Goal: Transaction & Acquisition: Purchase product/service

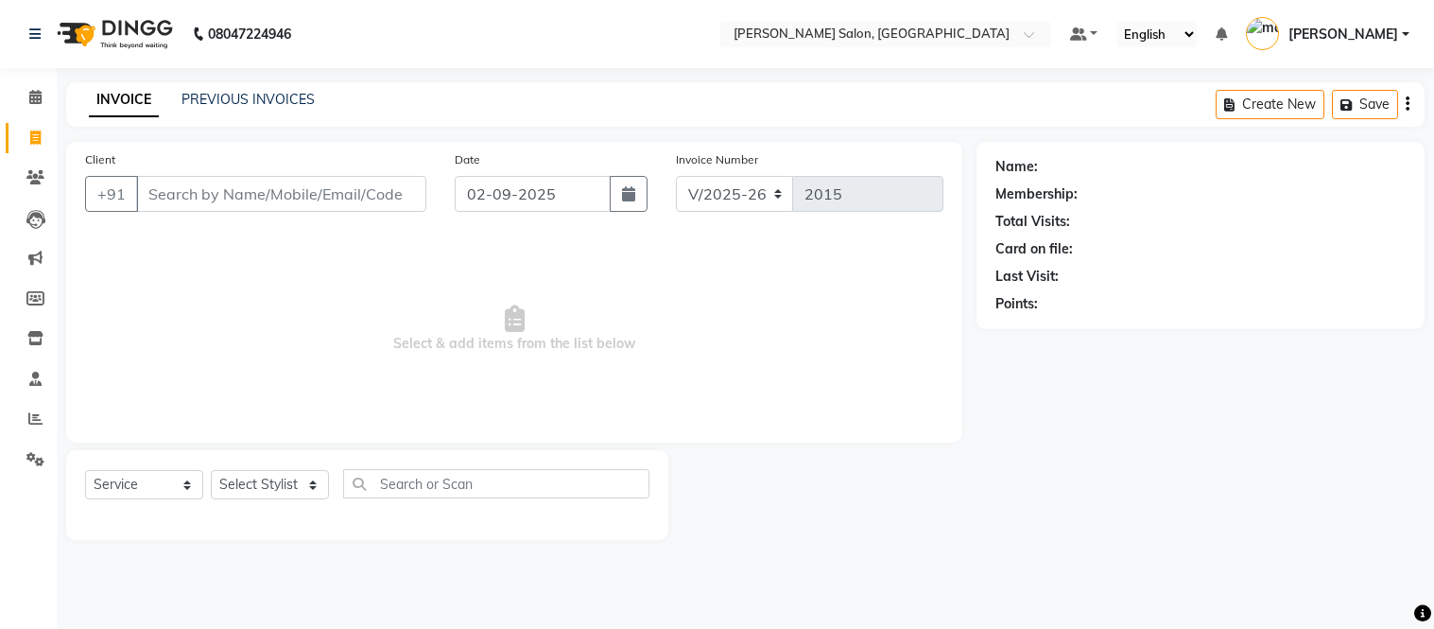
select select "6469"
select select "service"
click at [237, 96] on link "PREVIOUS INVOICES" at bounding box center [248, 99] width 133 height 17
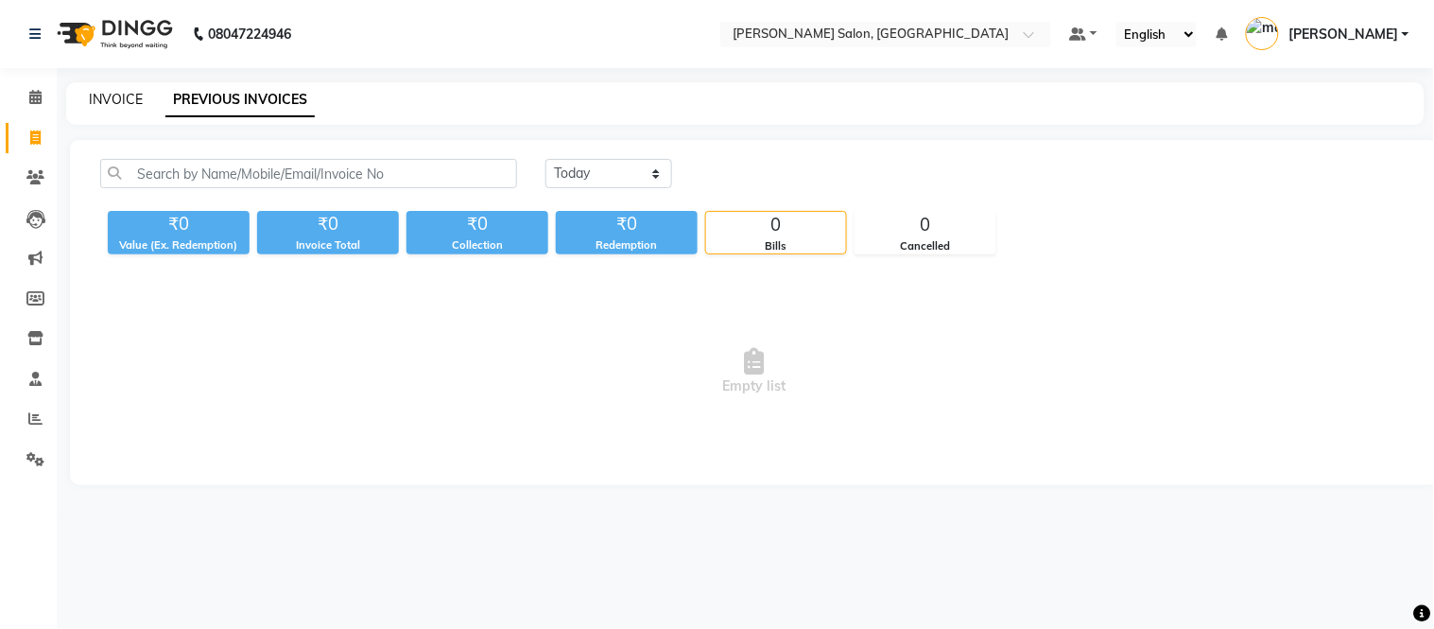
click at [108, 101] on link "INVOICE" at bounding box center [116, 99] width 54 height 17
select select "6469"
select select "service"
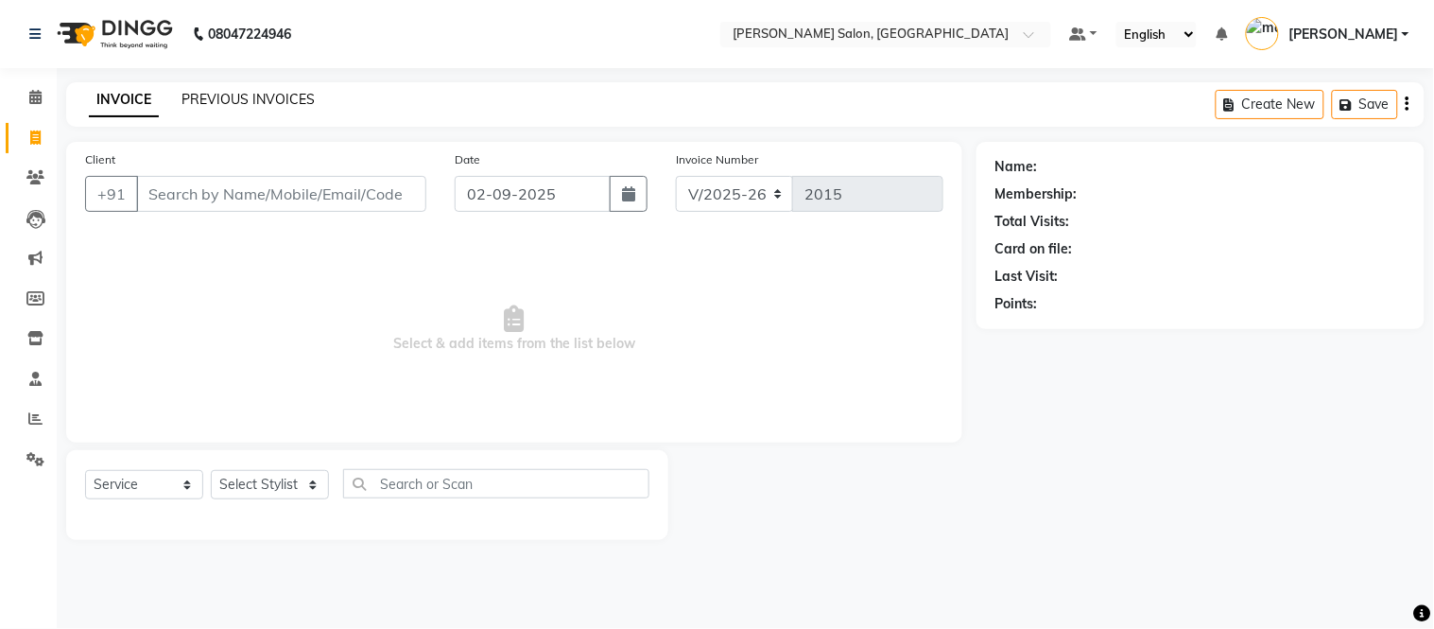
click at [206, 101] on link "PREVIOUS INVOICES" at bounding box center [248, 99] width 133 height 17
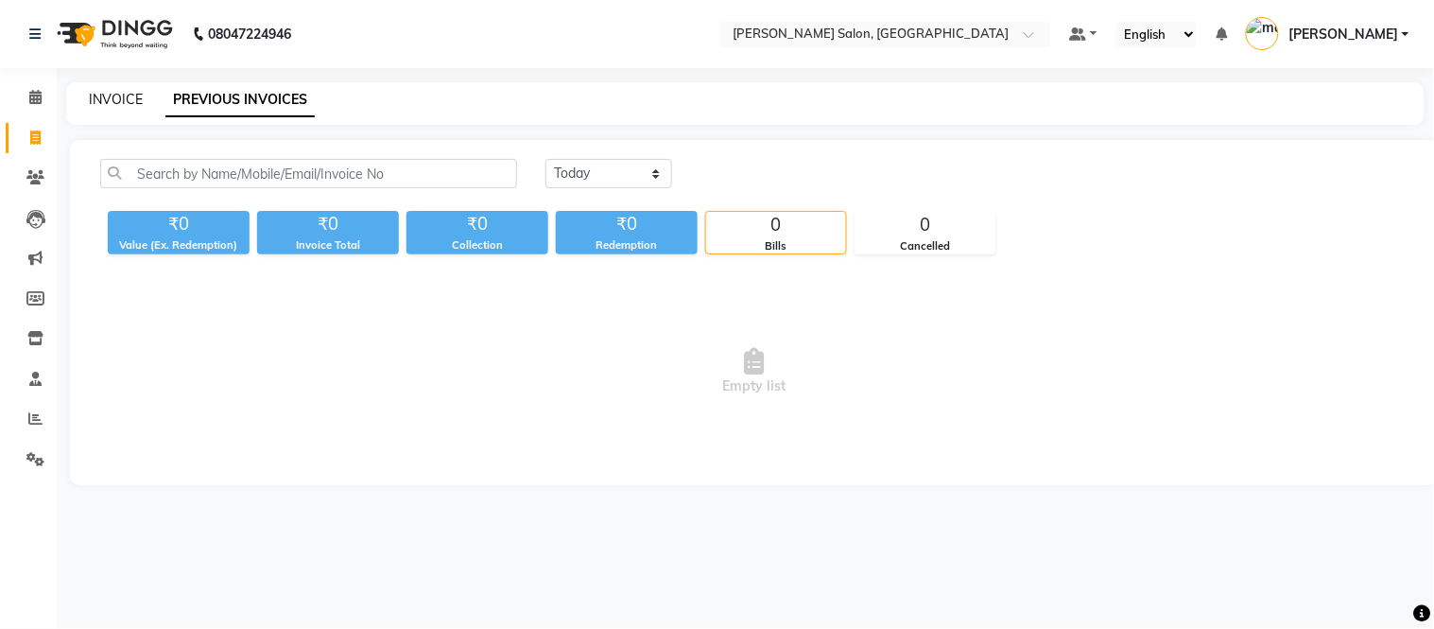
click at [124, 95] on link "INVOICE" at bounding box center [116, 99] width 54 height 17
select select "service"
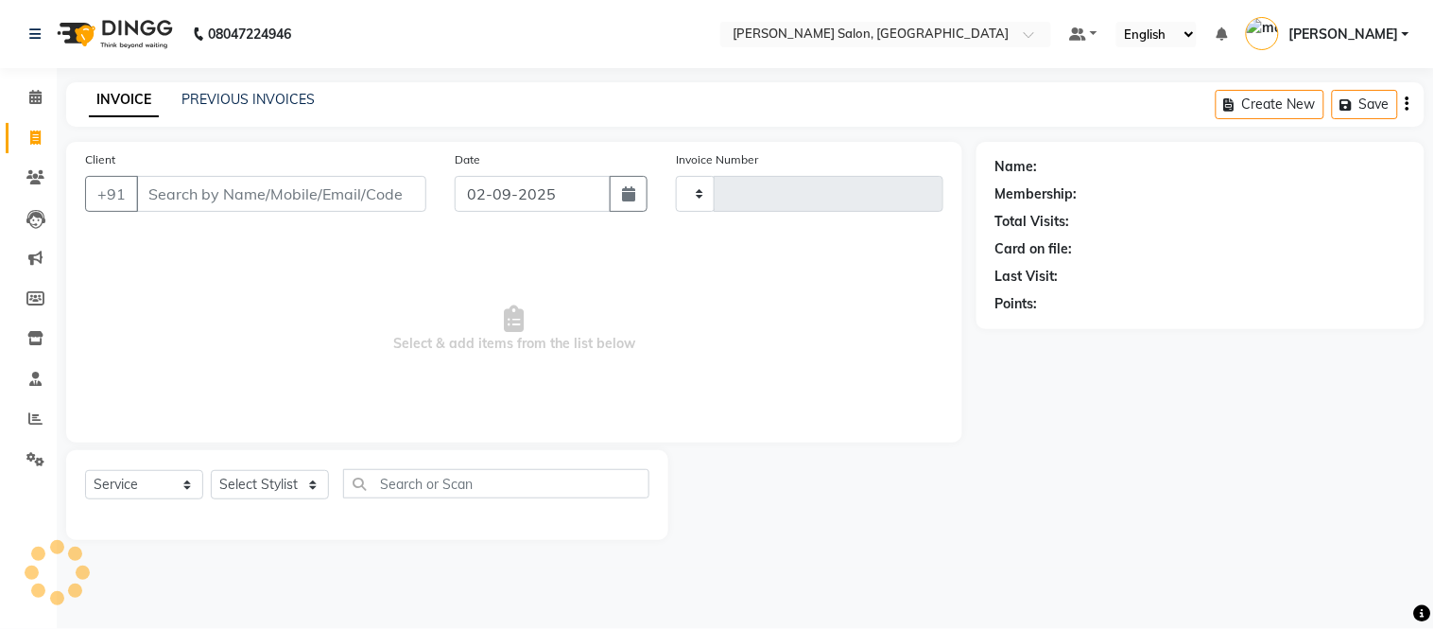
type input "2015"
select select "6469"
click at [231, 92] on link "PREVIOUS INVOICES" at bounding box center [248, 99] width 133 height 17
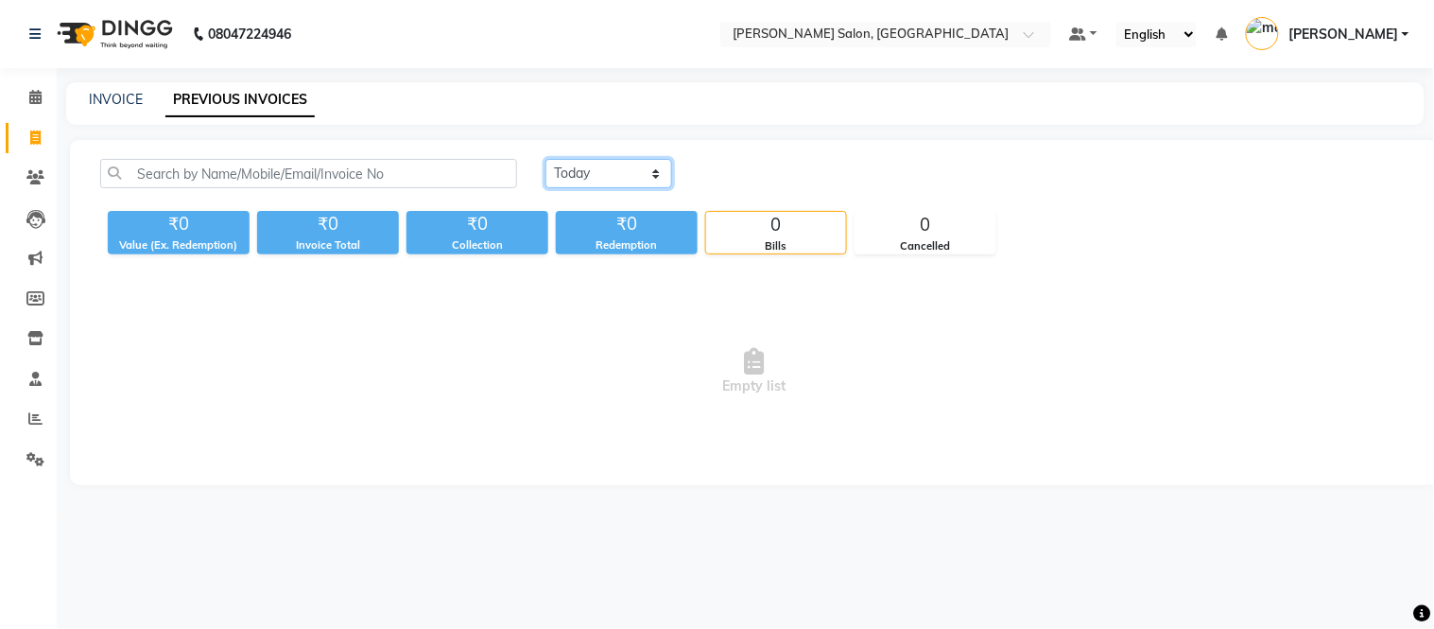
click at [634, 172] on select "Today Yesterday Custom Range" at bounding box center [609, 173] width 127 height 29
select select "yesterday"
click at [546, 159] on select "Today Yesterday Custom Range" at bounding box center [609, 173] width 127 height 29
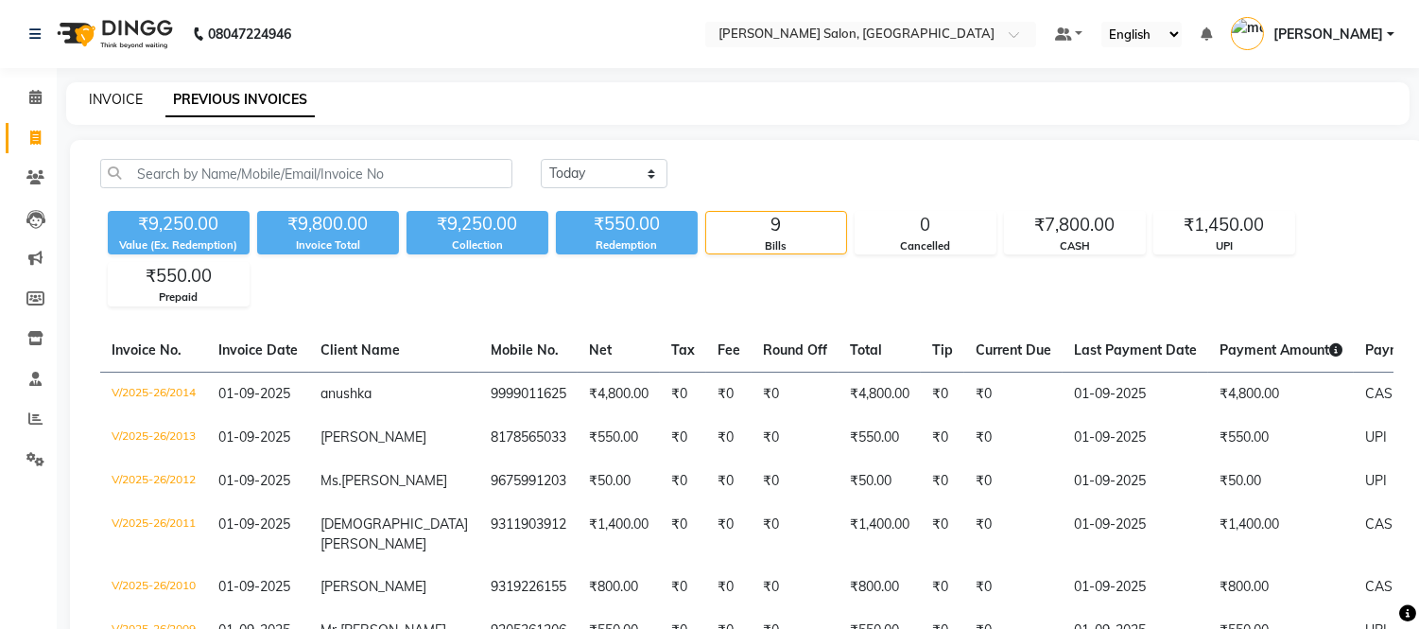
click at [126, 95] on link "INVOICE" at bounding box center [116, 99] width 54 height 17
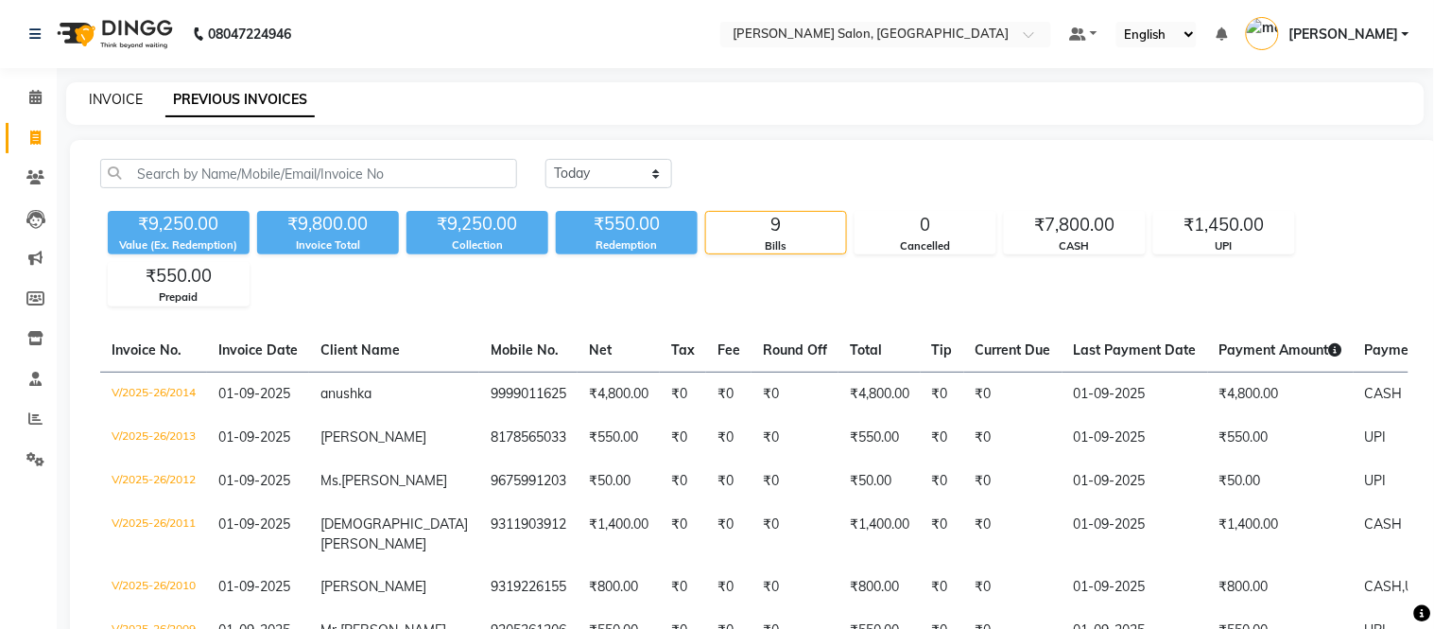
select select "6469"
select select "service"
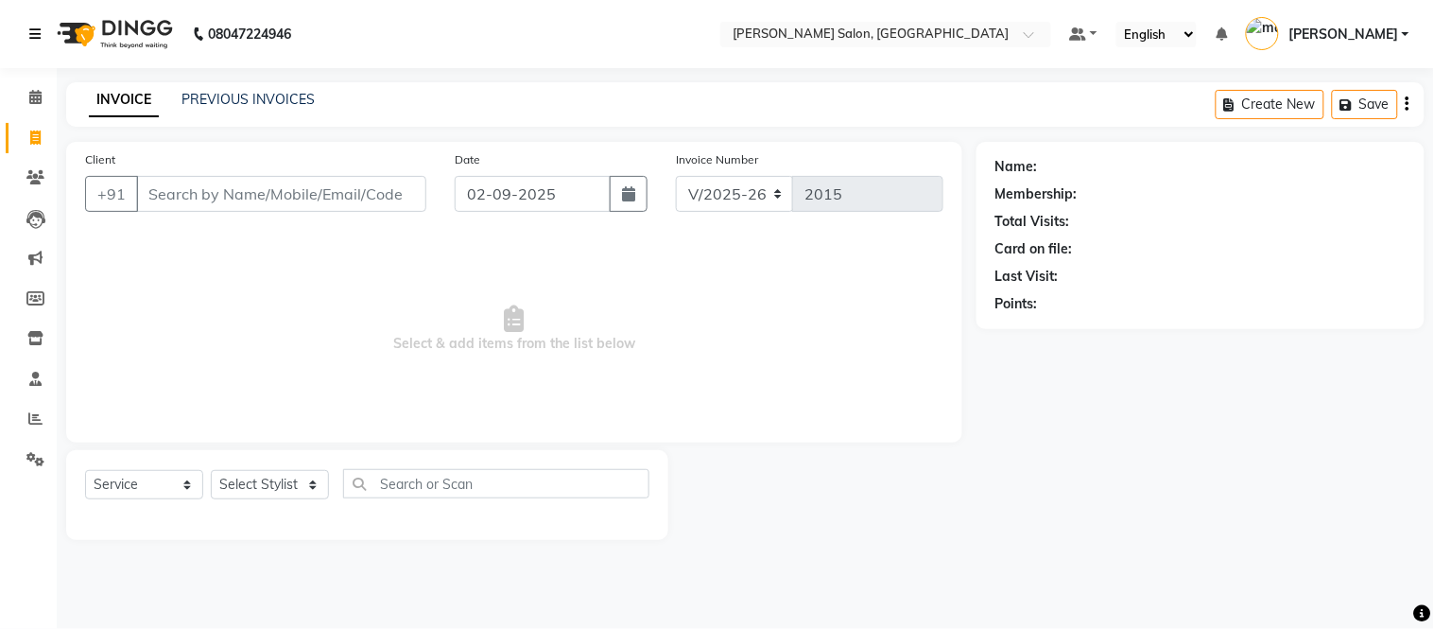
click at [39, 31] on icon at bounding box center [34, 33] width 11 height 13
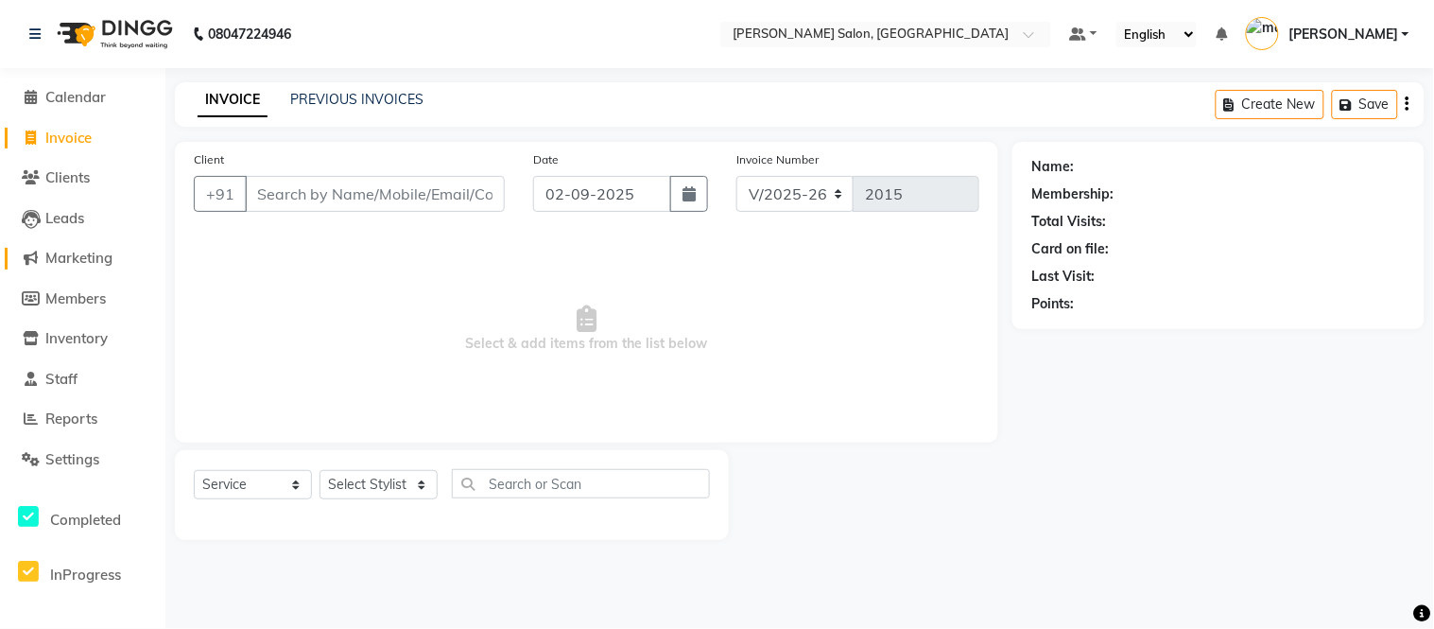
click at [97, 259] on span "Marketing" at bounding box center [78, 258] width 67 height 18
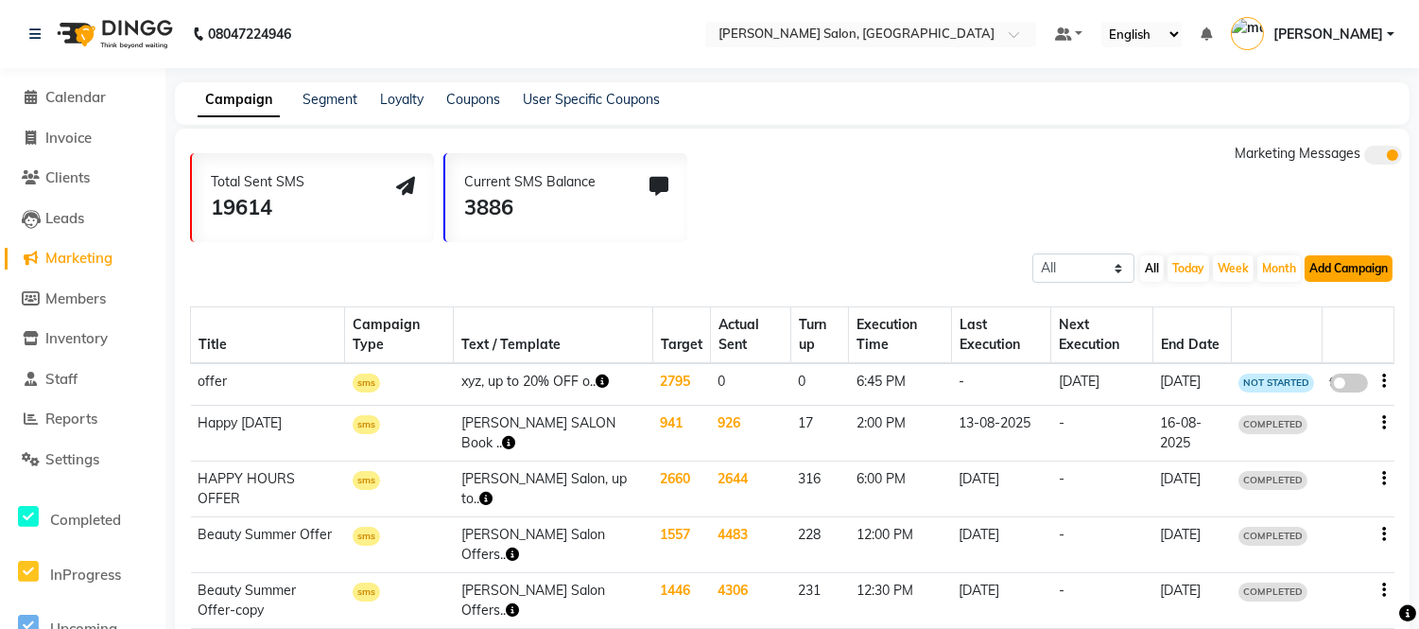
click at [1321, 277] on button "Add Campaign" at bounding box center [1349, 268] width 88 height 26
click at [1302, 301] on div "SMS Campaign" at bounding box center [1332, 299] width 160 height 28
select select "2"
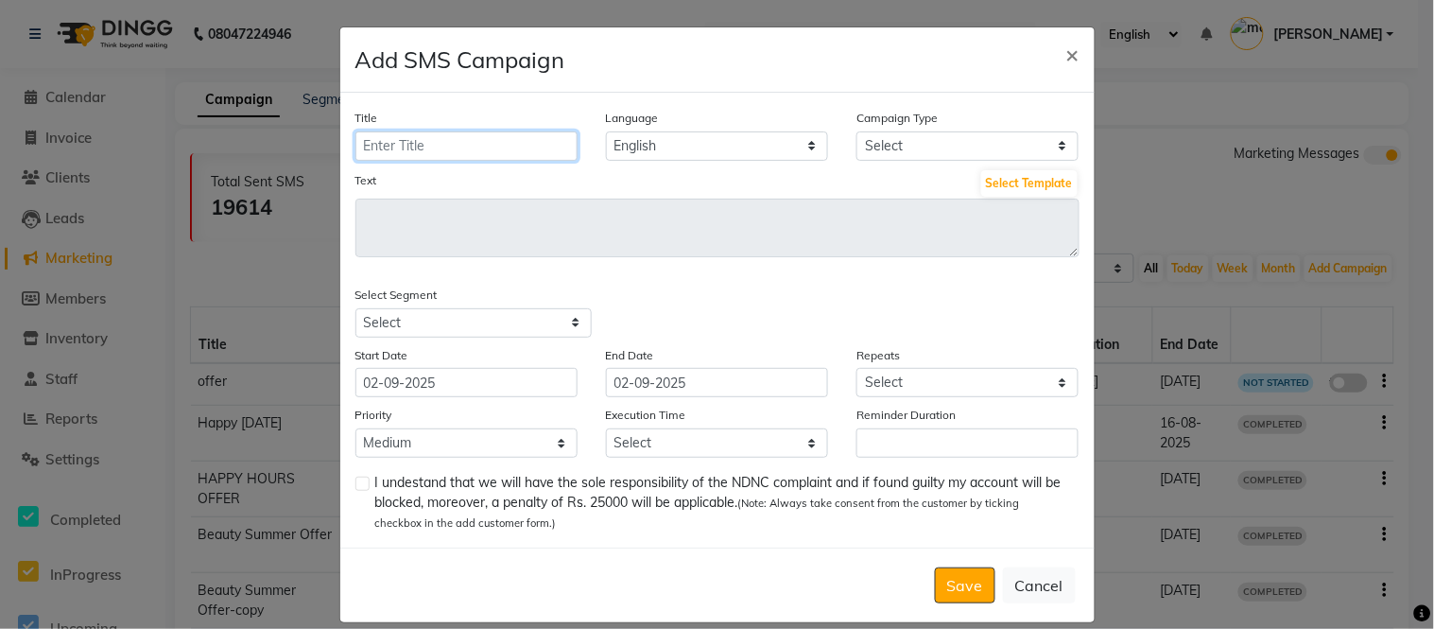
click at [494, 146] on input "Title" at bounding box center [467, 145] width 222 height 29
type input "offer"
click at [910, 151] on select "Select Birthday Anniversary Promotional Service reminder" at bounding box center [968, 145] width 222 height 29
select select "3"
click at [857, 131] on select "Select Birthday Anniversary Promotional Service reminder" at bounding box center [968, 145] width 222 height 29
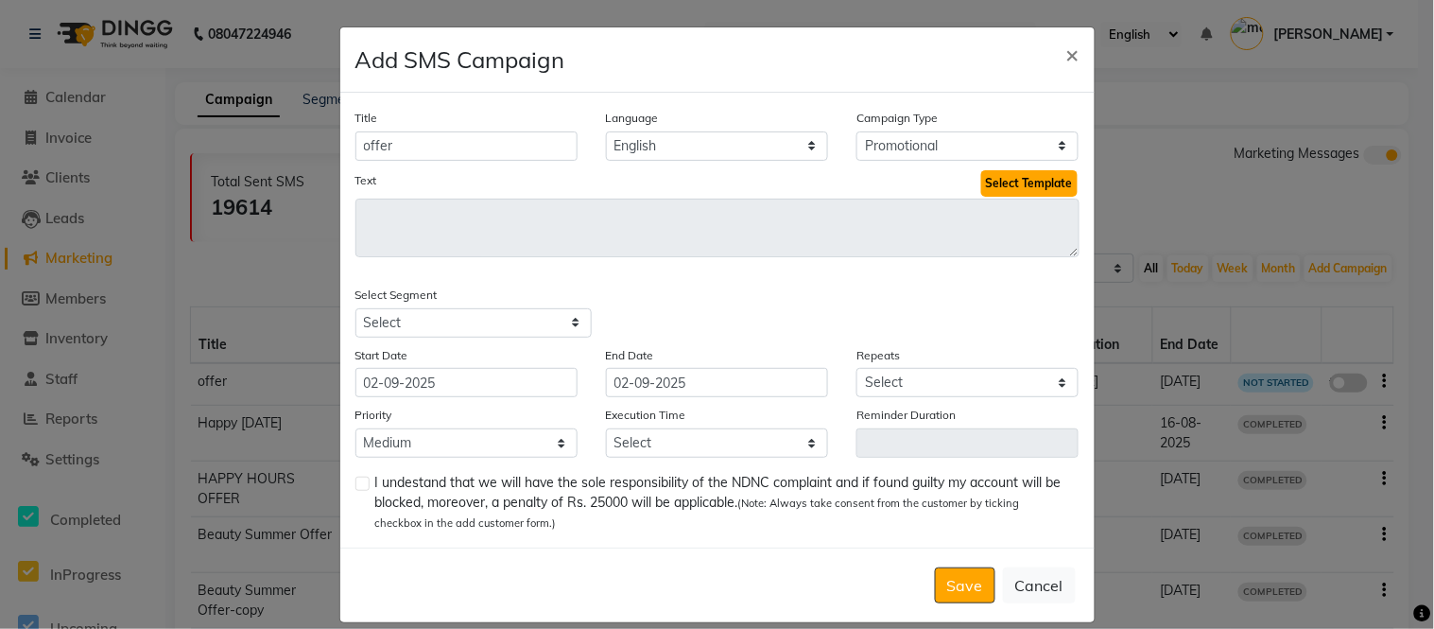
click at [998, 187] on button "Select Template" at bounding box center [1029, 183] width 96 height 26
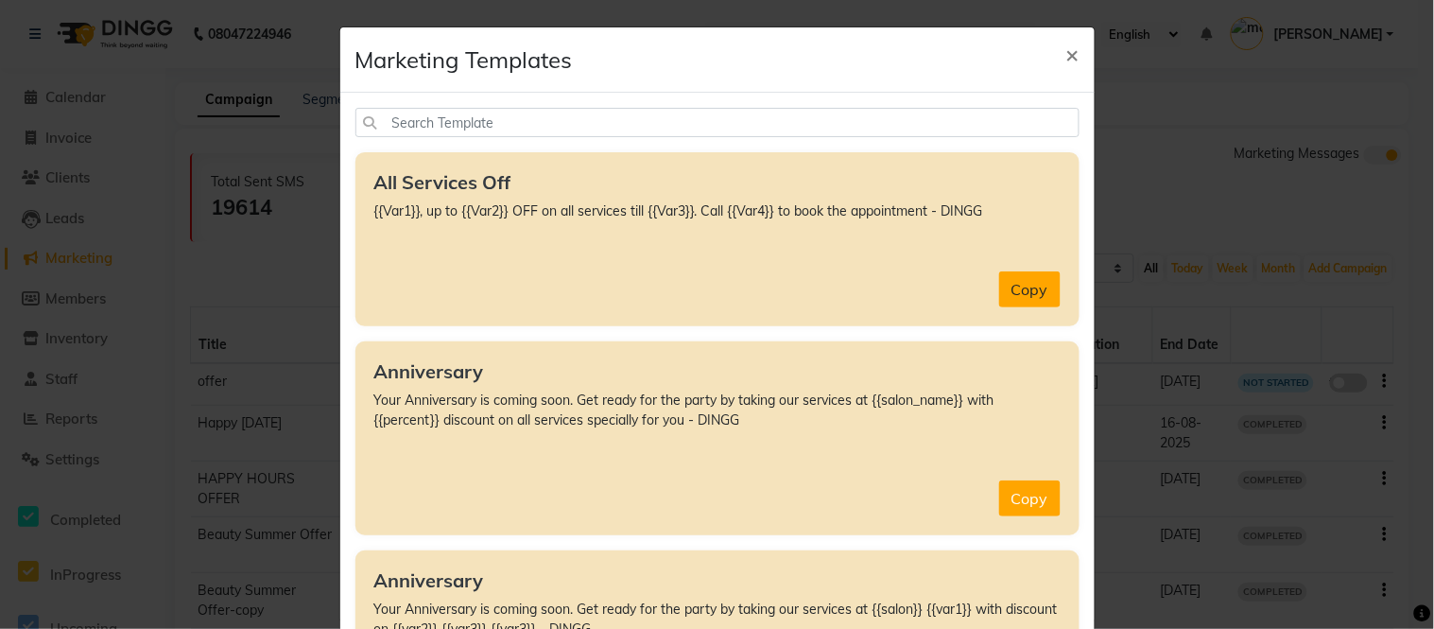
click at [1015, 289] on button "Copy" at bounding box center [1029, 289] width 61 height 36
type textarea "{{Var1}}, up to {{Var2}} OFF on all services till {{Var3}}. Call {{Var4}} to bo…"
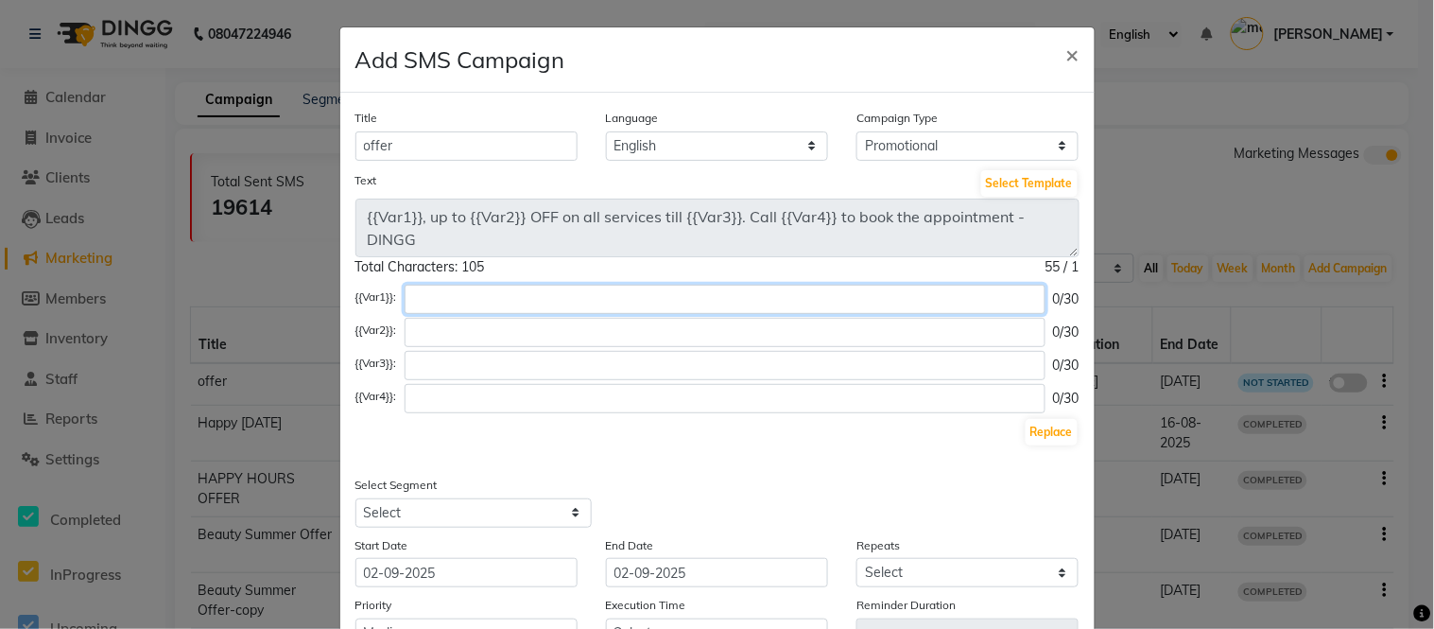
click at [416, 293] on input "text" at bounding box center [725, 299] width 641 height 29
type input "MADONNA salon"
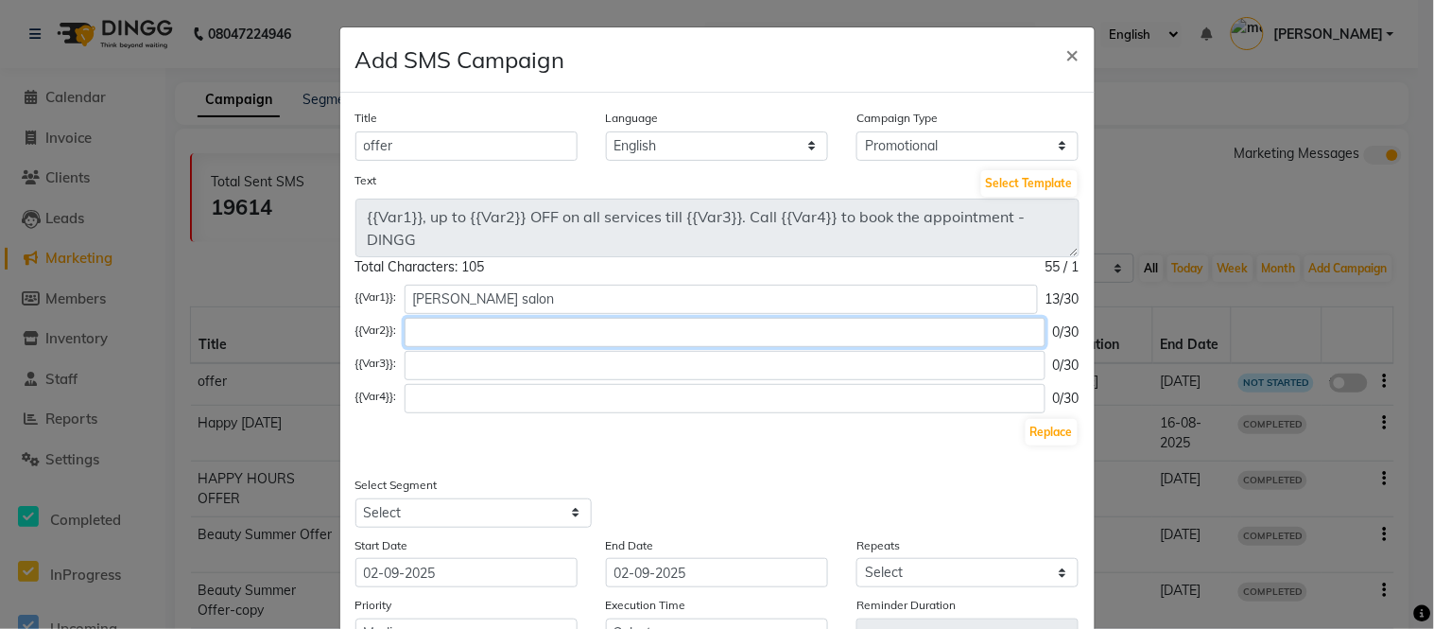
click at [461, 343] on input "text" at bounding box center [725, 332] width 641 height 29
type input "20%"
click at [530, 373] on input "text" at bounding box center [725, 365] width 641 height 29
type input "30th sep"
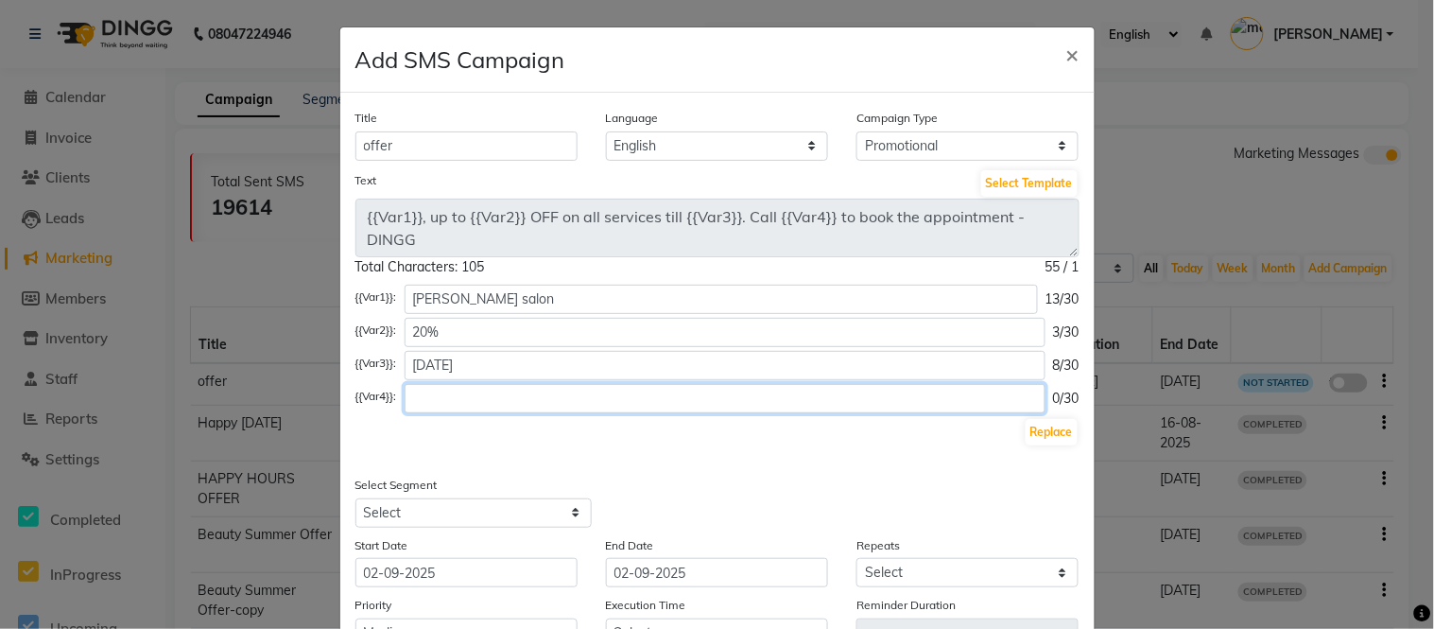
click at [477, 399] on input "text" at bounding box center [725, 398] width 641 height 29
type input "9871552474"
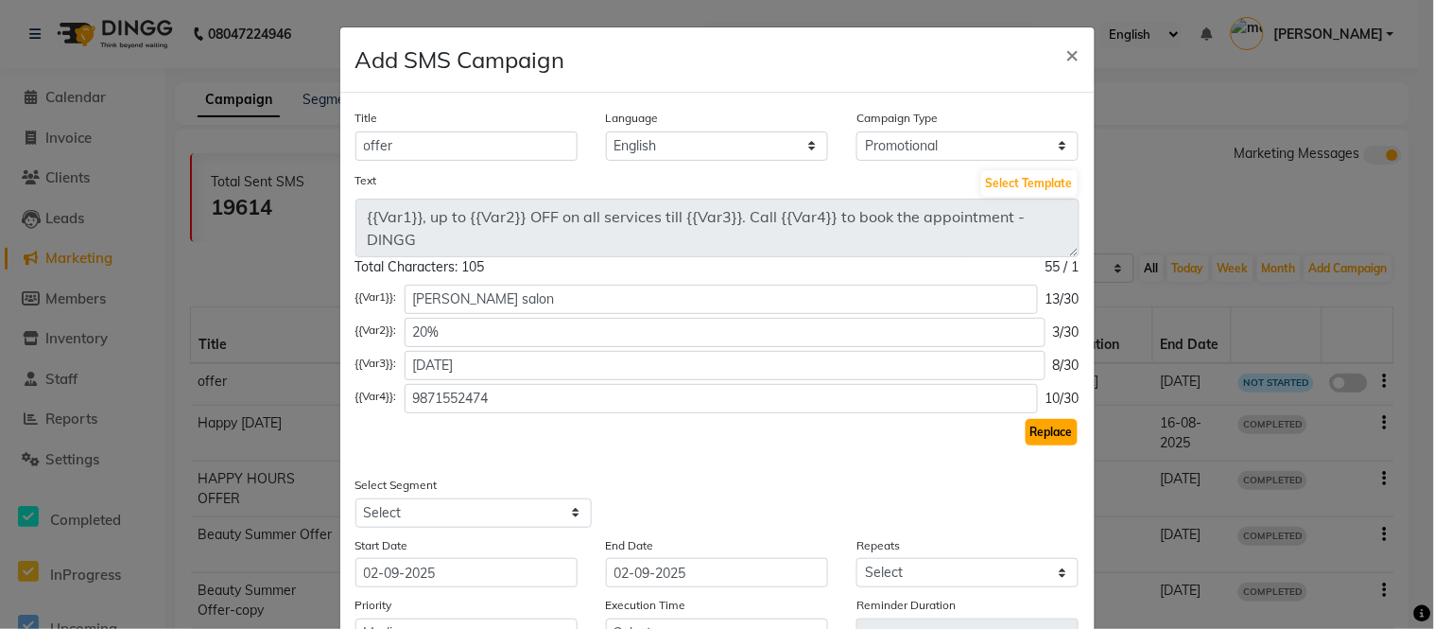
click at [1032, 427] on button "Replace" at bounding box center [1052, 432] width 52 height 26
type textarea "MADONNA salon, up to 20% OFF on all services till 30th sep. Call 9871552474 to …"
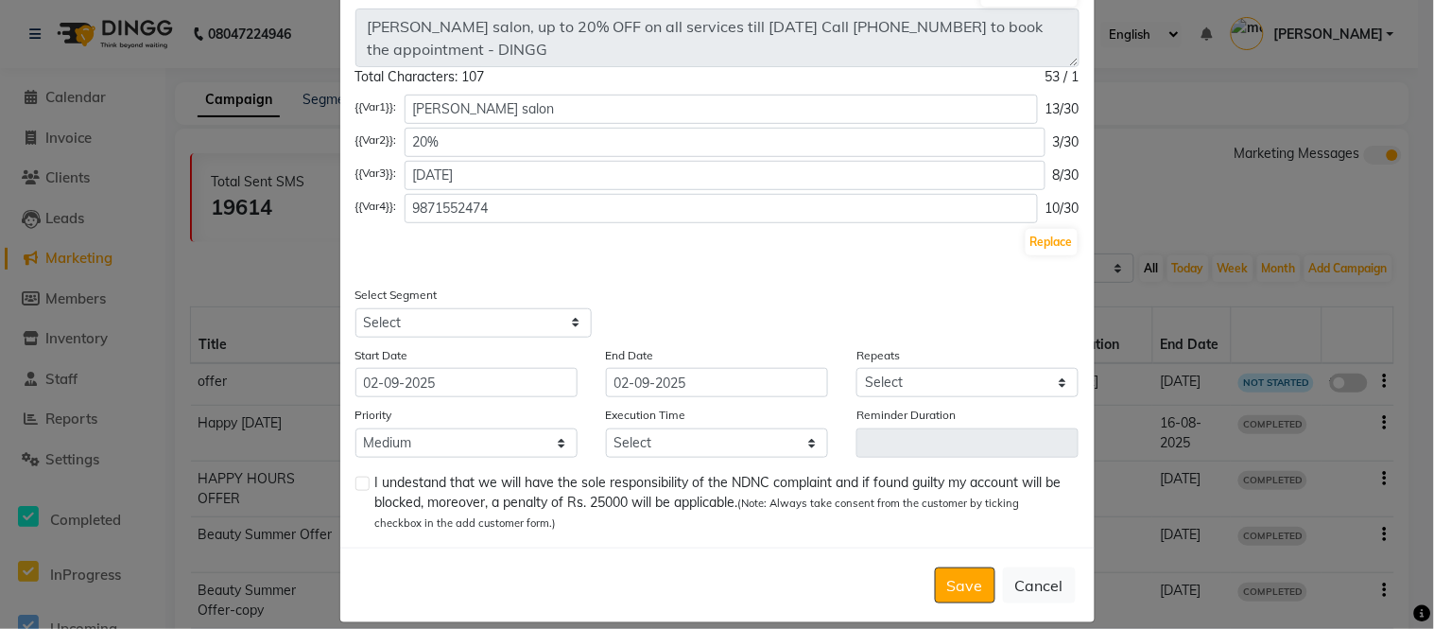
scroll to position [211, 0]
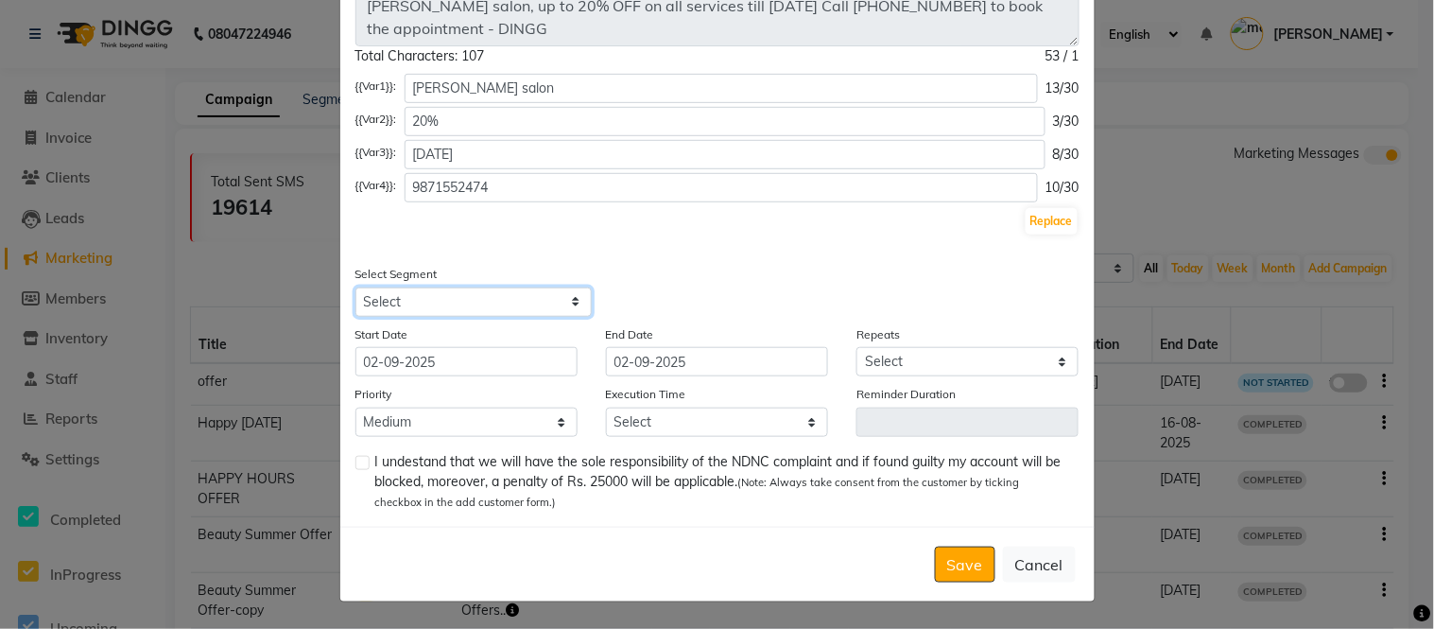
click at [482, 304] on select "Select All Customers All Male Customer All Female Customer All Members All Cust…" at bounding box center [474, 301] width 236 height 29
click at [356, 287] on select "Select All Customers All Male Customer All Female Customer All Members All Cust…" at bounding box center [474, 301] width 236 height 29
click at [390, 290] on select "Select All Customers All Male Customer All Female Customer All Members All Cust…" at bounding box center [474, 301] width 236 height 29
select select "28994"
click at [356, 287] on select "Select All Customers All Male Customer All Female Customer All Members All Cust…" at bounding box center [474, 301] width 236 height 29
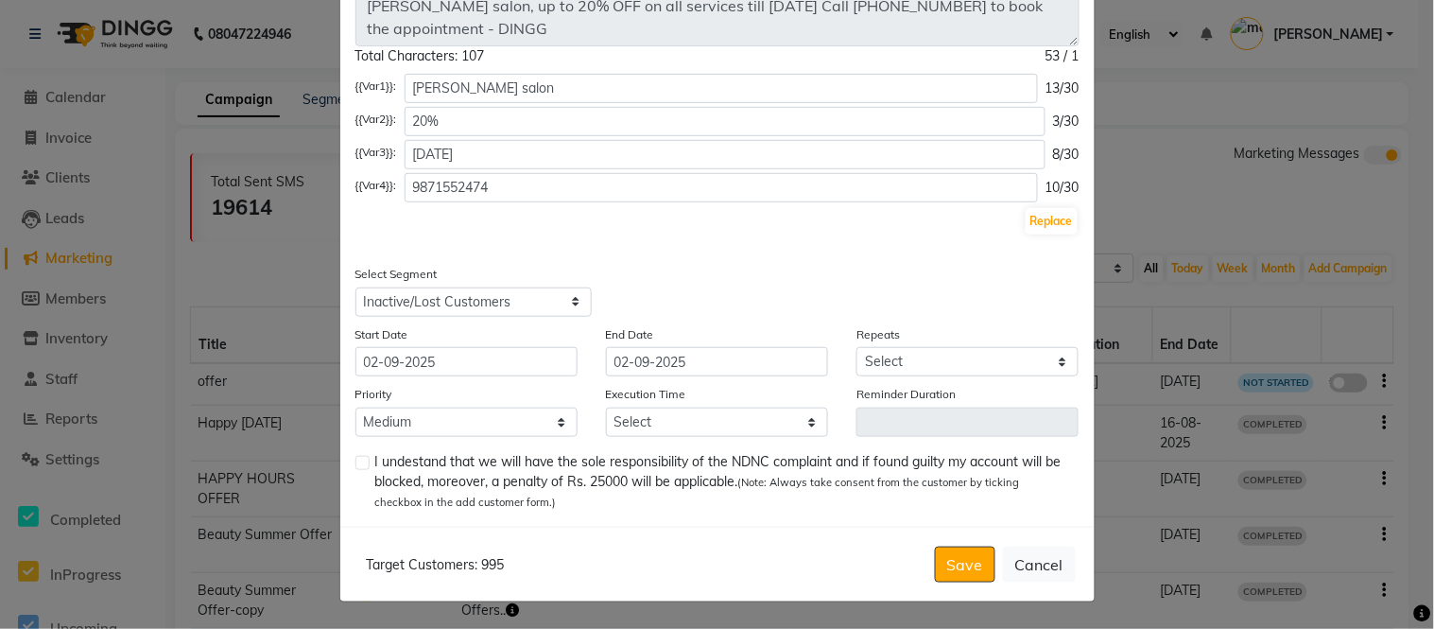
drag, startPoint x: 477, startPoint y: 565, endPoint x: 567, endPoint y: 567, distance: 89.8
click at [567, 567] on div "Target Customers: 995 Save Cancel" at bounding box center [717, 564] width 755 height 75
click at [882, 360] on select "Select Once Daily Alternate Day Weekly Monthly Yearly" at bounding box center [968, 361] width 222 height 29
select select "1"
click at [857, 347] on select "Select Once Daily Alternate Day Weekly Monthly Yearly" at bounding box center [968, 361] width 222 height 29
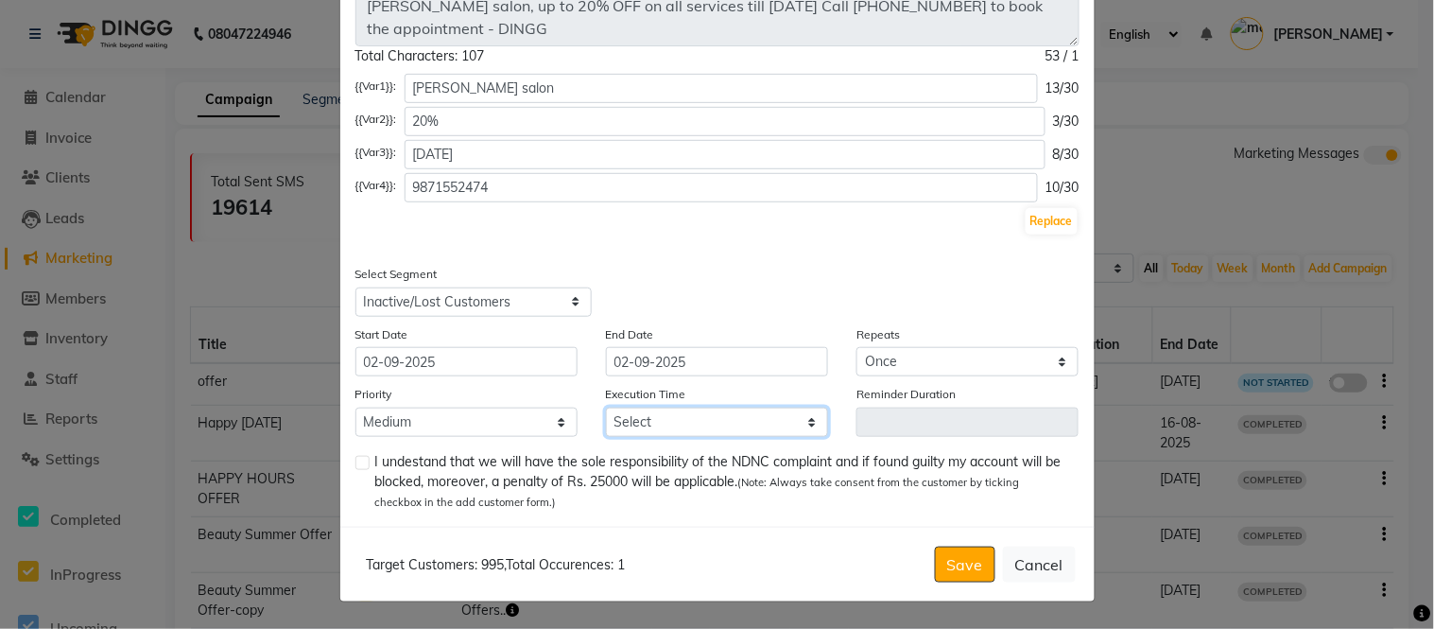
click at [733, 427] on select "Select 09:00 AM 09:15 AM 09:30 AM 09:45 AM 10:00 AM 10:15 AM 10:30 AM 10:45 AM …" at bounding box center [717, 422] width 222 height 29
click at [606, 408] on select "Select 09:00 AM 09:15 AM 09:30 AM 09:45 AM 10:00 AM 10:15 AM 10:30 AM 10:45 AM …" at bounding box center [717, 422] width 222 height 29
click at [668, 413] on select "Select 09:00 AM 09:15 AM 09:30 AM 09:45 AM 10:00 AM 10:15 AM 10:30 AM 10:45 AM …" at bounding box center [717, 422] width 222 height 29
select select "990"
click at [606, 408] on select "Select 09:00 AM 09:15 AM 09:30 AM 09:45 AM 10:00 AM 10:15 AM 10:30 AM 10:45 AM …" at bounding box center [717, 422] width 222 height 29
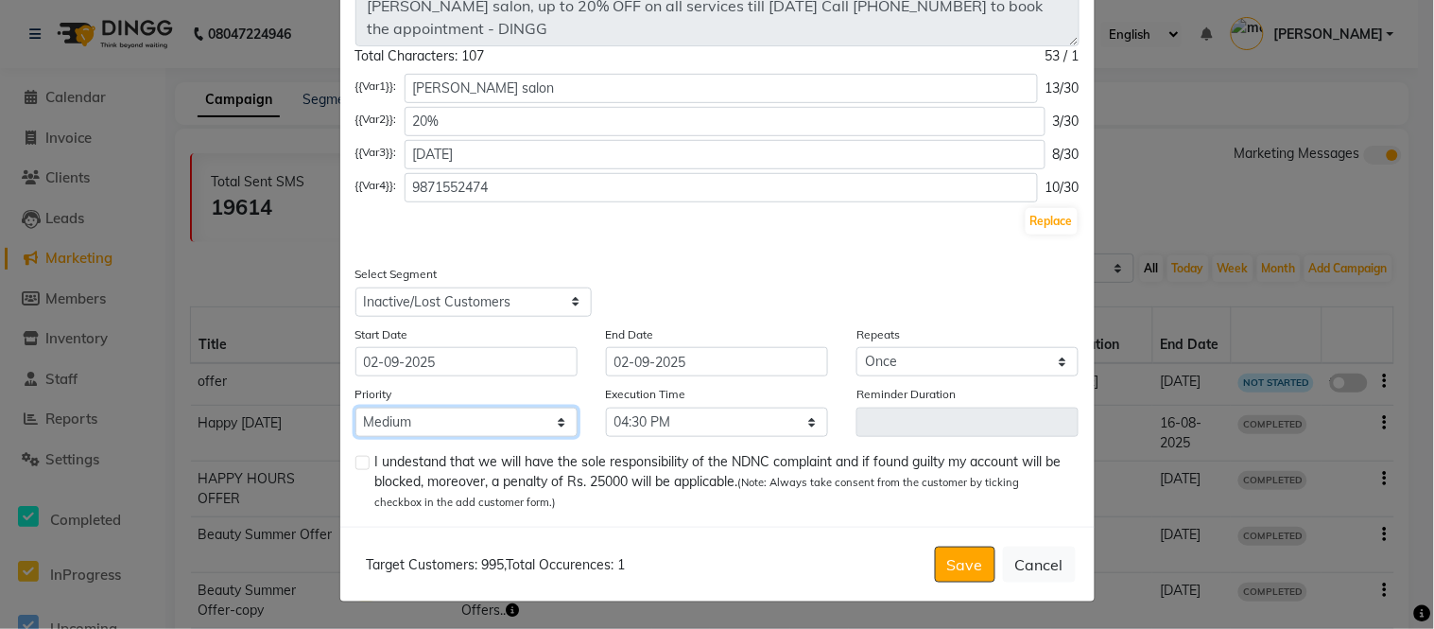
click at [431, 419] on select "Low Medium High" at bounding box center [467, 422] width 222 height 29
click at [356, 408] on select "Low Medium High" at bounding box center [467, 422] width 222 height 29
click at [357, 459] on label at bounding box center [363, 463] width 14 height 14
click at [357, 459] on input "checkbox" at bounding box center [362, 464] width 12 height 12
checkbox input "true"
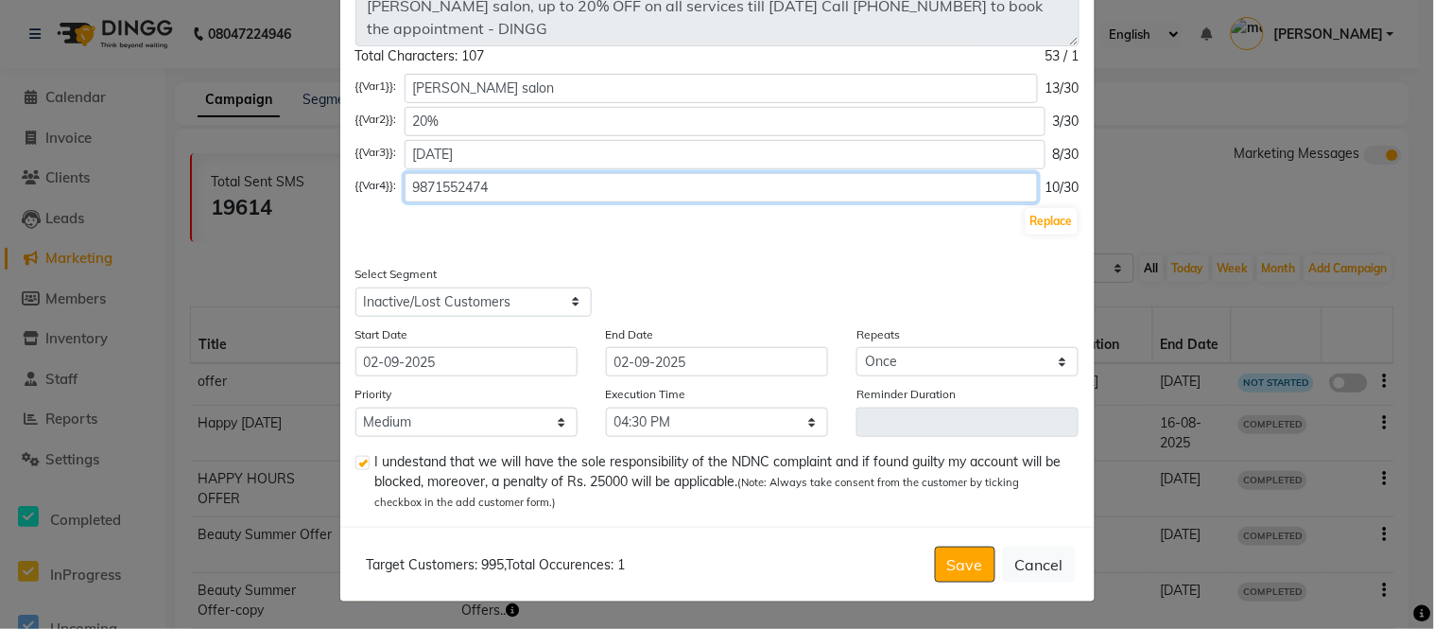
click at [520, 182] on input "9871552474" at bounding box center [722, 187] width 634 height 29
type input "9"
type input "8750002626"
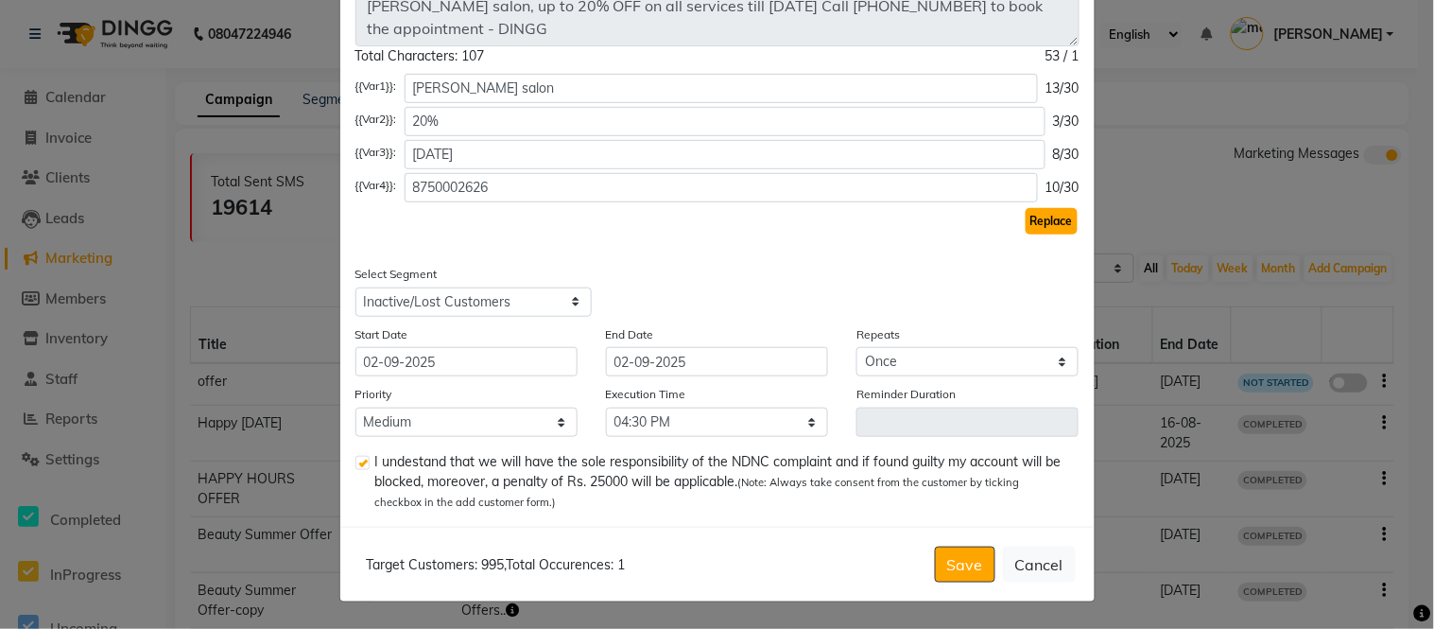
click at [1042, 223] on button "Replace" at bounding box center [1052, 221] width 52 height 26
type textarea "MADONNA salon, up to 20% OFF on all services till 30th sep. Call 8750002626 to …"
click at [674, 430] on select "Select 09:00 AM 09:15 AM 09:30 AM 09:45 AM 10:00 AM 10:15 AM 10:30 AM 10:45 AM …" at bounding box center [717, 422] width 222 height 29
select select "930"
click at [606, 408] on select "Select 09:00 AM 09:15 AM 09:30 AM 09:45 AM 10:00 AM 10:15 AM 10:30 AM 10:45 AM …" at bounding box center [717, 422] width 222 height 29
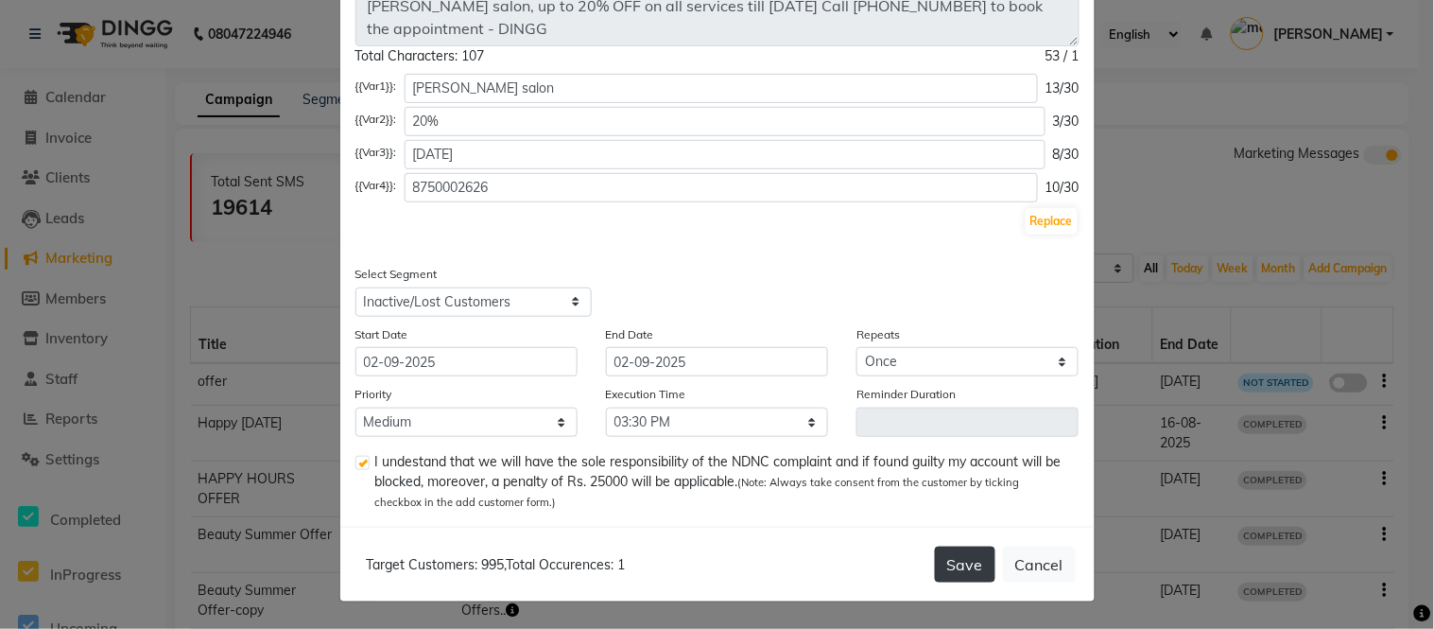
click at [952, 558] on button "Save" at bounding box center [965, 565] width 61 height 36
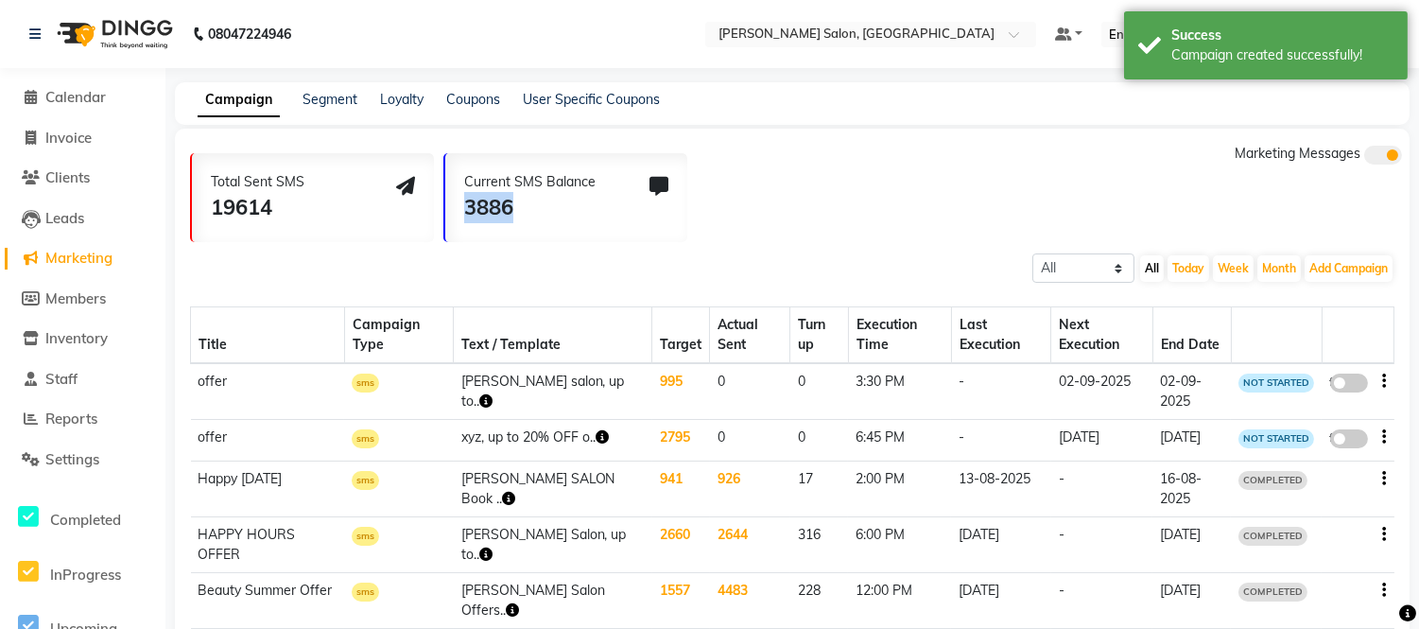
drag, startPoint x: 458, startPoint y: 214, endPoint x: 530, endPoint y: 217, distance: 72.9
click at [530, 217] on div "Current SMS Balance 3886" at bounding box center [566, 197] width 242 height 89
click at [467, 172] on div "Current SMS Balance" at bounding box center [529, 182] width 131 height 20
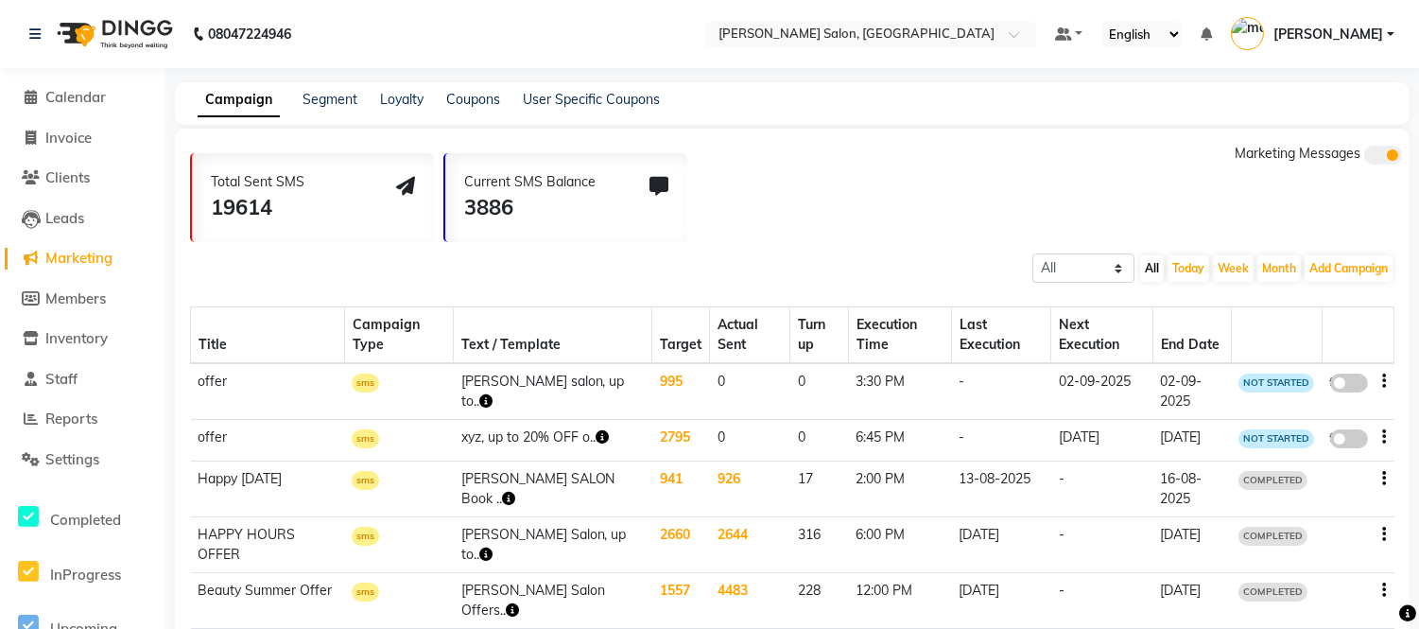
click at [1341, 388] on span at bounding box center [1349, 382] width 38 height 19
click at [1356, 386] on input "false" at bounding box center [1356, 386] width 0 height 0
select select "3"
select select "28994"
select select "1"
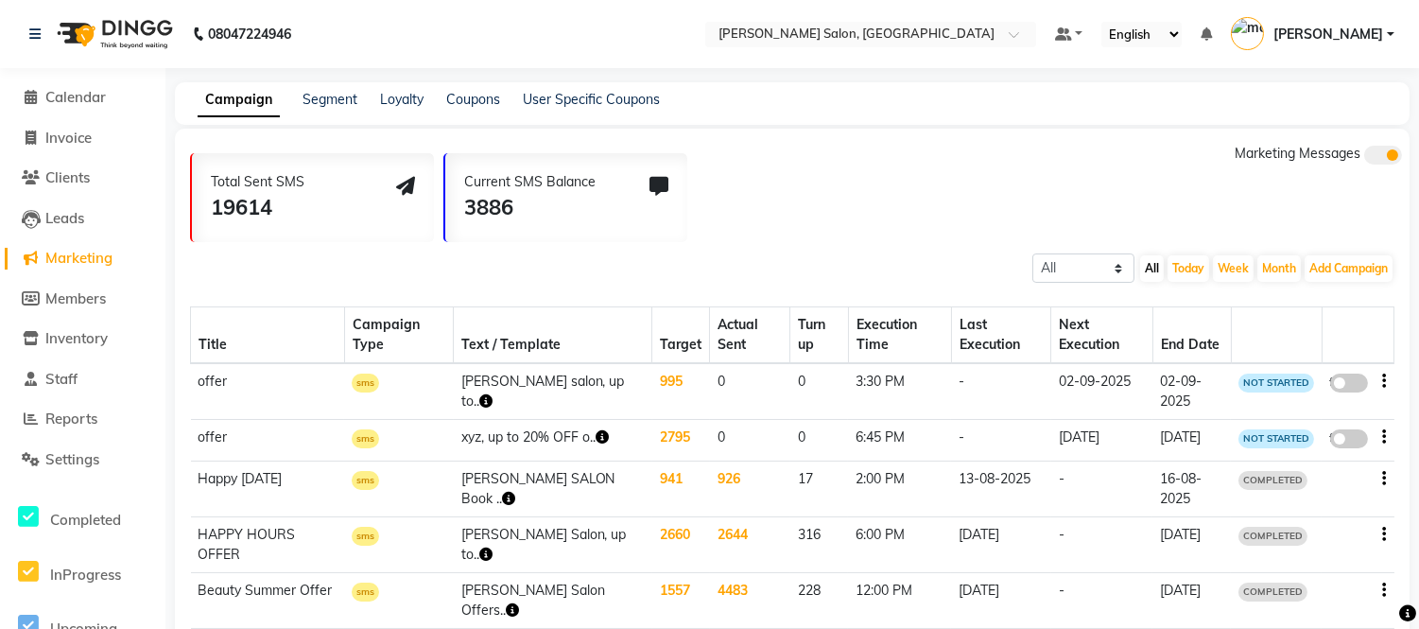
select select "2"
select select "930"
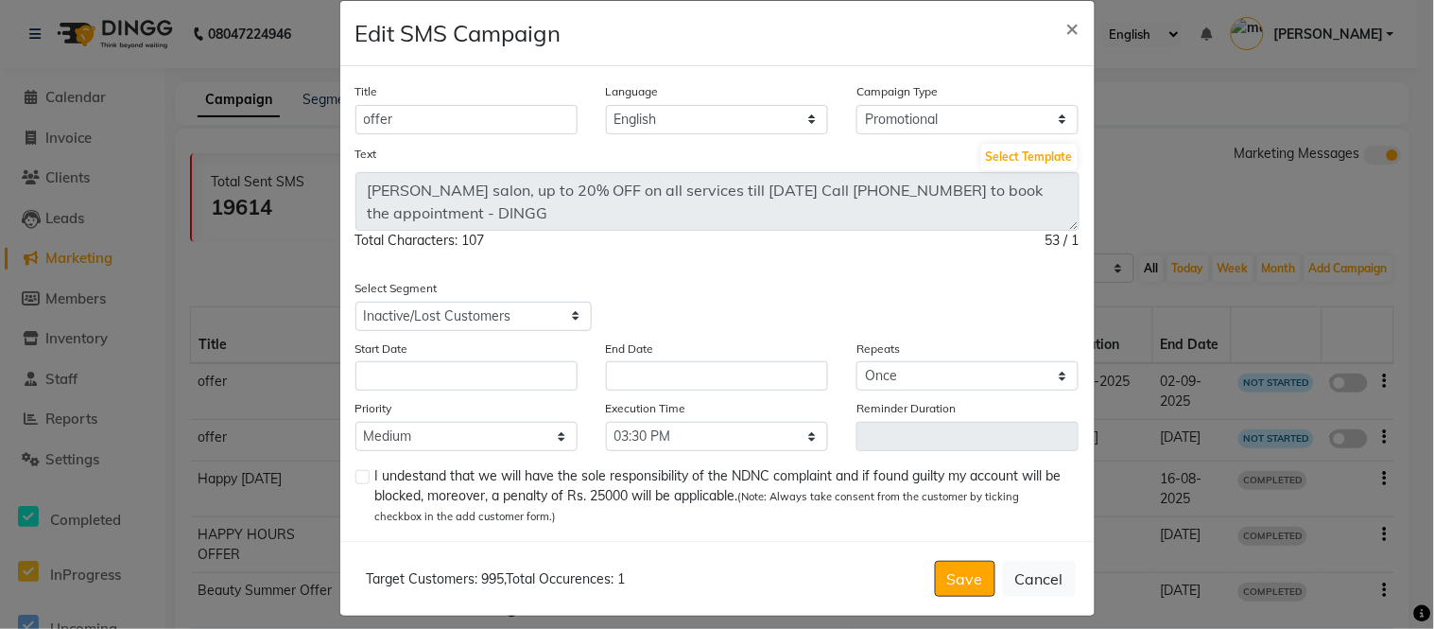
scroll to position [42, 0]
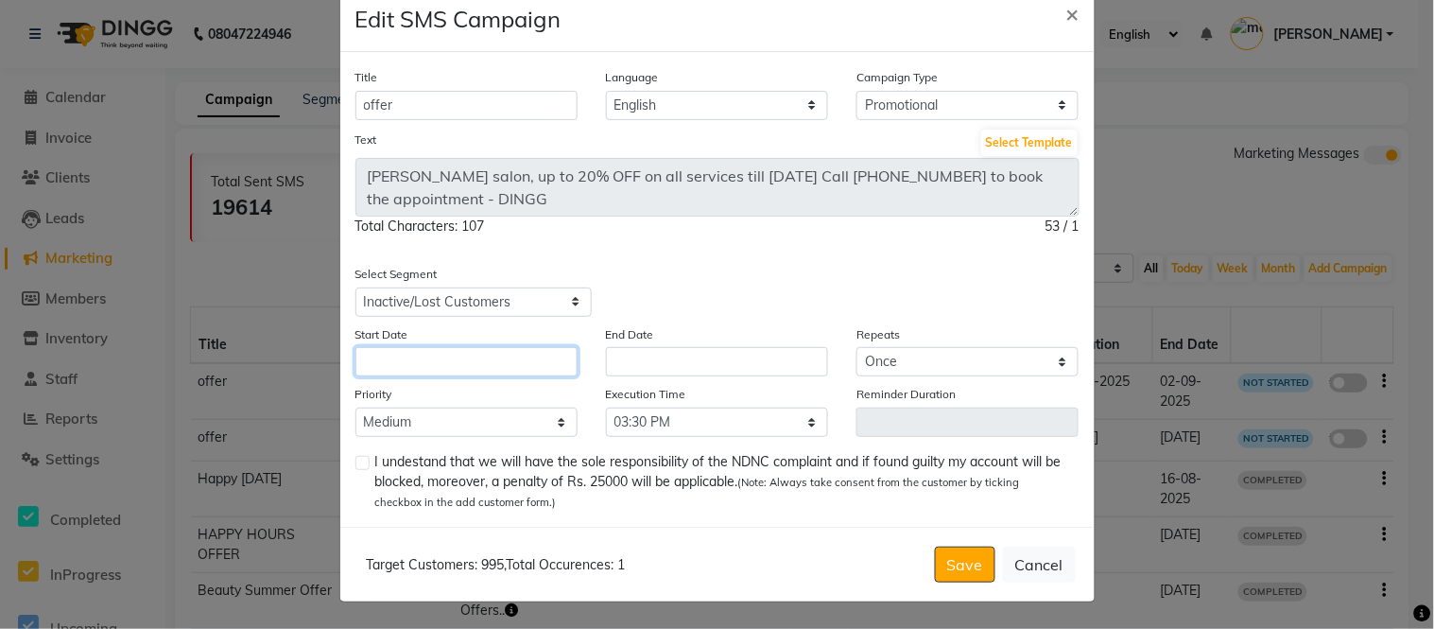
click at [520, 351] on input "text" at bounding box center [467, 361] width 222 height 29
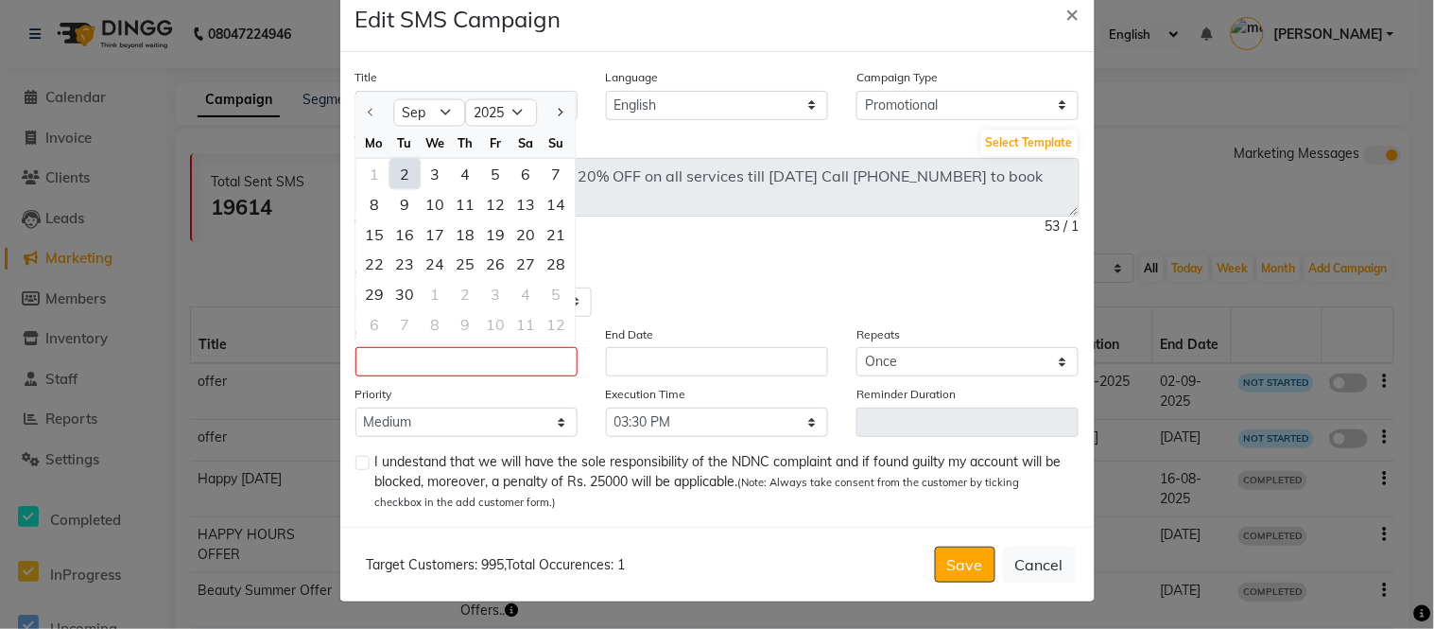
click at [397, 181] on div "2" at bounding box center [405, 174] width 30 height 30
type input "02-09-2025"
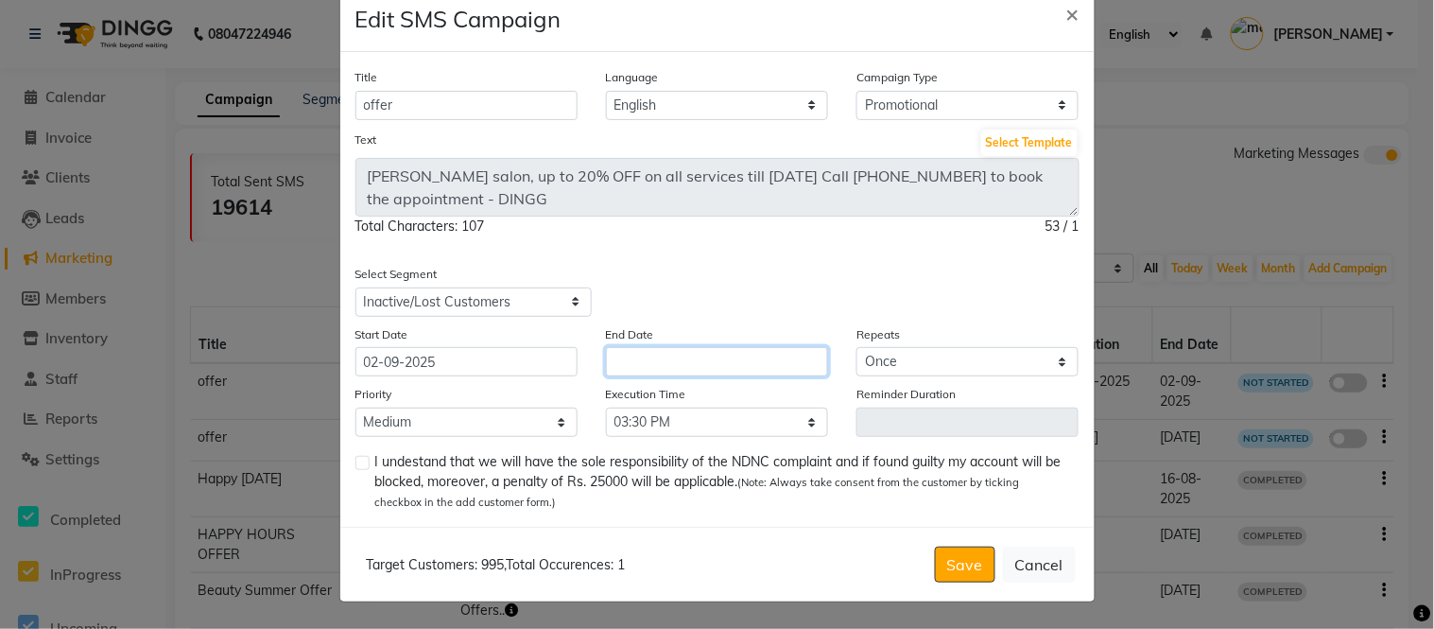
click at [626, 366] on input "text" at bounding box center [717, 361] width 222 height 29
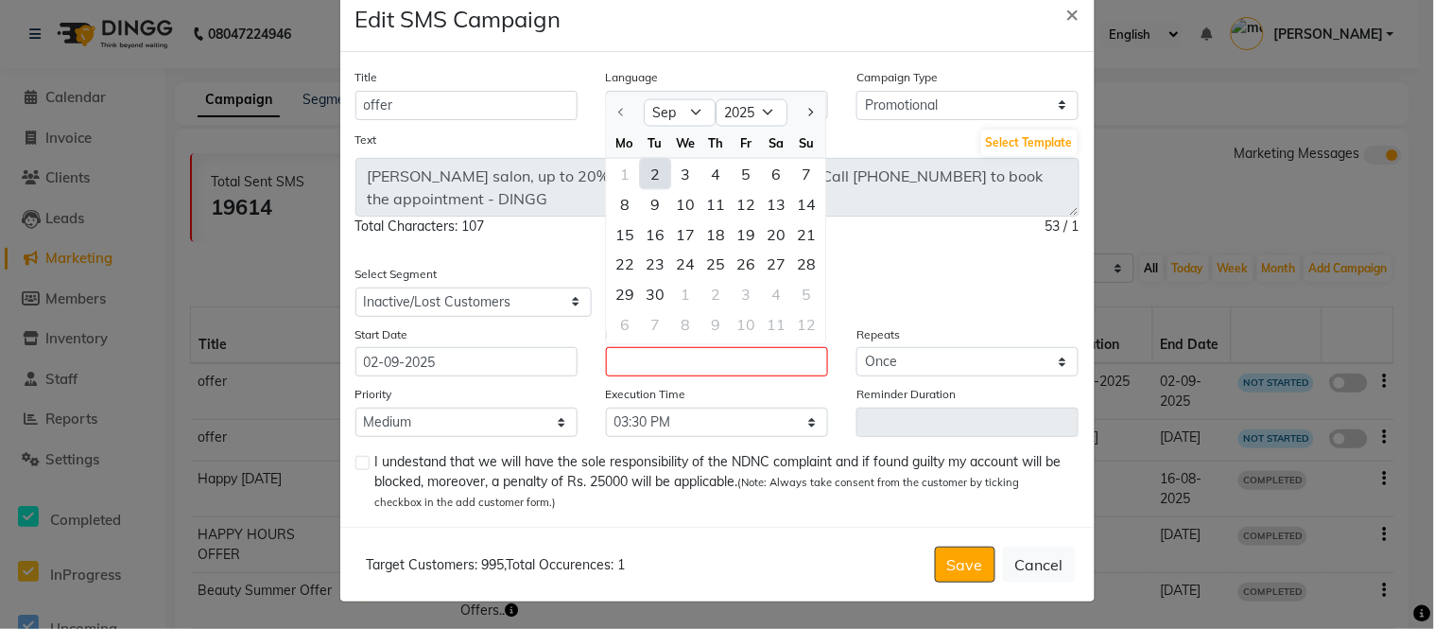
click at [646, 181] on div "2" at bounding box center [655, 174] width 30 height 30
type input "02-09-2025"
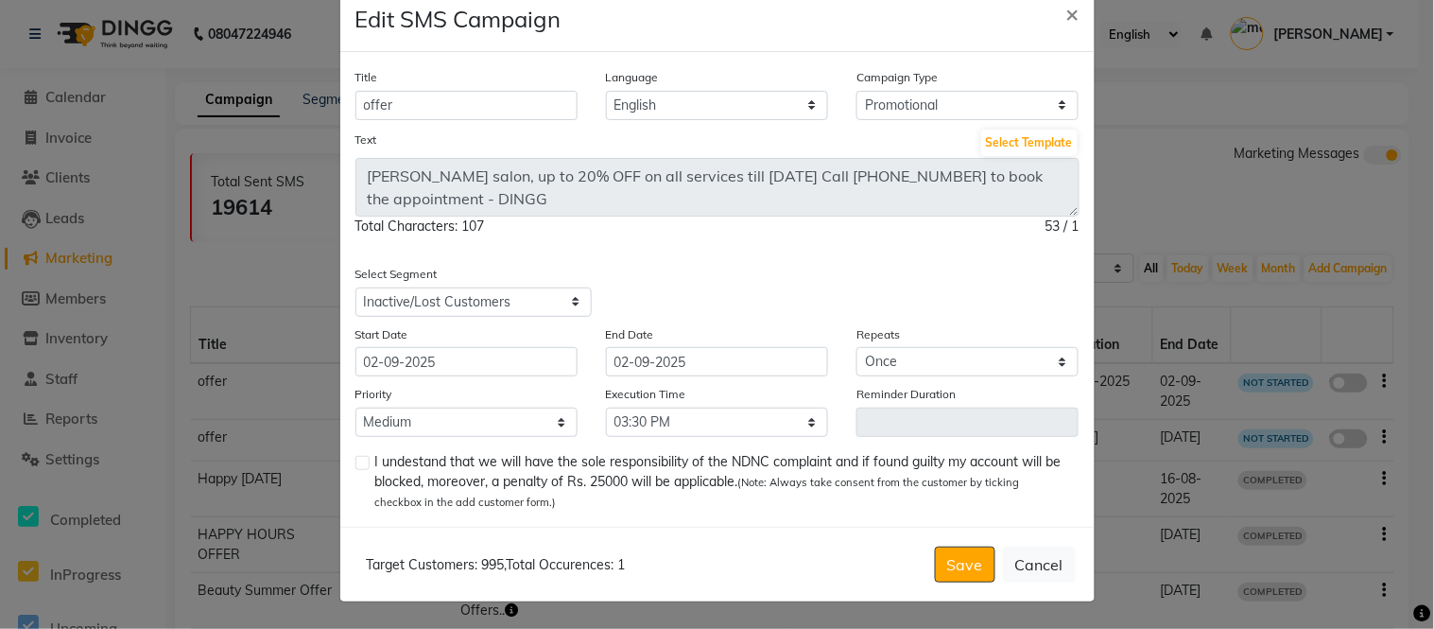
click at [356, 464] on label at bounding box center [363, 463] width 14 height 14
click at [356, 464] on input "checkbox" at bounding box center [362, 464] width 12 height 12
checkbox input "true"
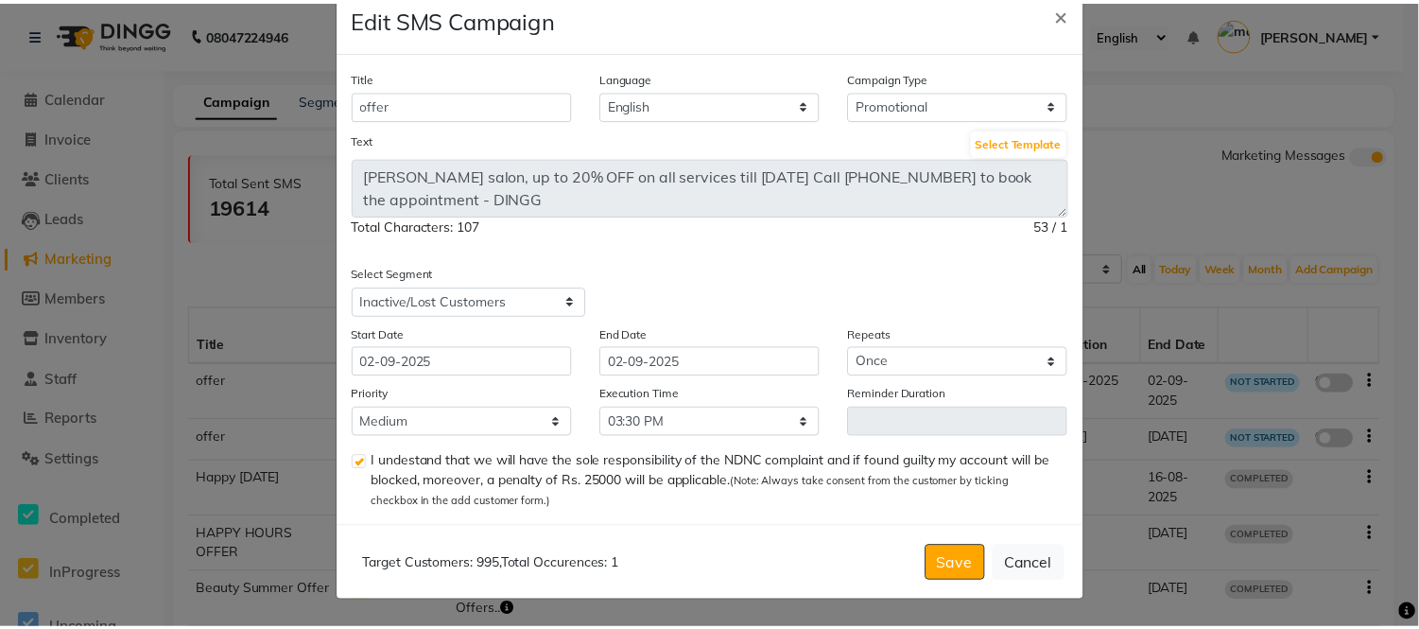
scroll to position [0, 0]
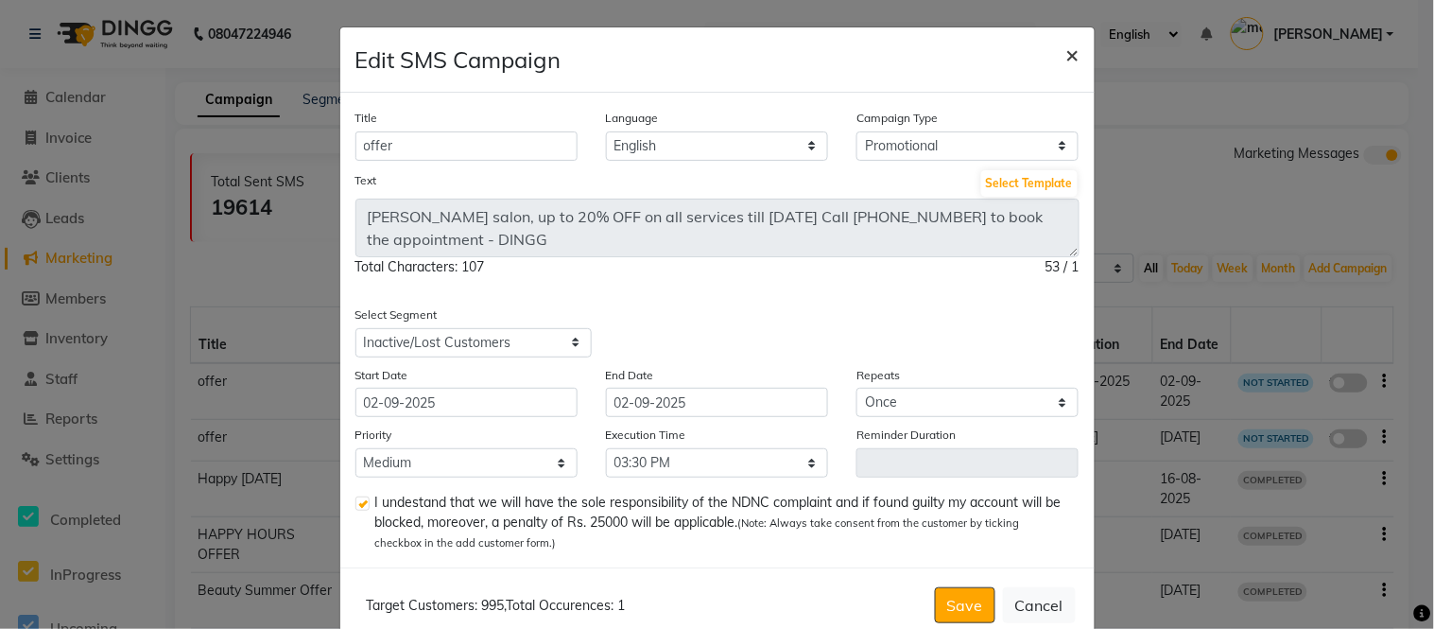
click at [1067, 61] on span "×" at bounding box center [1073, 54] width 13 height 28
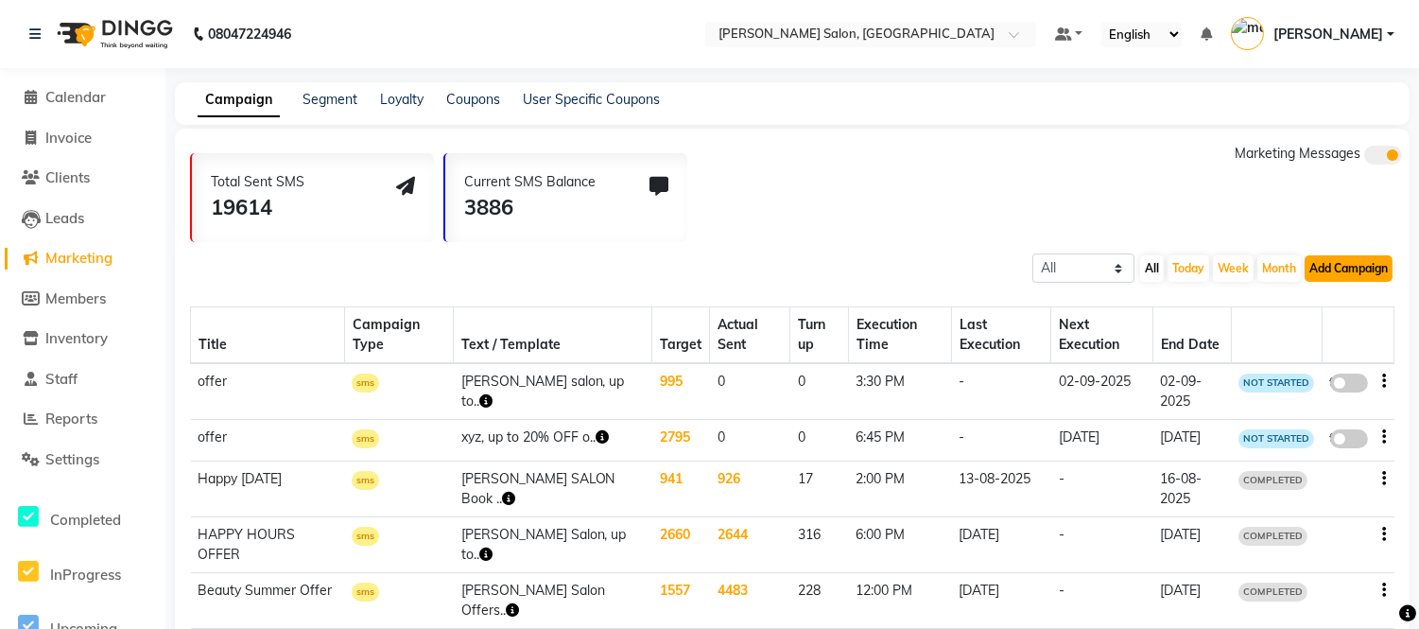
click at [1344, 269] on button "Add Campaign" at bounding box center [1349, 268] width 88 height 26
click at [1315, 351] on div "WhatsApp (Direct)" at bounding box center [1332, 355] width 160 height 28
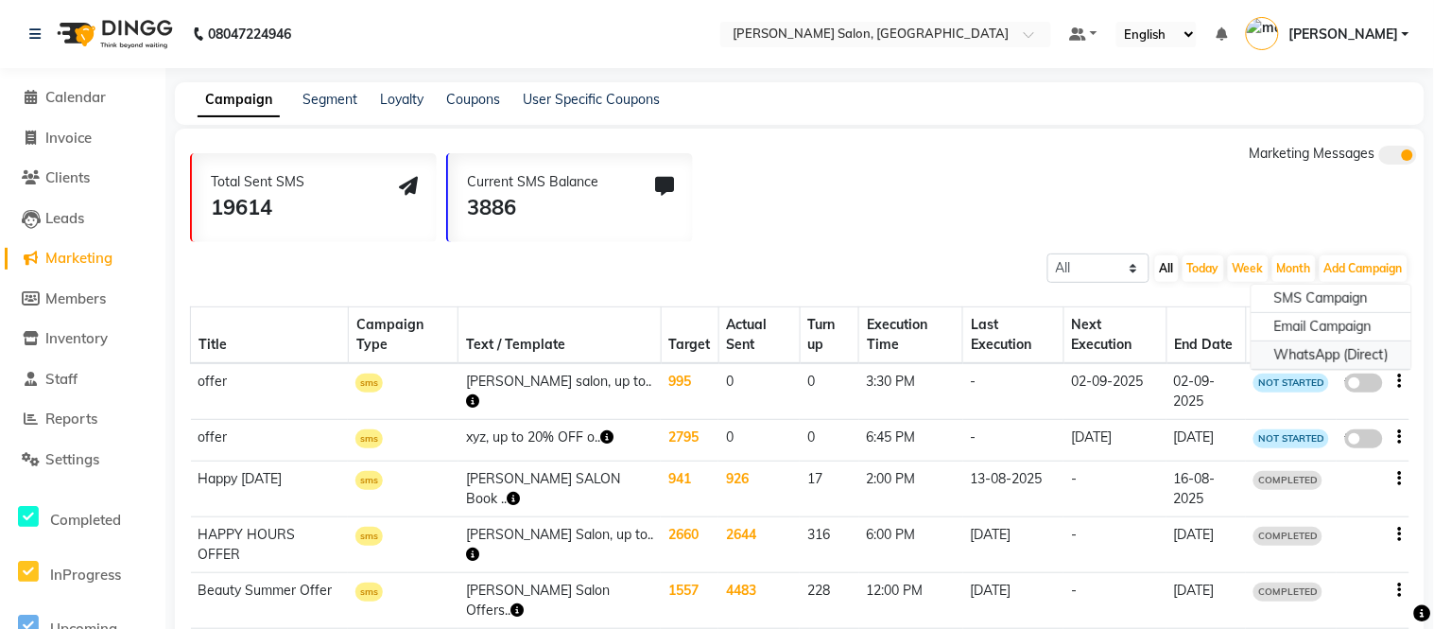
select select "2"
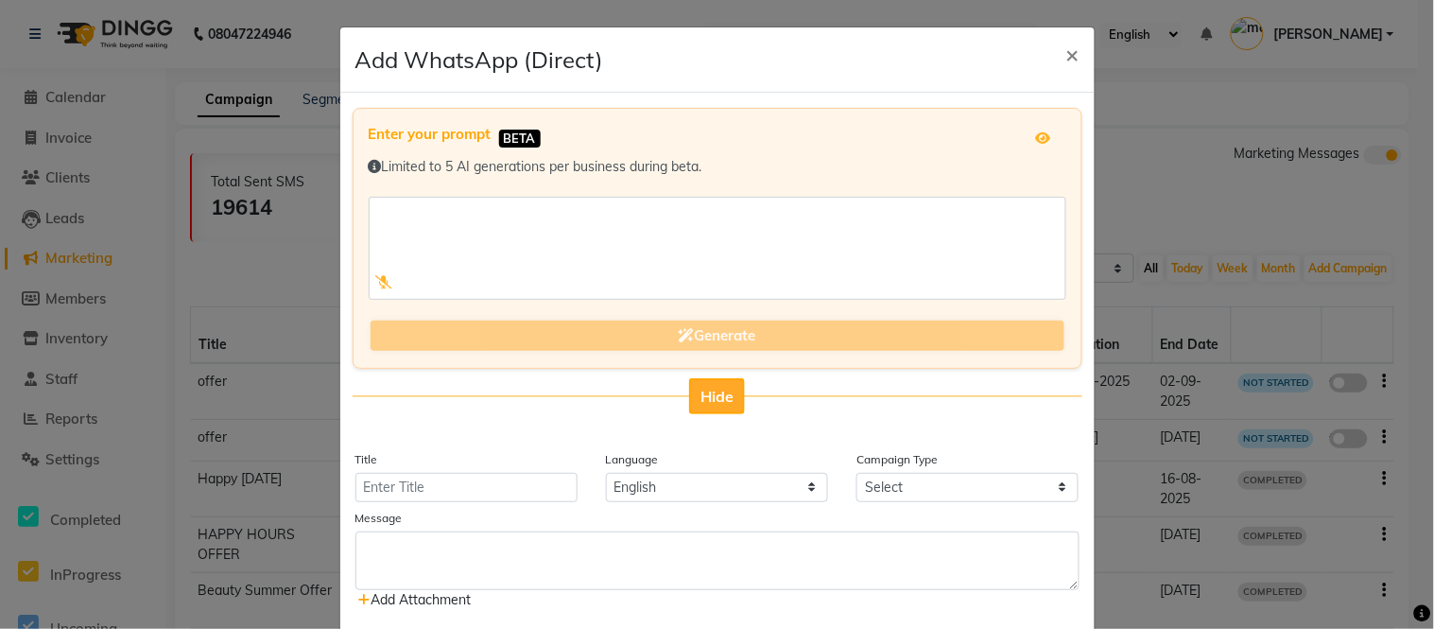
click at [705, 391] on span "Hide" at bounding box center [717, 396] width 33 height 19
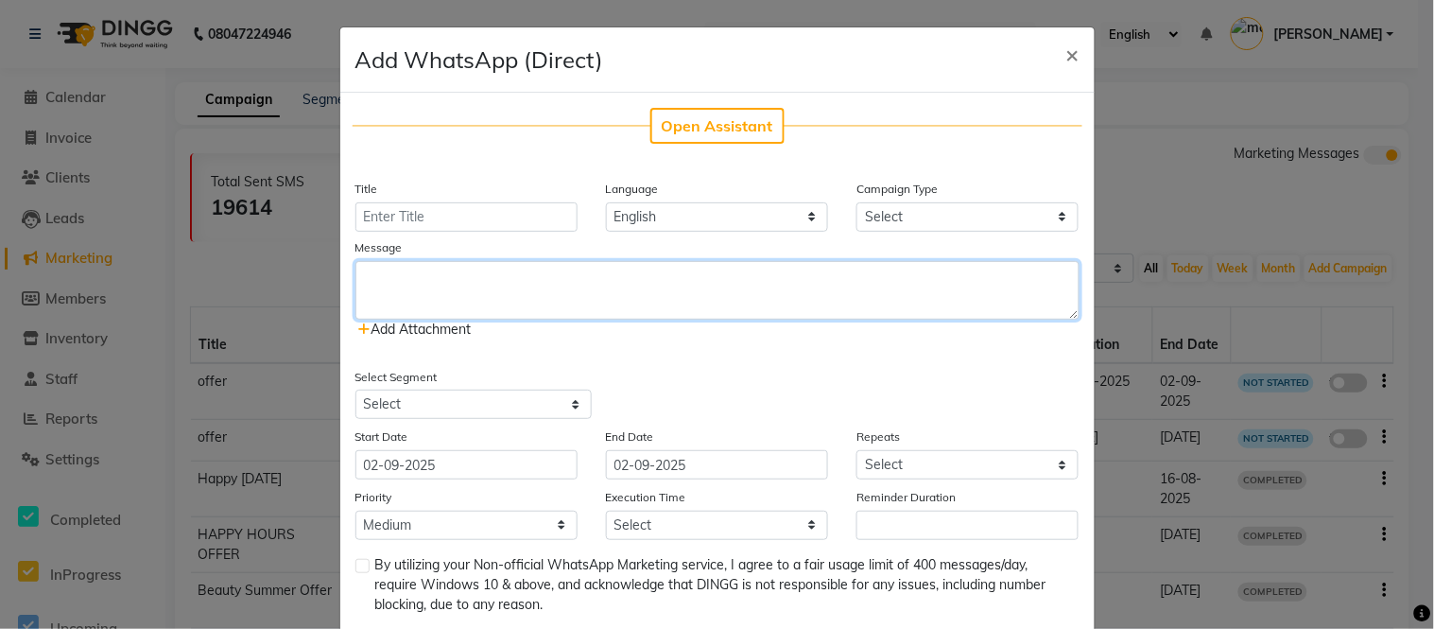
click at [409, 284] on textarea at bounding box center [718, 290] width 724 height 59
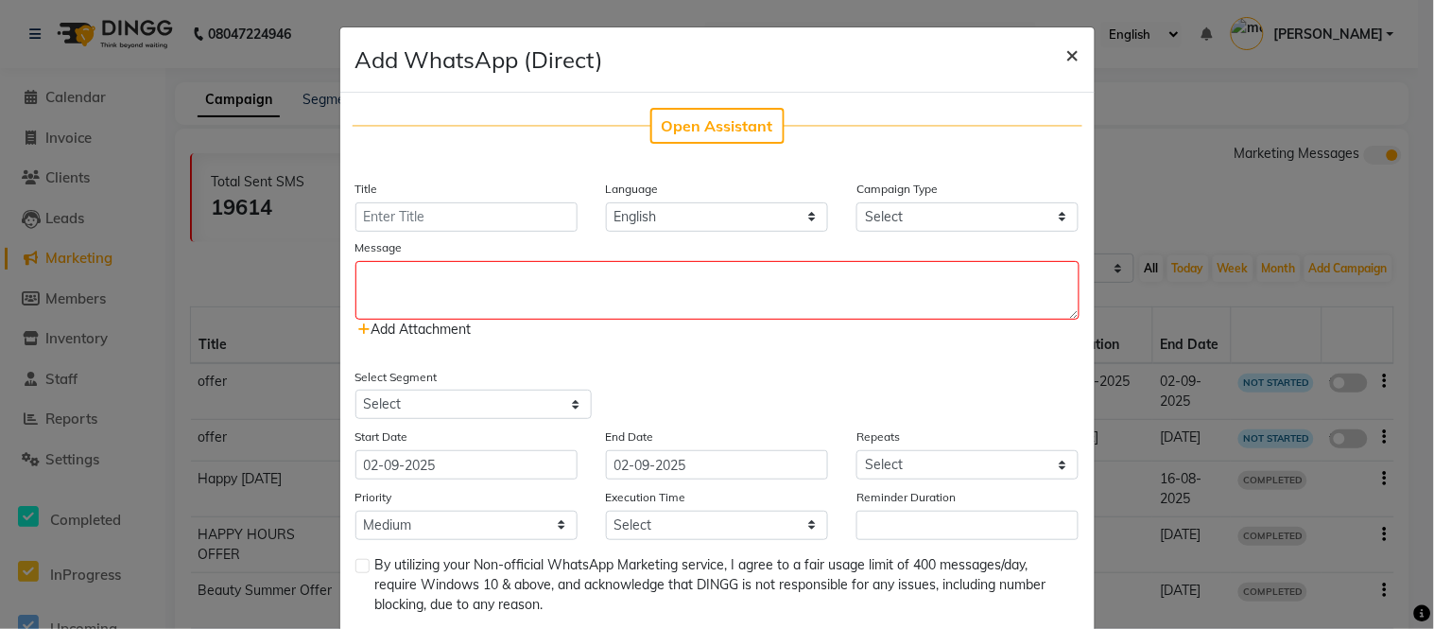
click at [1068, 54] on span "×" at bounding box center [1073, 54] width 13 height 28
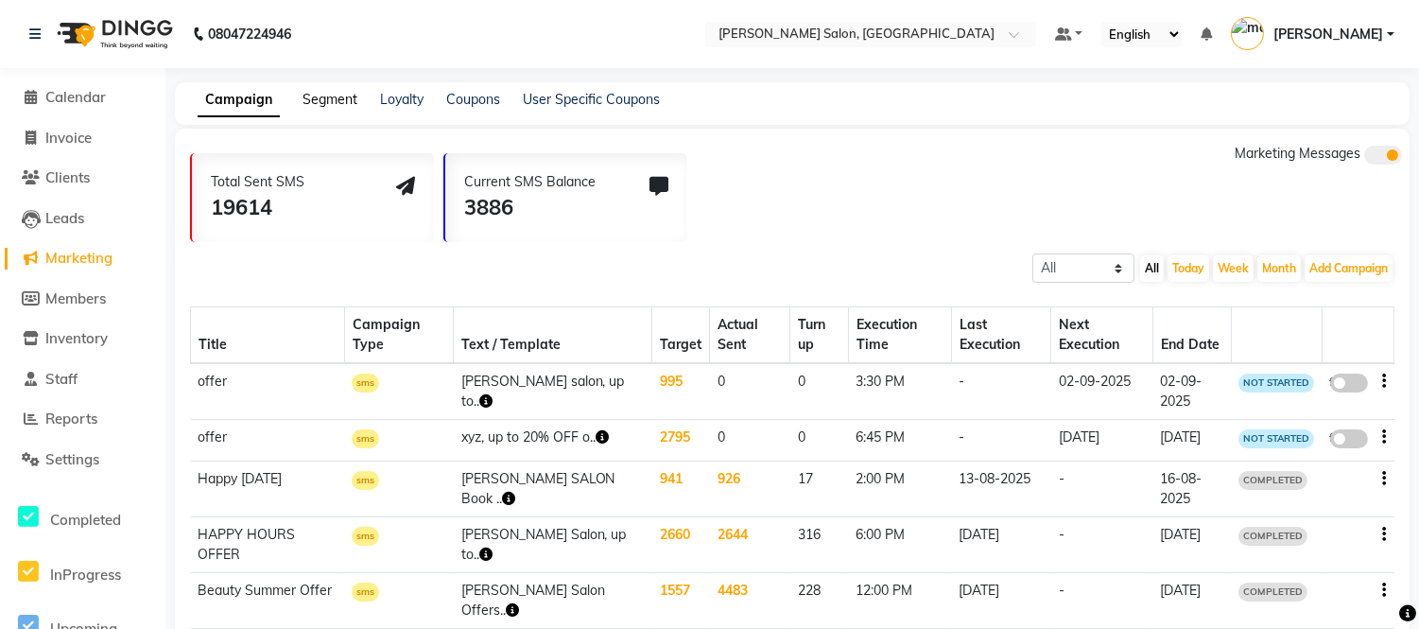
click at [344, 102] on link "Segment" at bounding box center [330, 99] width 55 height 17
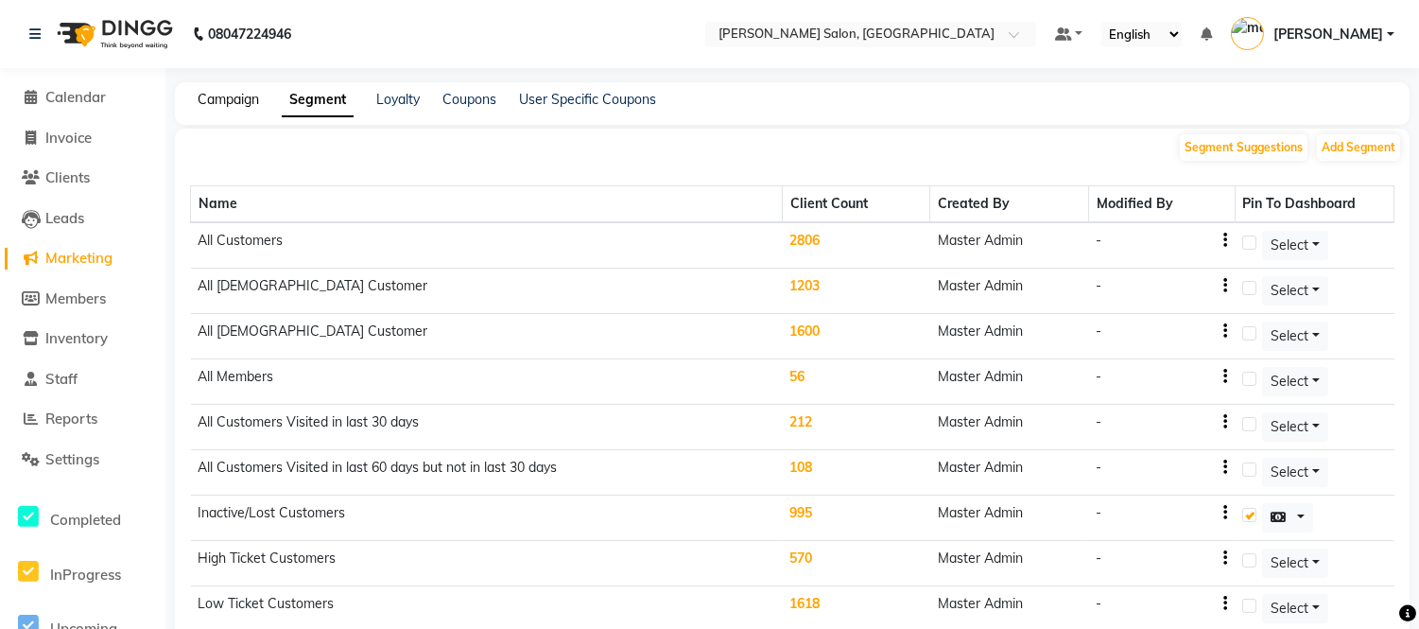
click at [240, 96] on link "Campaign" at bounding box center [228, 99] width 61 height 17
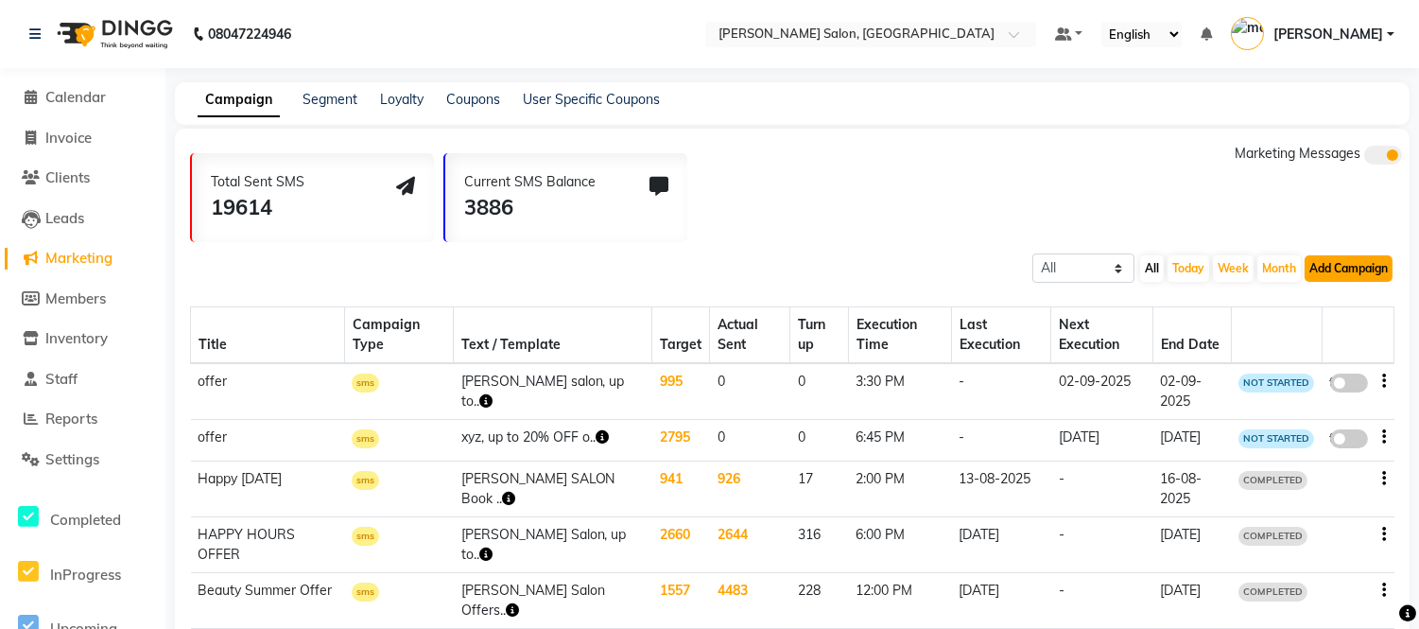
click at [1327, 269] on button "Add Campaign" at bounding box center [1349, 268] width 88 height 26
click at [410, 104] on link "Loyalty" at bounding box center [401, 99] width 43 height 17
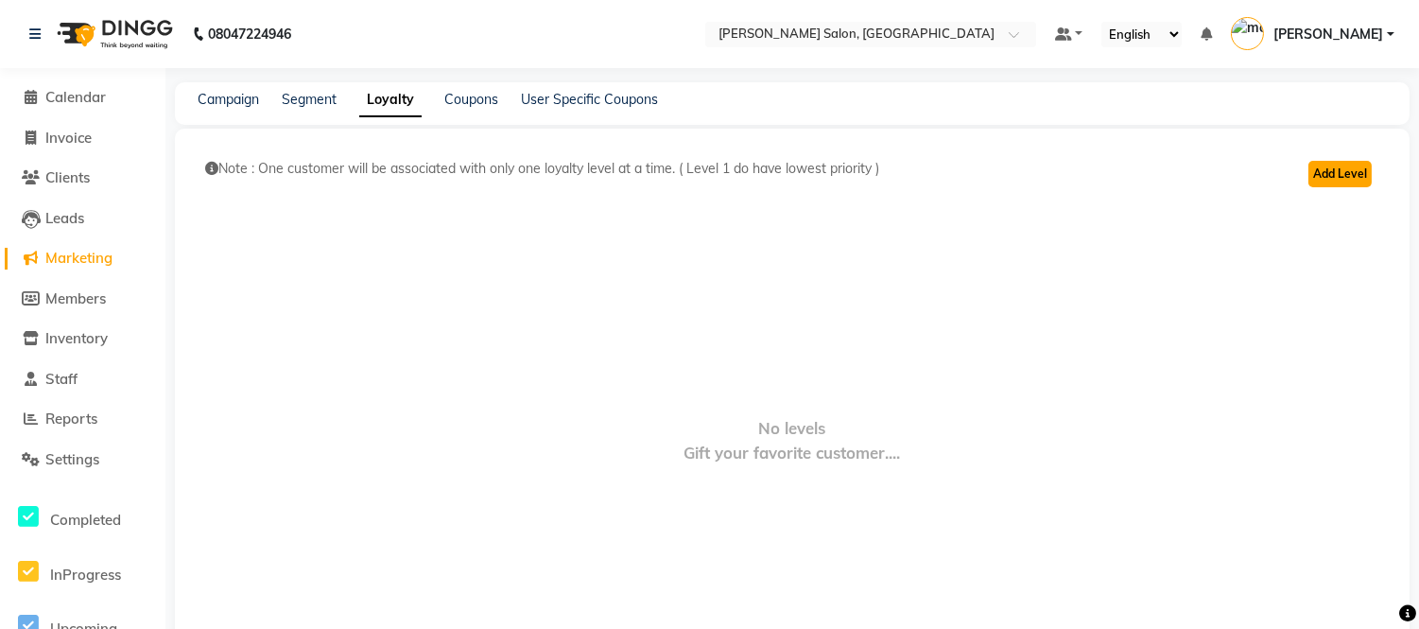
click at [1353, 178] on button "Add Level" at bounding box center [1340, 174] width 63 height 26
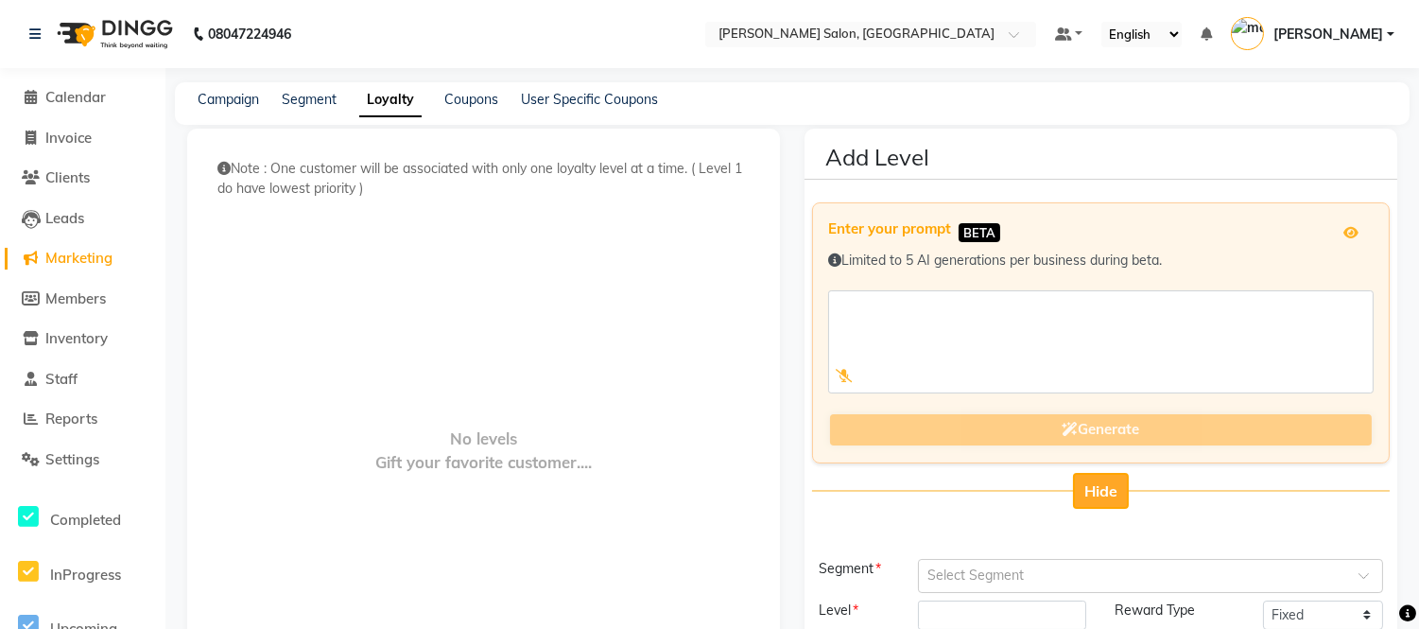
click at [1117, 485] on span "Hide" at bounding box center [1101, 490] width 33 height 19
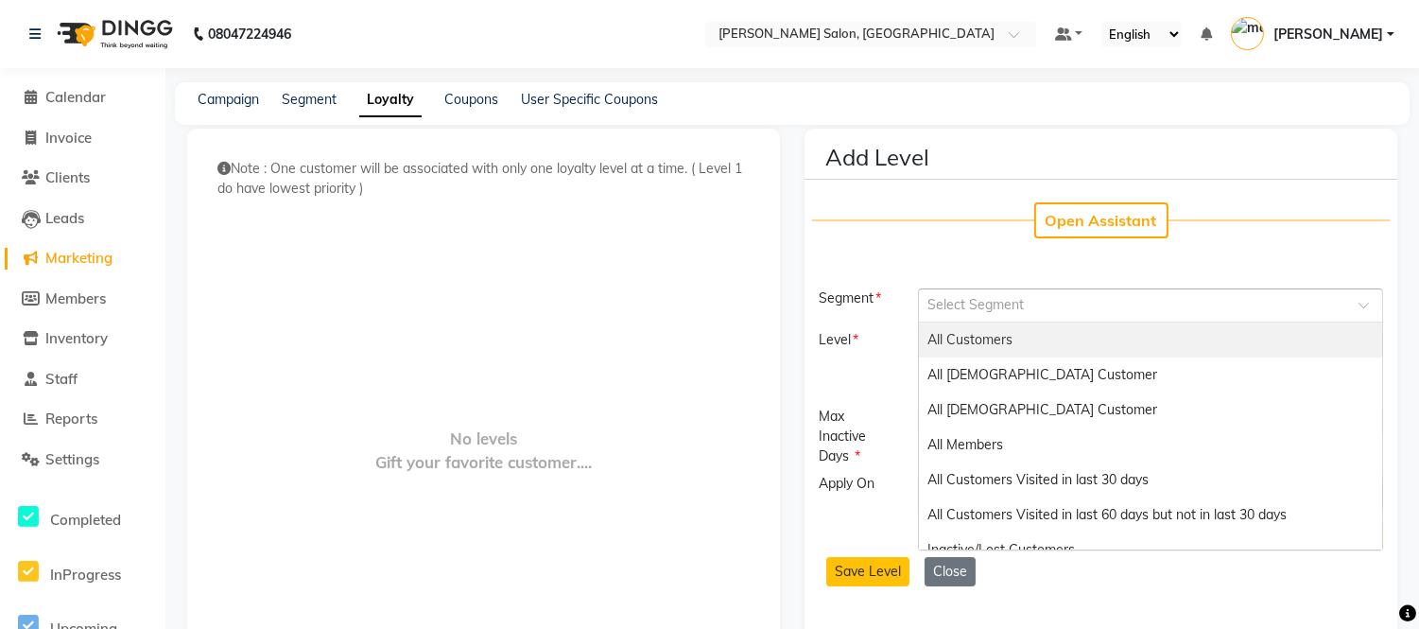
click at [1005, 306] on input "text" at bounding box center [1132, 304] width 407 height 20
click at [991, 344] on span "All Customers" at bounding box center [971, 339] width 85 height 17
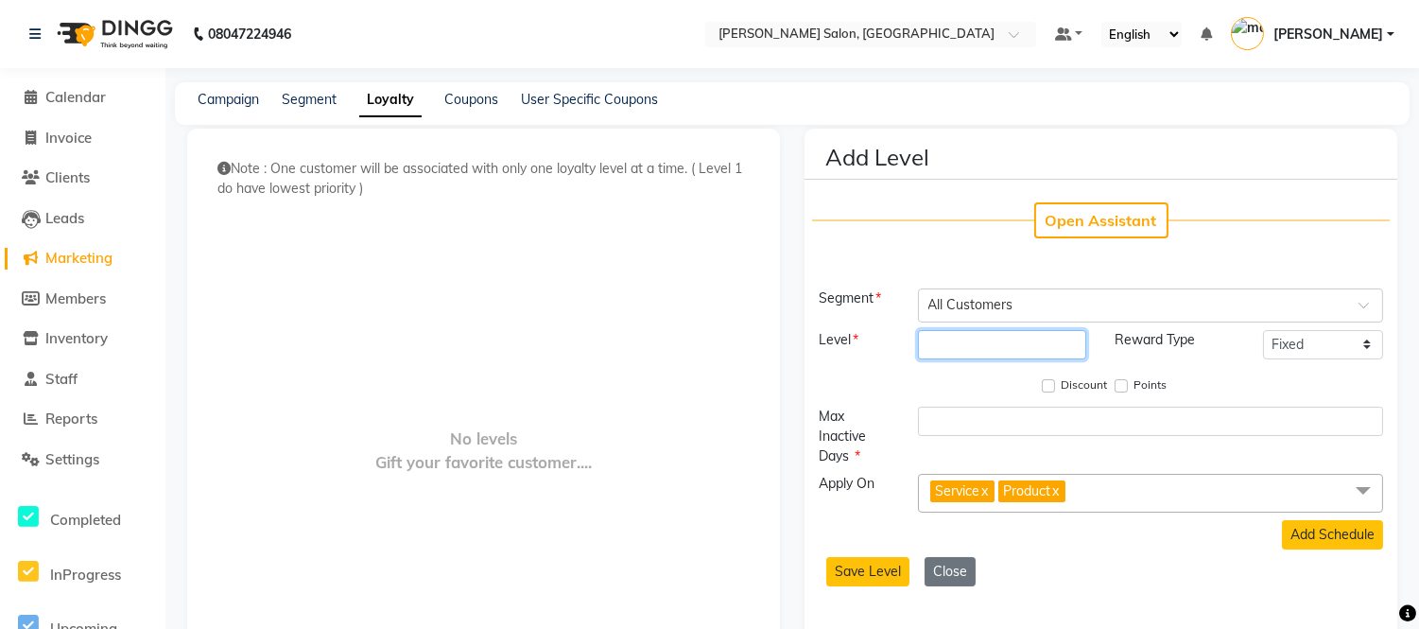
click at [986, 345] on input "number" at bounding box center [1002, 344] width 169 height 29
type input "1"
click at [1128, 388] on div "Points" at bounding box center [1142, 385] width 52 height 23
click at [1123, 385] on input "Points" at bounding box center [1121, 385] width 13 height 13
checkbox input "true"
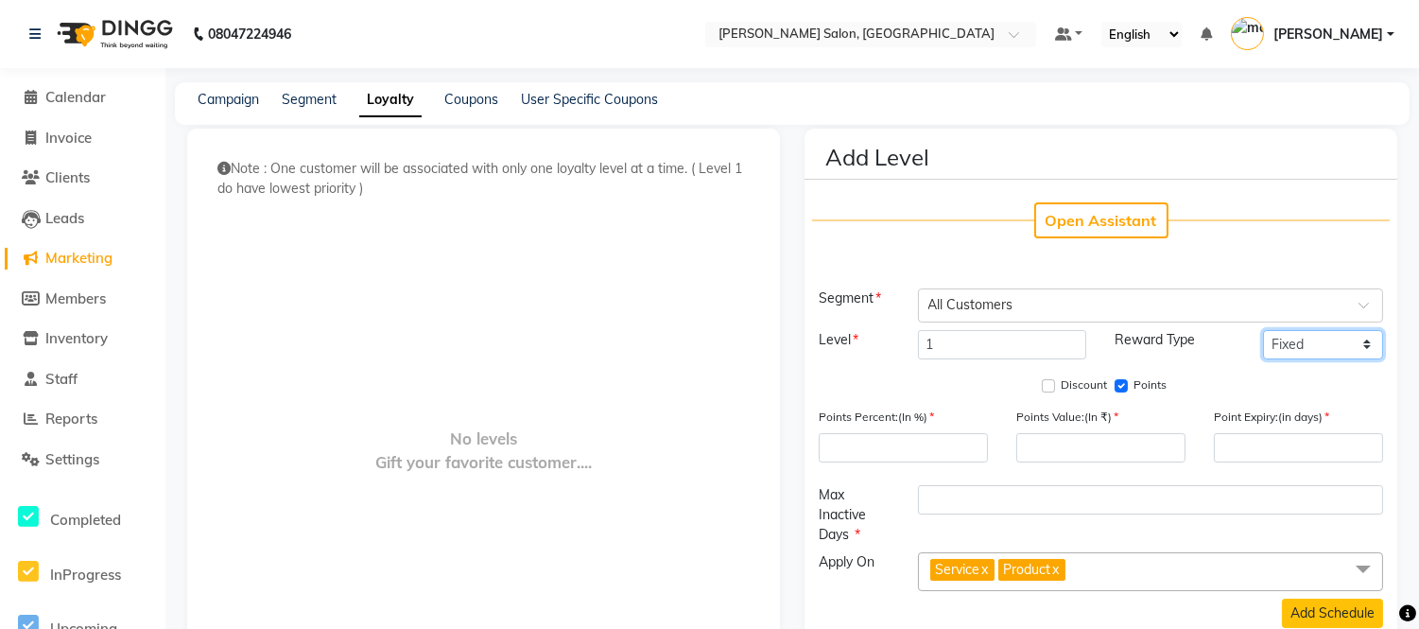
click at [1291, 343] on select "Fixed Tiered Item-wise" at bounding box center [1323, 344] width 120 height 29
click at [1263, 330] on select "Fixed Tiered Item-wise" at bounding box center [1323, 344] width 120 height 29
click at [915, 443] on input "number" at bounding box center [903, 447] width 169 height 29
click at [1065, 444] on input "number" at bounding box center [1100, 447] width 169 height 29
click at [1251, 451] on input "number" at bounding box center [1298, 447] width 169 height 29
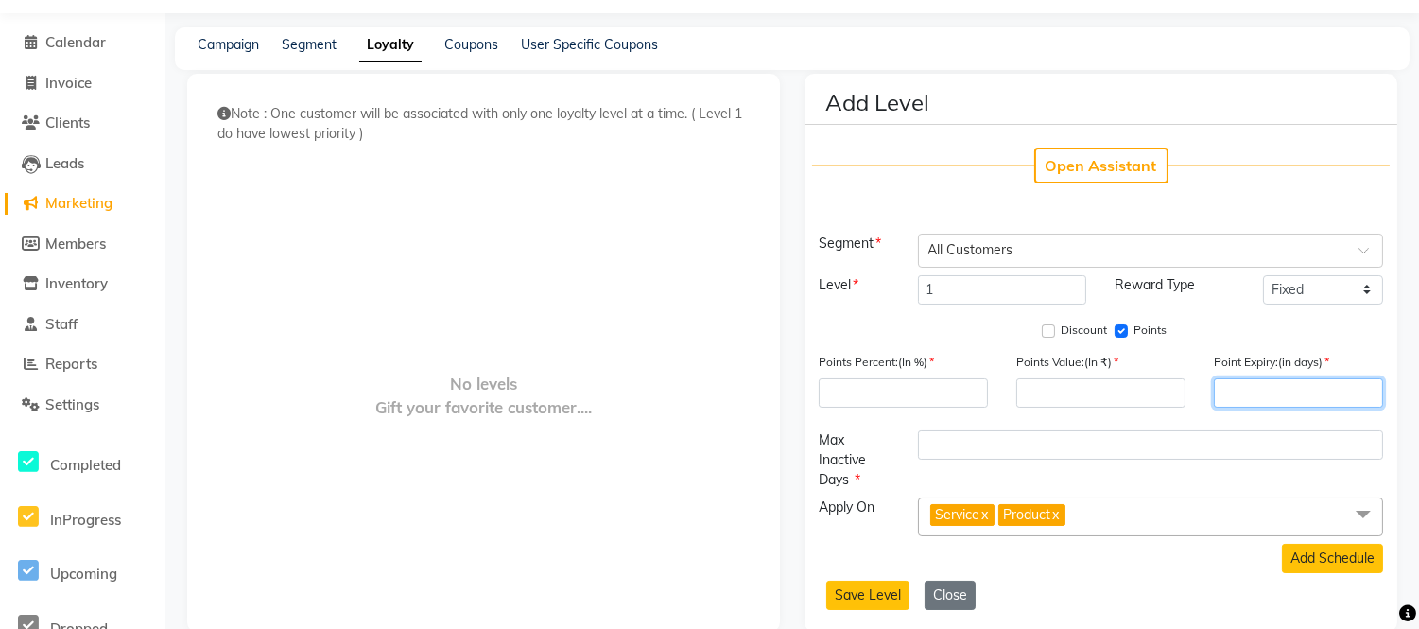
scroll to position [85, 0]
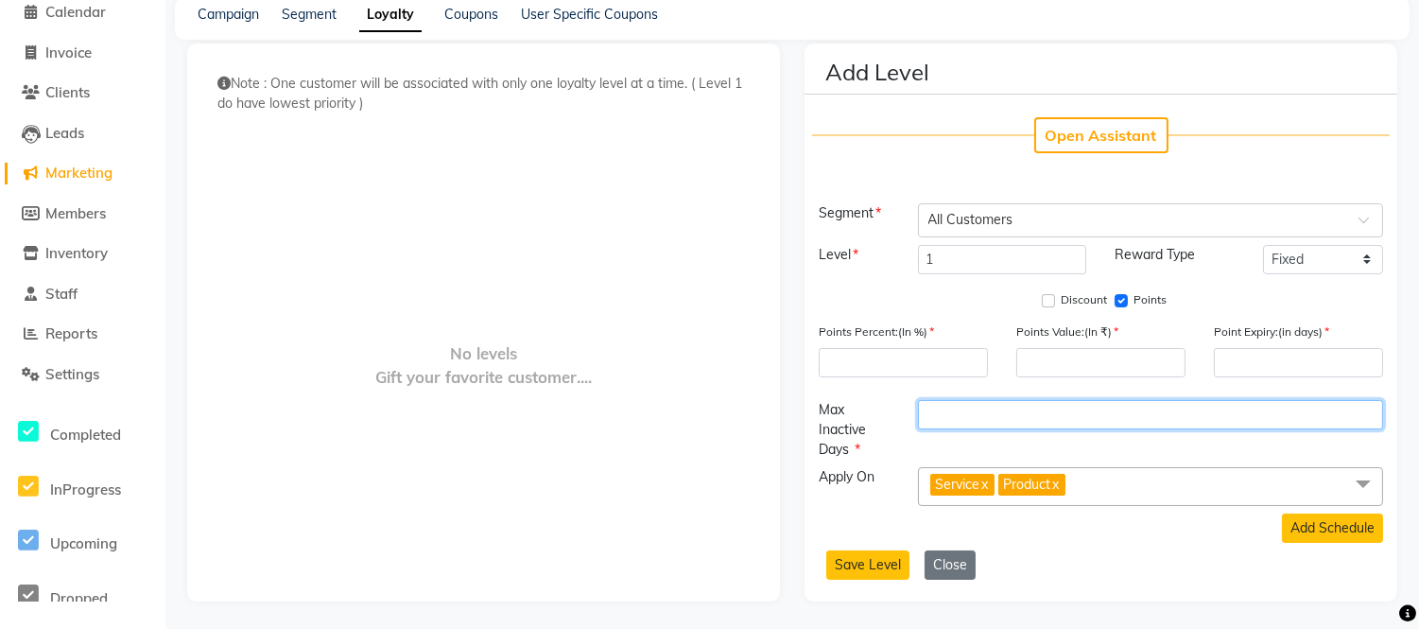
click at [940, 411] on input "number" at bounding box center [1150, 414] width 465 height 29
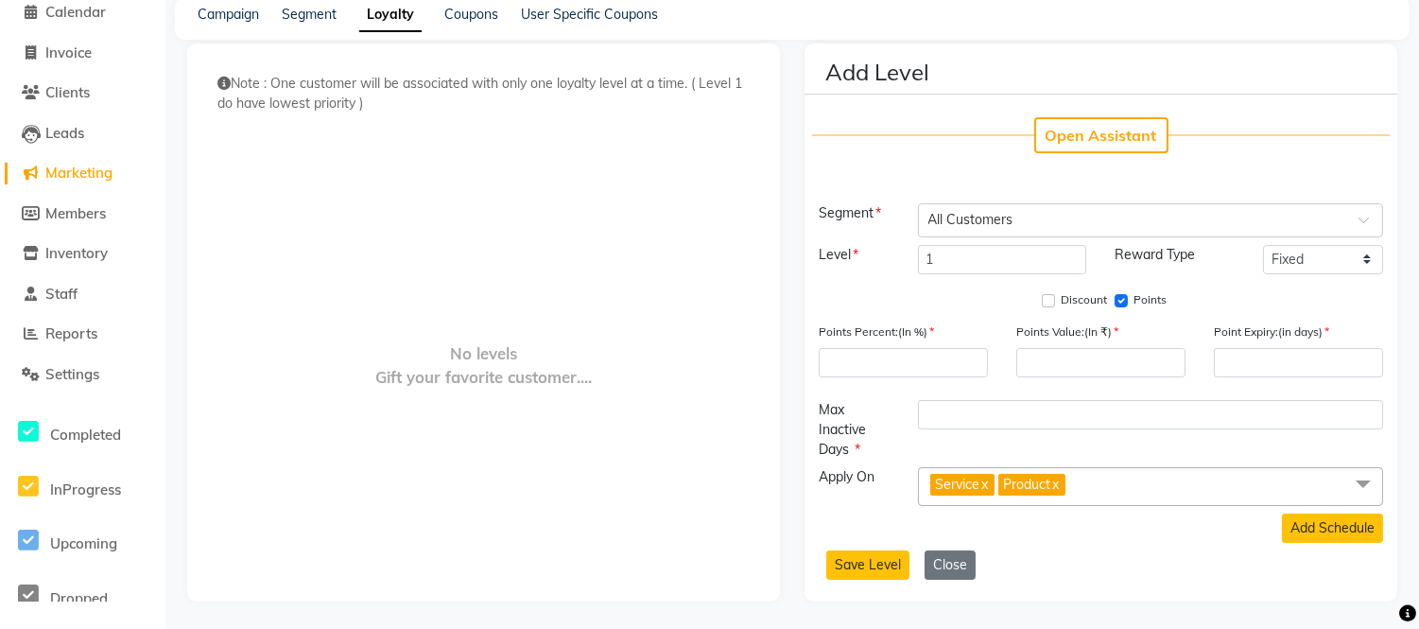
click at [1060, 482] on link "x" at bounding box center [1055, 484] width 9 height 17
click at [906, 353] on input "number" at bounding box center [903, 362] width 169 height 29
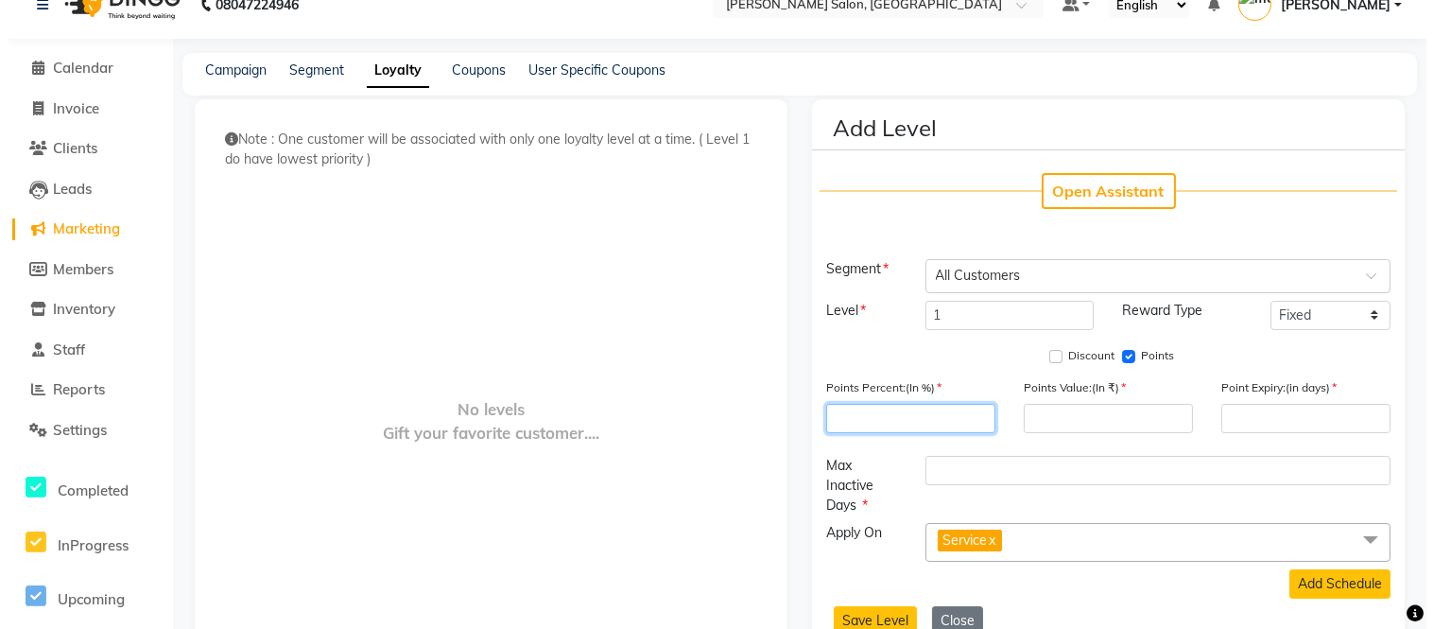
scroll to position [0, 0]
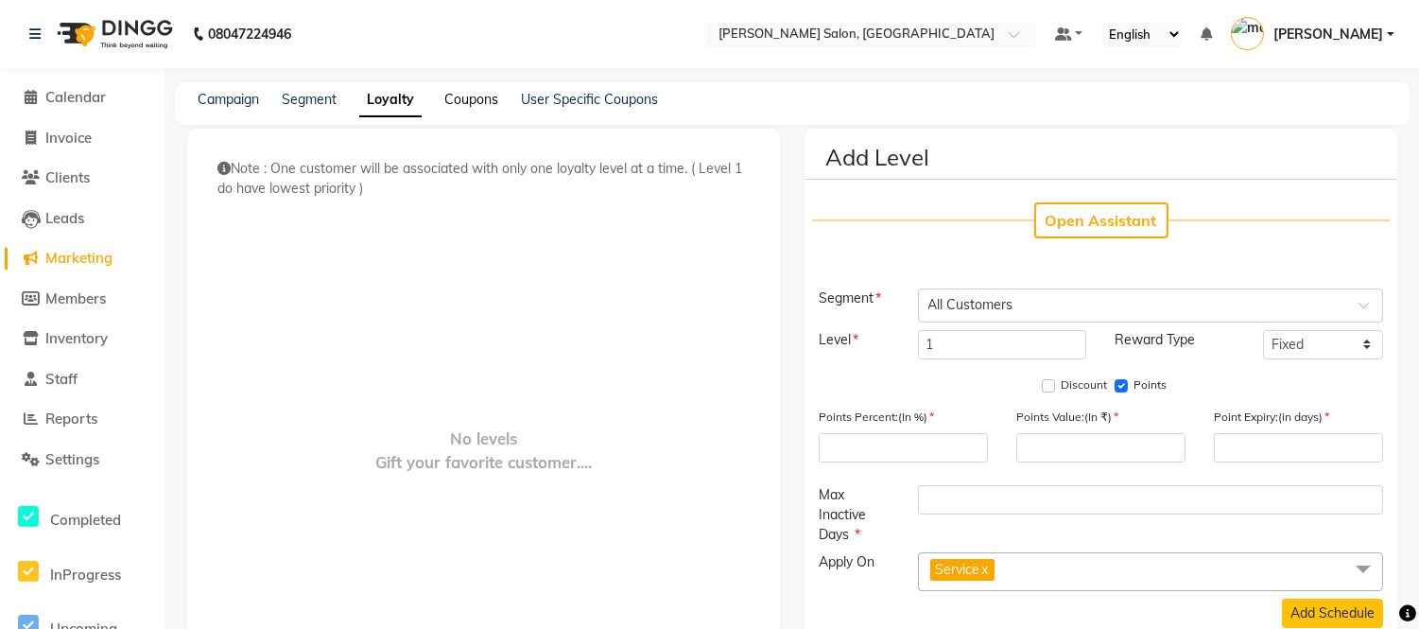
click at [478, 98] on link "Coupons" at bounding box center [471, 99] width 54 height 17
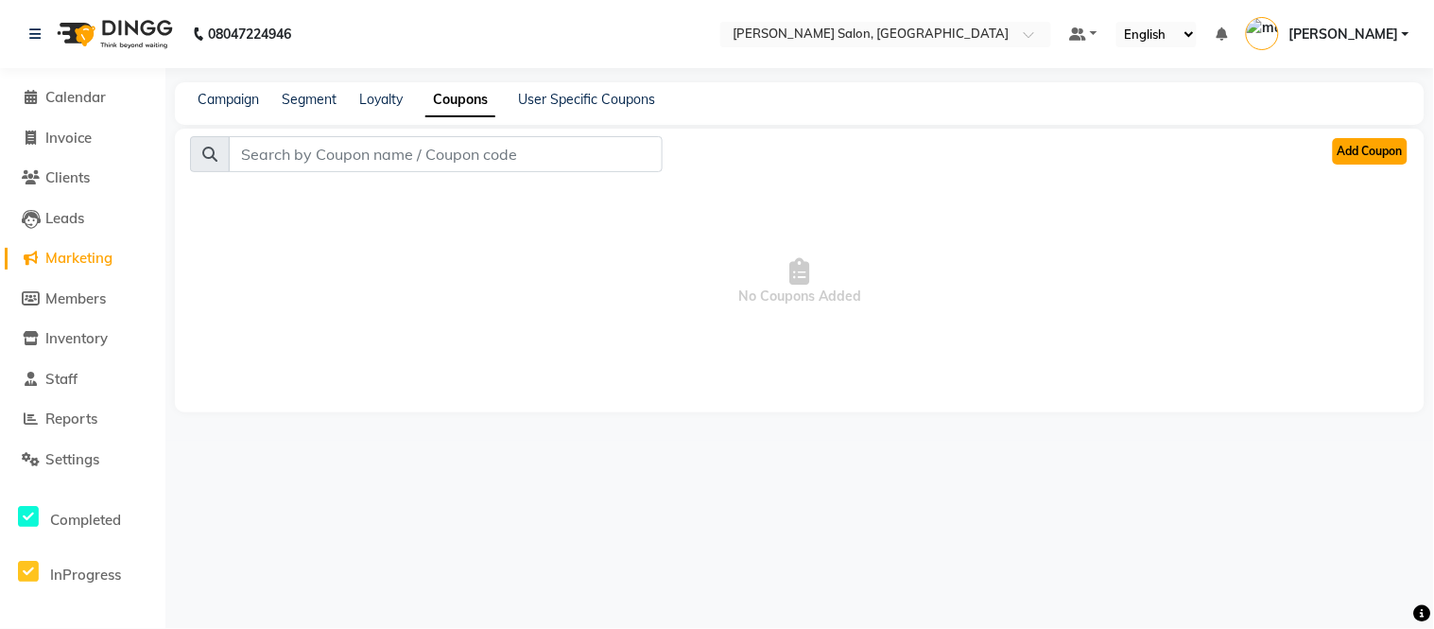
click at [1355, 155] on button "Add Coupon" at bounding box center [1370, 151] width 75 height 26
select select "ALL"
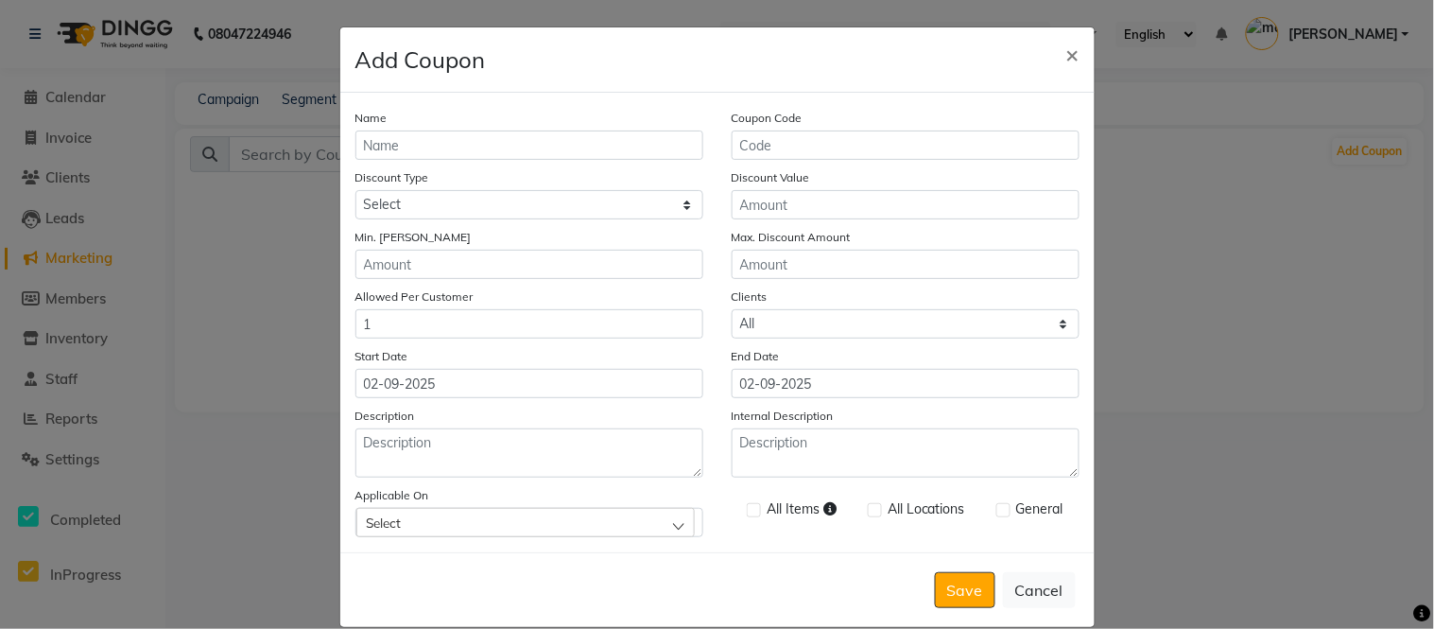
scroll to position [26, 0]
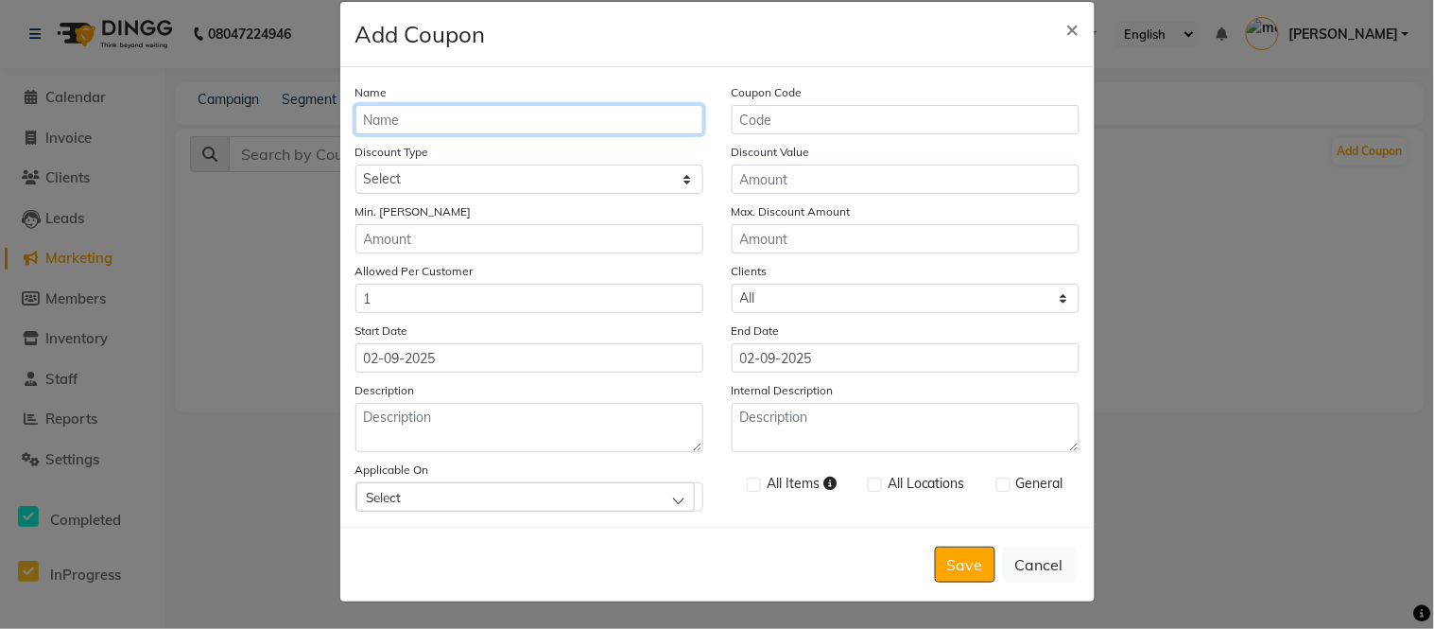
click at [530, 120] on input "Name" at bounding box center [530, 119] width 348 height 29
type input "offer 20%"
click at [739, 115] on input "Coupon Code" at bounding box center [906, 119] width 348 height 29
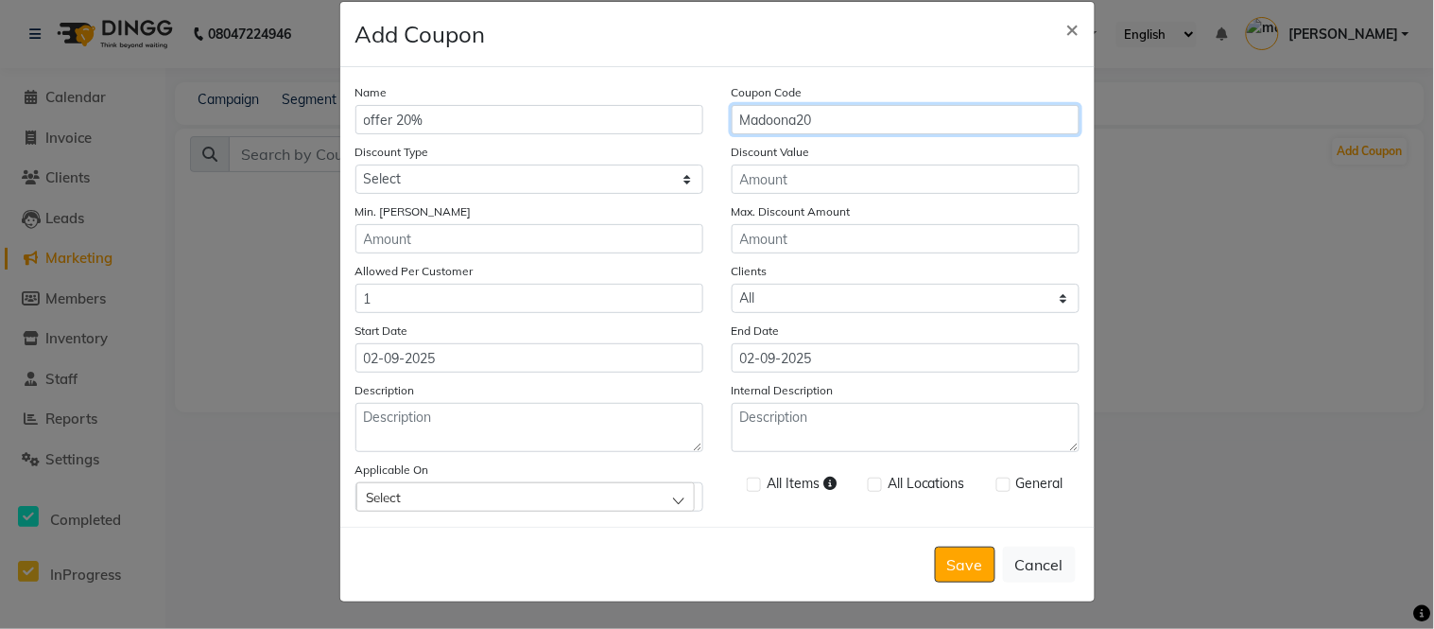
type input "Madoona20"
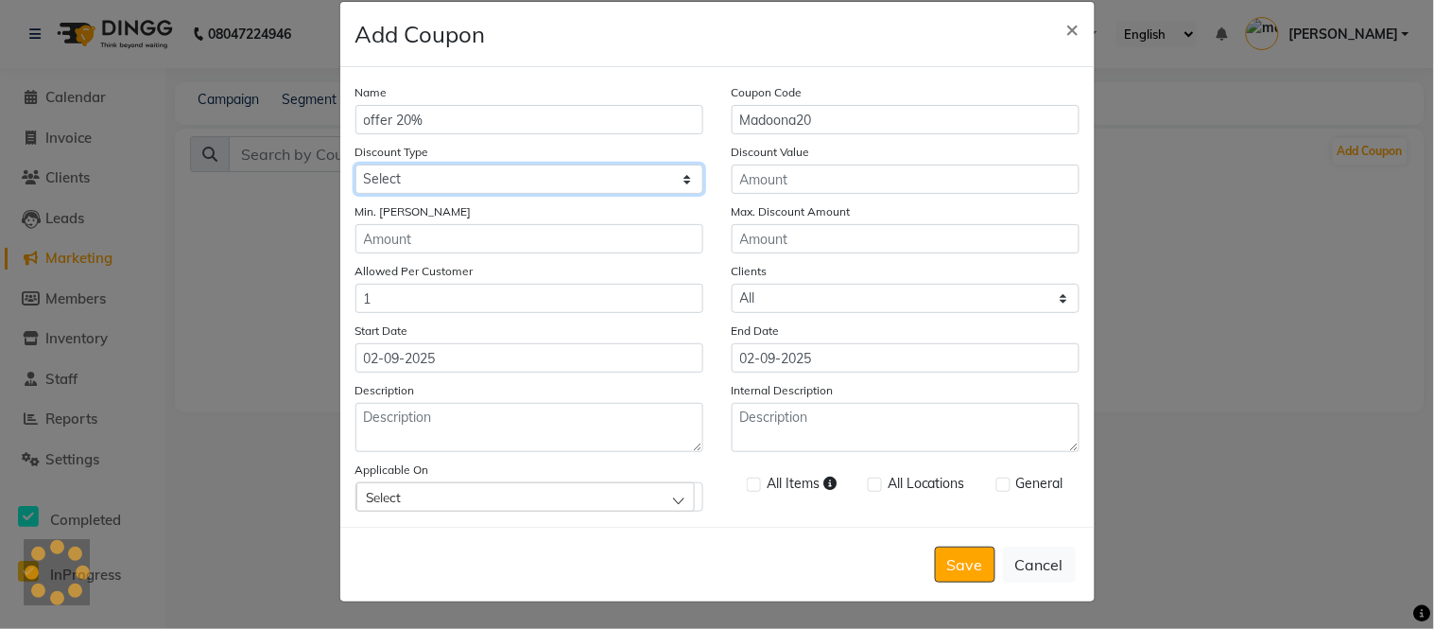
click at [621, 185] on select "Select Percentage Fixed" at bounding box center [530, 179] width 348 height 29
select select "PERCENTAGE"
click at [356, 165] on select "Select Percentage Fixed" at bounding box center [530, 179] width 348 height 29
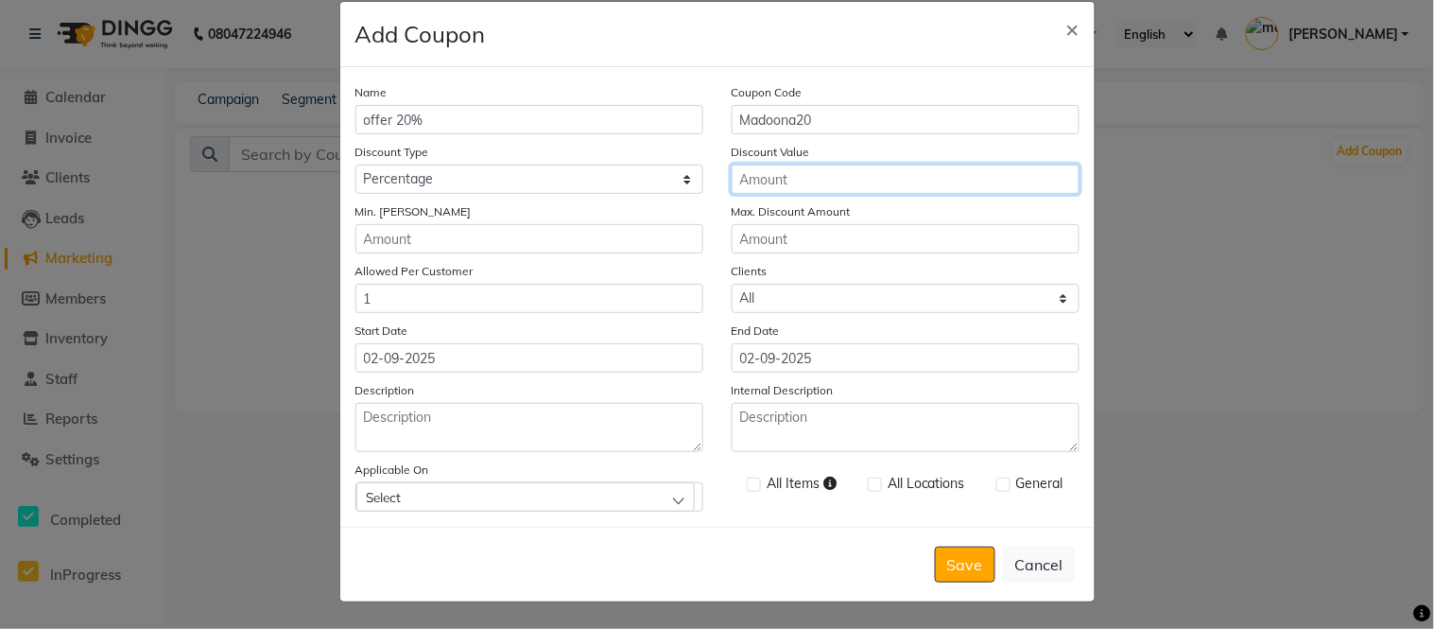
click at [754, 176] on input "Discount Value" at bounding box center [906, 179] width 348 height 29
type input "20"
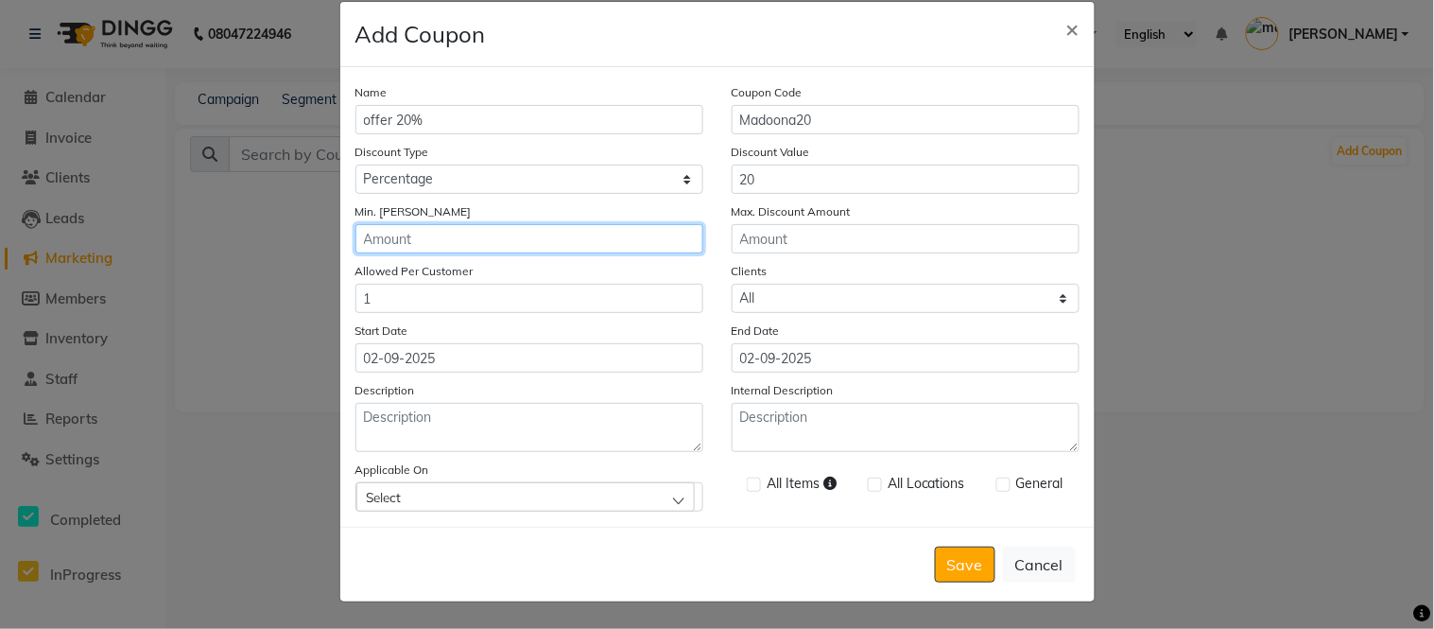
click at [619, 233] on input "Min. Bill Amount" at bounding box center [530, 238] width 348 height 29
type input "0"
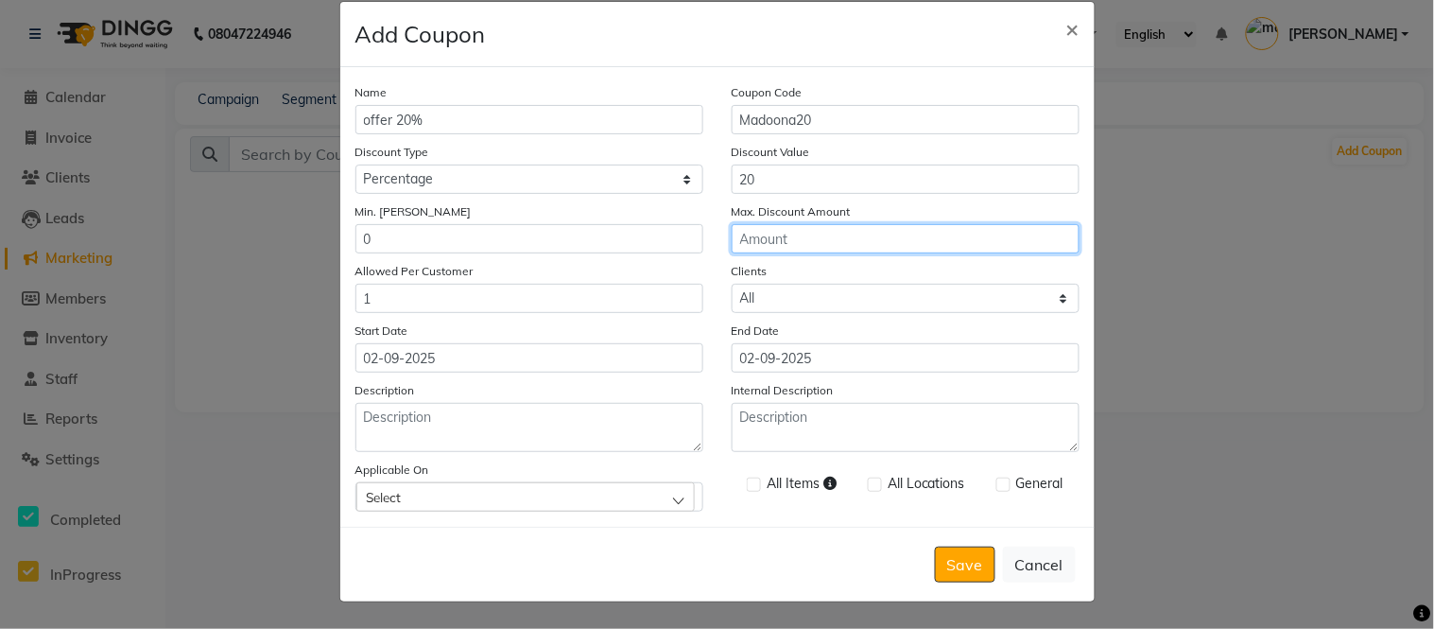
click at [752, 236] on input "Max. Discount Amount" at bounding box center [906, 238] width 348 height 29
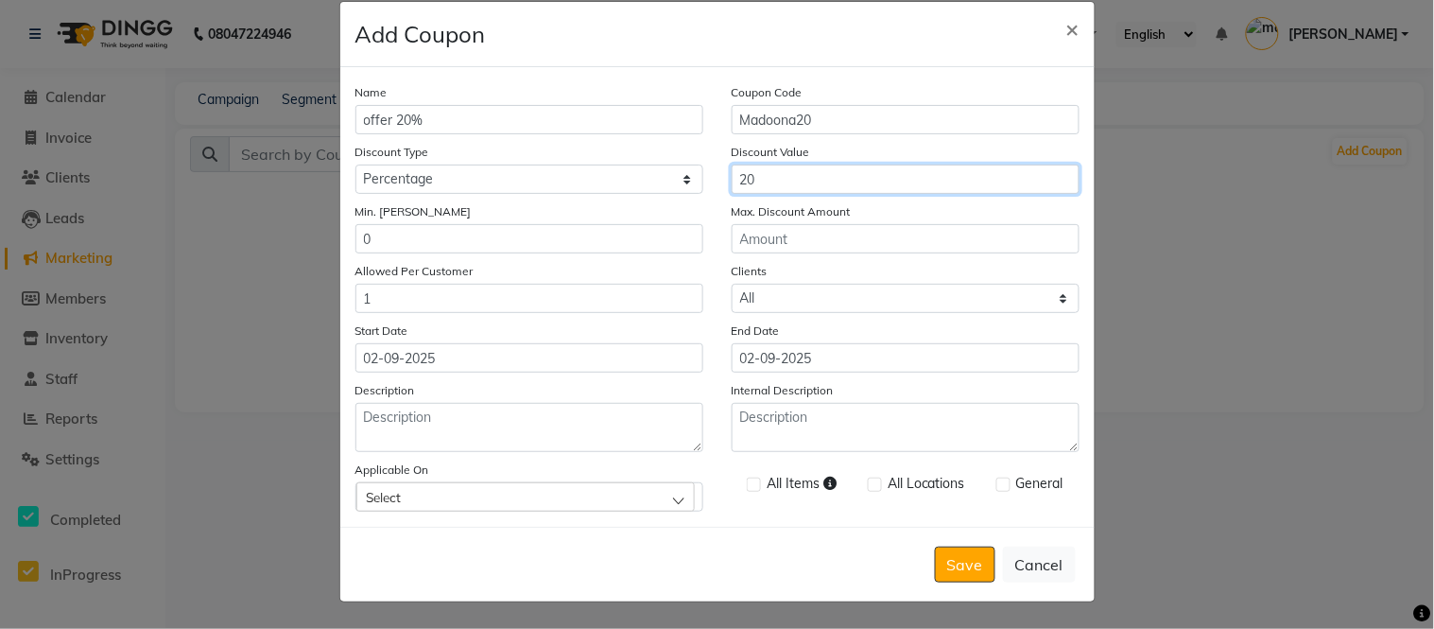
click at [760, 170] on input "20" at bounding box center [906, 179] width 348 height 29
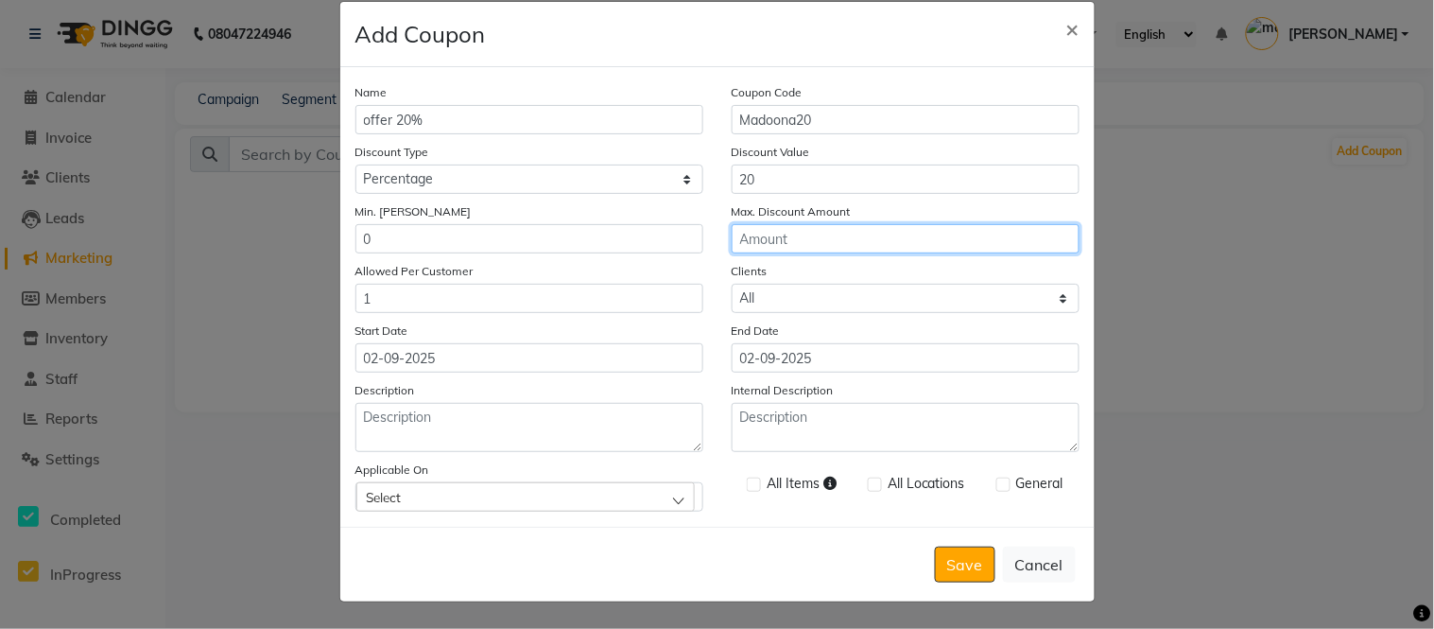
click at [749, 237] on input "Max. Discount Amount" at bounding box center [906, 238] width 348 height 29
type input "11111111"
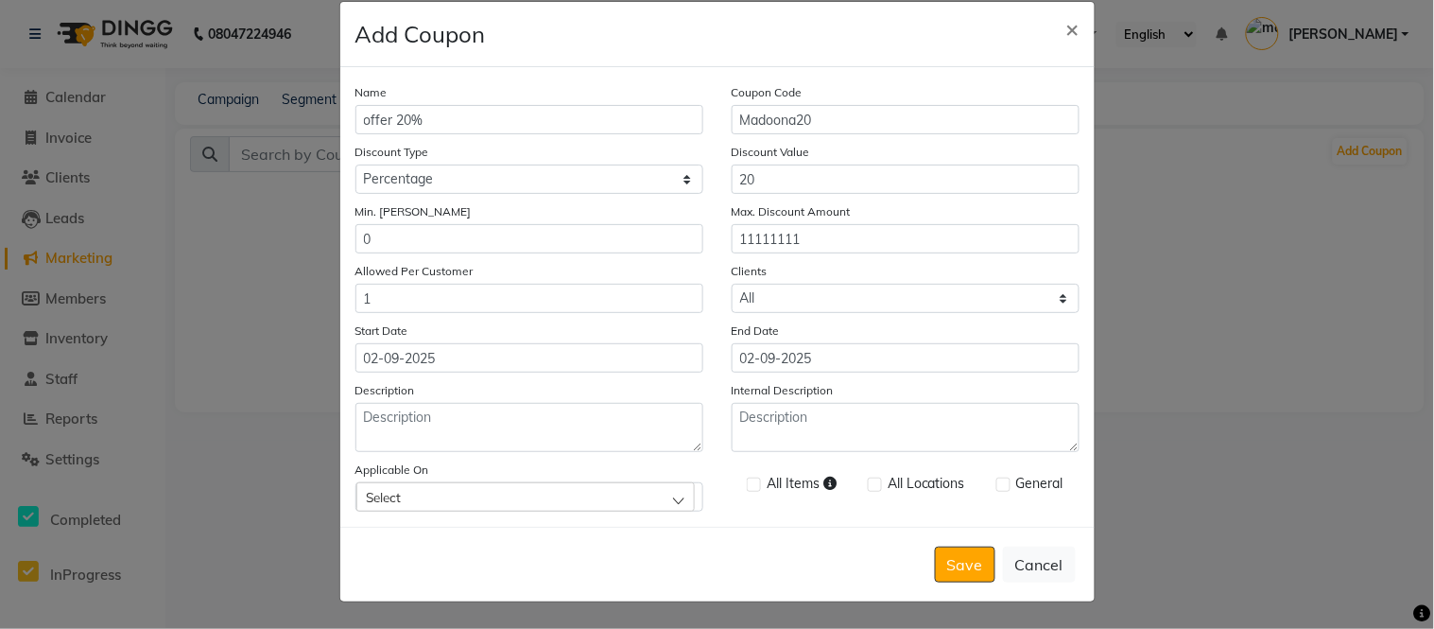
click at [615, 373] on div "Name offer 20% Coupon Code Madoona20 Discount Type Select Percentage Fixed Disc…" at bounding box center [717, 297] width 755 height 460
click at [621, 365] on input "02-09-2025" at bounding box center [530, 357] width 348 height 29
select select "9"
select select "2025"
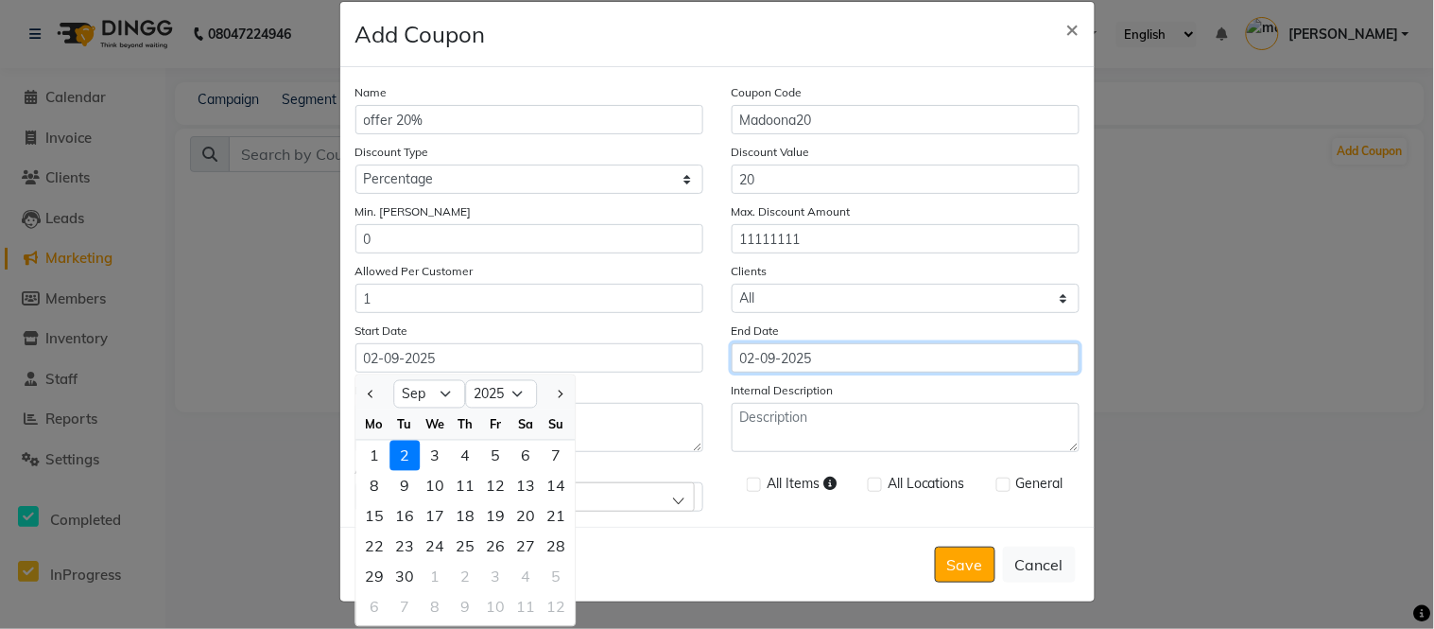
click at [845, 359] on input "02-09-2025" at bounding box center [906, 357] width 348 height 29
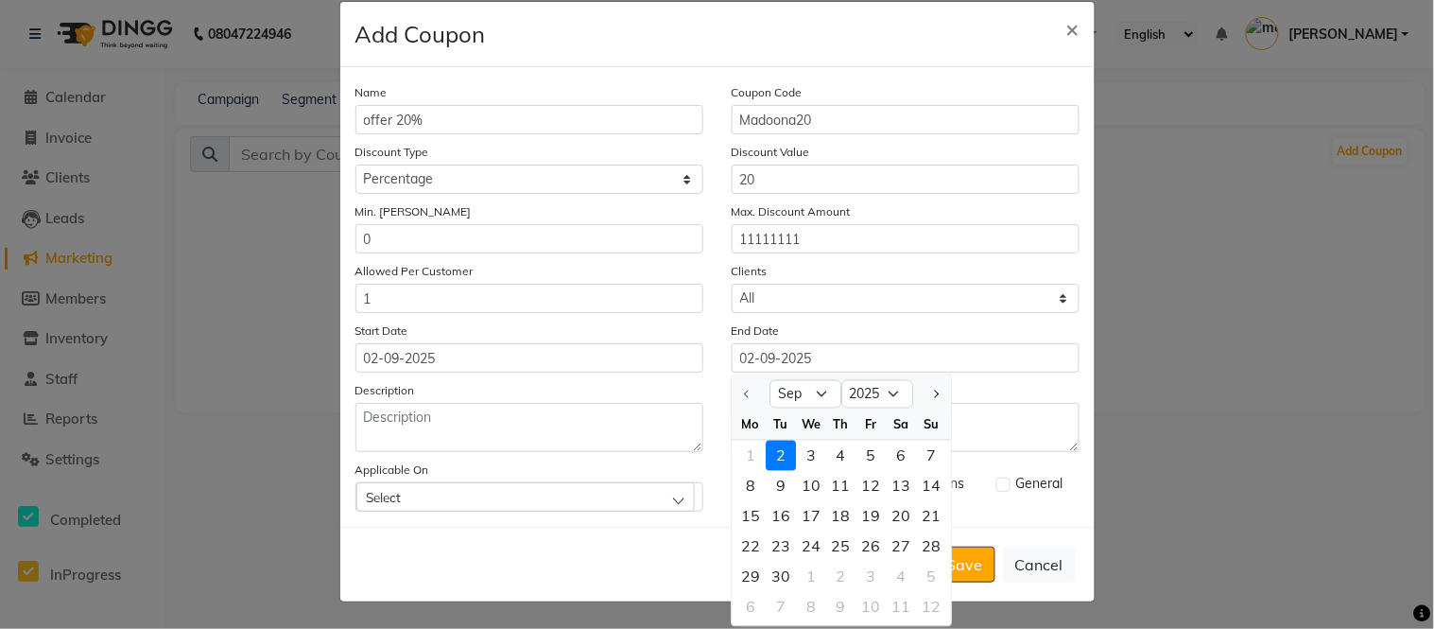
click at [592, 495] on div "Select" at bounding box center [525, 496] width 338 height 28
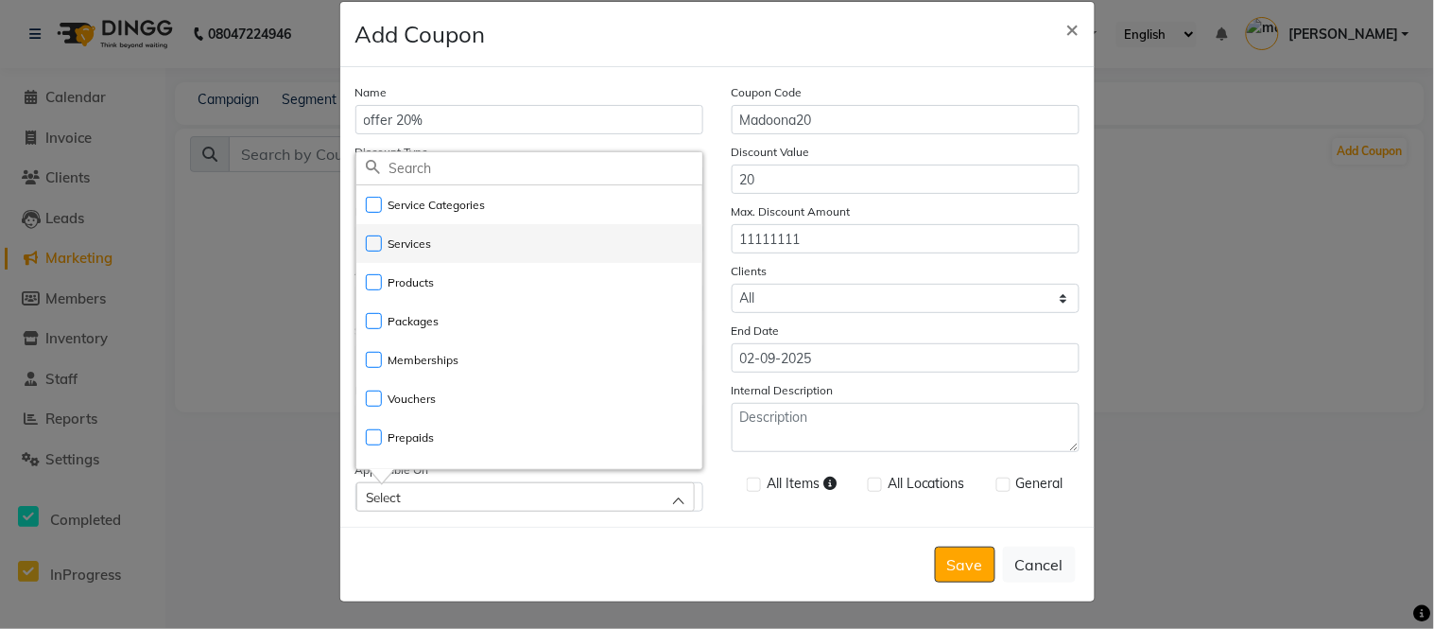
click at [366, 246] on label "Services" at bounding box center [399, 243] width 66 height 17
checkbox input "true"
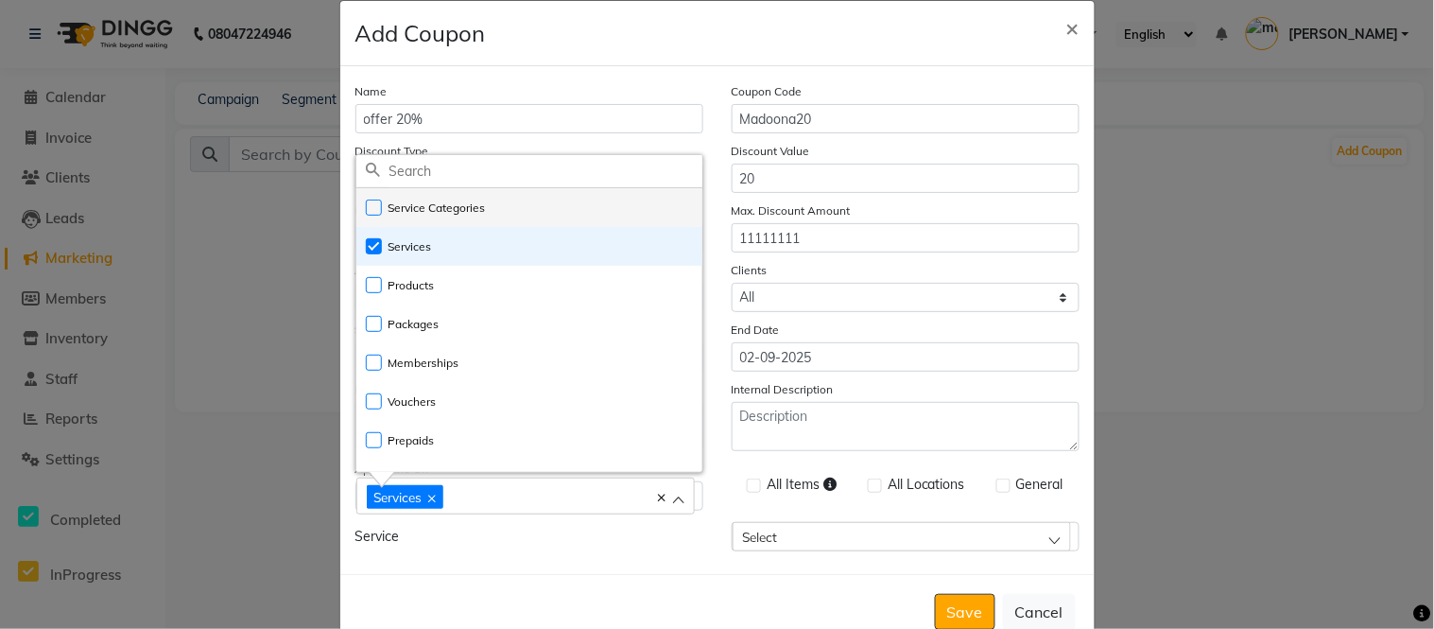
click at [366, 209] on label "Service Categories" at bounding box center [426, 208] width 120 height 17
checkbox input "true"
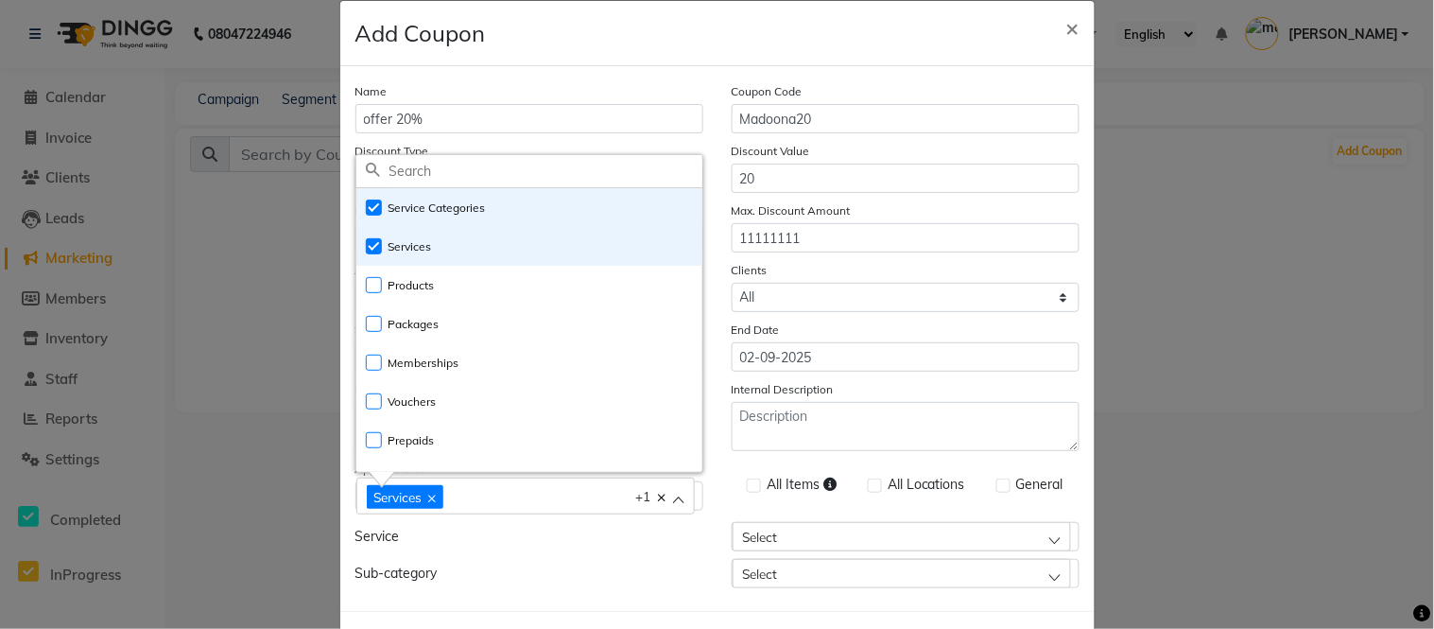
drag, startPoint x: 751, startPoint y: 497, endPoint x: 747, endPoint y: 482, distance: 15.6
click at [747, 482] on div at bounding box center [753, 488] width 12 height 20
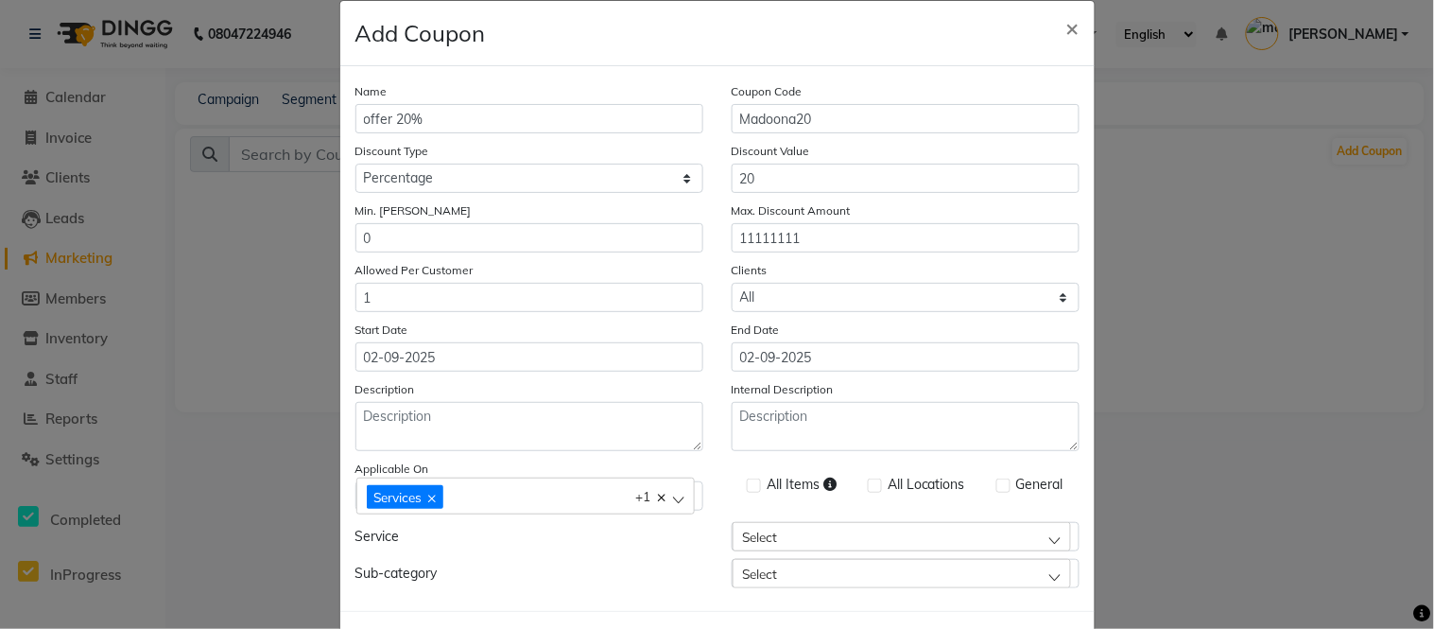
click at [747, 482] on label at bounding box center [754, 485] width 14 height 14
click at [747, 482] on input "checkbox" at bounding box center [753, 486] width 12 height 12
checkbox input "true"
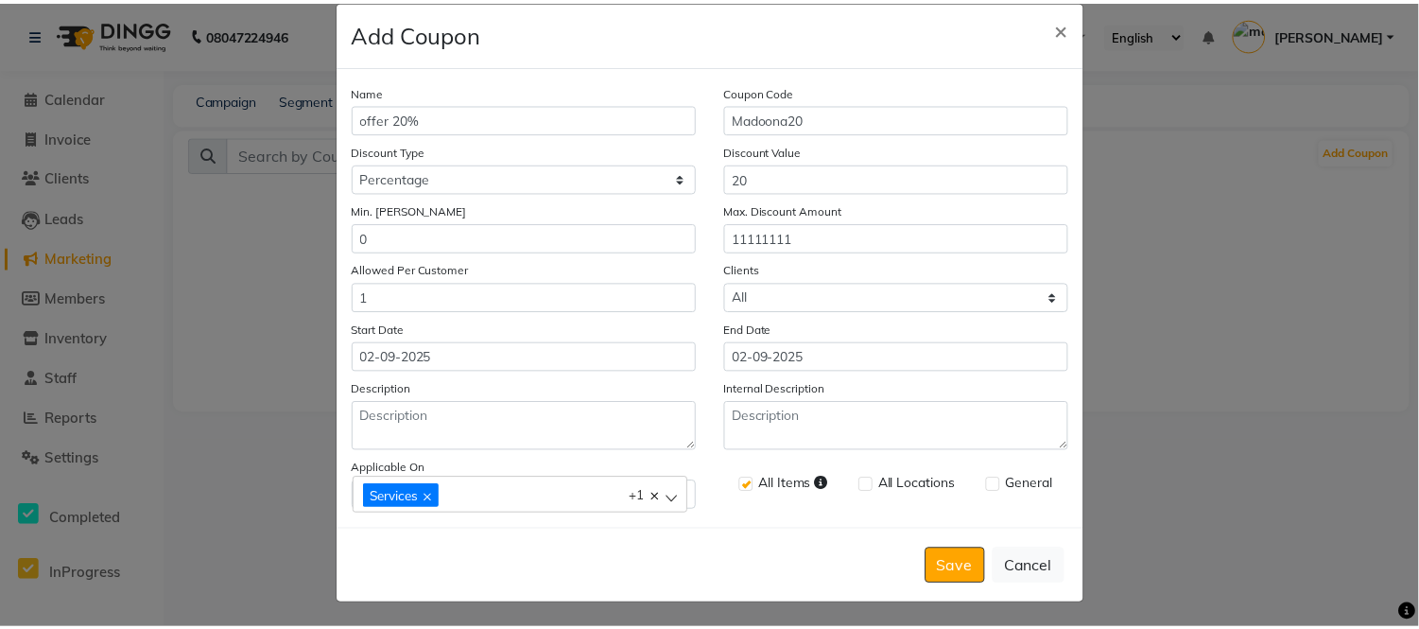
scroll to position [30, 0]
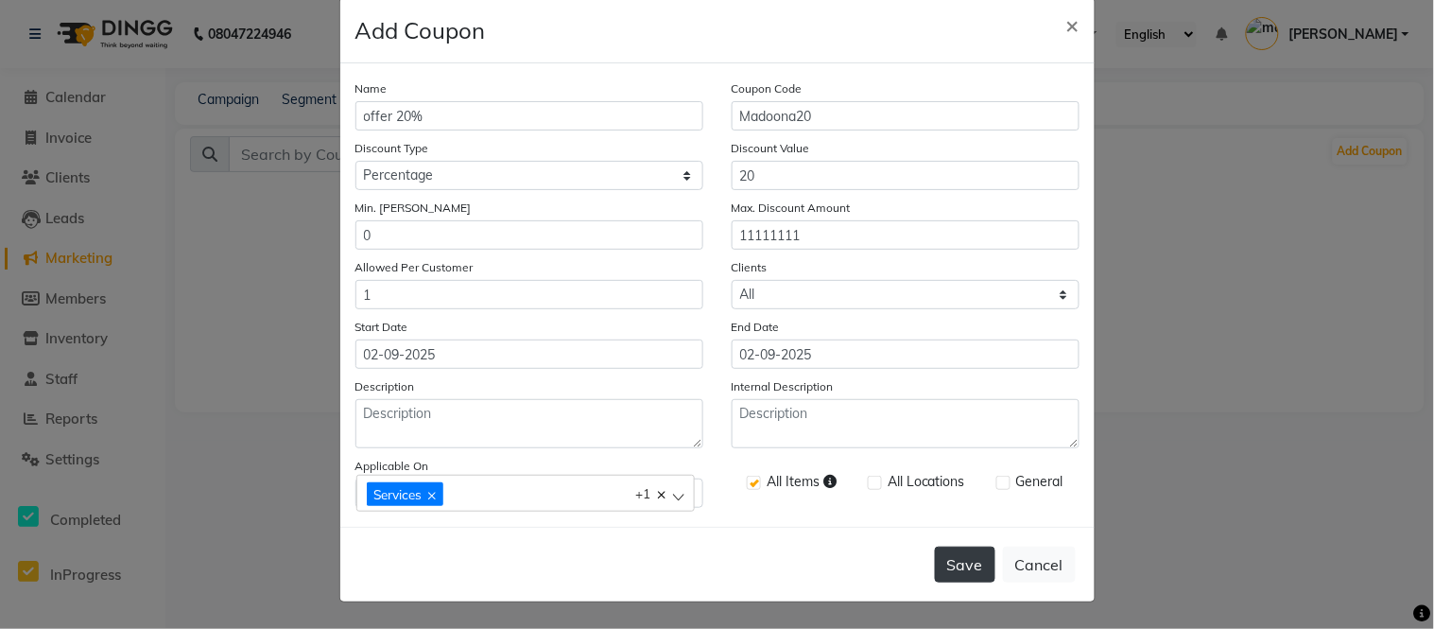
click at [967, 569] on button "Save" at bounding box center [965, 565] width 61 height 36
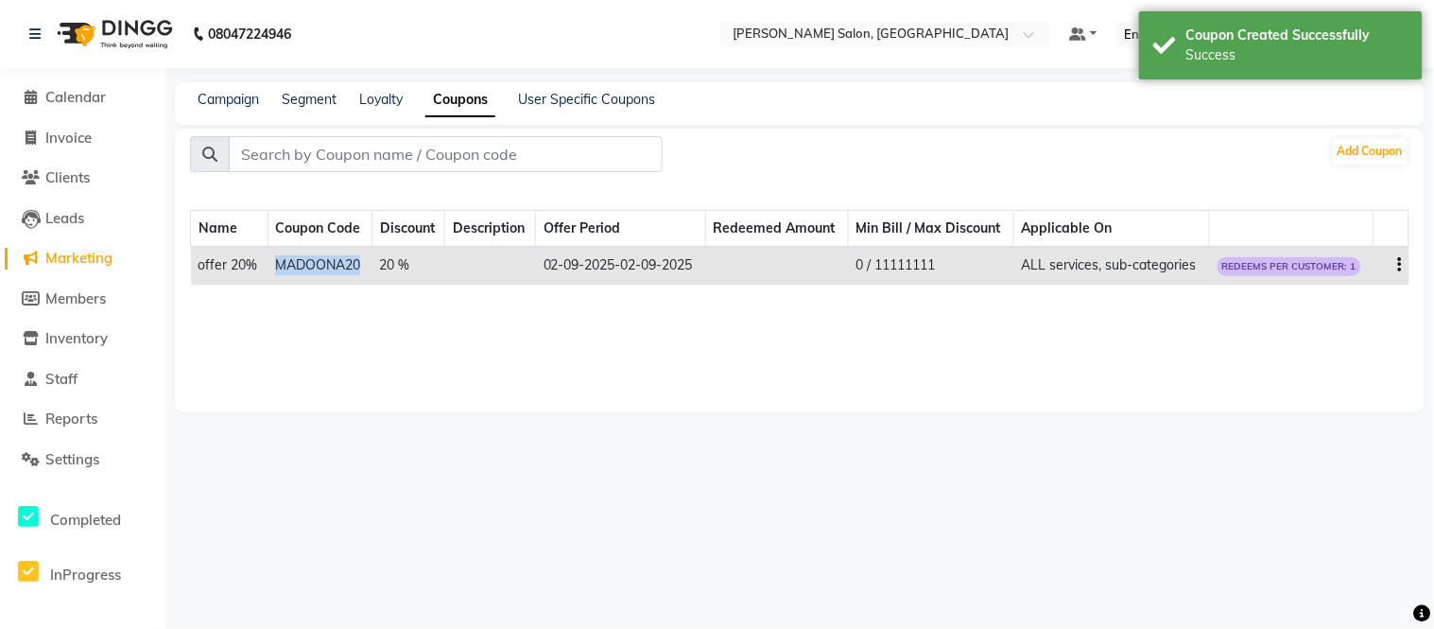
drag, startPoint x: 275, startPoint y: 263, endPoint x: 360, endPoint y: 261, distance: 85.1
click at [360, 261] on td "MADOONA20" at bounding box center [320, 266] width 104 height 38
copy td "MADOONA20"
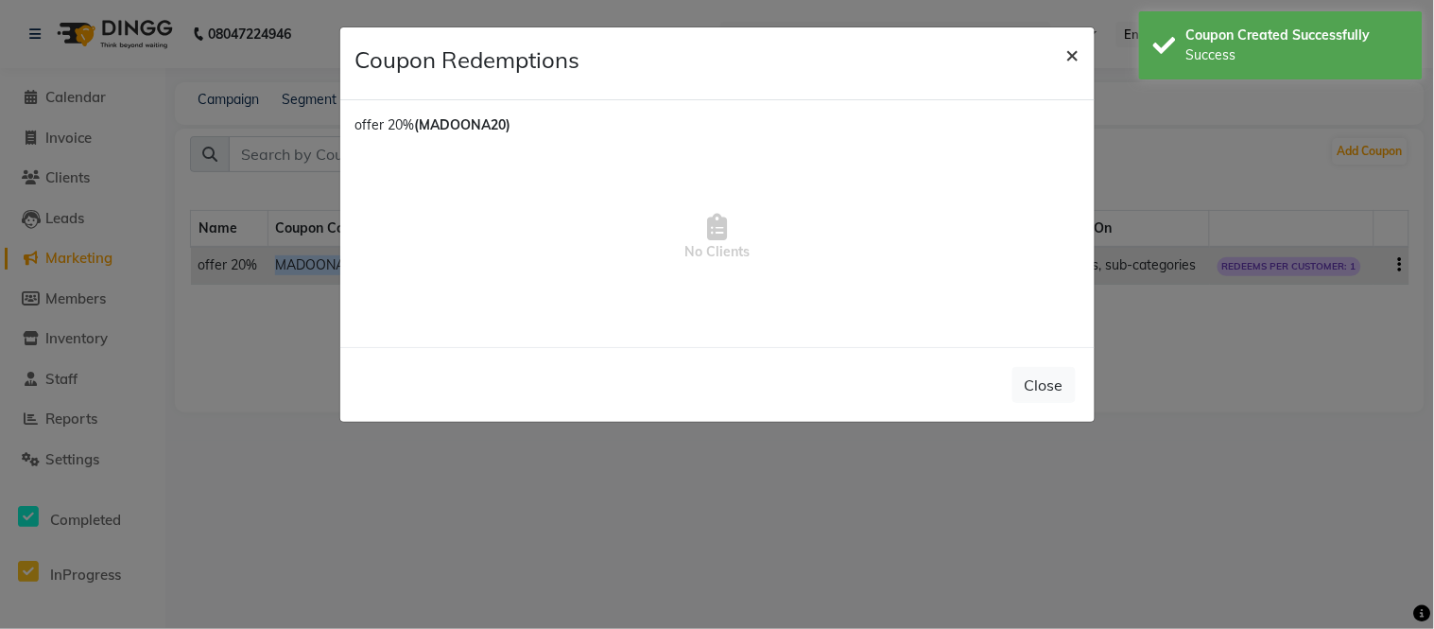
click at [1070, 59] on span "×" at bounding box center [1073, 54] width 13 height 28
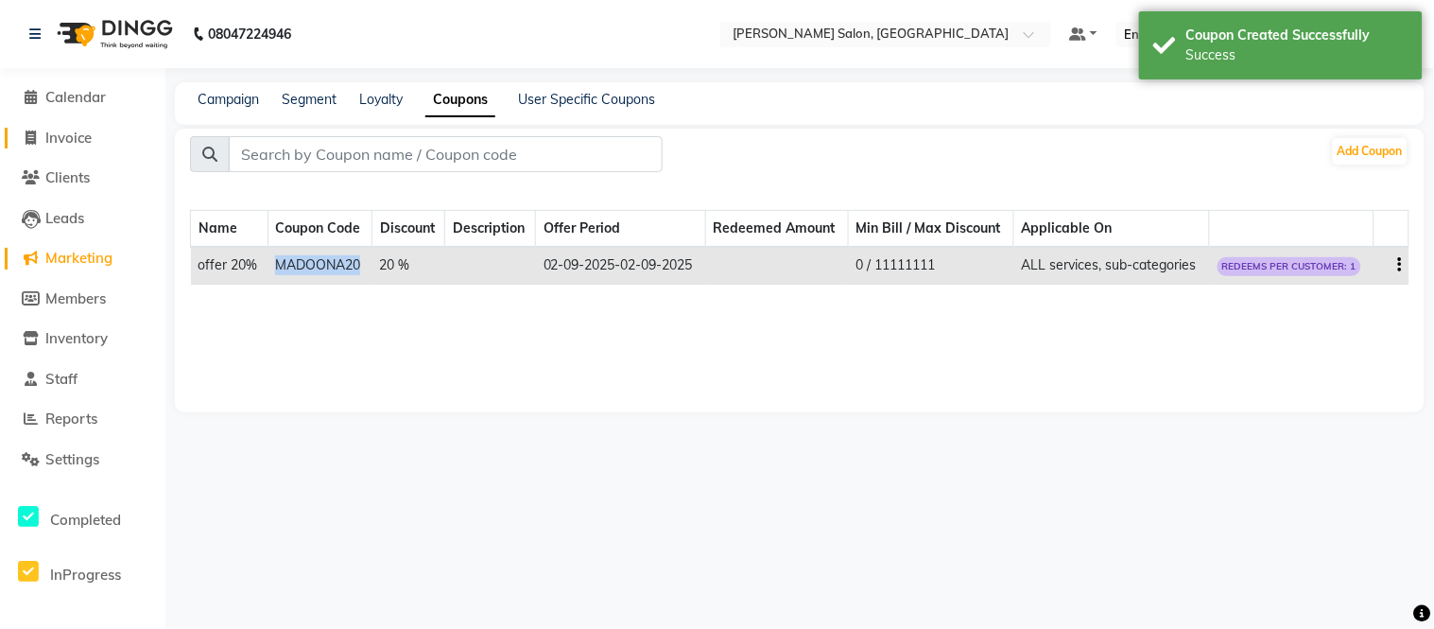
click at [60, 142] on span "Invoice" at bounding box center [68, 138] width 46 height 18
select select "service"
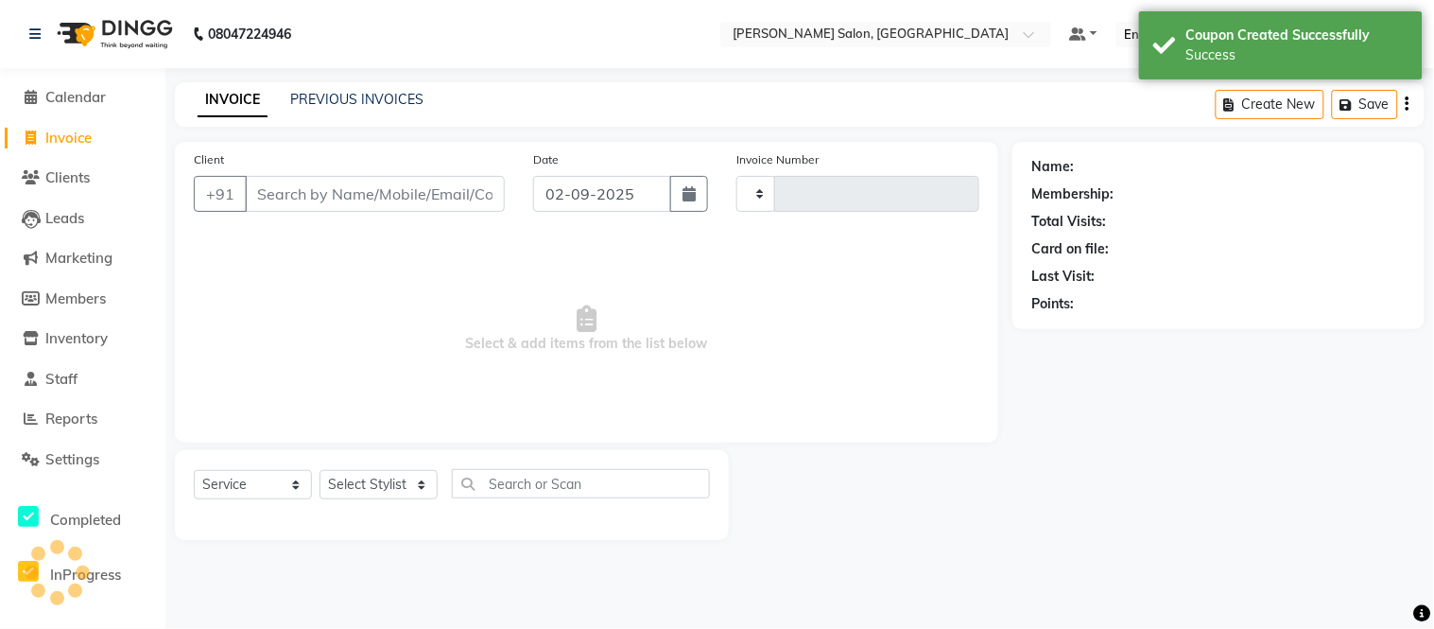
type input "2015"
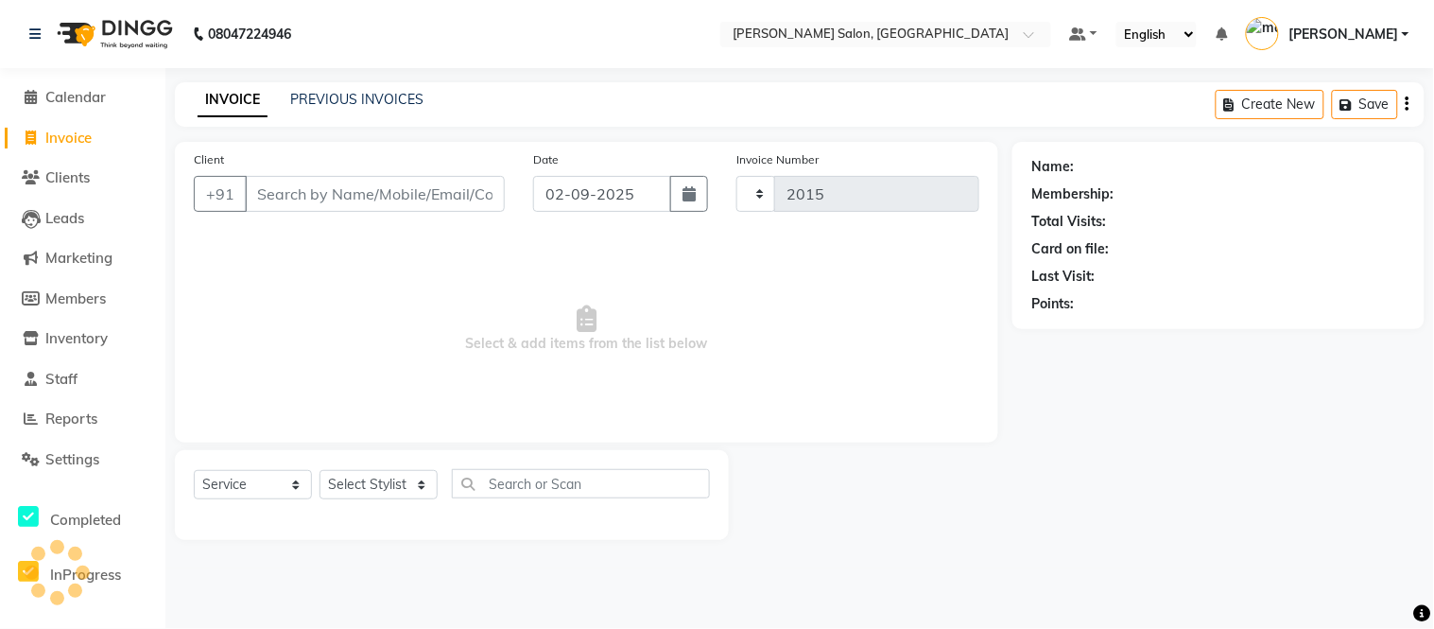
select select "6469"
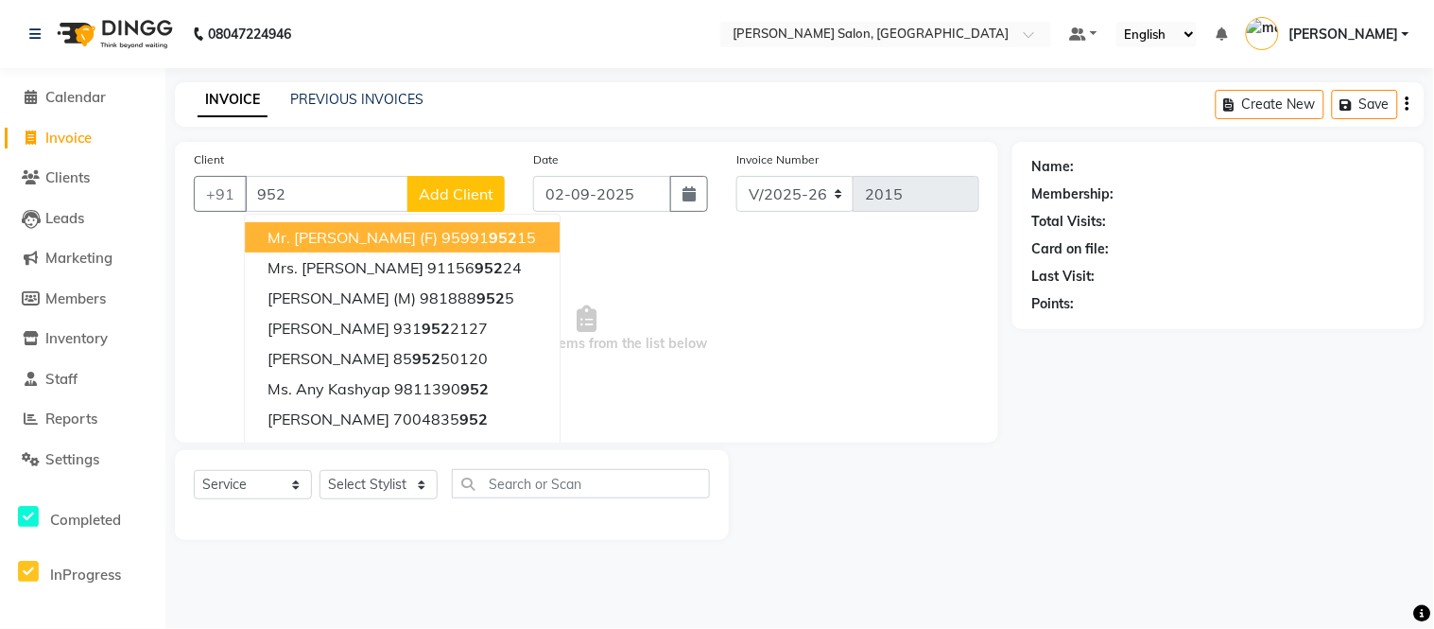
click at [327, 239] on span "Mr. Prinshu (F)" at bounding box center [353, 237] width 170 height 19
type input "9599195215"
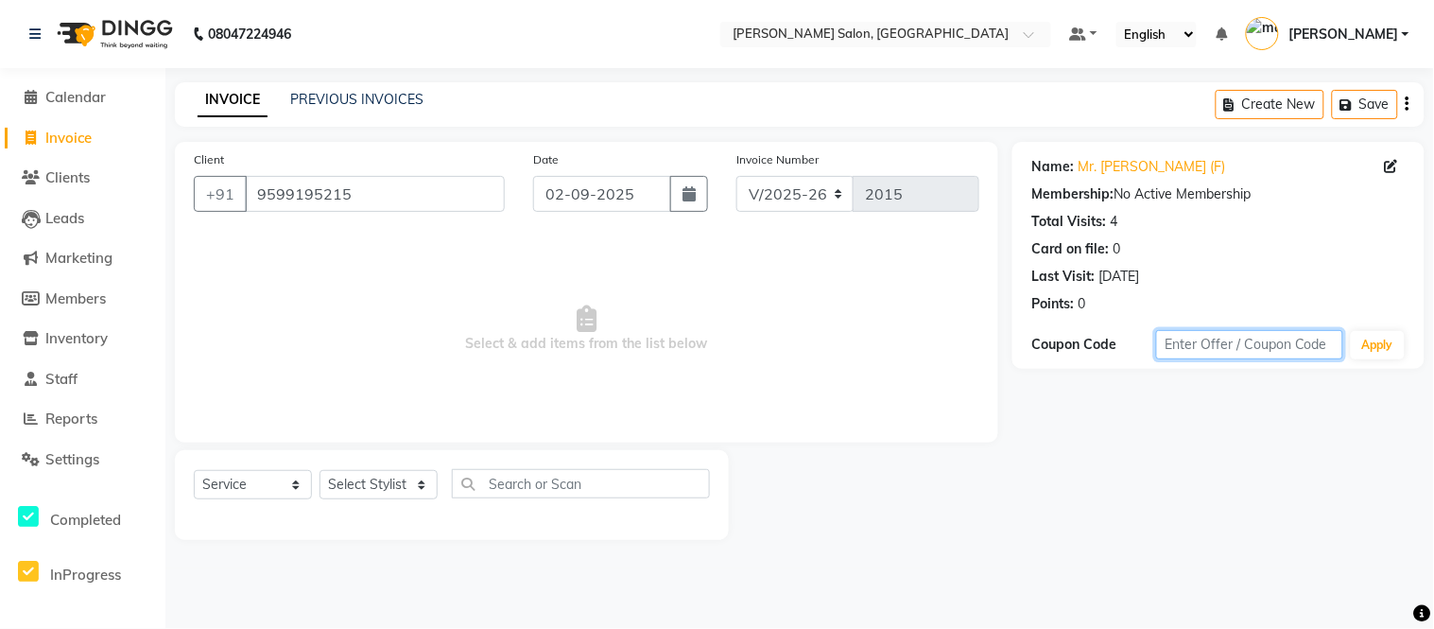
click at [1226, 341] on input "text" at bounding box center [1249, 344] width 187 height 29
click at [405, 471] on select "Select Stylist [PERSON_NAME] [PERSON_NAME] [PERSON_NAME] [PERSON_NAME] [PERSON_…" at bounding box center [379, 484] width 118 height 29
select select "63975"
click at [320, 471] on select "Select Stylist [PERSON_NAME] [PERSON_NAME] [PERSON_NAME] [PERSON_NAME] [PERSON_…" at bounding box center [379, 484] width 118 height 29
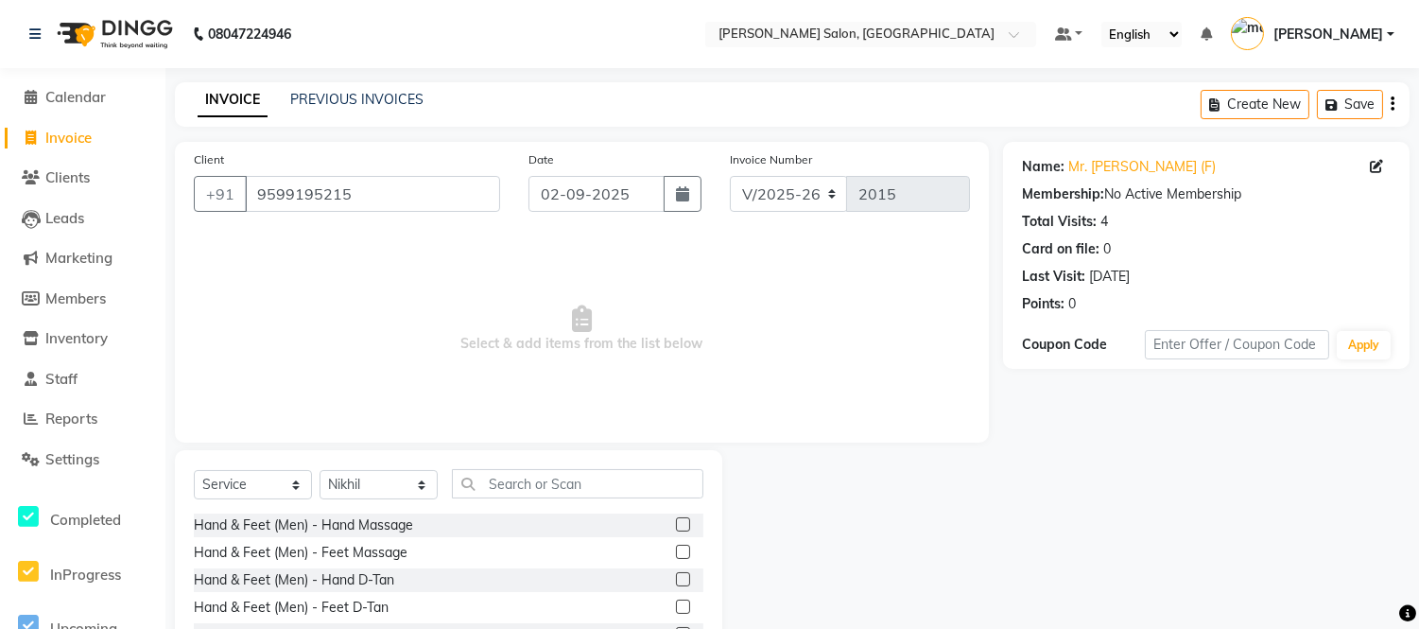
click at [676, 523] on label at bounding box center [683, 524] width 14 height 14
click at [676, 523] on input "checkbox" at bounding box center [682, 525] width 12 height 12
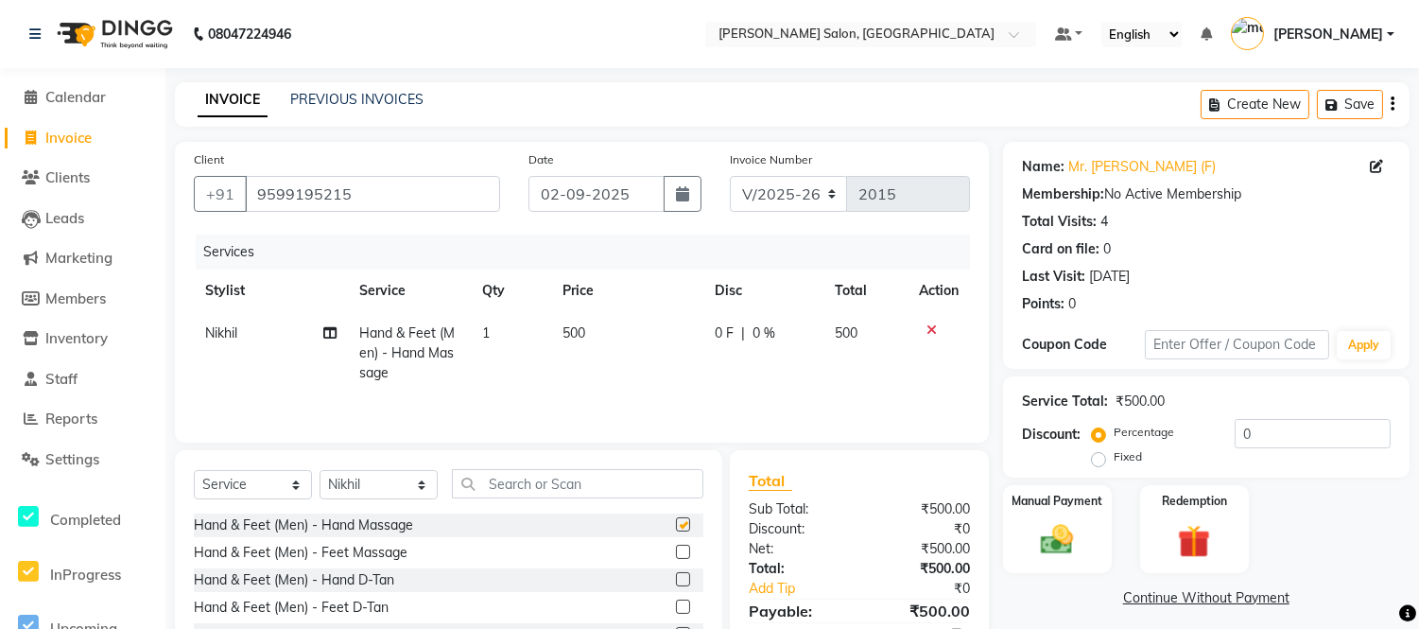
checkbox input "false"
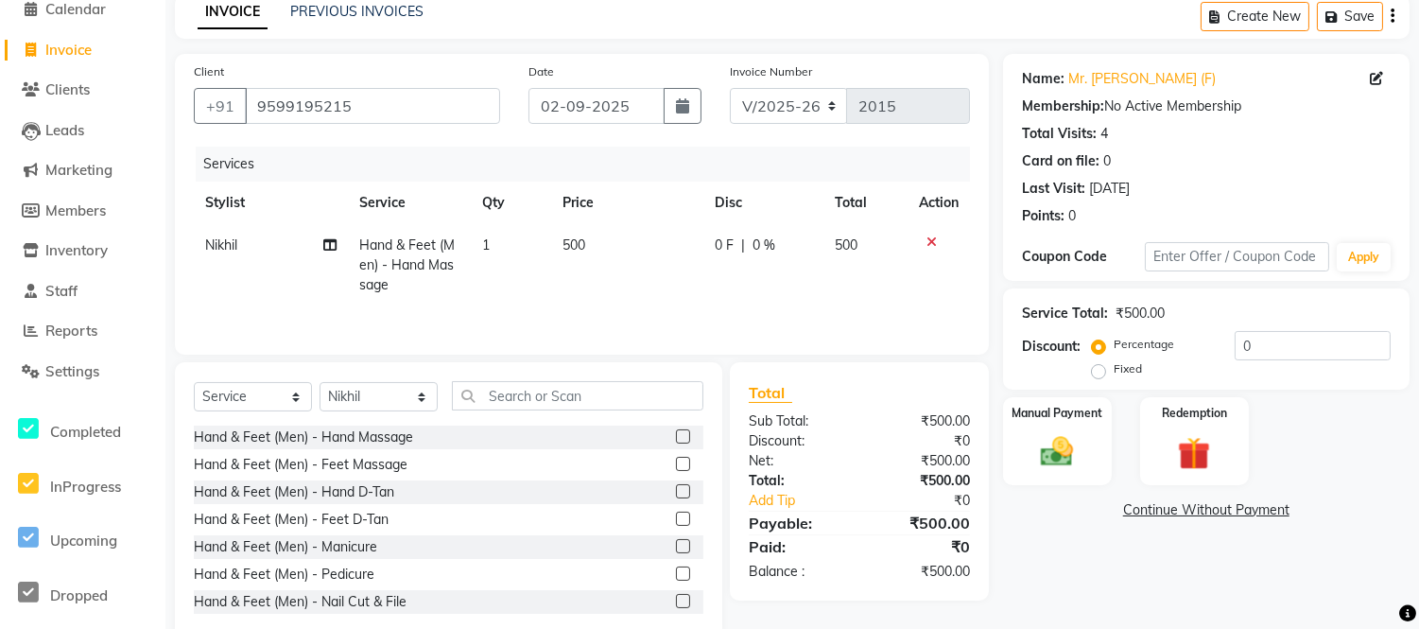
scroll to position [130, 0]
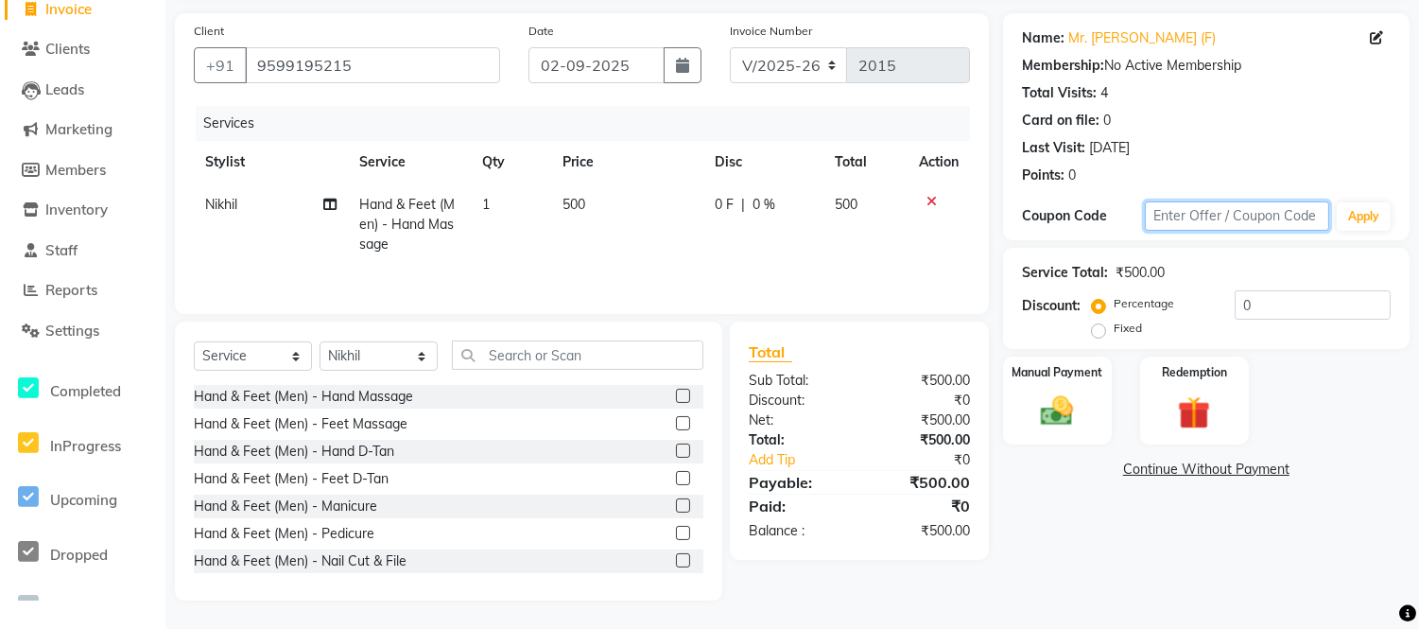
click at [1185, 218] on input "text" at bounding box center [1237, 215] width 184 height 29
paste input "MADOONA20"
type input "MADOONA20"
click at [1373, 212] on button "Apply" at bounding box center [1364, 216] width 54 height 28
type input "20"
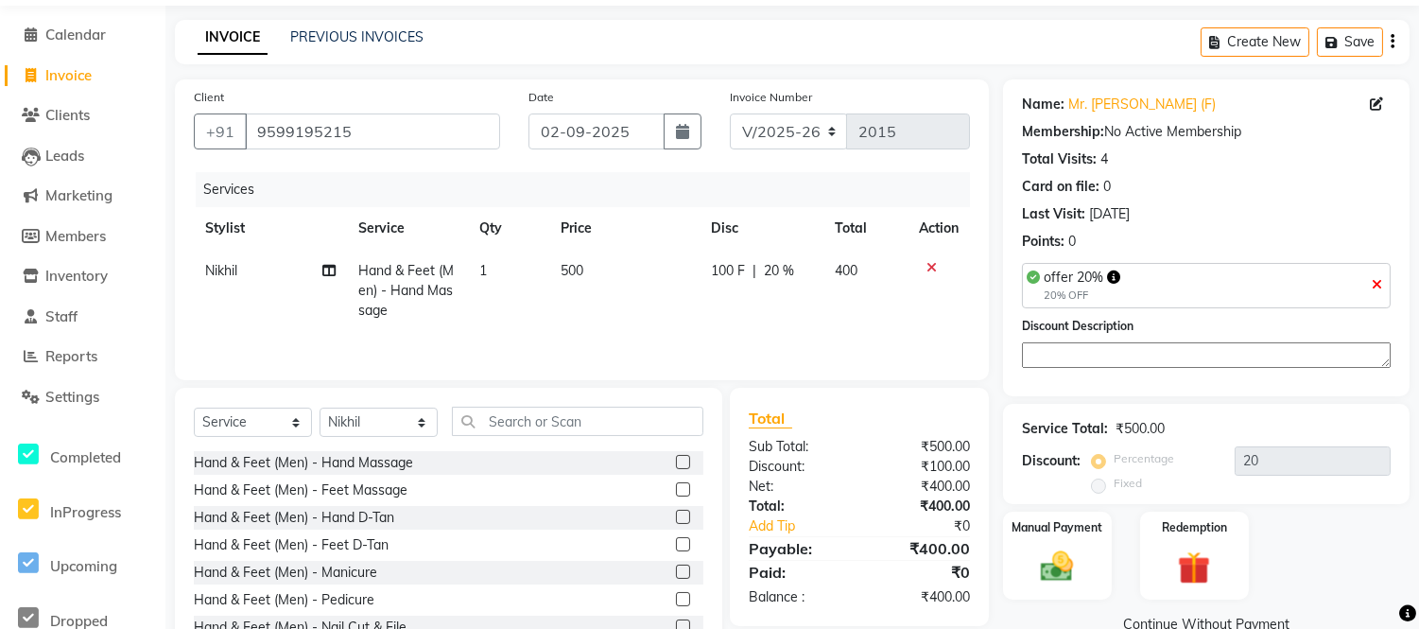
scroll to position [0, 0]
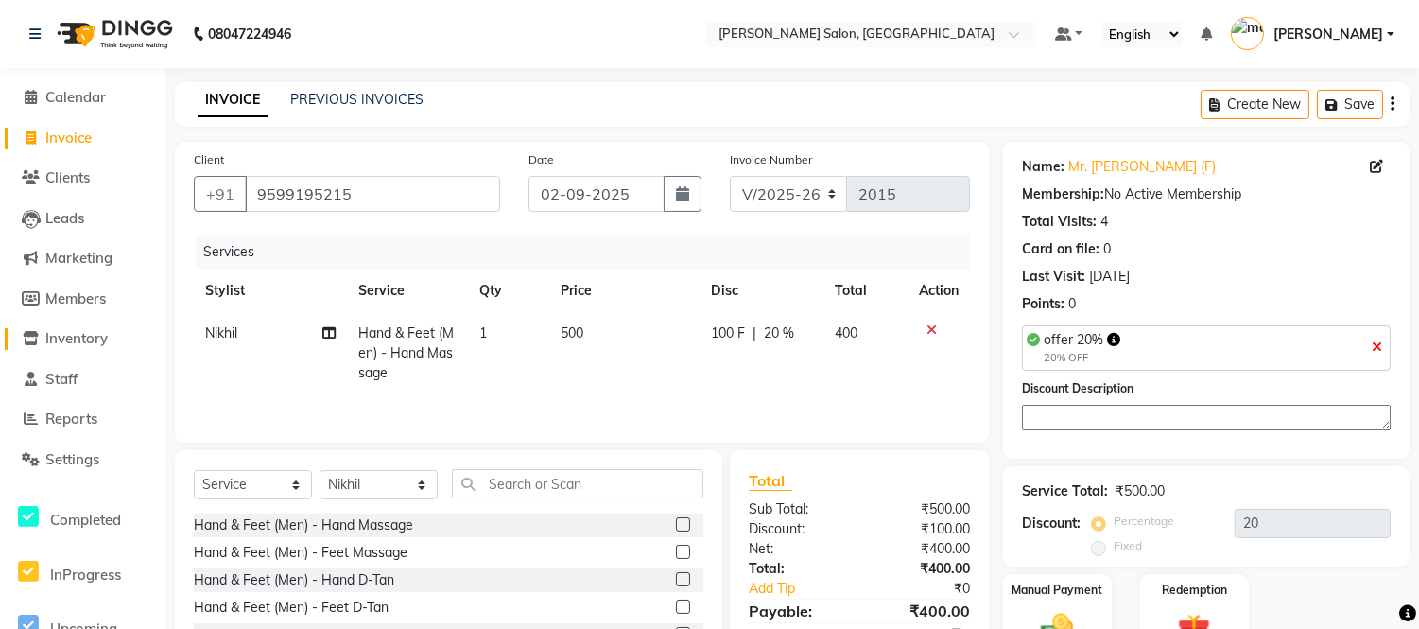
click at [74, 335] on span "Inventory" at bounding box center [76, 338] width 62 height 18
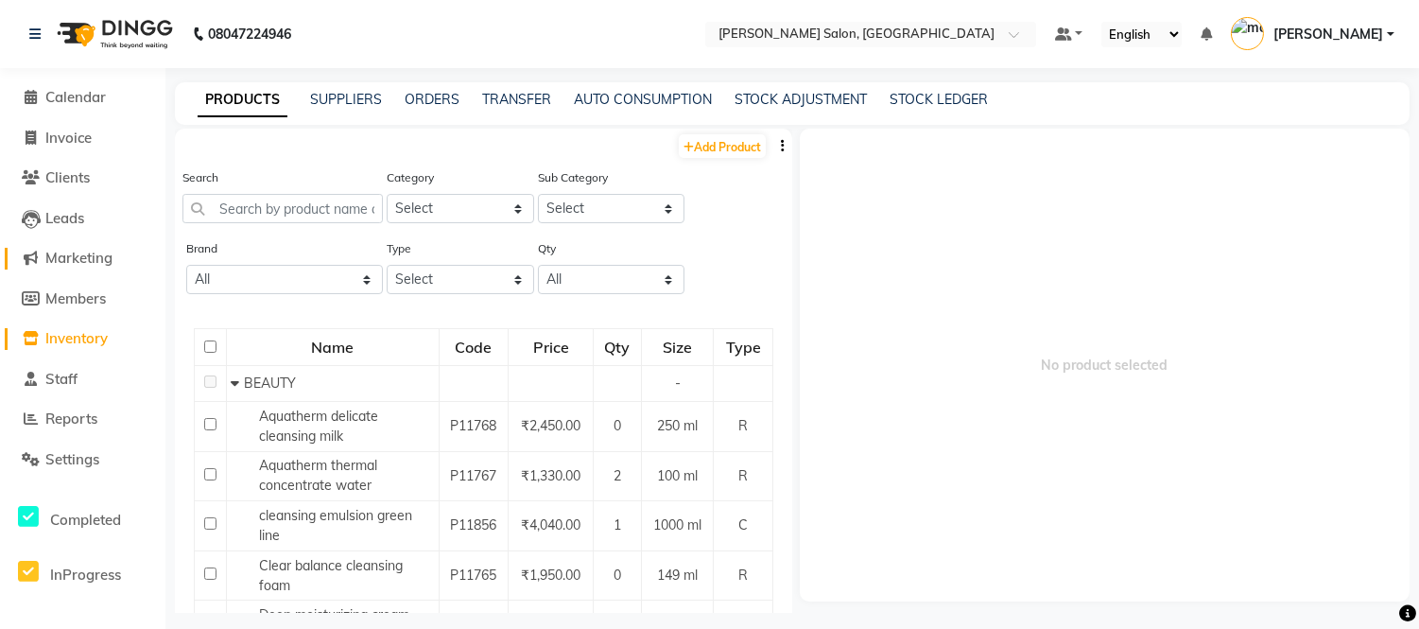
click at [83, 252] on span "Marketing" at bounding box center [78, 258] width 67 height 18
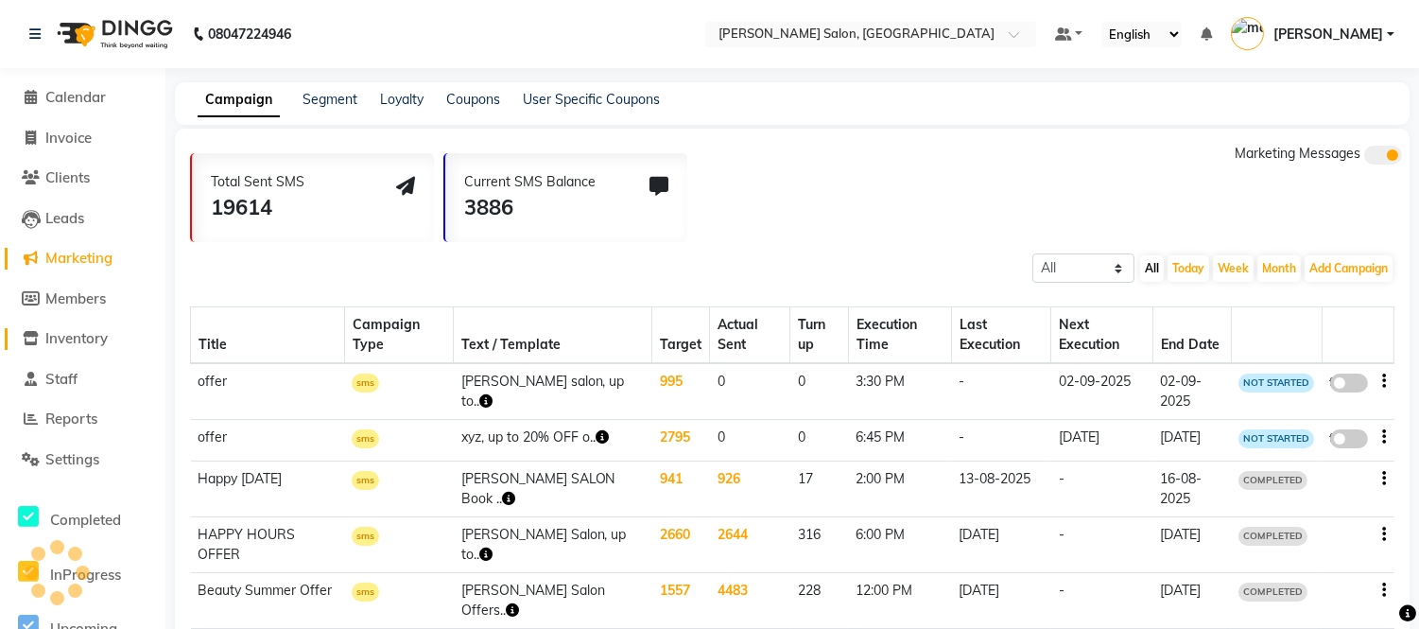
click at [78, 336] on span "Inventory" at bounding box center [76, 338] width 62 height 18
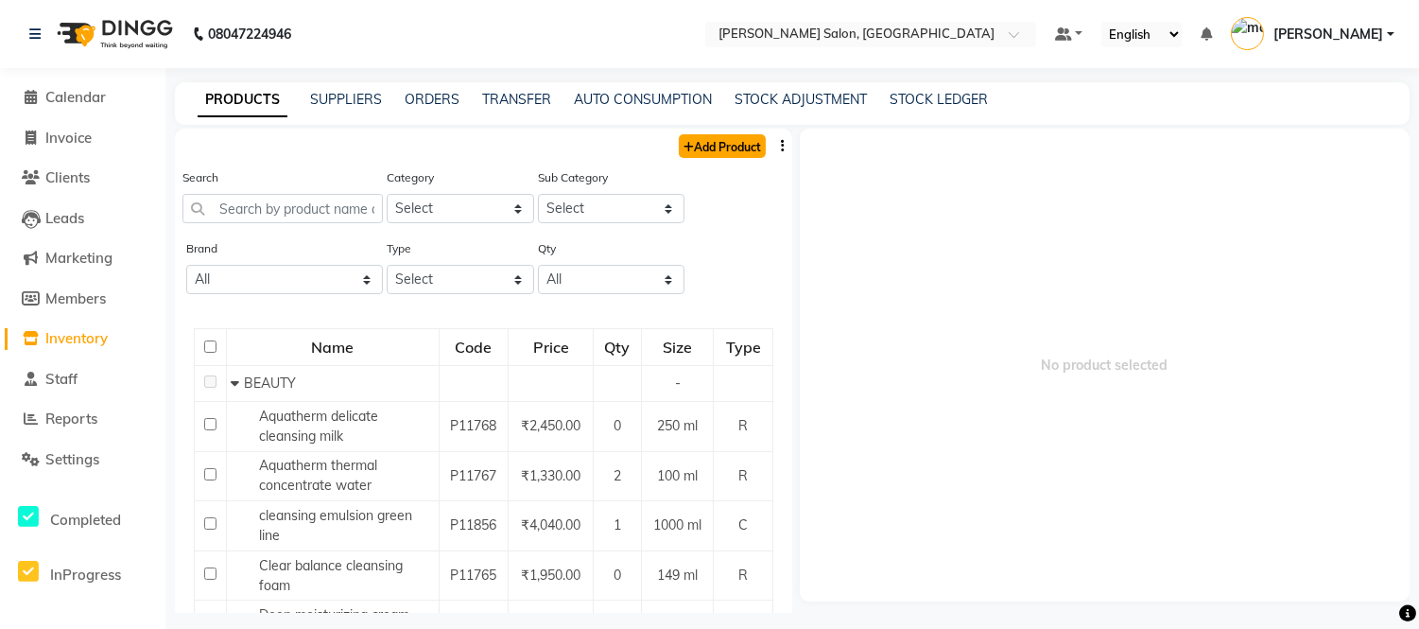
click at [701, 145] on link "Add Product" at bounding box center [722, 146] width 87 height 24
select select "true"
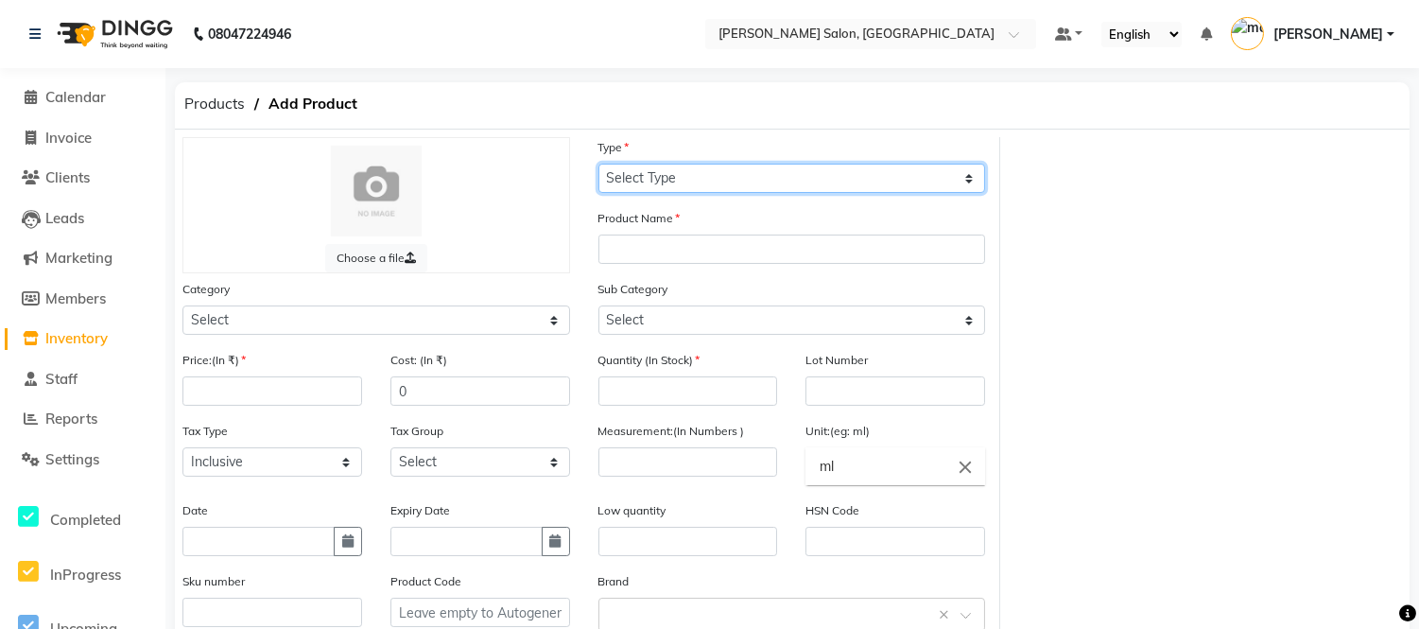
click at [663, 186] on select "Select Type Both Retail Consumable" at bounding box center [793, 178] width 388 height 29
select select "B"
click at [599, 164] on select "Select Type Both Retail Consumable" at bounding box center [793, 178] width 388 height 29
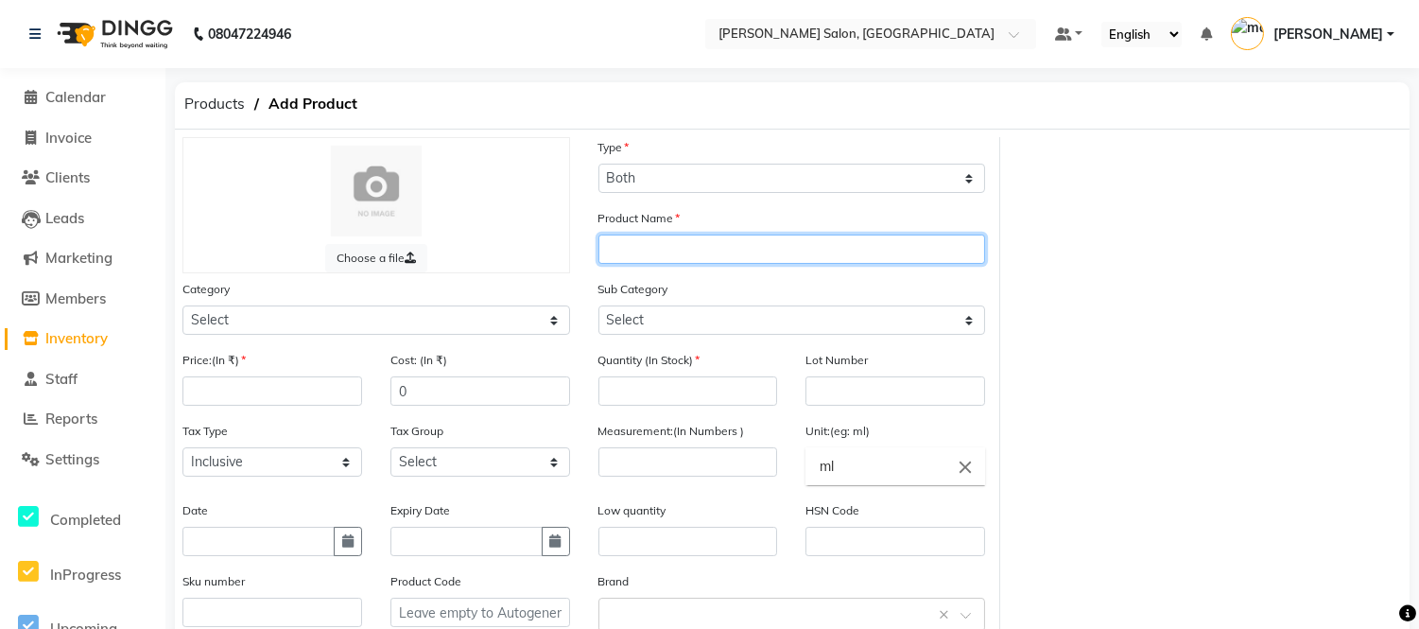
click at [639, 246] on input "text" at bounding box center [793, 248] width 388 height 29
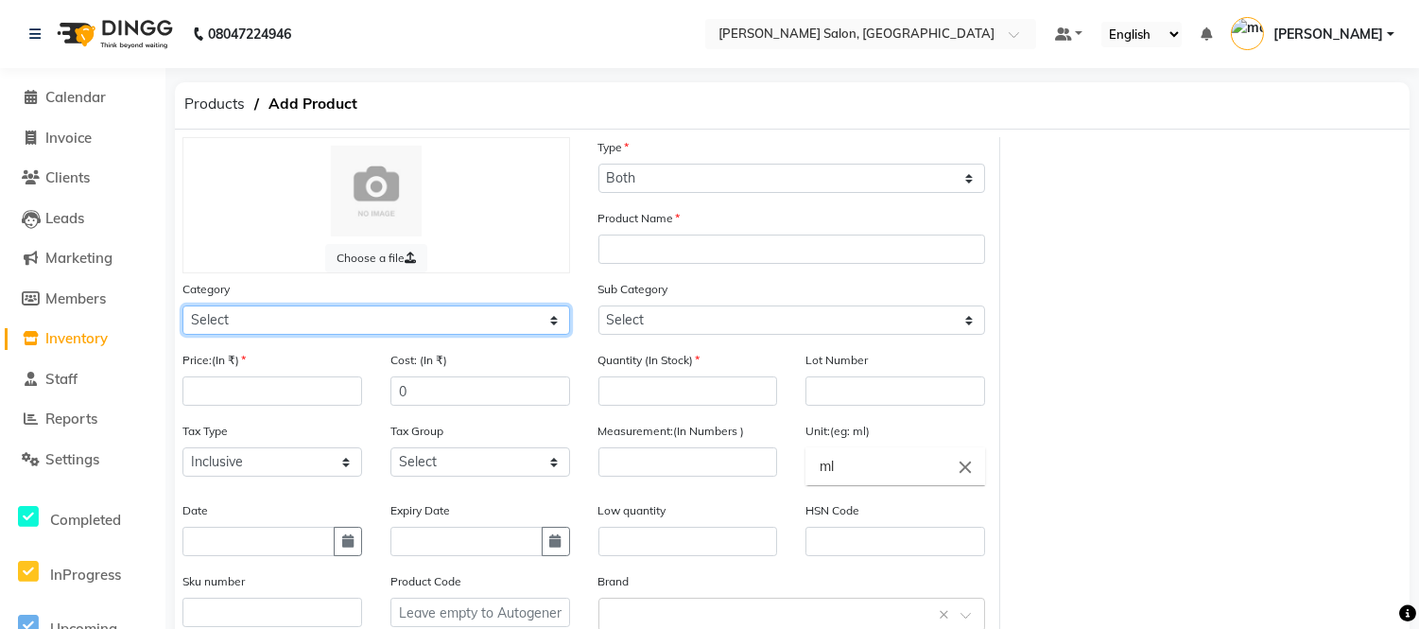
click at [436, 323] on select "Select Hair Skin Makeup Personal Care Appliances Beard Waxing Disposable Thread…" at bounding box center [376, 319] width 388 height 29
select select "880301100"
click at [182, 305] on select "Select Hair Skin Makeup Personal Care Appliances Beard Waxing Disposable Thread…" at bounding box center [376, 319] width 388 height 29
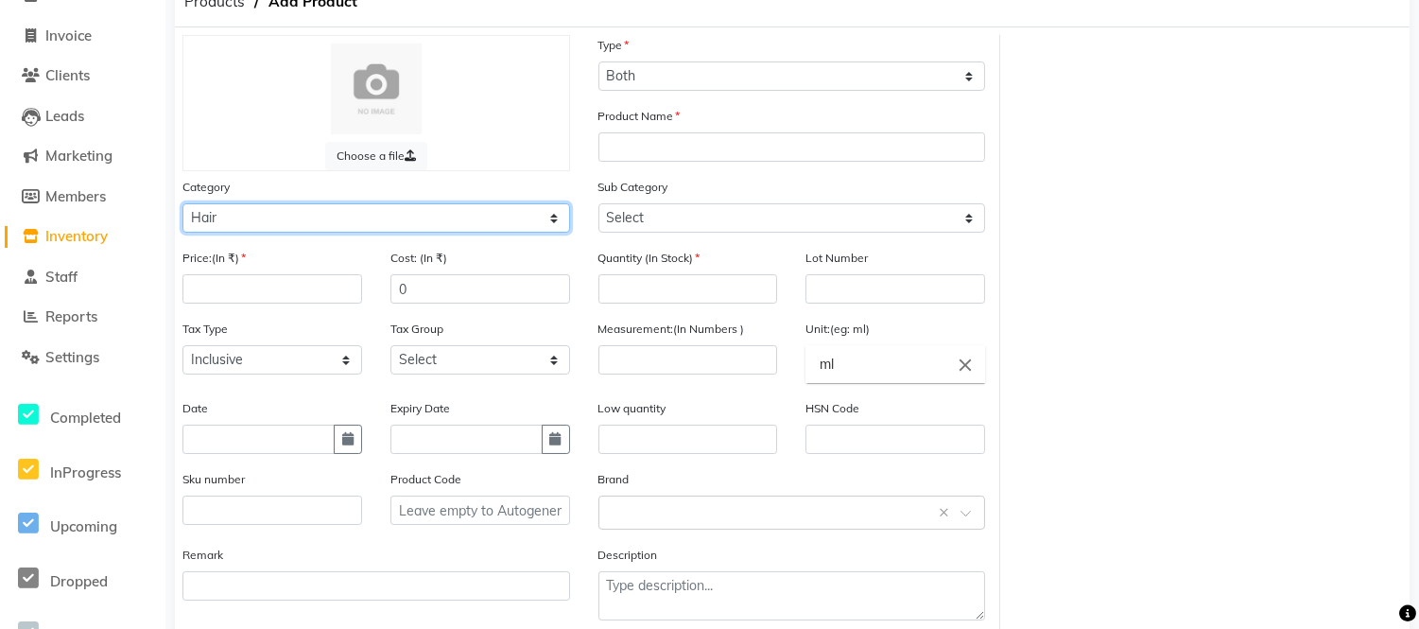
scroll to position [105, 0]
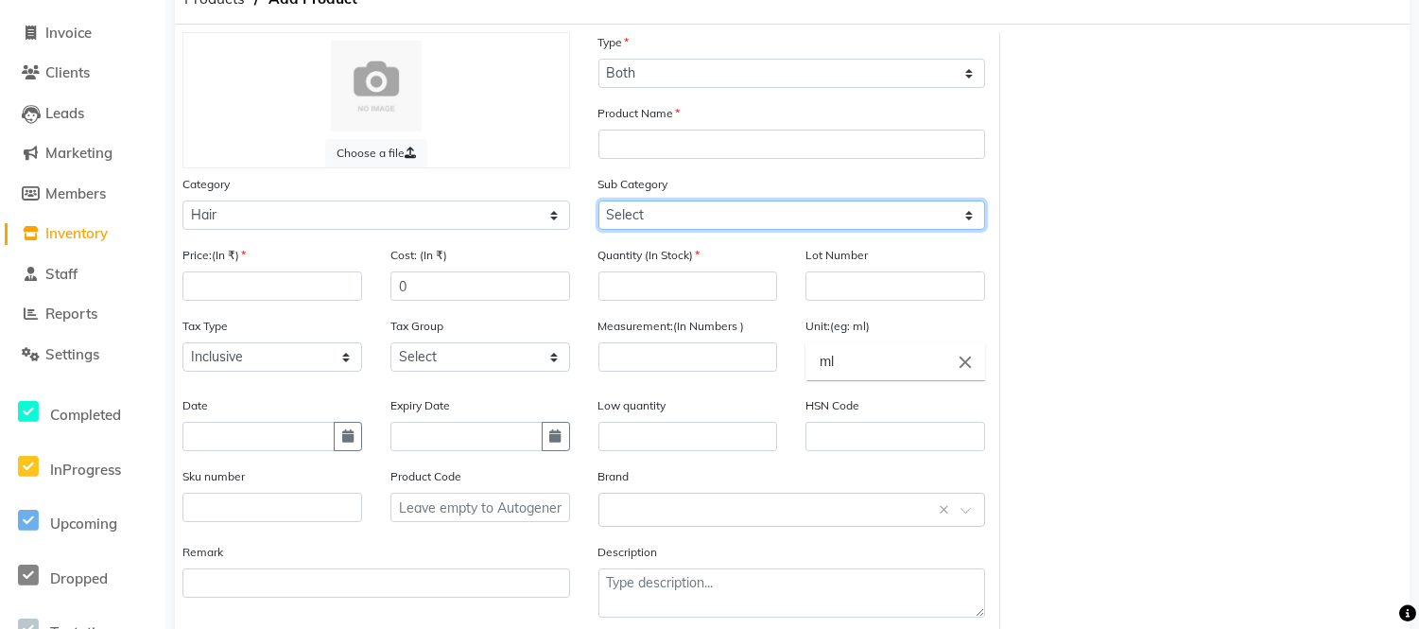
click at [650, 216] on select "Select Shampoo Conditioner Cream Styling Oil Serum Color Appliances Treatment M…" at bounding box center [793, 214] width 388 height 29
select select "880301101"
click at [599, 200] on select "Select Shampoo Conditioner Cream Styling Oil Serum Color Appliances Treatment M…" at bounding box center [793, 214] width 388 height 29
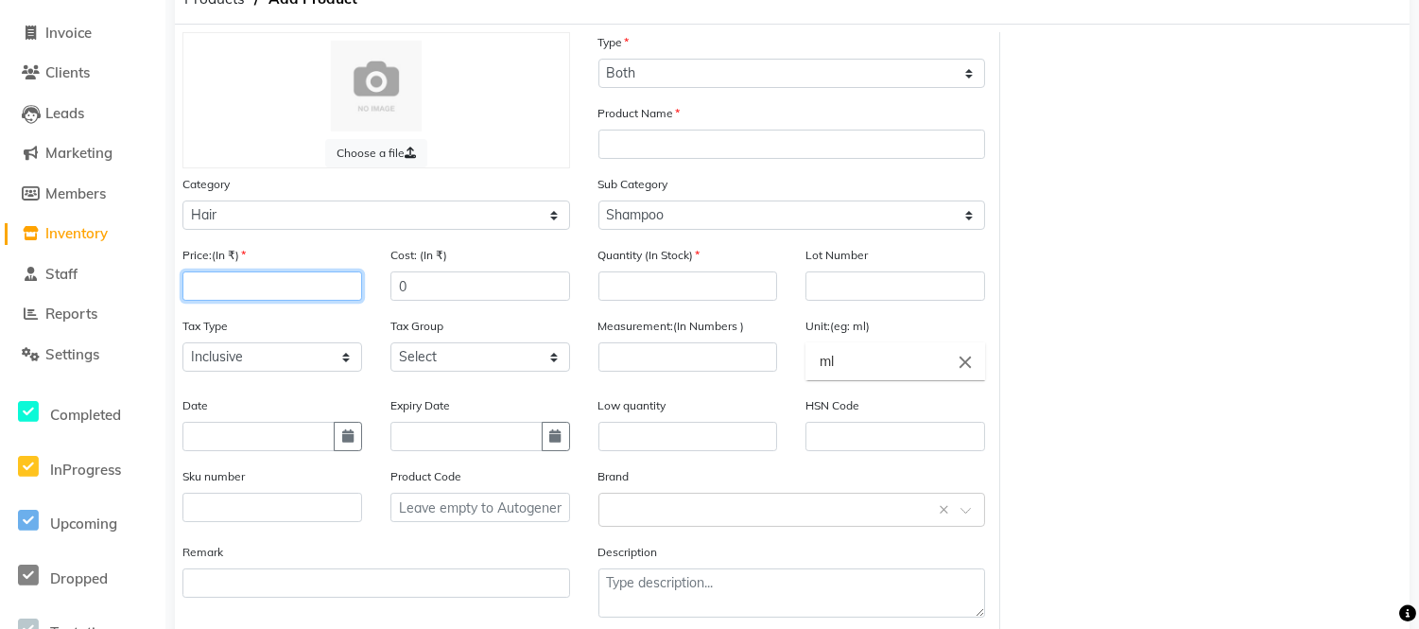
click at [297, 291] on input "number" at bounding box center [272, 285] width 180 height 29
type input "750"
click at [456, 295] on input "0" at bounding box center [481, 285] width 180 height 29
click at [616, 287] on input "number" at bounding box center [689, 285] width 180 height 29
type input "5"
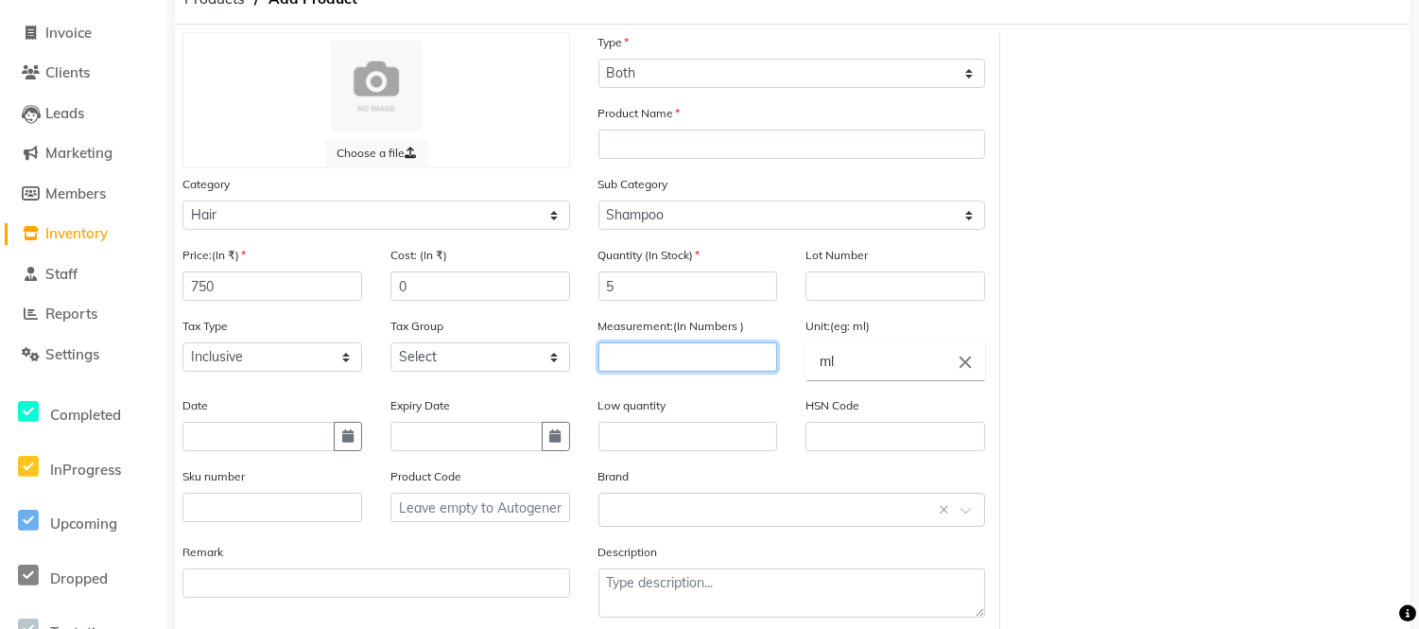
click at [644, 356] on input "number" at bounding box center [689, 356] width 180 height 29
type input "200"
click at [902, 373] on input "ml" at bounding box center [896, 361] width 180 height 38
type input "m"
type input "l"
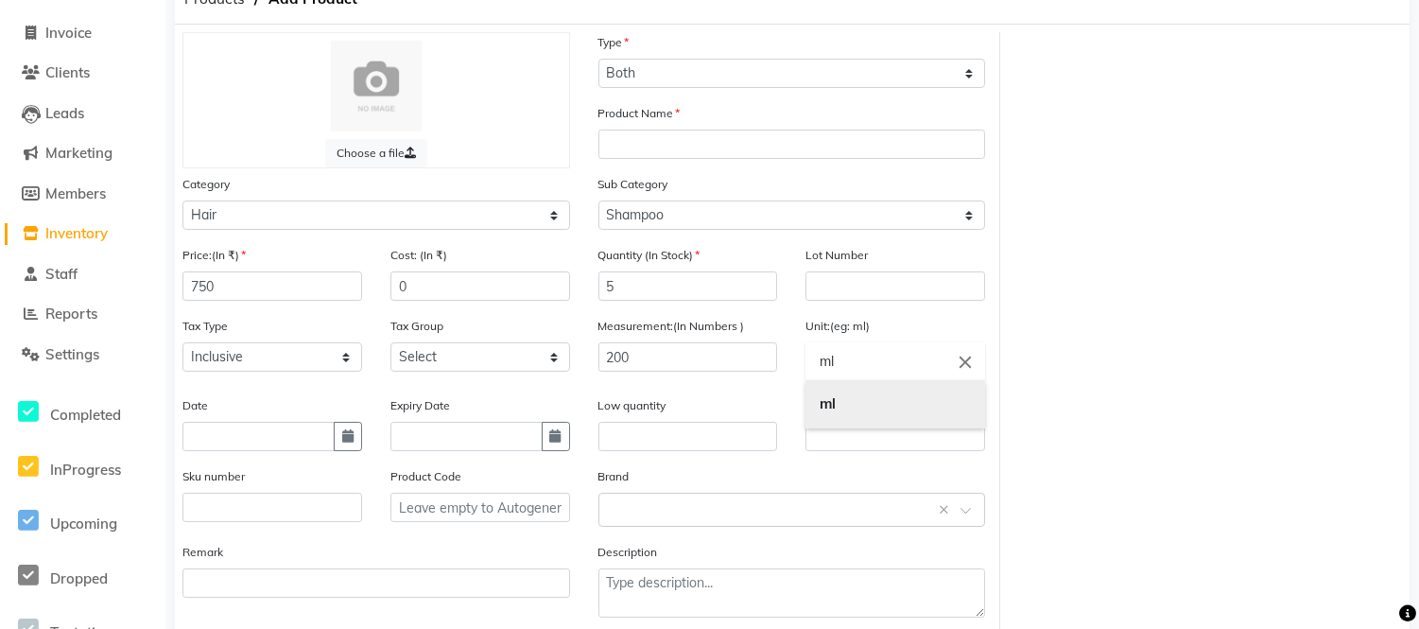
type input "ml"
click at [848, 407] on link "ml" at bounding box center [896, 404] width 180 height 48
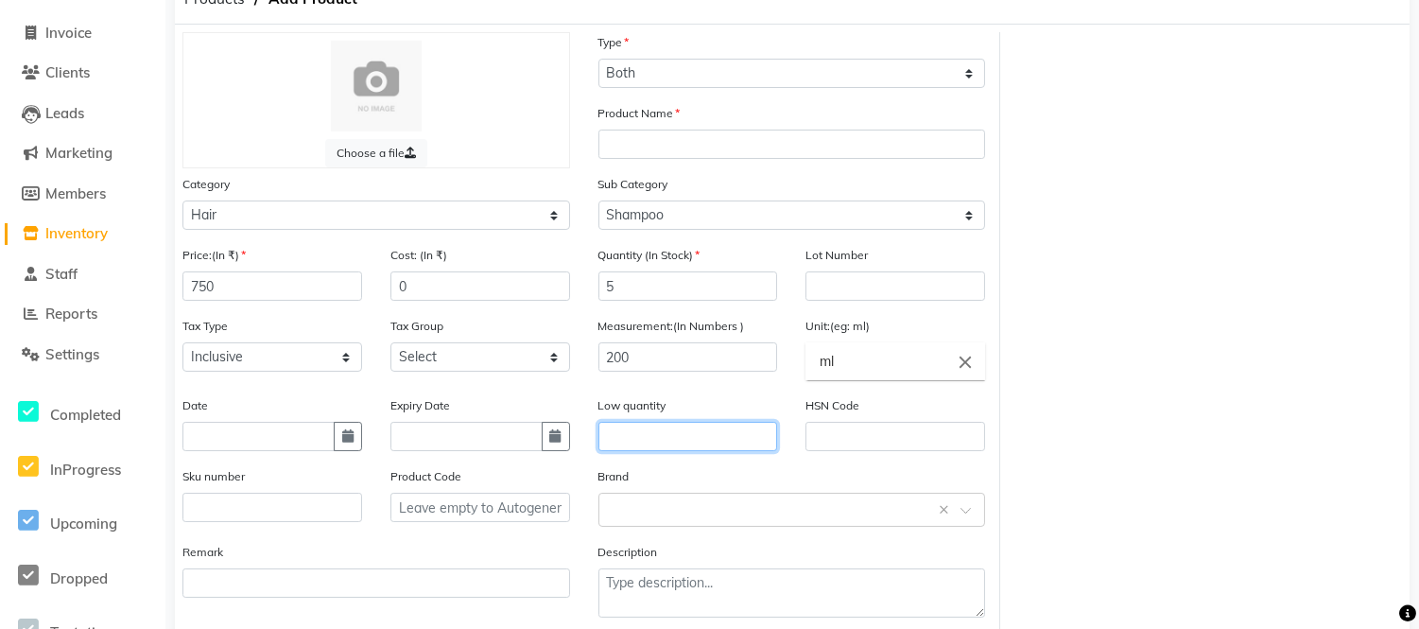
click at [662, 441] on input "text" at bounding box center [689, 436] width 180 height 29
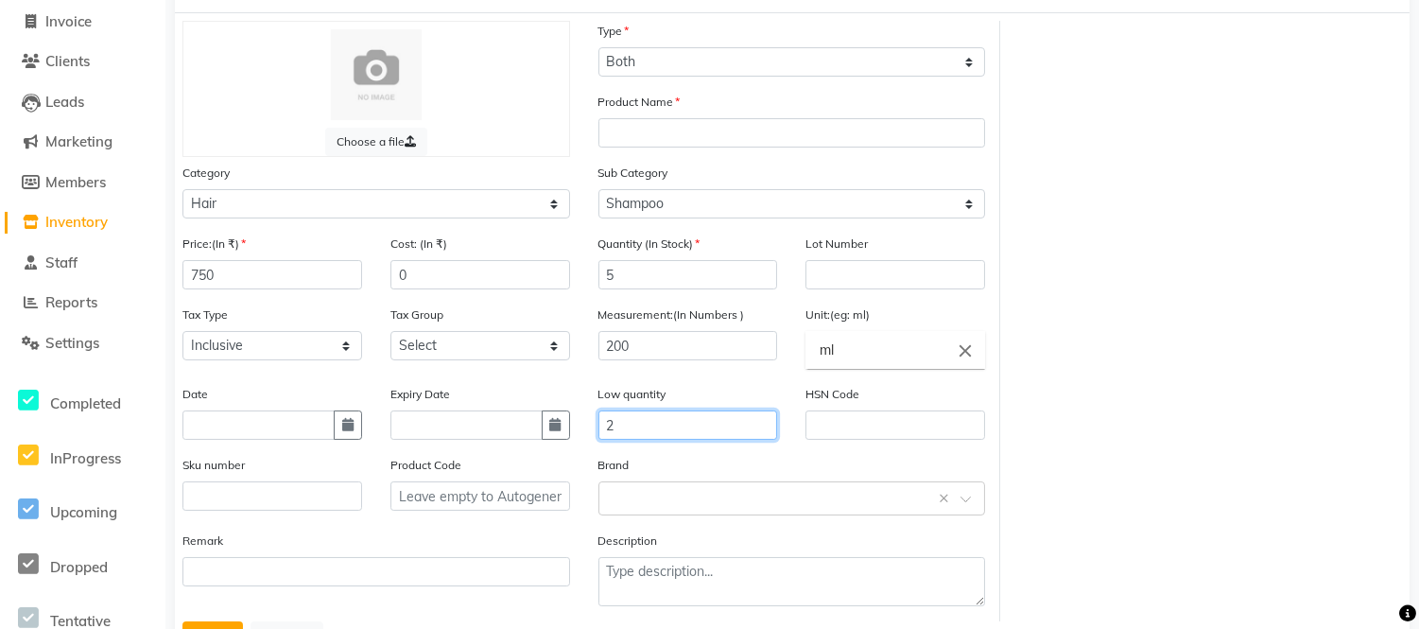
scroll to position [115, 0]
type input "2"
click at [824, 436] on input "text" at bounding box center [896, 425] width 180 height 29
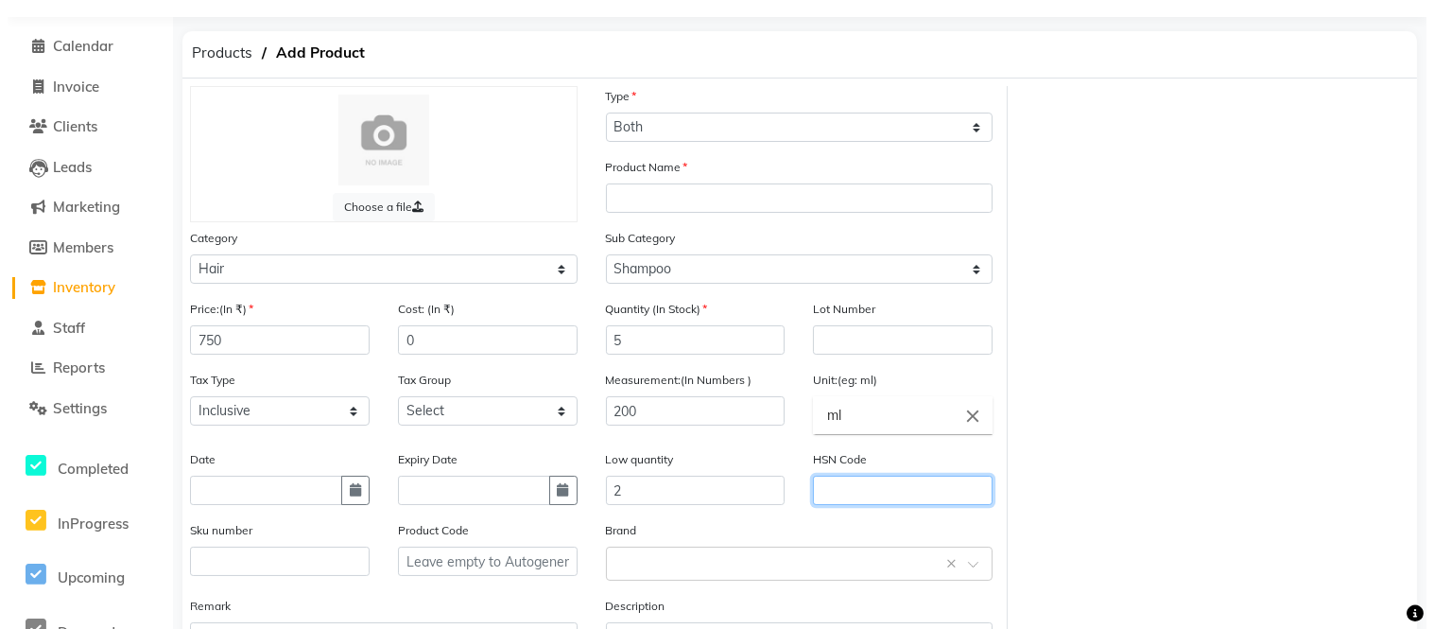
scroll to position [0, 0]
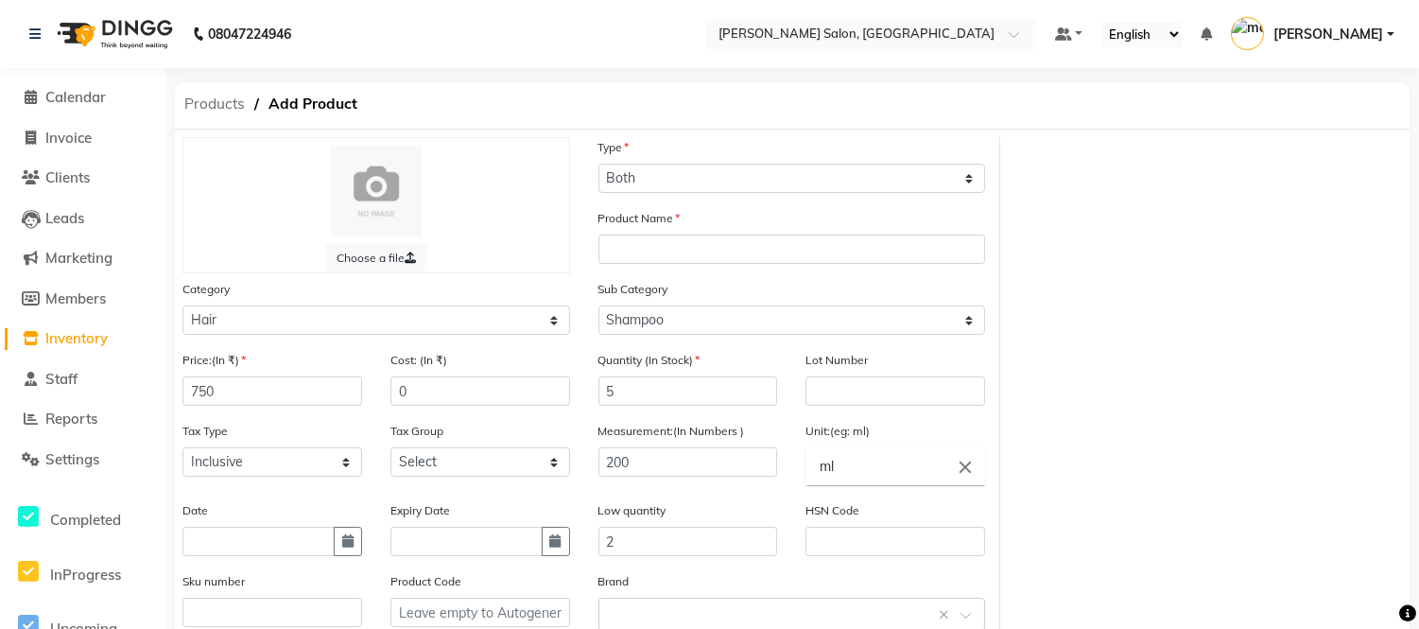
click at [221, 120] on span "Products" at bounding box center [214, 104] width 79 height 34
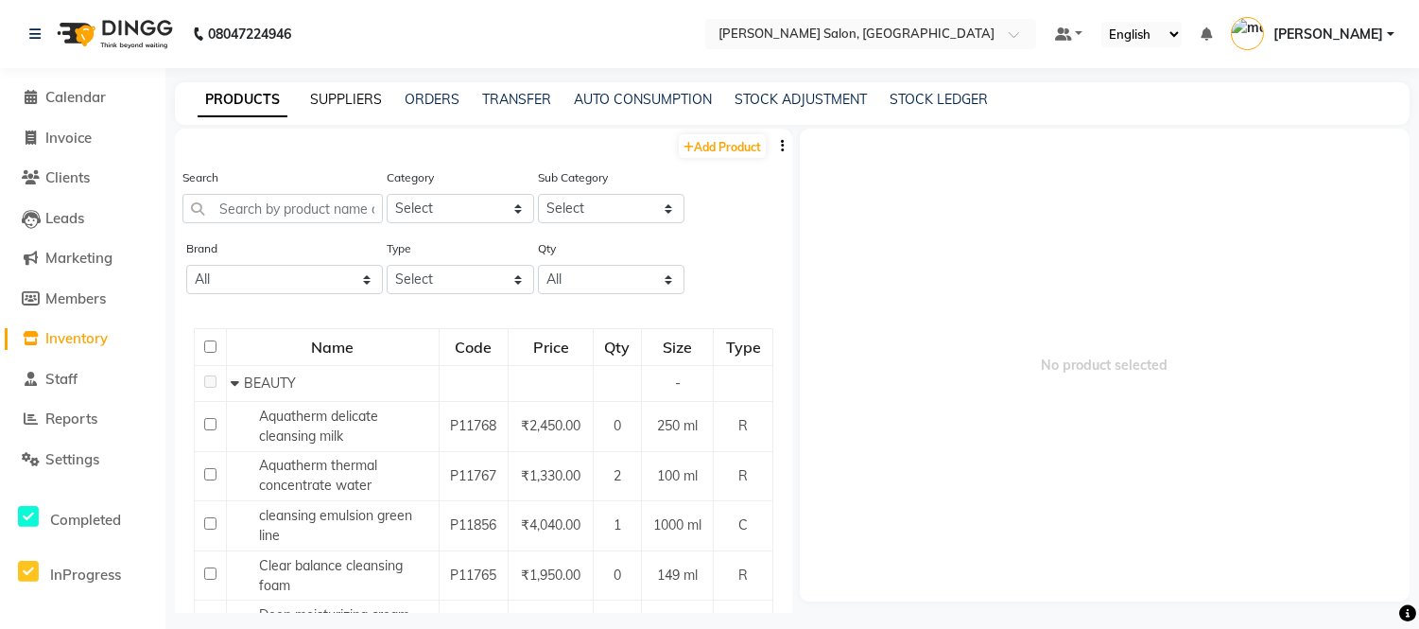
click at [334, 99] on link "SUPPLIERS" at bounding box center [346, 99] width 72 height 17
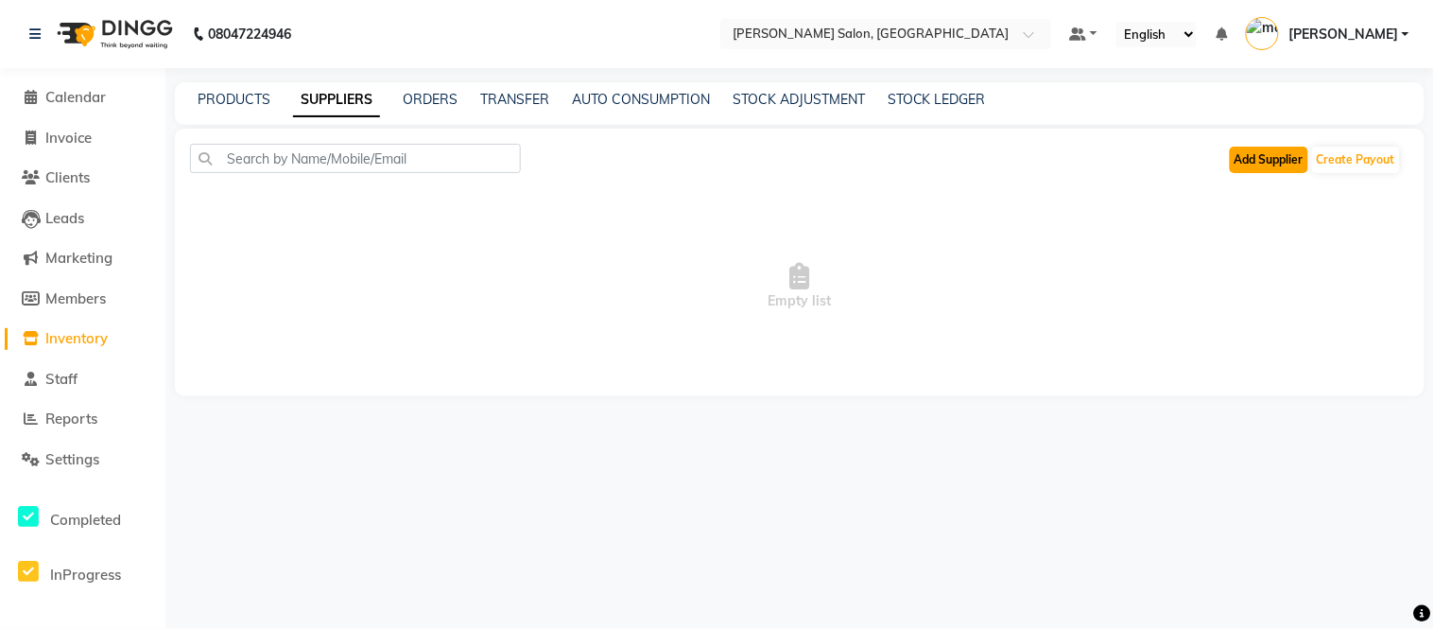
click at [1249, 165] on button "Add Supplier" at bounding box center [1269, 160] width 78 height 26
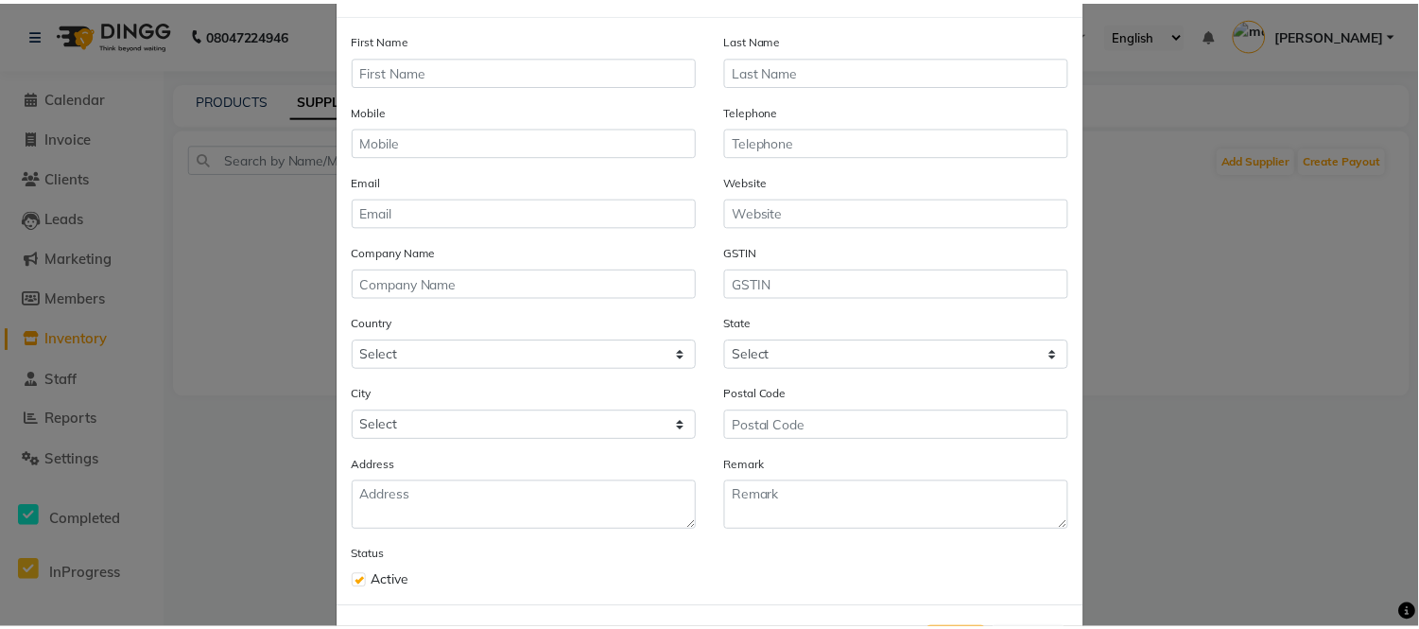
scroll to position [161, 0]
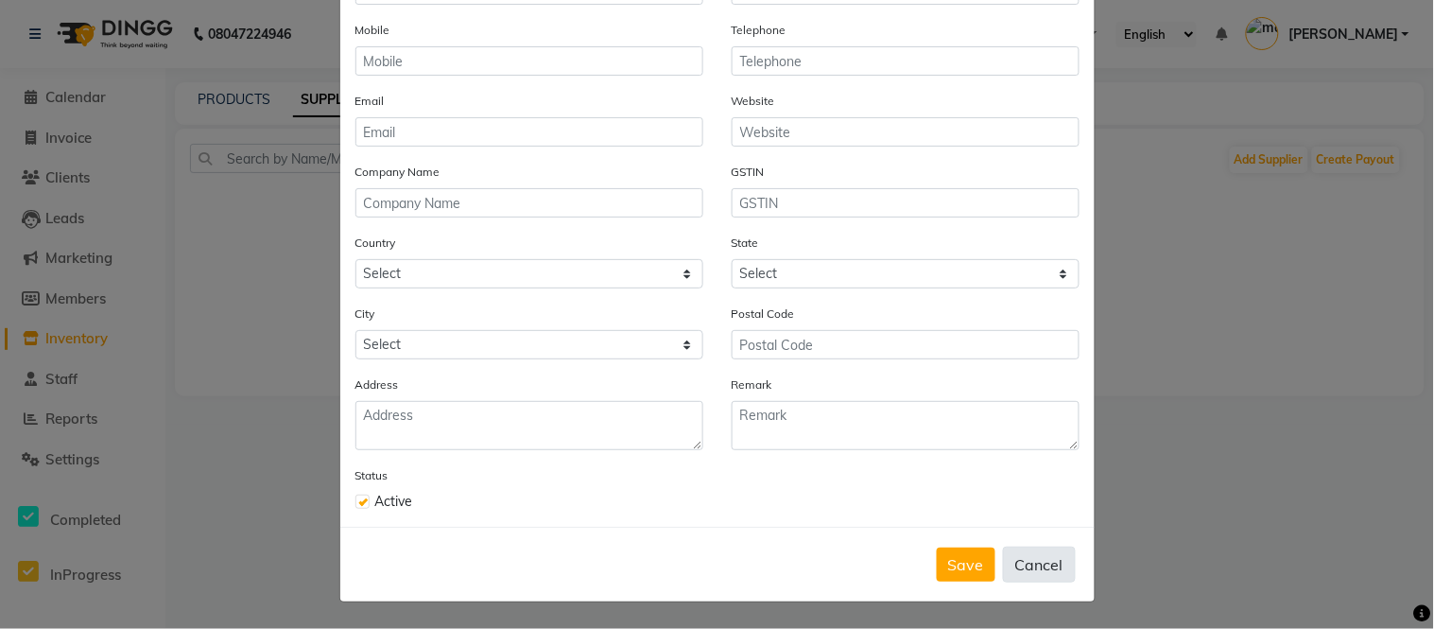
click at [1027, 554] on button "Cancel" at bounding box center [1039, 565] width 73 height 36
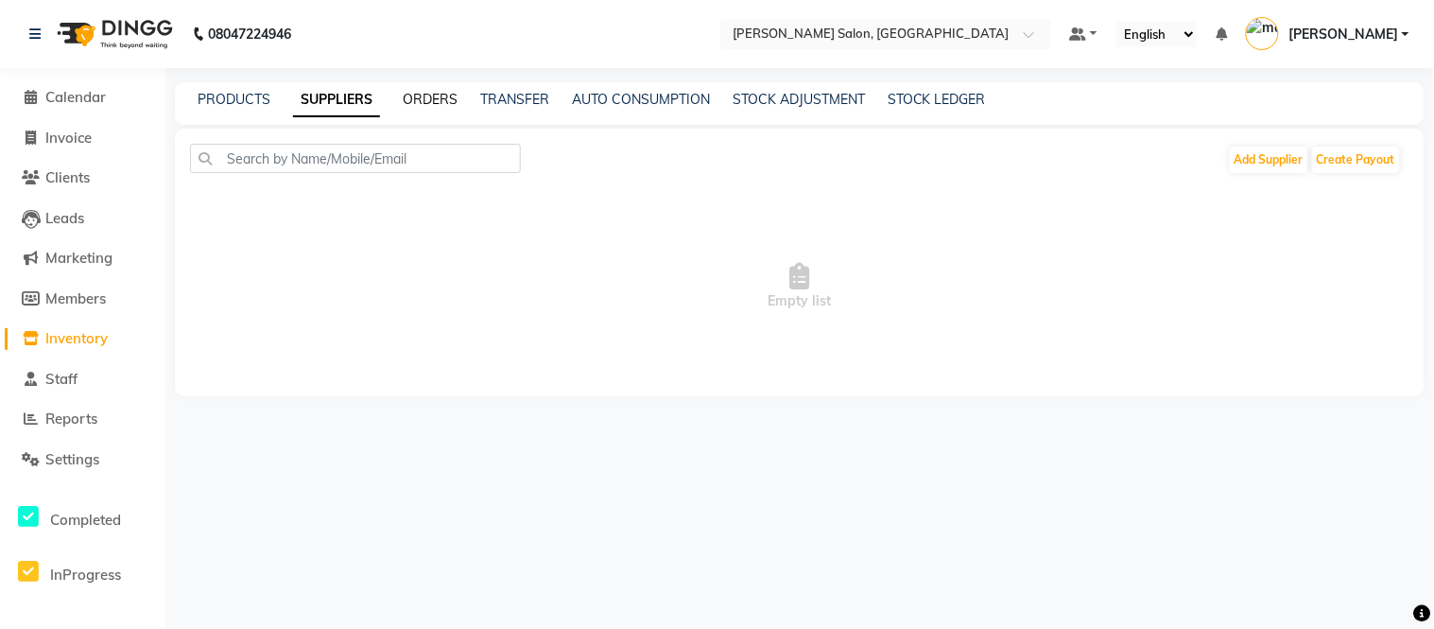
click at [424, 104] on link "ORDERS" at bounding box center [430, 99] width 55 height 17
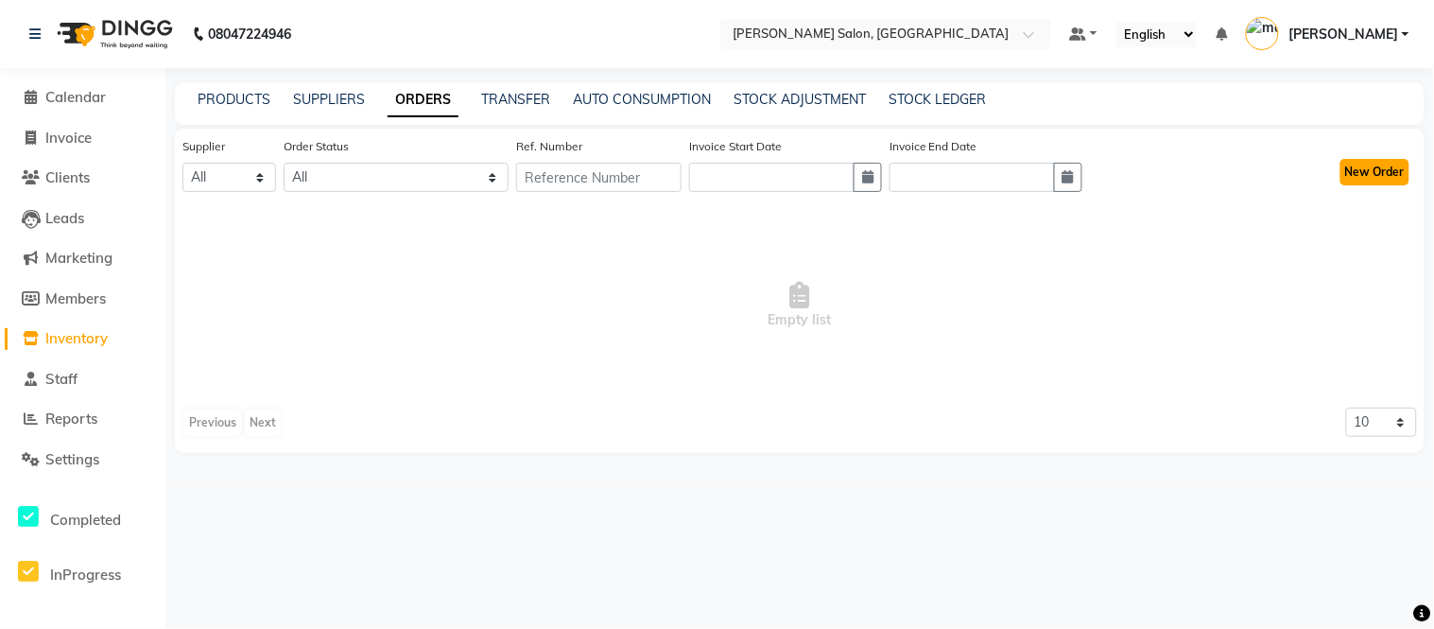
click at [1353, 173] on button "New Order" at bounding box center [1375, 172] width 69 height 26
select select "true"
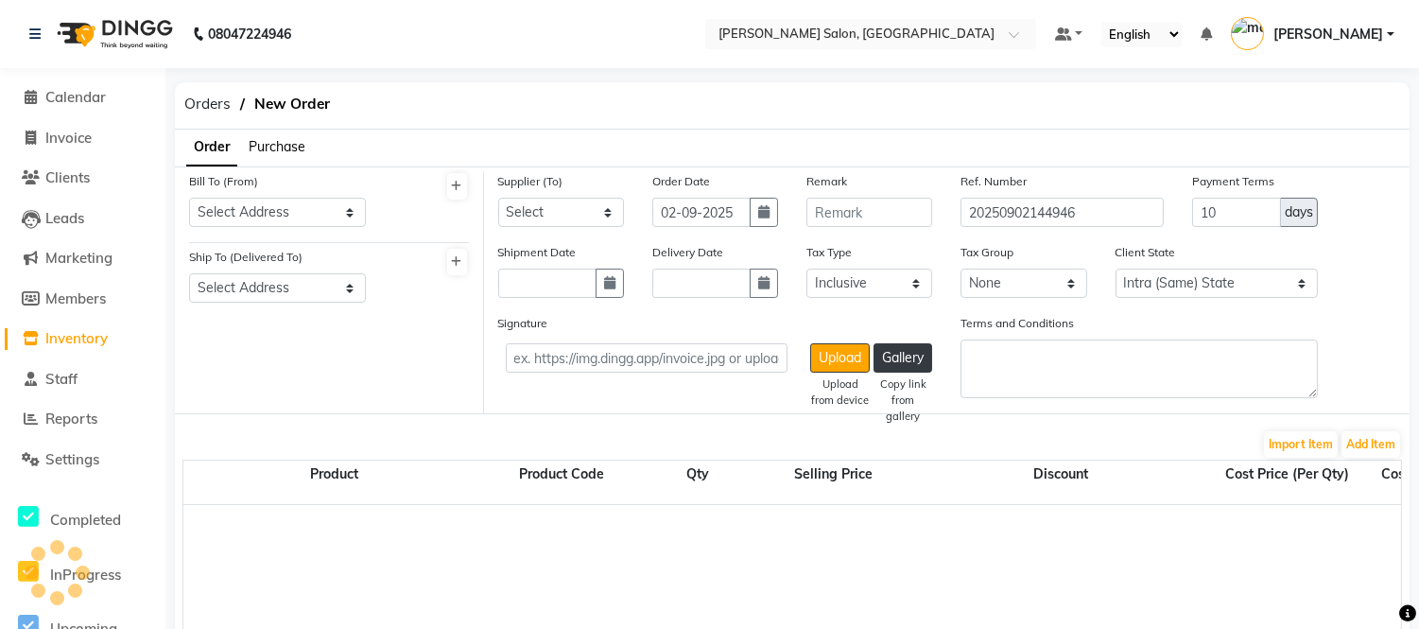
select select "2831"
click at [301, 148] on span "Purchase" at bounding box center [277, 146] width 57 height 17
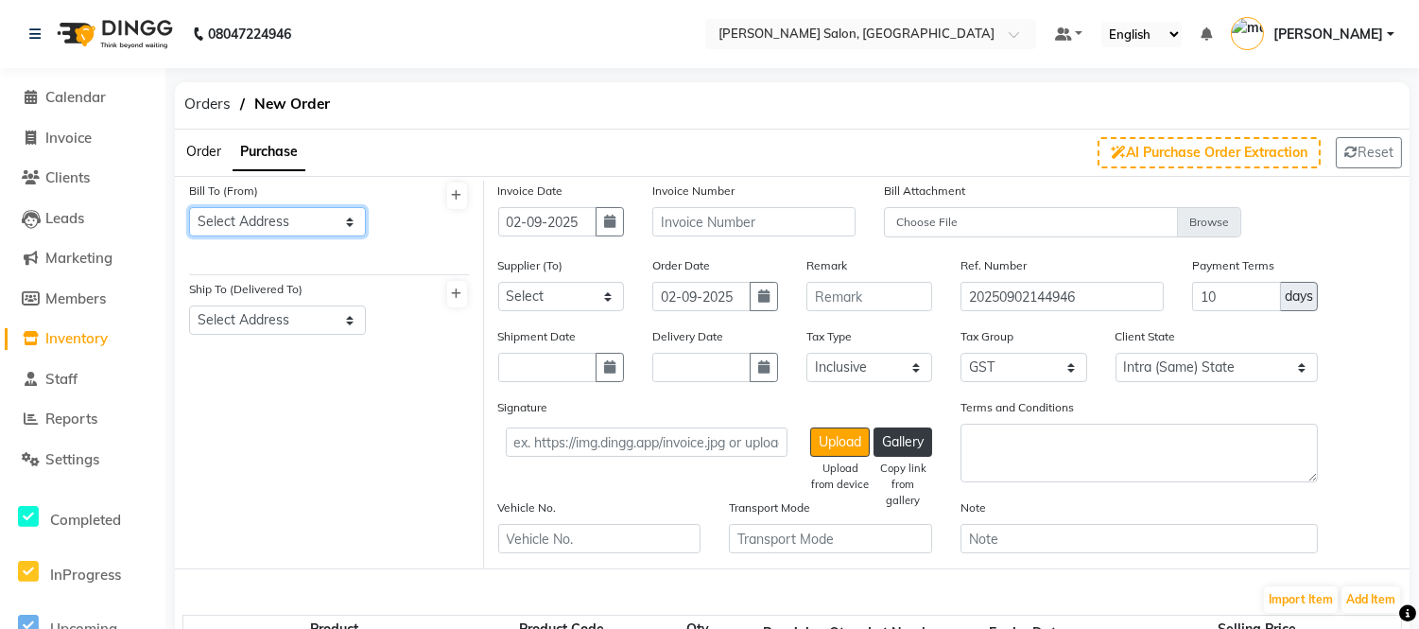
click at [286, 212] on select "Select Address" at bounding box center [277, 221] width 177 height 29
click at [454, 196] on icon at bounding box center [457, 195] width 10 height 11
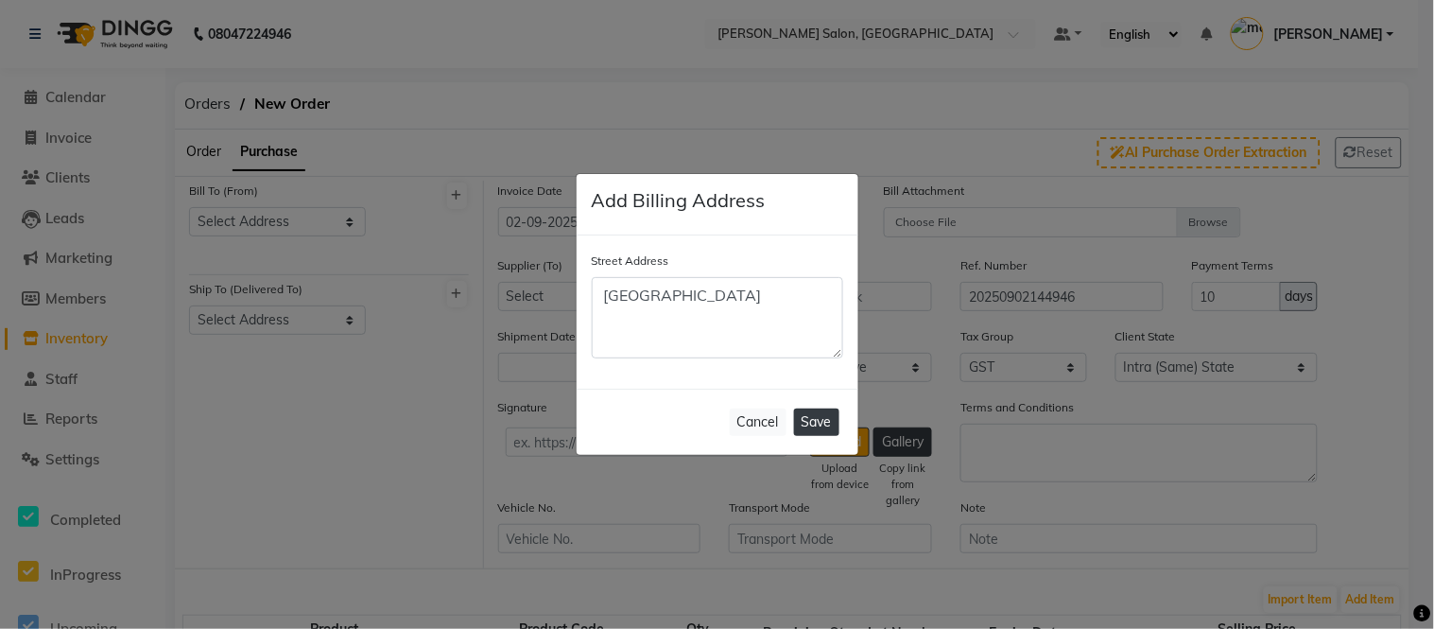
type textarea "madhuban park"
click at [811, 421] on button "Save" at bounding box center [816, 421] width 45 height 27
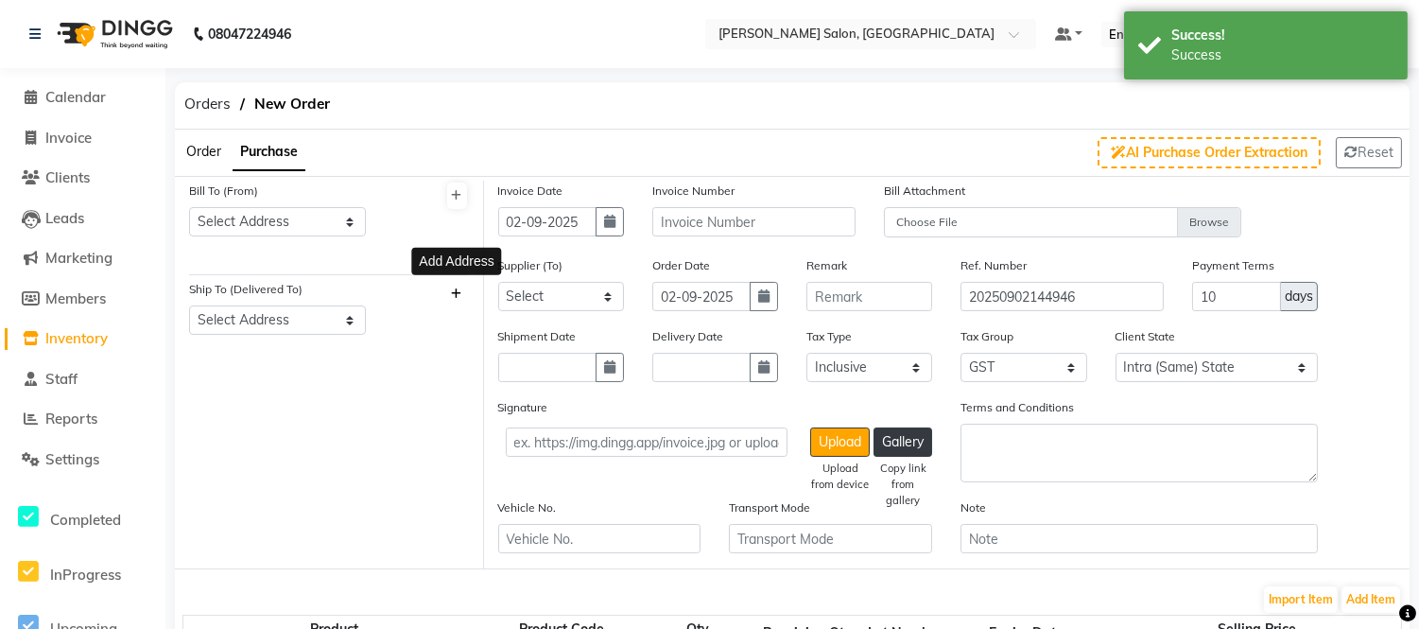
click at [460, 290] on icon at bounding box center [457, 293] width 10 height 11
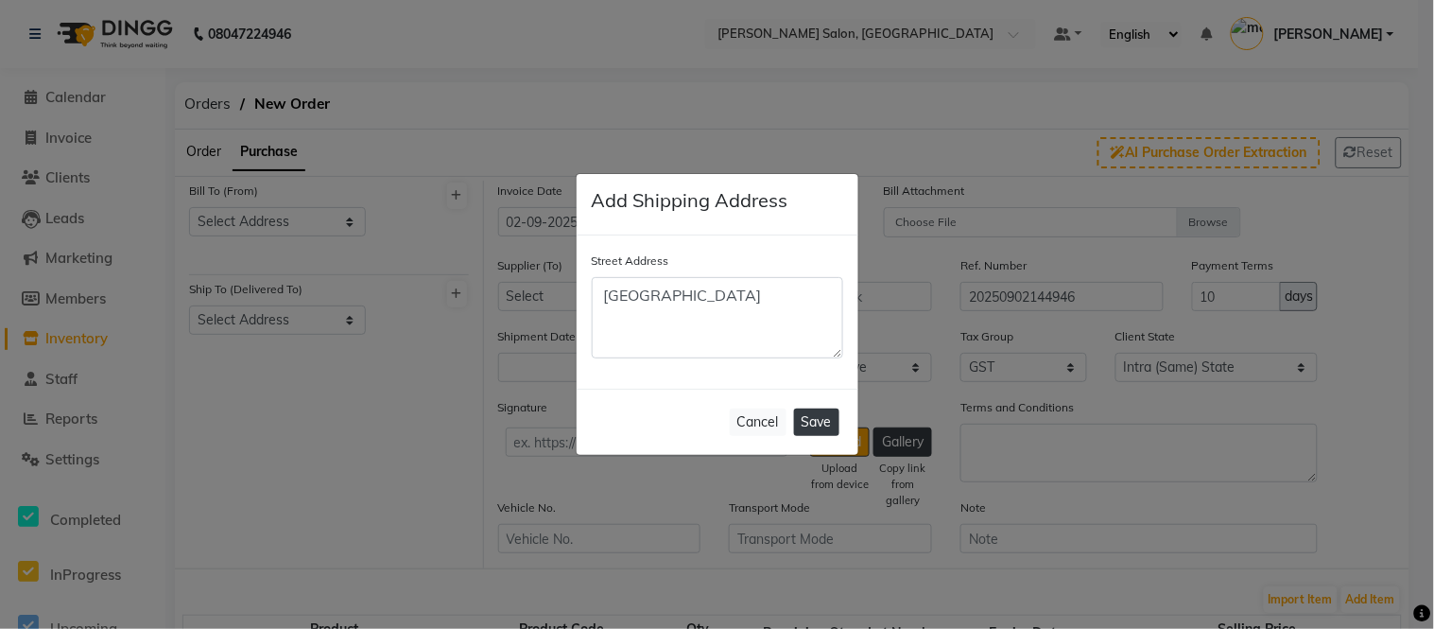
type textarea "madhuban park"
click at [833, 424] on button "Save" at bounding box center [816, 421] width 45 height 27
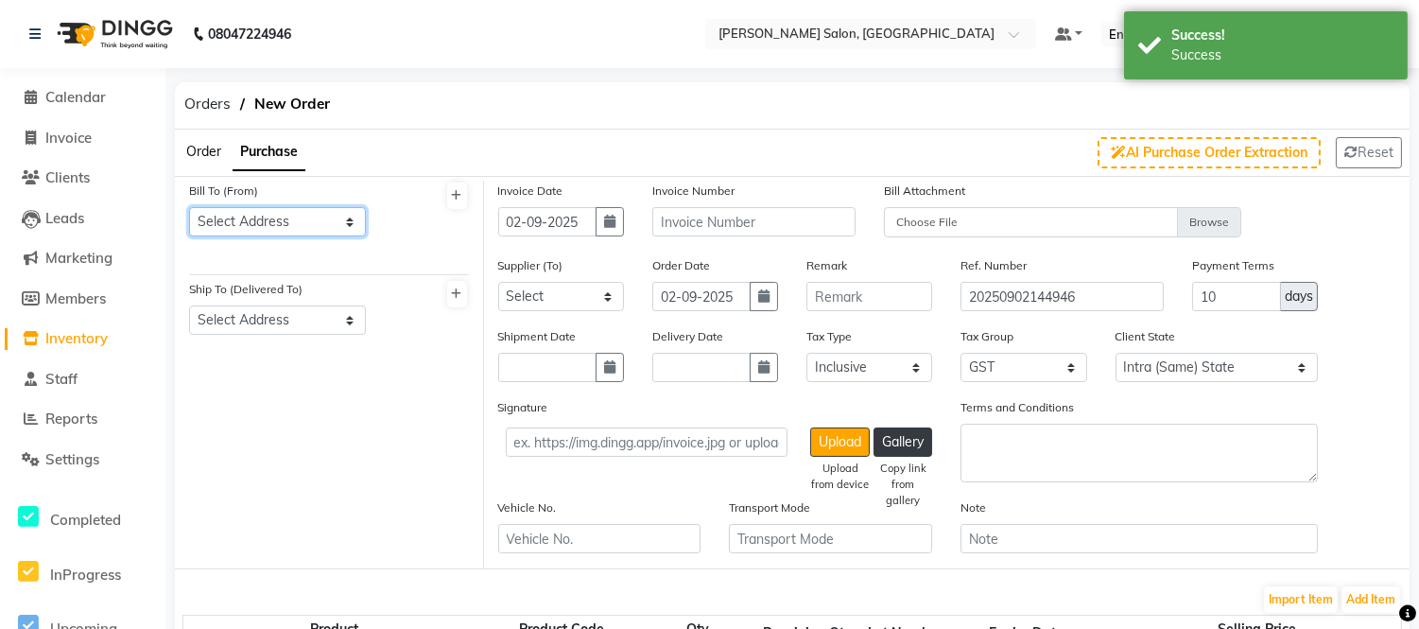
click at [321, 217] on select "Select Address madhuban park" at bounding box center [277, 221] width 177 height 29
select select "1705"
click at [189, 207] on select "Select Address madhuban park" at bounding box center [277, 221] width 177 height 29
click at [298, 316] on select "Select Address madhuban park" at bounding box center [277, 319] width 177 height 29
select select "1706"
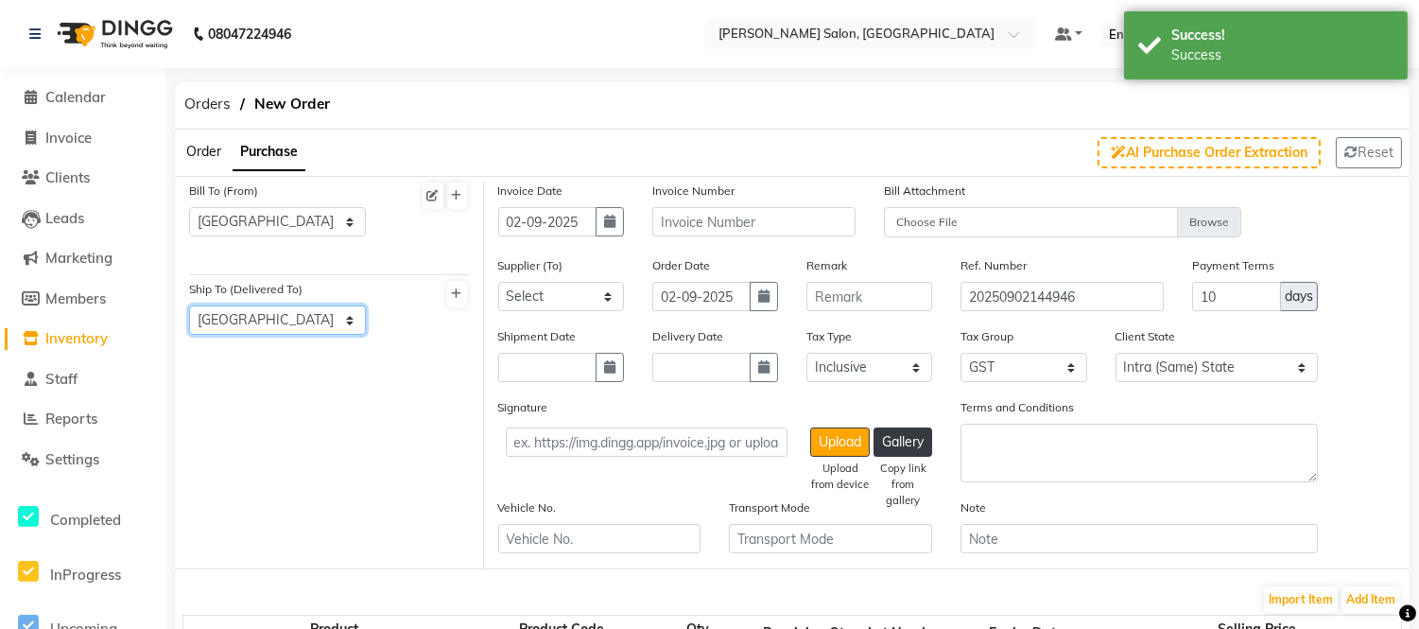
click at [189, 305] on select "Select Address madhuban park" at bounding box center [277, 319] width 177 height 29
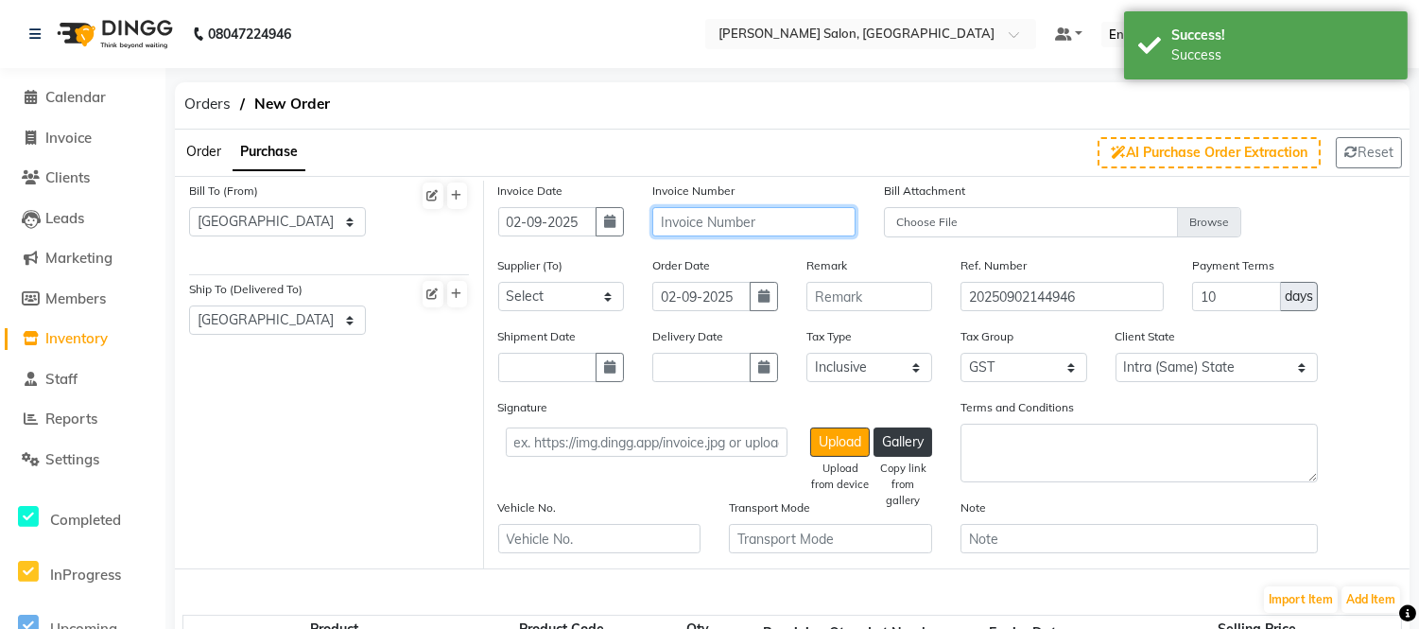
click at [668, 220] on input "text" at bounding box center [753, 221] width 203 height 29
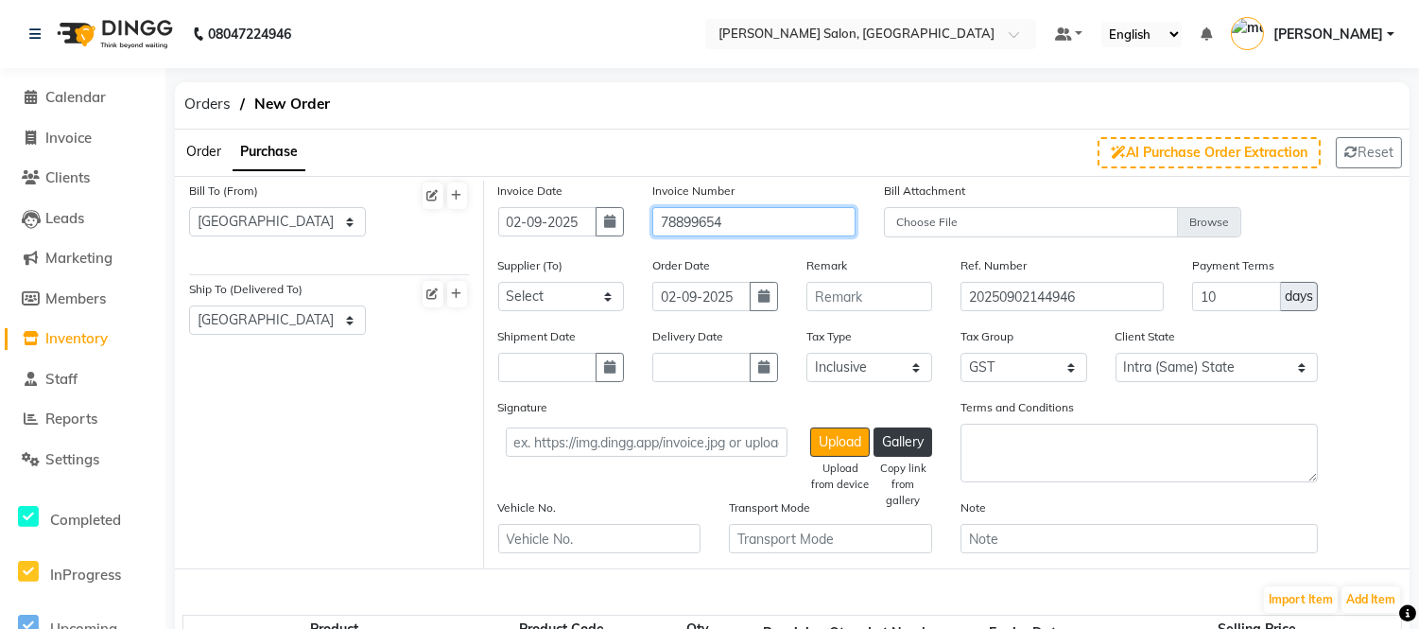
type input "78899654"
click at [542, 290] on select "Select" at bounding box center [561, 296] width 126 height 29
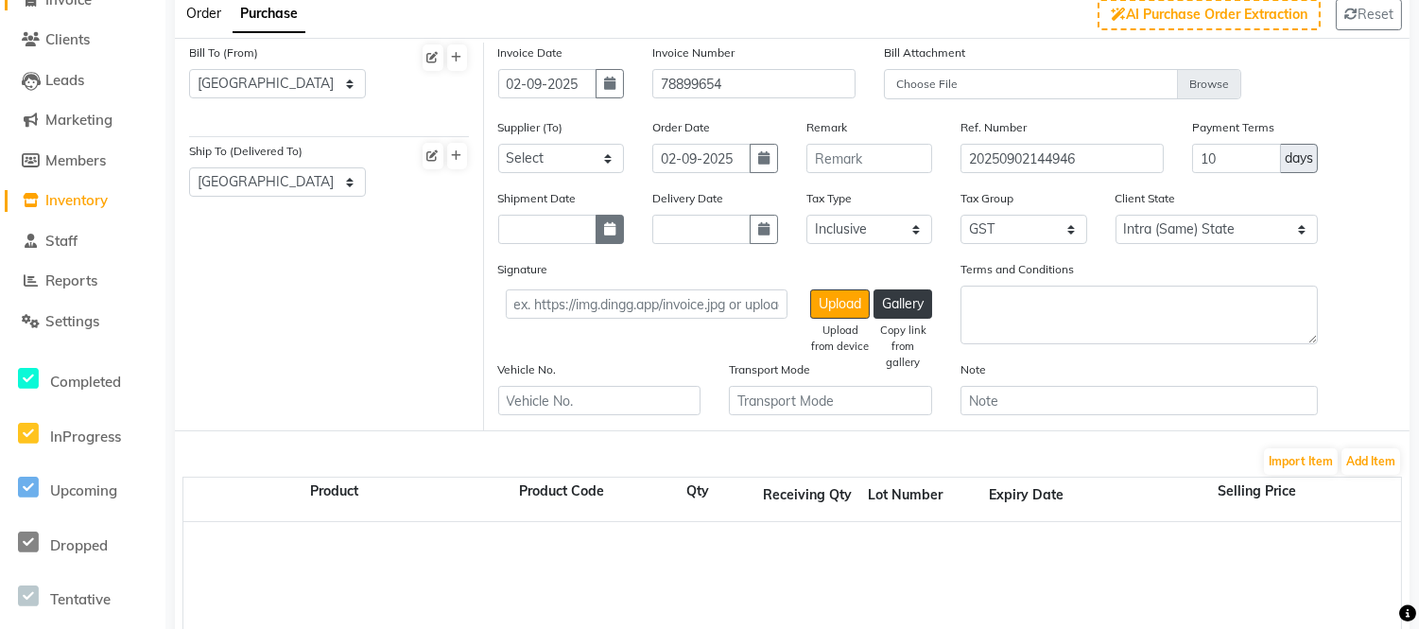
scroll to position [180, 0]
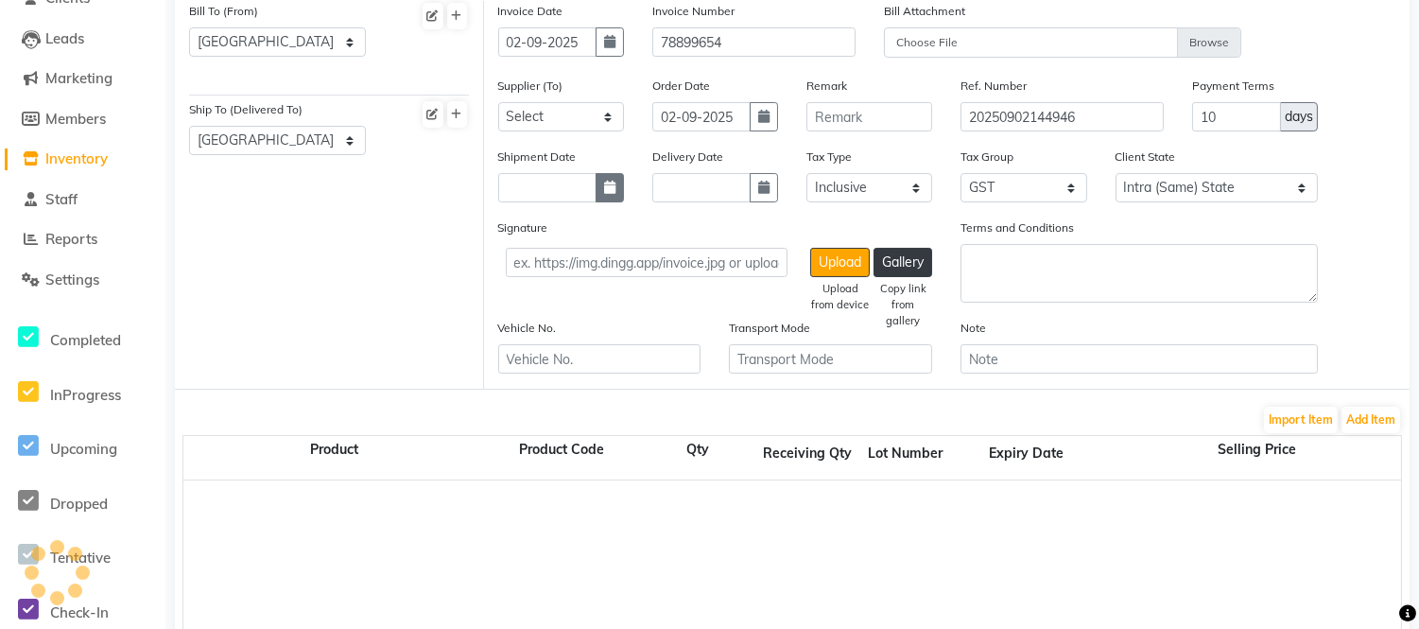
click at [613, 189] on icon "button" at bounding box center [609, 187] width 11 height 13
select select "9"
select select "2025"
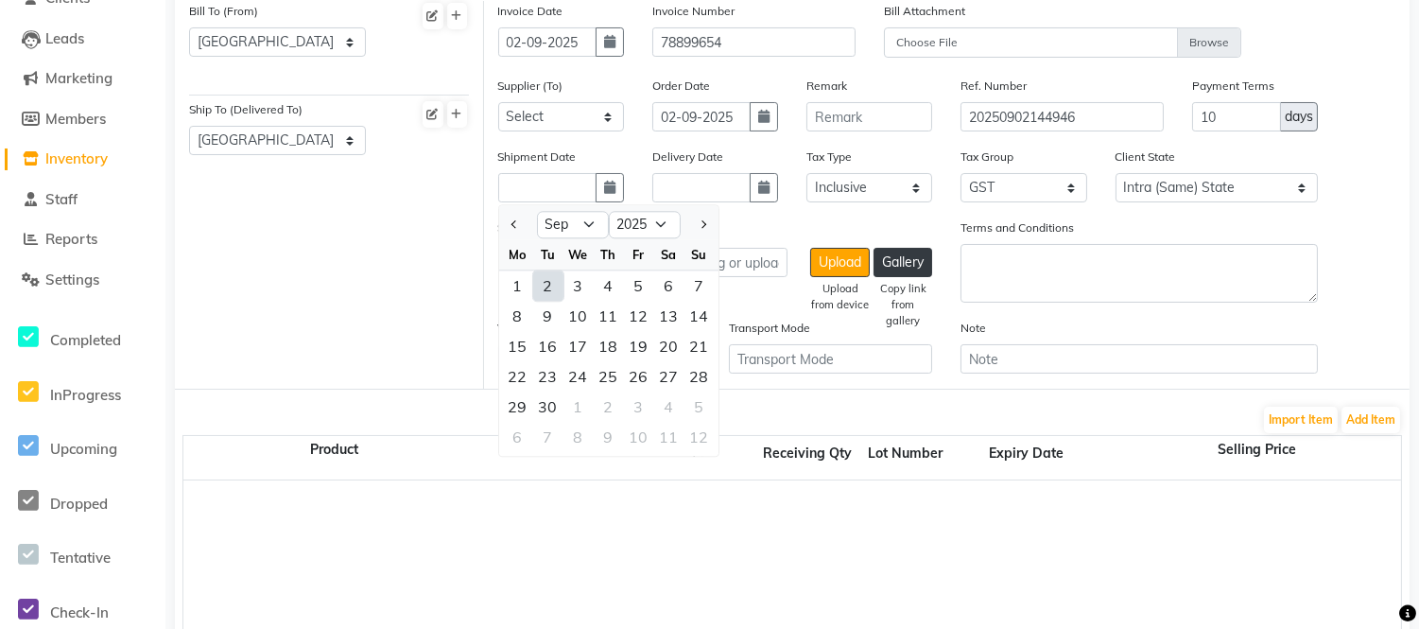
click at [555, 288] on div "2" at bounding box center [548, 286] width 30 height 30
type input "02-09-2025"
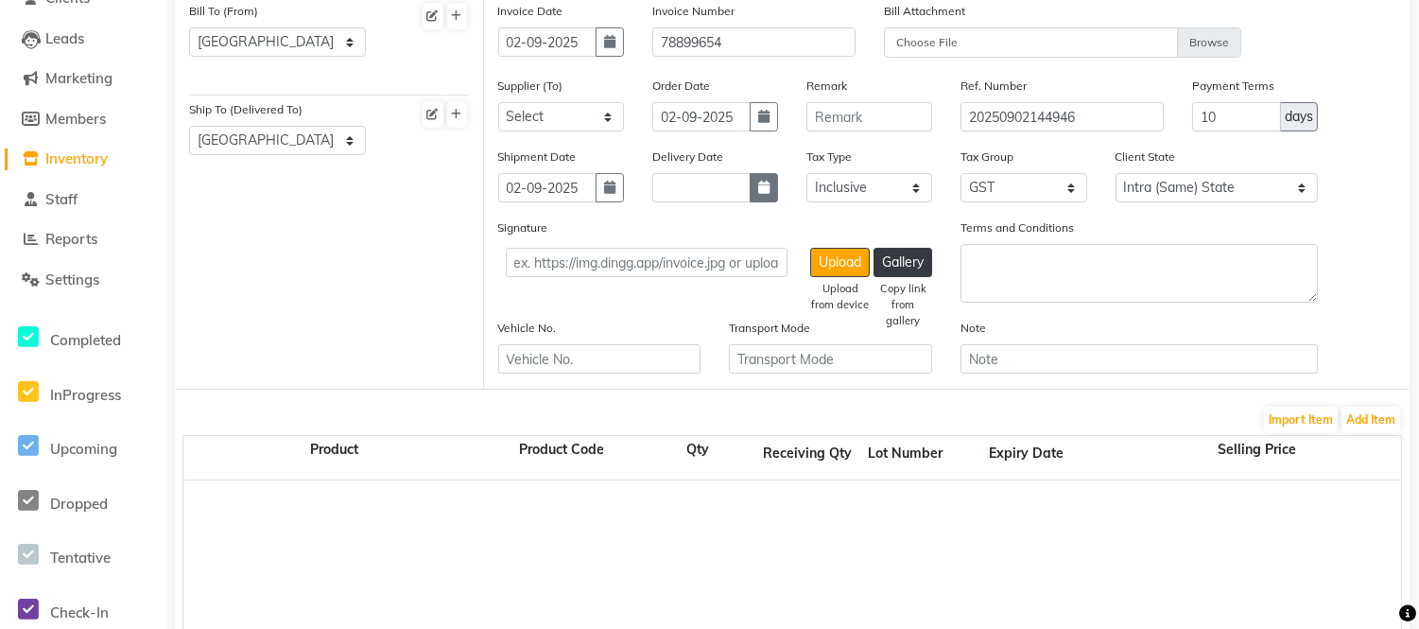
click at [760, 197] on button "button" at bounding box center [764, 187] width 28 height 29
select select "9"
select select "2025"
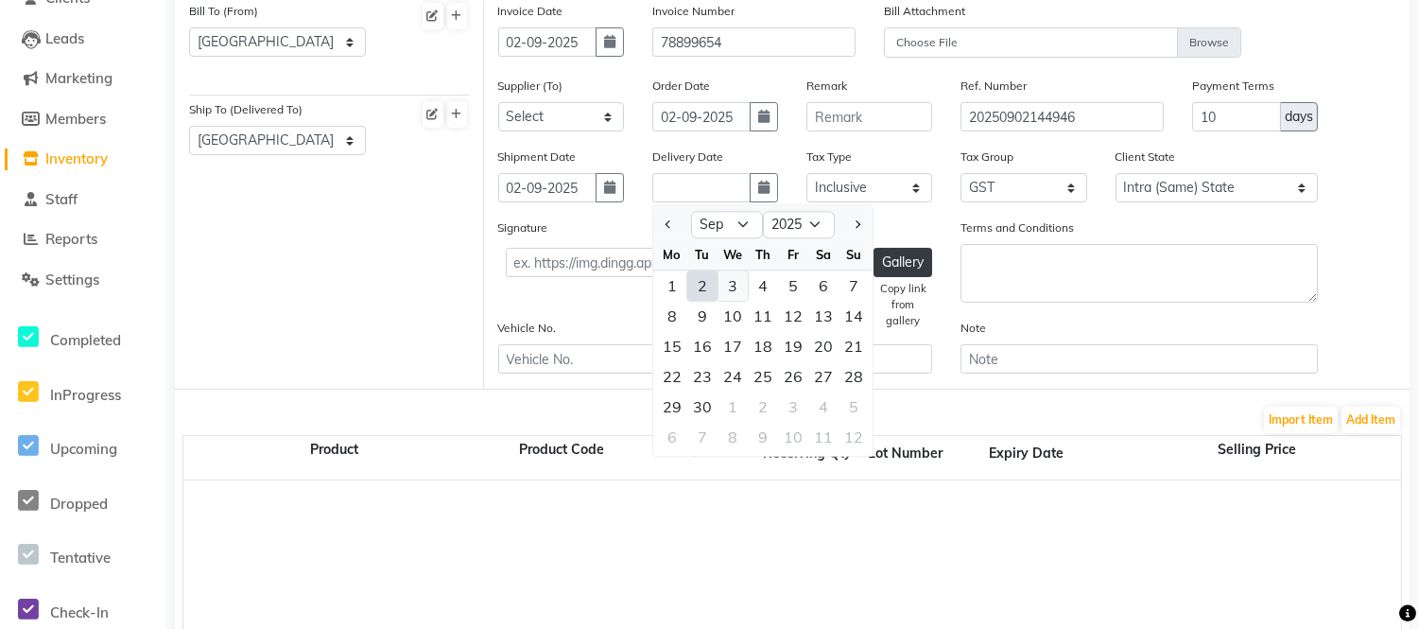
click at [719, 282] on div "3" at bounding box center [733, 286] width 30 height 30
type input "03-09-2025"
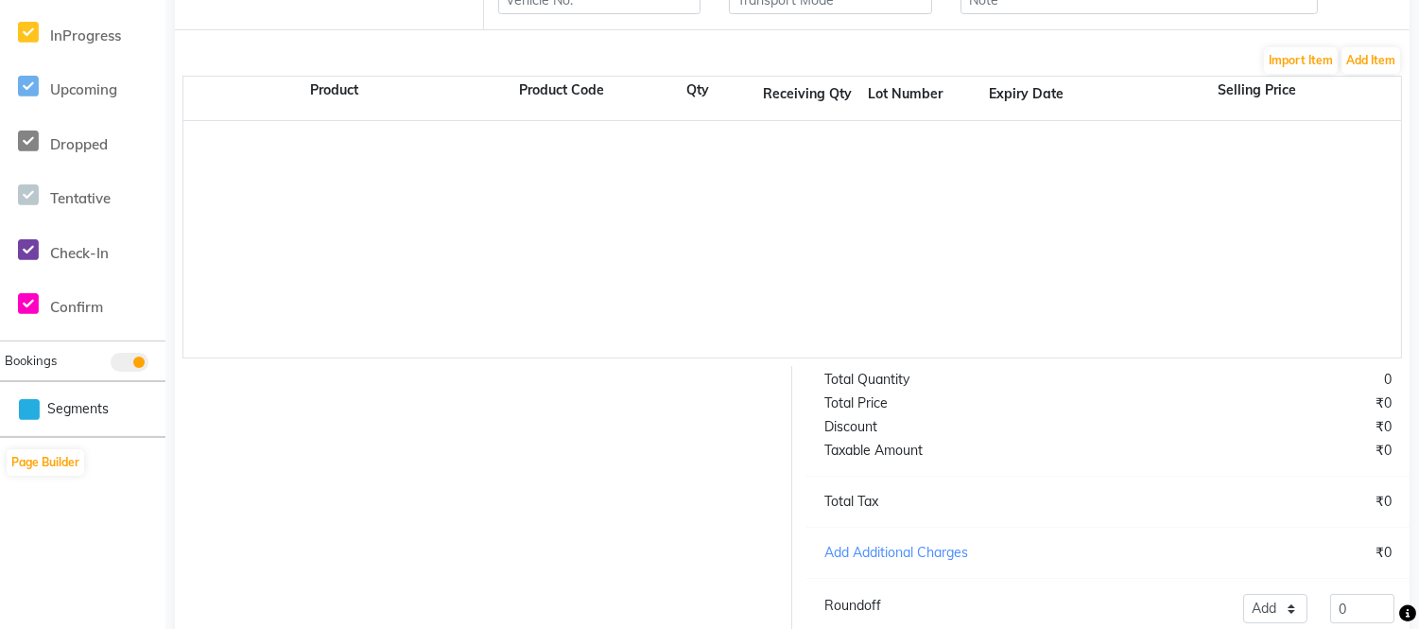
scroll to position [564, 0]
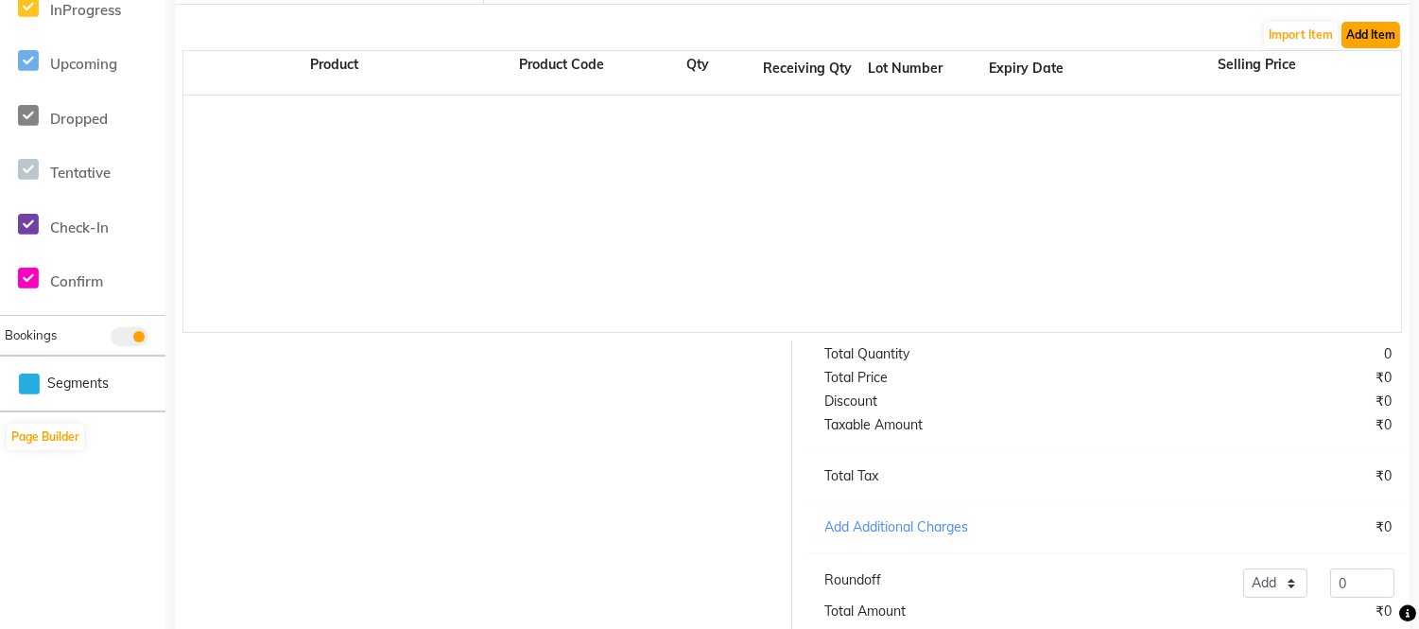
click at [1372, 25] on button "Add Item" at bounding box center [1371, 35] width 59 height 26
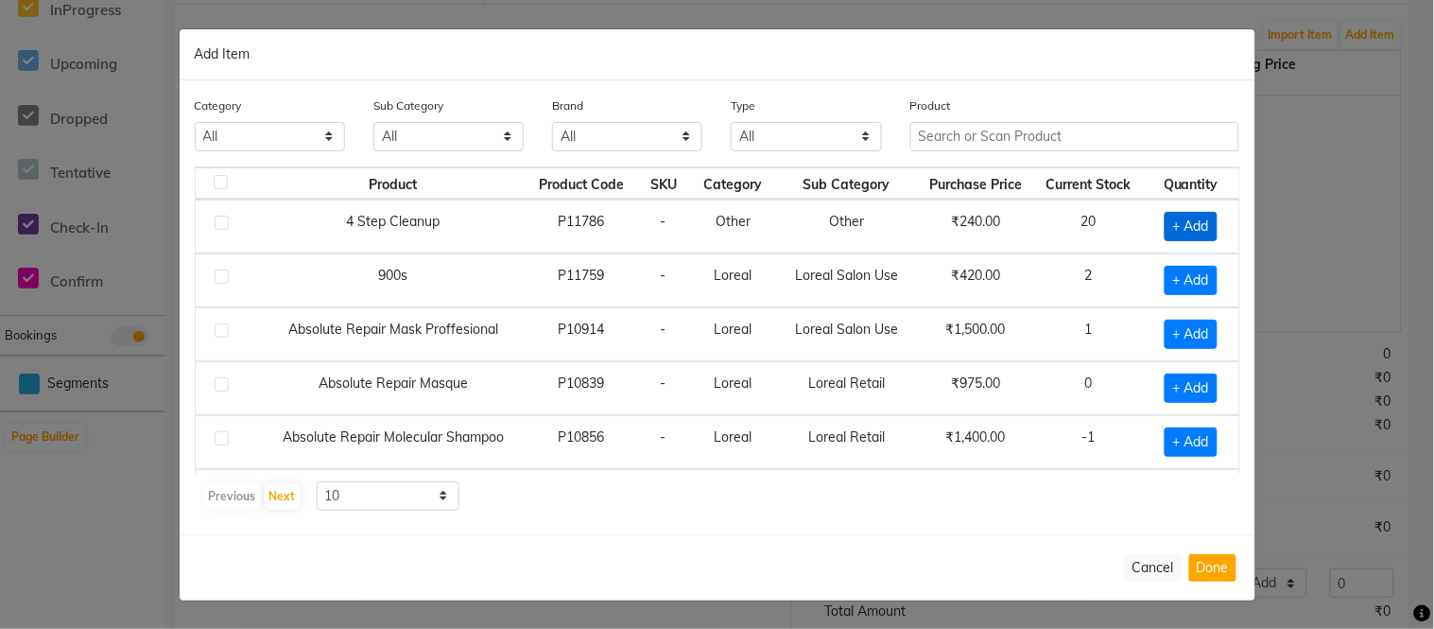
click at [1195, 227] on span "+ Add" at bounding box center [1191, 226] width 53 height 29
checkbox input "true"
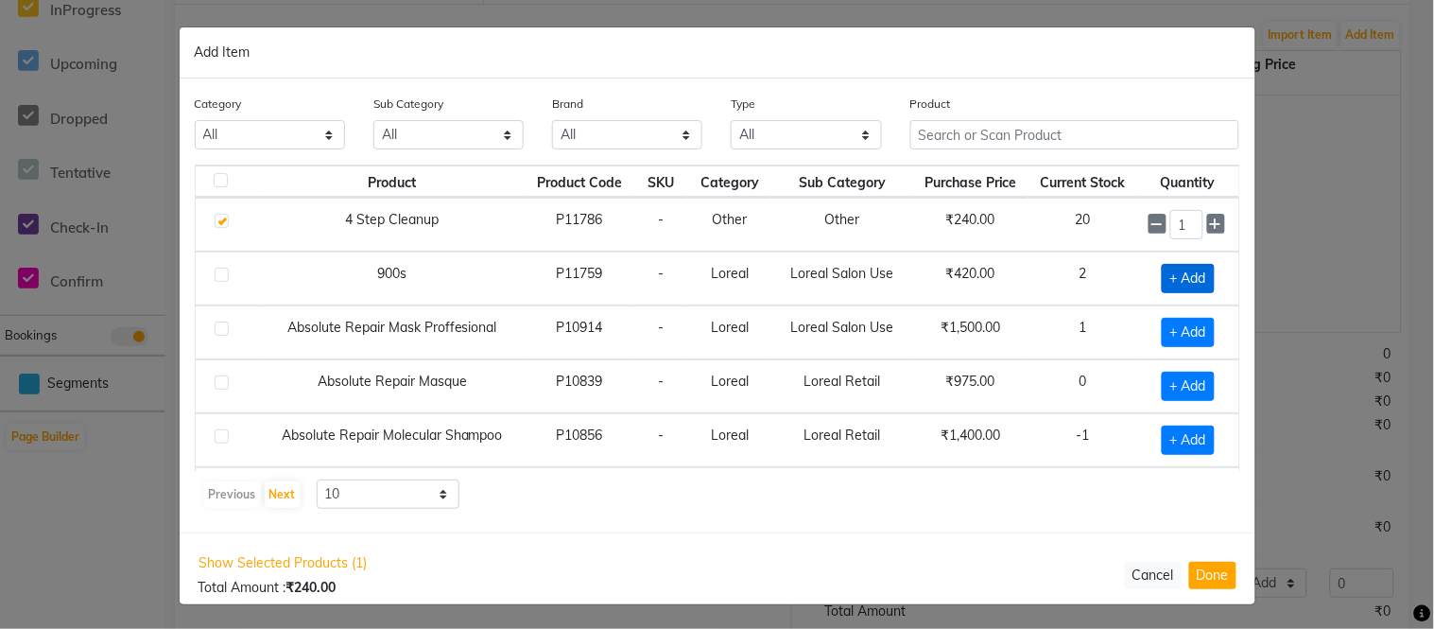
click at [1179, 287] on span "+ Add" at bounding box center [1188, 278] width 53 height 29
checkbox input "true"
click at [1195, 584] on button "Done" at bounding box center [1212, 574] width 47 height 27
select select "2831"
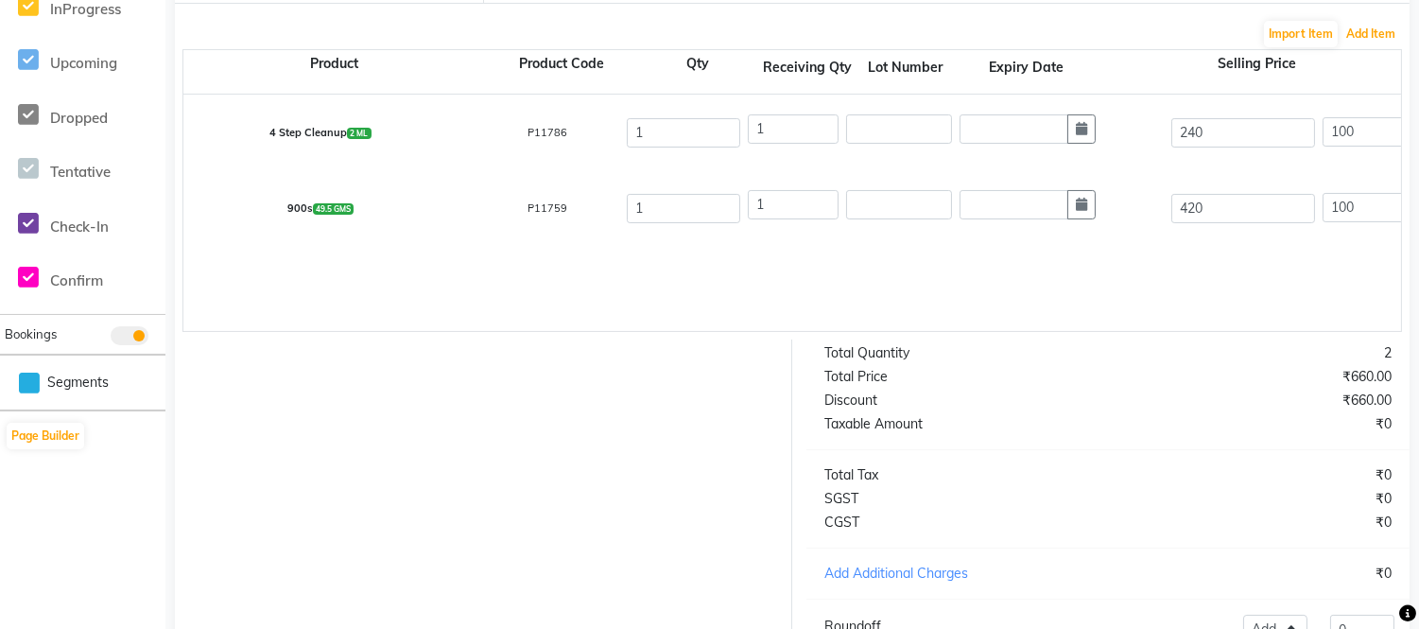
scroll to position [128, 0]
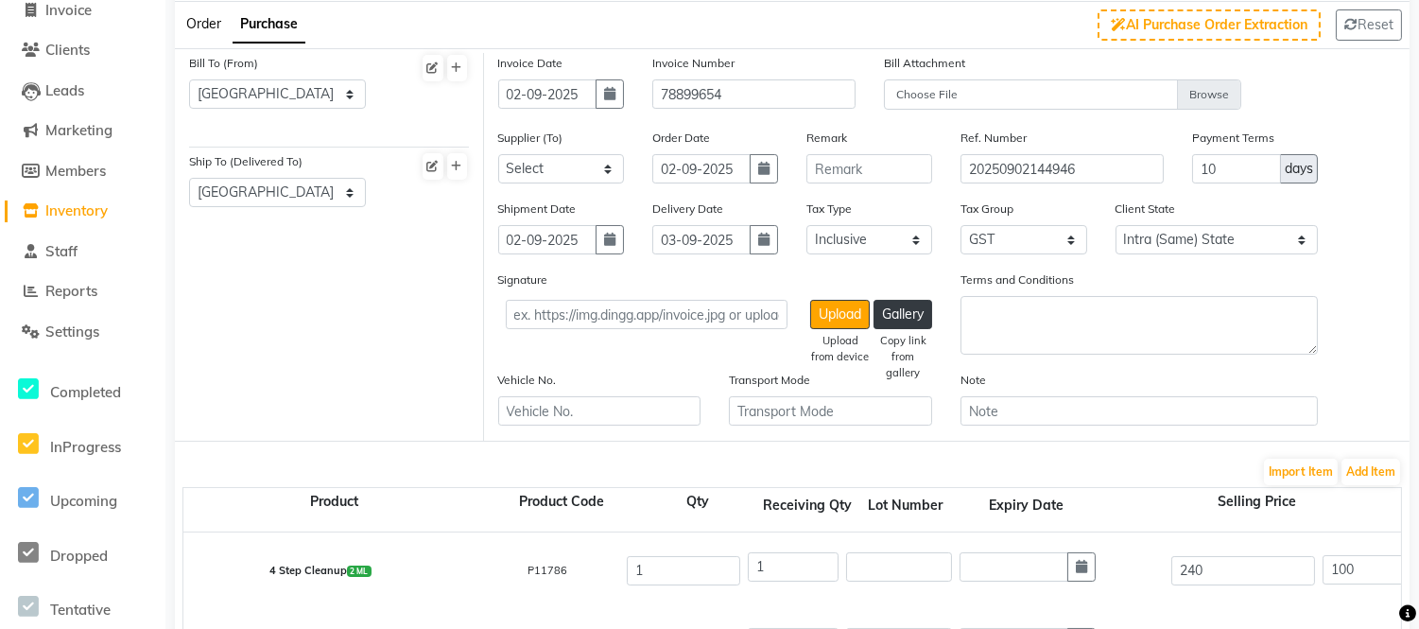
click at [101, 222] on li "Inventory" at bounding box center [82, 211] width 165 height 41
click at [88, 209] on span "Inventory" at bounding box center [76, 210] width 62 height 18
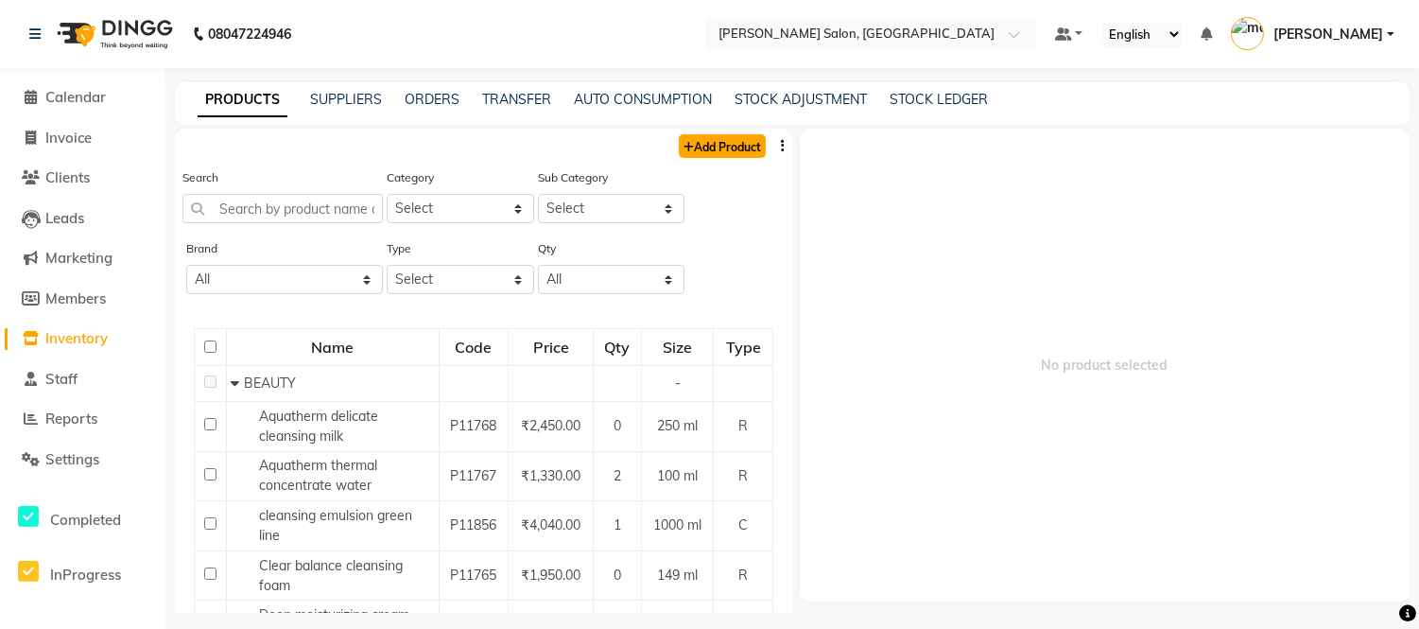
click at [691, 151] on link "Add Product" at bounding box center [722, 146] width 87 height 24
select select "true"
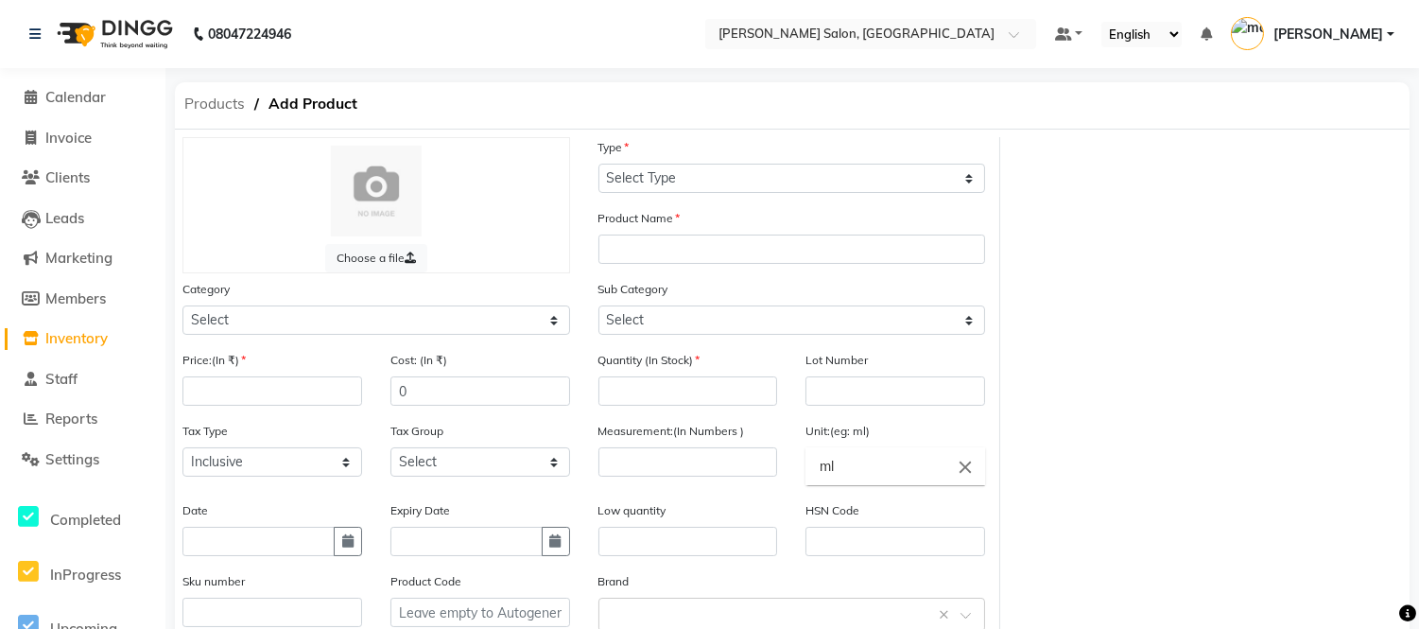
click at [238, 109] on span "Products" at bounding box center [214, 104] width 79 height 34
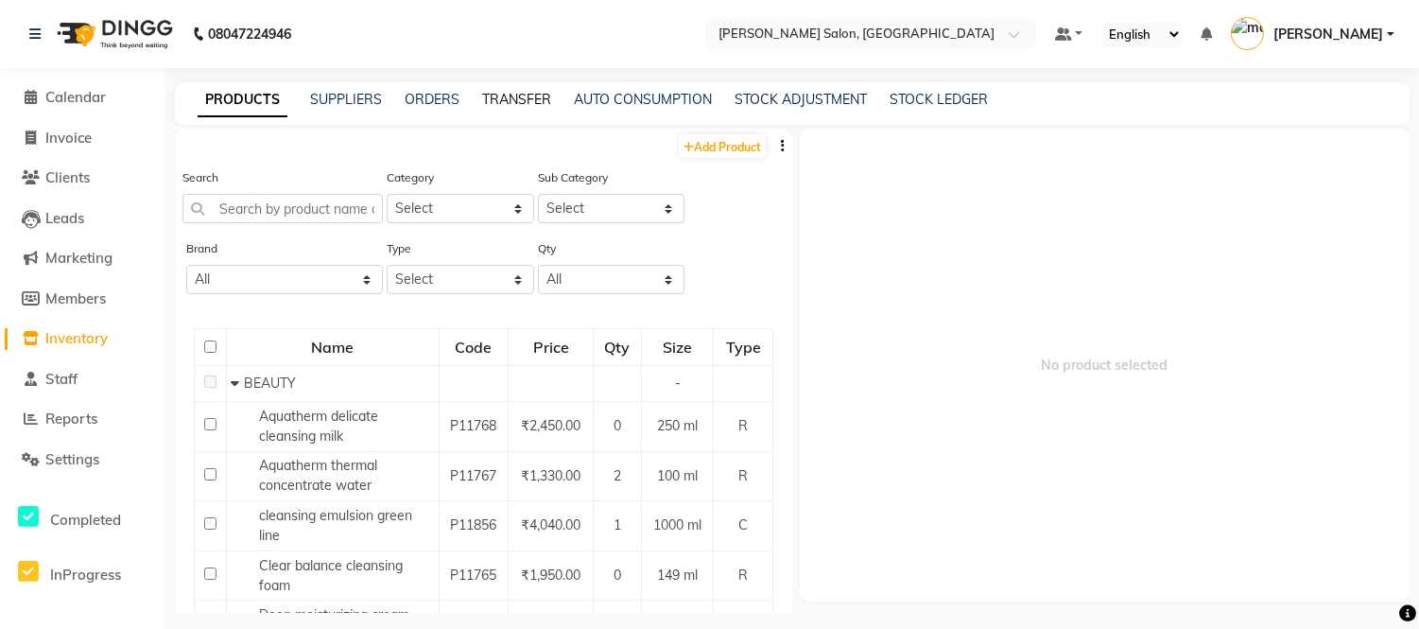
click at [494, 100] on link "TRANSFER" at bounding box center [516, 99] width 69 height 17
select select "sender"
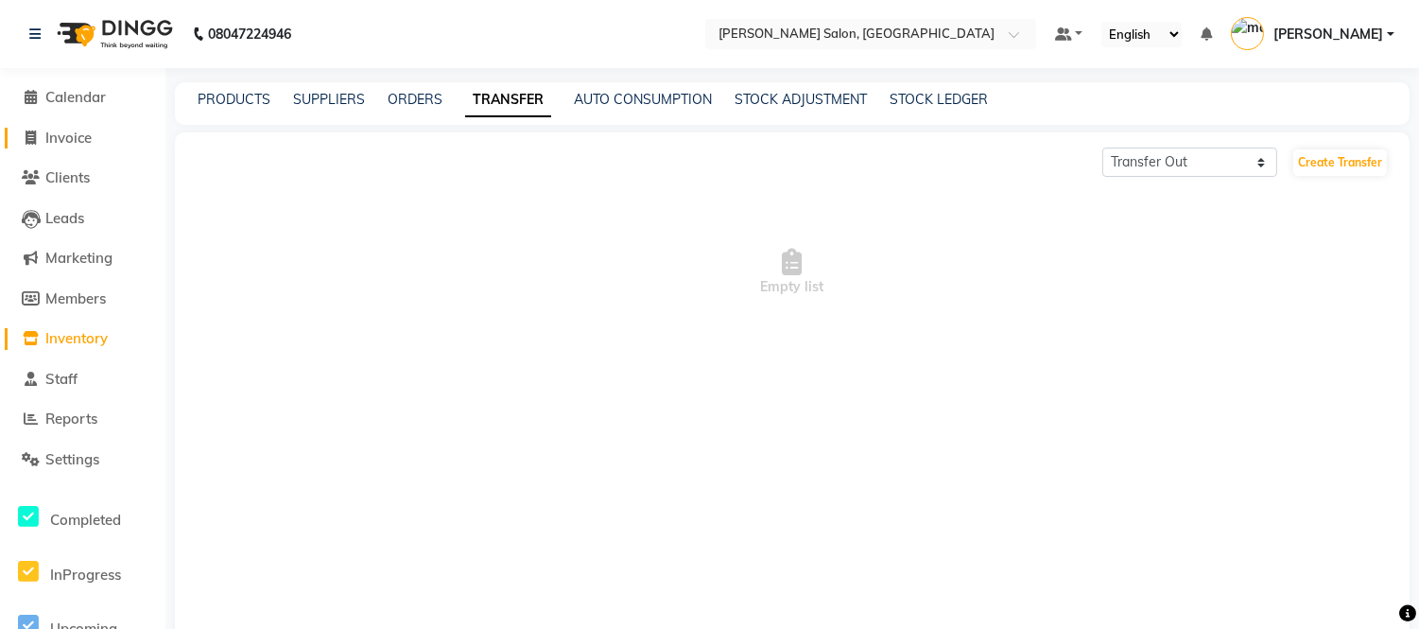
click at [86, 132] on span "Invoice" at bounding box center [68, 138] width 46 height 18
select select "6469"
select select "service"
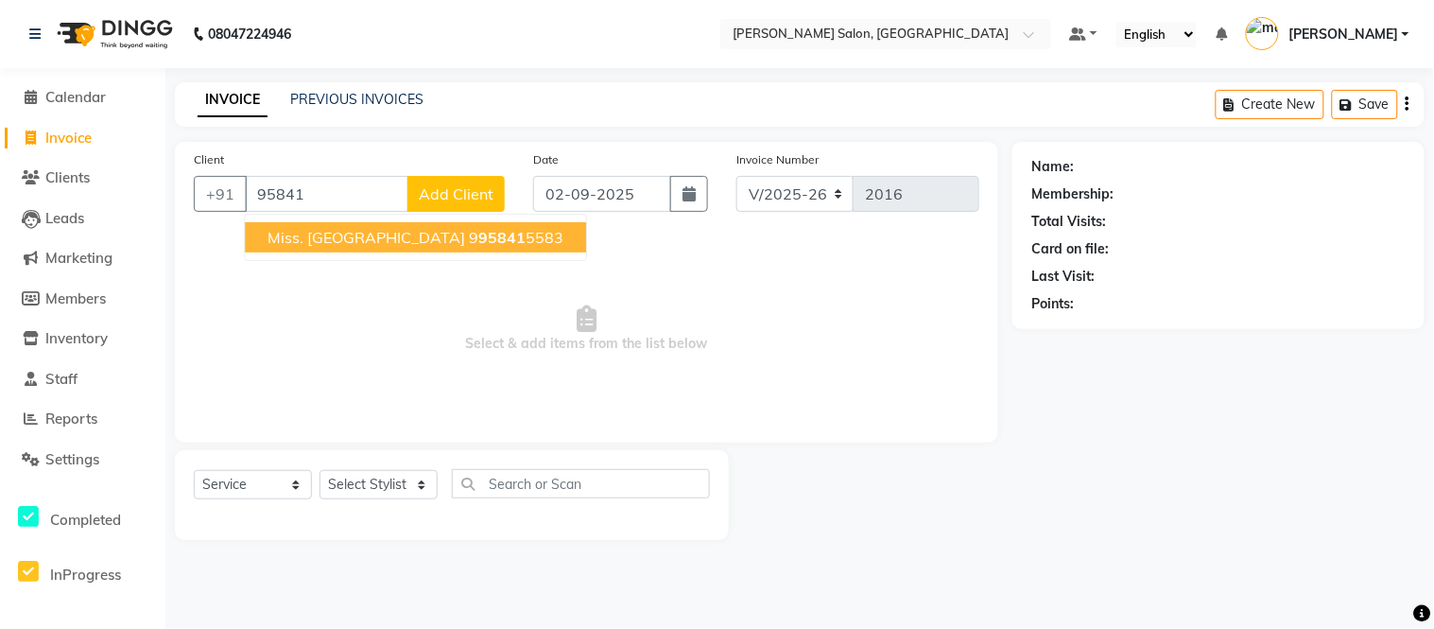
click at [338, 239] on span "Miss. Vaishali" at bounding box center [367, 237] width 198 height 19
type input "9958415583"
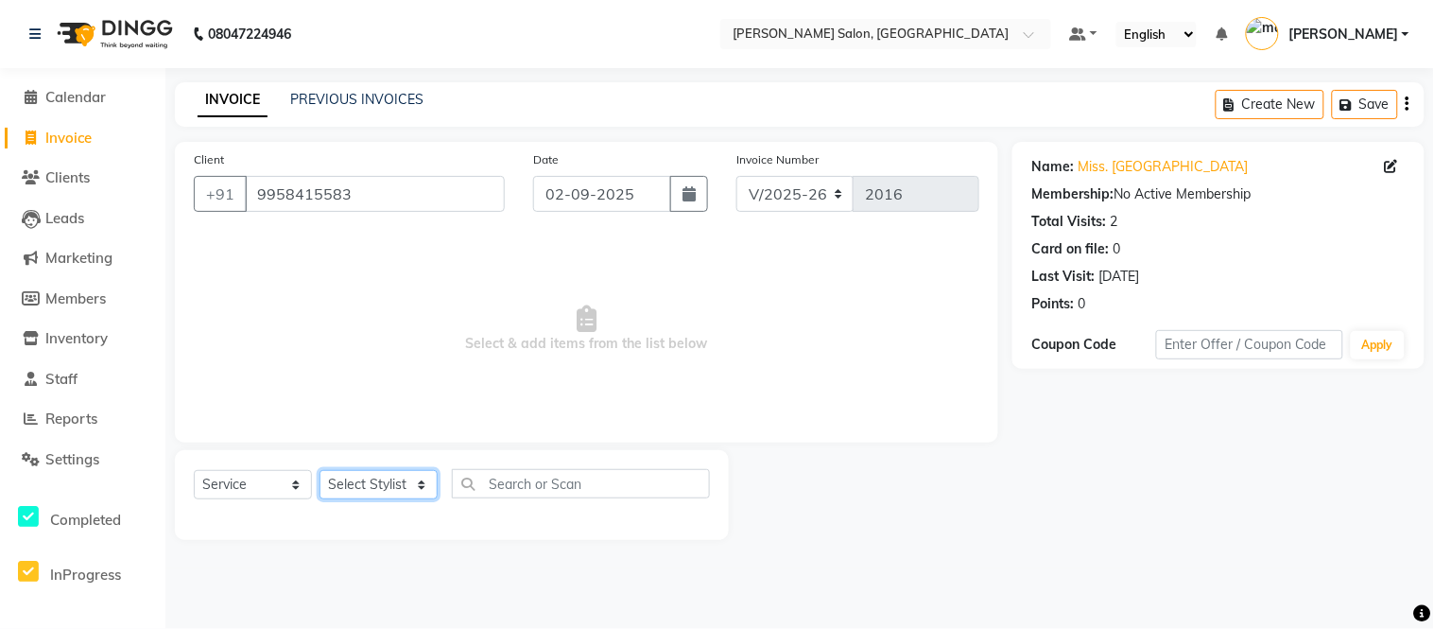
click at [398, 487] on select "Select Stylist [PERSON_NAME] [PERSON_NAME] [PERSON_NAME] [PERSON_NAME] [PERSON_…" at bounding box center [379, 484] width 118 height 29
select select "63975"
click at [320, 471] on select "Select Stylist [PERSON_NAME] [PERSON_NAME] [PERSON_NAME] [PERSON_NAME] [PERSON_…" at bounding box center [379, 484] width 118 height 29
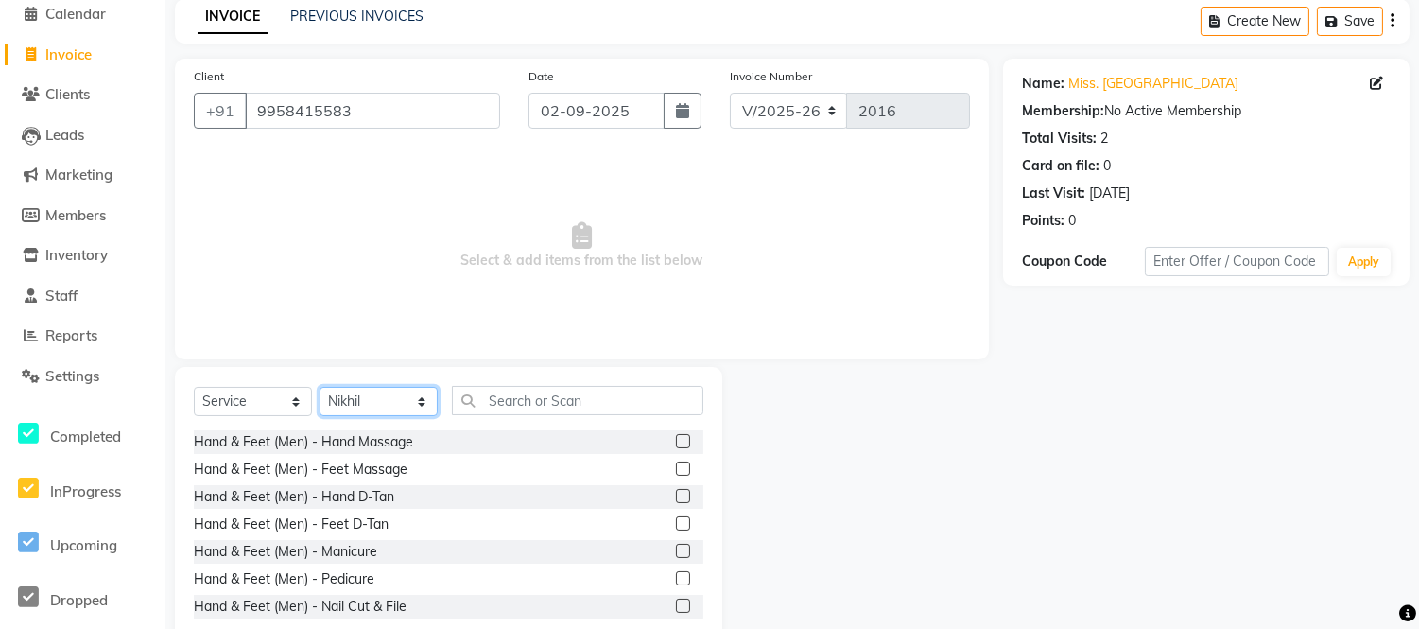
scroll to position [128, 0]
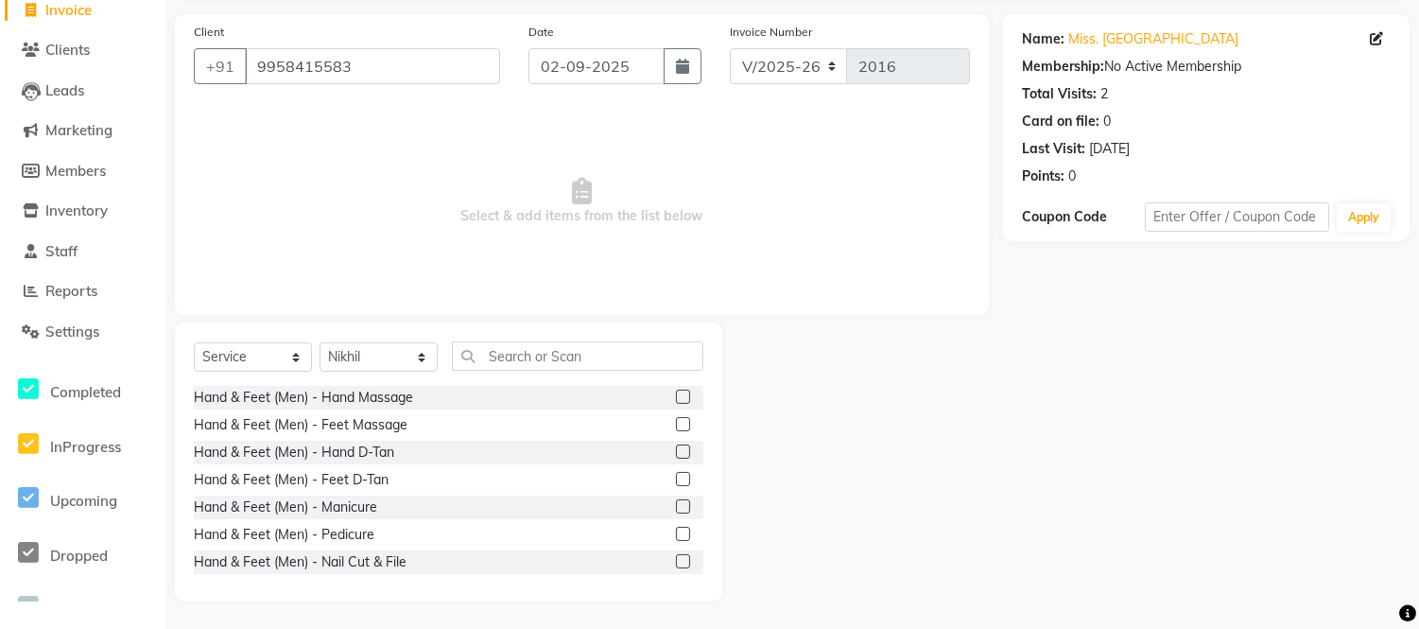
click at [676, 391] on label at bounding box center [683, 397] width 14 height 14
click at [676, 391] on input "checkbox" at bounding box center [682, 397] width 12 height 12
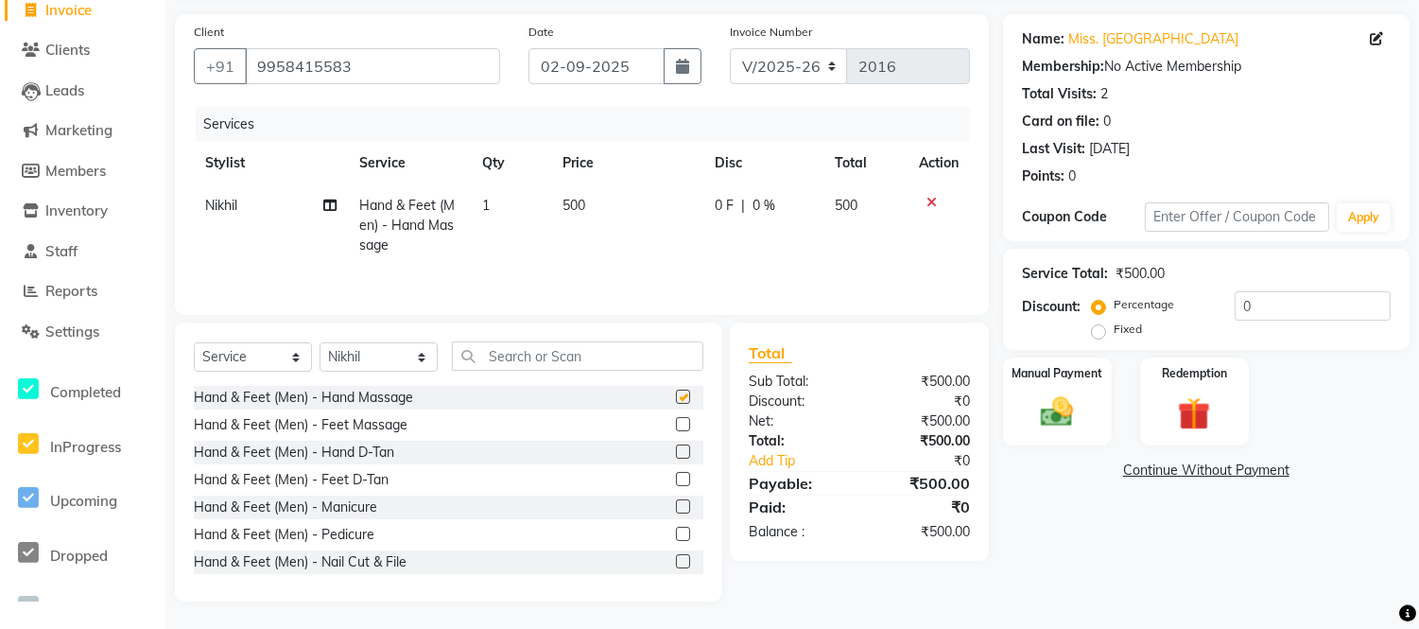
checkbox input "false"
click at [1174, 383] on div "Redemption" at bounding box center [1193, 401] width 113 height 92
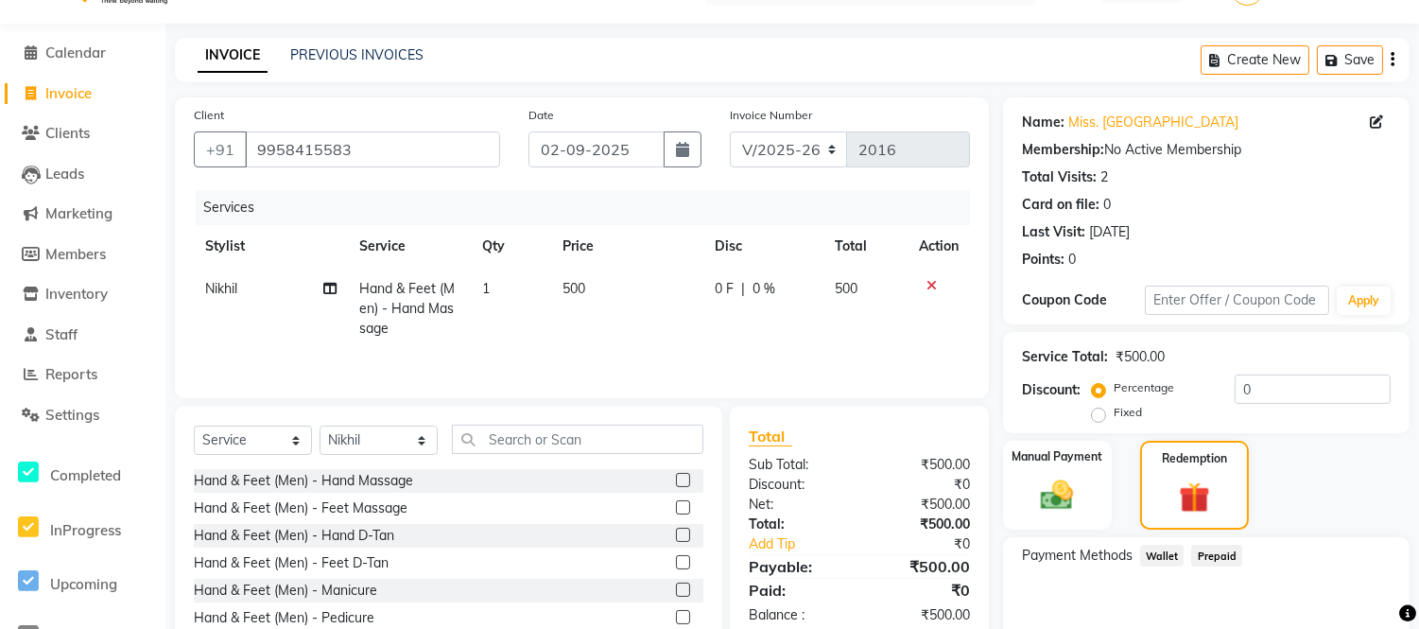
scroll to position [0, 0]
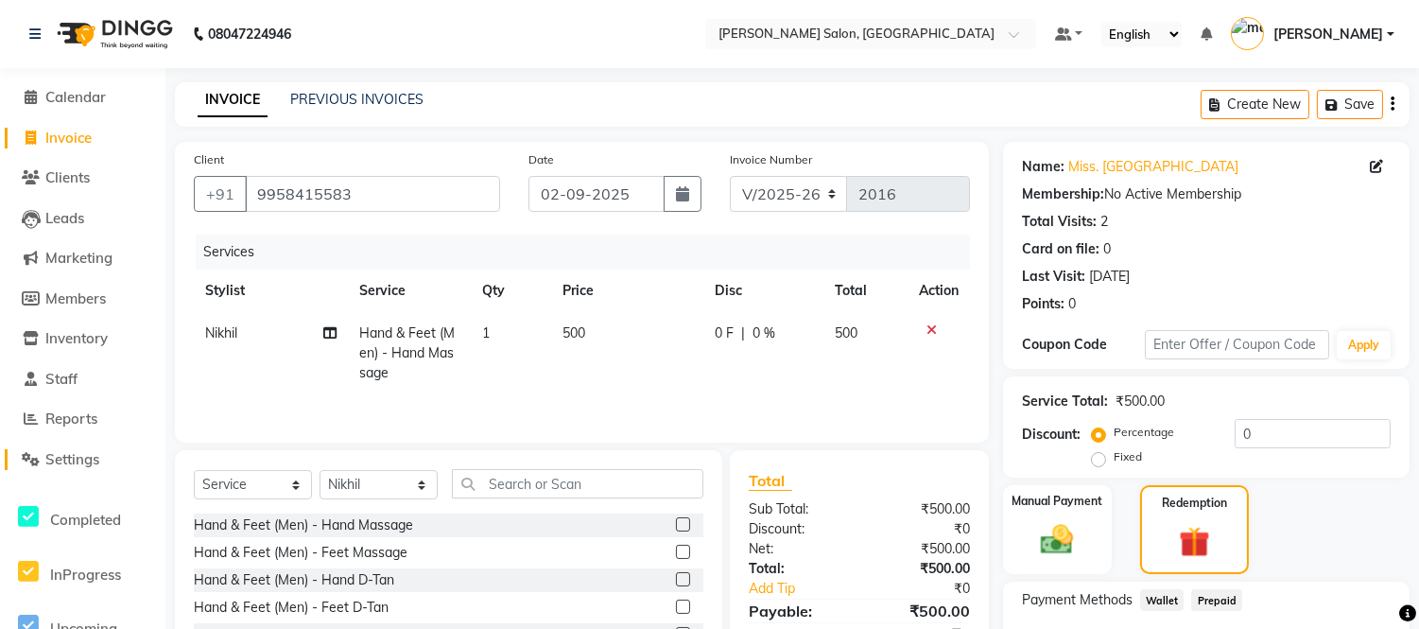
click at [68, 460] on span "Settings" at bounding box center [72, 459] width 54 height 18
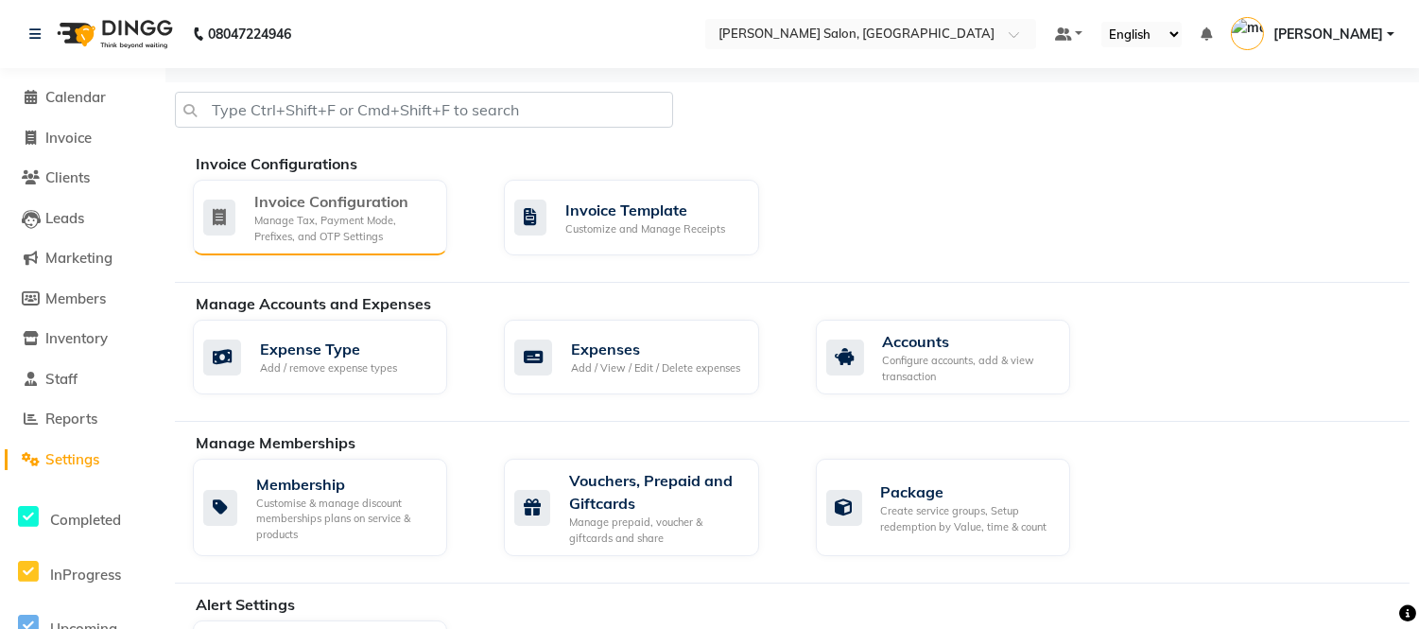
click at [293, 249] on div "Invoice Configuration Manage Tax, Payment Mode, Prefixes, and OTP Settings" at bounding box center [320, 218] width 254 height 76
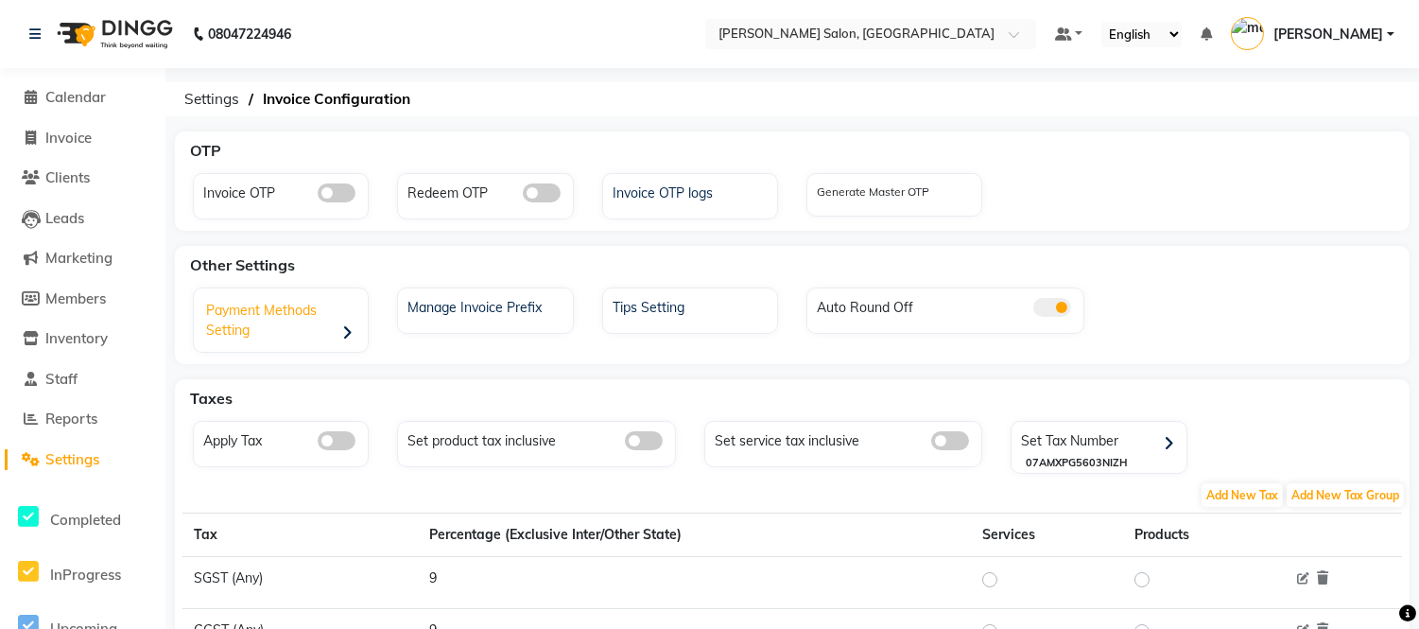
click at [321, 312] on div "Payment Methods Setting" at bounding box center [283, 322] width 169 height 59
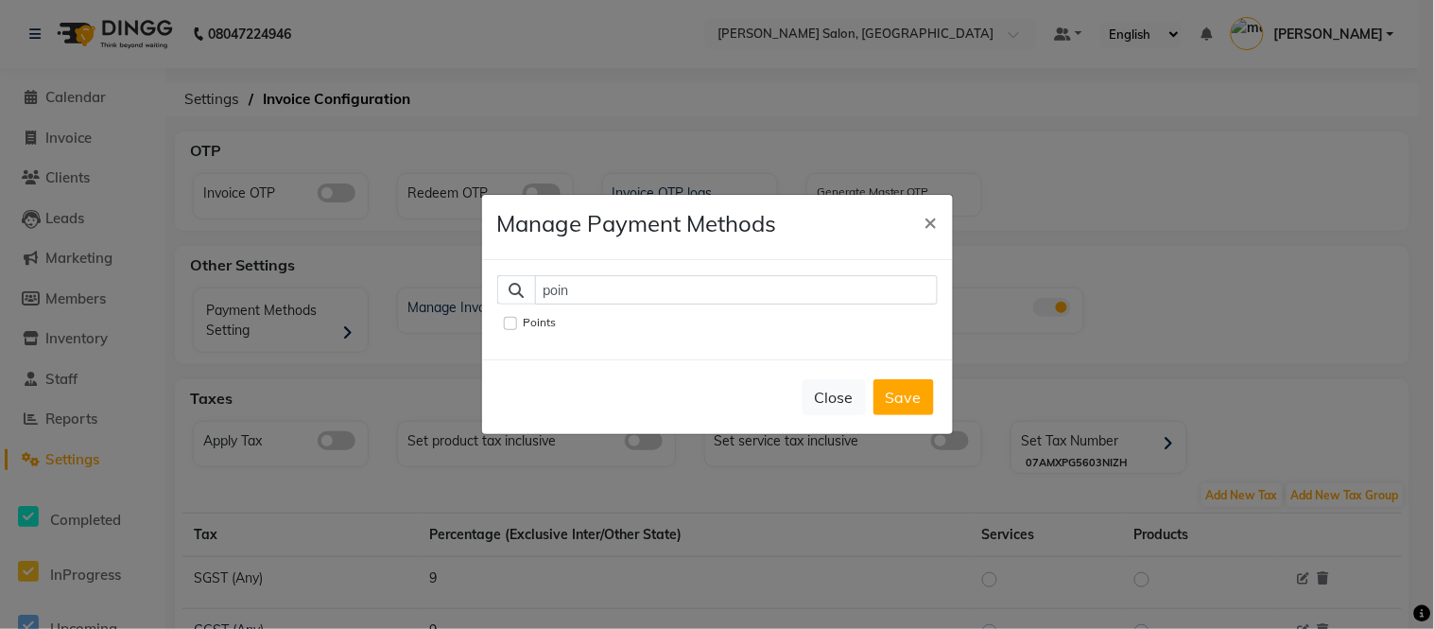
type input "poin"
click at [509, 318] on input "Points" at bounding box center [510, 323] width 13 height 13
checkbox input "true"
click at [890, 397] on button "Save" at bounding box center [904, 397] width 61 height 36
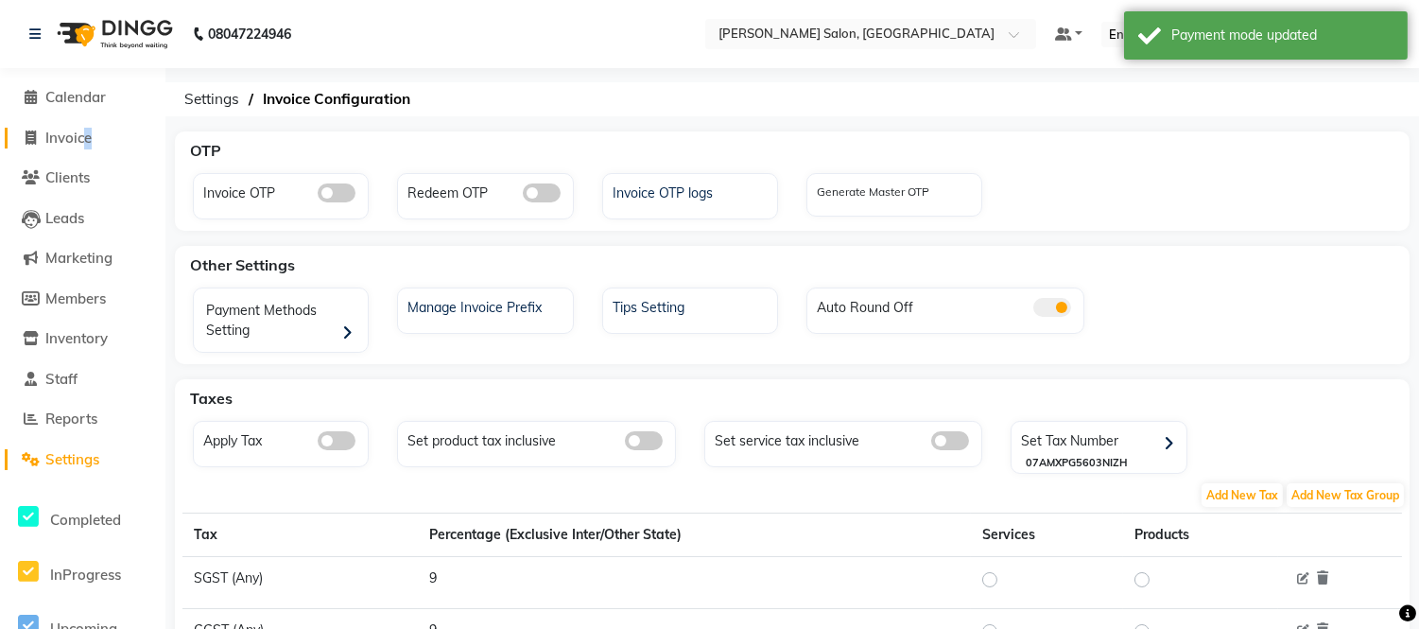
drag, startPoint x: 81, startPoint y: 155, endPoint x: 83, endPoint y: 138, distance: 17.1
click at [83, 138] on li "Invoice" at bounding box center [82, 138] width 165 height 41
click at [83, 138] on span "Invoice" at bounding box center [68, 138] width 46 height 18
select select "service"
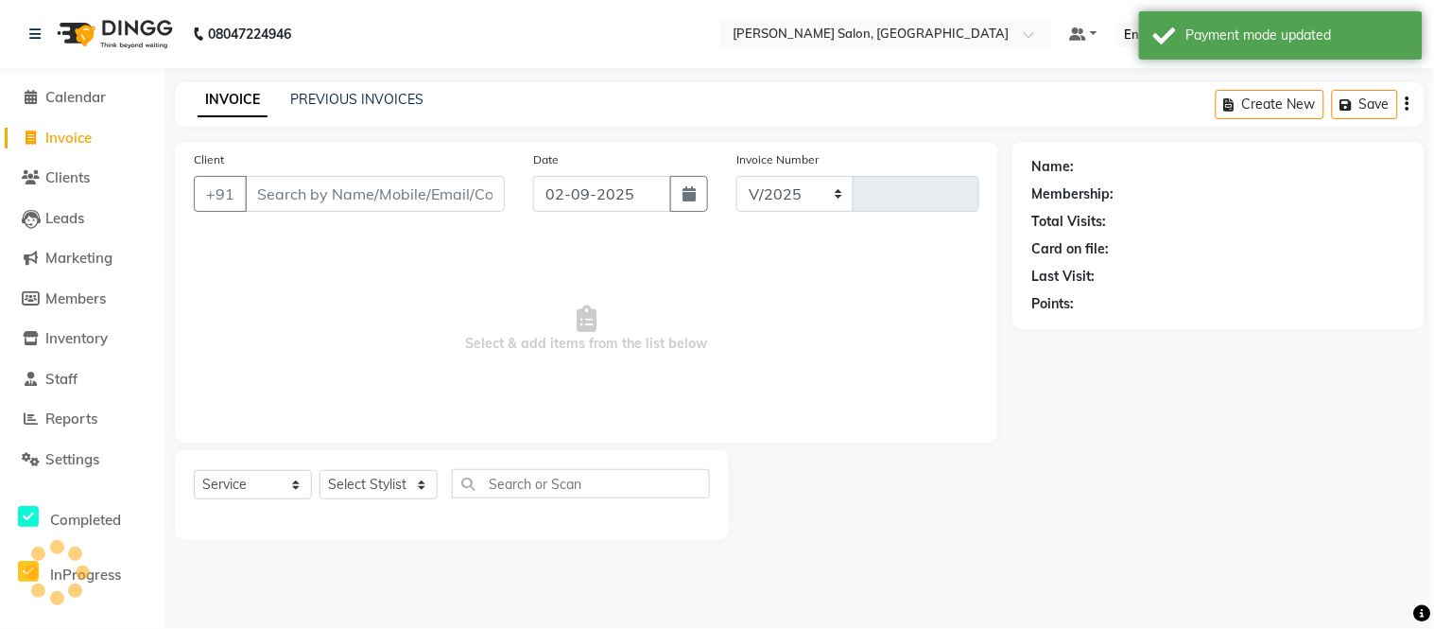
select select "6469"
type input "2016"
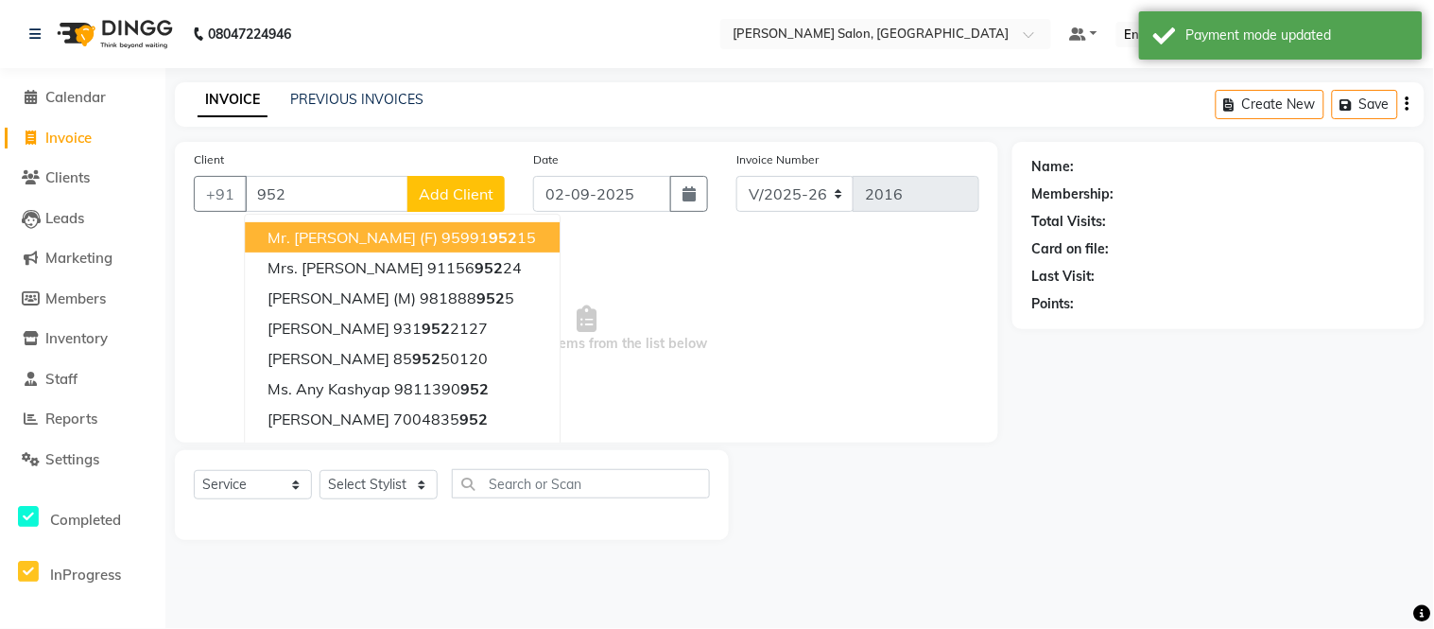
click at [328, 237] on span "Mr. Prinshu (F)" at bounding box center [353, 237] width 170 height 19
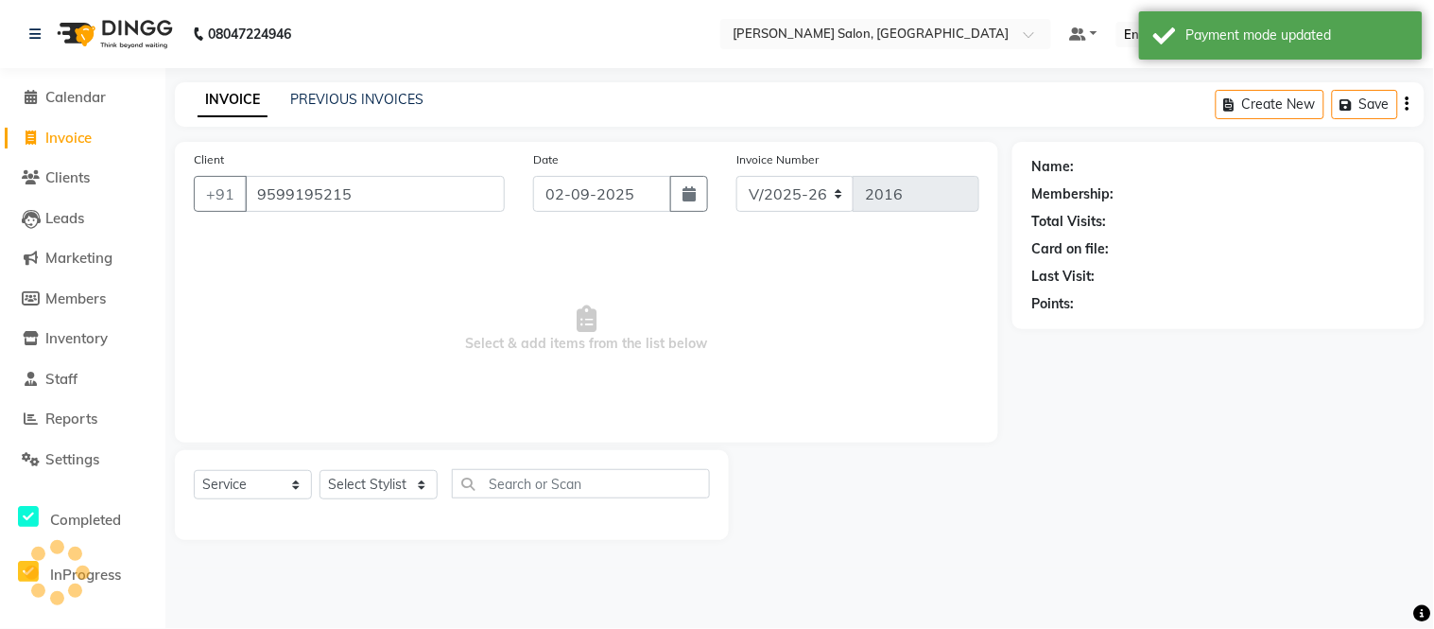
type input "9599195215"
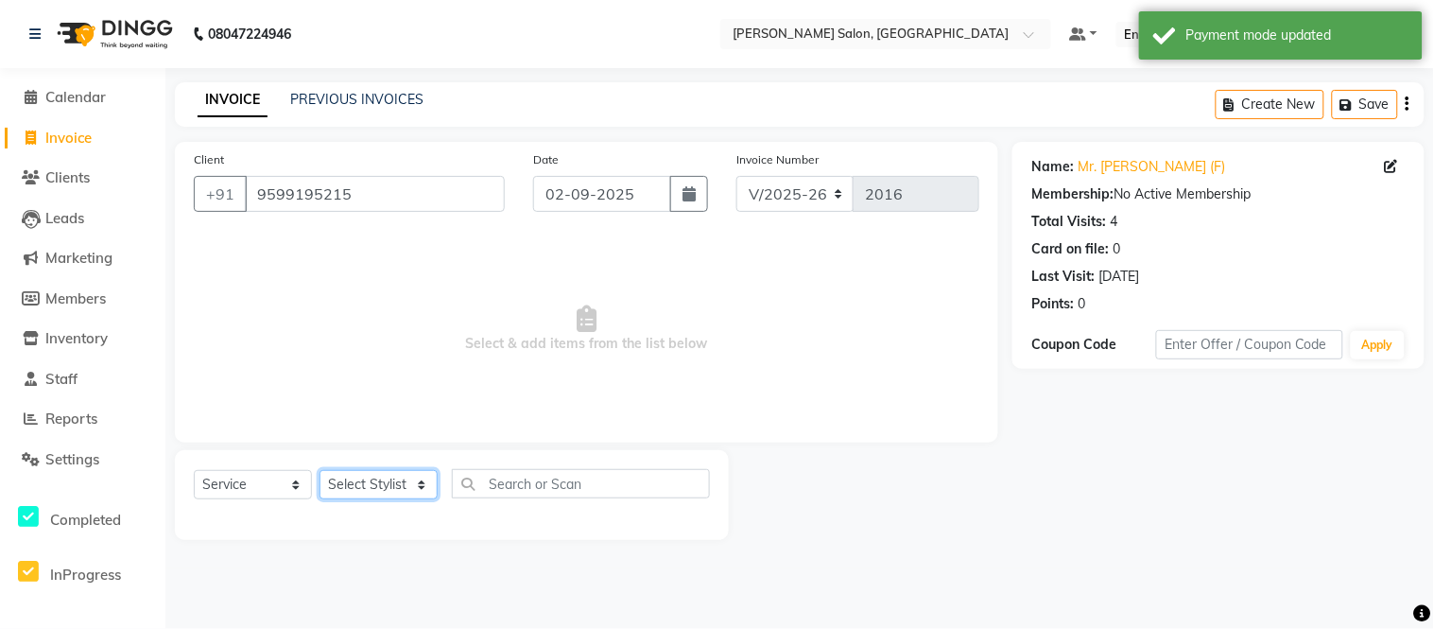
click at [373, 484] on select "Select Stylist [PERSON_NAME] [PERSON_NAME] [PERSON_NAME] [PERSON_NAME] [PERSON_…" at bounding box center [379, 484] width 118 height 29
select select "63975"
click at [320, 471] on select "Select Stylist [PERSON_NAME] [PERSON_NAME] [PERSON_NAME] [PERSON_NAME] [PERSON_…" at bounding box center [379, 484] width 118 height 29
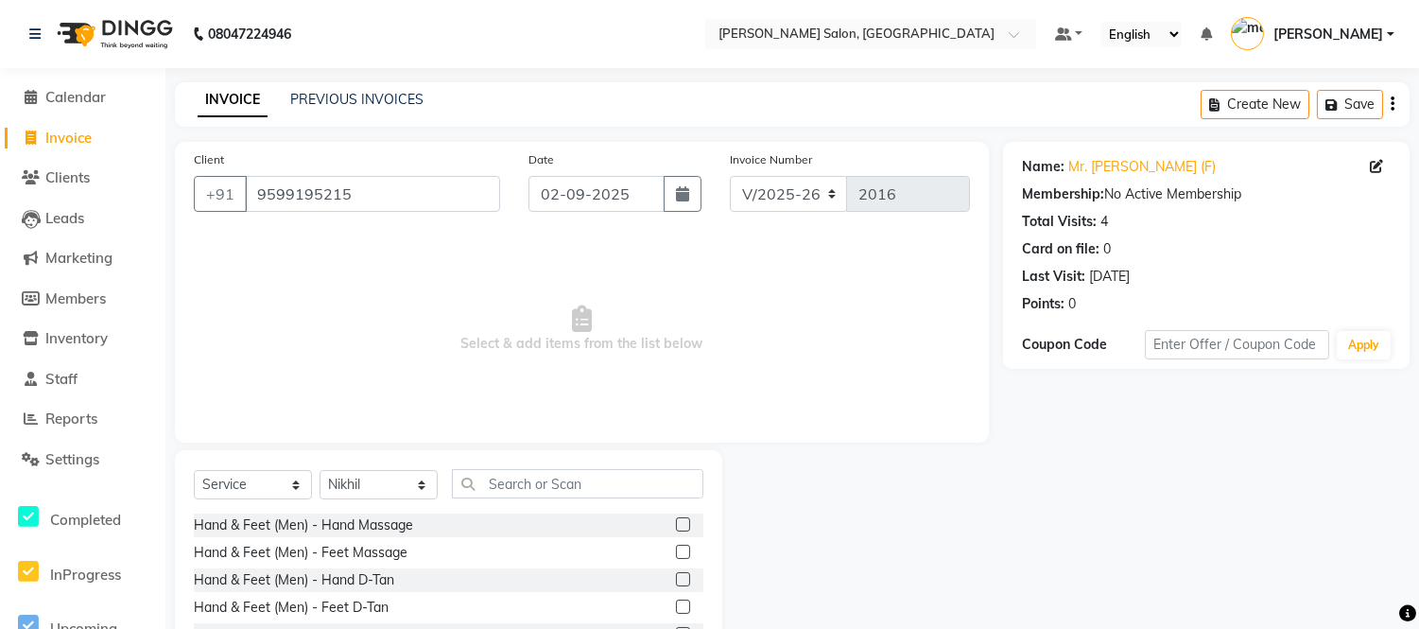
click at [676, 530] on label at bounding box center [683, 524] width 14 height 14
click at [676, 530] on input "checkbox" at bounding box center [682, 525] width 12 height 12
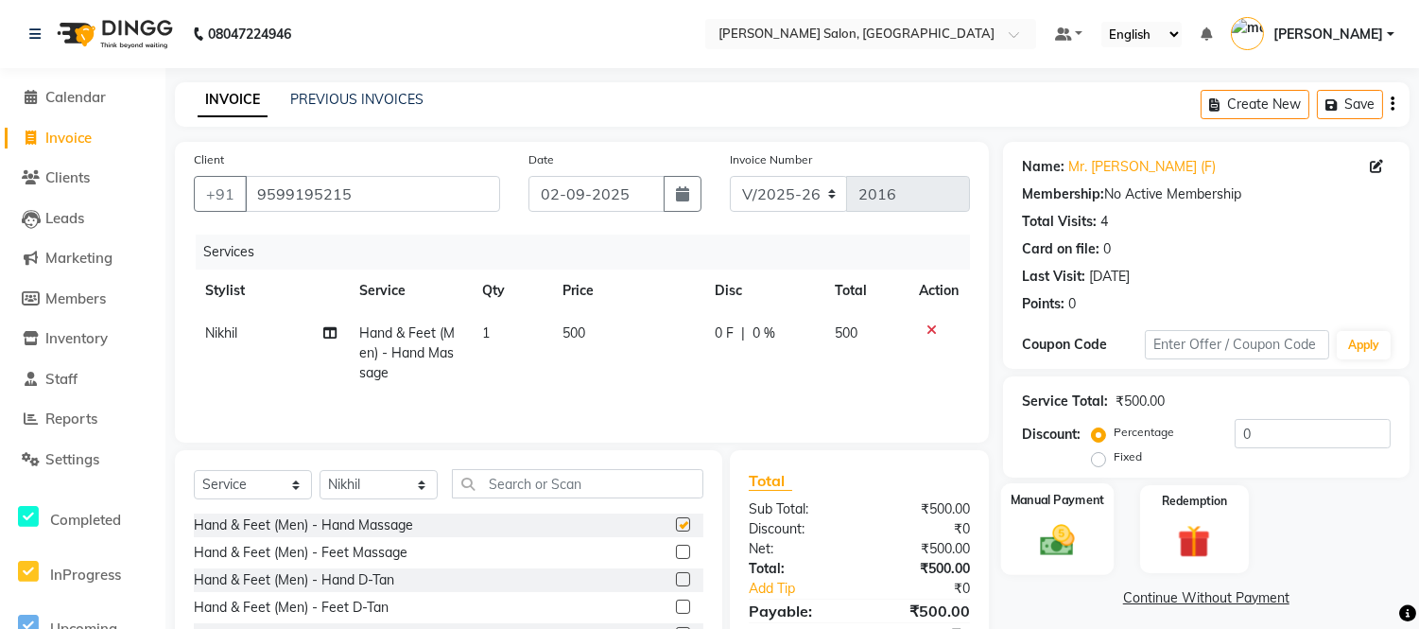
checkbox input "false"
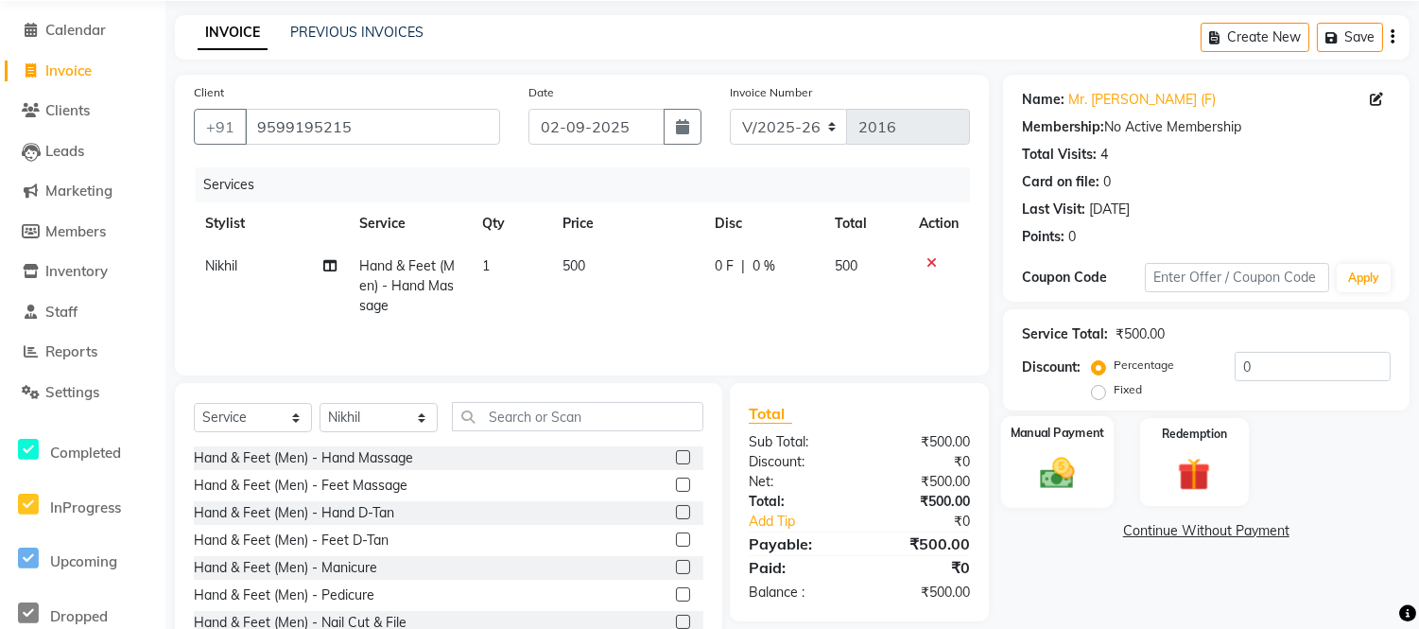
scroll to position [130, 0]
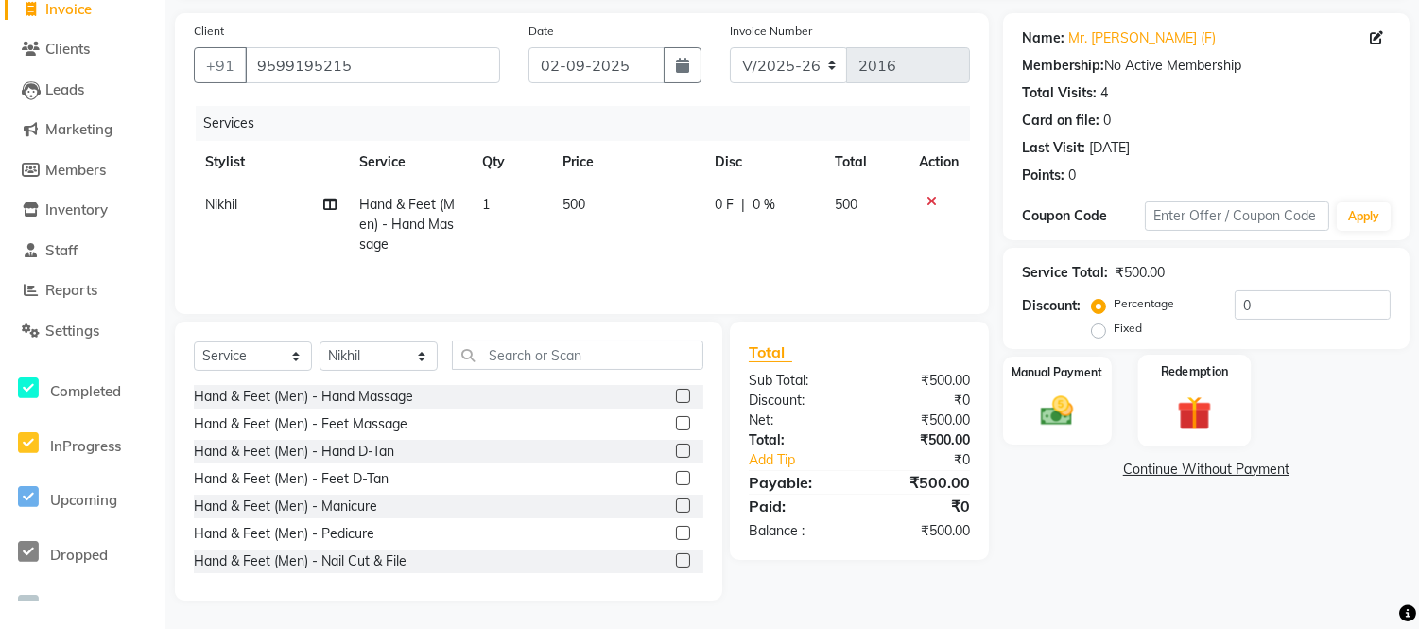
click at [1171, 398] on img at bounding box center [1195, 412] width 56 height 43
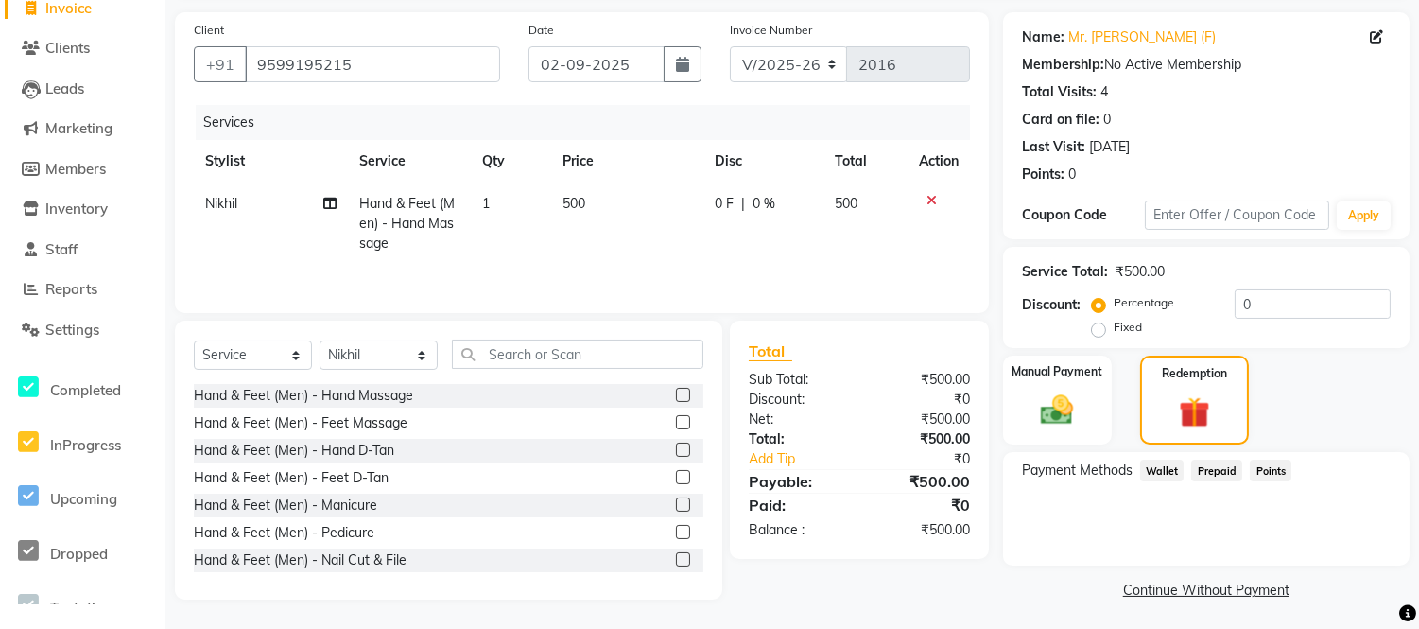
click at [1269, 473] on span "Points" at bounding box center [1271, 471] width 42 height 22
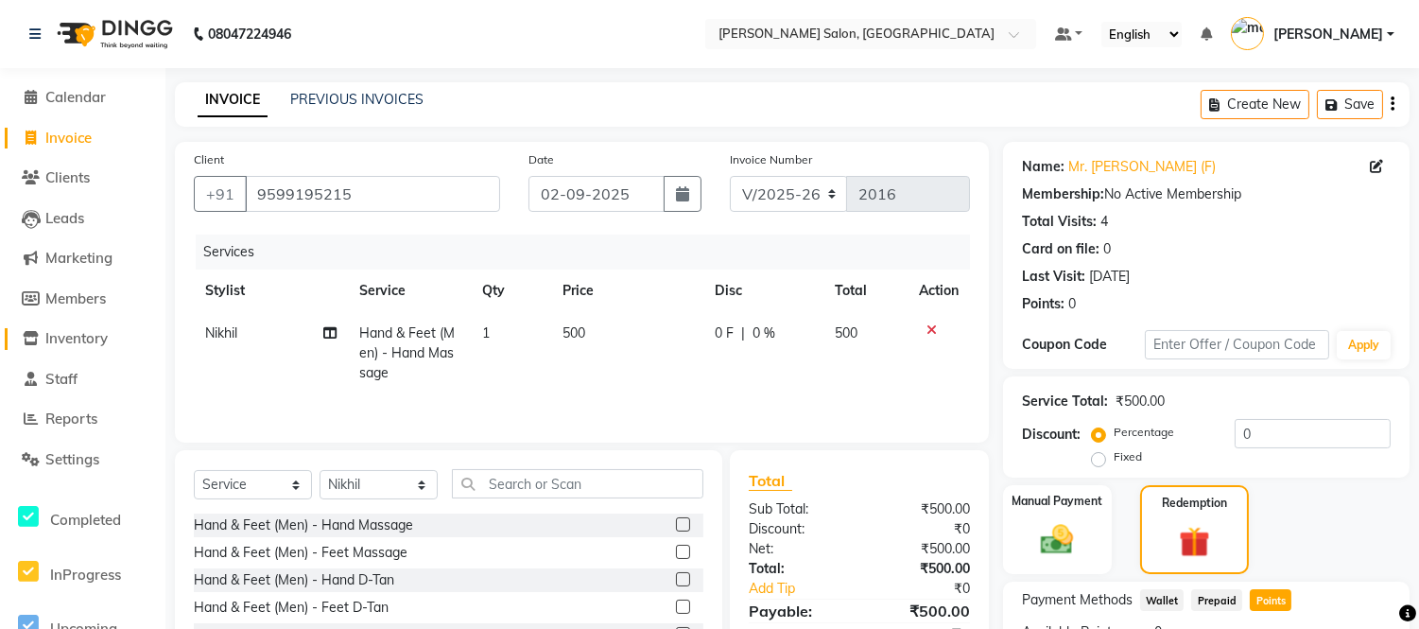
click at [88, 345] on span "Inventory" at bounding box center [76, 338] width 62 height 18
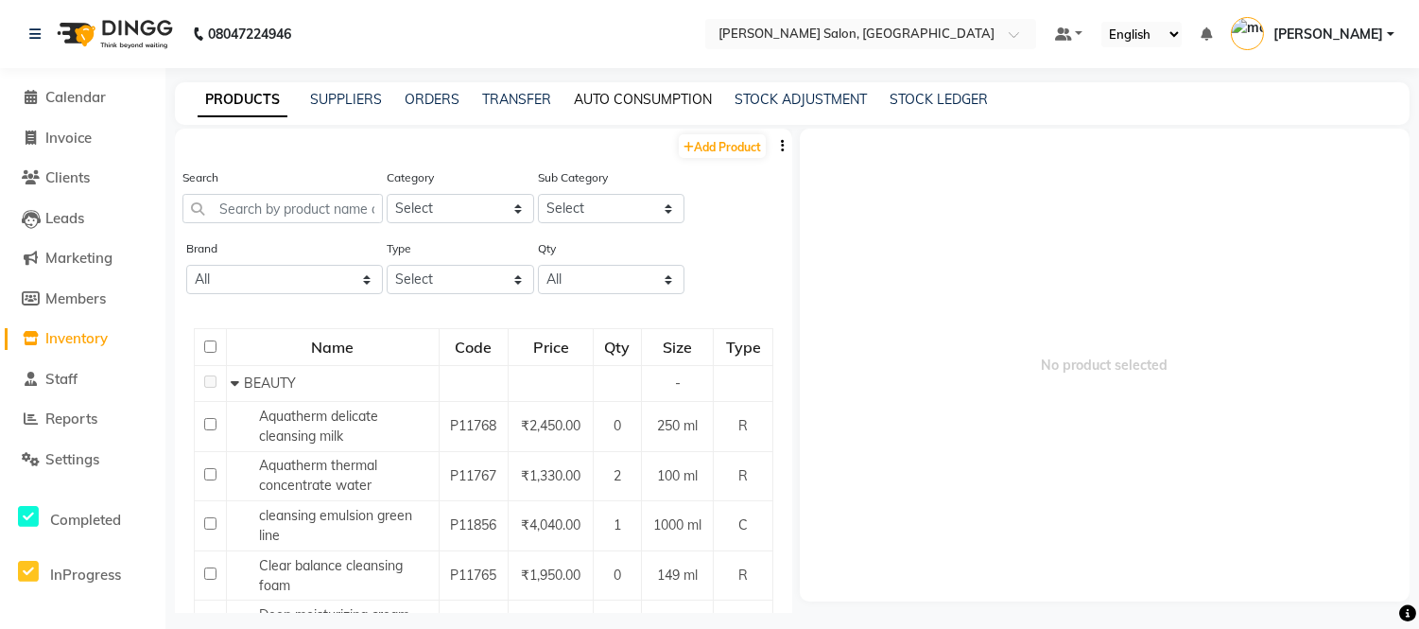
click at [651, 96] on link "AUTO CONSUMPTION" at bounding box center [643, 99] width 138 height 17
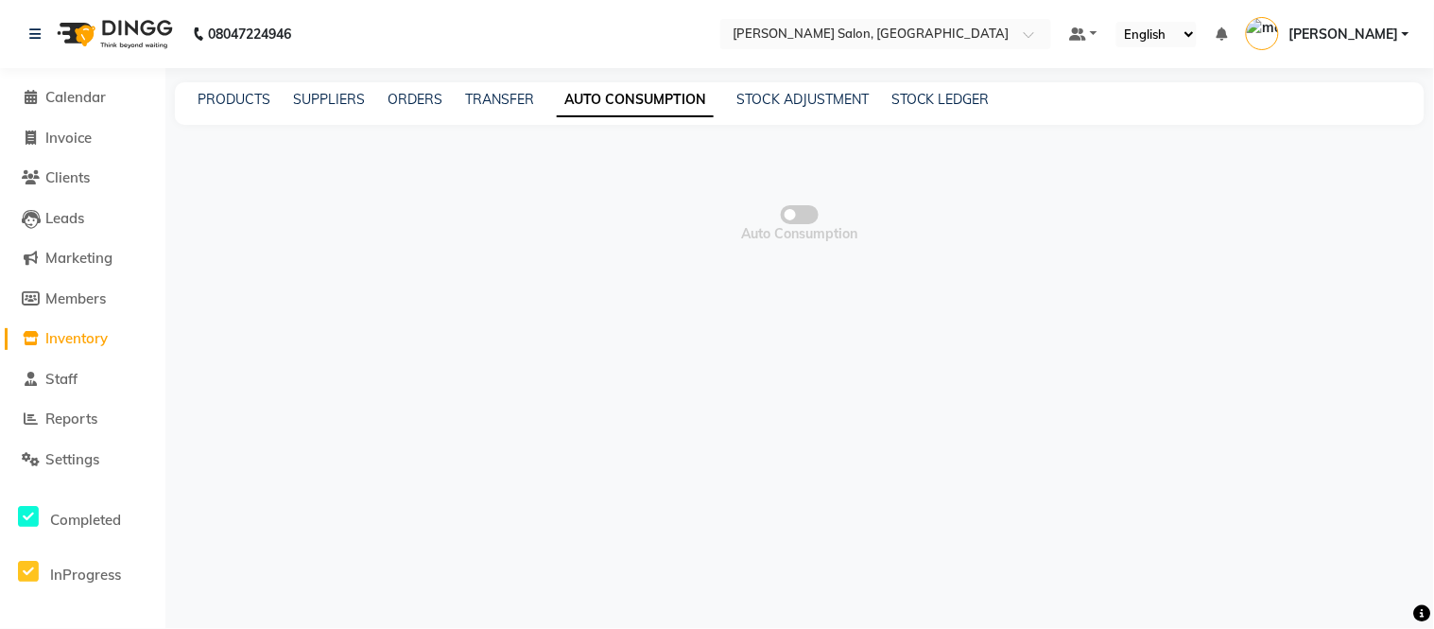
click at [800, 214] on span at bounding box center [800, 214] width 38 height 19
click at [800, 217] on input "checkbox" at bounding box center [800, 217] width 0 height 0
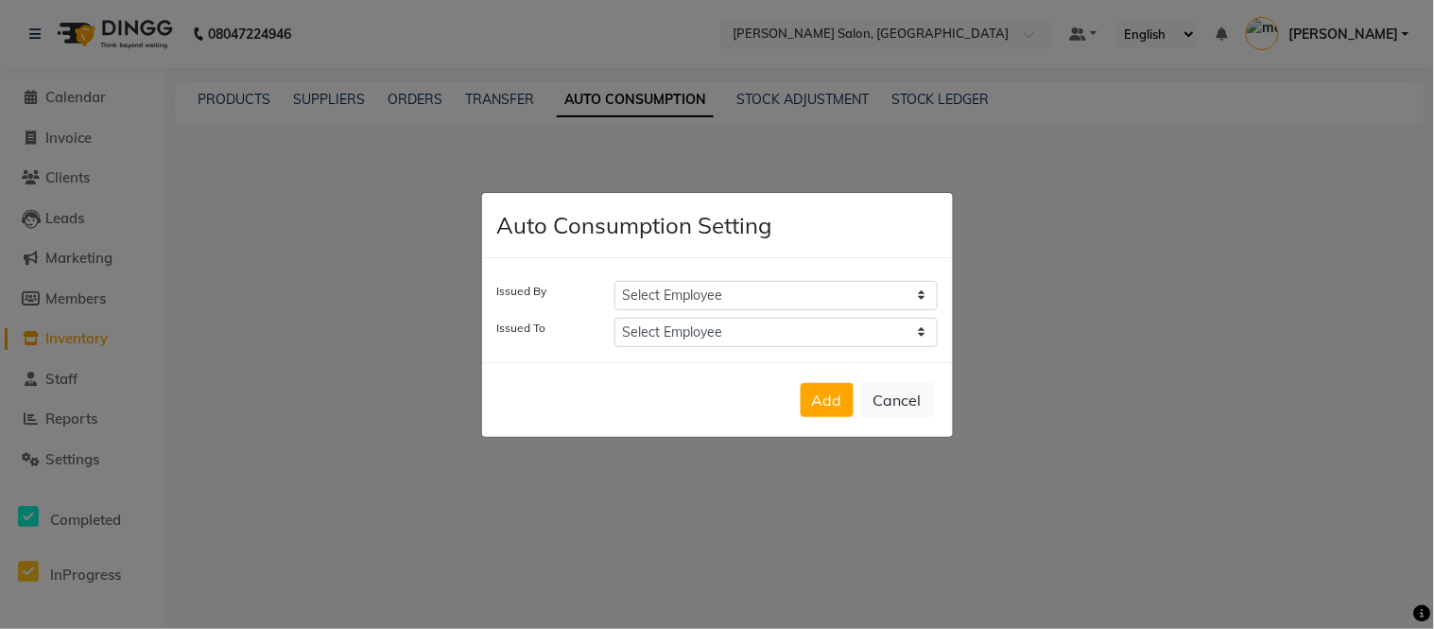
click at [758, 286] on select "Select Employee Afsar salmani Amjad Khan Devesh Bhatt Dipika fardeen Kajal Tyag…" at bounding box center [776, 295] width 323 height 29
select select "89917"
click at [615, 281] on select "Select Employee Afsar salmani Amjad Khan Devesh Bhatt Dipika fardeen Kajal Tyag…" at bounding box center [776, 295] width 323 height 29
click at [655, 333] on select "Select Employee Afsar salmani Amjad Khan Devesh Bhatt Dipika fardeen Kajal Tyag…" at bounding box center [776, 332] width 323 height 29
select select "89917"
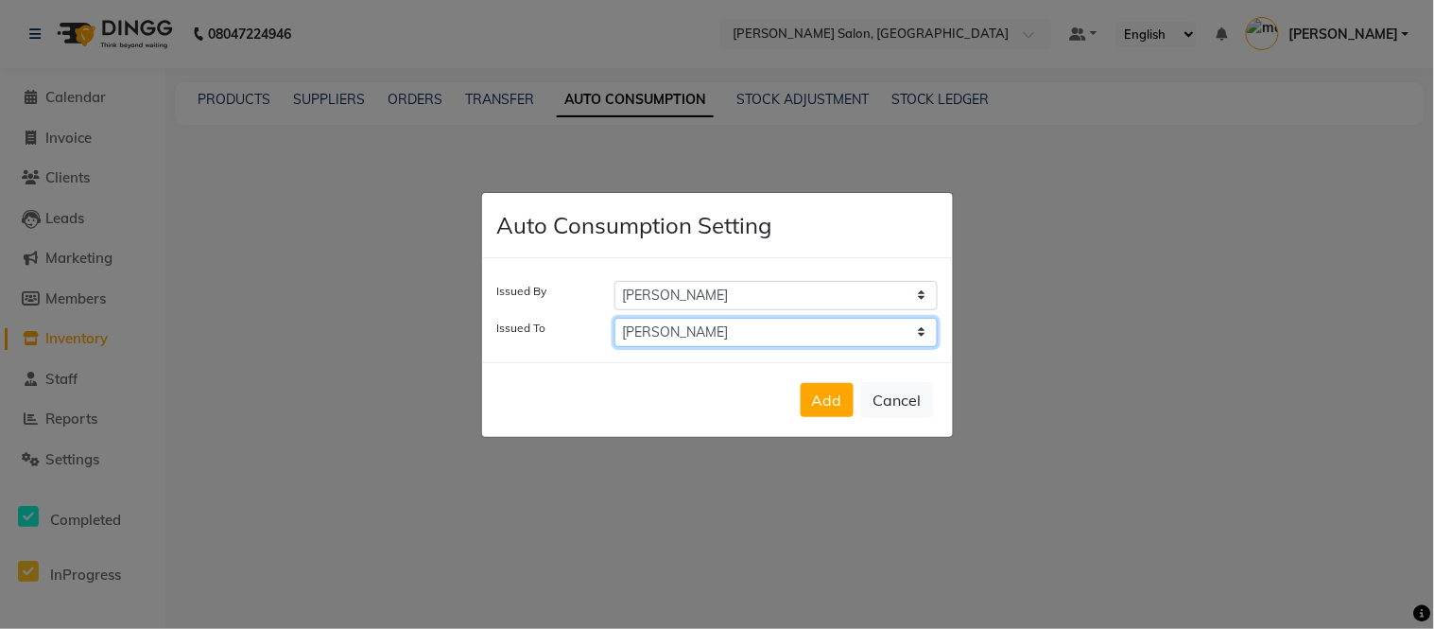
click at [615, 318] on select "Select Employee Afsar salmani Amjad Khan Devesh Bhatt Dipika fardeen Kajal Tyag…" at bounding box center [776, 332] width 323 height 29
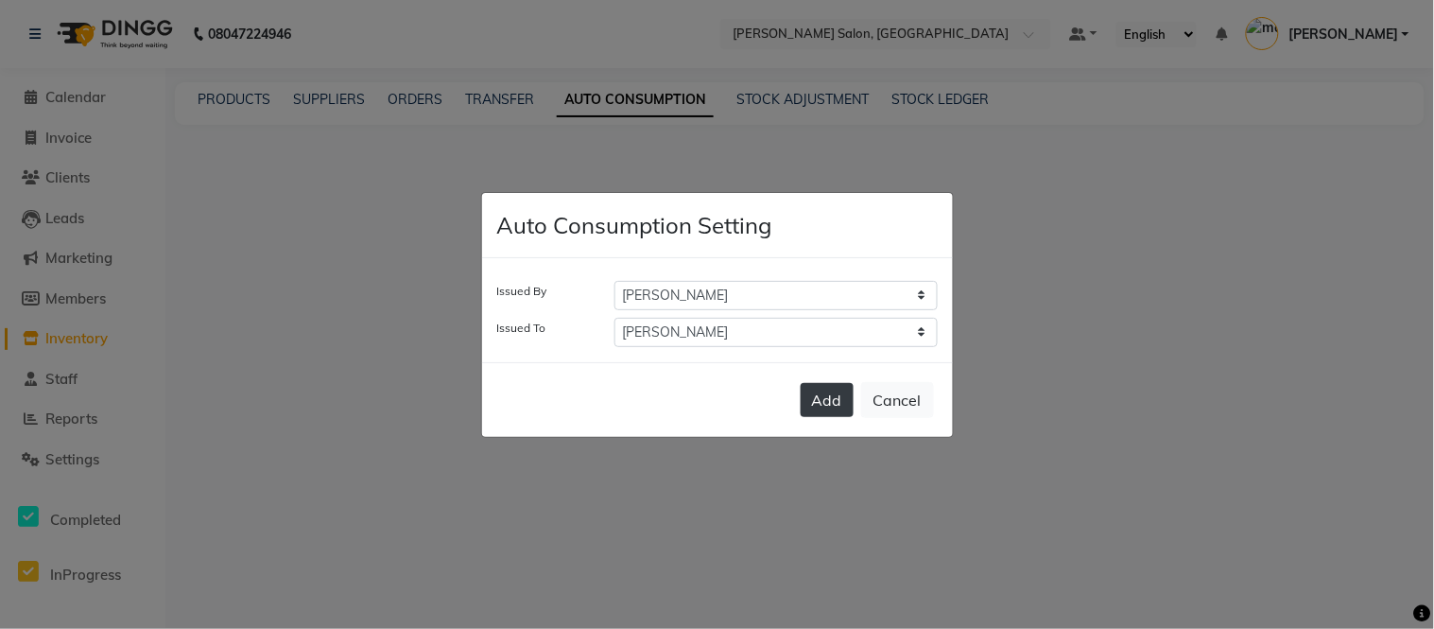
click at [838, 395] on button "Add" at bounding box center [827, 400] width 53 height 34
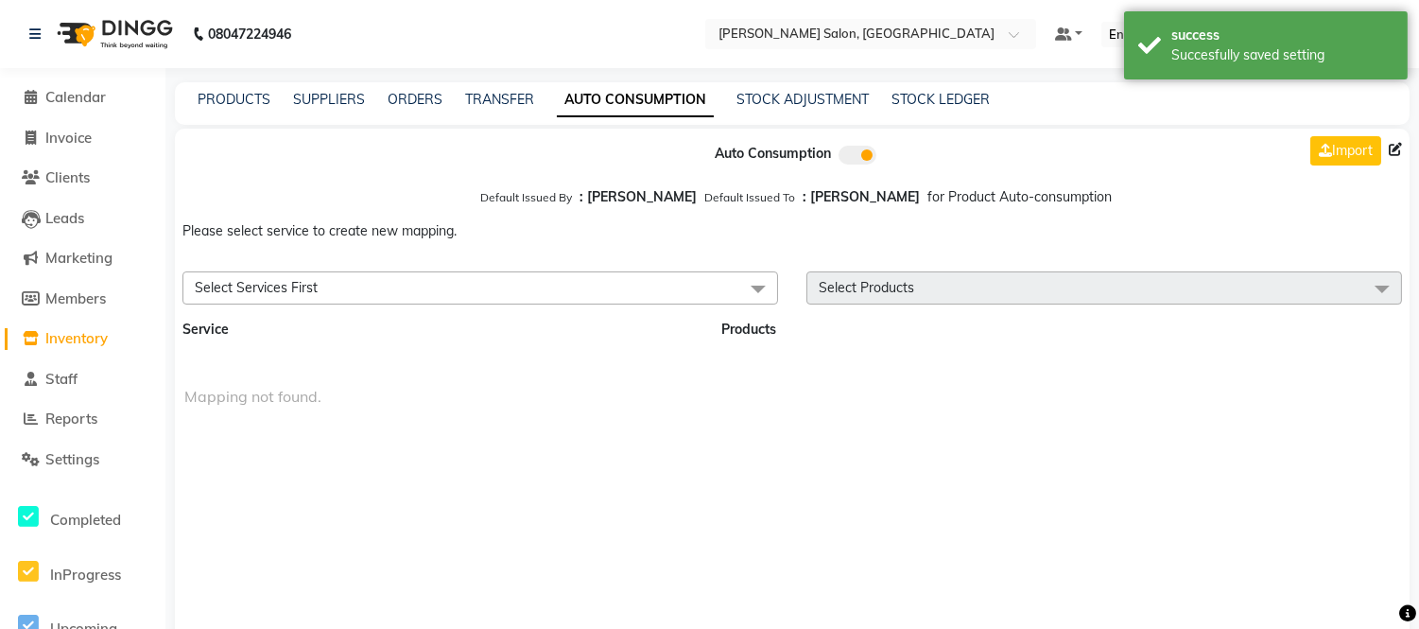
click at [565, 287] on span "Select Services First" at bounding box center [480, 287] width 596 height 33
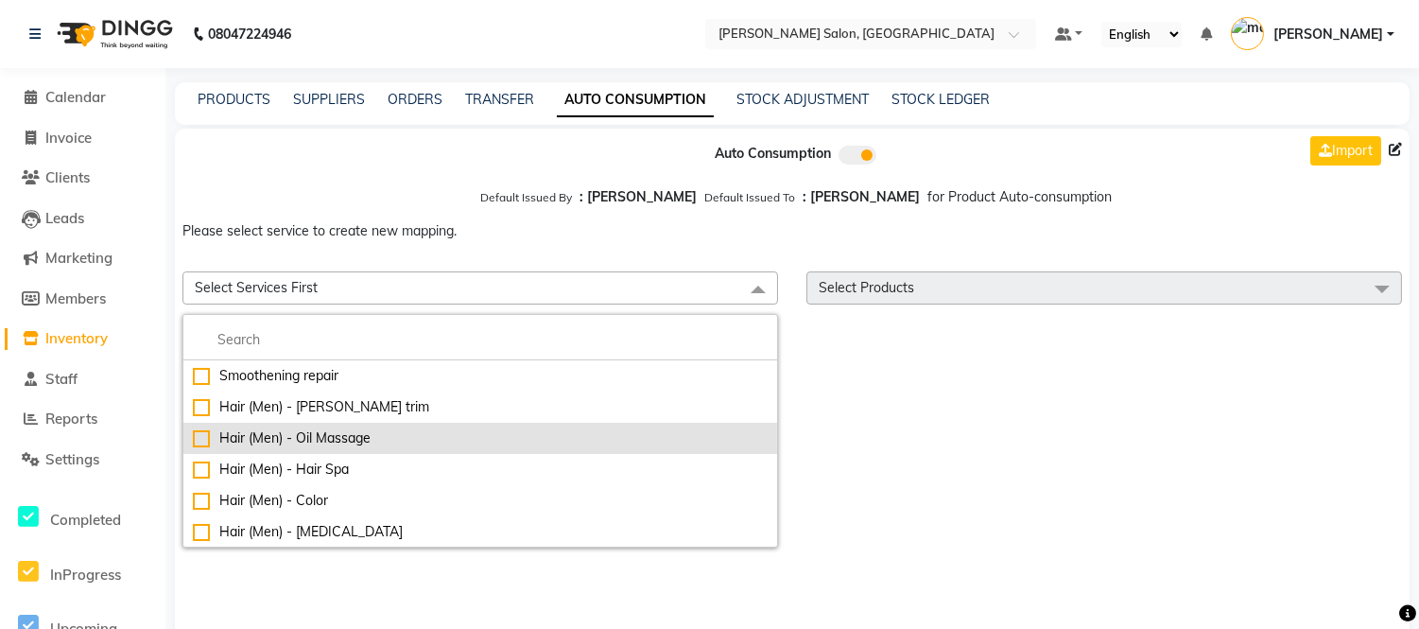
click at [200, 439] on div "Hair (Men) - Oil Massage" at bounding box center [480, 438] width 575 height 20
checkbox input "true"
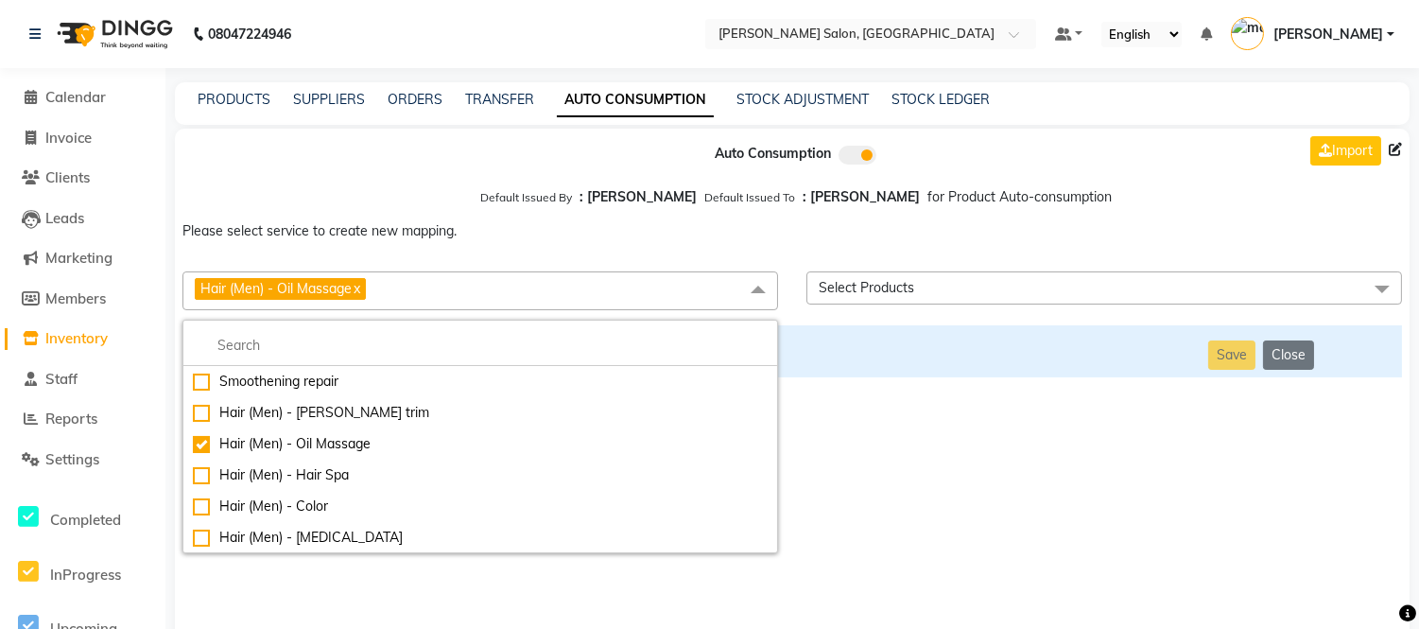
click at [860, 300] on span "Select Products" at bounding box center [1105, 287] width 596 height 33
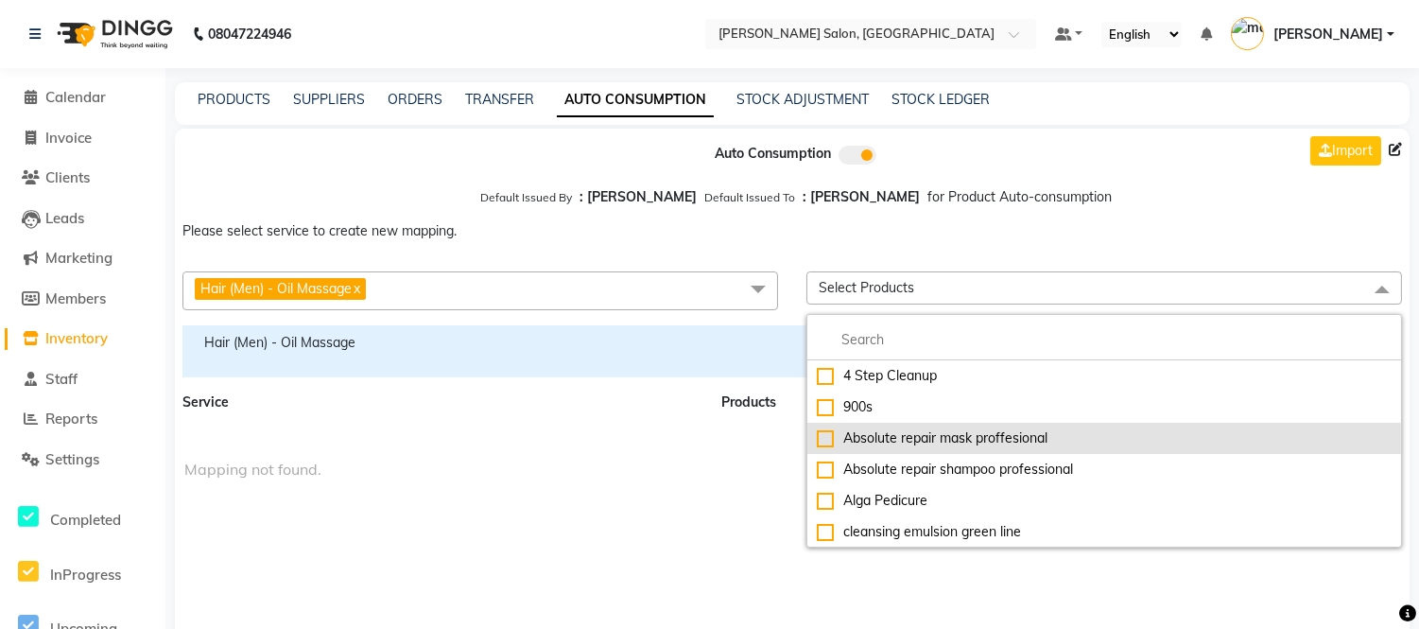
click at [825, 438] on div "Absolute repair mask proffesional" at bounding box center [1104, 438] width 575 height 20
checkbox input "true"
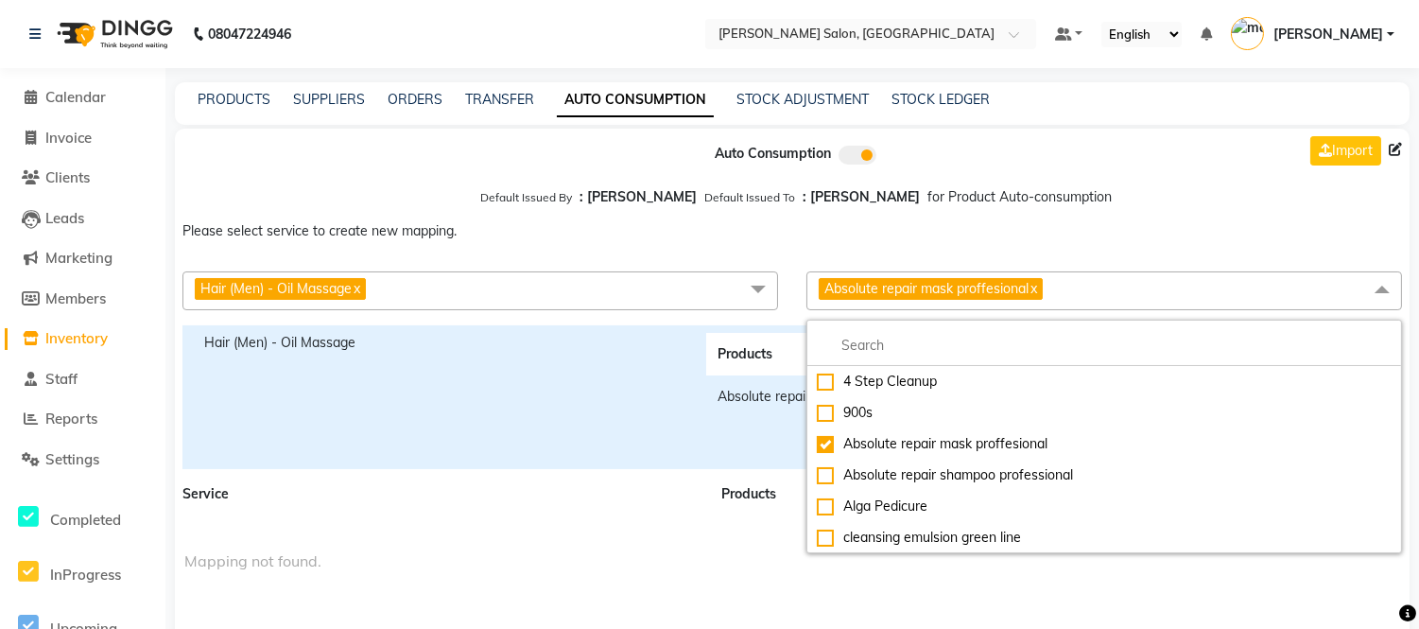
click at [665, 382] on div "Hair (Men) - Oil Massage" at bounding box center [441, 397] width 502 height 129
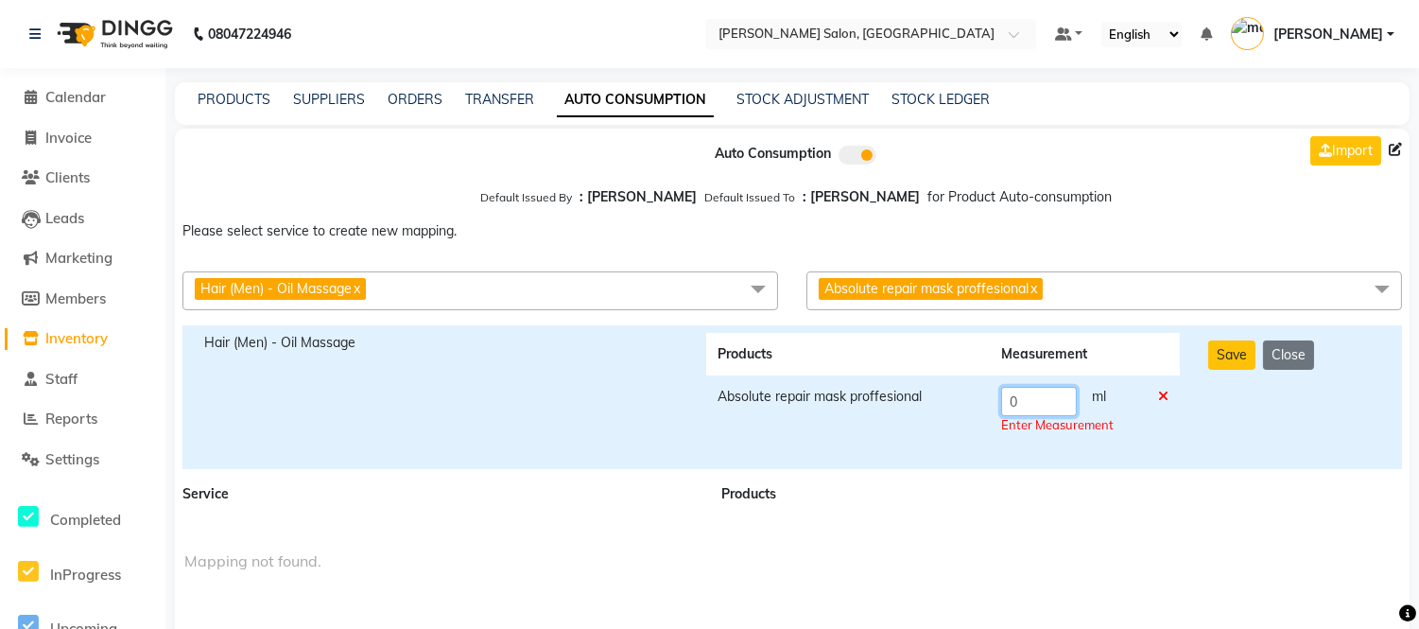
click at [1043, 405] on input "0" at bounding box center [1039, 401] width 76 height 29
type input "10"
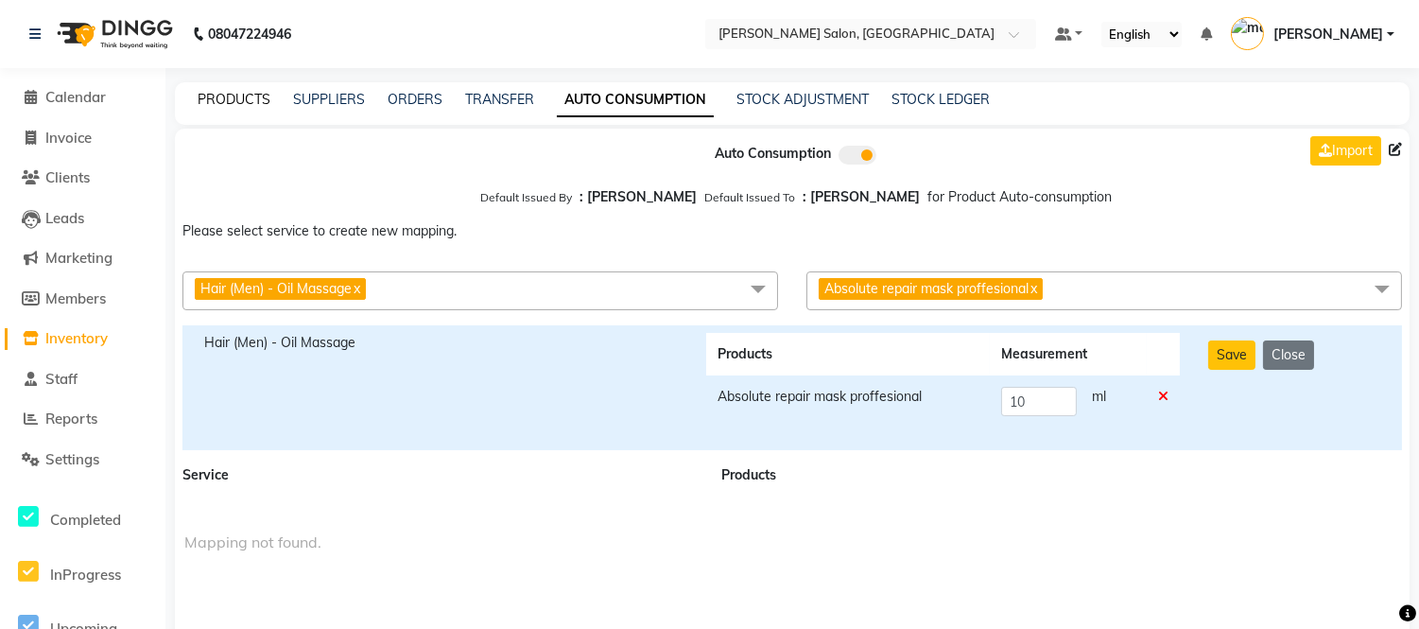
click at [256, 100] on link "PRODUCTS" at bounding box center [234, 99] width 73 height 17
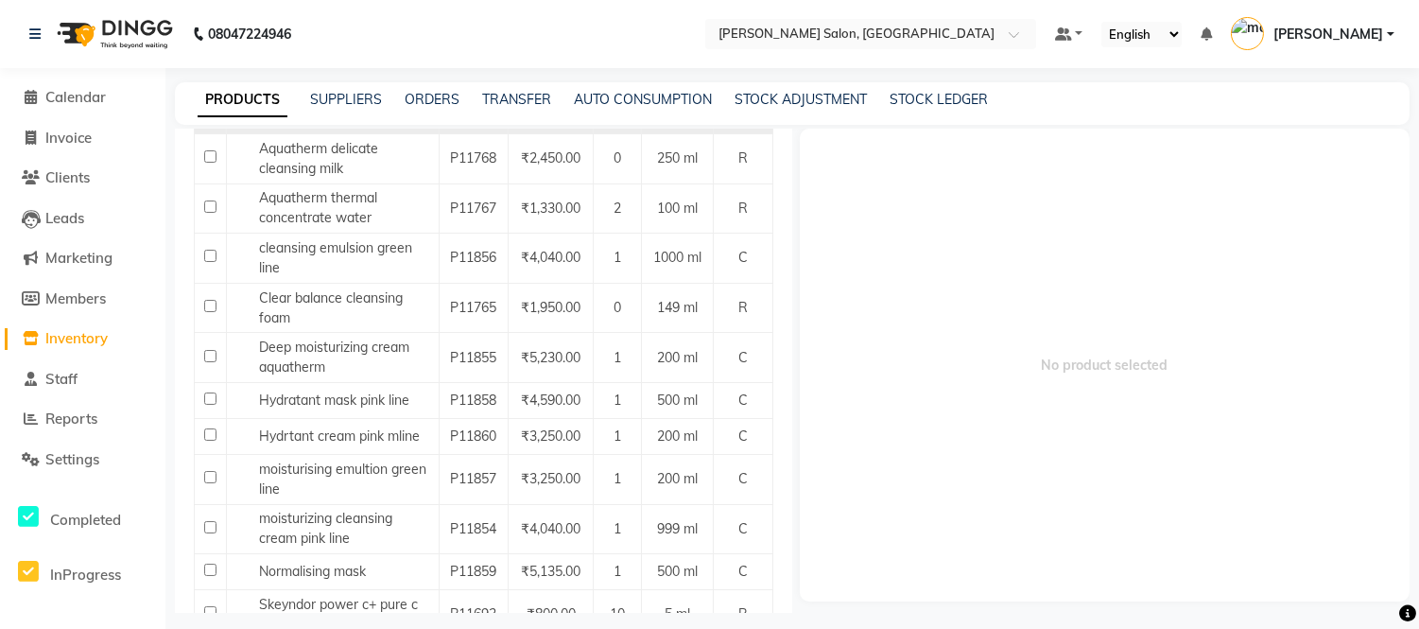
scroll to position [307, 0]
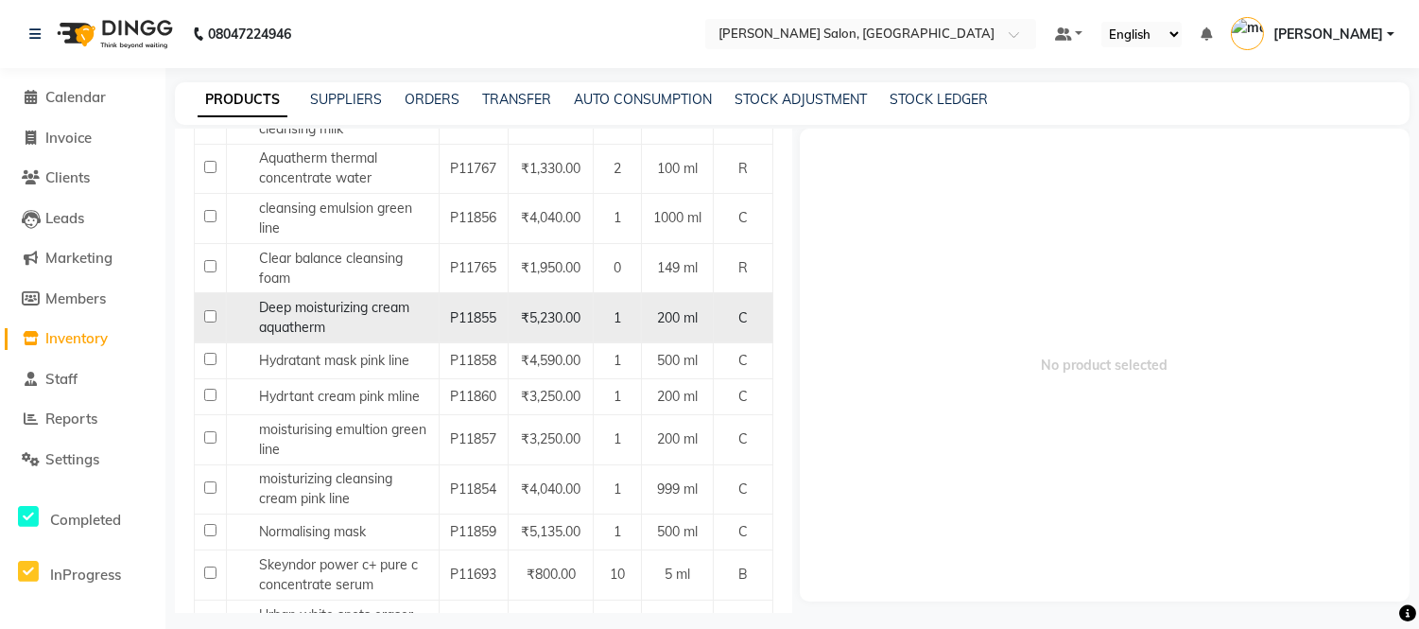
click at [334, 313] on span "Deep moisturizing cream aquatherm" at bounding box center [334, 317] width 150 height 37
select select
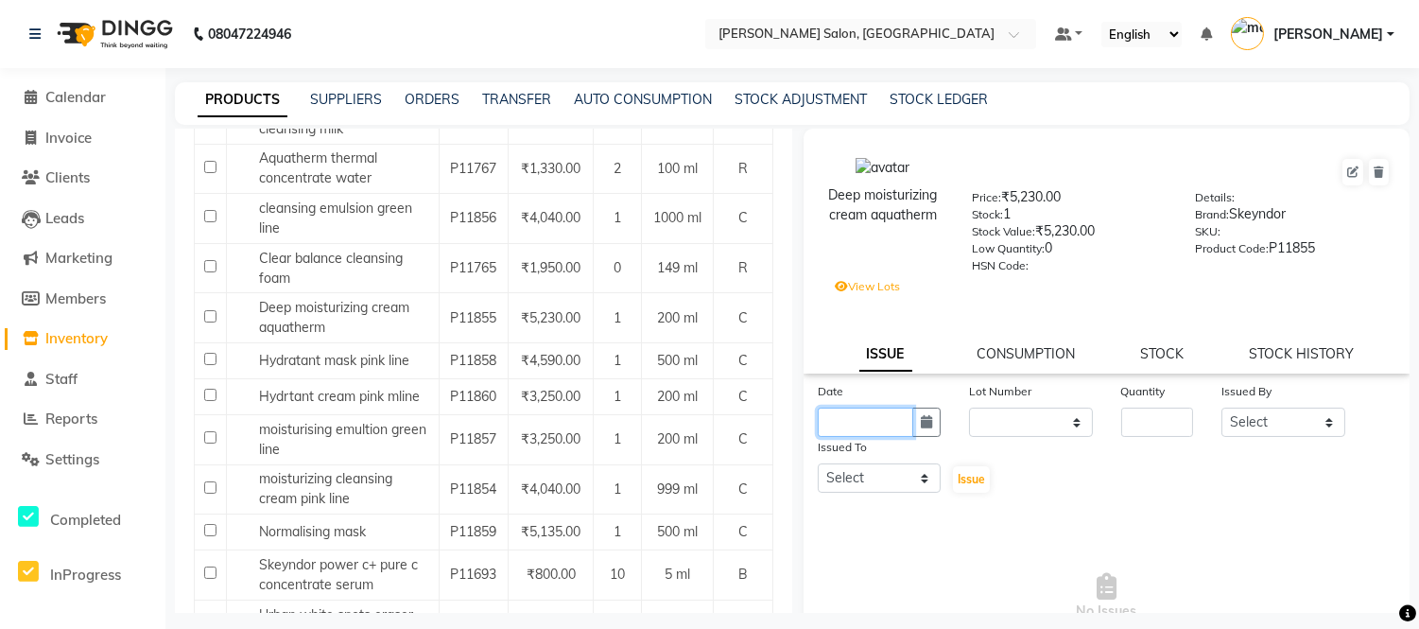
click at [894, 430] on input "text" at bounding box center [865, 422] width 95 height 29
select select "9"
select select "2025"
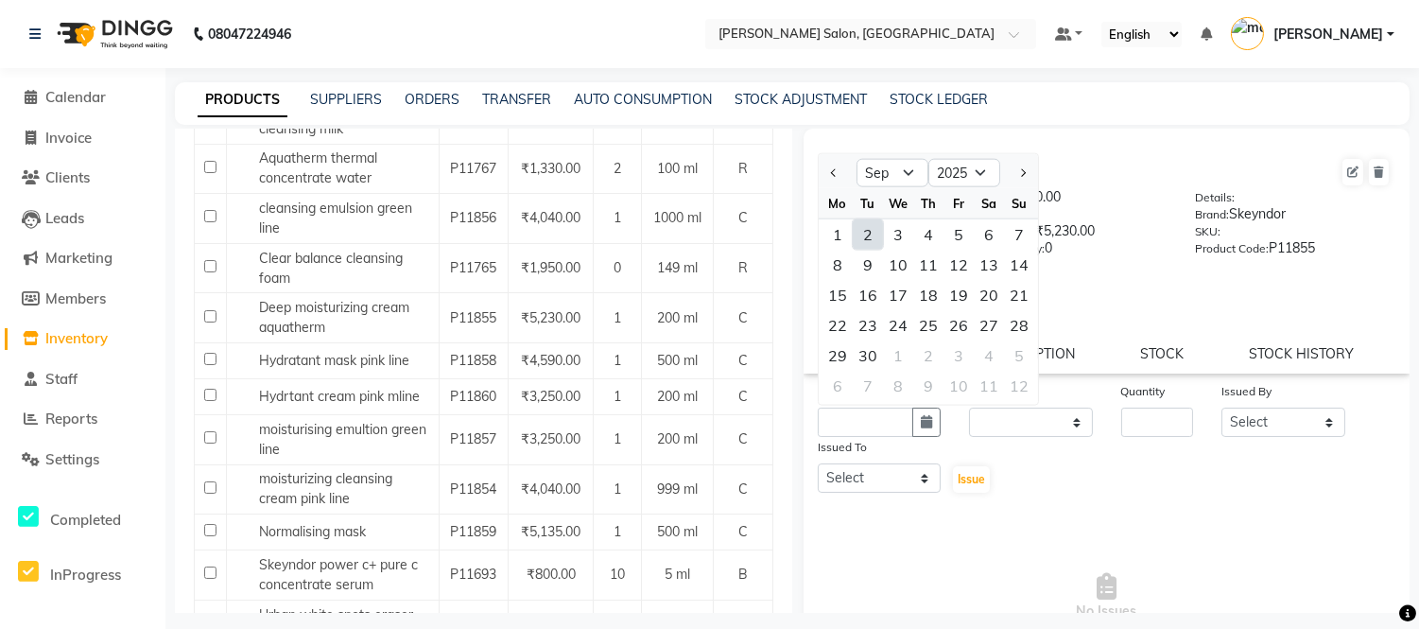
click at [865, 244] on div "2" at bounding box center [868, 234] width 30 height 30
type input "02-09-2025"
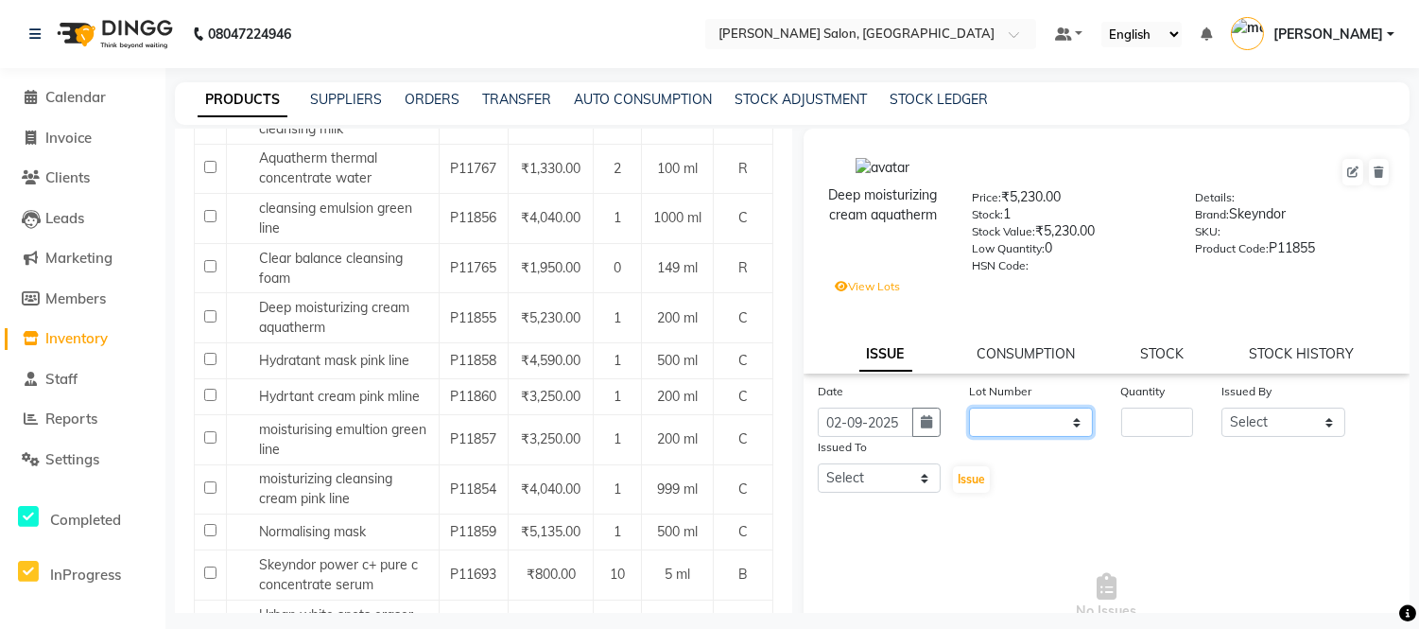
click at [1003, 419] on select "None 1000 /" at bounding box center [1030, 422] width 123 height 29
select select "78794"
click at [969, 408] on select "None 1000 /" at bounding box center [1030, 422] width 123 height 29
click at [1144, 427] on input "number" at bounding box center [1157, 422] width 73 height 29
type input "1"
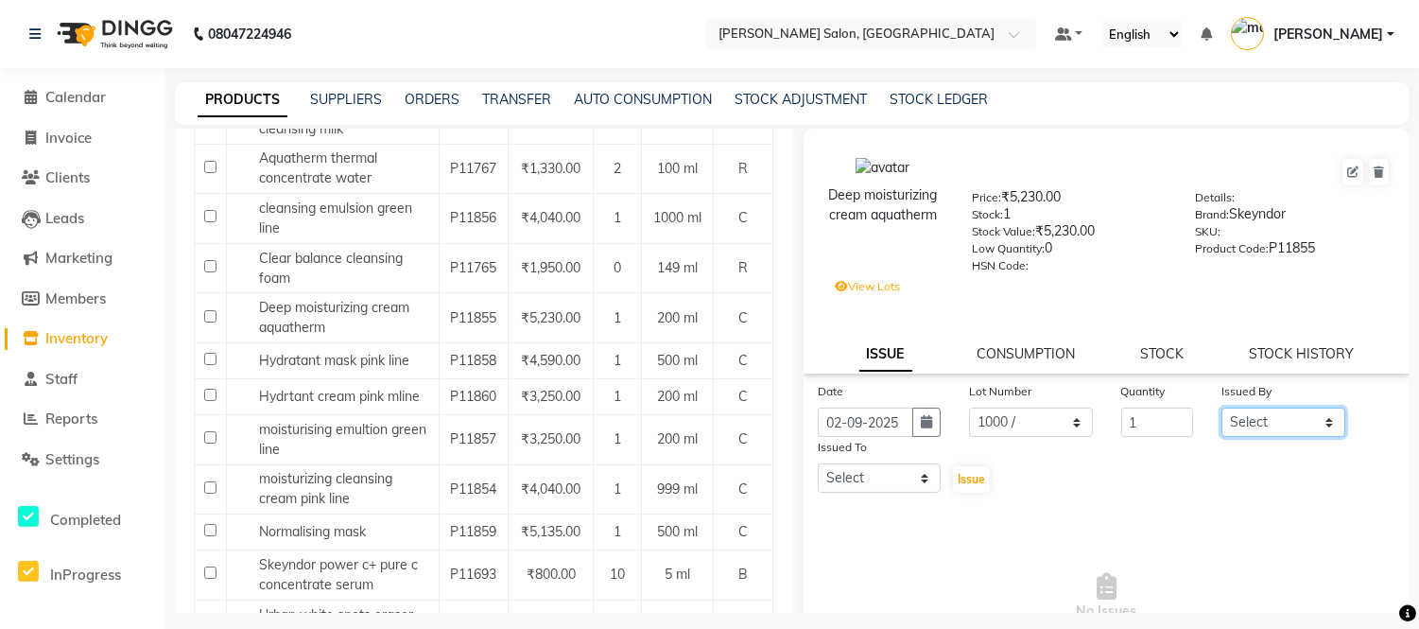
click at [1254, 431] on select "Select Afsar salmani Amjad Khan Devesh Bhatt Dipika fardeen Kajal Tyagi madonna…" at bounding box center [1283, 422] width 123 height 29
select select "89917"
click at [1222, 408] on select "Select Afsar salmani Amjad Khan Devesh Bhatt Dipika fardeen Kajal Tyagi madonna…" at bounding box center [1283, 422] width 123 height 29
click at [903, 475] on select "Select Afsar salmani Amjad Khan Devesh Bhatt Dipika fardeen Kajal Tyagi madonna…" at bounding box center [879, 477] width 123 height 29
select select "89917"
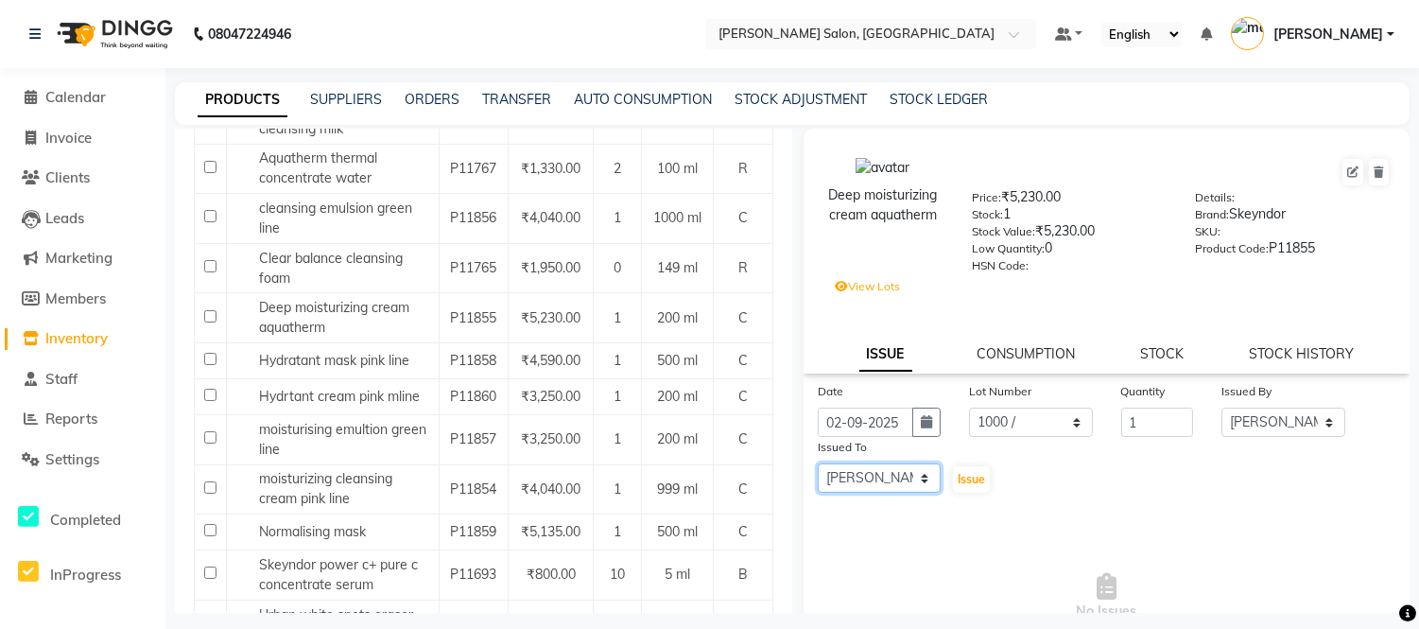
click at [818, 464] on select "Select Afsar salmani Amjad Khan Devesh Bhatt Dipika fardeen Kajal Tyagi madonna…" at bounding box center [879, 477] width 123 height 29
click at [70, 418] on span "Reports" at bounding box center [71, 418] width 52 height 18
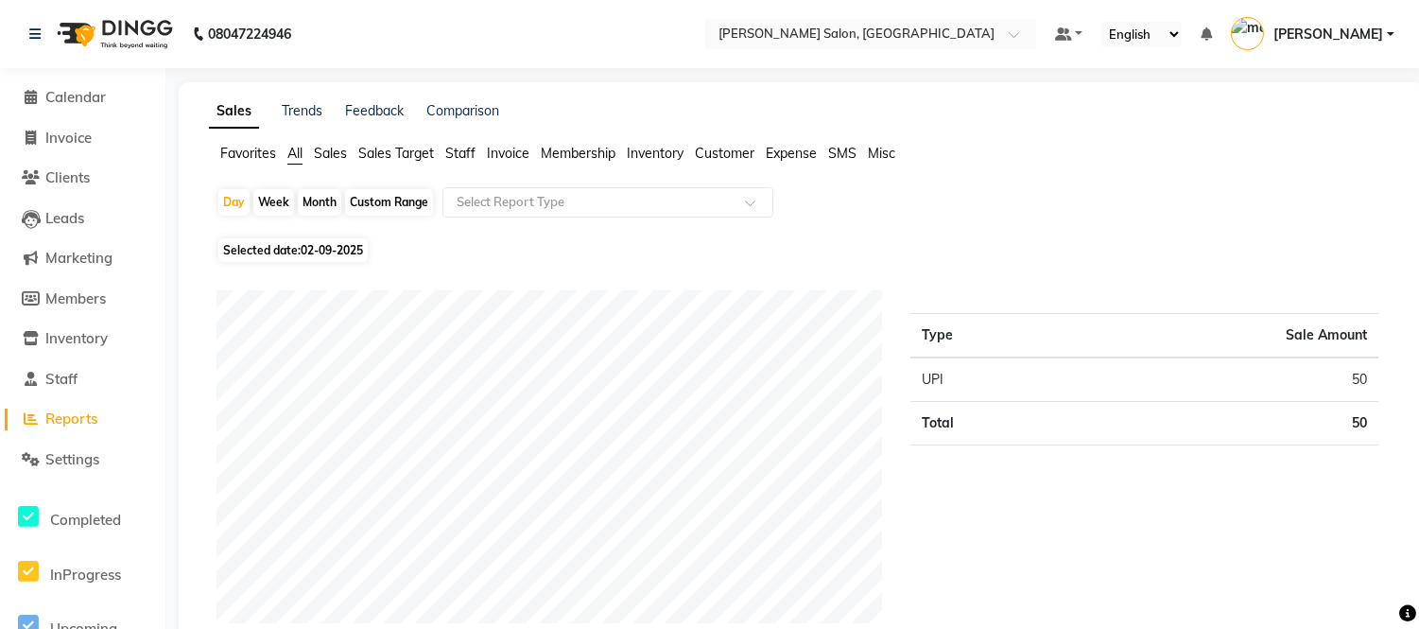
click at [454, 148] on span "Staff" at bounding box center [460, 153] width 30 height 17
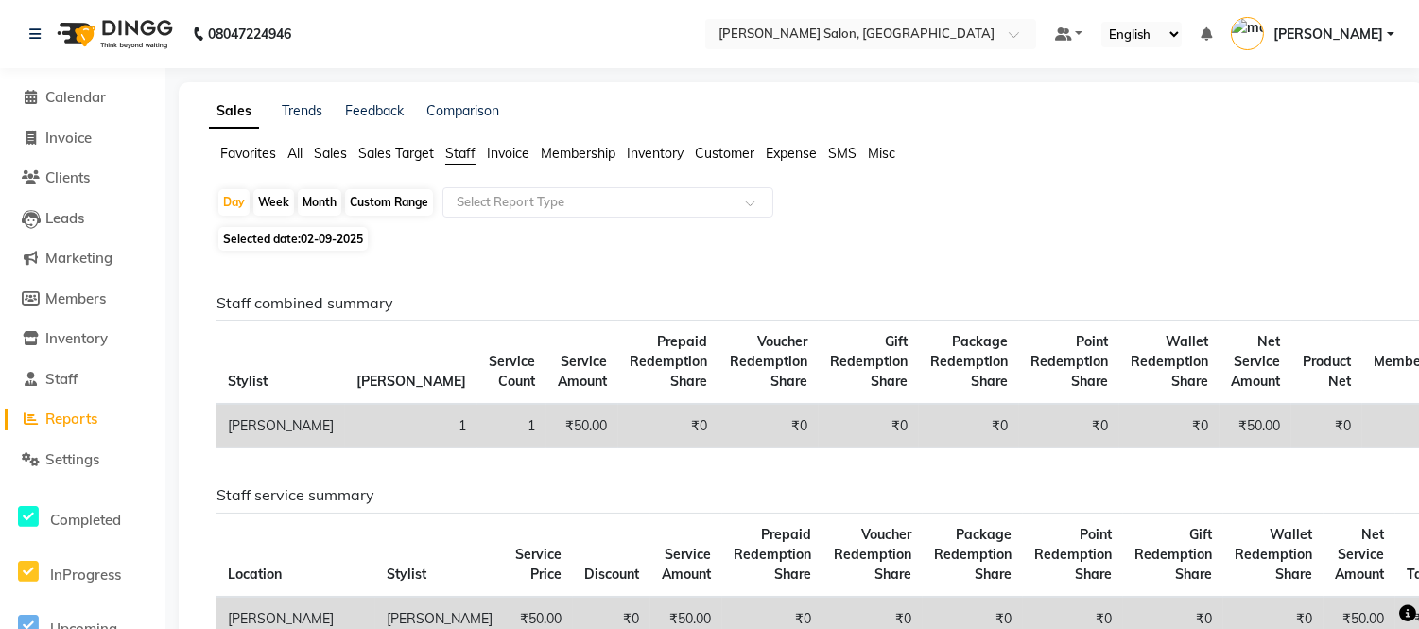
click at [309, 205] on div "Month" at bounding box center [319, 202] width 43 height 26
select select "9"
select select "2025"
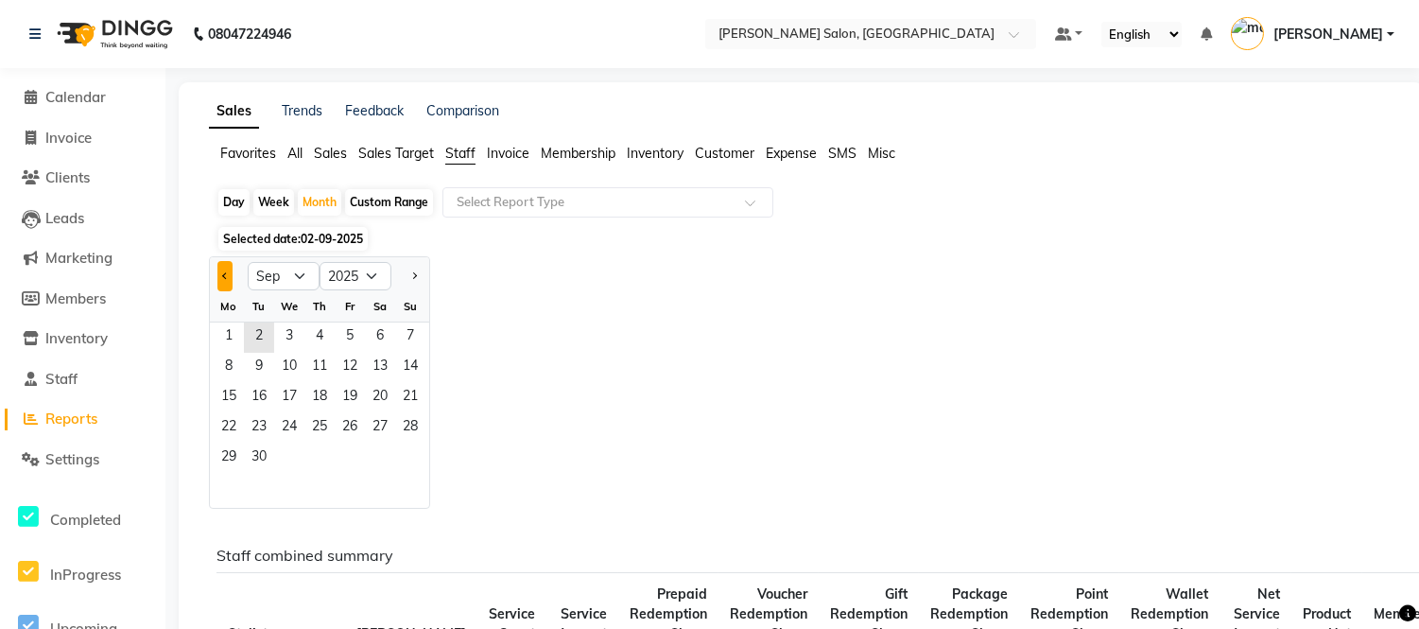
click at [223, 266] on button "Previous month" at bounding box center [224, 276] width 15 height 30
select select "8"
click at [340, 333] on span "1" at bounding box center [350, 337] width 30 height 30
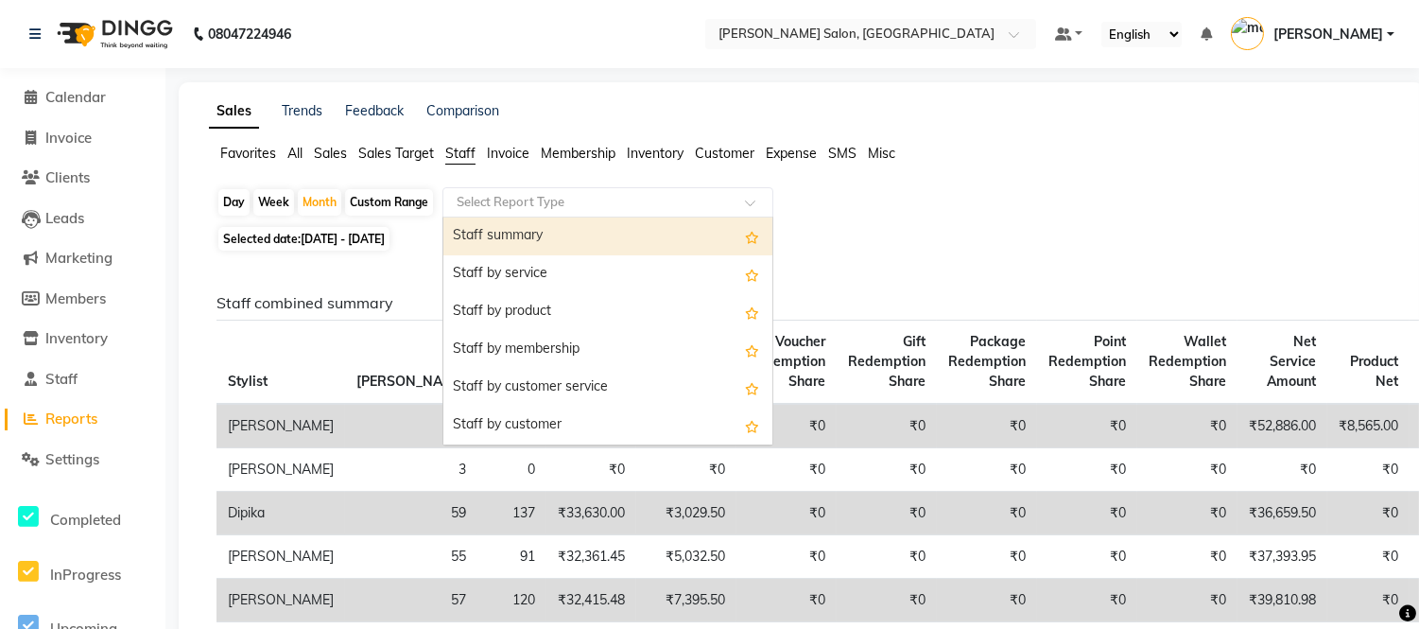
click at [594, 201] on input "text" at bounding box center [589, 202] width 272 height 19
click at [565, 243] on div "Staff summary" at bounding box center [607, 236] width 329 height 38
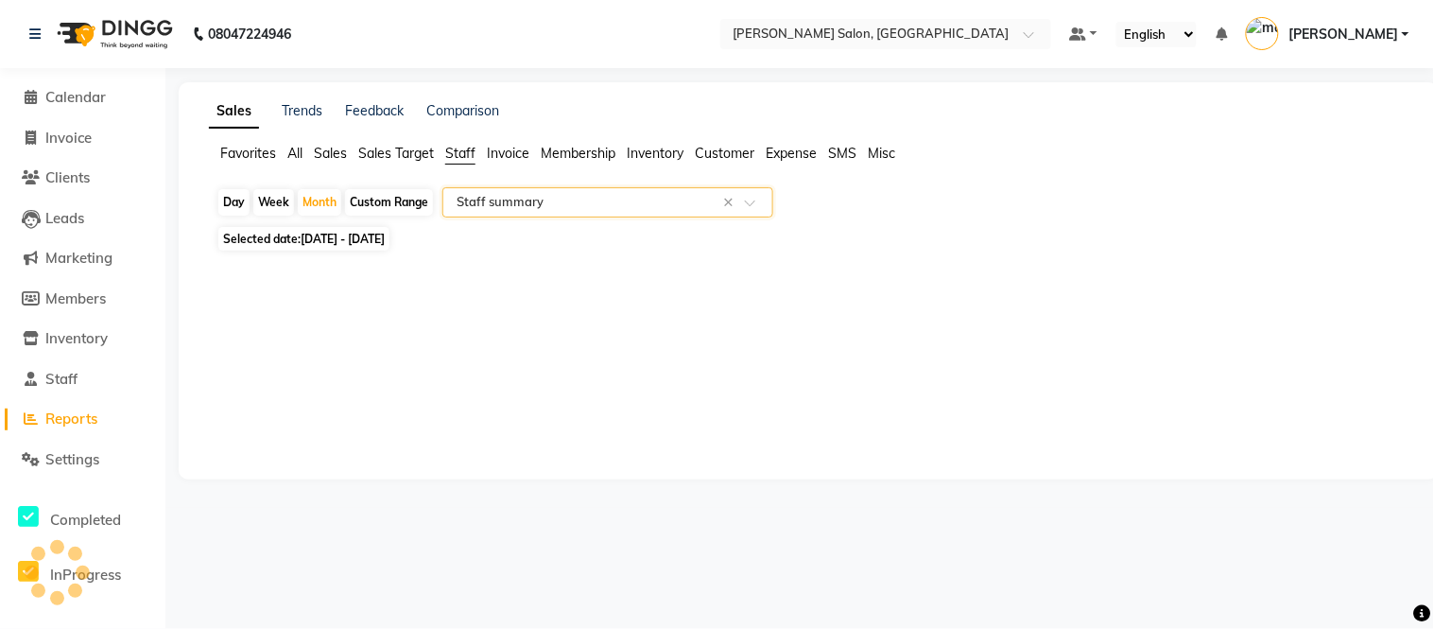
select select "csv"
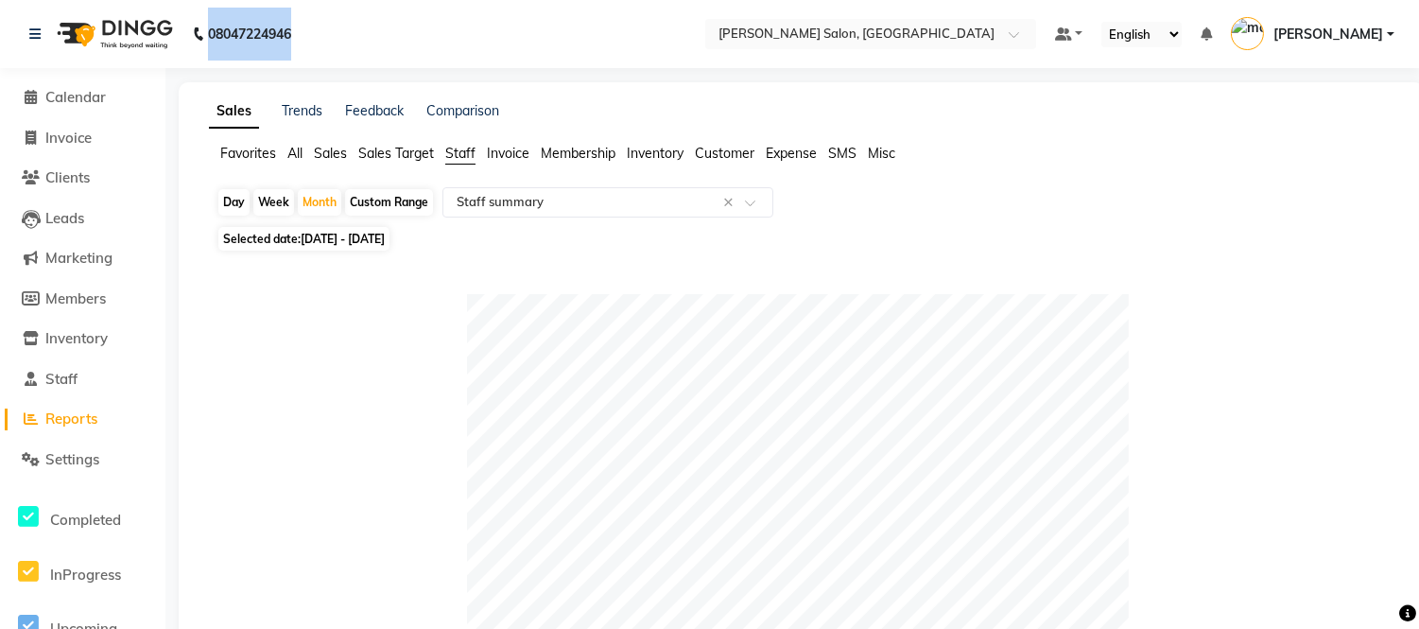
drag, startPoint x: 205, startPoint y: 20, endPoint x: 323, endPoint y: 14, distance: 118.3
click at [323, 14] on nav "08047224946 Need Help? Call us on 08047224946 Select Location × Madonna Salon, …" at bounding box center [709, 34] width 1419 height 68
click at [72, 215] on span "Leads" at bounding box center [64, 218] width 39 height 18
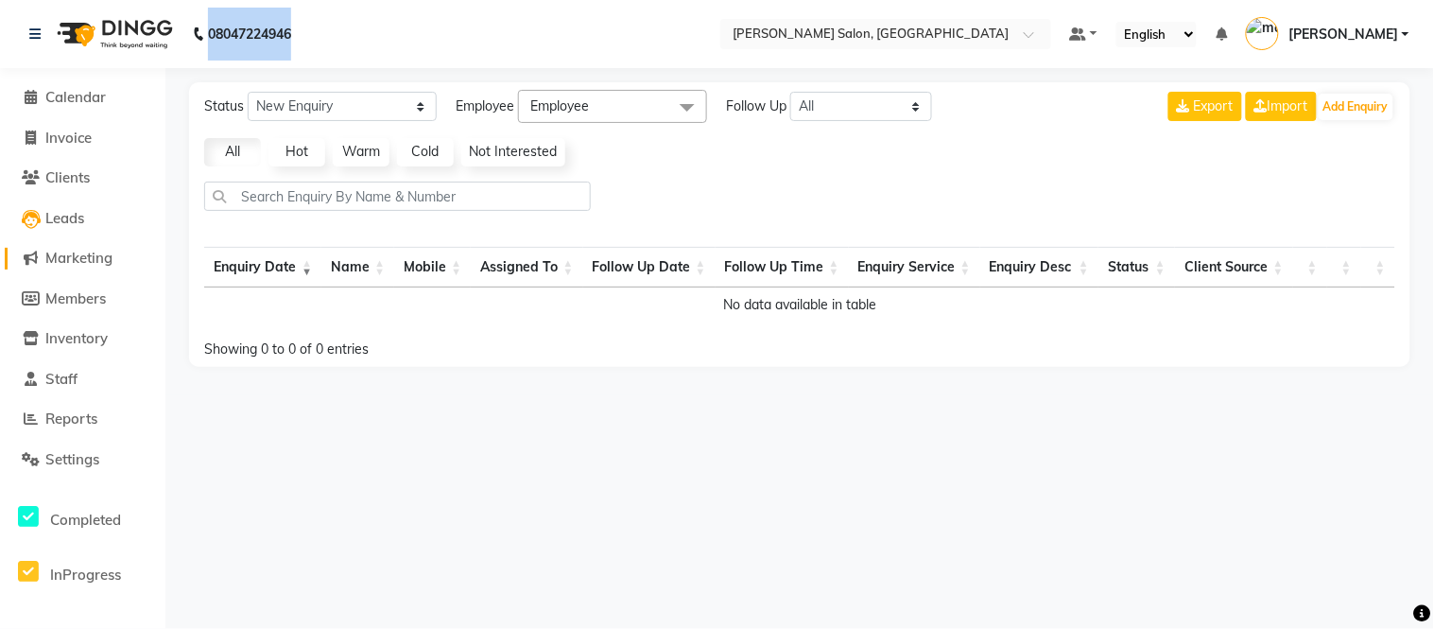
click at [74, 262] on span "Marketing" at bounding box center [78, 258] width 67 height 18
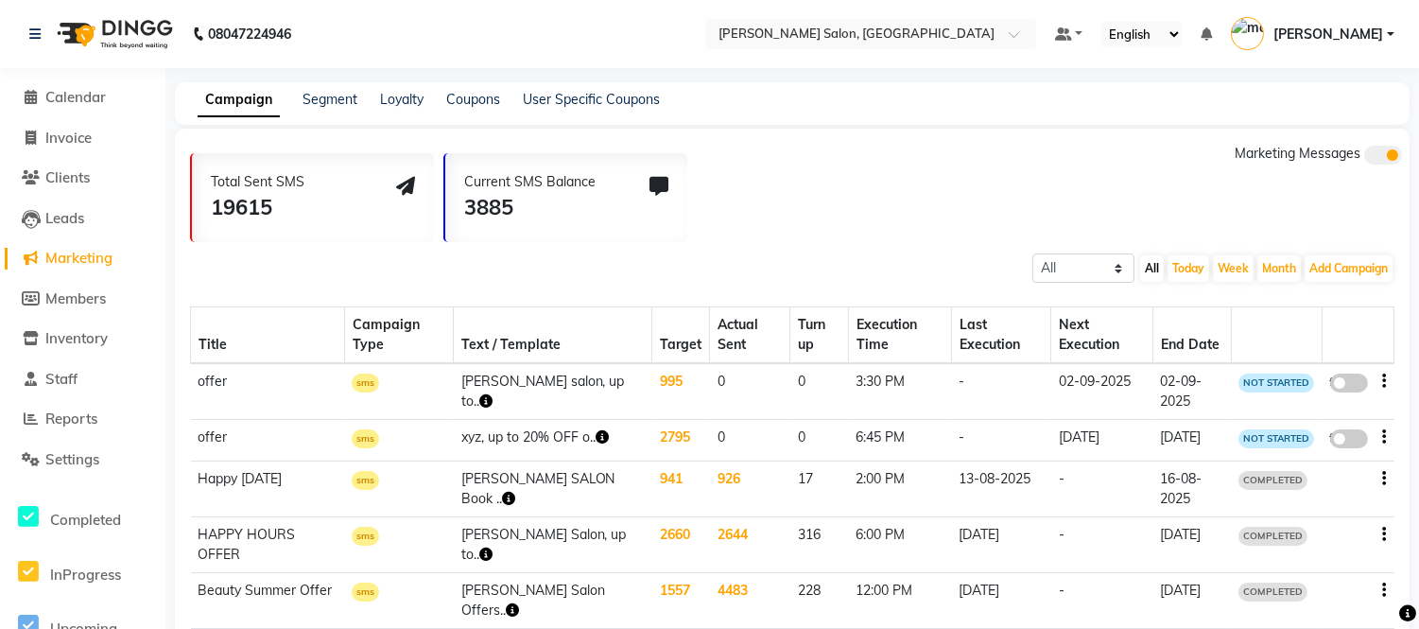
click at [401, 90] on div "Loyalty" at bounding box center [401, 100] width 43 height 20
click at [395, 97] on link "Loyalty" at bounding box center [401, 99] width 43 height 17
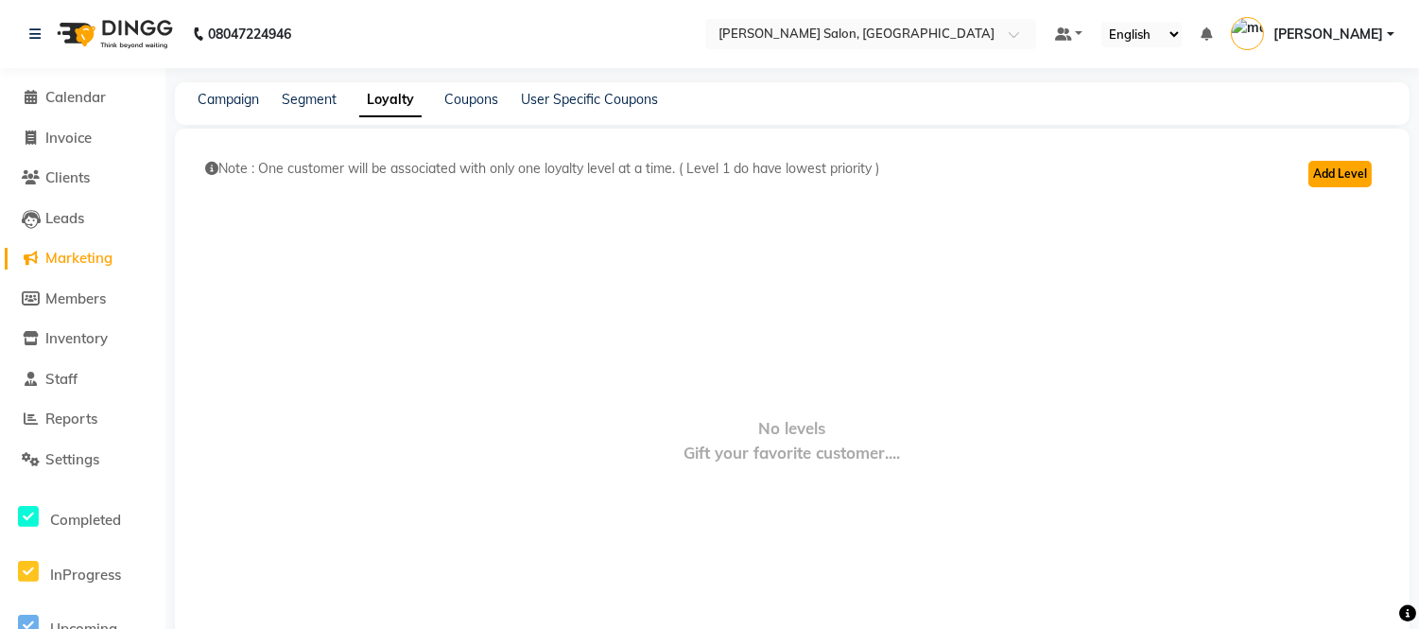
click at [1339, 165] on button "Add Level" at bounding box center [1340, 174] width 63 height 26
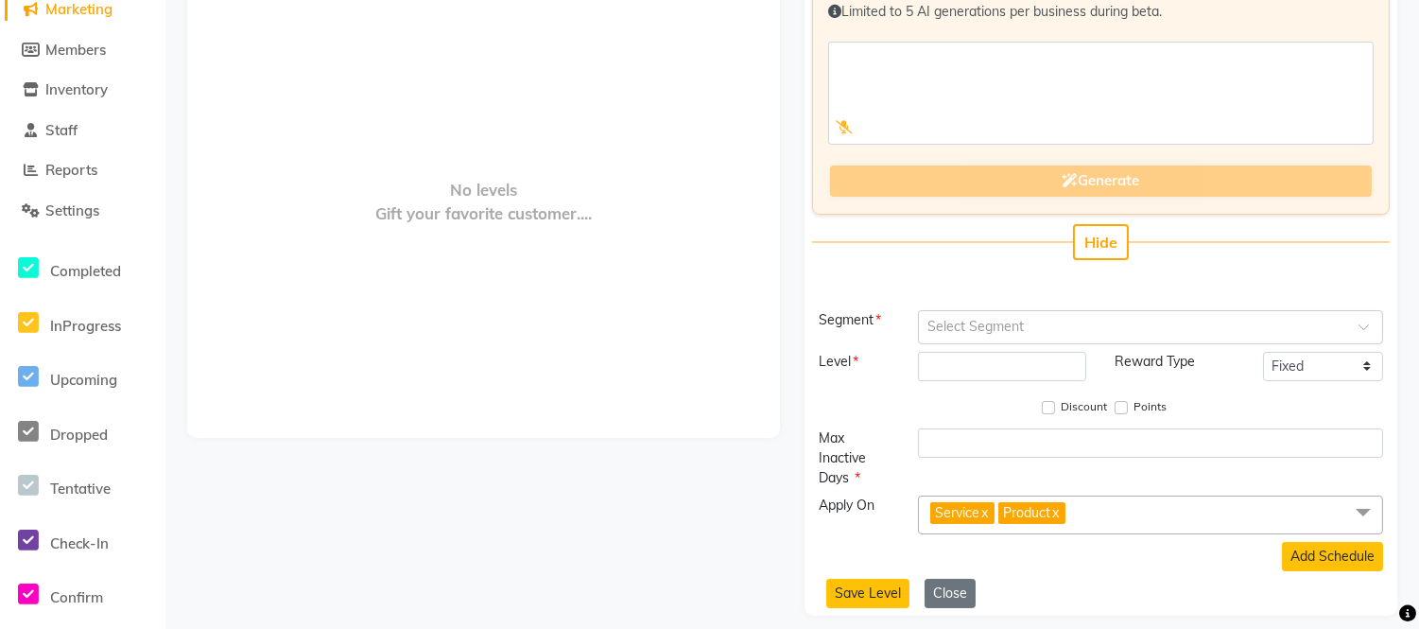
scroll to position [252, 0]
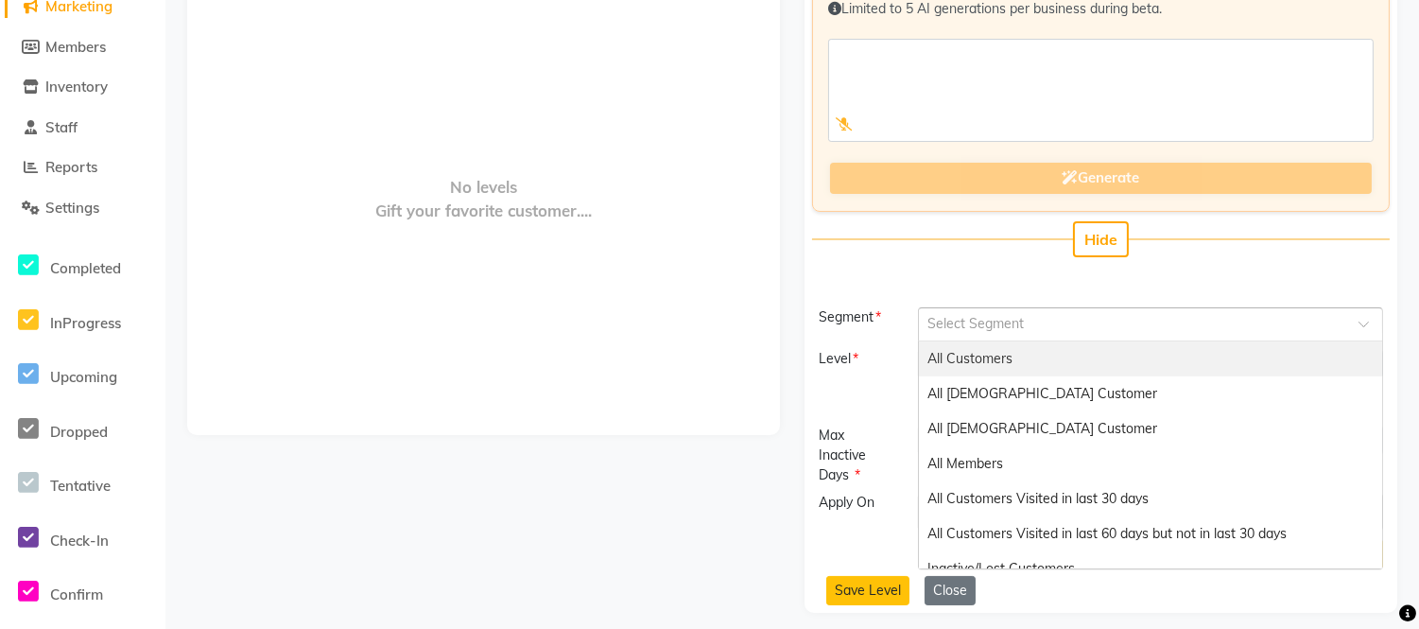
click at [936, 321] on input "text" at bounding box center [1132, 323] width 407 height 20
click at [984, 356] on span "All Customers" at bounding box center [971, 358] width 85 height 17
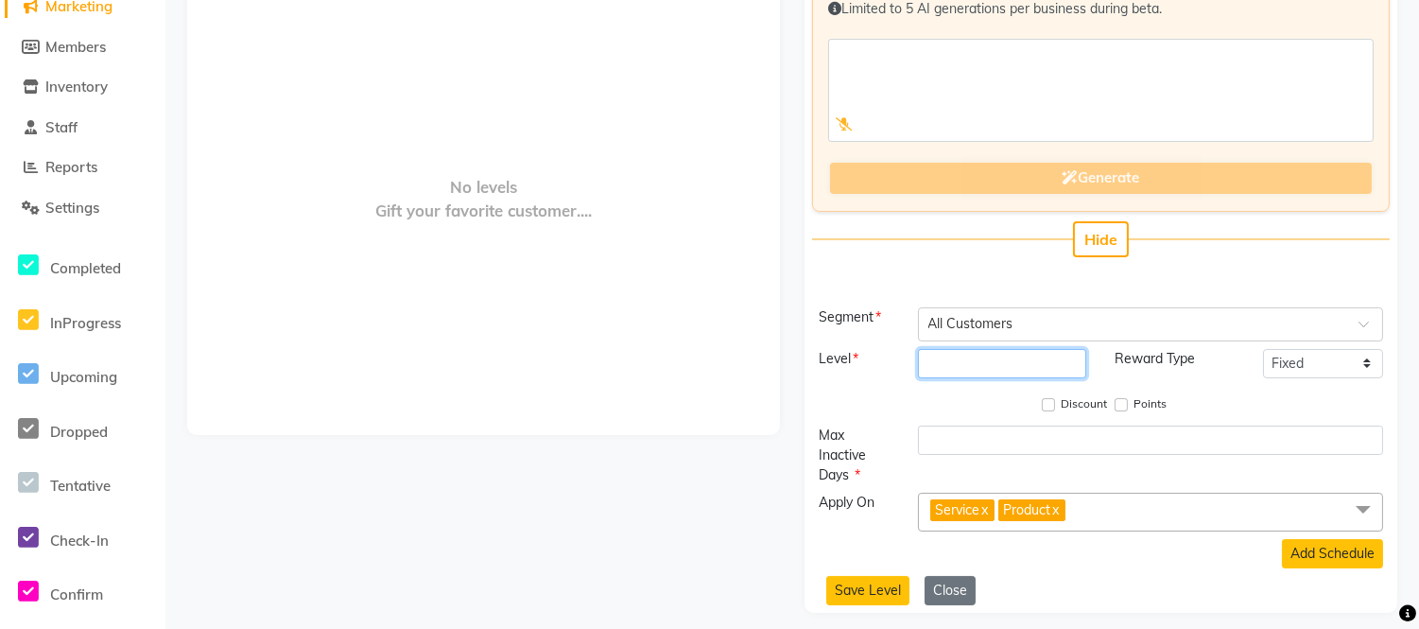
click at [981, 361] on input "number" at bounding box center [1002, 363] width 169 height 29
type input "1"
click at [1372, 357] on select "Fixed Tiered Item-wise" at bounding box center [1323, 363] width 120 height 29
click at [1263, 365] on select "Fixed Tiered Item-wise" at bounding box center [1323, 363] width 120 height 29
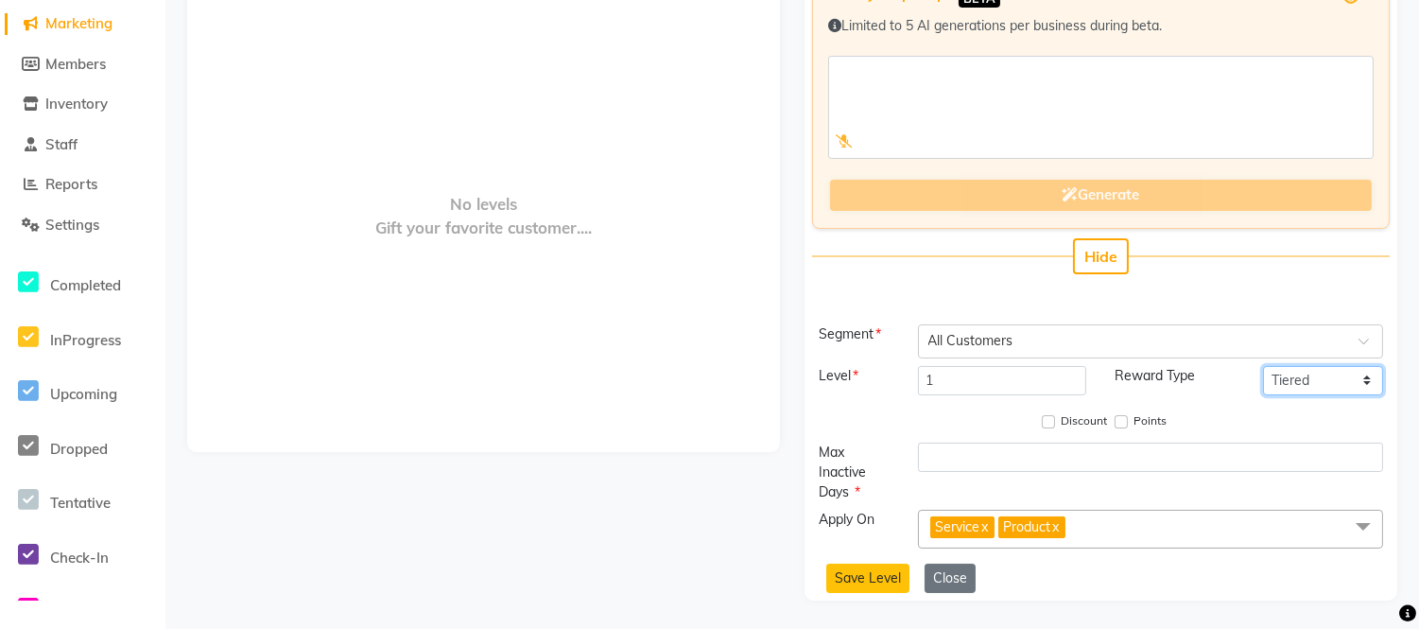
scroll to position [233, 0]
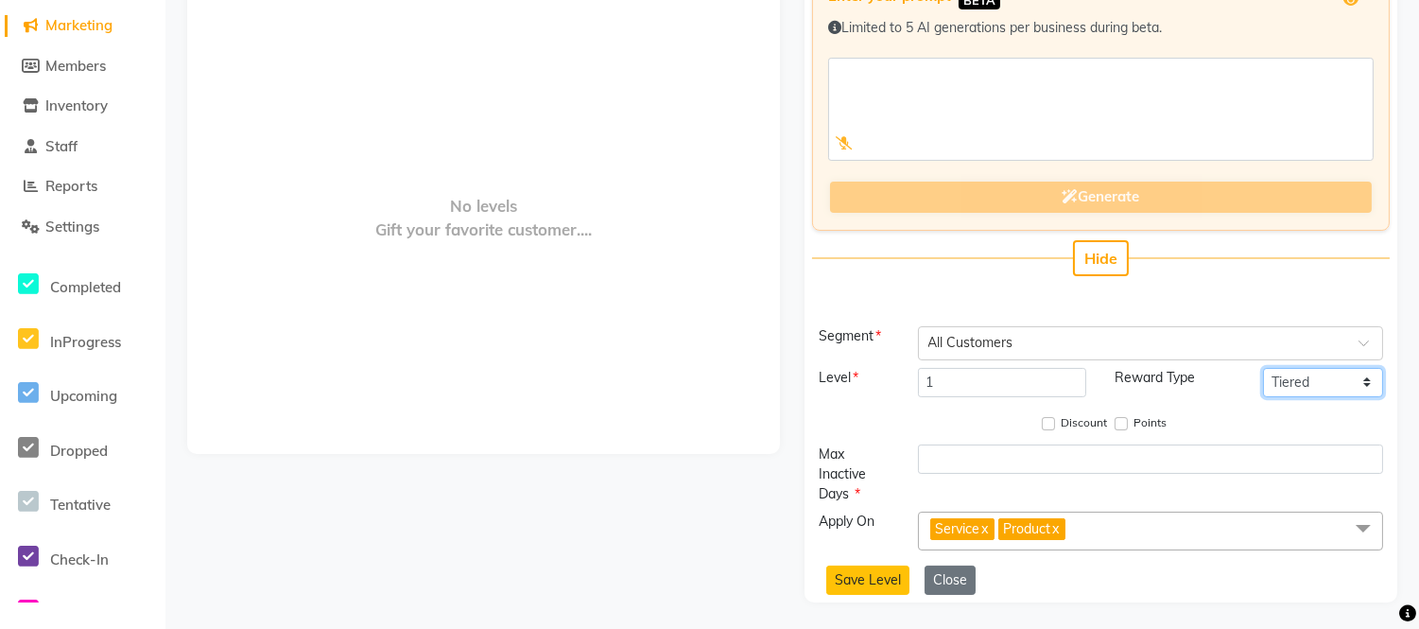
click at [1367, 375] on select "Fixed Tiered Item-wise" at bounding box center [1323, 382] width 120 height 29
select select "flat"
click at [1263, 368] on select "Fixed Tiered Item-wise" at bounding box center [1323, 382] width 120 height 29
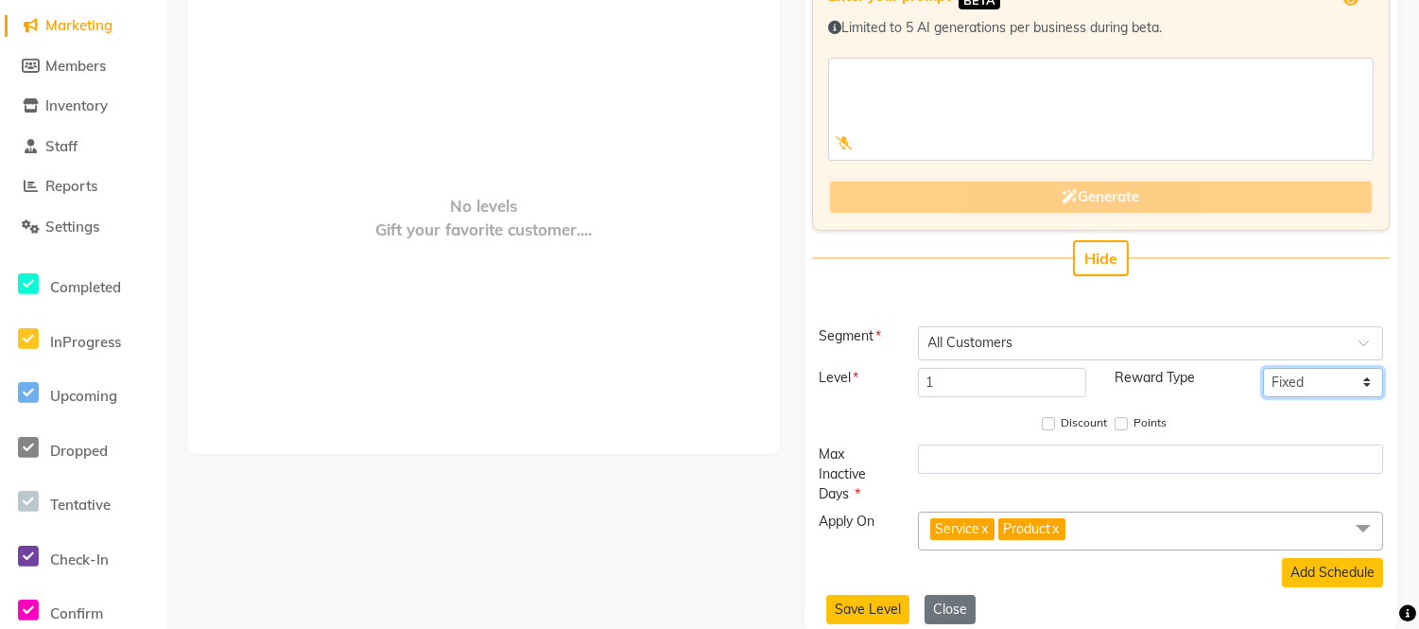
scroll to position [252, 0]
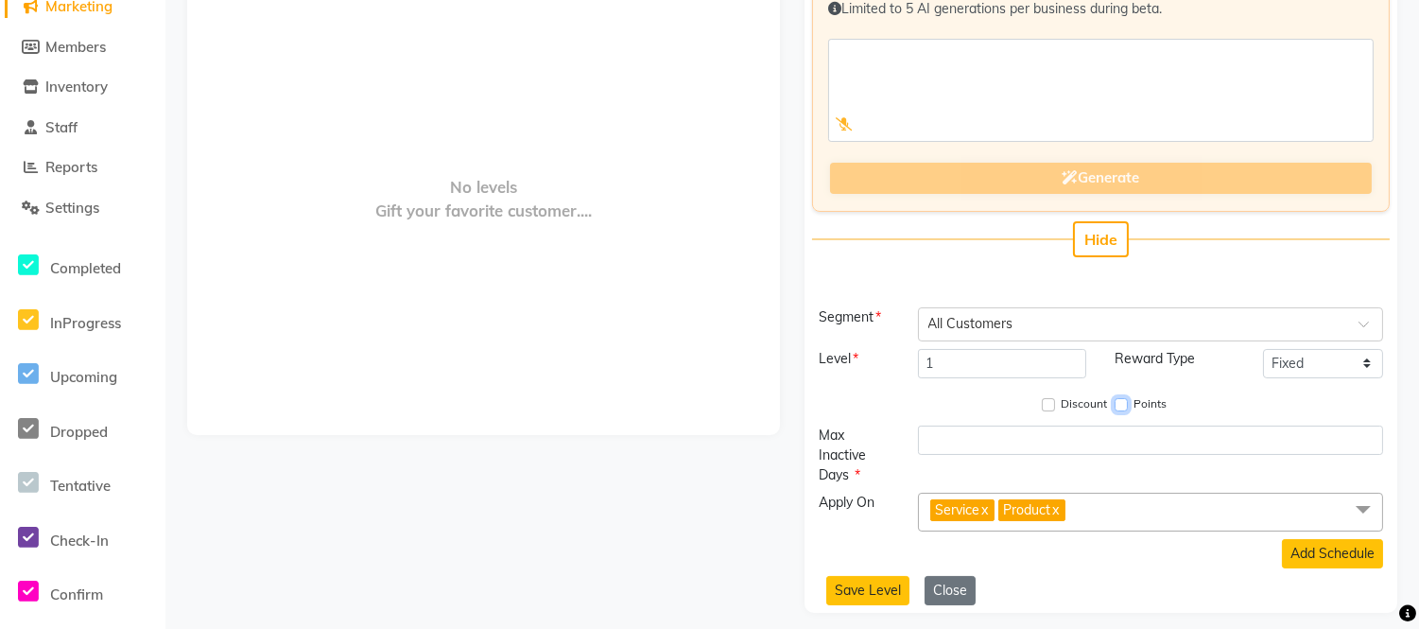
click at [1123, 399] on input "Points" at bounding box center [1121, 404] width 13 height 13
checkbox input "true"
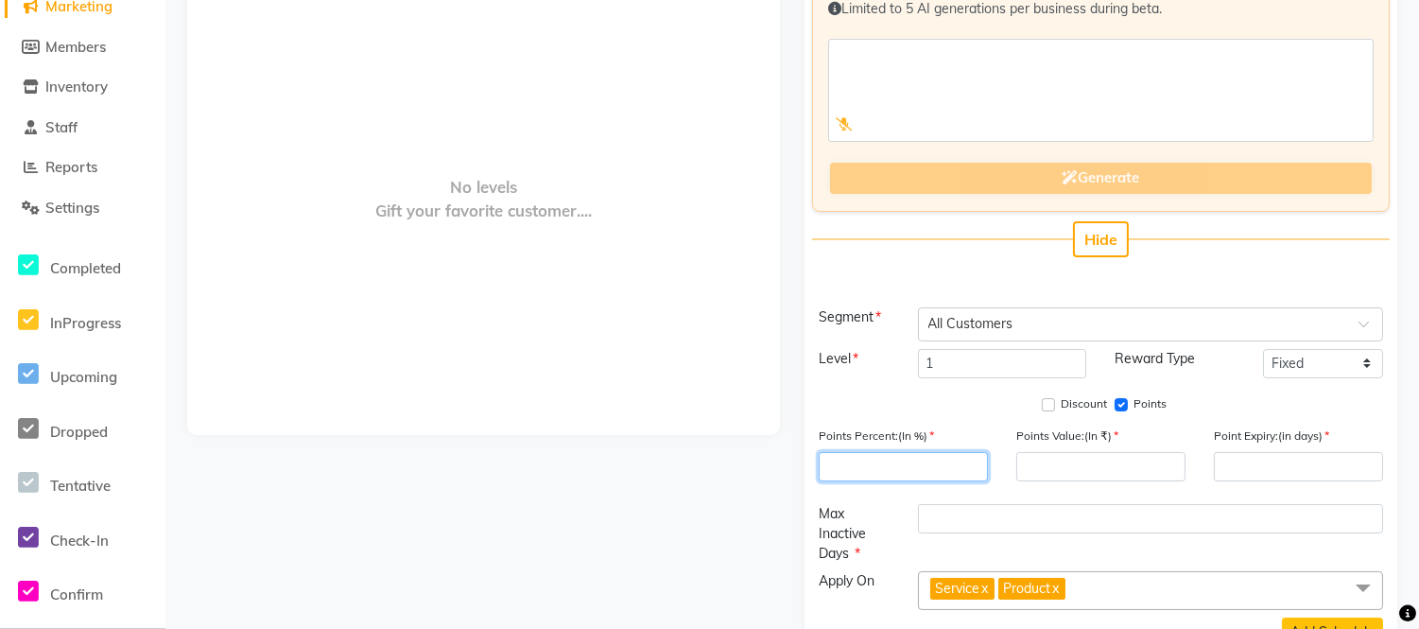
click at [923, 461] on input "number" at bounding box center [903, 466] width 169 height 29
type input "3"
click at [1051, 454] on input "number" at bounding box center [1100, 466] width 169 height 29
type input "1000"
click at [1236, 459] on input "number" at bounding box center [1298, 466] width 169 height 29
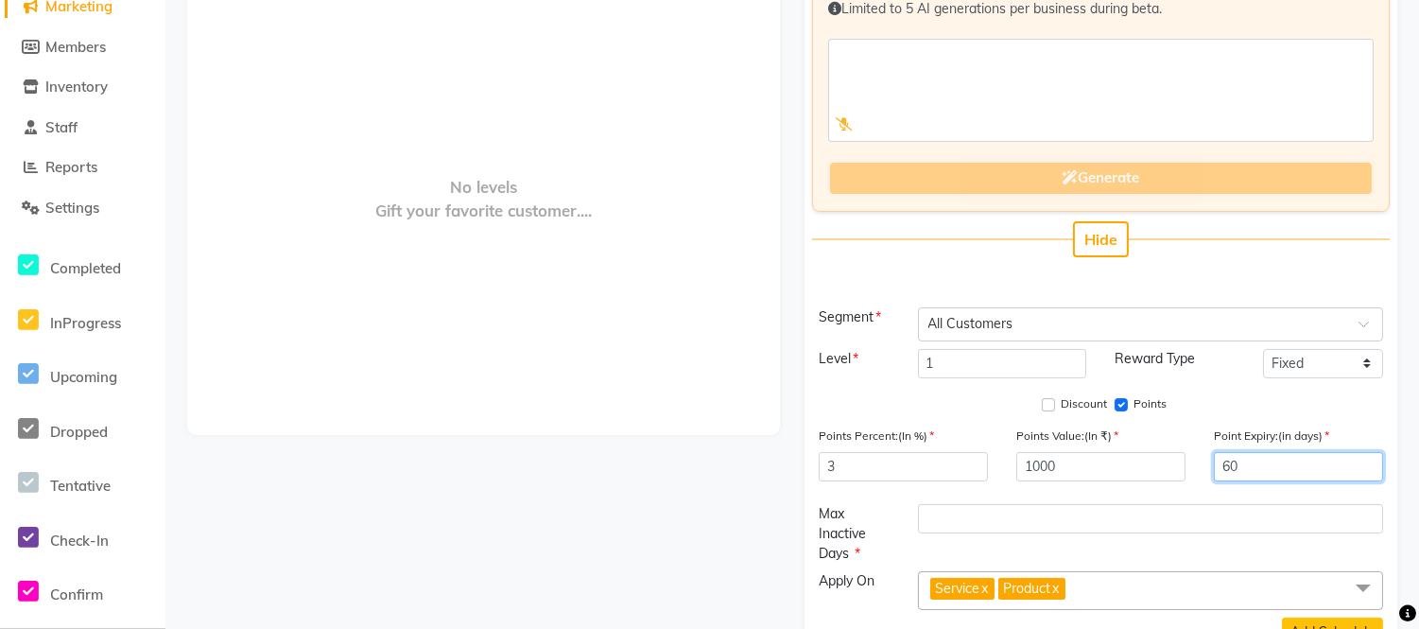
type input "60"
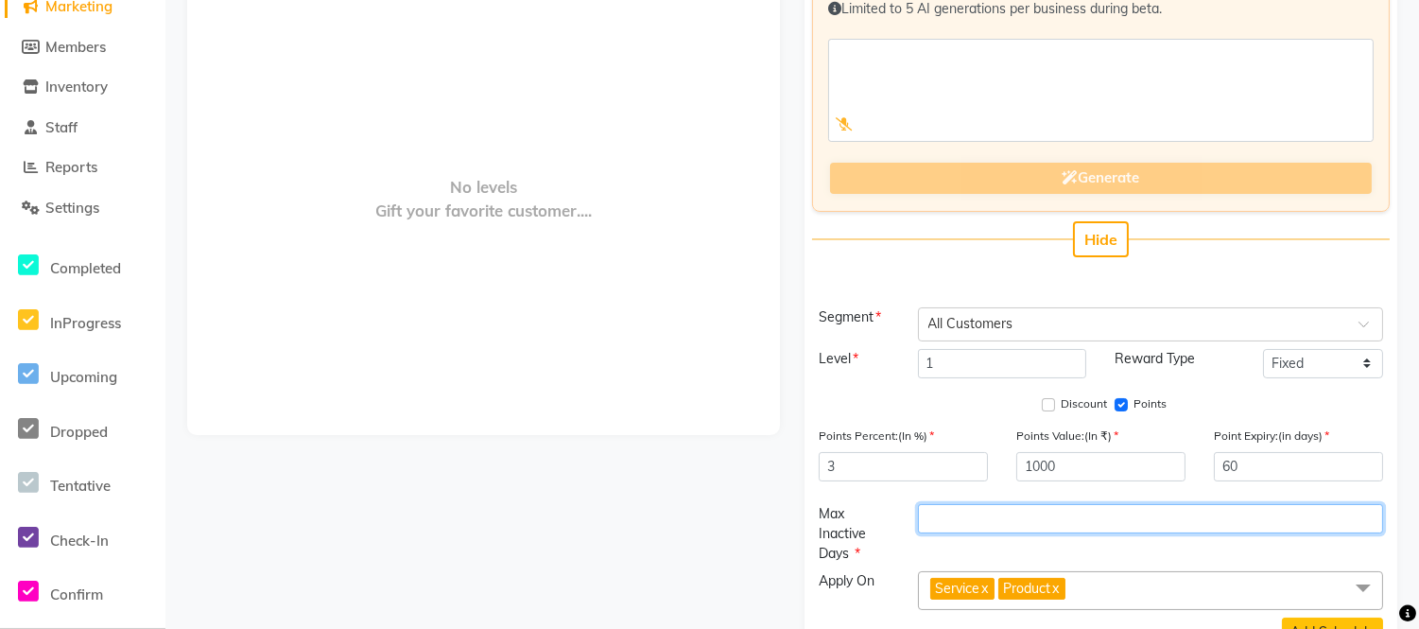
click at [986, 511] on input "number" at bounding box center [1150, 518] width 465 height 29
type input "60"
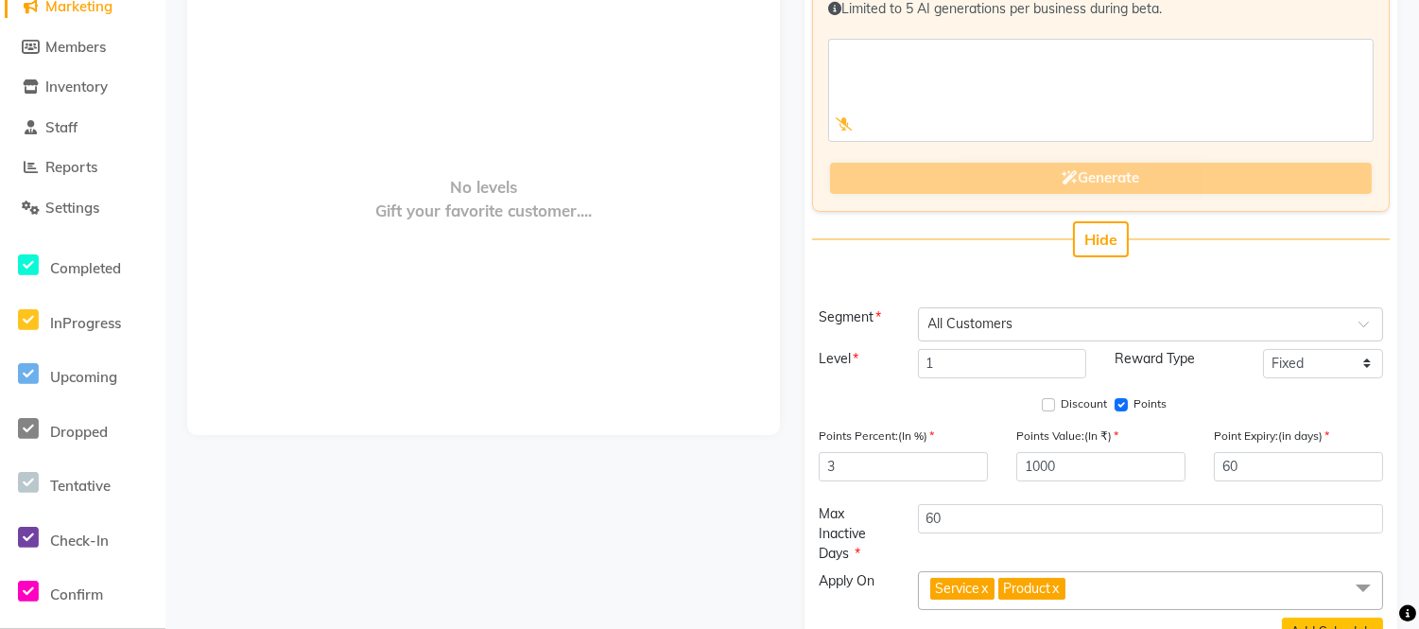
click at [1060, 584] on link "x" at bounding box center [1055, 588] width 9 height 17
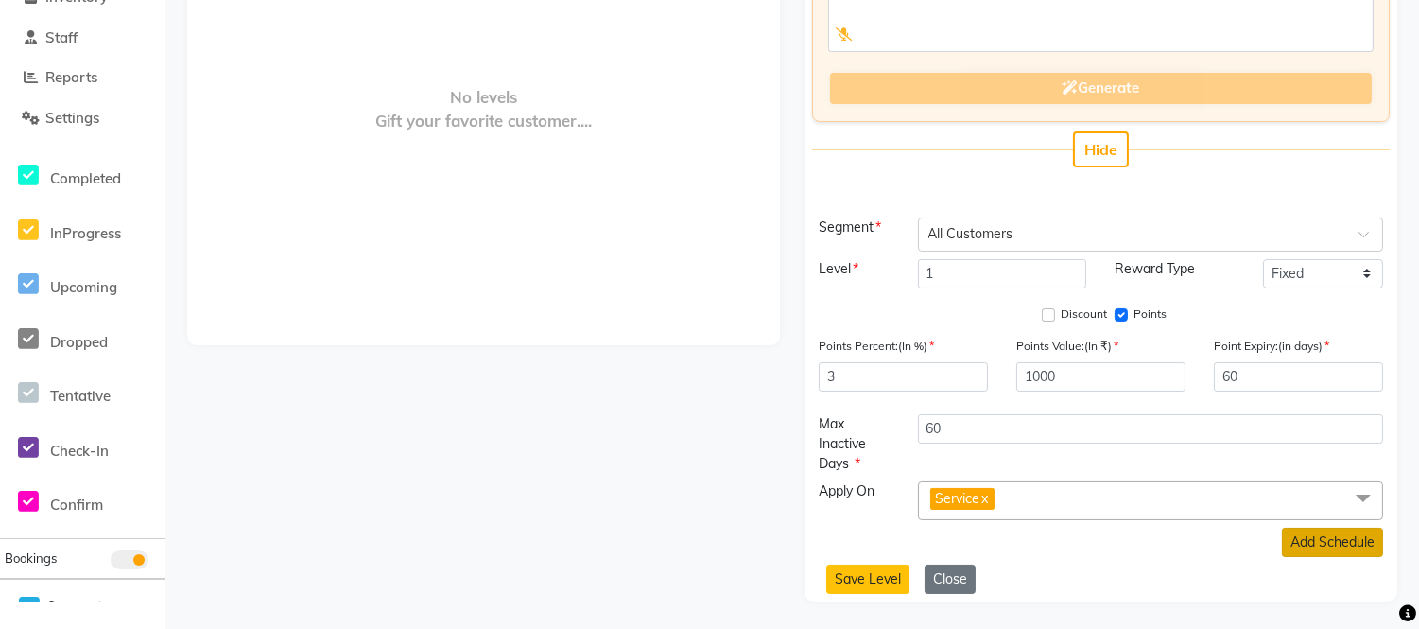
click at [1311, 536] on button "Add Schedule" at bounding box center [1332, 542] width 101 height 29
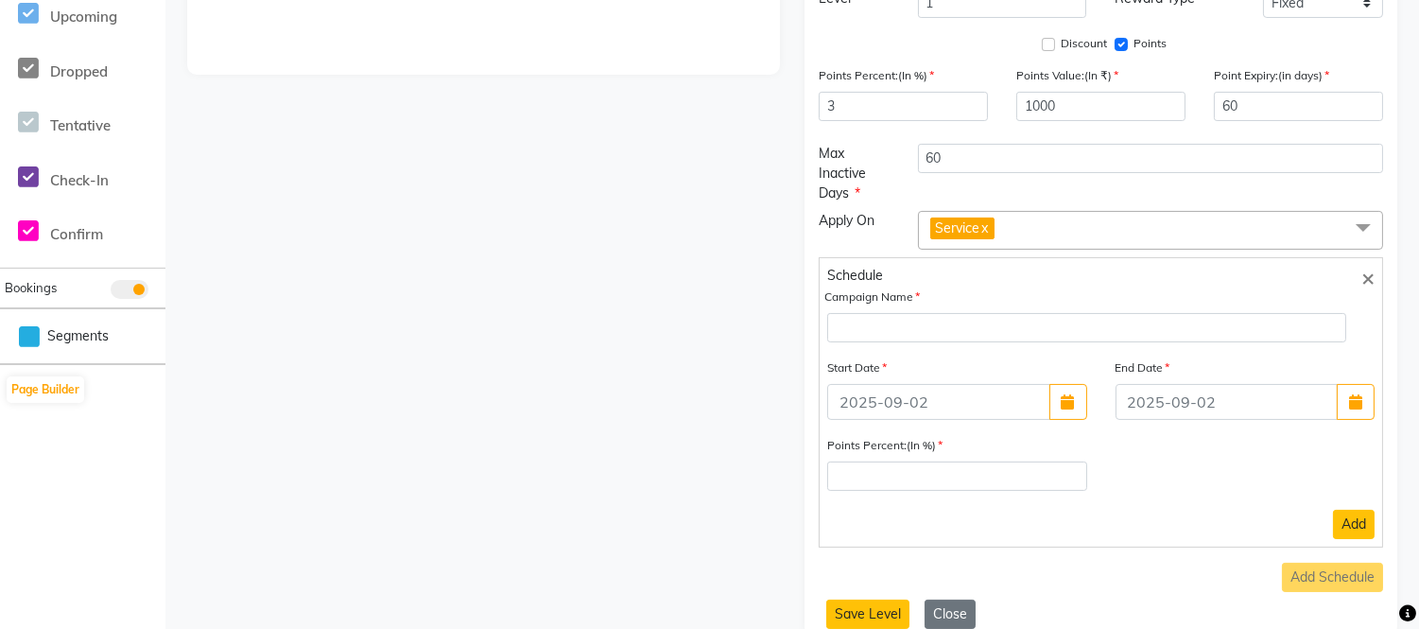
scroll to position [647, 0]
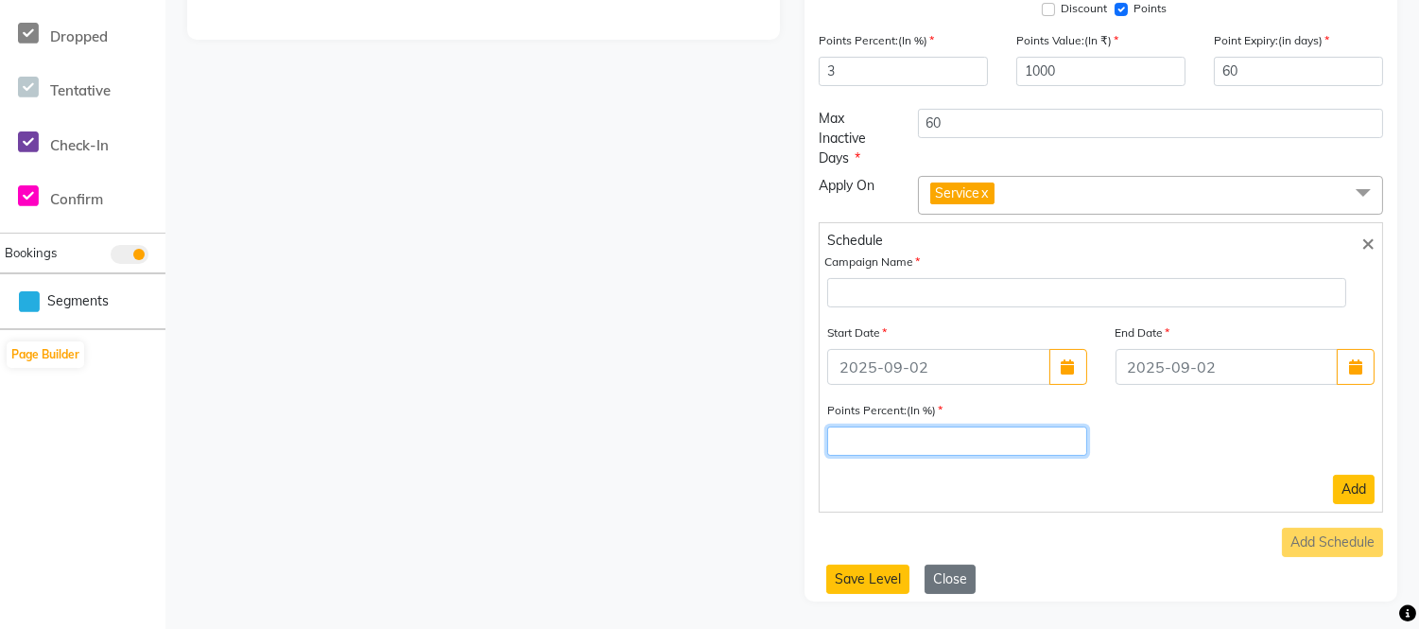
click at [864, 444] on input "number" at bounding box center [956, 440] width 259 height 29
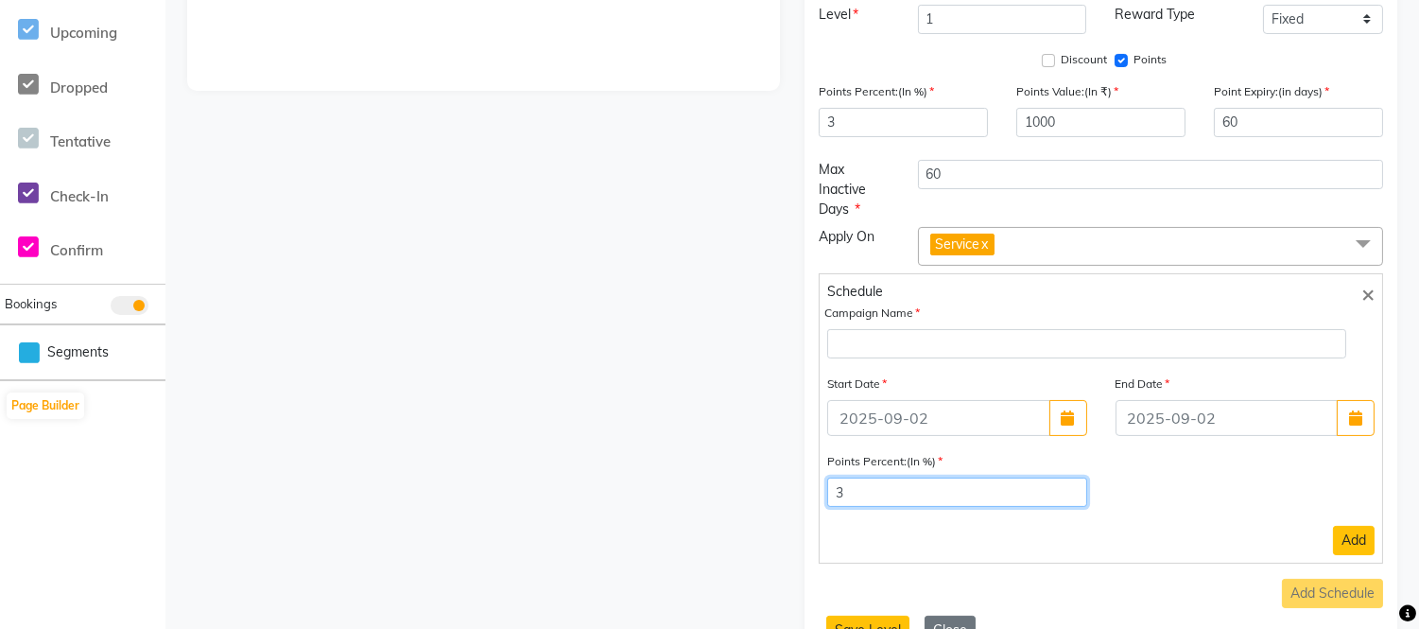
scroll to position [594, 0]
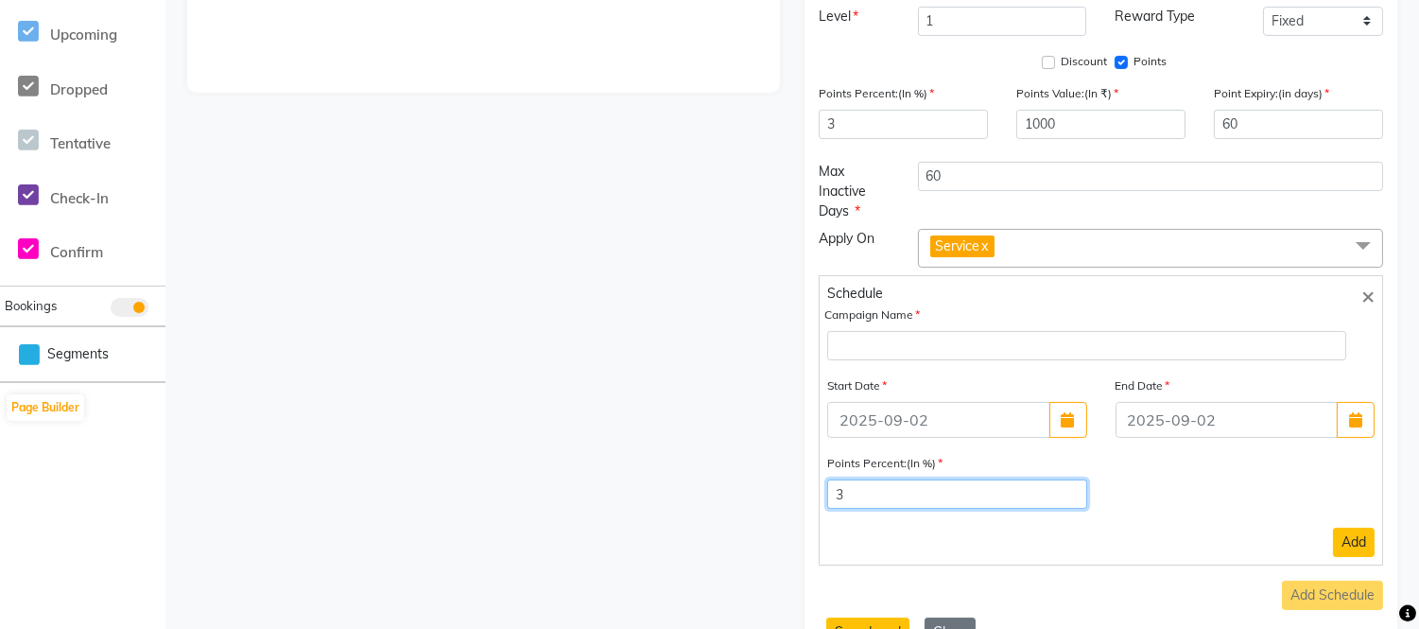
type input "3"
click at [703, 375] on div "Note : One customer will be associated with only one loyalty level at a time. (…" at bounding box center [483, 95] width 593 height 1120
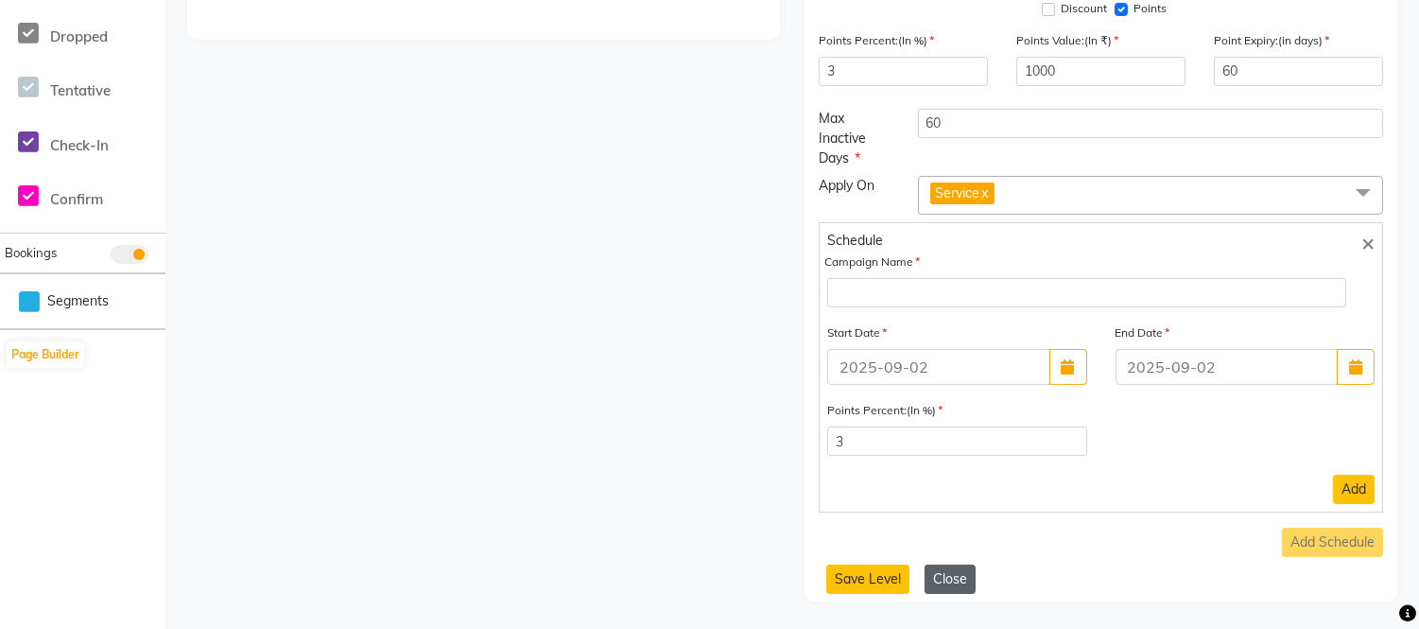
click at [938, 589] on button "Close" at bounding box center [950, 578] width 51 height 29
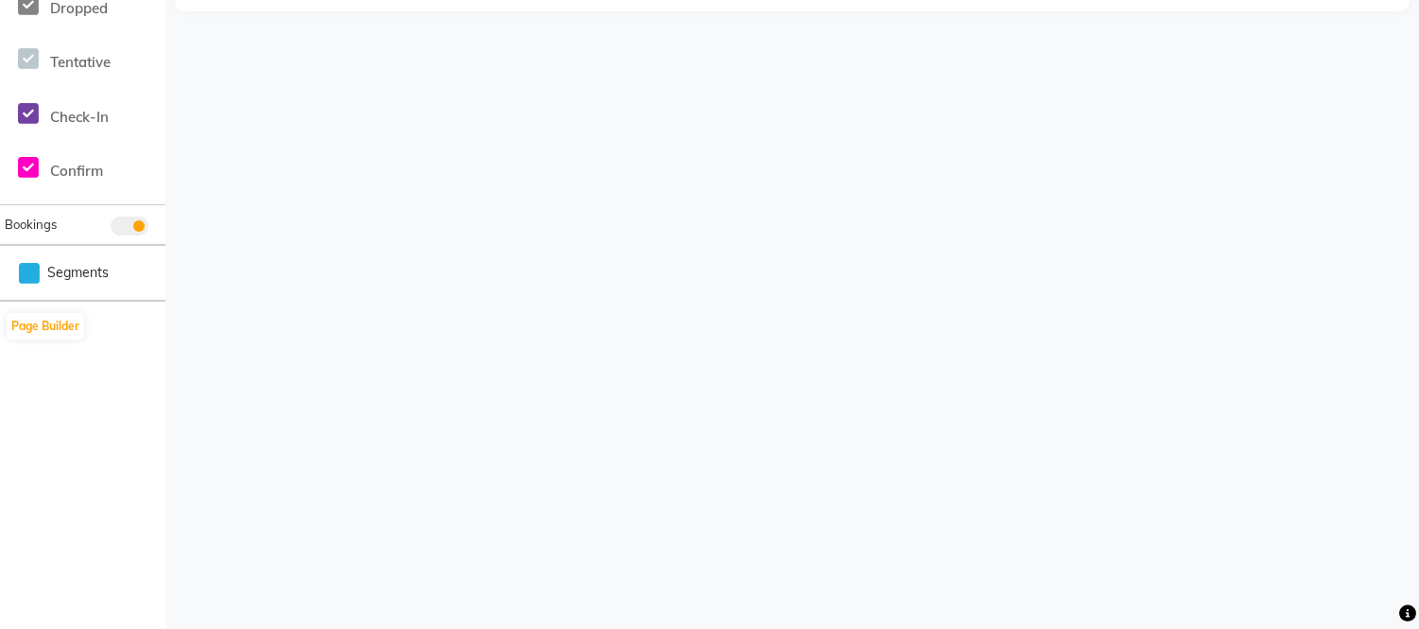
scroll to position [674, 0]
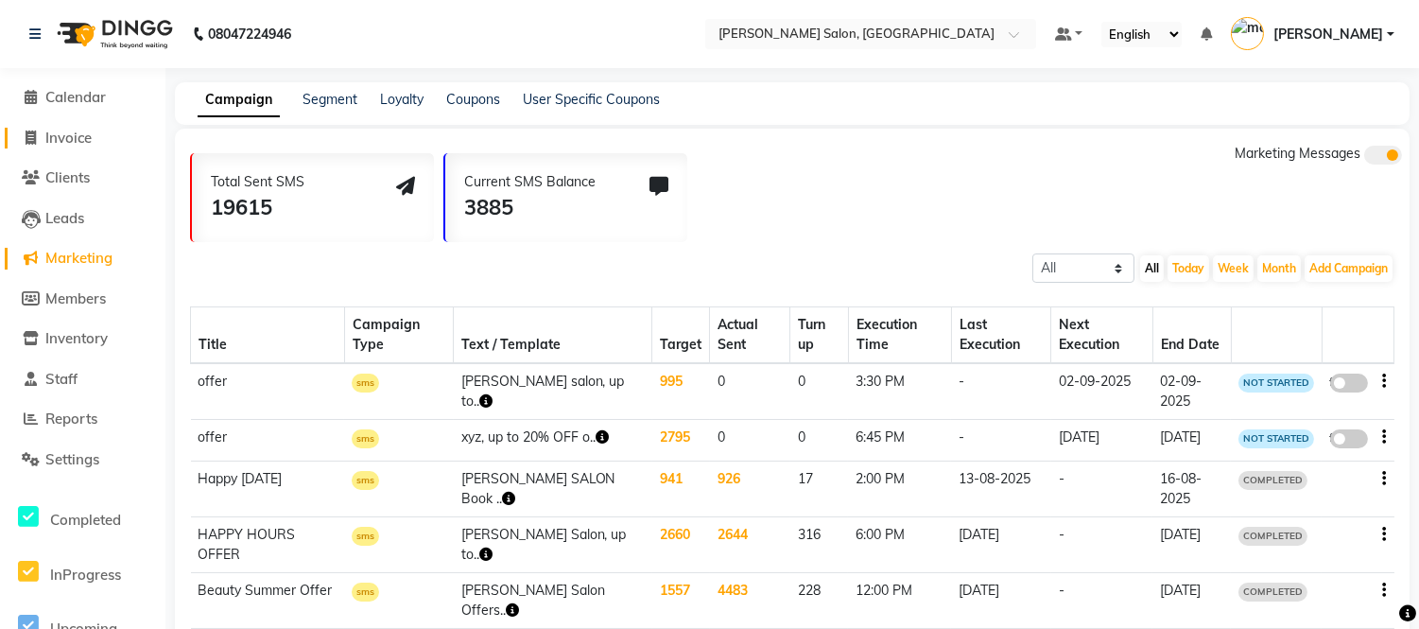
click at [61, 139] on span "Invoice" at bounding box center [68, 138] width 46 height 18
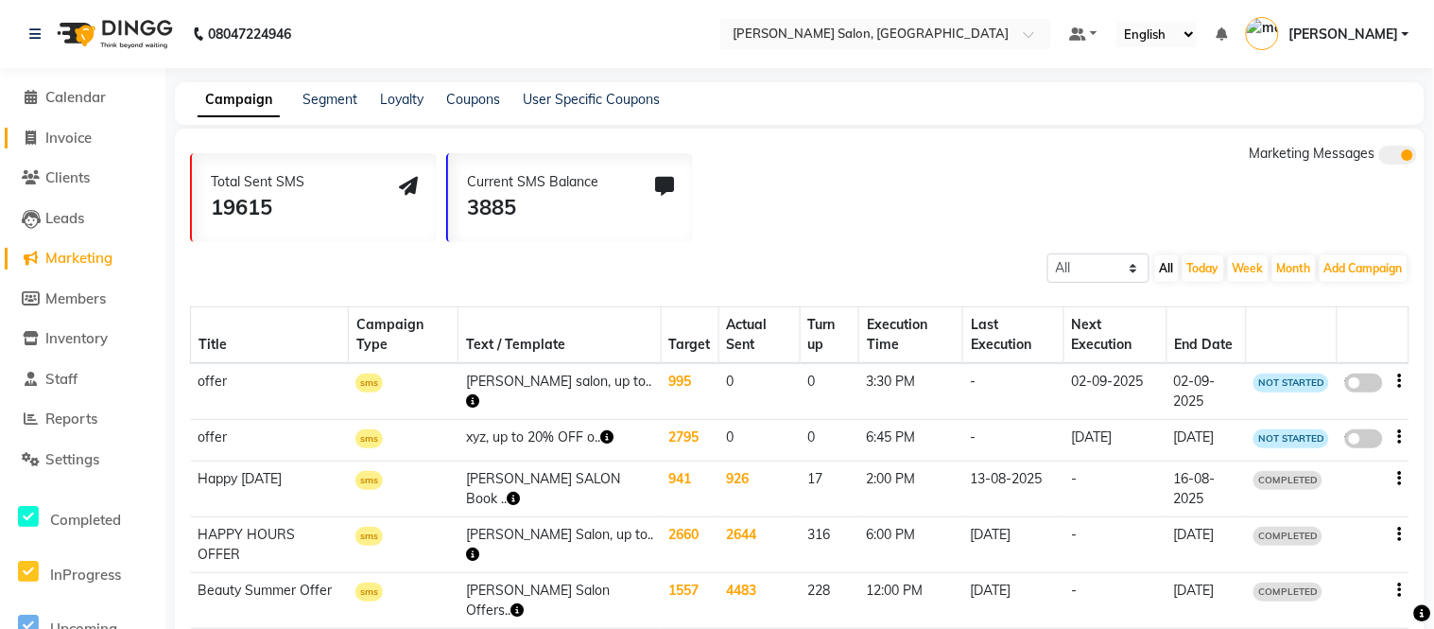
select select "6469"
select select "service"
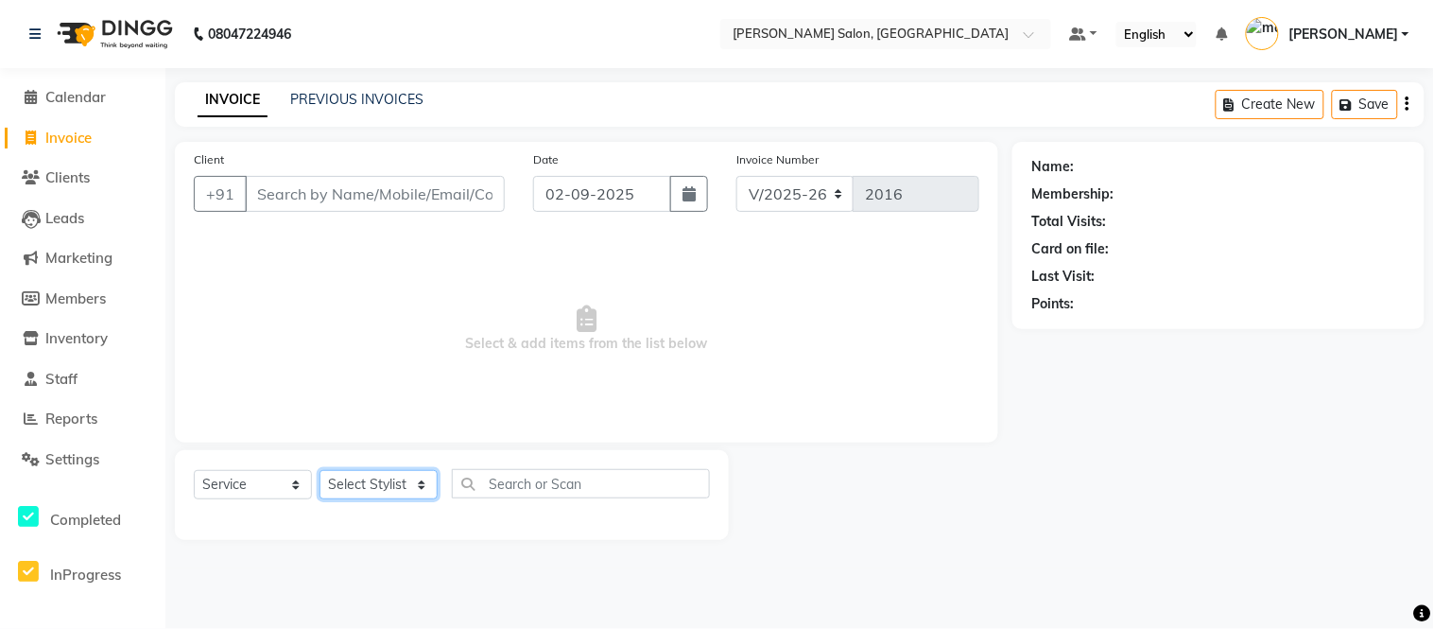
click at [380, 490] on select "Select Stylist [PERSON_NAME] [PERSON_NAME] [PERSON_NAME] [PERSON_NAME] [PERSON_…" at bounding box center [379, 484] width 118 height 29
select select "49738"
click at [320, 471] on select "Select Stylist [PERSON_NAME] [PERSON_NAME] [PERSON_NAME] [PERSON_NAME] [PERSON_…" at bounding box center [379, 484] width 118 height 29
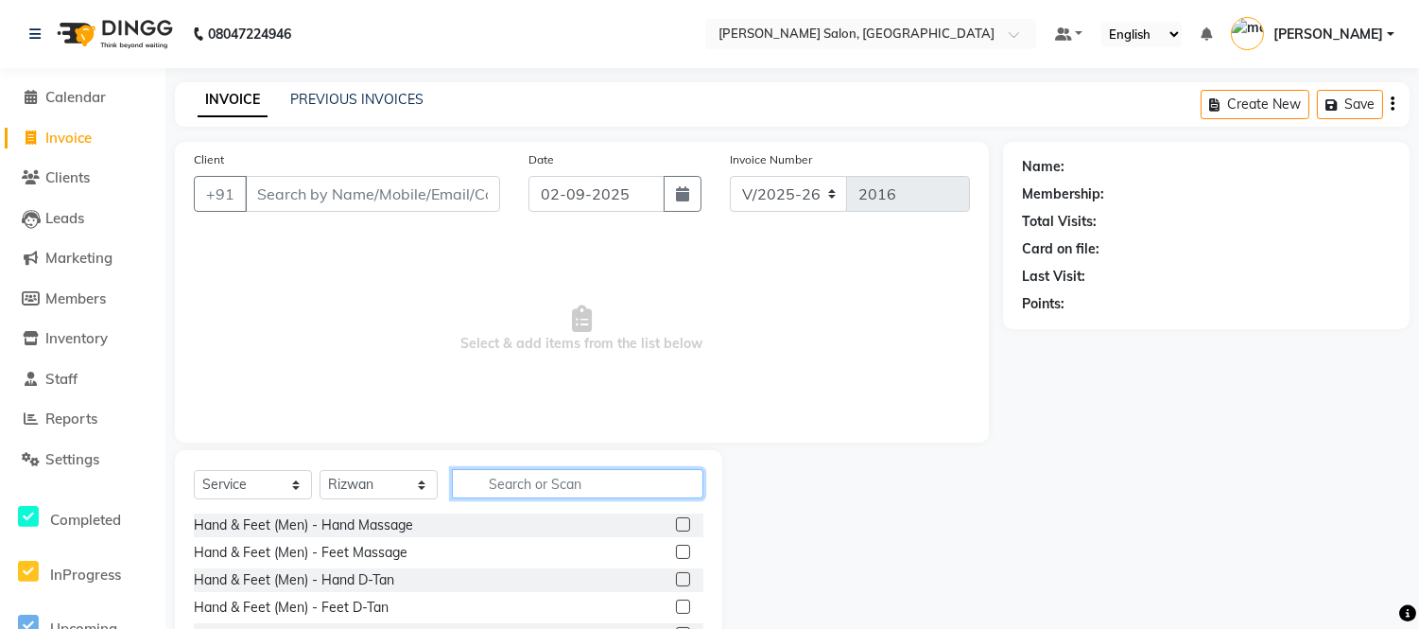
click at [578, 477] on input "text" at bounding box center [578, 483] width 252 height 29
type input "h"
type input "shampo"
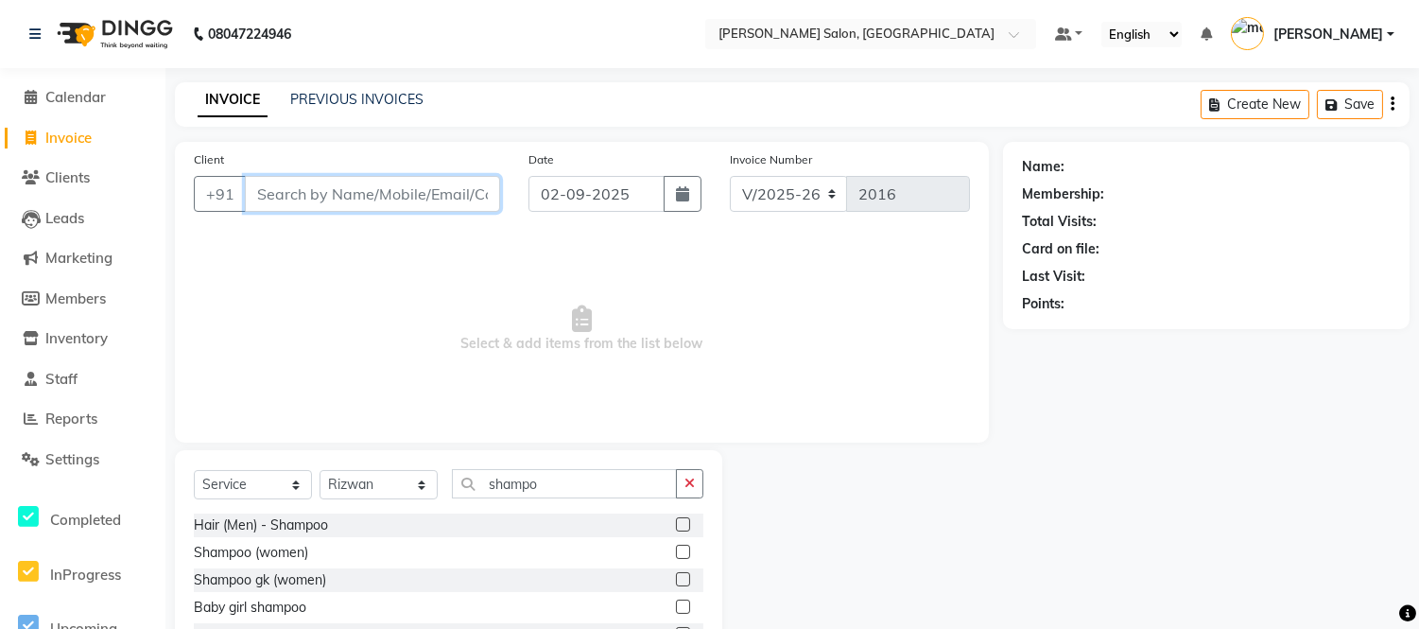
click at [412, 200] on input "Client" at bounding box center [372, 194] width 255 height 36
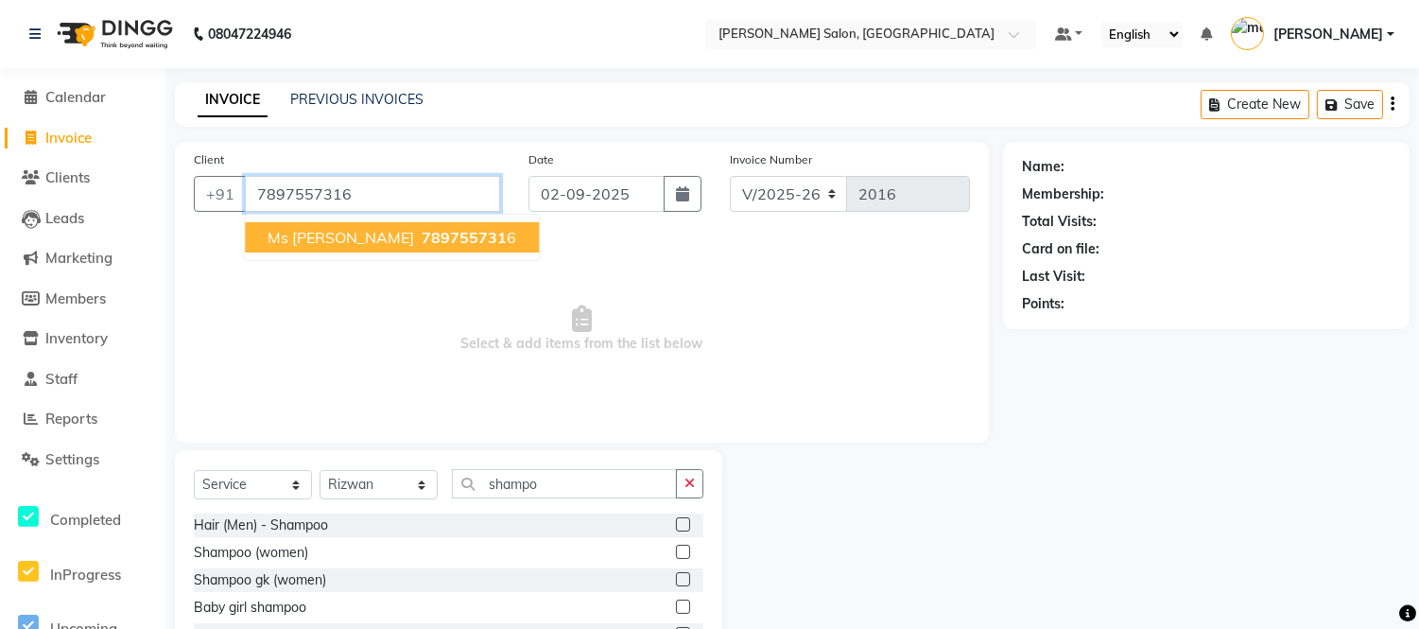
type input "7897557316"
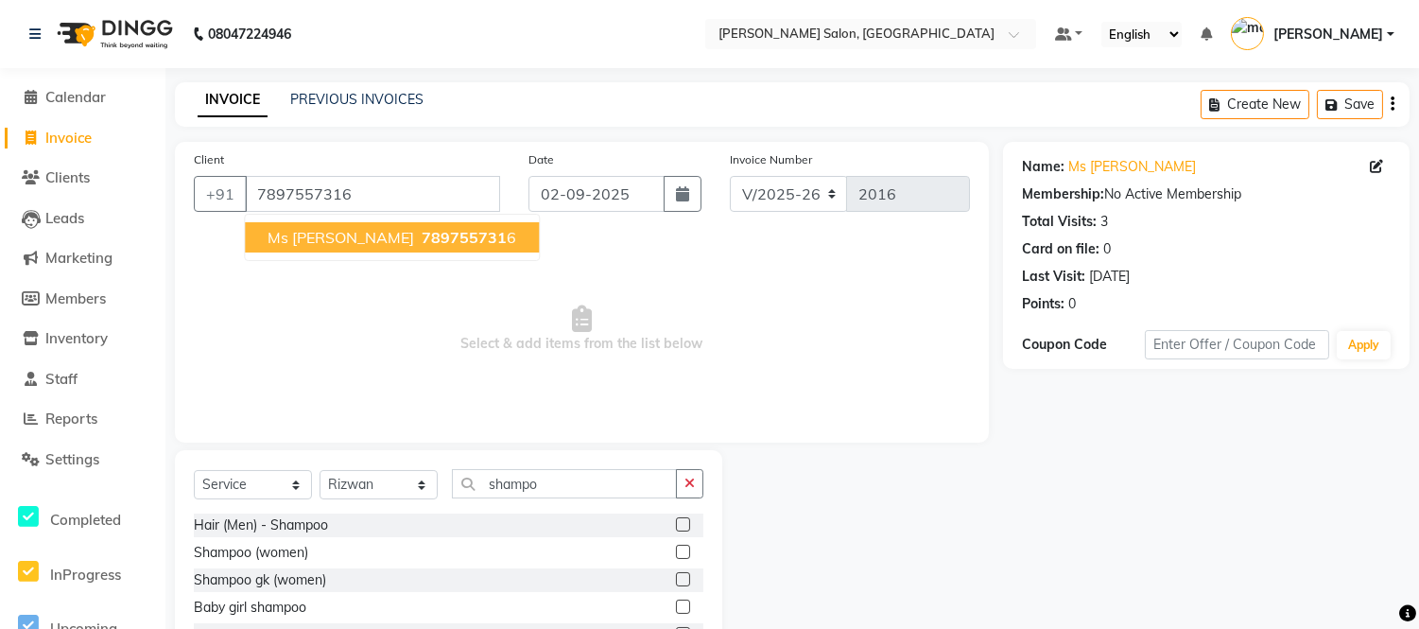
click at [422, 237] on span "789755731" at bounding box center [464, 237] width 85 height 19
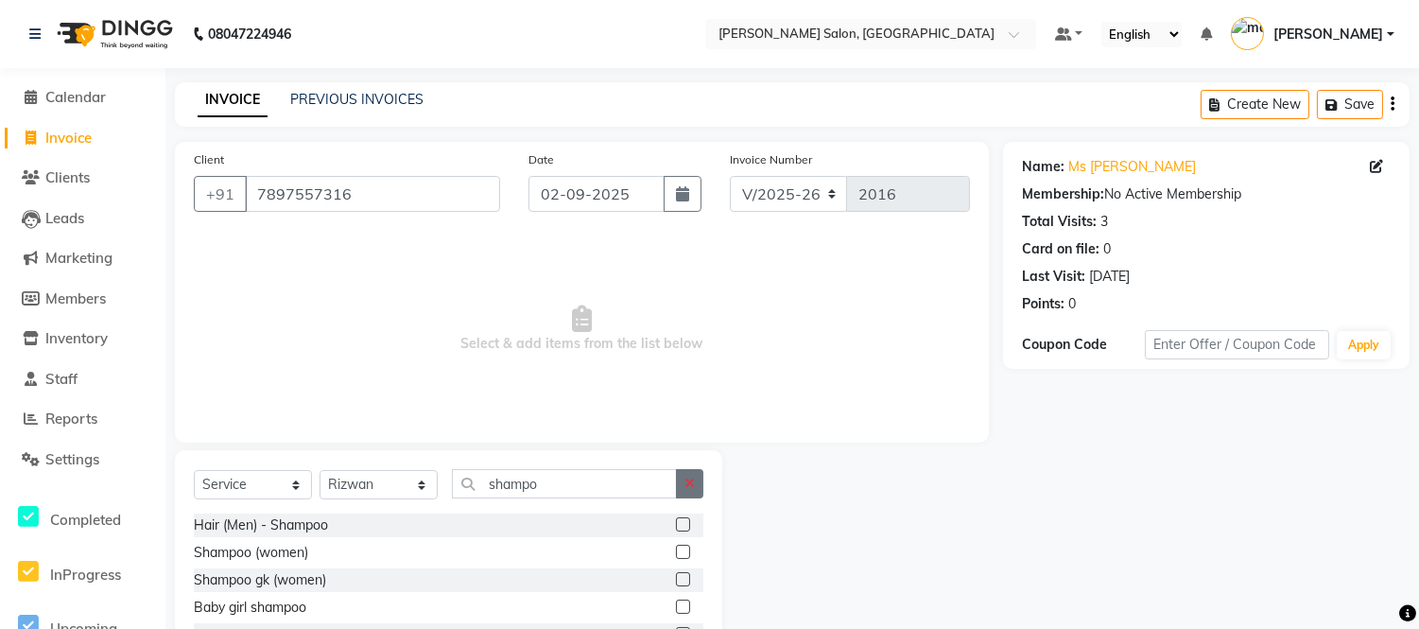
click at [693, 479] on icon "button" at bounding box center [690, 483] width 10 height 13
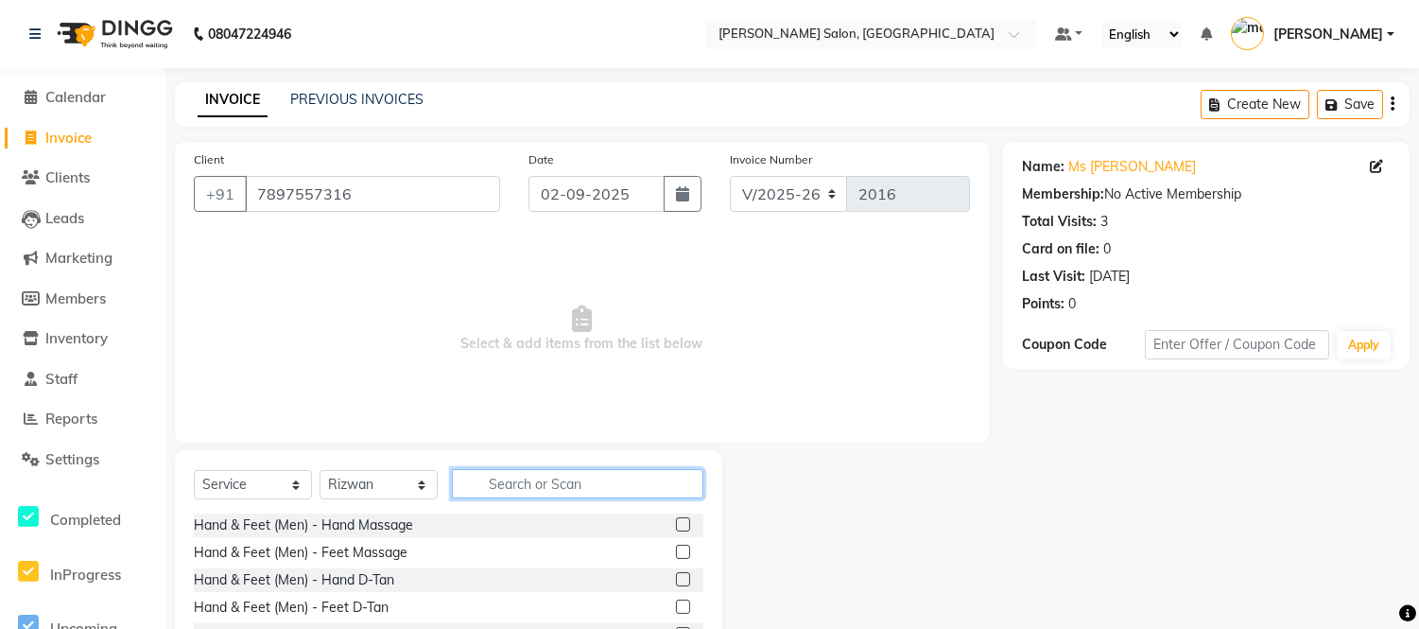
click at [646, 490] on input "text" at bounding box center [578, 483] width 252 height 29
click at [548, 474] on input "text" at bounding box center [578, 483] width 252 height 29
type input "shampoo"
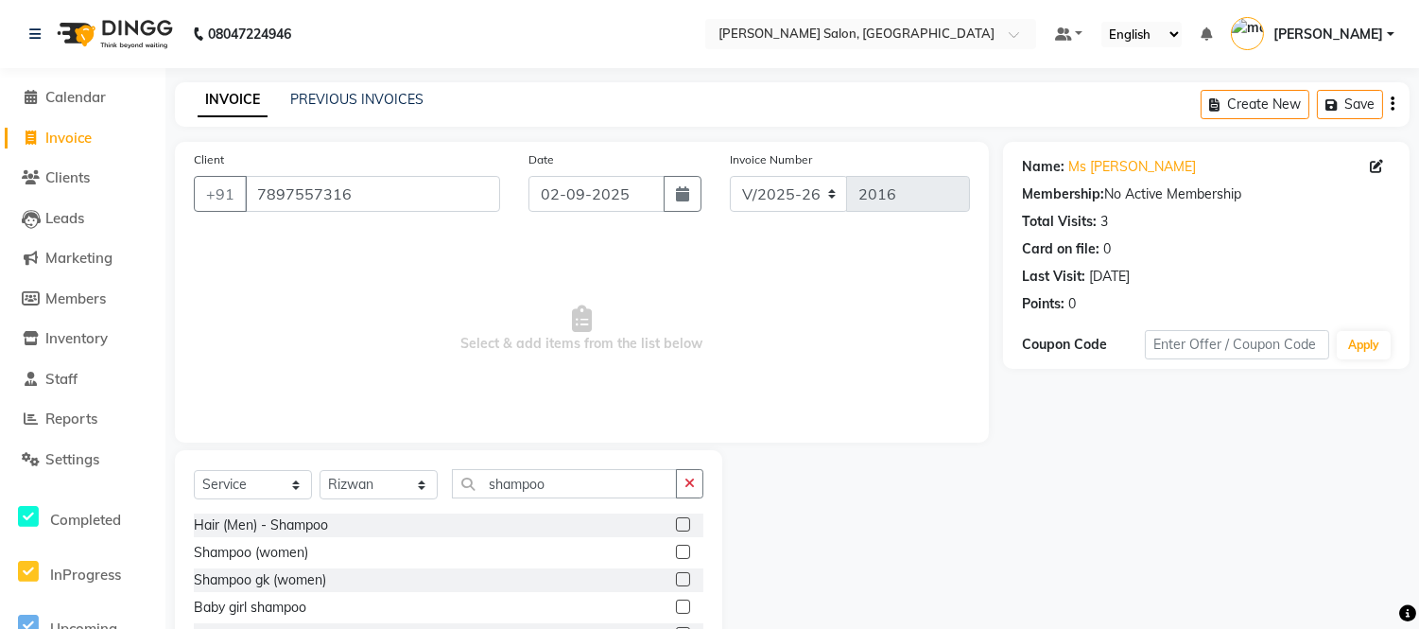
click at [677, 546] on label at bounding box center [683, 552] width 14 height 14
click at [677, 547] on input "checkbox" at bounding box center [682, 553] width 12 height 12
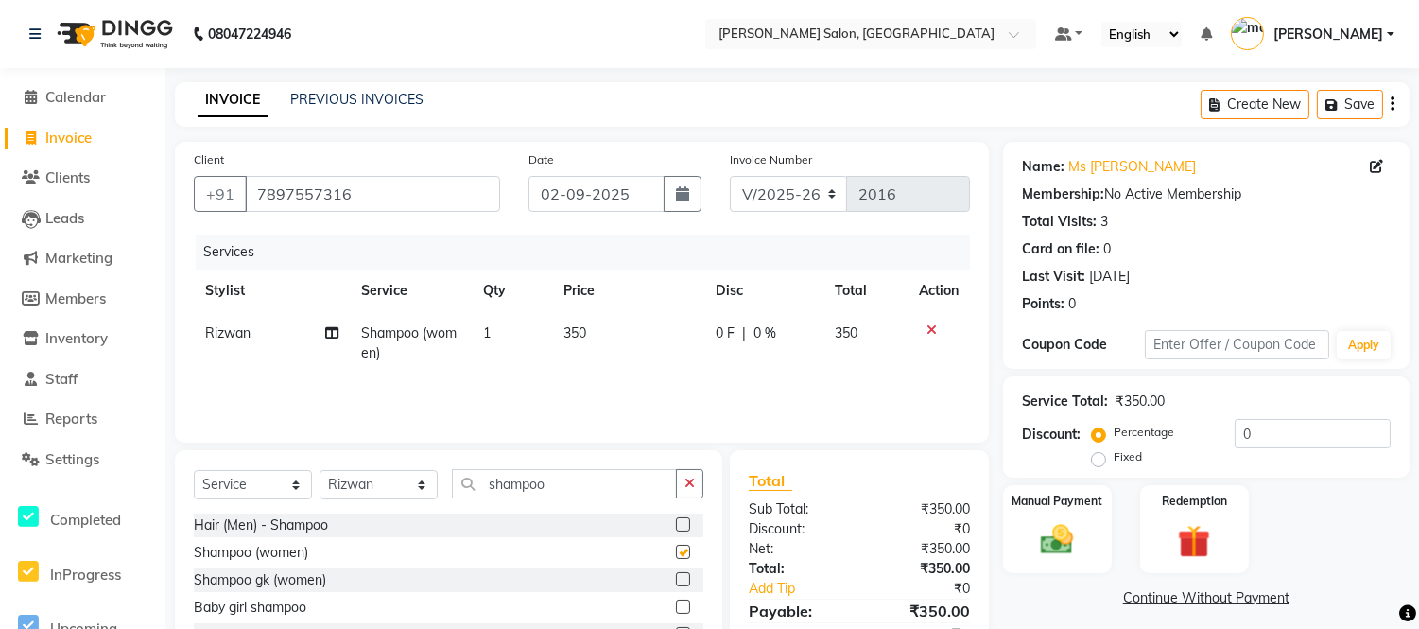
checkbox input "false"
click at [688, 479] on icon "button" at bounding box center [690, 483] width 10 height 13
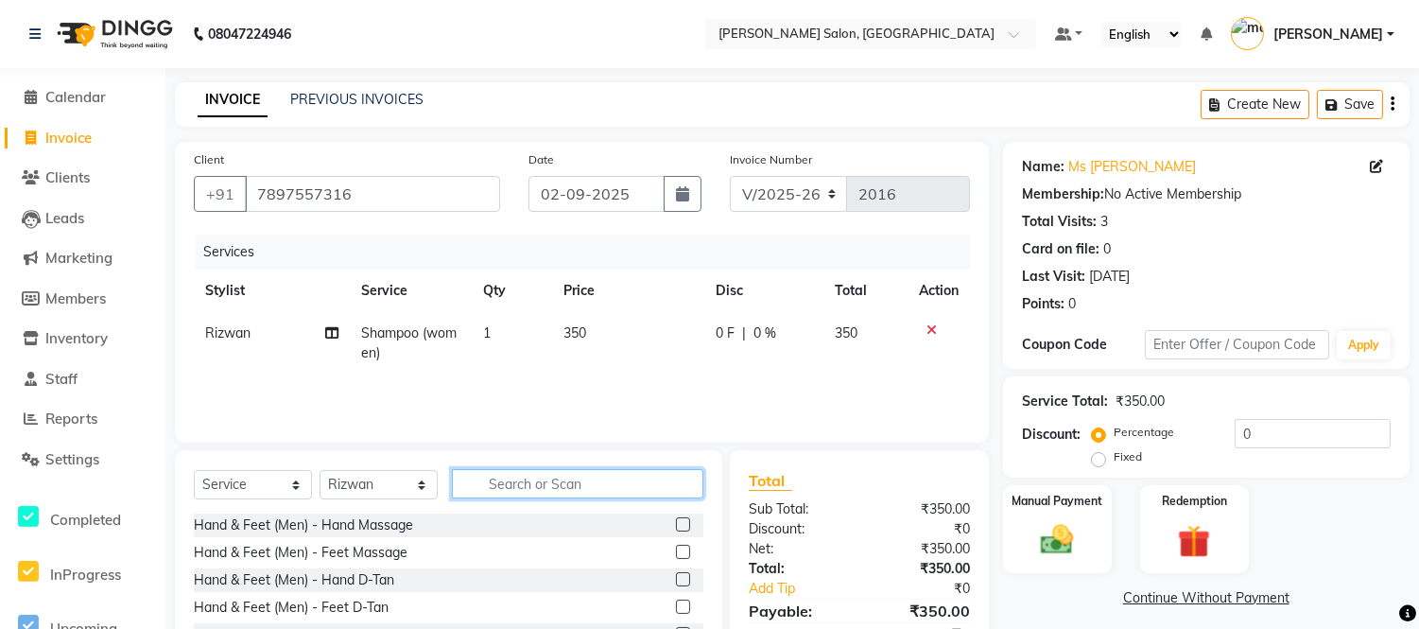
click at [561, 477] on input "text" at bounding box center [578, 483] width 252 height 29
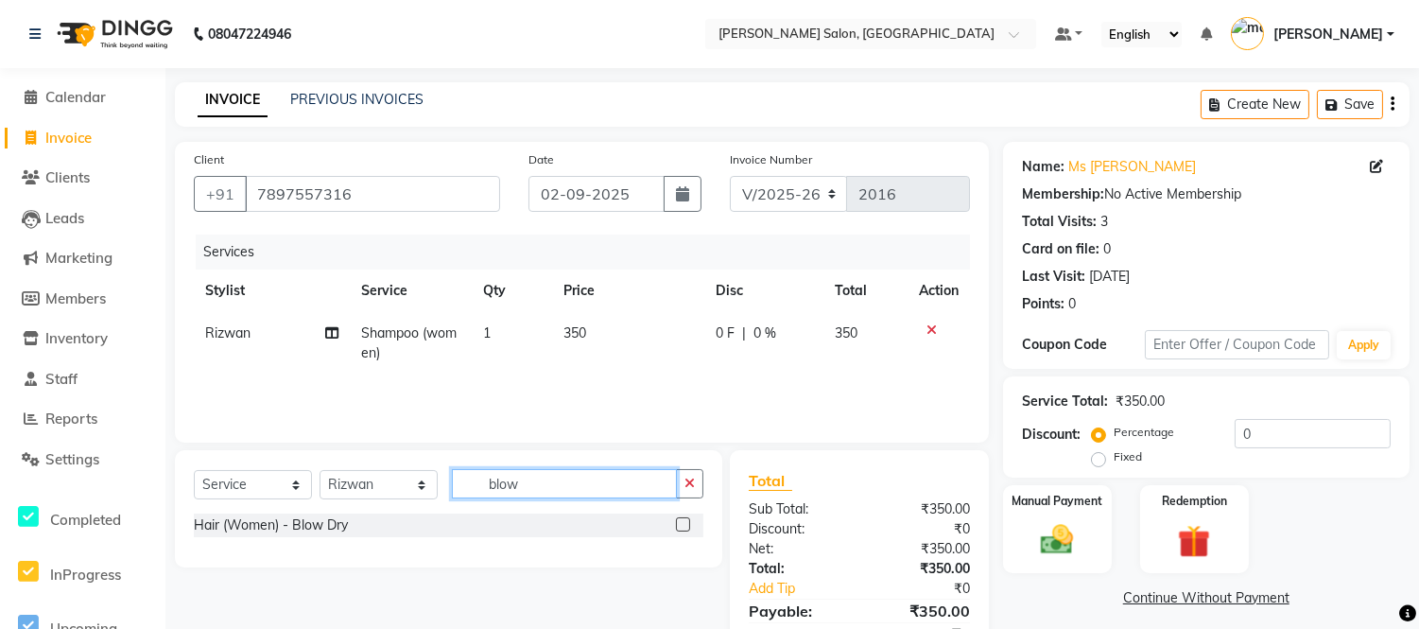
type input "blow"
click at [683, 525] on label at bounding box center [683, 524] width 14 height 14
click at [683, 525] on input "checkbox" at bounding box center [682, 525] width 12 height 12
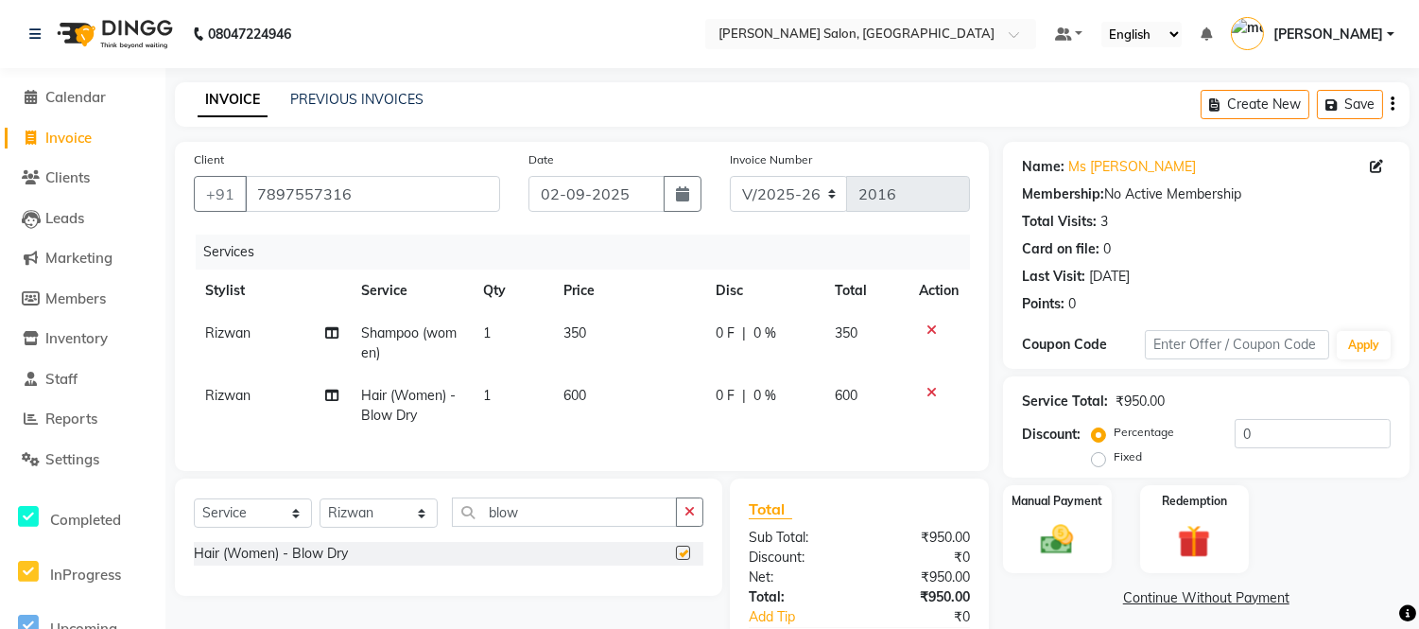
checkbox input "false"
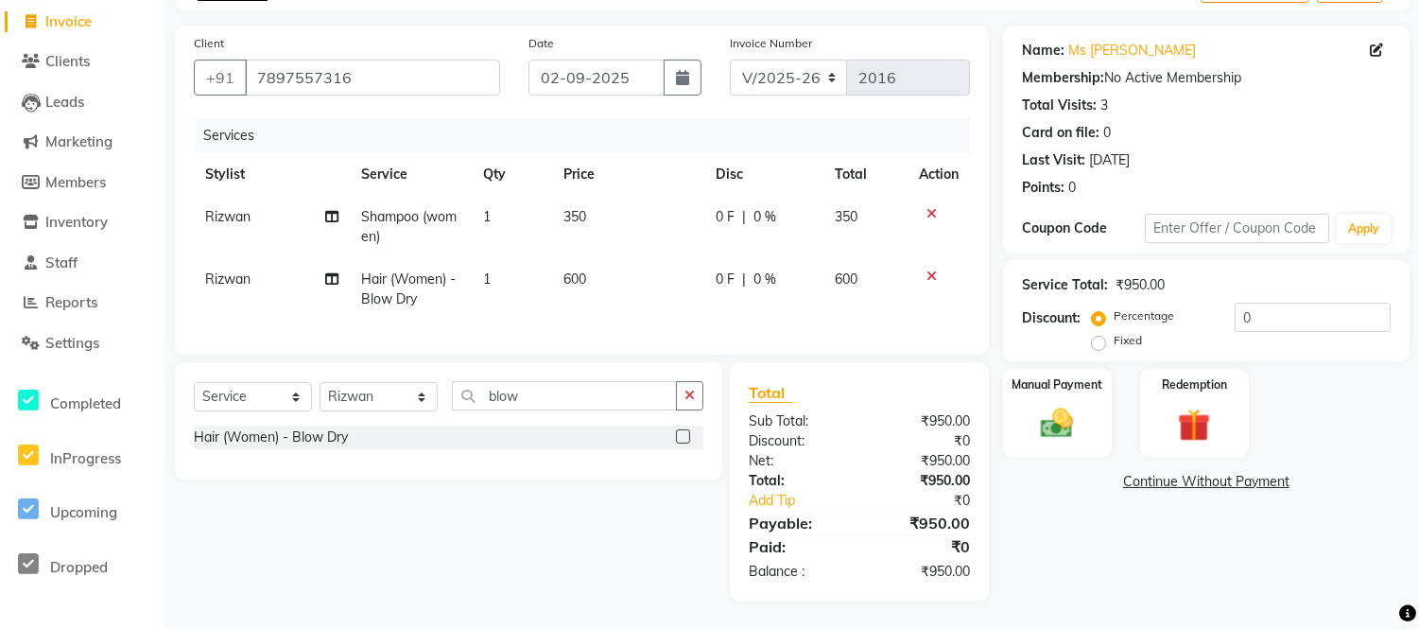
scroll to position [95, 0]
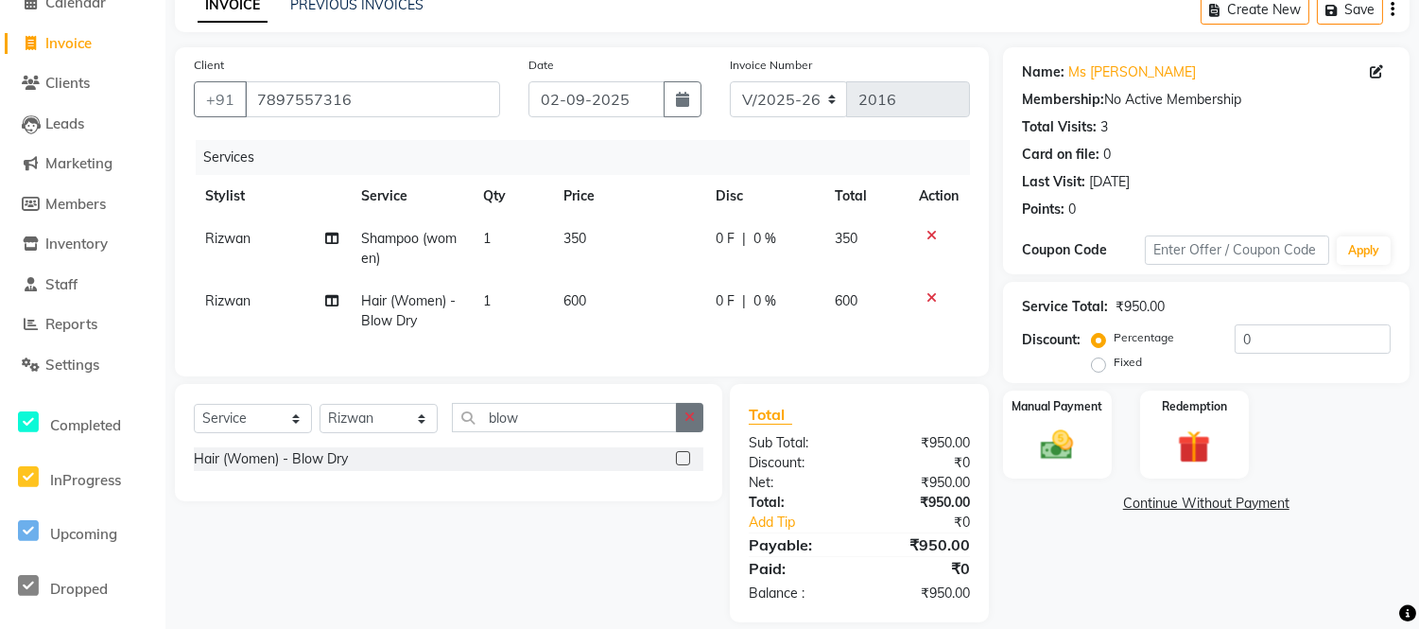
click at [687, 424] on icon "button" at bounding box center [690, 416] width 10 height 13
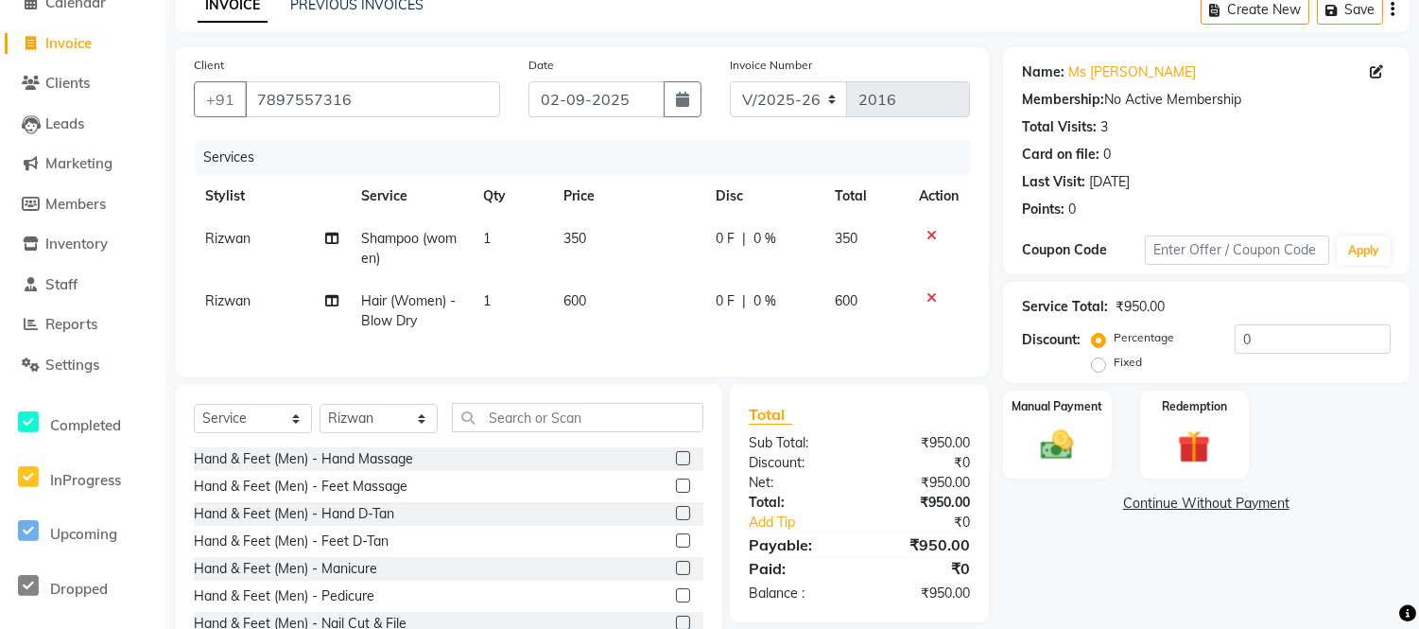
click at [597, 233] on td "350" at bounding box center [628, 248] width 152 height 62
select select "49738"
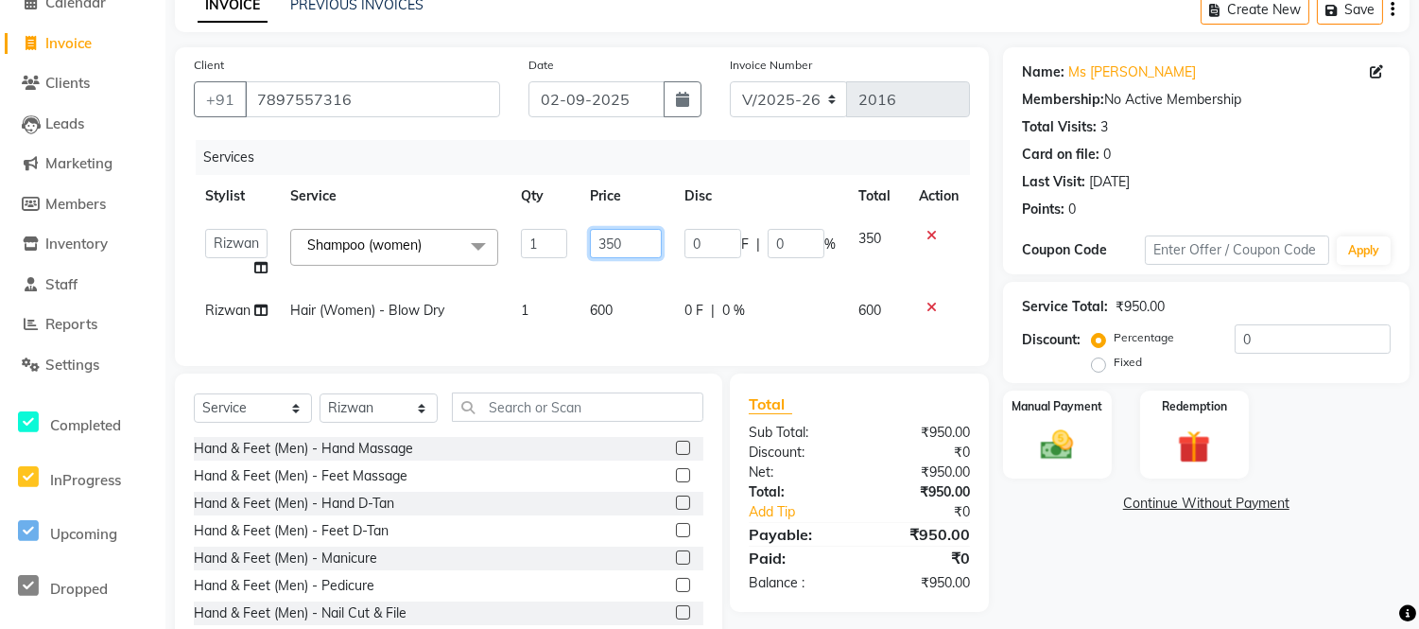
click at [597, 233] on input "350" at bounding box center [626, 243] width 72 height 29
click at [627, 240] on input "350" at bounding box center [626, 243] width 72 height 29
type input "3"
type input "200"
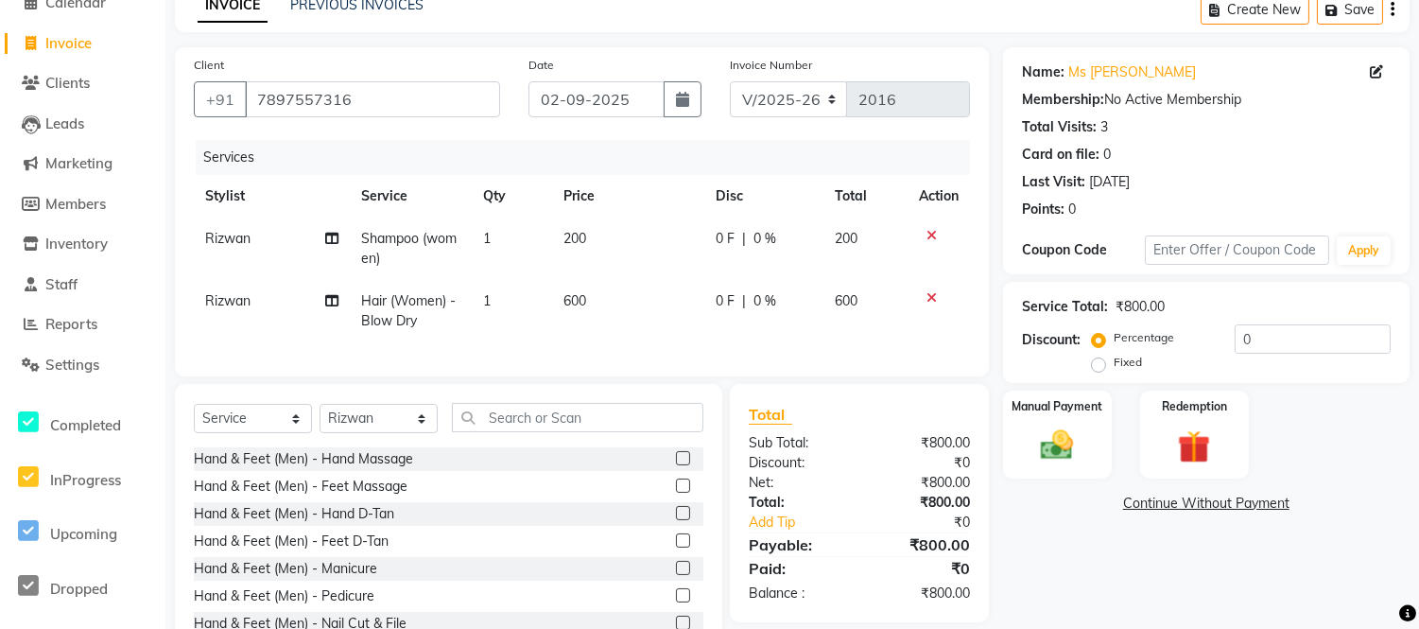
click at [649, 281] on tbody "Rizwan Shampoo (women) 1 200 0 F | 0 % 200 Rizwan Hair (Women) - Blow Dry 1 600…" at bounding box center [582, 279] width 776 height 125
click at [657, 431] on input "text" at bounding box center [578, 417] width 252 height 29
click at [371, 426] on select "Select Stylist [PERSON_NAME] [PERSON_NAME] [PERSON_NAME] [PERSON_NAME] [PERSON_…" at bounding box center [379, 418] width 118 height 29
select select "49733"
click at [320, 420] on select "Select Stylist [PERSON_NAME] [PERSON_NAME] [PERSON_NAME] [PERSON_NAME] [PERSON_…" at bounding box center [379, 418] width 118 height 29
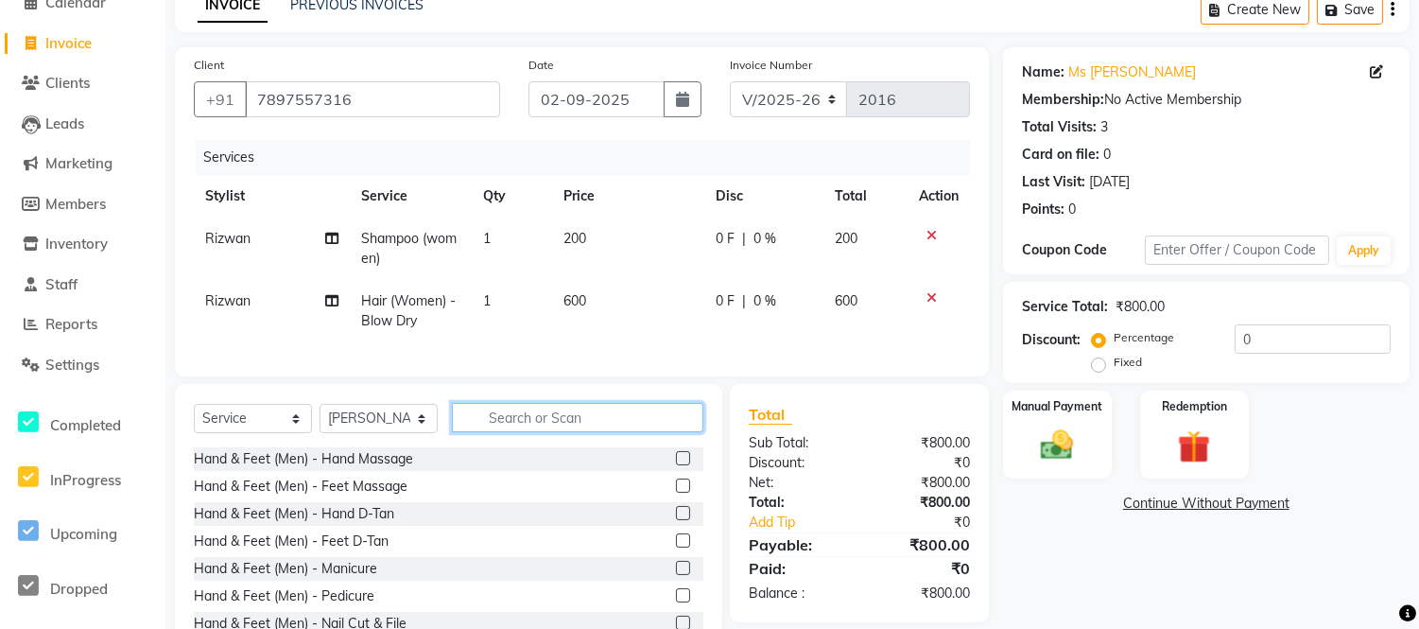
click at [545, 424] on input "text" at bounding box center [578, 417] width 252 height 29
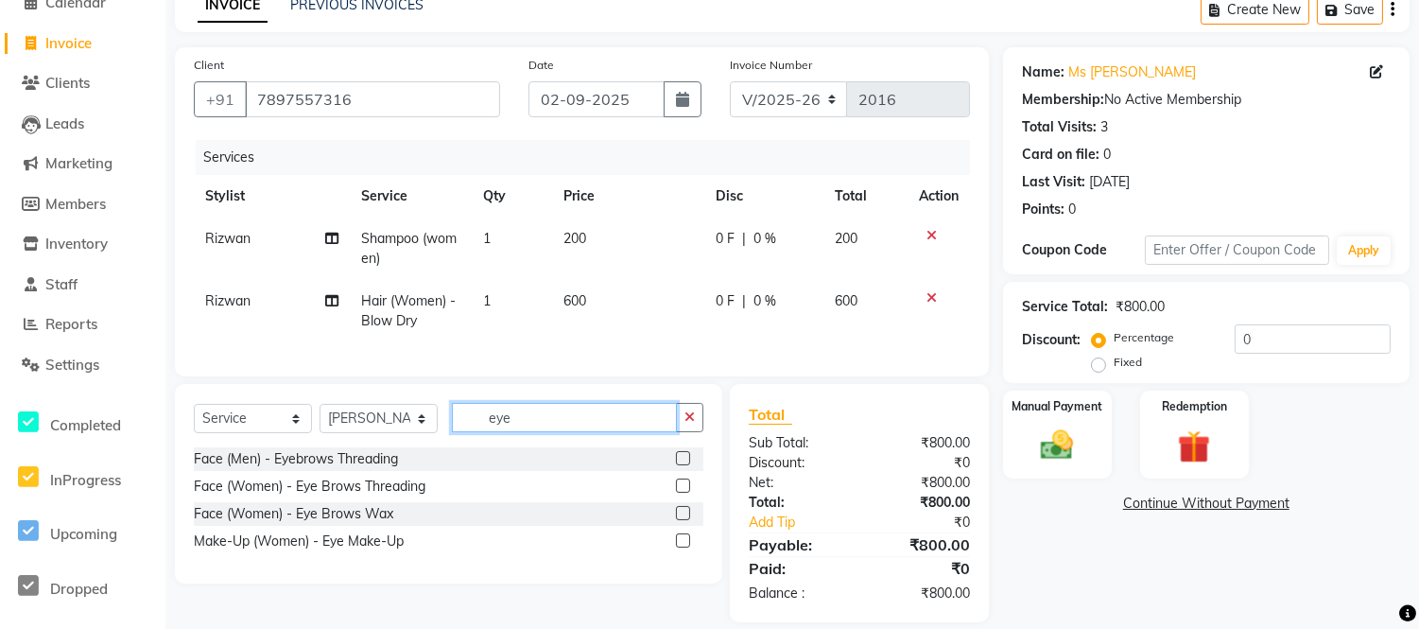
type input "eye"
click at [681, 493] on label at bounding box center [683, 485] width 14 height 14
click at [681, 493] on input "checkbox" at bounding box center [682, 486] width 12 height 12
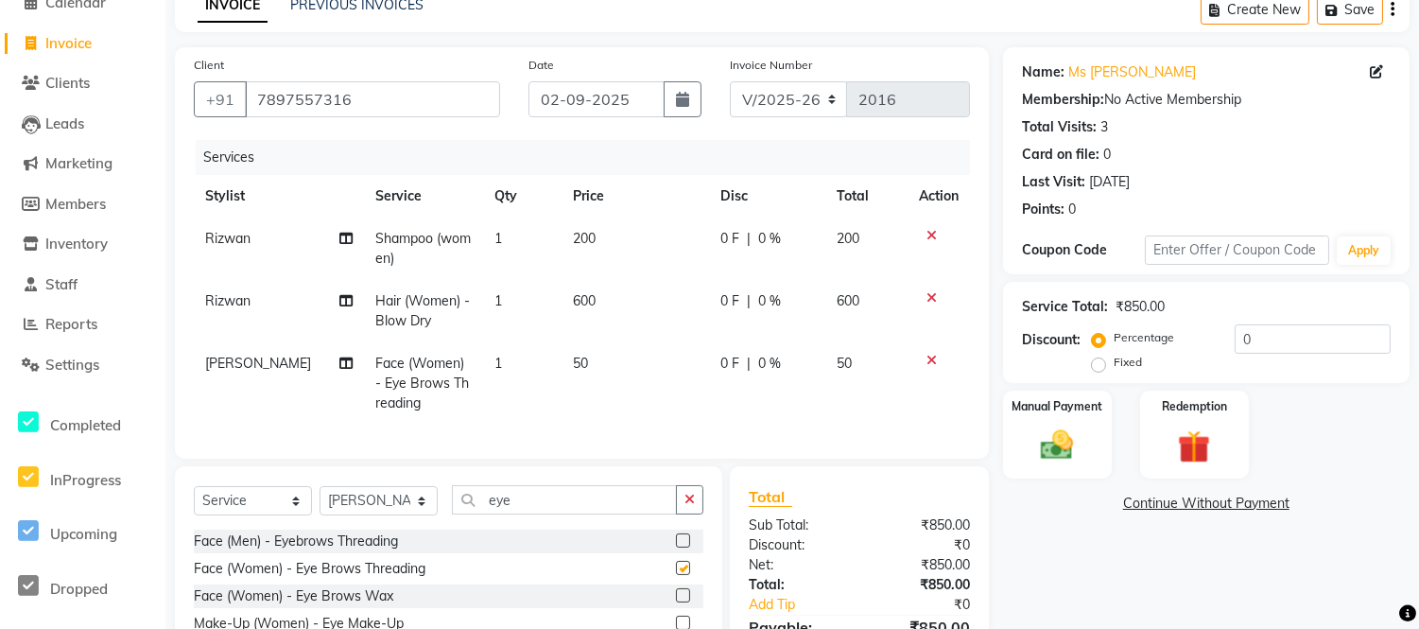
checkbox input "false"
click at [599, 514] on input "eye" at bounding box center [564, 499] width 225 height 29
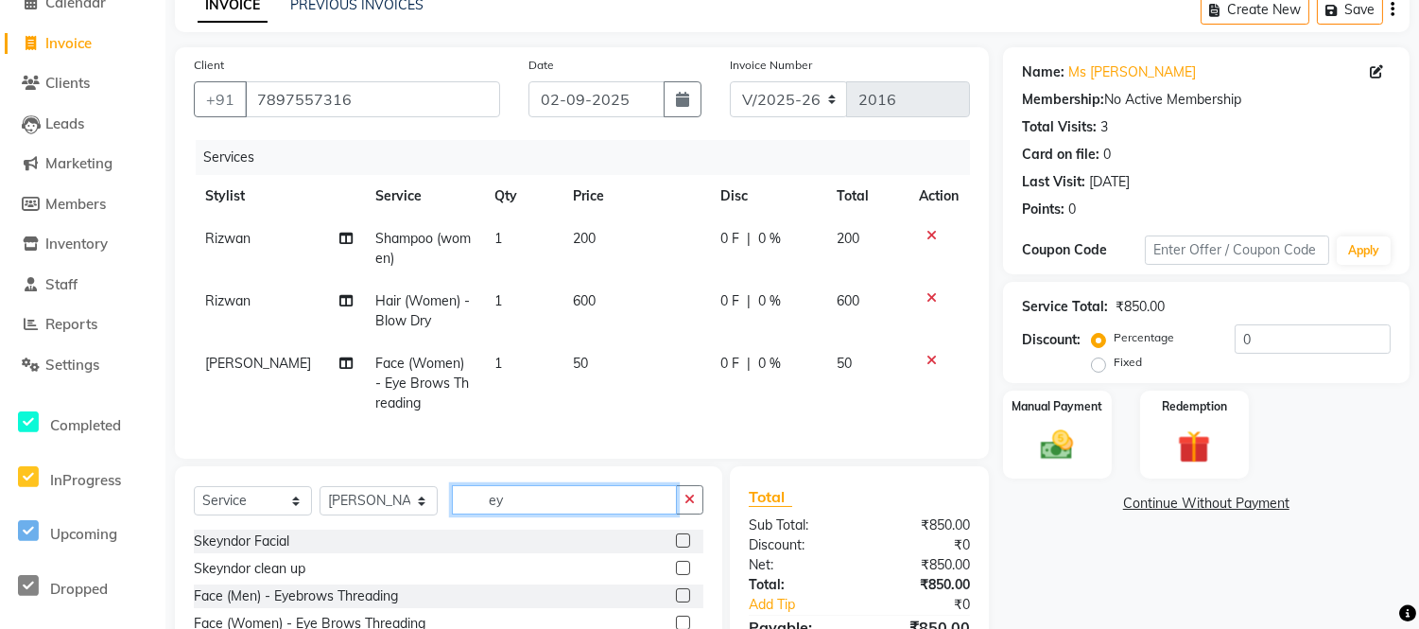
type input "e"
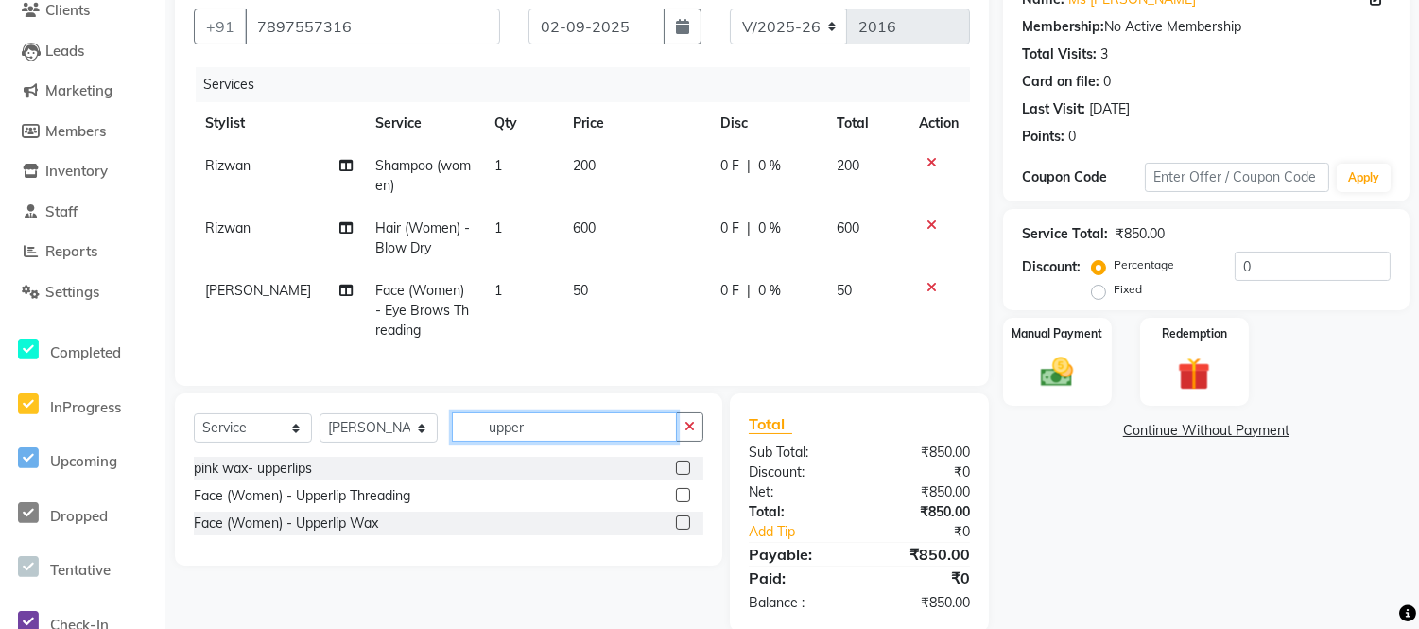
scroll to position [168, 0]
type input "upper"
click at [685, 501] on label at bounding box center [683, 494] width 14 height 14
click at [685, 501] on input "checkbox" at bounding box center [682, 495] width 12 height 12
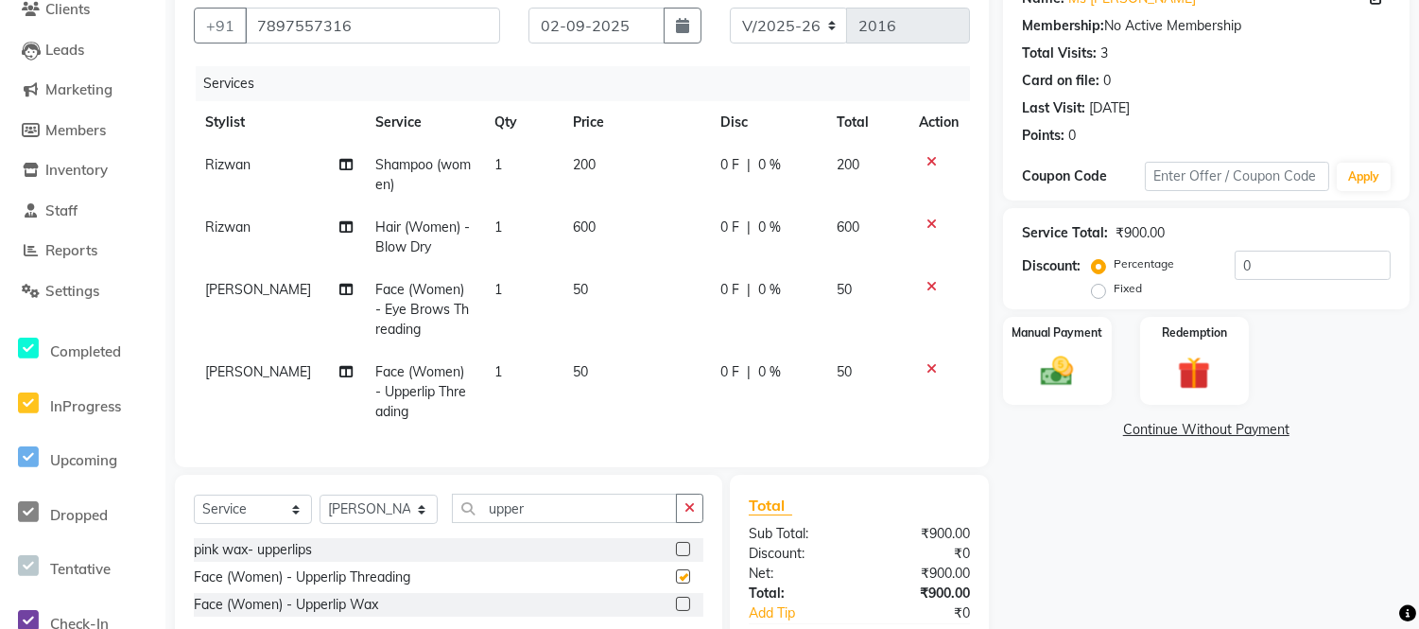
checkbox input "false"
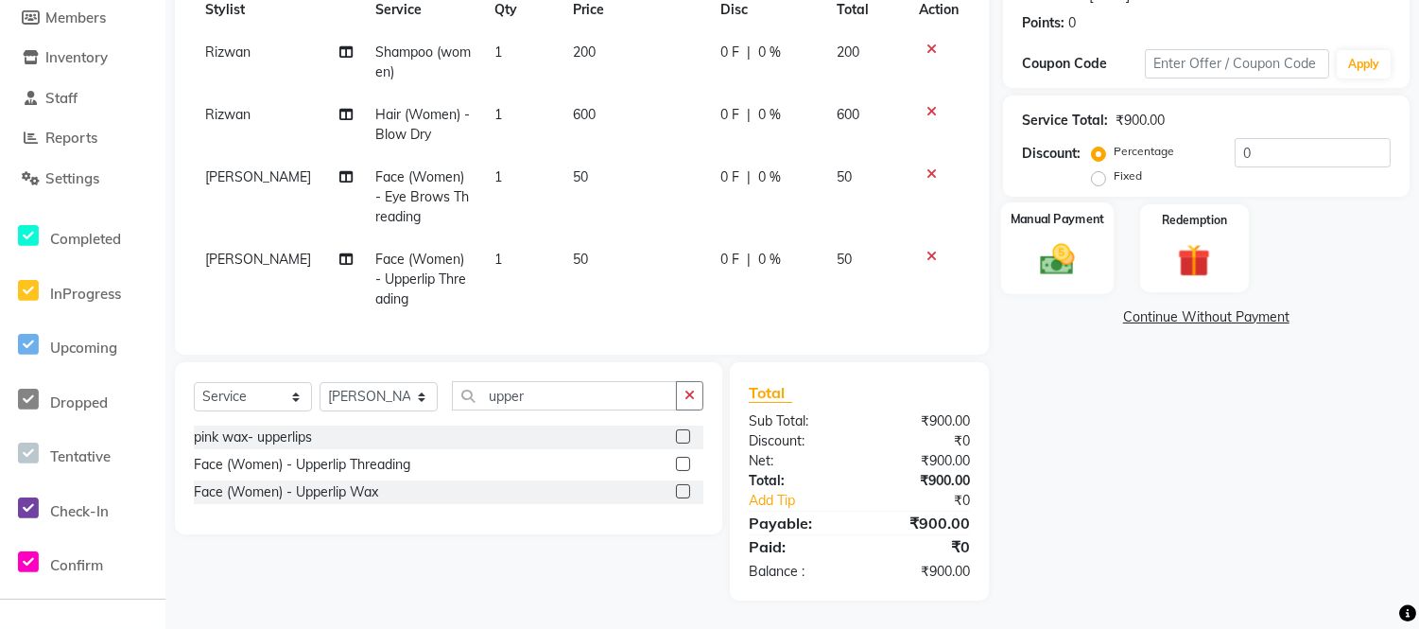
click at [1026, 269] on div "Manual Payment" at bounding box center [1056, 248] width 113 height 92
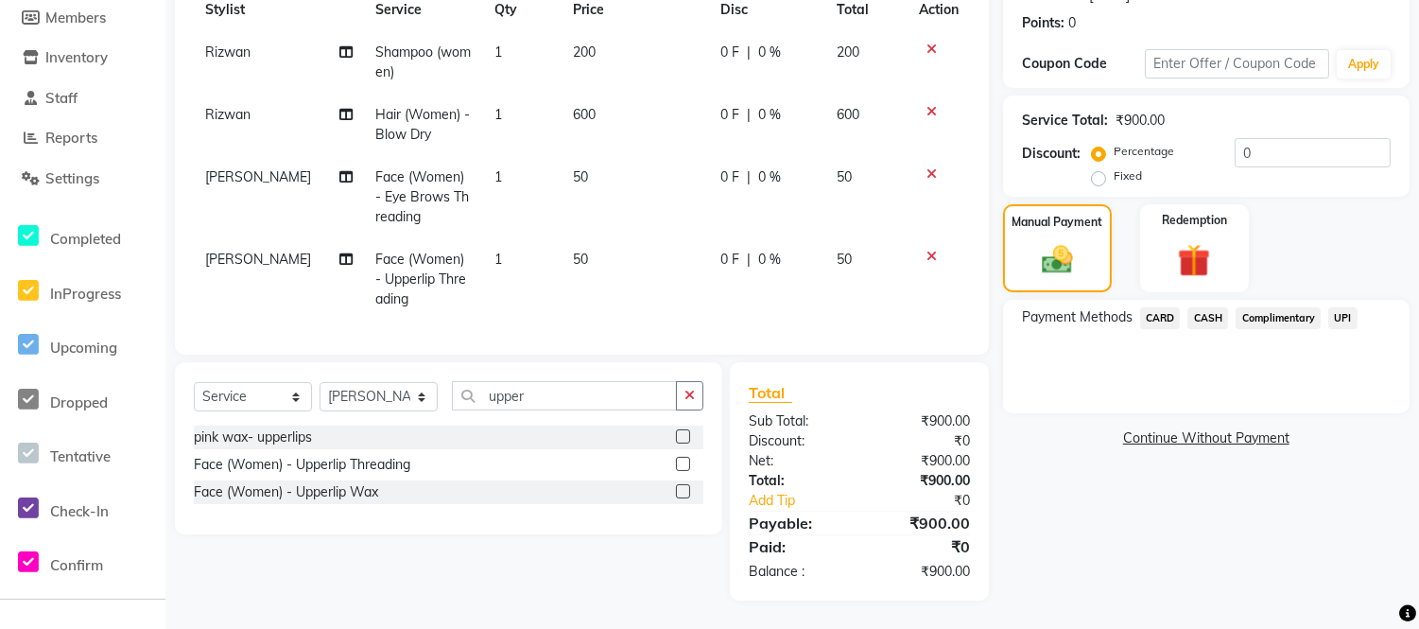
scroll to position [295, 0]
click at [1340, 307] on span "UPI" at bounding box center [1342, 318] width 29 height 22
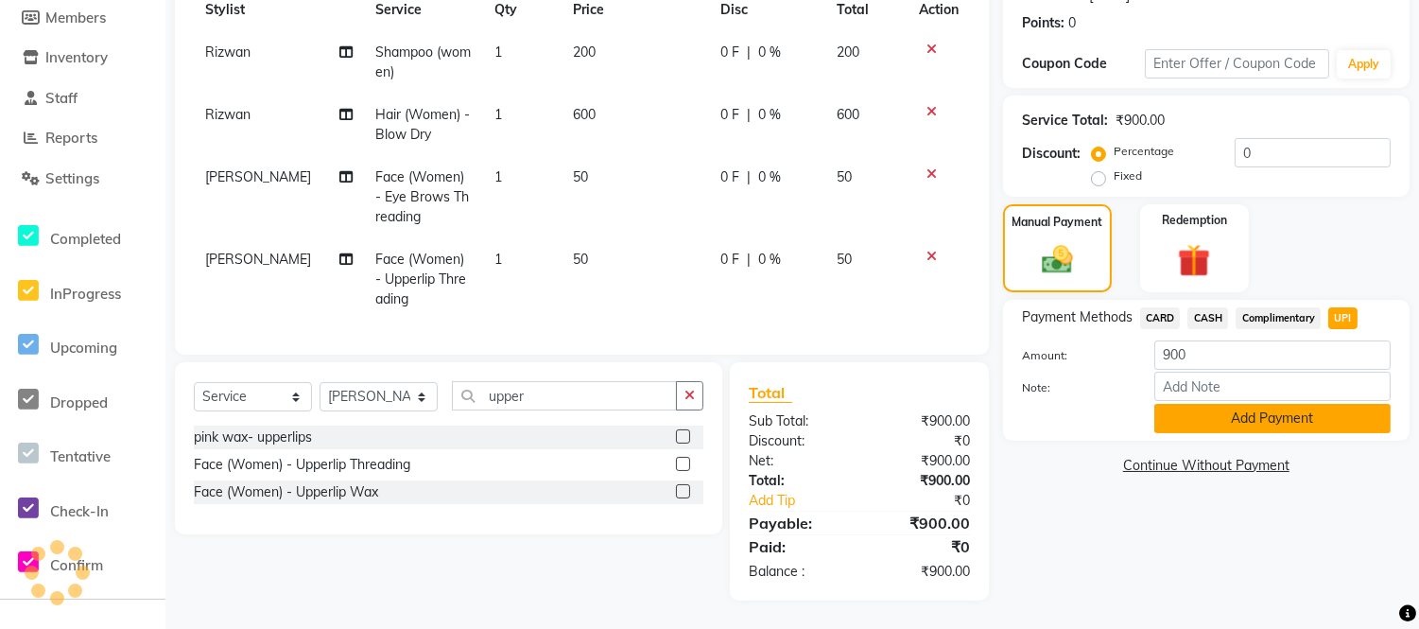
click at [1300, 405] on button "Add Payment" at bounding box center [1272, 418] width 236 height 29
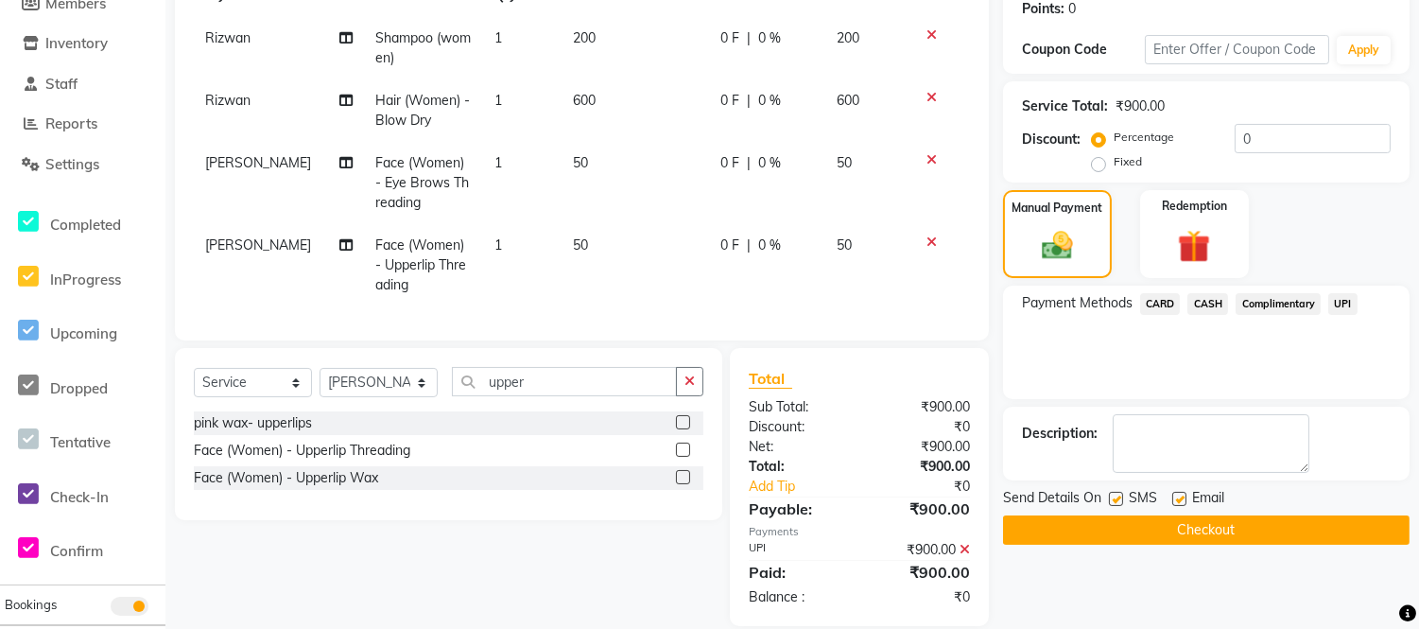
scroll to position [336, 0]
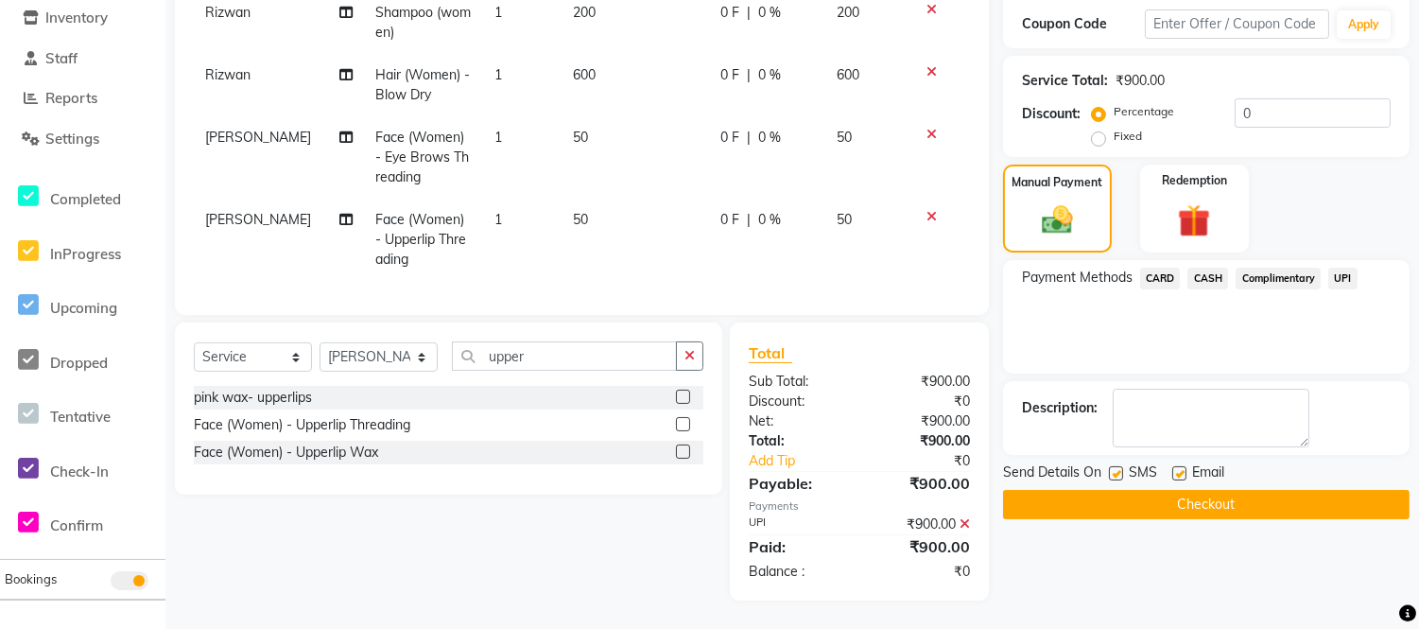
click at [1223, 493] on button "Checkout" at bounding box center [1206, 504] width 407 height 29
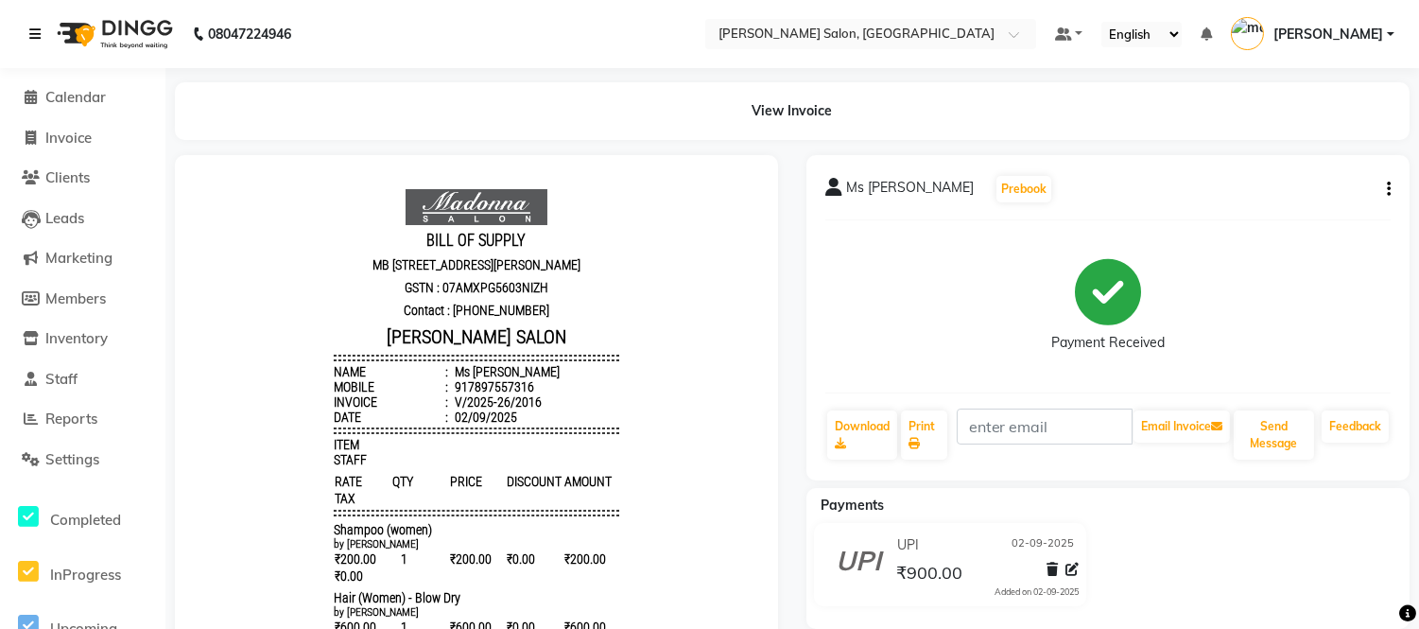
click at [35, 39] on icon at bounding box center [34, 33] width 11 height 13
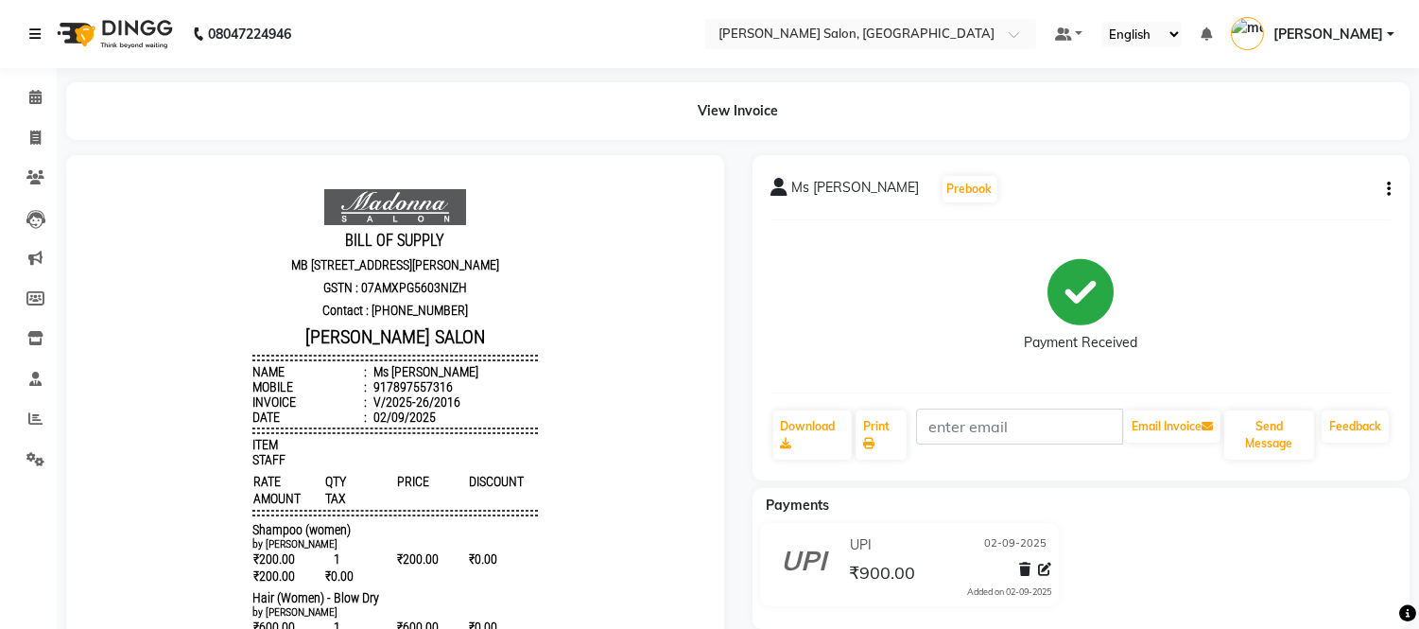
click at [35, 39] on icon at bounding box center [34, 33] width 11 height 13
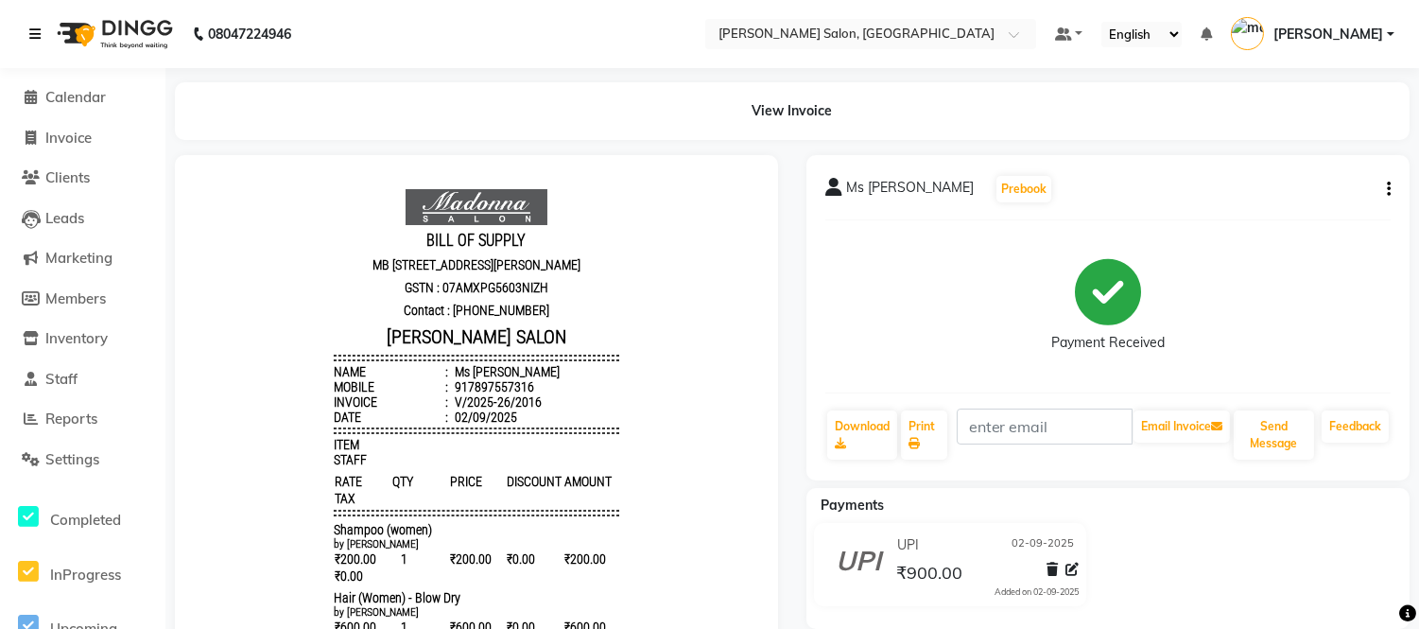
click at [35, 39] on icon at bounding box center [34, 33] width 11 height 13
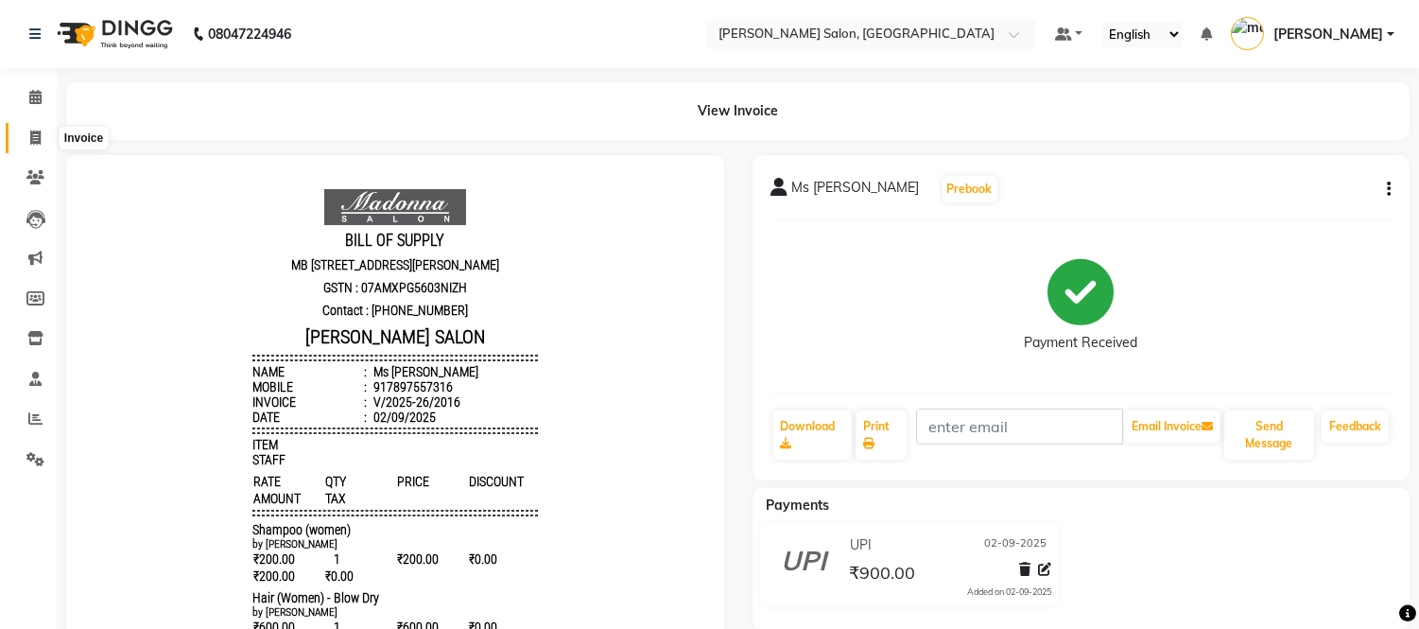
click at [33, 139] on icon at bounding box center [35, 137] width 10 height 14
select select "service"
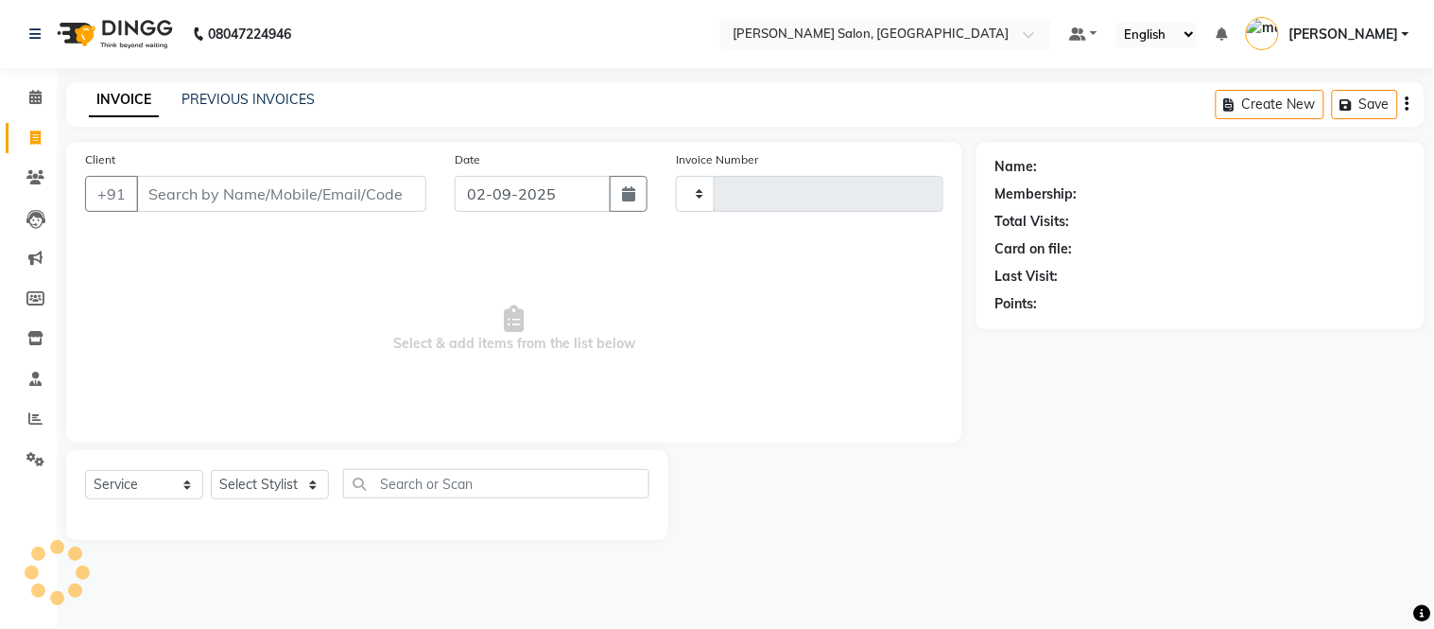
type input "2017"
select select "6469"
click at [240, 96] on link "PREVIOUS INVOICES" at bounding box center [248, 99] width 133 height 17
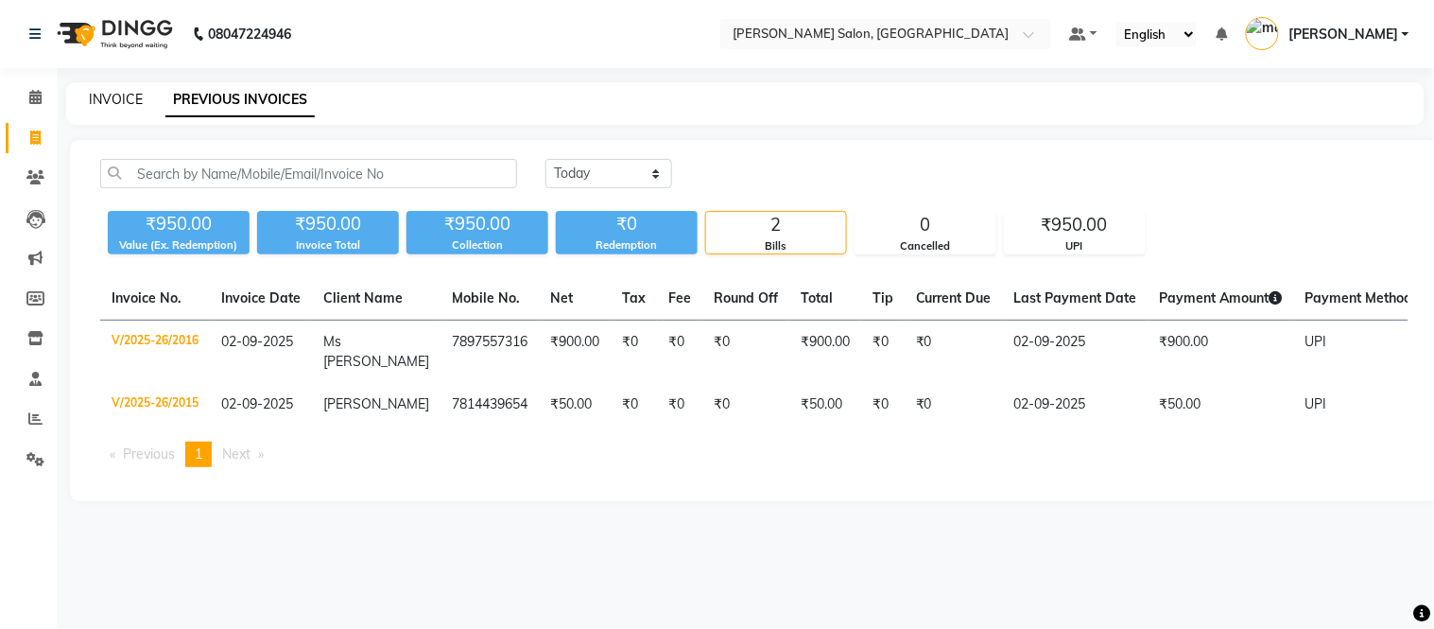
click at [120, 105] on link "INVOICE" at bounding box center [116, 99] width 54 height 17
select select "service"
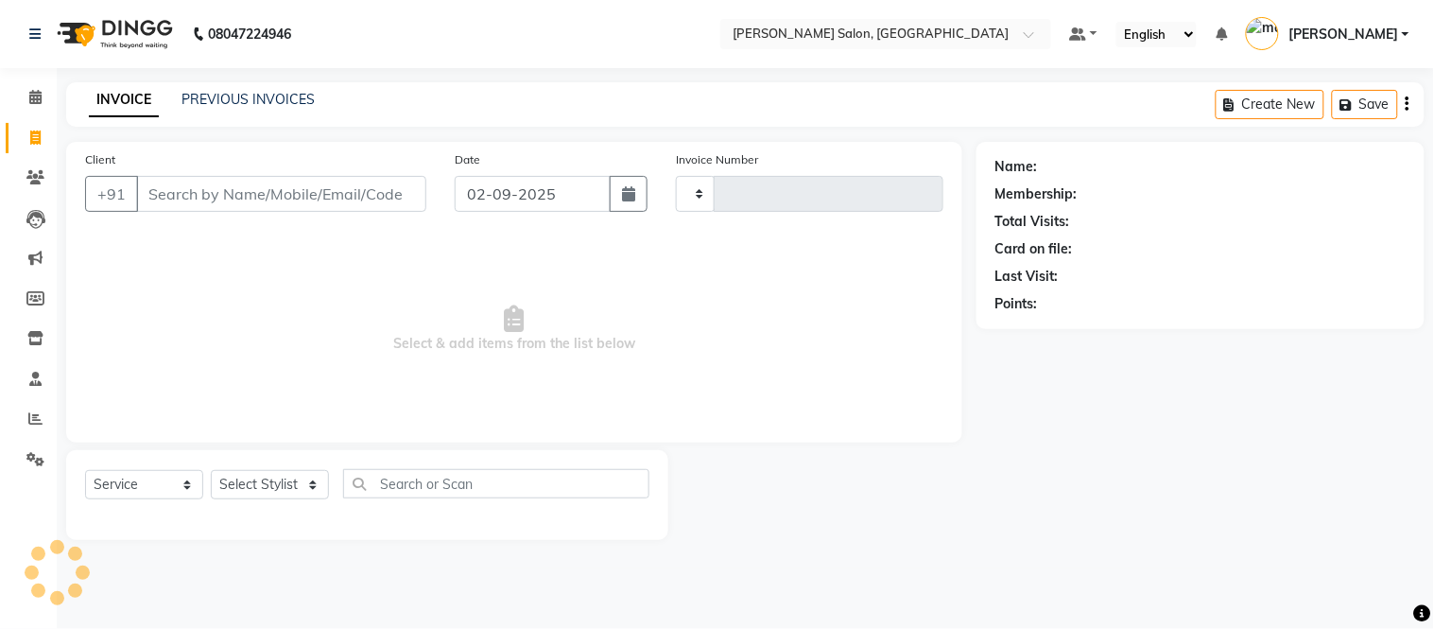
type input "2017"
select select "6469"
click at [260, 92] on link "PREVIOUS INVOICES" at bounding box center [248, 99] width 133 height 17
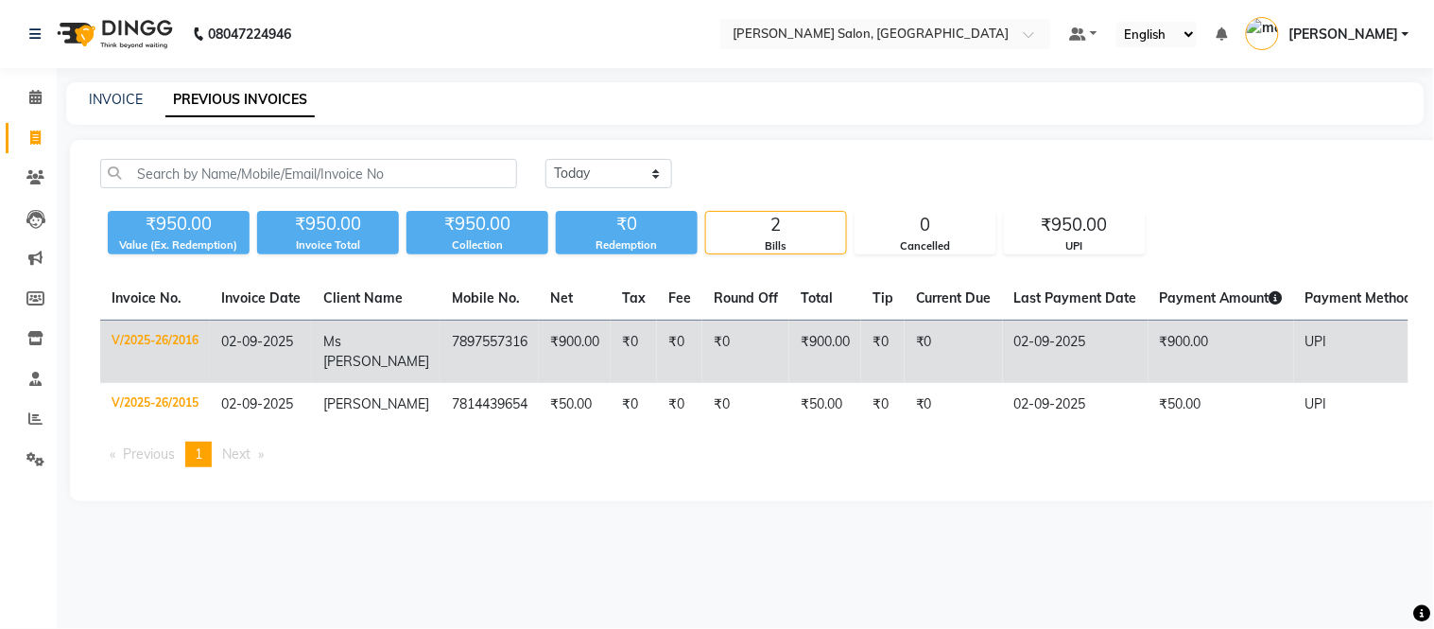
click at [477, 348] on td "7897557316" at bounding box center [490, 352] width 98 height 63
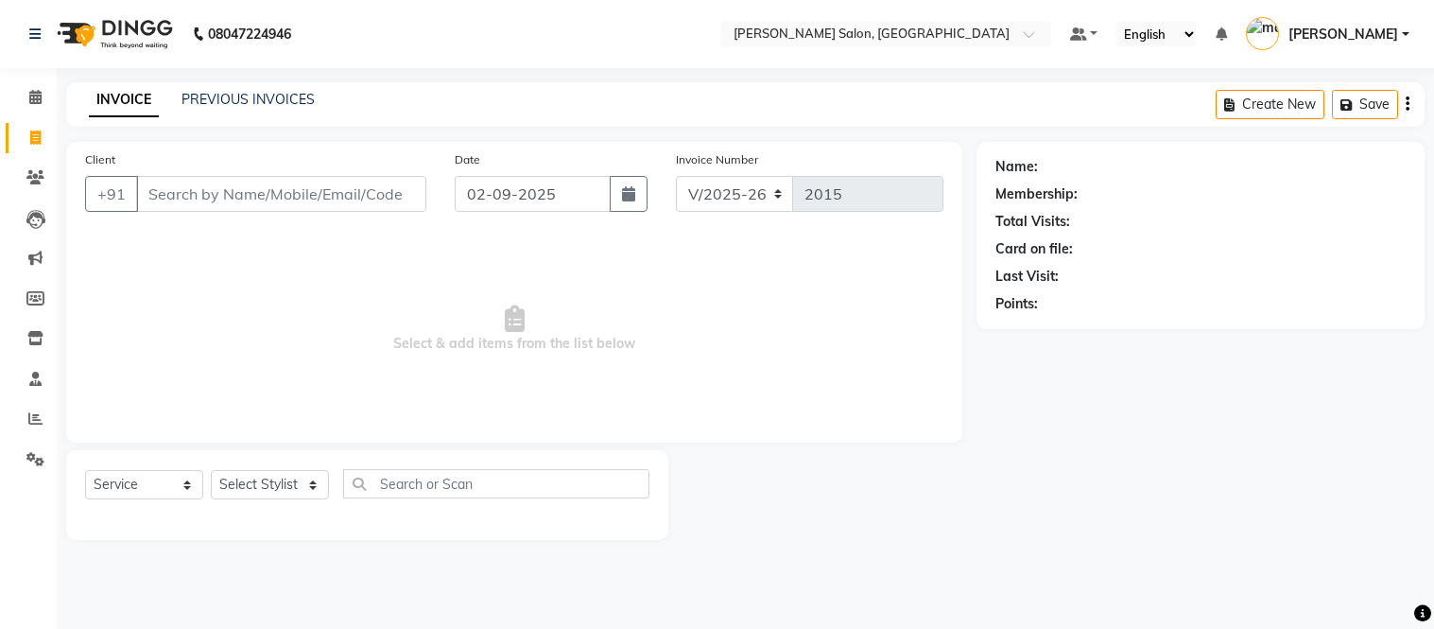
select select "6469"
select select "service"
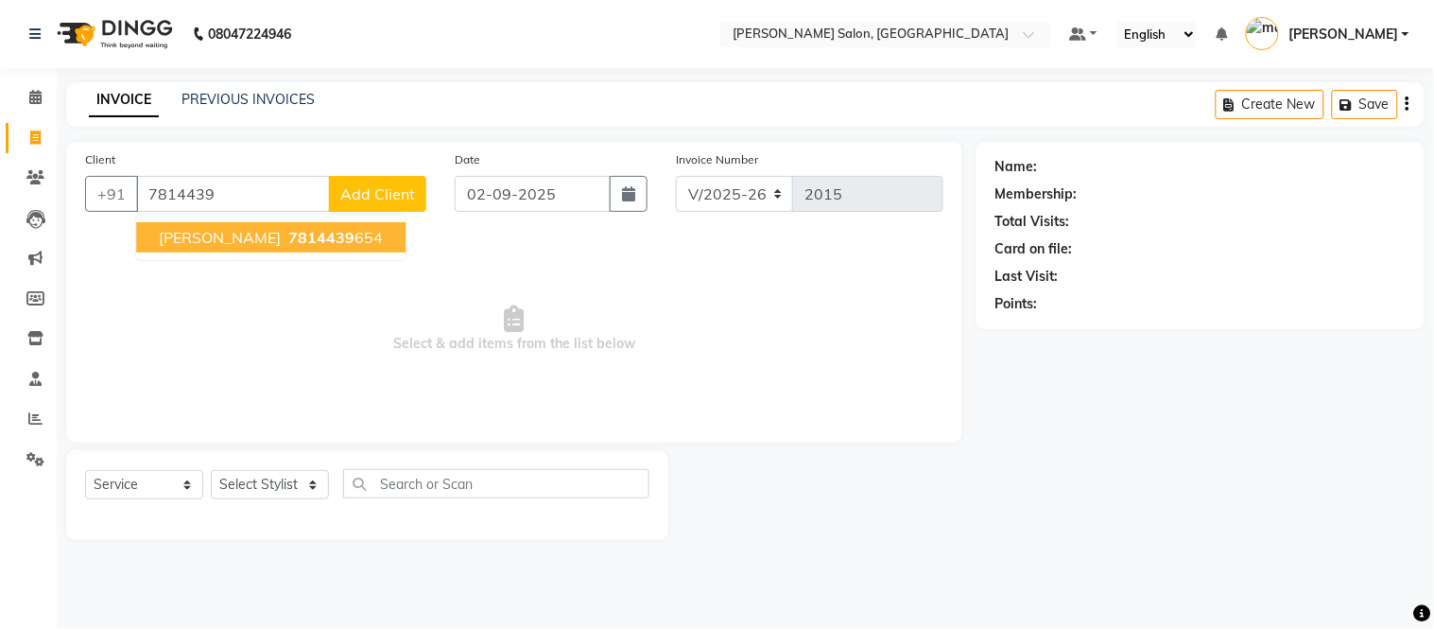
click at [288, 244] on span "7814439" at bounding box center [321, 237] width 66 height 19
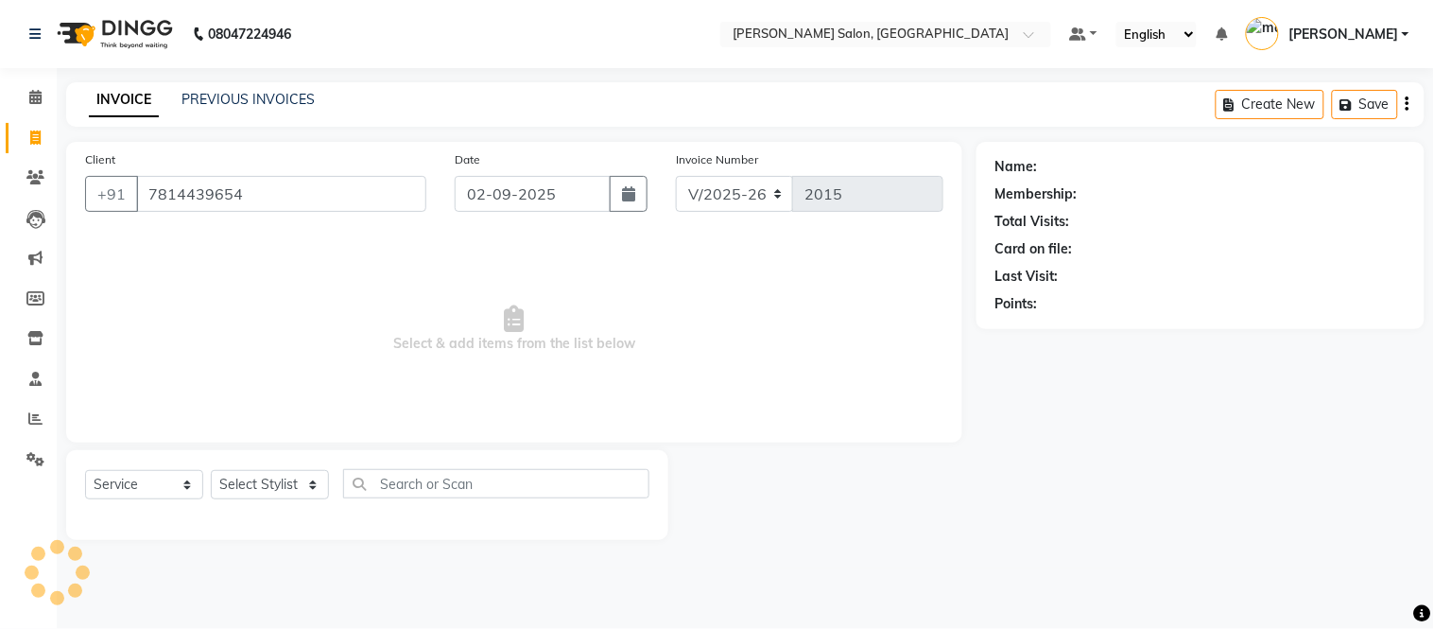
type input "7814439654"
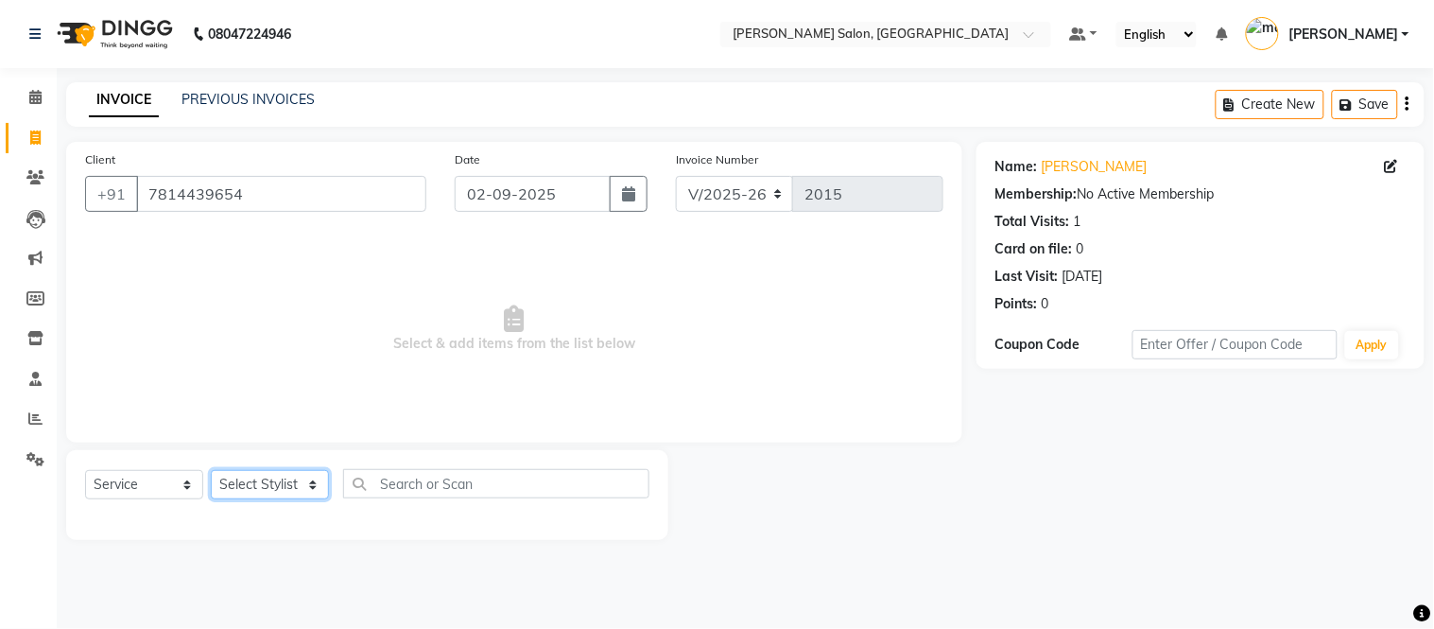
click at [310, 485] on select "Select Stylist [PERSON_NAME] [PERSON_NAME] [PERSON_NAME] [PERSON_NAME] [PERSON_…" at bounding box center [270, 484] width 118 height 29
select select "49733"
click at [211, 471] on select "Select Stylist [PERSON_NAME] [PERSON_NAME] [PERSON_NAME] [PERSON_NAME] [PERSON_…" at bounding box center [270, 484] width 118 height 29
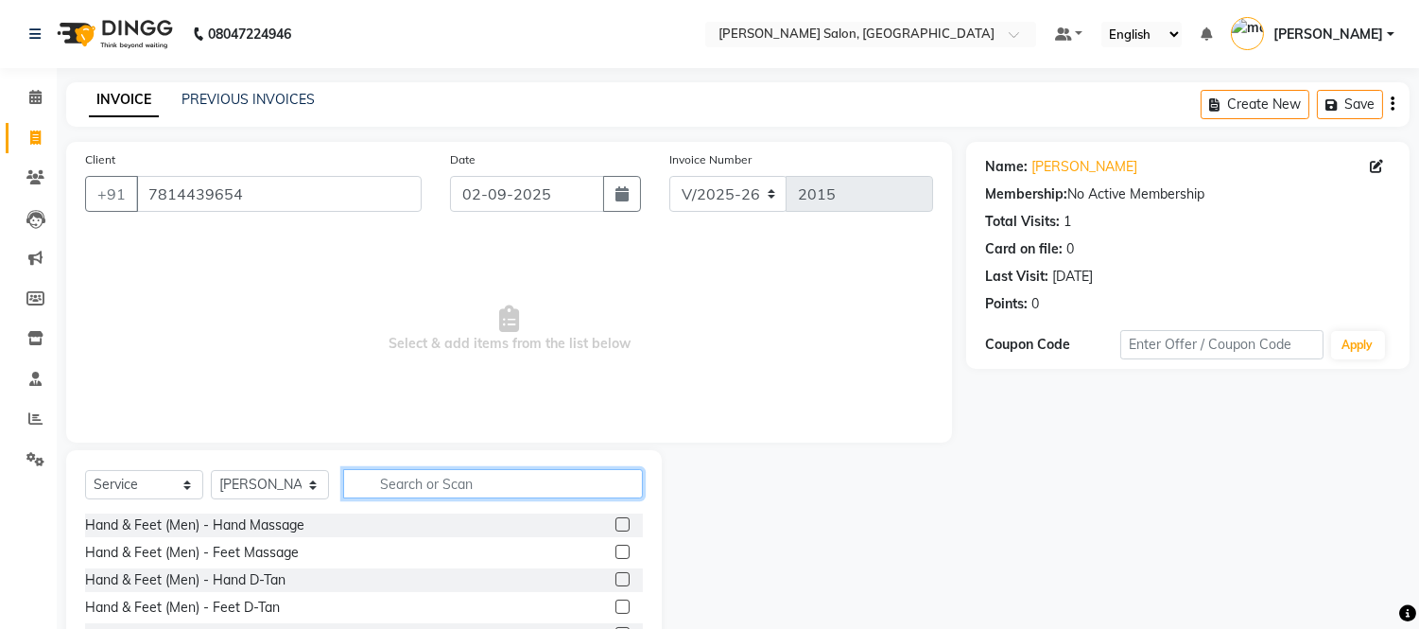
click at [397, 484] on input "text" at bounding box center [493, 483] width 300 height 29
type input "eye"
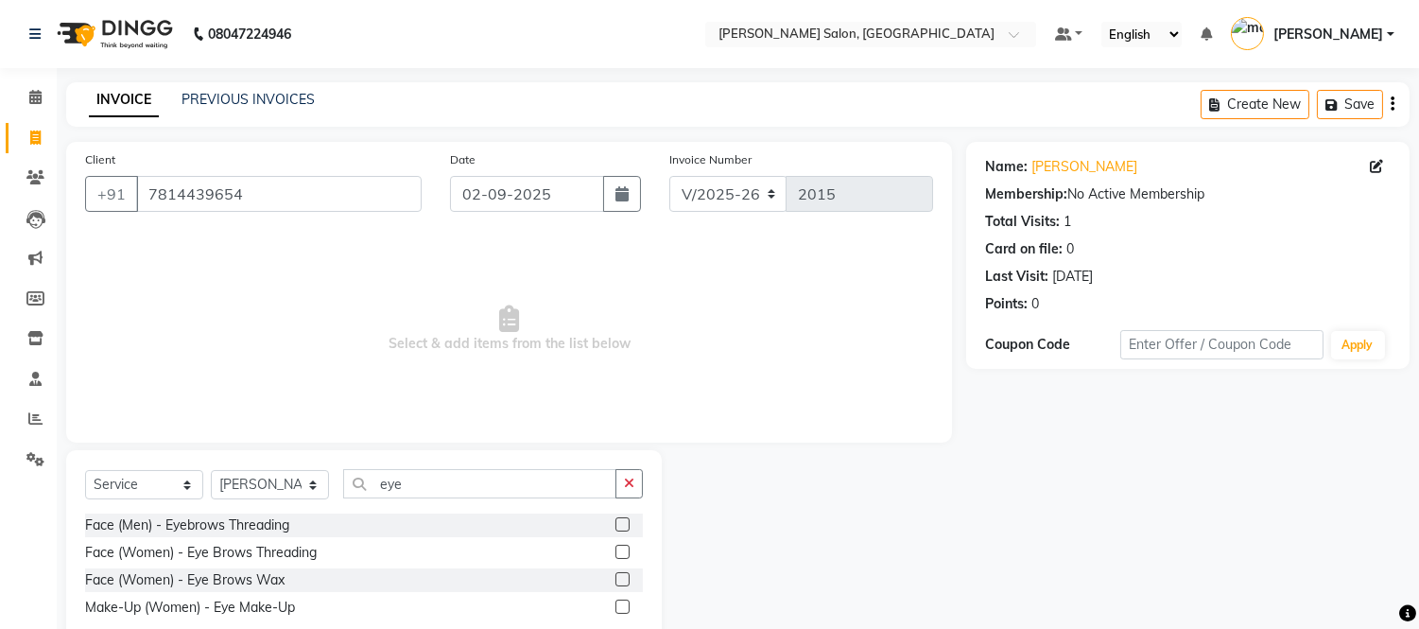
click at [622, 522] on label at bounding box center [623, 524] width 14 height 14
click at [622, 522] on input "checkbox" at bounding box center [622, 525] width 12 height 12
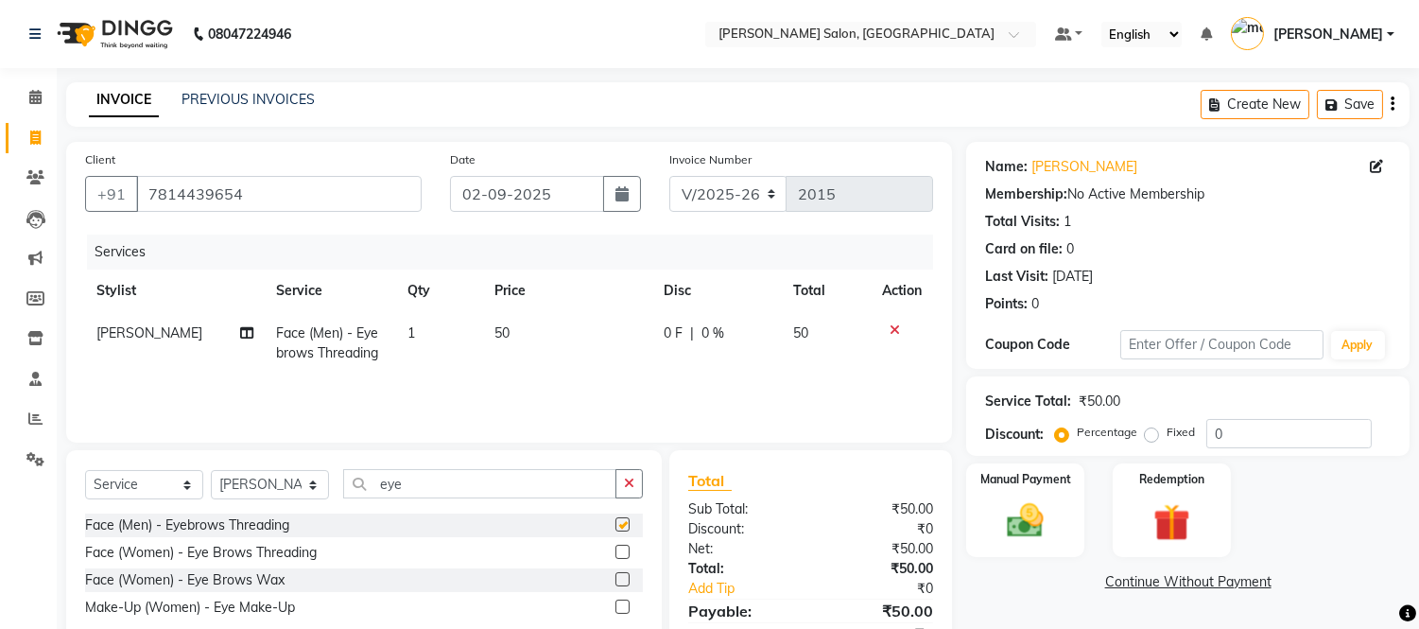
checkbox input "false"
click at [1044, 504] on img at bounding box center [1026, 521] width 62 height 44
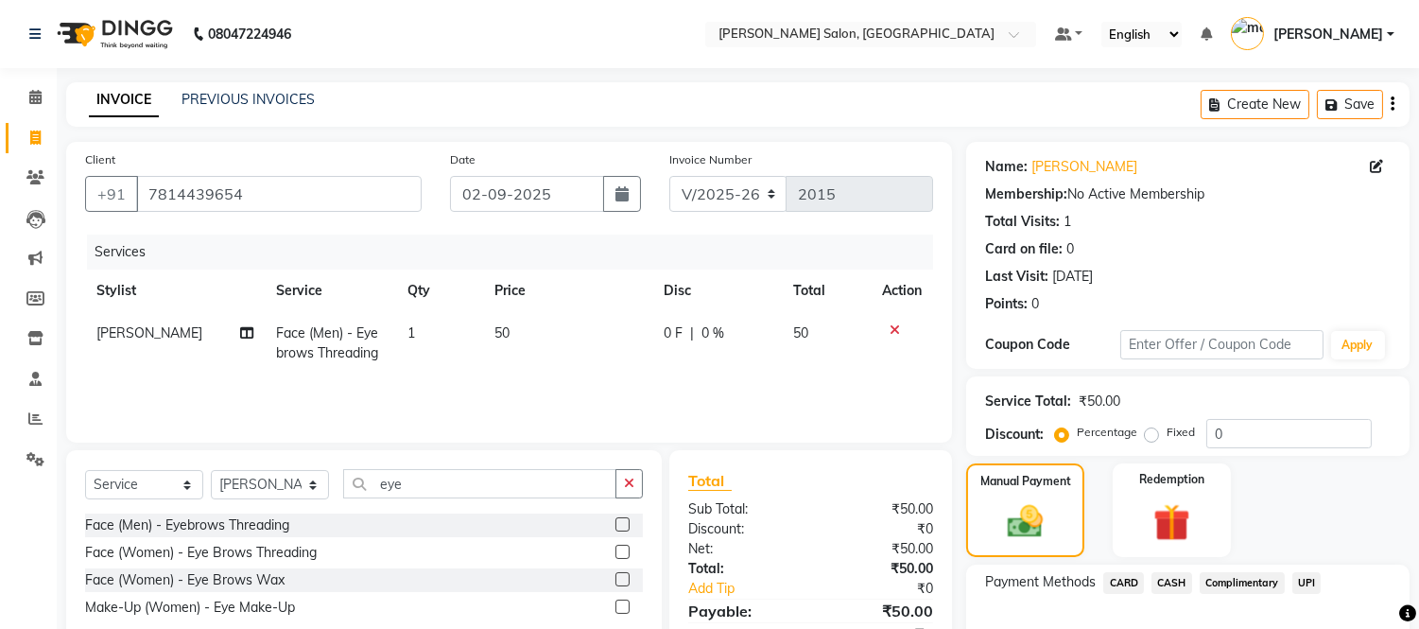
click at [1303, 582] on span "UPI" at bounding box center [1307, 583] width 29 height 22
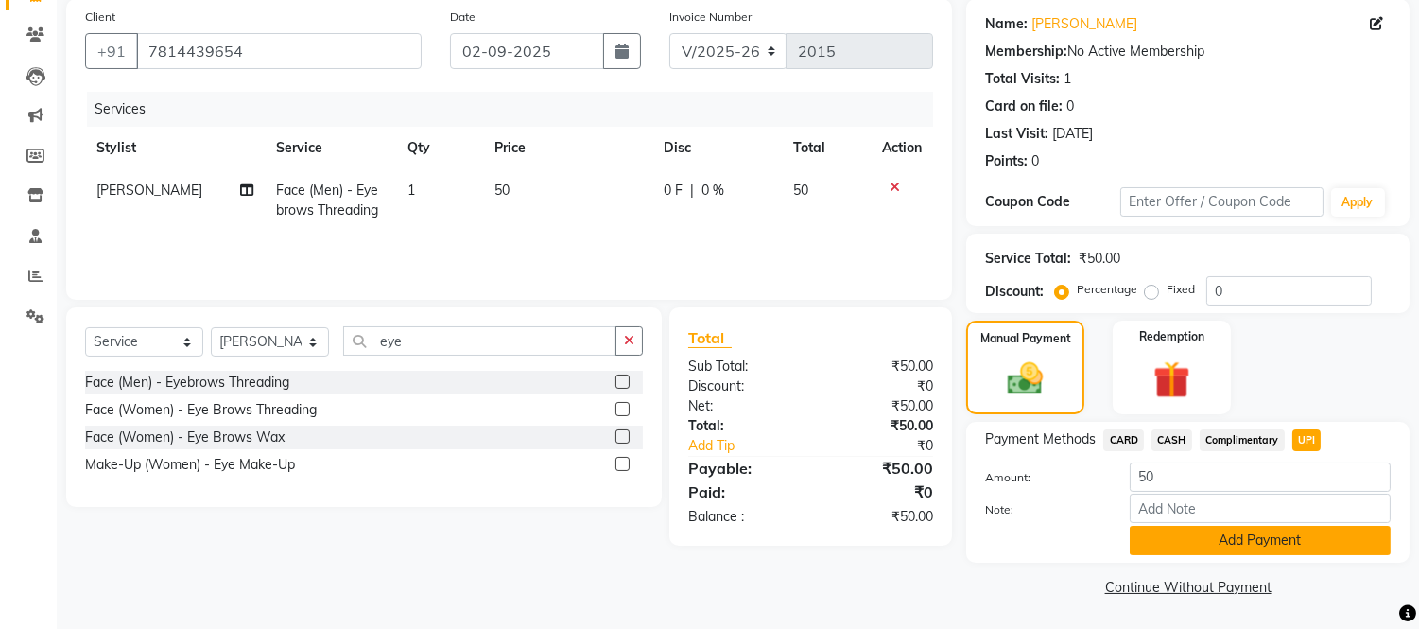
click at [1261, 545] on button "Add Payment" at bounding box center [1260, 540] width 261 height 29
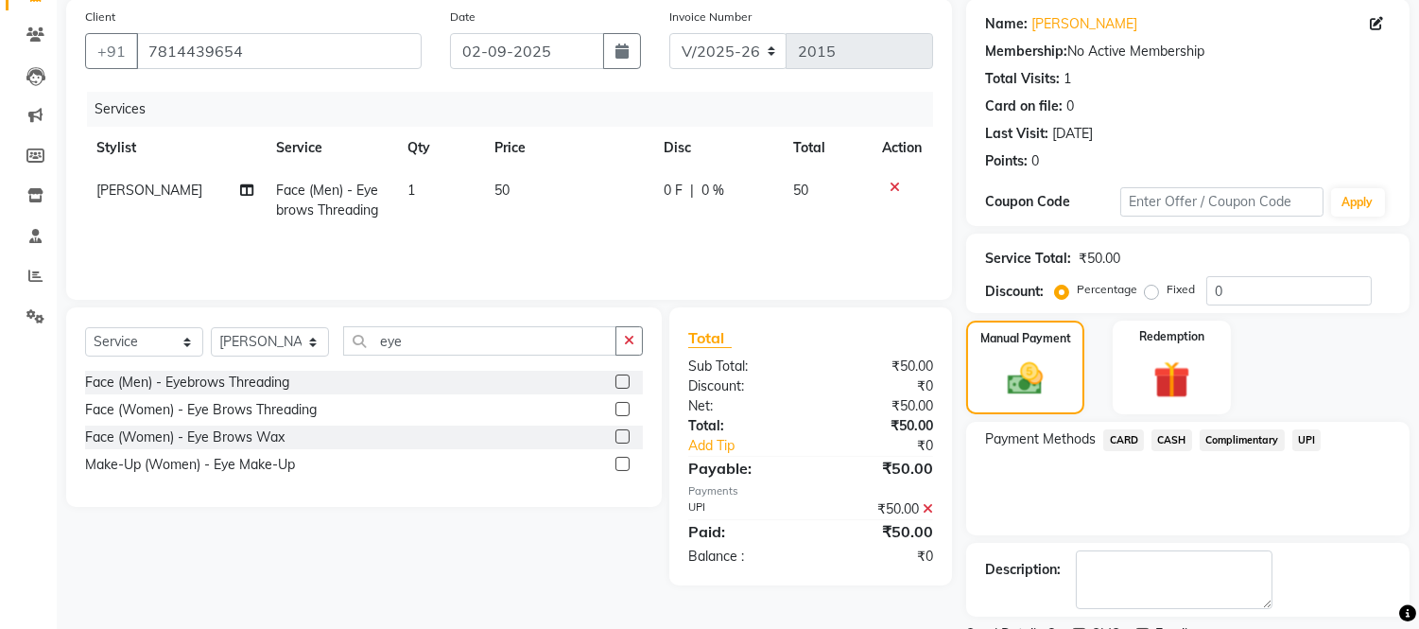
scroll to position [221, 0]
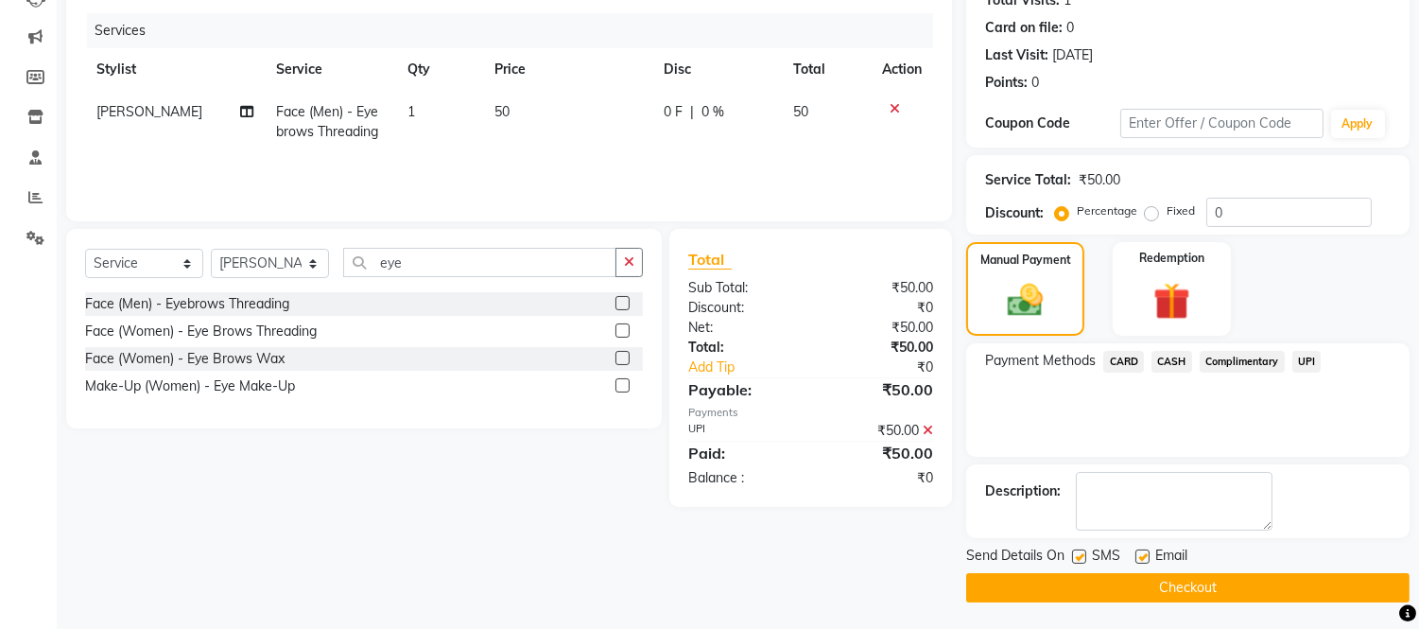
click at [1244, 581] on button "Checkout" at bounding box center [1187, 587] width 443 height 29
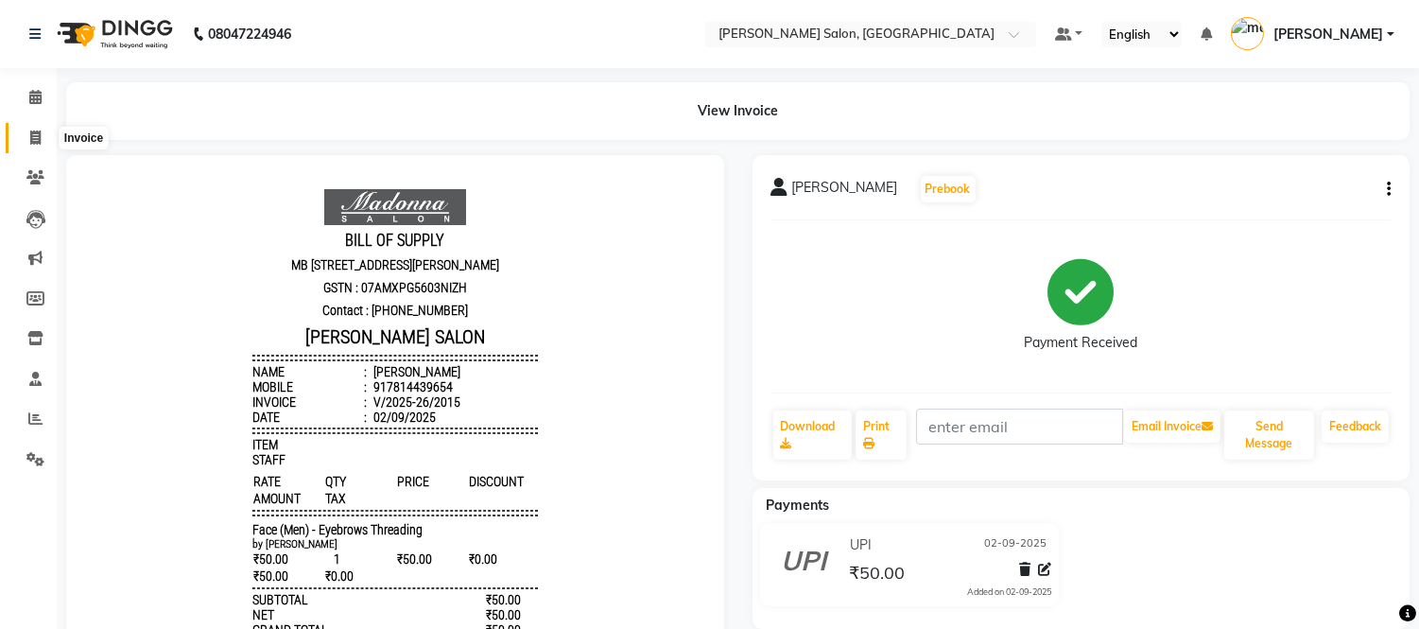
click at [31, 134] on icon at bounding box center [35, 137] width 10 height 14
select select "service"
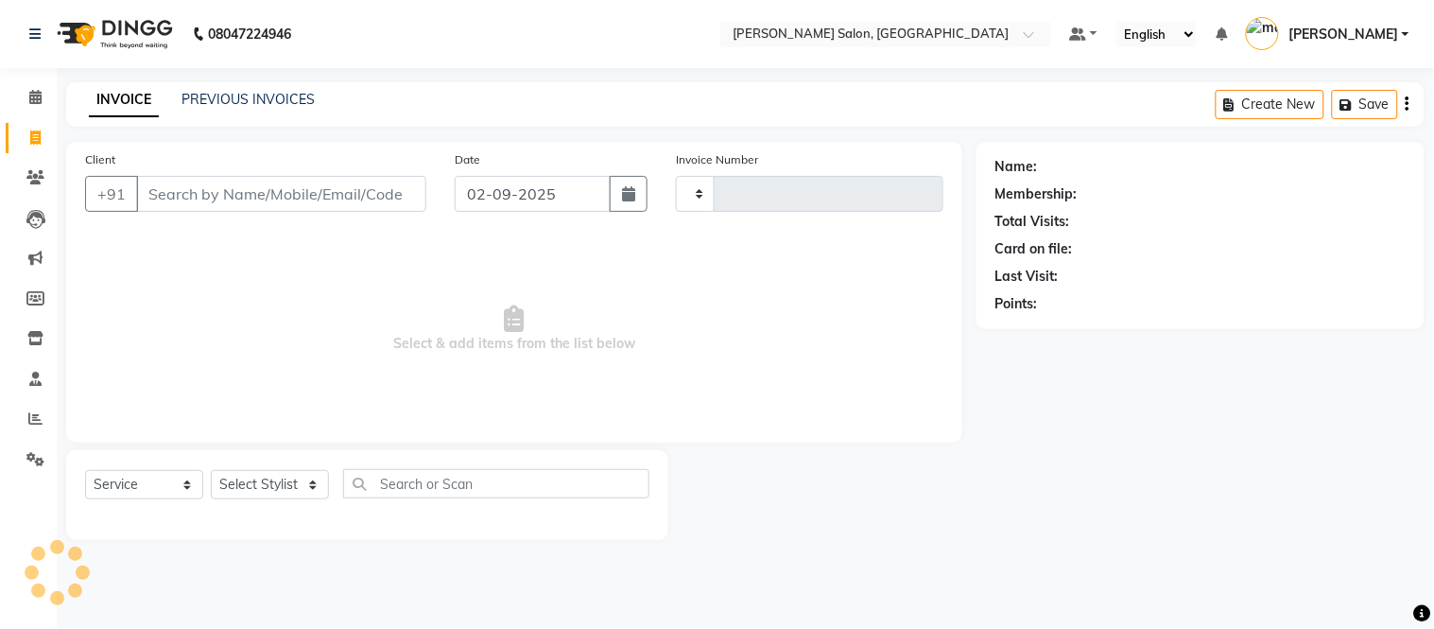
type input "2016"
select select "6469"
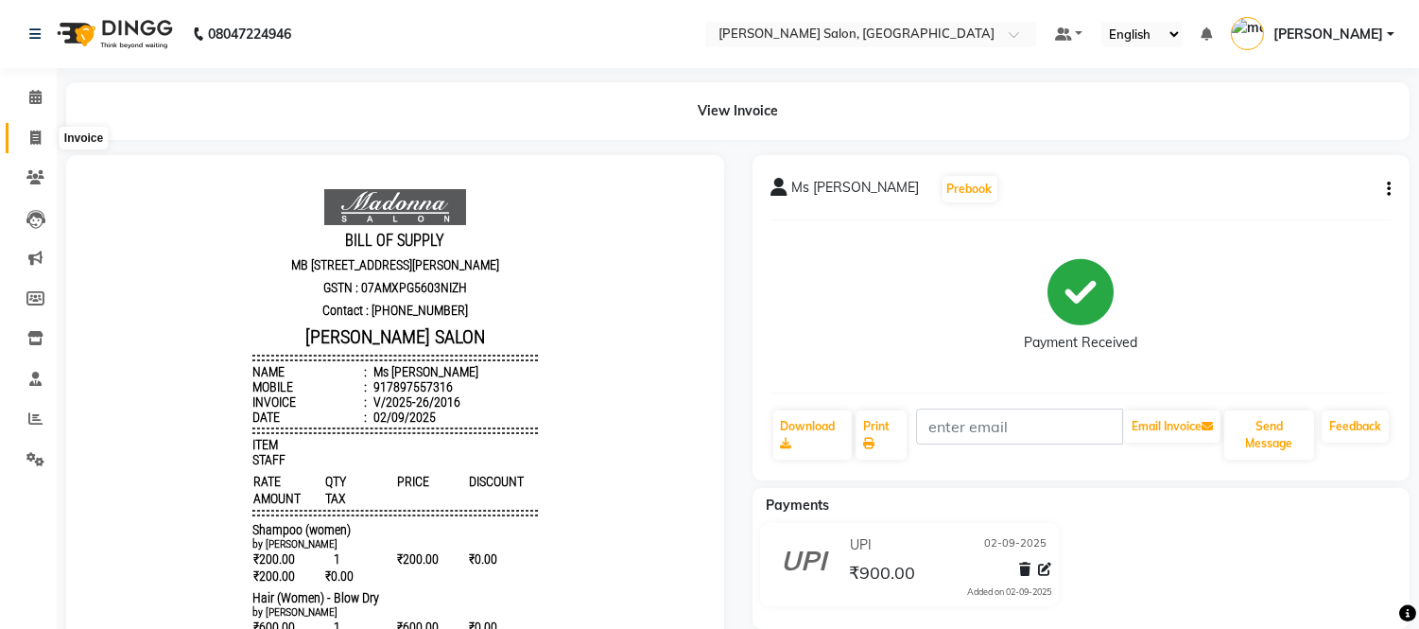
click at [31, 134] on icon at bounding box center [35, 137] width 10 height 14
select select "6469"
select select "service"
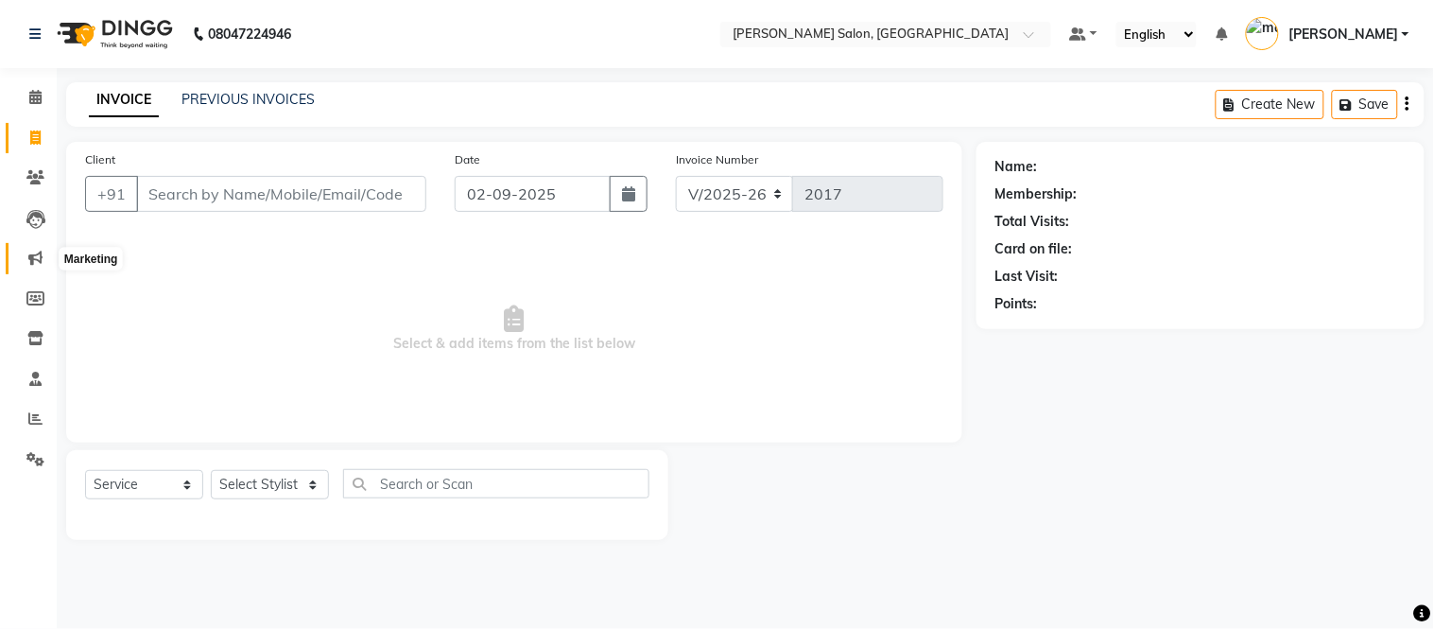
click at [31, 253] on icon at bounding box center [35, 258] width 14 height 14
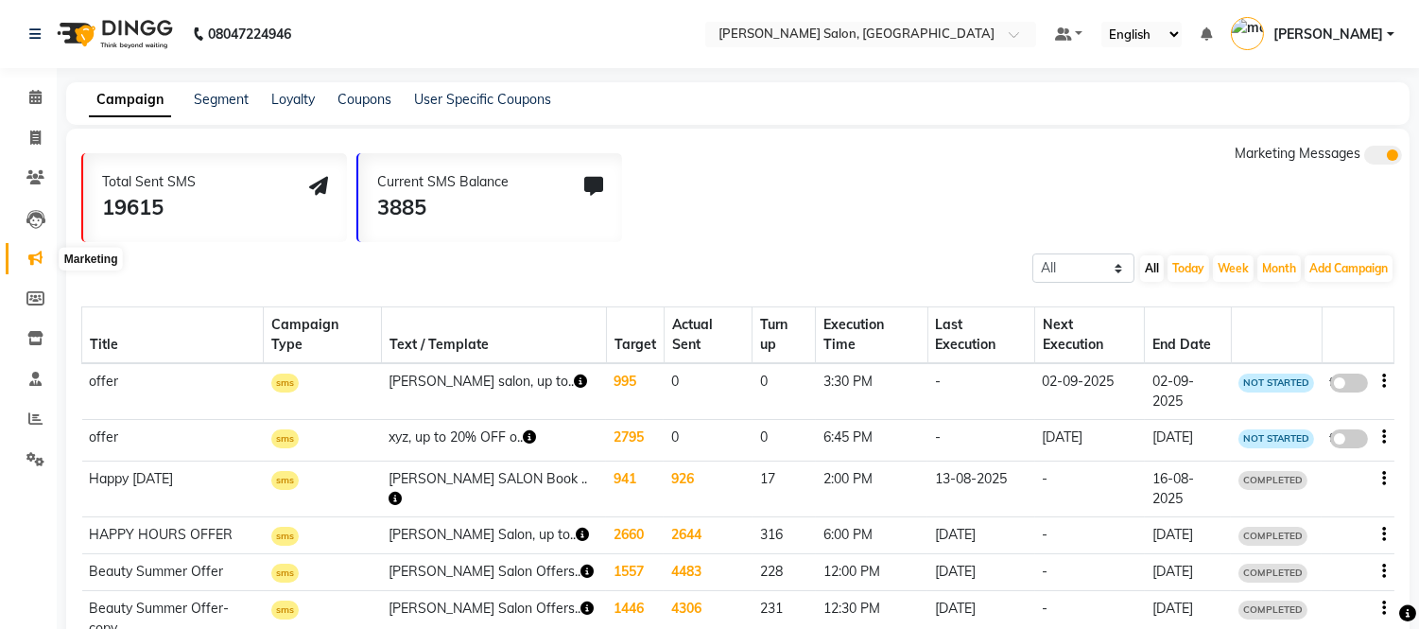
click at [29, 258] on icon at bounding box center [35, 258] width 14 height 14
click at [34, 257] on icon at bounding box center [35, 258] width 14 height 14
click at [286, 95] on link "Loyalty" at bounding box center [292, 99] width 43 height 17
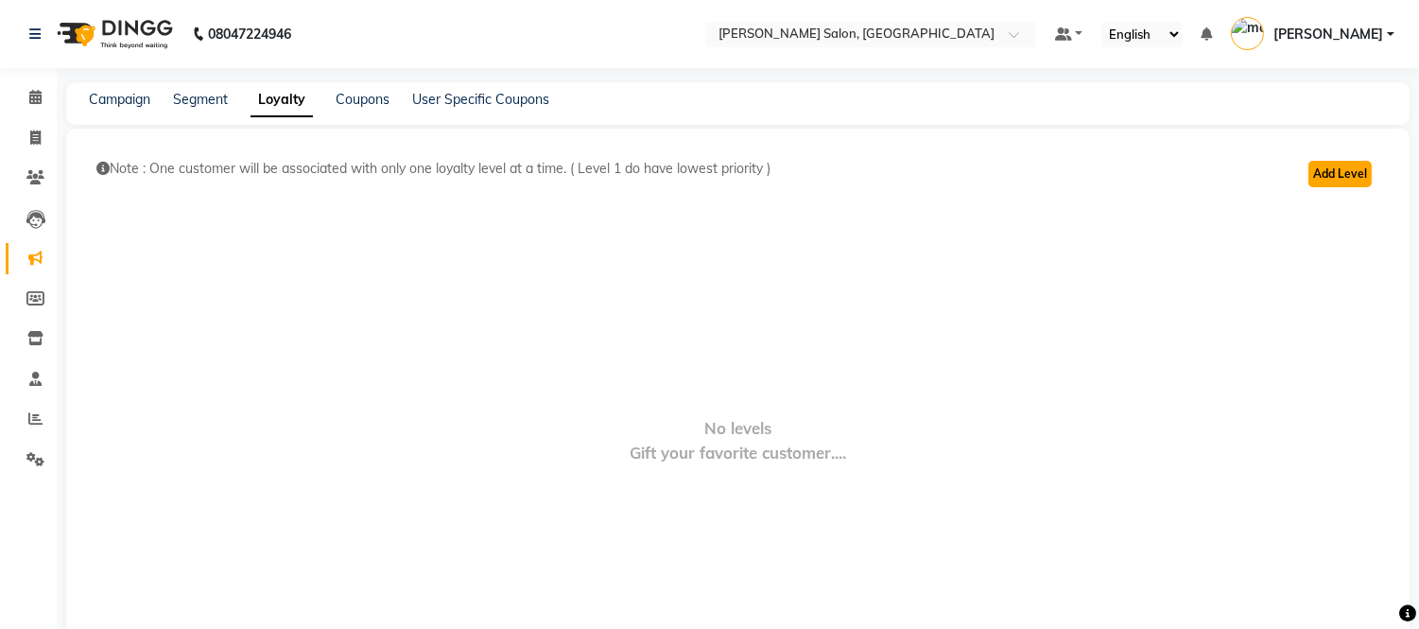
click at [1325, 168] on button "Add Level" at bounding box center [1340, 174] width 63 height 26
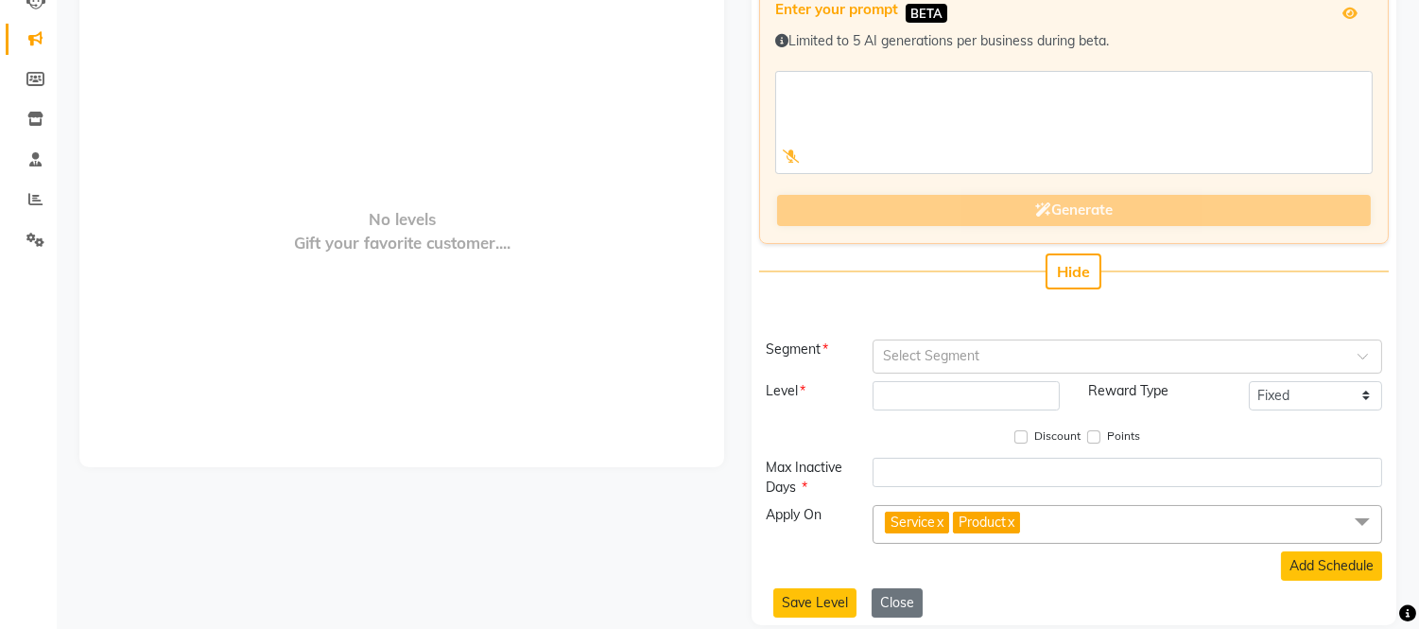
scroll to position [222, 0]
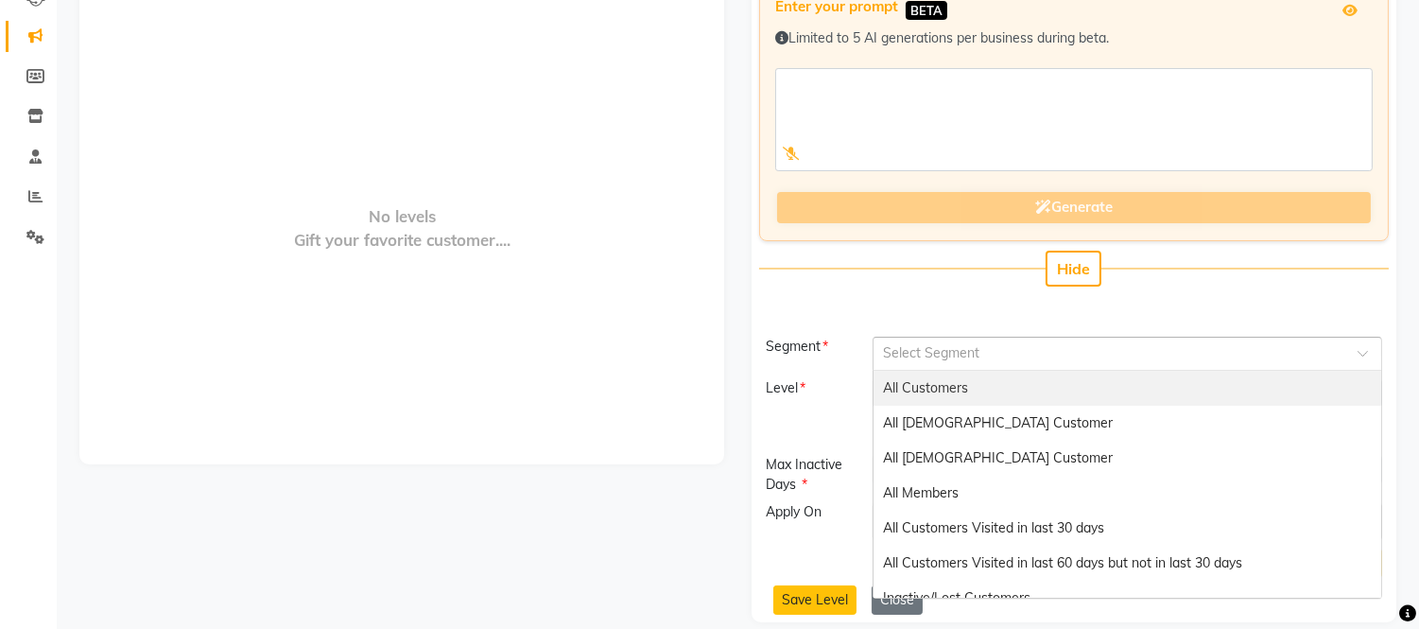
click at [948, 356] on input "text" at bounding box center [1108, 352] width 450 height 20
click at [952, 382] on span "All Customers" at bounding box center [925, 387] width 85 height 17
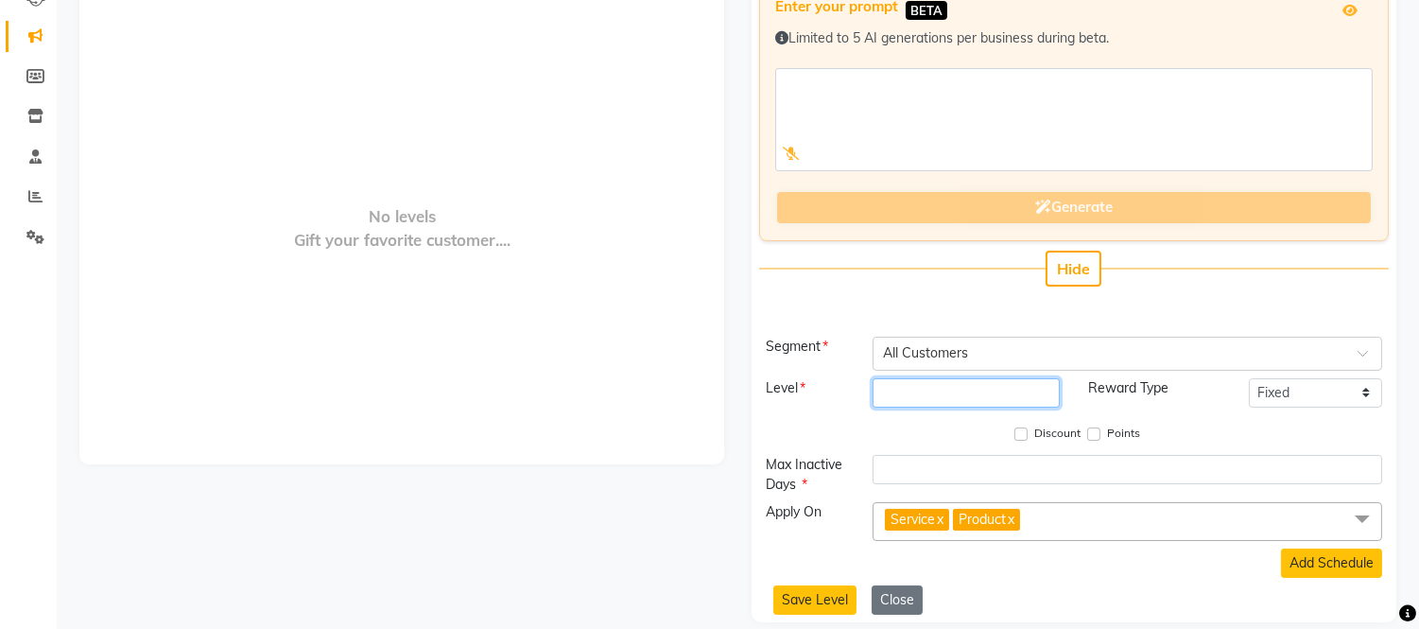
click at [949, 389] on input "number" at bounding box center [966, 392] width 186 height 29
type input "1"
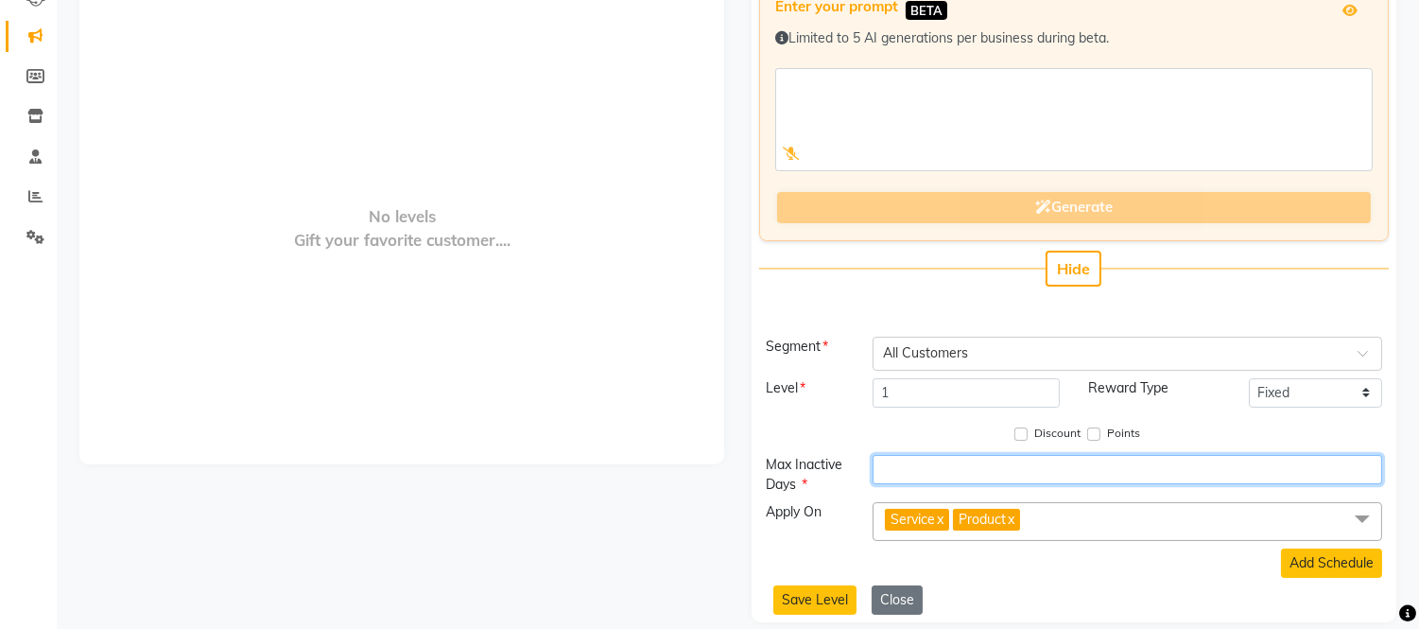
click at [967, 464] on input "number" at bounding box center [1127, 469] width 509 height 29
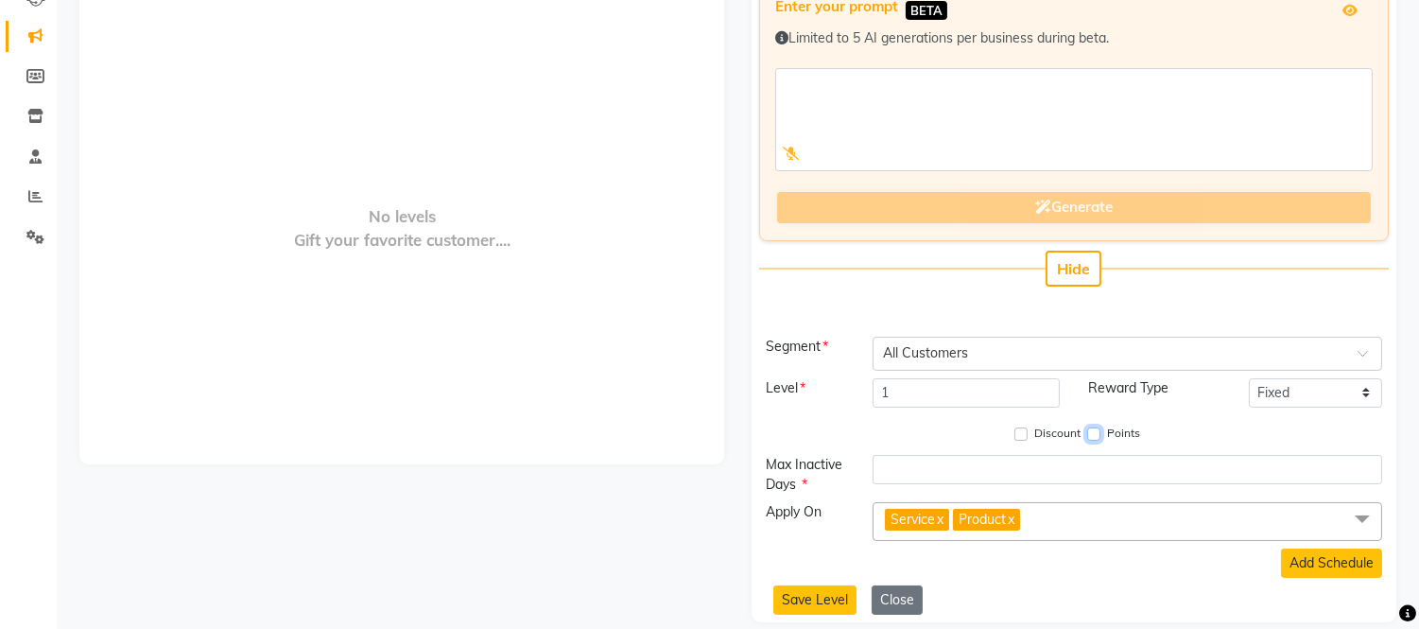
click at [1089, 427] on input "Points" at bounding box center [1093, 433] width 13 height 13
checkbox input "true"
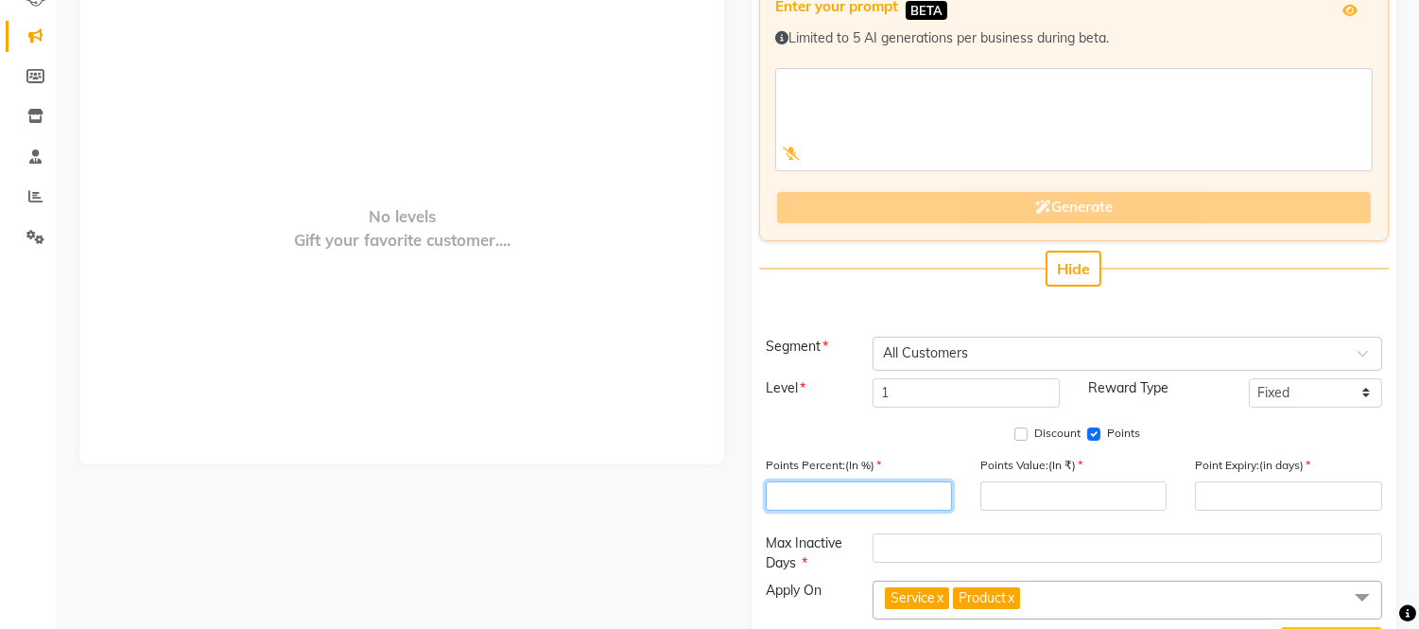
click at [825, 495] on input "number" at bounding box center [859, 495] width 186 height 29
type input "1"
click at [1006, 490] on input "number" at bounding box center [1074, 495] width 186 height 29
type input "1"
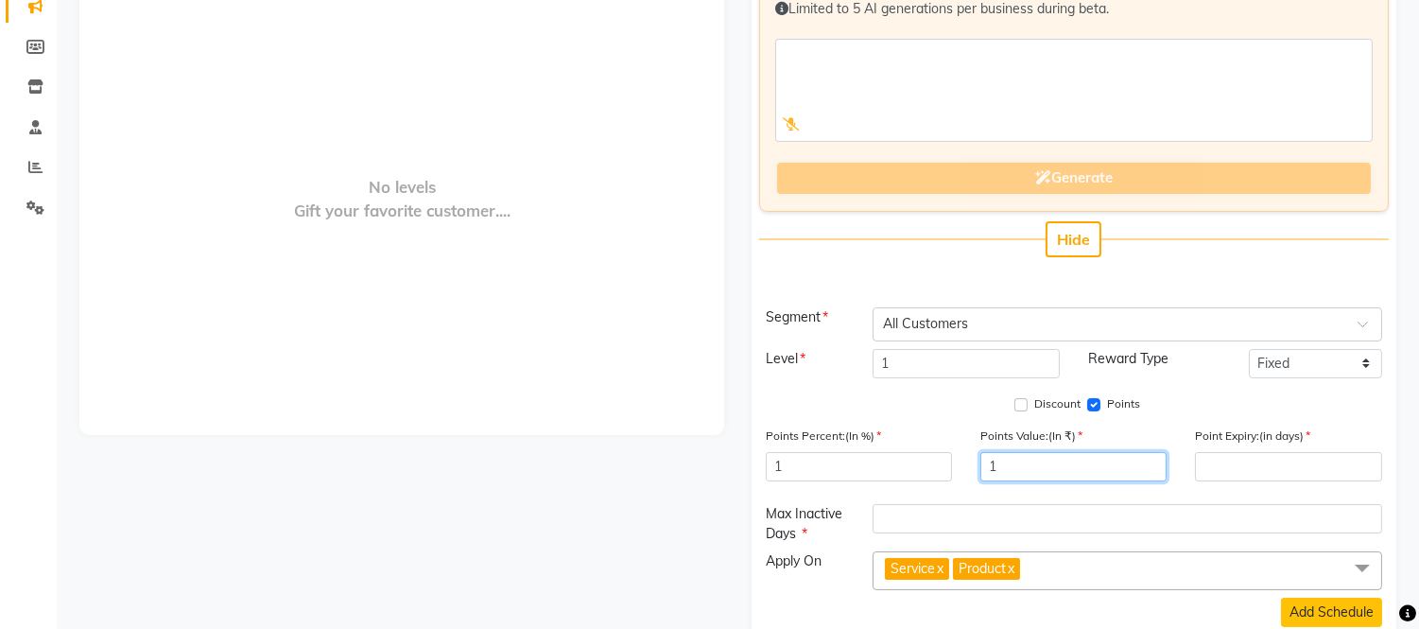
scroll to position [321, 0]
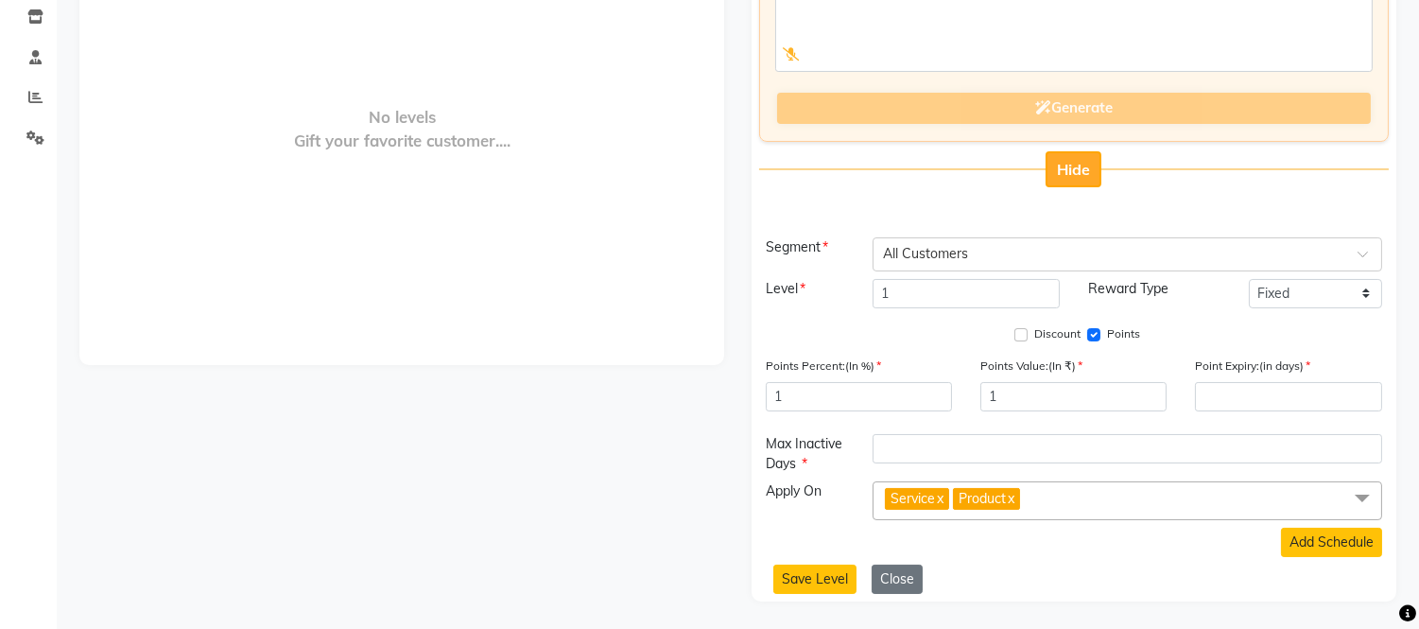
click at [1079, 162] on span "Hide" at bounding box center [1073, 169] width 33 height 19
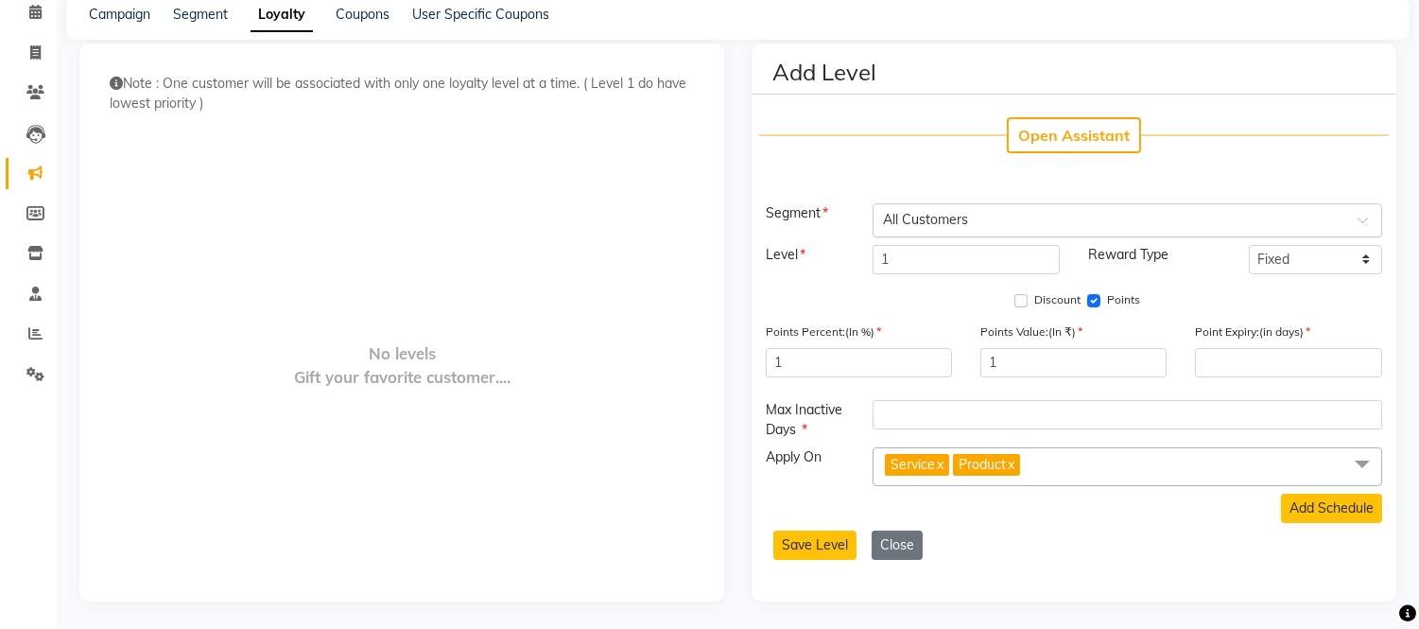
click at [975, 221] on input "text" at bounding box center [1108, 219] width 450 height 20
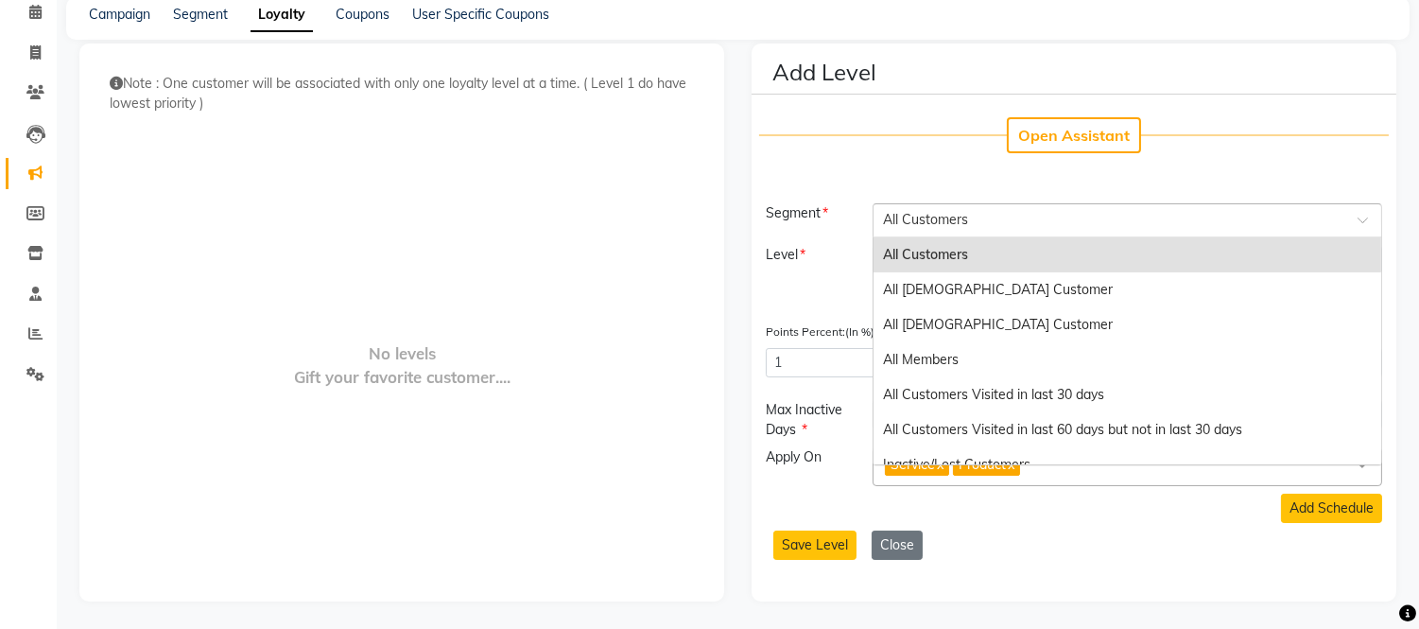
click at [959, 255] on span "All Customers" at bounding box center [925, 254] width 85 height 17
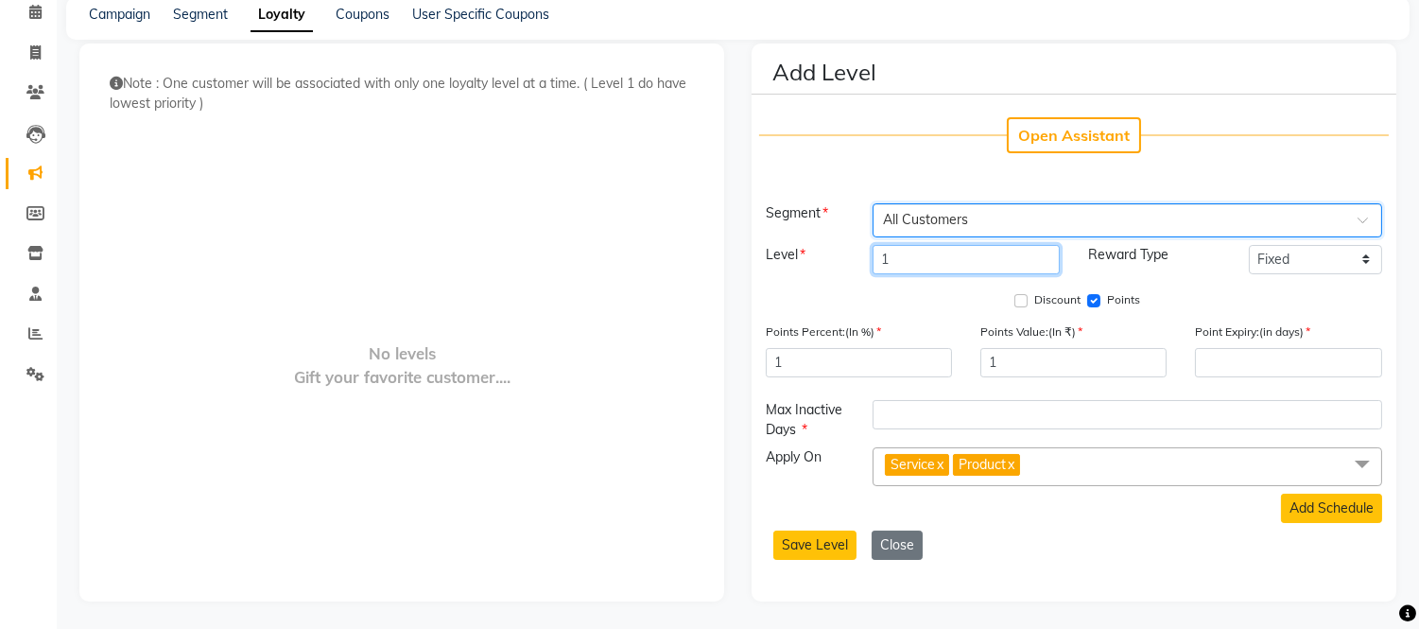
click at [927, 267] on input "1" at bounding box center [966, 259] width 186 height 29
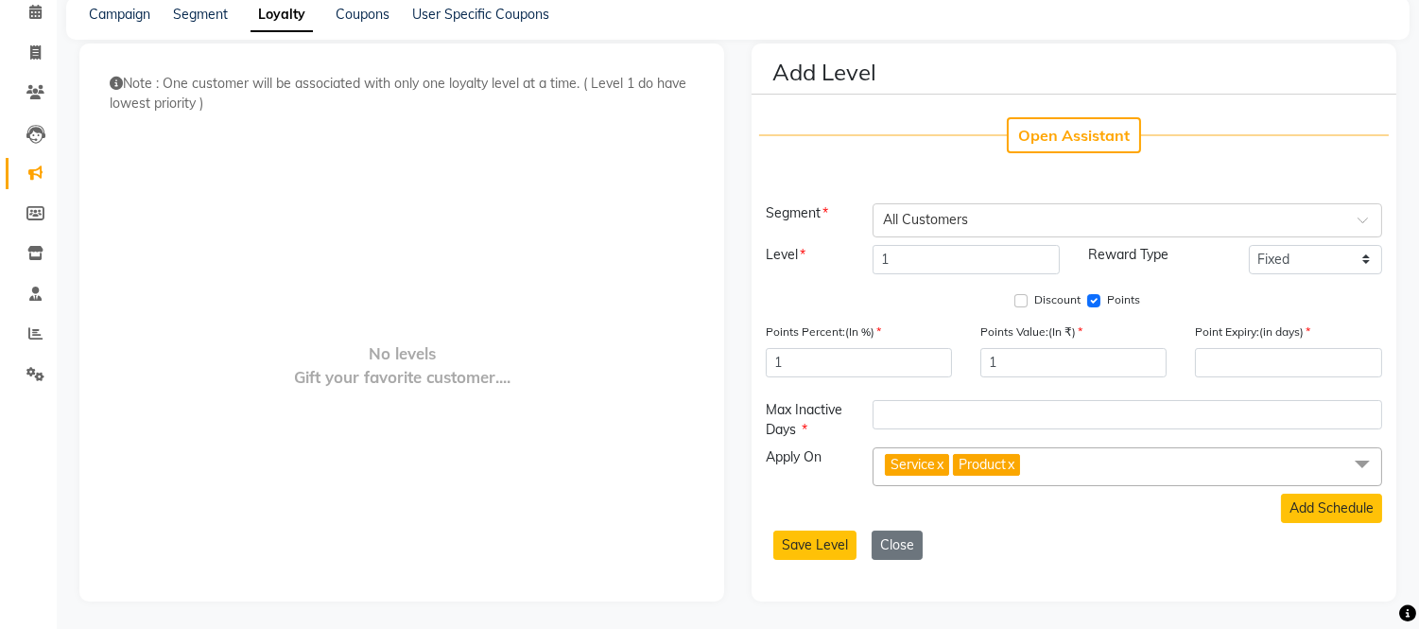
click at [1188, 289] on div "Discount Points" at bounding box center [1074, 301] width 616 height 25
click at [805, 363] on input "1" at bounding box center [859, 362] width 186 height 29
drag, startPoint x: 1013, startPoint y: 362, endPoint x: 979, endPoint y: 361, distance: 34.1
click at [979, 361] on div "Points Value:(In ₹) 1" at bounding box center [1073, 349] width 215 height 56
type input "5"
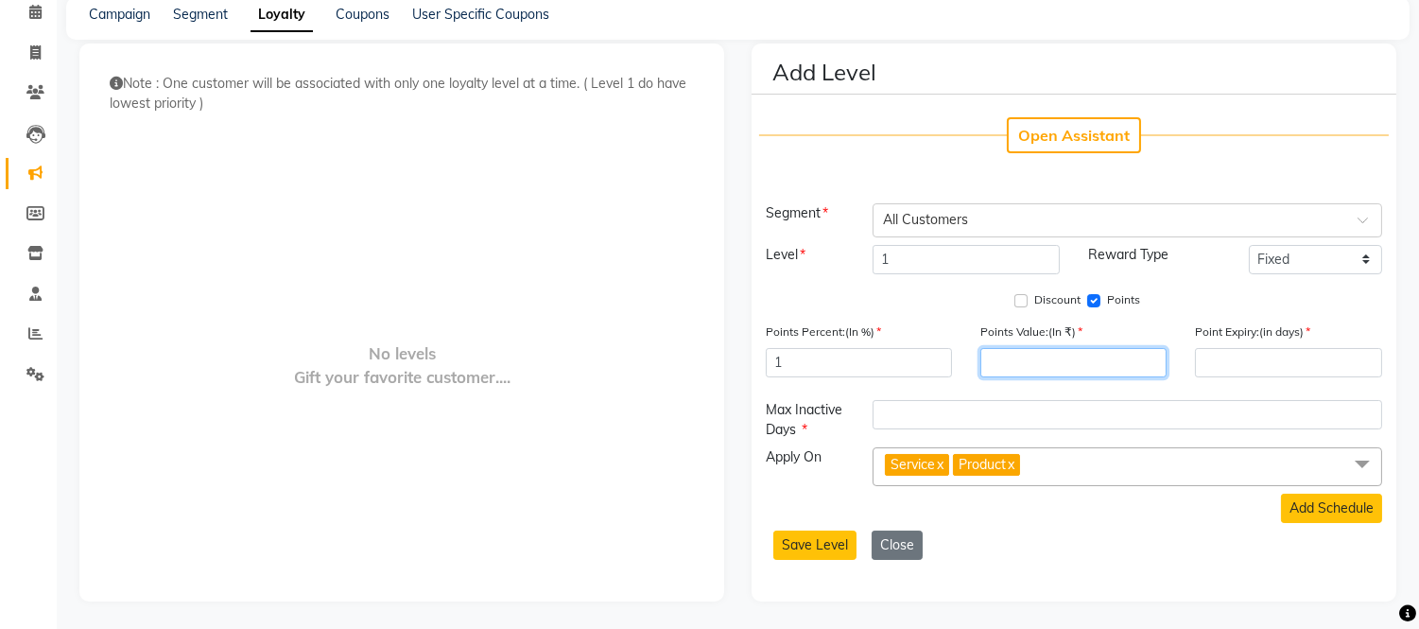
type input "1"
click at [1233, 351] on input "number" at bounding box center [1288, 362] width 186 height 29
type input "365"
click at [1203, 313] on div "Segment Select Segment × All Customers Level 1 Reward Type Fixed Tiered Item-wi…" at bounding box center [1074, 381] width 645 height 356
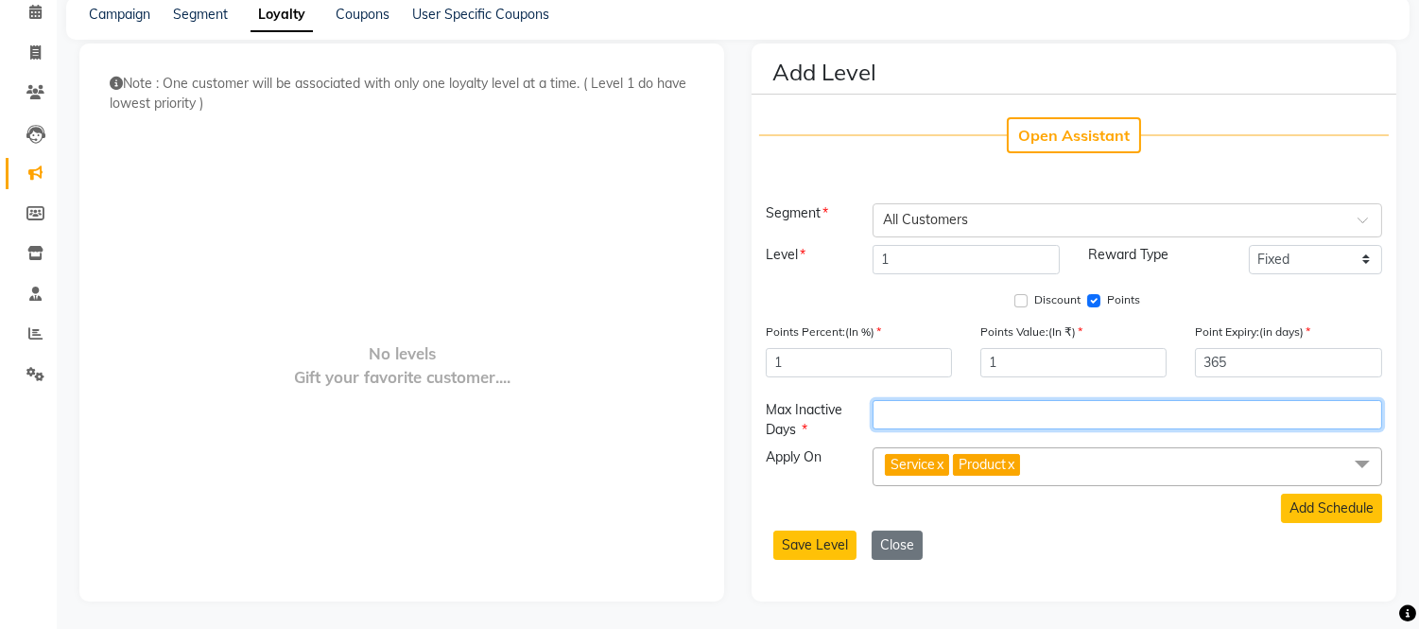
click at [938, 418] on input "number" at bounding box center [1127, 414] width 509 height 29
type input "120"
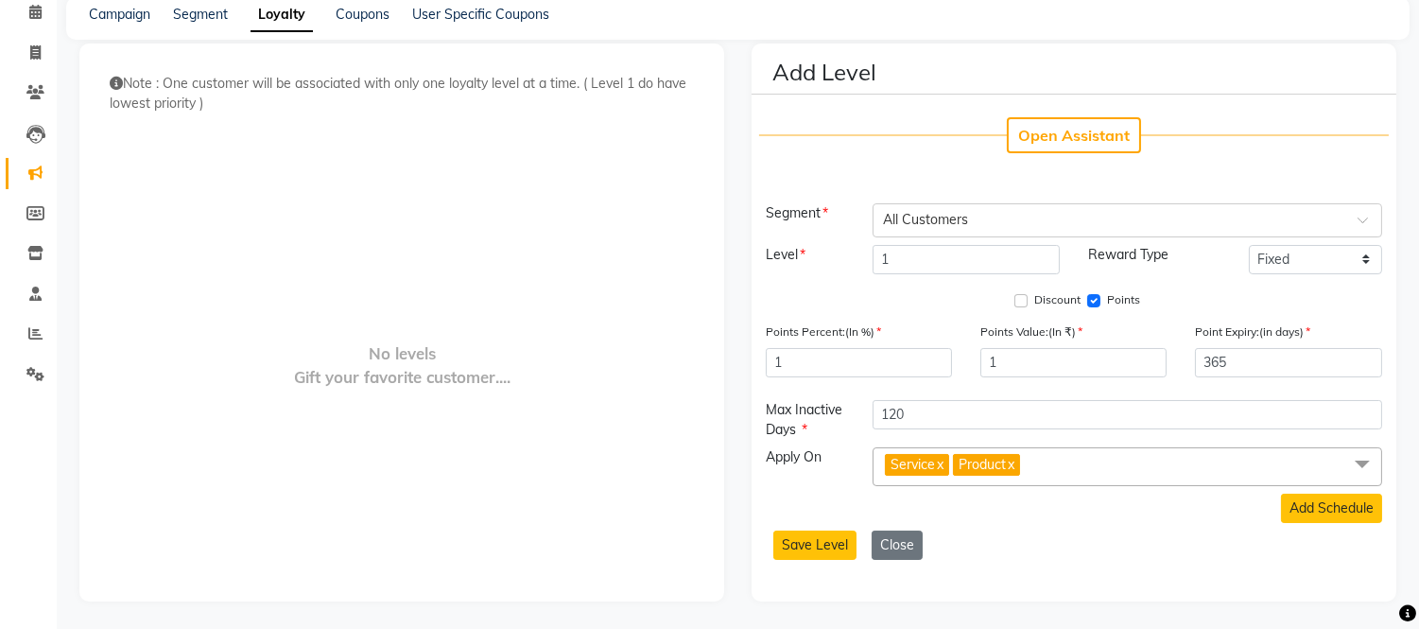
click at [1015, 466] on link "x" at bounding box center [1010, 464] width 9 height 17
click at [1268, 266] on select "Fixed Tiered Item-wise" at bounding box center [1315, 259] width 133 height 29
click at [1193, 256] on div "Reward Type" at bounding box center [1155, 259] width 162 height 29
click at [810, 555] on button "Save Level" at bounding box center [814, 544] width 83 height 29
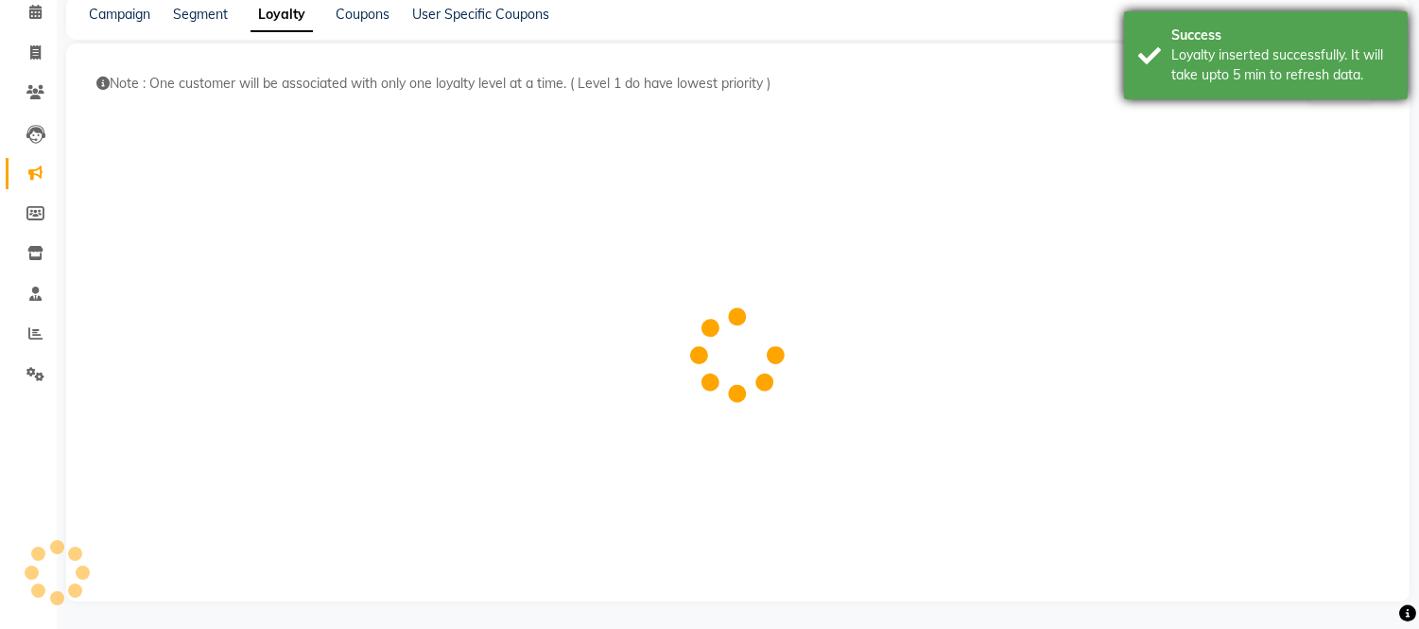
click at [1251, 35] on div "Success" at bounding box center [1283, 36] width 222 height 20
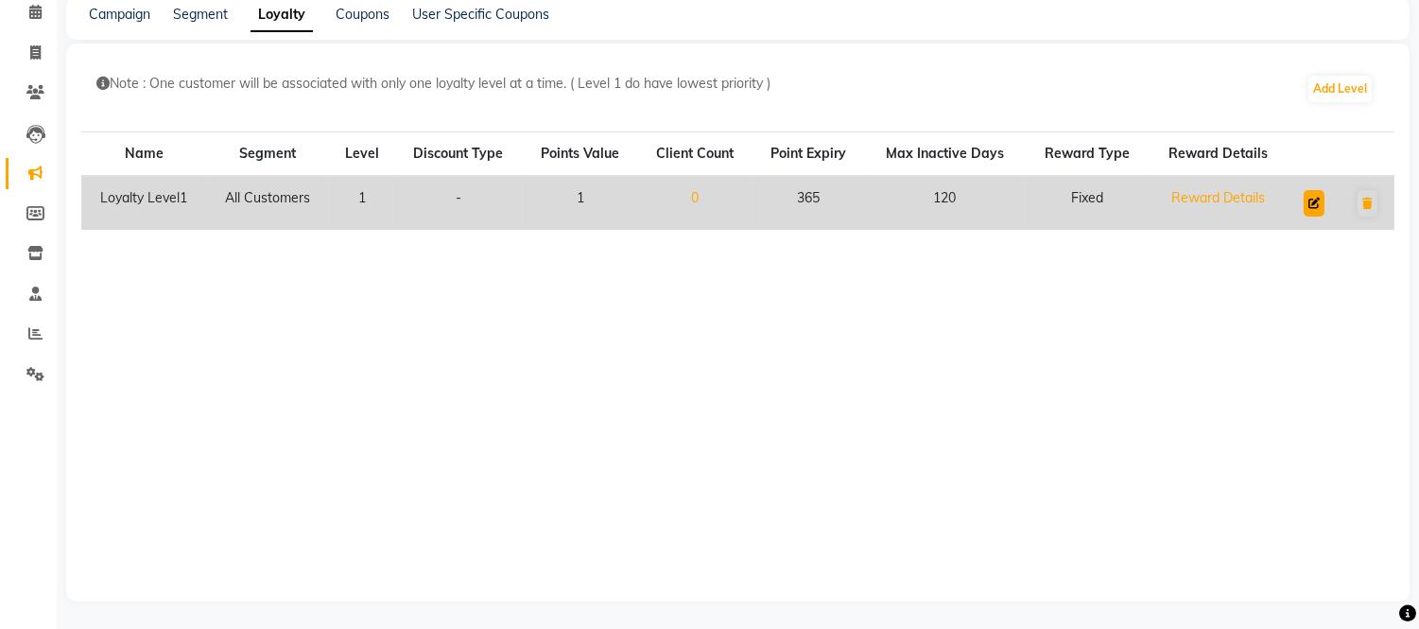
click at [1315, 201] on icon at bounding box center [1314, 203] width 11 height 11
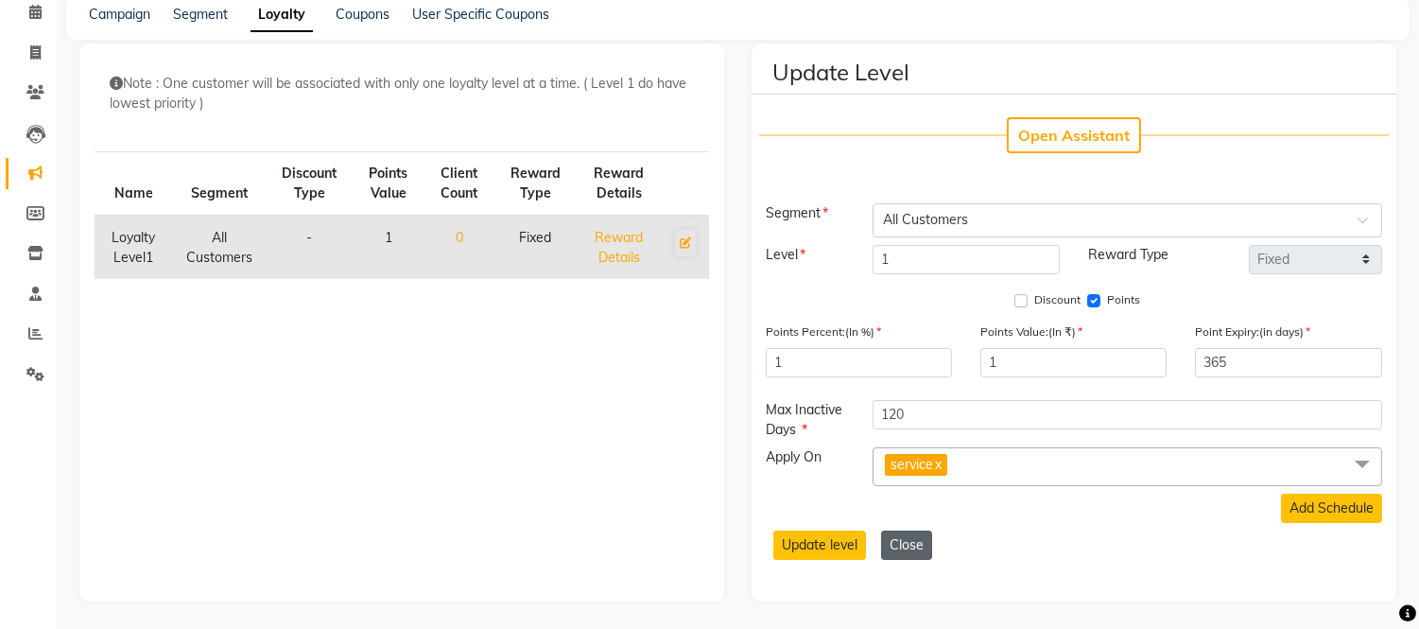
click at [896, 543] on button "Close" at bounding box center [906, 544] width 51 height 29
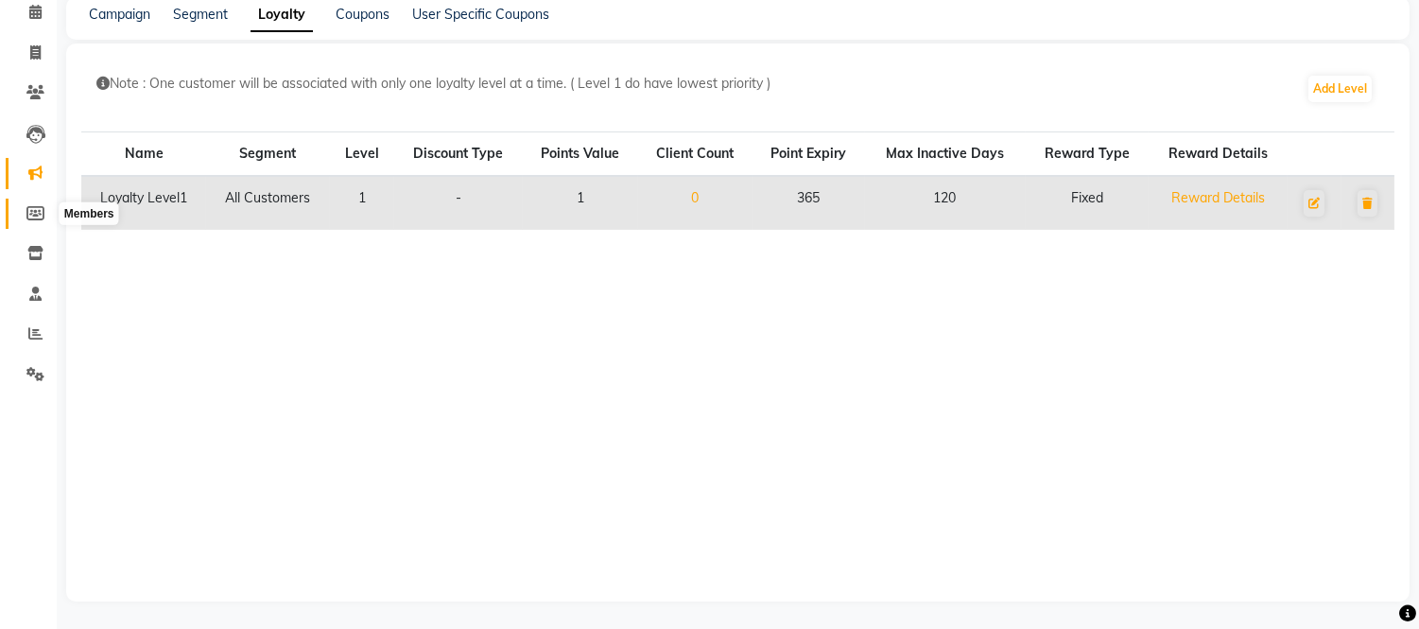
click at [21, 214] on span at bounding box center [35, 214] width 33 height 22
select select
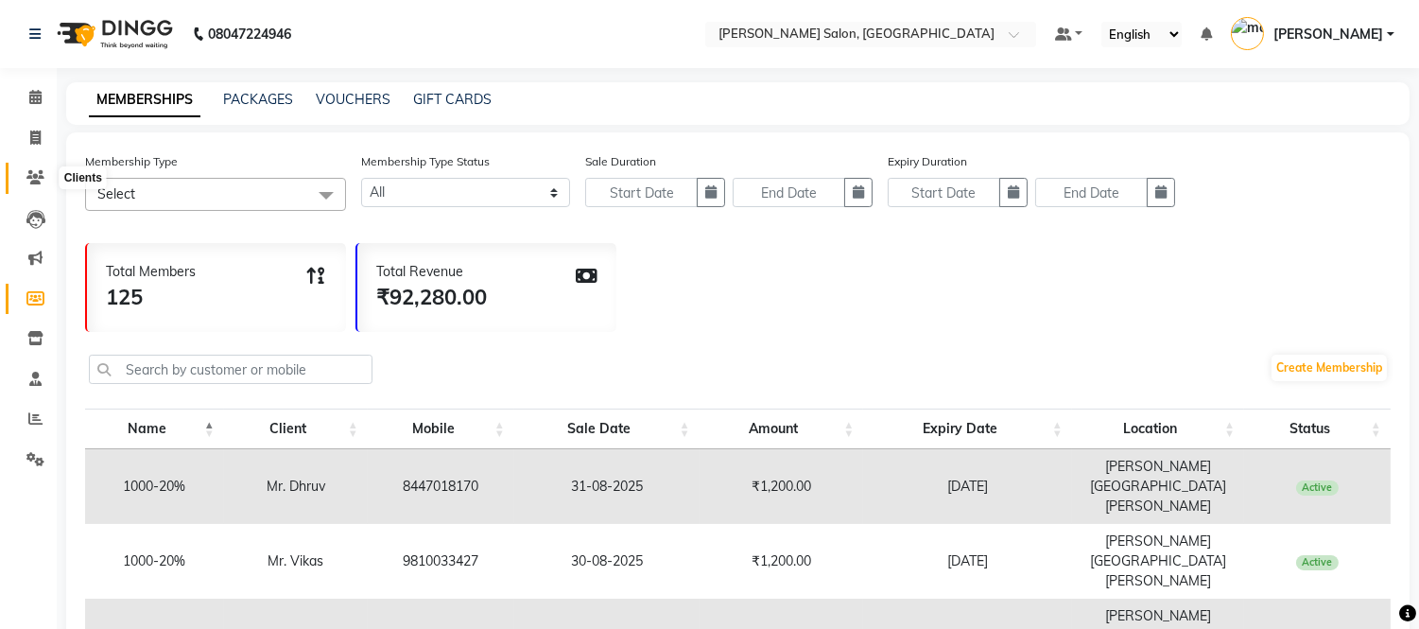
click at [19, 182] on span at bounding box center [35, 178] width 33 height 22
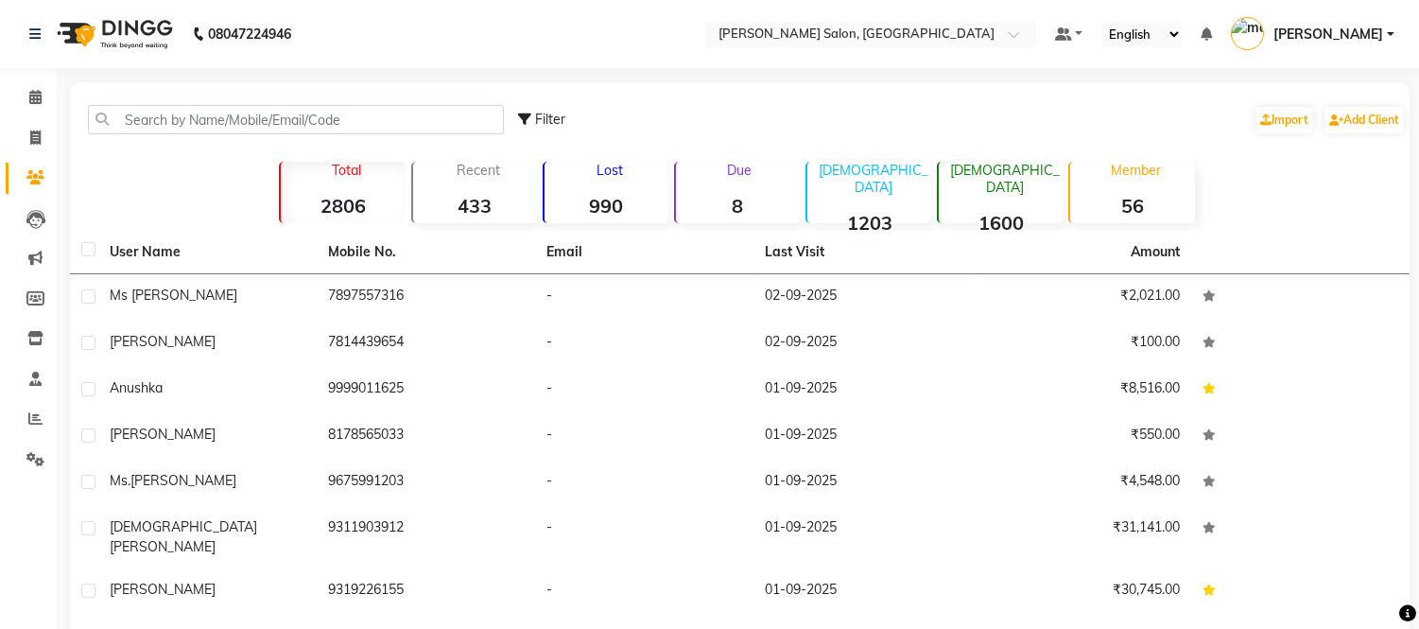
click at [636, 200] on strong "990" at bounding box center [607, 206] width 124 height 24
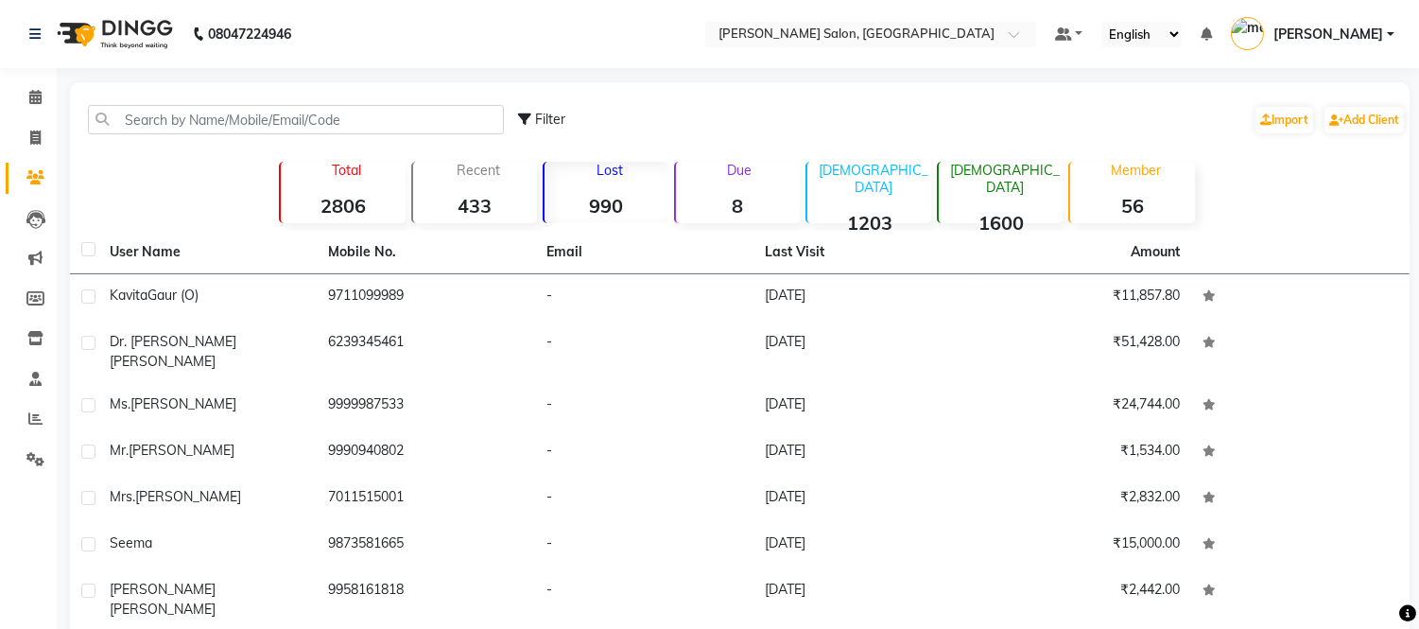
click at [605, 183] on div "Lost 990" at bounding box center [606, 192] width 126 height 61
click at [634, 99] on div "Filter Import Add Client" at bounding box center [962, 120] width 888 height 60
click at [1354, 48] on link "[PERSON_NAME]" at bounding box center [1313, 34] width 164 height 31
click at [1100, 80] on div "08047224946 Select Location × Madonna Salon, Madhuban Park Default Panel My Pan…" at bounding box center [709, 433] width 1419 height 867
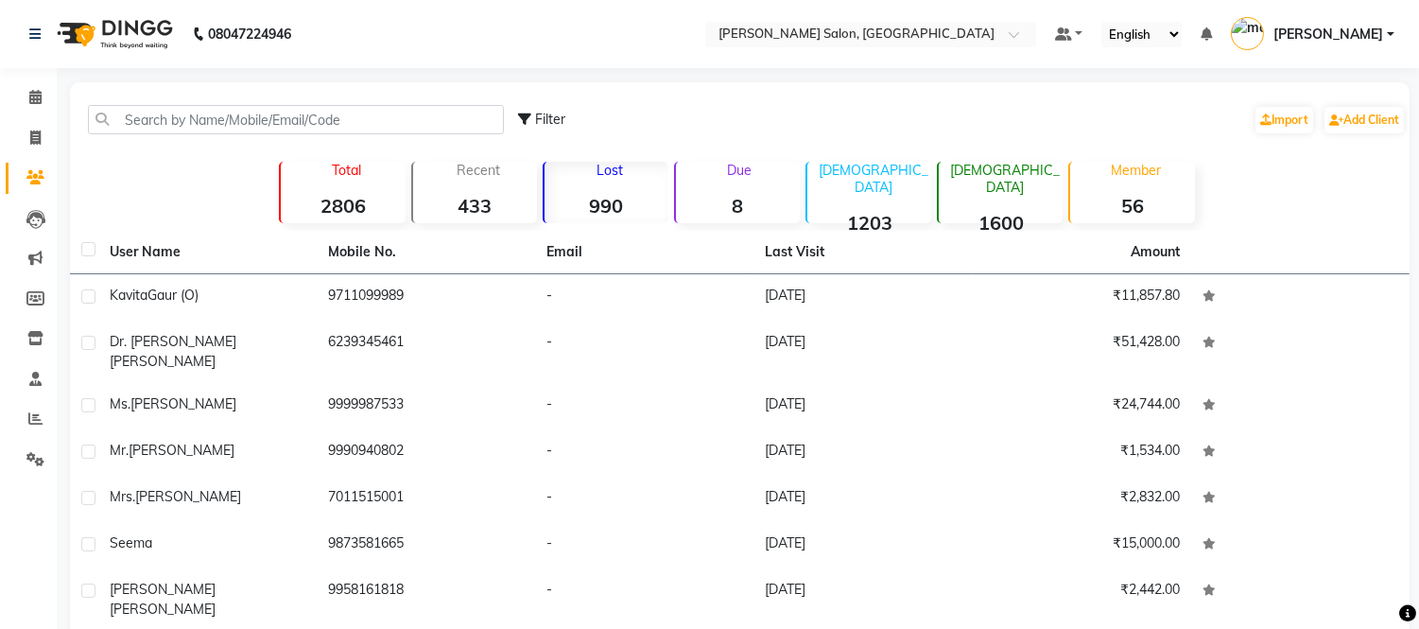
click at [591, 190] on div "Lost 990" at bounding box center [606, 192] width 126 height 61
click at [304, 195] on strong "2806" at bounding box center [343, 206] width 124 height 24
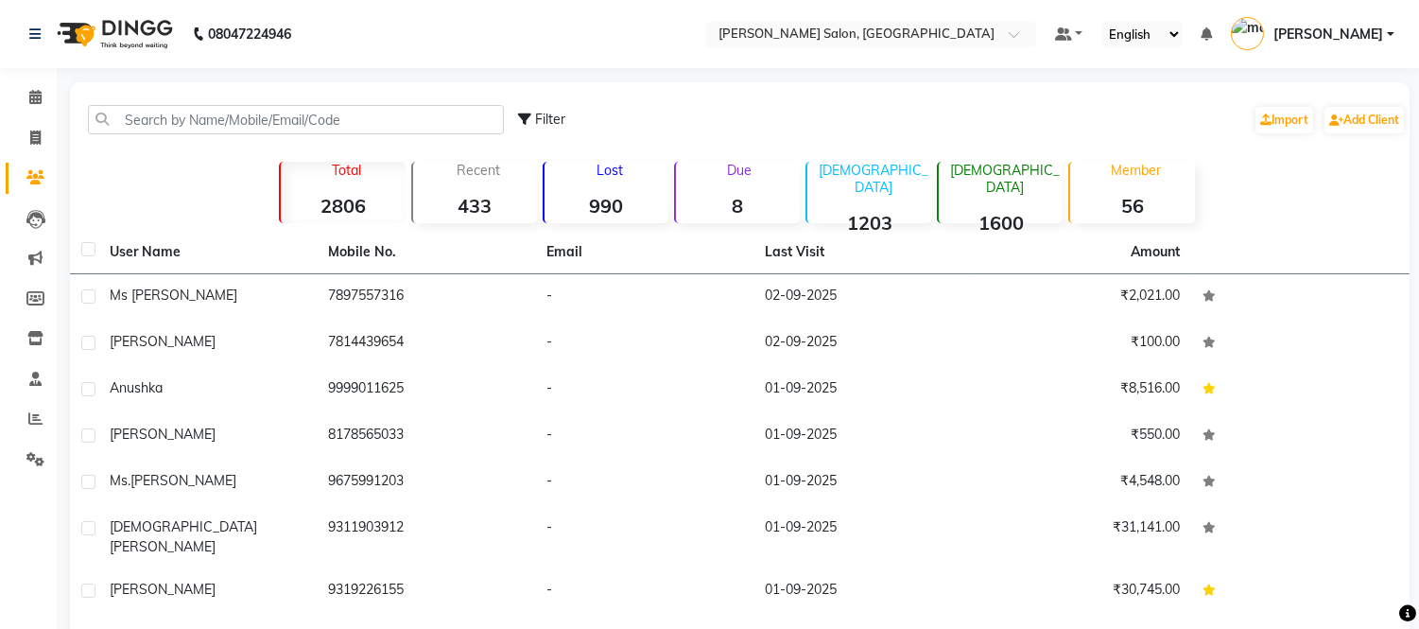
click at [589, 190] on div "Lost 990" at bounding box center [606, 192] width 126 height 61
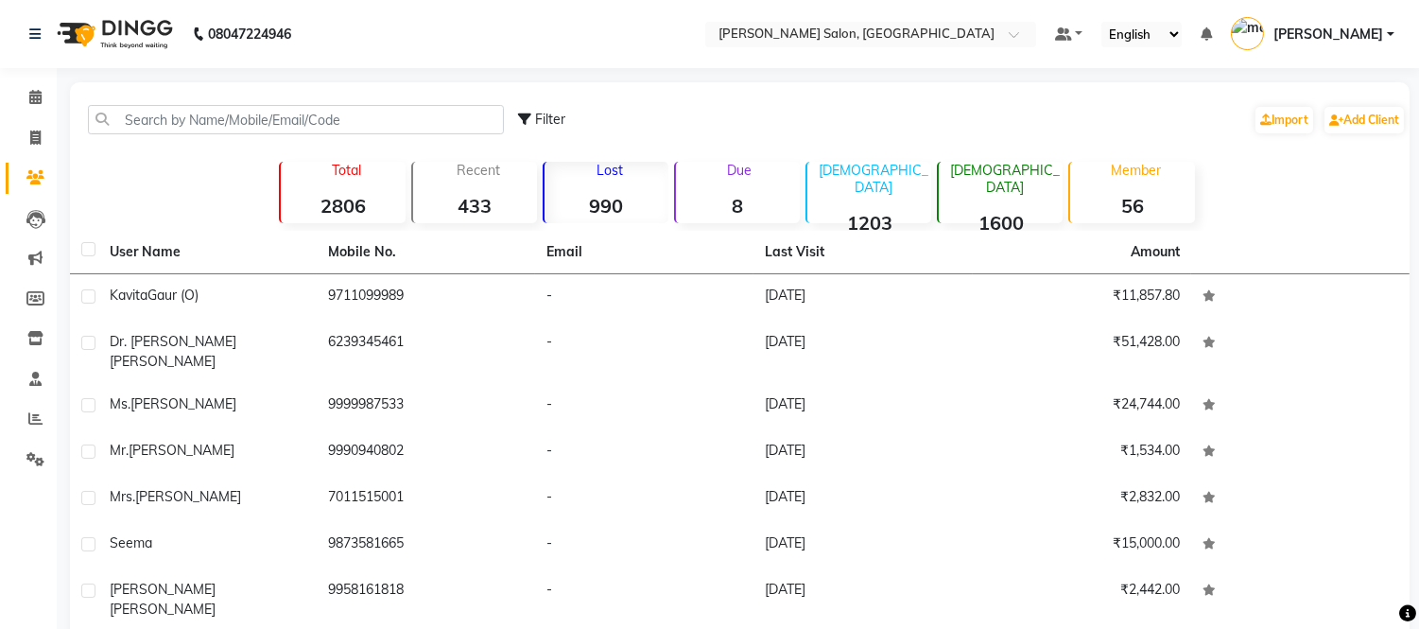
click at [625, 116] on div "Filter Import Add Client" at bounding box center [962, 120] width 888 height 60
click at [1036, 28] on div at bounding box center [870, 35] width 331 height 19
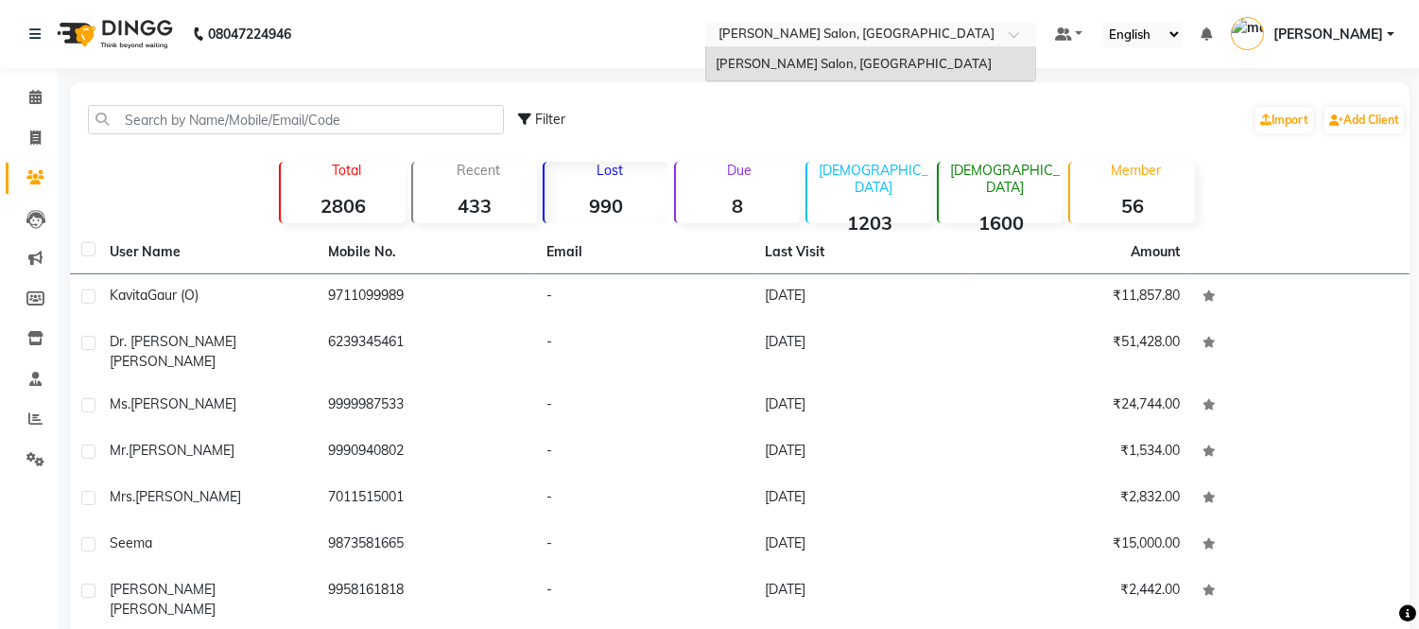
click at [1036, 28] on div at bounding box center [870, 35] width 331 height 19
click at [608, 86] on div "Filter Import Add Client Total 2806 Recent 433 Lost 990 Due 8 Male 1203 Female …" at bounding box center [740, 460] width 1340 height 756
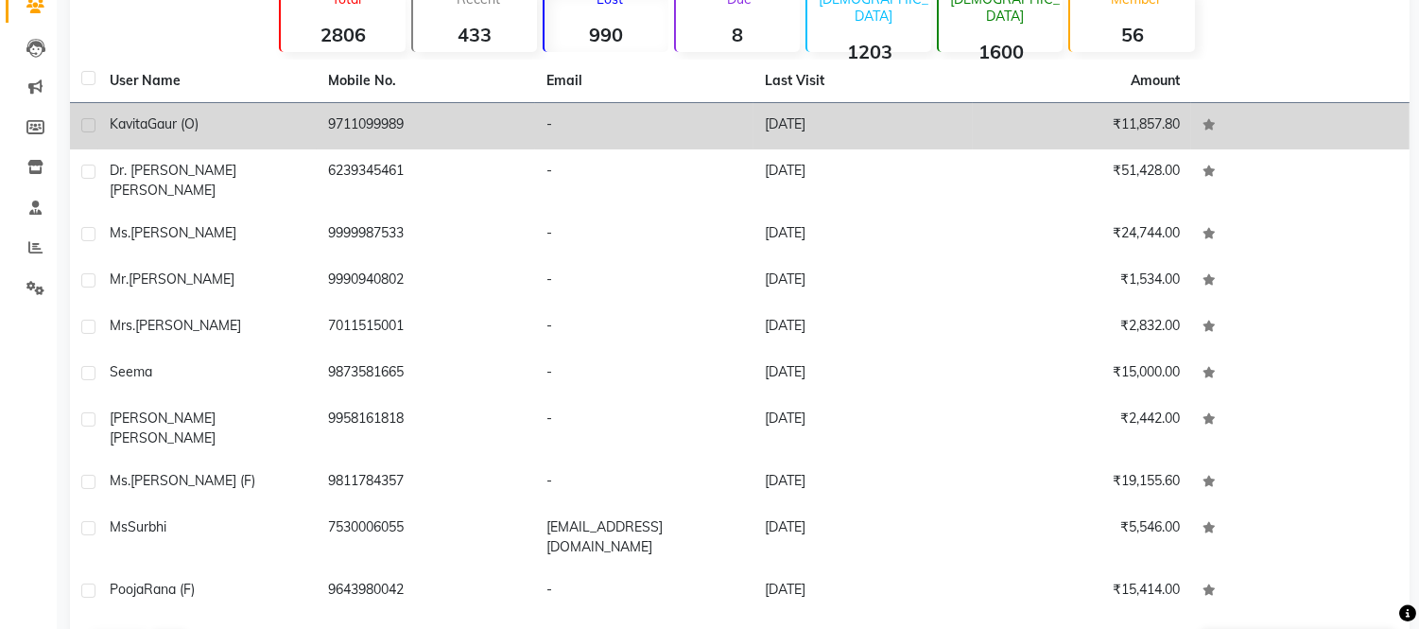
scroll to position [189, 0]
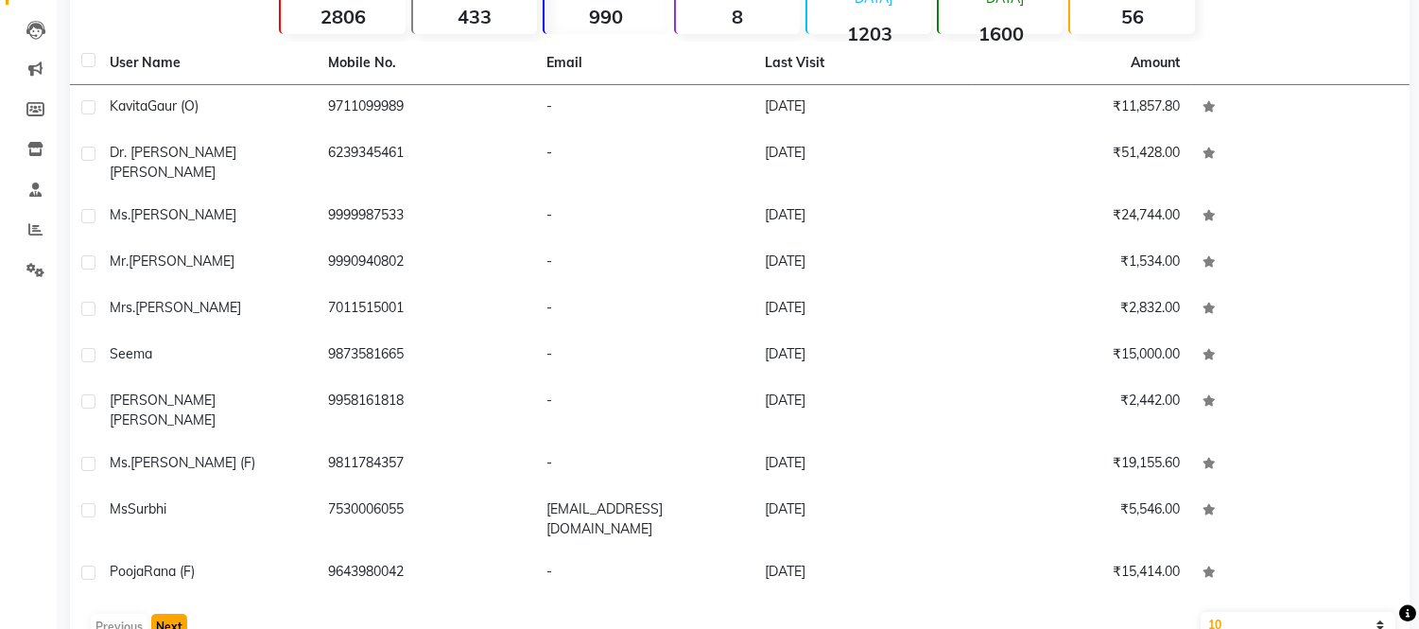
click at [164, 614] on button "Next" at bounding box center [169, 627] width 36 height 26
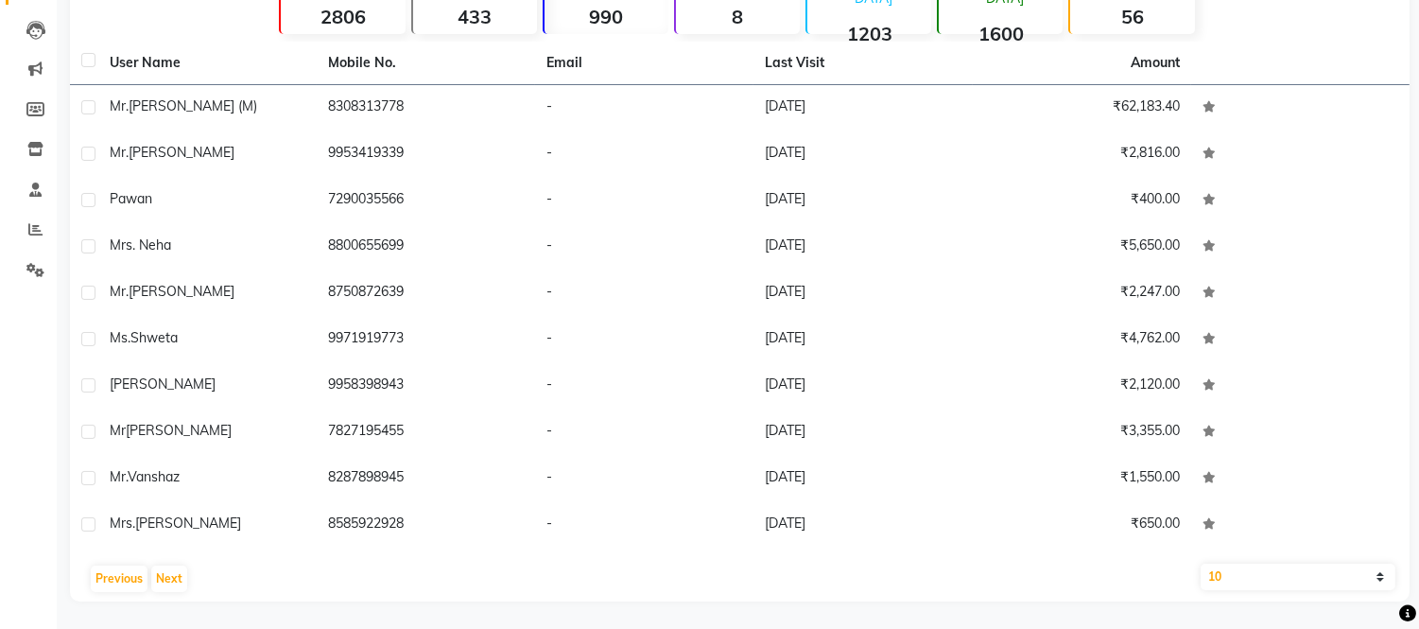
click at [1293, 570] on select "10 50 100" at bounding box center [1298, 577] width 195 height 26
select select "100"
click at [1201, 564] on select "10 50 100" at bounding box center [1298, 577] width 195 height 26
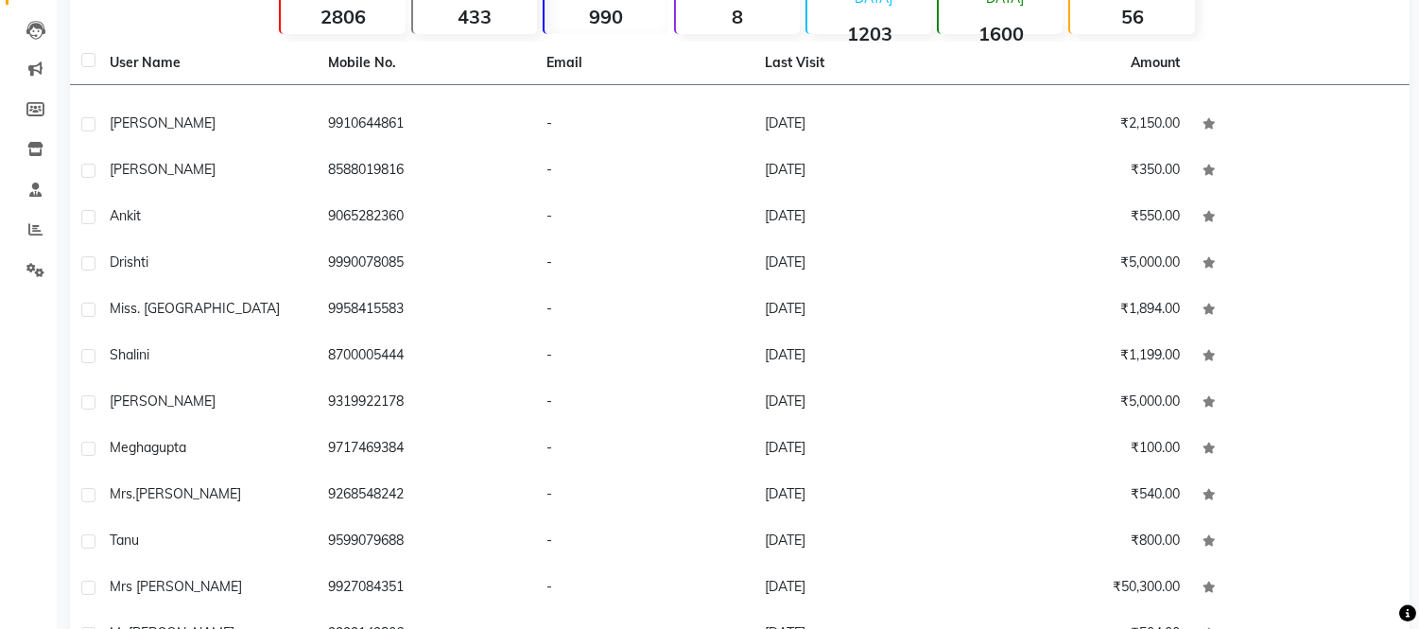
scroll to position [0, 0]
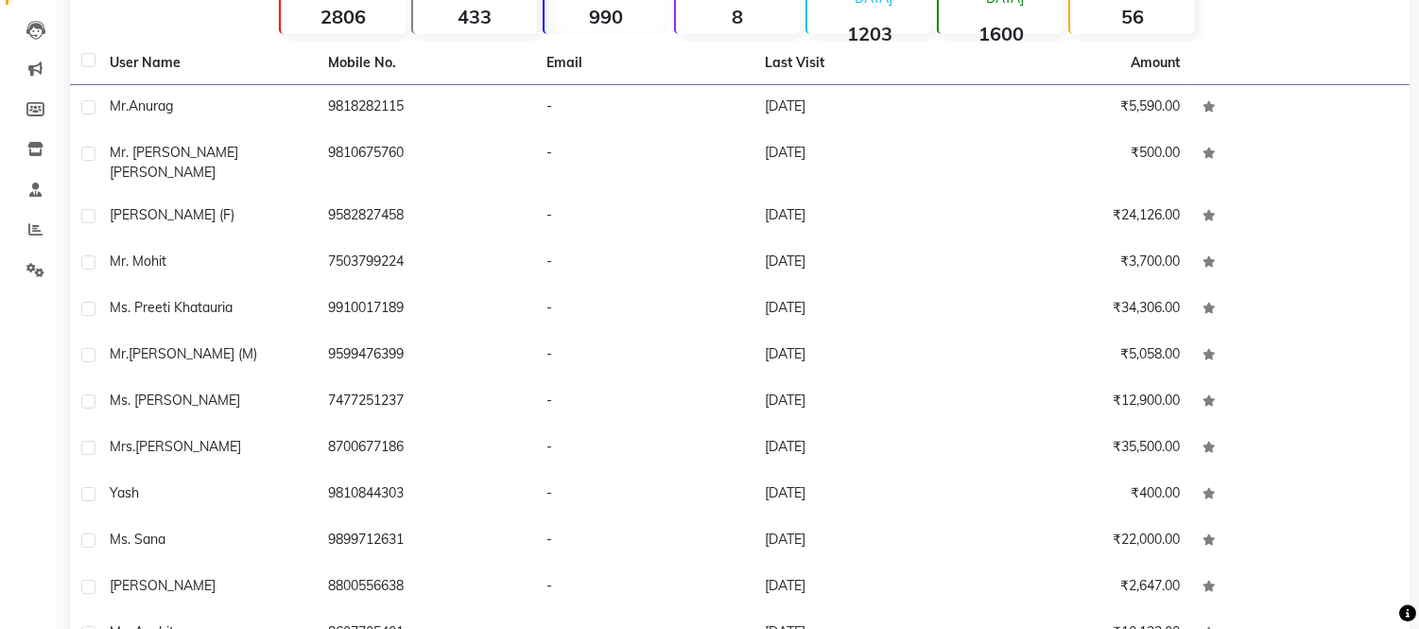
click at [43, 369] on div "Calendar Invoice Clients Leads Marketing Members Inventory Staff Reports Settin…" at bounding box center [127, 316] width 255 height 902
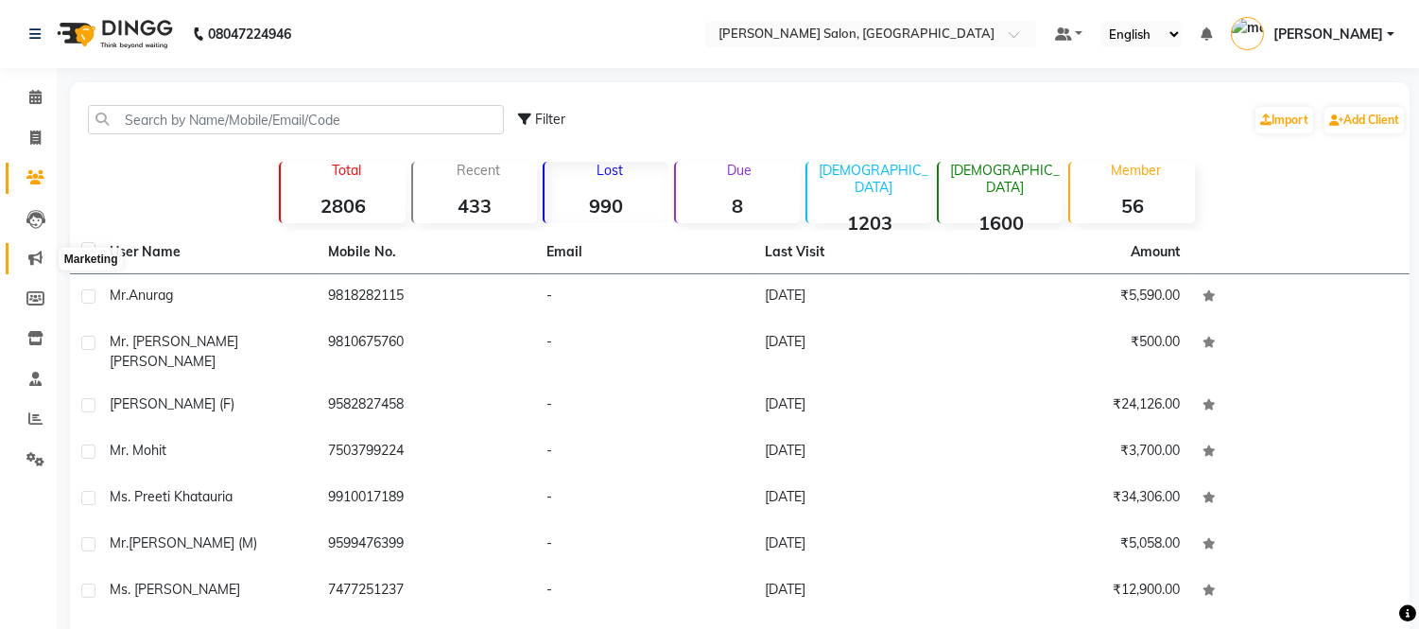
click at [31, 261] on icon at bounding box center [35, 258] width 14 height 14
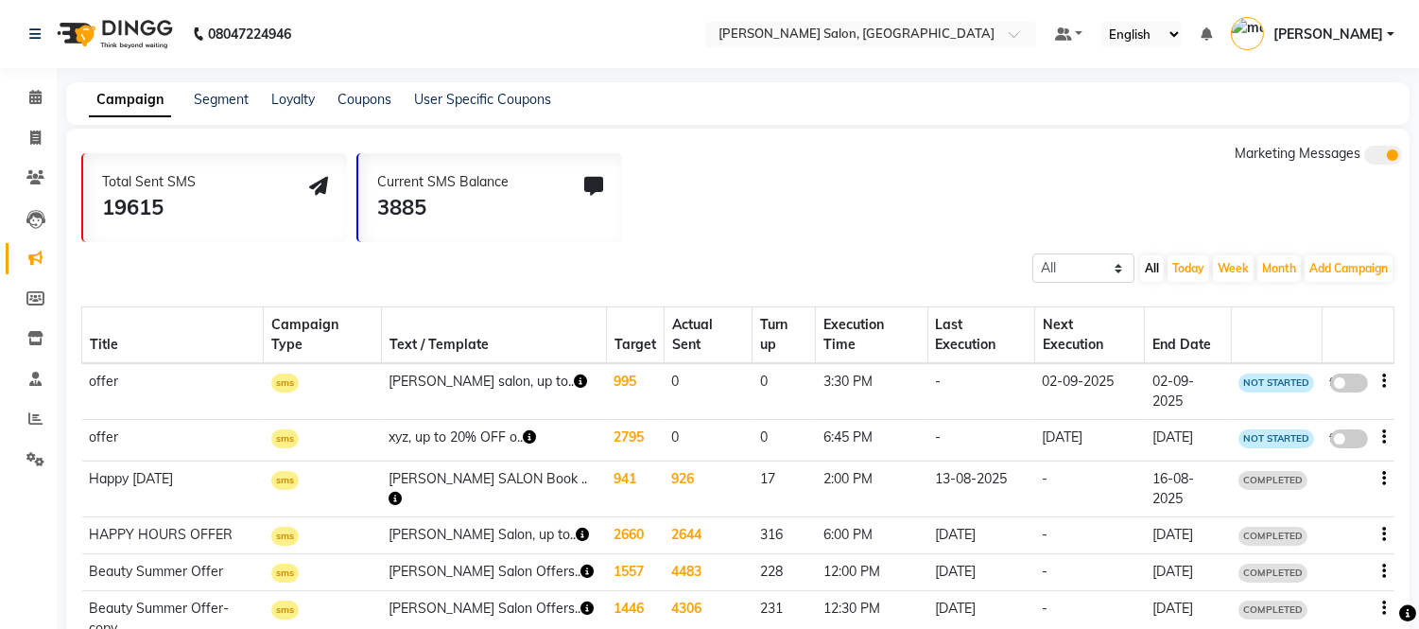
click at [28, 438] on li "Reports" at bounding box center [28, 419] width 57 height 41
click at [28, 450] on span at bounding box center [35, 460] width 33 height 22
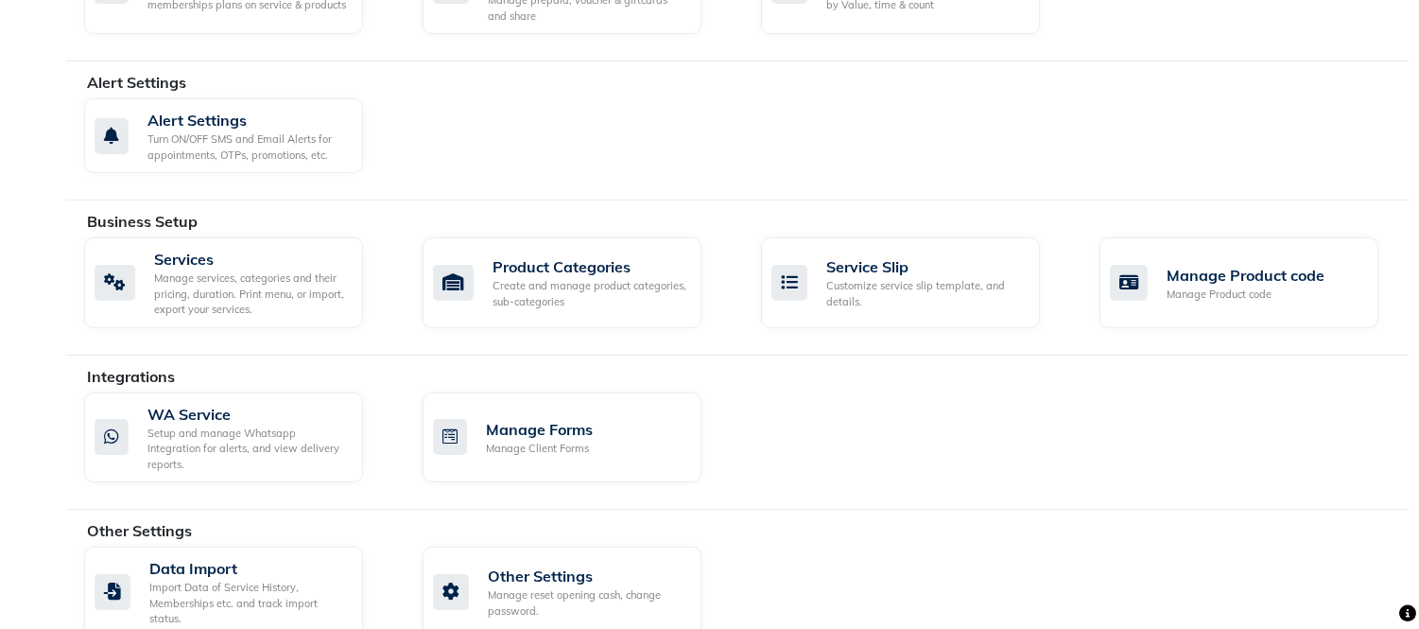
scroll to position [542, 0]
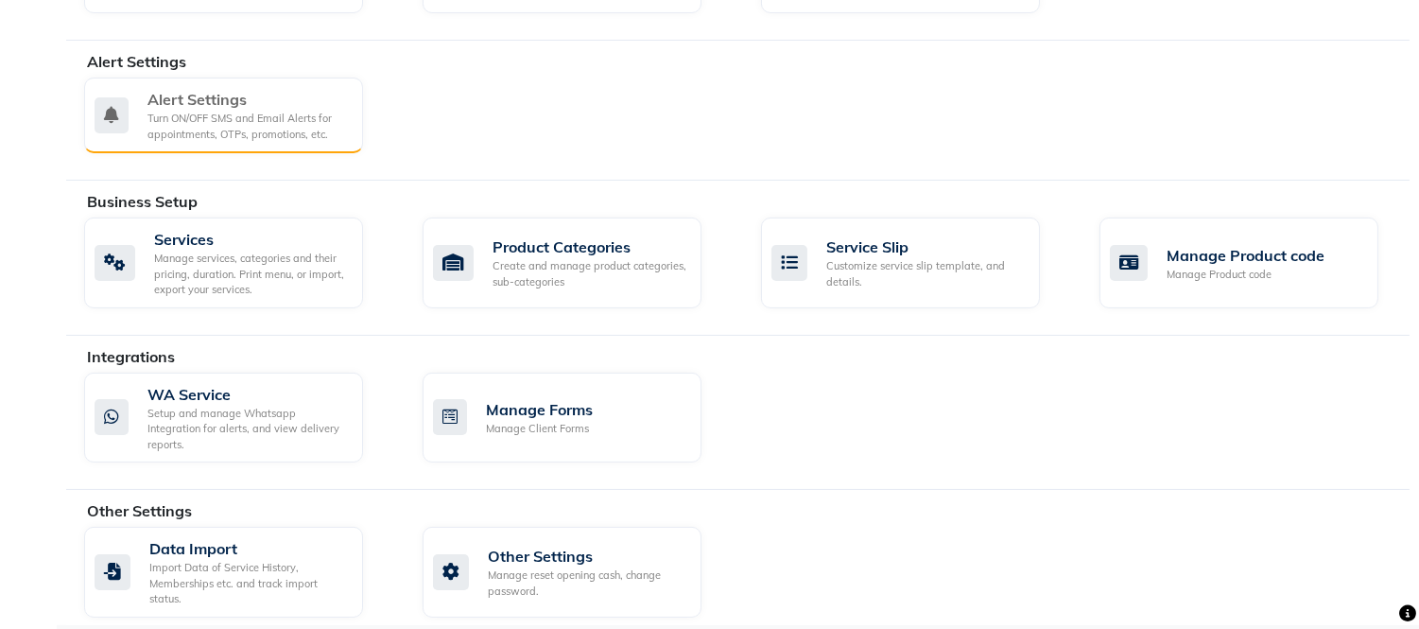
click at [231, 104] on div "Alert Settings" at bounding box center [248, 99] width 200 height 23
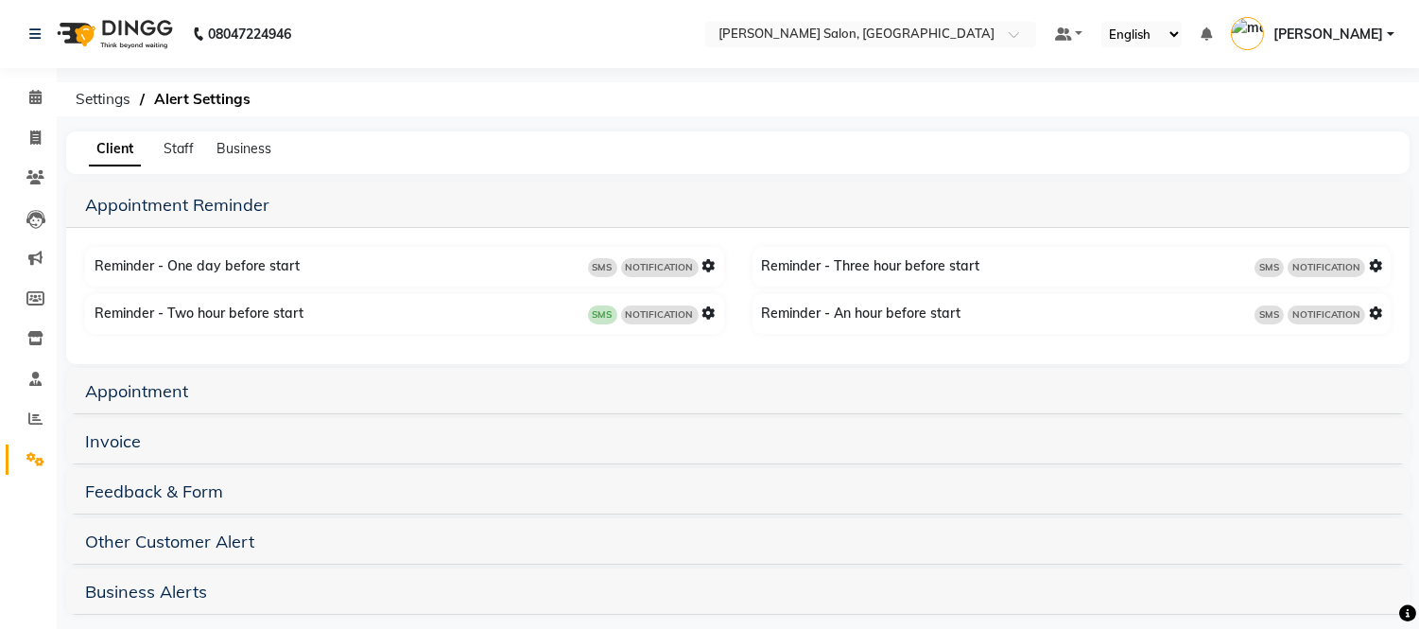
click at [130, 379] on h5 "Appointment" at bounding box center [738, 390] width 1306 height 23
click at [132, 395] on link "Appointment" at bounding box center [136, 391] width 103 height 22
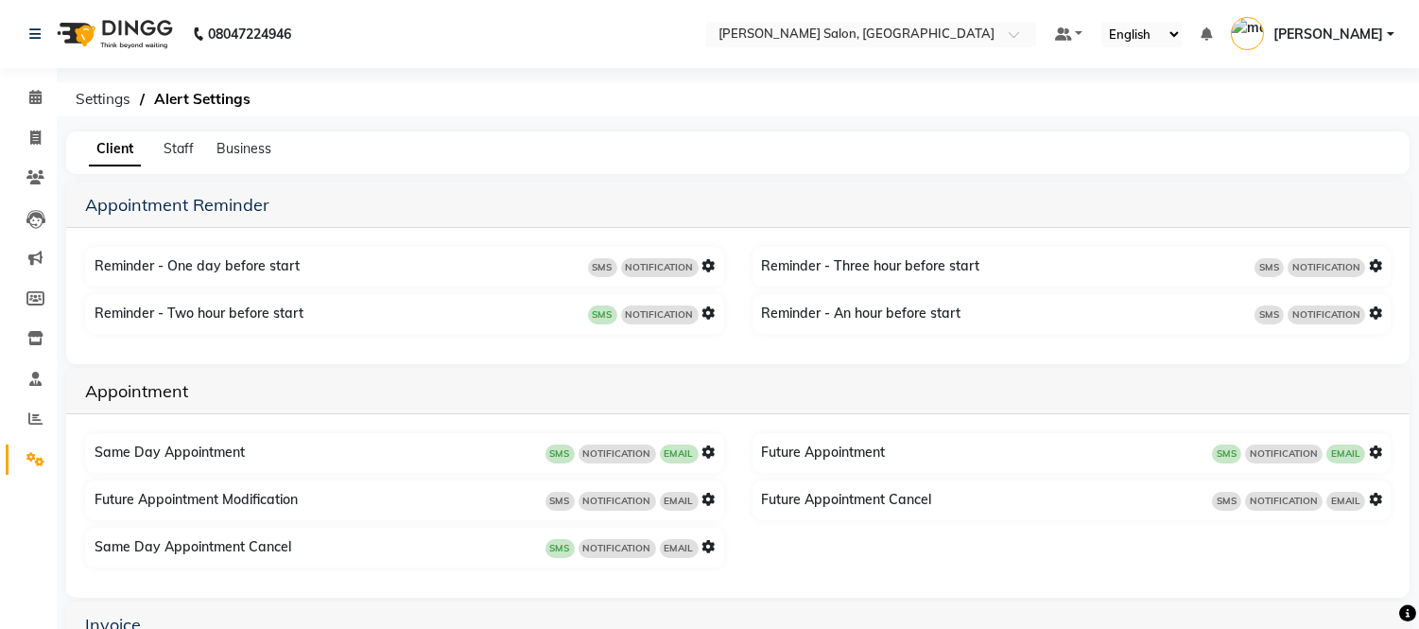
scroll to position [200, 0]
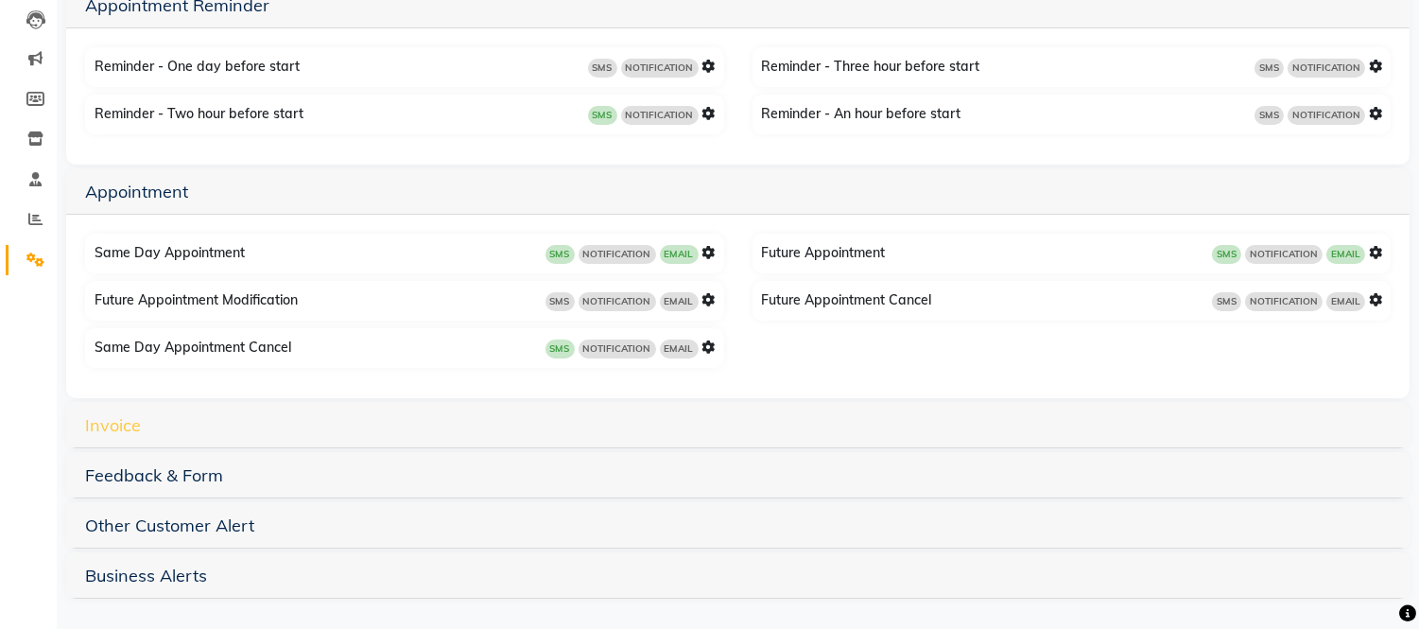
click at [117, 421] on link "Invoice" at bounding box center [113, 425] width 56 height 22
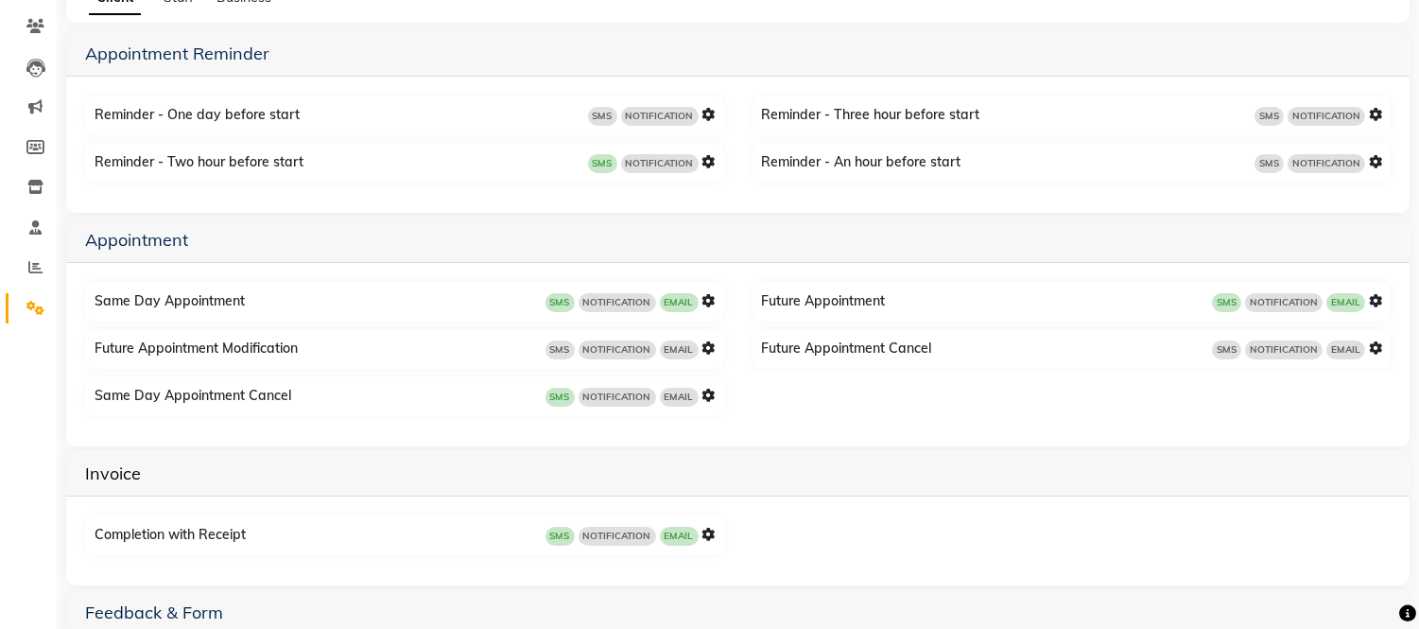
scroll to position [0, 0]
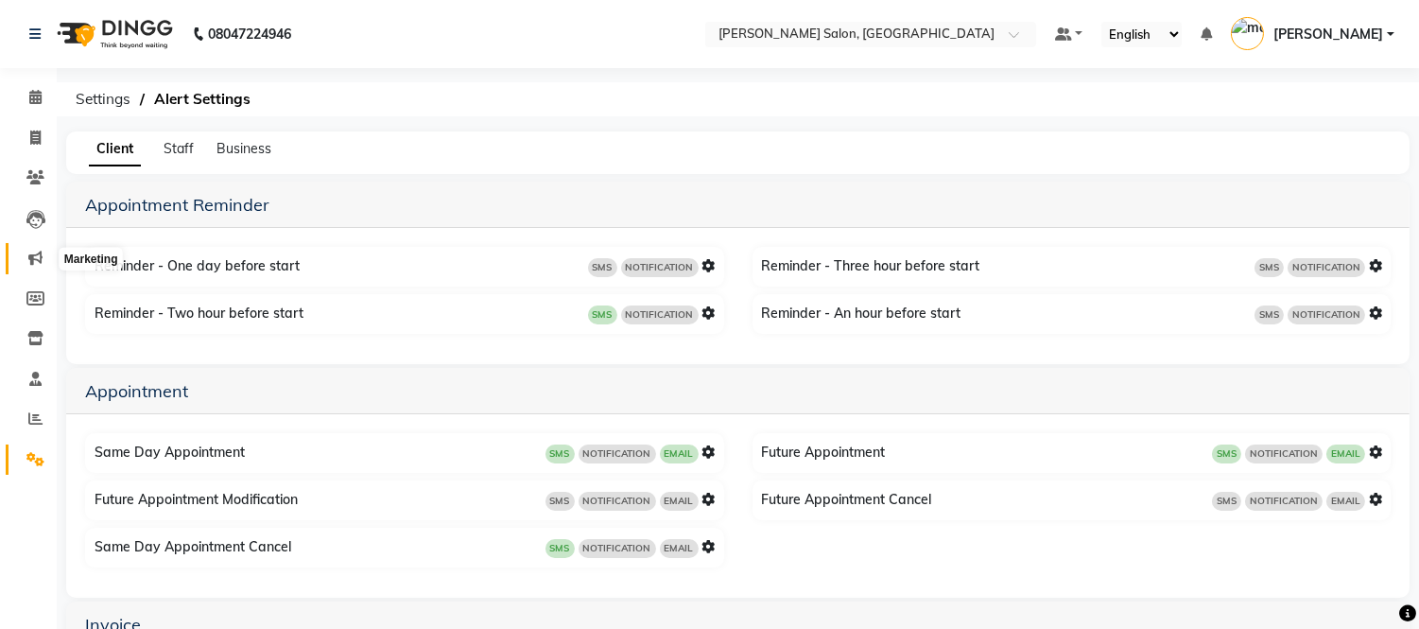
click at [24, 260] on span at bounding box center [35, 259] width 33 height 22
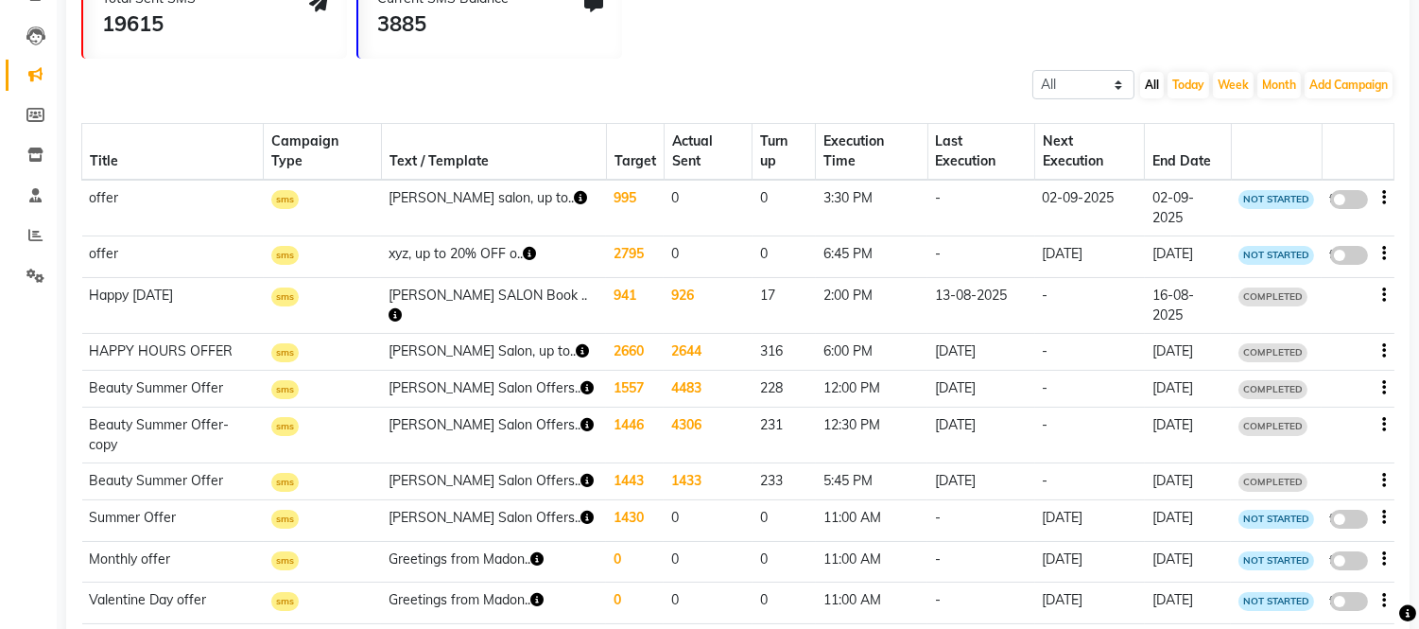
scroll to position [190, 0]
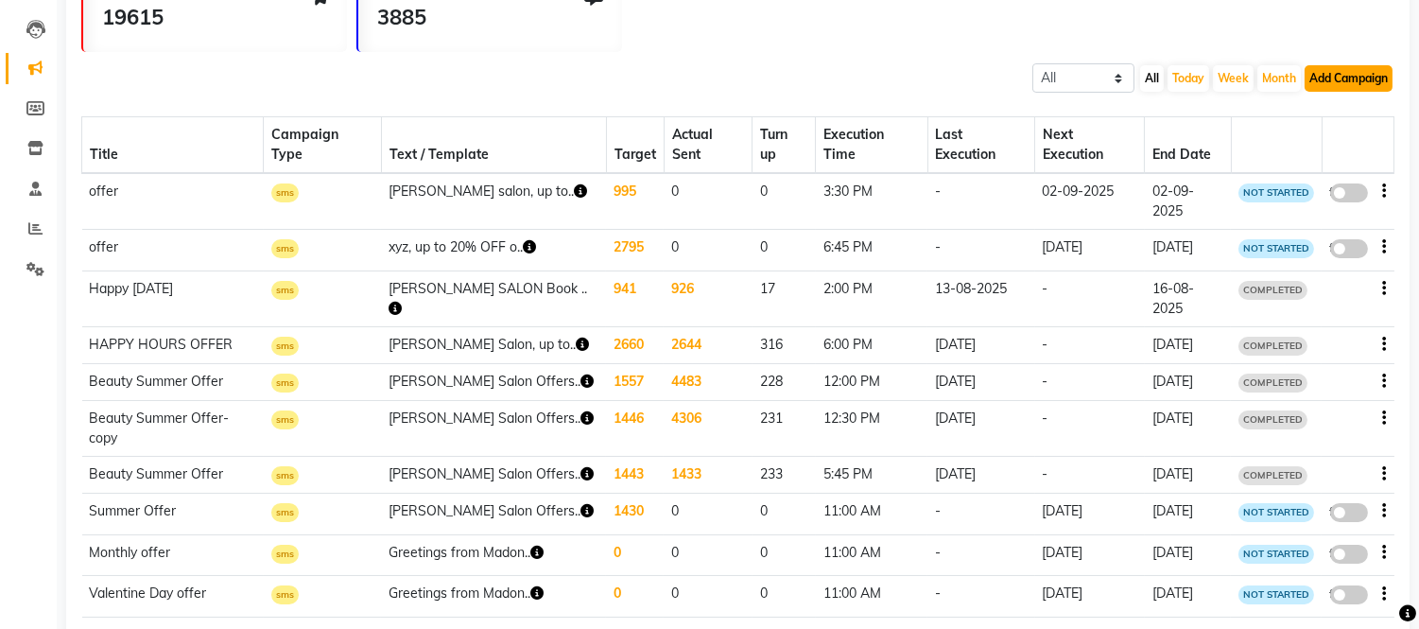
click at [1337, 82] on button "Add Campaign" at bounding box center [1349, 78] width 88 height 26
click at [1310, 105] on div "SMS Campaign" at bounding box center [1332, 109] width 160 height 28
select select "2"
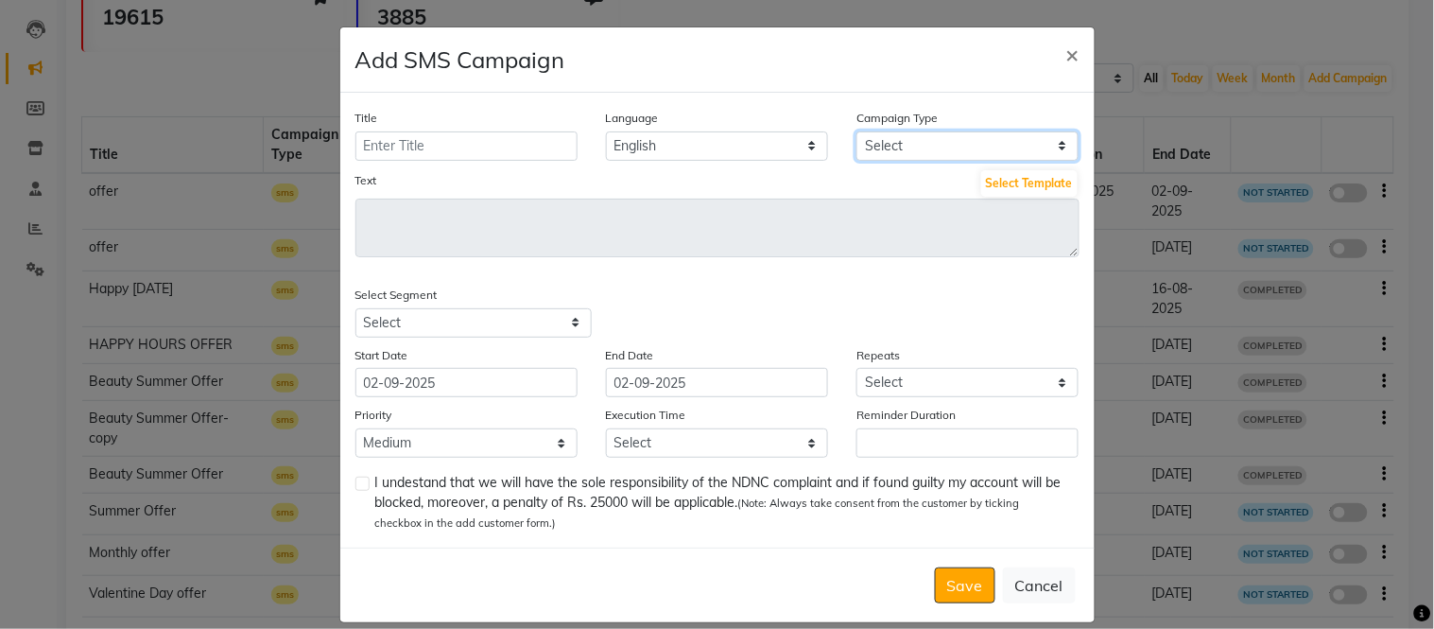
click at [877, 143] on select "Select Birthday Anniversary Promotional Service reminder" at bounding box center [968, 145] width 222 height 29
select select "3"
click at [857, 131] on select "Select Birthday Anniversary Promotional Service reminder" at bounding box center [968, 145] width 222 height 29
click at [1067, 51] on span "×" at bounding box center [1073, 54] width 13 height 28
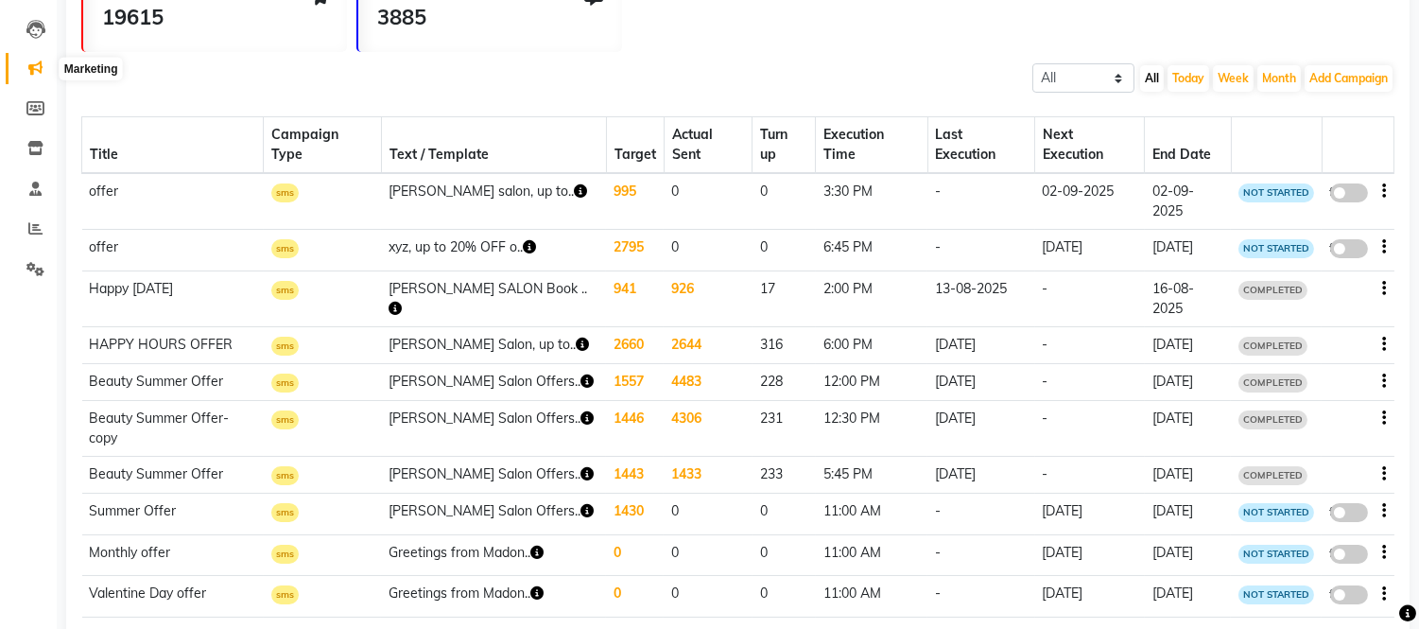
click at [38, 71] on icon at bounding box center [35, 68] width 14 height 14
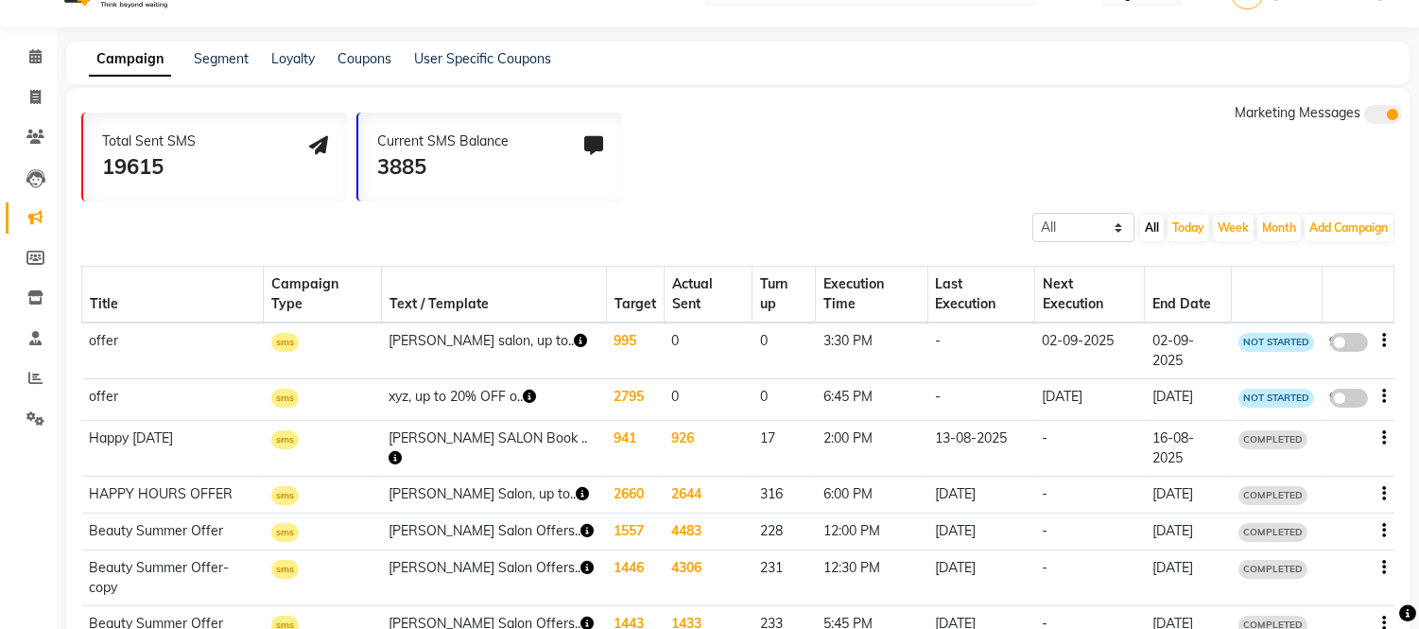
scroll to position [0, 0]
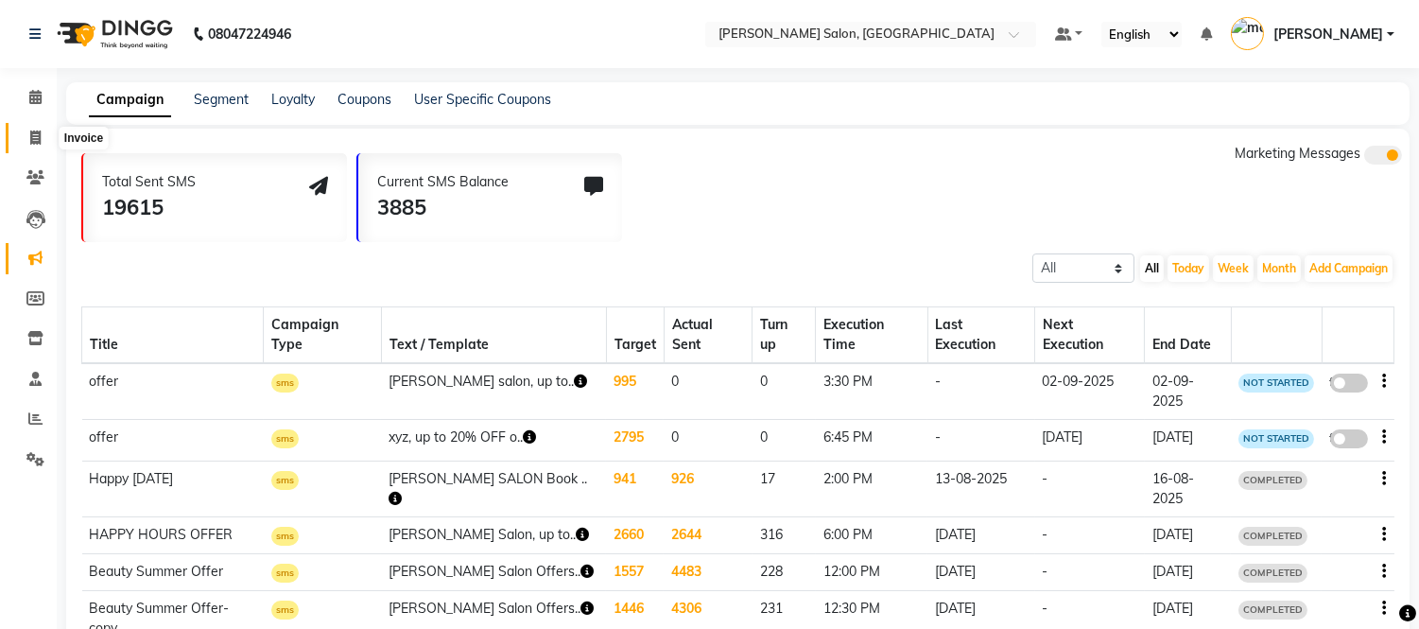
click at [32, 135] on icon at bounding box center [35, 137] width 10 height 14
select select "6469"
select select "service"
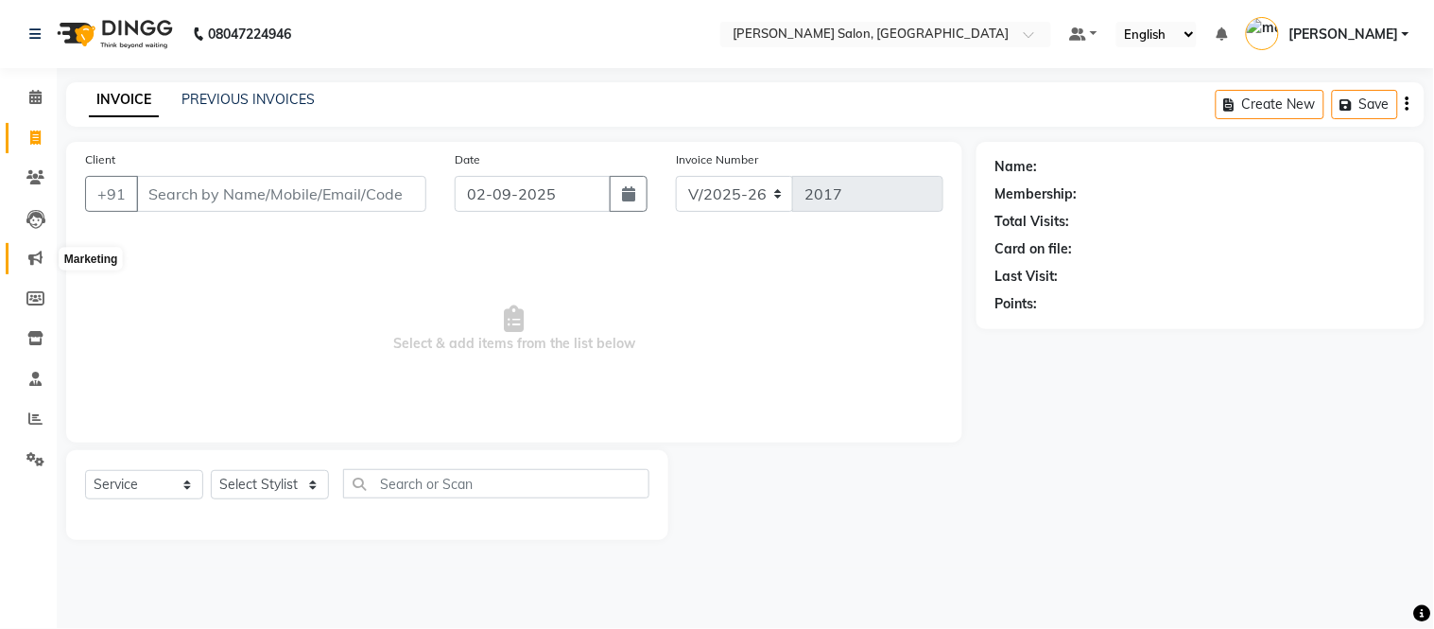
click at [34, 253] on icon at bounding box center [35, 258] width 14 height 14
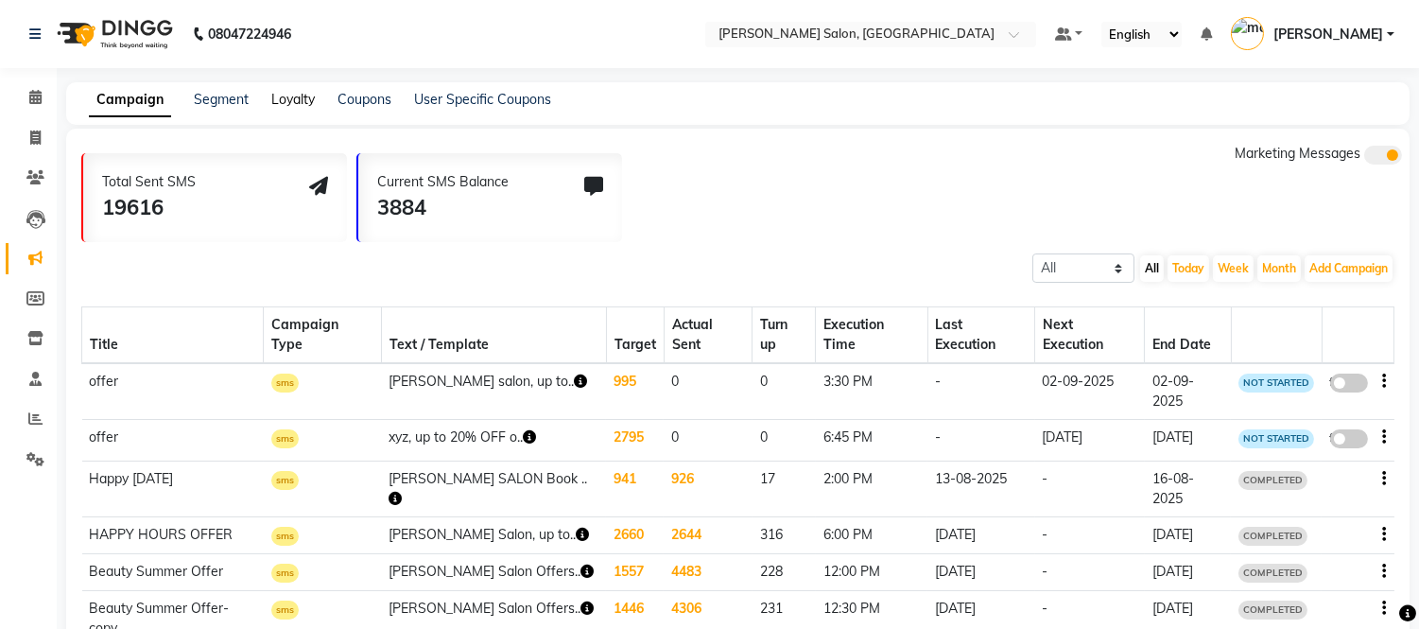
click at [285, 96] on link "Loyalty" at bounding box center [292, 99] width 43 height 17
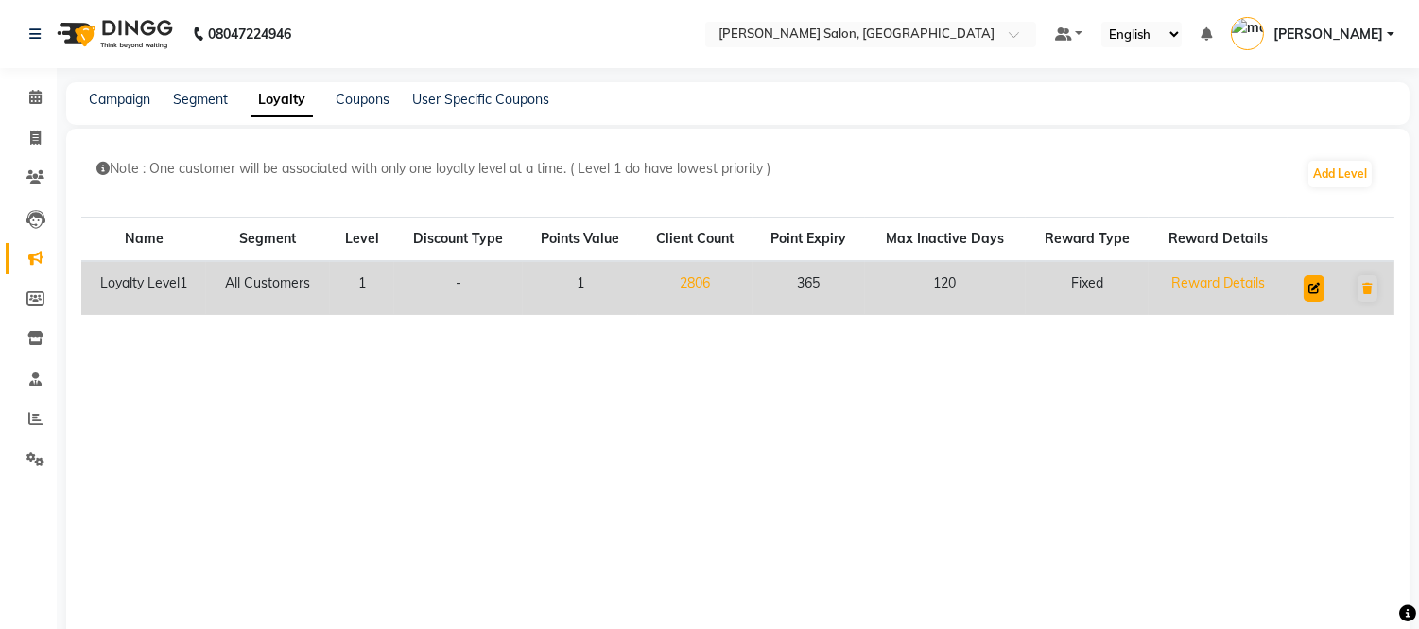
click at [1312, 284] on icon at bounding box center [1314, 288] width 11 height 11
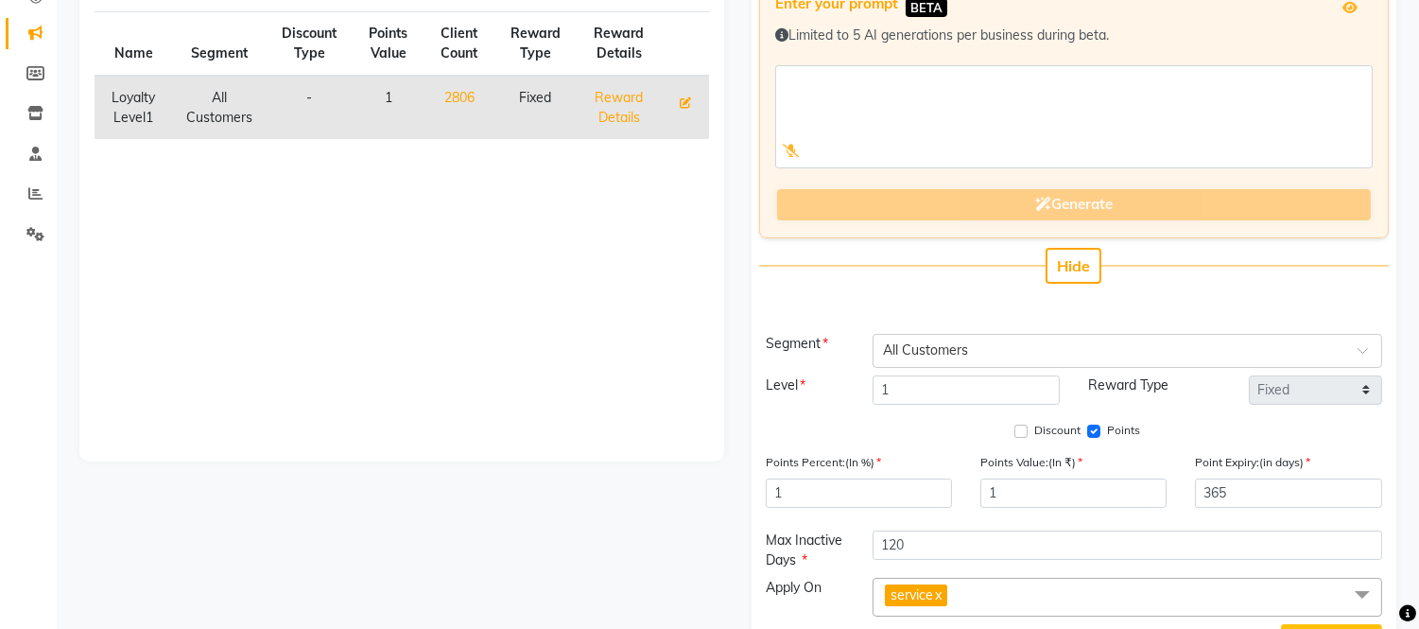
scroll to position [228, 0]
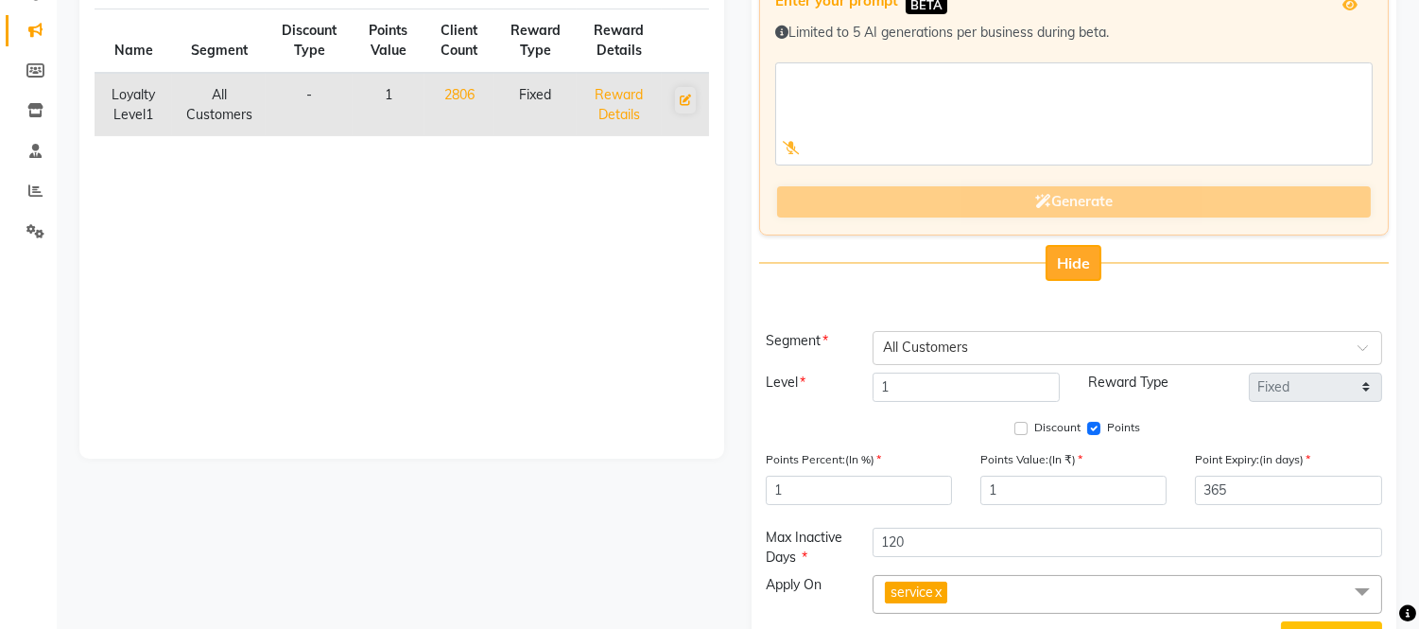
click at [1066, 259] on span "Hide" at bounding box center [1073, 262] width 33 height 19
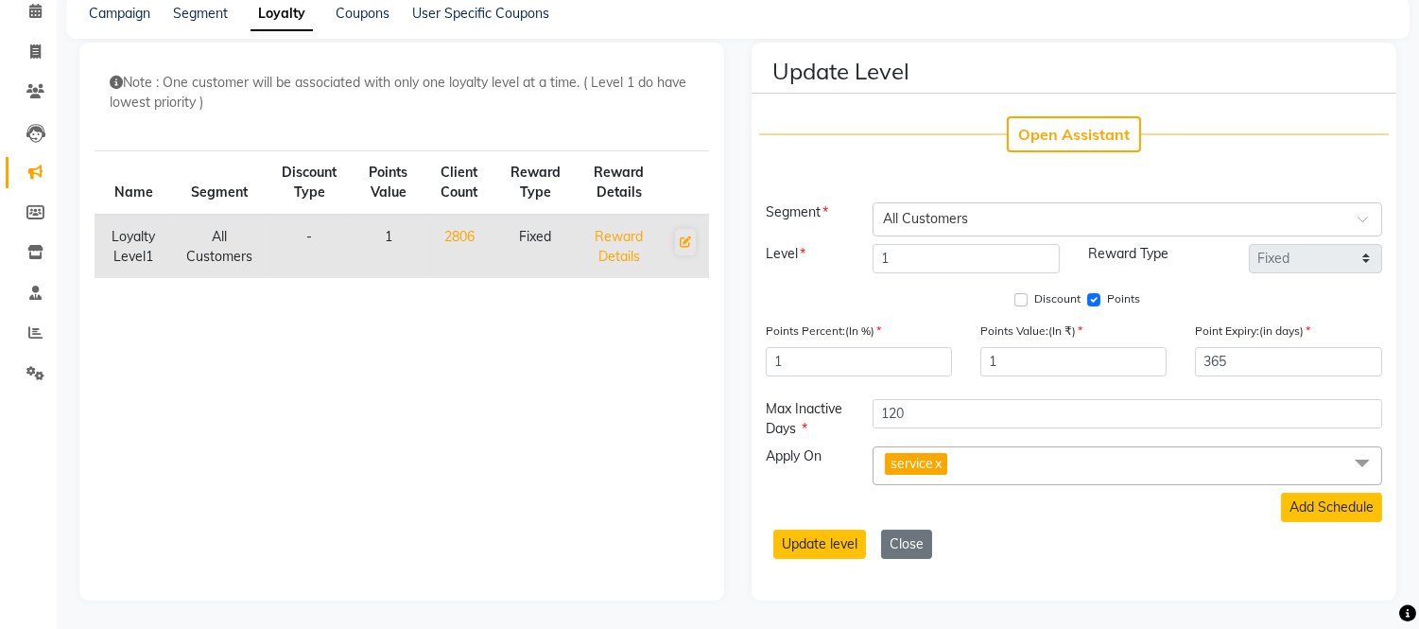
scroll to position [85, 0]
click at [806, 356] on input "1" at bounding box center [859, 362] width 186 height 29
type input "10"
click at [1006, 356] on input "1" at bounding box center [1074, 362] width 186 height 29
click at [806, 537] on button "Update level" at bounding box center [819, 544] width 93 height 29
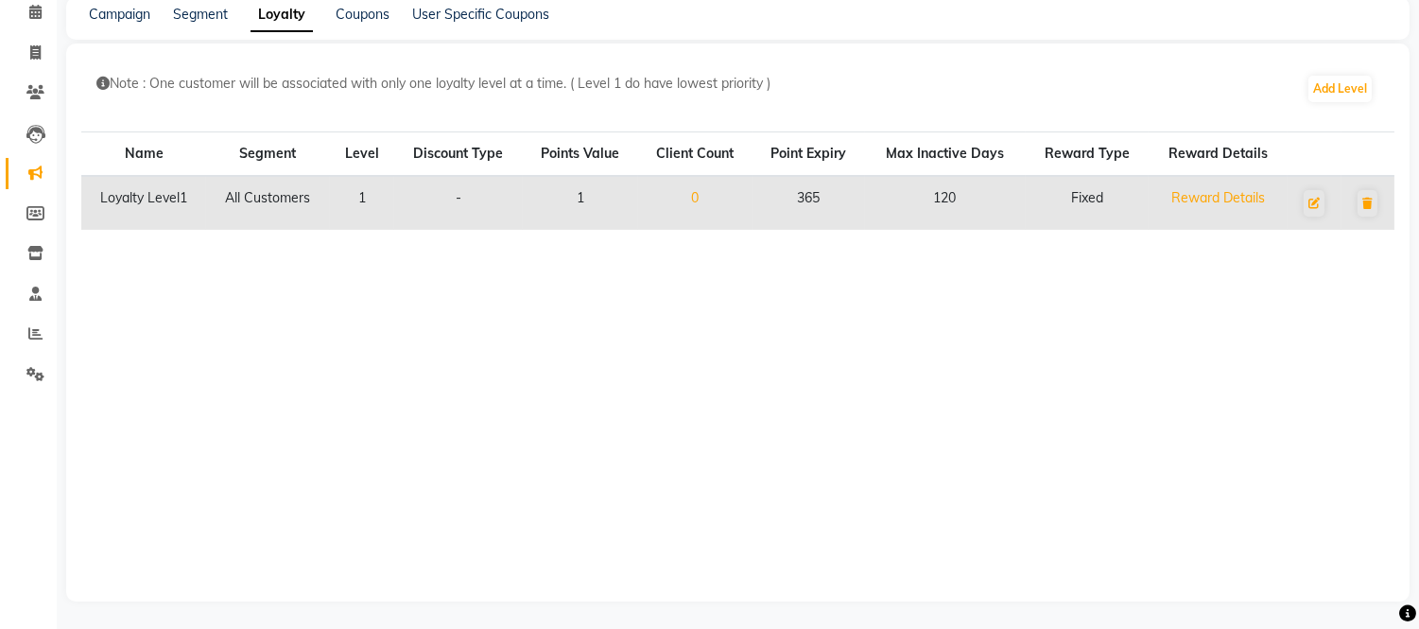
scroll to position [0, 0]
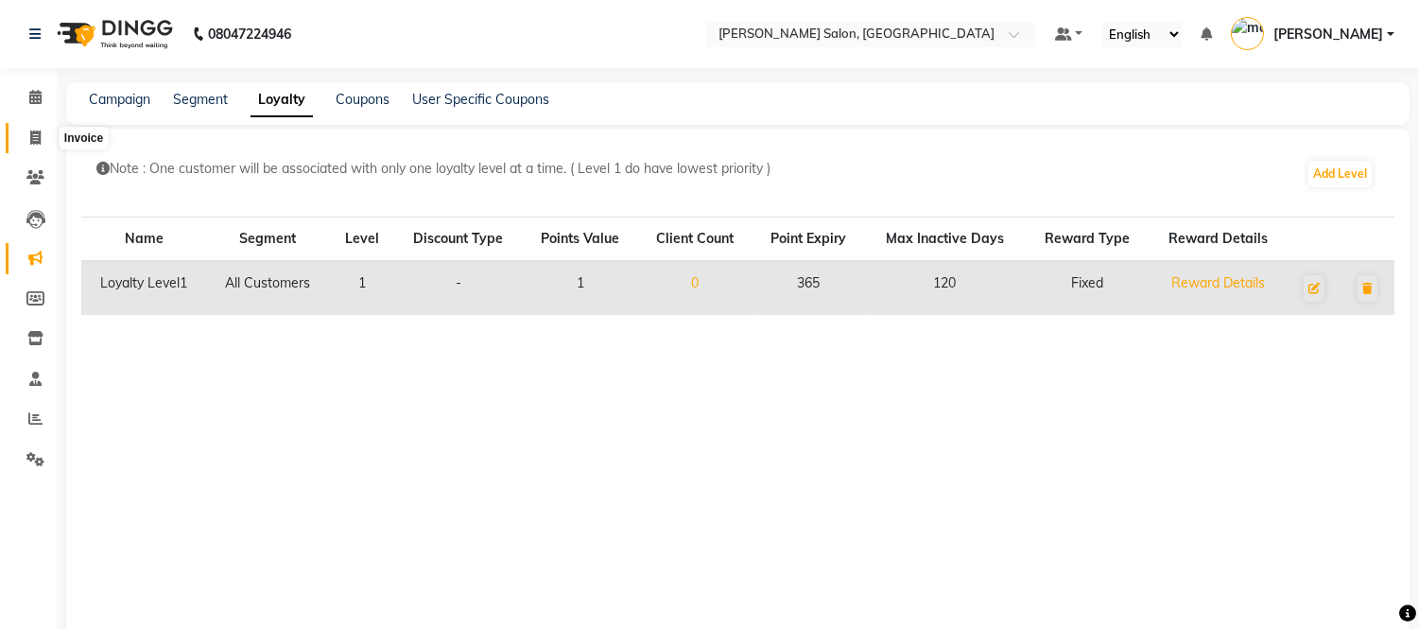
click at [25, 133] on span at bounding box center [35, 139] width 33 height 22
select select "service"
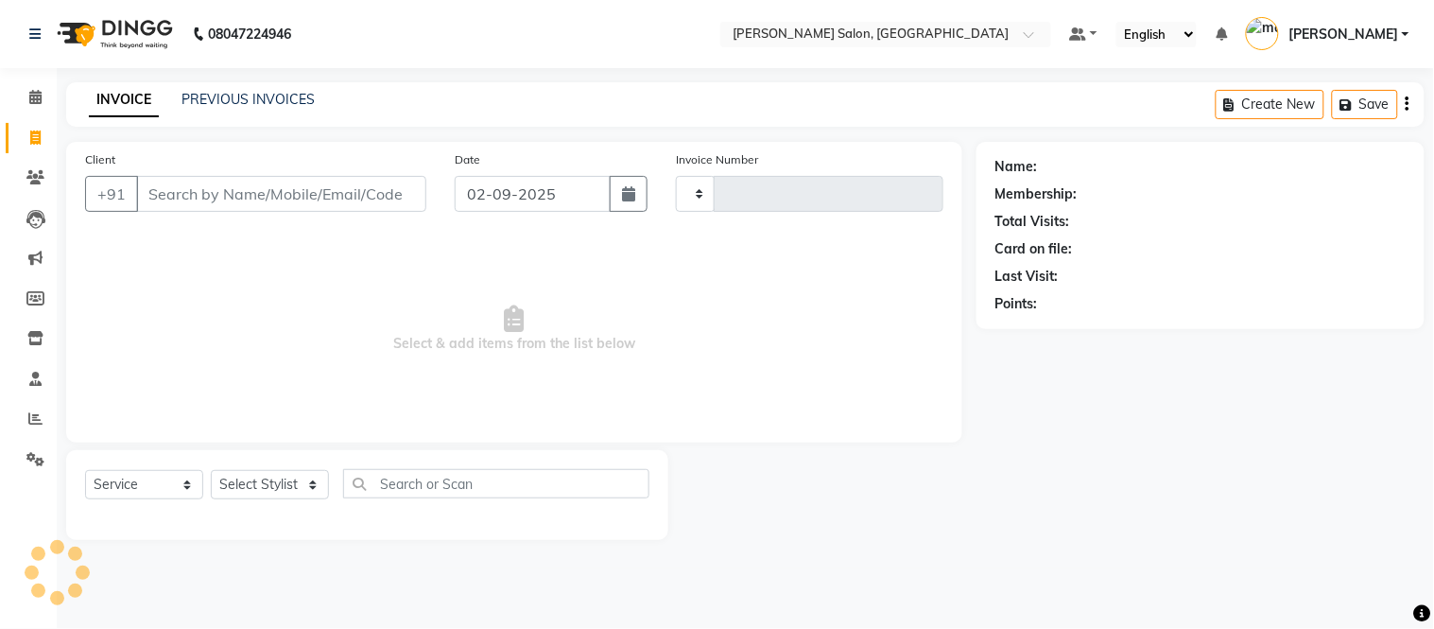
type input "2017"
select select "6469"
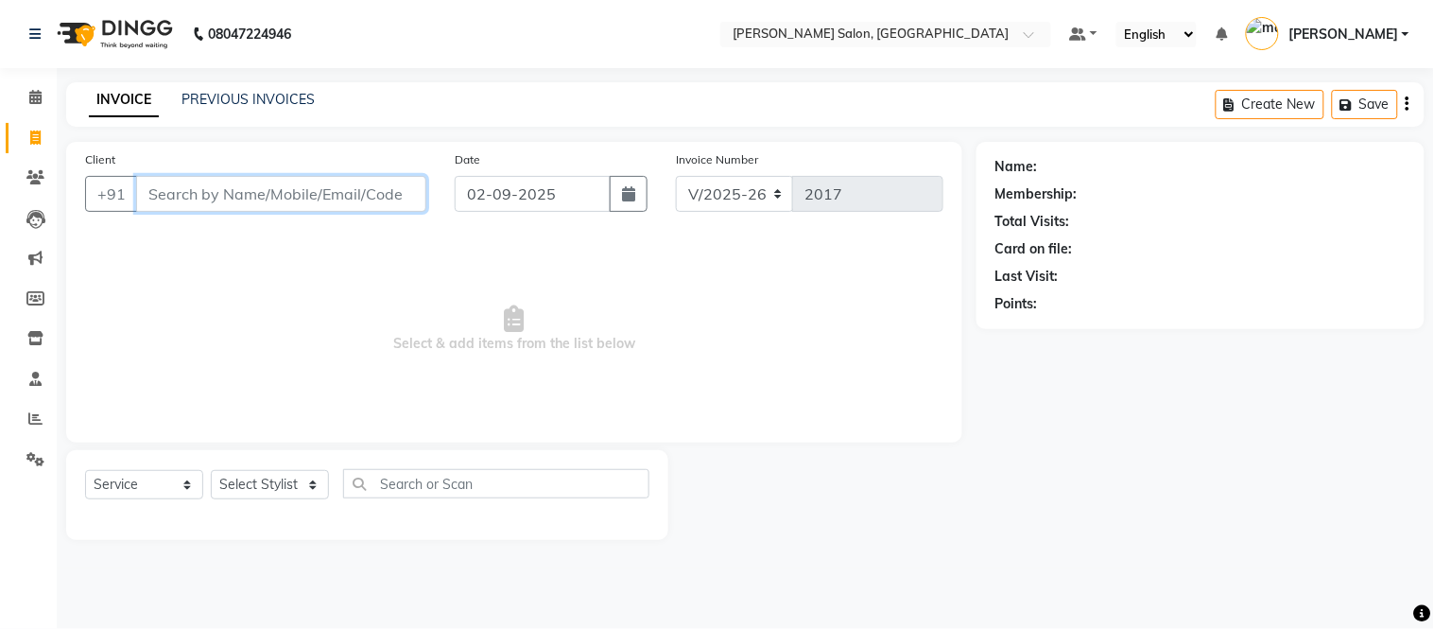
click at [310, 183] on input "Client" at bounding box center [281, 194] width 290 height 36
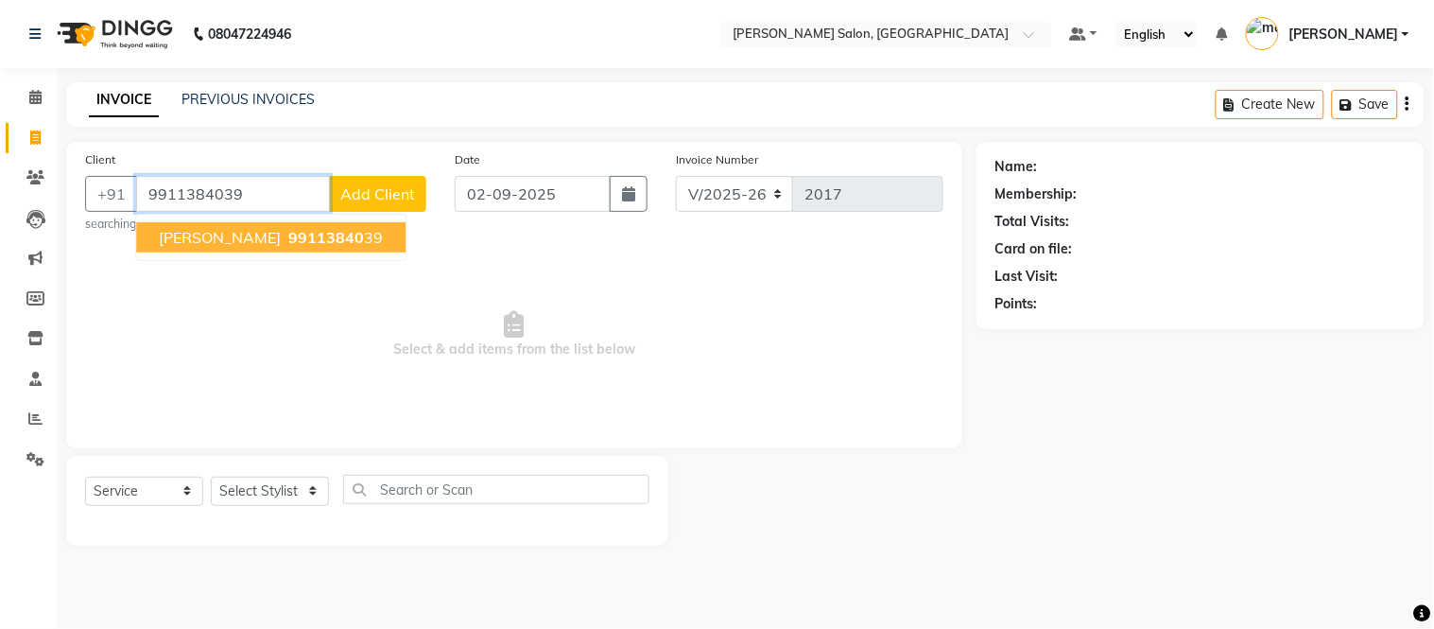
type input "9911384039"
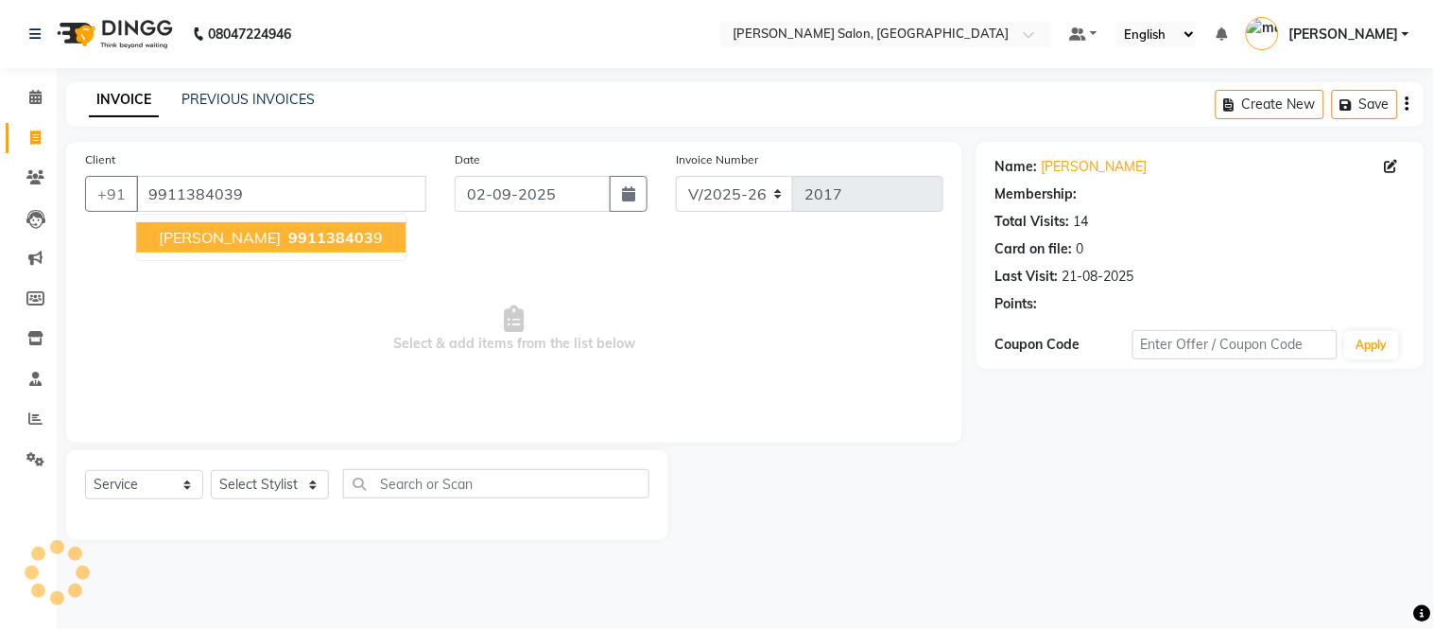
select select "1: Object"
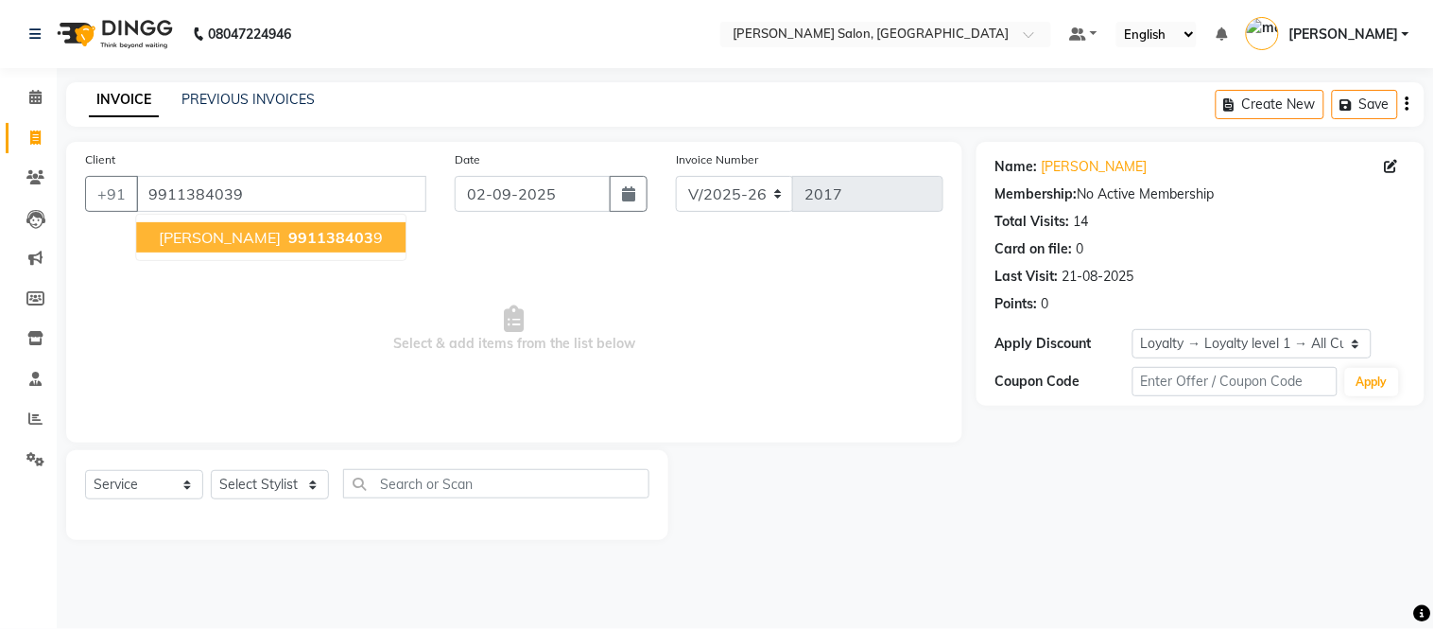
click at [304, 230] on span "991138403" at bounding box center [330, 237] width 85 height 19
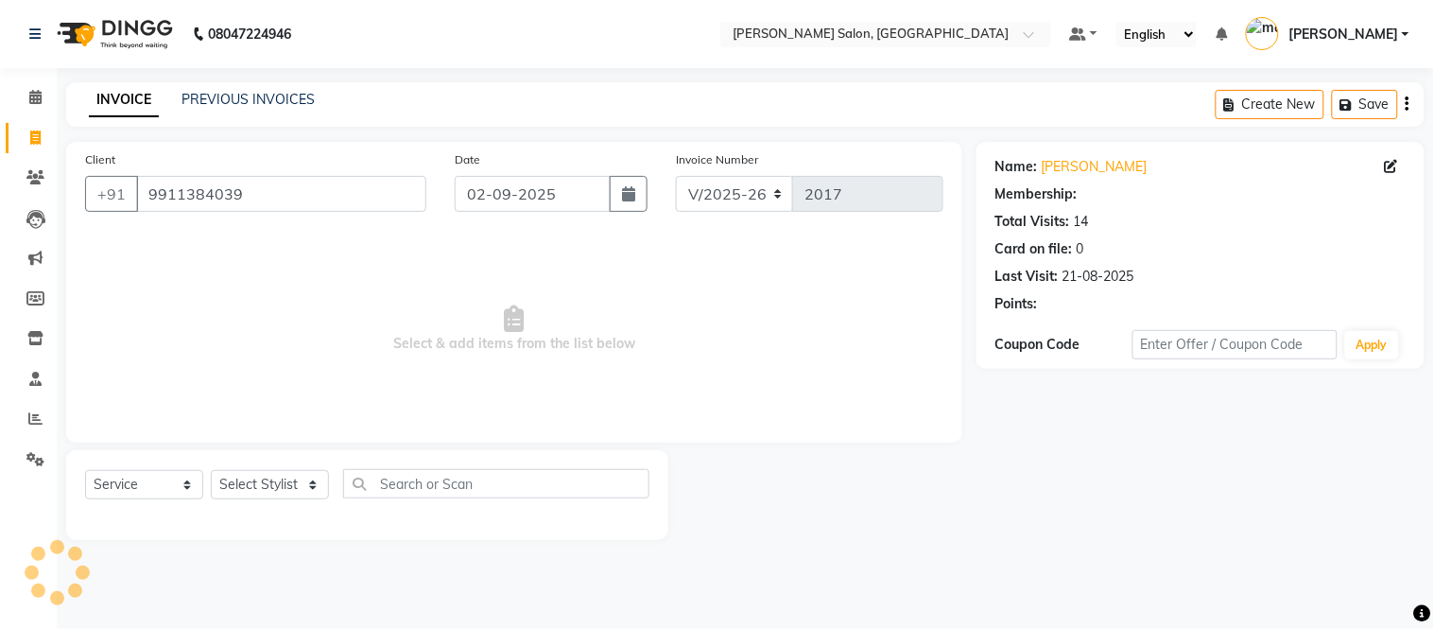
select select "1: Object"
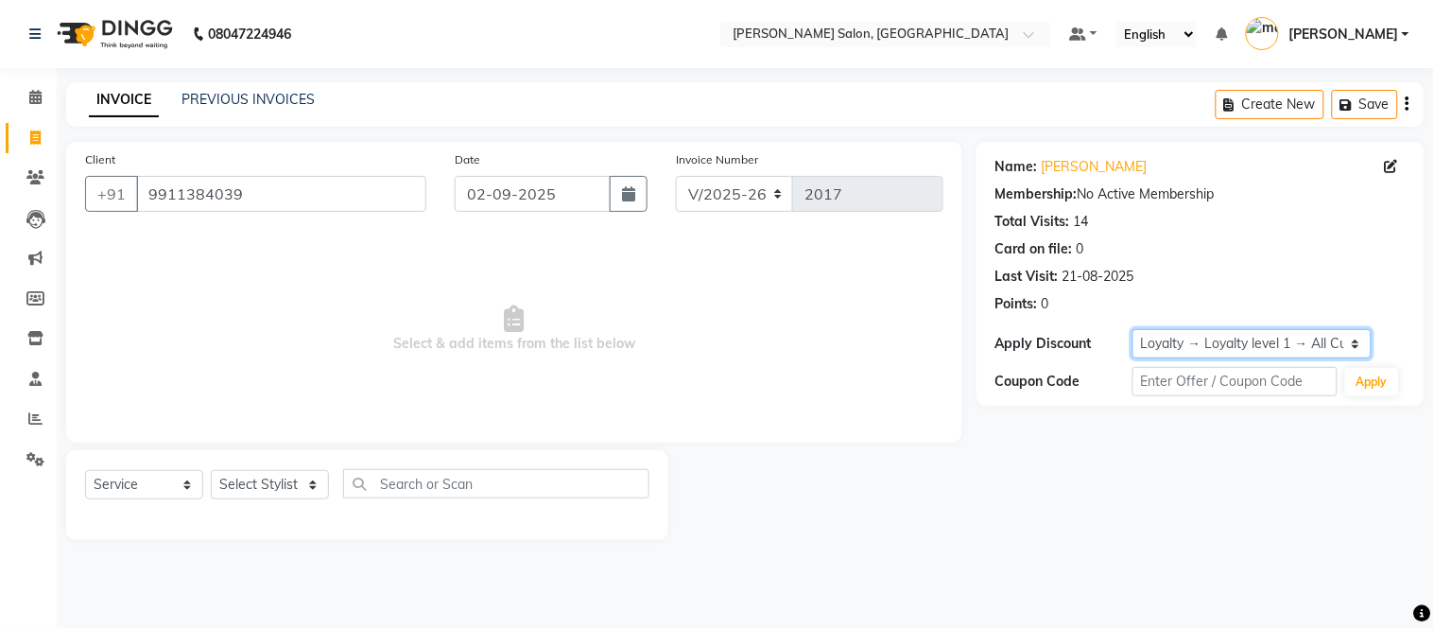
click at [1226, 350] on select "Select Loyalty → Loyalty level 1 → All Customers" at bounding box center [1252, 343] width 239 height 29
click at [295, 489] on select "Select Stylist [PERSON_NAME] [PERSON_NAME] [PERSON_NAME] [PERSON_NAME] [PERSON_…" at bounding box center [270, 484] width 118 height 29
select select "49733"
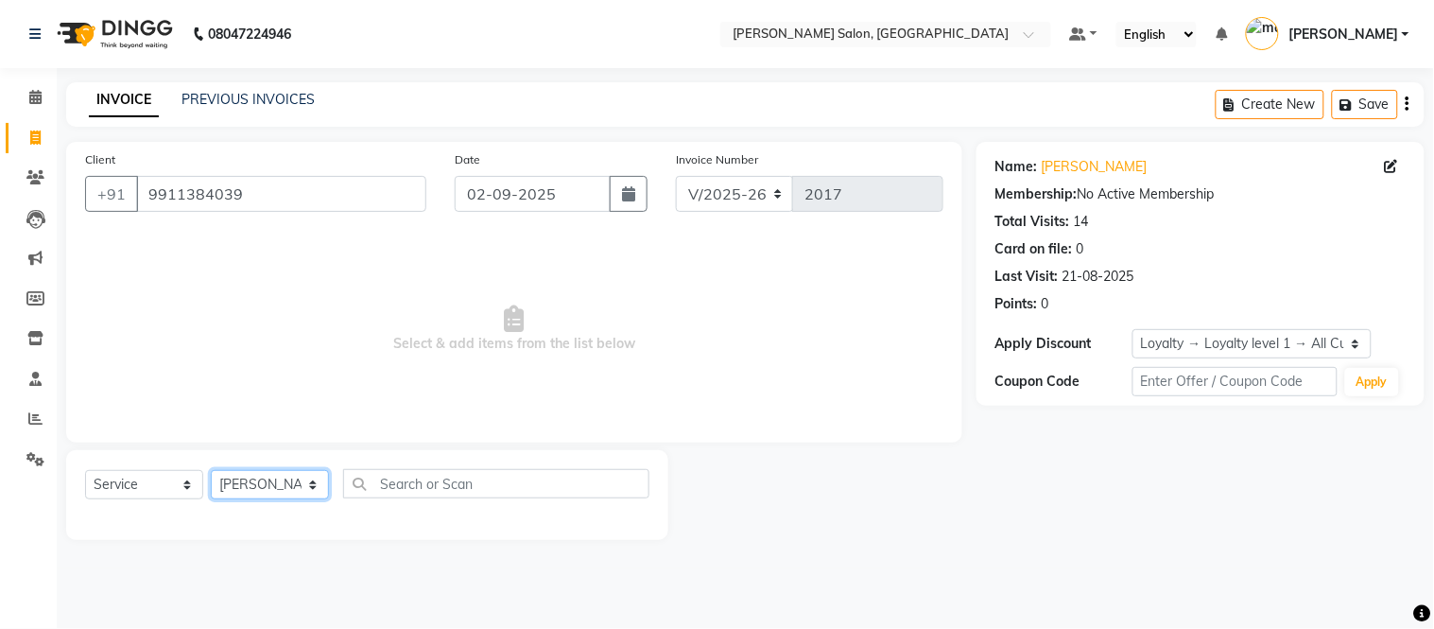
click at [211, 471] on select "Select Stylist [PERSON_NAME] [PERSON_NAME] [PERSON_NAME] [PERSON_NAME] [PERSON_…" at bounding box center [270, 484] width 118 height 29
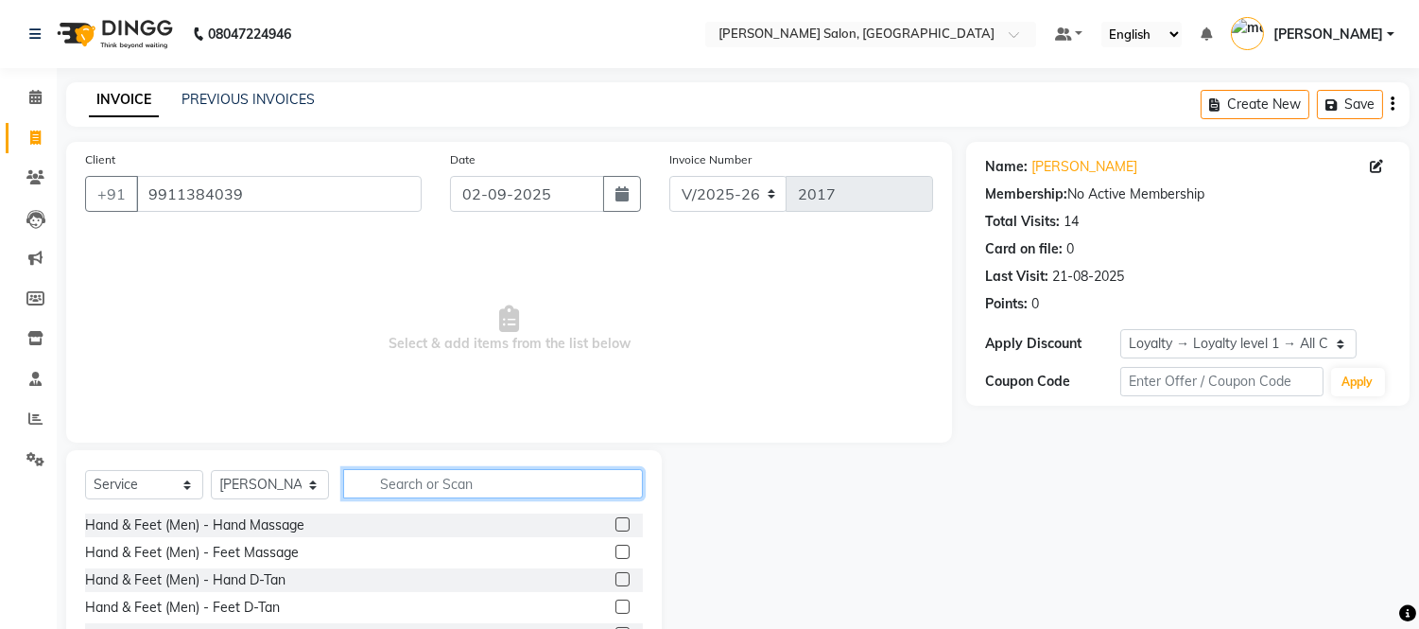
click at [475, 478] on input "text" at bounding box center [493, 483] width 300 height 29
type input "eye"
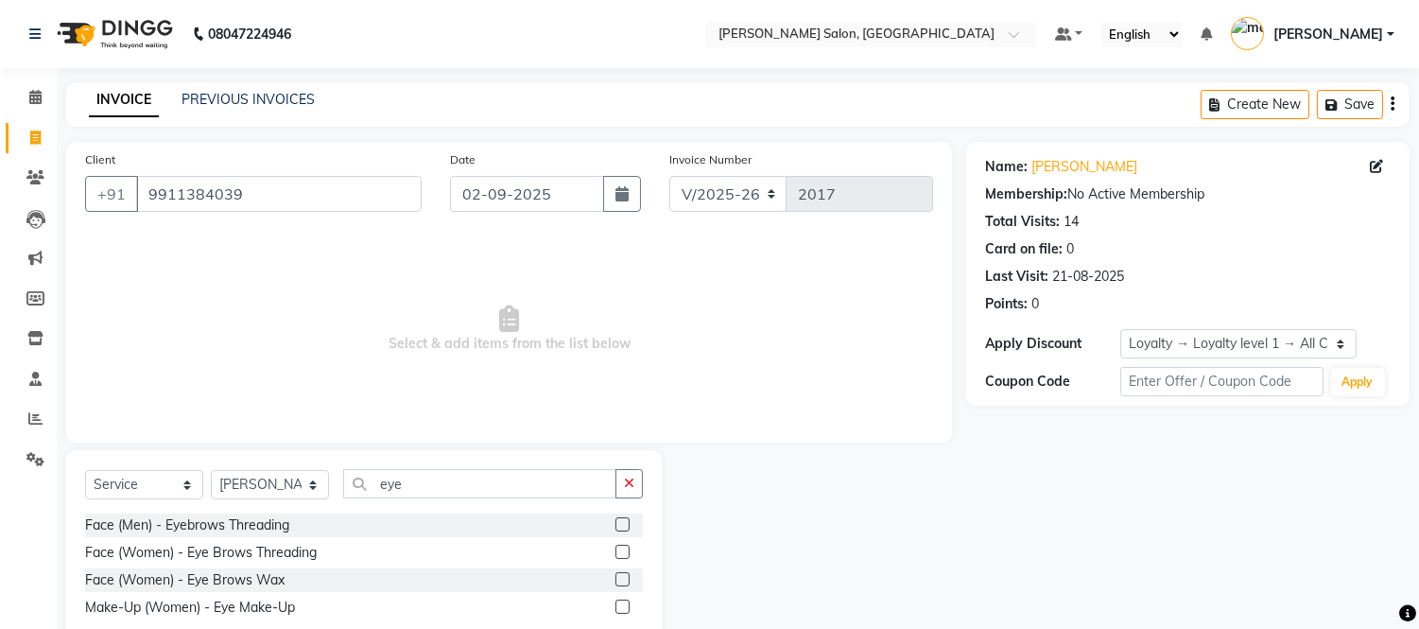
click at [622, 545] on label at bounding box center [623, 552] width 14 height 14
click at [622, 547] on input "checkbox" at bounding box center [622, 553] width 12 height 12
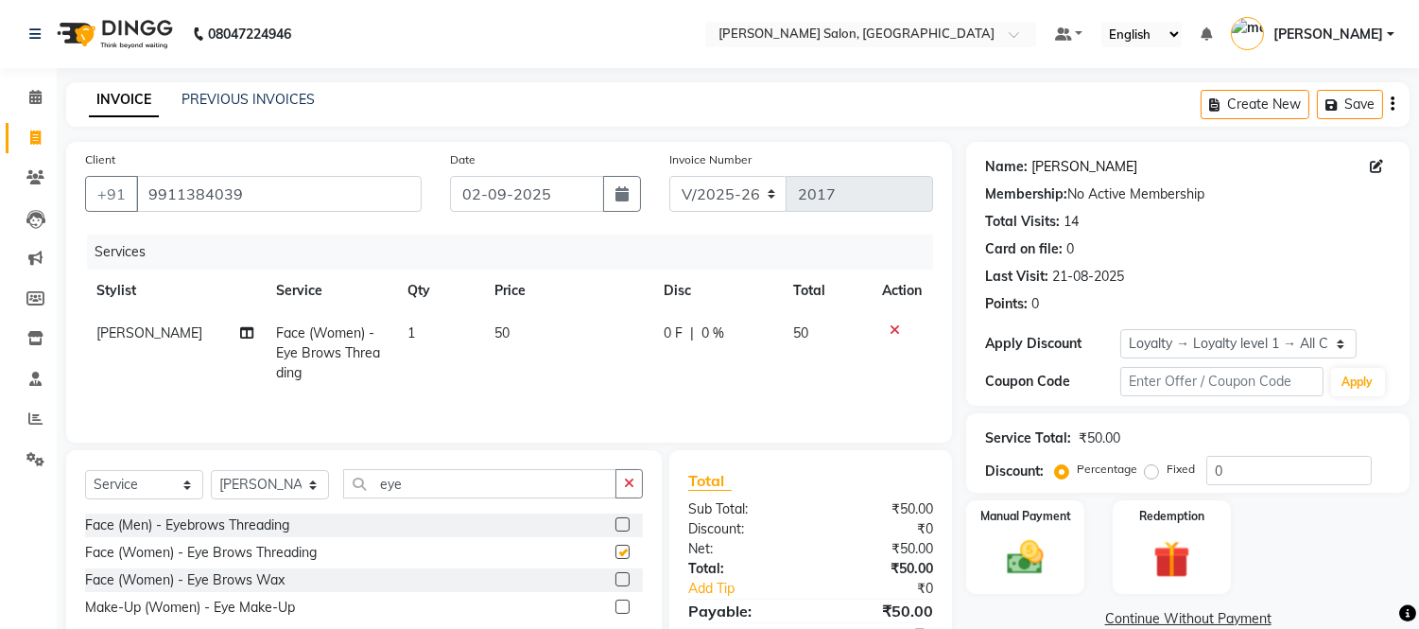
checkbox input "false"
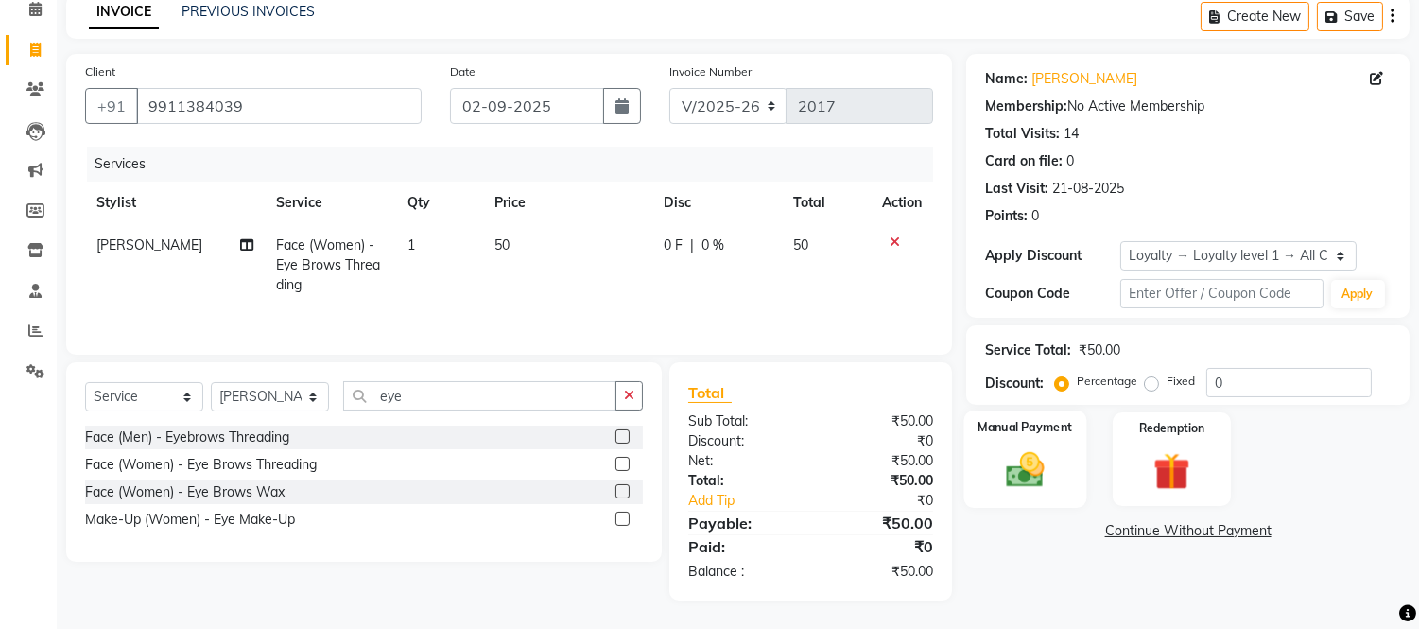
click at [1013, 469] on img at bounding box center [1026, 470] width 62 height 44
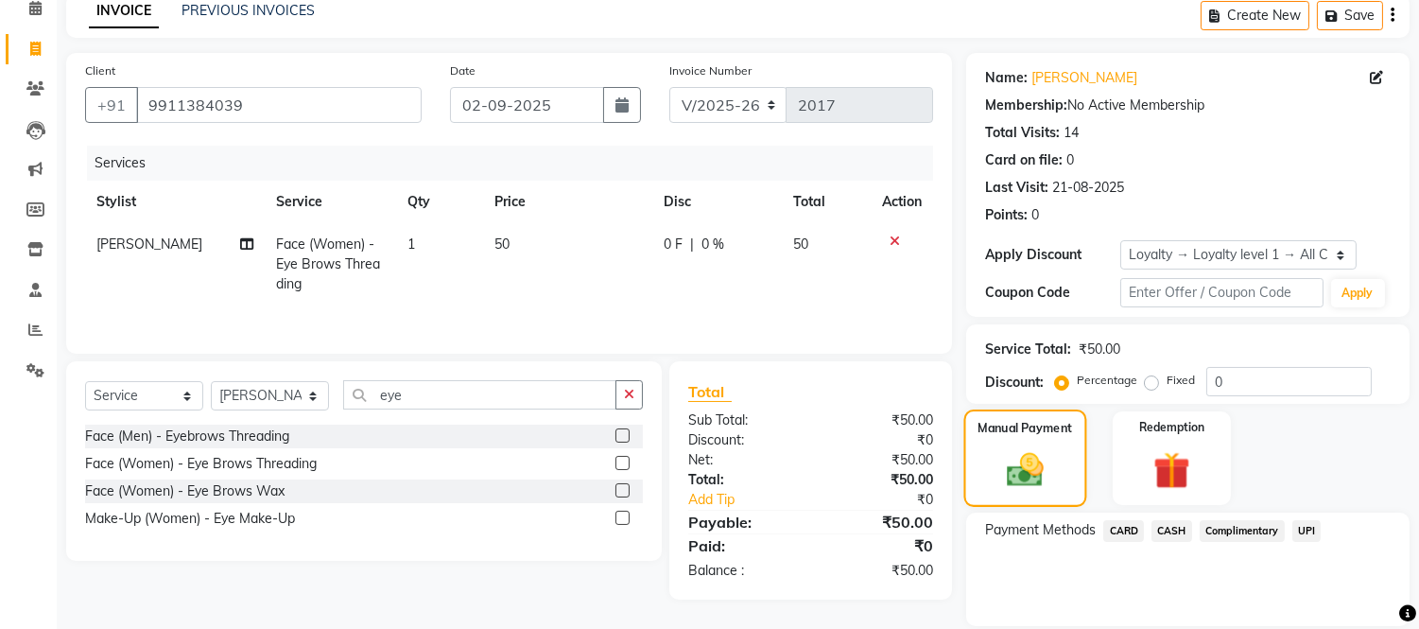
scroll to position [152, 0]
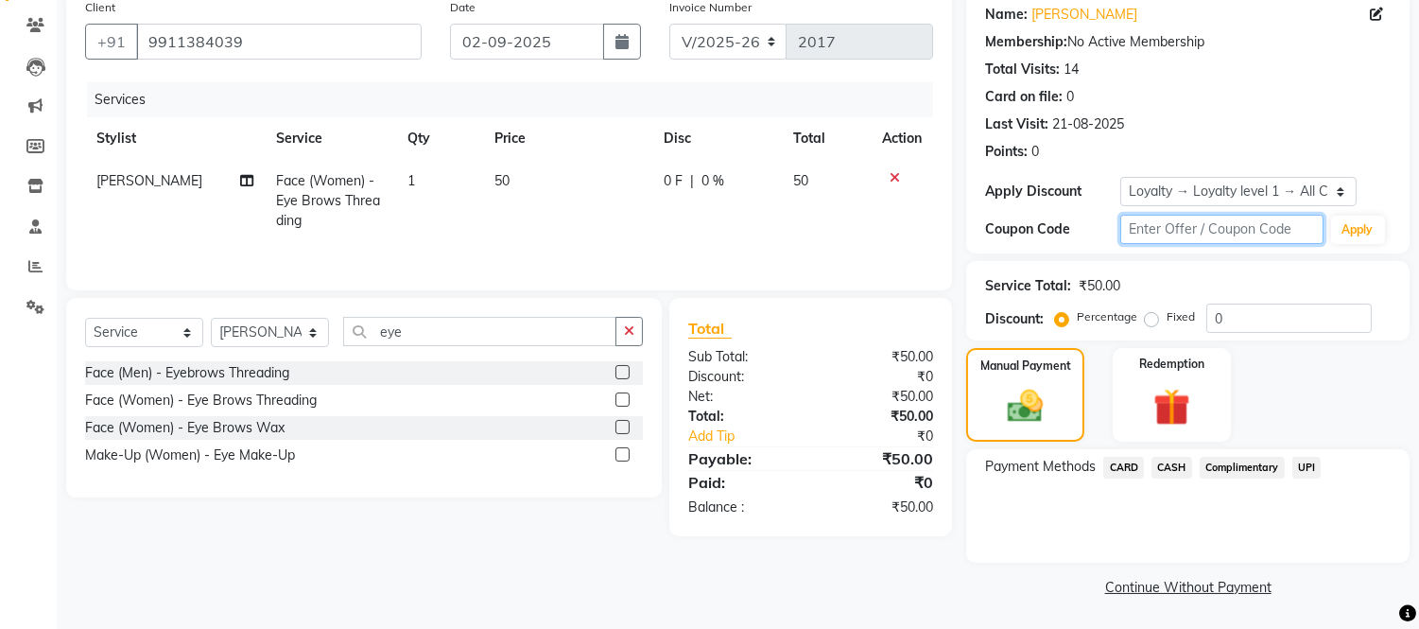
click at [1223, 231] on input "text" at bounding box center [1221, 229] width 202 height 29
click at [1168, 391] on img at bounding box center [1171, 407] width 62 height 47
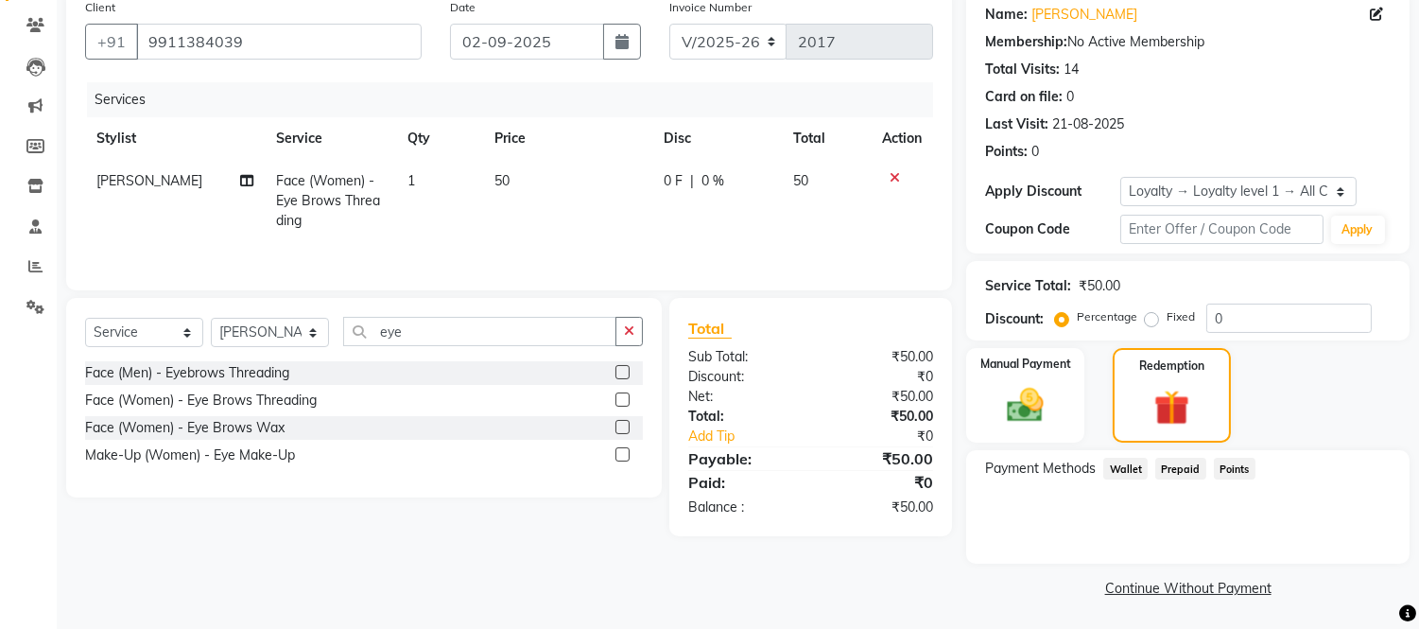
click at [1231, 464] on span "Points" at bounding box center [1235, 469] width 42 height 22
click at [1123, 491] on div "0" at bounding box center [1260, 501] width 289 height 20
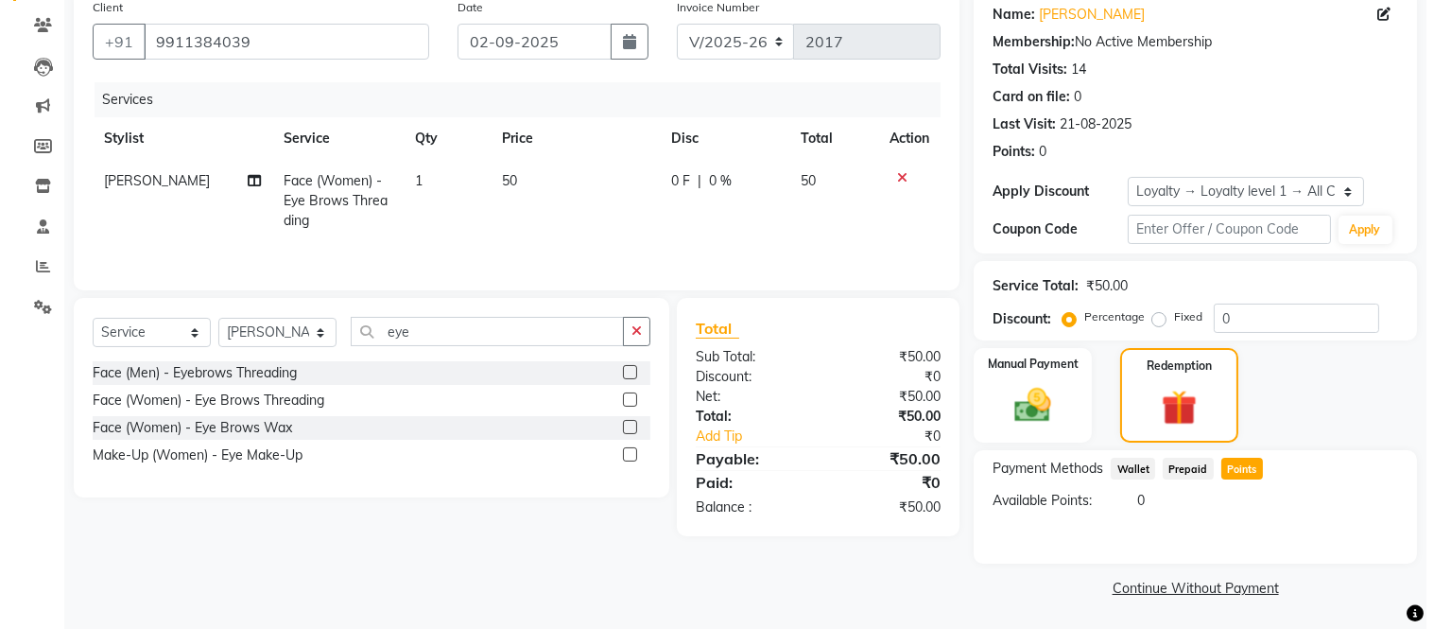
scroll to position [0, 0]
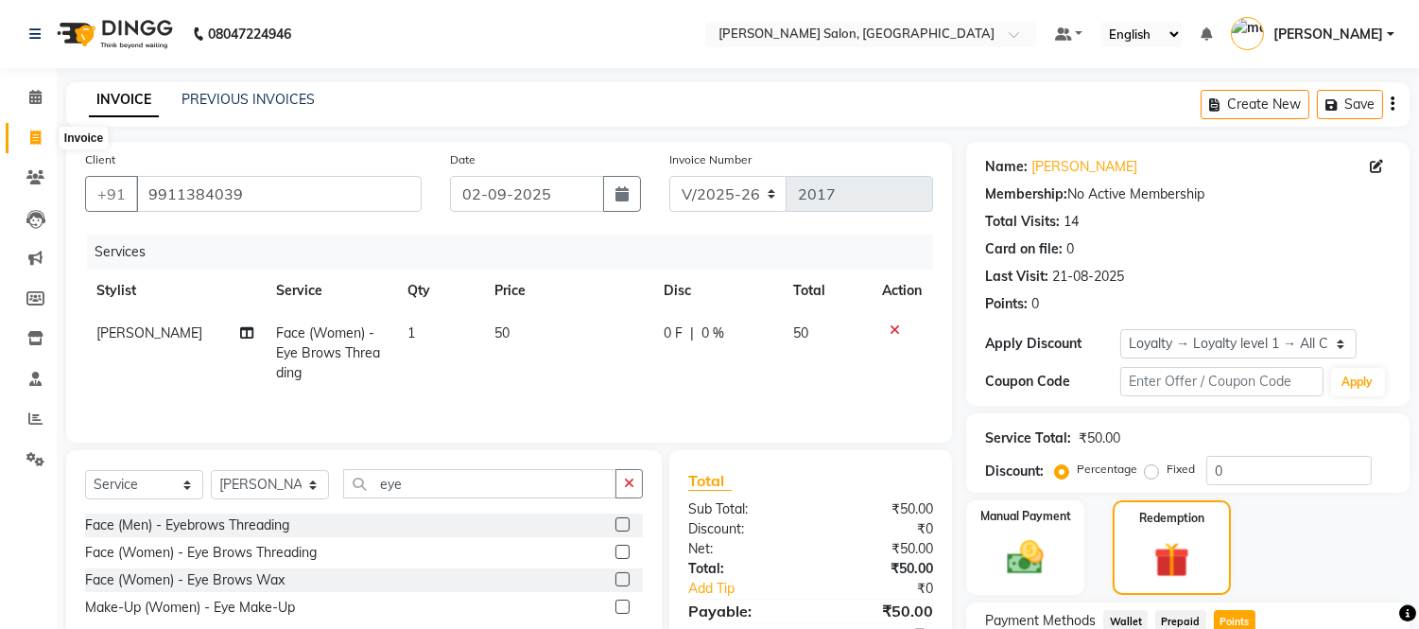
click at [31, 139] on icon at bounding box center [35, 137] width 10 height 14
select select "service"
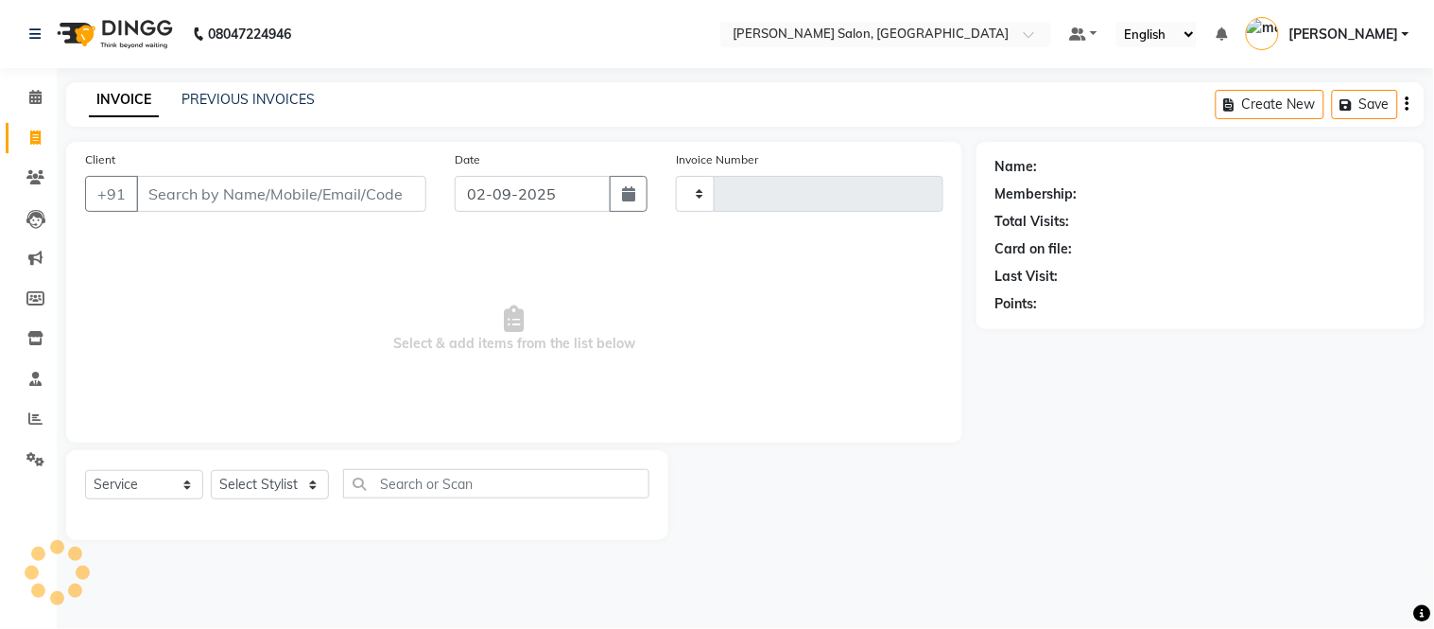
type input "2017"
select select "6469"
click at [231, 96] on link "PREVIOUS INVOICES" at bounding box center [248, 99] width 133 height 17
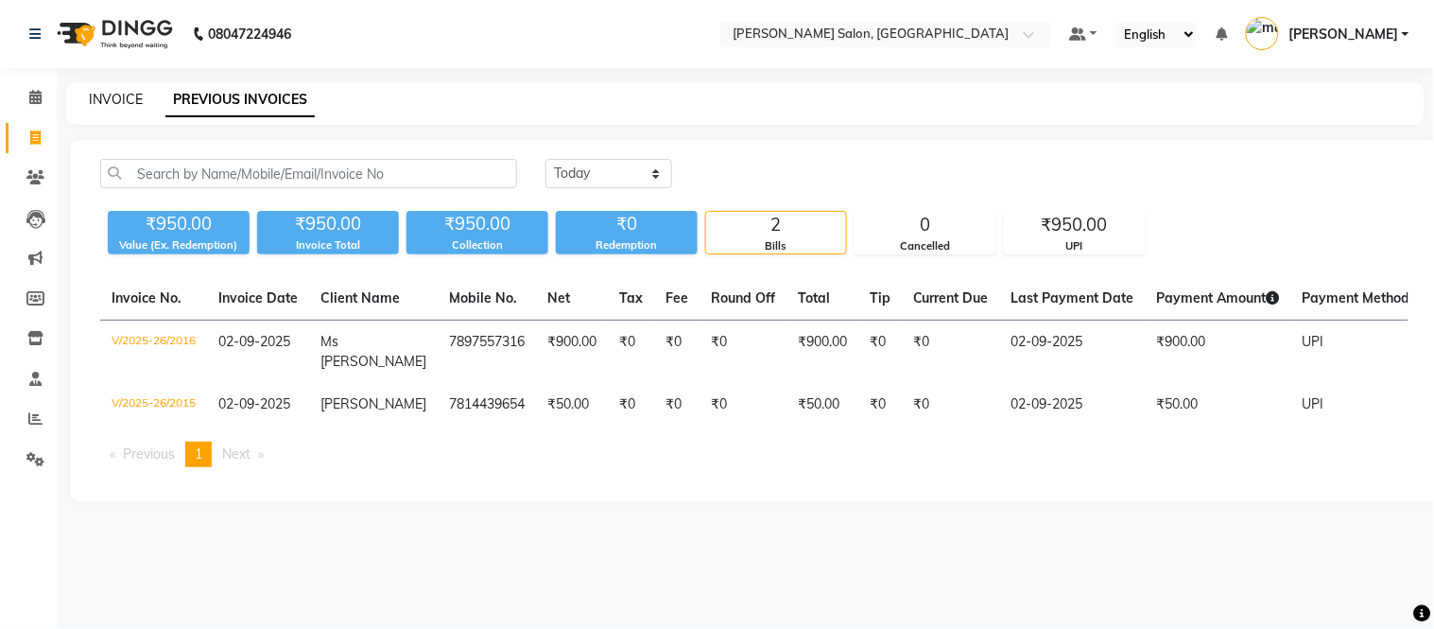
click at [120, 96] on link "INVOICE" at bounding box center [116, 99] width 54 height 17
select select "6469"
select select "service"
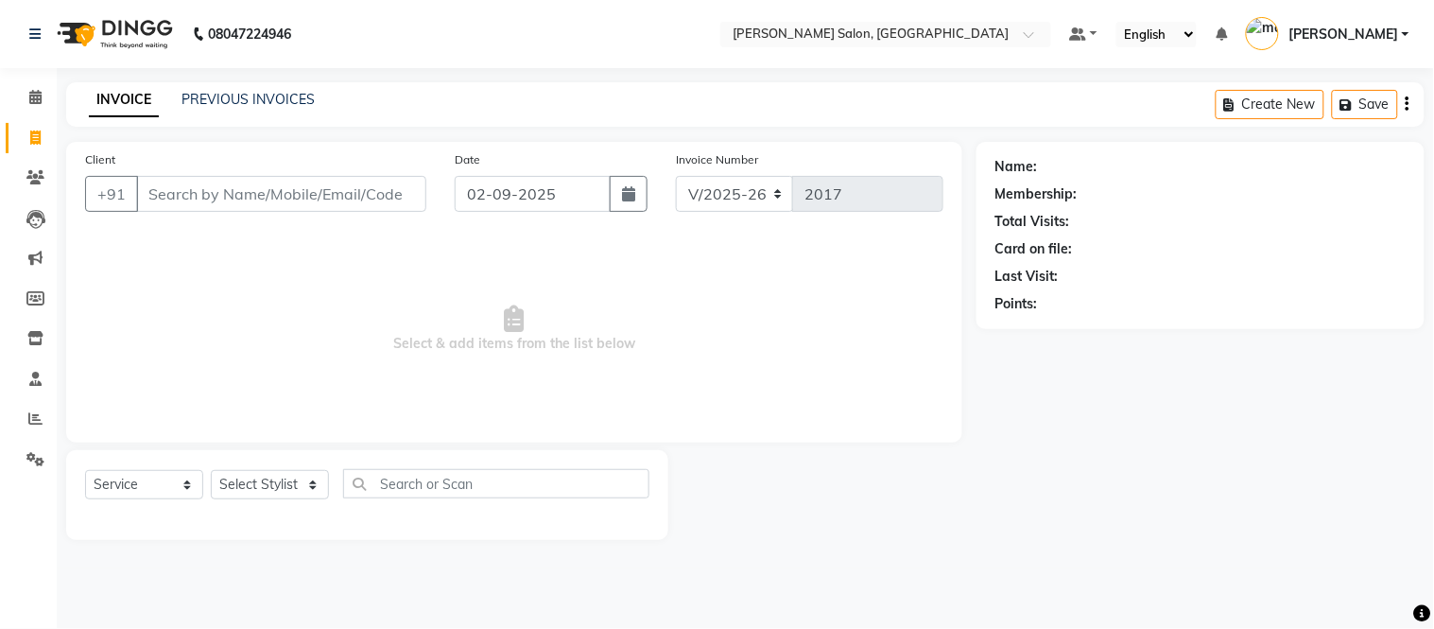
click at [269, 196] on input "Client" at bounding box center [281, 194] width 290 height 36
click at [282, 216] on div "Client +91" at bounding box center [256, 188] width 370 height 78
click at [282, 253] on span "Select & add items from the list below" at bounding box center [514, 328] width 859 height 189
click at [258, 197] on input "Client" at bounding box center [281, 194] width 290 height 36
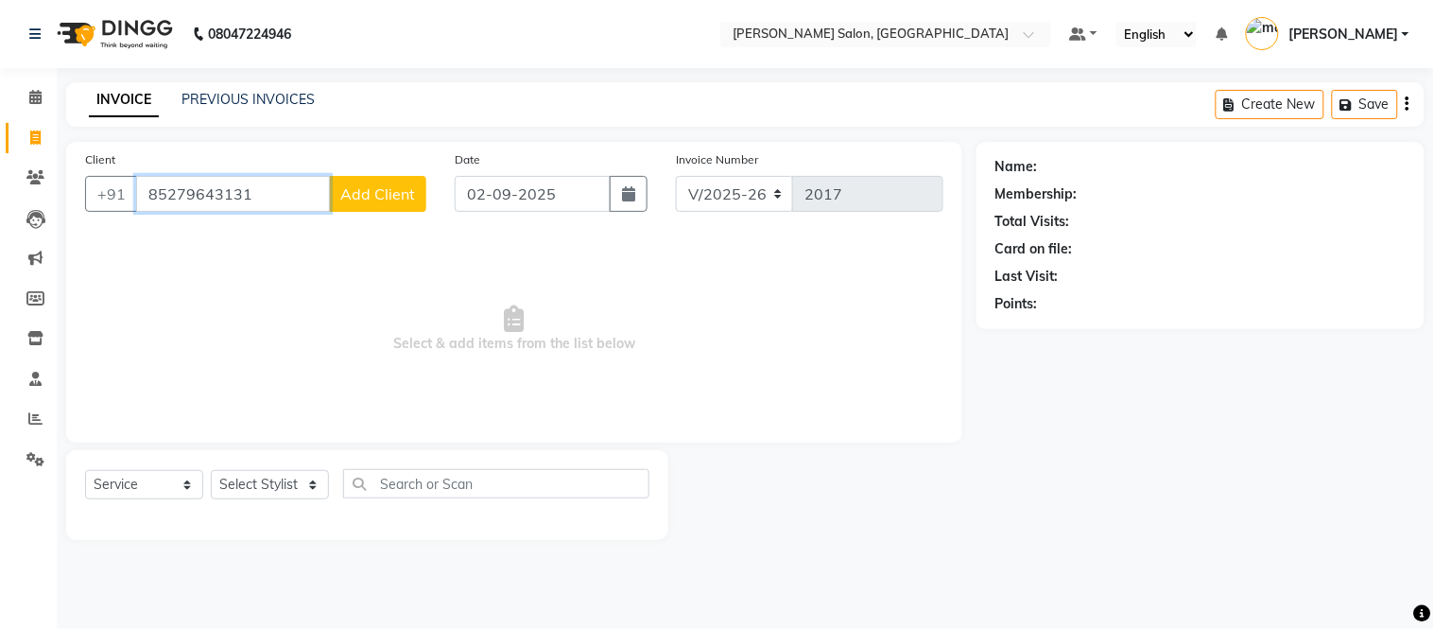
type input "85279643131"
click at [397, 202] on span "Add Client" at bounding box center [377, 193] width 75 height 19
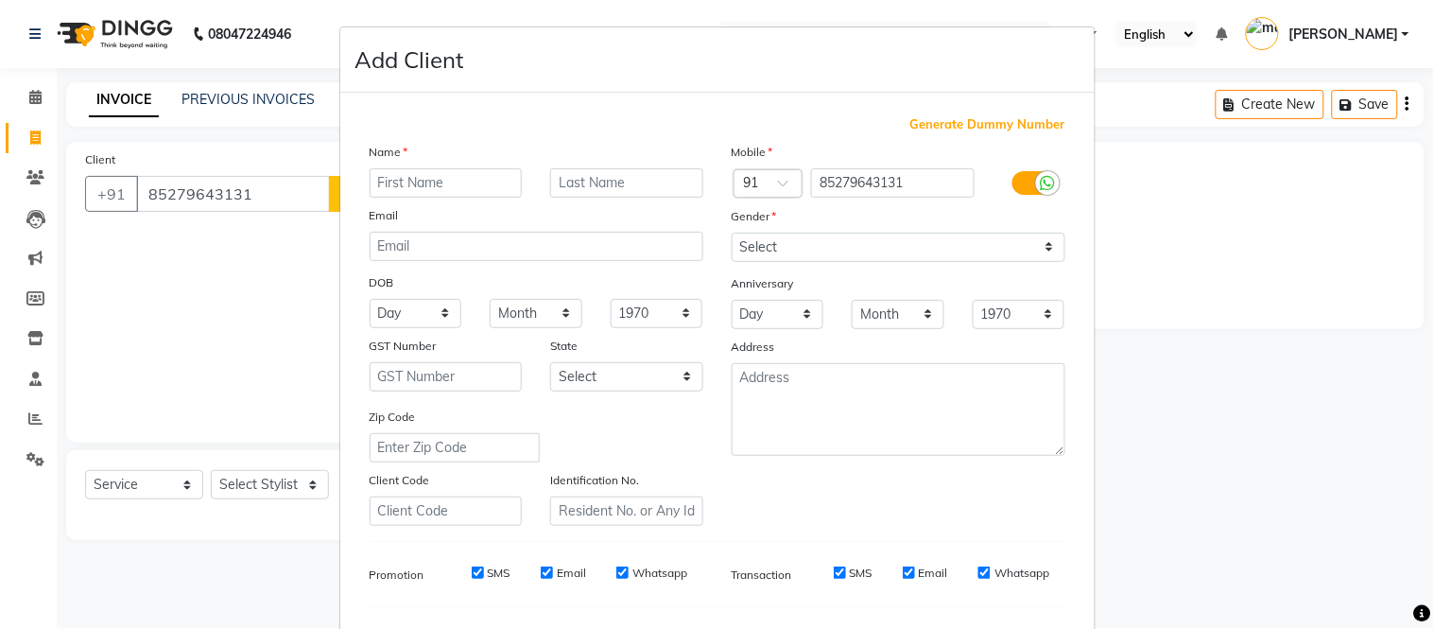
click at [403, 173] on input "text" at bounding box center [446, 182] width 153 height 29
type input "[PERSON_NAME][GEOGRAPHIC_DATA]"
click at [911, 258] on select "Select [DEMOGRAPHIC_DATA] [DEMOGRAPHIC_DATA] Other Prefer Not To Say" at bounding box center [899, 247] width 334 height 29
select select "[DEMOGRAPHIC_DATA]"
click at [732, 233] on select "Select [DEMOGRAPHIC_DATA] [DEMOGRAPHIC_DATA] Other Prefer Not To Say" at bounding box center [899, 247] width 334 height 29
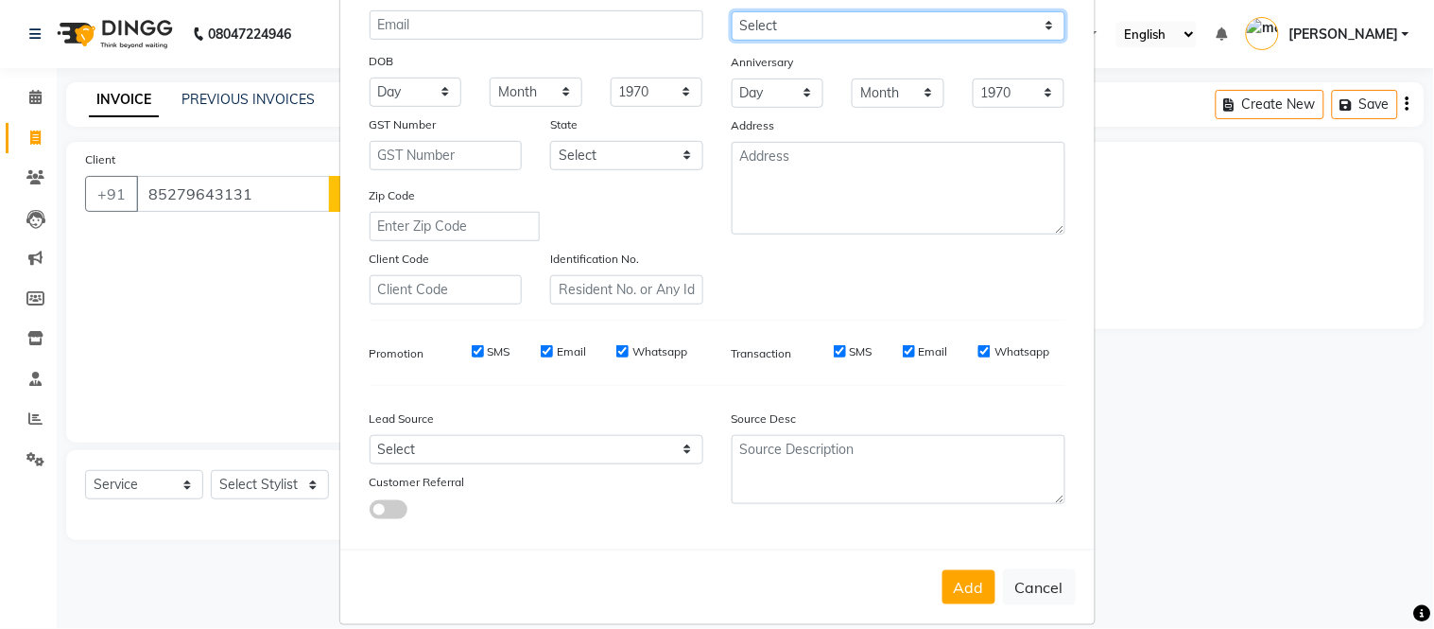
scroll to position [244, 0]
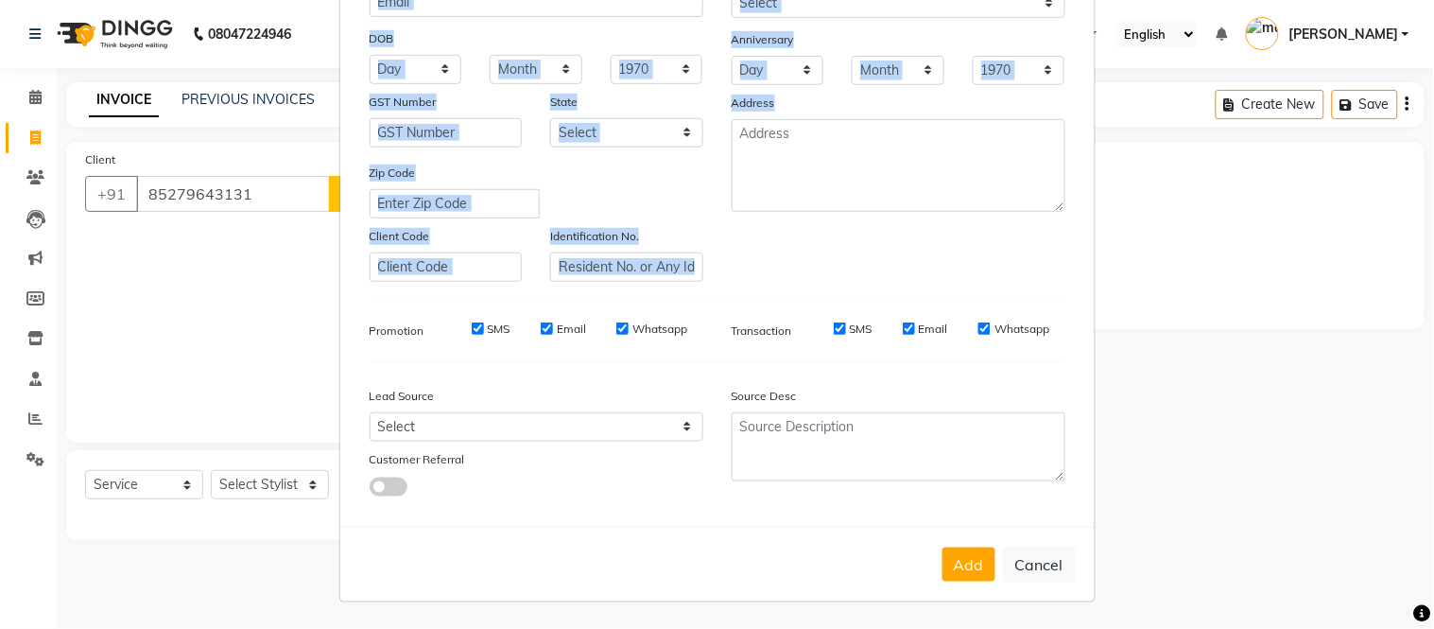
drag, startPoint x: 810, startPoint y: 287, endPoint x: 819, endPoint y: 142, distance: 145.9
click at [819, 142] on div "Generate Dummy Number Name Miss. Ruhani Email DOB Day 01 02 03 04 05 06 07 08 0…" at bounding box center [718, 191] width 724 height 640
click at [970, 578] on button "Add" at bounding box center [969, 564] width 53 height 34
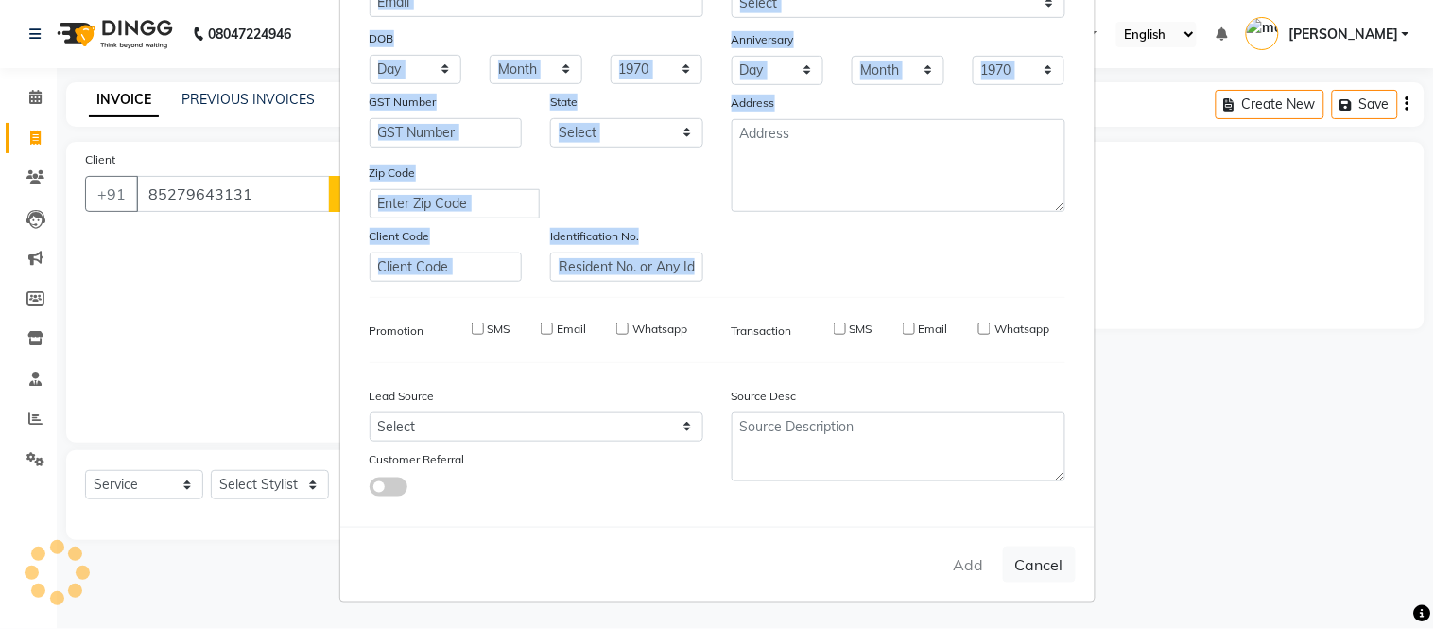
select select
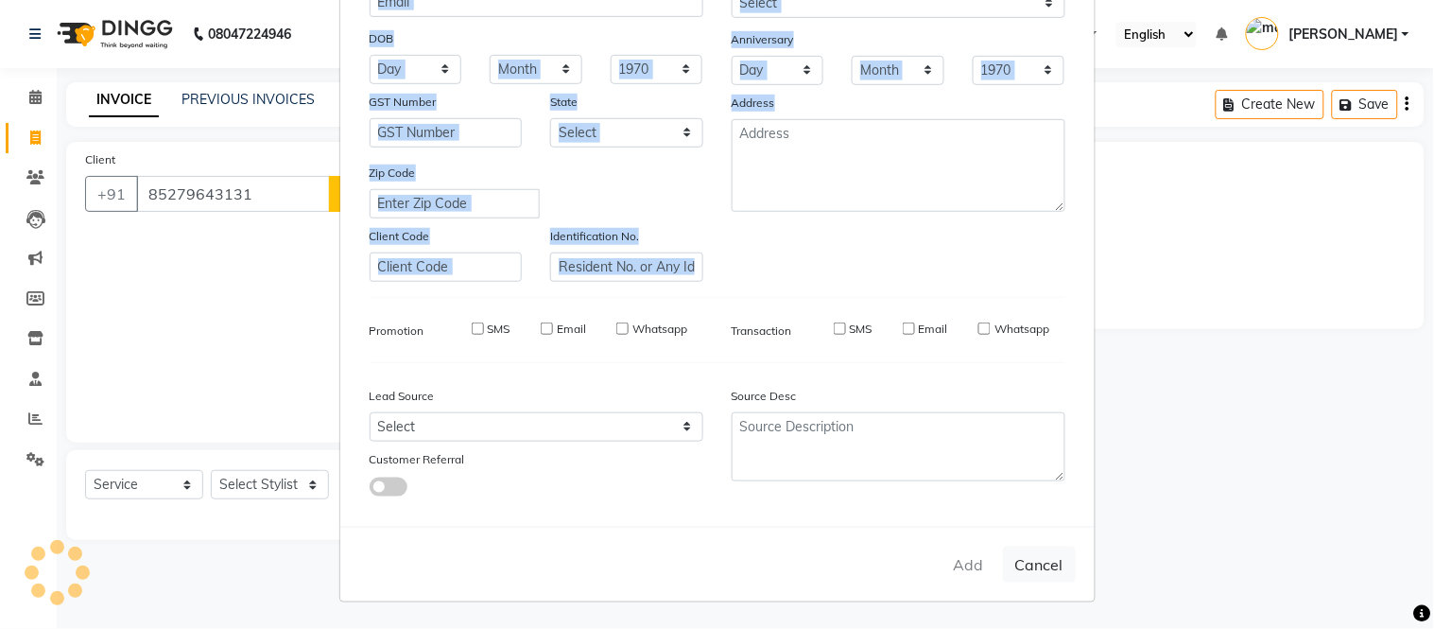
select select
checkbox input "false"
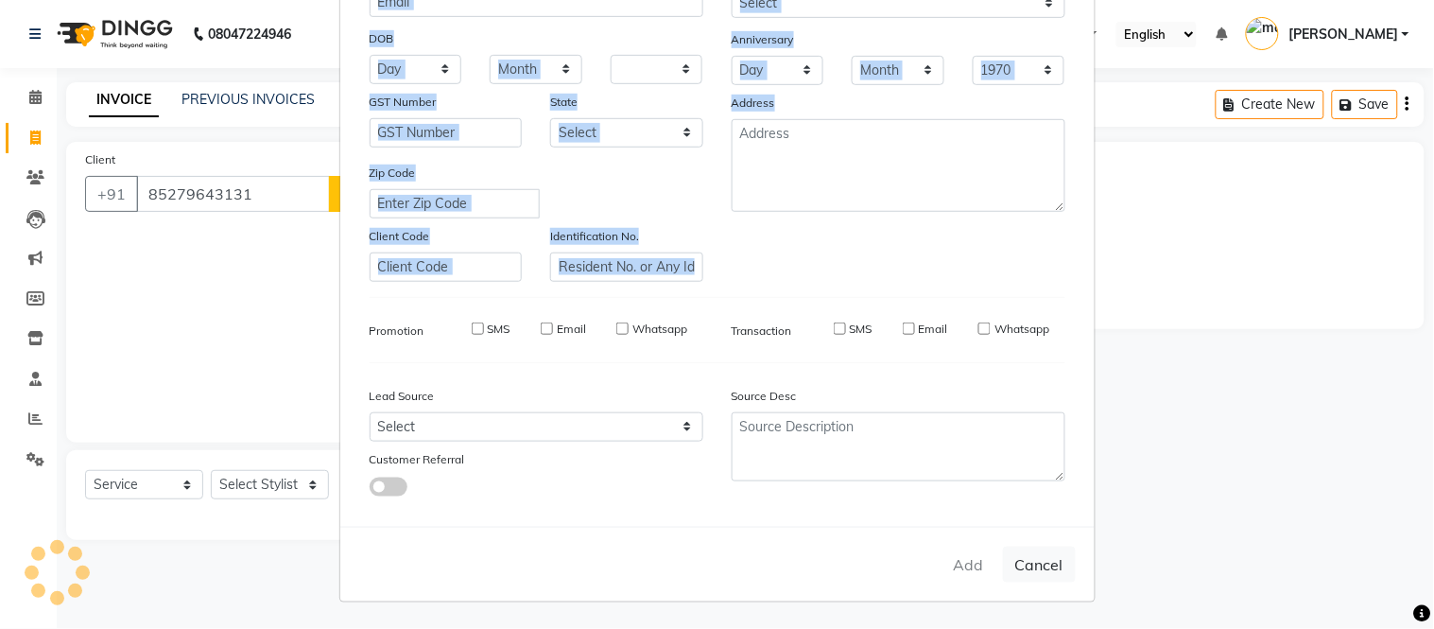
checkbox input "false"
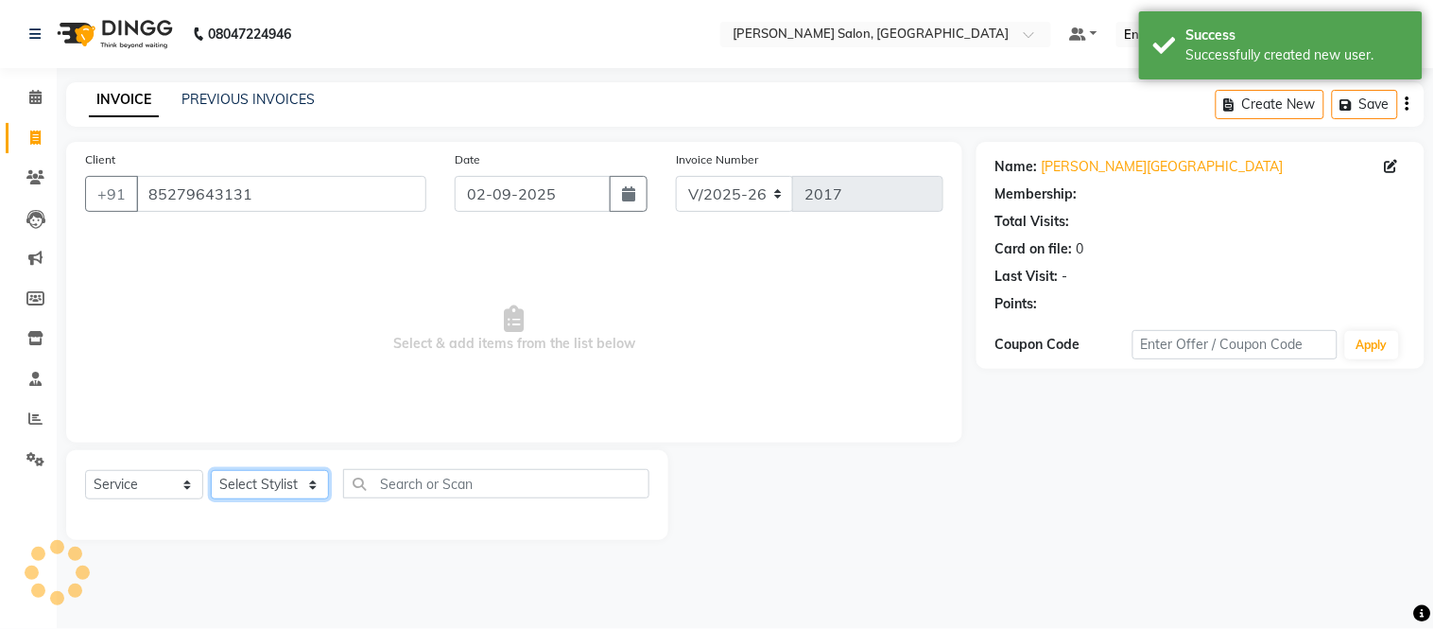
click at [287, 480] on select "Select Stylist [PERSON_NAME] [PERSON_NAME] [PERSON_NAME] [PERSON_NAME] [PERSON_…" at bounding box center [270, 484] width 118 height 29
select select "1: Object"
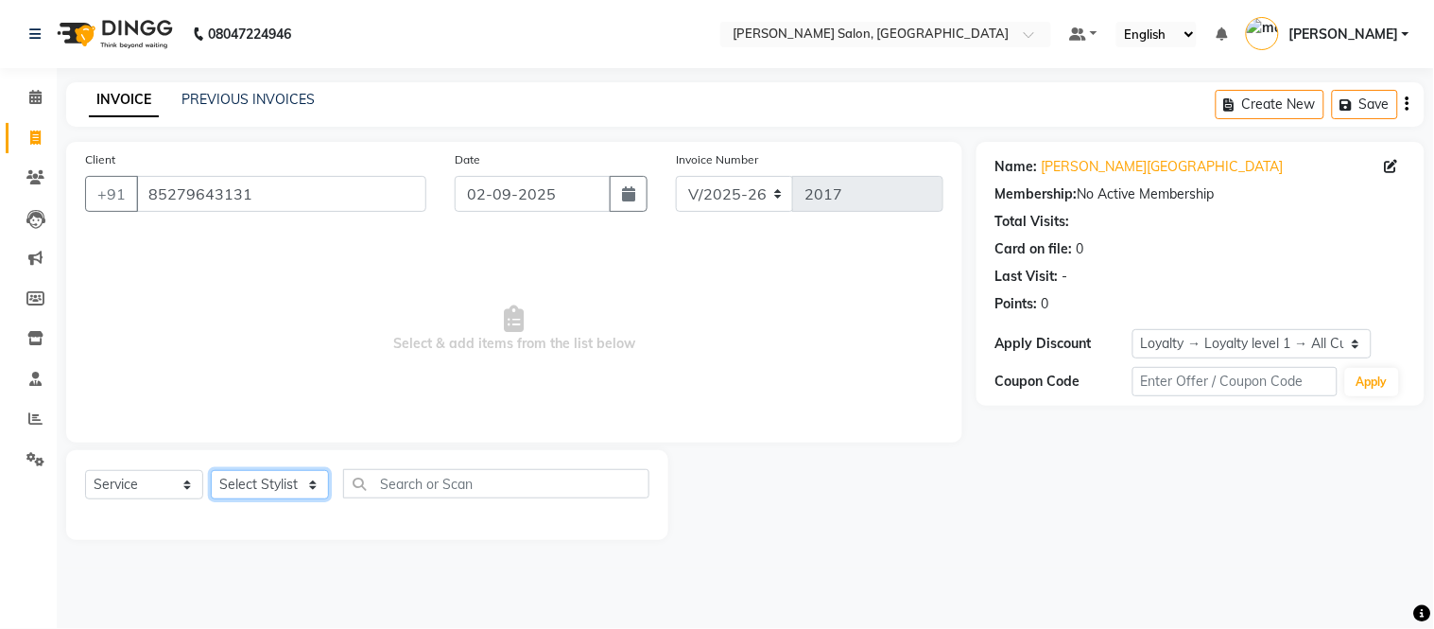
select select "49738"
click at [211, 471] on select "Select Stylist [PERSON_NAME] [PERSON_NAME] [PERSON_NAME] [PERSON_NAME] [PERSON_…" at bounding box center [270, 484] width 118 height 29
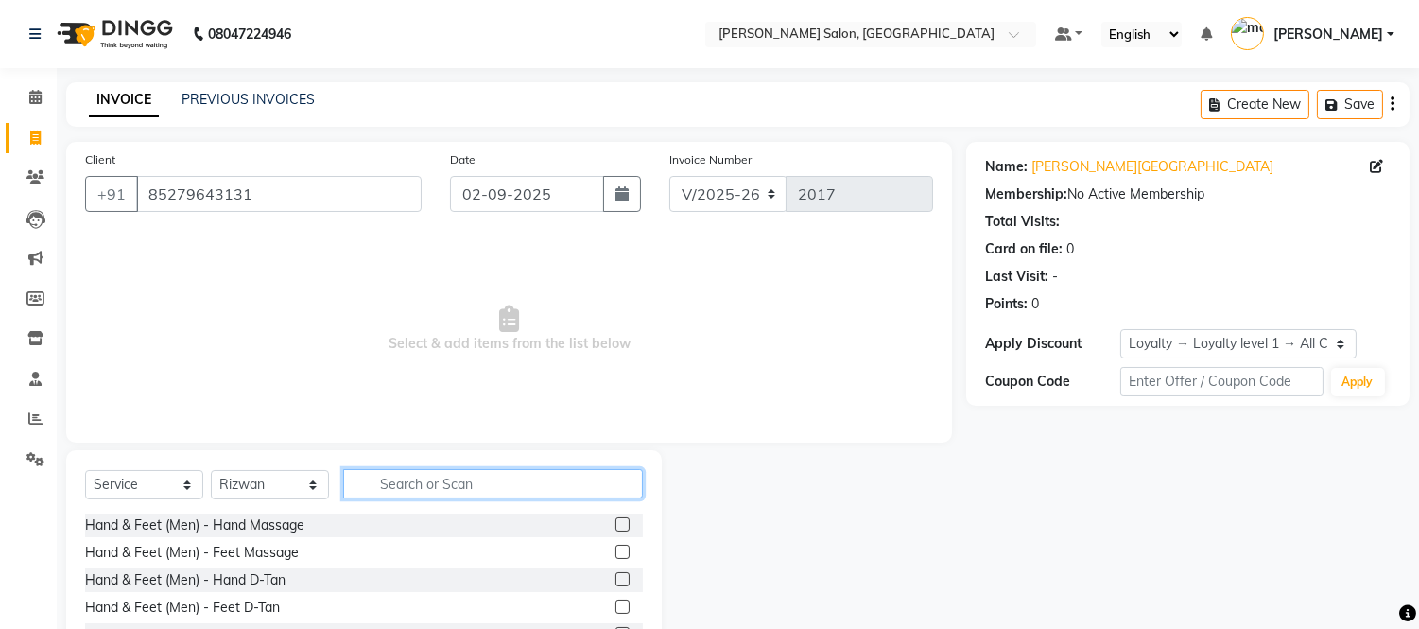
click at [564, 484] on input "text" at bounding box center [493, 483] width 300 height 29
type input "h"
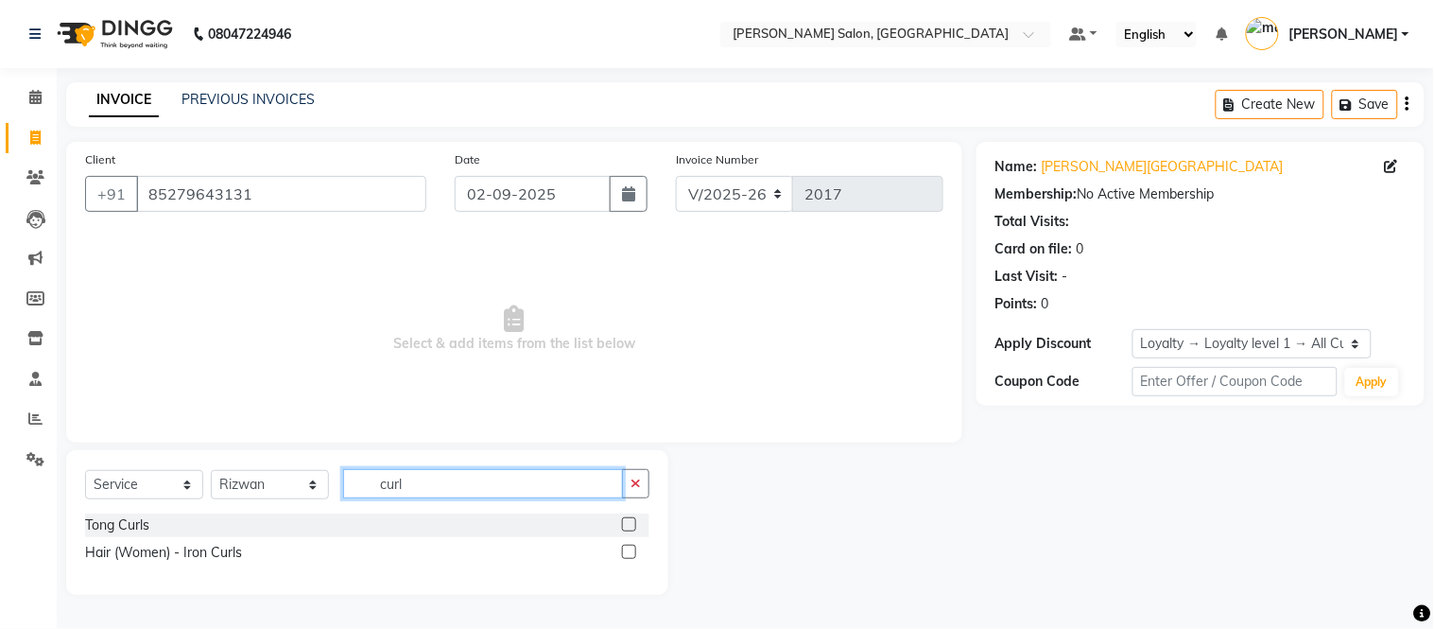
type input "curl"
click at [632, 550] on label at bounding box center [629, 552] width 14 height 14
click at [632, 550] on input "checkbox" at bounding box center [628, 553] width 12 height 12
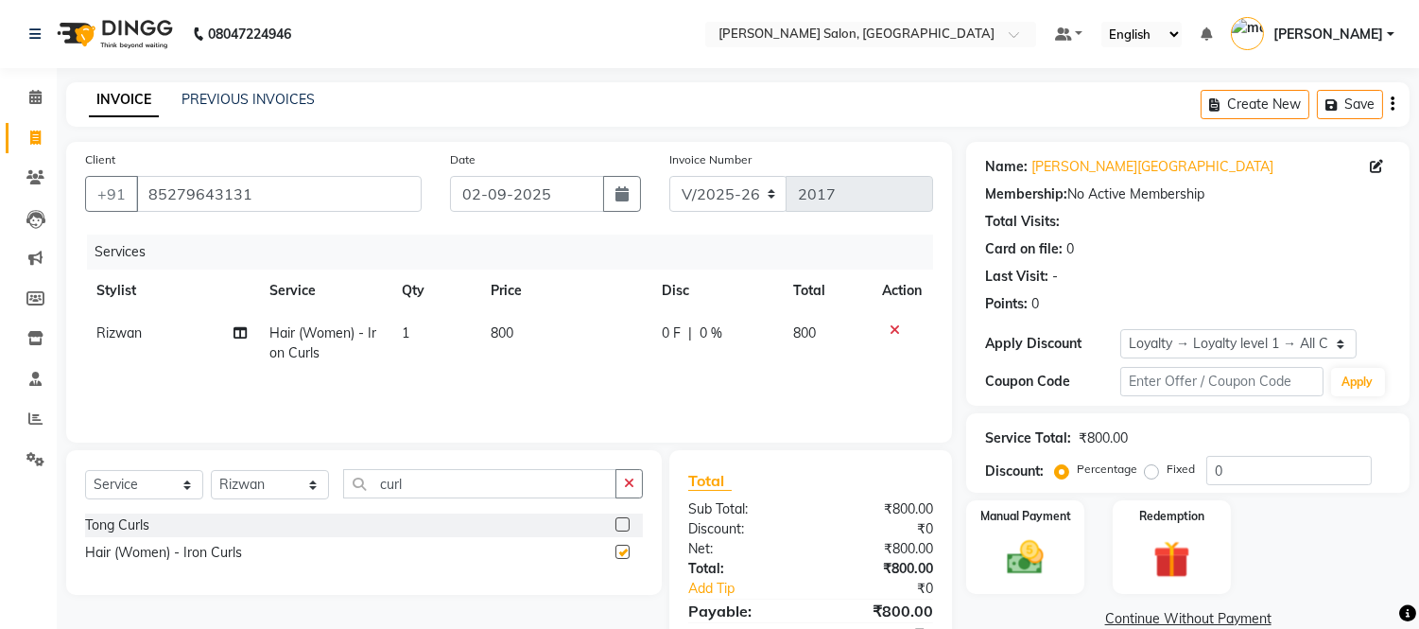
checkbox input "false"
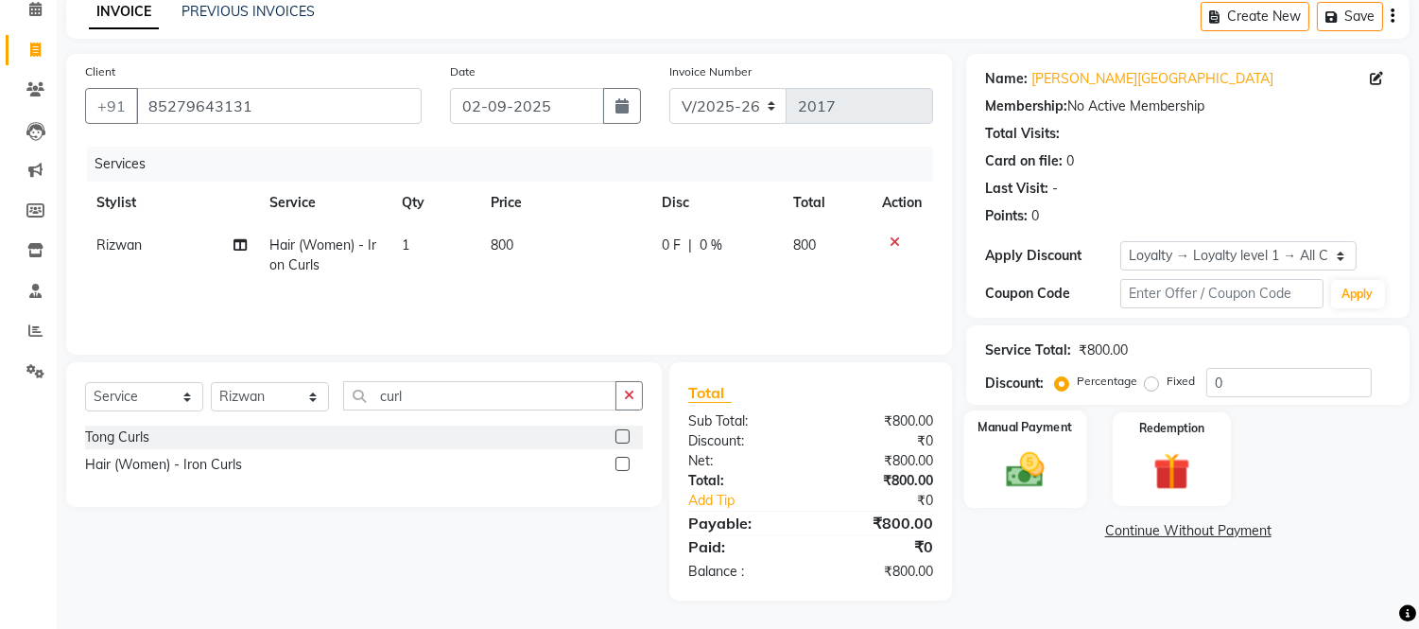
click at [1022, 451] on img at bounding box center [1026, 470] width 62 height 44
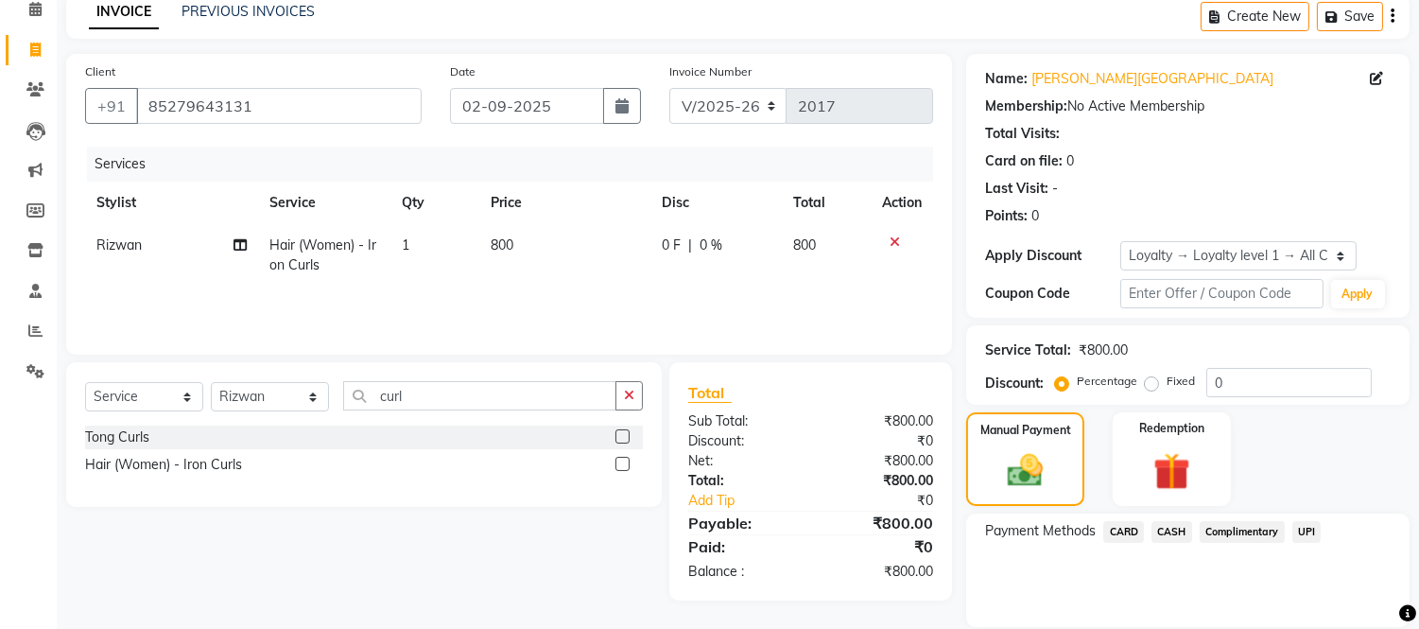
click at [1310, 526] on span "UPI" at bounding box center [1307, 532] width 29 height 22
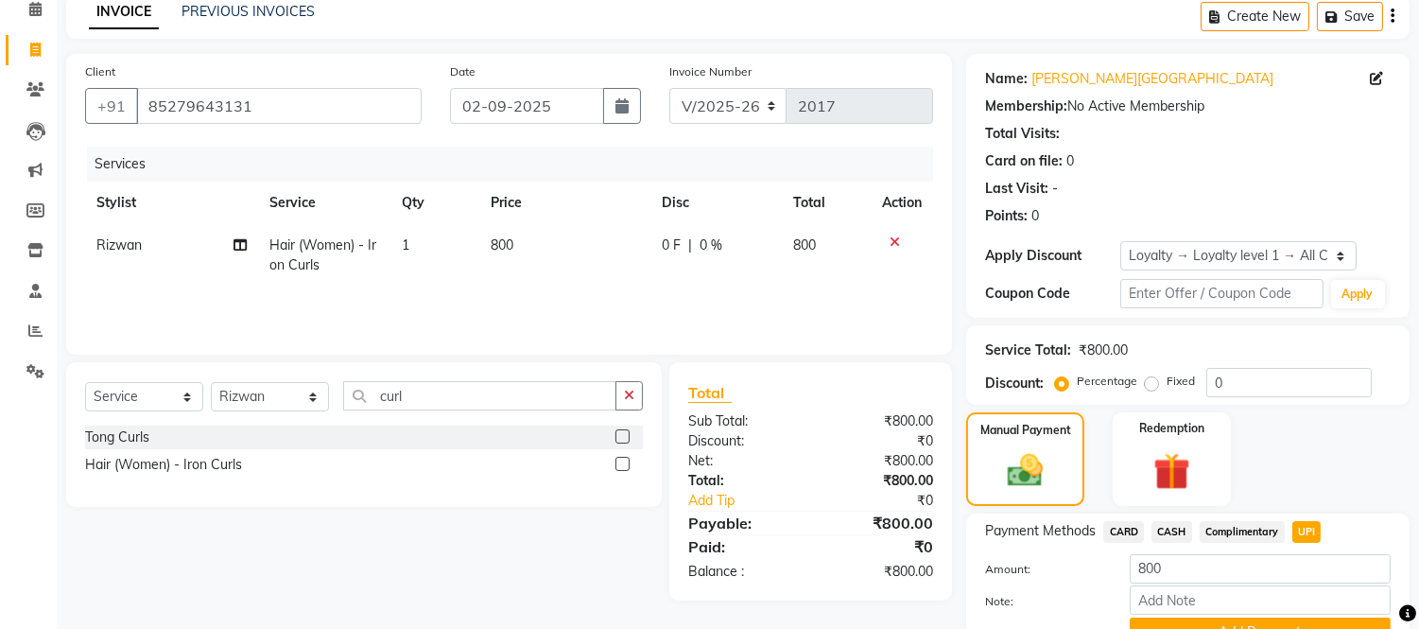
scroll to position [180, 0]
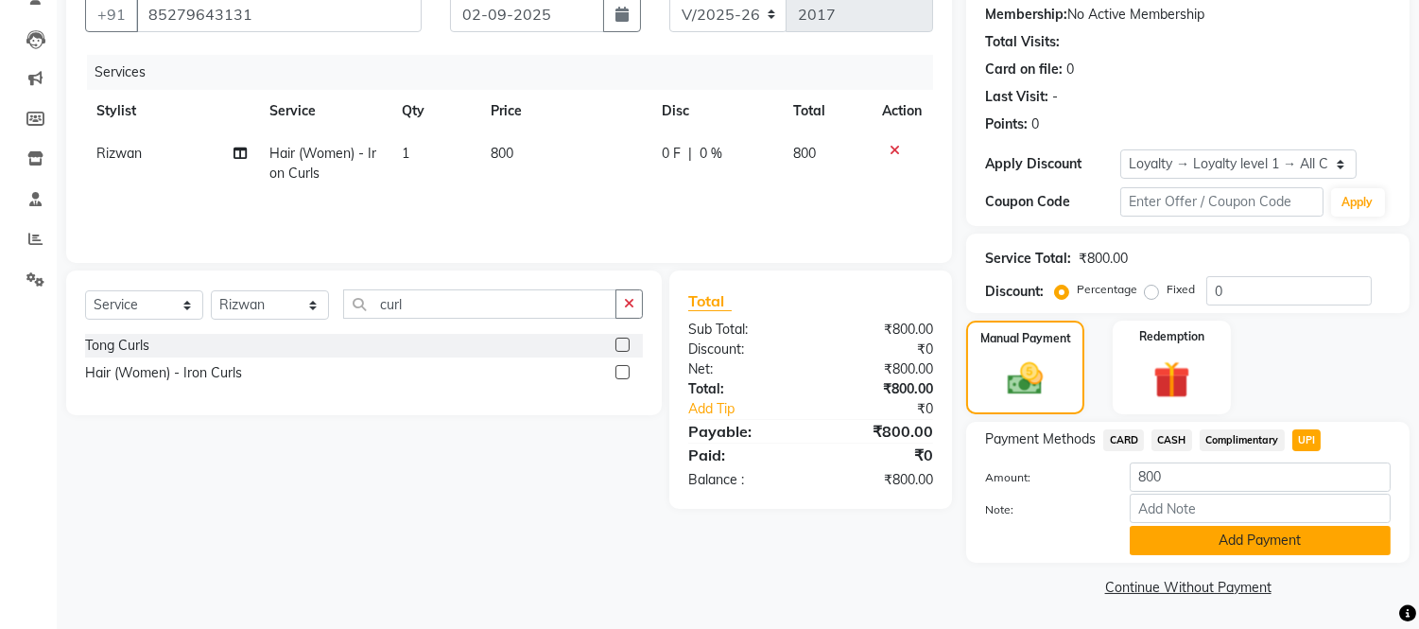
click at [1293, 547] on button "Add Payment" at bounding box center [1260, 540] width 261 height 29
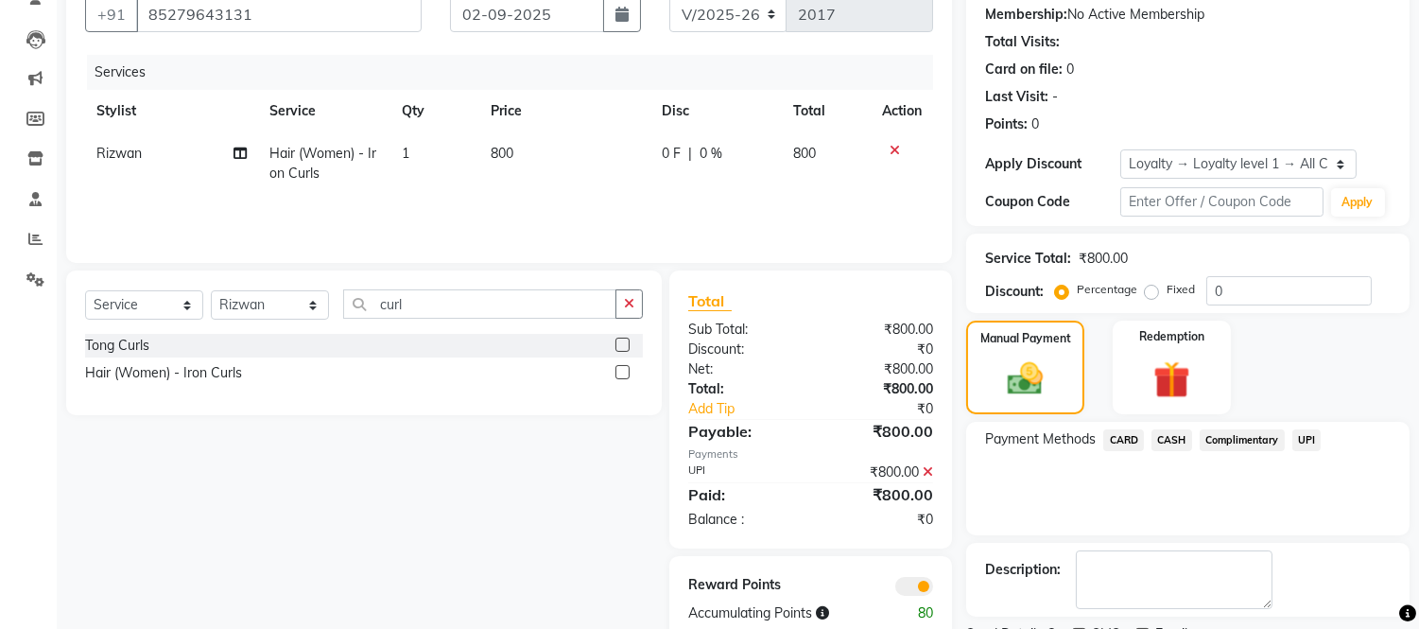
scroll to position [259, 0]
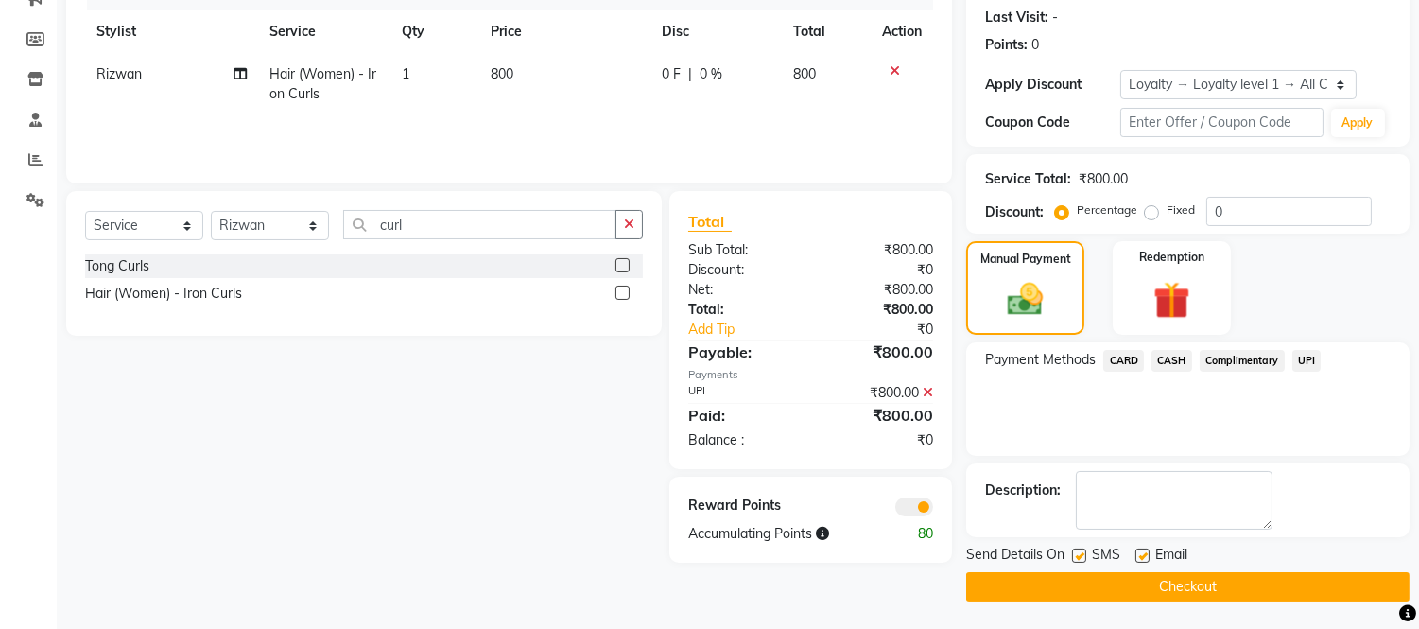
click at [1245, 586] on button "Checkout" at bounding box center [1187, 586] width 443 height 29
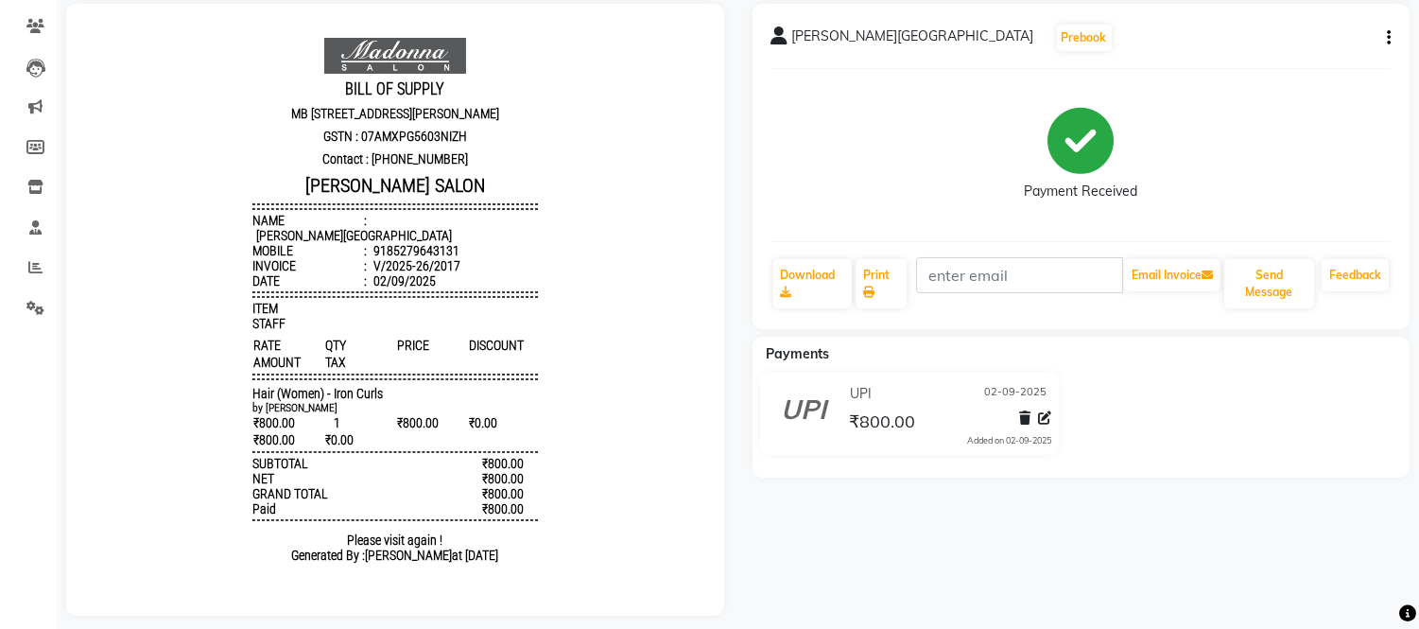
scroll to position [181, 0]
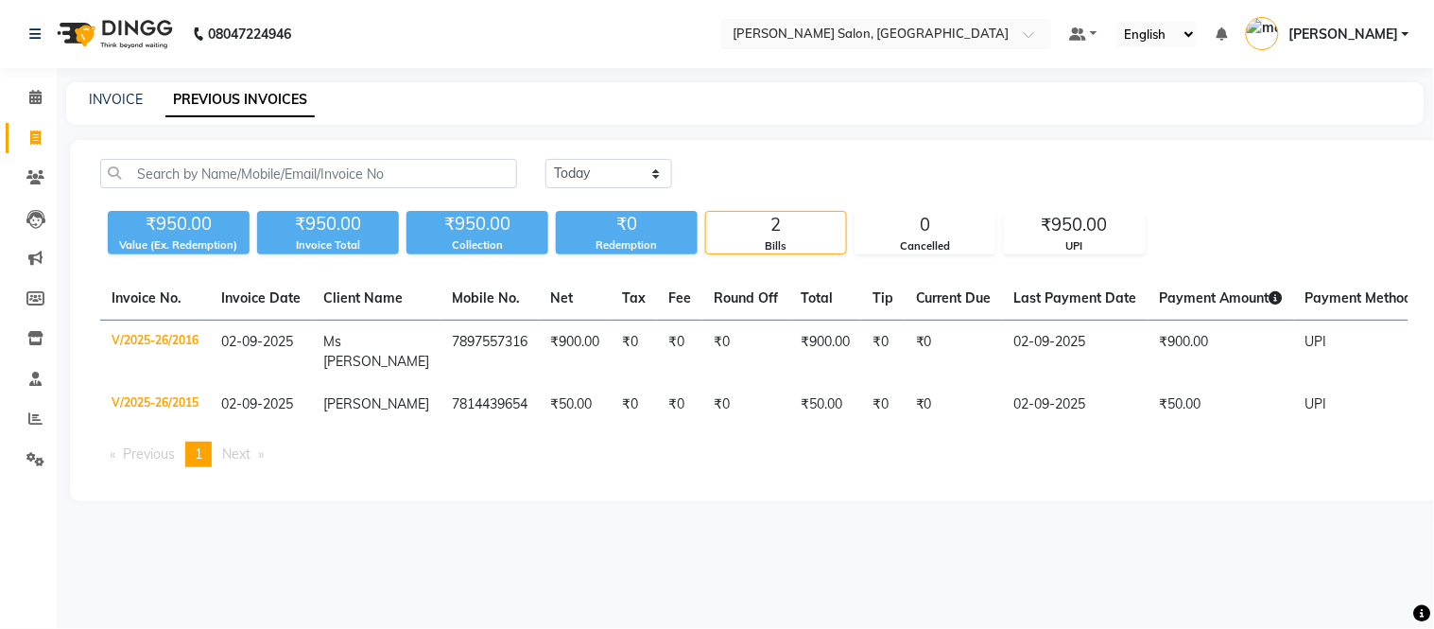
click at [32, 126] on link "Invoice" at bounding box center [28, 138] width 45 height 31
select select "service"
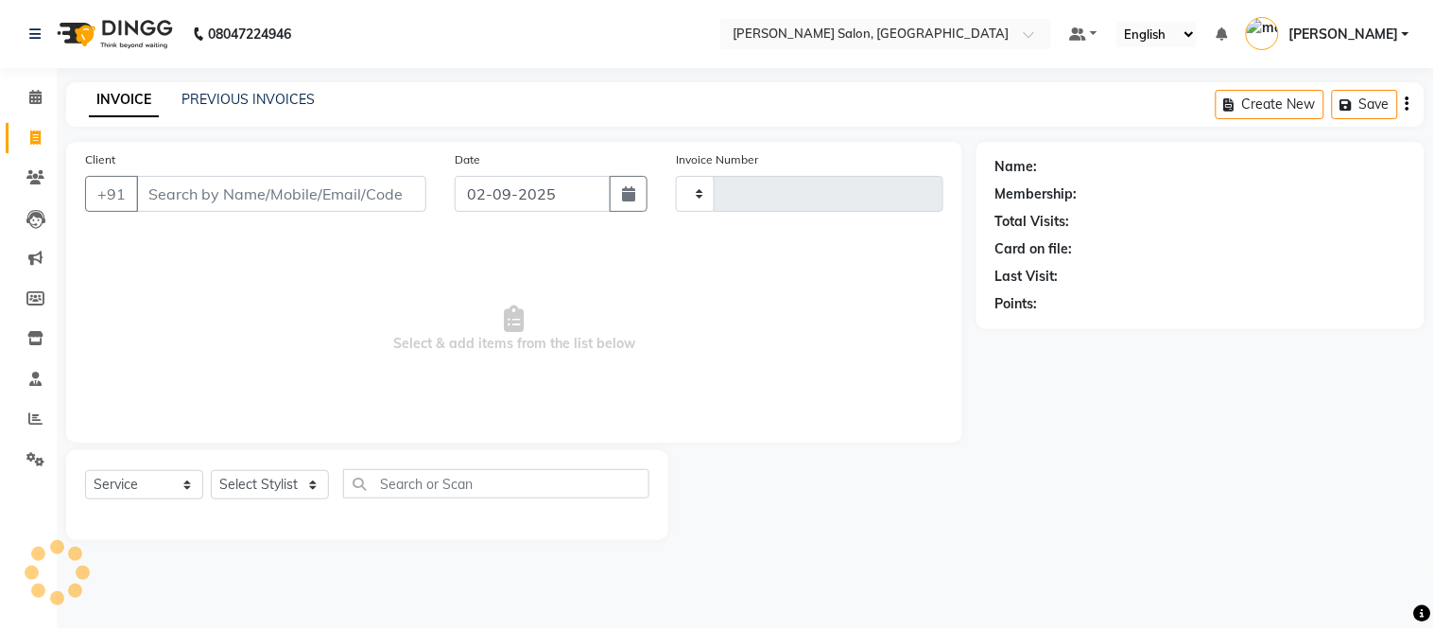
type input "2018"
select select "6469"
click at [231, 97] on link "PREVIOUS INVOICES" at bounding box center [248, 99] width 133 height 17
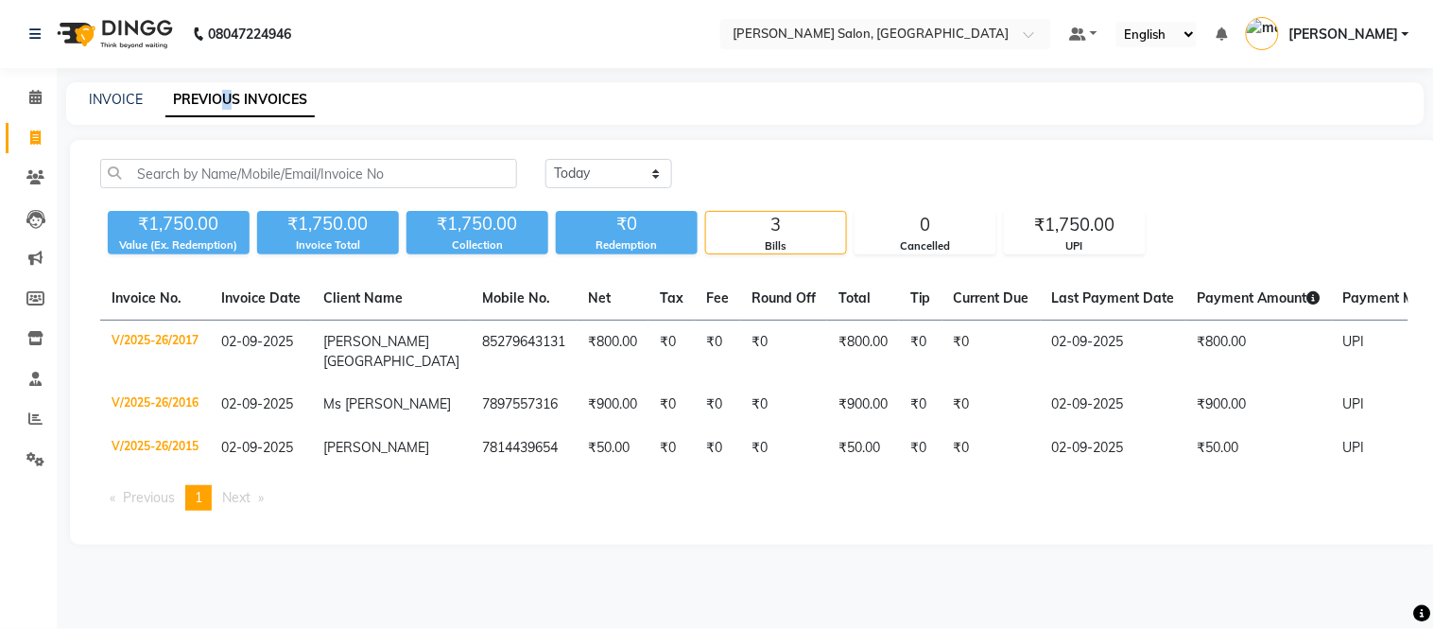
click at [224, 100] on link "PREVIOUS INVOICES" at bounding box center [239, 100] width 149 height 34
click at [35, 138] on icon at bounding box center [35, 137] width 10 height 14
select select "service"
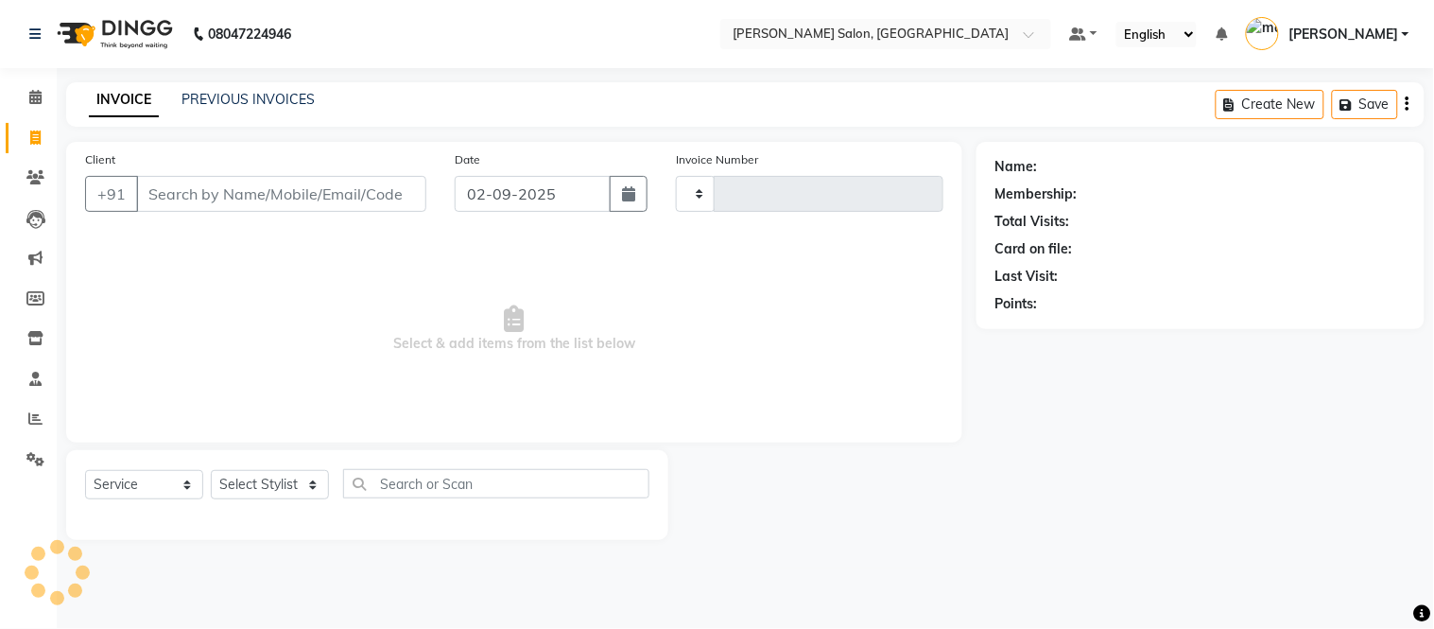
type input "2018"
select select "6469"
click at [173, 195] on input "Client" at bounding box center [281, 194] width 290 height 36
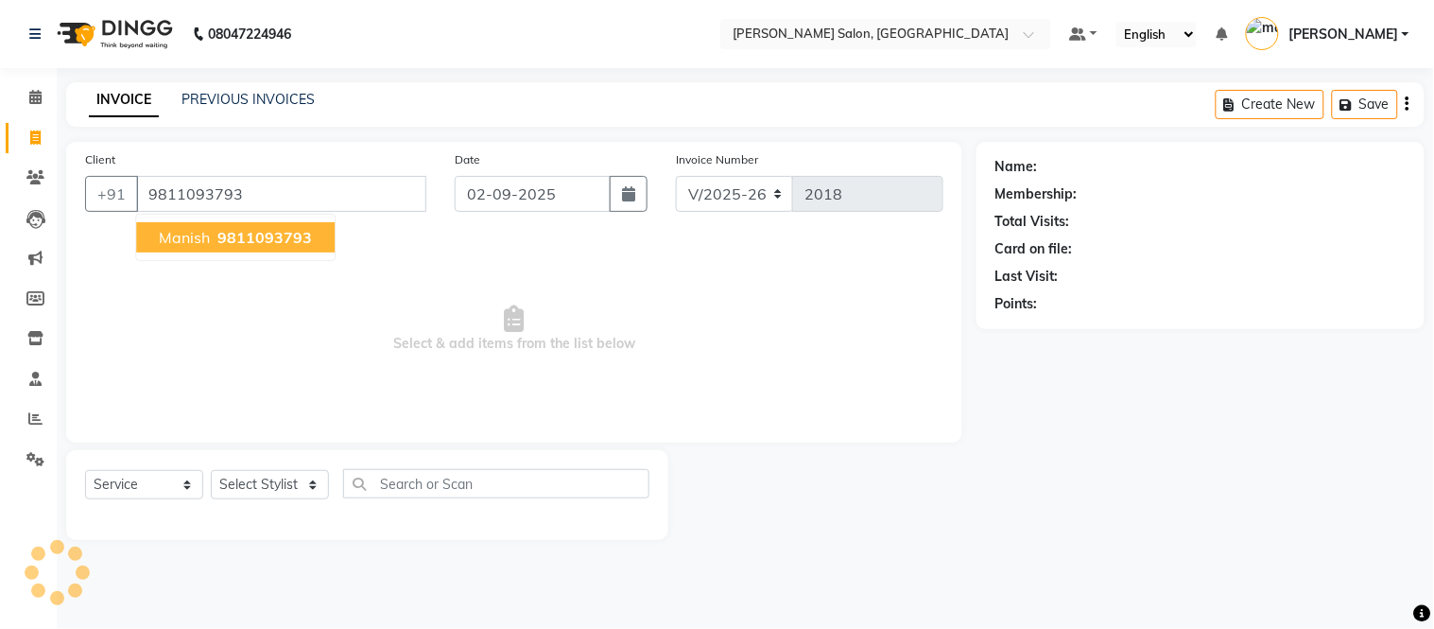
type input "9811093793"
select select "1: Object"
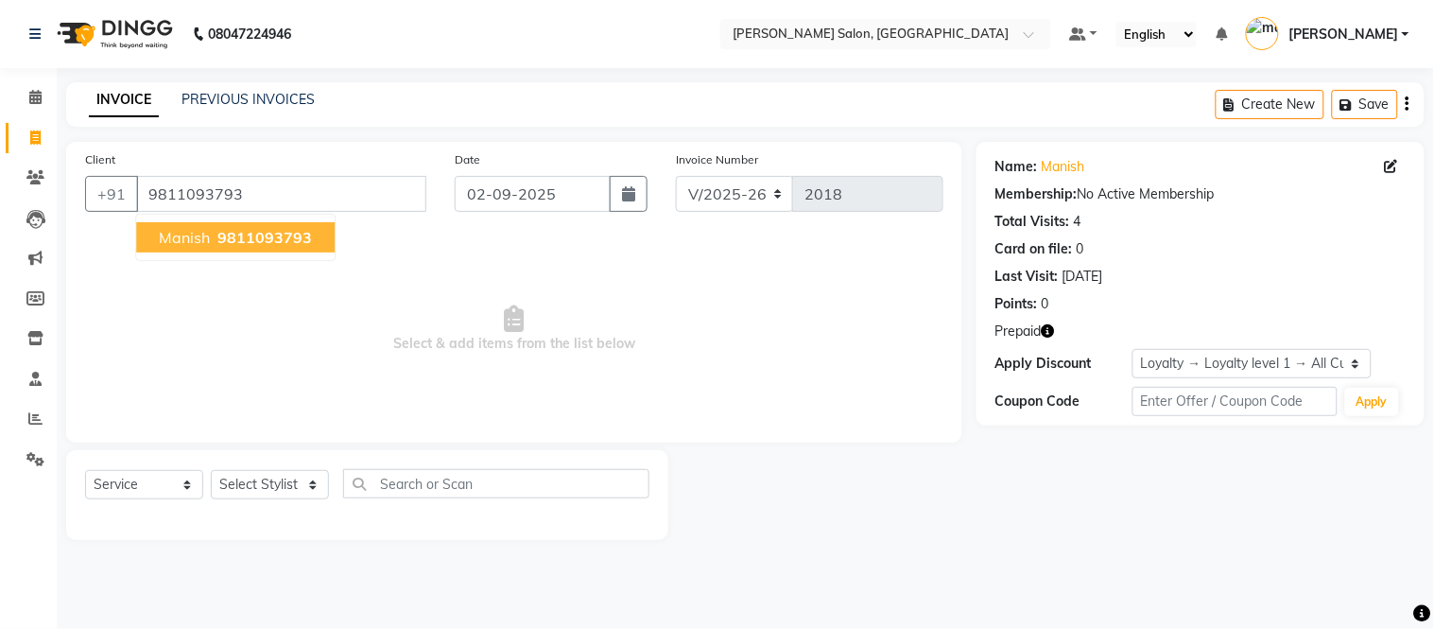
click at [166, 241] on span "manish" at bounding box center [184, 237] width 51 height 19
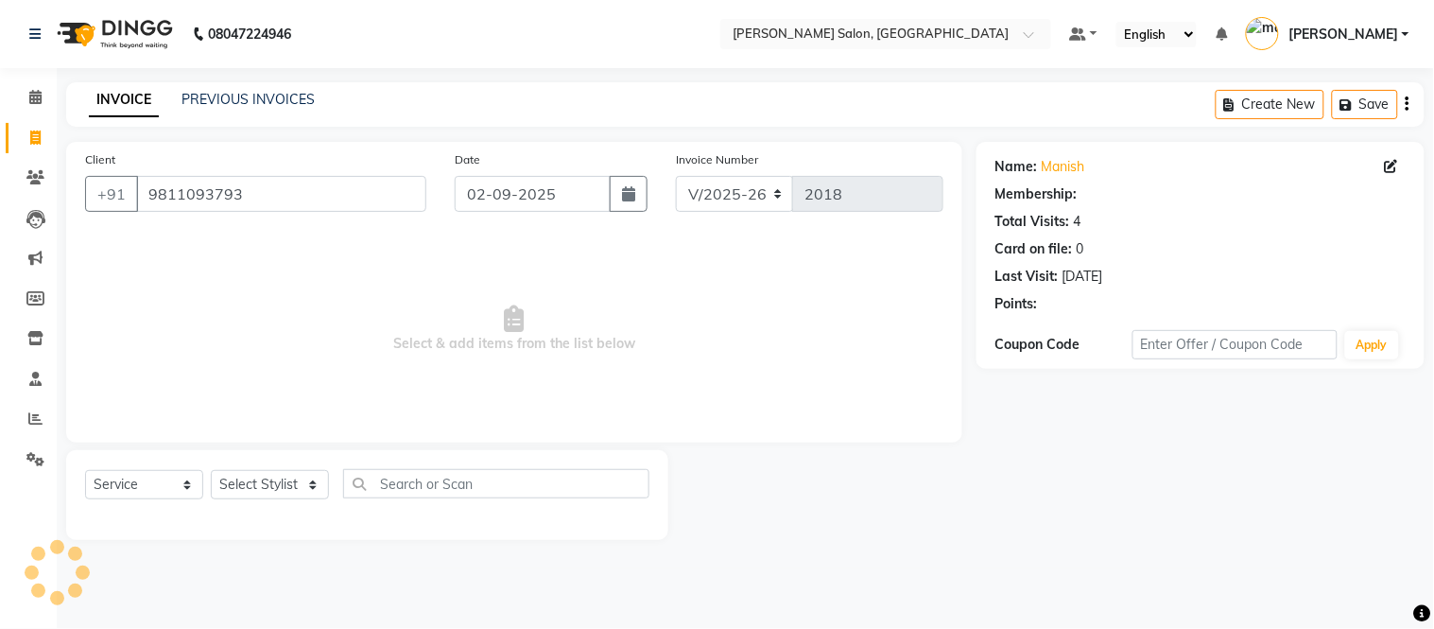
select select "1: Object"
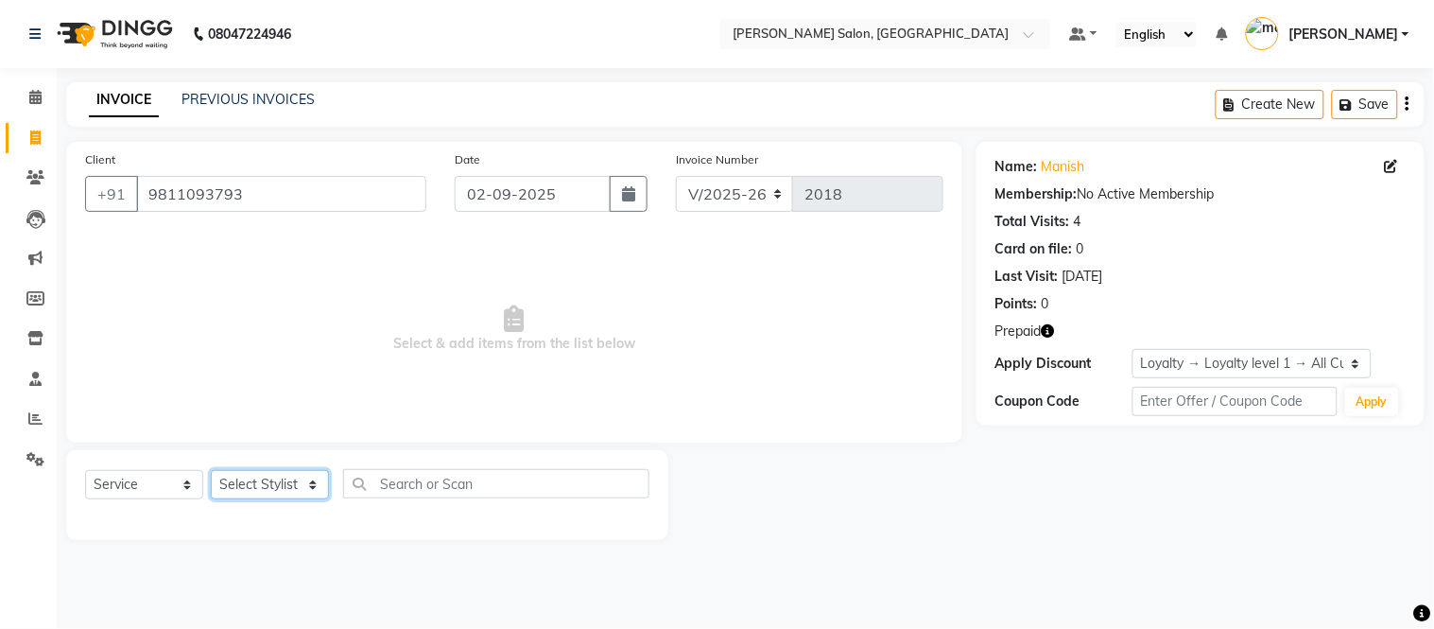
click at [314, 488] on select "Select Stylist [PERSON_NAME] [PERSON_NAME] [PERSON_NAME] [PERSON_NAME] [PERSON_…" at bounding box center [270, 484] width 118 height 29
click at [1047, 327] on icon "button" at bounding box center [1048, 330] width 13 height 13
click at [316, 483] on select "Select Stylist [PERSON_NAME] [PERSON_NAME] [PERSON_NAME] [PERSON_NAME] [PERSON_…" at bounding box center [270, 484] width 118 height 29
select select "85118"
click at [211, 471] on select "Select Stylist [PERSON_NAME] [PERSON_NAME] [PERSON_NAME] [PERSON_NAME] [PERSON_…" at bounding box center [270, 484] width 118 height 29
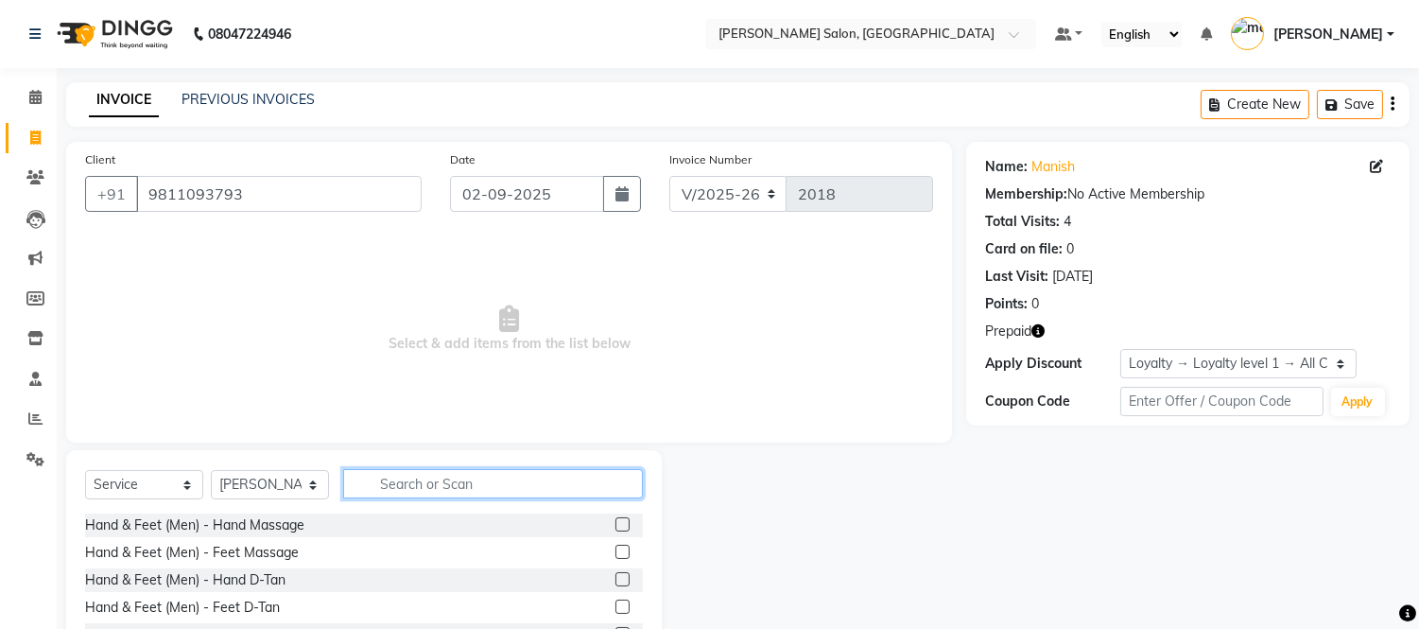
click at [383, 474] on input "text" at bounding box center [493, 483] width 300 height 29
type input "hair cu"
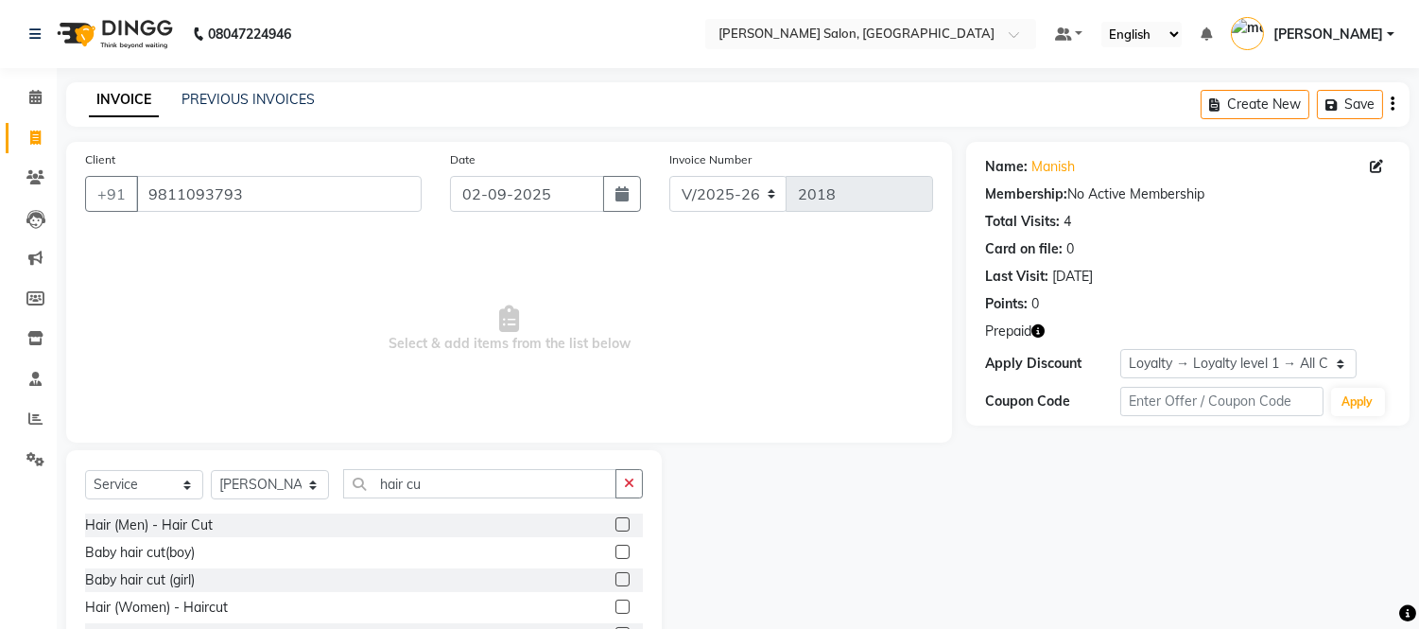
click at [619, 524] on label at bounding box center [623, 524] width 14 height 14
click at [619, 524] on input "checkbox" at bounding box center [622, 525] width 12 height 12
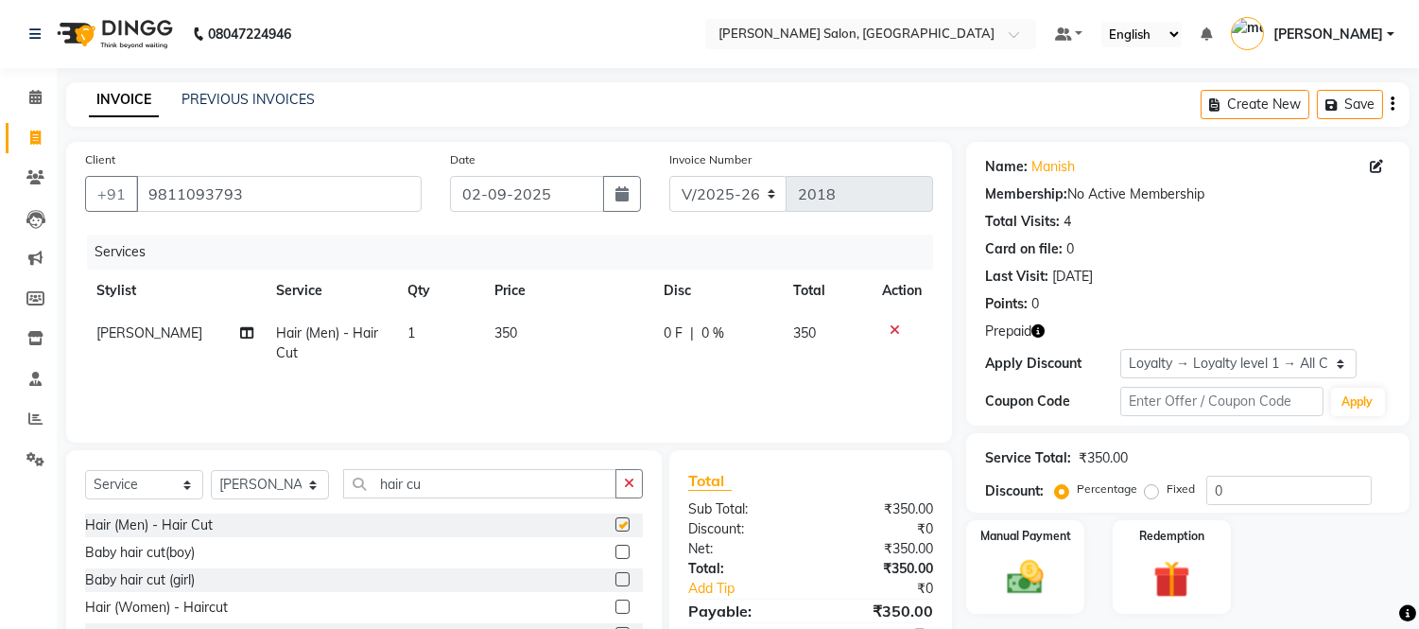
checkbox input "false"
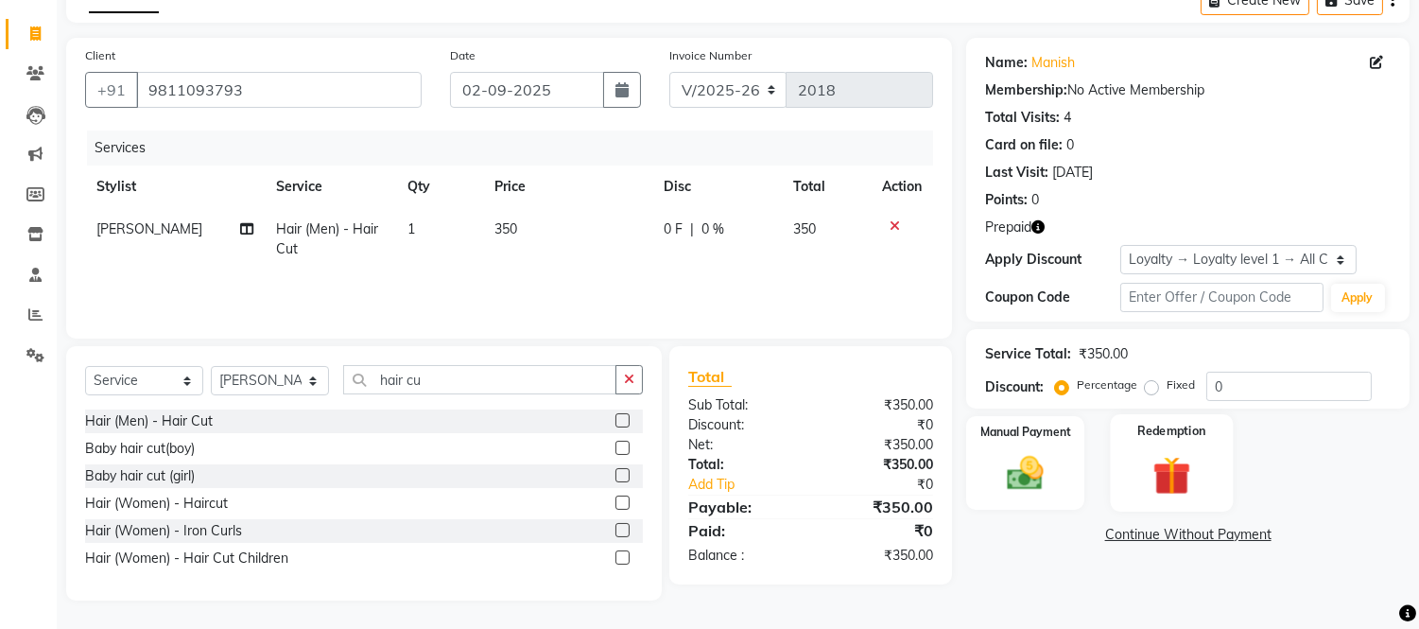
click at [1149, 468] on img at bounding box center [1171, 475] width 62 height 47
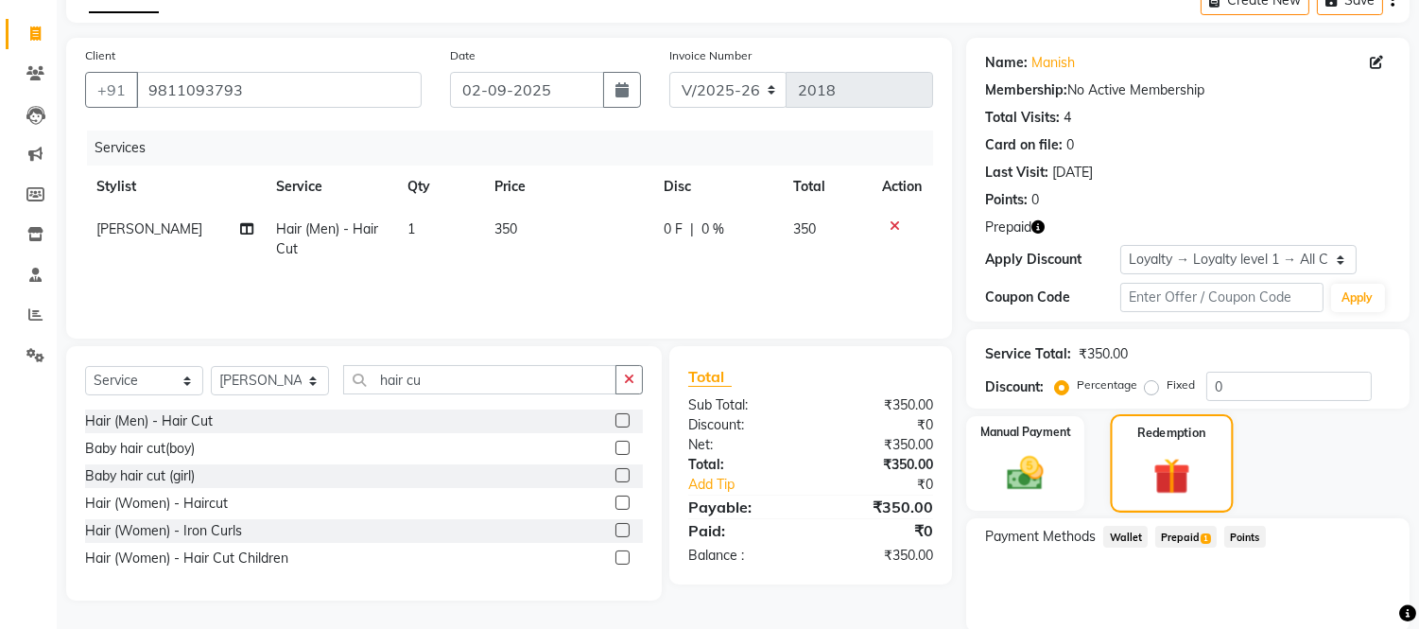
click at [1186, 463] on img at bounding box center [1172, 476] width 60 height 45
click at [1171, 530] on span "Prepaid 1" at bounding box center [1185, 537] width 61 height 22
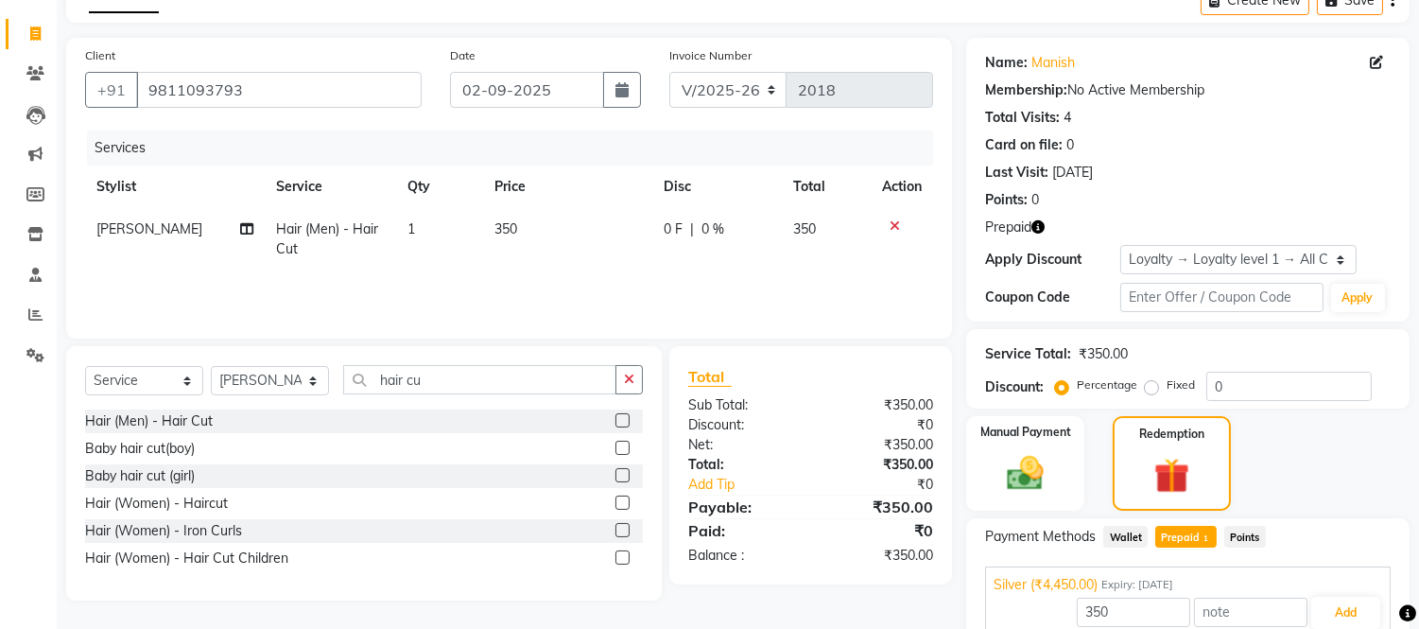
scroll to position [187, 0]
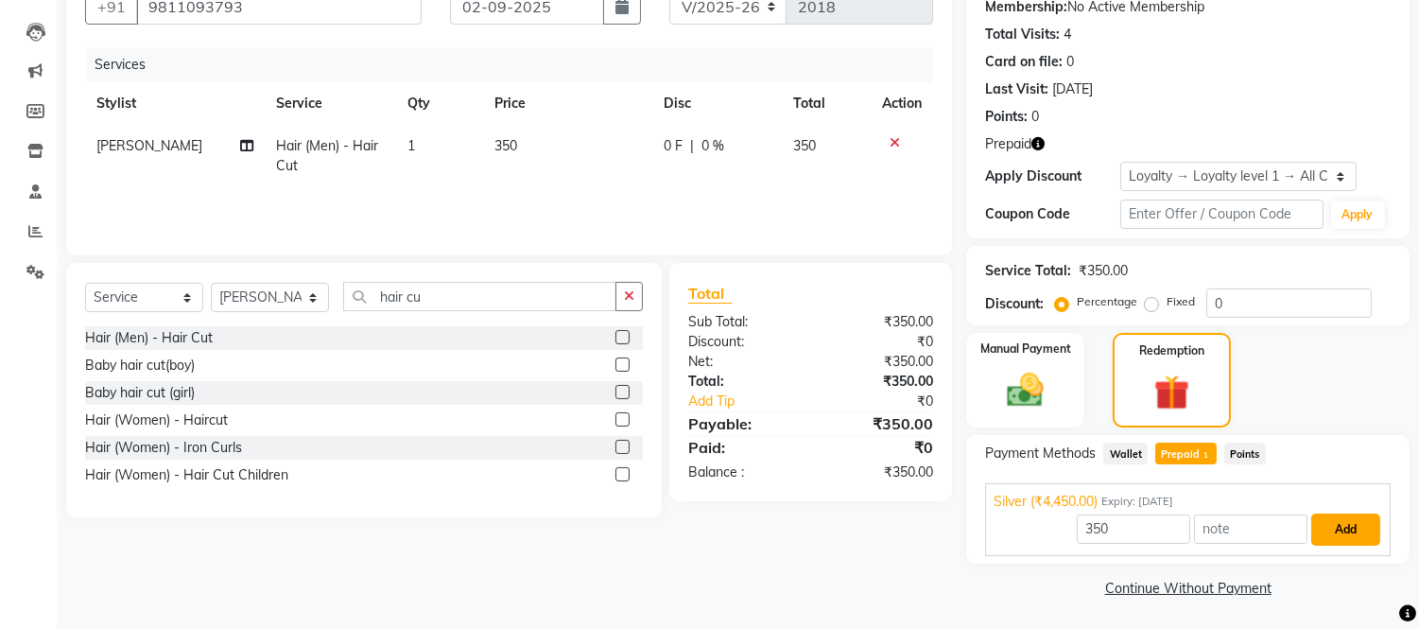
click at [1343, 515] on button "Add" at bounding box center [1345, 529] width 69 height 32
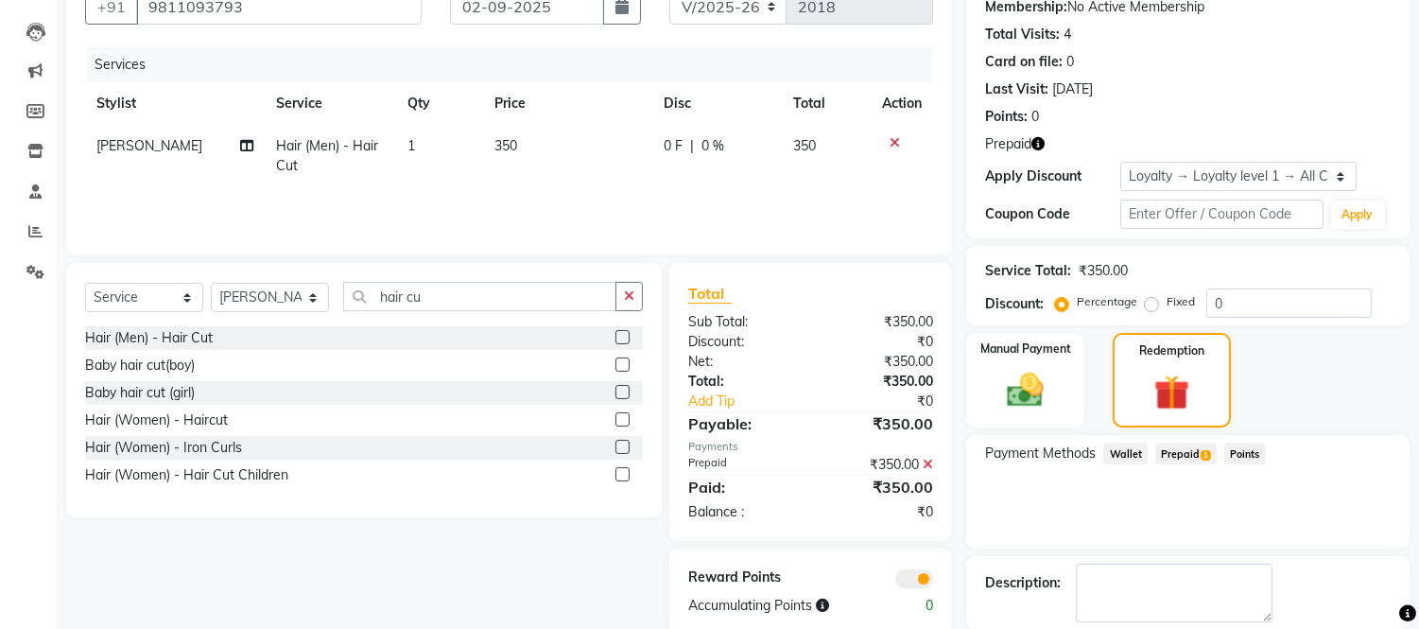
scroll to position [279, 0]
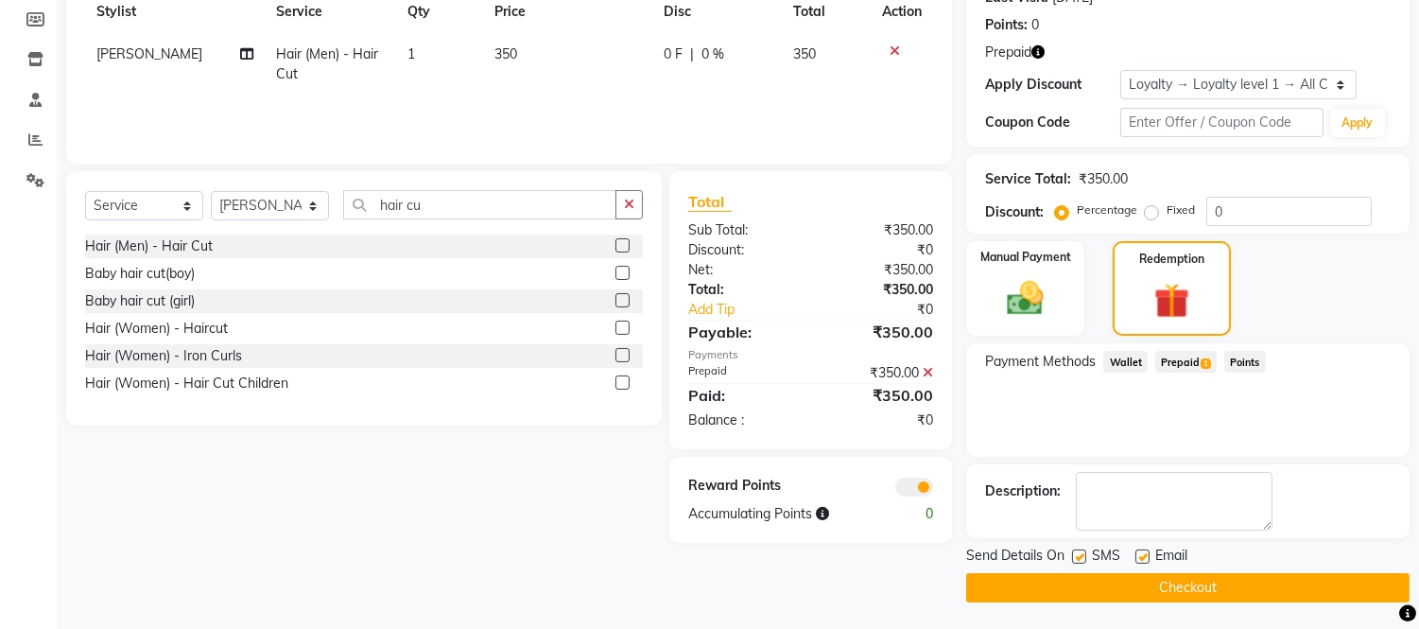
click at [1212, 581] on button "Checkout" at bounding box center [1187, 587] width 443 height 29
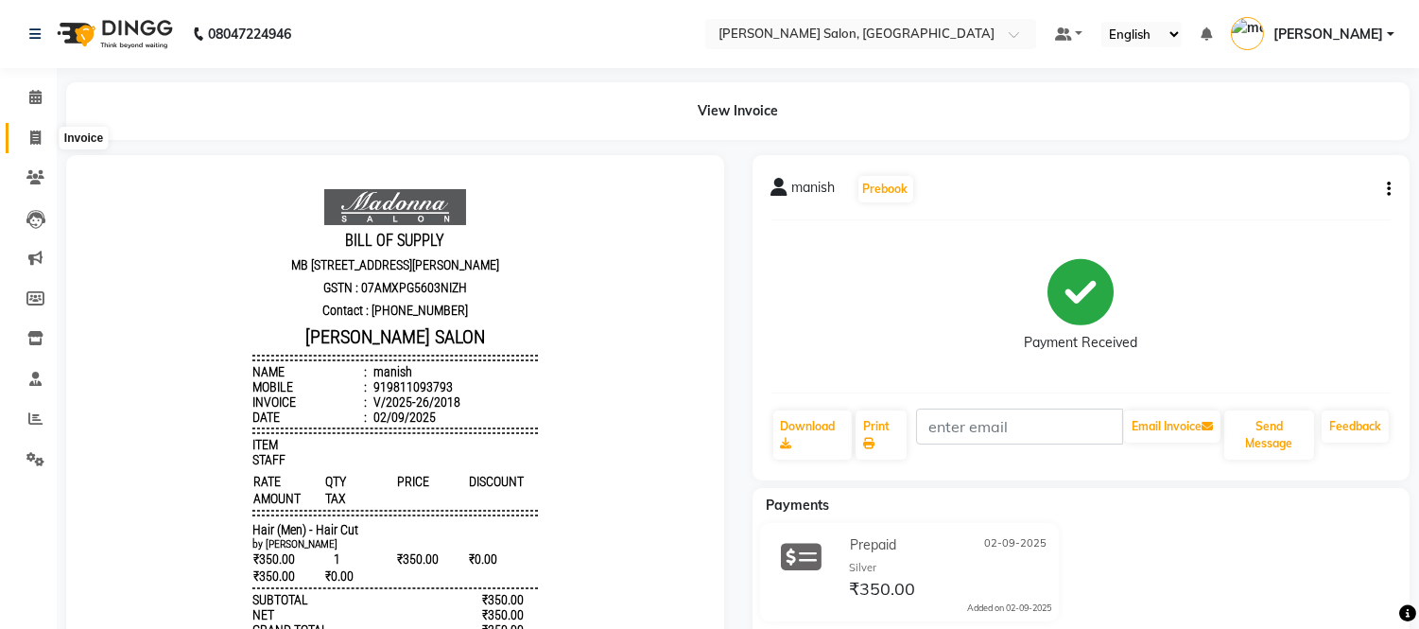
click at [30, 133] on icon at bounding box center [35, 137] width 10 height 14
select select "service"
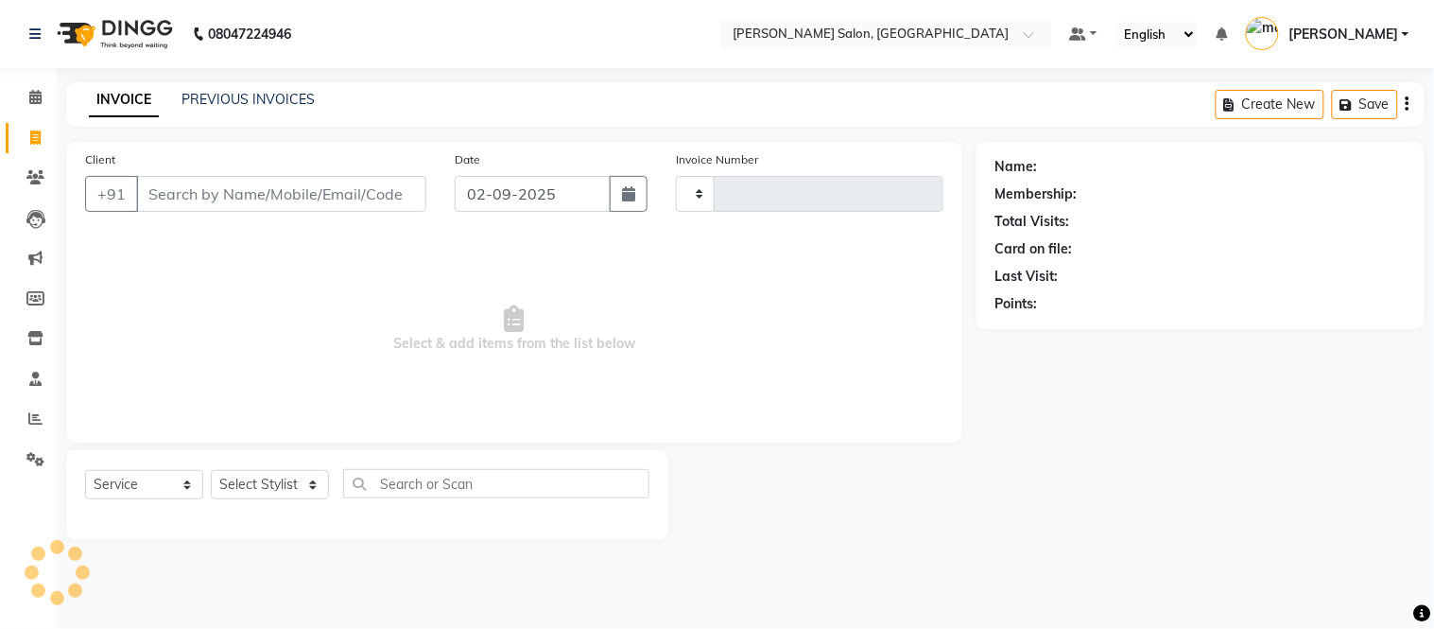
type input "2019"
select select "6469"
click at [31, 136] on icon at bounding box center [35, 137] width 10 height 14
select select "service"
type input "2019"
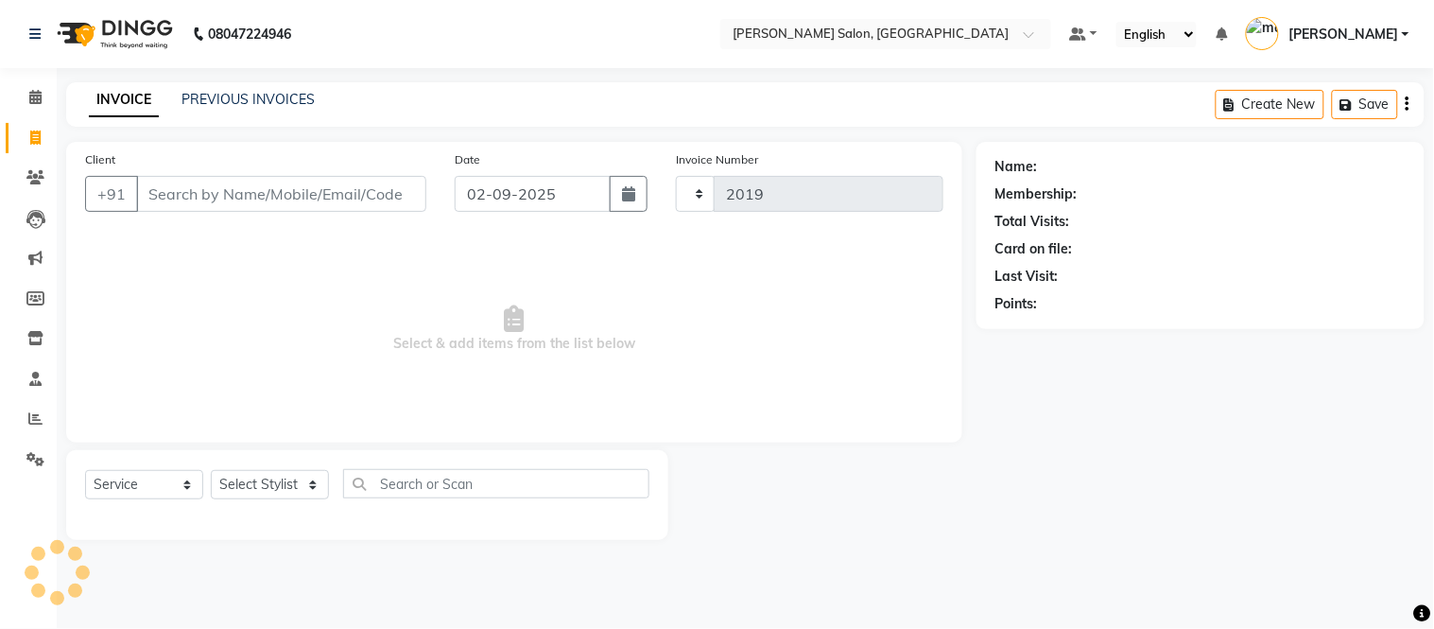
select select "6469"
click at [30, 143] on icon at bounding box center [35, 137] width 10 height 14
select select "service"
type input "2019"
select select "6469"
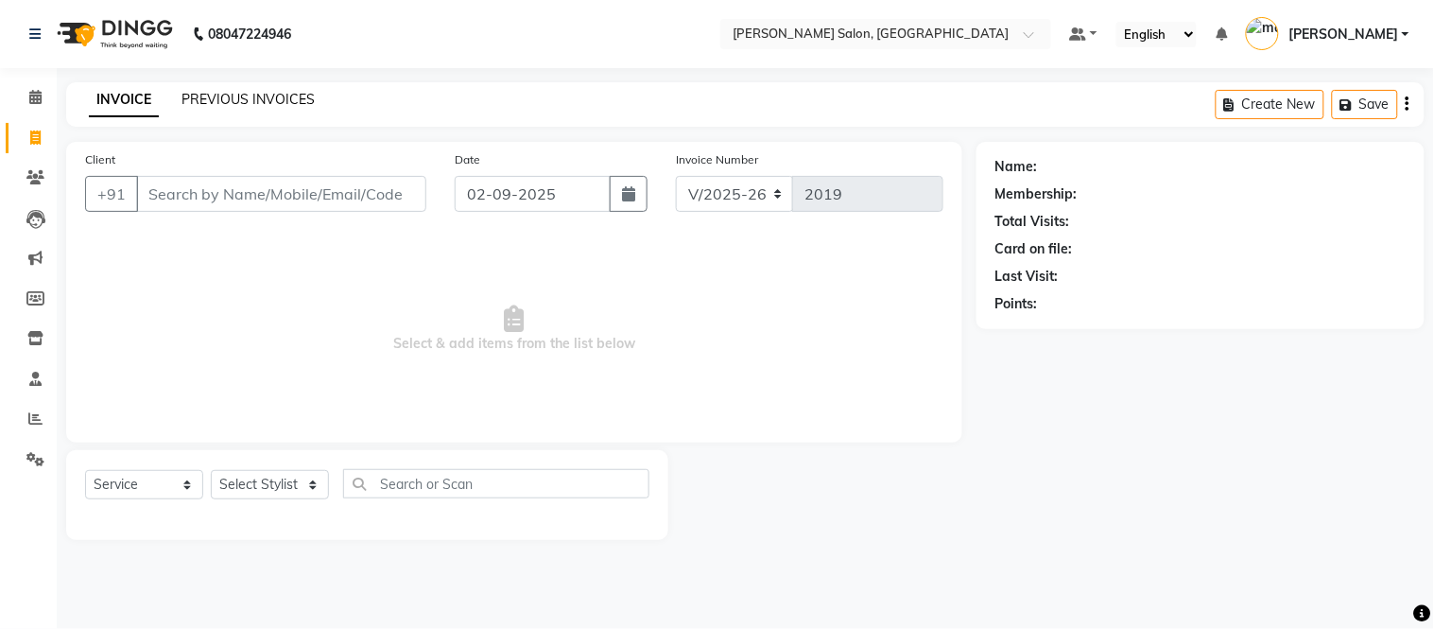
click at [258, 96] on link "PREVIOUS INVOICES" at bounding box center [248, 99] width 133 height 17
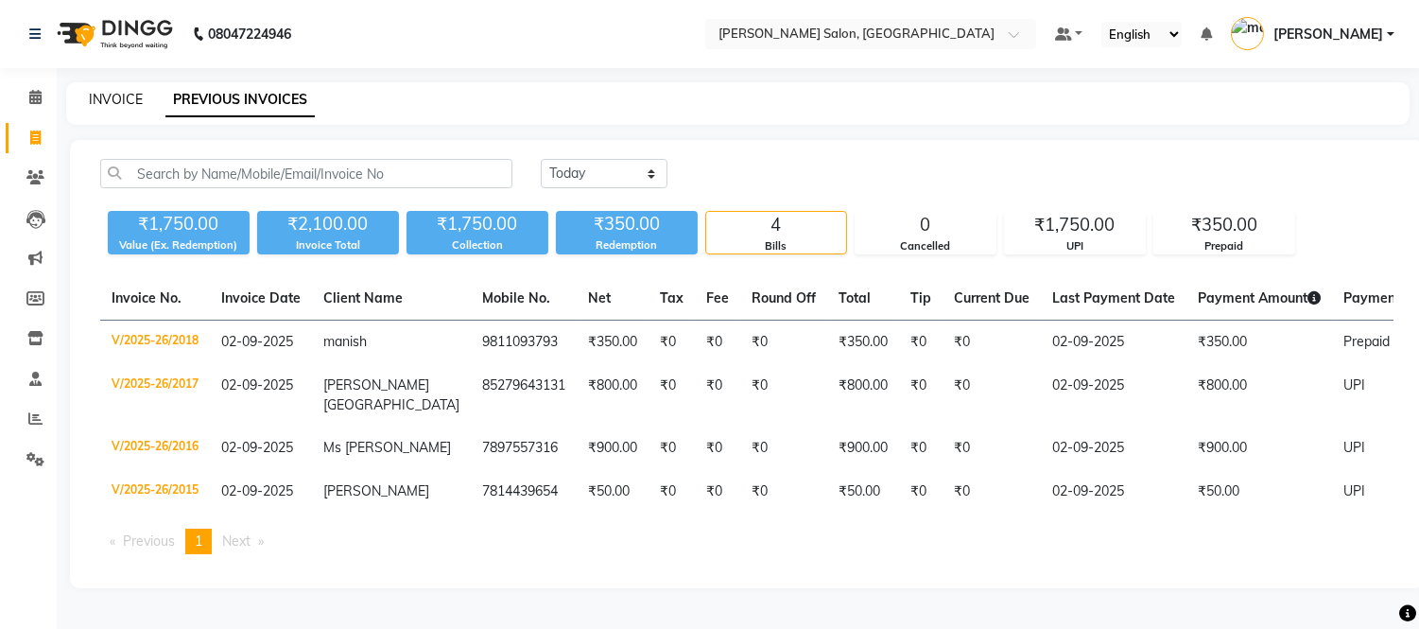
click at [119, 98] on link "INVOICE" at bounding box center [116, 99] width 54 height 17
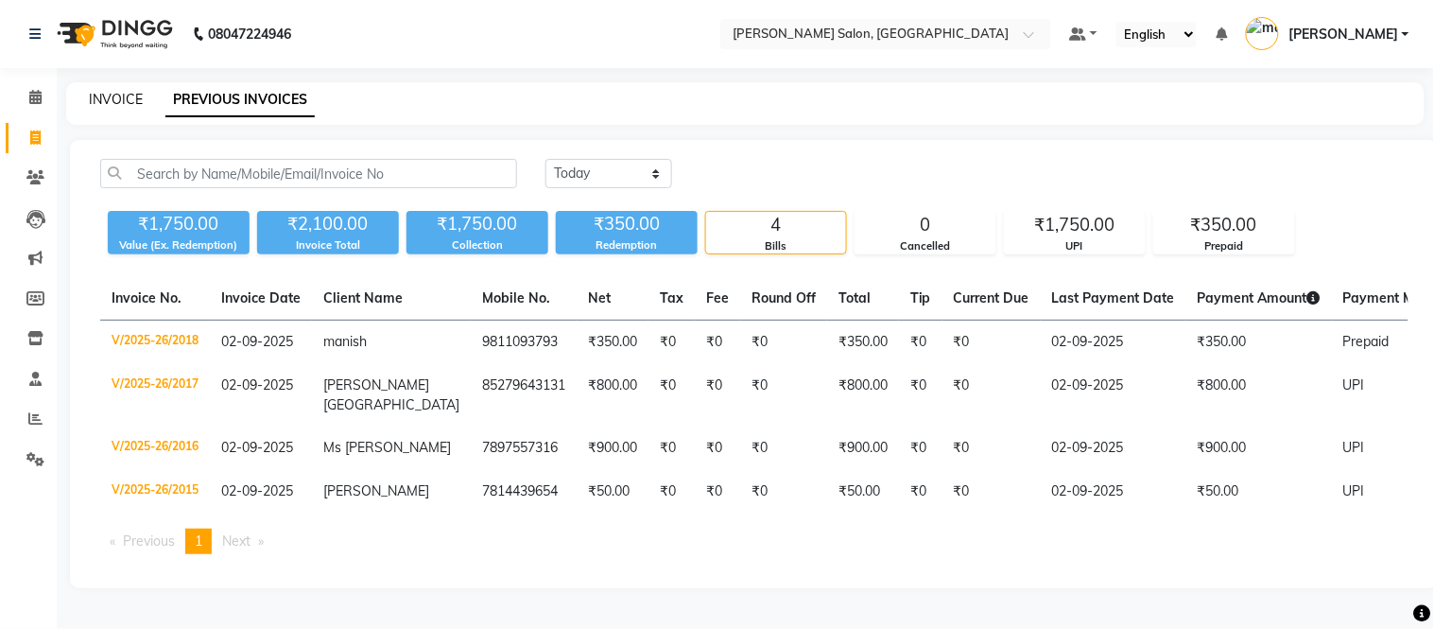
select select "6469"
select select "service"
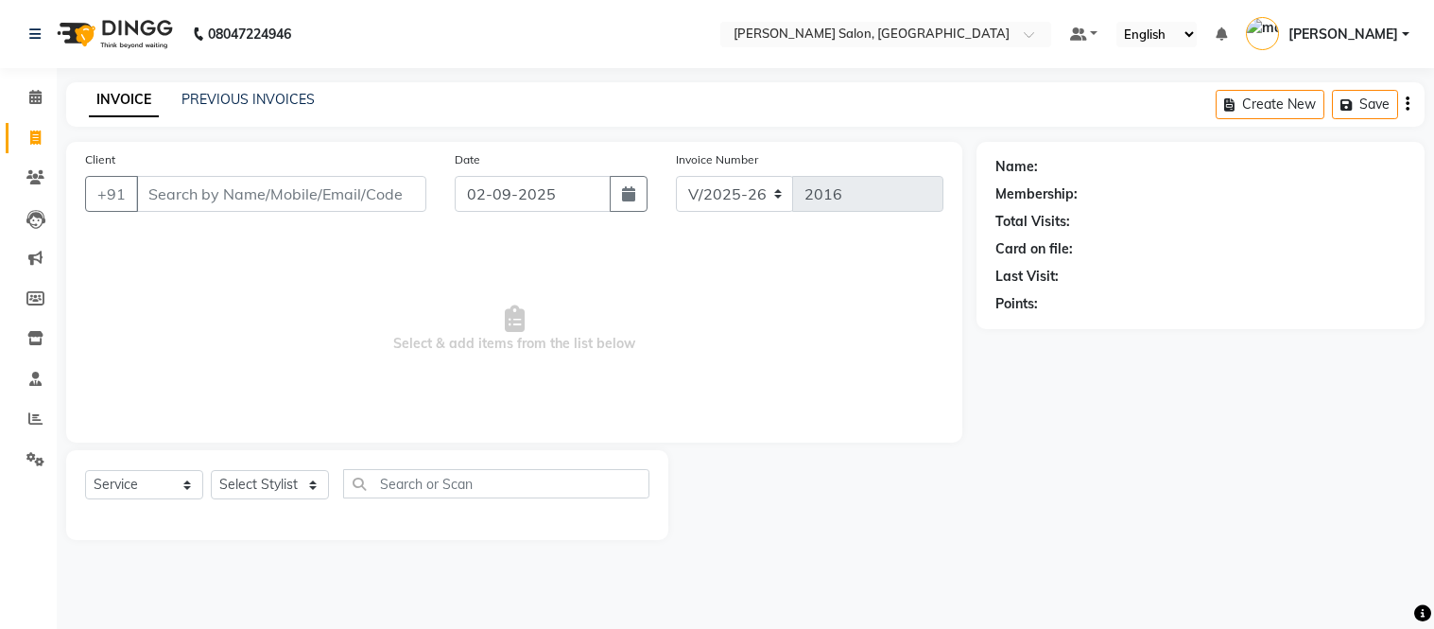
select select "6469"
select select "service"
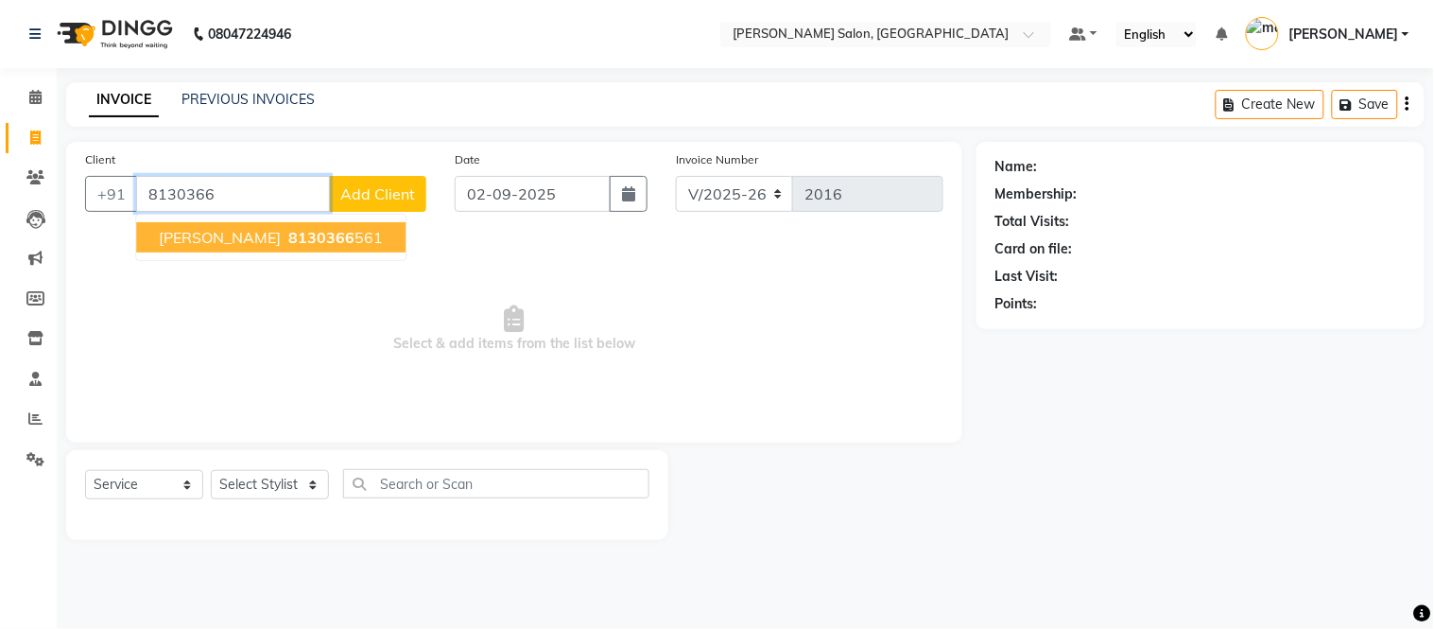
click at [223, 241] on span "[PERSON_NAME]" at bounding box center [220, 237] width 122 height 19
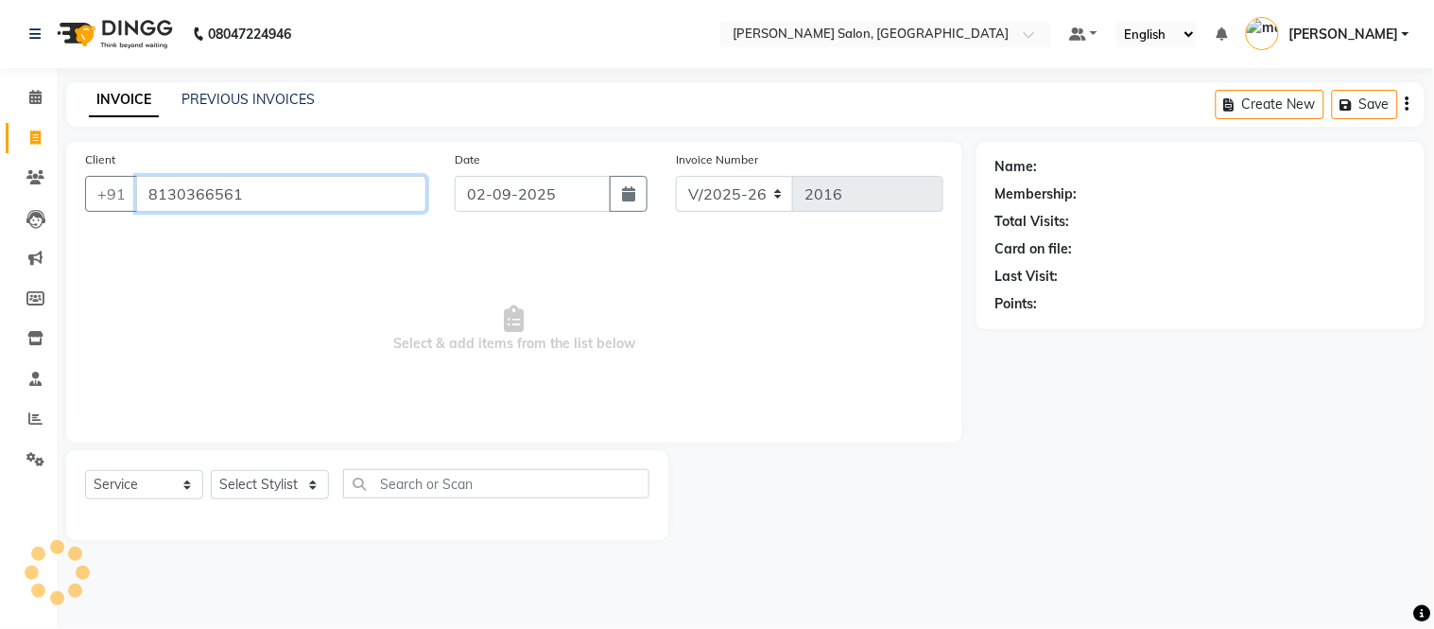
type input "8130366561"
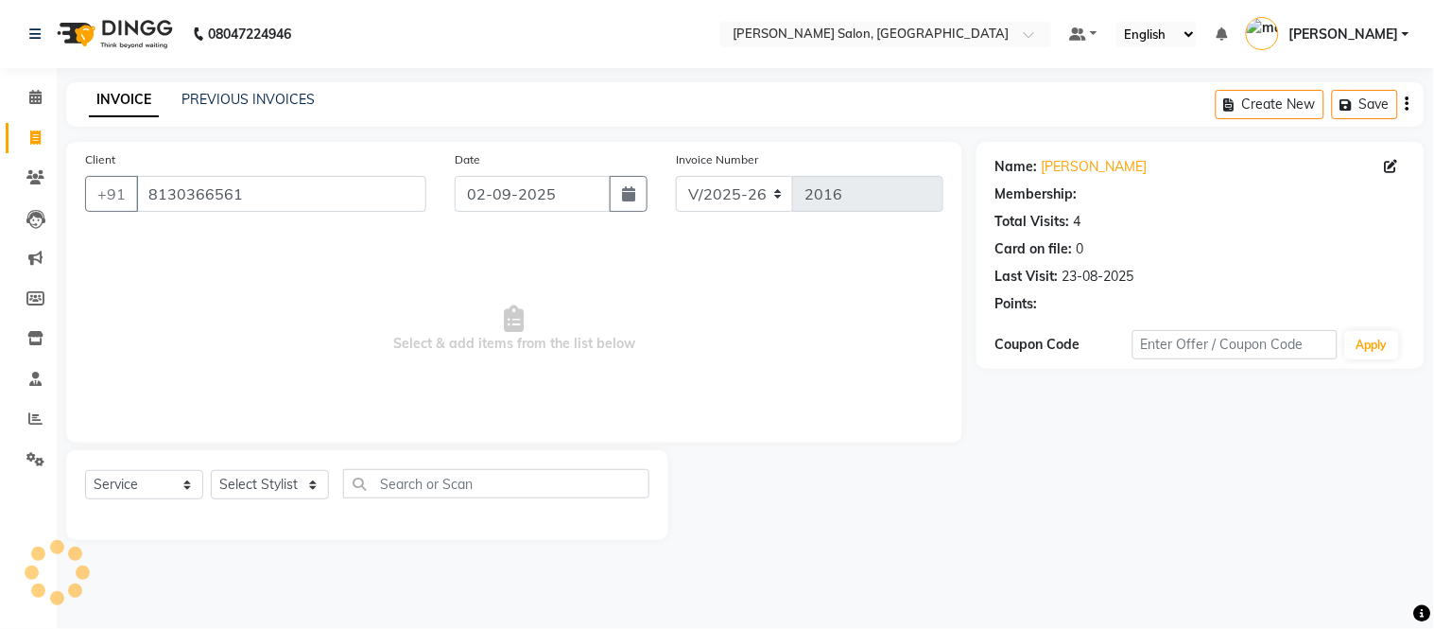
select select "1: Object"
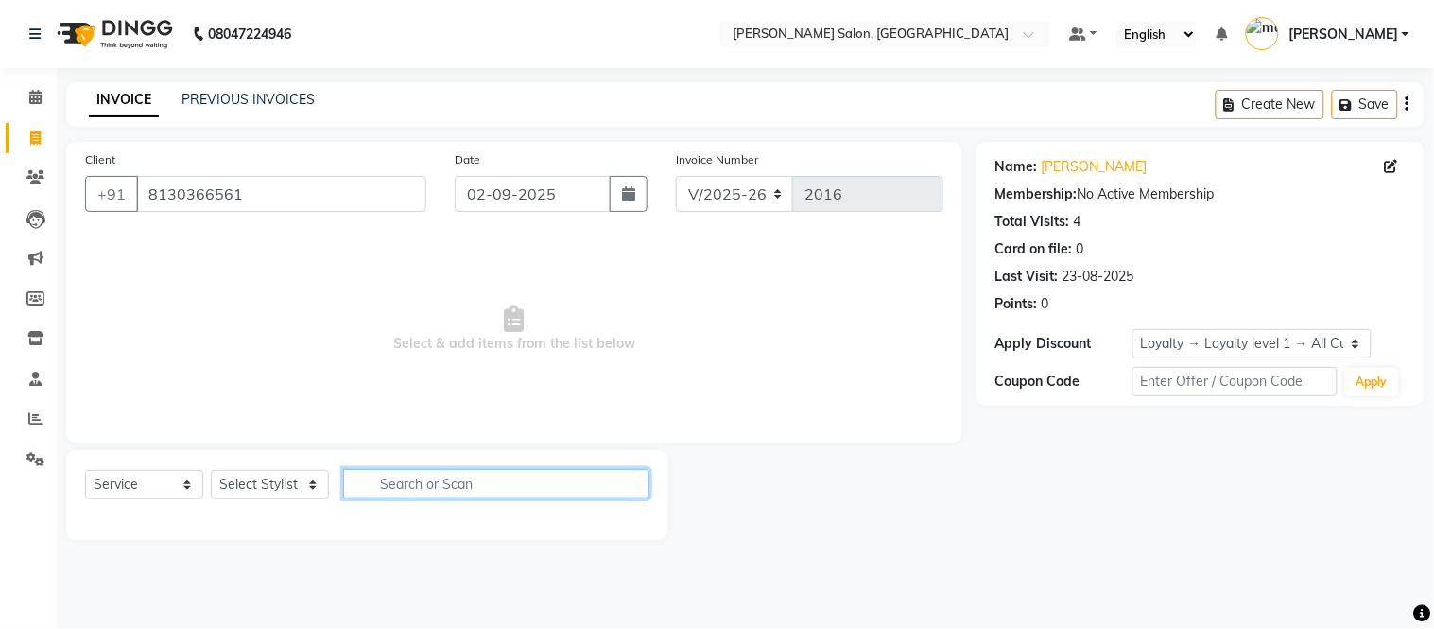
click at [447, 479] on input "text" at bounding box center [496, 483] width 306 height 29
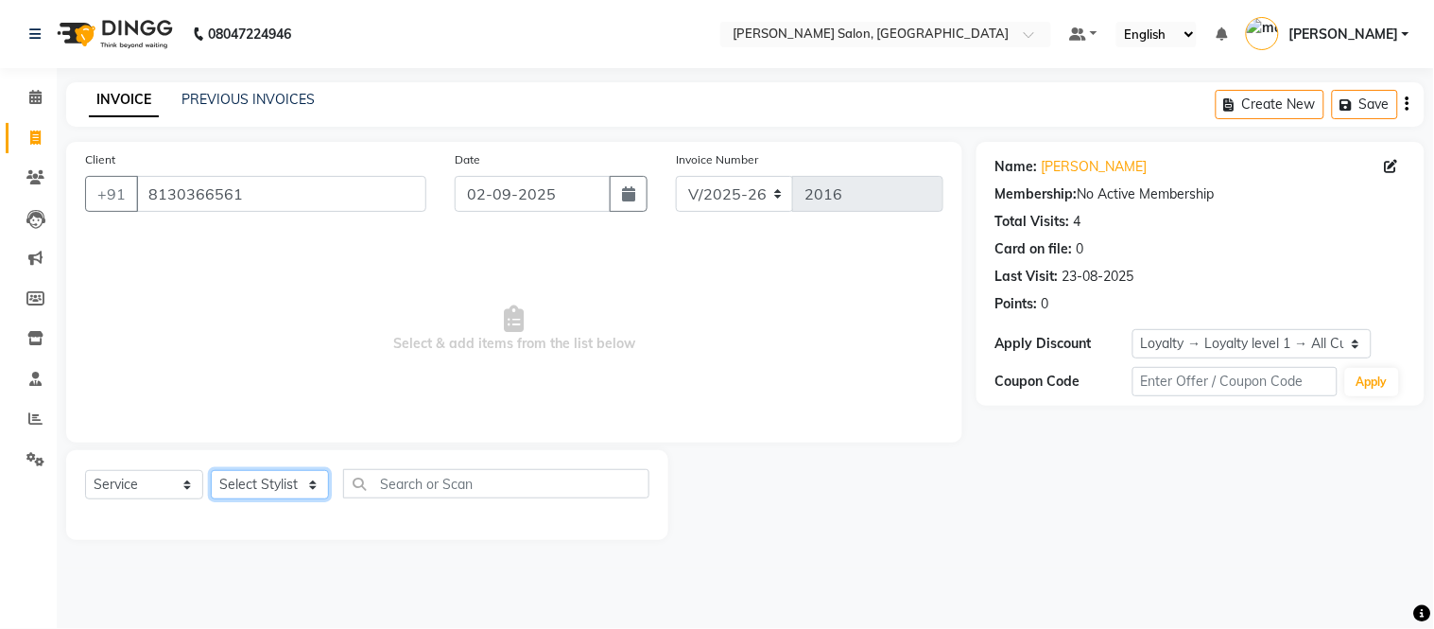
click at [306, 490] on select "Select Stylist [PERSON_NAME] [PERSON_NAME] [PERSON_NAME] [PERSON_NAME] [PERSON_…" at bounding box center [270, 484] width 118 height 29
select select "49733"
click at [211, 471] on select "Select Stylist [PERSON_NAME] [PERSON_NAME] [PERSON_NAME] [PERSON_NAME] [PERSON_…" at bounding box center [270, 484] width 118 height 29
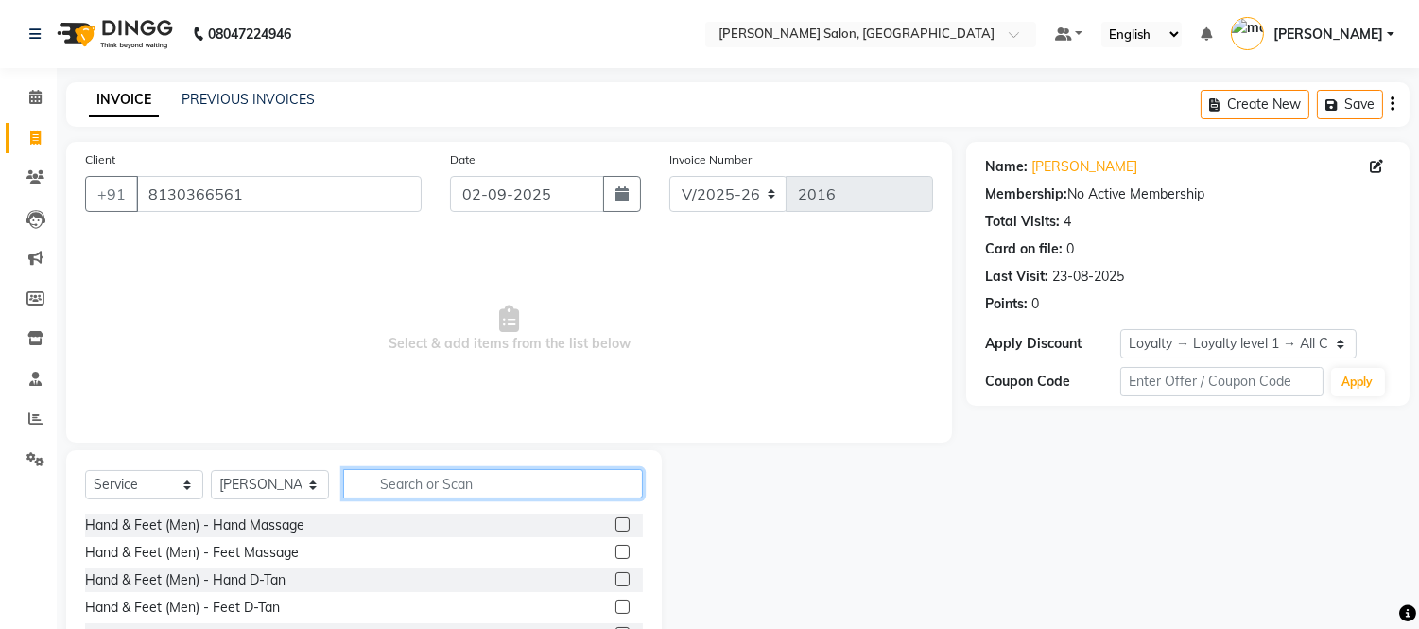
click at [408, 475] on input "text" at bounding box center [493, 483] width 300 height 29
type input "make"
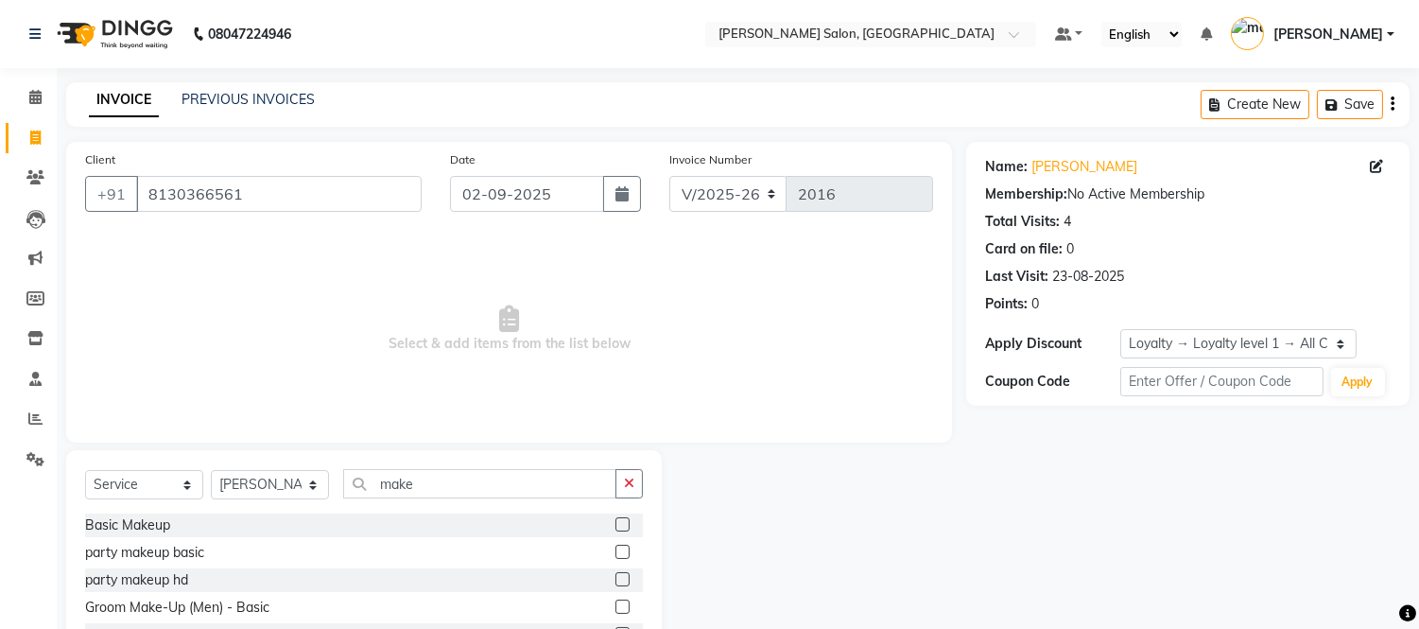
click at [616, 575] on label at bounding box center [623, 579] width 14 height 14
click at [616, 575] on input "checkbox" at bounding box center [622, 580] width 12 height 12
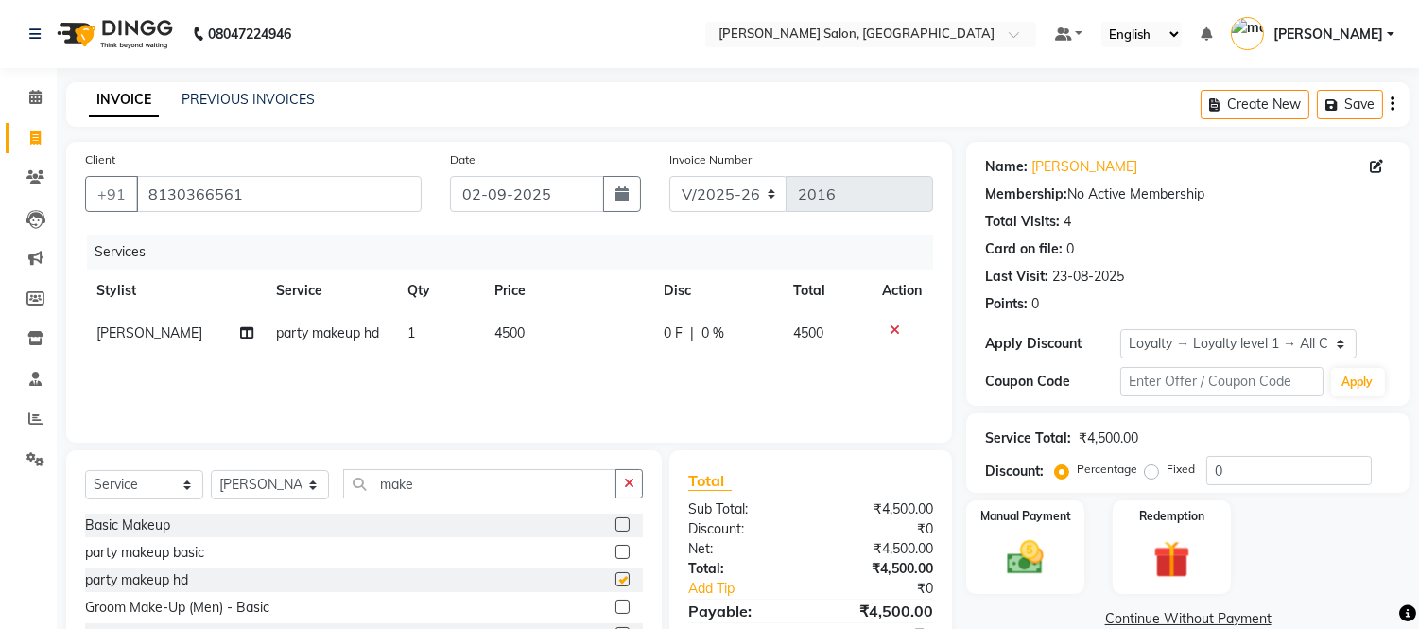
checkbox input "false"
click at [516, 334] on span "4500" at bounding box center [510, 332] width 30 height 17
select select "49733"
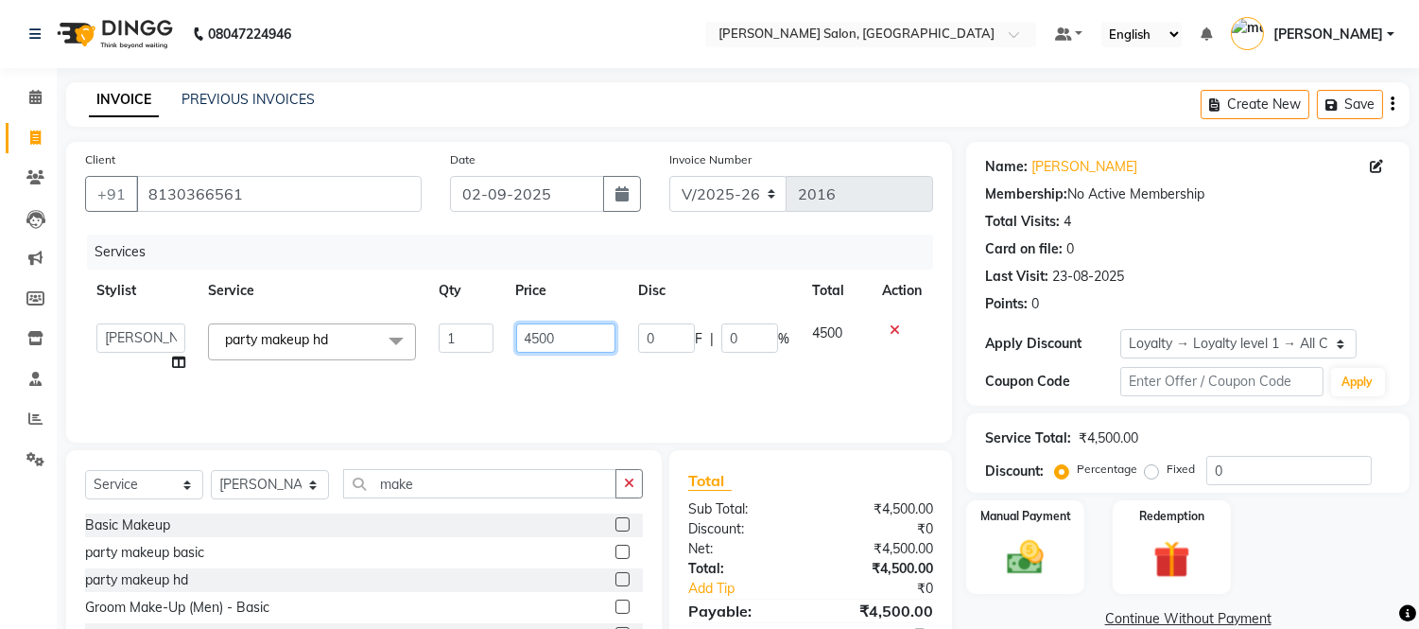
click at [589, 333] on input "4500" at bounding box center [565, 337] width 99 height 29
type input "4"
type input "3000"
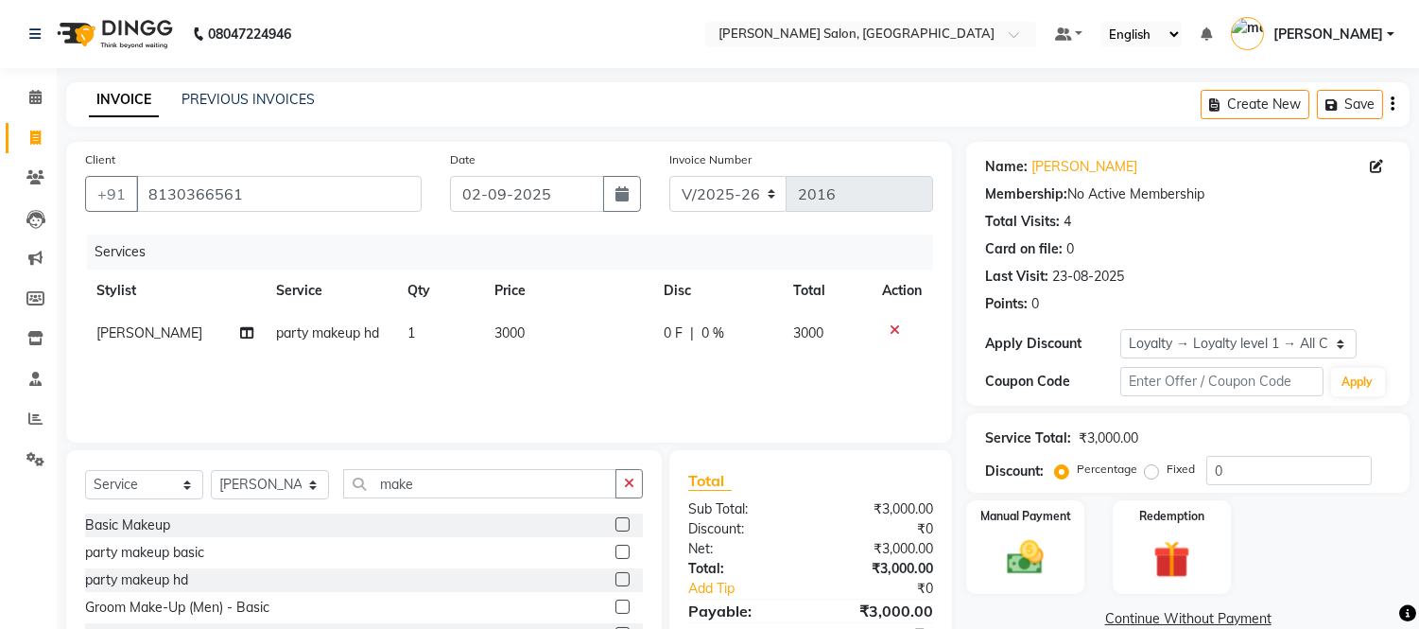
click at [599, 380] on div "Services Stylist Service Qty Price Disc Total Action [PERSON_NAME] party makeup…" at bounding box center [509, 328] width 848 height 189
click at [312, 487] on select "Select Stylist [PERSON_NAME] [PERSON_NAME] [PERSON_NAME] [PERSON_NAME] [PERSON_…" at bounding box center [270, 484] width 118 height 29
select select "68445"
click at [211, 471] on select "Select Stylist [PERSON_NAME] [PERSON_NAME] [PERSON_NAME] [PERSON_NAME] [PERSON_…" at bounding box center [270, 484] width 118 height 29
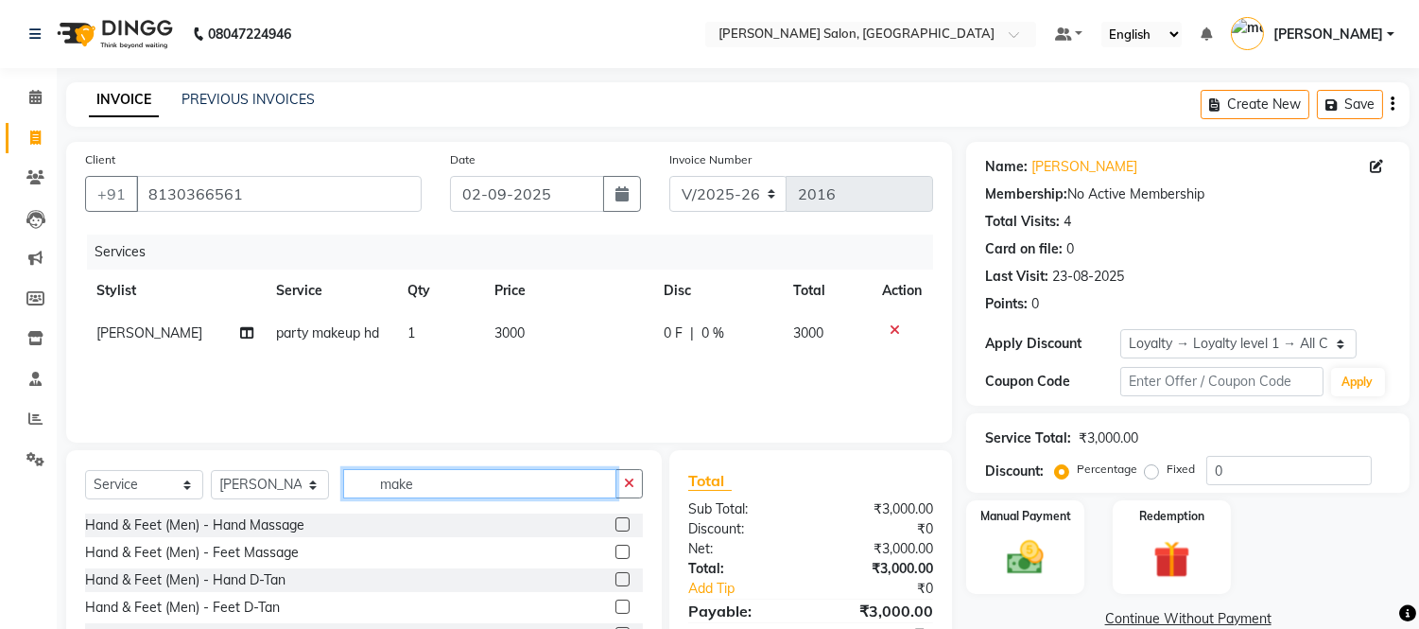
click at [459, 489] on input "make" at bounding box center [479, 483] width 273 height 29
type input "m"
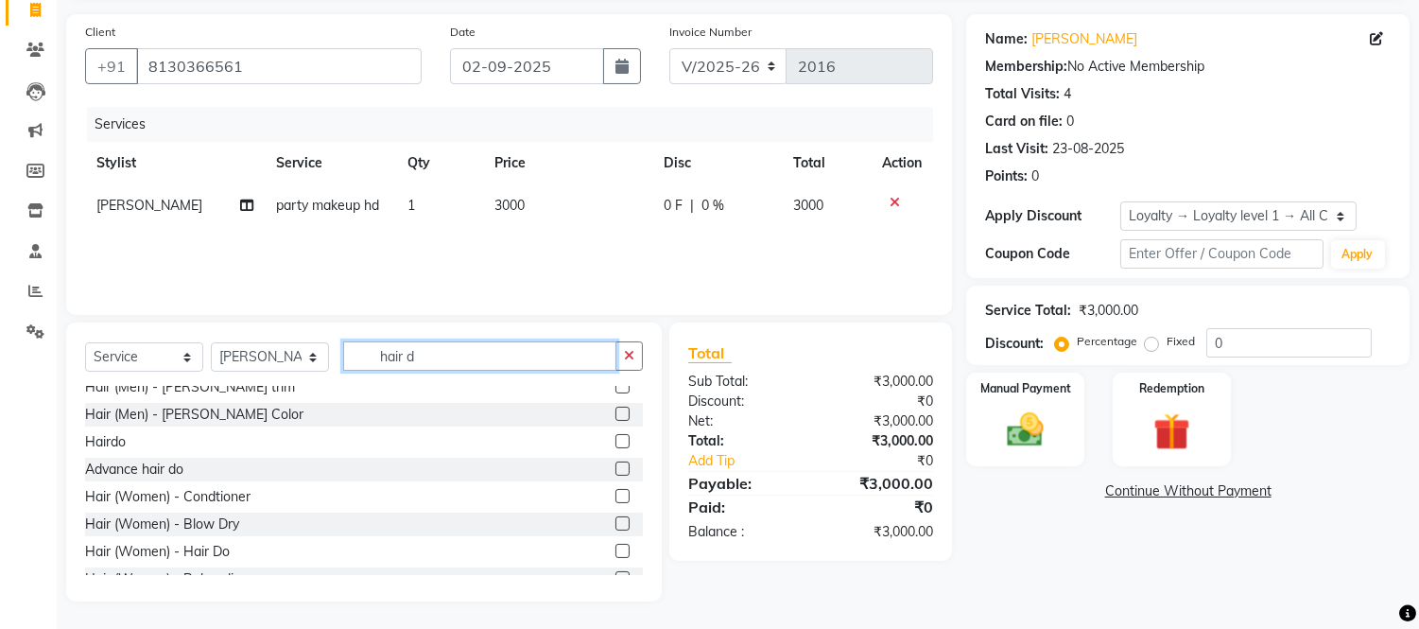
scroll to position [35, 0]
type input "hair d"
click at [616, 470] on label at bounding box center [623, 471] width 14 height 14
click at [616, 470] on input "checkbox" at bounding box center [622, 472] width 12 height 12
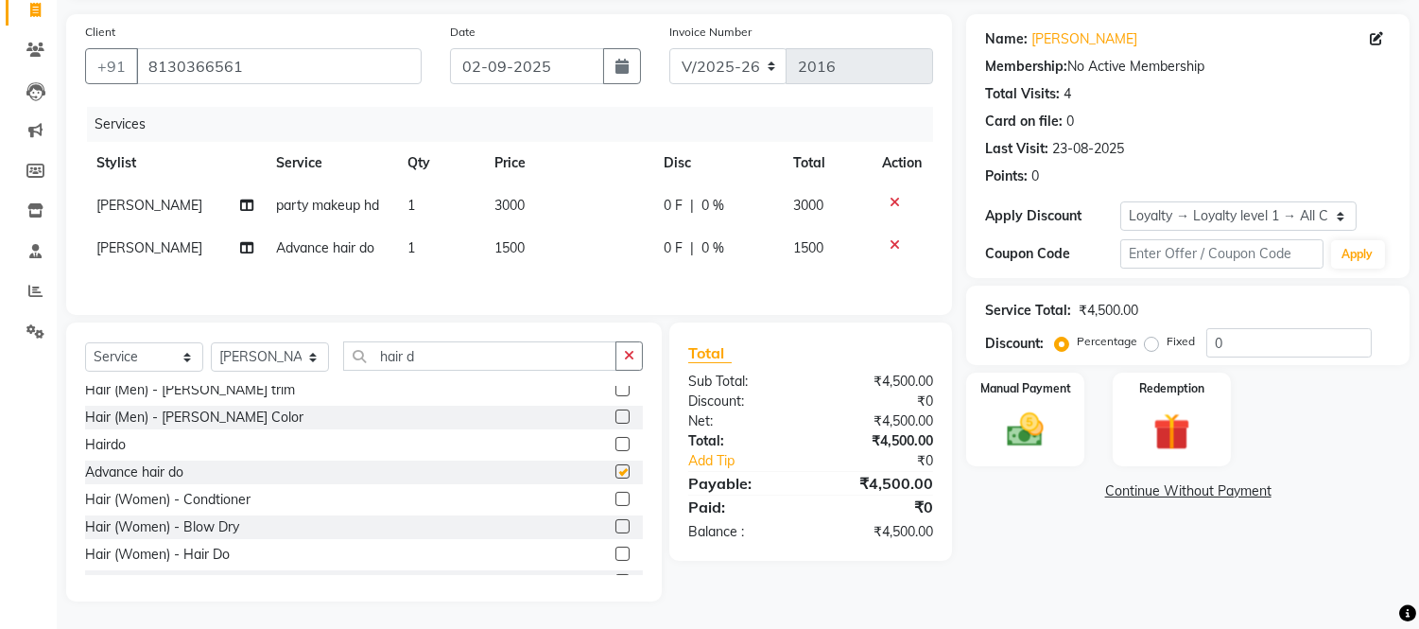
checkbox input "false"
click at [524, 248] on td "1500" at bounding box center [567, 248] width 169 height 43
select select "68445"
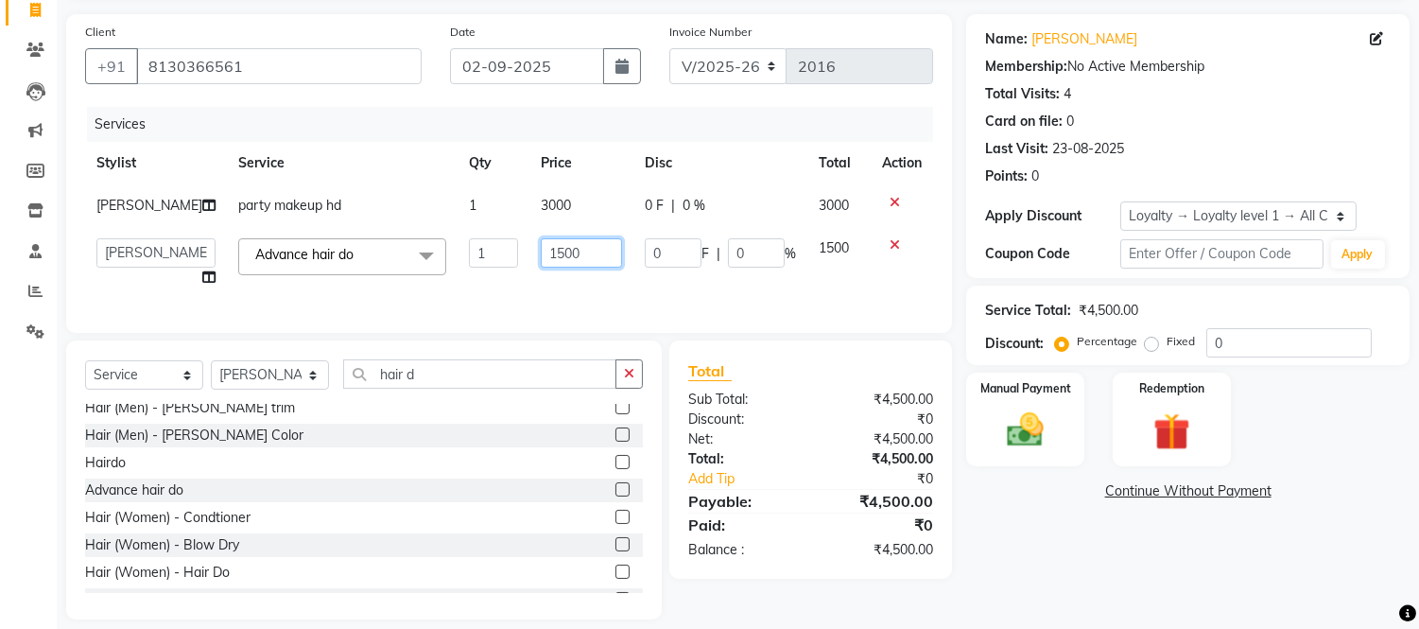
click at [541, 248] on input "1500" at bounding box center [581, 252] width 81 height 29
click at [560, 249] on input "1500" at bounding box center [581, 252] width 81 height 29
type input "1000"
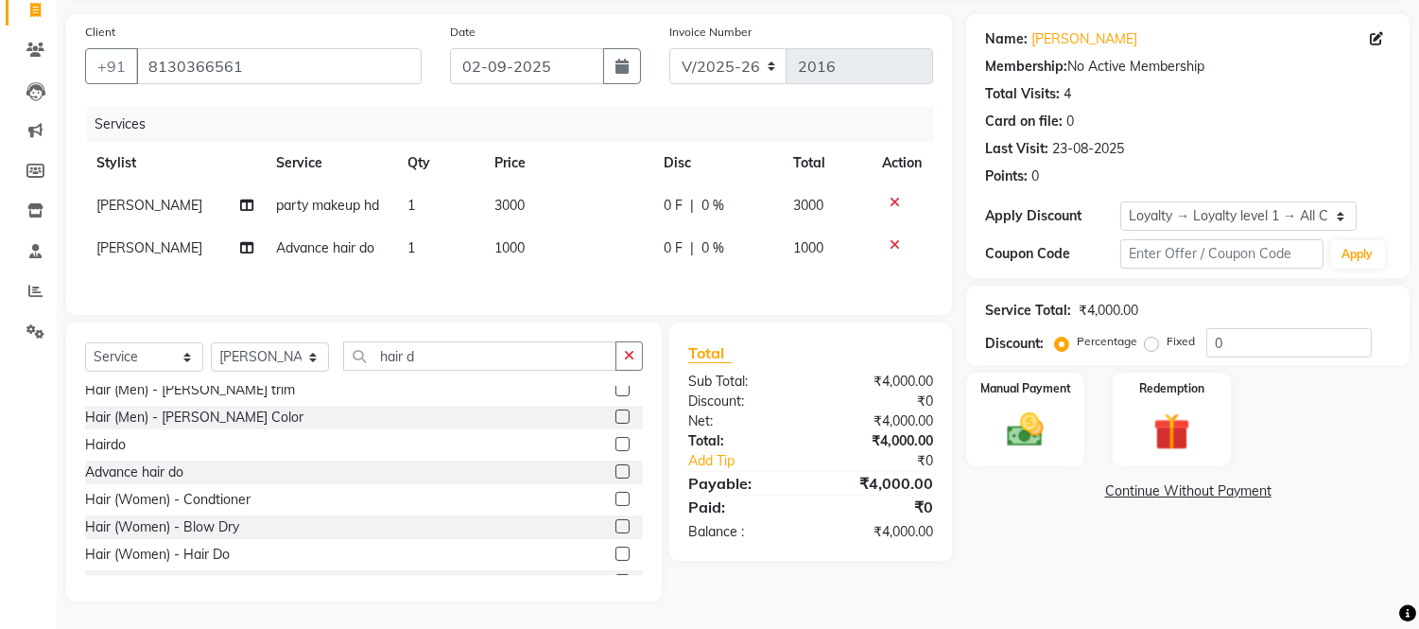
click at [548, 201] on td "3000" at bounding box center [567, 205] width 169 height 43
select select "49733"
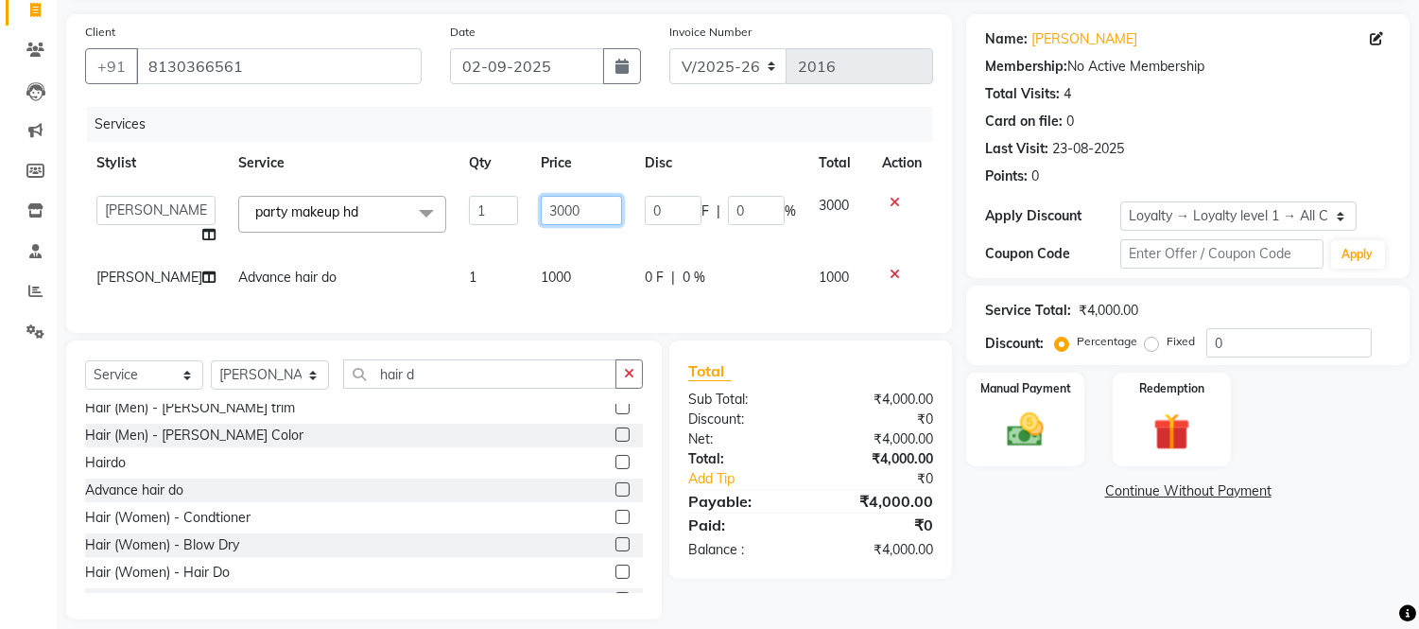
click at [563, 215] on input "3000" at bounding box center [581, 210] width 81 height 29
type input "3500"
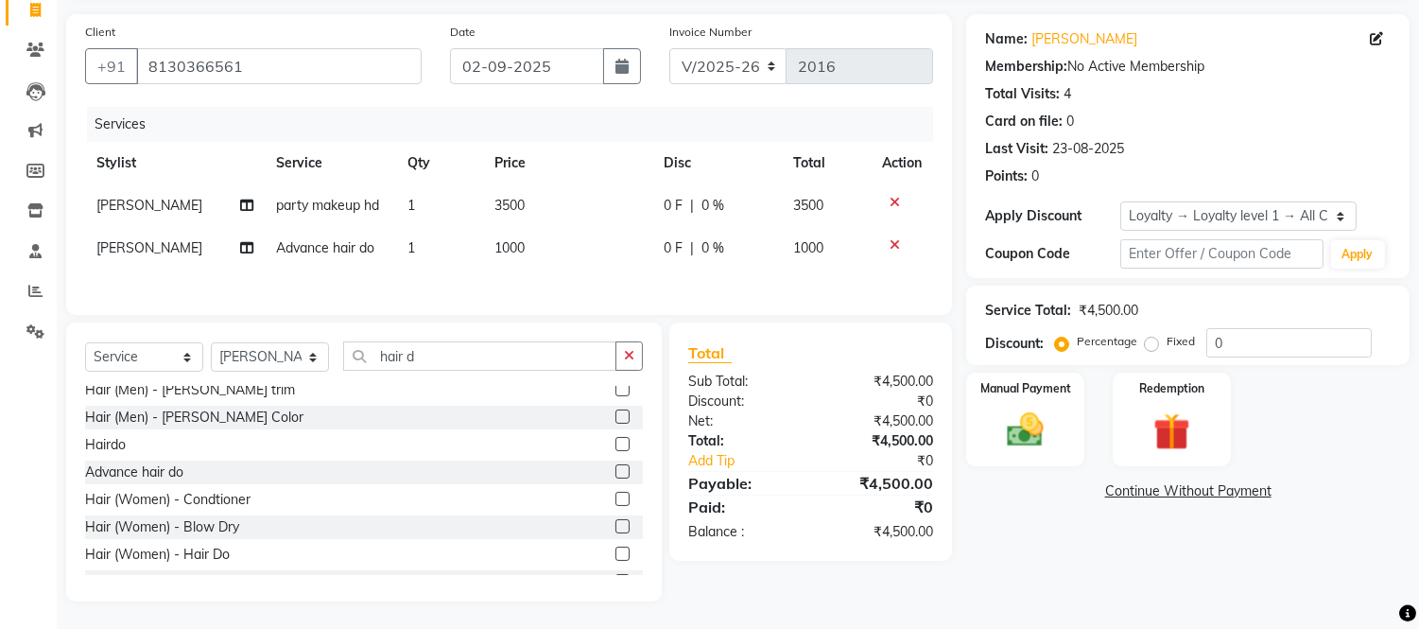
click at [571, 277] on div "Services Stylist Service Qty Price Disc Total Action [PERSON_NAME] party makeup…" at bounding box center [509, 201] width 848 height 189
click at [1036, 391] on label "Manual Payment" at bounding box center [1026, 387] width 95 height 18
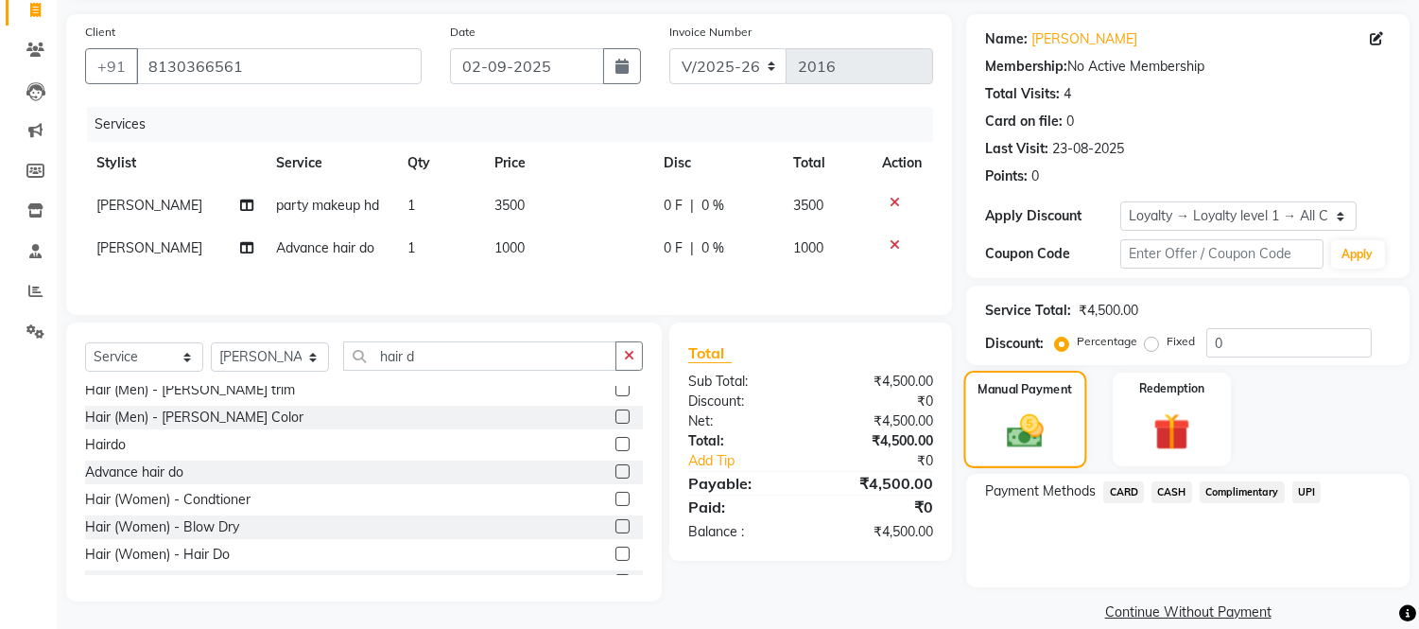
click at [1042, 427] on img at bounding box center [1026, 431] width 60 height 43
click at [1174, 489] on span "CASH" at bounding box center [1172, 492] width 41 height 22
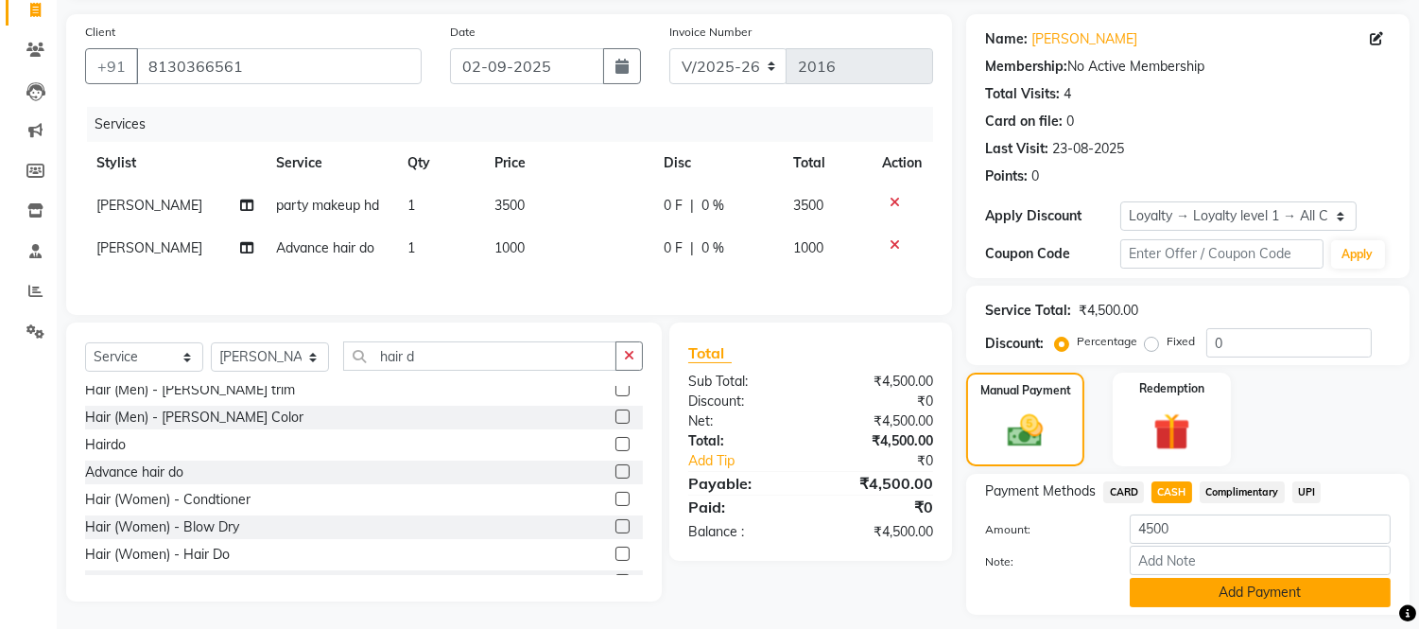
click at [1180, 591] on button "Add Payment" at bounding box center [1260, 592] width 261 height 29
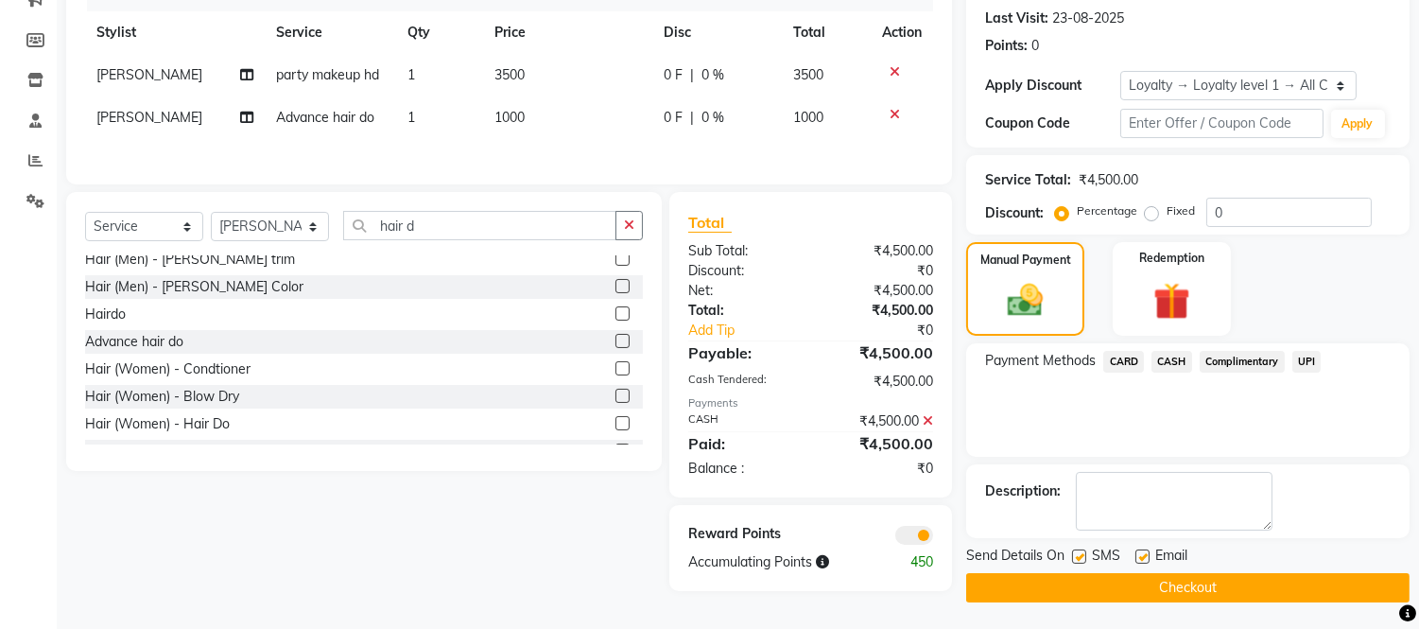
scroll to position [259, 0]
click at [1128, 581] on button "Checkout" at bounding box center [1187, 586] width 443 height 29
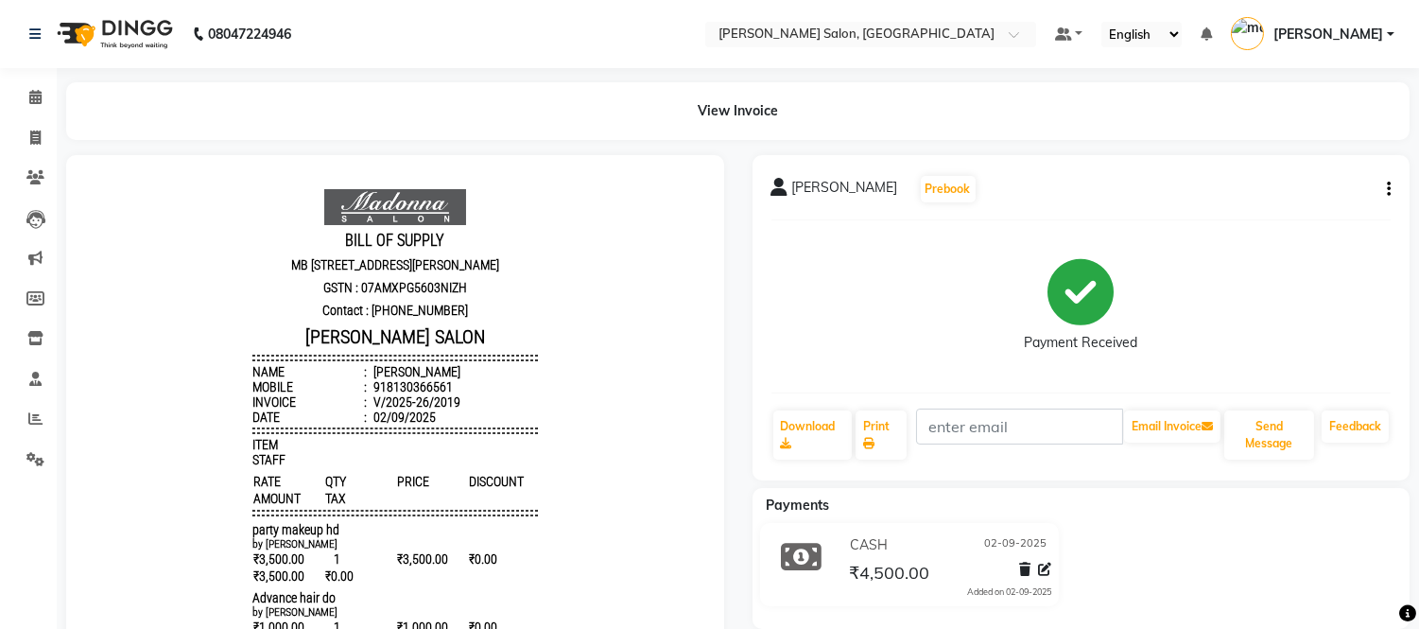
click at [1128, 581] on div "CASH [DATE] ₹4,500.00 Added on [DATE]" at bounding box center [1081, 568] width 686 height 91
click at [33, 135] on icon at bounding box center [35, 137] width 10 height 14
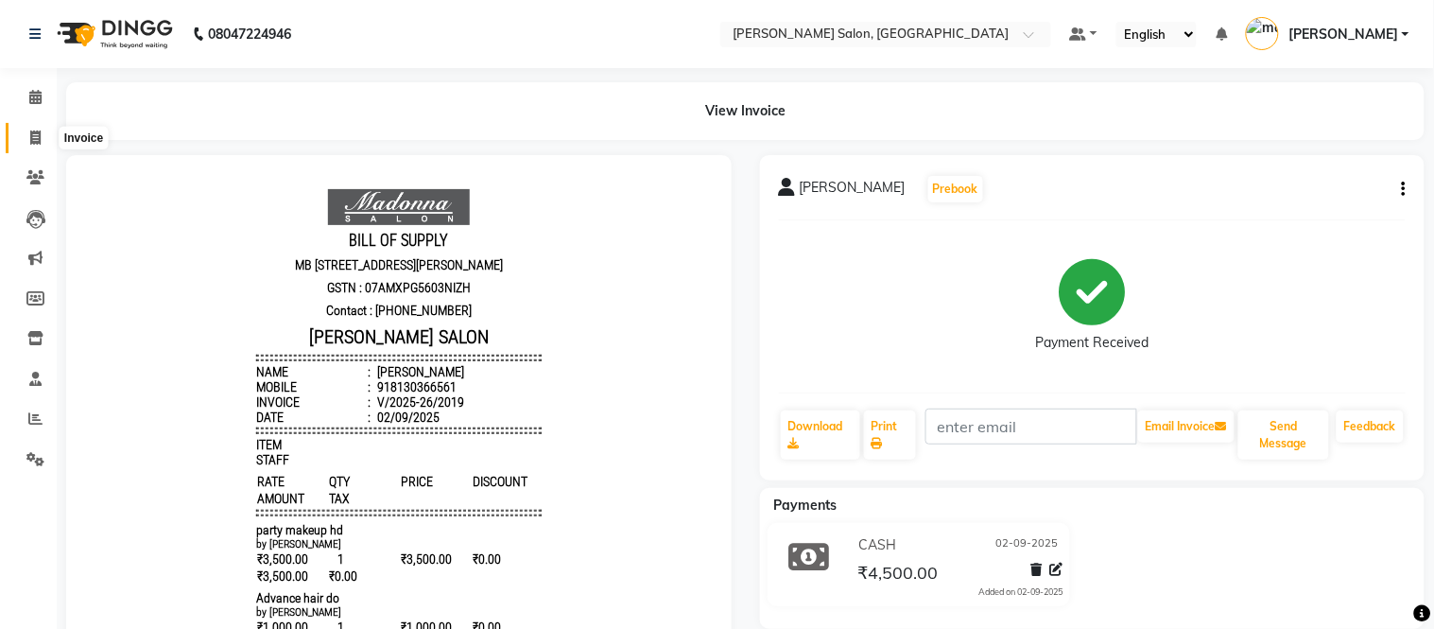
select select "6469"
select select "service"
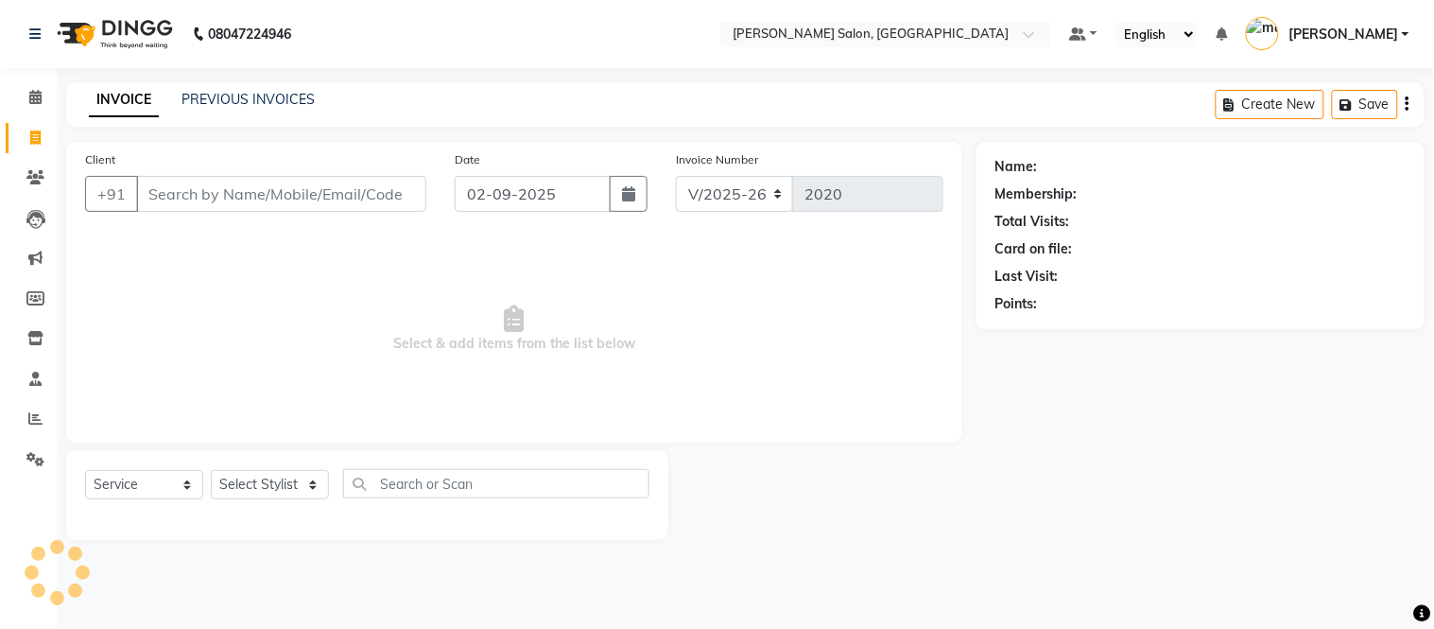
click at [154, 189] on input "Client" at bounding box center [281, 194] width 290 height 36
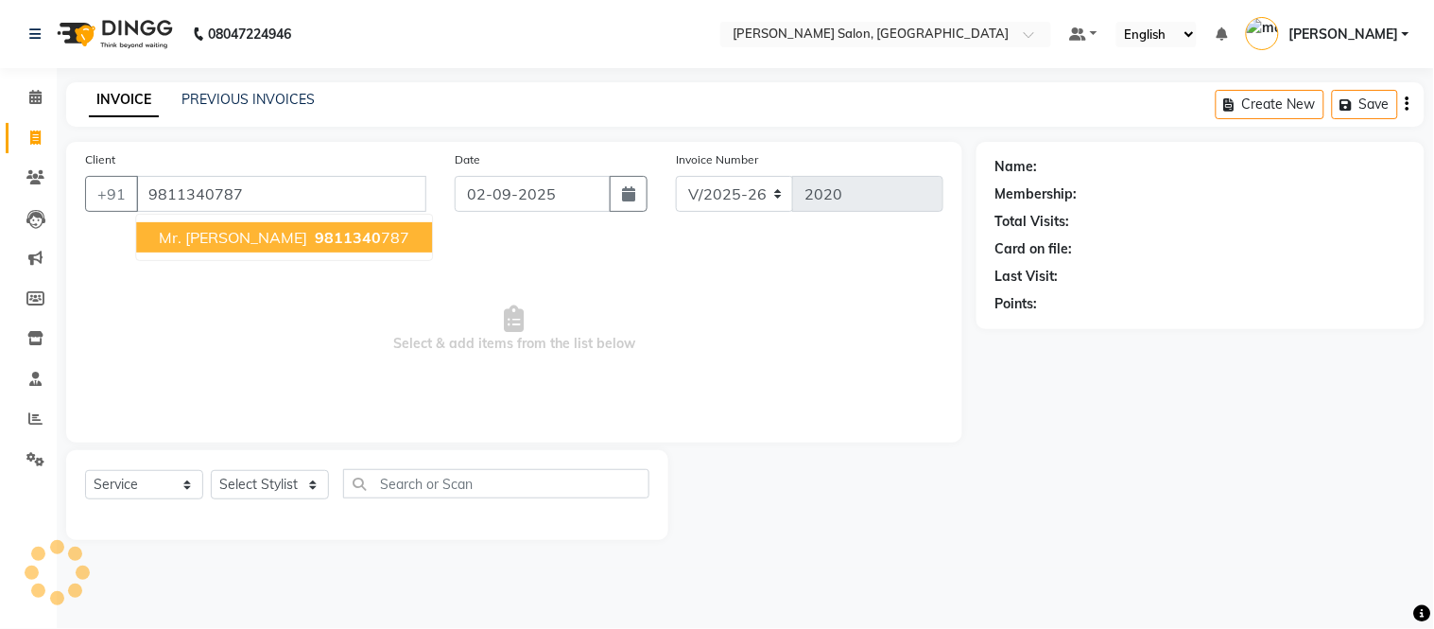
type input "9811340787"
select select "1: Object"
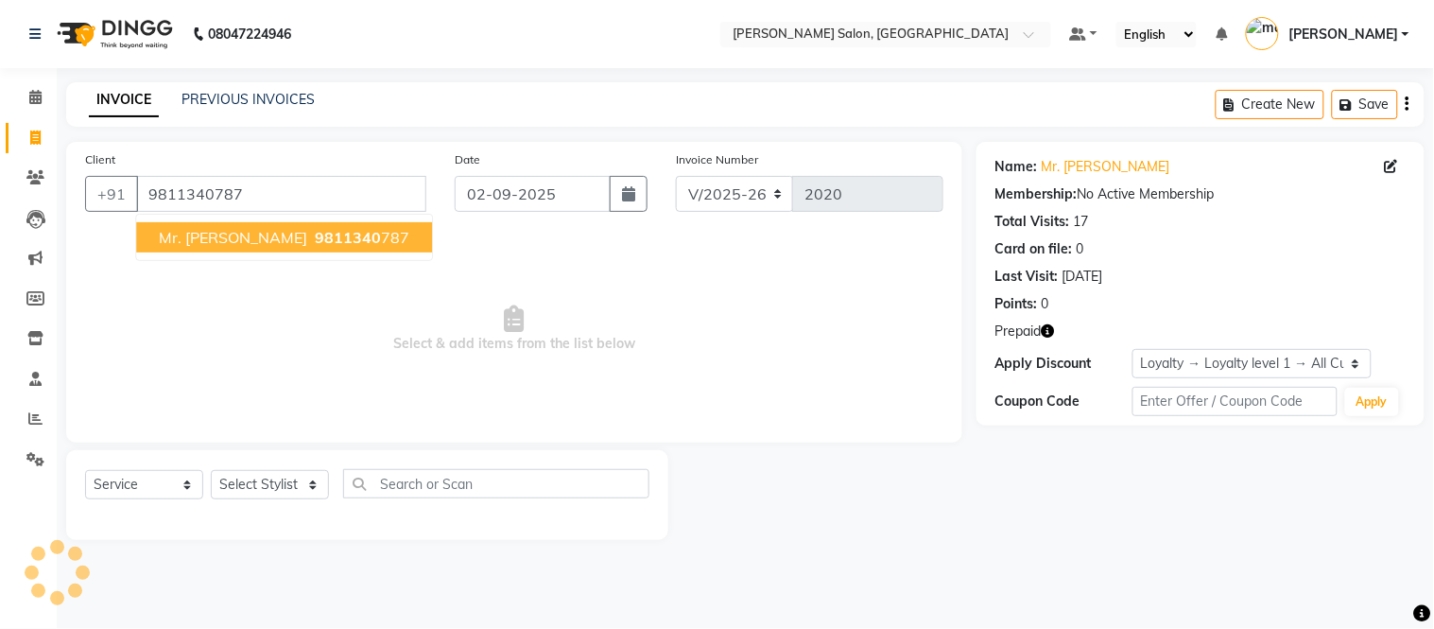
click at [209, 234] on span "Mr. [PERSON_NAME]" at bounding box center [233, 237] width 148 height 19
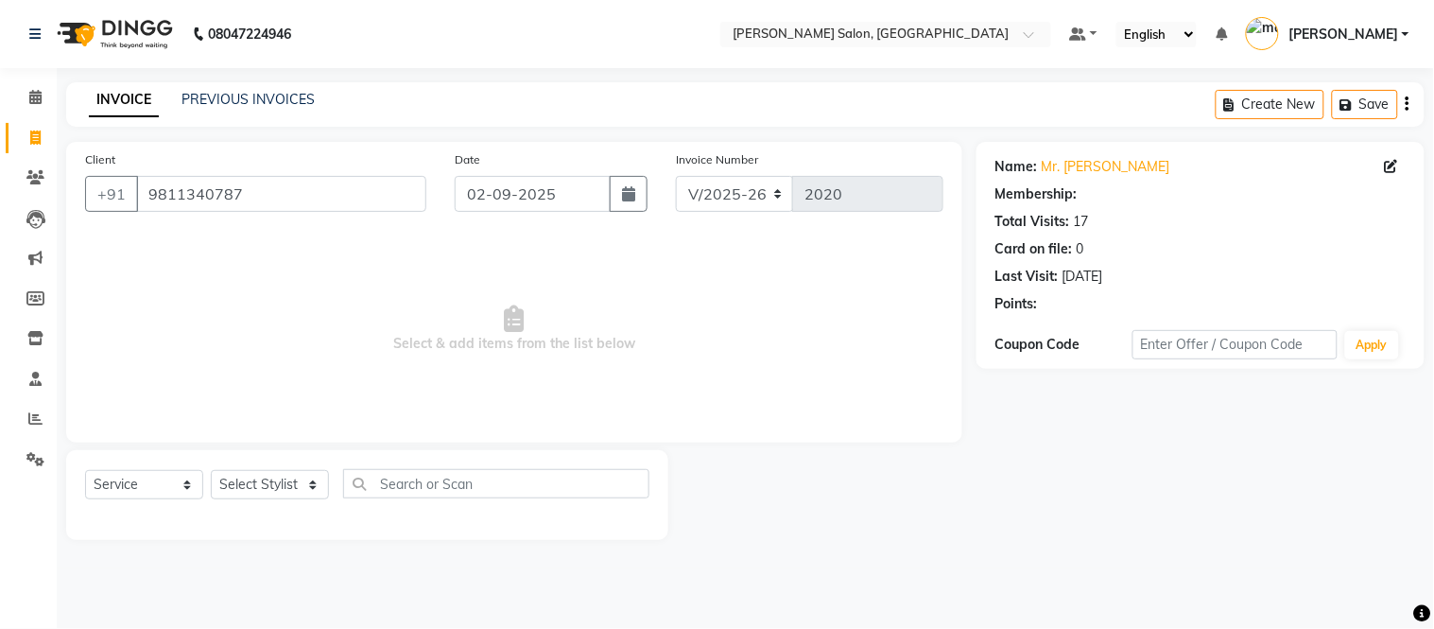
select select "1: Object"
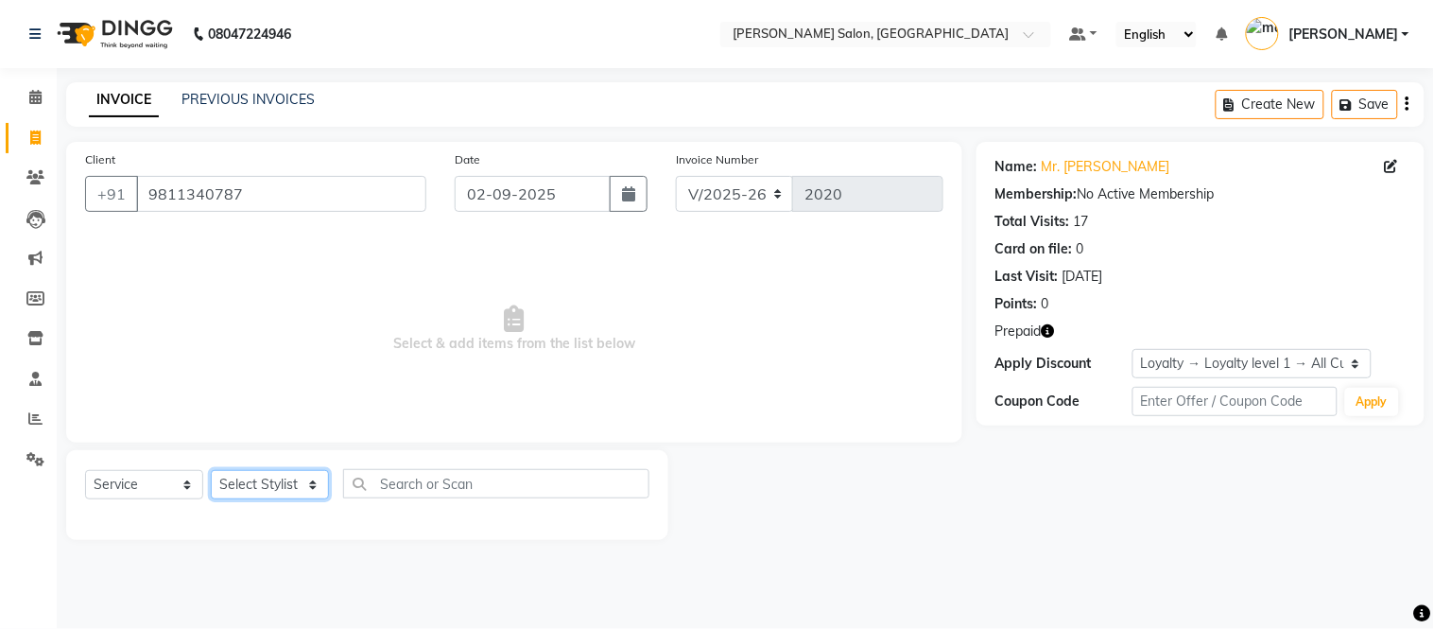
click at [315, 485] on select "Select Stylist [PERSON_NAME] [PERSON_NAME] [PERSON_NAME] [PERSON_NAME] [PERSON_…" at bounding box center [270, 484] width 118 height 29
select select "85906"
click at [211, 471] on select "Select Stylist [PERSON_NAME] [PERSON_NAME] [PERSON_NAME] [PERSON_NAME] [PERSON_…" at bounding box center [270, 484] width 118 height 29
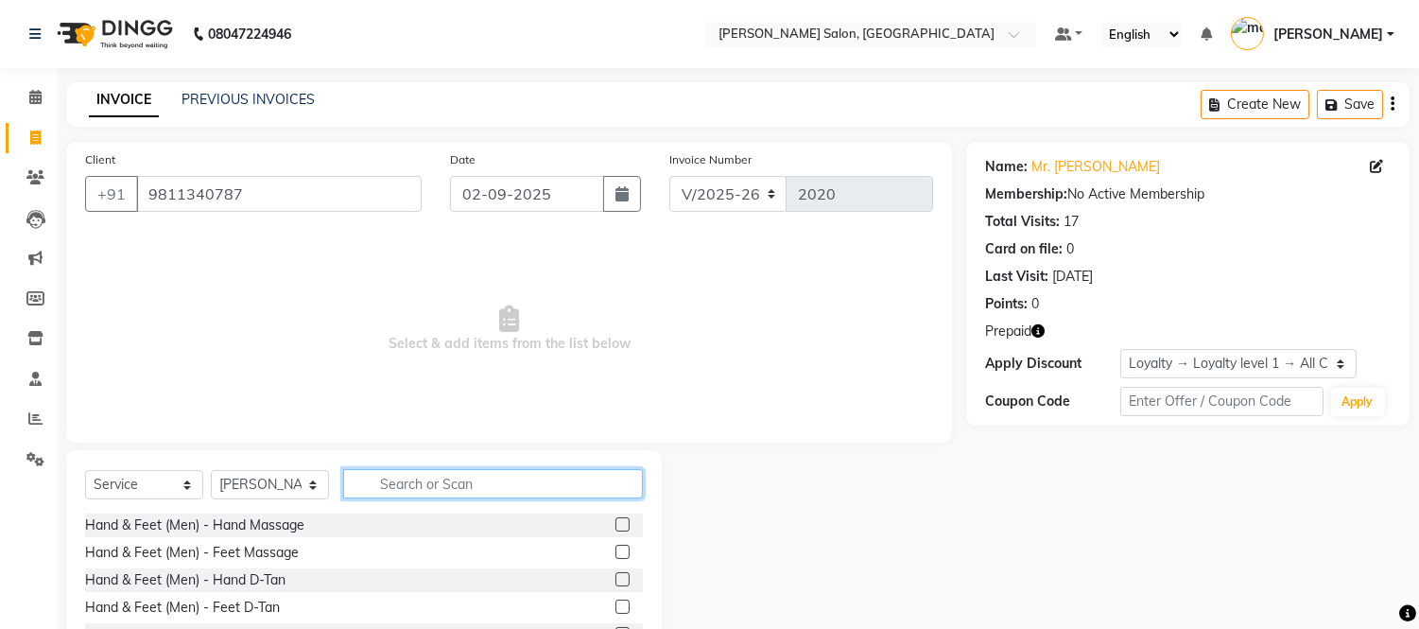
click at [391, 477] on input "text" at bounding box center [493, 483] width 300 height 29
type input "f"
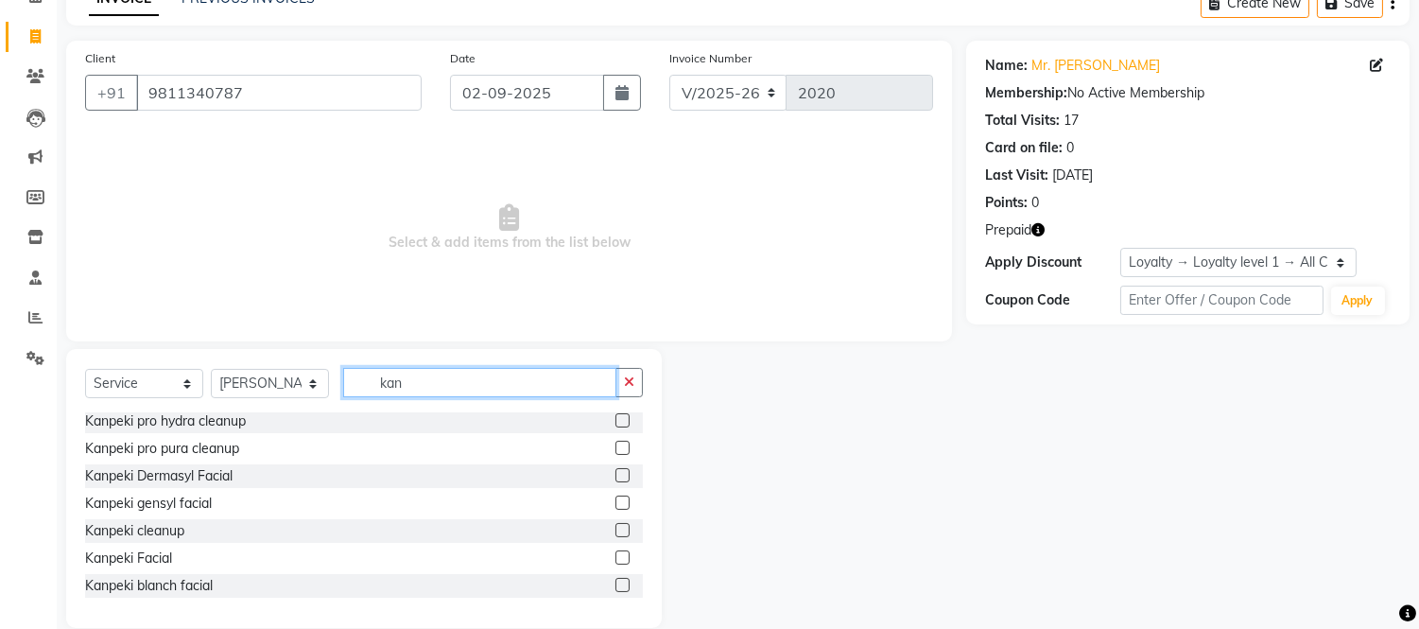
scroll to position [104, 0]
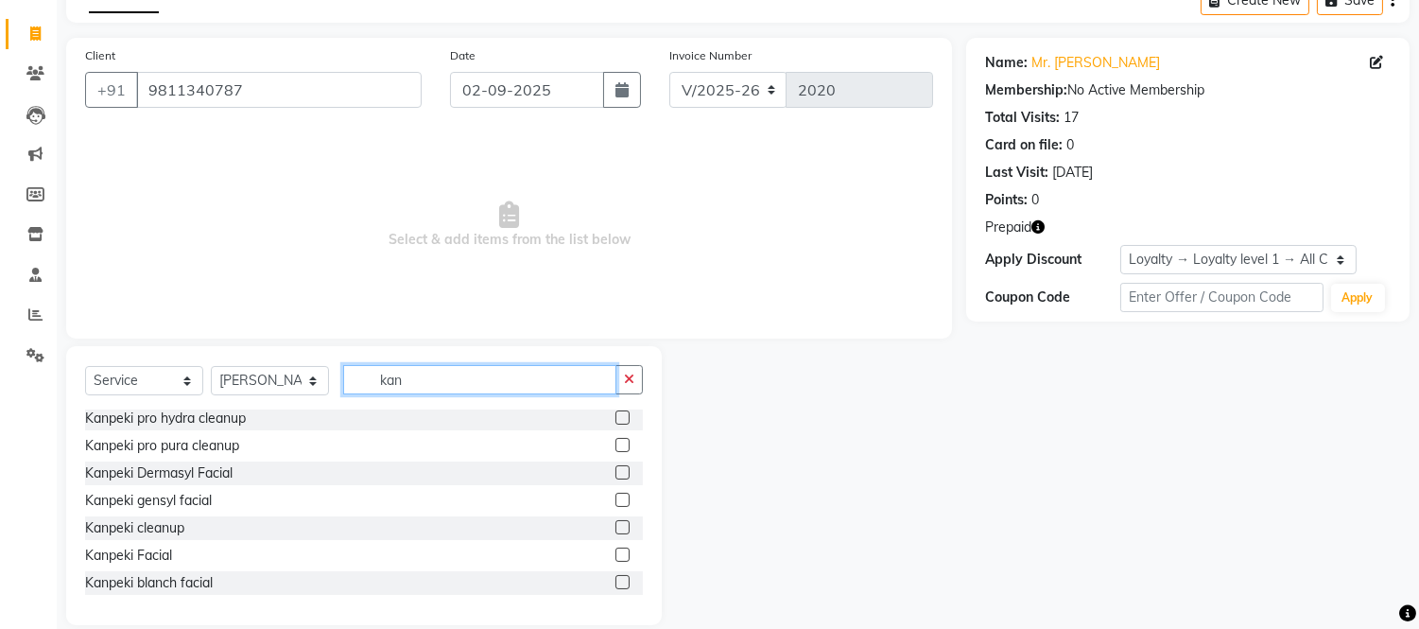
type input "kan"
click at [616, 551] on label at bounding box center [623, 554] width 14 height 14
click at [616, 551] on input "checkbox" at bounding box center [622, 555] width 12 height 12
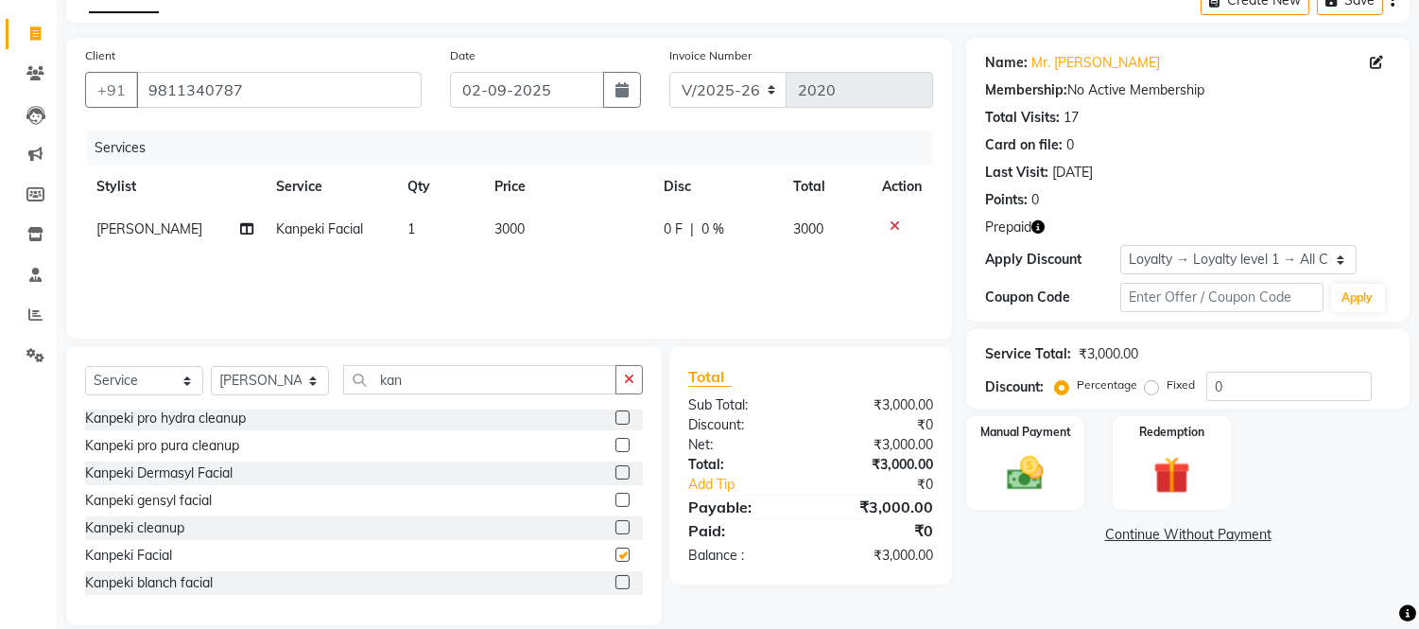
checkbox input "false"
click at [514, 227] on span "3000" at bounding box center [510, 228] width 30 height 17
select select "85906"
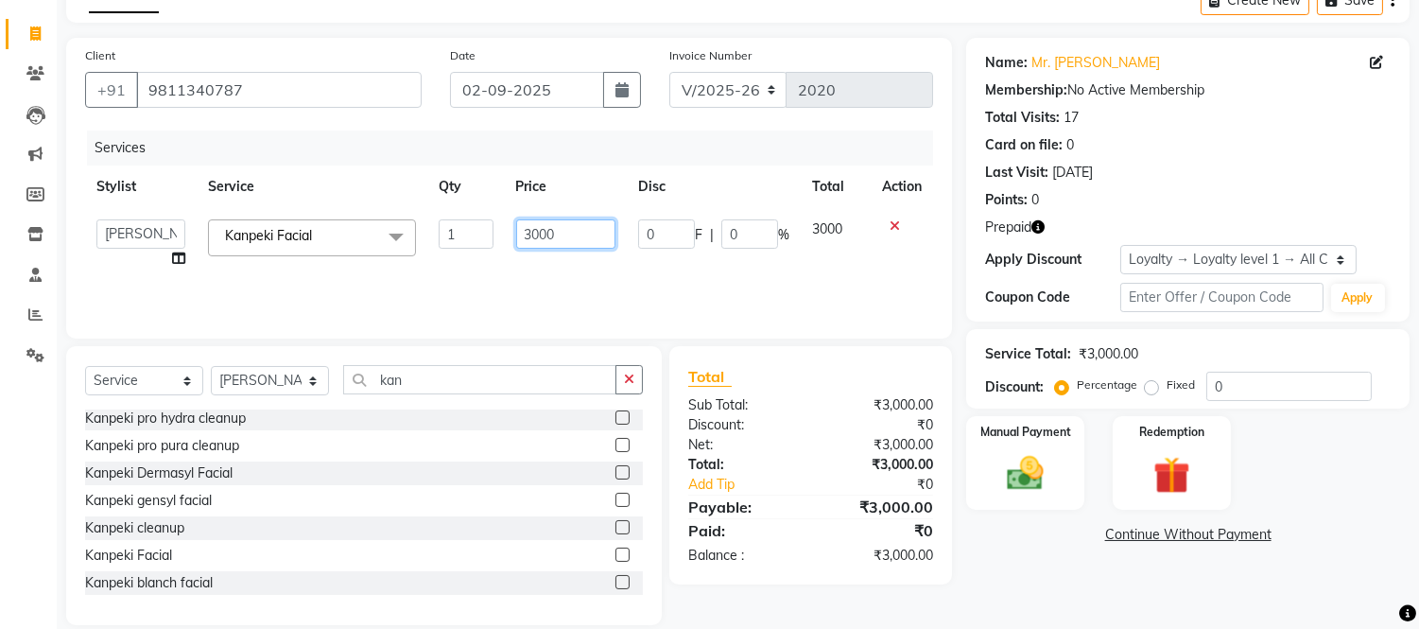
click at [561, 233] on input "3000" at bounding box center [565, 233] width 99 height 29
type input "3"
type input "3500"
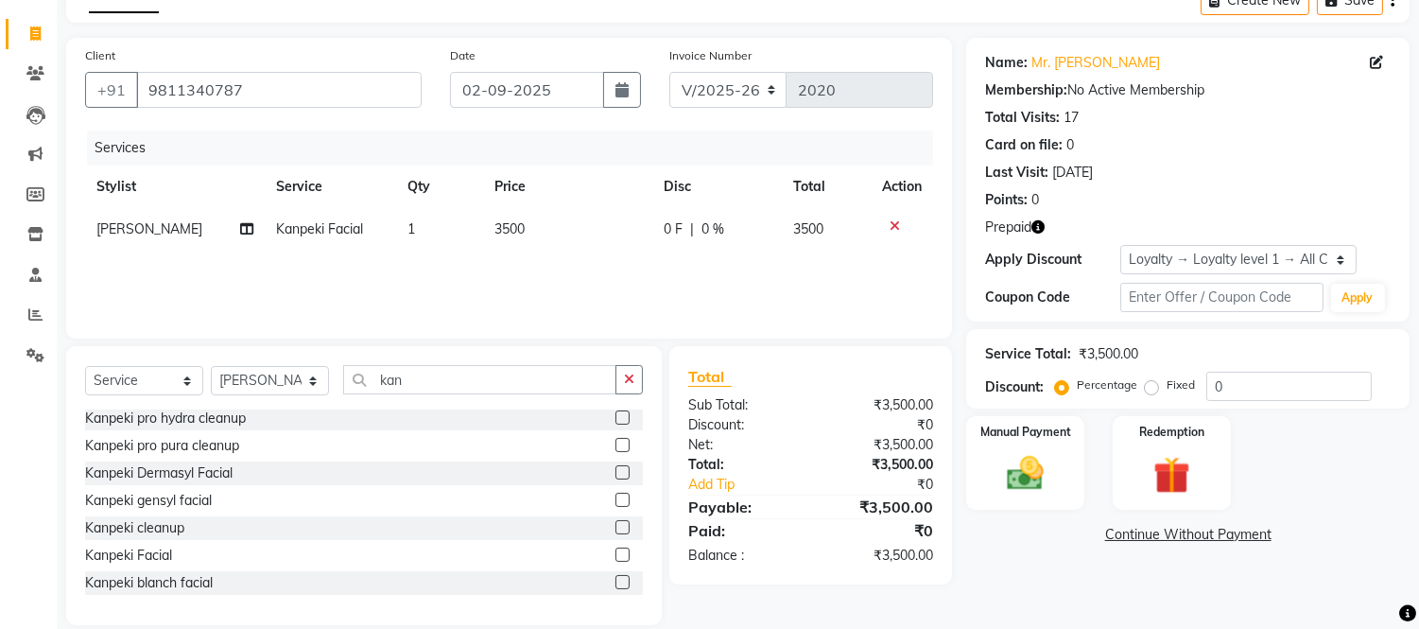
click at [615, 285] on div "Services Stylist Service Qty Price Disc Total Action [PERSON_NAME] Kanpeki Faci…" at bounding box center [509, 224] width 848 height 189
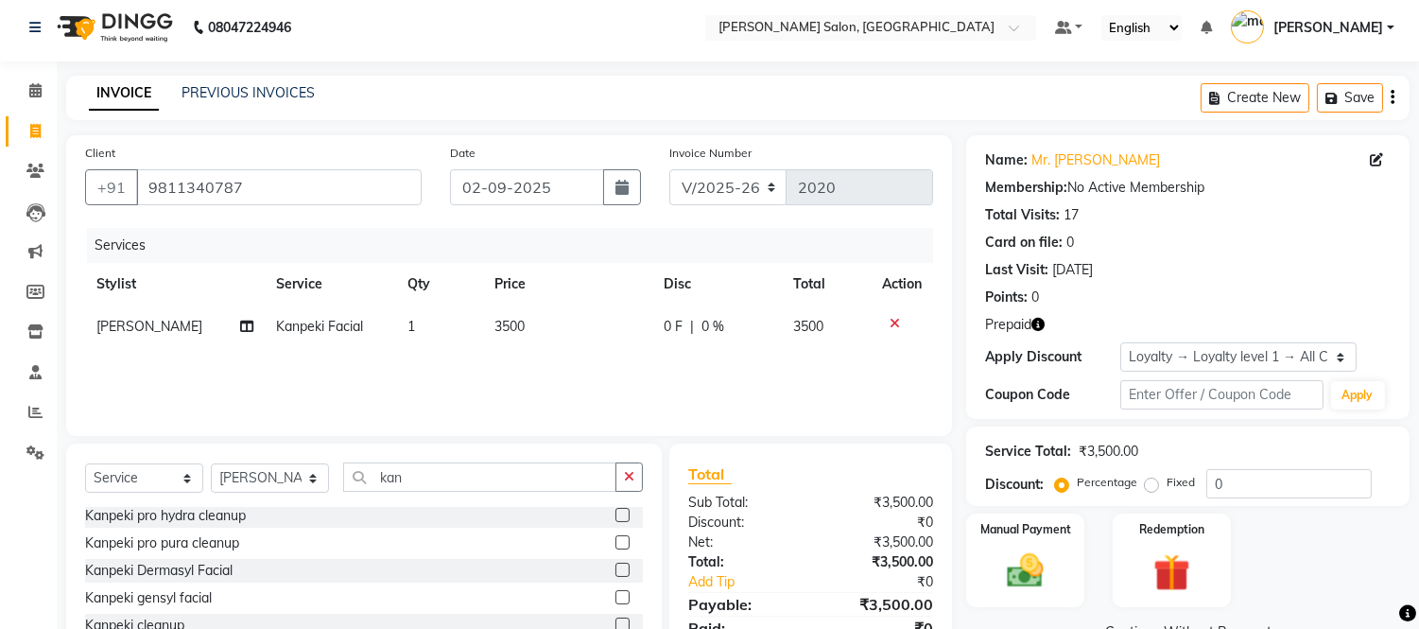
scroll to position [0, 0]
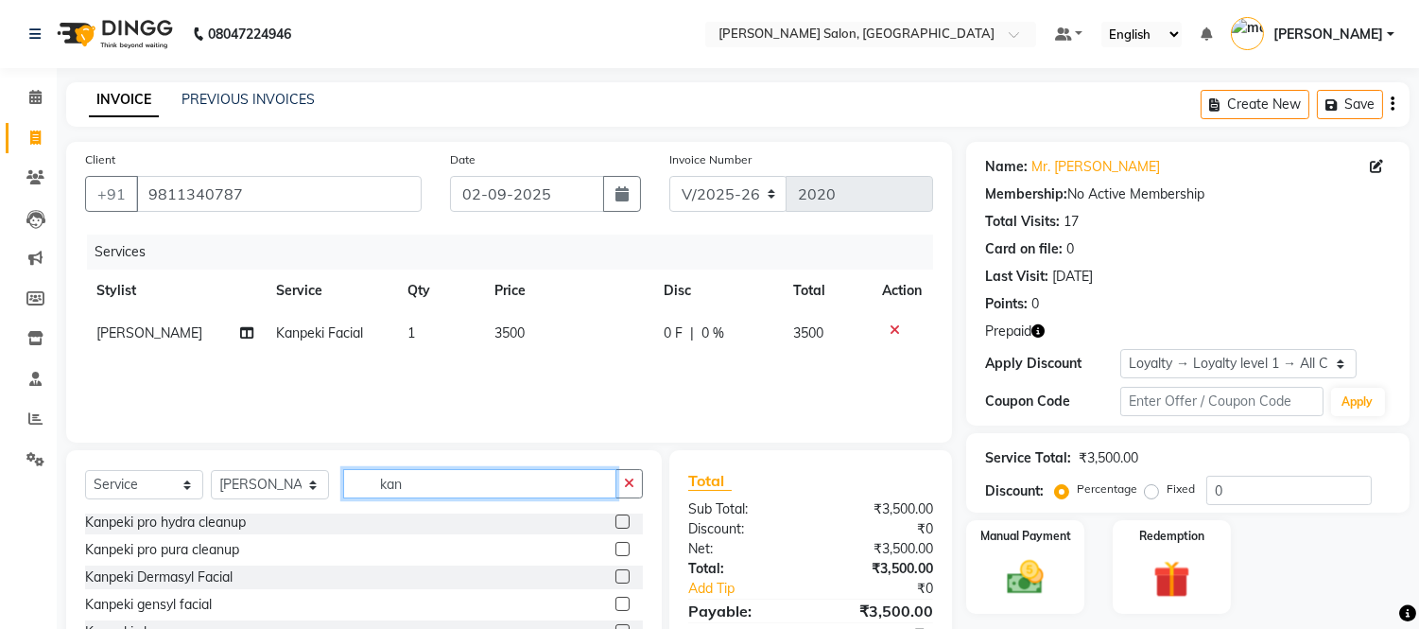
click at [449, 487] on input "kan" at bounding box center [479, 483] width 273 height 29
type input "k"
type input "face d"
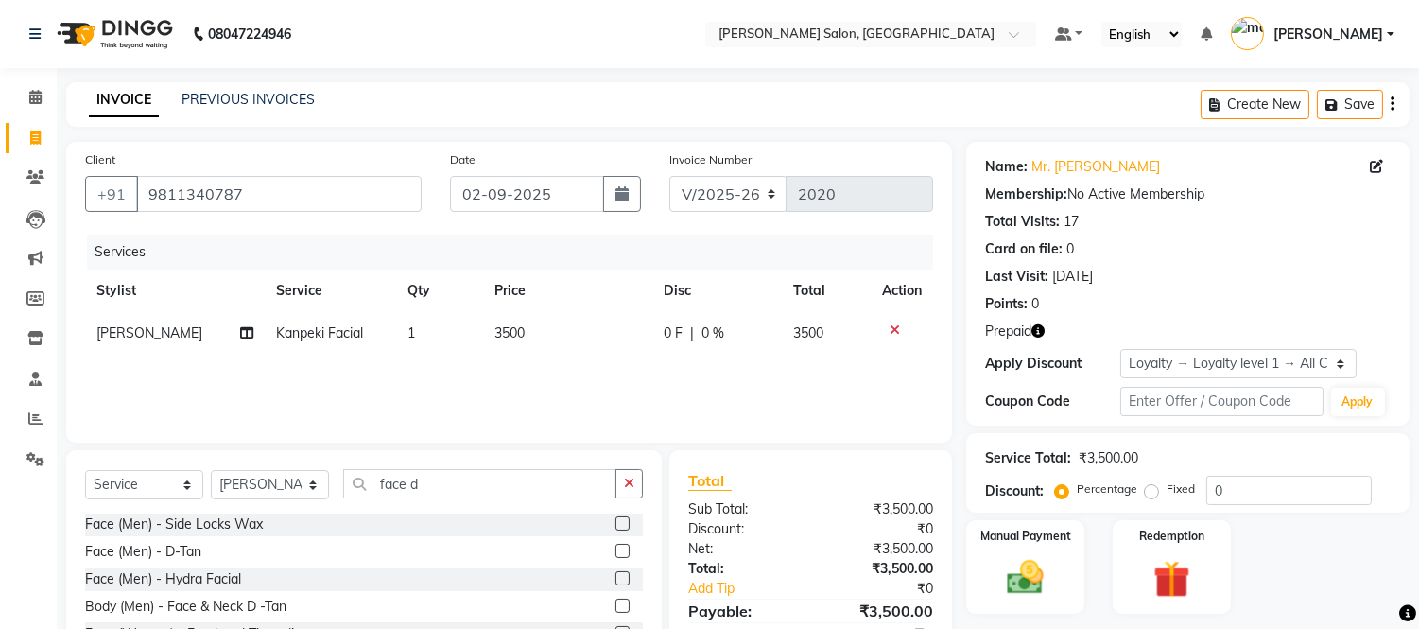
click at [616, 548] on label at bounding box center [623, 551] width 14 height 14
click at [616, 548] on input "checkbox" at bounding box center [622, 552] width 12 height 12
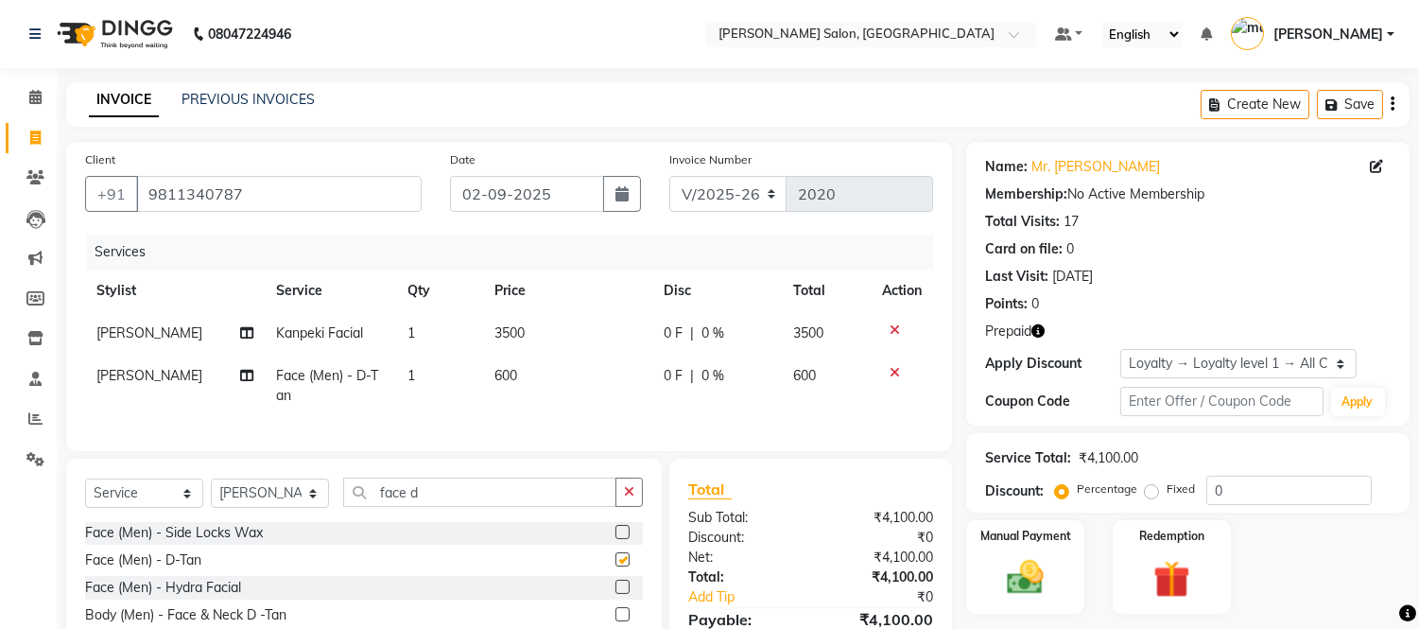
checkbox input "false"
click at [466, 507] on input "face d" at bounding box center [479, 491] width 273 height 29
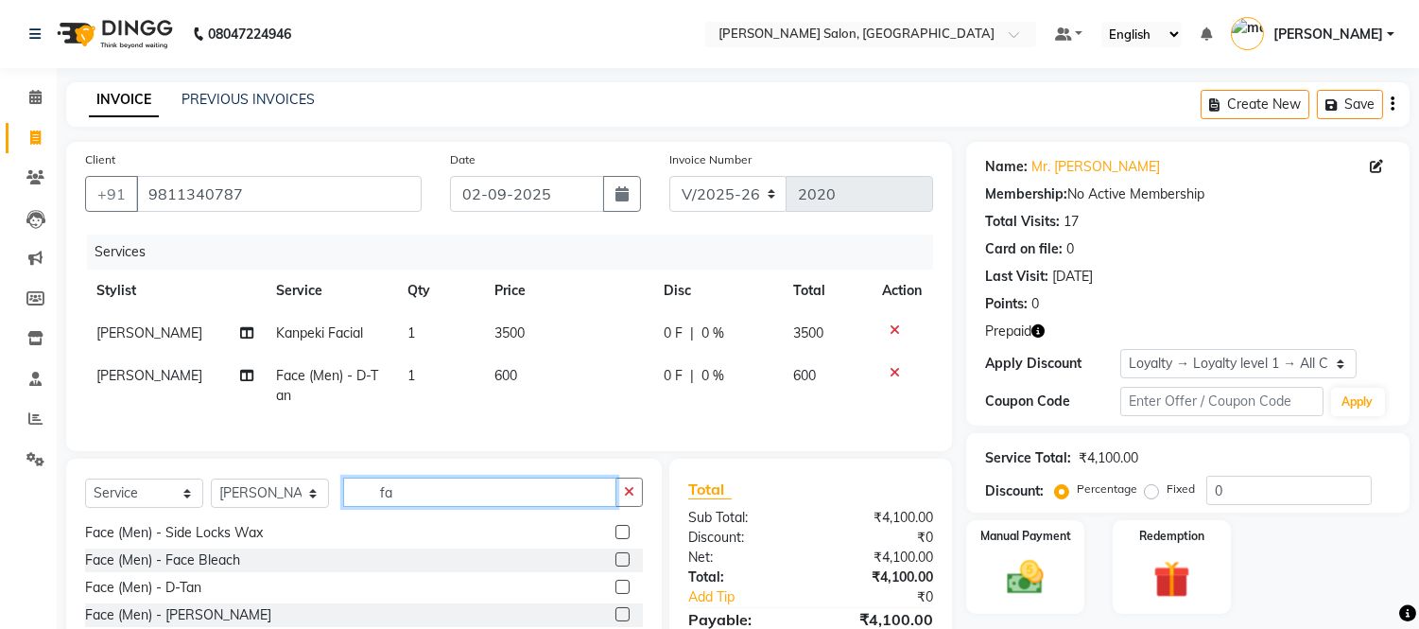
type input "f"
type input "hair c"
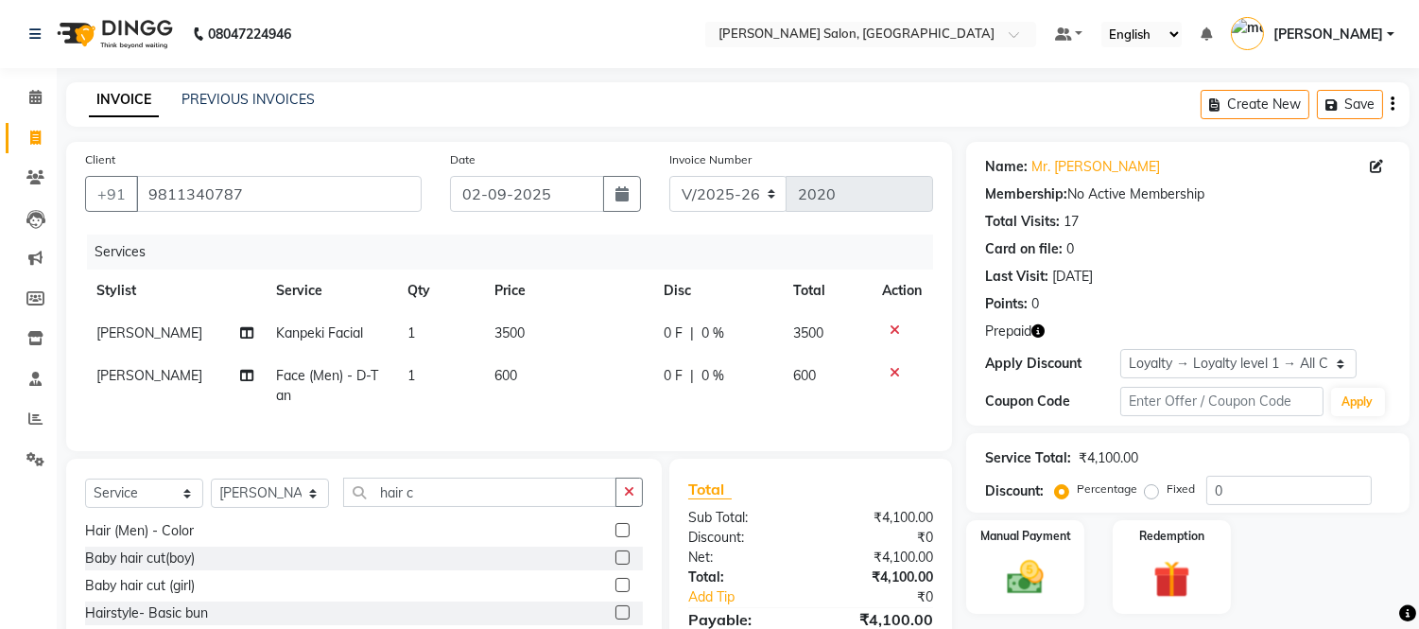
click at [616, 537] on label at bounding box center [623, 530] width 14 height 14
click at [616, 537] on input "checkbox" at bounding box center [622, 531] width 12 height 12
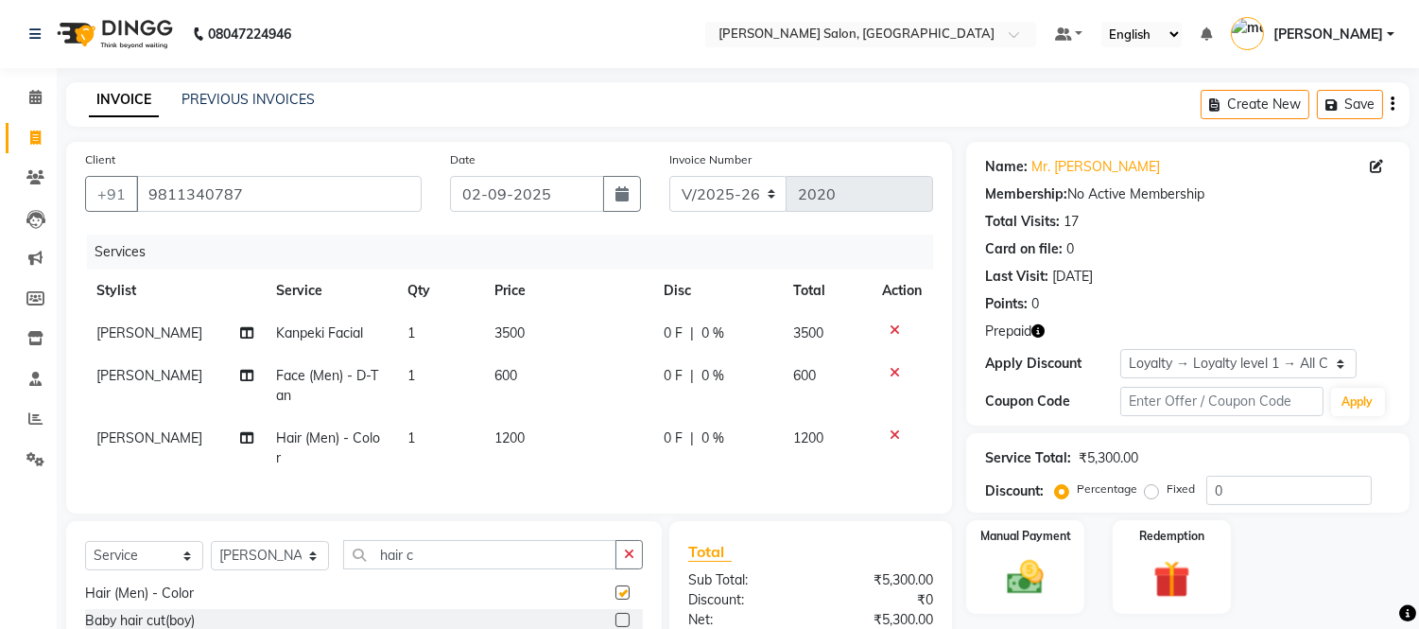
checkbox input "false"
click at [496, 556] on input "hair c" at bounding box center [479, 554] width 273 height 29
click at [893, 428] on icon at bounding box center [895, 434] width 10 height 13
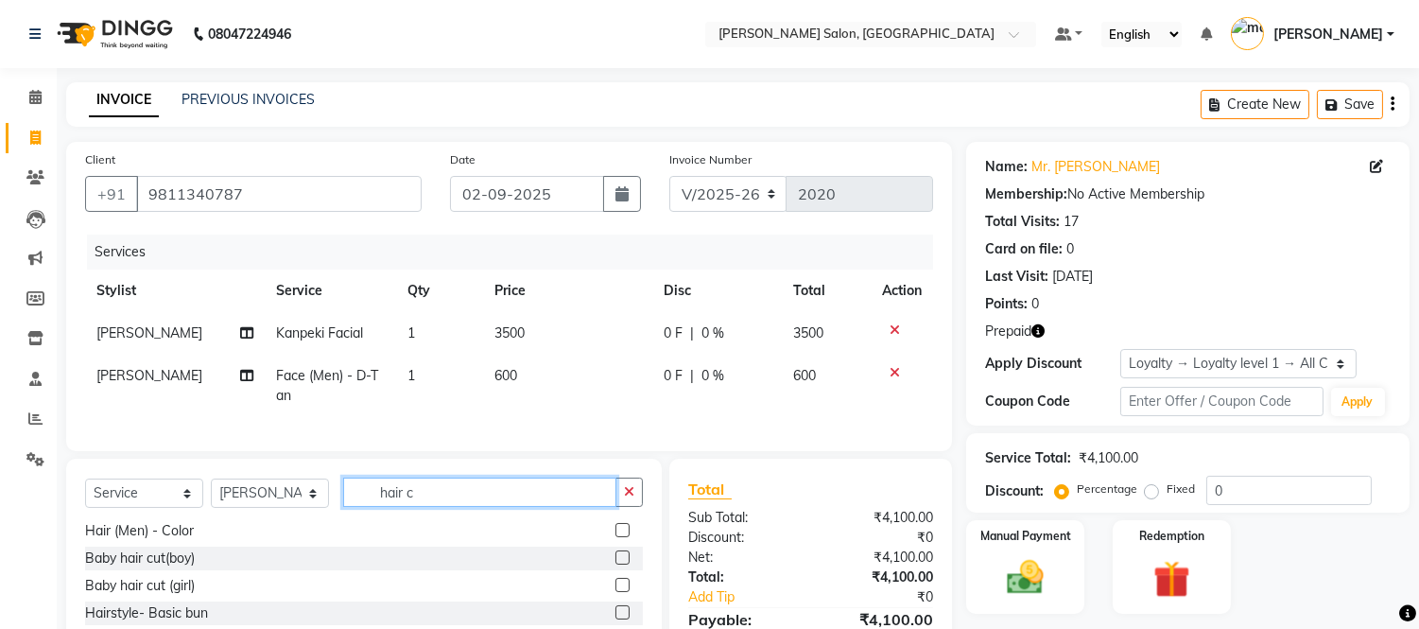
click at [535, 507] on input "hair c" at bounding box center [479, 491] width 273 height 29
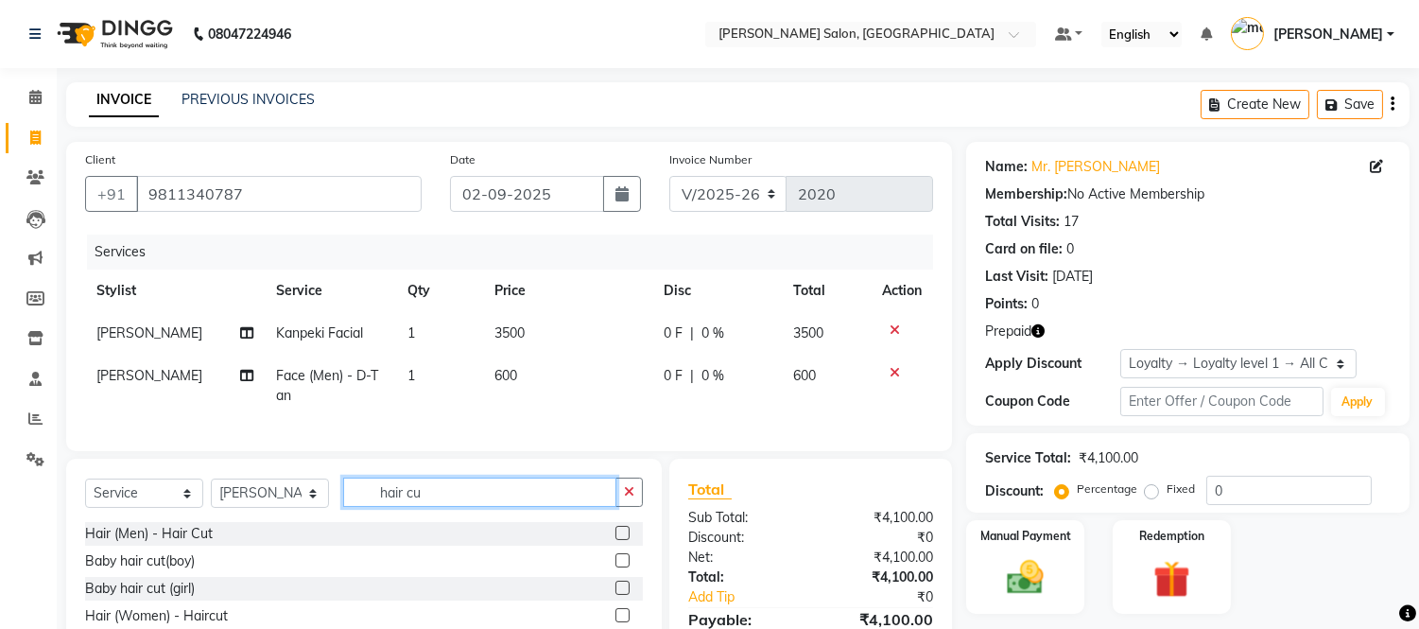
scroll to position [0, 0]
type input "hair cut"
click at [619, 540] on label at bounding box center [623, 533] width 14 height 14
click at [619, 540] on input "checkbox" at bounding box center [622, 534] width 12 height 12
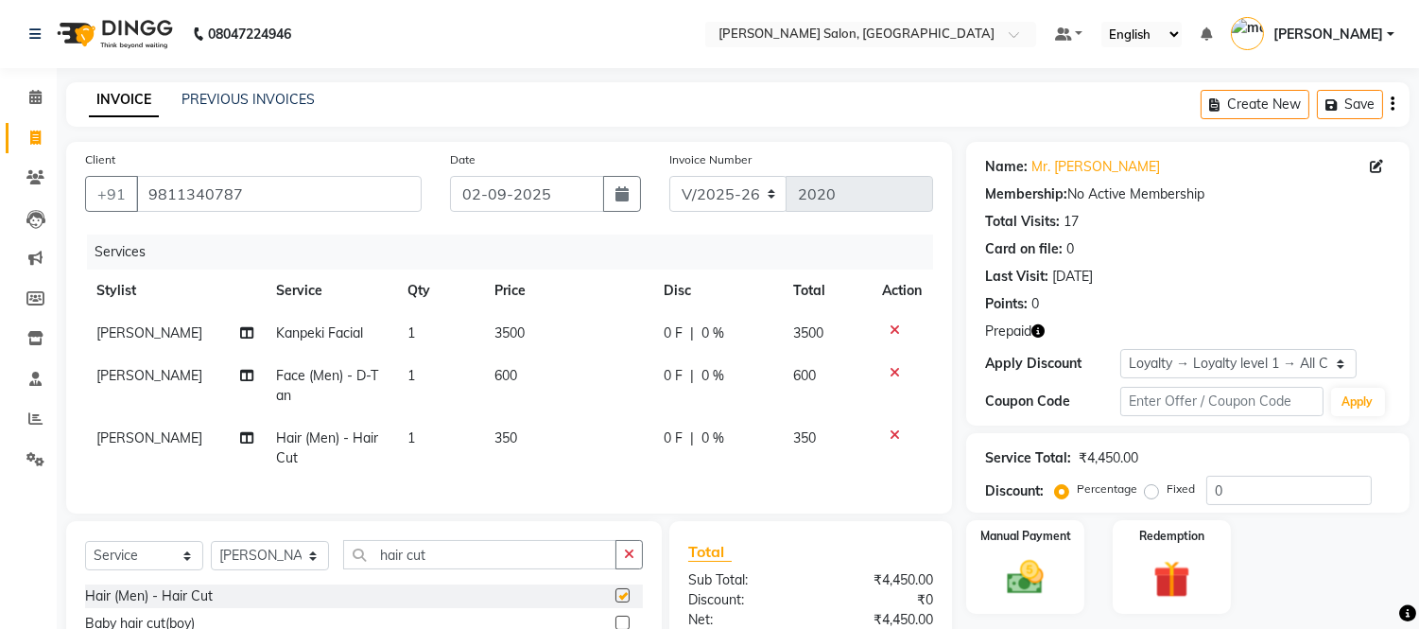
checkbox input "false"
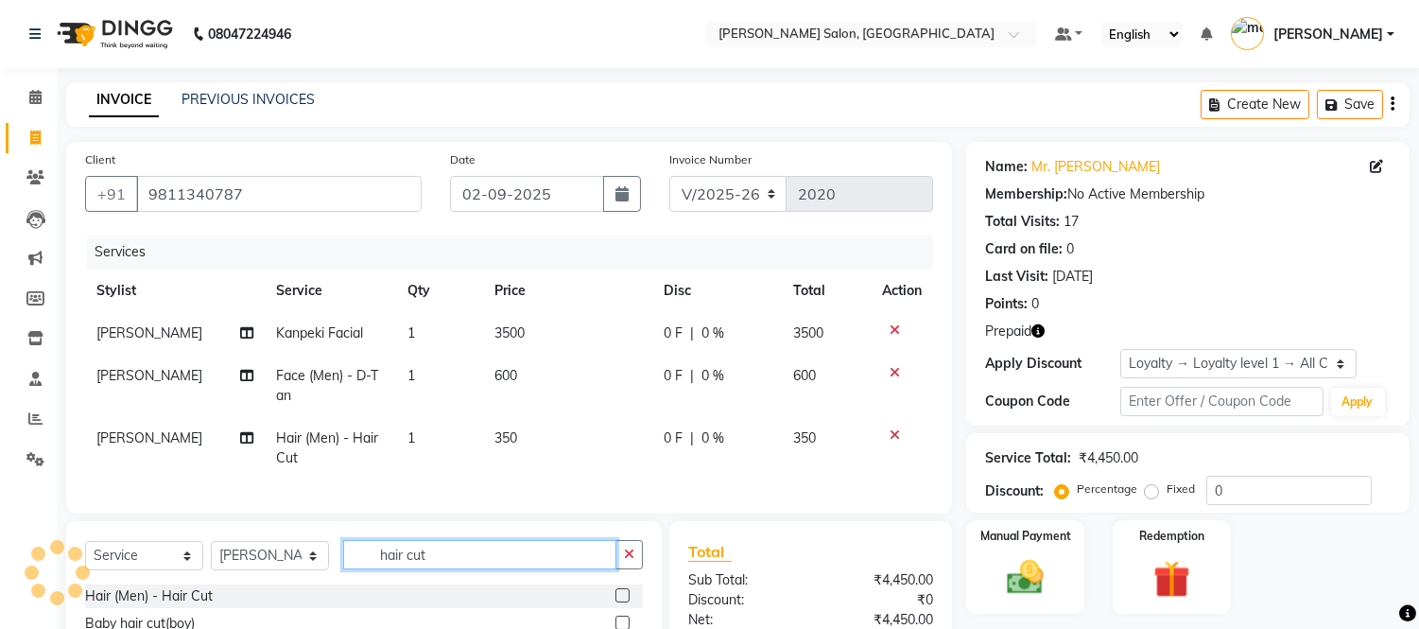
click at [483, 569] on input "hair cut" at bounding box center [479, 554] width 273 height 29
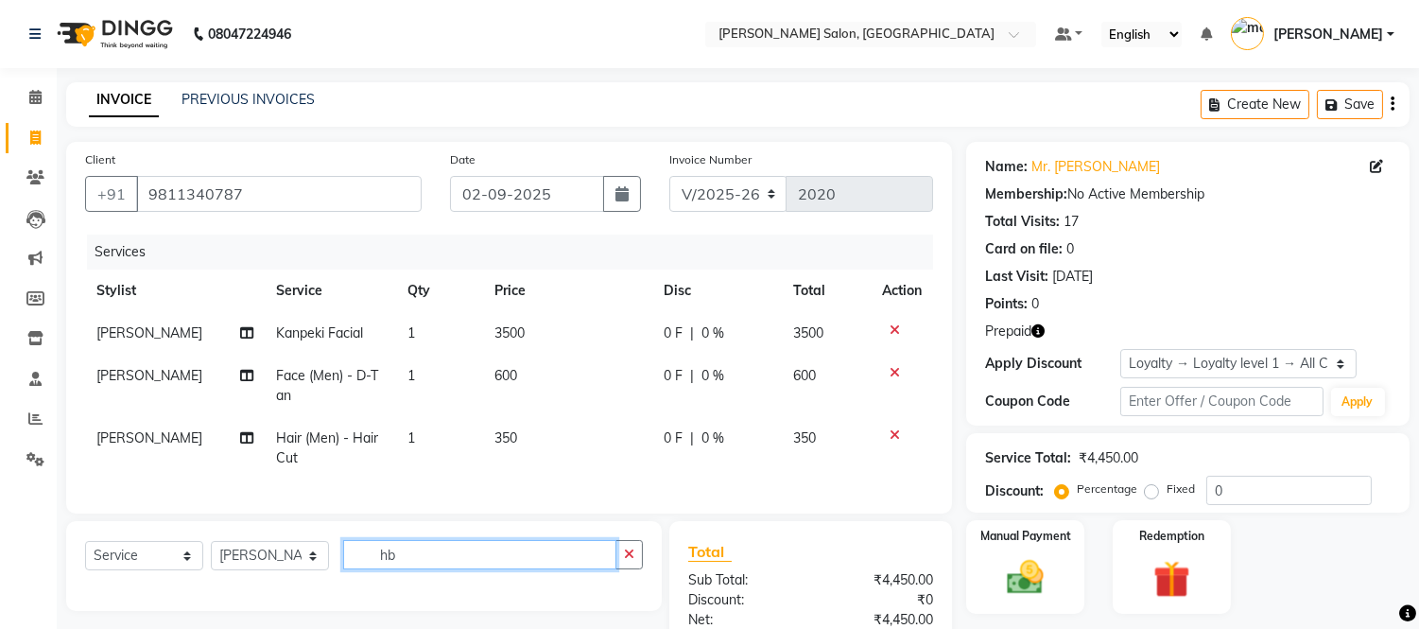
type input "h"
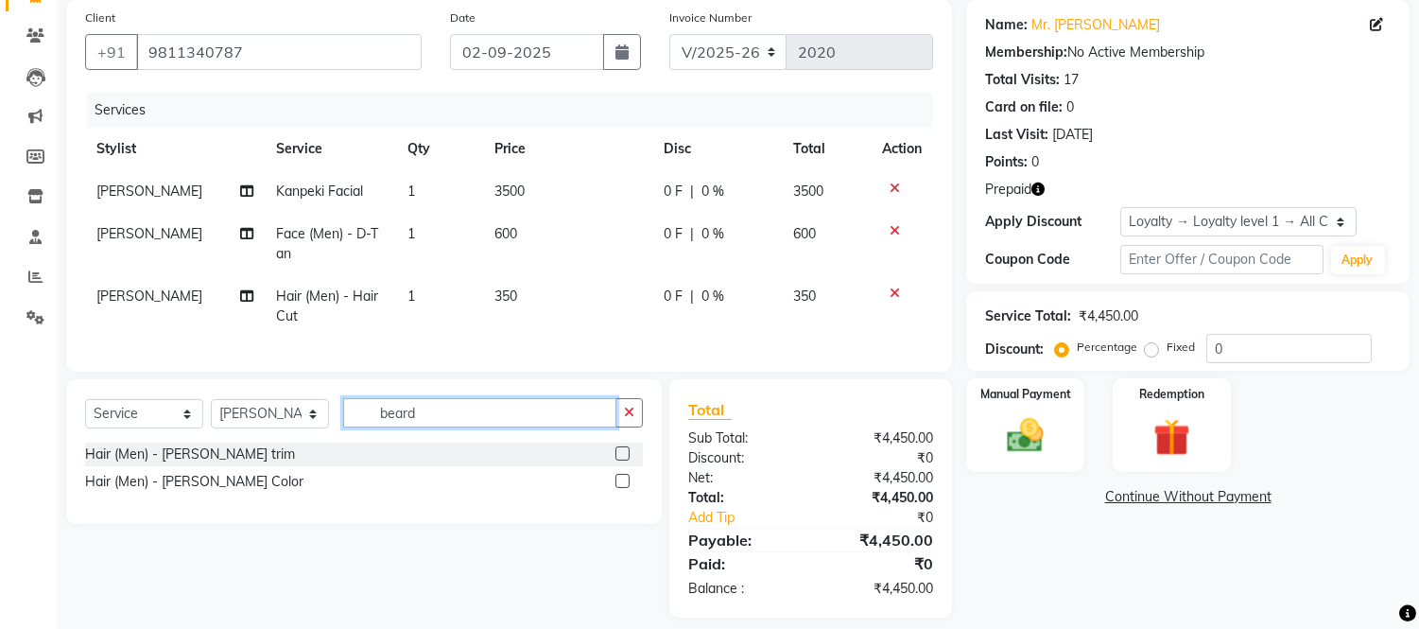
scroll to position [143, 0]
type input "beard"
click at [624, 460] on label at bounding box center [623, 452] width 14 height 14
click at [624, 460] on input "checkbox" at bounding box center [622, 453] width 12 height 12
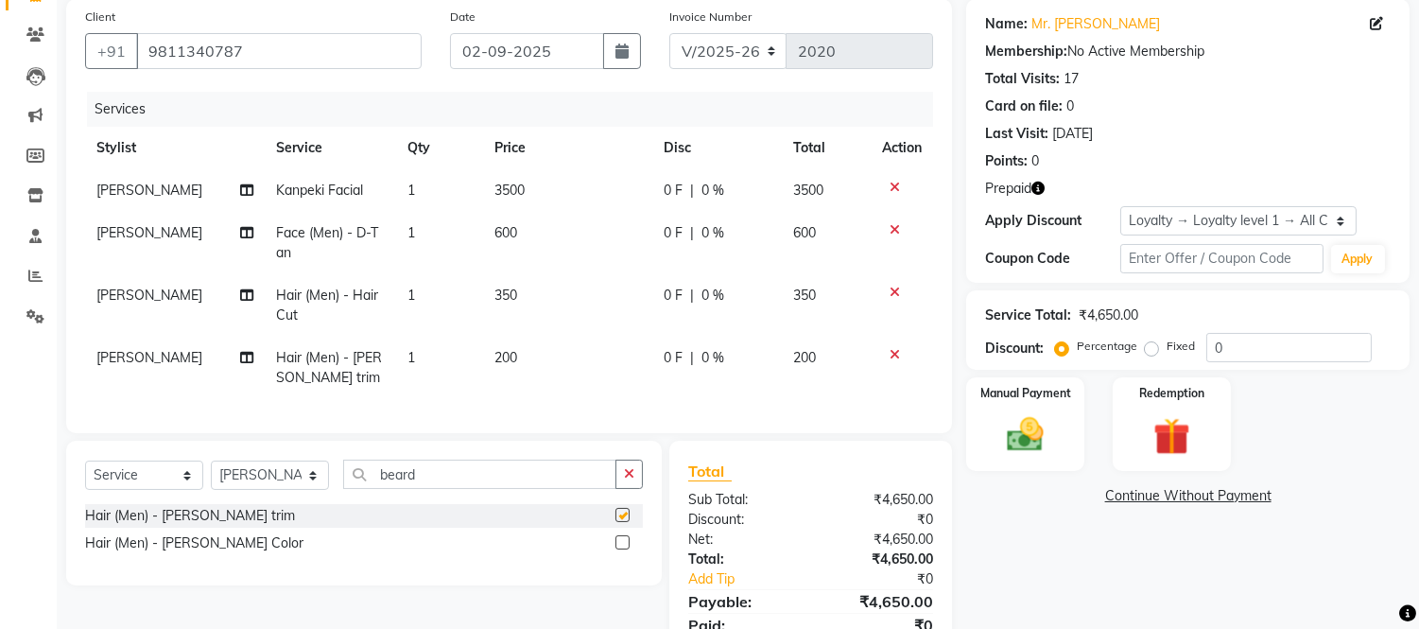
checkbox input "false"
click at [1235, 346] on input "0" at bounding box center [1288, 347] width 165 height 29
click at [526, 195] on td "3500" at bounding box center [567, 190] width 169 height 43
select select "85906"
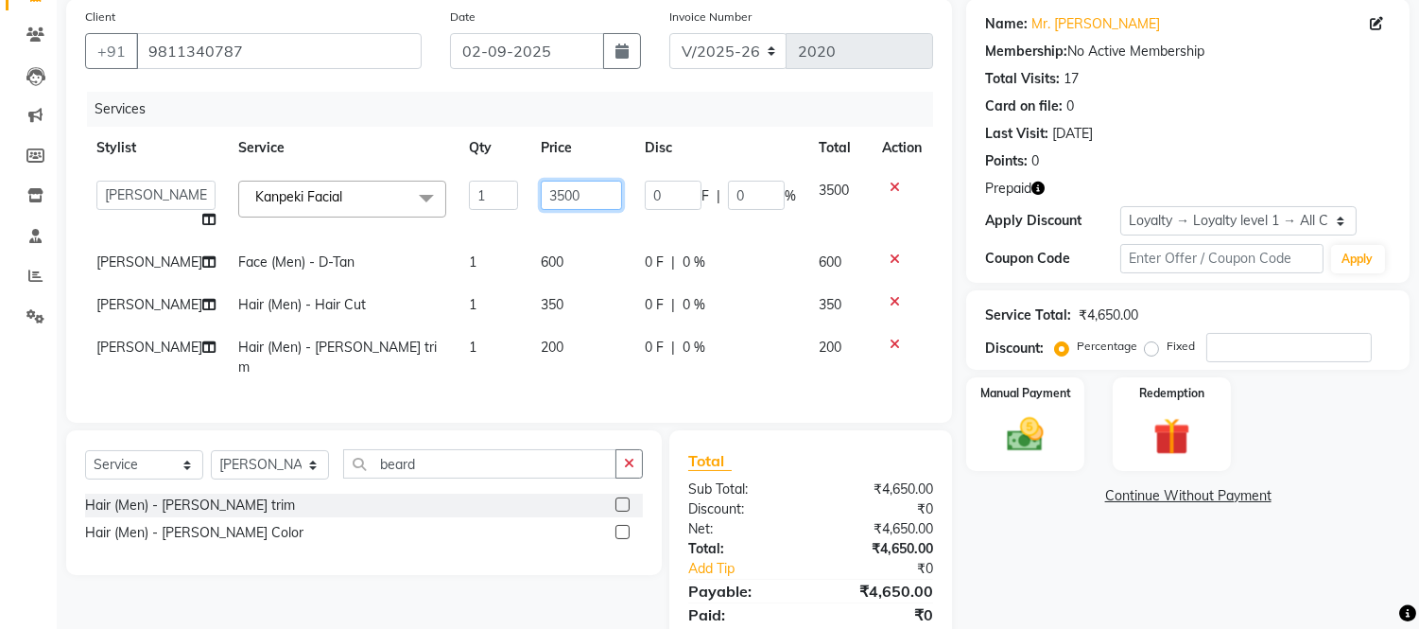
click at [561, 195] on input "3500" at bounding box center [581, 195] width 81 height 29
type input "3"
type input "3000"
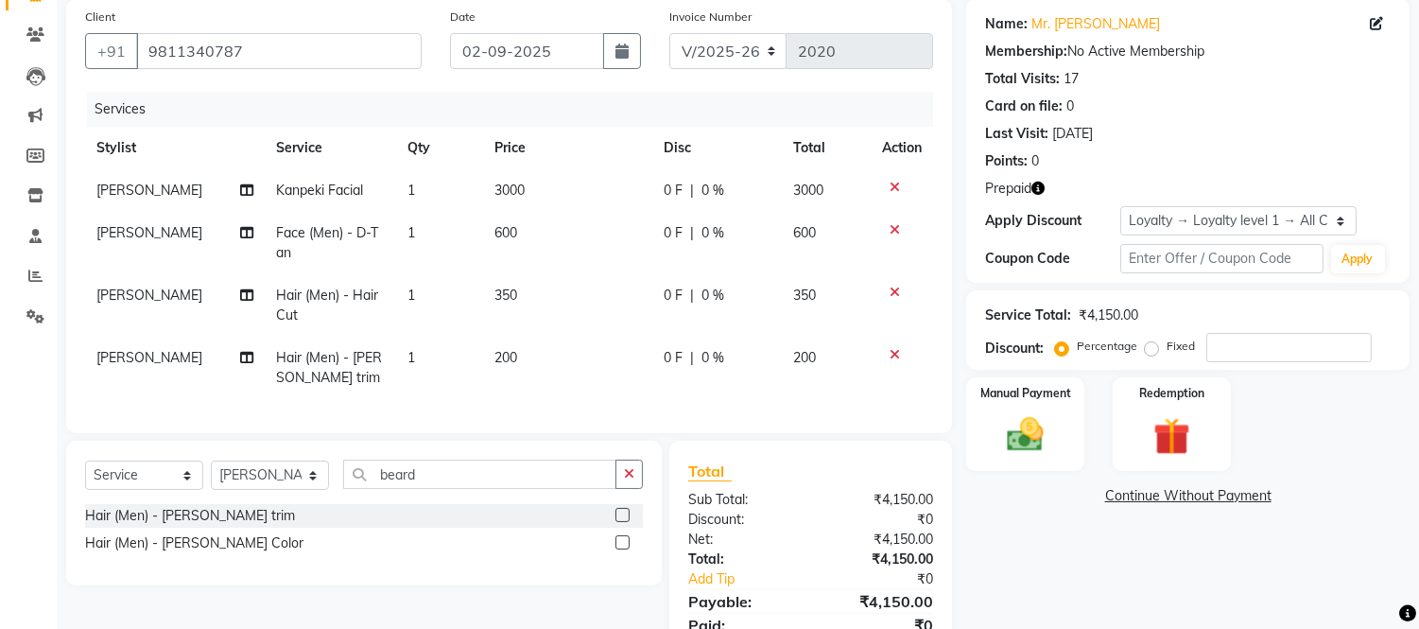
click at [571, 314] on td "350" at bounding box center [567, 305] width 169 height 62
select select "85906"
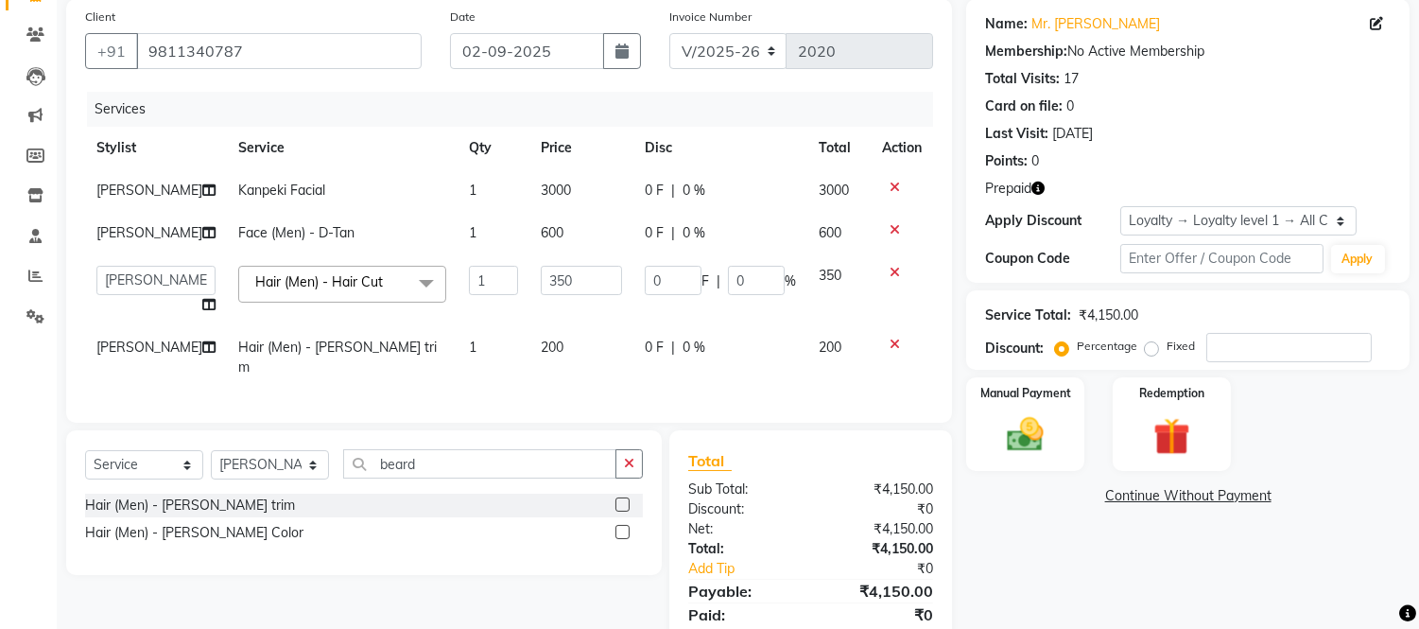
click at [570, 403] on div "Client [PHONE_NUMBER] Date [DATE] Invoice Number V/2025 V/[PHONE_NUMBER] Servic…" at bounding box center [509, 211] width 886 height 424
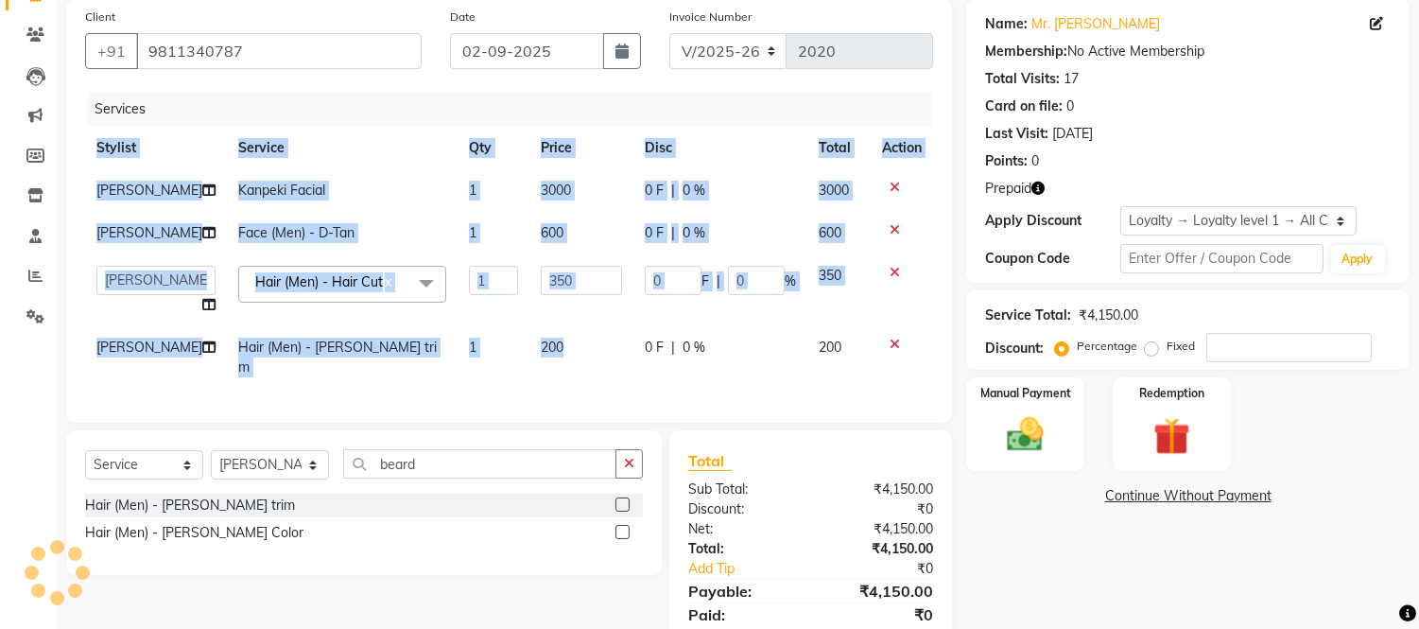
drag, startPoint x: 570, startPoint y: 417, endPoint x: 558, endPoint y: 355, distance: 63.6
click at [558, 355] on div "Client [PHONE_NUMBER] Date [DATE] Invoice Number V/2025 V/[PHONE_NUMBER] Servic…" at bounding box center [509, 211] width 886 height 424
click at [555, 341] on td "200" at bounding box center [581, 357] width 104 height 62
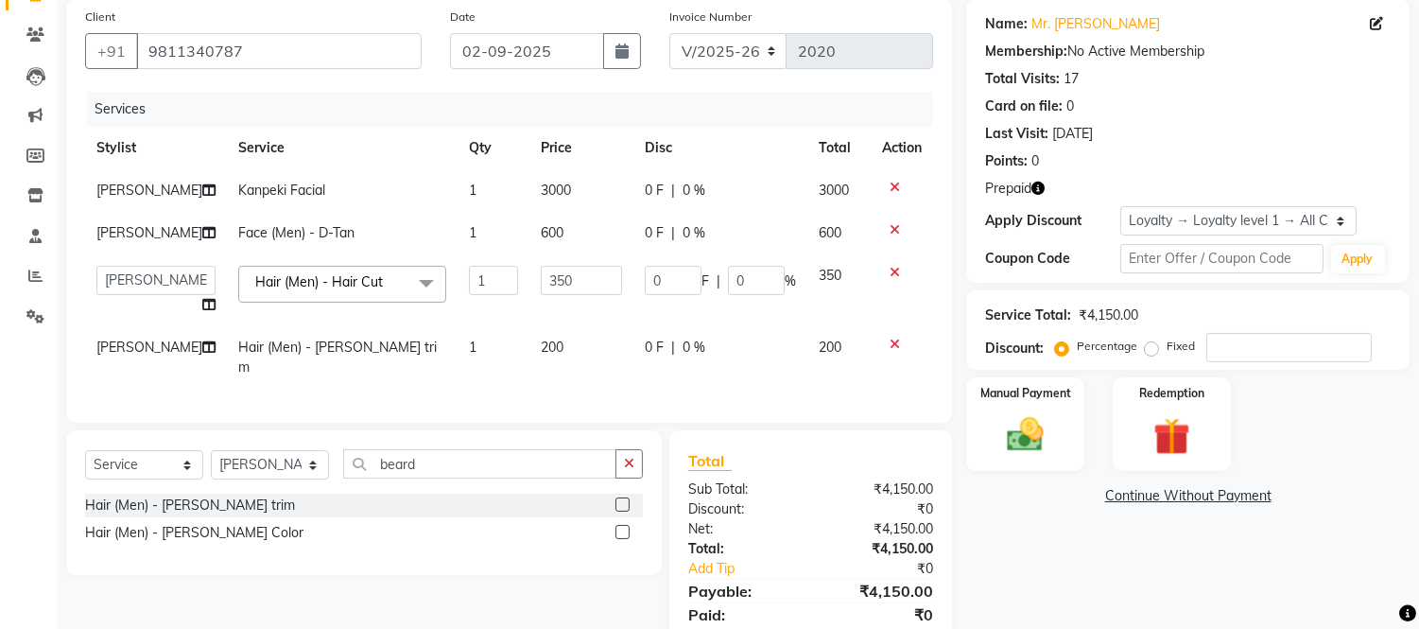
select select "85906"
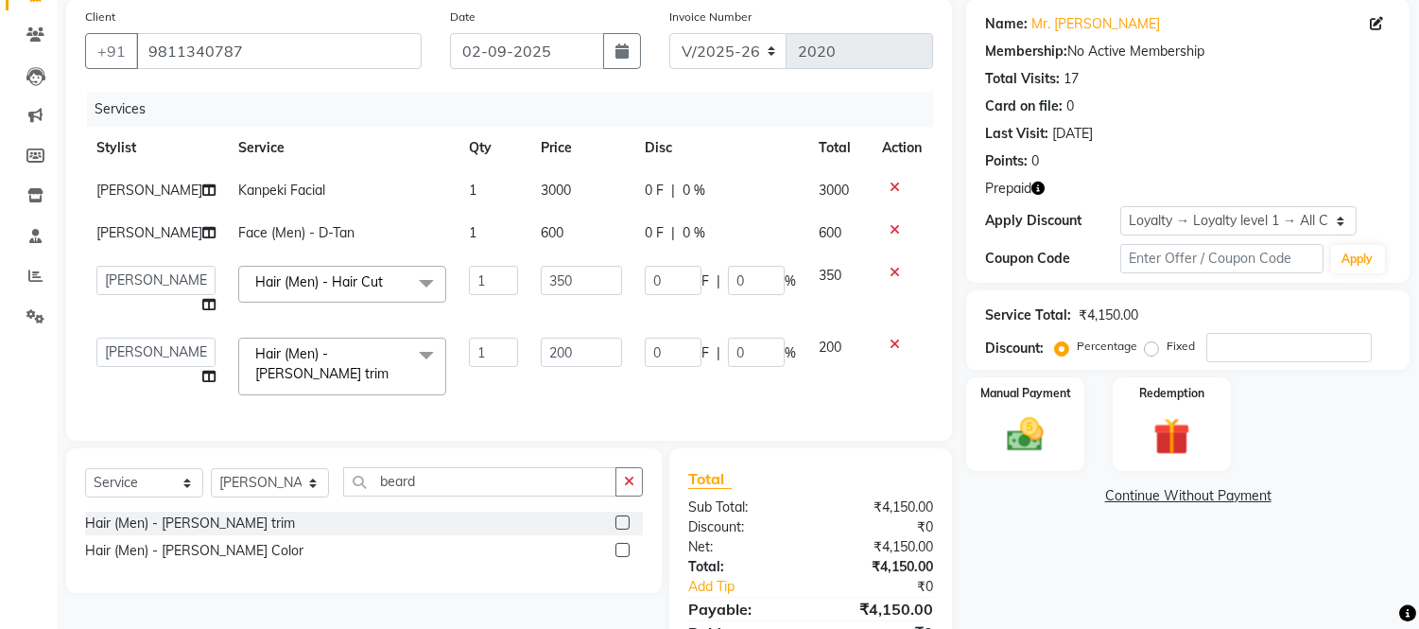
click at [550, 391] on td "200" at bounding box center [581, 366] width 104 height 80
click at [1224, 347] on input "number" at bounding box center [1288, 347] width 165 height 29
type input "2"
type input "7"
type input "2"
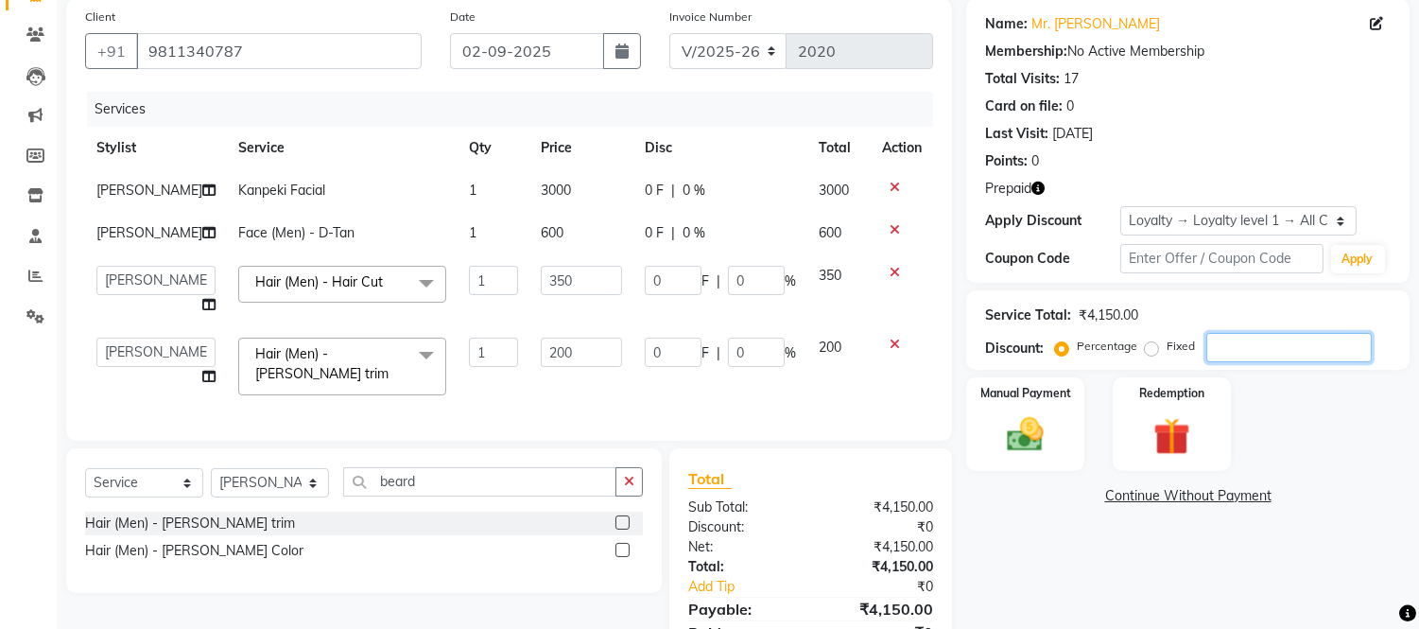
type input "4"
type input "2"
type input "25"
type input "87.5"
type input "25"
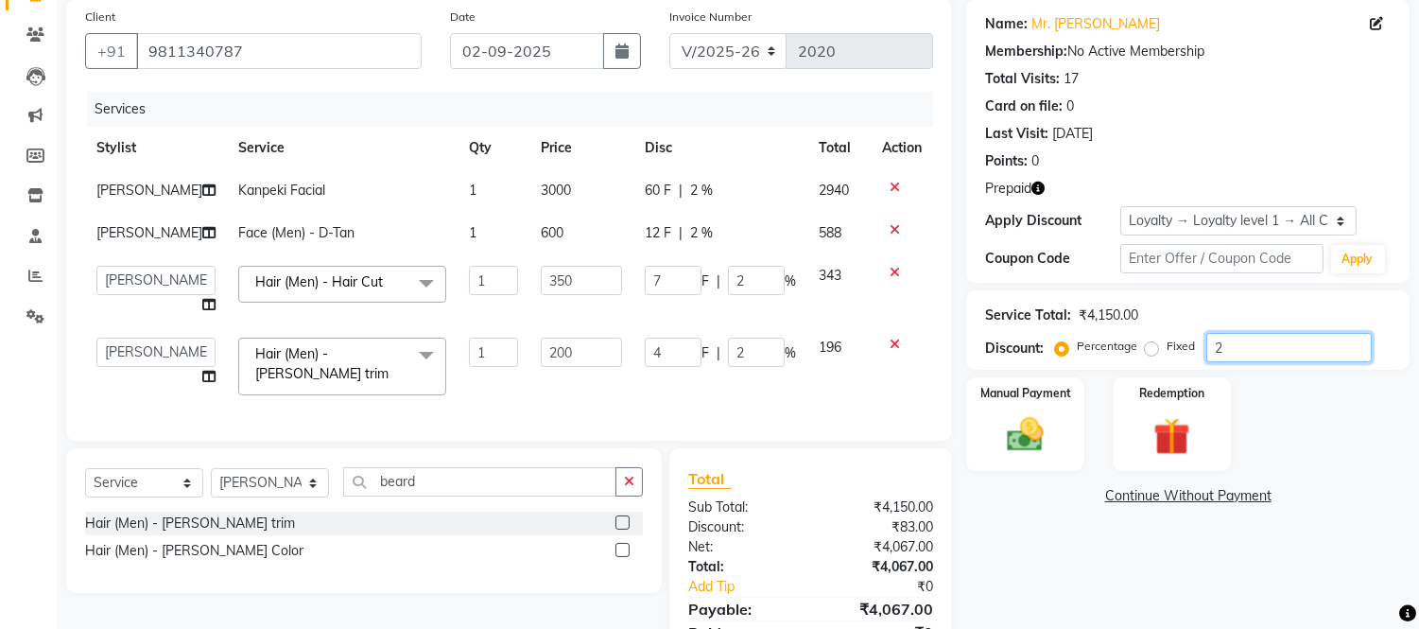
type input "50"
type input "25"
type input "2"
type input "7"
type input "2"
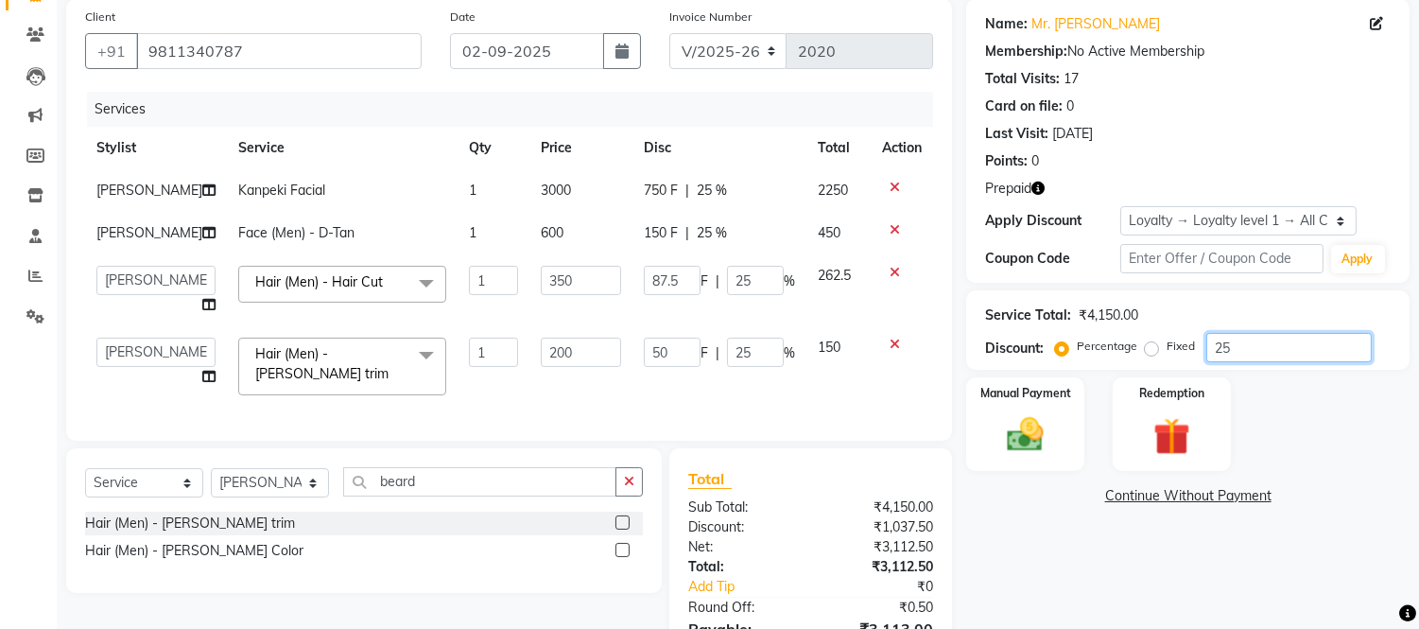
type input "4"
type input "2"
type input "26"
type input "91"
type input "26"
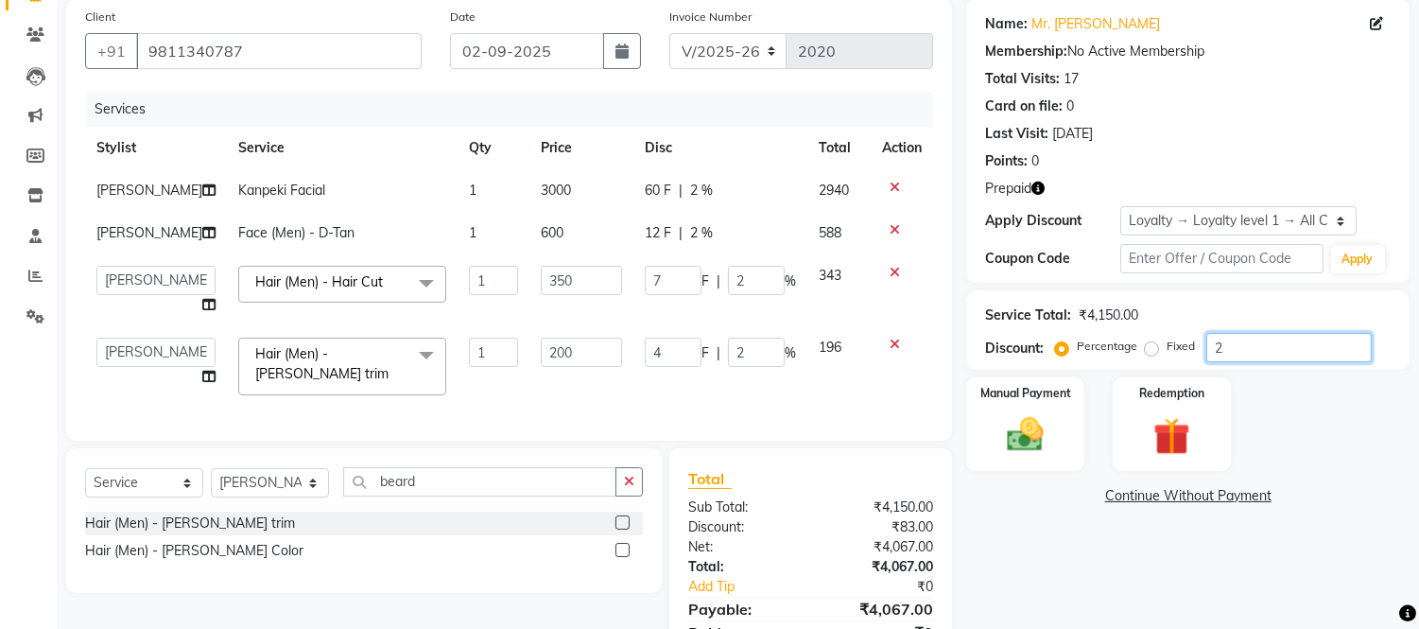
type input "52"
type input "26"
type input "2"
type input "7"
type input "2"
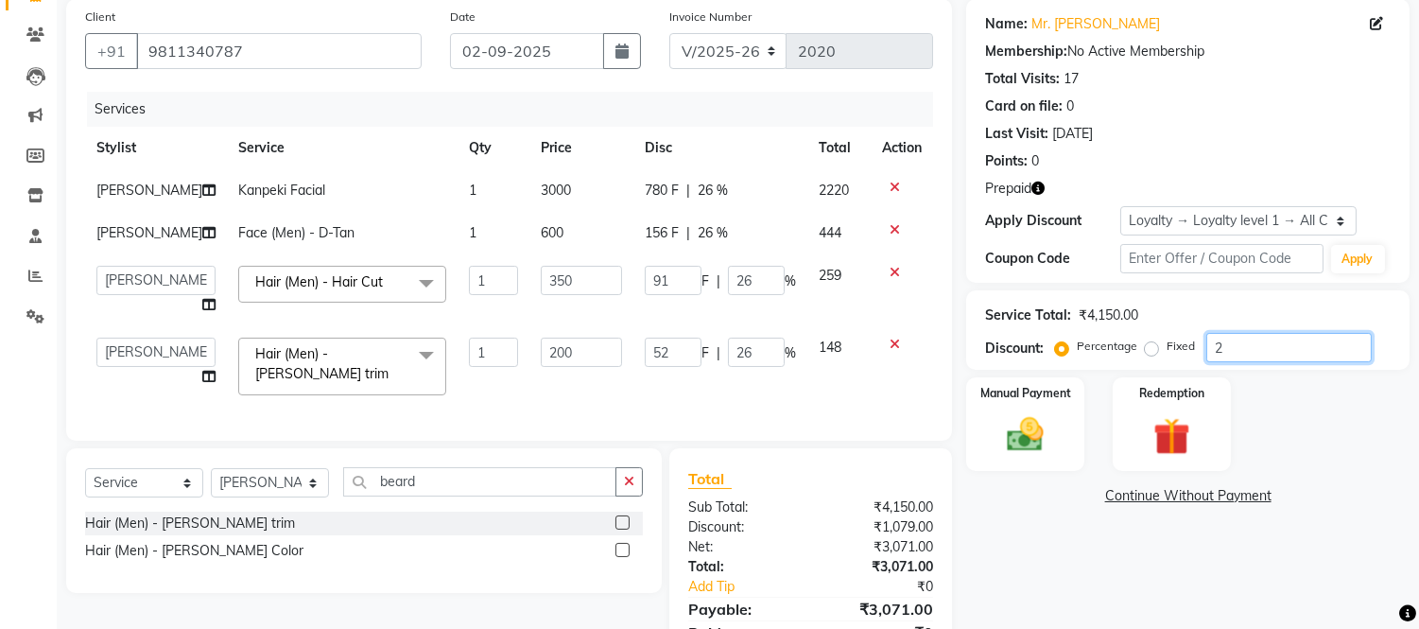
type input "4"
type input "2"
type input "27"
type input "94.5"
type input "27"
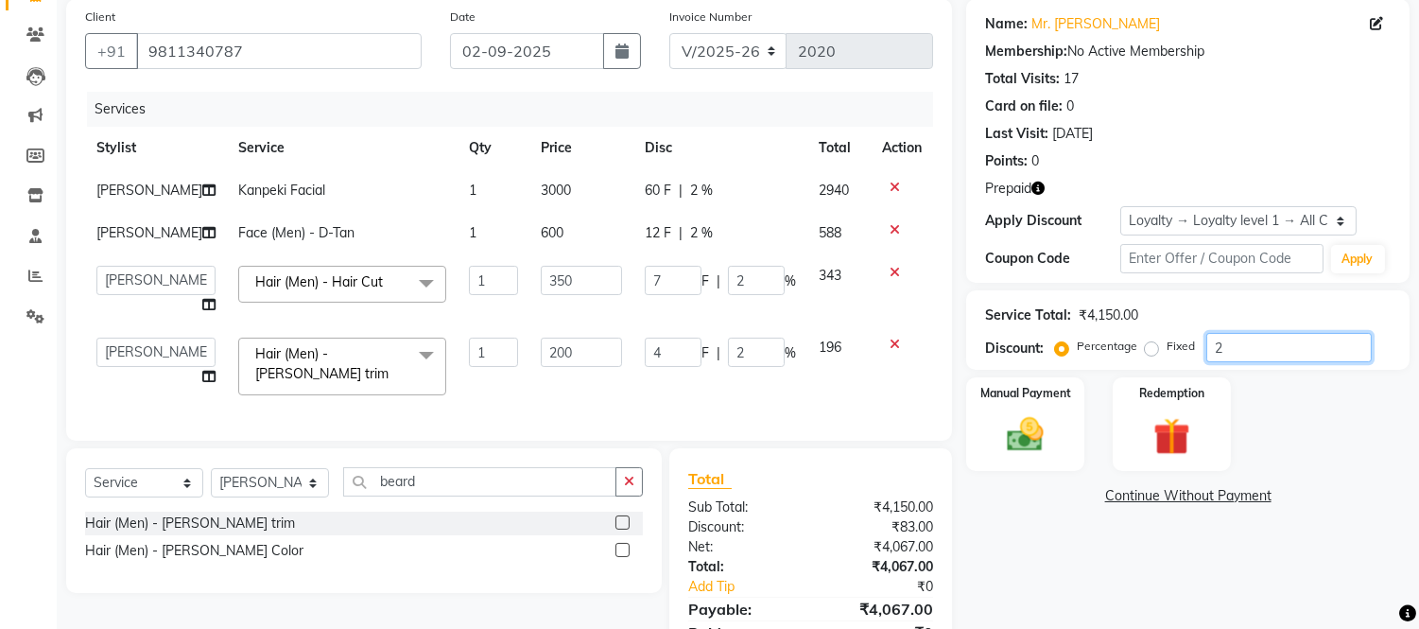
type input "54"
type input "27"
type input "2"
type input "7"
type input "2"
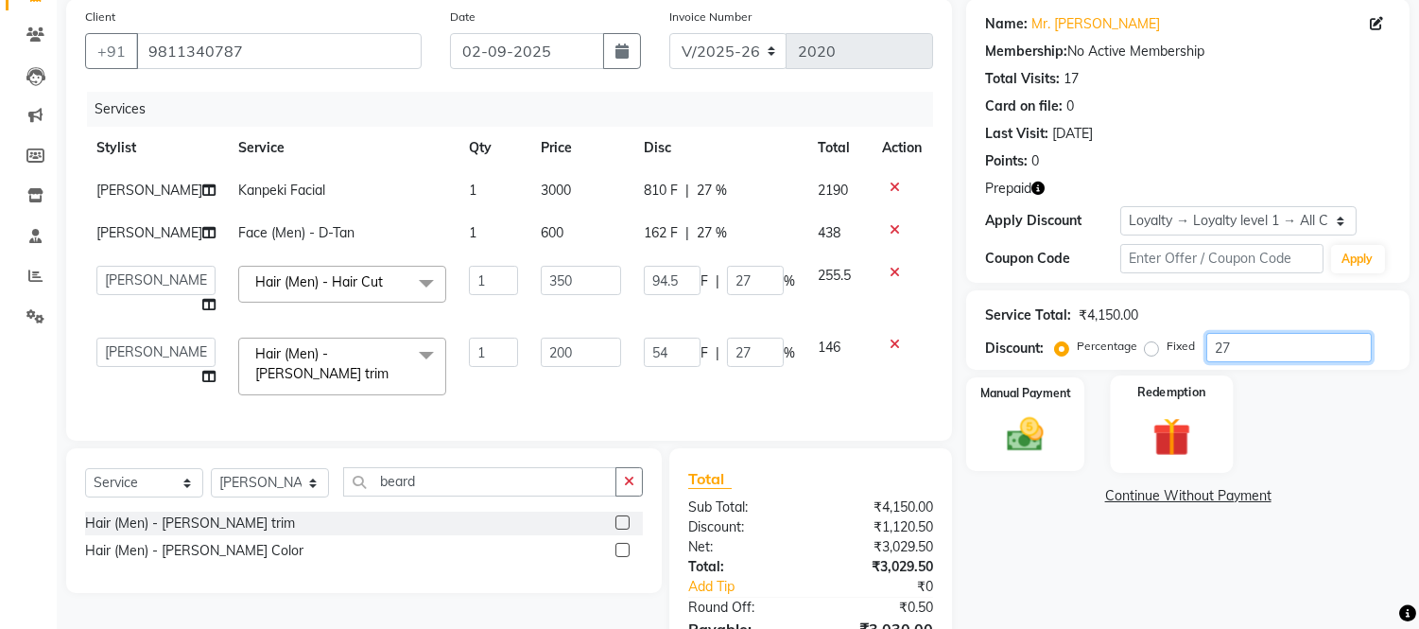
type input "4"
type input "2"
type input "28"
type input "98"
type input "28"
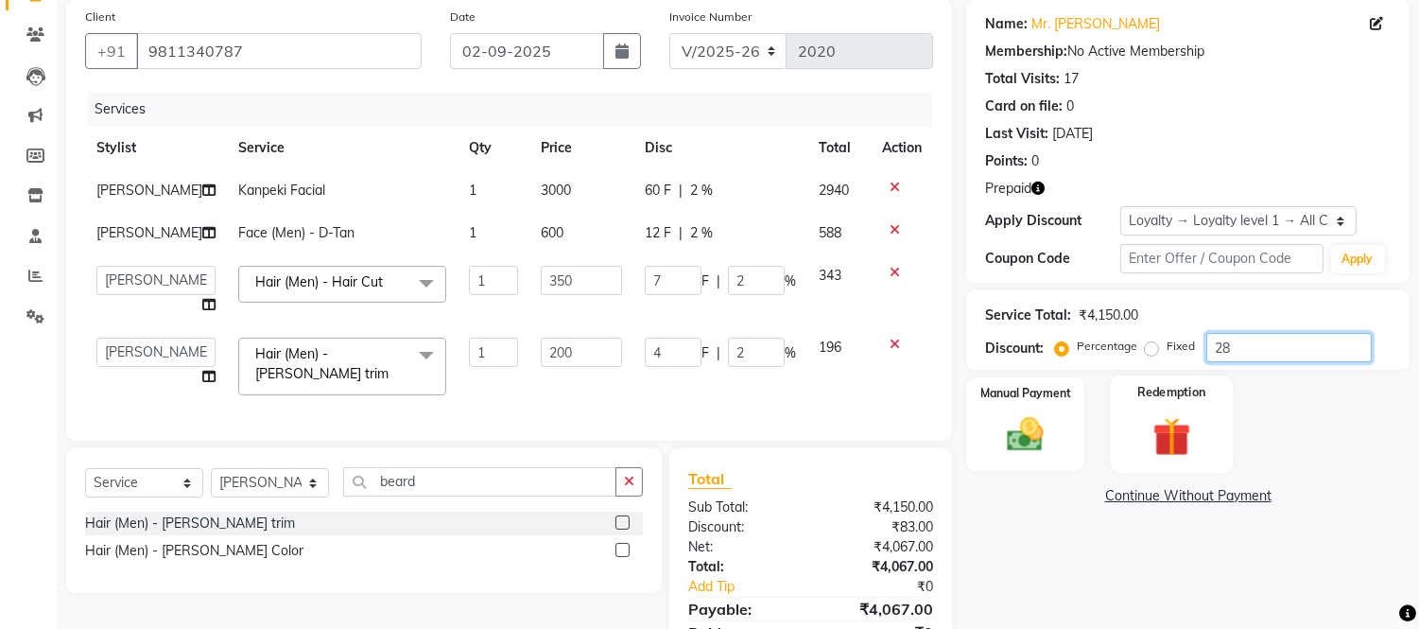
type input "56"
type input "28"
type input "2"
type input "7"
type input "2"
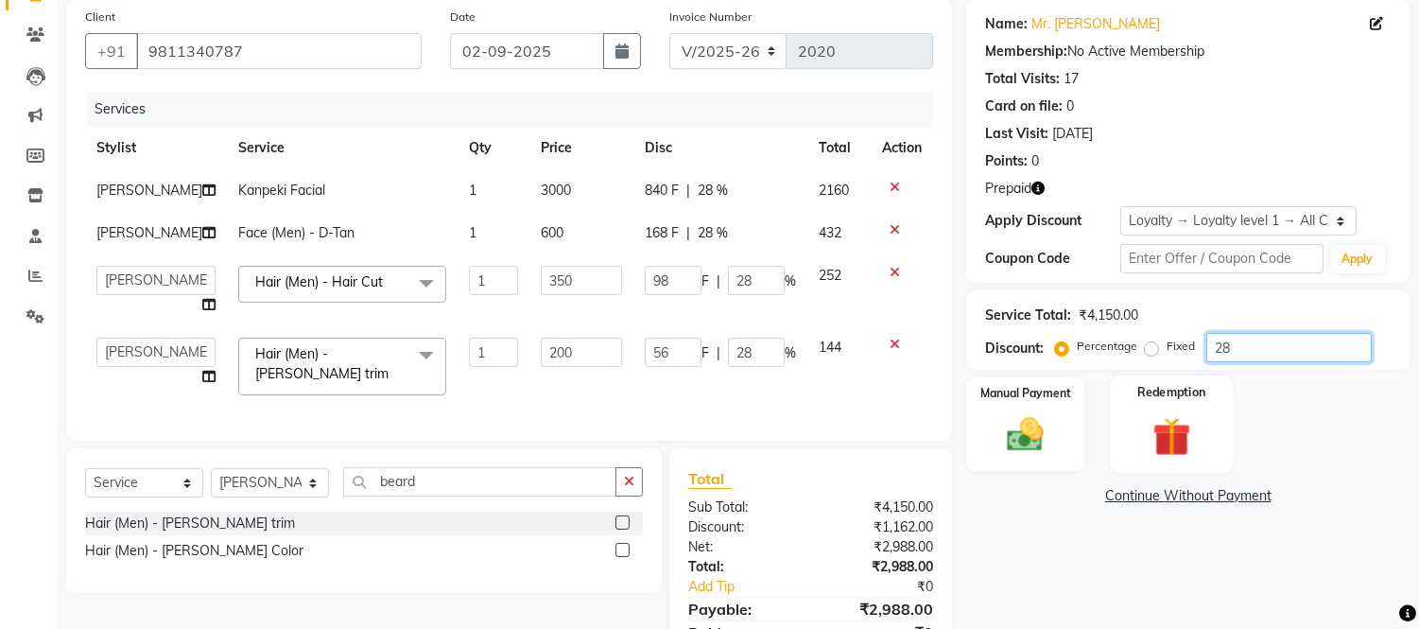
type input "4"
type input "2"
type input "27"
type input "94.5"
type input "27"
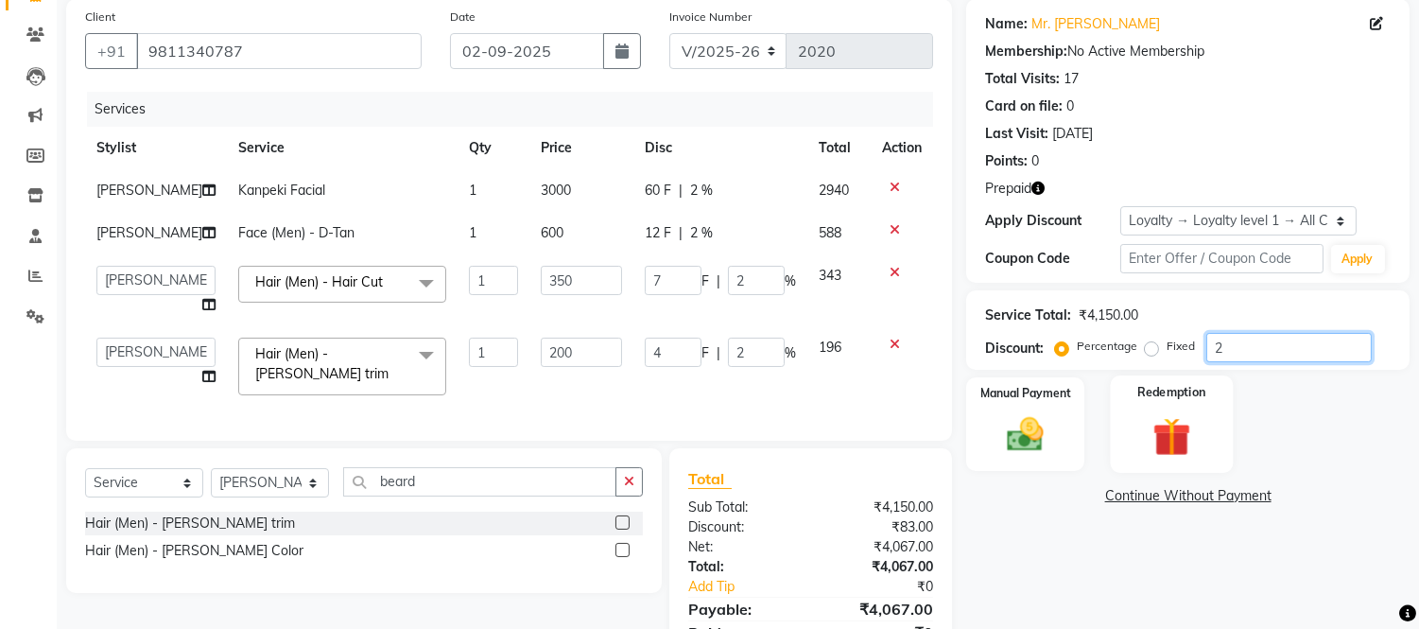
type input "54"
type input "27"
type input "27.5"
type input "96.25"
type input "27.5"
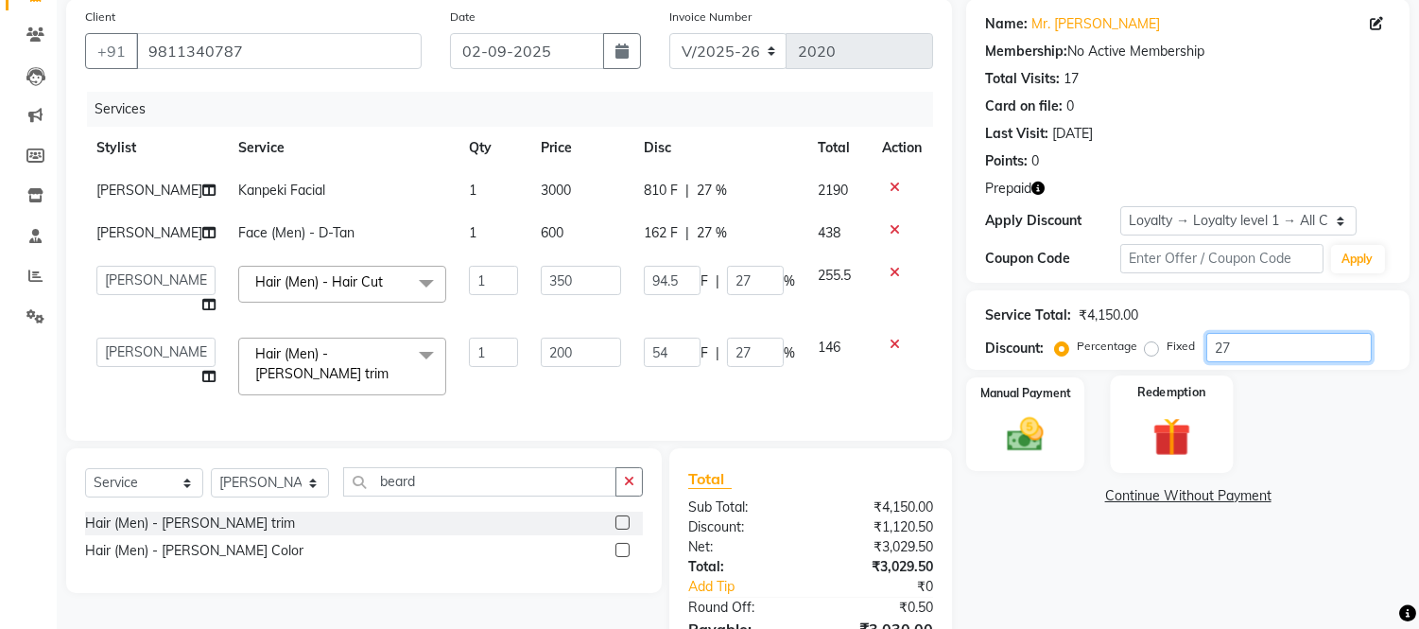
type input "55"
type input "27.5"
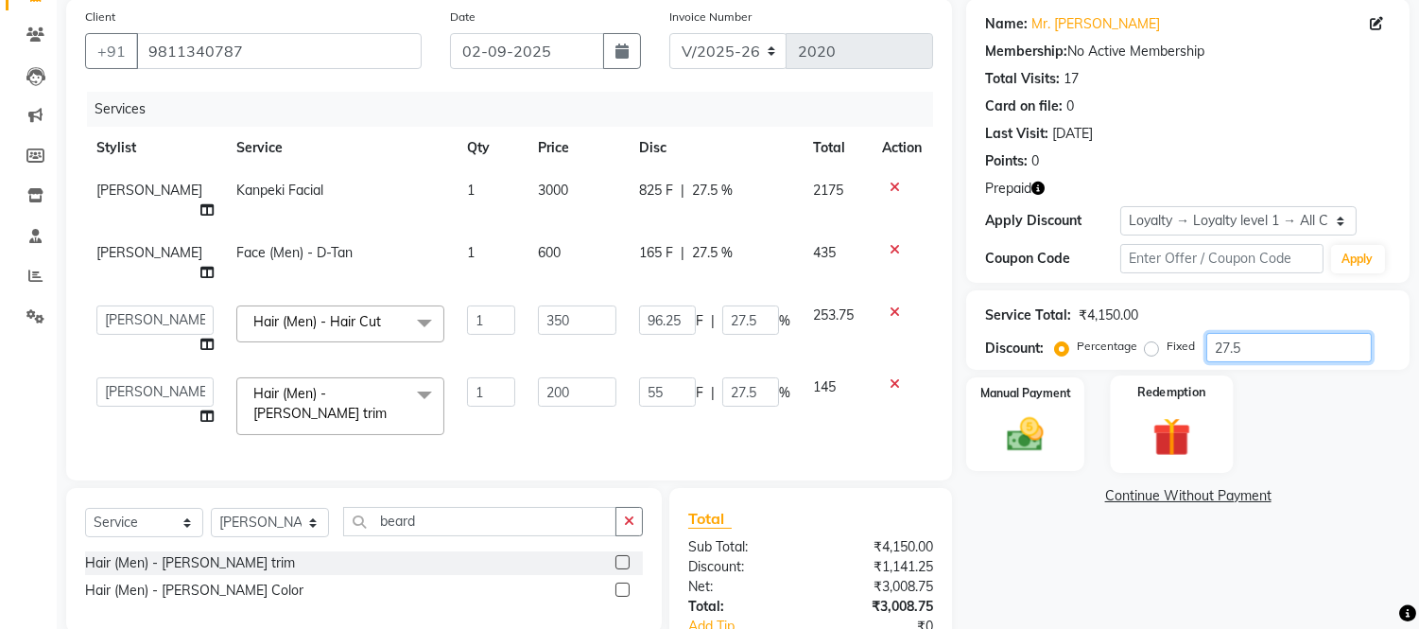
type input "27"
type input "94.5"
type input "27"
type input "54"
type input "27"
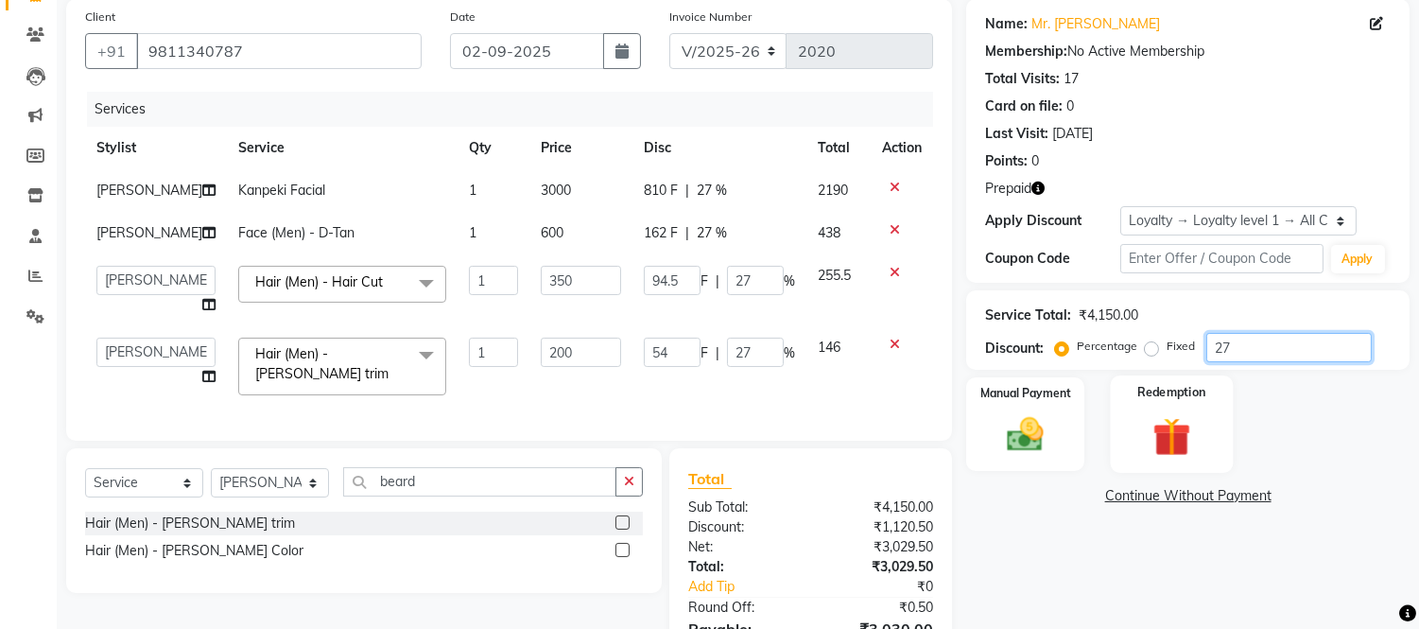
type input "27.6"
type input "96.6"
type input "27.6"
type input "55.2"
type input "27.6"
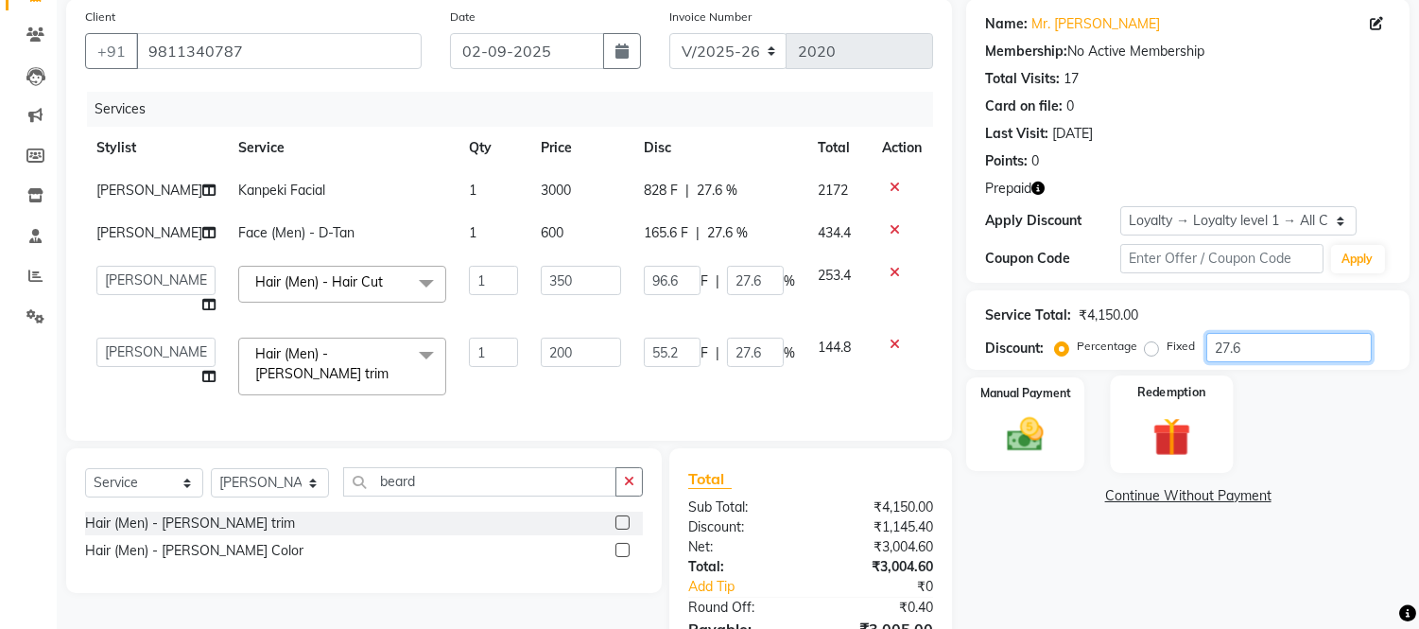
type input "27"
type input "94.5"
type input "27"
type input "54"
type input "27"
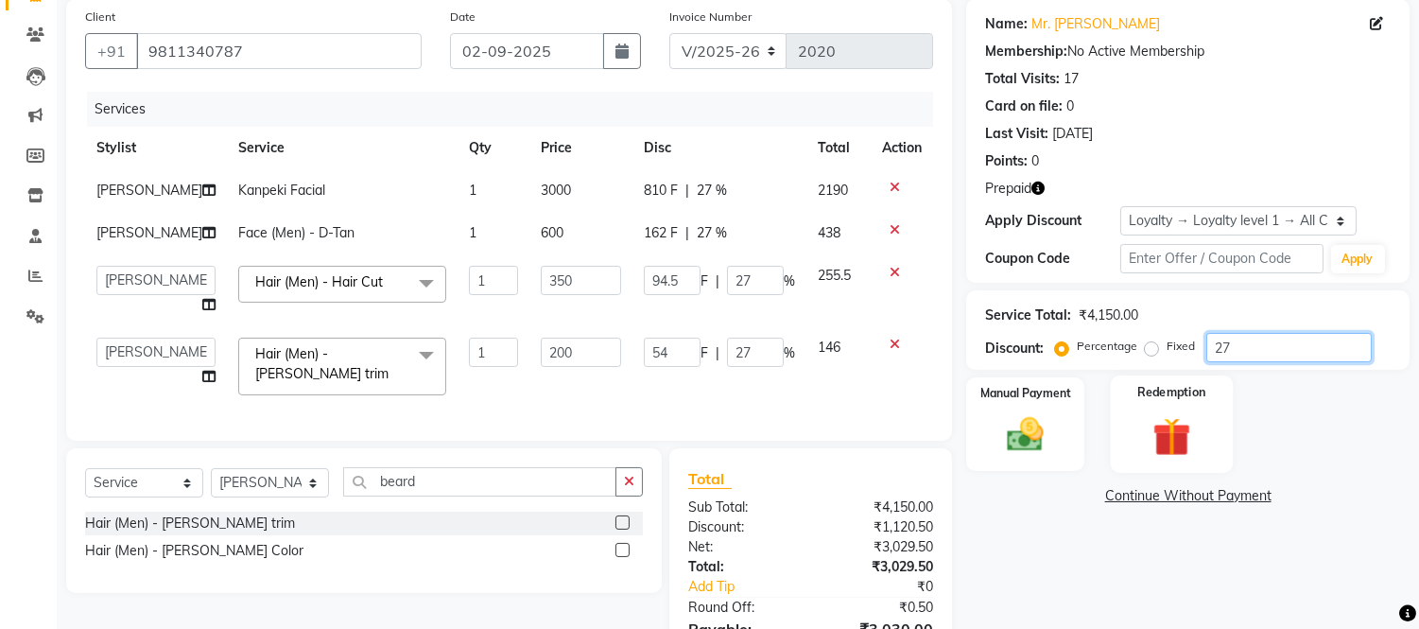
type input "27.7"
type input "96.95"
type input "27.7"
type input "55.4"
type input "27.7"
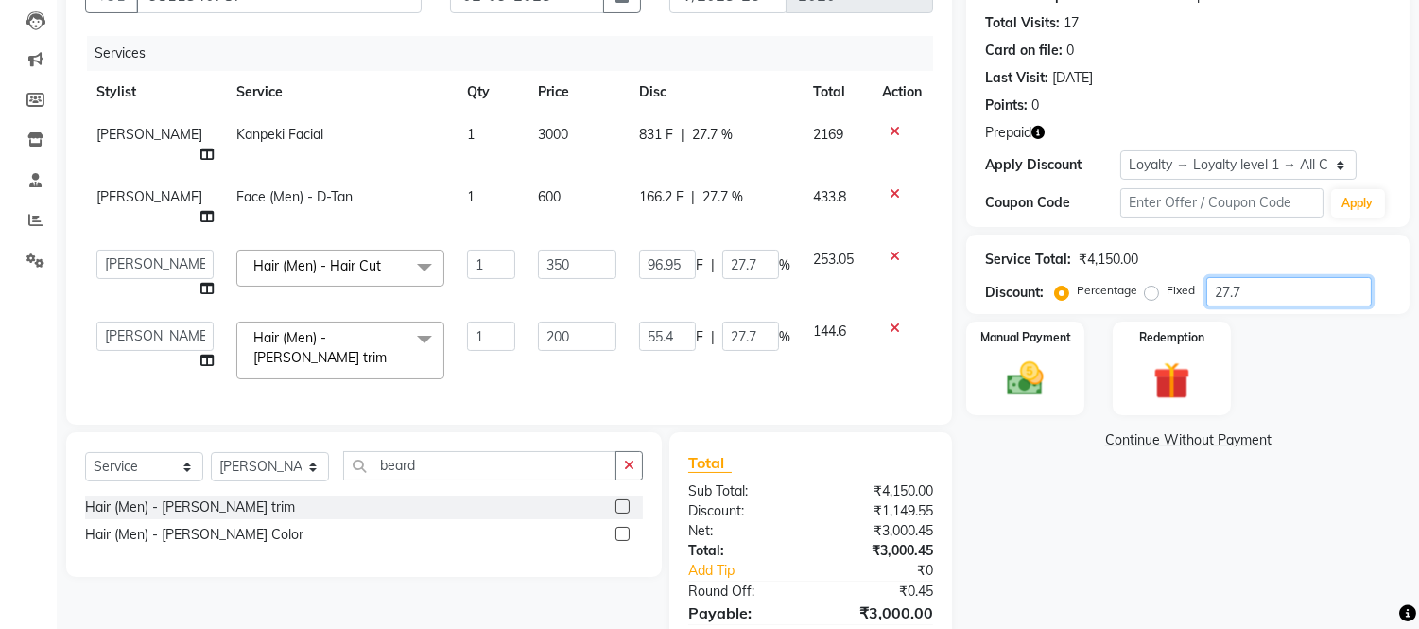
scroll to position [200, 0]
type input "27.7"
click at [1009, 362] on img at bounding box center [1026, 378] width 62 height 44
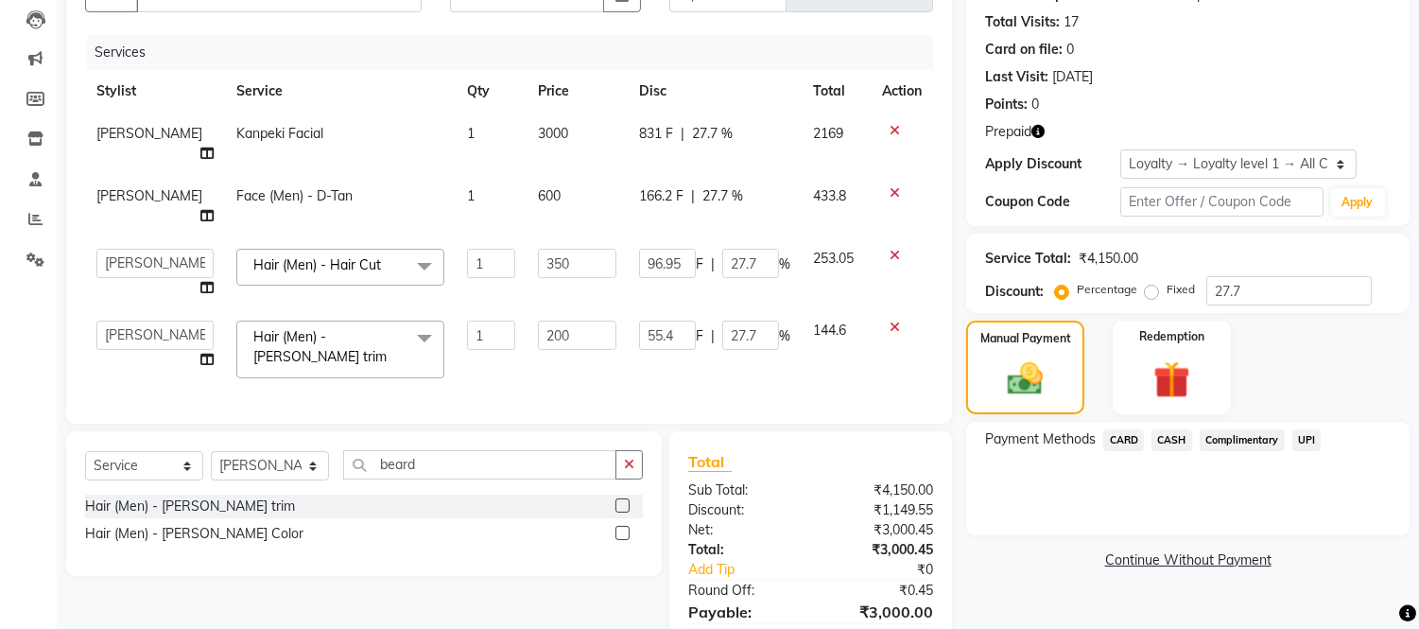
click at [1167, 439] on span "CASH" at bounding box center [1172, 440] width 41 height 22
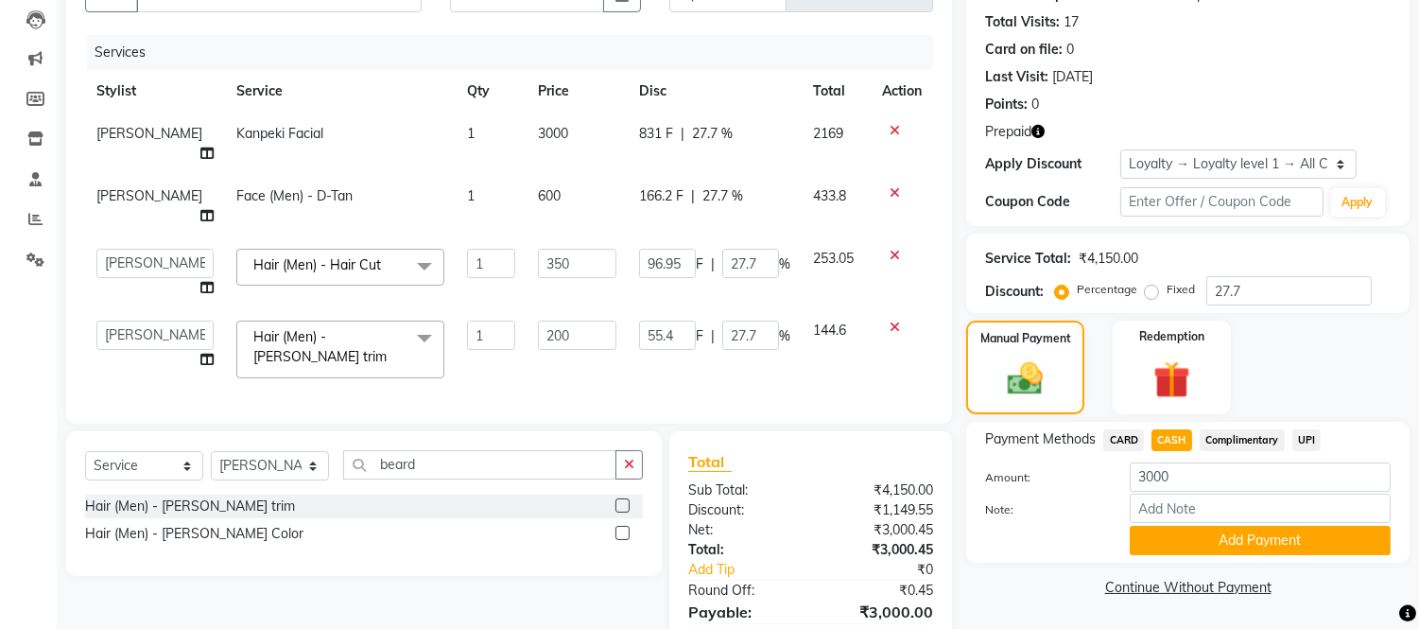
click at [546, 126] on td "3000" at bounding box center [577, 144] width 101 height 62
select select "85906"
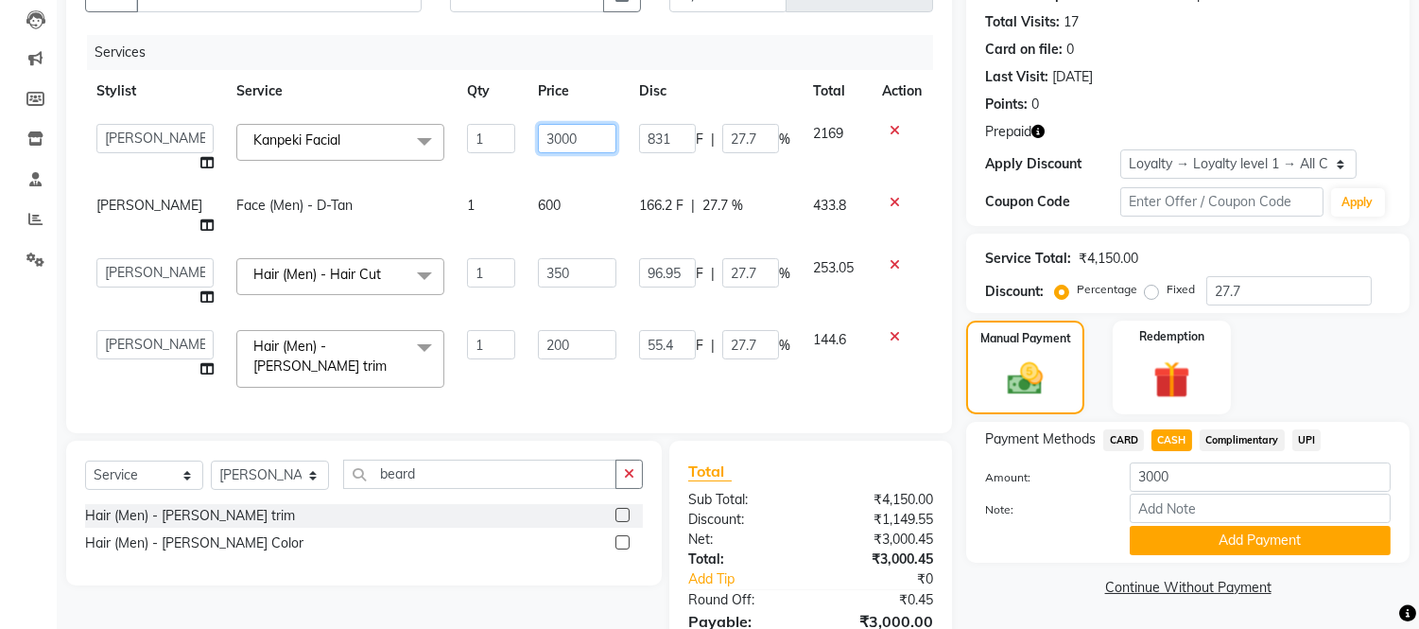
click at [546, 126] on input "3000" at bounding box center [577, 138] width 78 height 29
click at [577, 144] on input "3000" at bounding box center [577, 138] width 78 height 29
type input "3"
type input "3500"
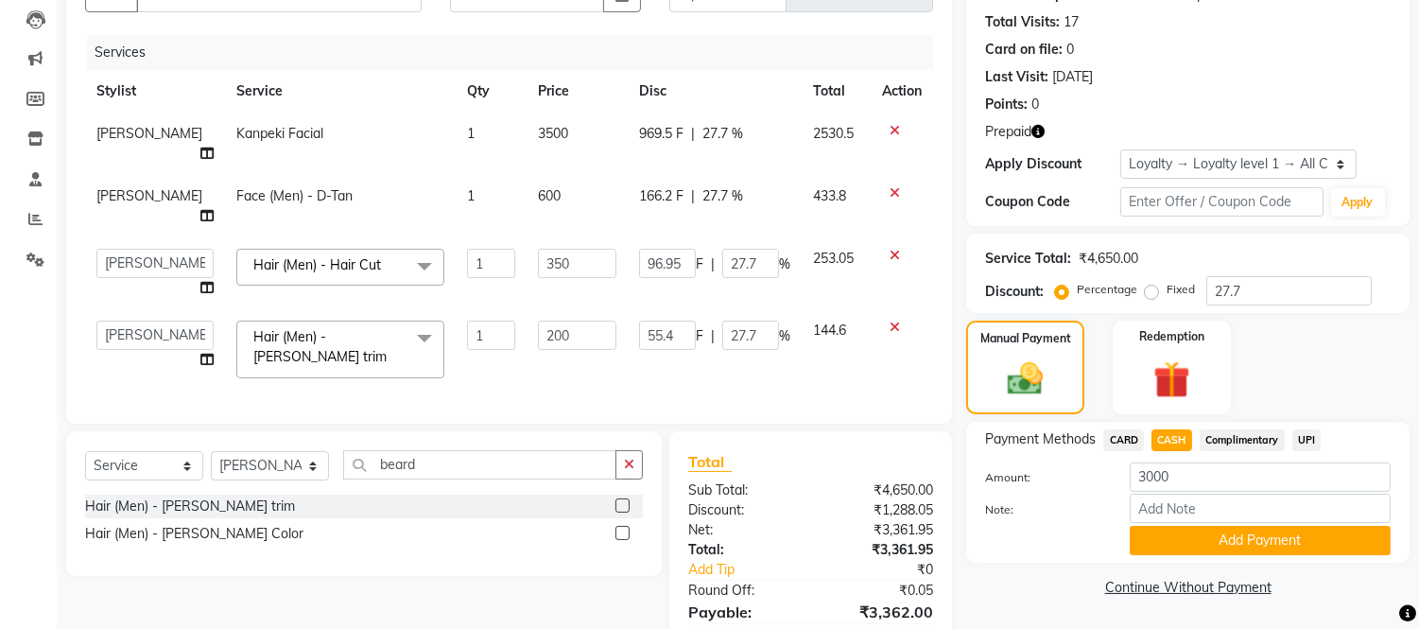
click at [570, 362] on div "Services Stylist Service Qty Price Disc Total Action [PERSON_NAME] Kanpeki Faci…" at bounding box center [509, 220] width 848 height 370
click at [1250, 285] on input "27.7" at bounding box center [1288, 290] width 165 height 29
type input "27"
type input "94.5"
type input "27"
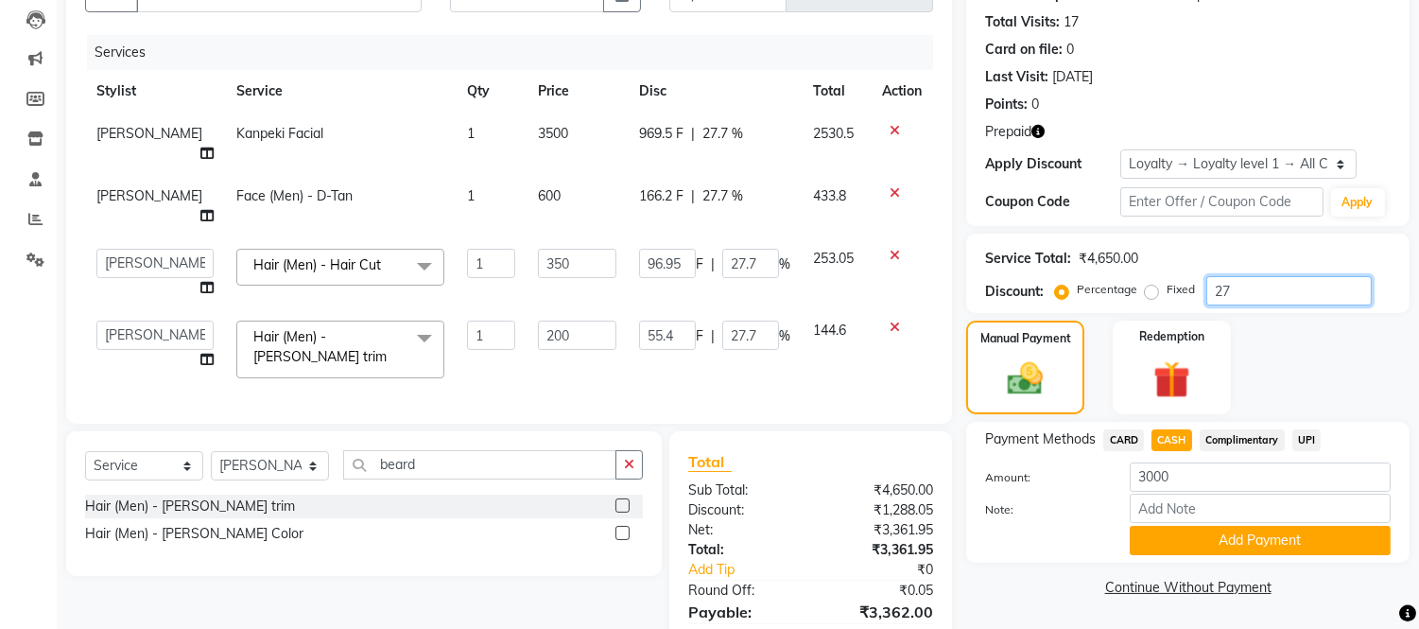
type input "54"
type input "27"
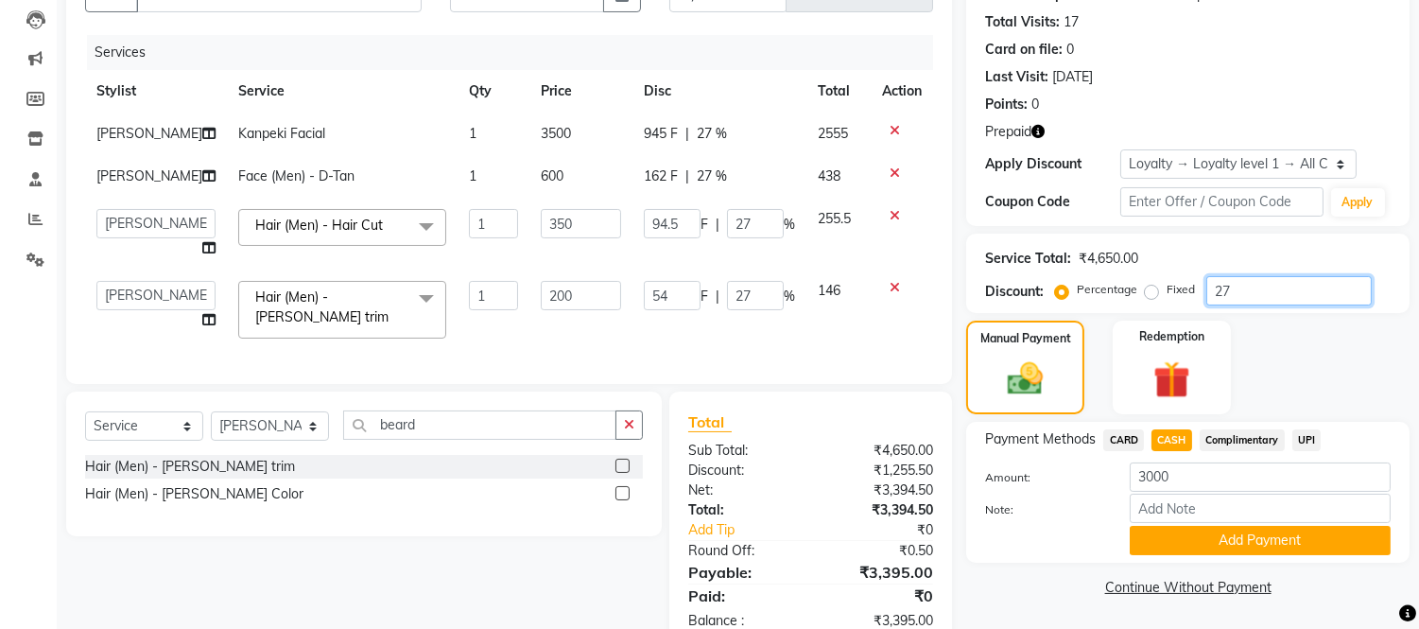
type input "2"
type input "7"
type input "2"
type input "4"
type input "2"
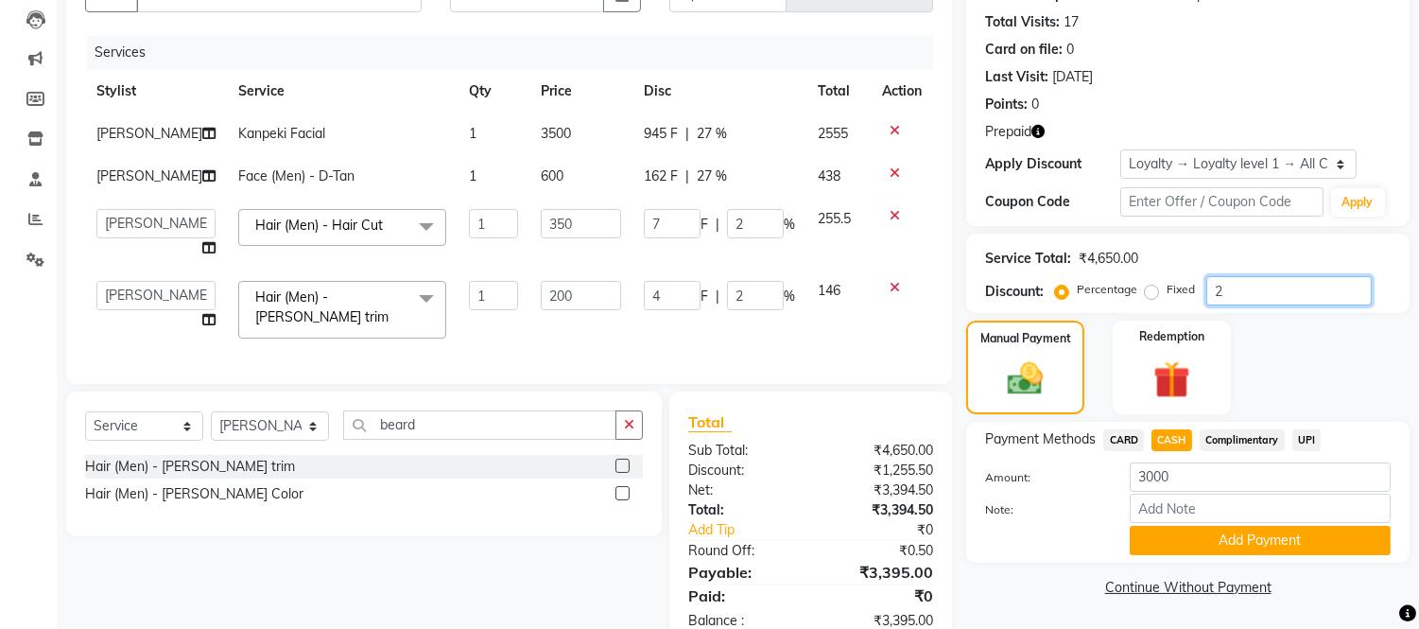
type input "0"
type input "3"
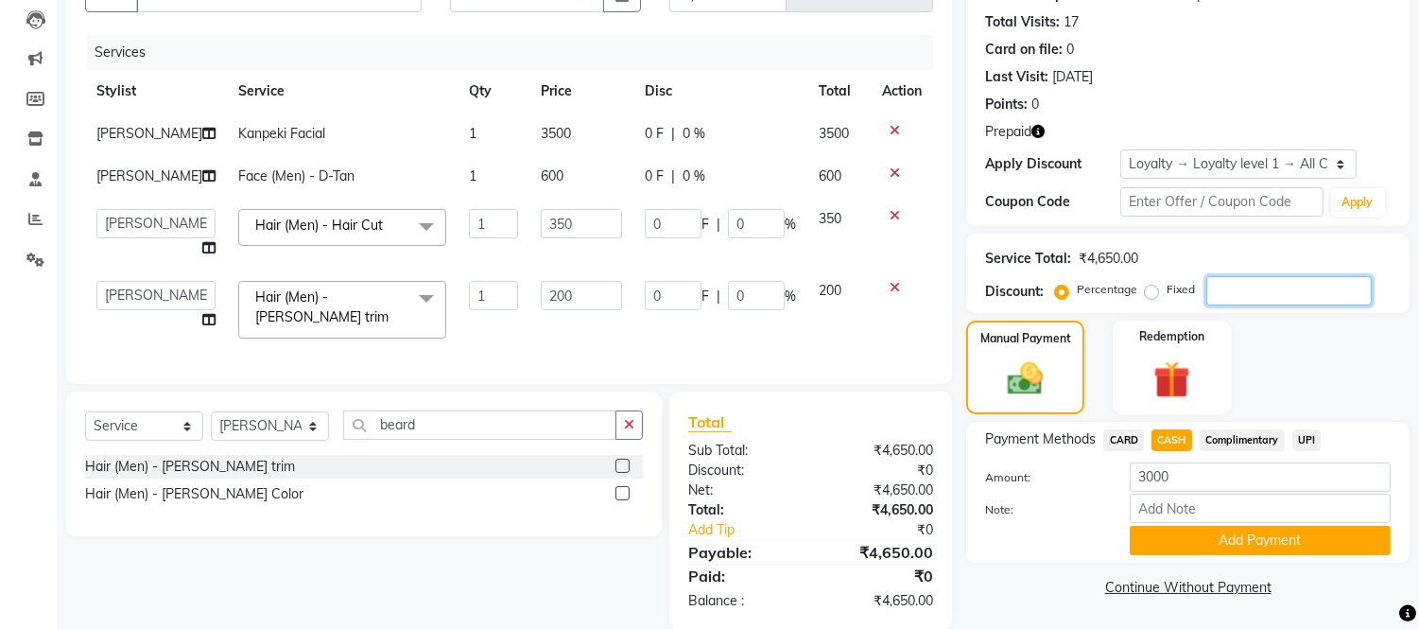
type input "10.5"
type input "3"
type input "6"
type input "3"
type input "30"
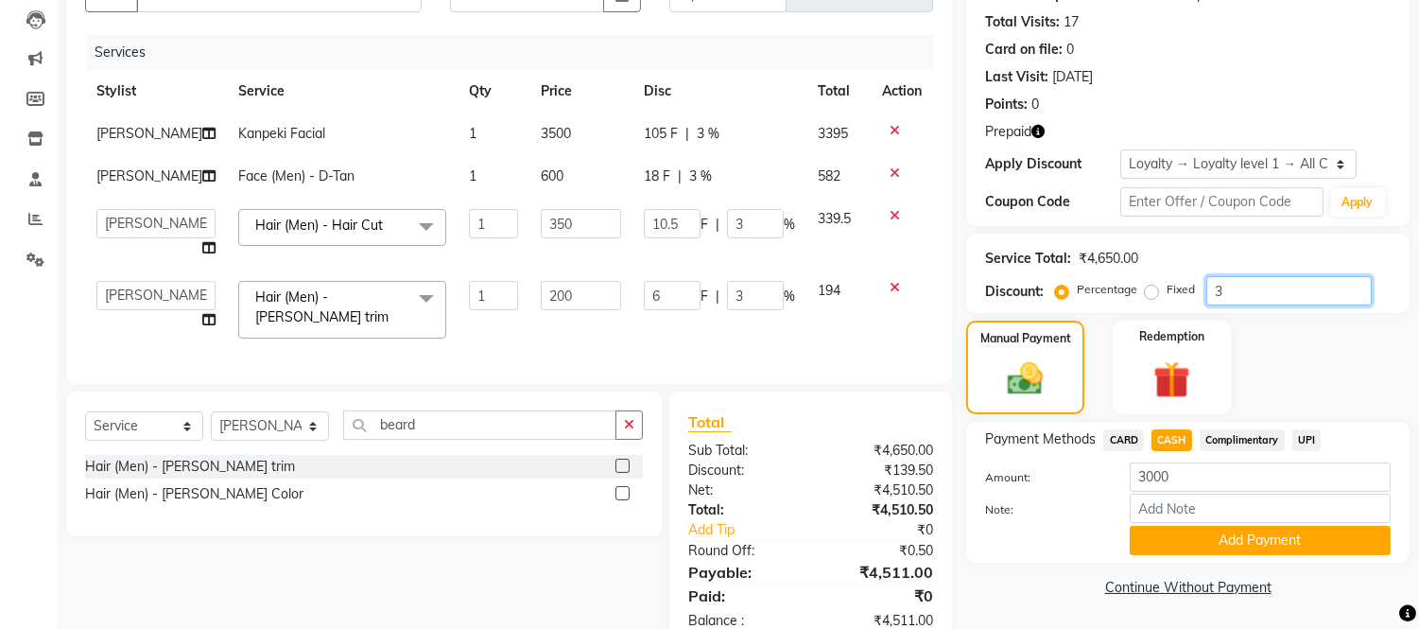
type input "105"
type input "30"
type input "60"
type input "30"
type input "3"
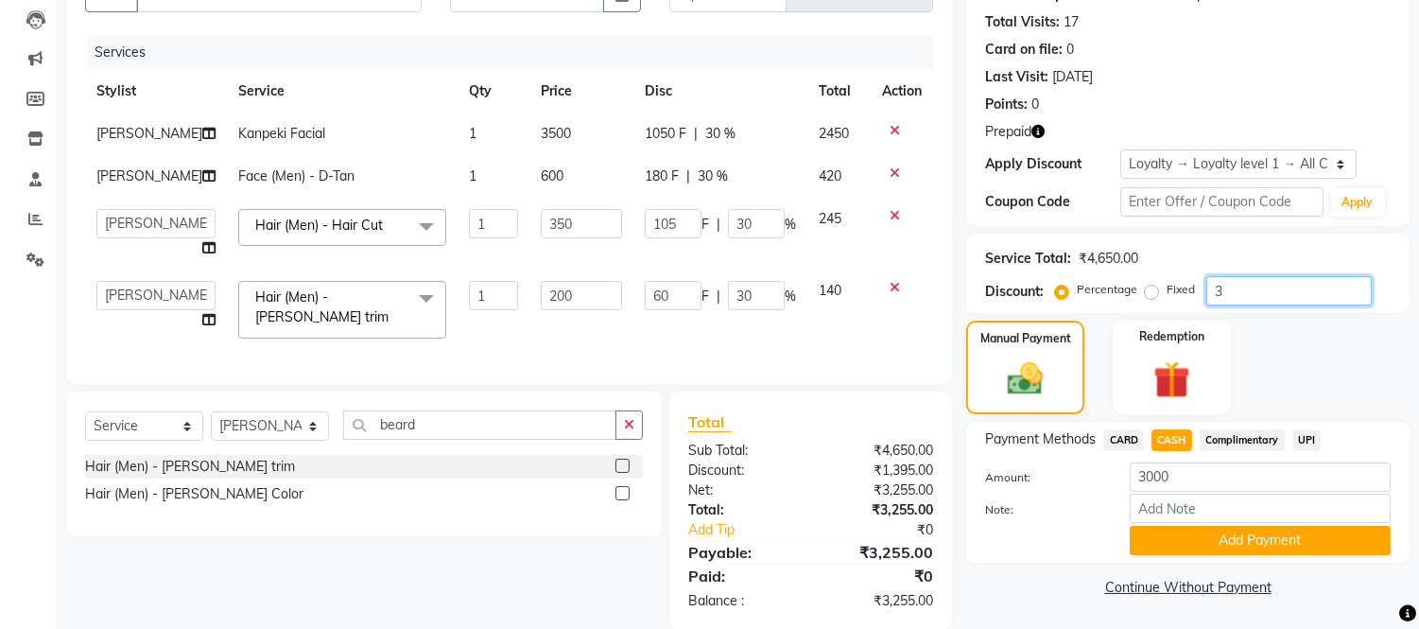
type input "10.5"
type input "3"
type input "6"
type input "3"
type input "0"
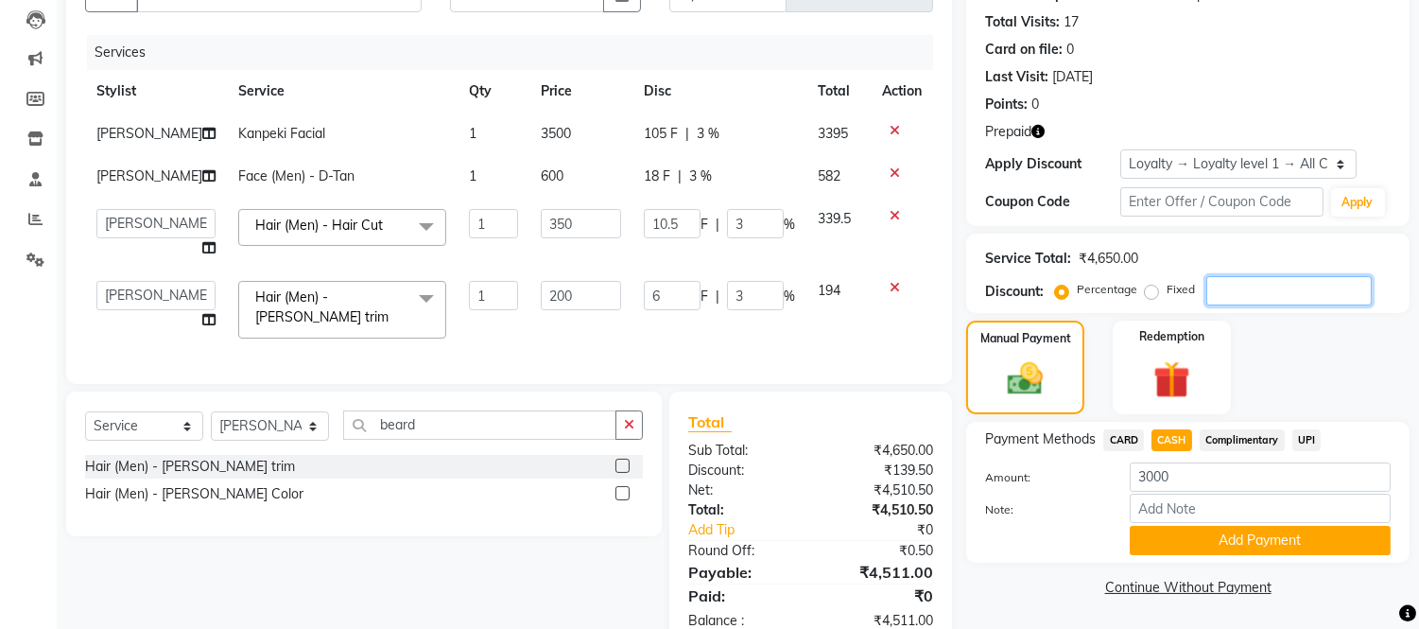
type input "0"
type input "5"
type input "17.5"
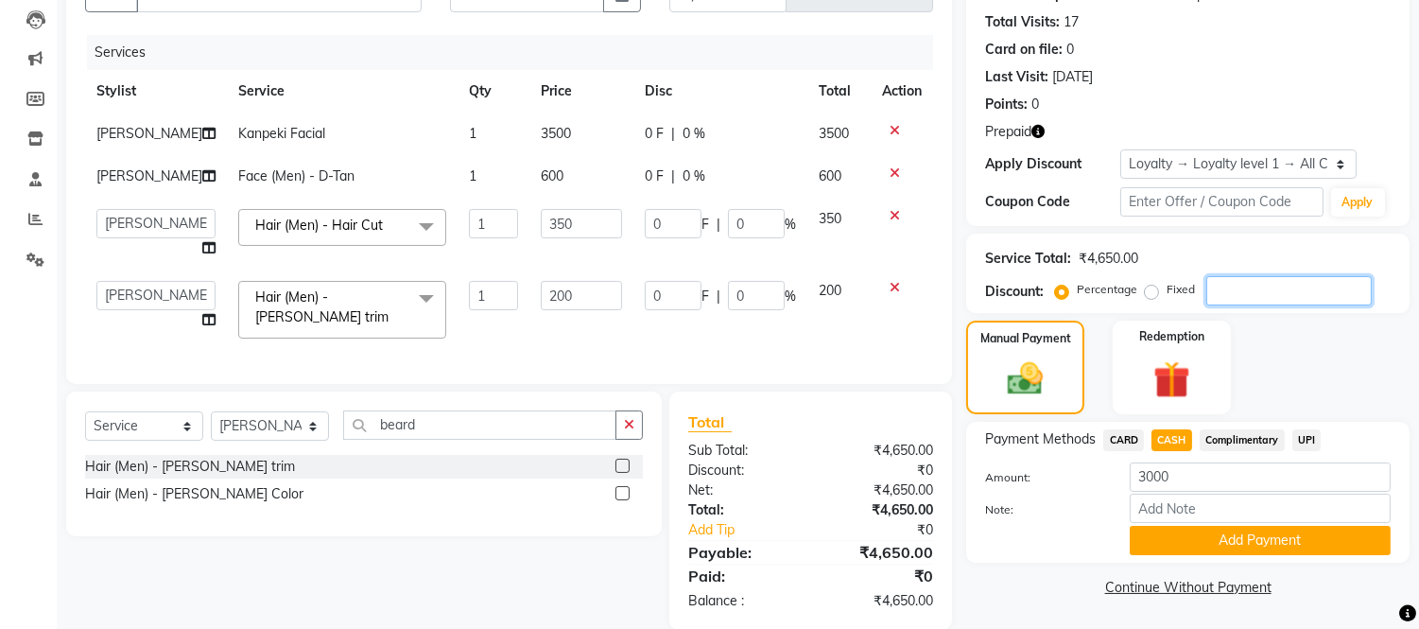
type input "5"
type input "10"
type input "5"
type input "0"
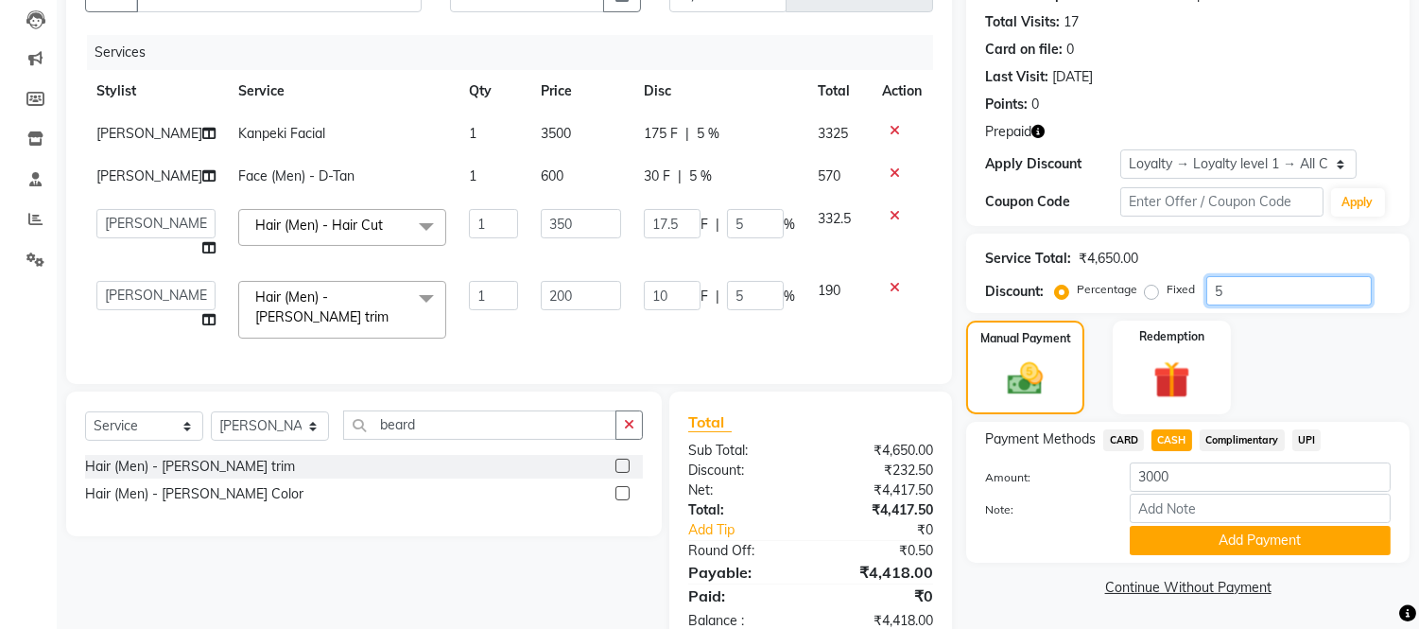
type input "0"
type input "4"
type input "14"
type input "4"
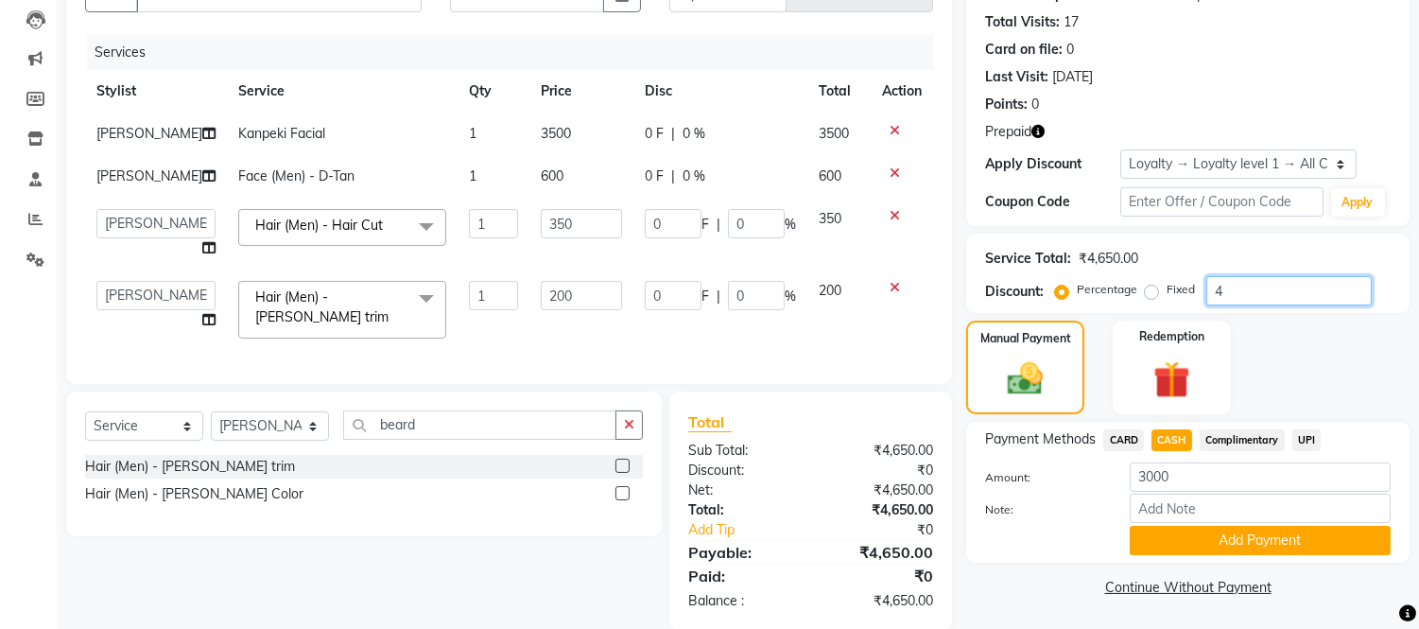
type input "8"
type input "4"
type input "45"
type input "157.5"
type input "45"
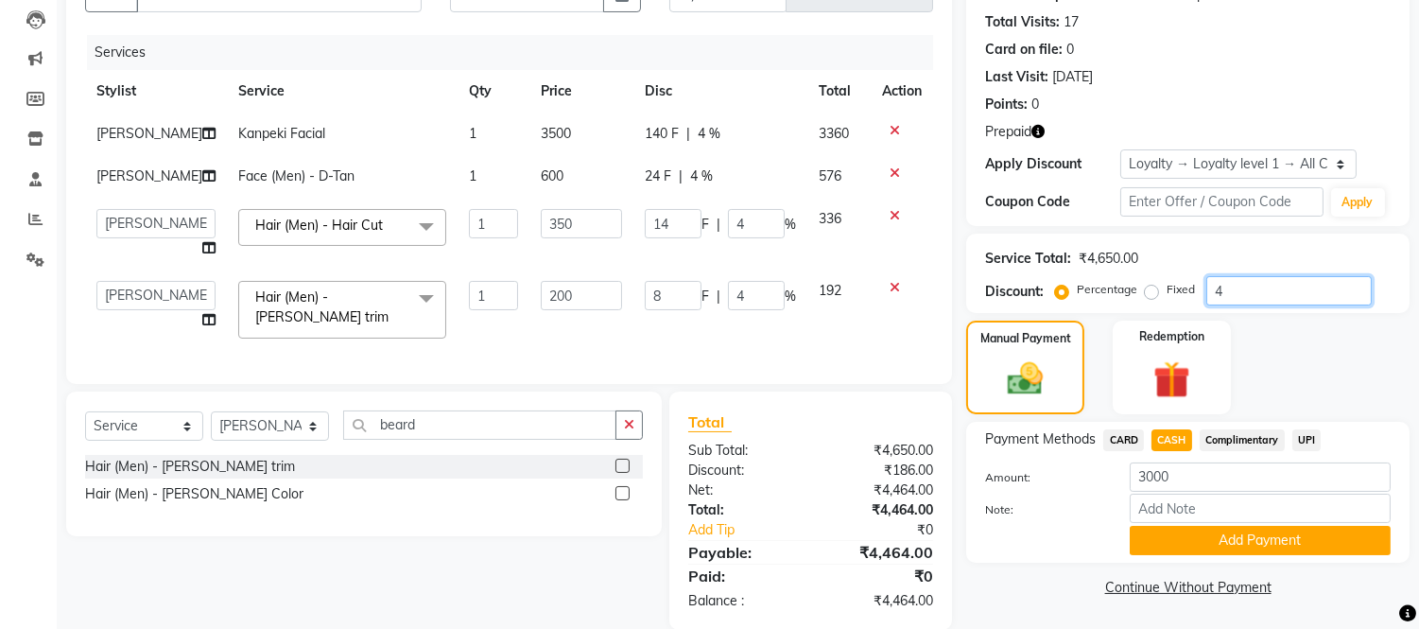
type input "90"
type input "45"
type input "4"
type input "14"
type input "4"
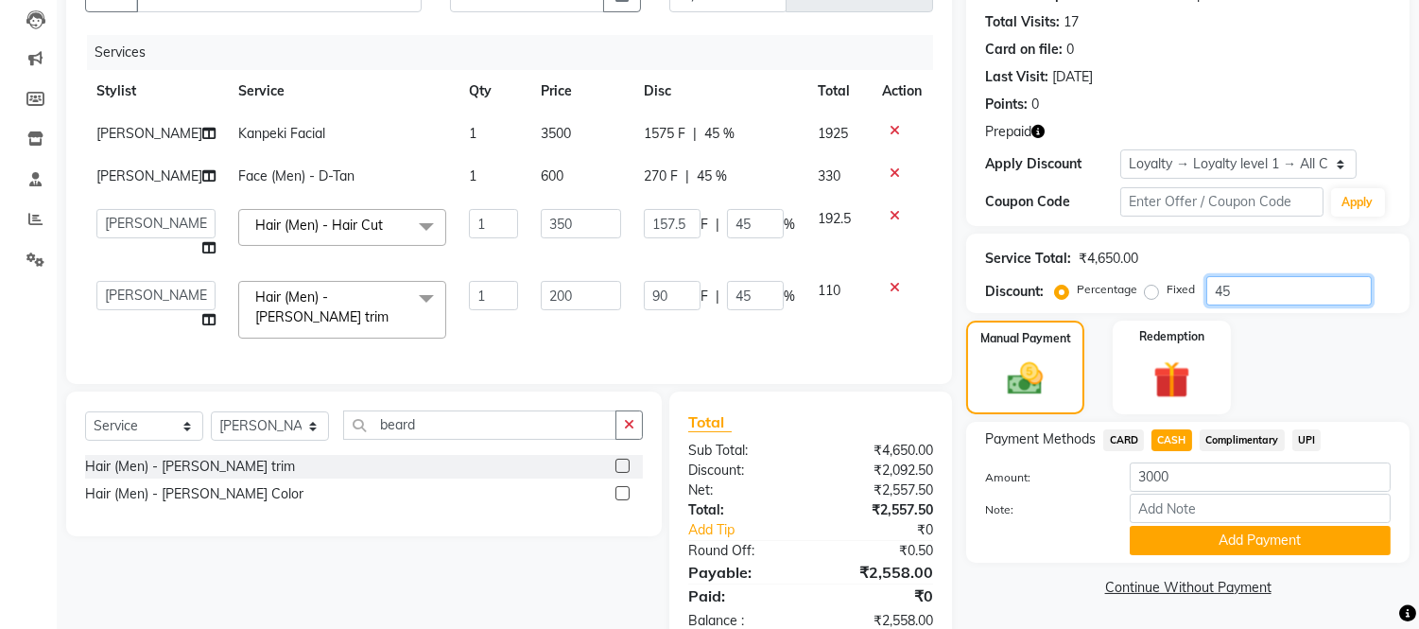
type input "8"
type input "4"
type input "0"
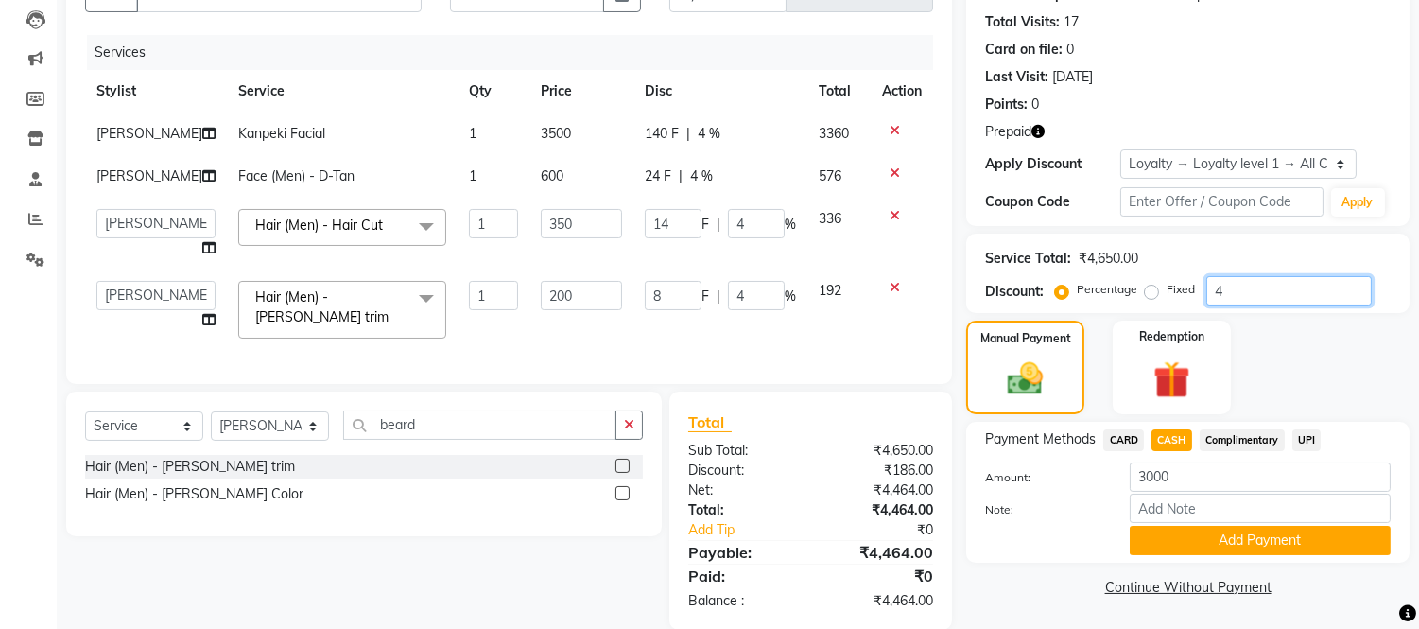
type input "0"
type input "3"
type input "10.5"
type input "3"
type input "6"
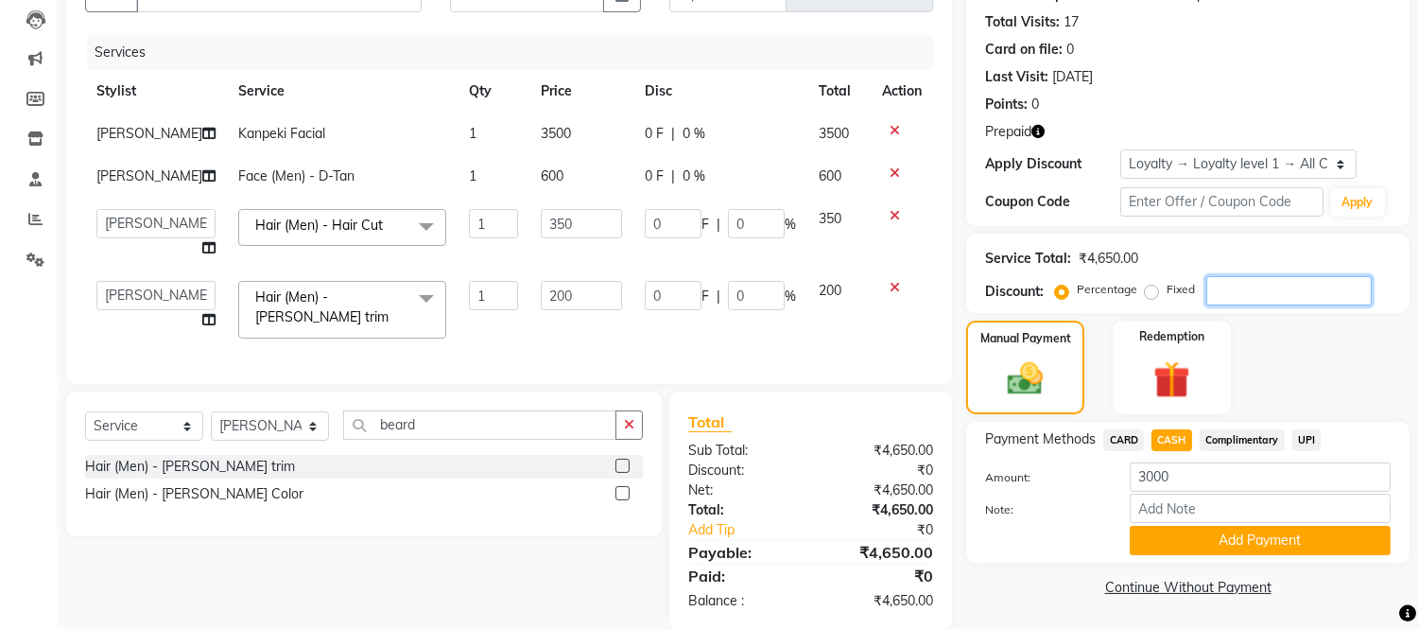
type input "3"
type input "35"
type input "122.5"
type input "35"
type input "70"
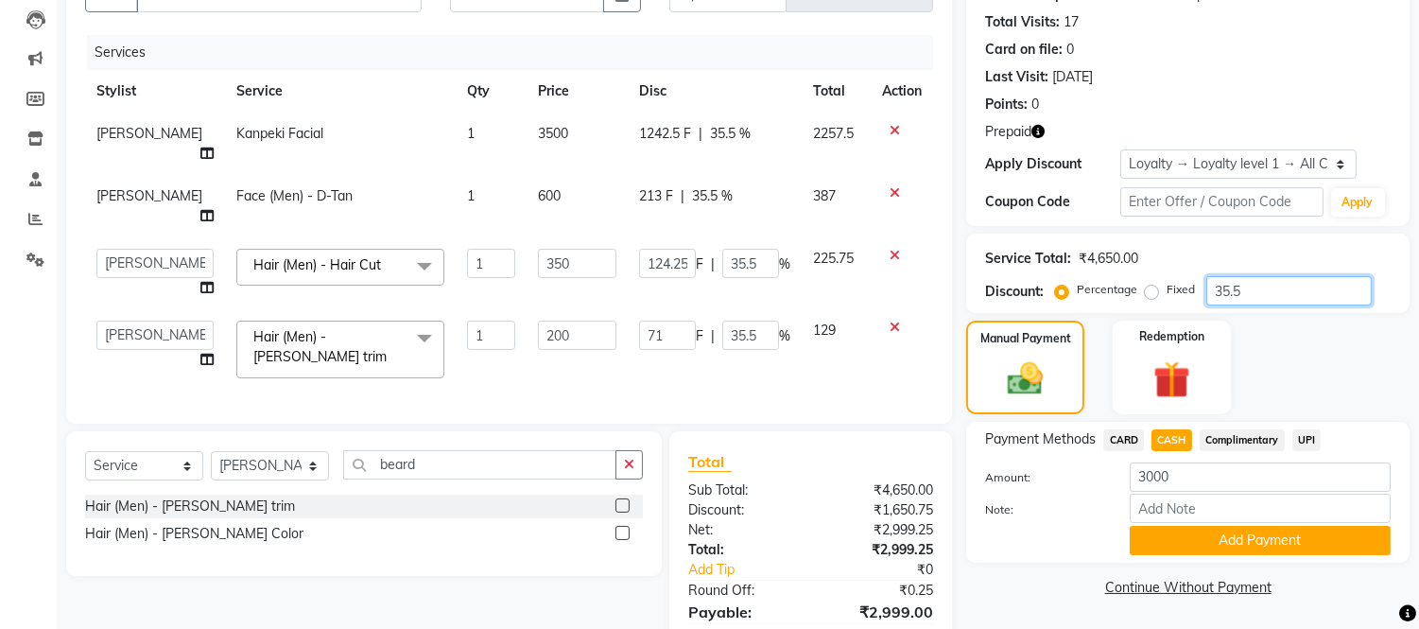
scroll to position [255, 0]
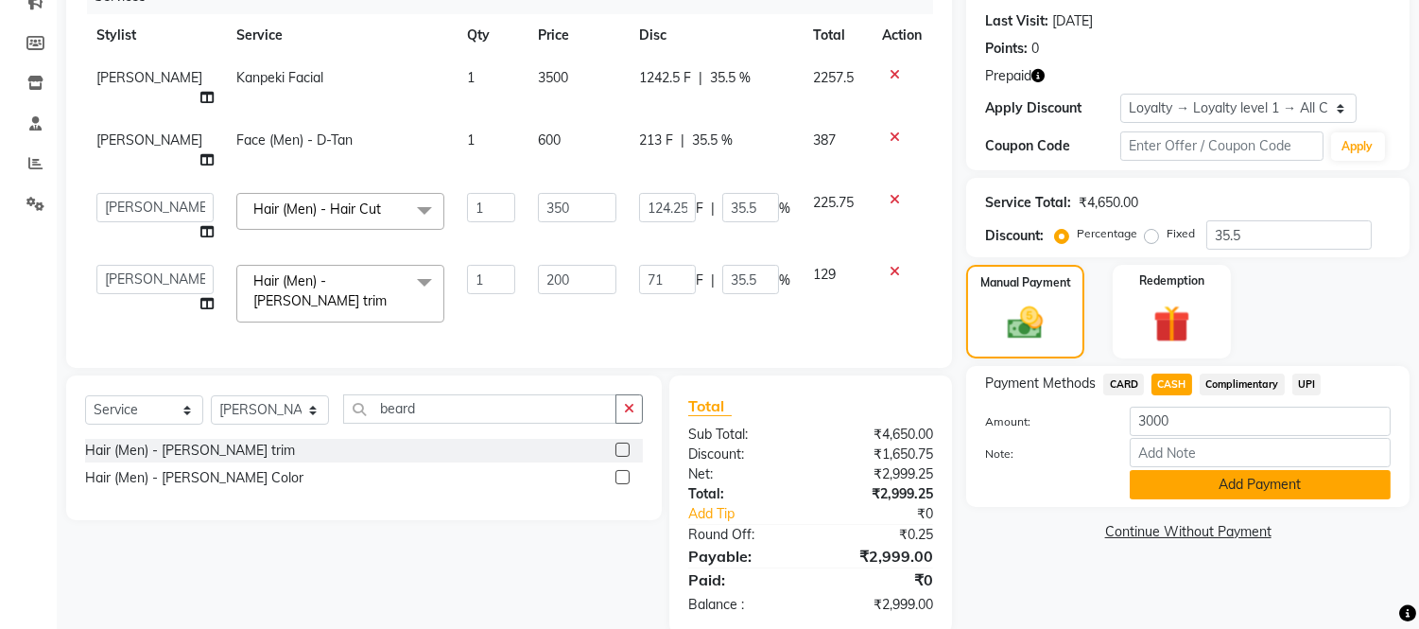
click at [1237, 477] on button "Add Payment" at bounding box center [1260, 484] width 261 height 29
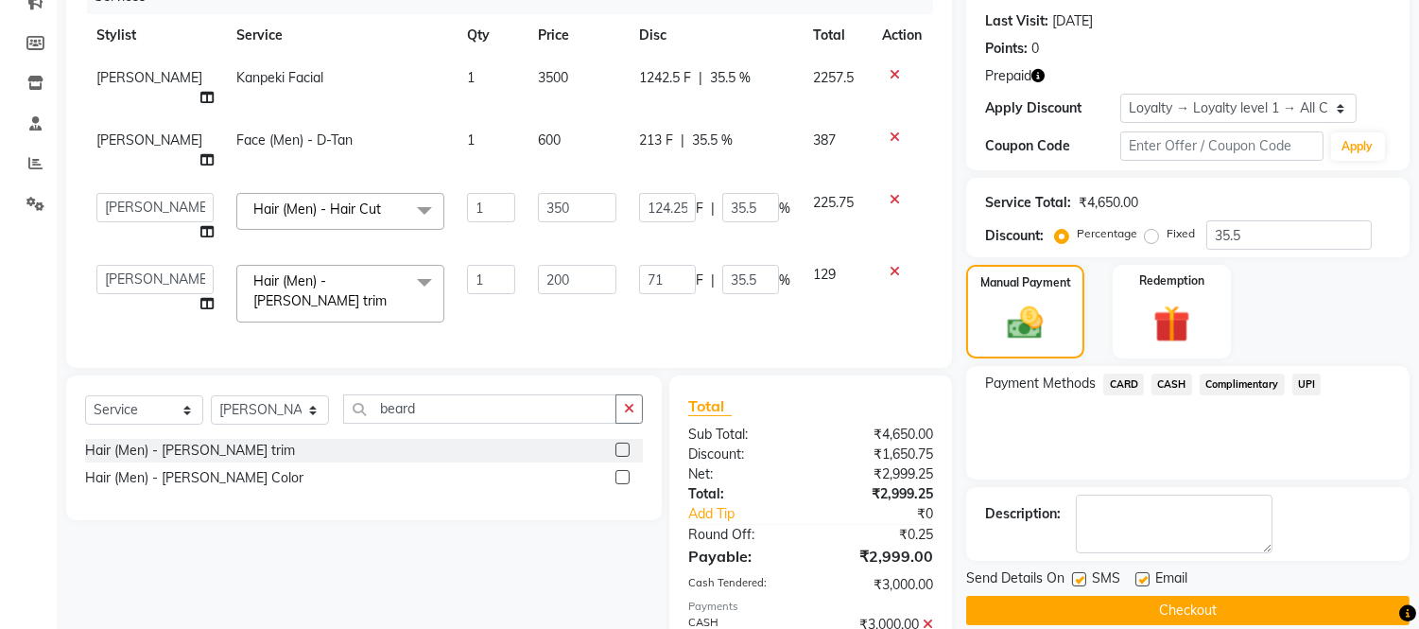
scroll to position [451, 0]
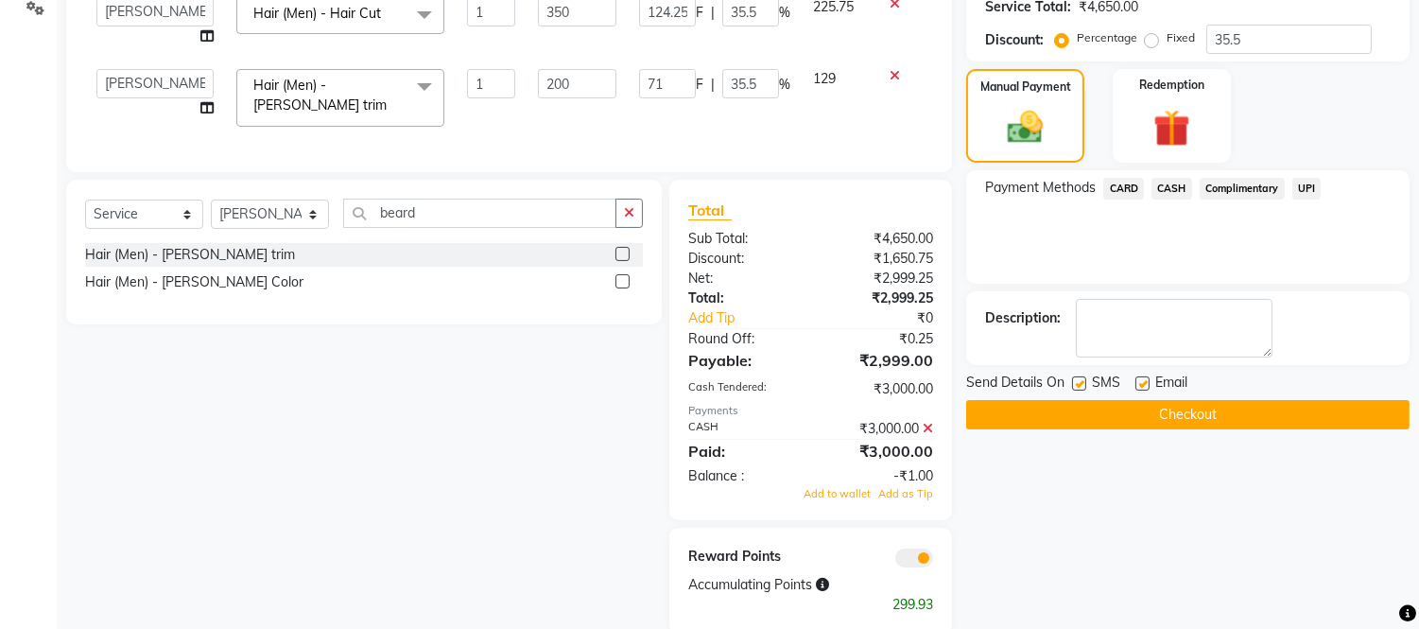
click at [1102, 413] on button "Checkout" at bounding box center [1187, 414] width 443 height 29
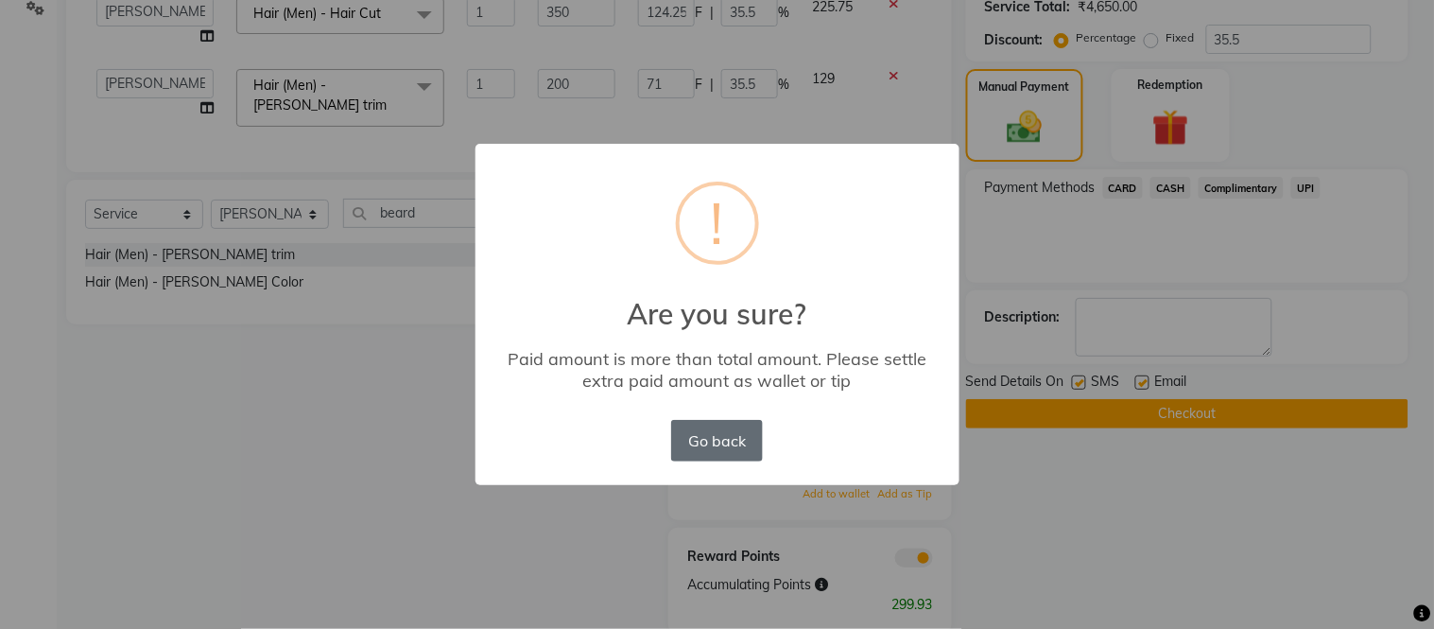
click at [725, 440] on button "Go back" at bounding box center [716, 441] width 91 height 42
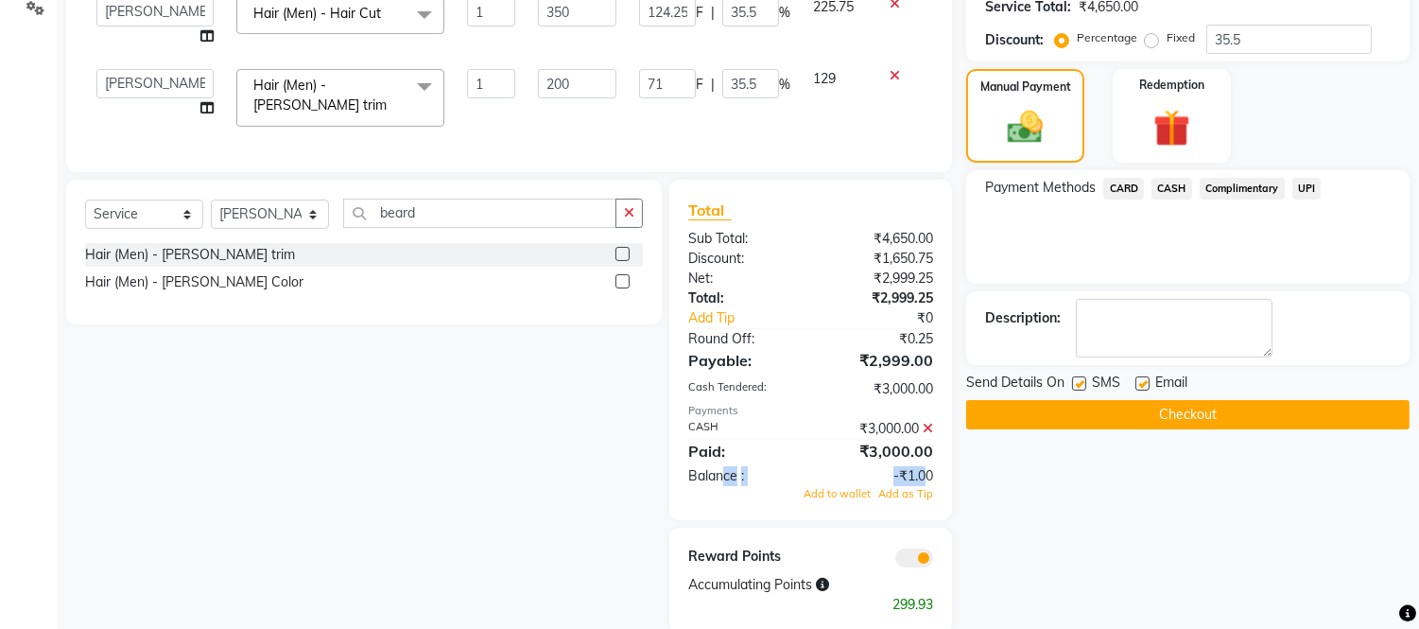
drag, startPoint x: 725, startPoint y: 440, endPoint x: 925, endPoint y: 439, distance: 199.5
click at [925, 466] on div "Balance : -₹1.00" at bounding box center [810, 476] width 273 height 20
click at [929, 422] on icon at bounding box center [928, 428] width 10 height 13
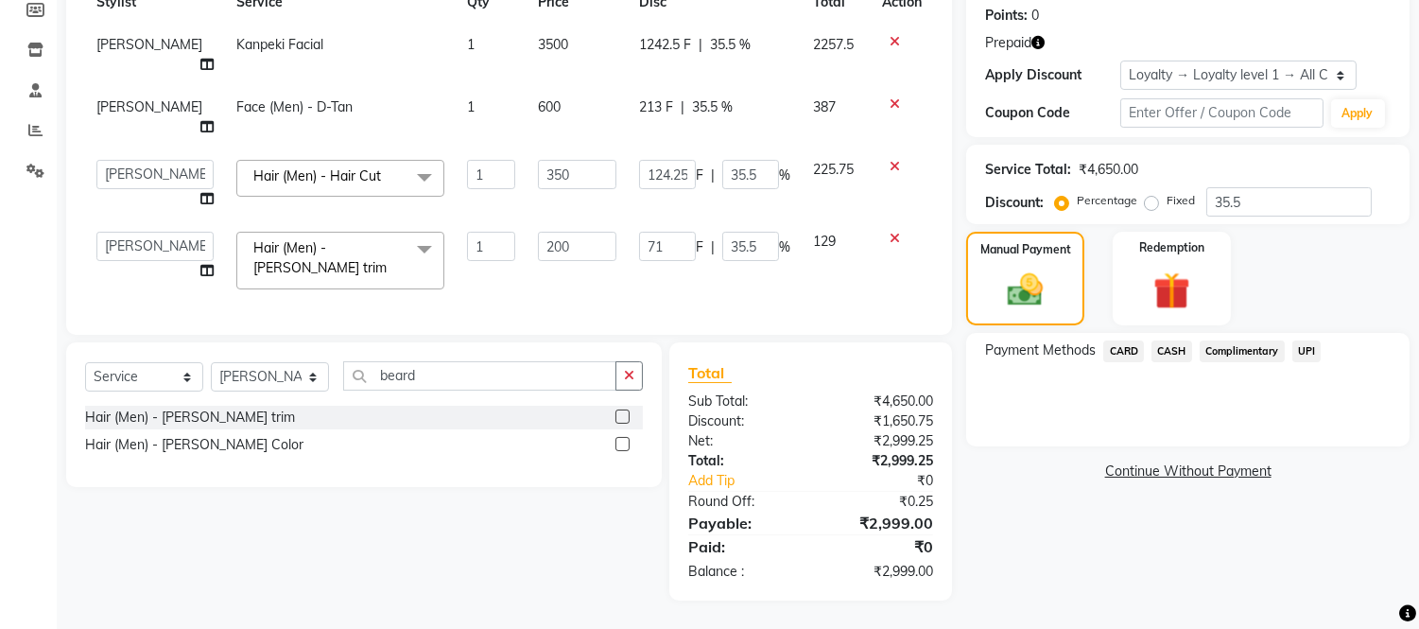
scroll to position [255, 0]
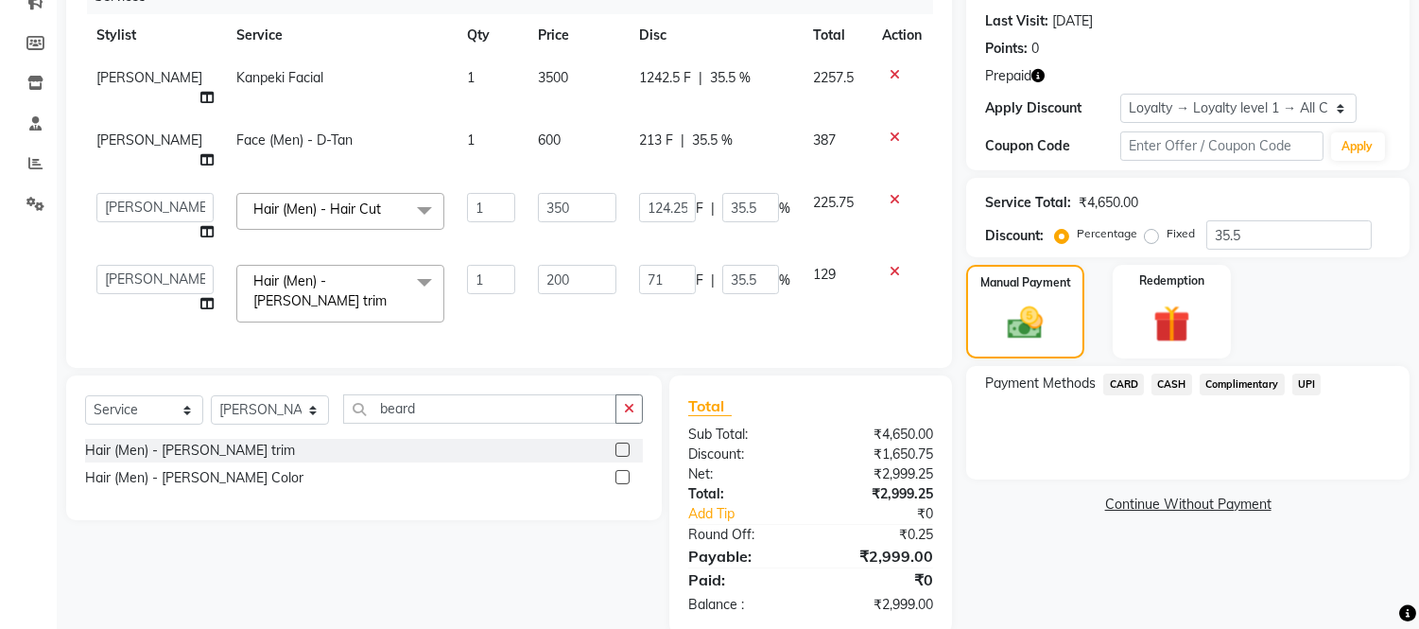
click at [1168, 378] on span "CASH" at bounding box center [1172, 384] width 41 height 22
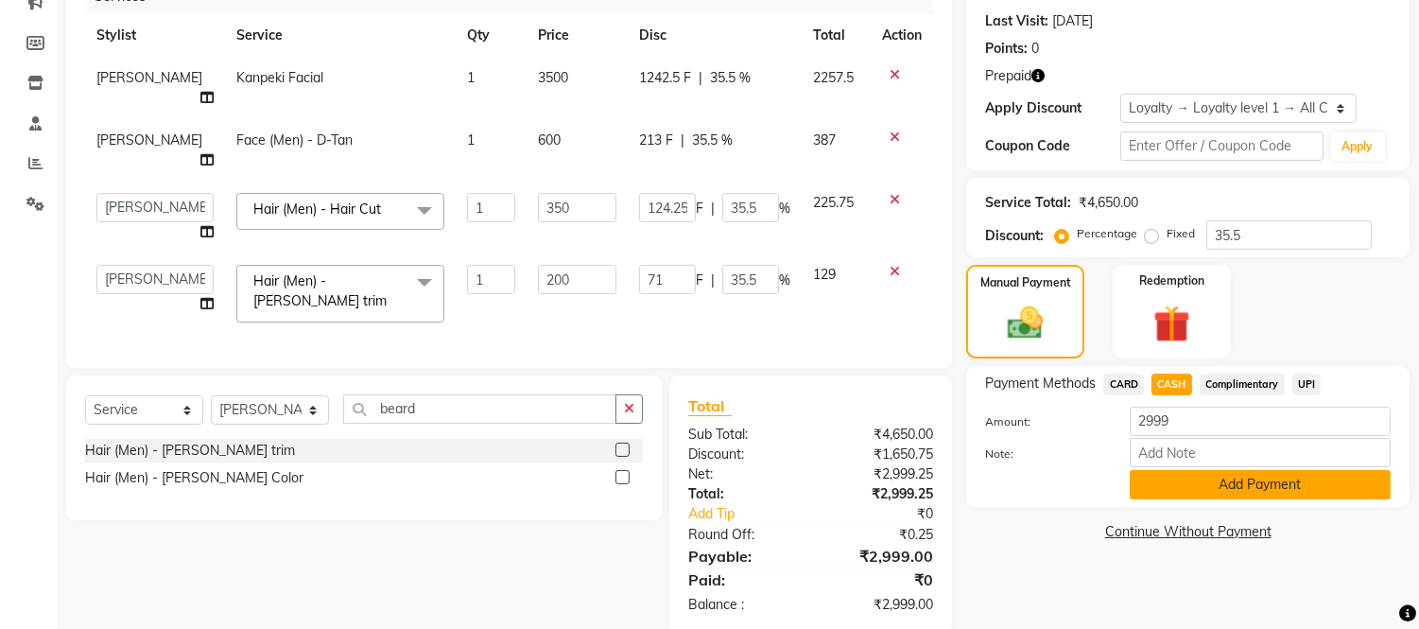
click at [1230, 479] on button "Add Payment" at bounding box center [1260, 484] width 261 height 29
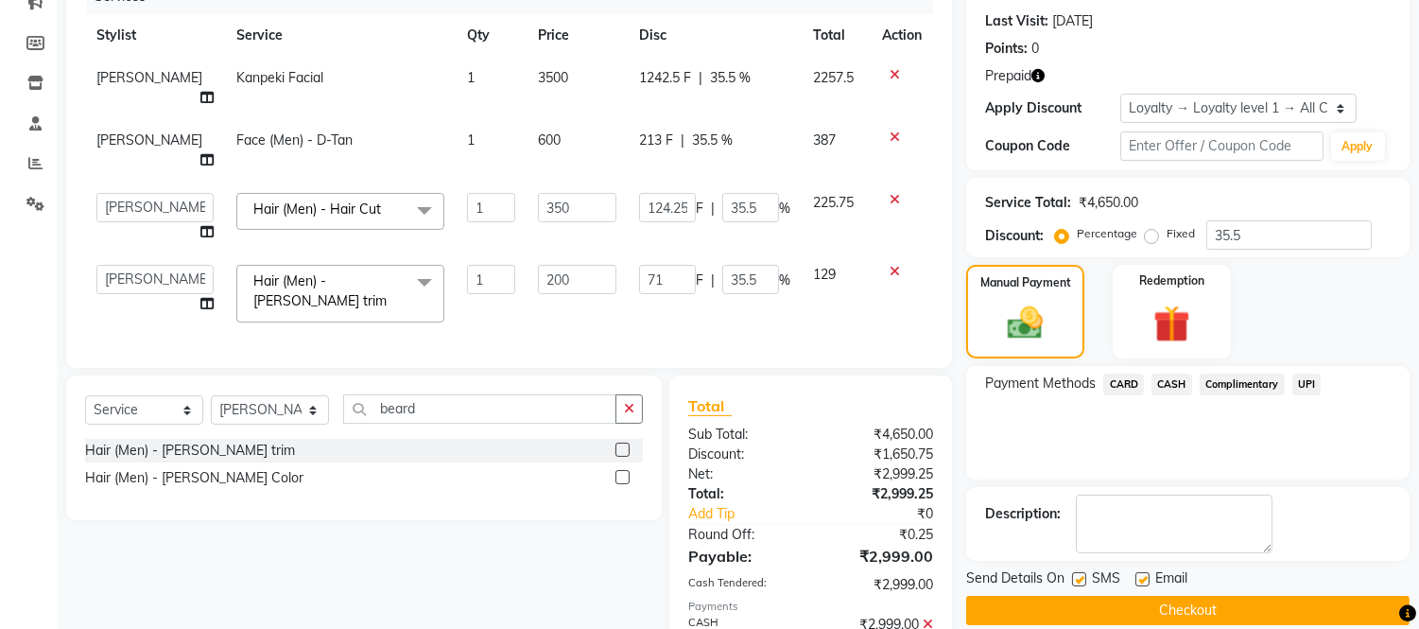
scroll to position [416, 0]
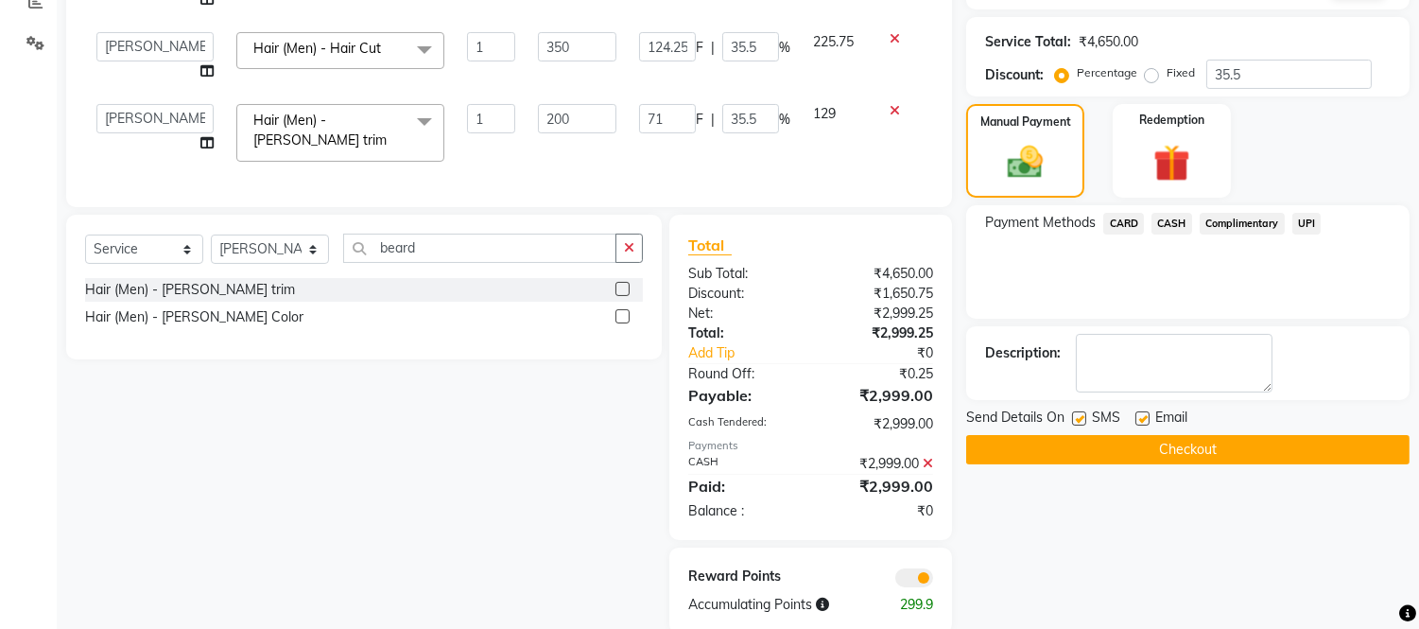
click at [1136, 456] on button "Checkout" at bounding box center [1187, 449] width 443 height 29
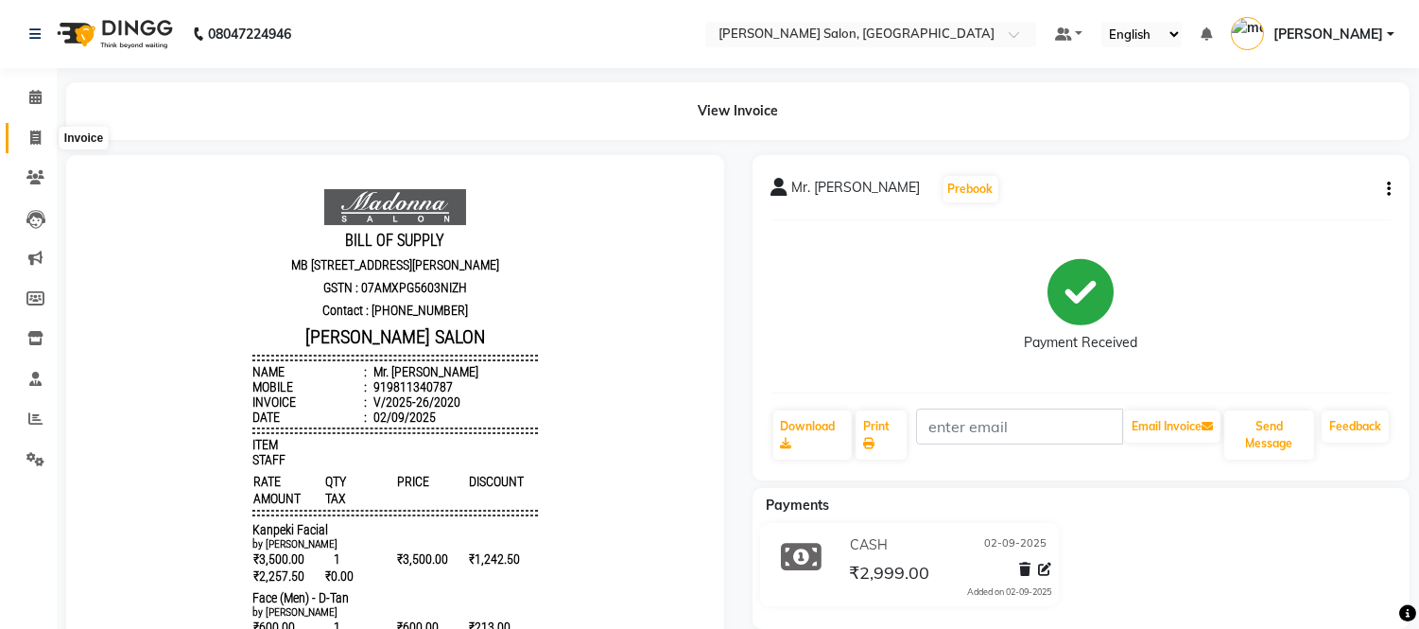
click at [33, 134] on icon at bounding box center [35, 137] width 10 height 14
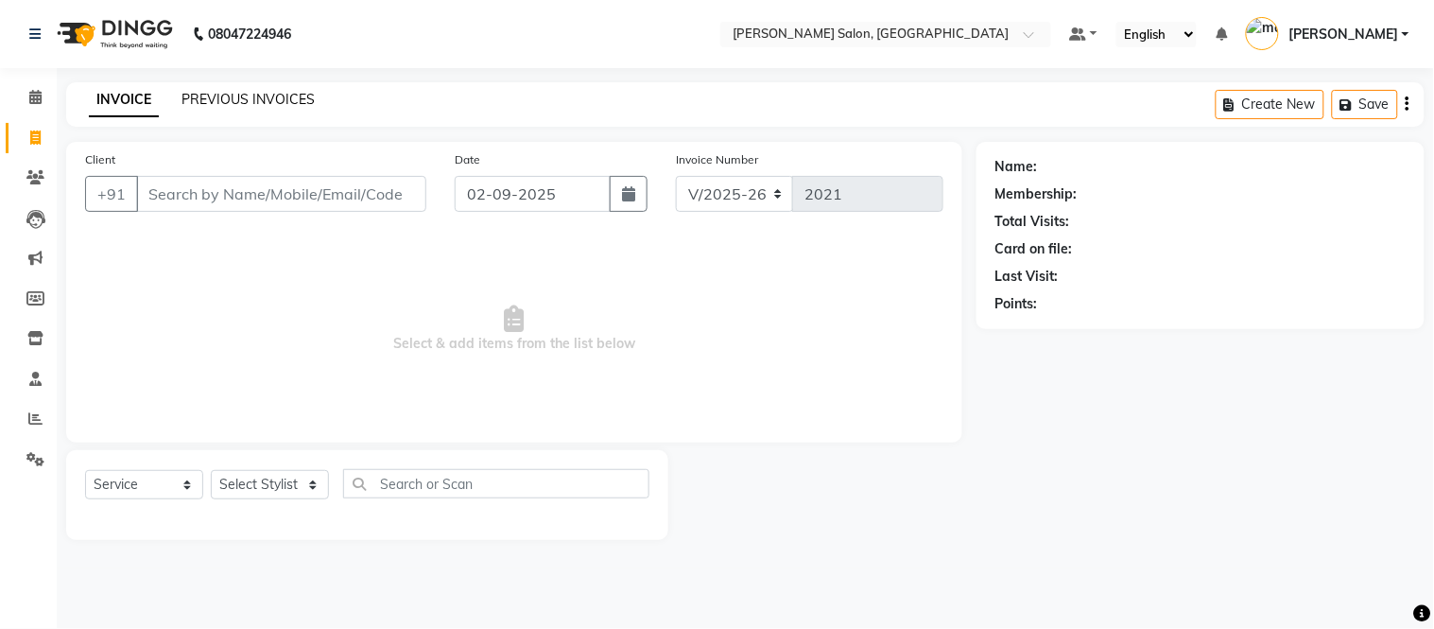
click at [263, 98] on link "PREVIOUS INVOICES" at bounding box center [248, 99] width 133 height 17
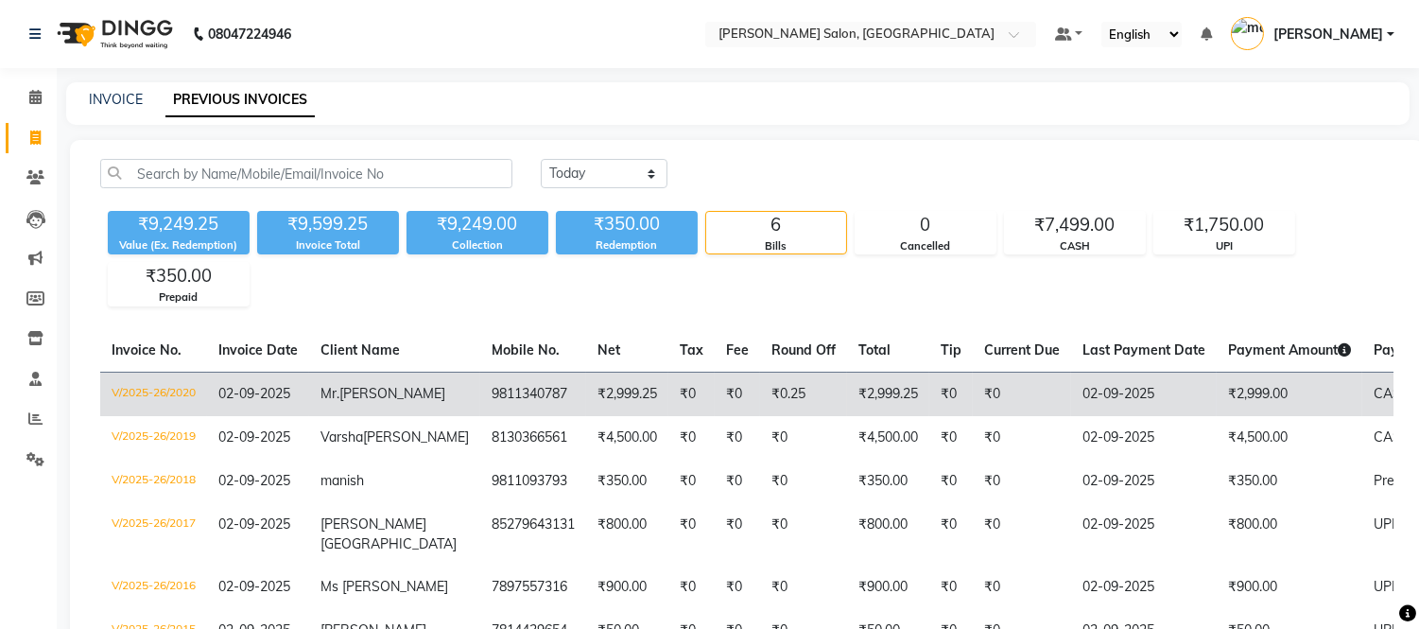
click at [357, 378] on td "Mr. [PERSON_NAME]" at bounding box center [394, 394] width 171 height 44
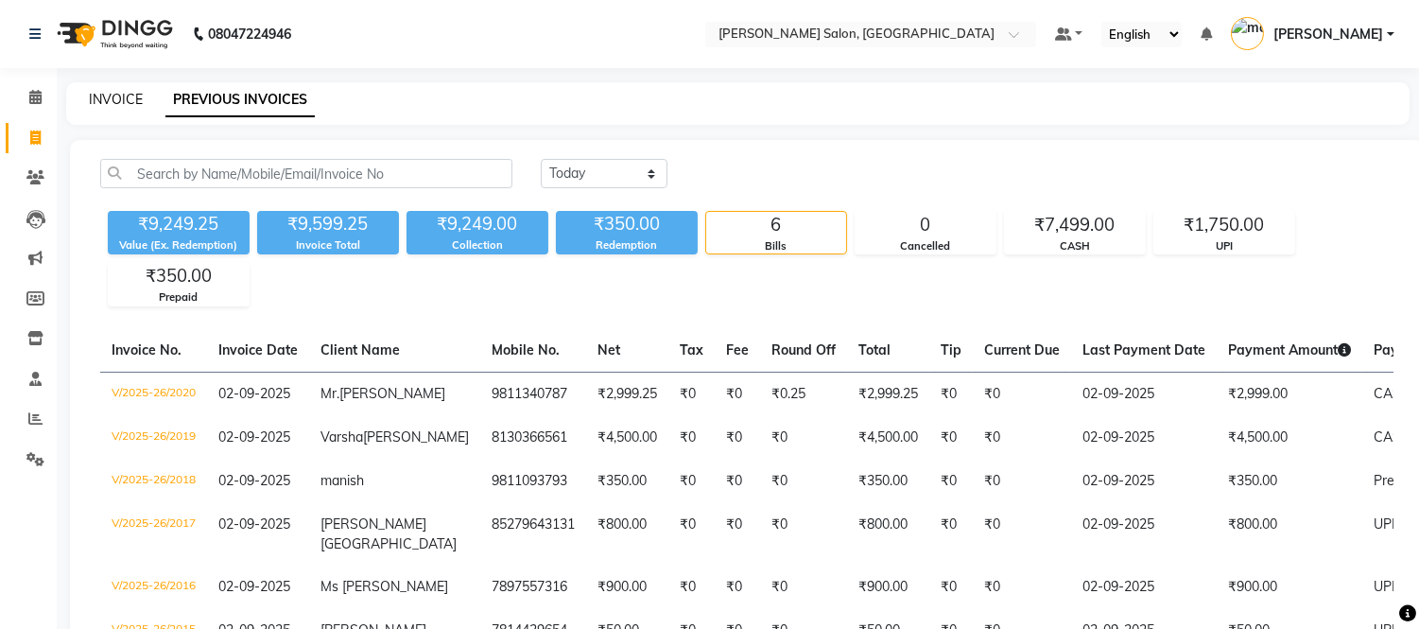
click at [97, 93] on link "INVOICE" at bounding box center [116, 99] width 54 height 17
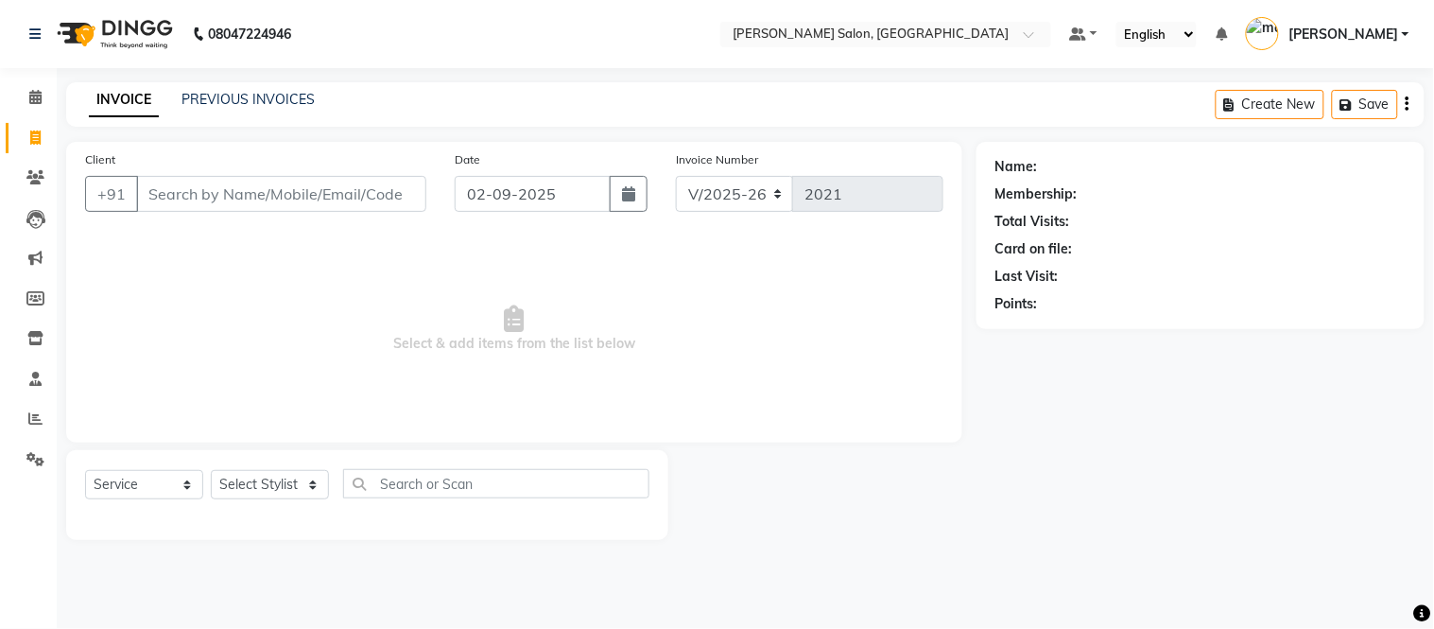
click at [321, 204] on input "Client" at bounding box center [281, 194] width 290 height 36
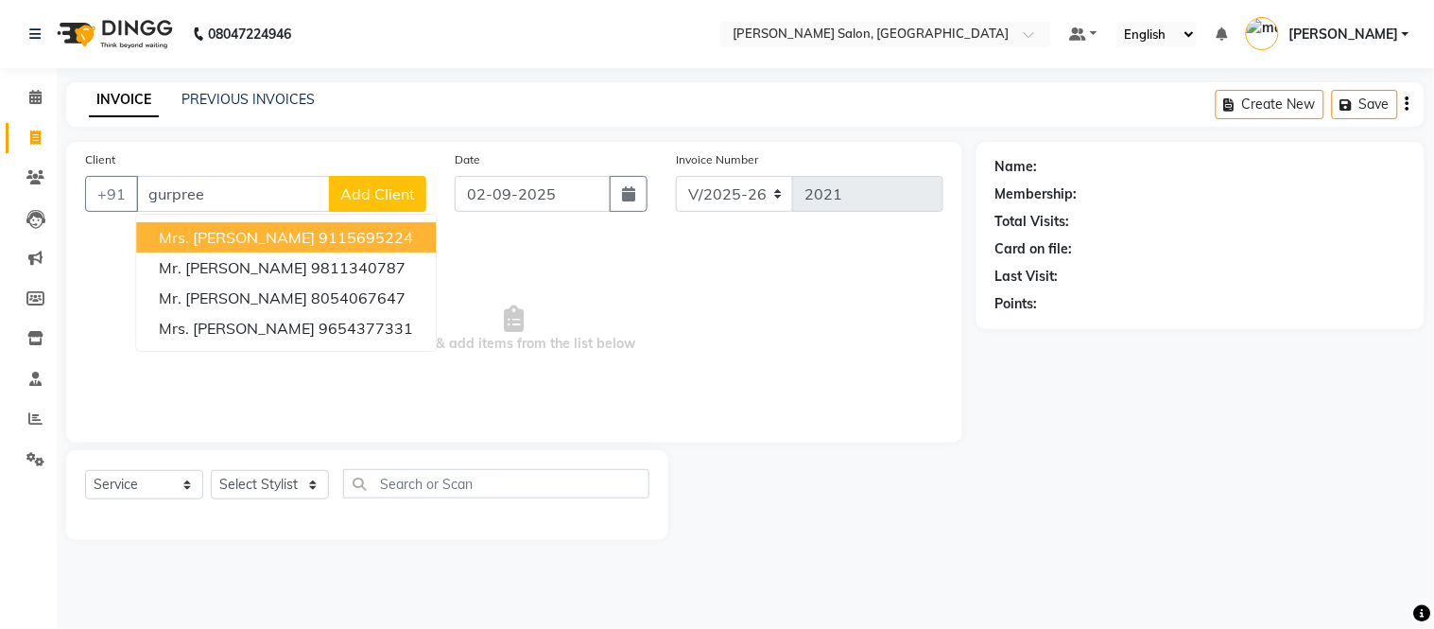
click at [319, 230] on ngb-highlight "9115695224" at bounding box center [366, 237] width 95 height 19
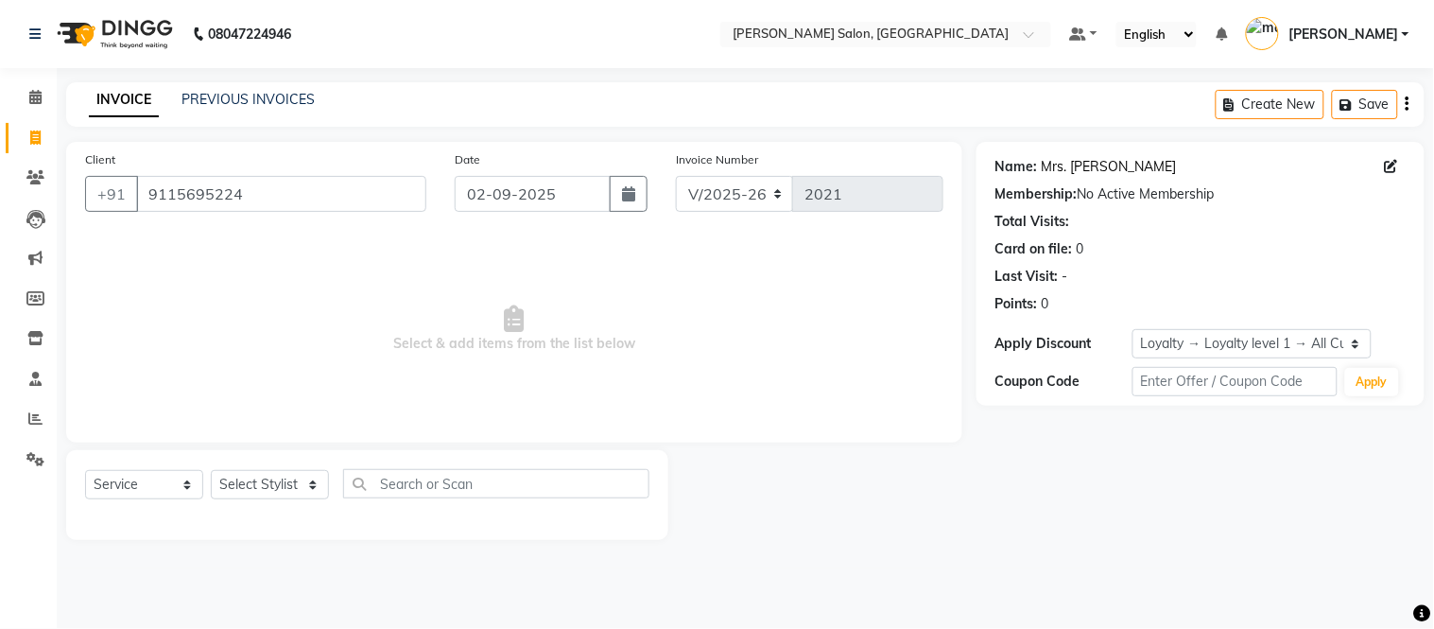
click at [1133, 171] on link "Mrs. [PERSON_NAME]" at bounding box center [1109, 167] width 135 height 20
click at [260, 96] on link "PREVIOUS INVOICES" at bounding box center [248, 99] width 133 height 17
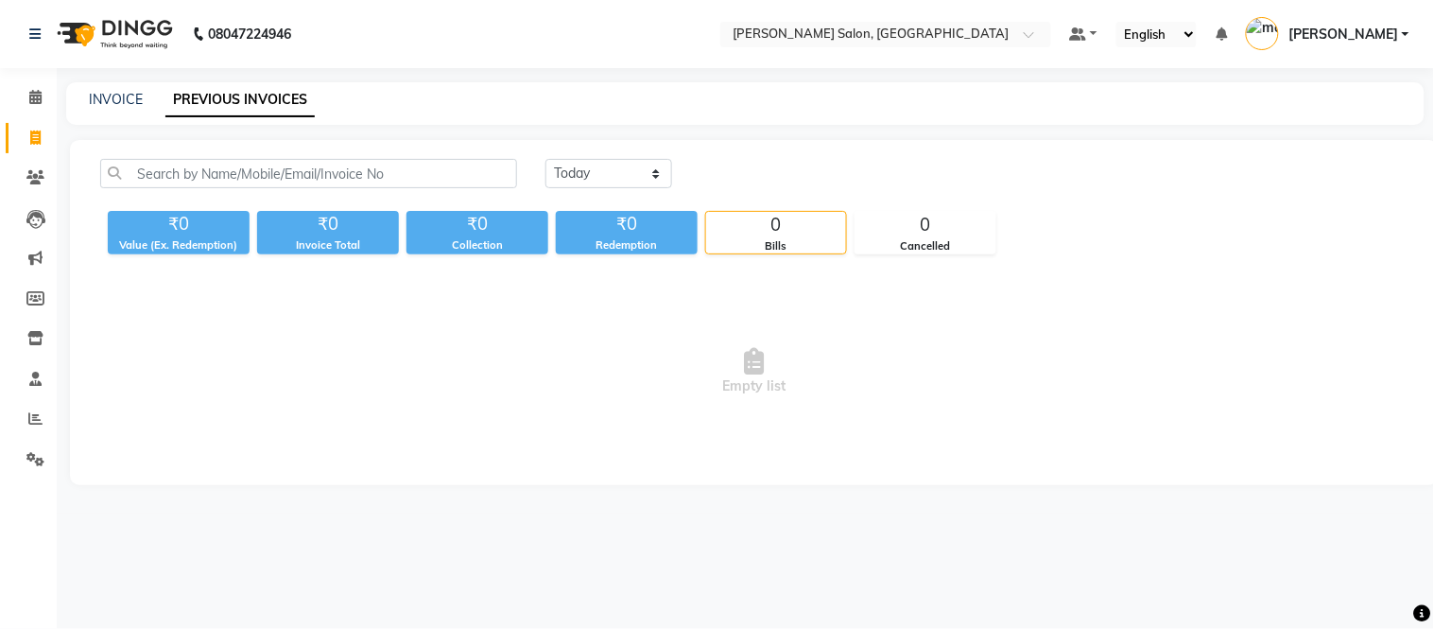
click at [106, 90] on div "INVOICE" at bounding box center [116, 100] width 54 height 20
click at [107, 101] on link "INVOICE" at bounding box center [116, 99] width 54 height 17
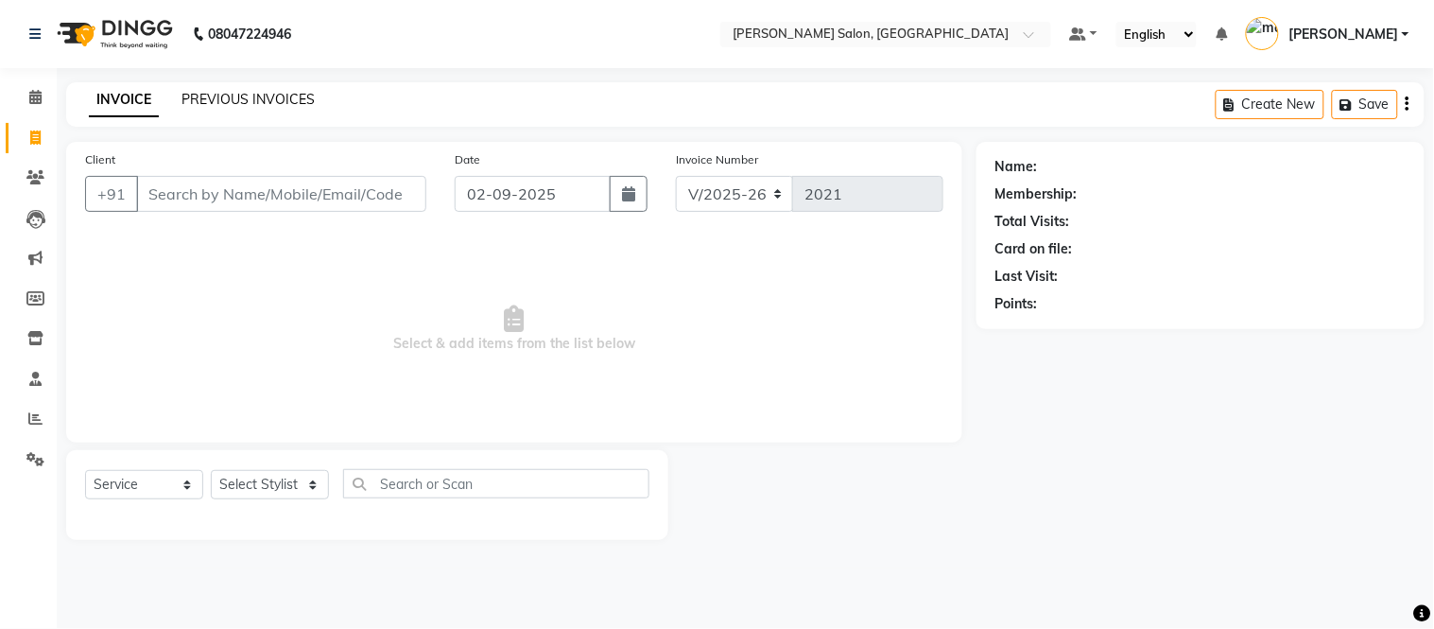
click at [246, 91] on link "PREVIOUS INVOICES" at bounding box center [248, 99] width 133 height 17
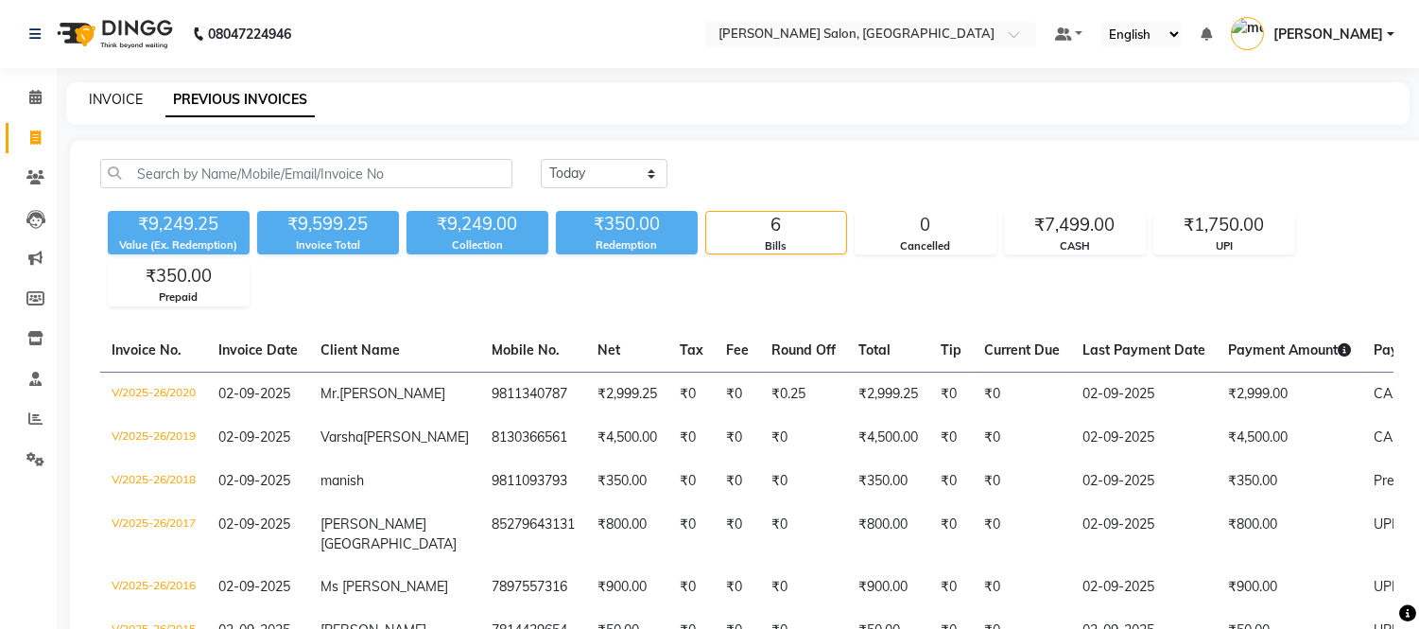
click at [136, 98] on link "INVOICE" at bounding box center [116, 99] width 54 height 17
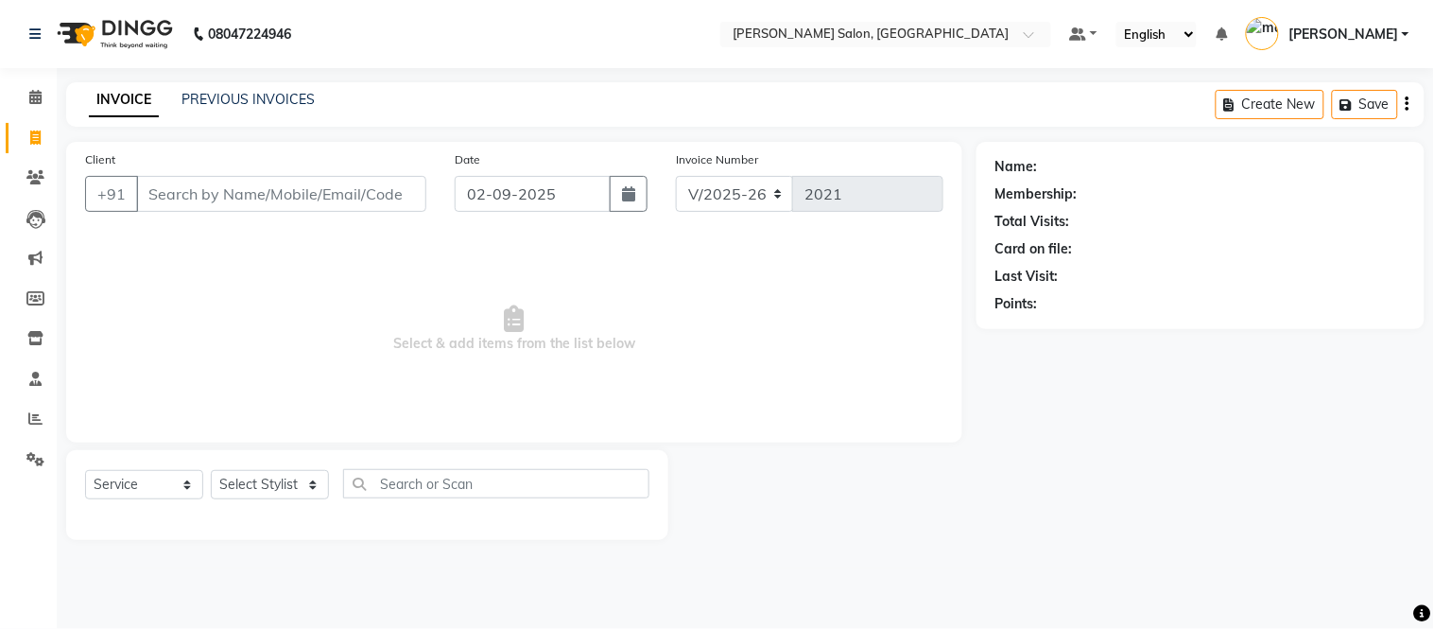
click at [251, 193] on input "Client" at bounding box center [281, 194] width 290 height 36
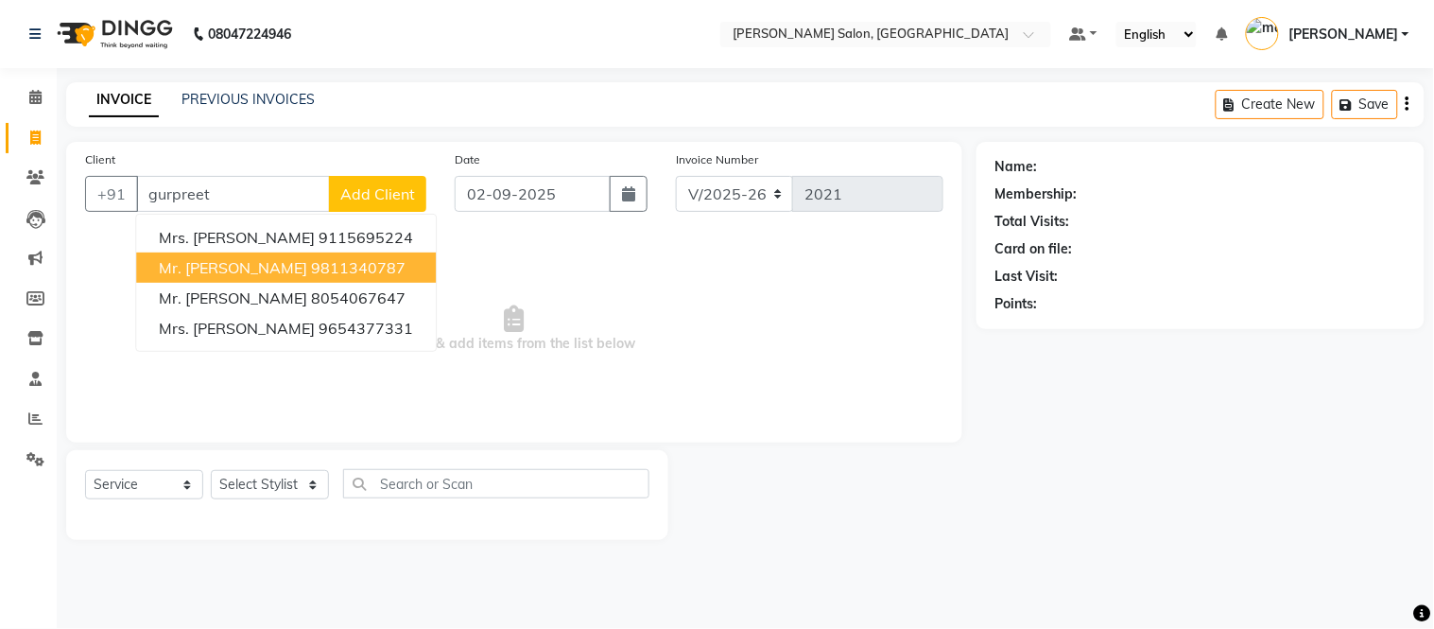
click at [269, 280] on button "Mr. [PERSON_NAME] arora 9811340787" at bounding box center [286, 267] width 300 height 30
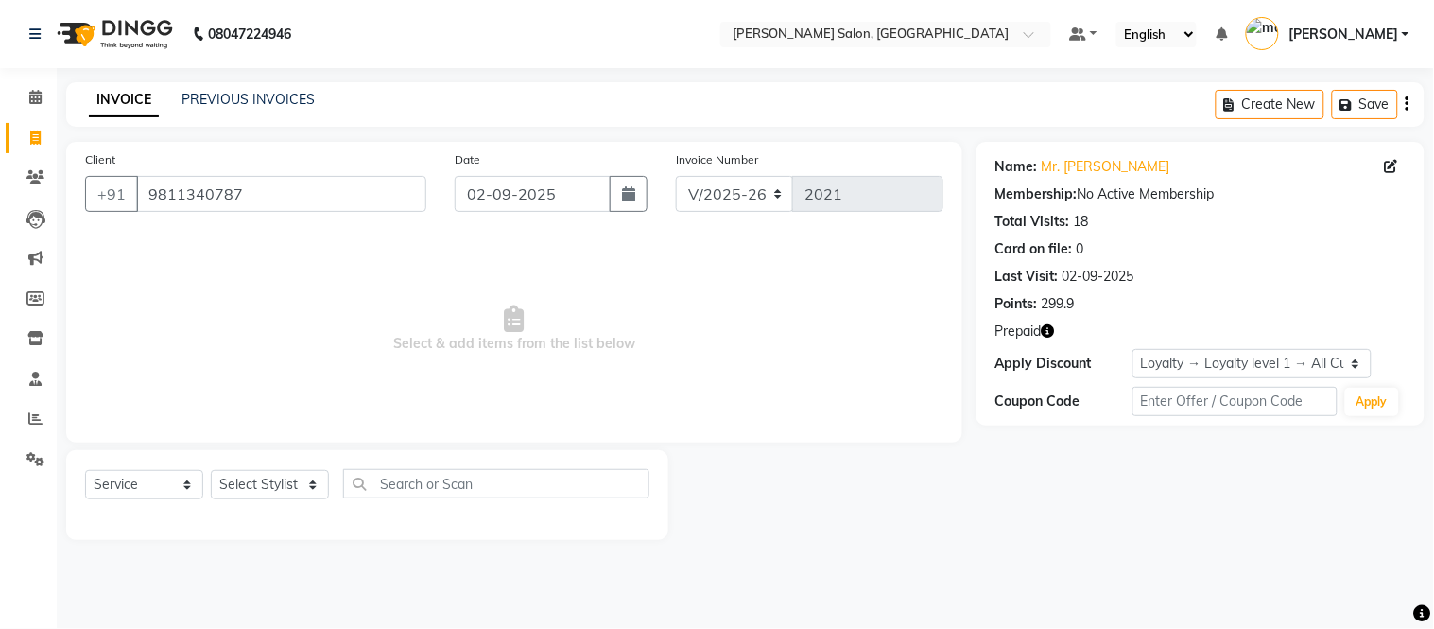
click at [1052, 326] on icon "button" at bounding box center [1048, 330] width 13 height 13
click at [1092, 170] on link "Mr. [PERSON_NAME]" at bounding box center [1106, 167] width 129 height 20
click at [237, 90] on div "PREVIOUS INVOICES" at bounding box center [248, 100] width 133 height 20
click at [238, 104] on link "PREVIOUS INVOICES" at bounding box center [248, 99] width 133 height 17
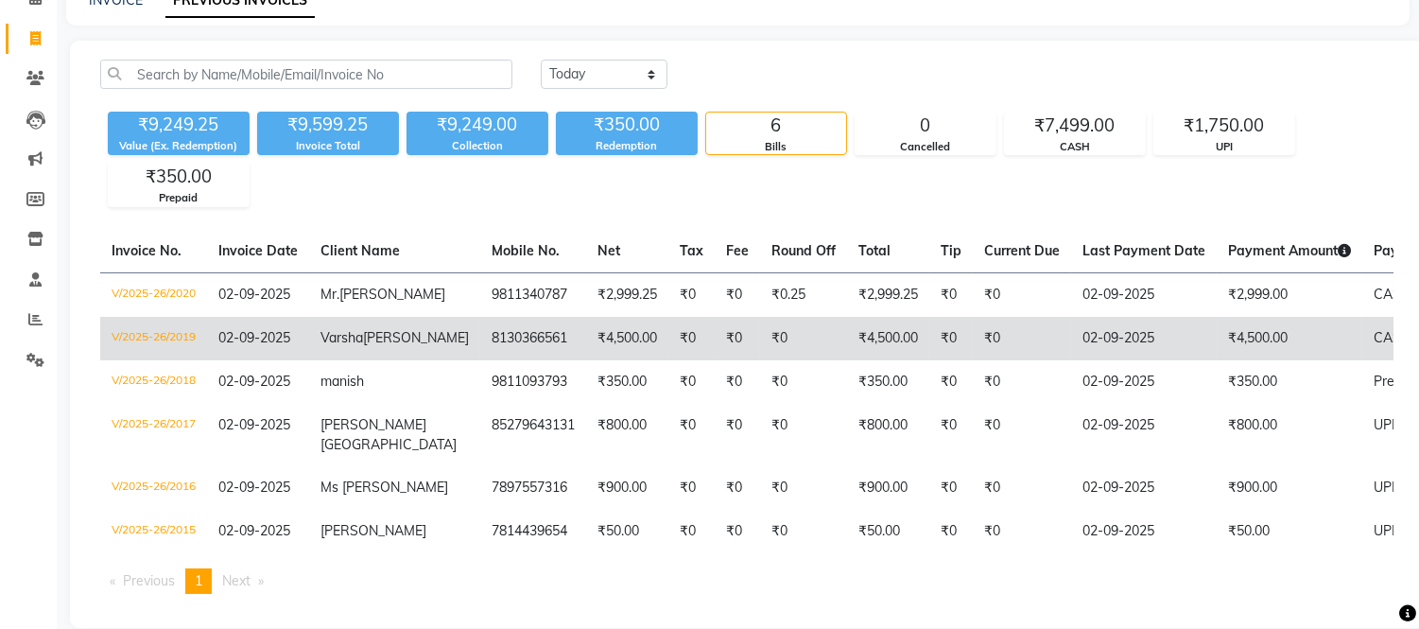
scroll to position [100, 0]
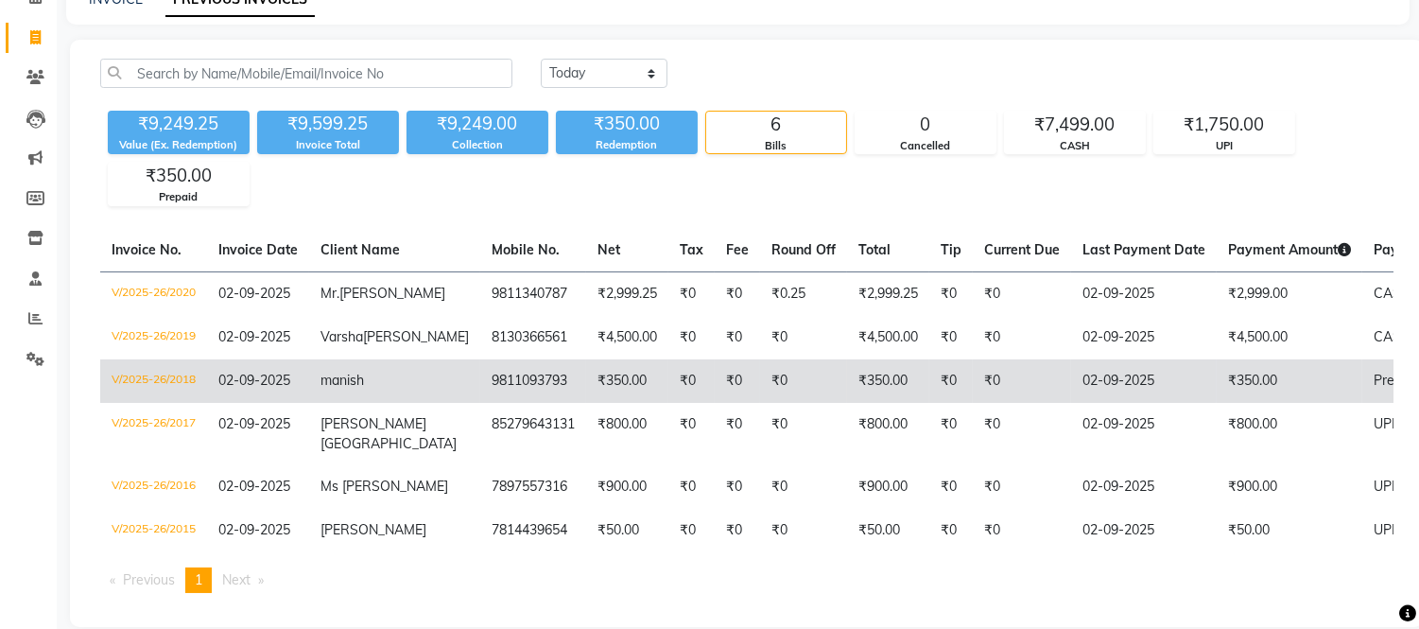
click at [378, 403] on td "manish" at bounding box center [394, 380] width 171 height 43
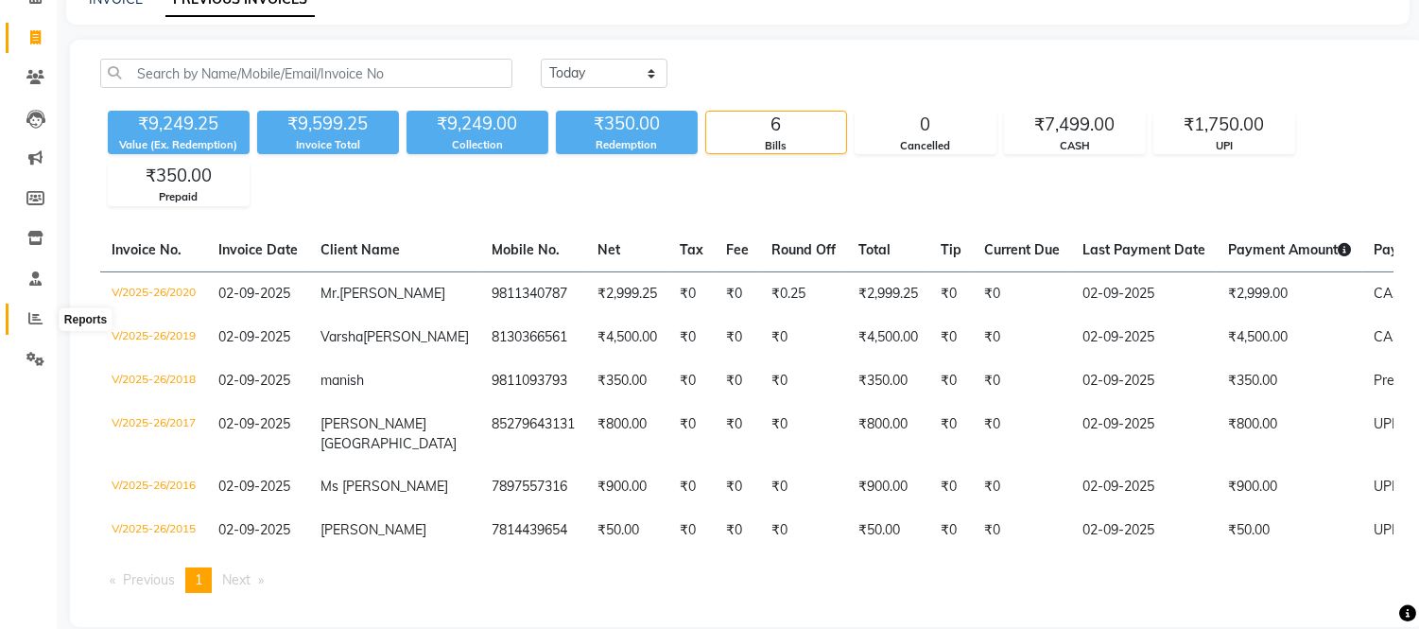
click at [39, 321] on icon at bounding box center [35, 318] width 14 height 14
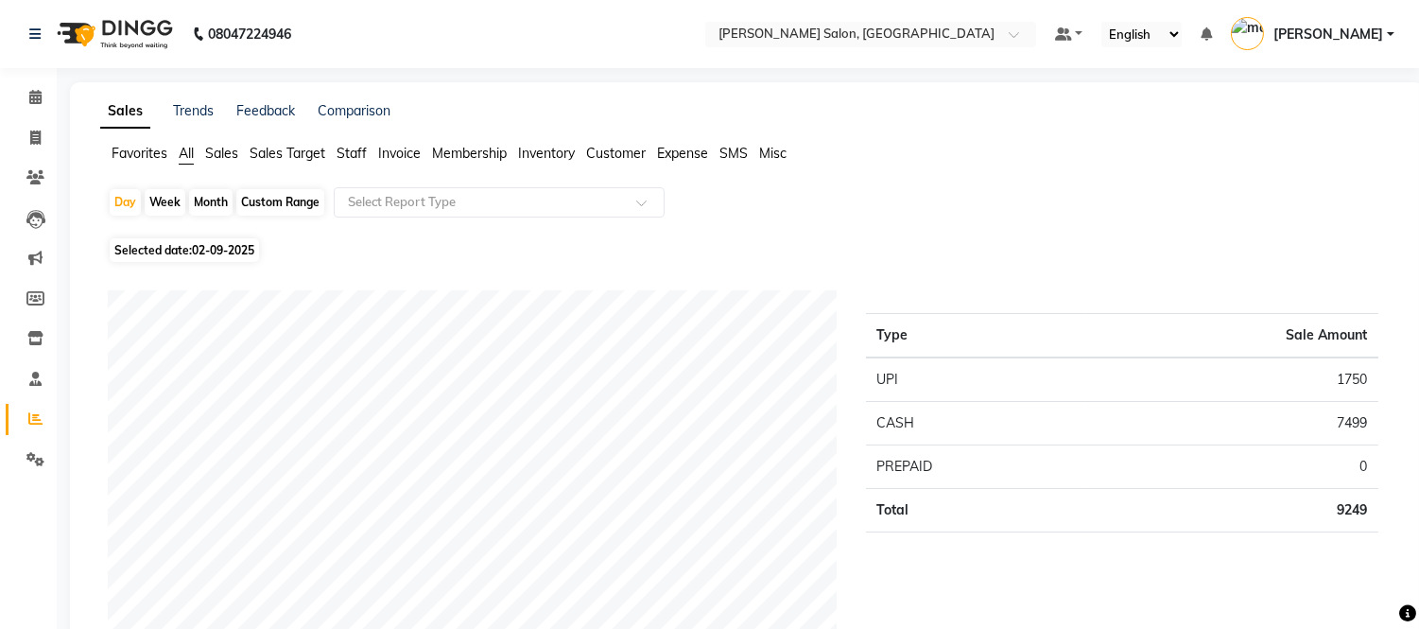
click at [347, 155] on span "Staff" at bounding box center [352, 153] width 30 height 17
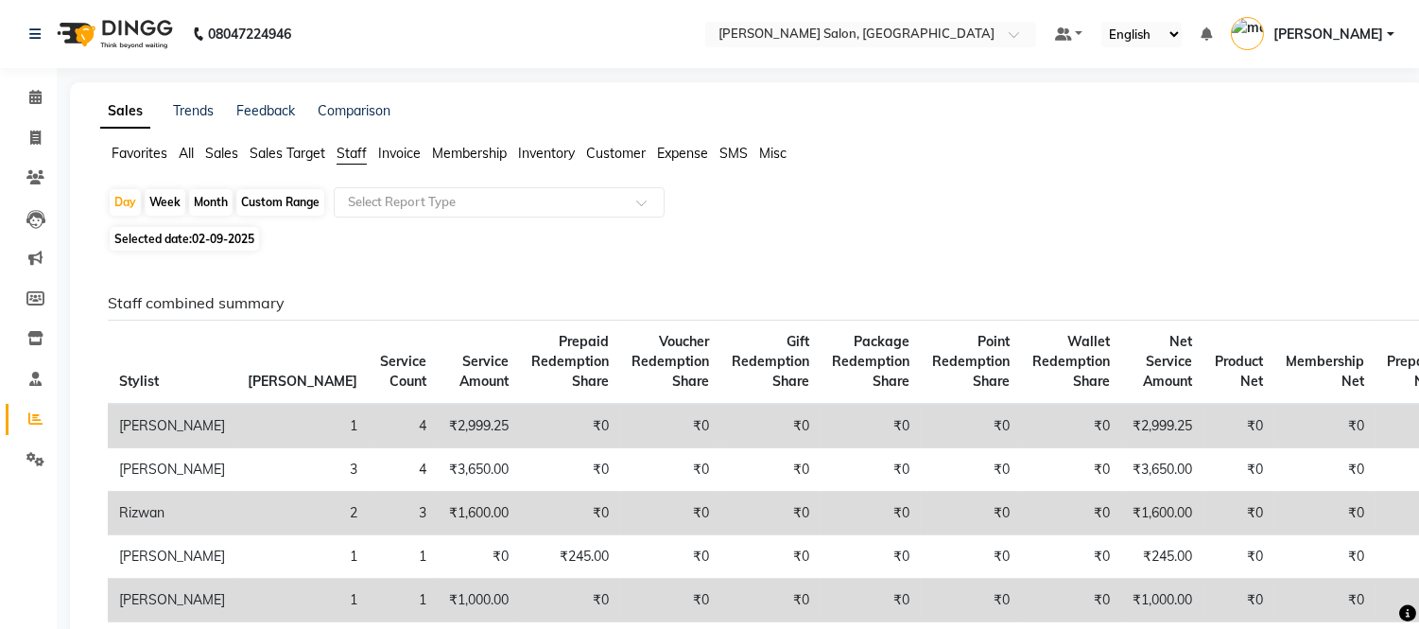
click at [213, 201] on div "Month" at bounding box center [210, 202] width 43 height 26
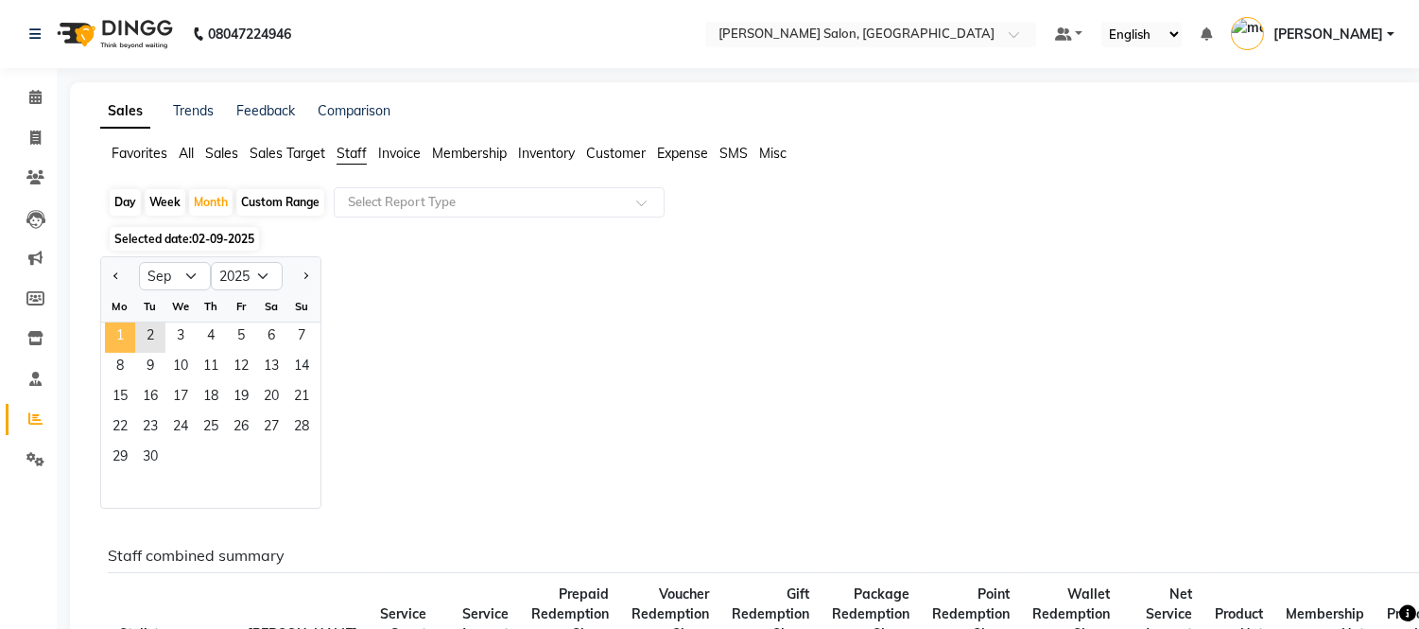
click at [123, 334] on span "1" at bounding box center [120, 337] width 30 height 30
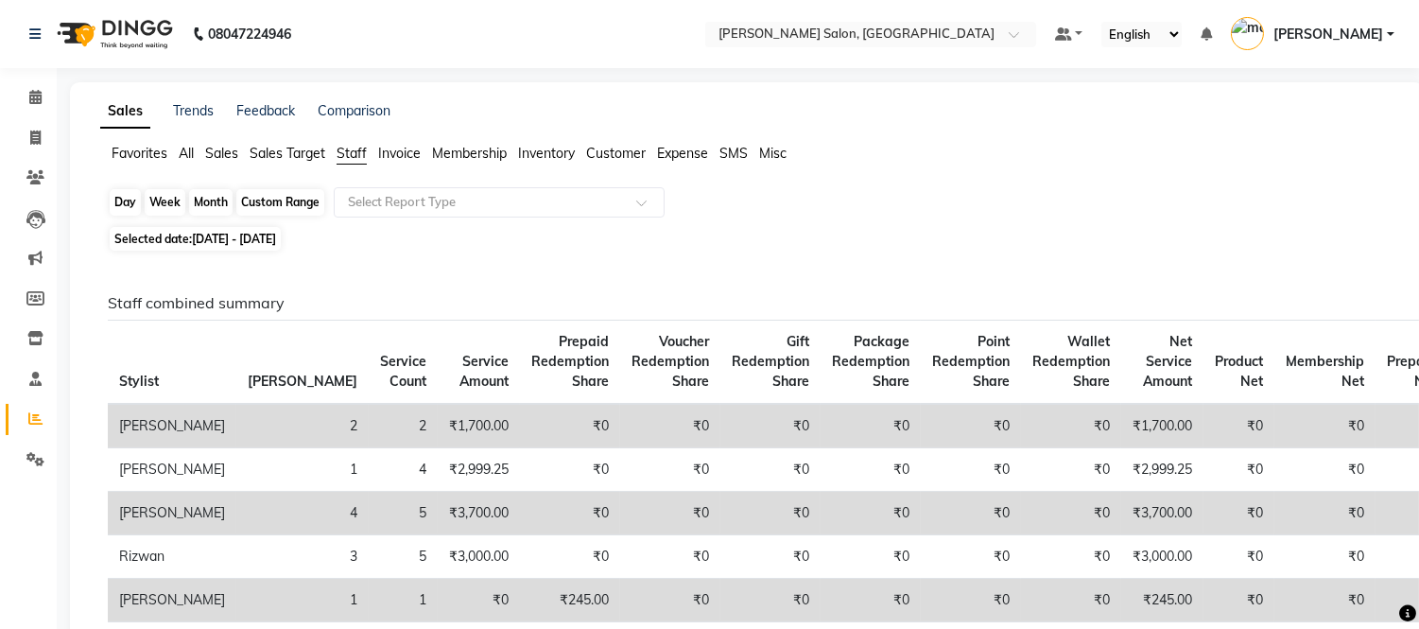
click at [189, 202] on div "Month" at bounding box center [210, 202] width 43 height 26
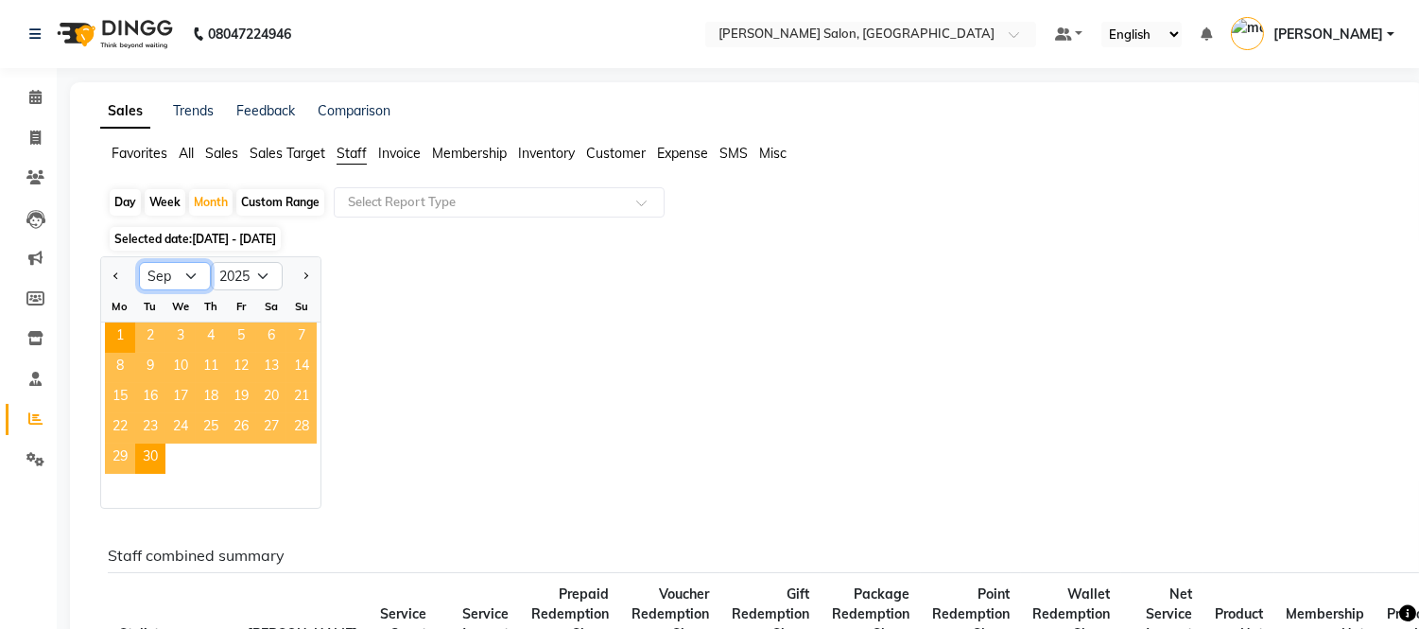
click at [170, 286] on select "Jan Feb Mar Apr May Jun [DATE] Aug Sep Oct Nov Dec" at bounding box center [175, 276] width 72 height 28
click at [139, 262] on select "Jan Feb Mar Apr May Jun [DATE] Aug Sep Oct Nov Dec" at bounding box center [175, 276] width 72 height 28
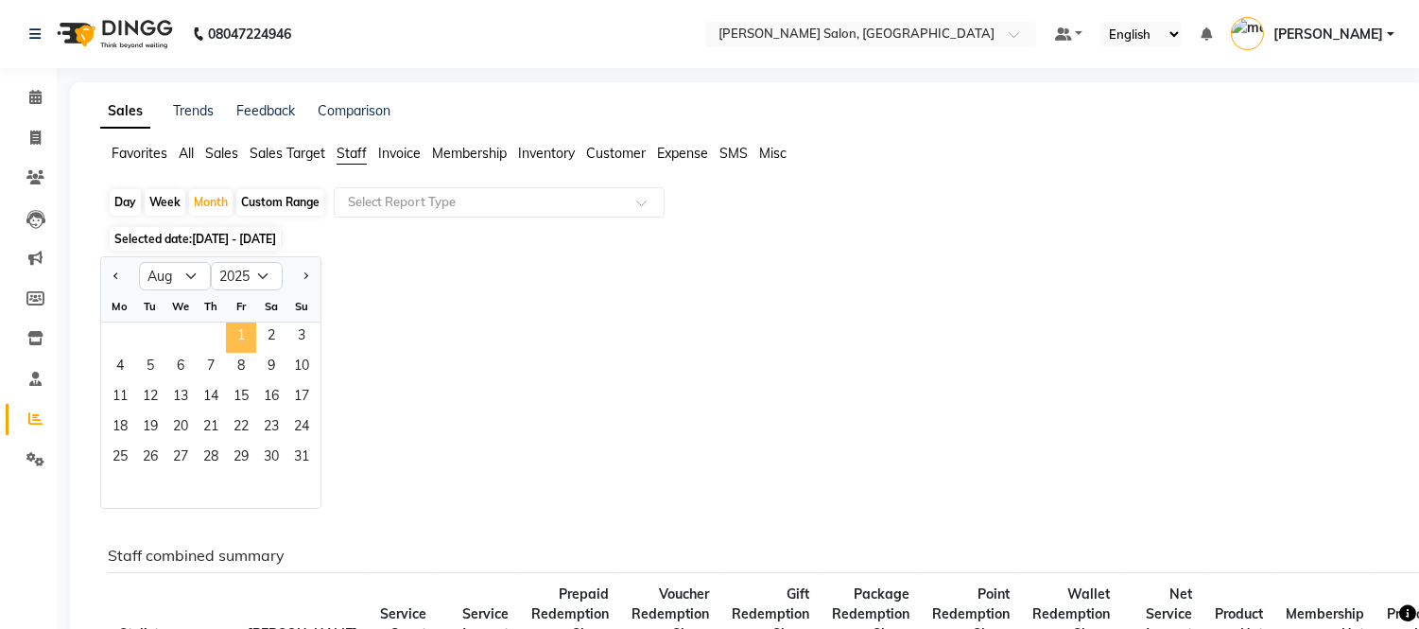
click at [240, 324] on span "1" at bounding box center [241, 337] width 30 height 30
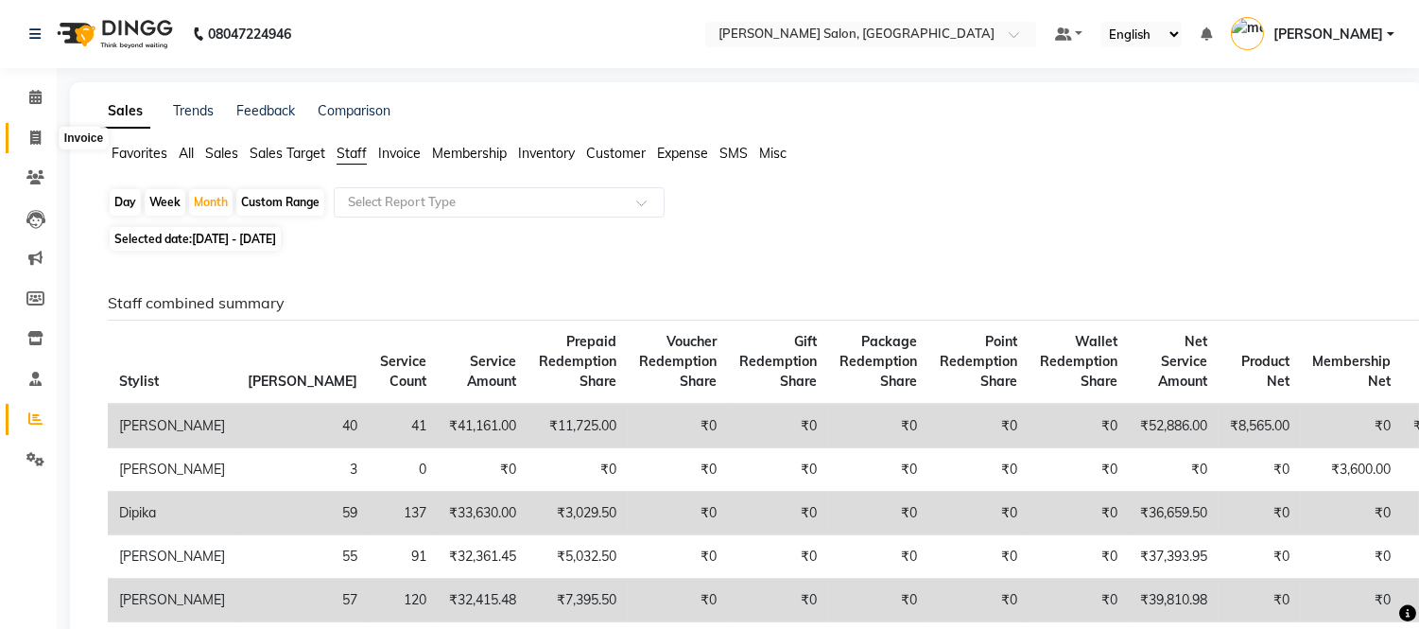
click at [32, 139] on icon at bounding box center [35, 137] width 10 height 14
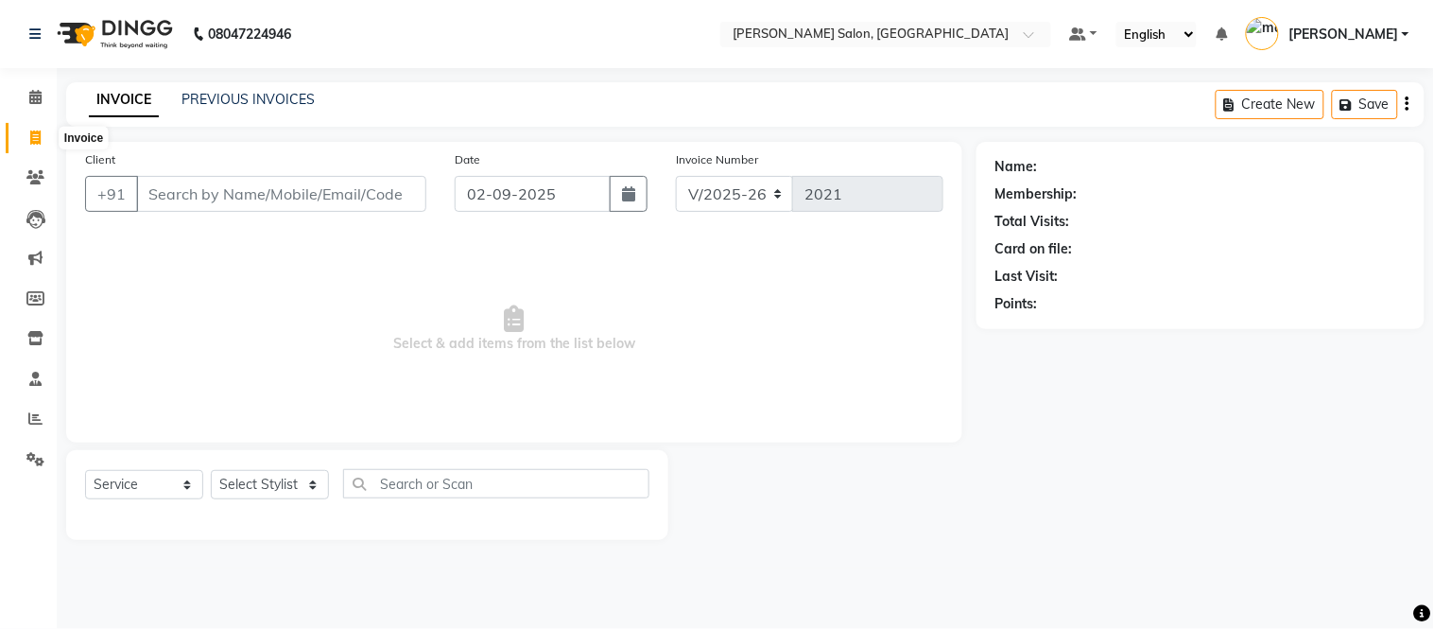
click at [31, 144] on icon at bounding box center [35, 137] width 10 height 14
click at [208, 95] on link "PREVIOUS INVOICES" at bounding box center [248, 99] width 133 height 17
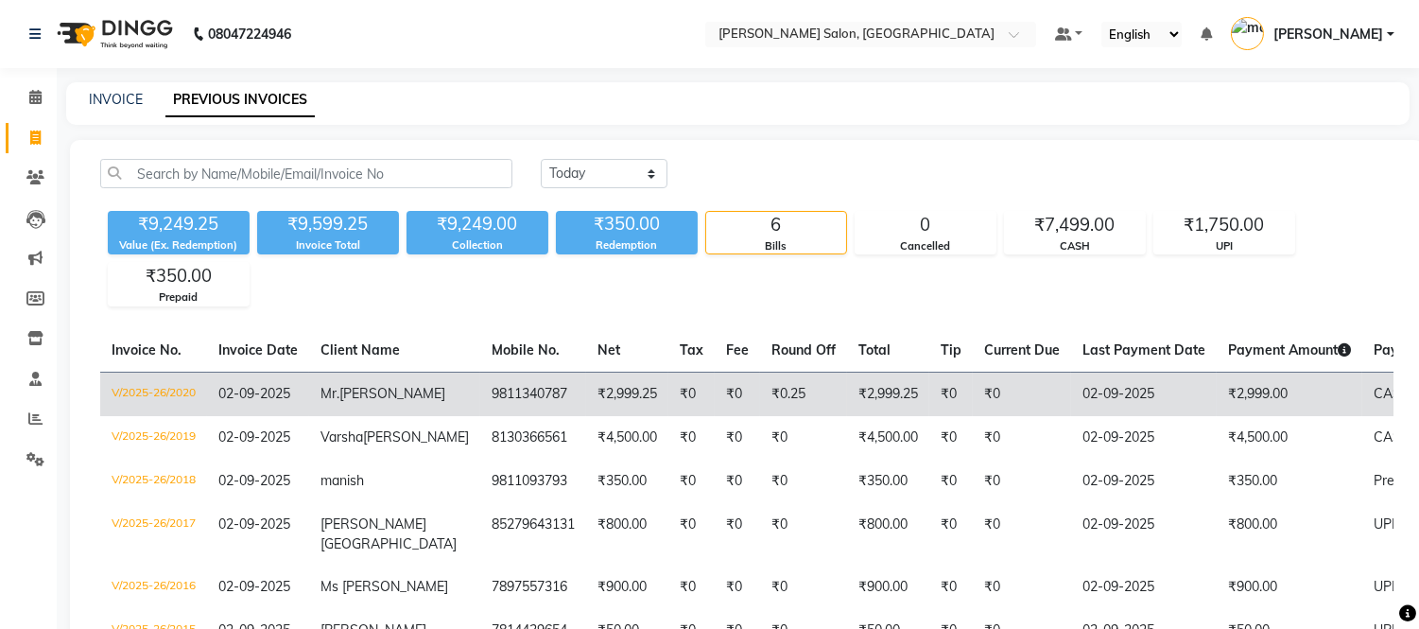
click at [403, 389] on td "Mr. [PERSON_NAME]" at bounding box center [394, 394] width 171 height 44
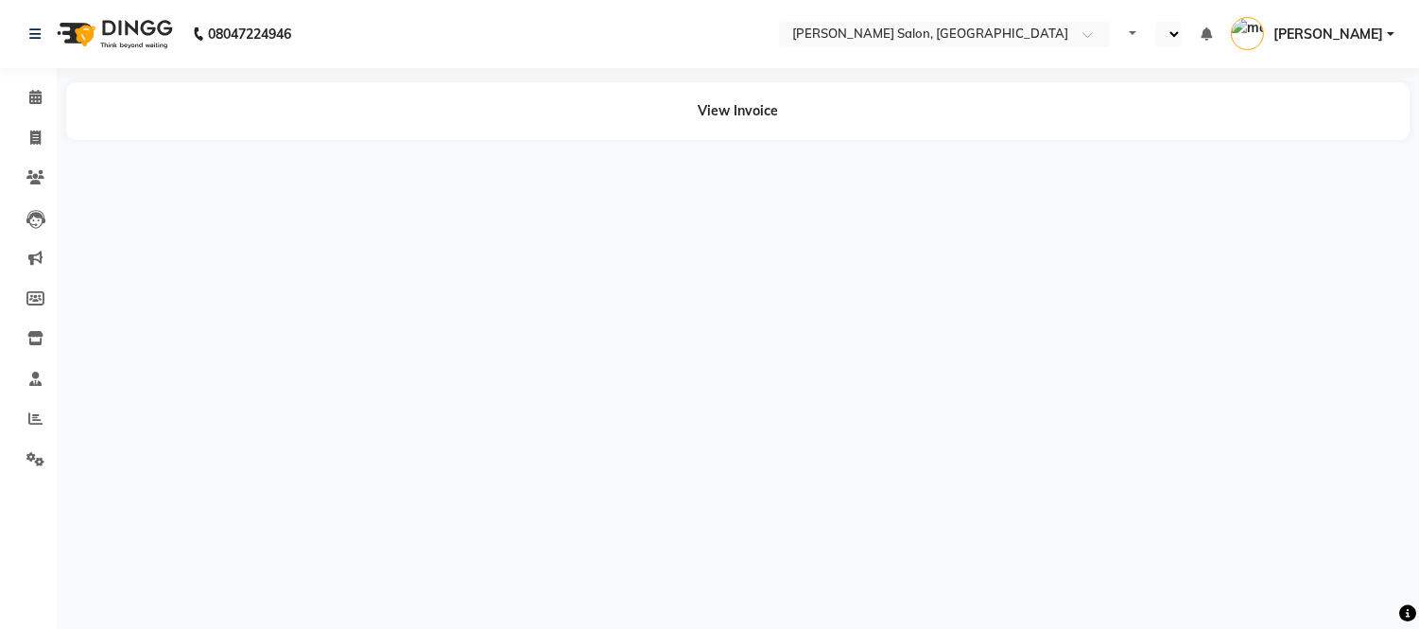
select select "en"
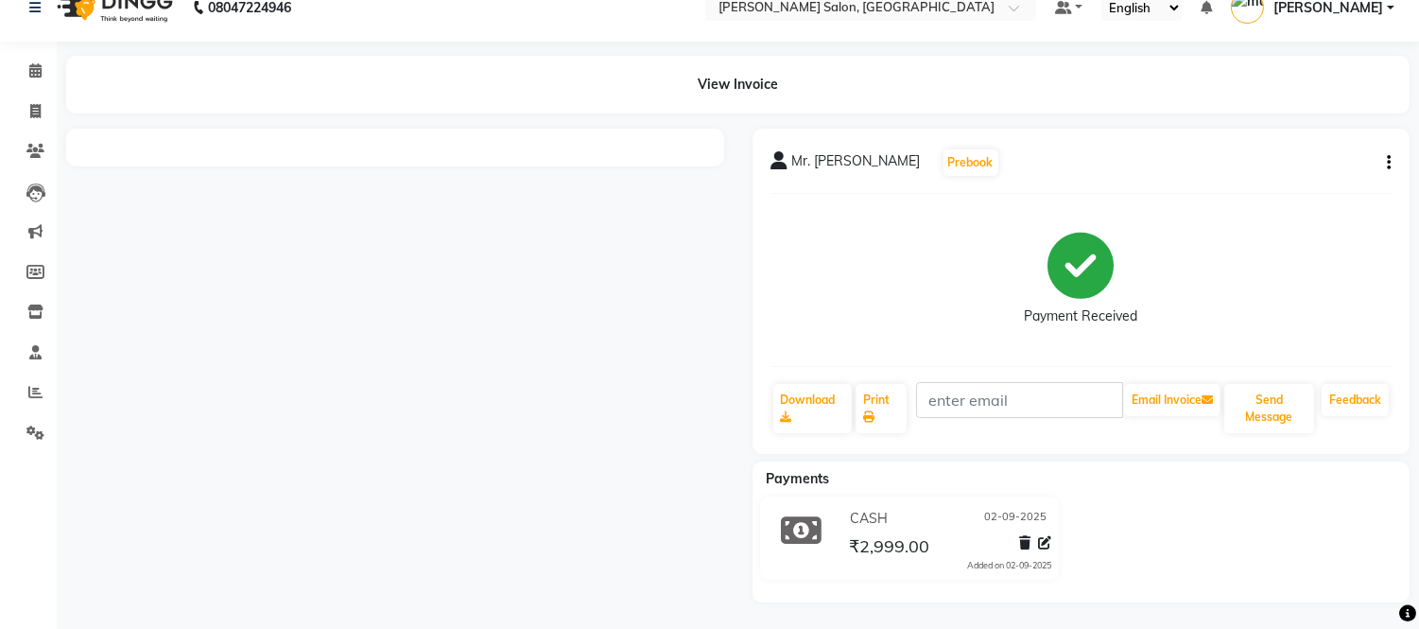
click at [1384, 163] on button "button" at bounding box center [1385, 163] width 11 height 20
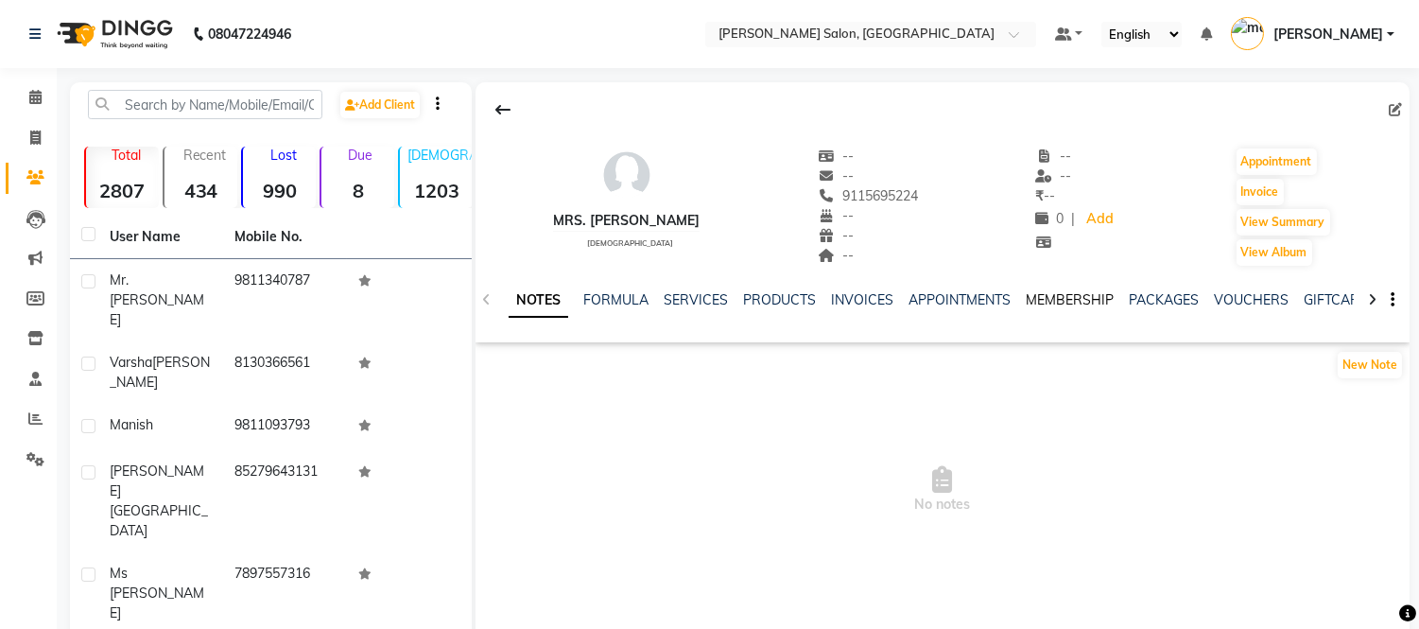
click at [1044, 299] on link "MEMBERSHIP" at bounding box center [1070, 299] width 88 height 17
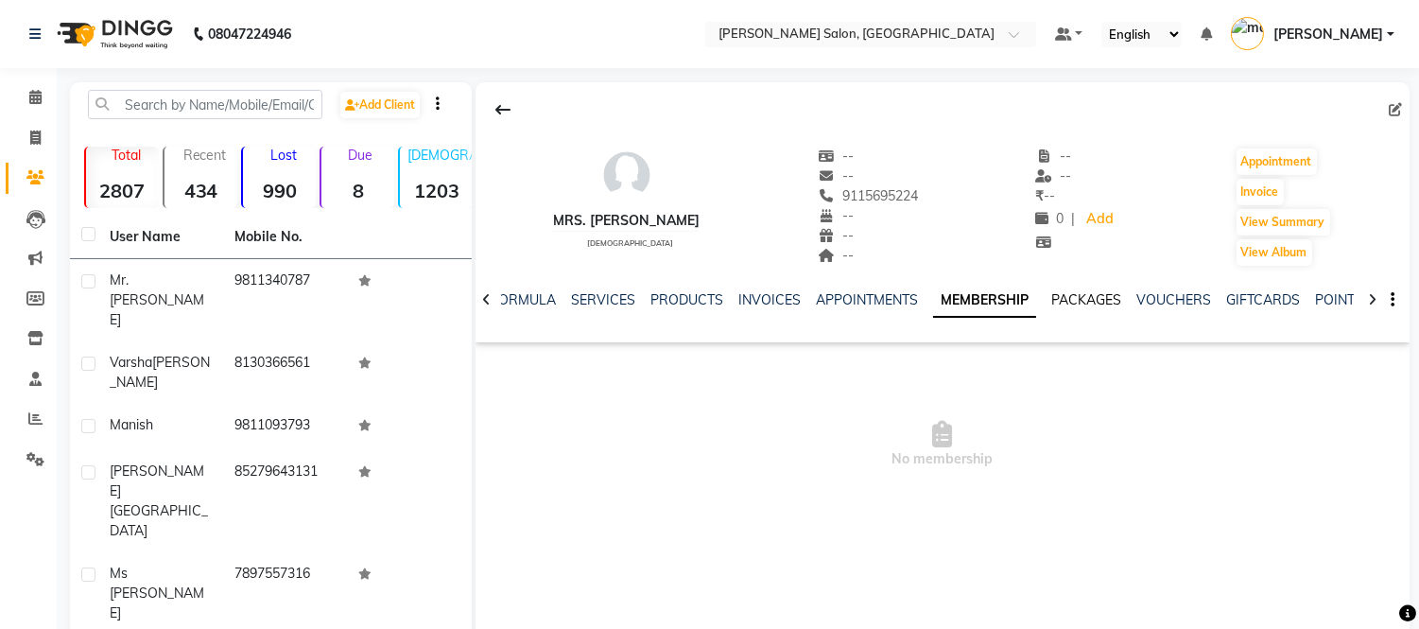
click at [1078, 300] on link "PACKAGES" at bounding box center [1086, 299] width 70 height 17
click at [1138, 300] on link "VOUCHERS" at bounding box center [1158, 299] width 75 height 17
click at [1212, 305] on link "GIFTCARDS" at bounding box center [1233, 299] width 74 height 17
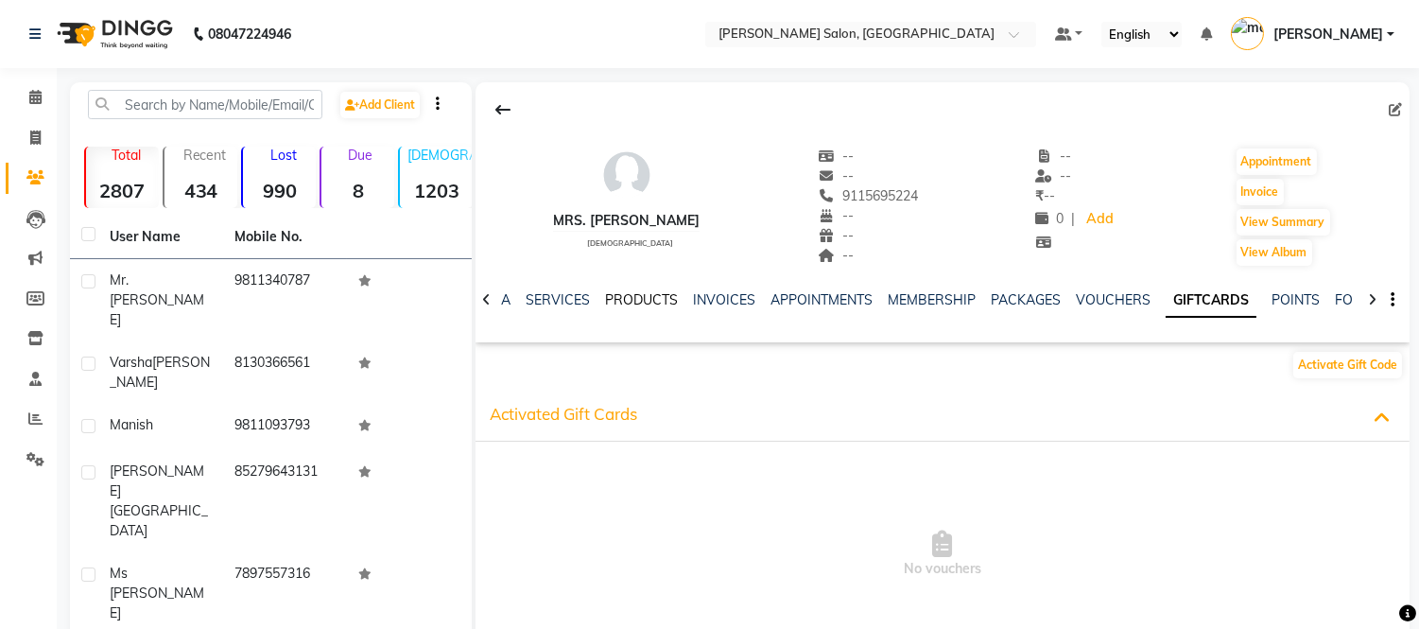
click at [630, 296] on link "PRODUCTS" at bounding box center [641, 299] width 73 height 17
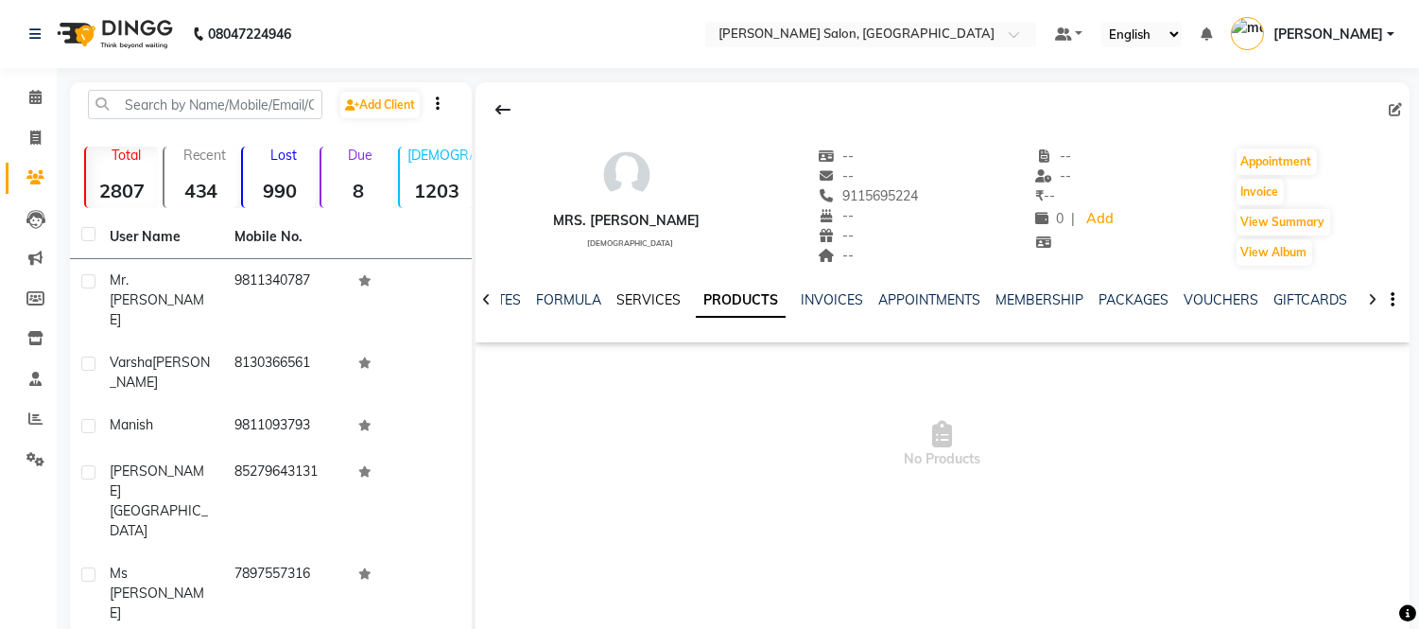
click at [630, 296] on link "SERVICES" at bounding box center [648, 299] width 64 height 17
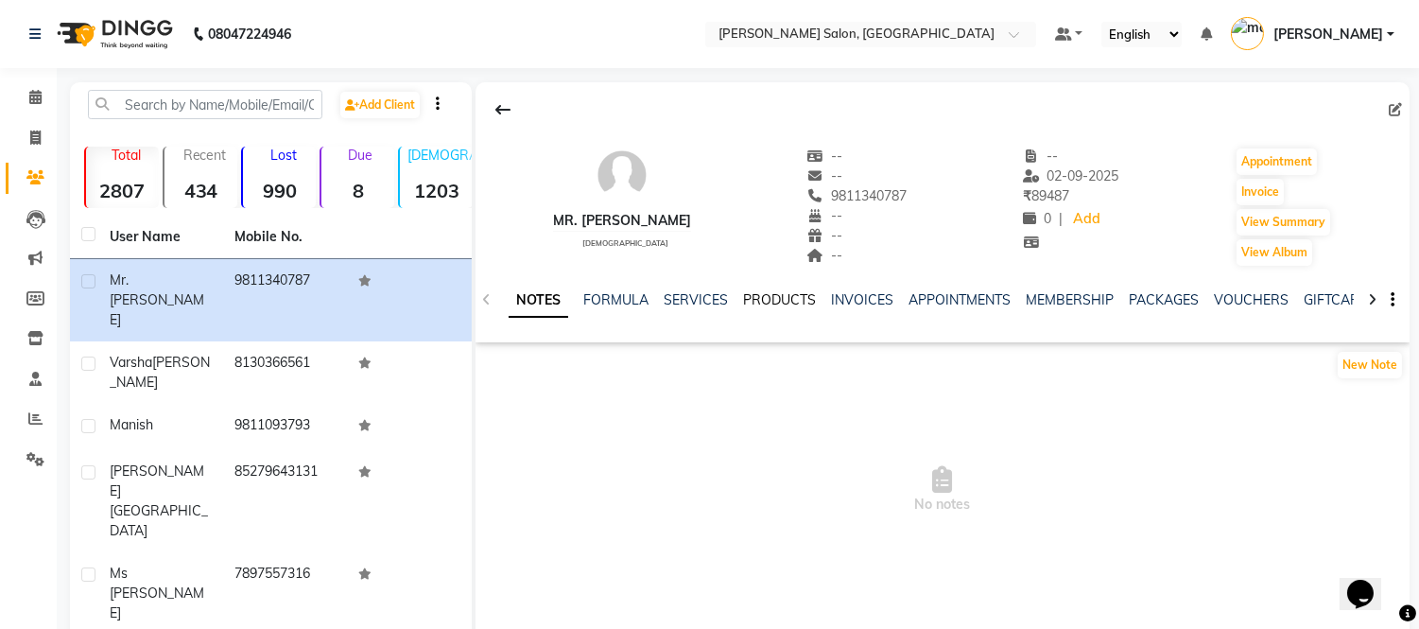
click at [797, 295] on link "PRODUCTS" at bounding box center [779, 299] width 73 height 17
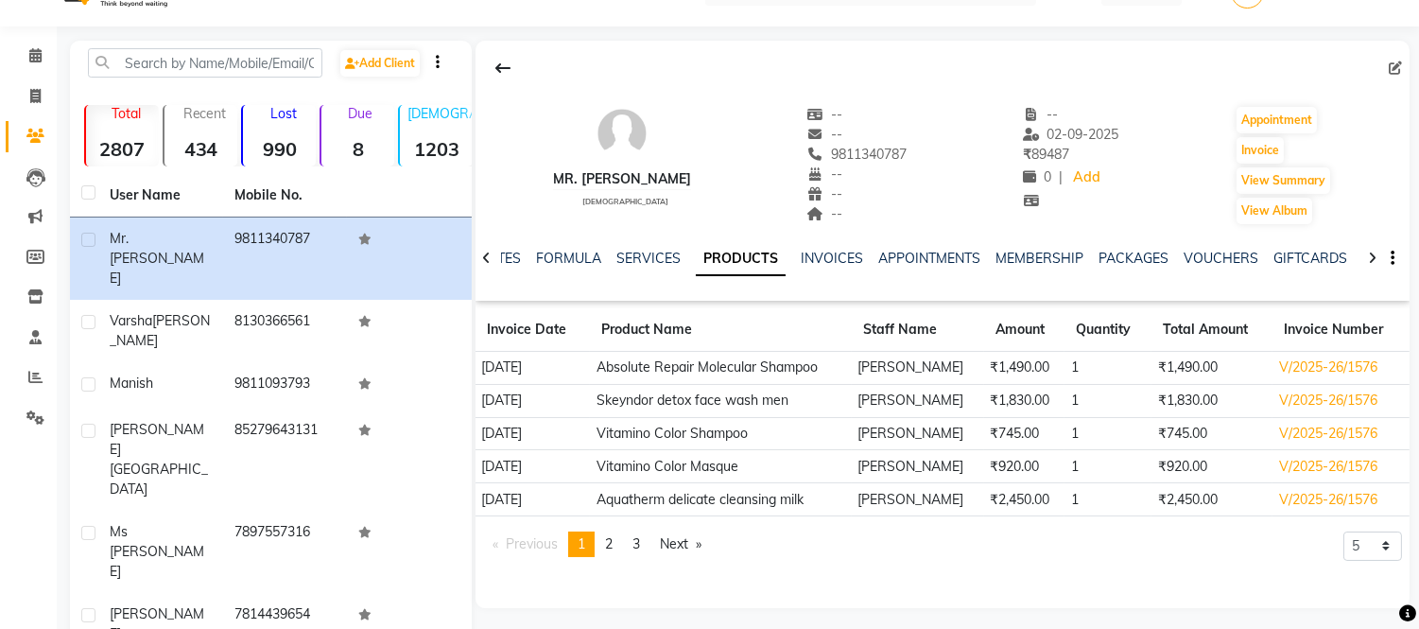
scroll to position [48, 0]
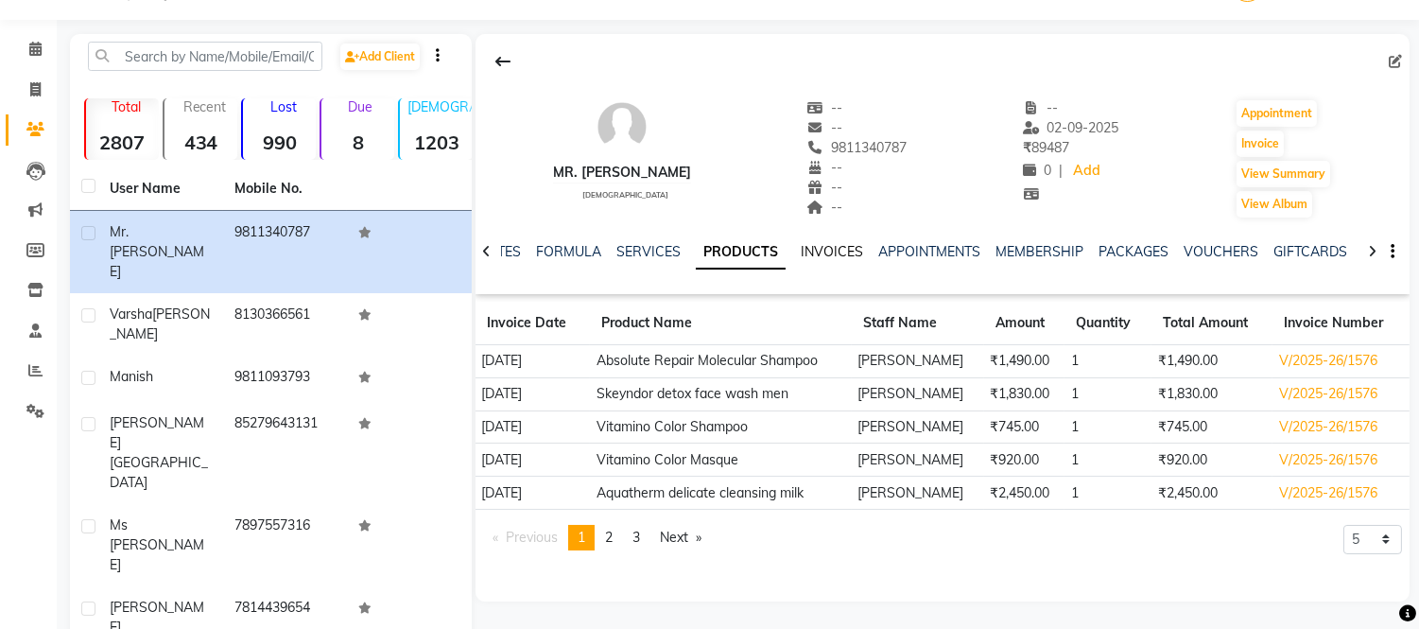
click at [811, 252] on link "INVOICES" at bounding box center [832, 251] width 62 height 17
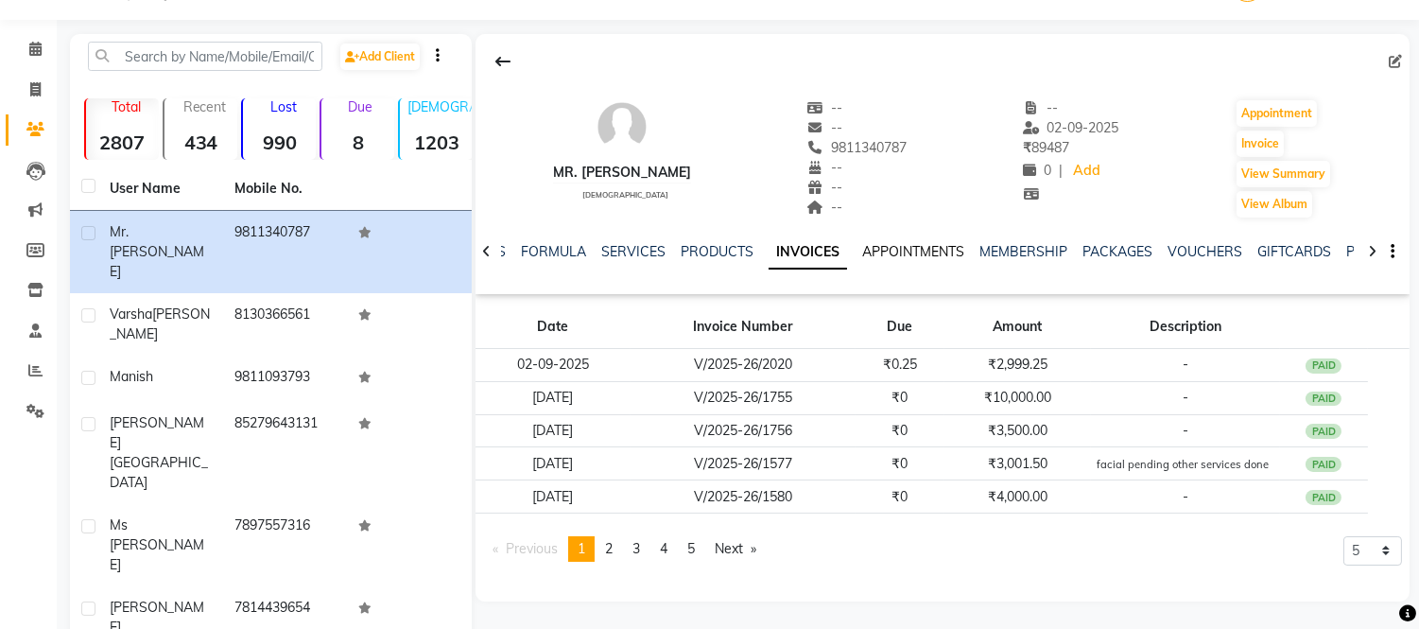
click at [929, 256] on link "APPOINTMENTS" at bounding box center [913, 251] width 102 height 17
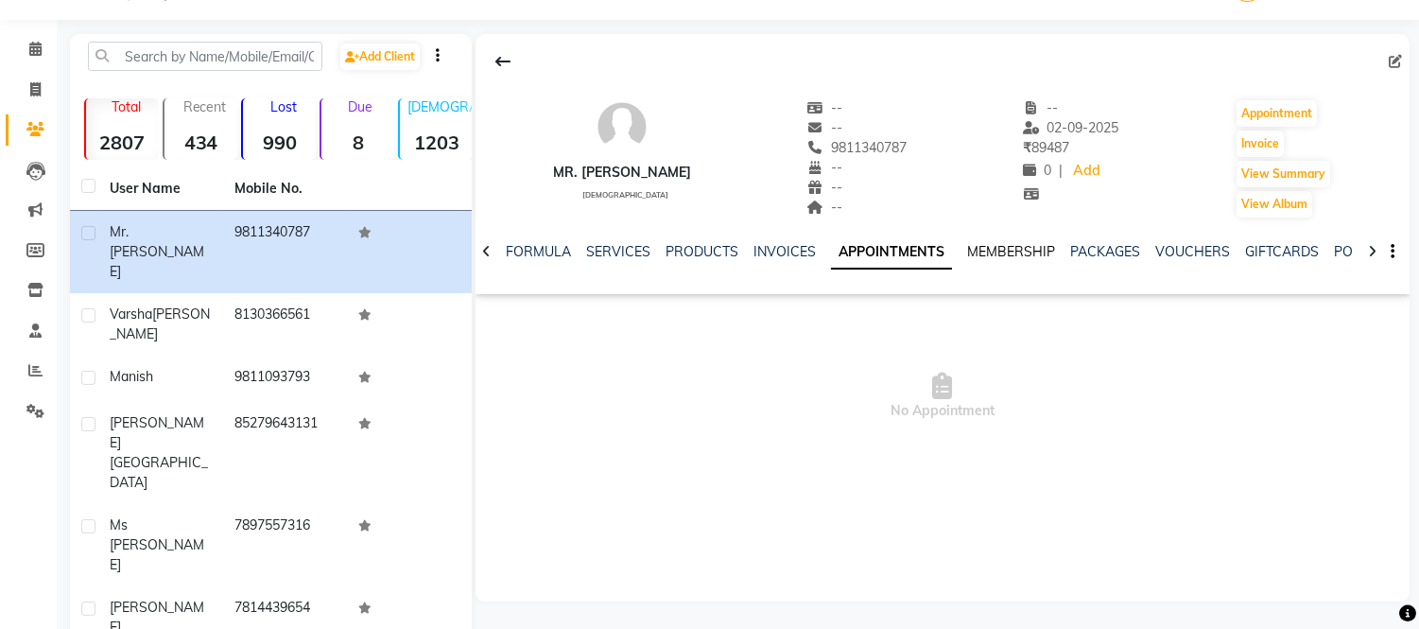
click at [993, 252] on link "MEMBERSHIP" at bounding box center [1011, 251] width 88 height 17
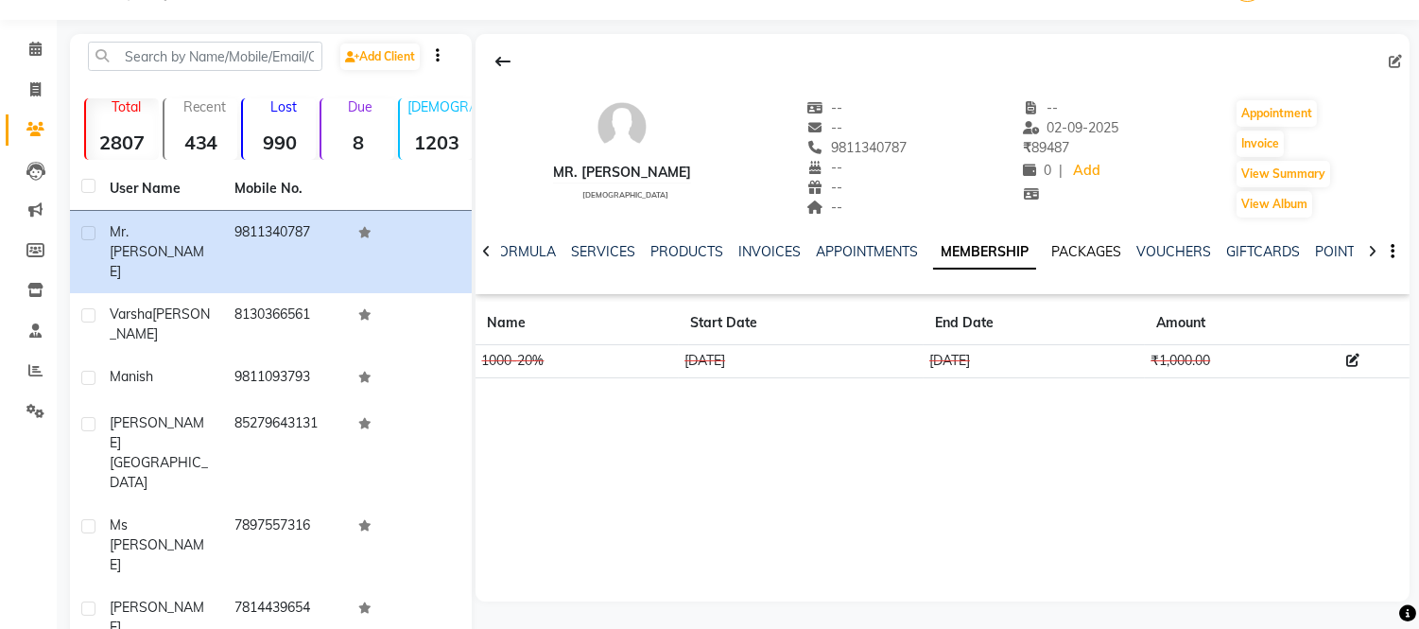
click at [1072, 251] on link "PACKAGES" at bounding box center [1086, 251] width 70 height 17
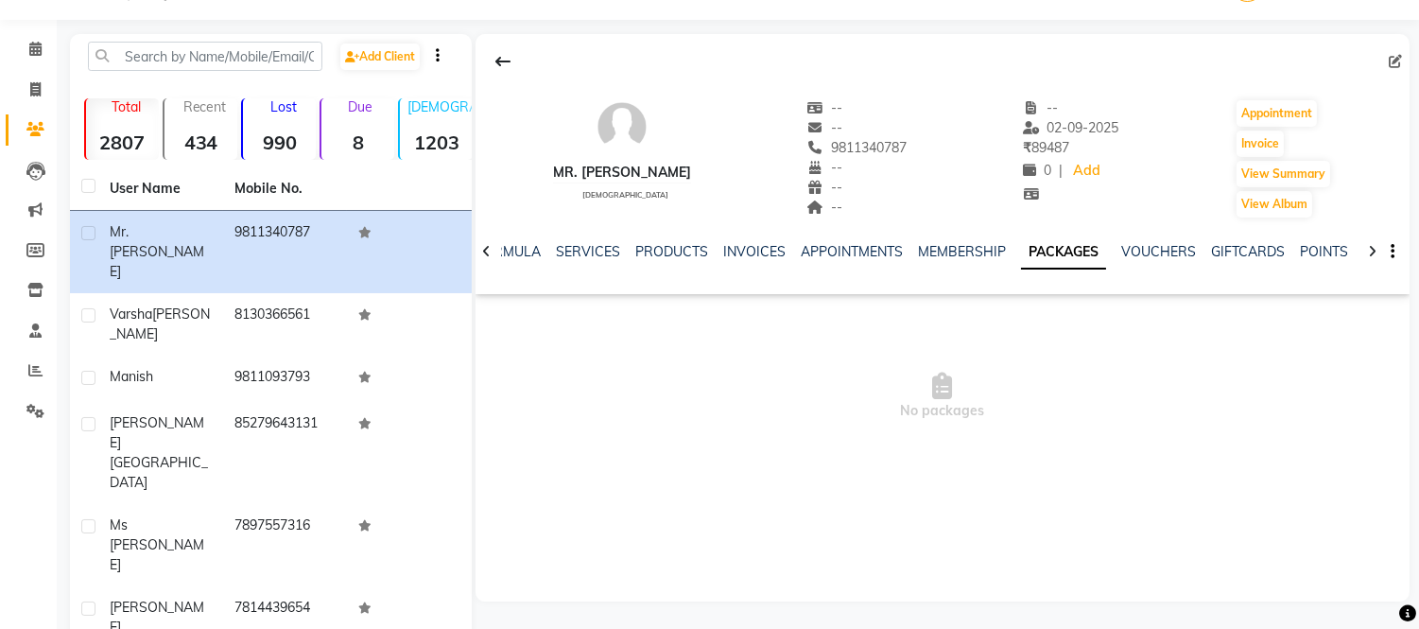
click at [1130, 242] on div "VOUCHERS" at bounding box center [1158, 252] width 75 height 20
click at [1133, 249] on link "VOUCHERS" at bounding box center [1158, 251] width 75 height 17
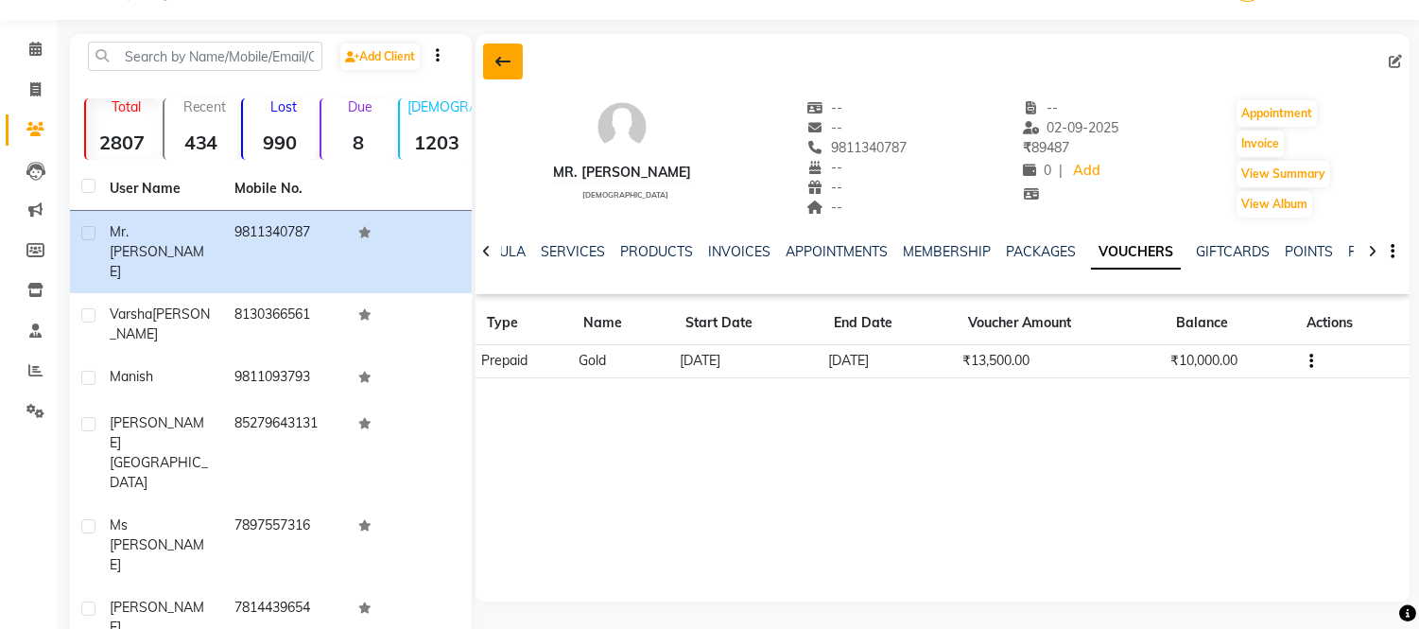
click at [494, 60] on button at bounding box center [503, 61] width 40 height 36
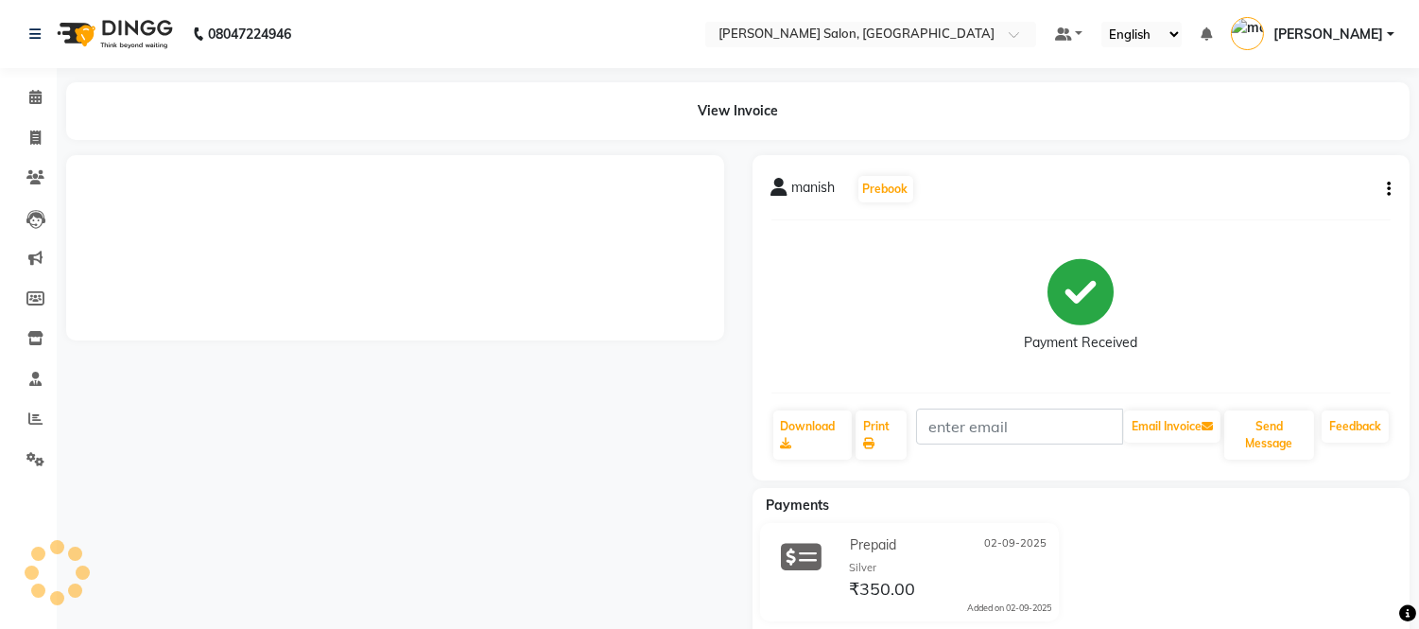
click at [810, 180] on span "manish" at bounding box center [813, 191] width 43 height 26
click at [818, 186] on span "manish" at bounding box center [813, 191] width 43 height 26
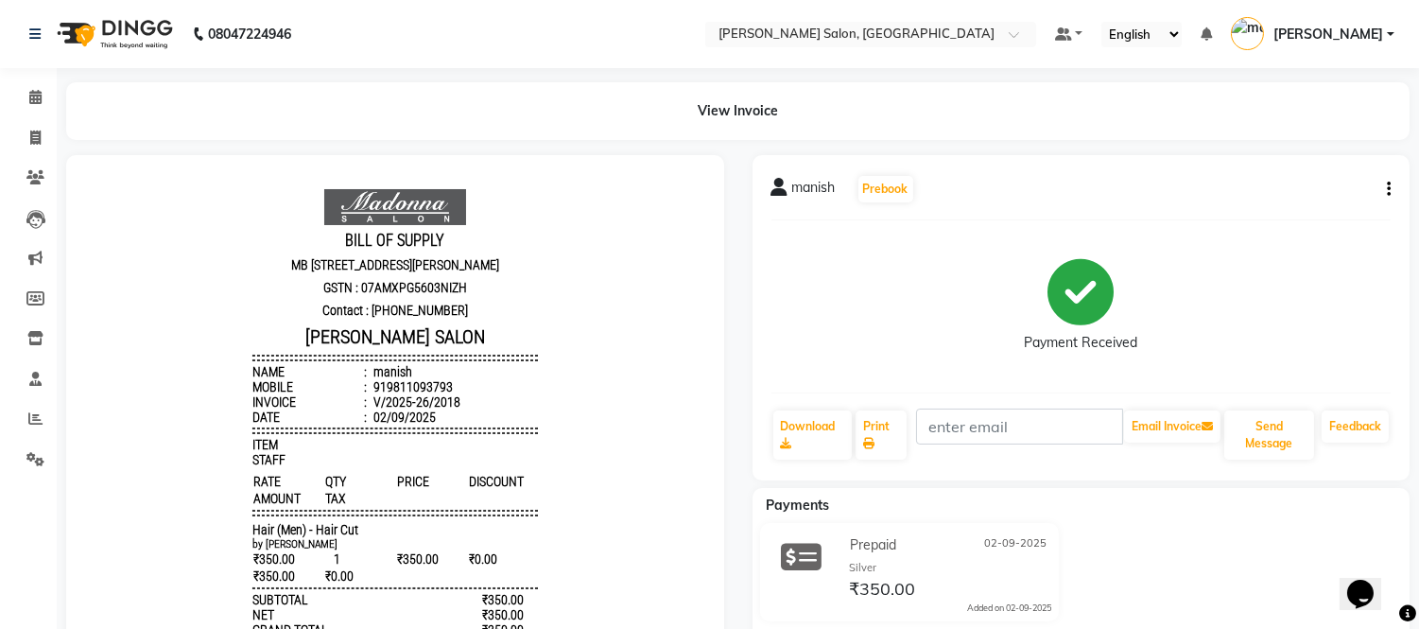
click at [1383, 184] on button "button" at bounding box center [1385, 190] width 11 height 20
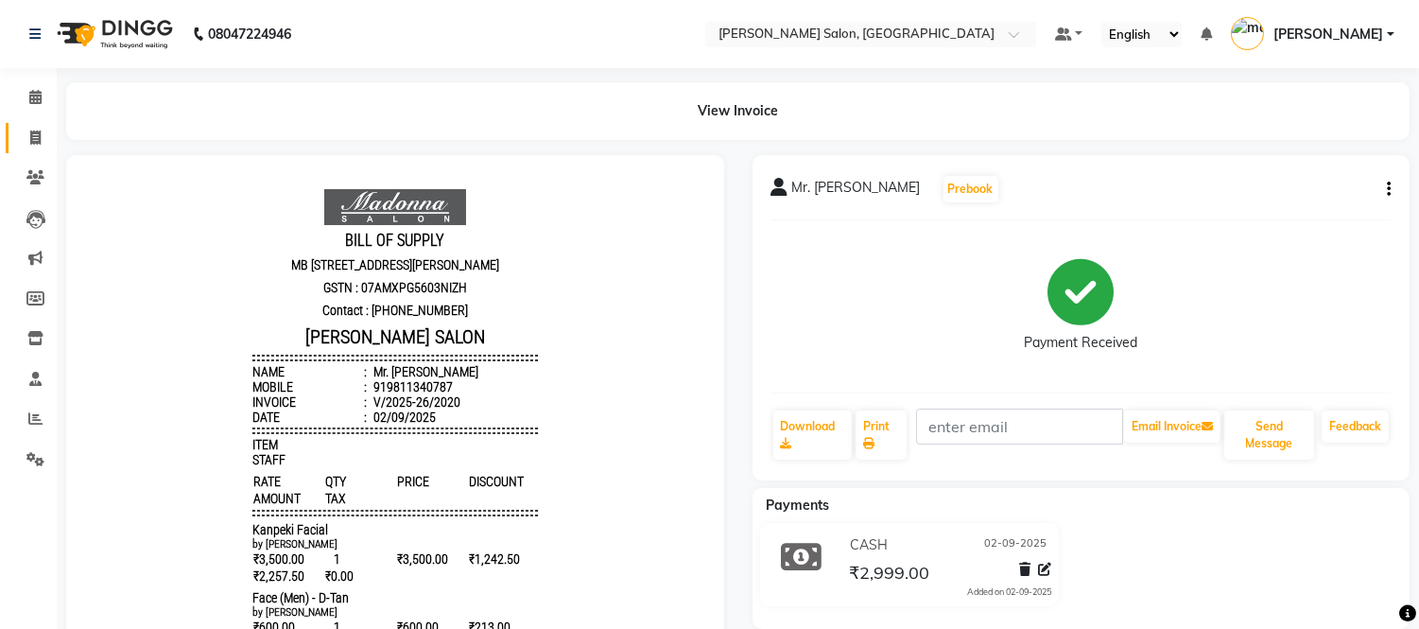
click at [30, 136] on icon at bounding box center [35, 137] width 10 height 14
select select "6469"
select select "service"
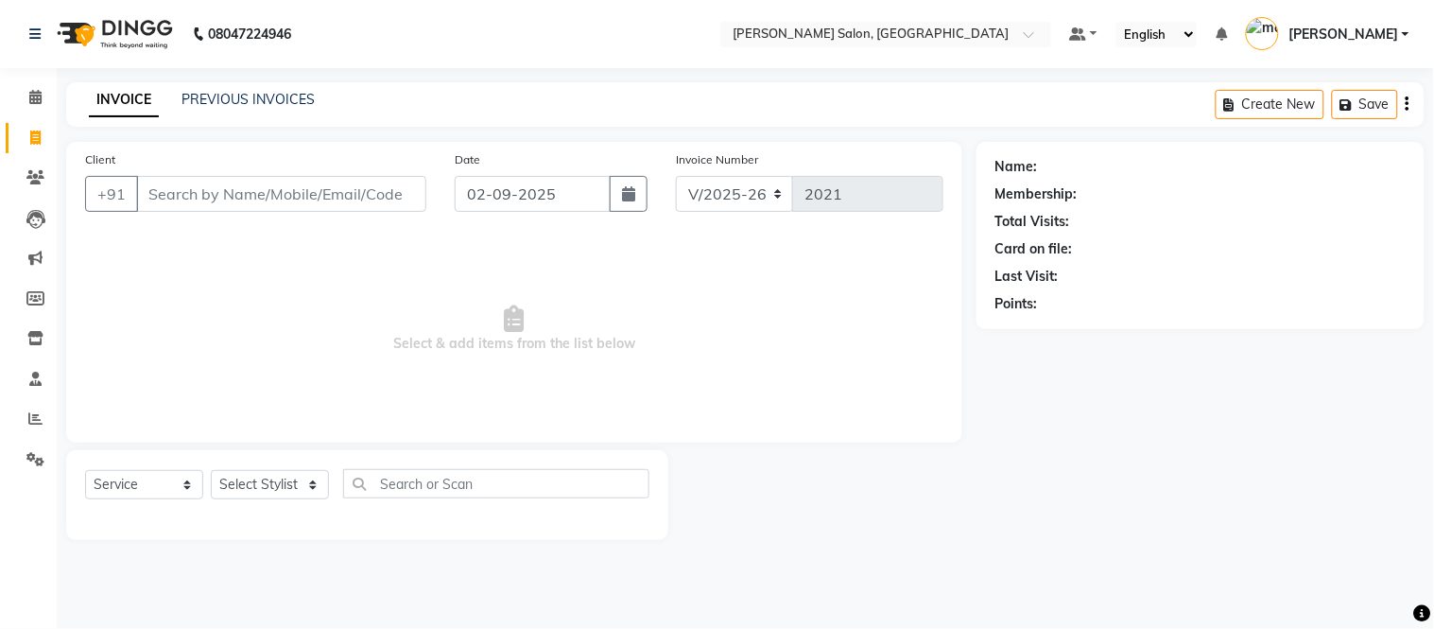
click at [205, 90] on div "PREVIOUS INVOICES" at bounding box center [248, 100] width 133 height 20
click at [205, 95] on link "PREVIOUS INVOICES" at bounding box center [248, 99] width 133 height 17
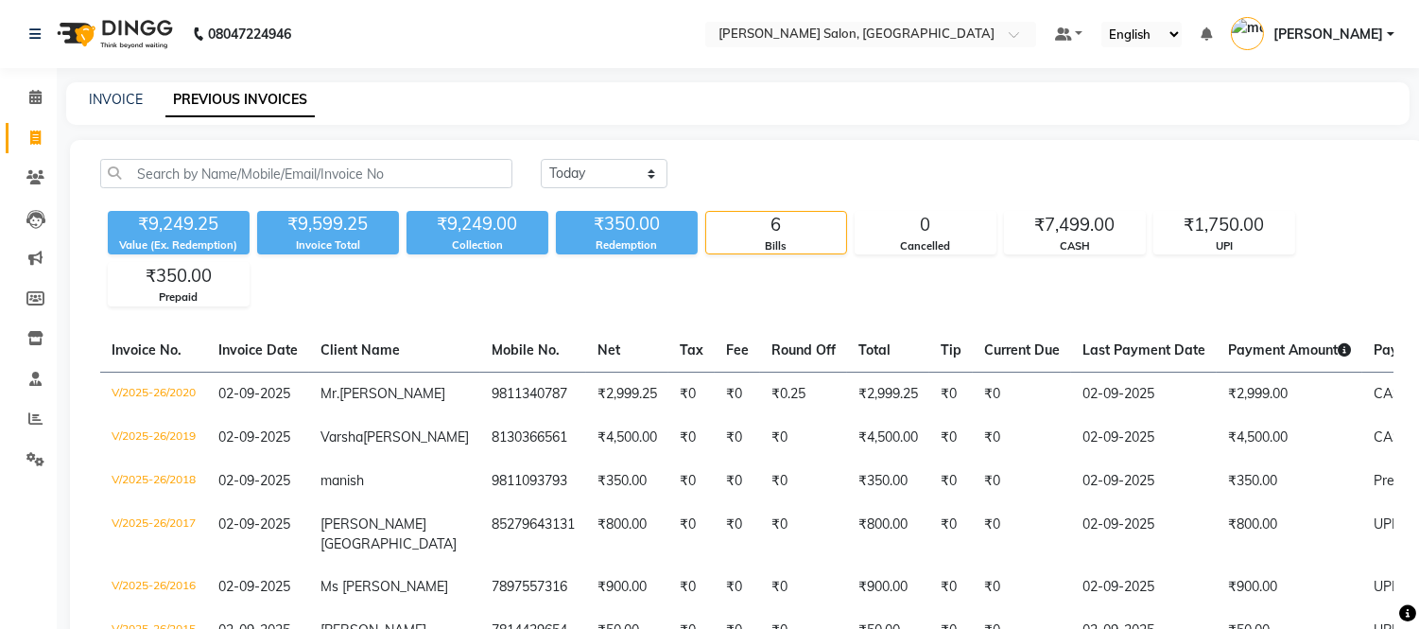
scroll to position [178, 0]
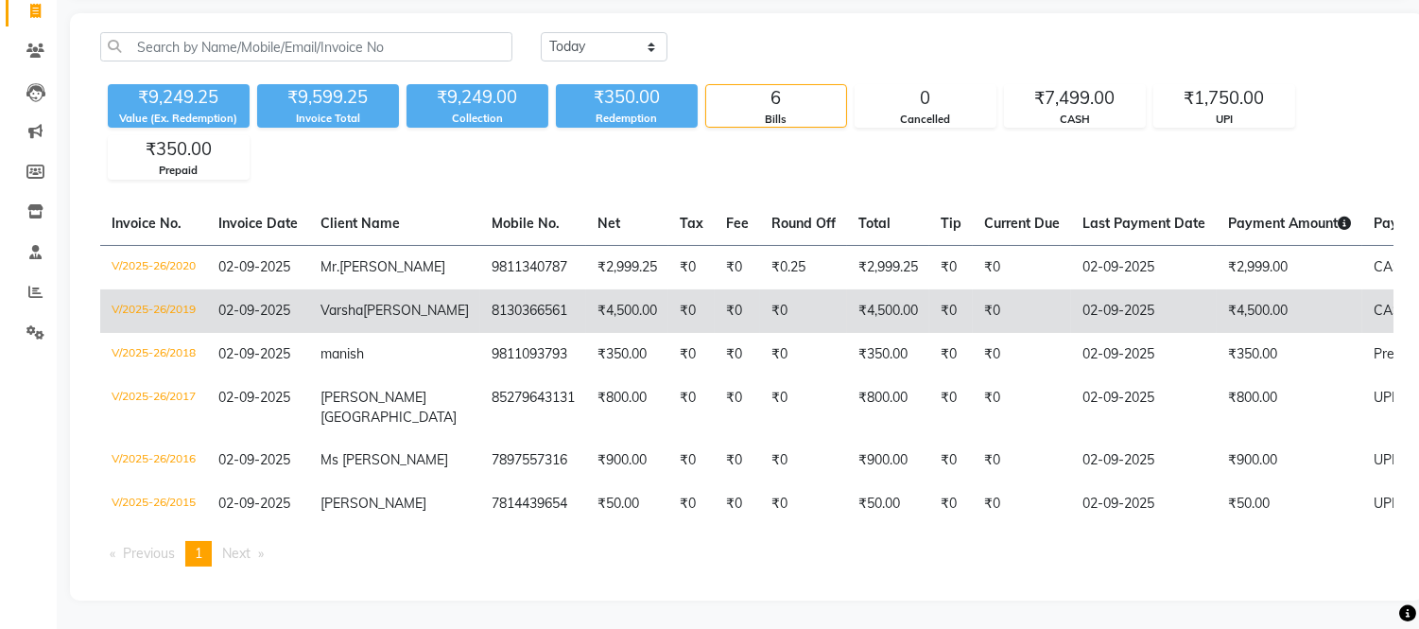
click at [480, 289] on td "8130366561" at bounding box center [533, 310] width 106 height 43
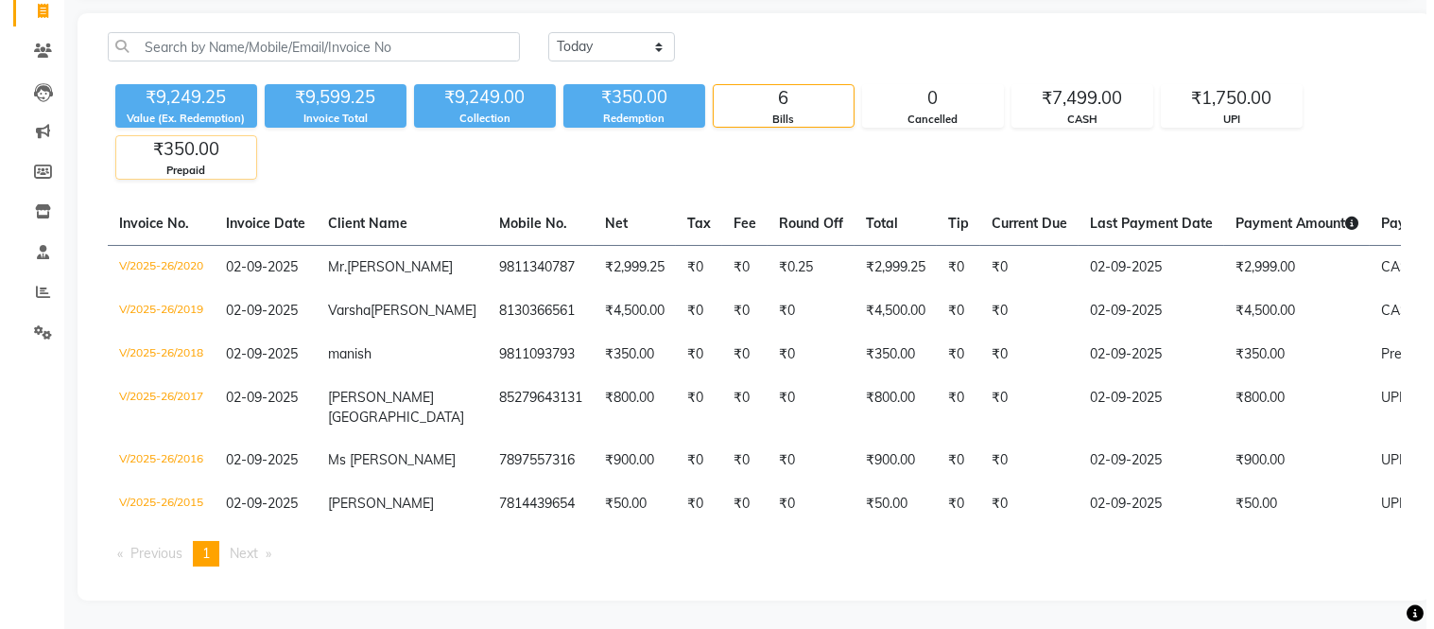
scroll to position [0, 0]
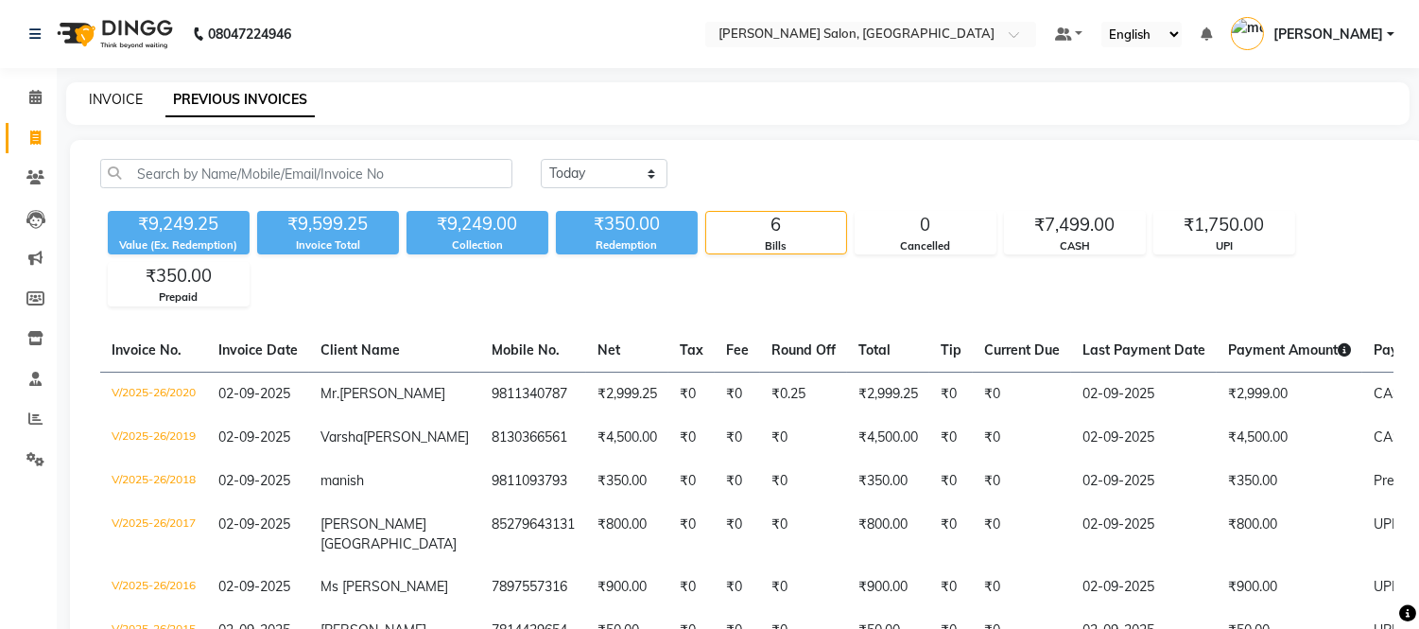
click at [121, 97] on link "INVOICE" at bounding box center [116, 99] width 54 height 17
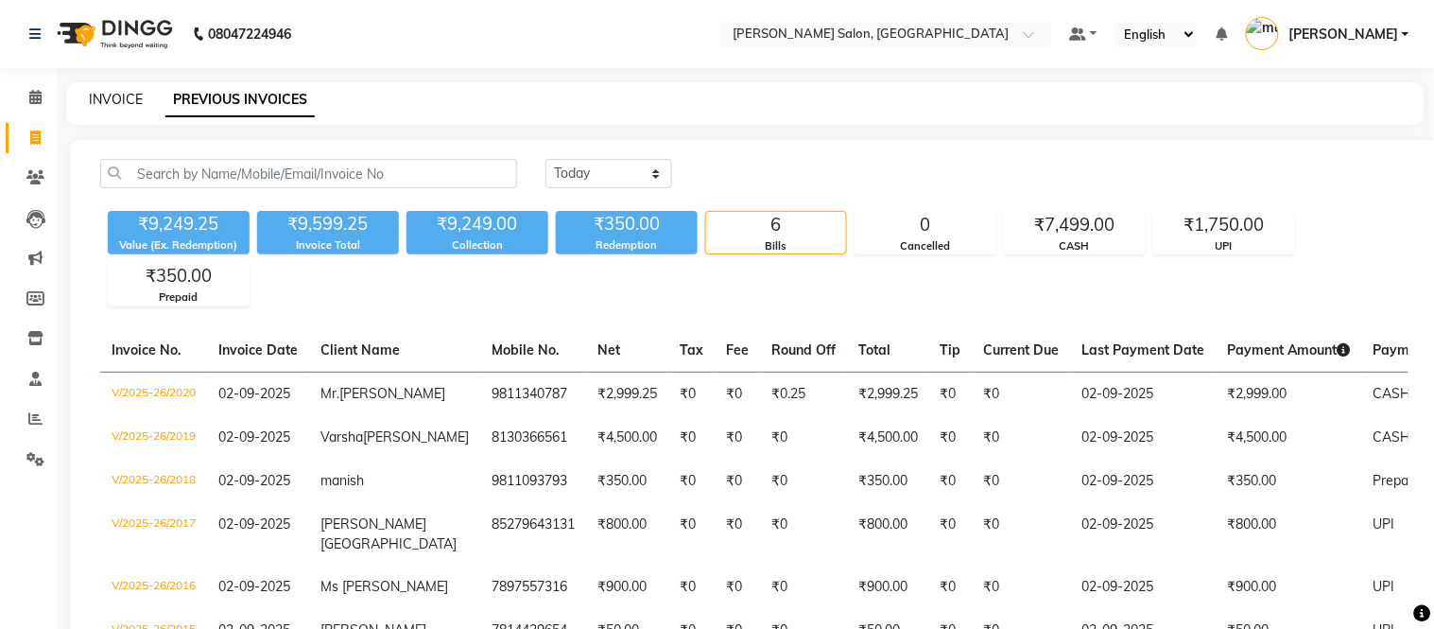
select select "6469"
select select "service"
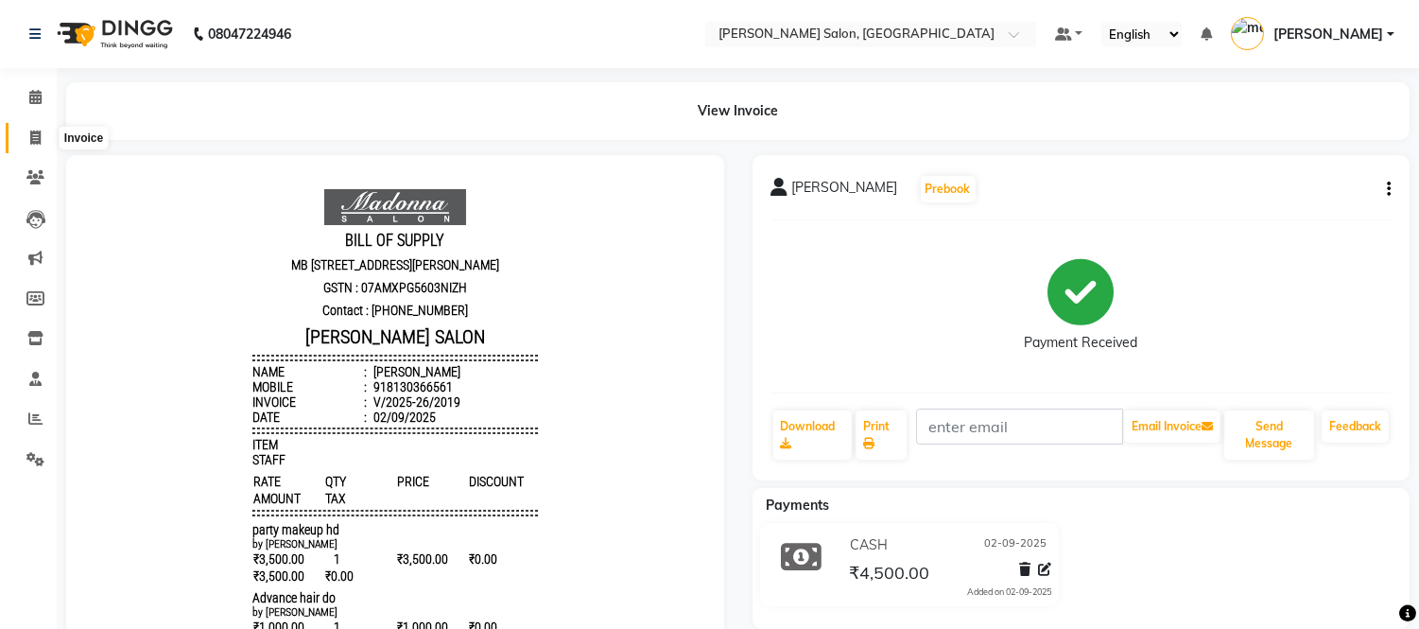
click at [30, 137] on icon at bounding box center [35, 137] width 10 height 14
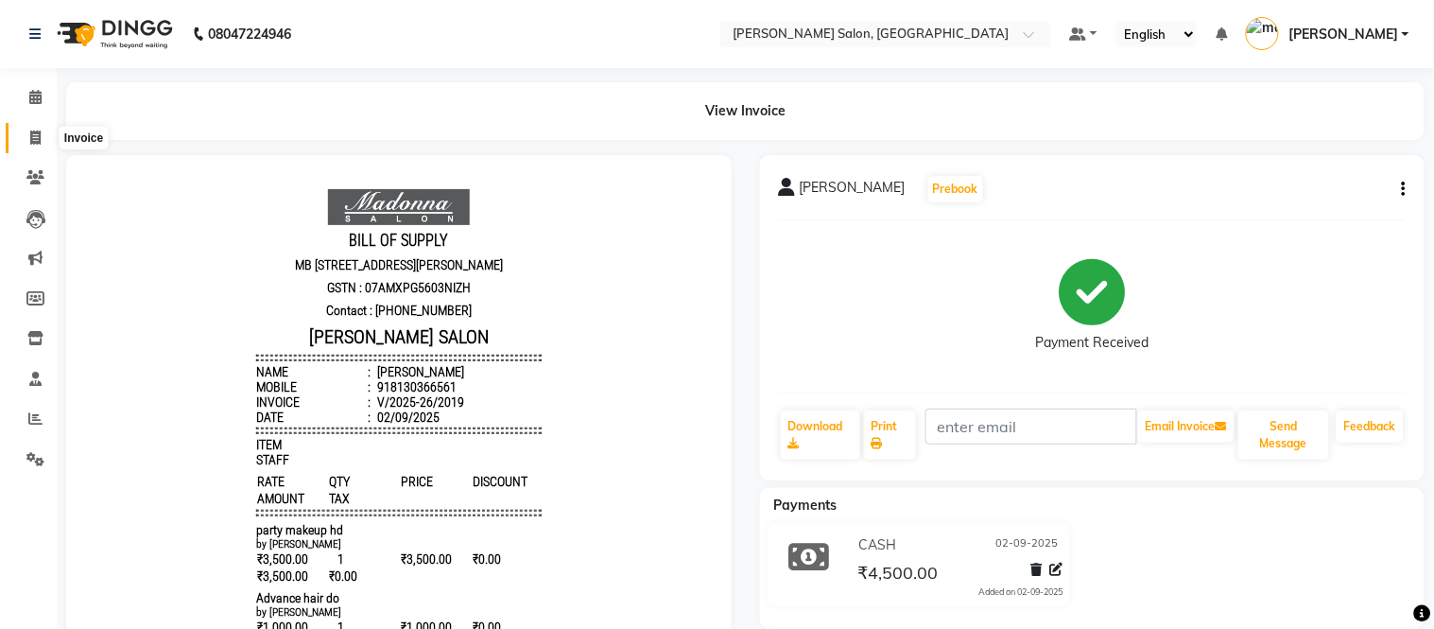
select select "6469"
select select "service"
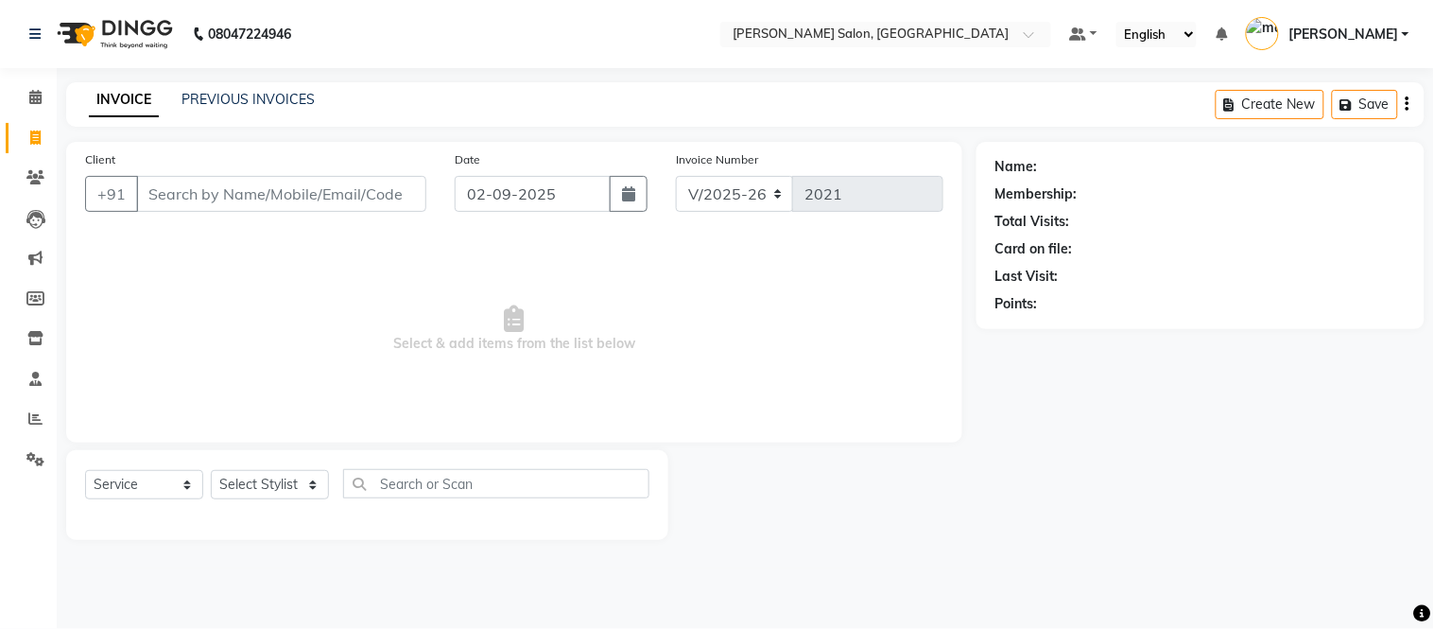
click at [234, 208] on input "Client" at bounding box center [281, 194] width 290 height 36
click at [233, 194] on input "Client" at bounding box center [281, 194] width 290 height 36
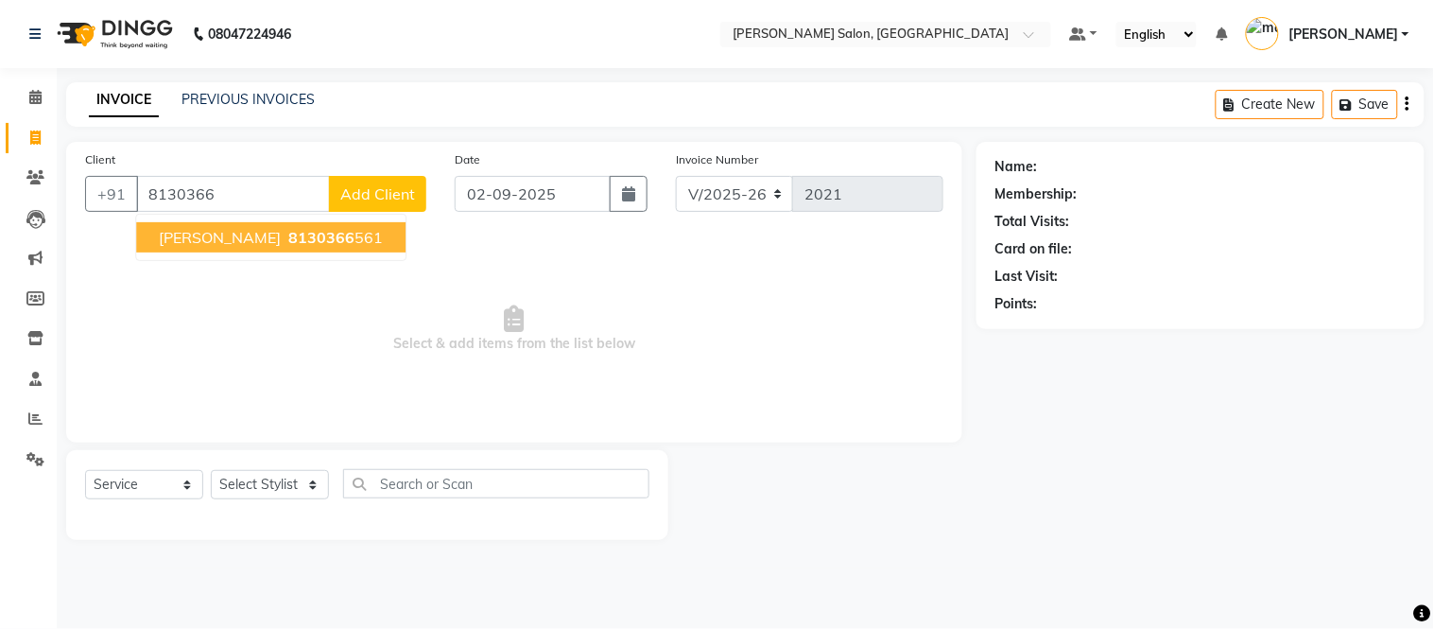
click at [174, 238] on span "Varsha Singh" at bounding box center [220, 237] width 122 height 19
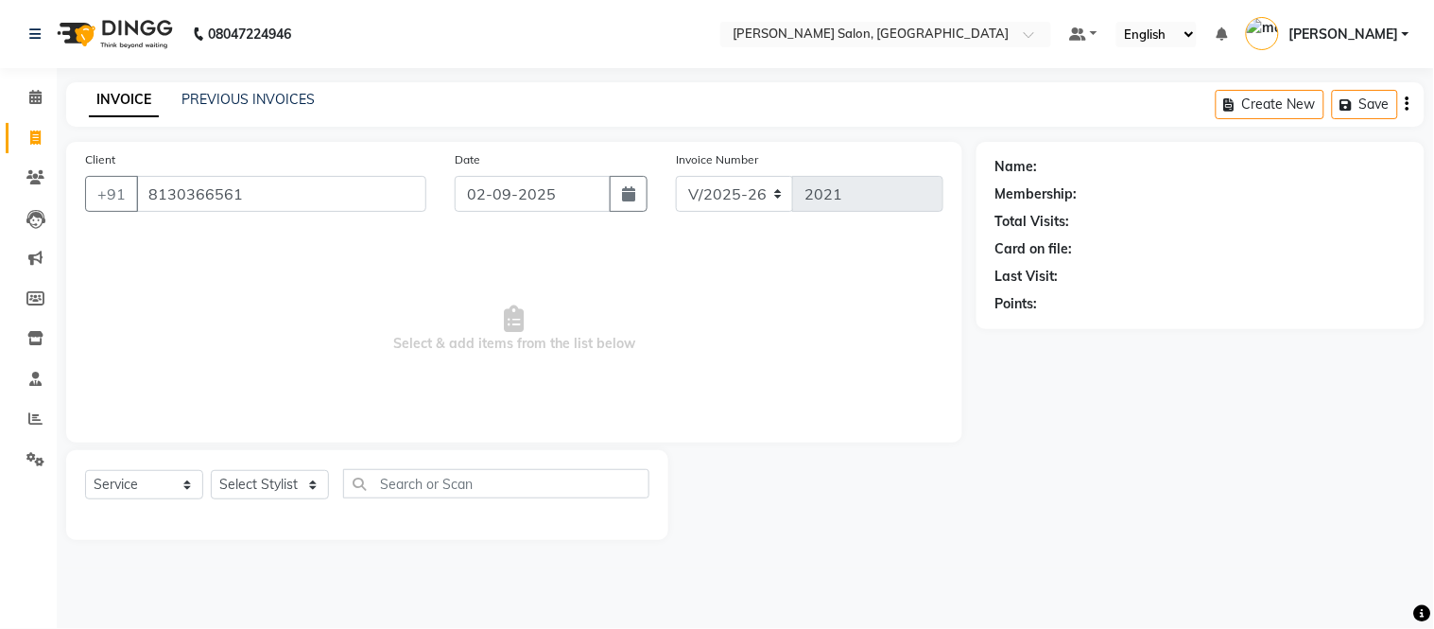
type input "8130366561"
select select "1: Object"
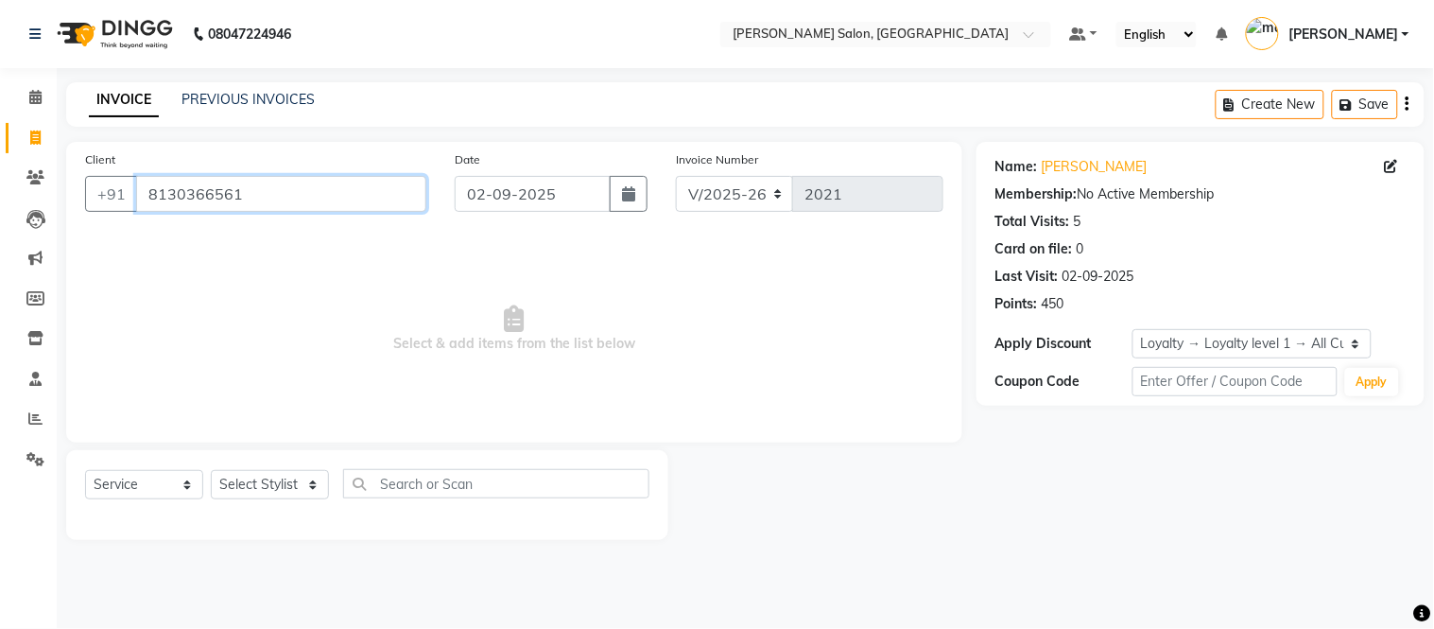
click at [244, 199] on input "8130366561" at bounding box center [281, 194] width 290 height 36
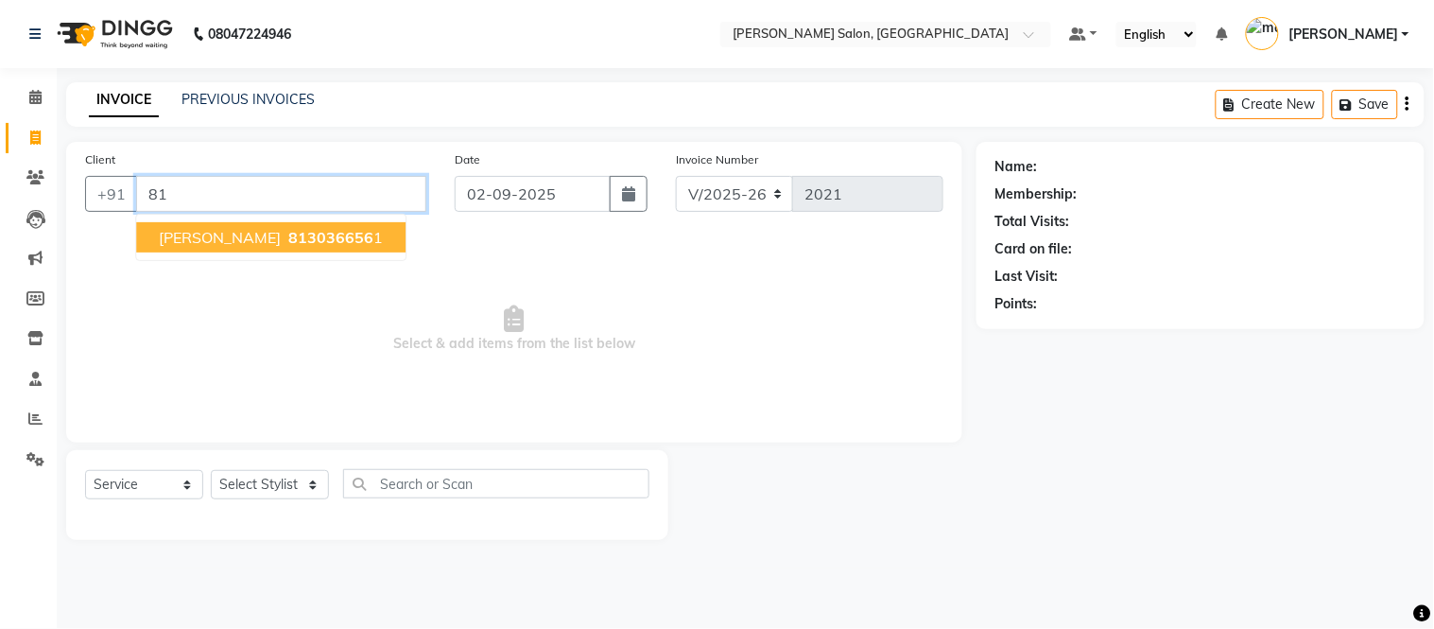
type input "8"
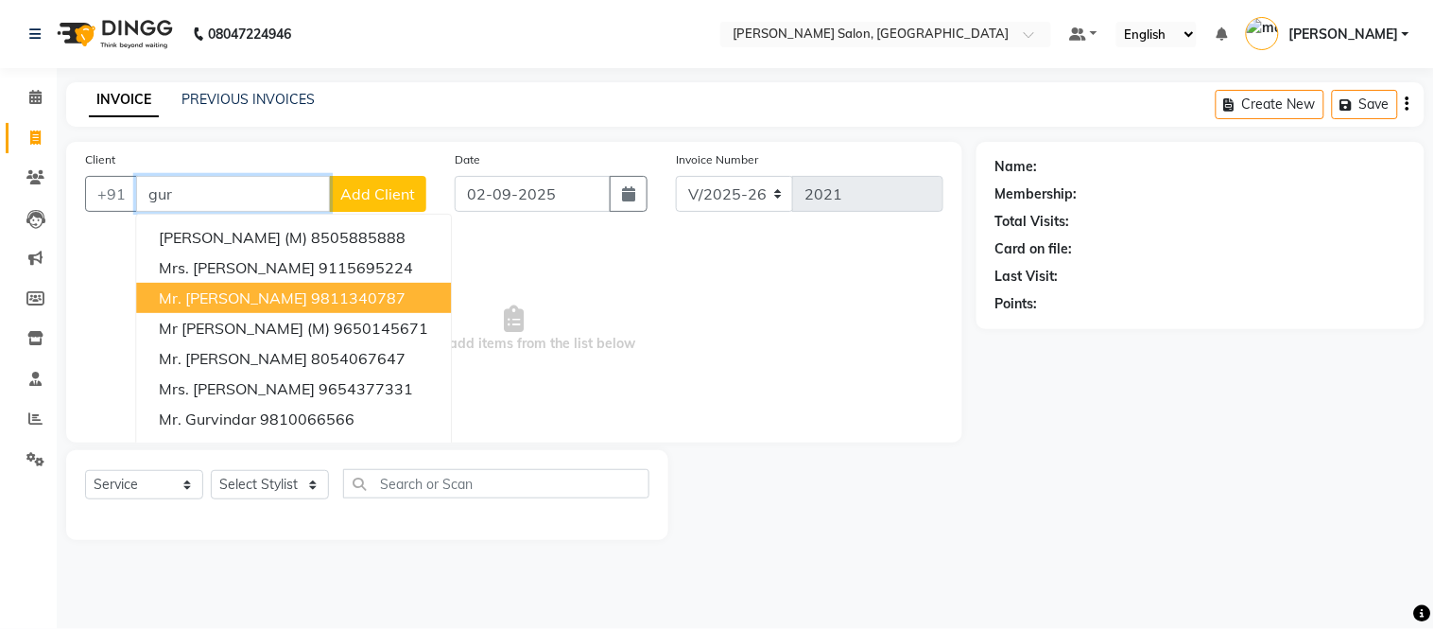
click at [286, 291] on span "Mr. Gurpreet singh arora" at bounding box center [233, 297] width 148 height 19
type input "9811340787"
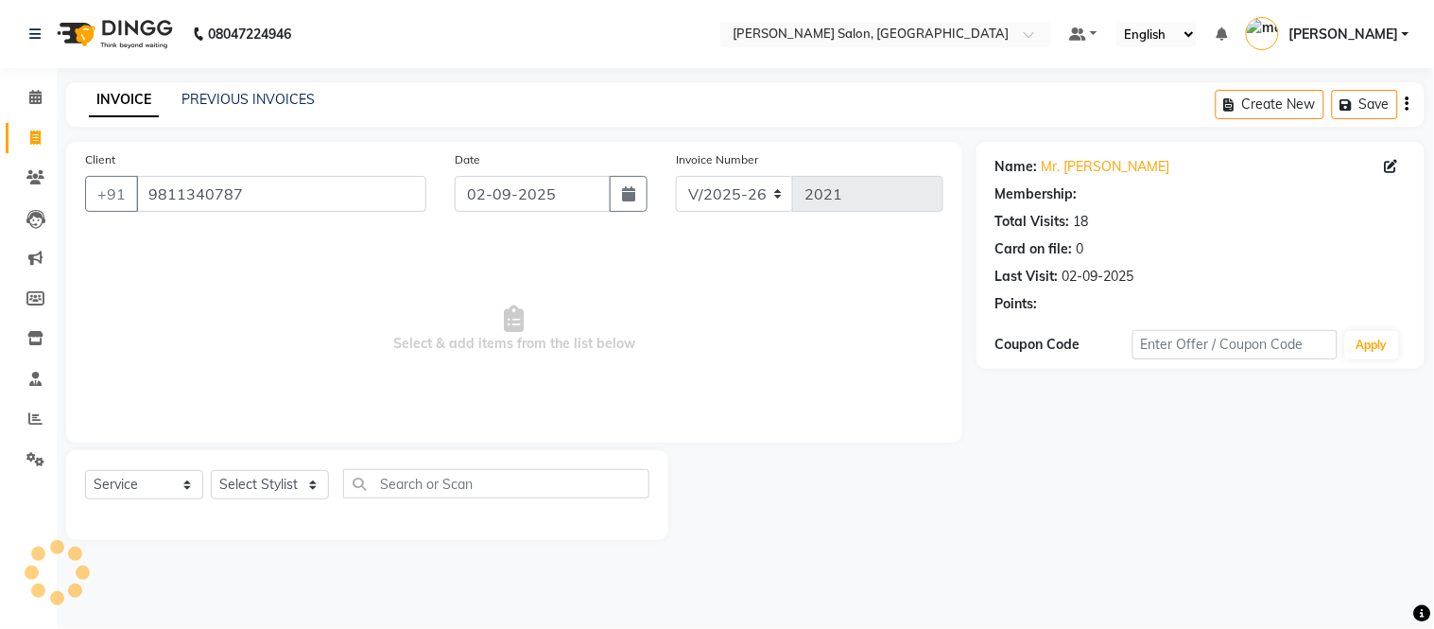
select select "1: Object"
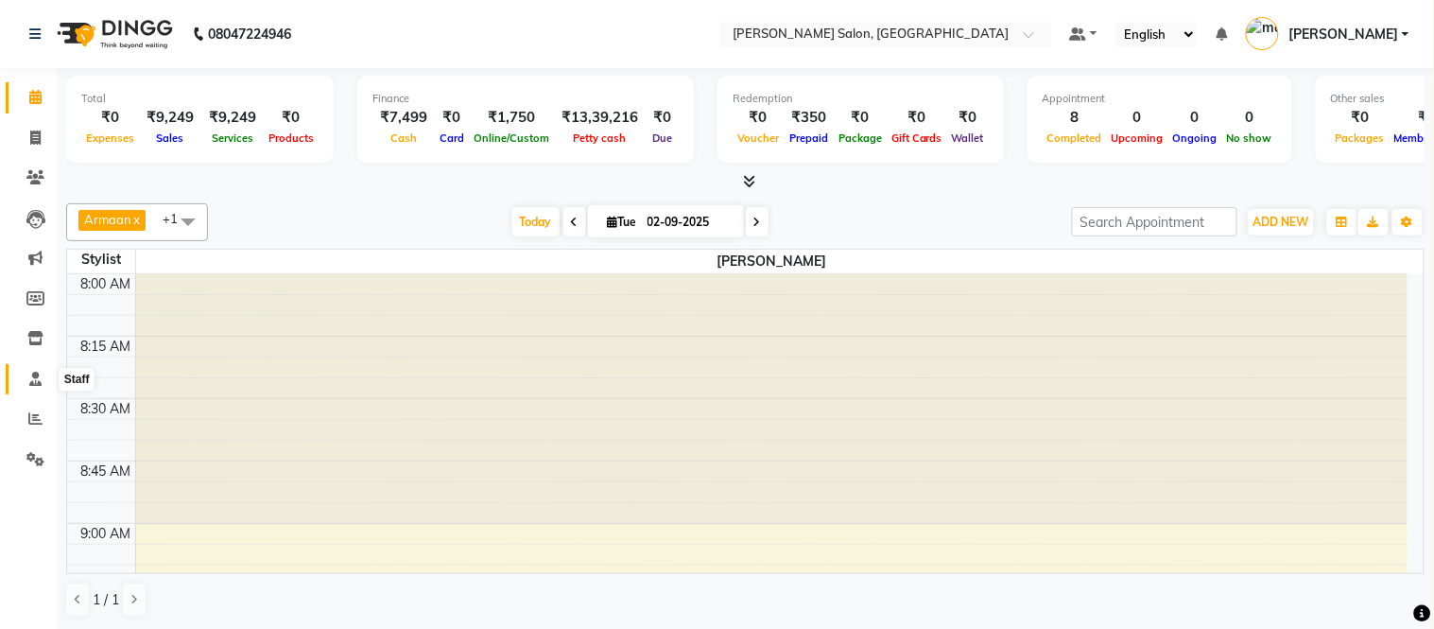
click at [32, 383] on icon at bounding box center [35, 379] width 12 height 14
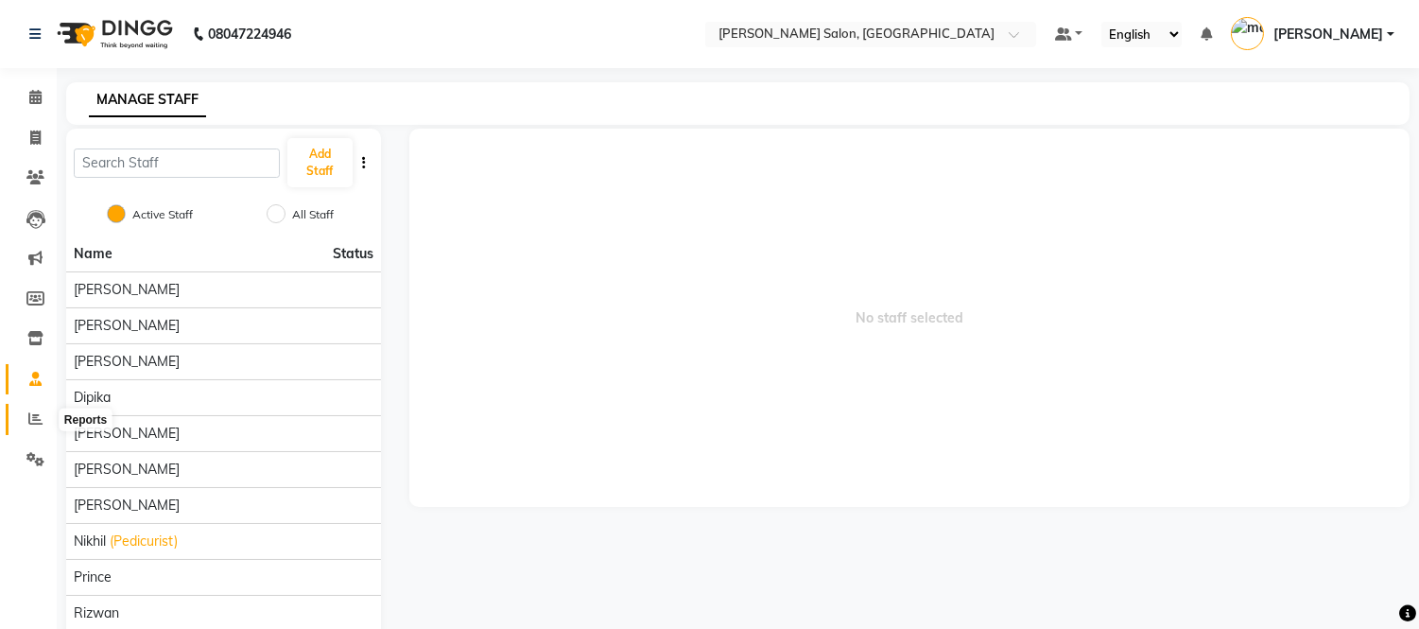
click at [35, 418] on icon at bounding box center [35, 418] width 14 height 14
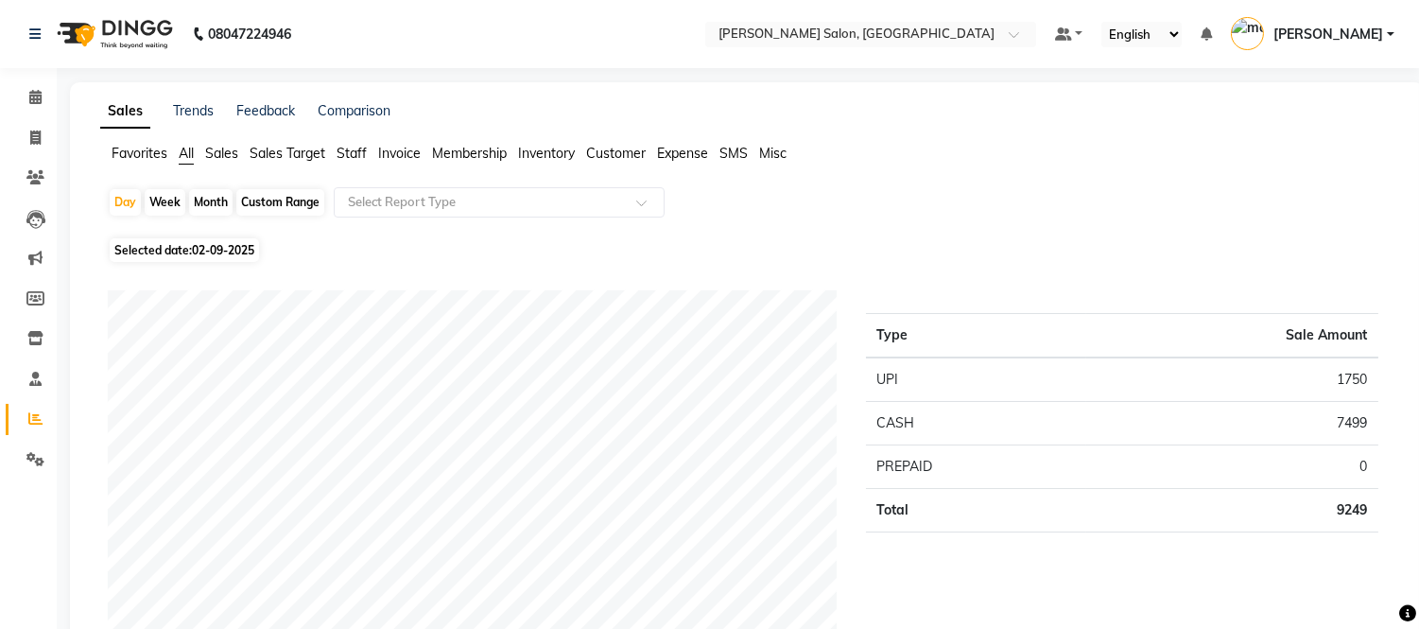
click at [216, 209] on div "Month" at bounding box center [210, 202] width 43 height 26
select select "9"
select select "2025"
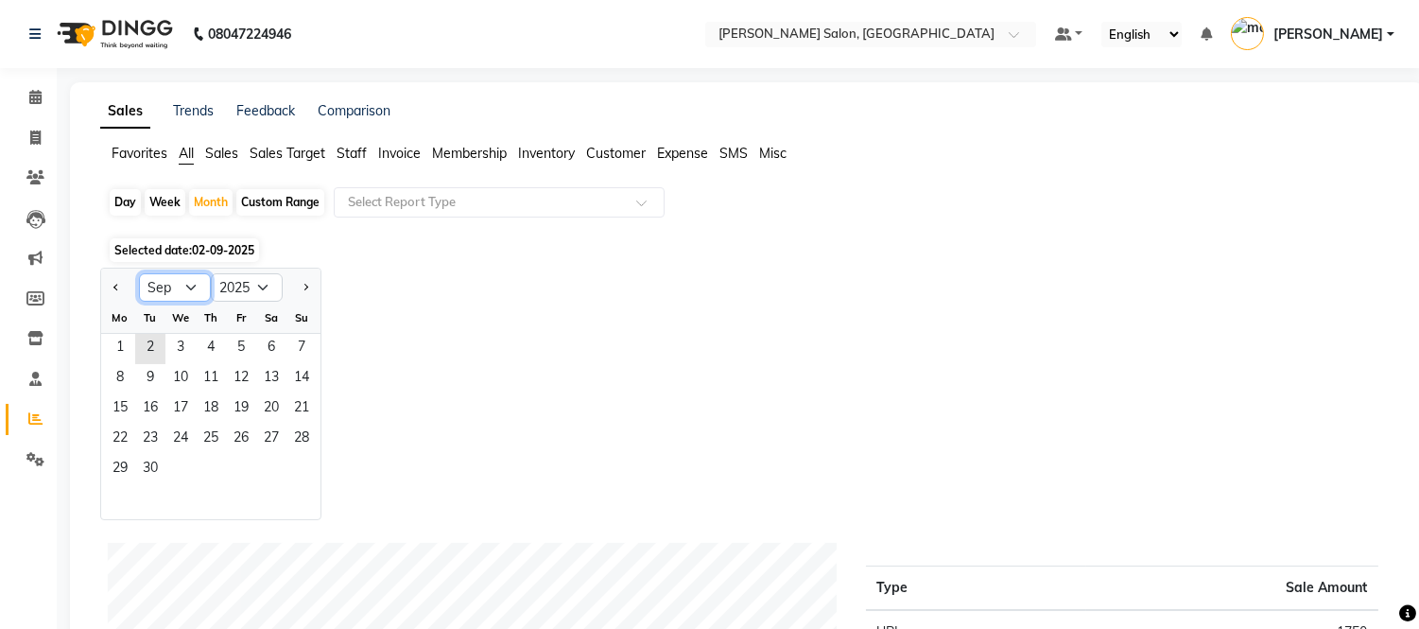
click at [165, 290] on select "Jan Feb Mar Apr May Jun [DATE] Aug Sep Oct Nov Dec" at bounding box center [175, 287] width 72 height 28
select select "8"
click at [139, 273] on select "Jan Feb Mar Apr May Jun [DATE] Aug Sep Oct Nov Dec" at bounding box center [175, 287] width 72 height 28
click at [241, 340] on span "1" at bounding box center [241, 349] width 30 height 30
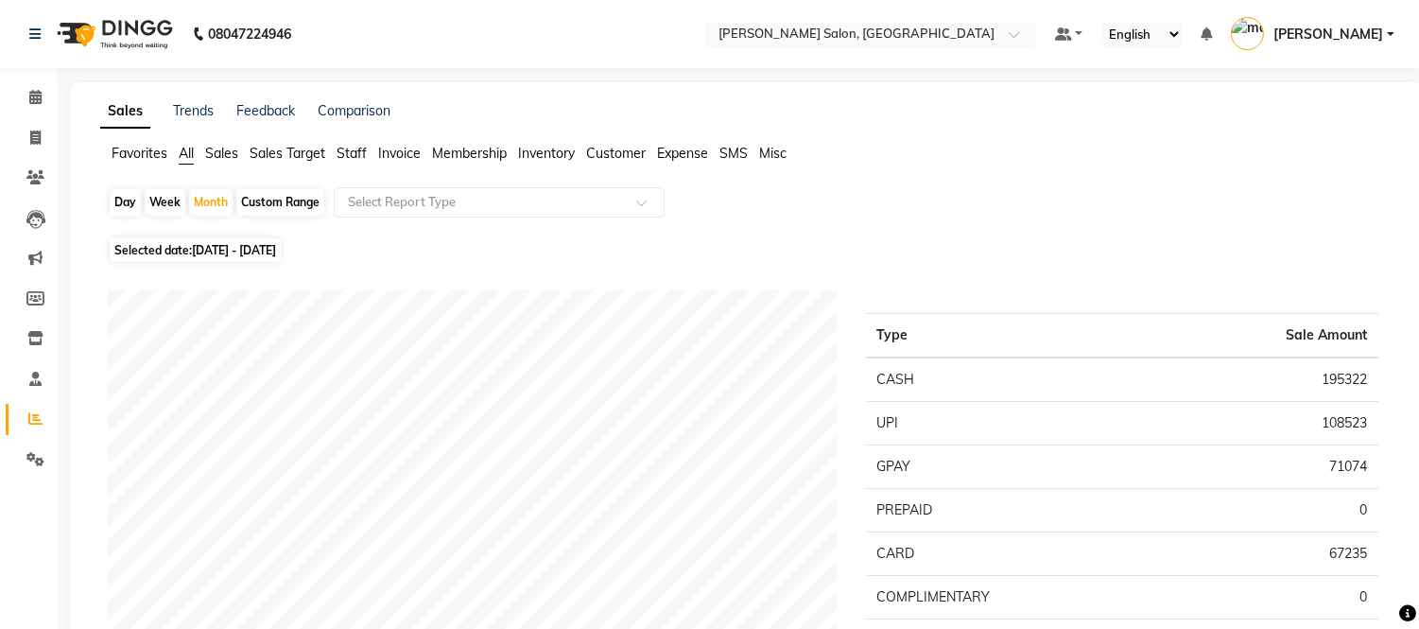
click at [356, 147] on span "Staff" at bounding box center [352, 153] width 30 height 17
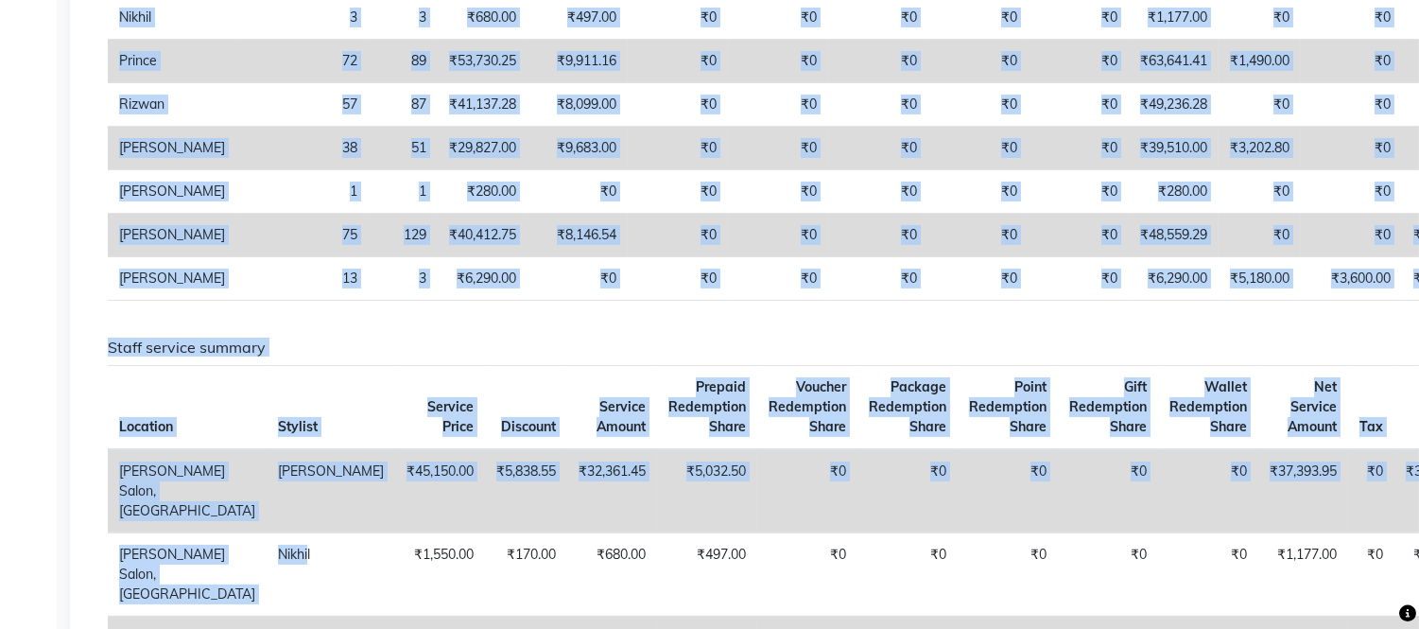
scroll to position [800, 0]
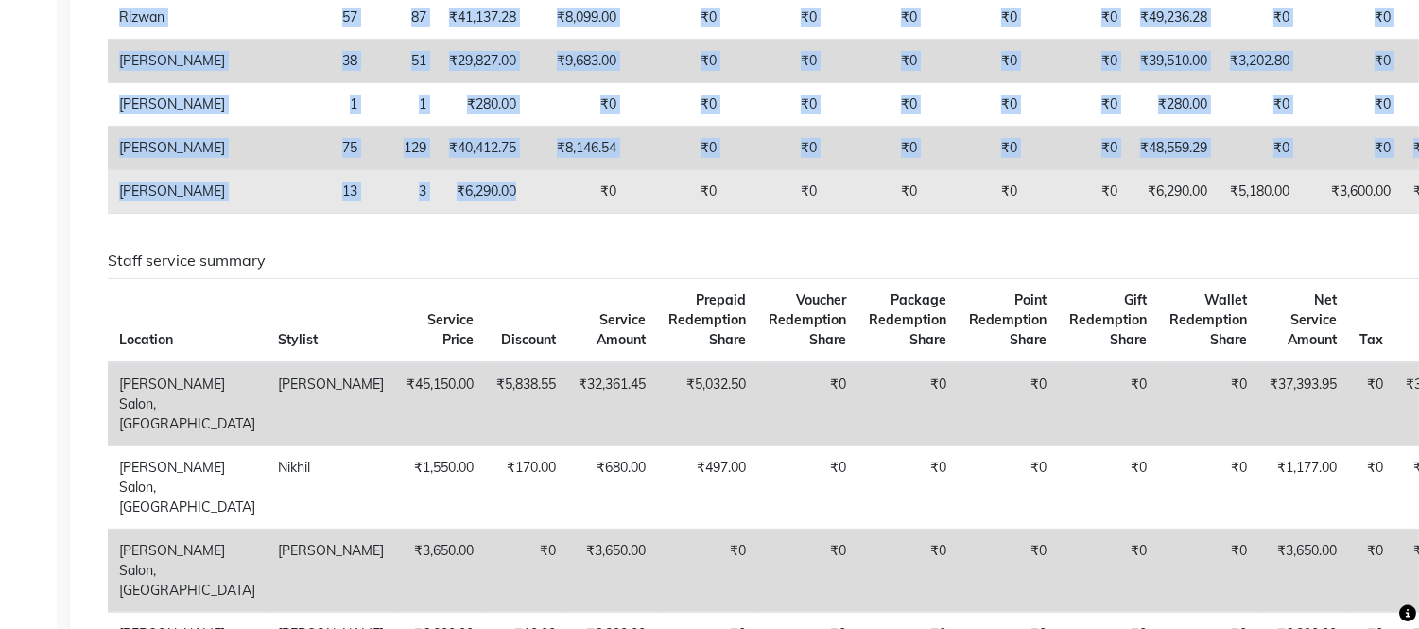
drag, startPoint x: 116, startPoint y: 256, endPoint x: 422, endPoint y: 267, distance: 305.6
copy tbody "Lorem Ipsu 06 15 ₹49,707.17 ₹13,285.13 ₹4 ₹8 ₹7 ₹0 ₹0 ₹05,293.61 ₹7,114.98 ₹9 ₹…"
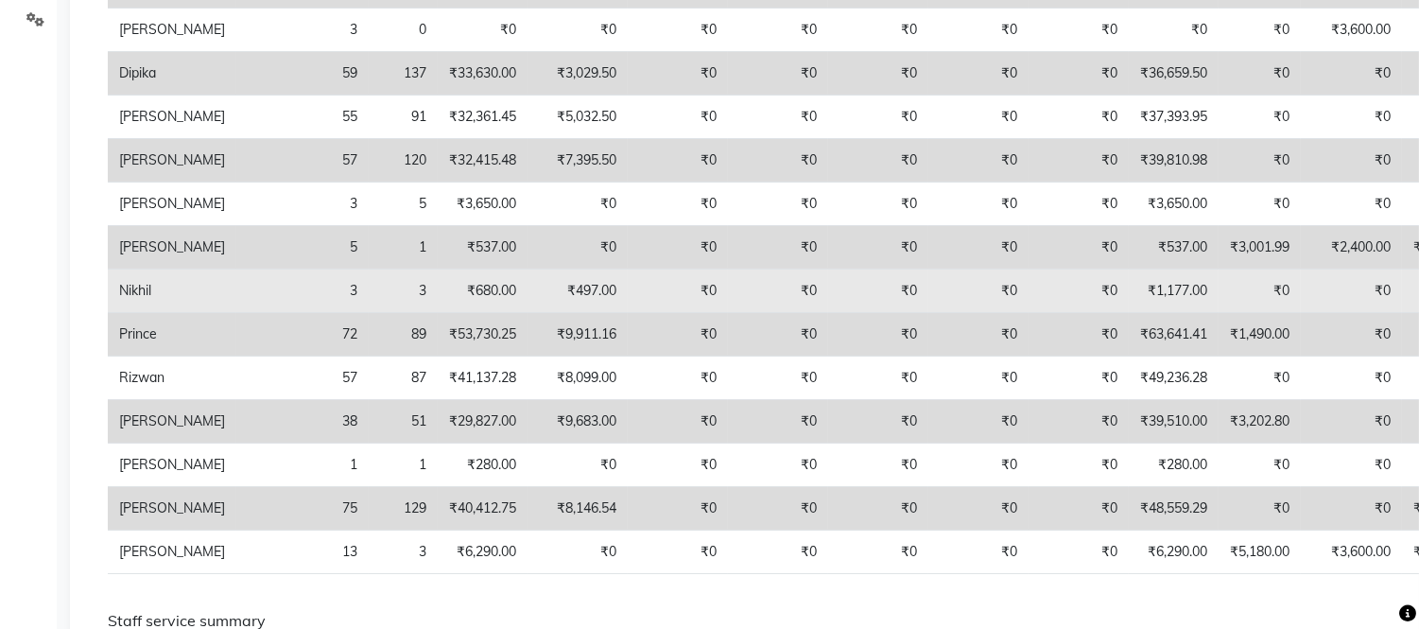
scroll to position [205, 0]
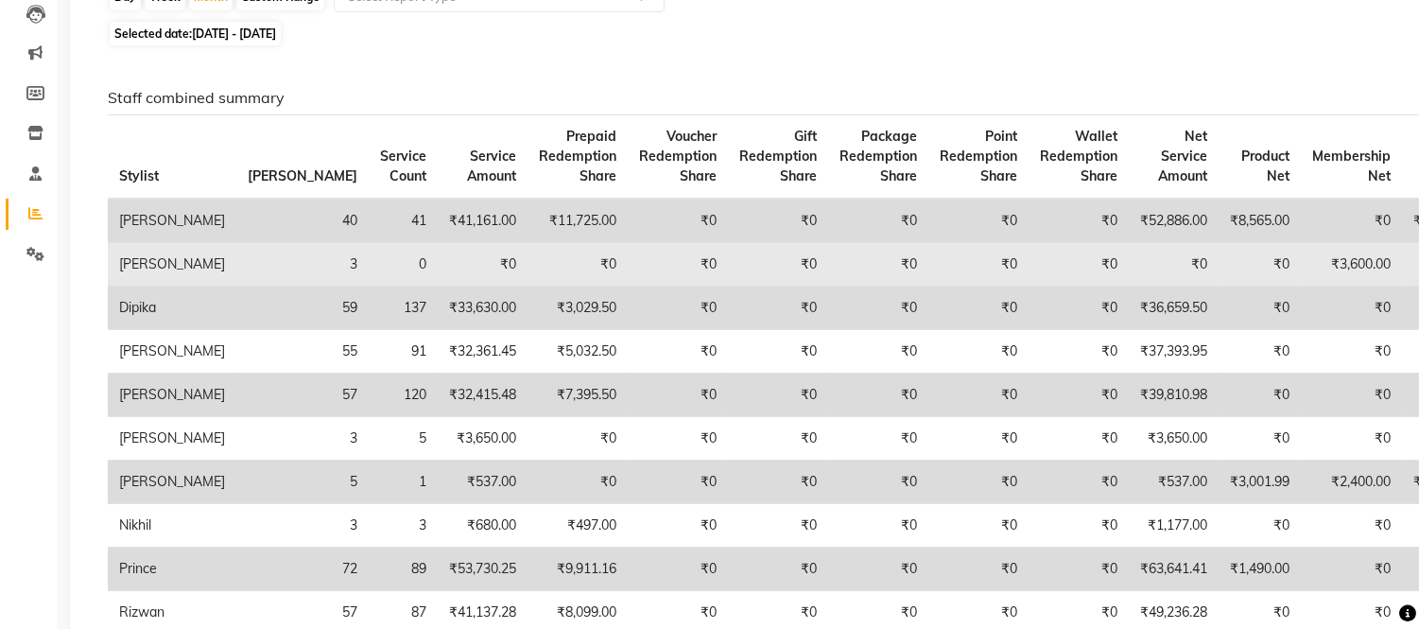
click at [369, 266] on td "0" at bounding box center [403, 264] width 69 height 43
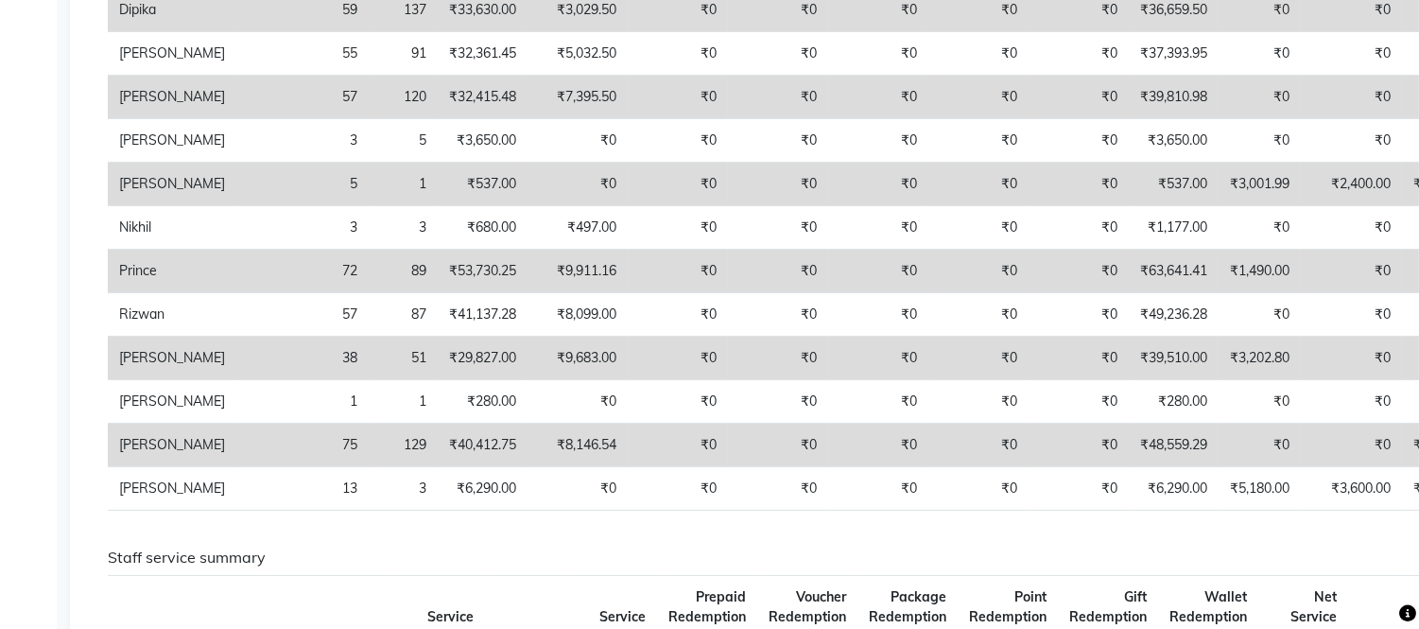
scroll to position [545, 0]
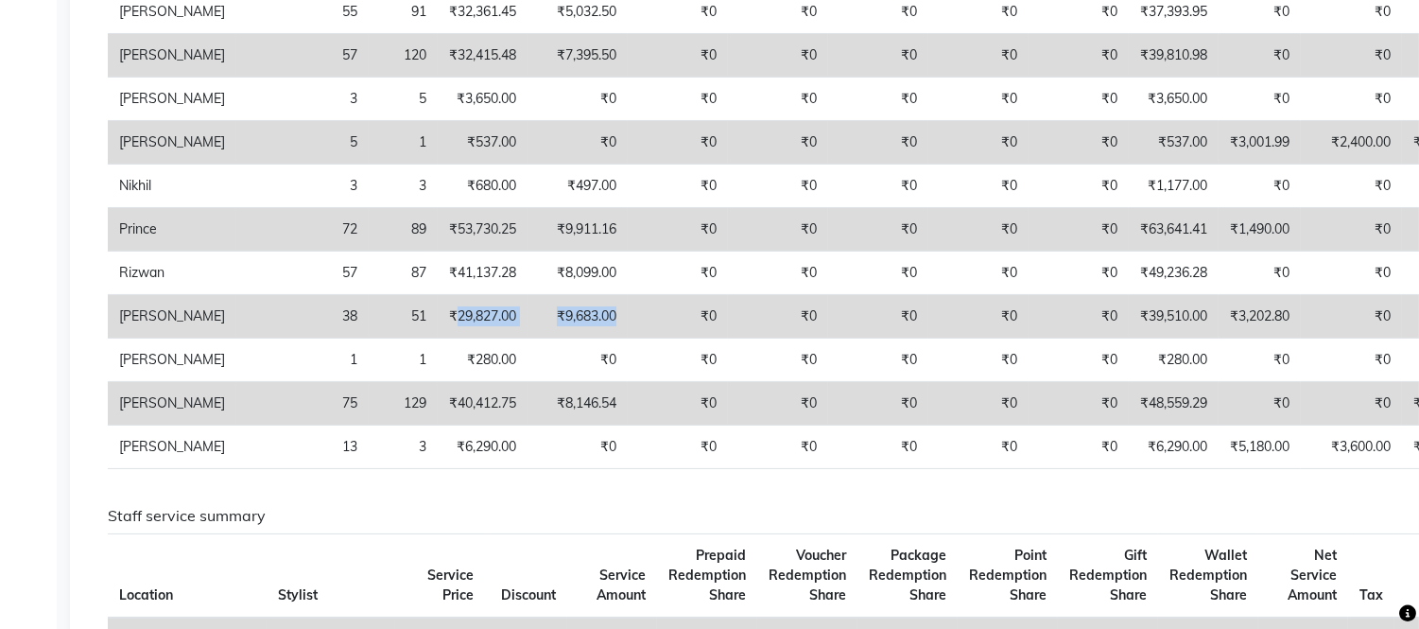
drag, startPoint x: 348, startPoint y: 355, endPoint x: 517, endPoint y: 348, distance: 169.4
click at [517, 338] on tr "[PERSON_NAME] 38 51 ₹29,827.00 ₹9,683.00 ₹0 ₹0 ₹0 ₹0 ₹0 ₹39,510.00 ₹3,202.80 ₹0…" at bounding box center [898, 316] width 1581 height 43
copy tr "29,827.00 ₹9,683.00"
click at [438, 425] on td "₹40,412.75" at bounding box center [483, 403] width 90 height 43
drag, startPoint x: 344, startPoint y: 441, endPoint x: 524, endPoint y: 444, distance: 179.7
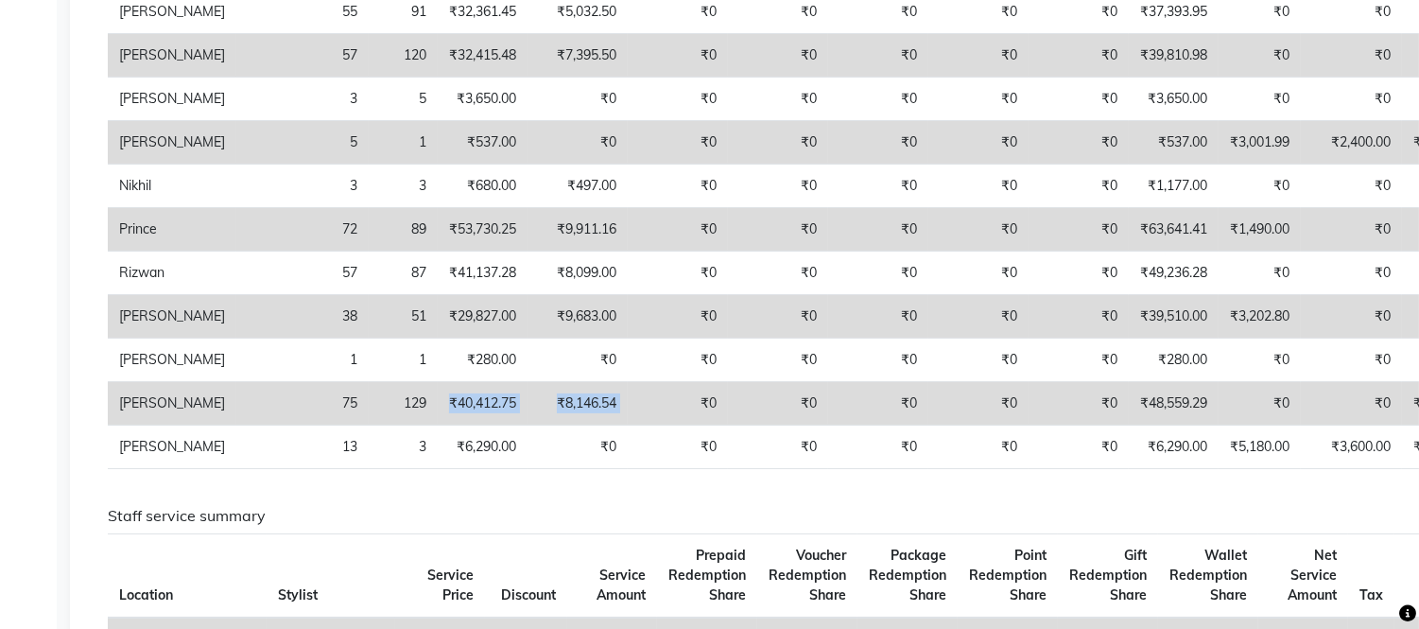
click at [524, 425] on tr "[PERSON_NAME] 75 129 ₹40,412.75 ₹8,146.54 ₹0 ₹0 ₹0 ₹0 ₹0 ₹48,559.29 ₹0 ₹0 ₹15,0…" at bounding box center [898, 403] width 1581 height 43
copy tr "₹40,412.75 ₹8,146.54"
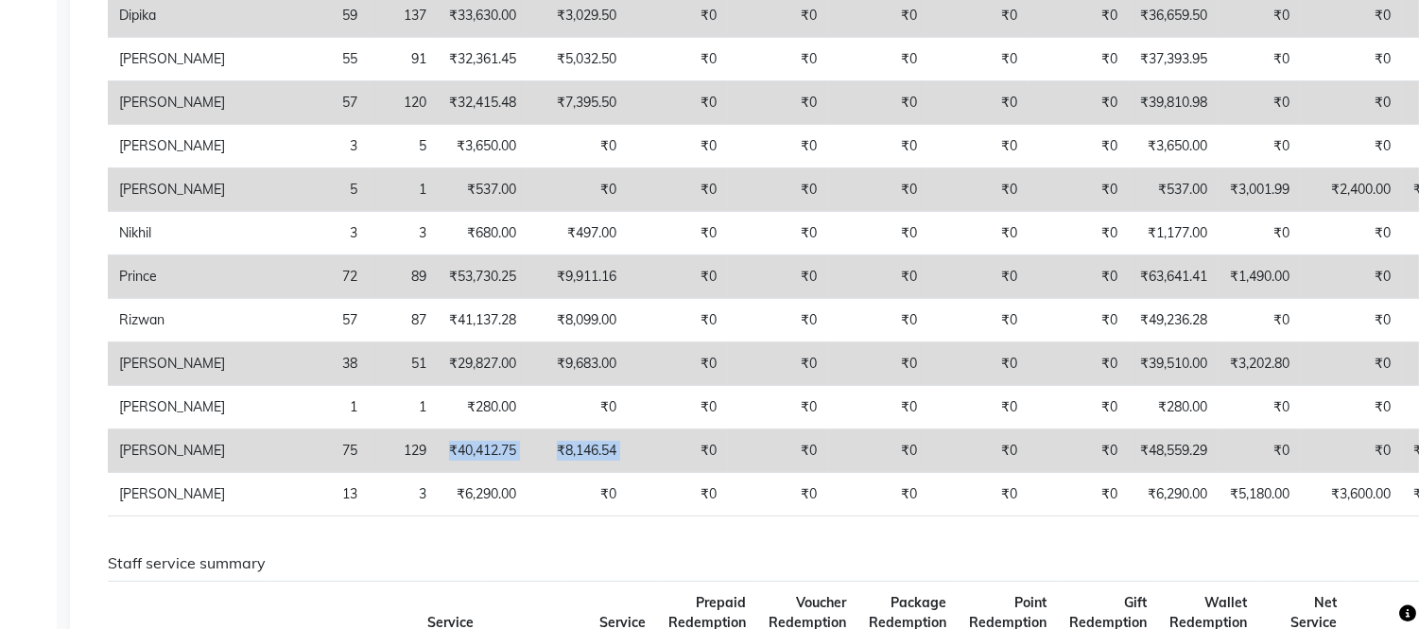
scroll to position [496, 0]
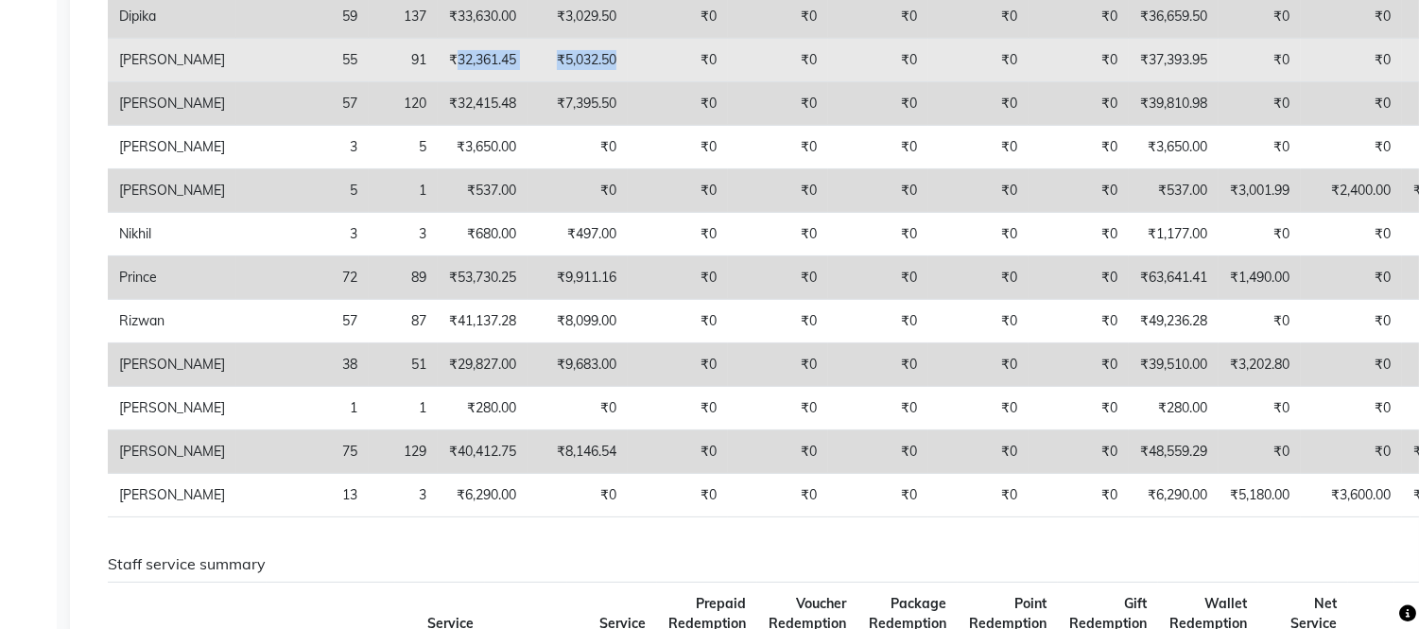
drag, startPoint x: 353, startPoint y: 95, endPoint x: 517, endPoint y: 104, distance: 164.7
click at [517, 82] on tr "[PERSON_NAME] 55 91 ₹32,361.45 ₹5,032.50 ₹0 ₹0 ₹0 ₹0 ₹0 ₹37,393.95 ₹0 ₹0 ₹0 ₹0 …" at bounding box center [898, 60] width 1581 height 43
copy tr "32,361.45 ₹5,032.50"
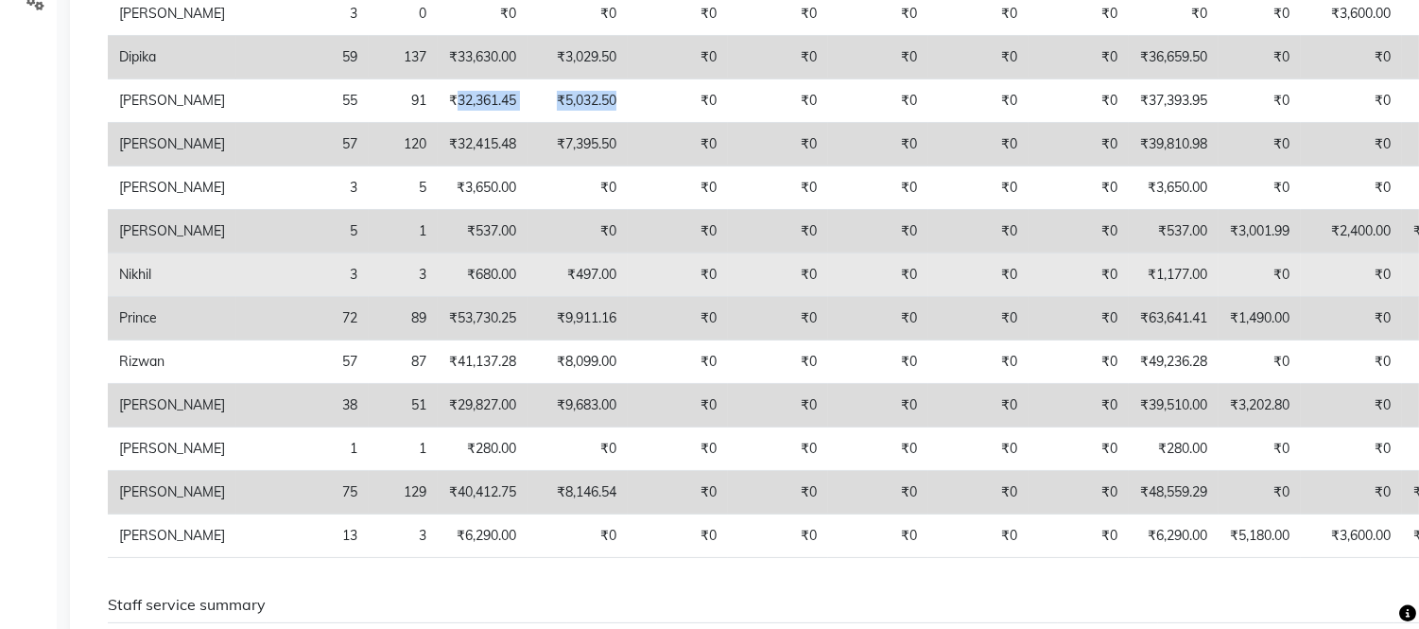
scroll to position [455, 0]
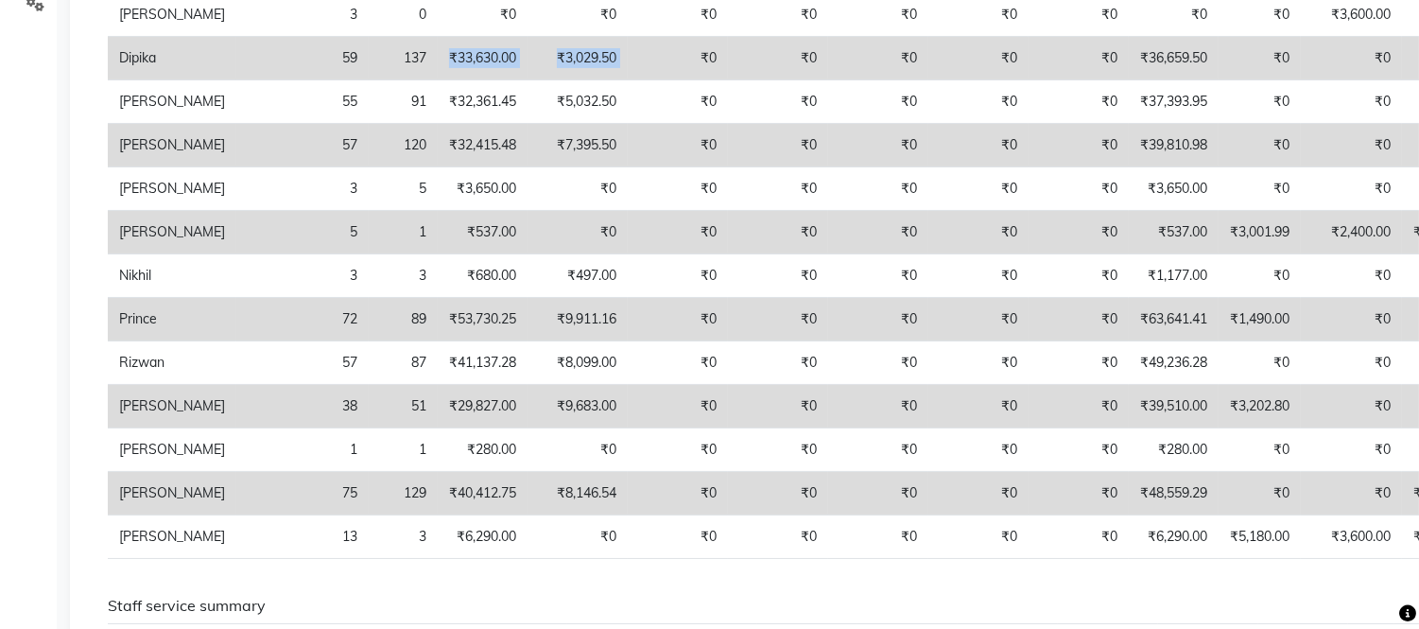
drag, startPoint x: 340, startPoint y: 92, endPoint x: 528, endPoint y: 99, distance: 187.4
click at [528, 80] on tr "Dipika 59 137 ₹33,630.00 ₹3,029.50 ₹0 ₹0 ₹0 ₹0 ₹0 ₹36,659.50 ₹0 ₹0 ₹0 ₹0 ₹0 ₹0" at bounding box center [898, 58] width 1581 height 43
copy tr "₹33,630.00 ₹3,029.50"
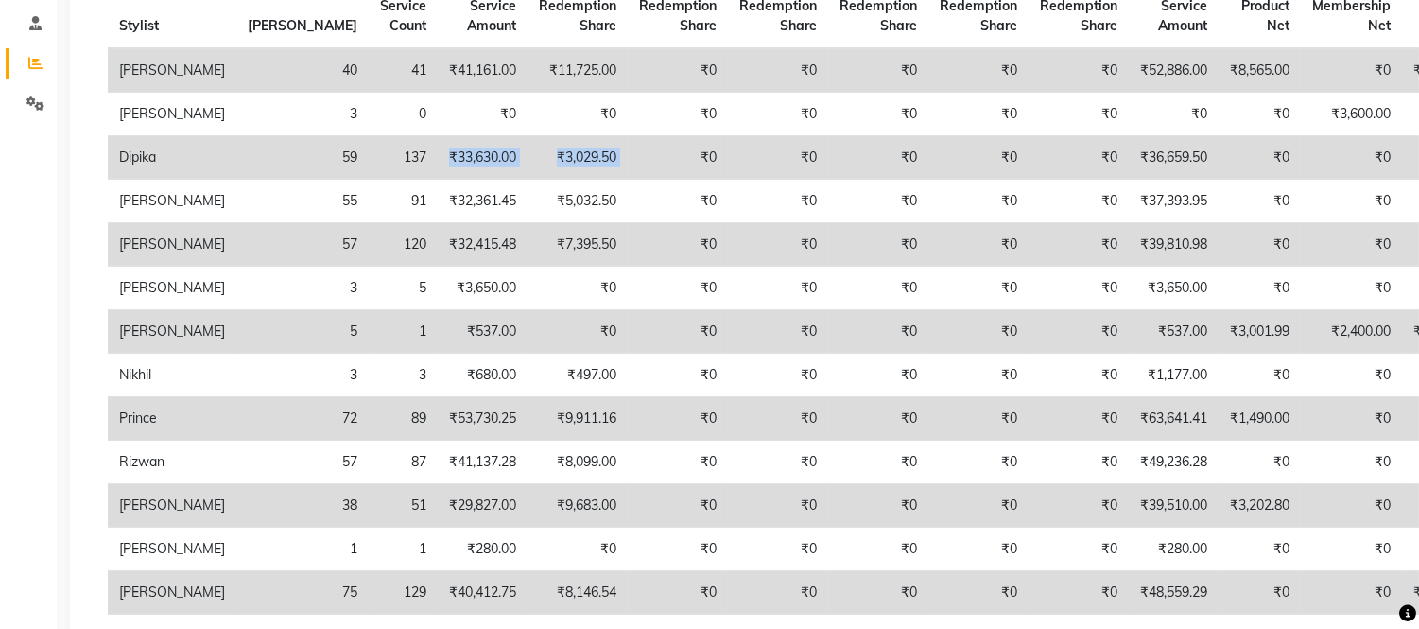
scroll to position [355, 0]
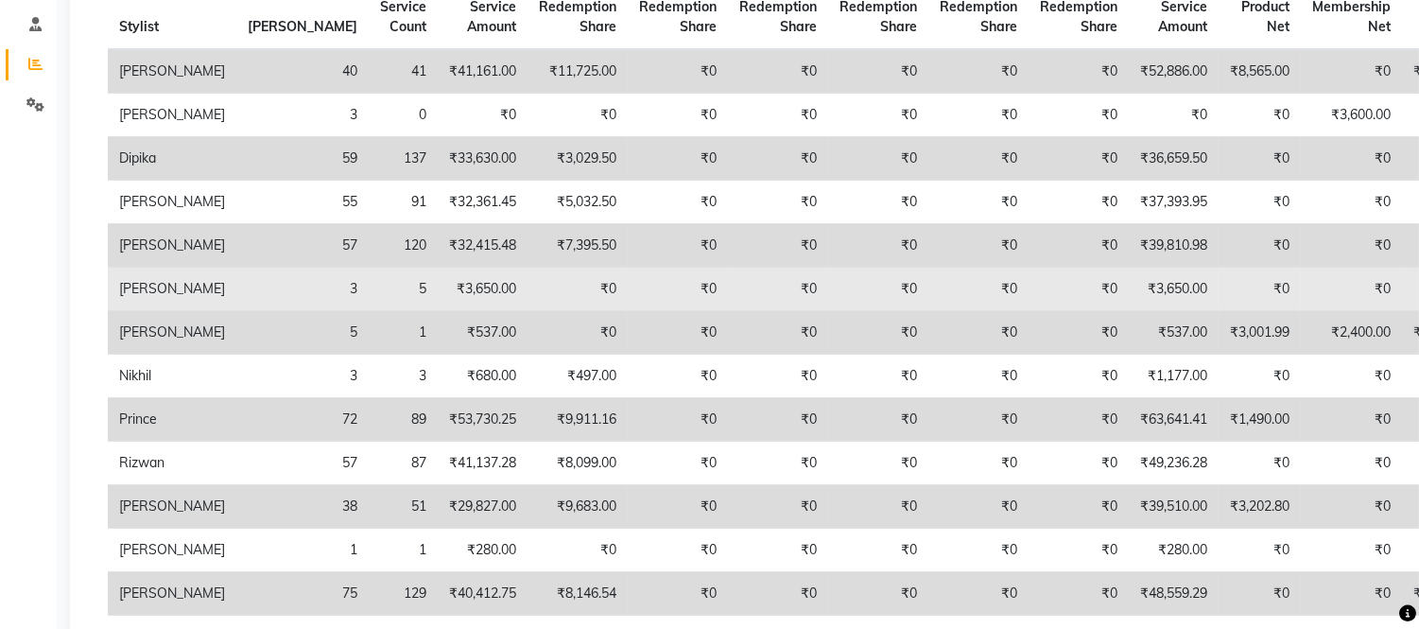
click at [248, 310] on td "3" at bounding box center [302, 289] width 132 height 43
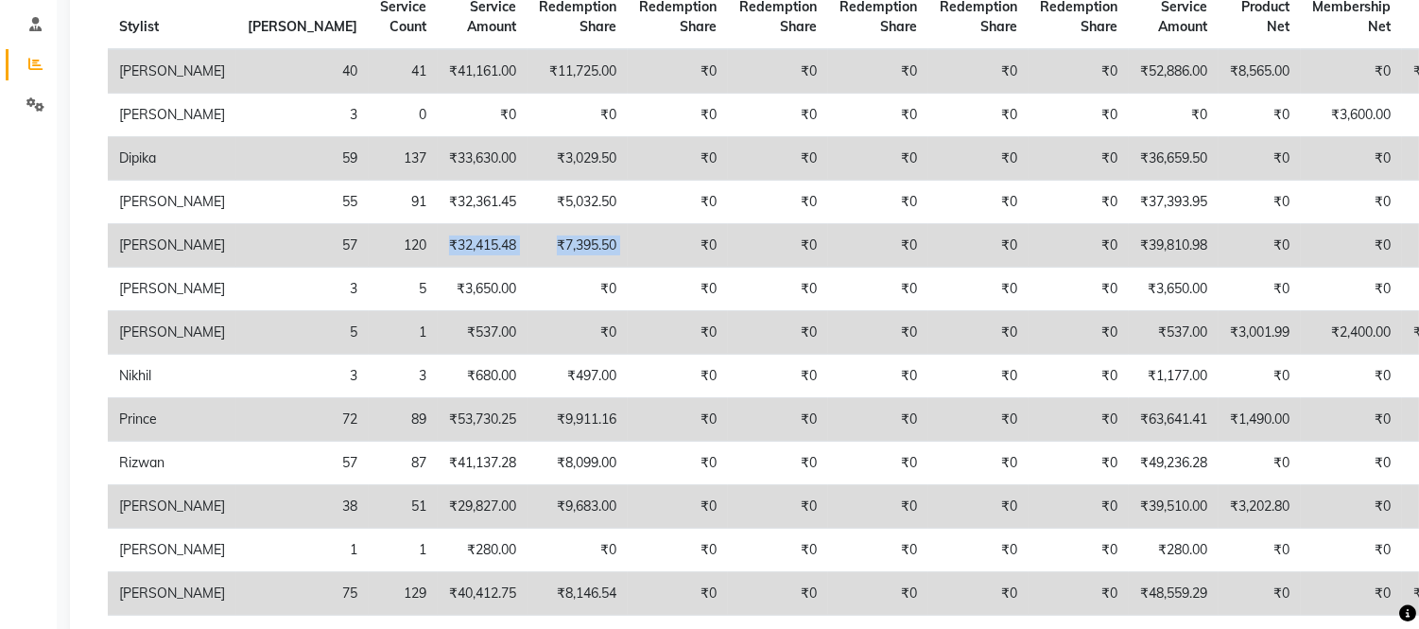
drag, startPoint x: 346, startPoint y: 284, endPoint x: 546, endPoint y: 289, distance: 199.6
click at [546, 268] on tr "[PERSON_NAME] 57 120 ₹32,415.48 ₹7,395.50 ₹0 ₹0 ₹0 ₹0 ₹0 ₹39,810.98 ₹0 ₹0 ₹0 ₹0…" at bounding box center [898, 245] width 1581 height 43
copy tr "₹32,415.48 ₹7,395.50"
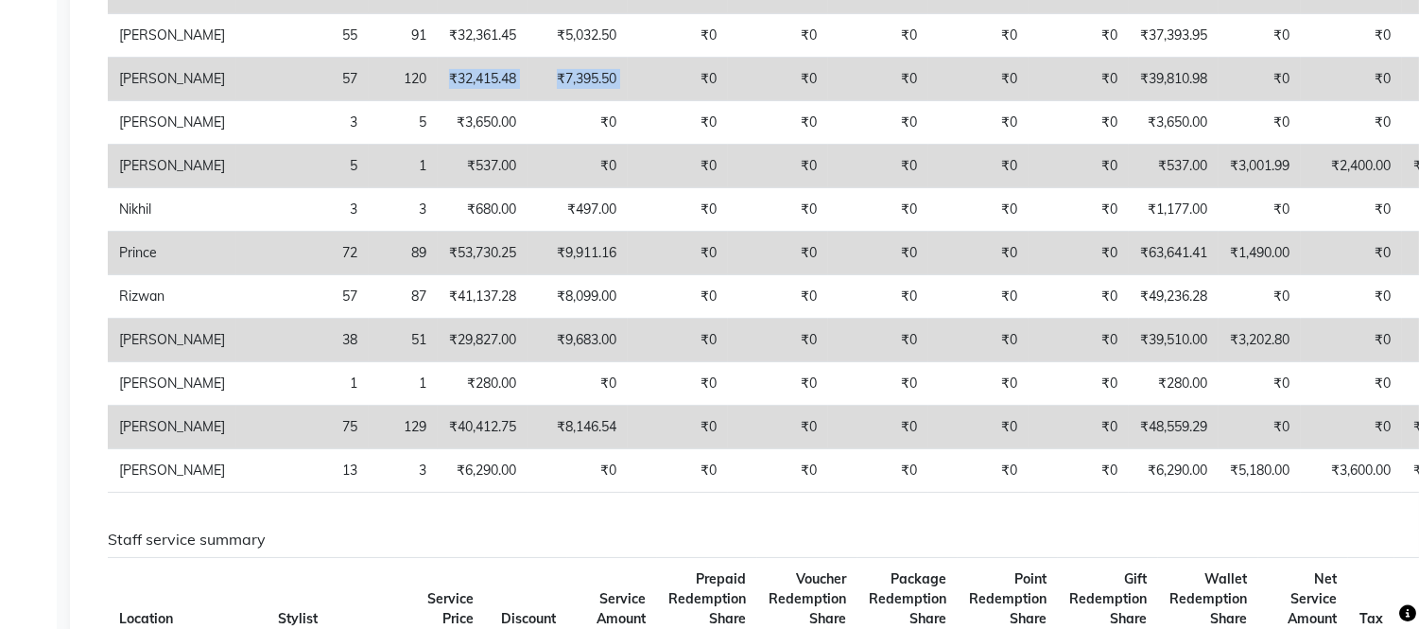
scroll to position [523, 0]
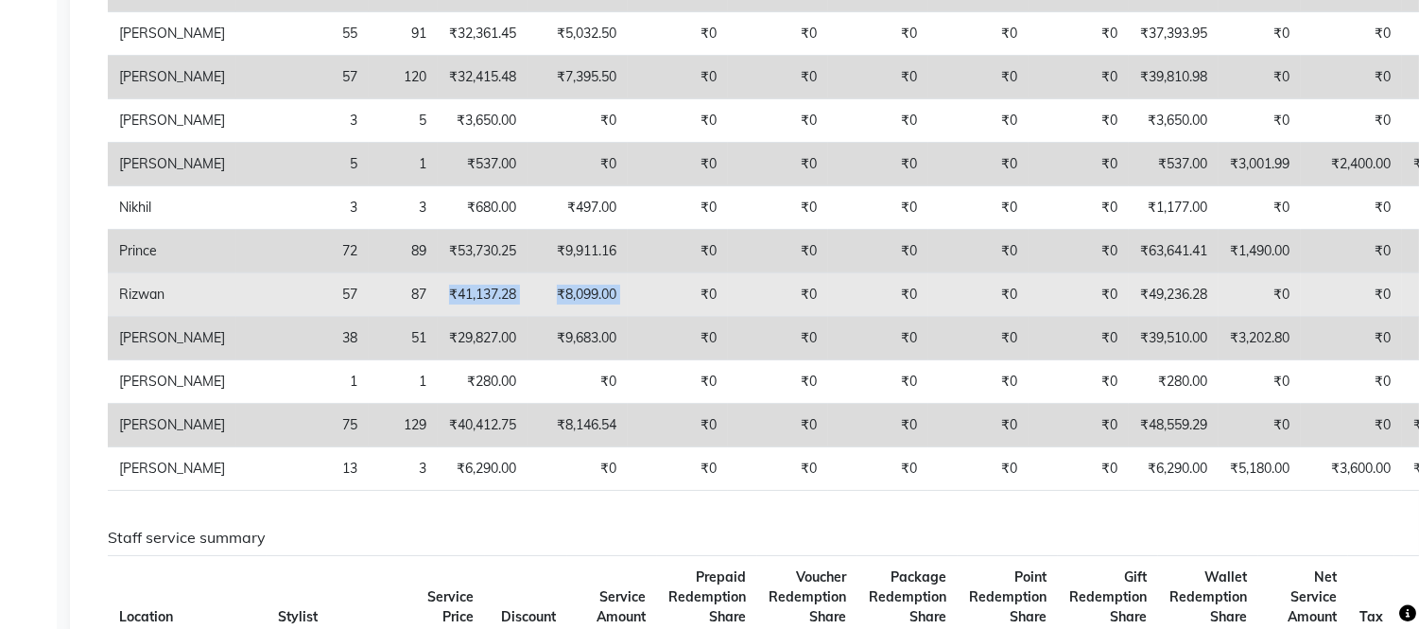
drag, startPoint x: 337, startPoint y: 333, endPoint x: 549, endPoint y: 346, distance: 213.2
click at [549, 317] on tr "[PERSON_NAME] 57 87 ₹41,137.28 ₹8,099.00 ₹0 ₹0 ₹0 ₹0 ₹0 ₹49,236.28 ₹0 ₹0 ₹0 ₹0 …" at bounding box center [898, 294] width 1581 height 43
copy tr "₹41,137.28 ₹8,099.00"
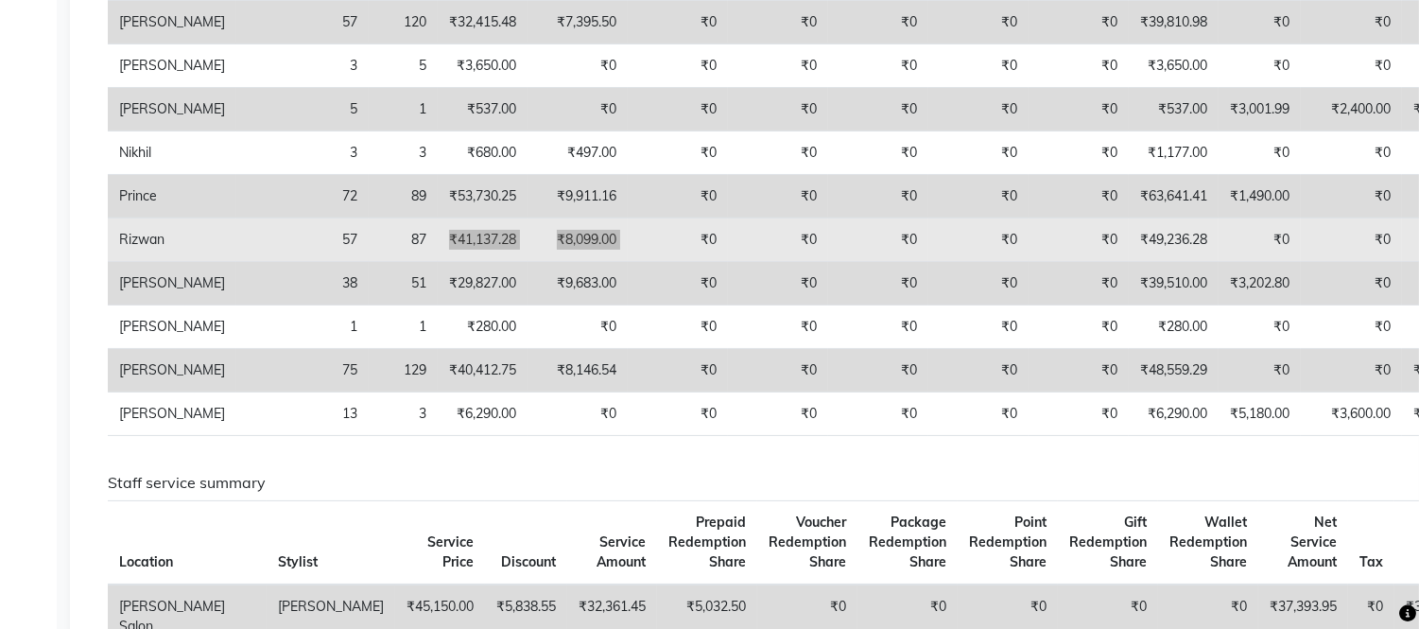
scroll to position [579, 0]
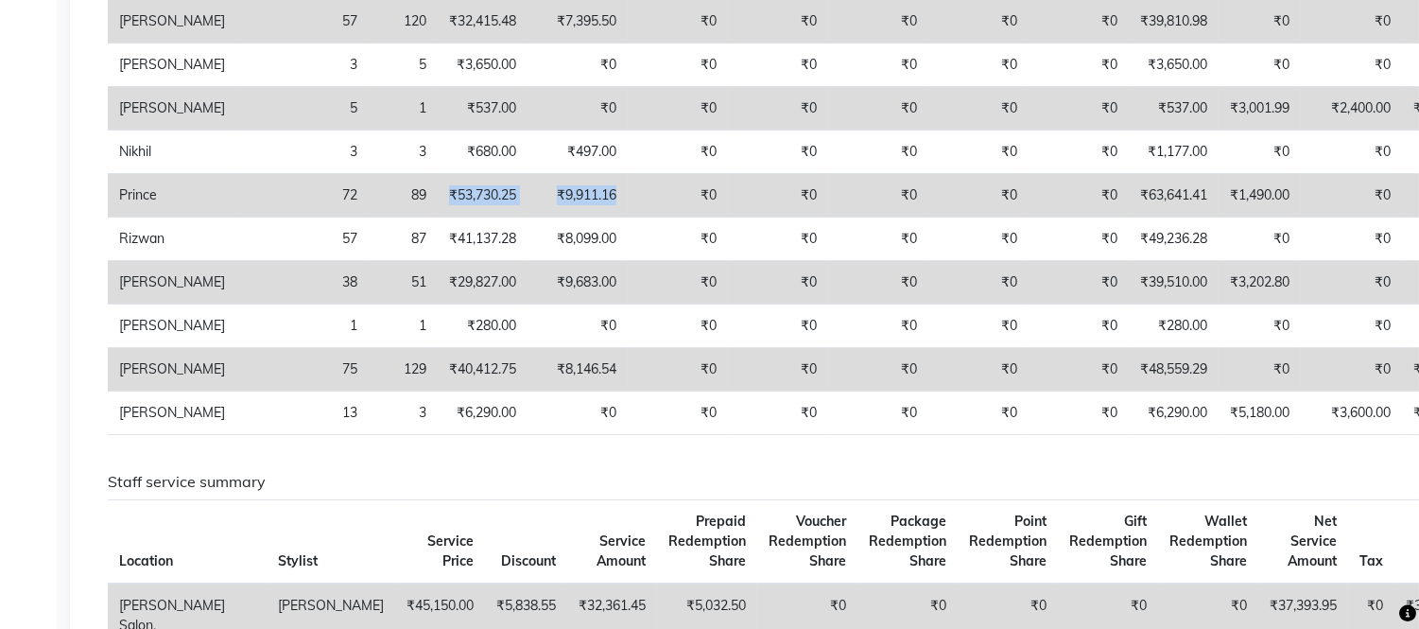
drag, startPoint x: 338, startPoint y: 238, endPoint x: 514, endPoint y: 252, distance: 177.3
click at [514, 217] on tr "Prince 72 89 ₹53,730.25 ₹9,911.16 ₹0 ₹0 ₹0 ₹0 ₹0 ₹63,641.41 ₹1,490.00 ₹0 ₹0 ₹0 …" at bounding box center [898, 195] width 1581 height 43
copy tr "₹53,730.25 ₹9,911.16"
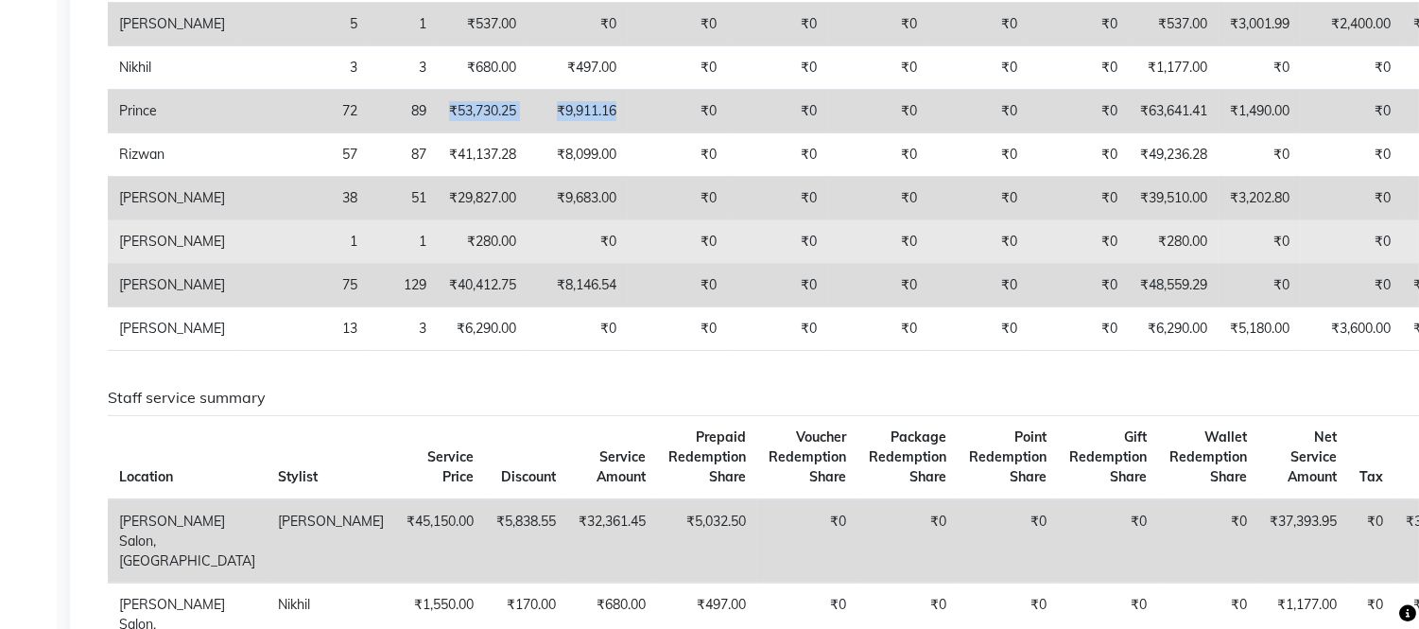
scroll to position [704, 0]
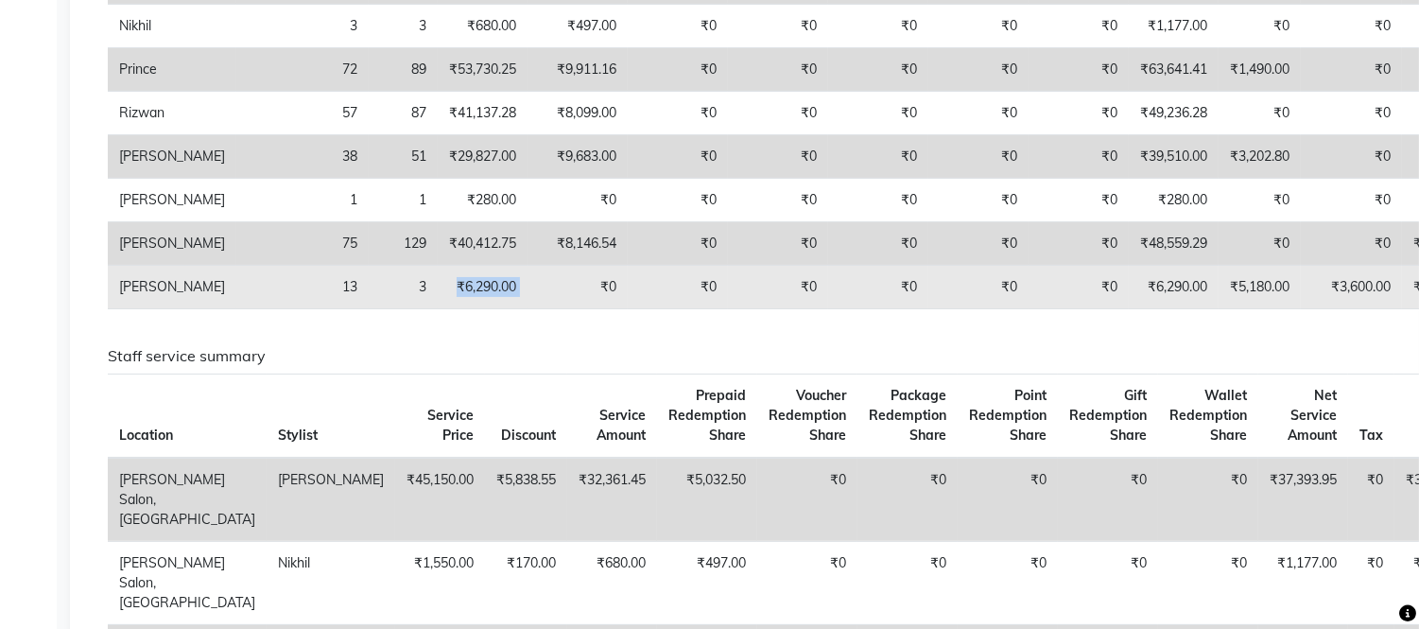
drag, startPoint x: 350, startPoint y: 341, endPoint x: 428, endPoint y: 351, distance: 79.0
click at [428, 309] on tr "[PERSON_NAME] 13 3 ₹6,290.00 ₹0 ₹0 ₹0 ₹0 ₹0 ₹0 ₹6,290.00 ₹5,180.00 ₹3,600.00 ₹5…" at bounding box center [898, 287] width 1581 height 43
copy td "₹6,290.00"
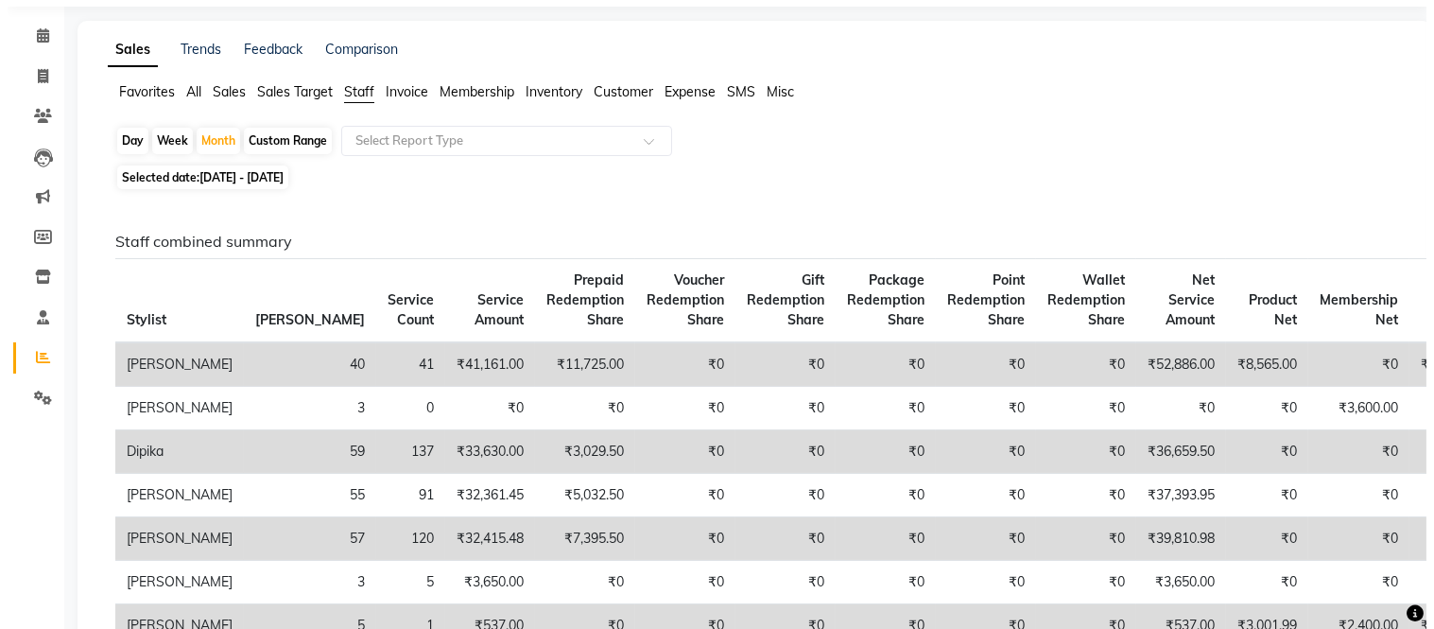
scroll to position [0, 0]
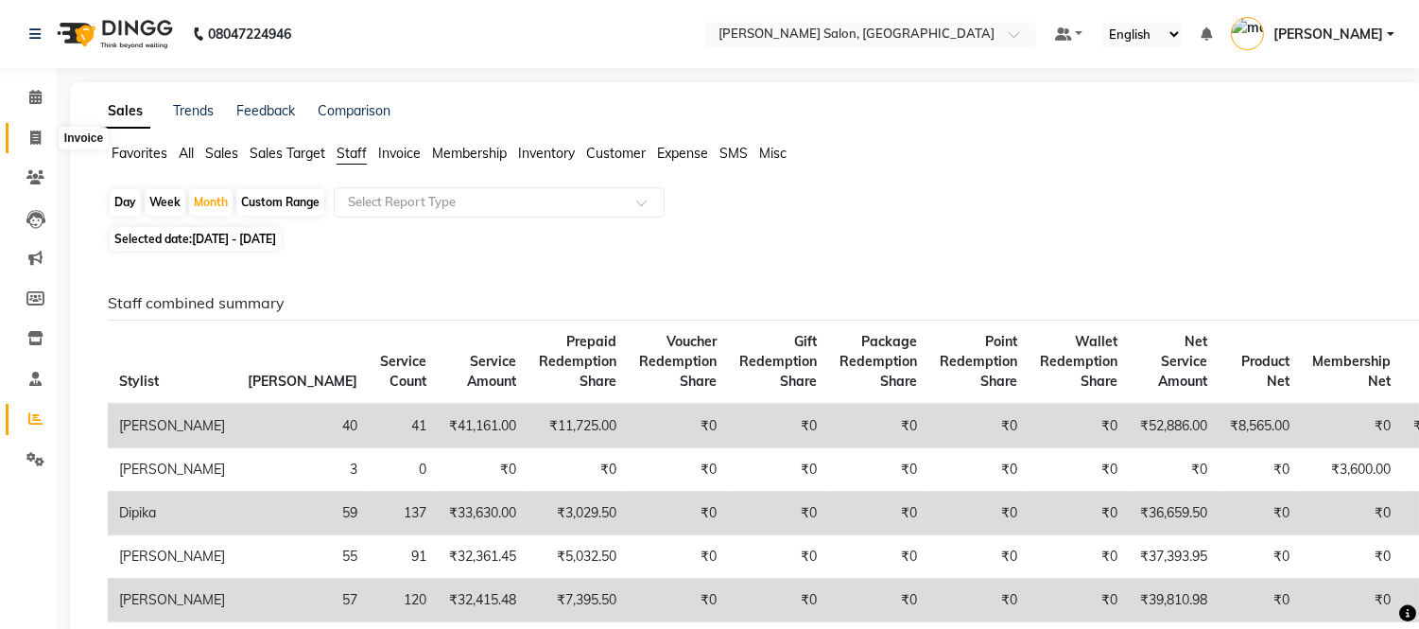
click at [33, 139] on icon at bounding box center [35, 137] width 10 height 14
select select "service"
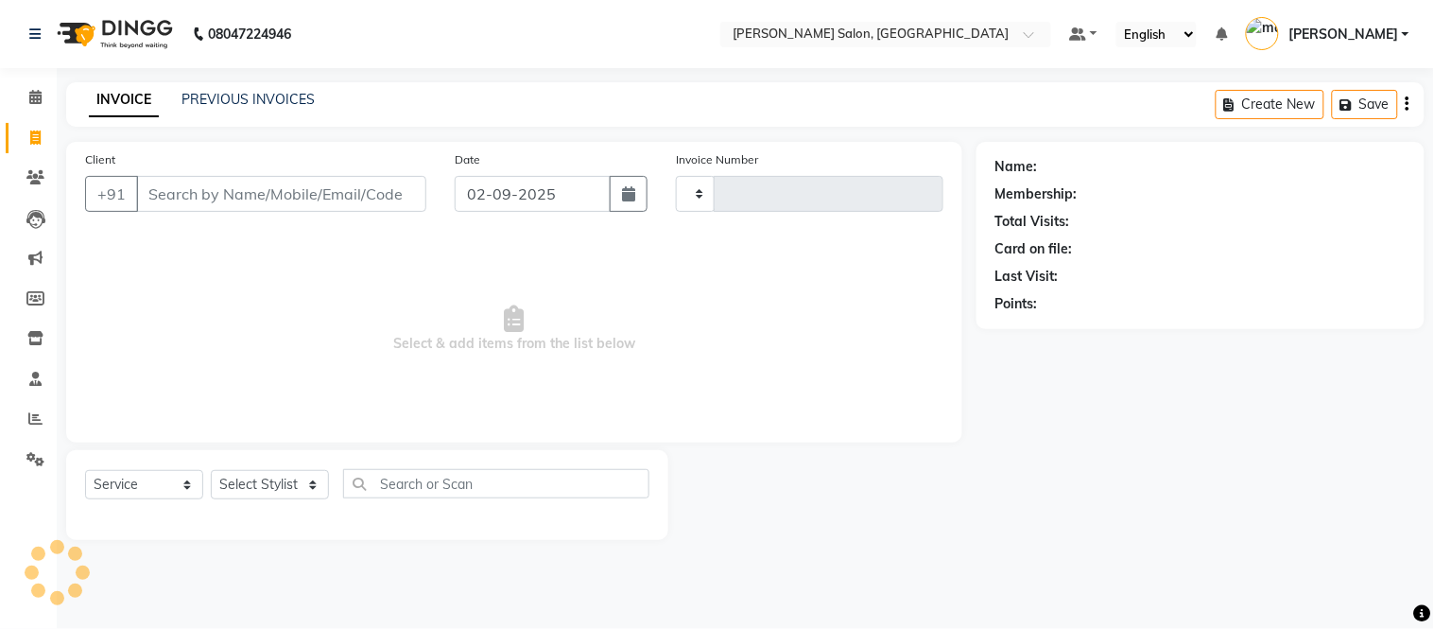
type input "2021"
select select "6469"
click at [221, 99] on link "PREVIOUS INVOICES" at bounding box center [248, 99] width 133 height 17
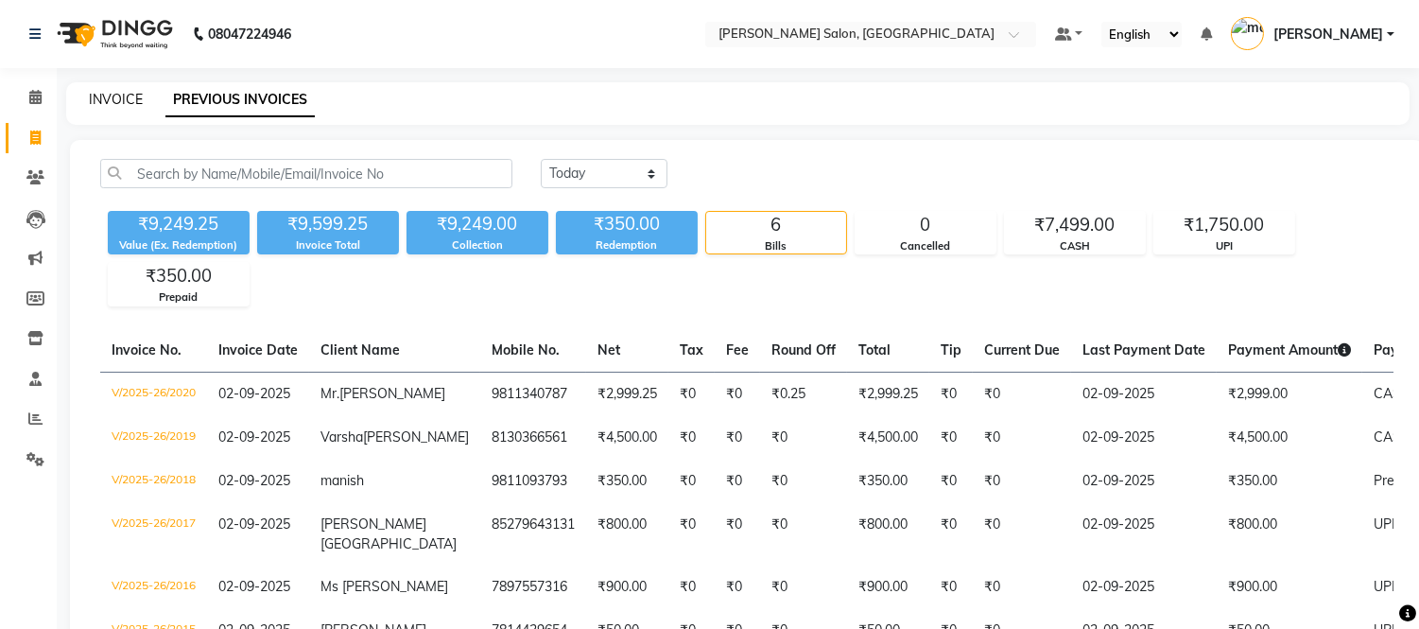
click at [114, 96] on link "INVOICE" at bounding box center [116, 99] width 54 height 17
select select "service"
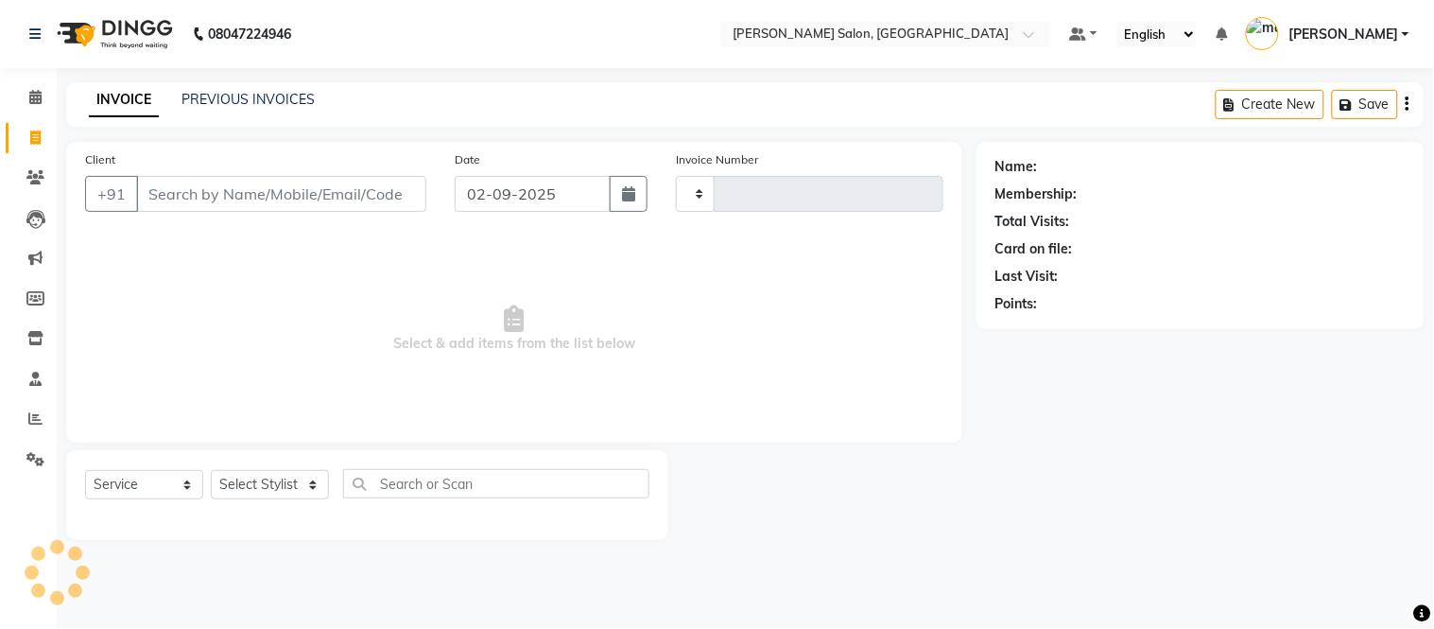
type input "2021"
select select "6469"
select select "service"
click at [308, 484] on select "Select Stylist [PERSON_NAME] [PERSON_NAME] [PERSON_NAME] [PERSON_NAME] [PERSON_…" at bounding box center [270, 484] width 118 height 29
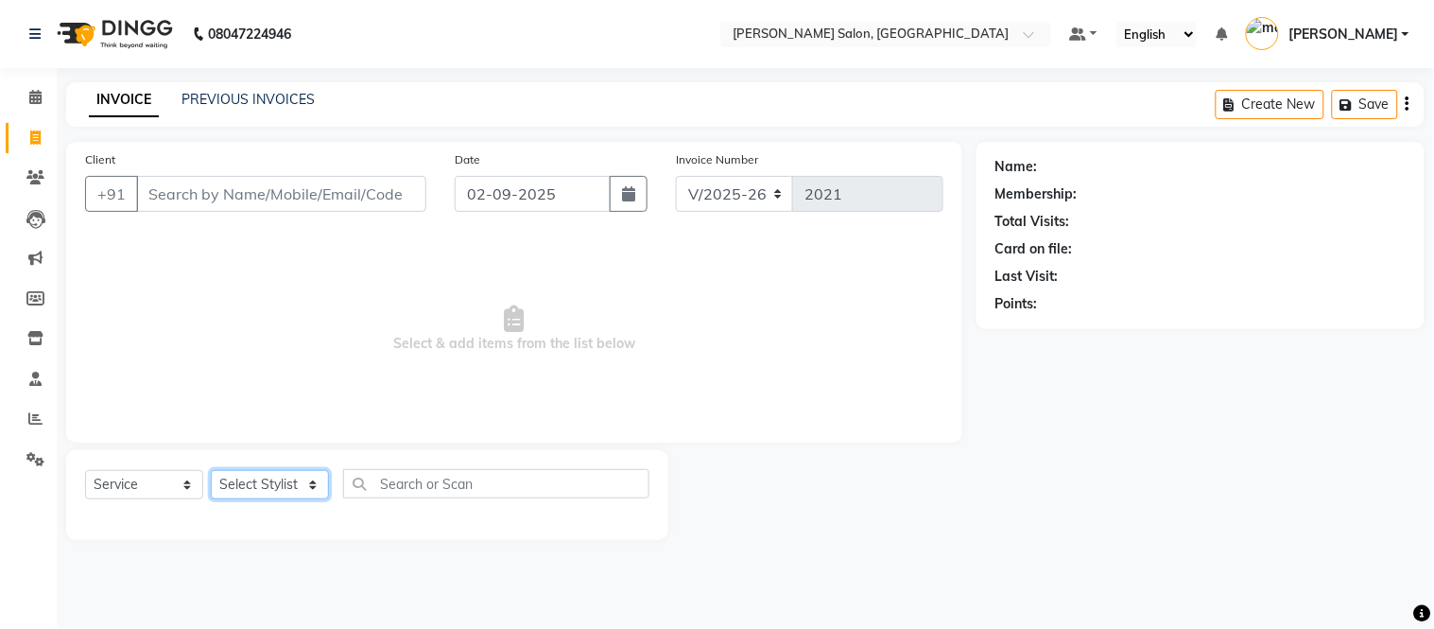
select select "49733"
click at [211, 471] on select "Select Stylist [PERSON_NAME] [PERSON_NAME] [PERSON_NAME] [PERSON_NAME] [PERSON_…" at bounding box center [270, 484] width 118 height 29
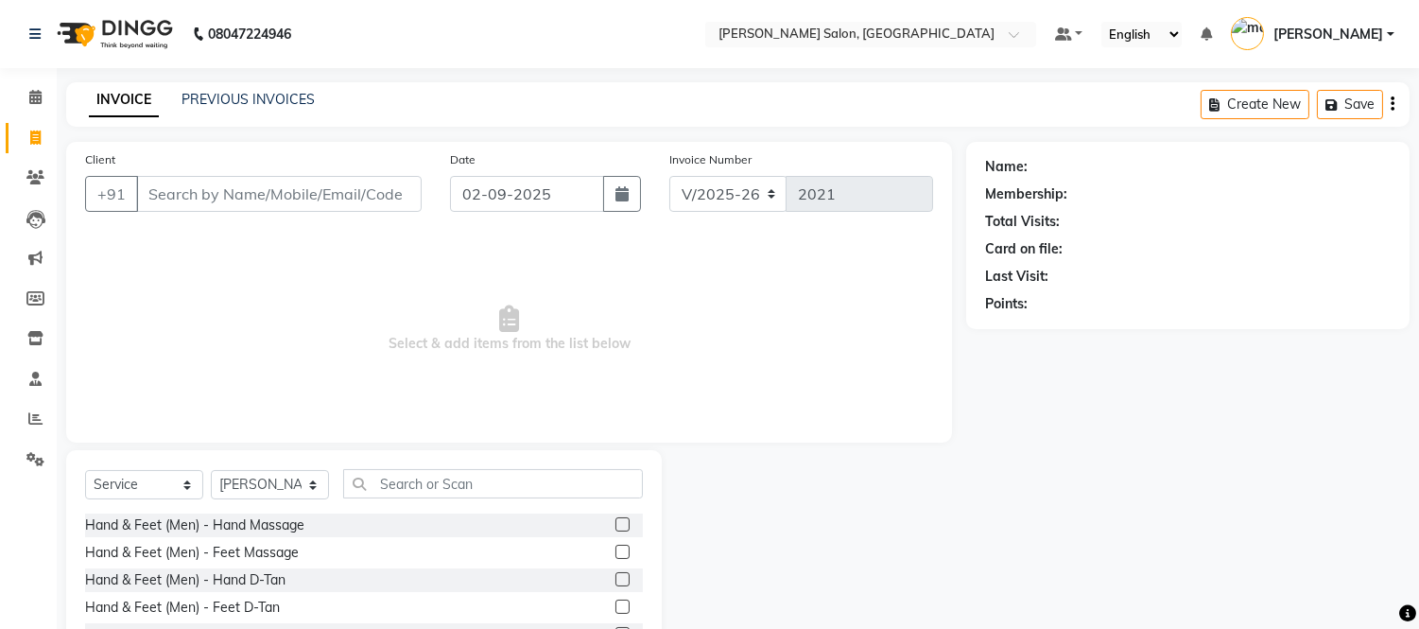
click at [300, 285] on span "Select & add items from the list below" at bounding box center [509, 328] width 848 height 189
click at [389, 480] on input "text" at bounding box center [493, 483] width 300 height 29
click at [222, 195] on input "Client" at bounding box center [279, 194] width 286 height 36
click at [398, 480] on input "text" at bounding box center [493, 483] width 300 height 29
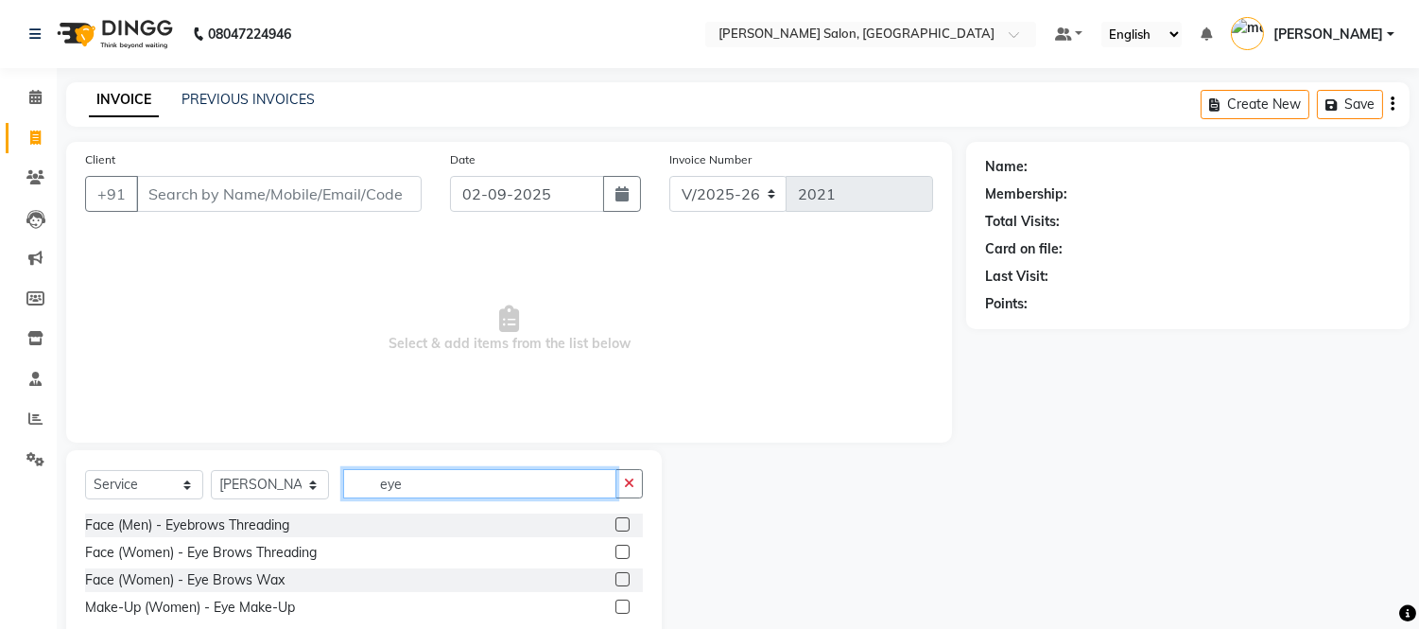
type input "eye"
click at [620, 523] on label at bounding box center [623, 524] width 14 height 14
click at [620, 523] on input "checkbox" at bounding box center [622, 525] width 12 height 12
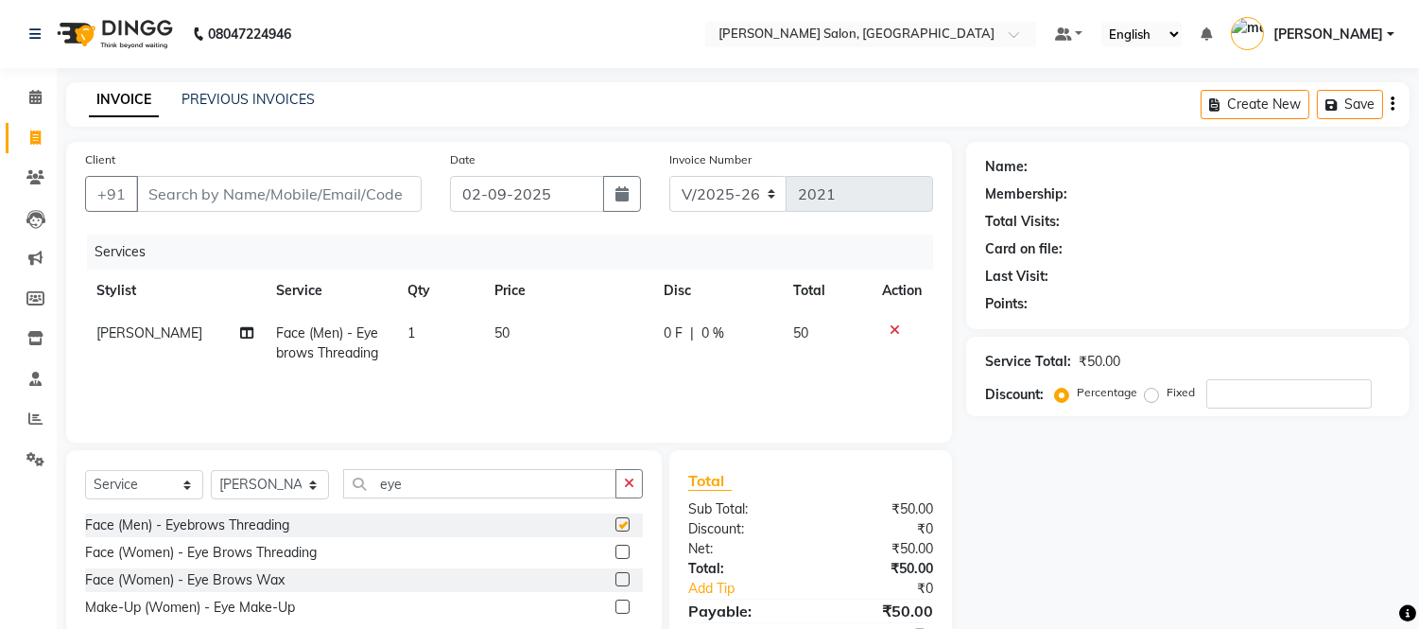
checkbox input "false"
click at [429, 494] on input "eye" at bounding box center [479, 483] width 273 height 29
click at [309, 482] on select "Select Stylist [PERSON_NAME] [PERSON_NAME] [PERSON_NAME] [PERSON_NAME] [PERSON_…" at bounding box center [270, 484] width 118 height 29
select select "49738"
click at [211, 471] on select "Select Stylist [PERSON_NAME] [PERSON_NAME] [PERSON_NAME] [PERSON_NAME] [PERSON_…" at bounding box center [270, 484] width 118 height 29
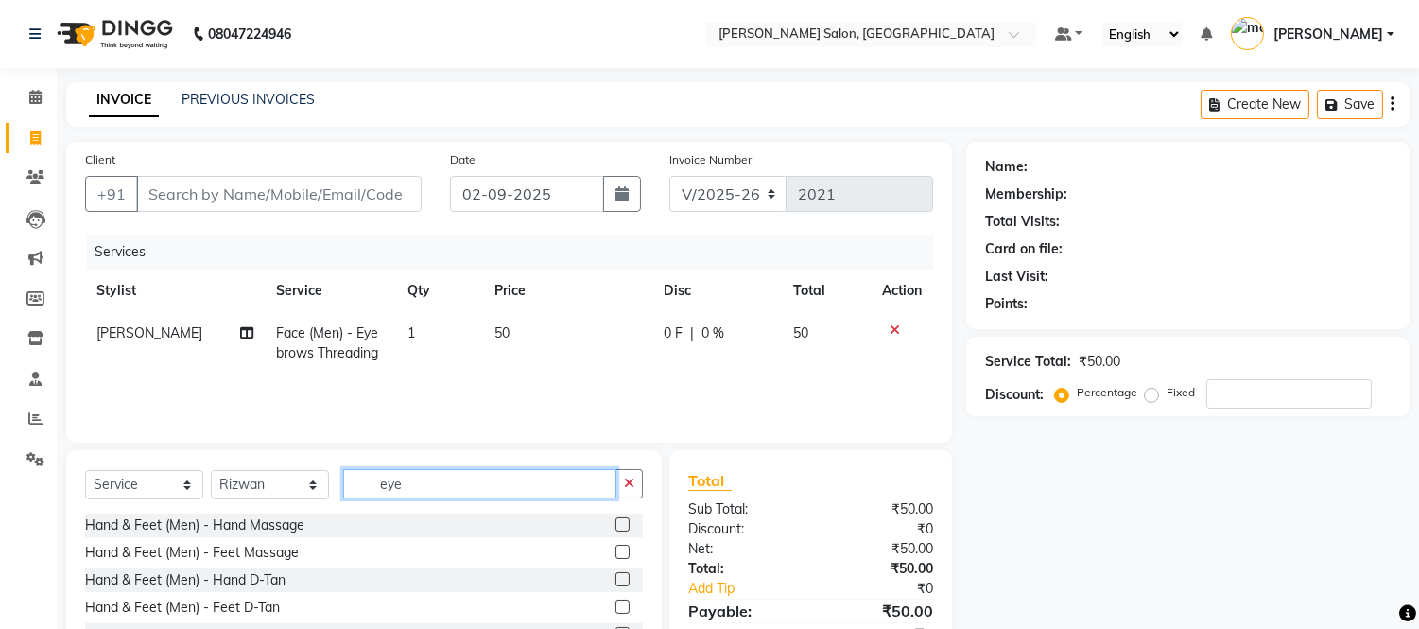
click at [416, 482] on input "eye" at bounding box center [479, 483] width 273 height 29
type input "e"
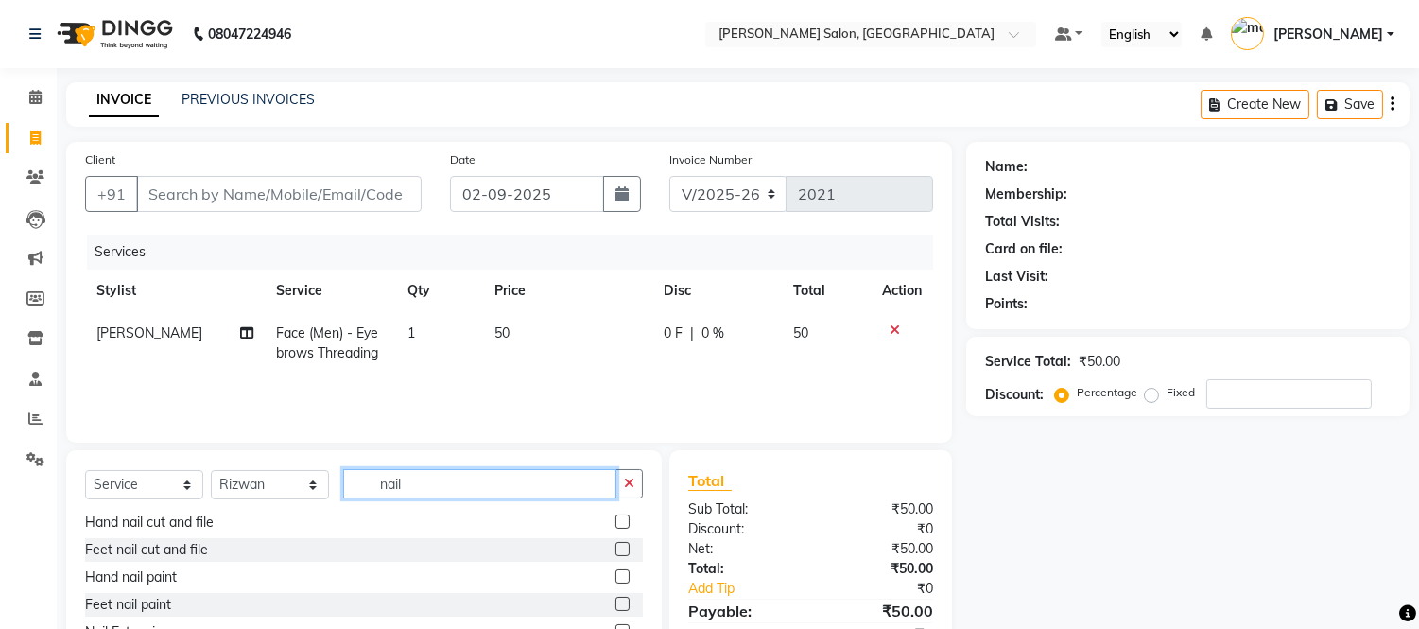
scroll to position [128, 0]
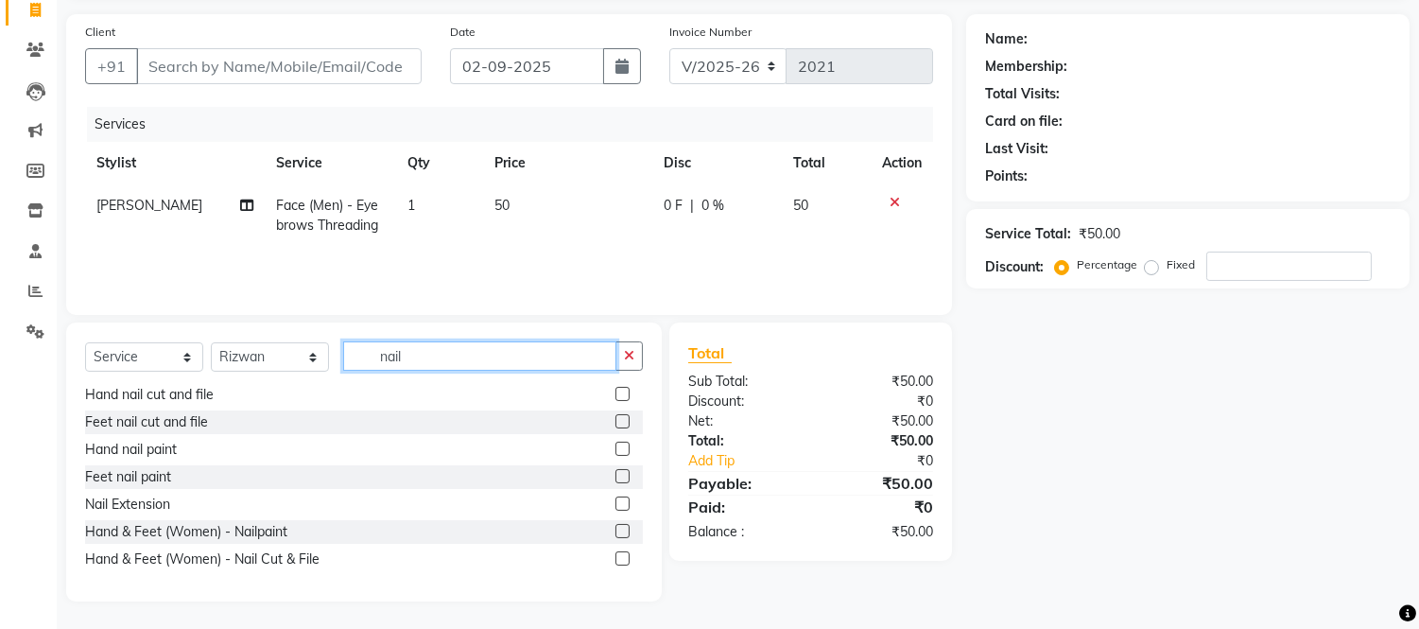
type input "nail"
click at [894, 197] on icon at bounding box center [895, 202] width 10 height 13
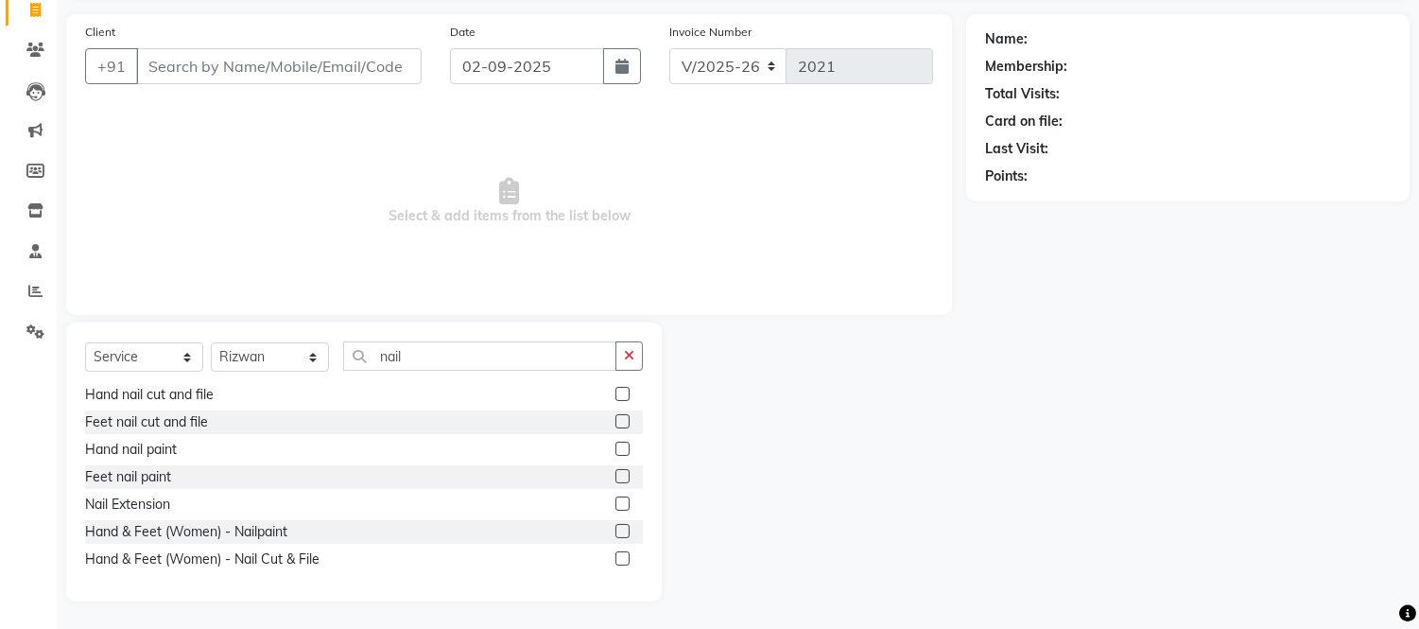
scroll to position [0, 0]
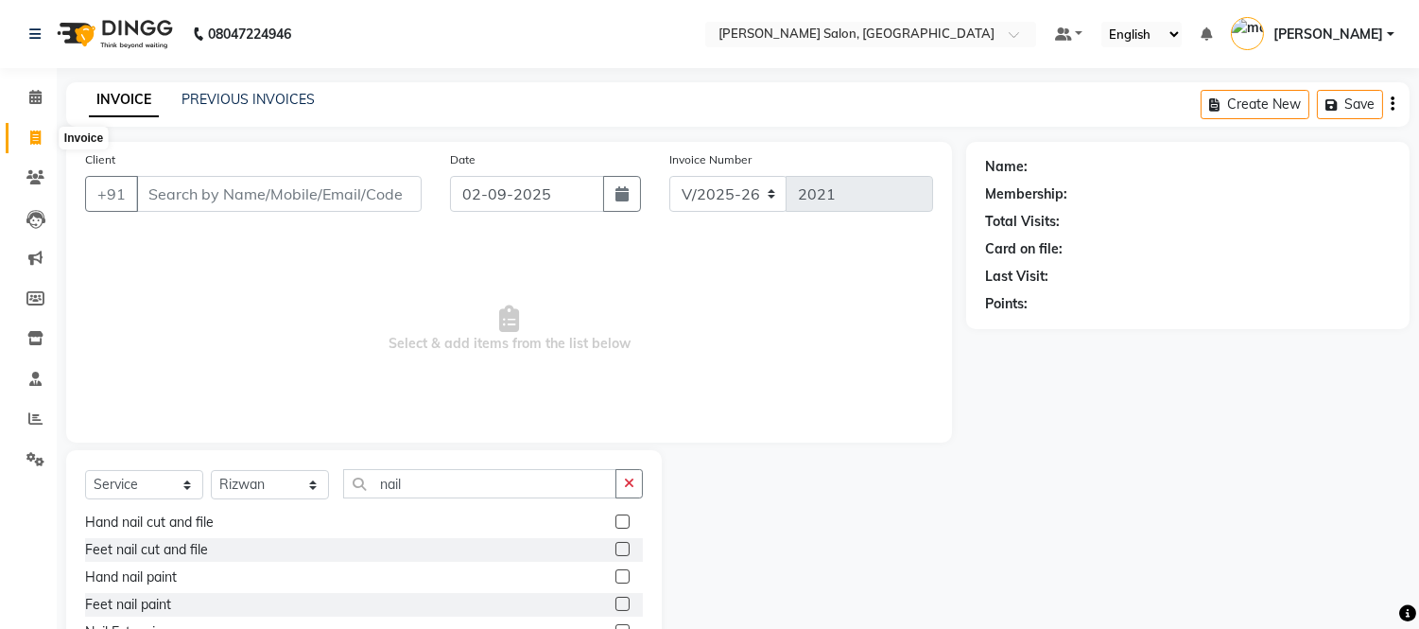
click at [33, 142] on icon at bounding box center [35, 137] width 10 height 14
select select "service"
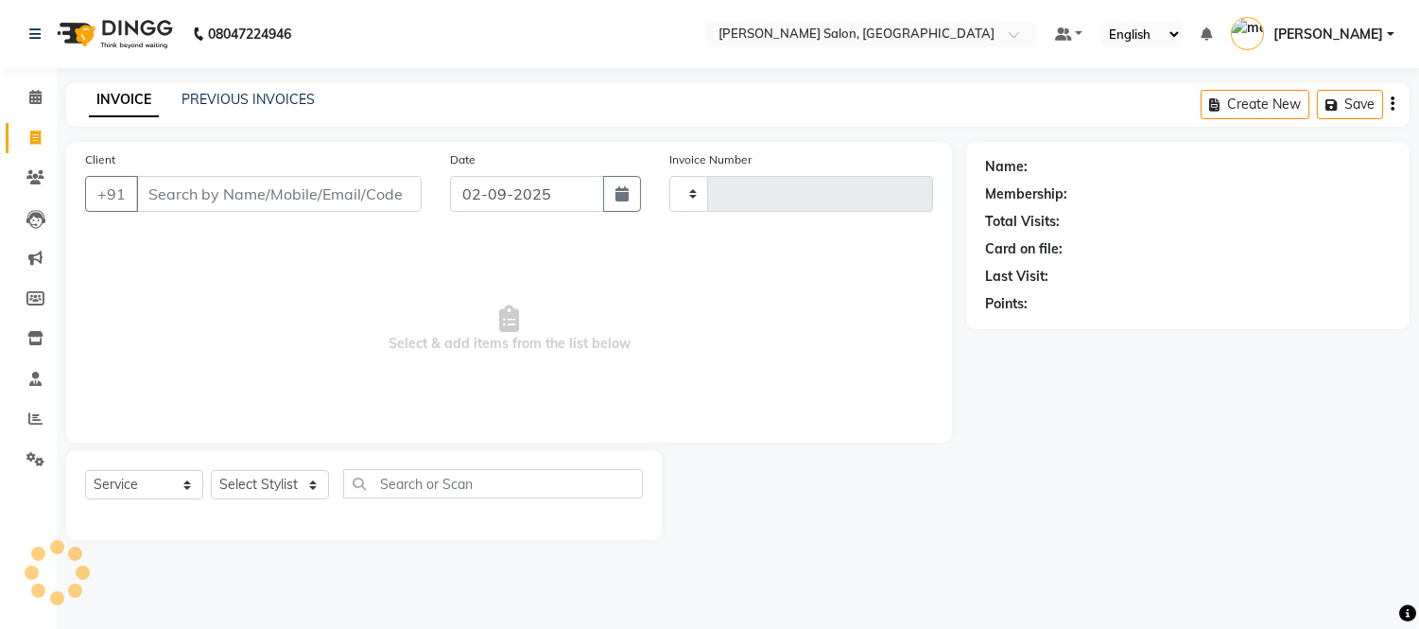
type input "2021"
select select "6469"
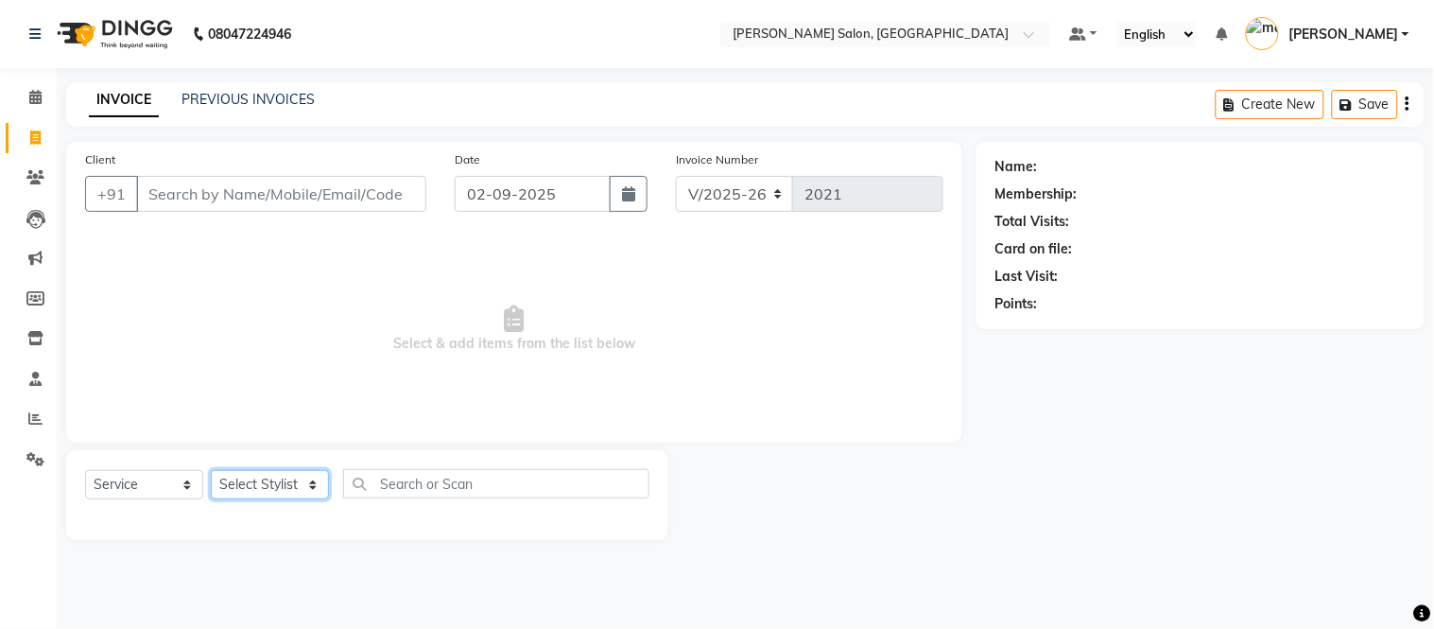
click at [315, 480] on select "Select Stylist [PERSON_NAME] [PERSON_NAME] [PERSON_NAME] [PERSON_NAME] [PERSON_…" at bounding box center [270, 484] width 118 height 29
select select "49733"
click at [211, 471] on select "Select Stylist [PERSON_NAME] [PERSON_NAME] [PERSON_NAME] [PERSON_NAME] [PERSON_…" at bounding box center [270, 484] width 118 height 29
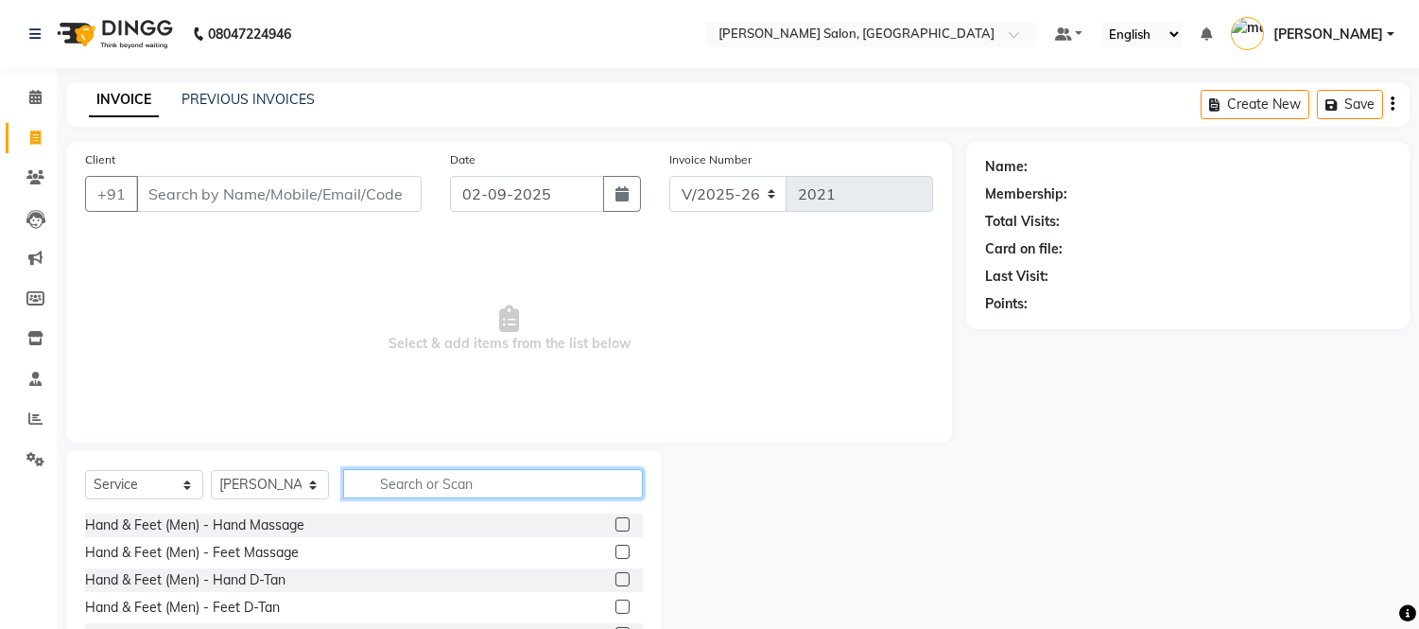
click at [373, 489] on input "text" at bounding box center [493, 483] width 300 height 29
type input "eye"
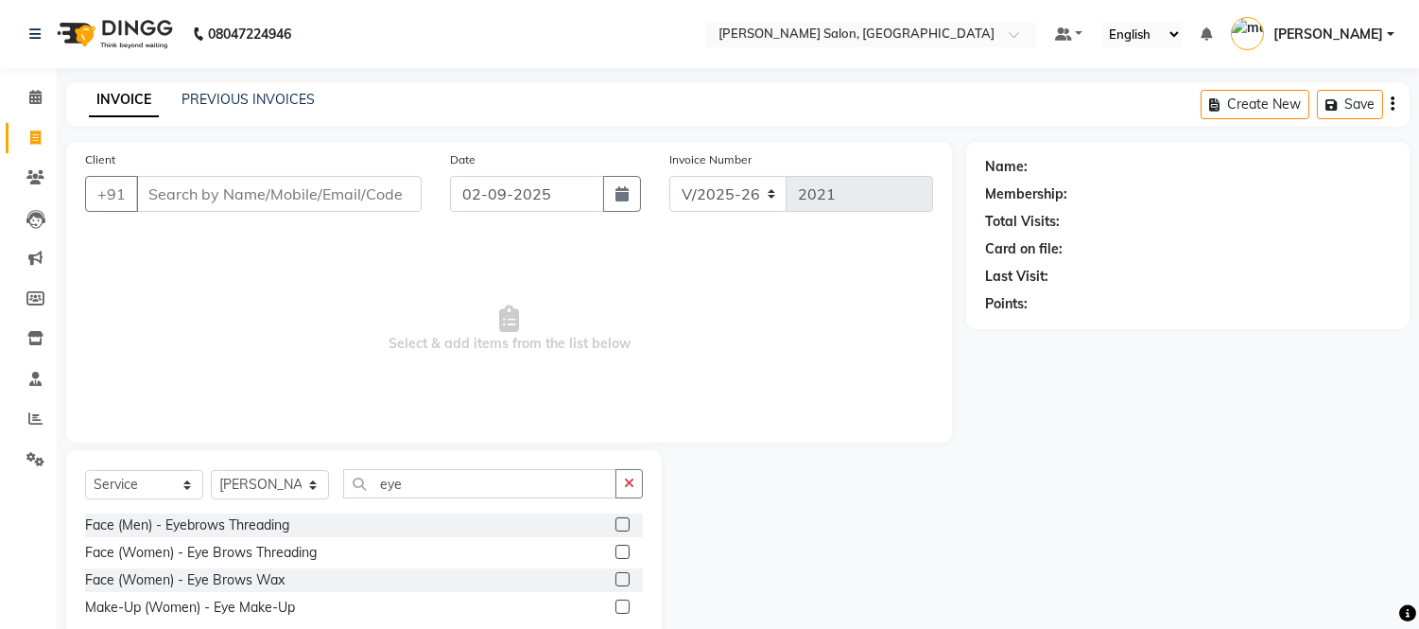
click at [620, 546] on label at bounding box center [623, 552] width 14 height 14
click at [620, 547] on input "checkbox" at bounding box center [622, 553] width 12 height 12
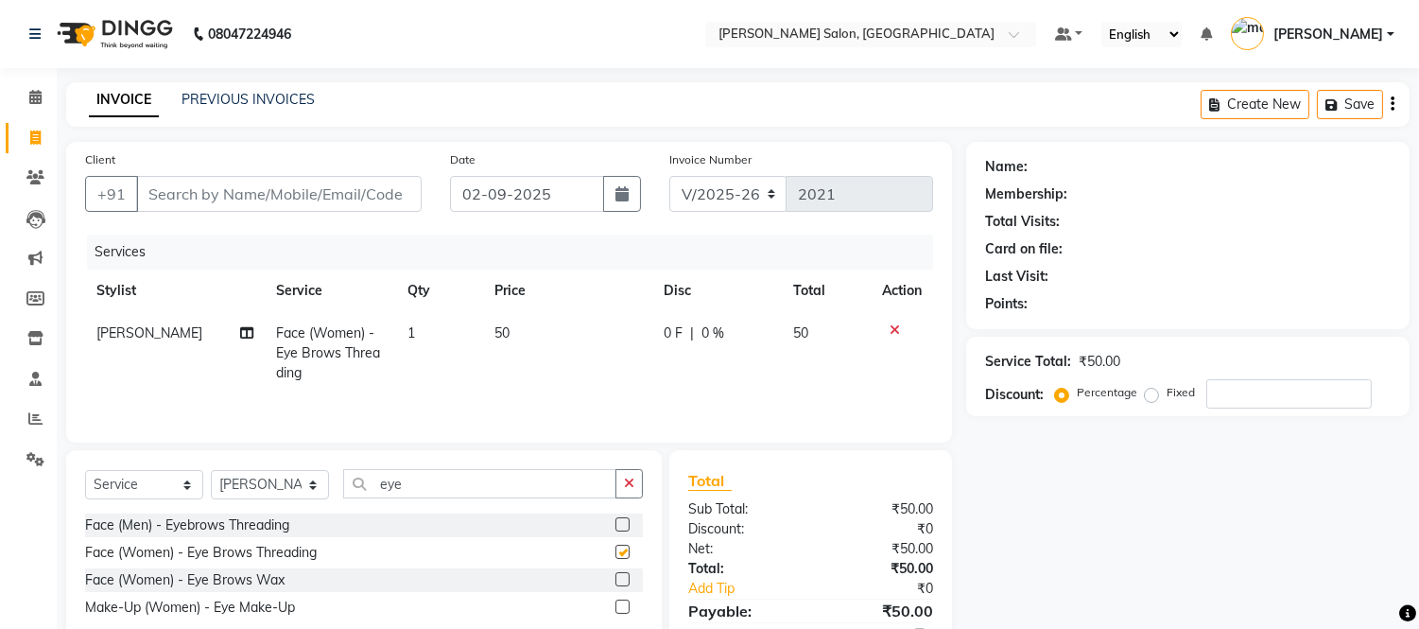
checkbox input "false"
click at [457, 482] on input "eye" at bounding box center [479, 483] width 273 height 29
type input "e"
click at [313, 479] on select "Select Stylist [PERSON_NAME] [PERSON_NAME] [PERSON_NAME] [PERSON_NAME] [PERSON_…" at bounding box center [270, 484] width 118 height 29
select select "49738"
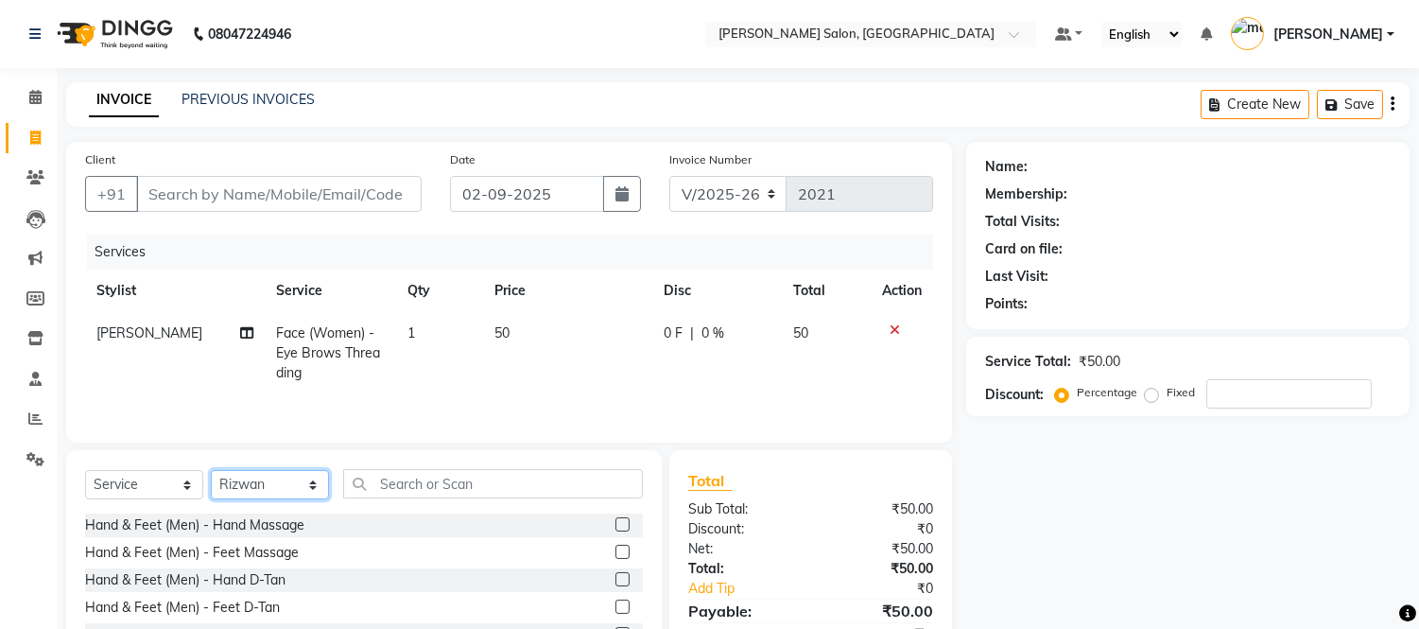
click at [211, 472] on select "Select Stylist [PERSON_NAME] [PERSON_NAME] [PERSON_NAME] [PERSON_NAME] [PERSON_…" at bounding box center [270, 484] width 118 height 29
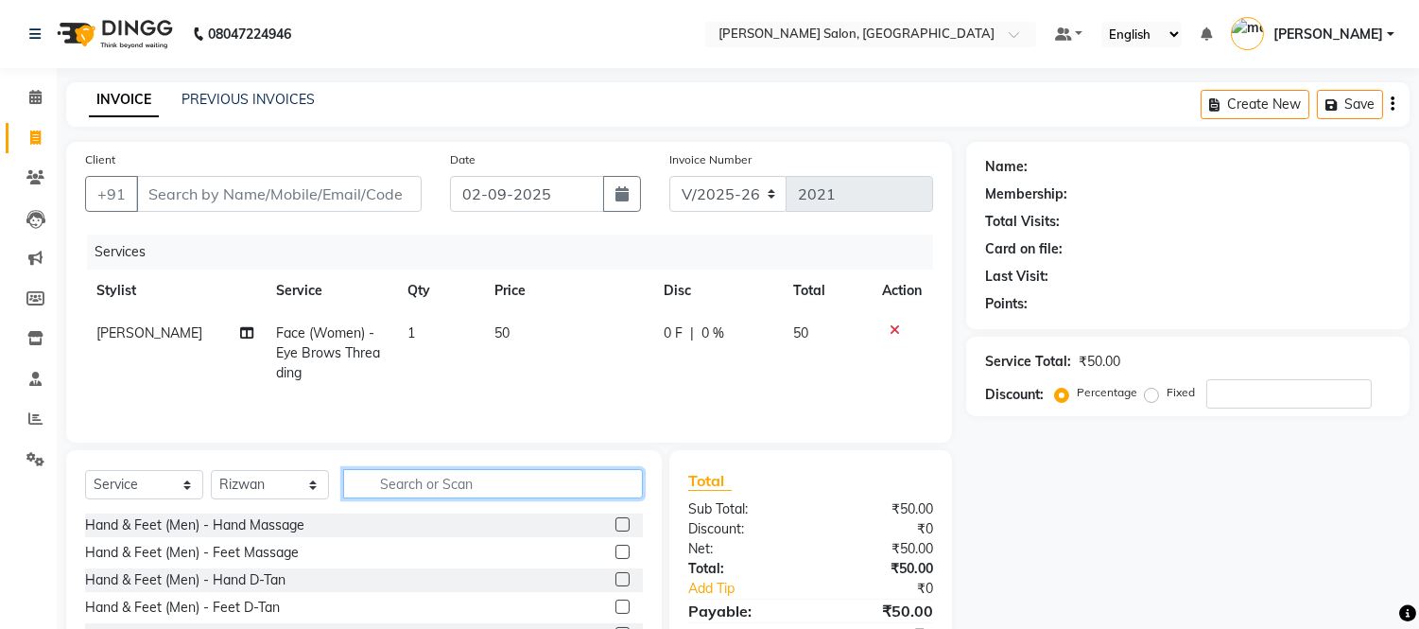
click at [391, 487] on input "text" at bounding box center [493, 483] width 300 height 29
type input "nail"
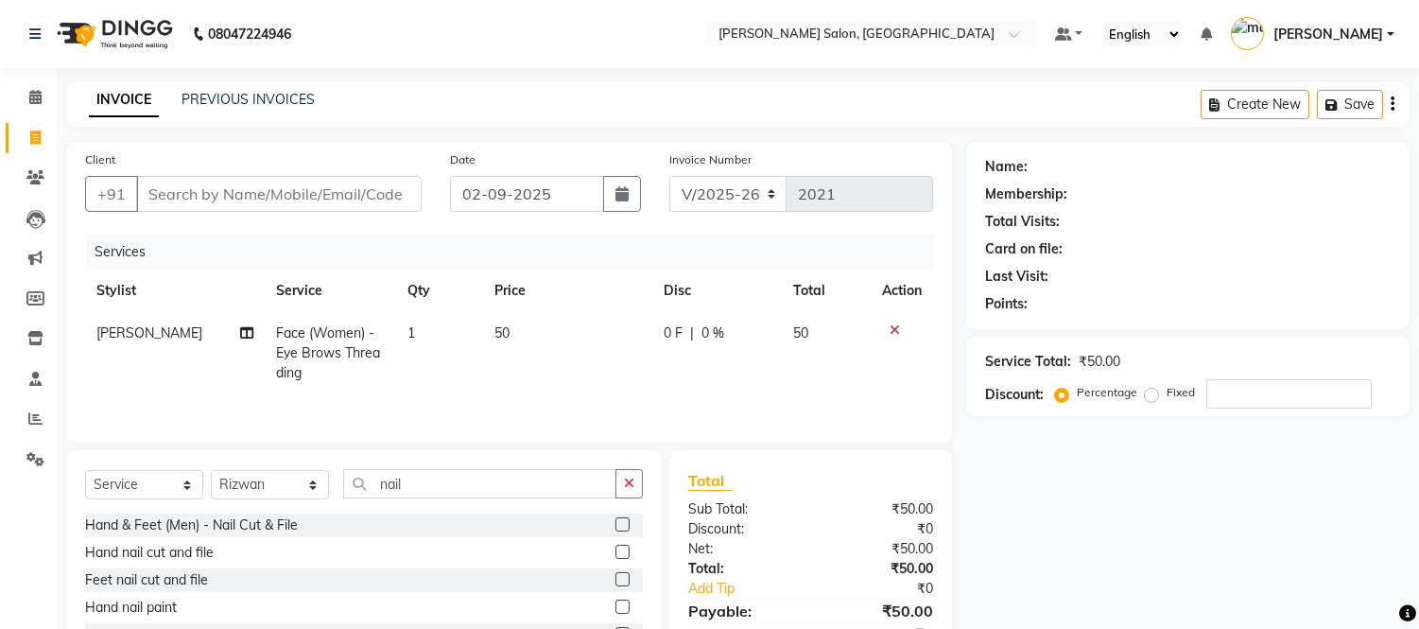
click at [616, 552] on label at bounding box center [623, 552] width 14 height 14
click at [616, 552] on input "checkbox" at bounding box center [622, 553] width 12 height 12
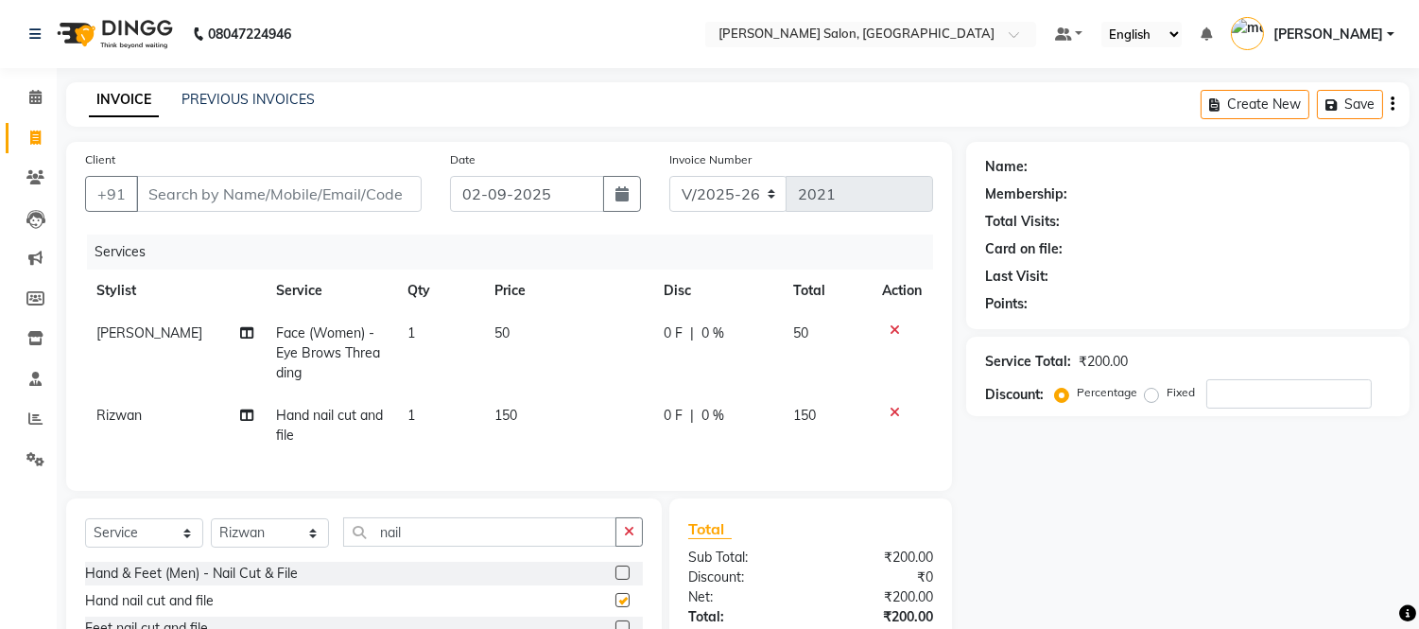
checkbox input "false"
click at [442, 547] on input "nail" at bounding box center [479, 531] width 273 height 29
type input "n"
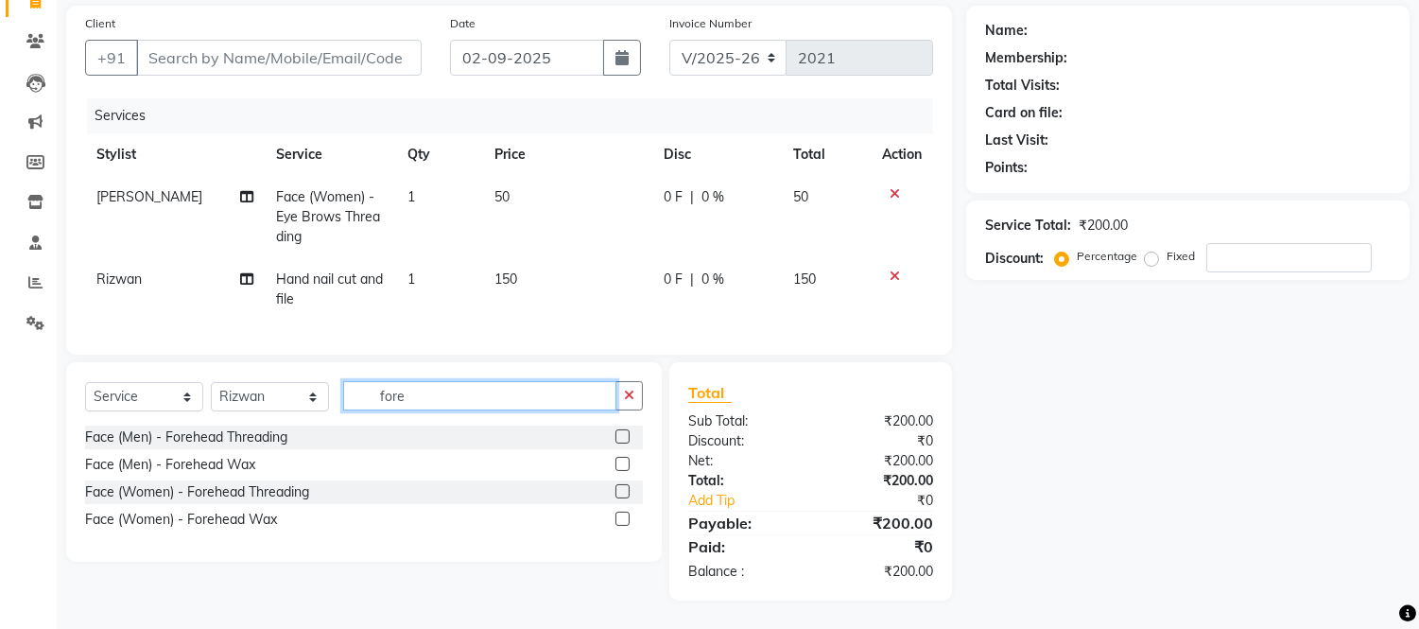
scroll to position [137, 0]
type input "fore"
click at [620, 498] on label at bounding box center [623, 491] width 14 height 14
click at [620, 498] on input "checkbox" at bounding box center [622, 492] width 12 height 12
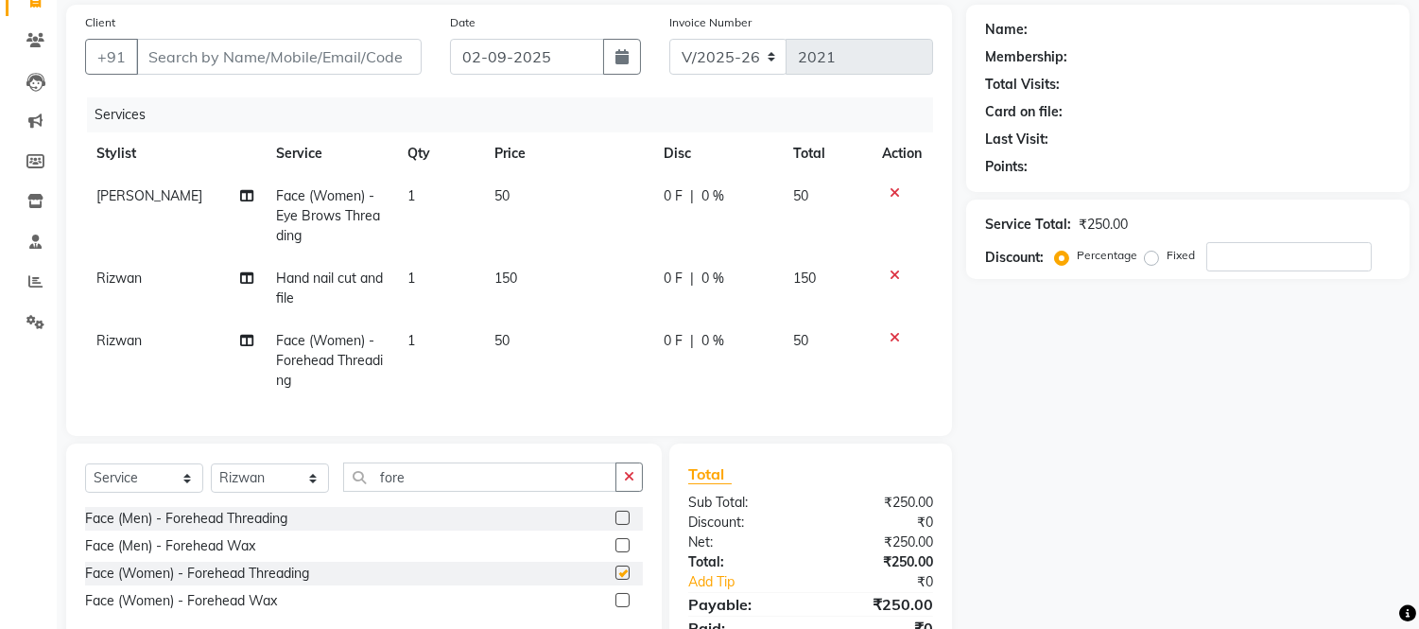
checkbox input "false"
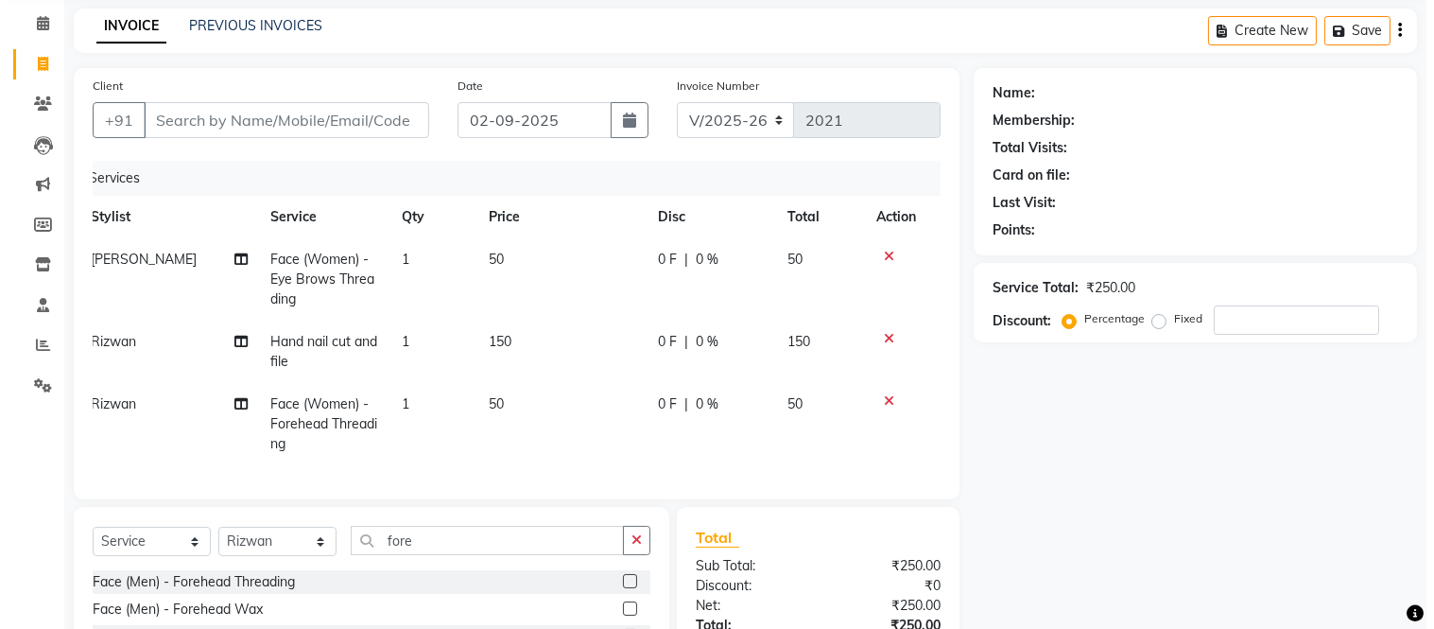
scroll to position [0, 0]
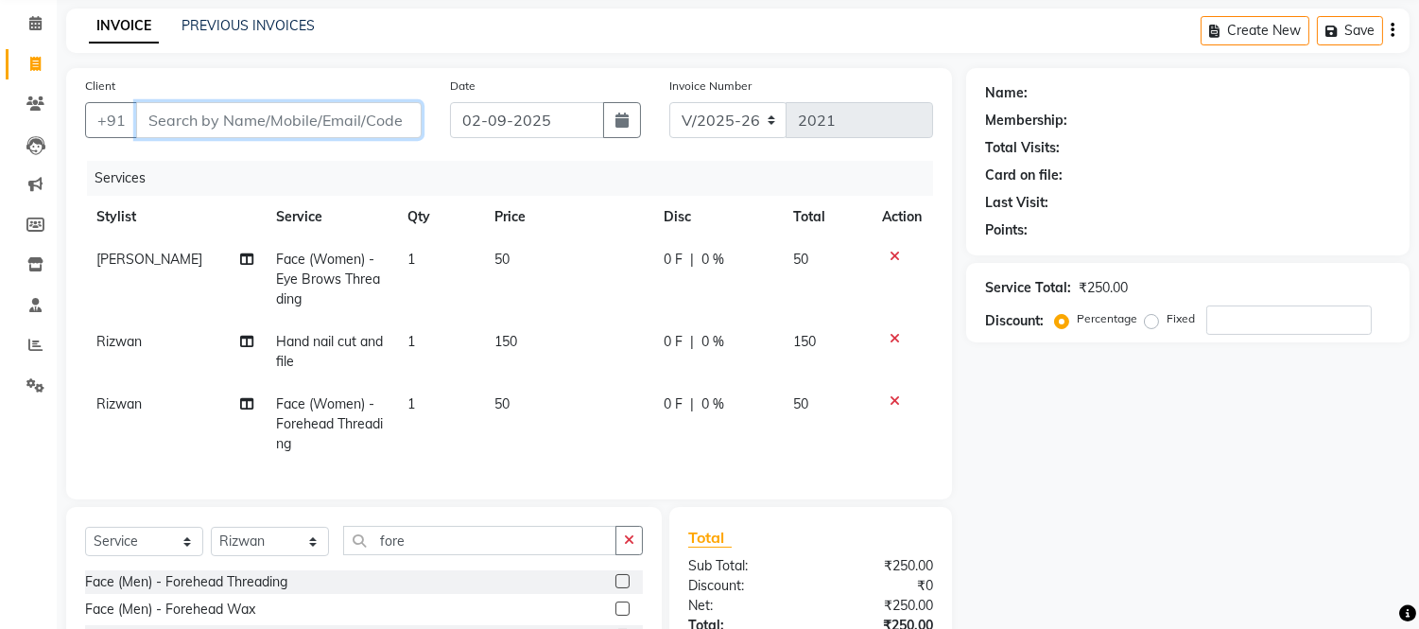
click at [249, 114] on input "Client" at bounding box center [279, 120] width 286 height 36
type input "9"
type input "0"
type input "9871514962"
click at [393, 114] on span "Add Client" at bounding box center [373, 120] width 75 height 19
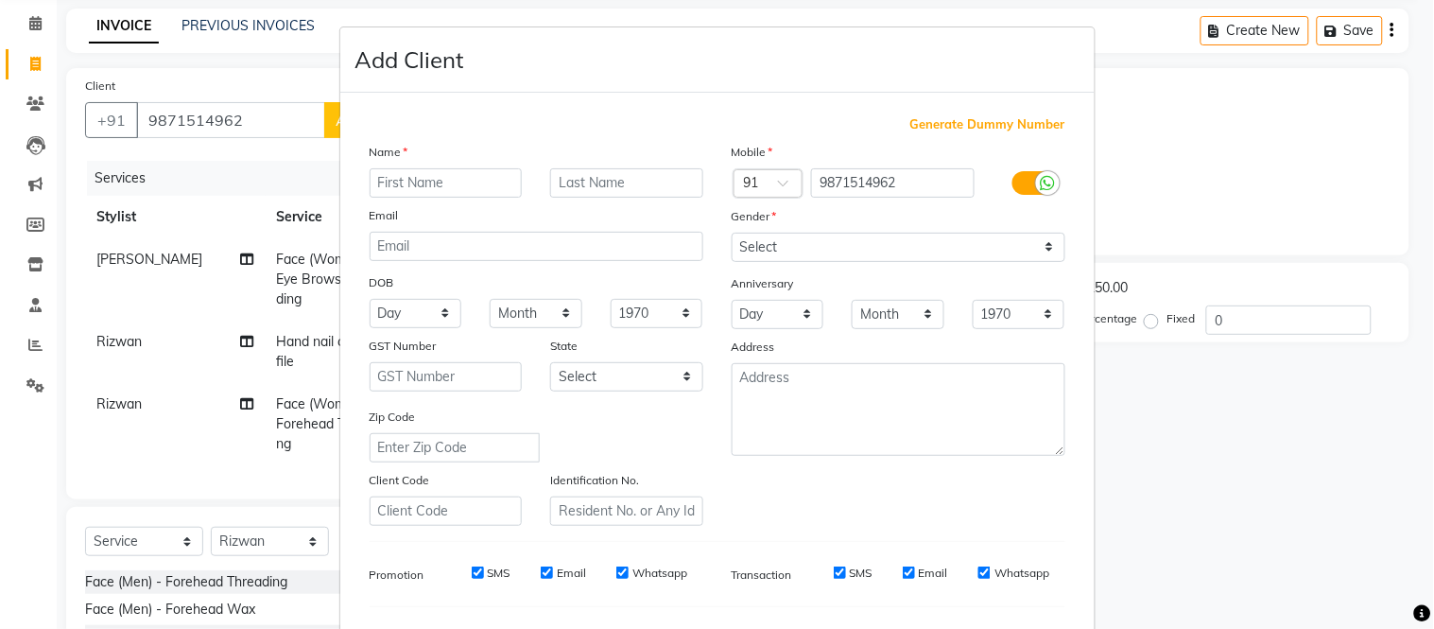
click at [393, 115] on div "Generate Dummy Number" at bounding box center [718, 124] width 696 height 19
click at [426, 176] on input "text" at bounding box center [446, 182] width 153 height 29
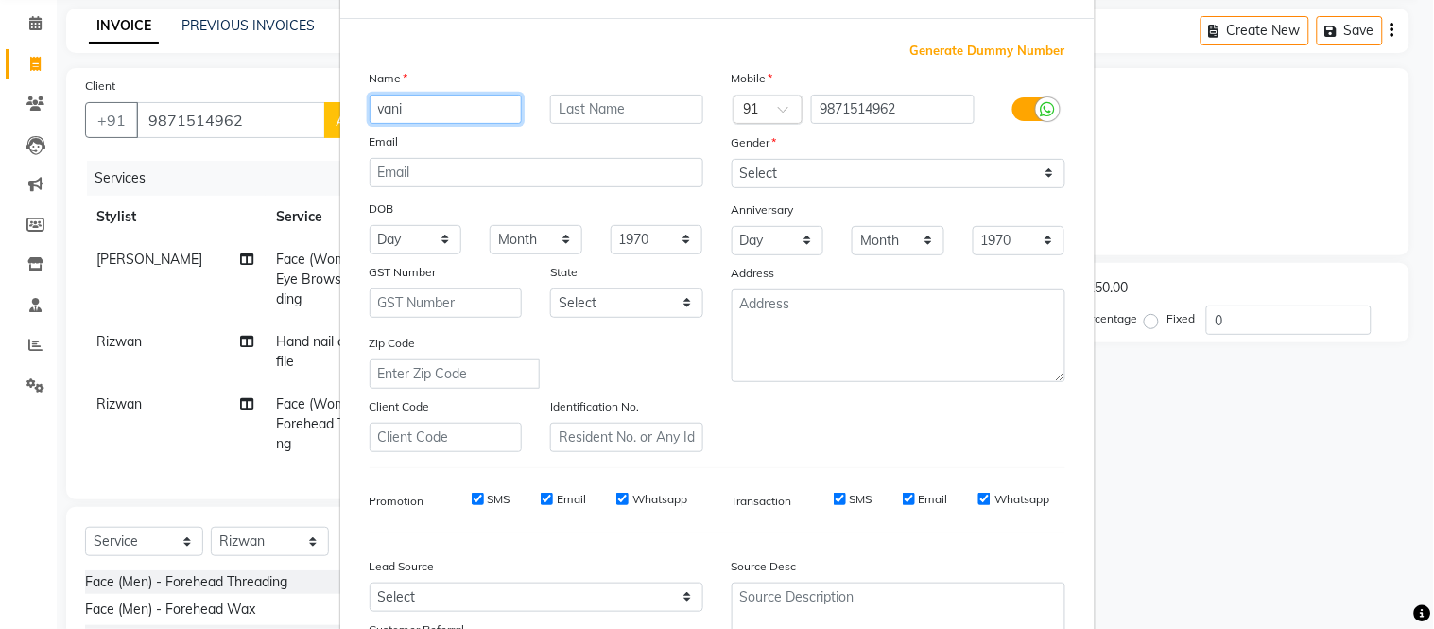
scroll to position [79, 0]
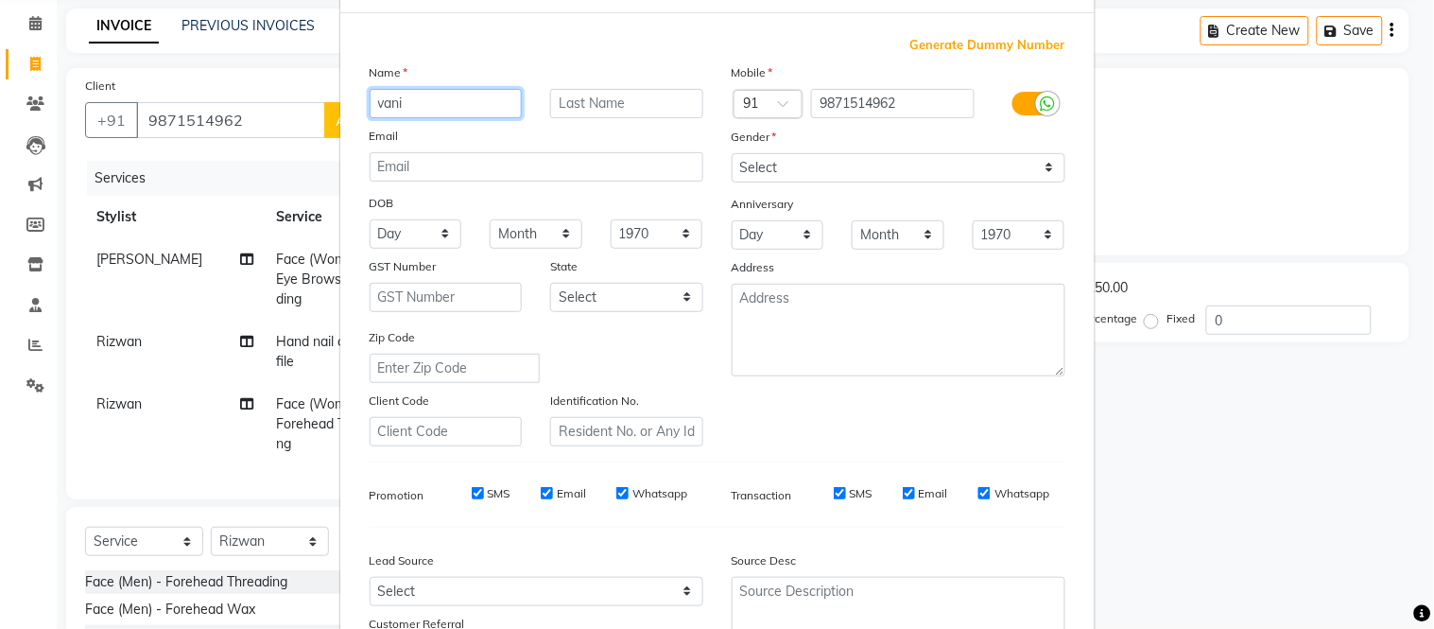
type input "vani"
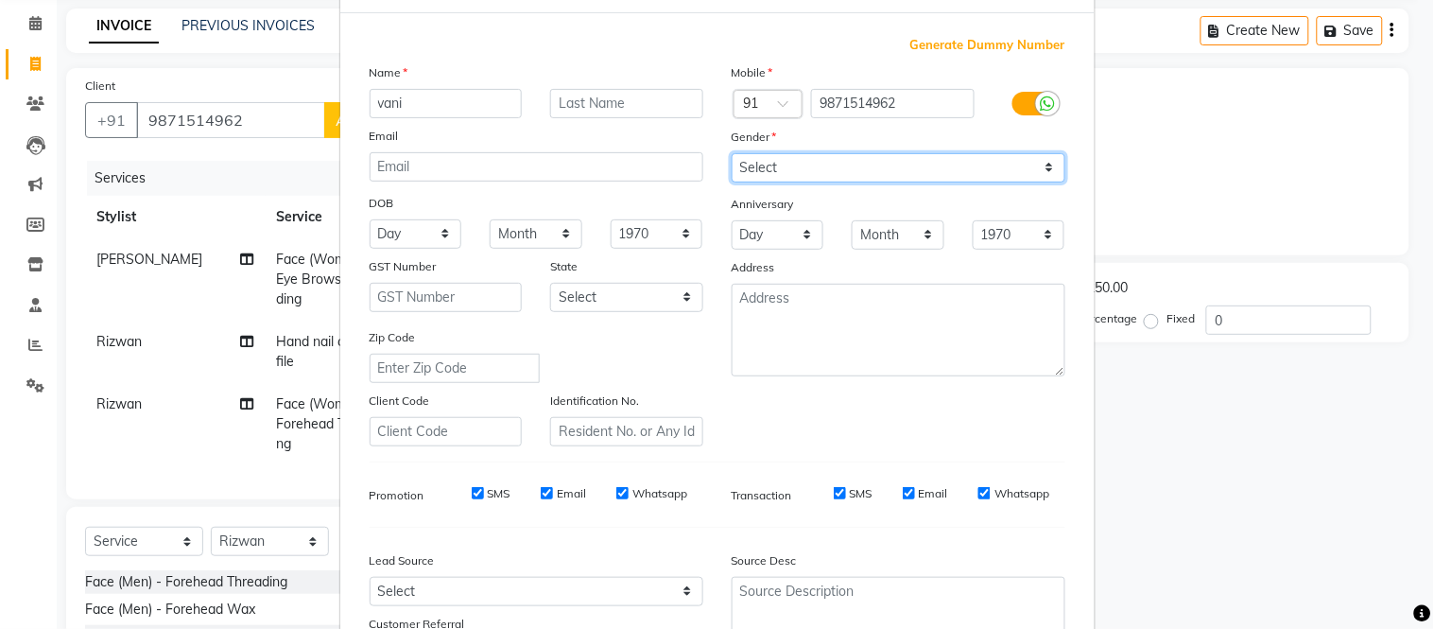
click at [1041, 163] on select "Select [DEMOGRAPHIC_DATA] [DEMOGRAPHIC_DATA] Other Prefer Not To Say" at bounding box center [899, 167] width 334 height 29
select select "[DEMOGRAPHIC_DATA]"
click at [732, 153] on select "Select [DEMOGRAPHIC_DATA] [DEMOGRAPHIC_DATA] Other Prefer Not To Say" at bounding box center [899, 167] width 334 height 29
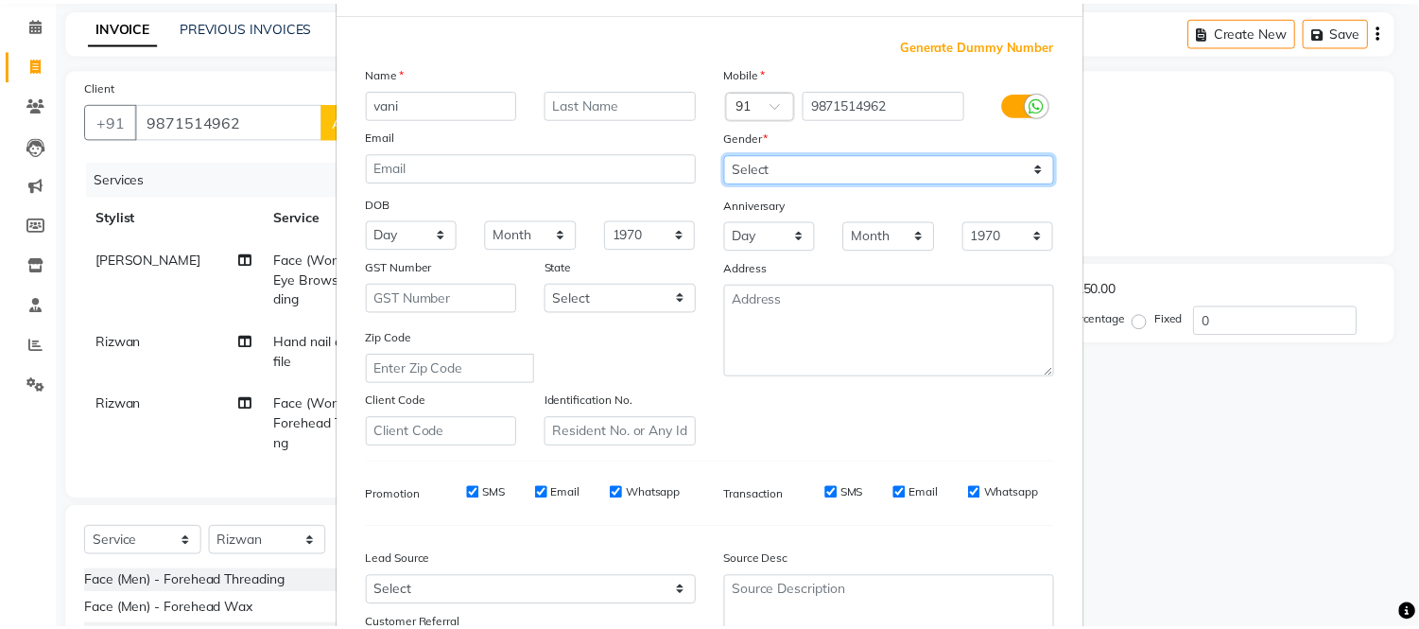
scroll to position [244, 0]
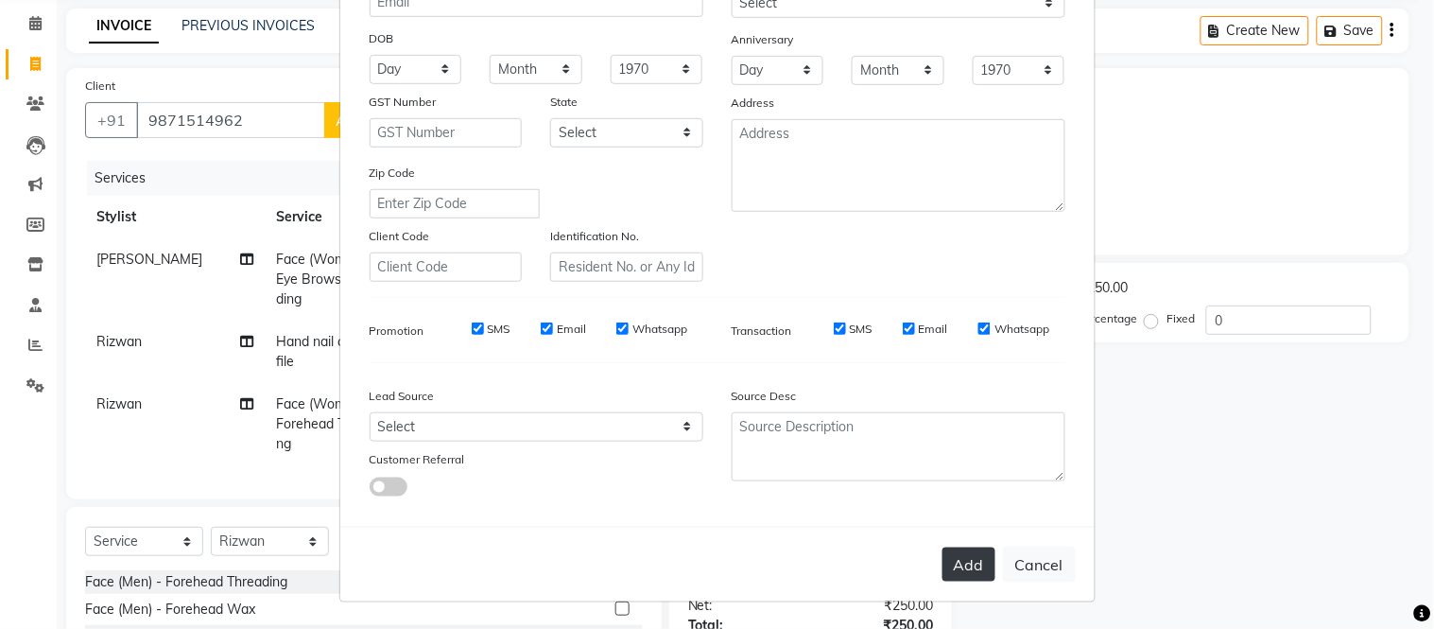
click at [958, 555] on button "Add" at bounding box center [969, 564] width 53 height 34
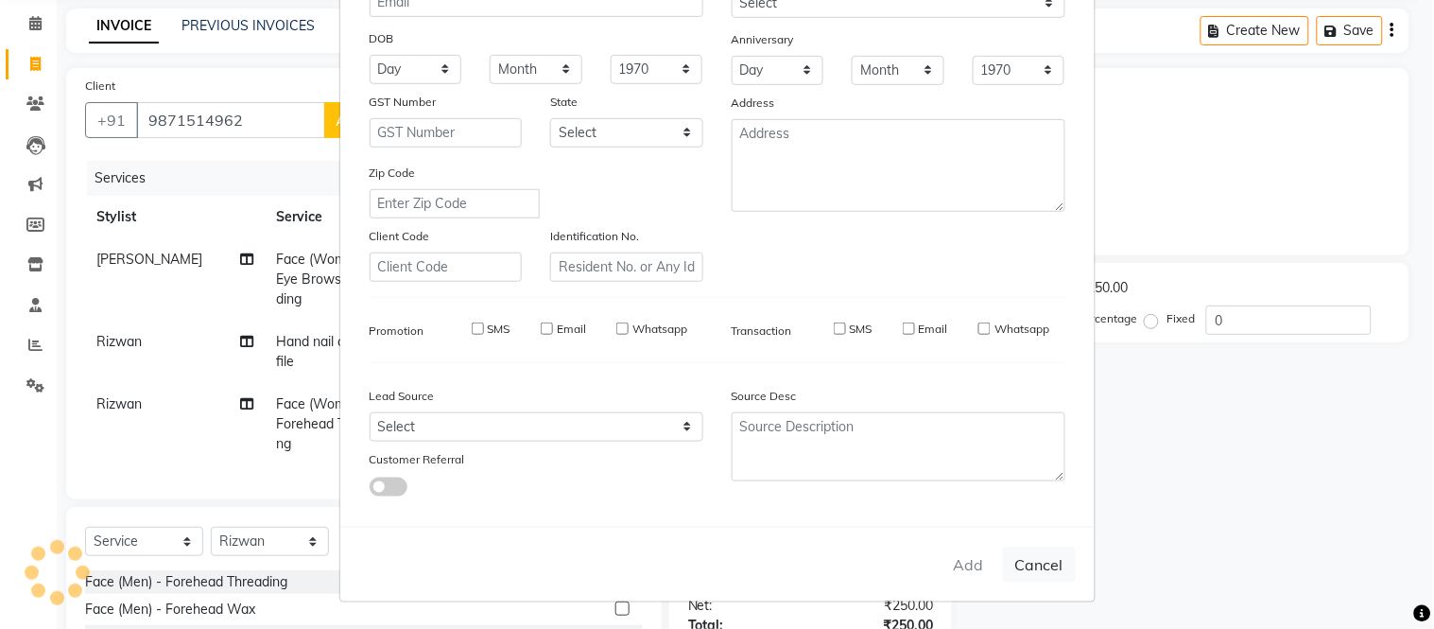
select select
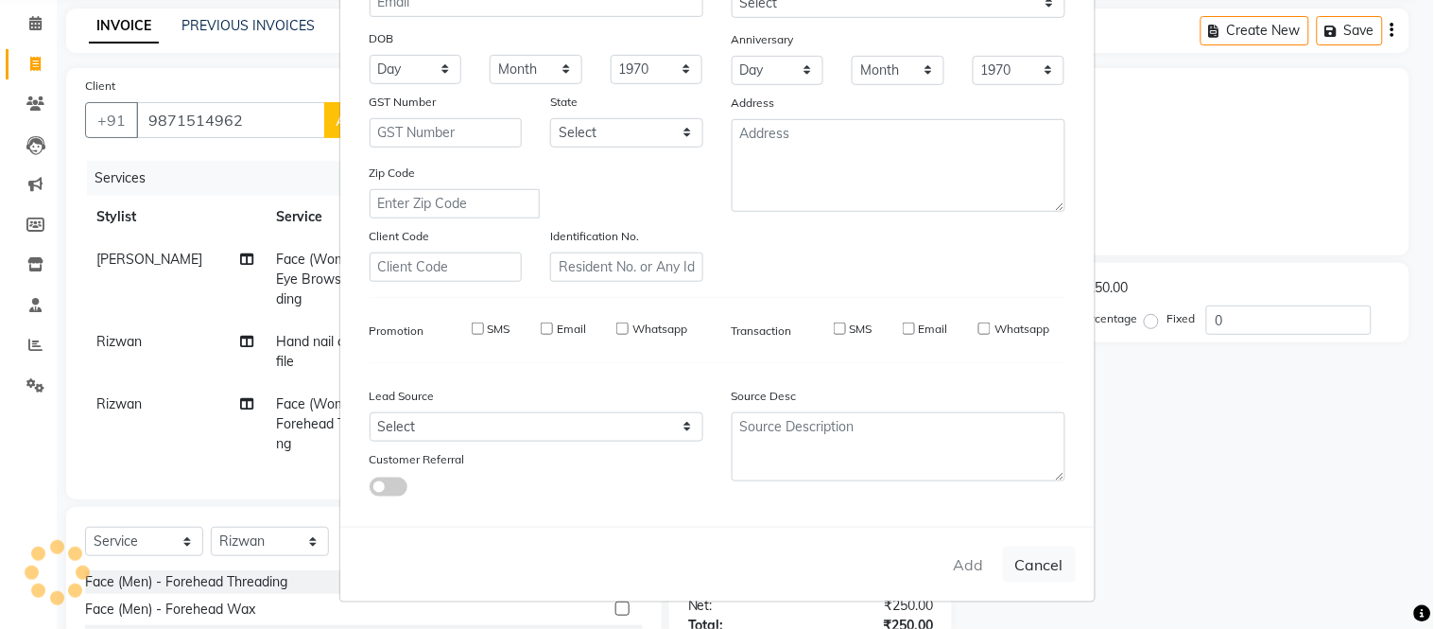
select select
checkbox input "false"
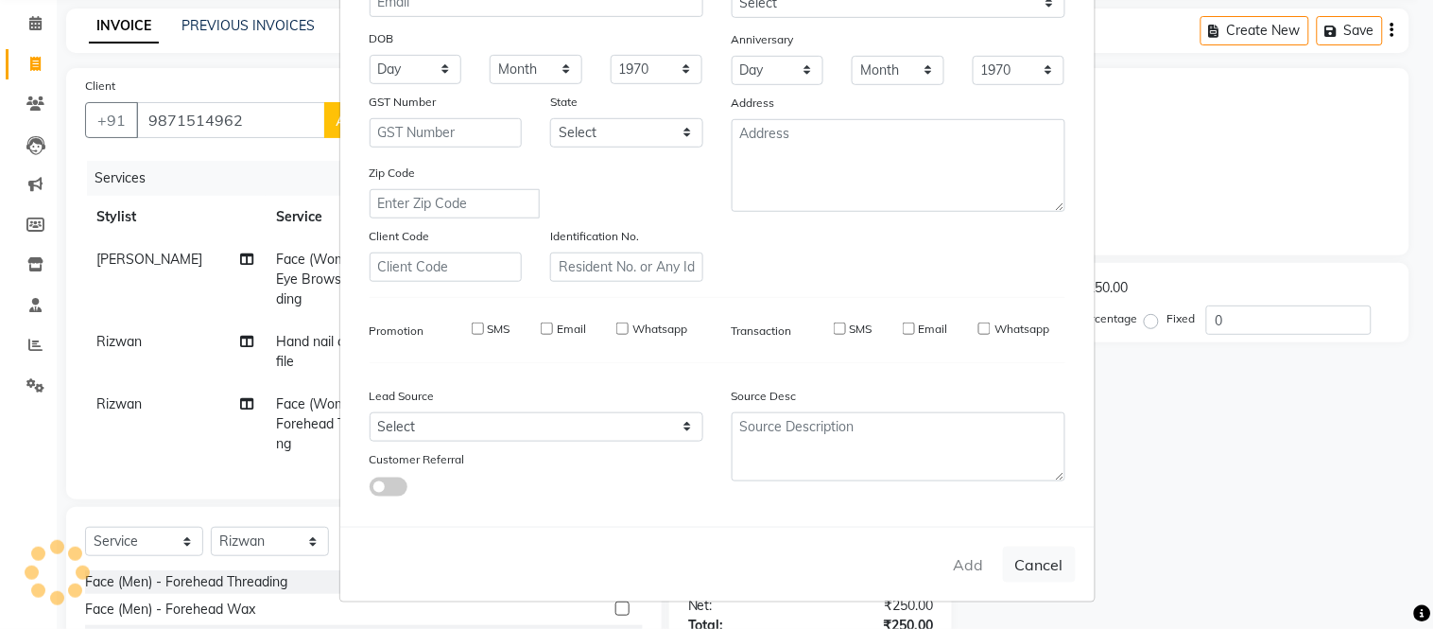
checkbox input "false"
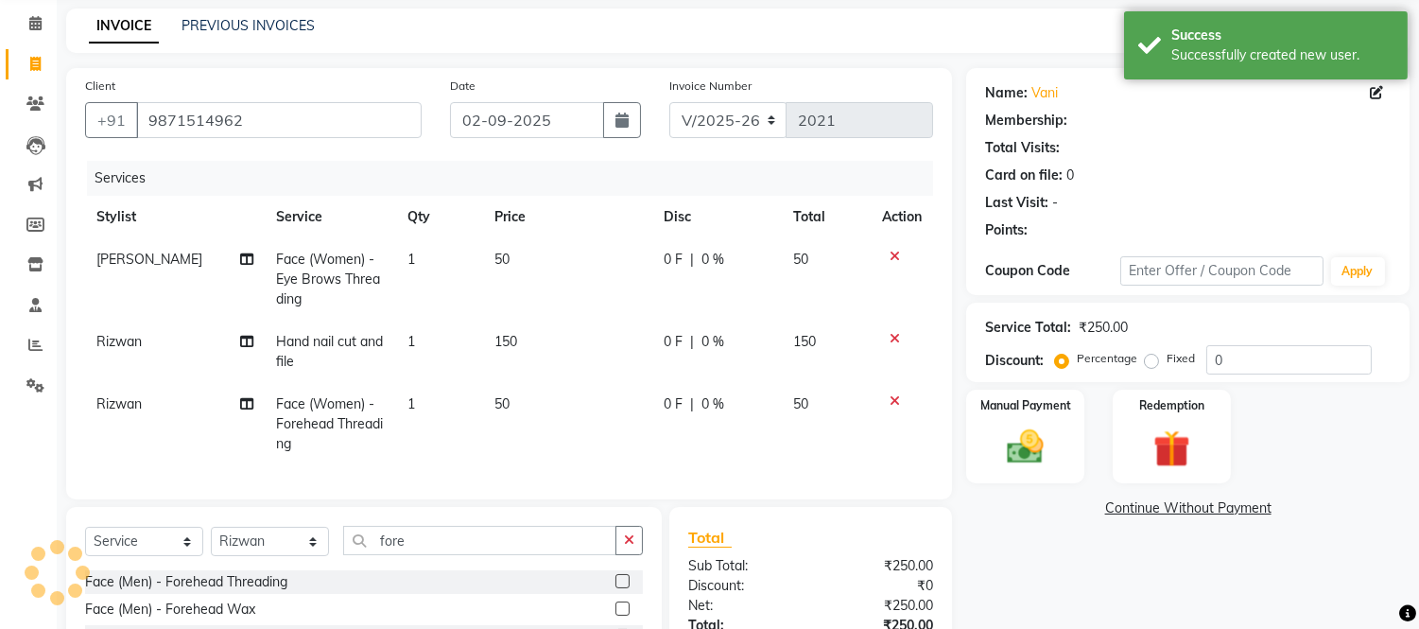
select select "1: Object"
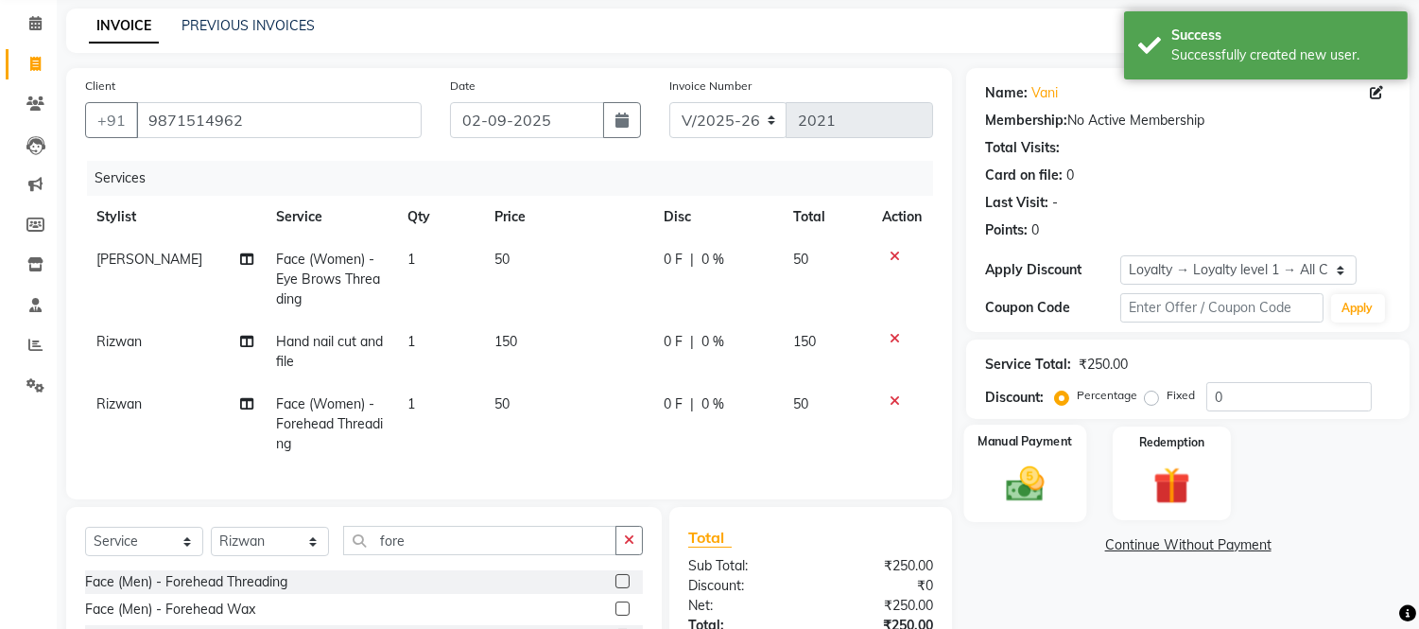
click at [1036, 463] on img at bounding box center [1026, 484] width 62 height 44
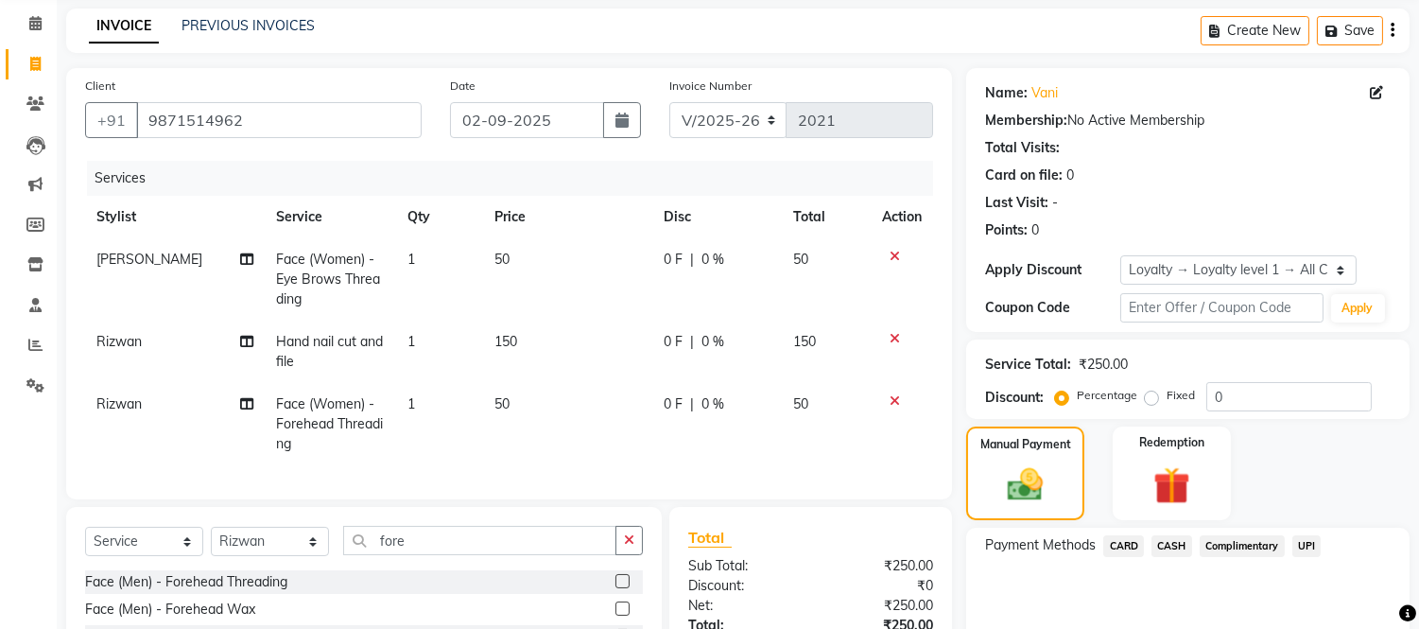
click at [1302, 542] on span "UPI" at bounding box center [1307, 546] width 29 height 22
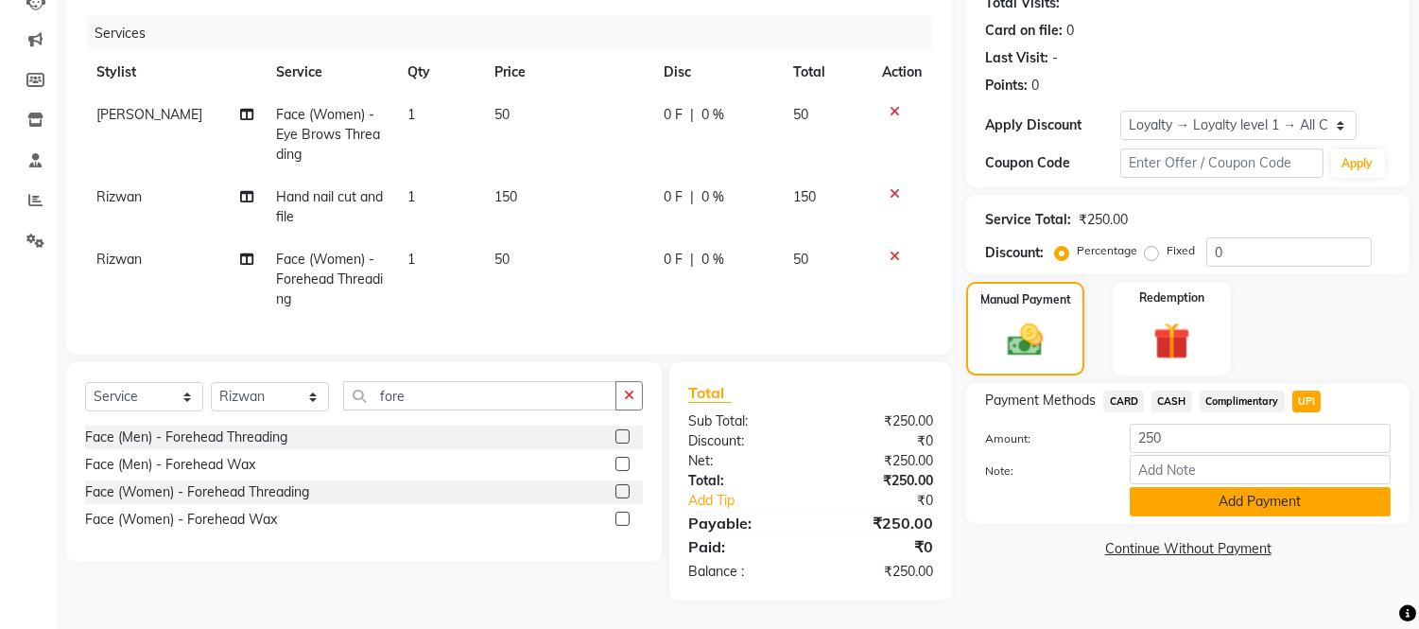
click at [1193, 487] on button "Add Payment" at bounding box center [1260, 501] width 261 height 29
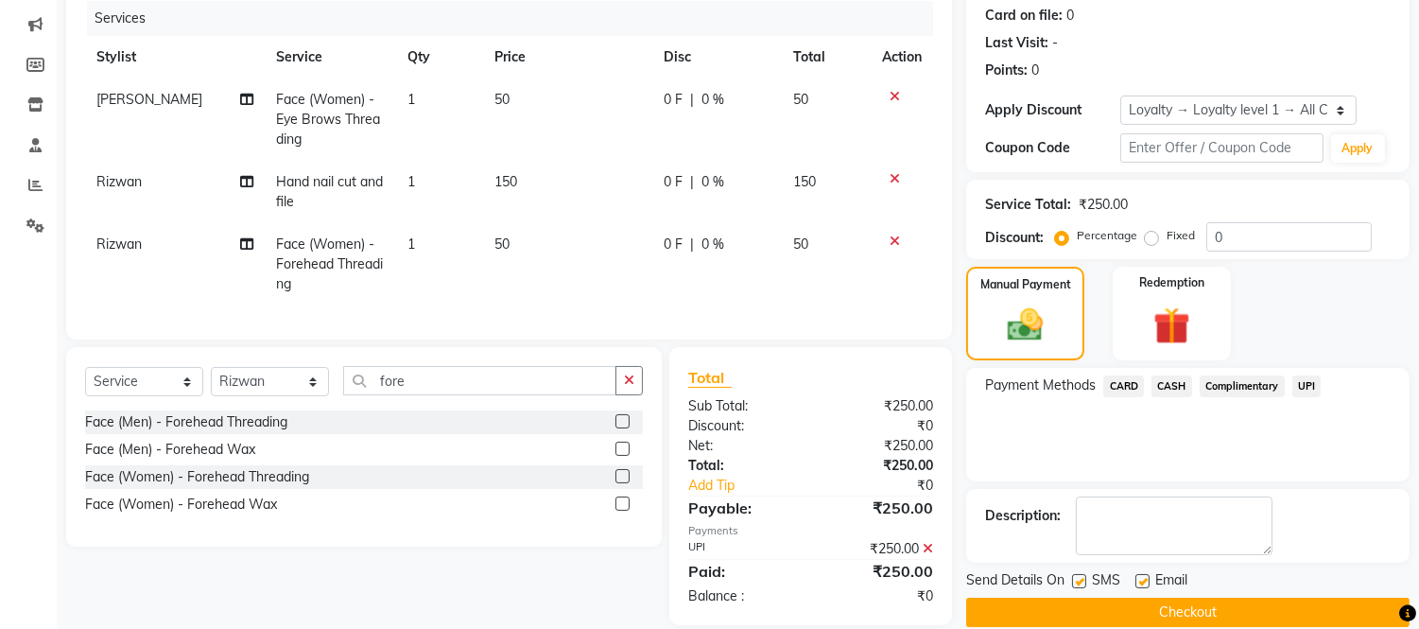
scroll to position [366, 0]
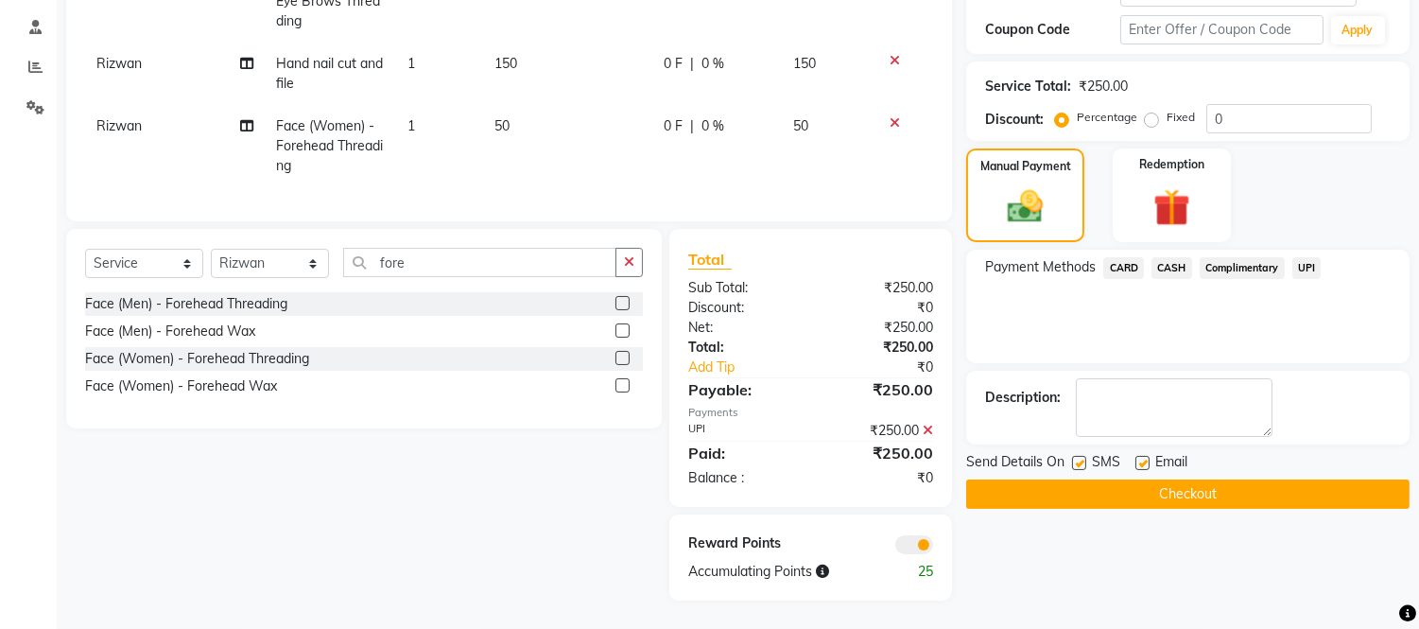
click at [1193, 480] on button "Checkout" at bounding box center [1187, 493] width 443 height 29
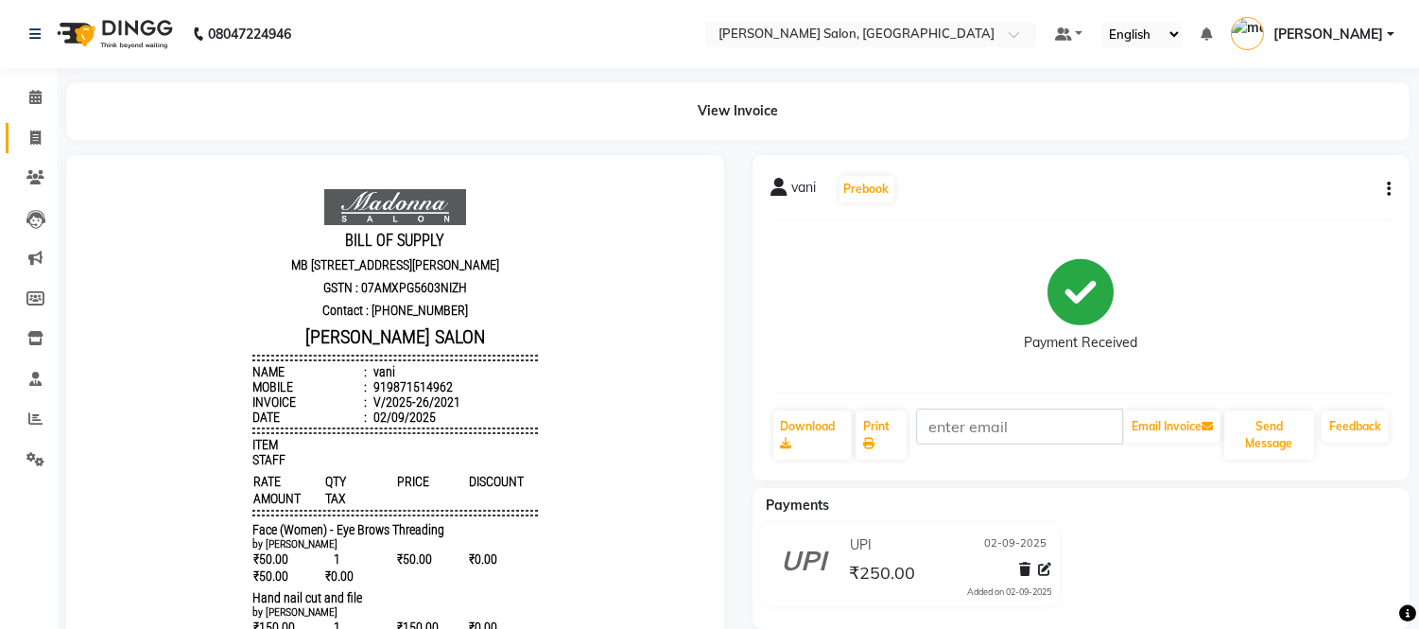
click at [26, 134] on span at bounding box center [35, 139] width 33 height 22
select select "service"
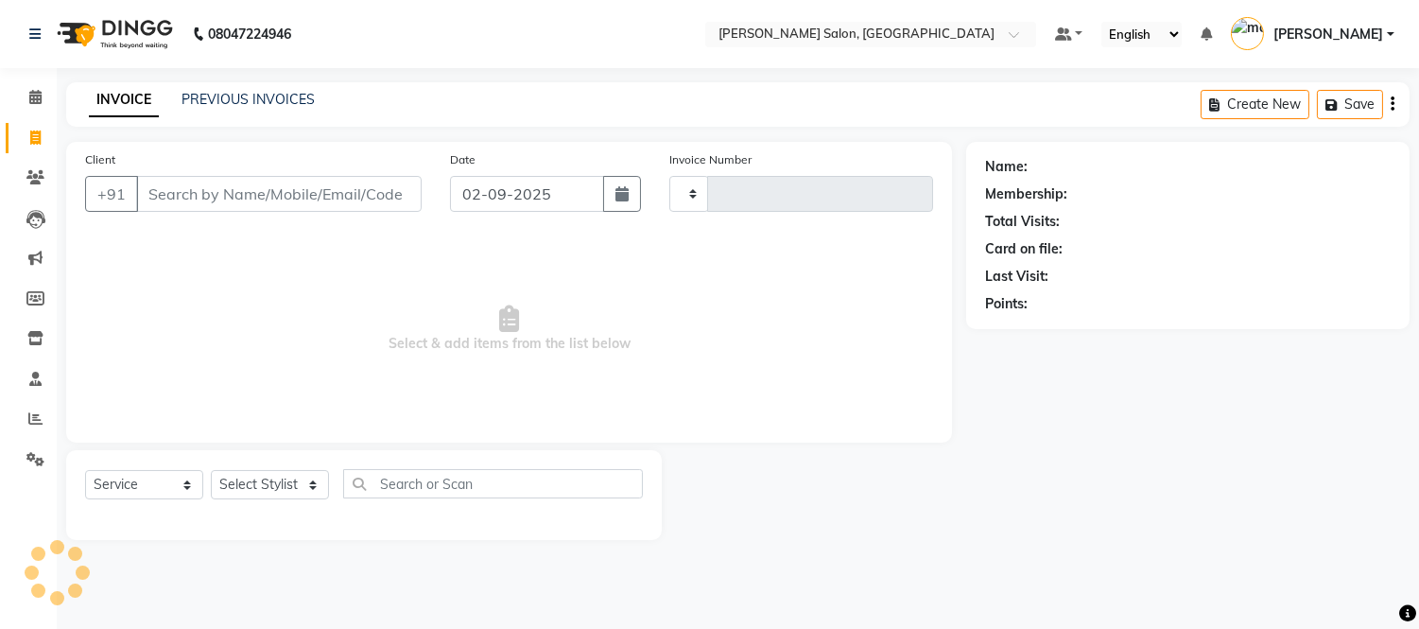
type input "2022"
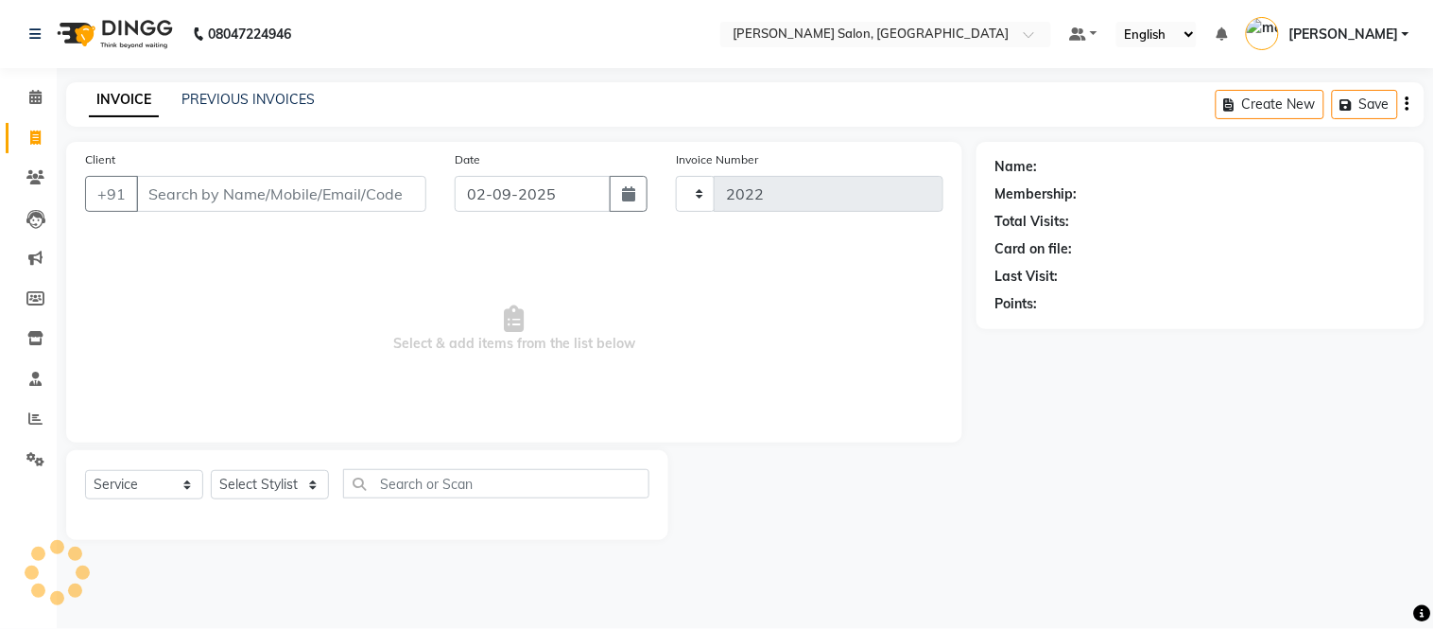
select select "6469"
click at [33, 138] on icon at bounding box center [35, 137] width 10 height 14
select select "service"
type input "2022"
select select "6469"
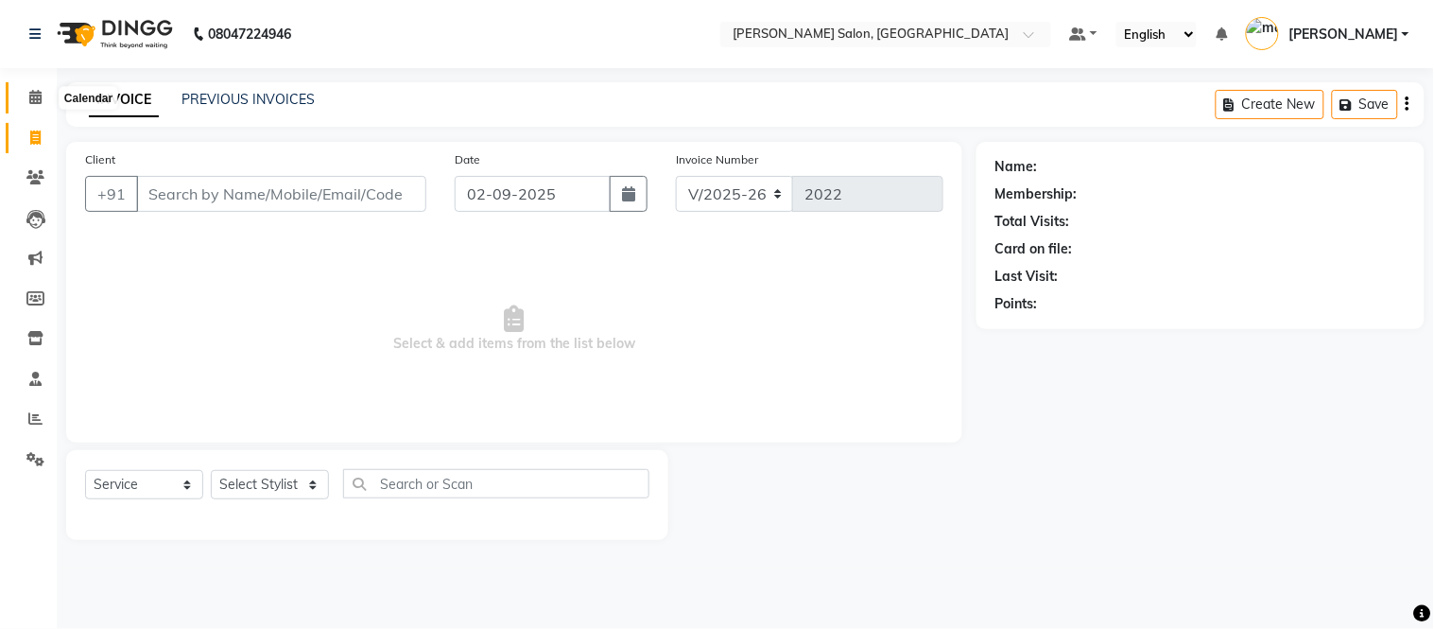
click at [35, 92] on icon at bounding box center [35, 97] width 12 height 14
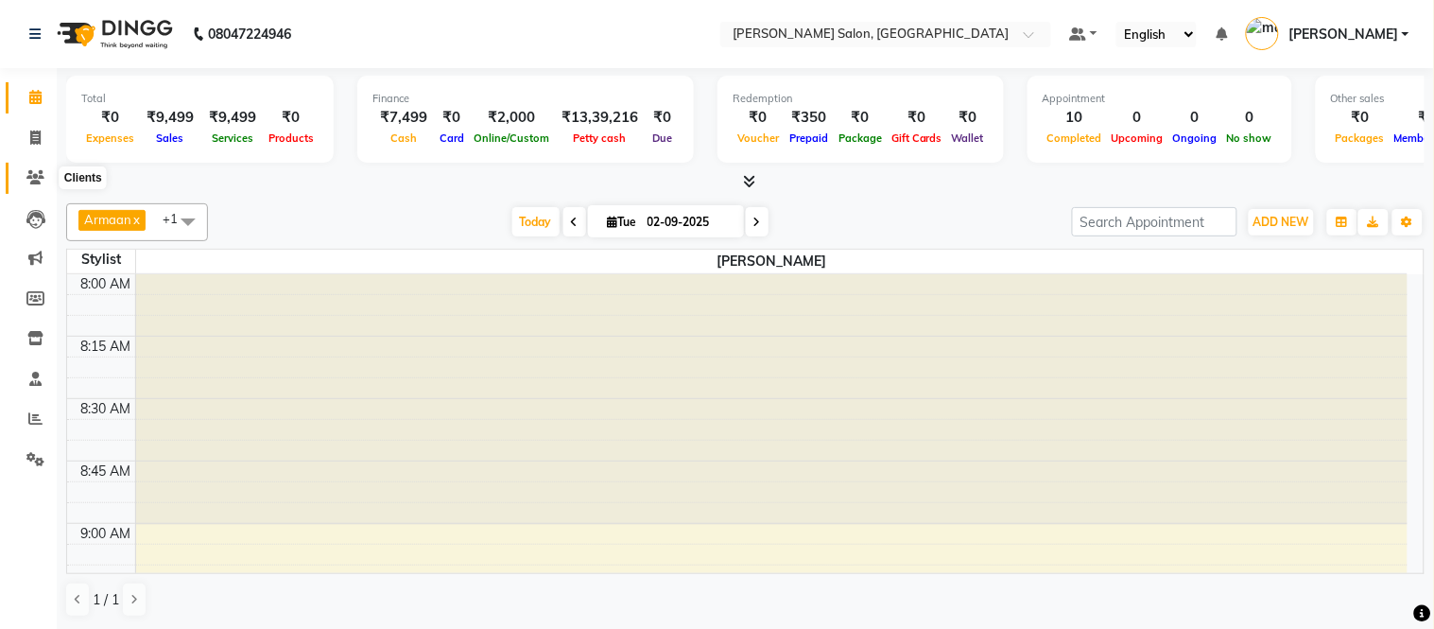
click at [35, 180] on icon at bounding box center [35, 177] width 18 height 14
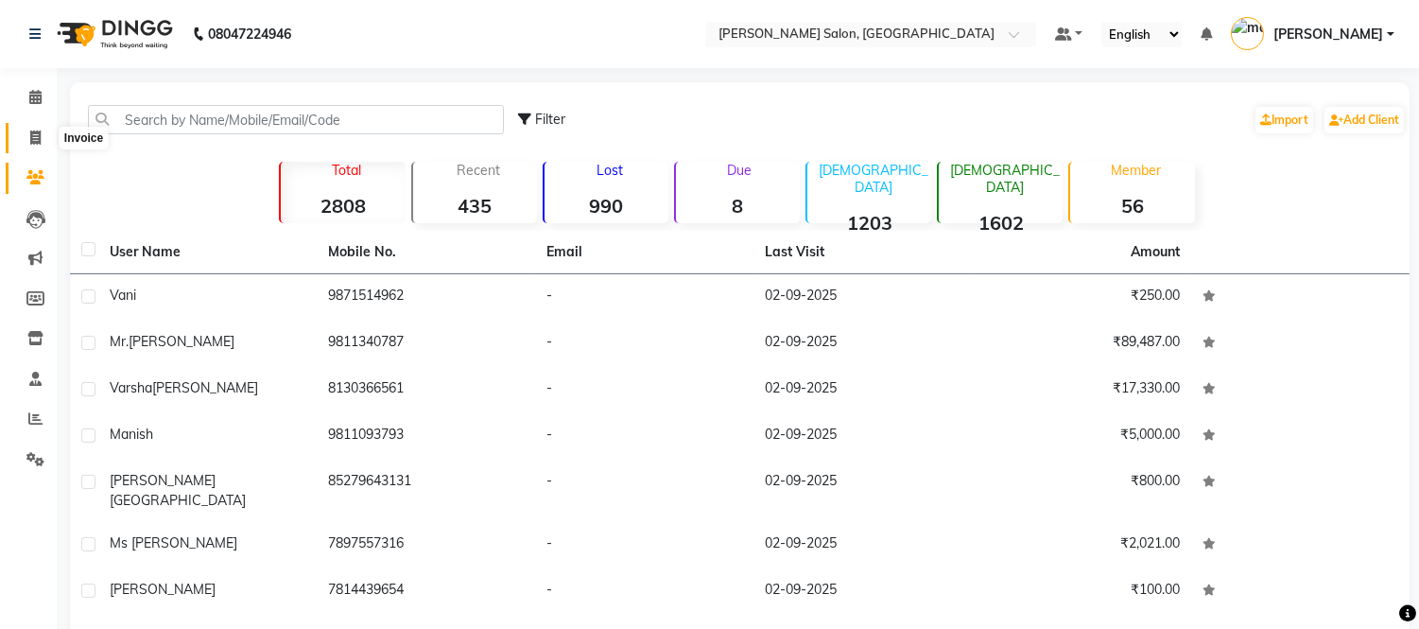
click at [30, 135] on icon at bounding box center [35, 137] width 10 height 14
select select "service"
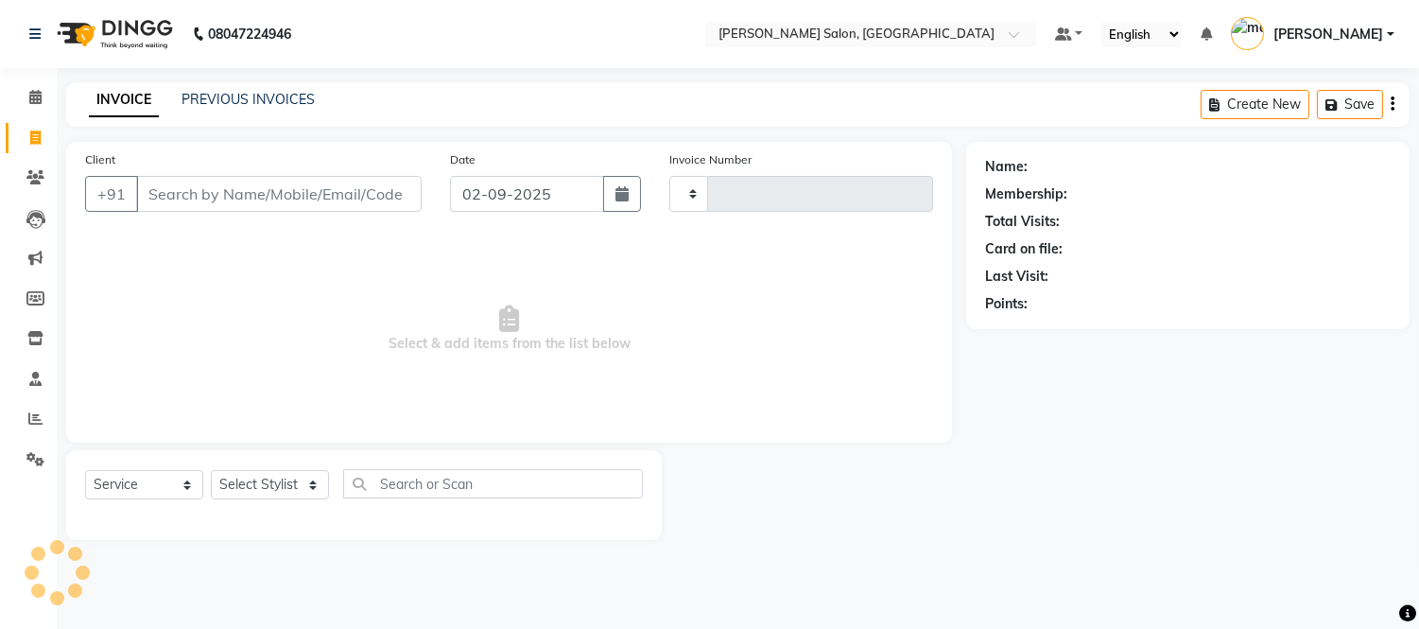
type input "2022"
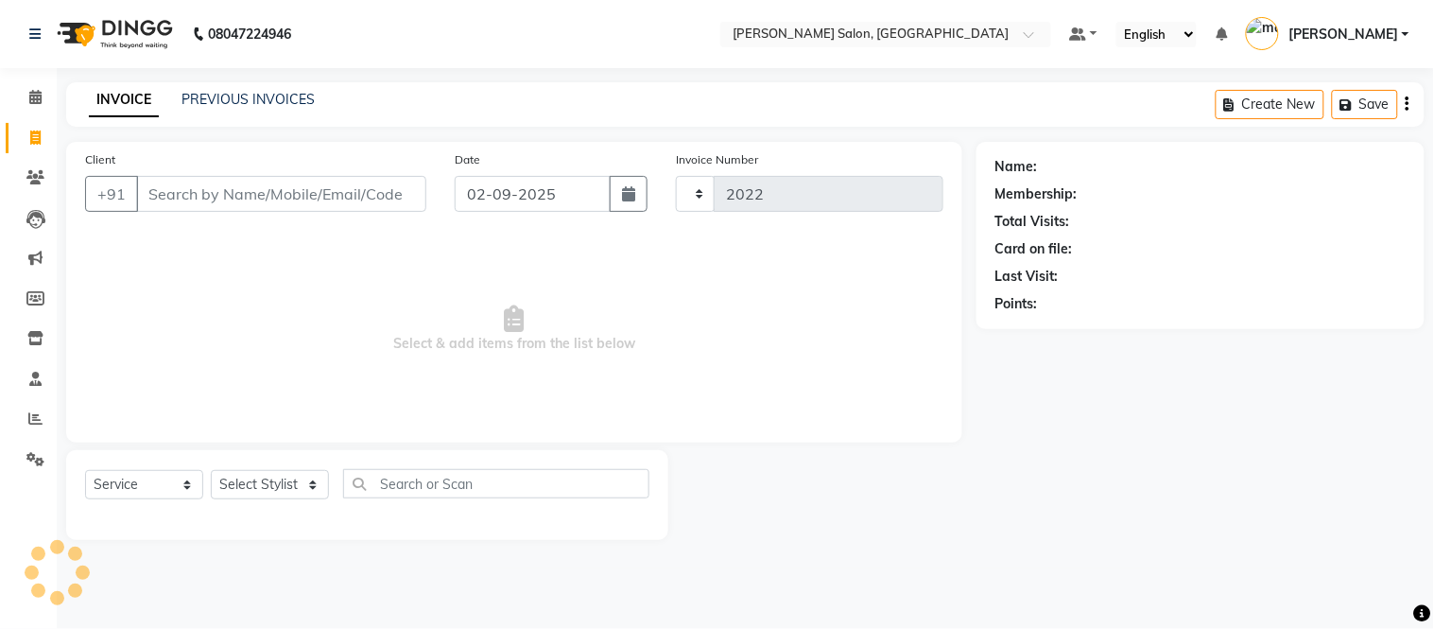
select select "6469"
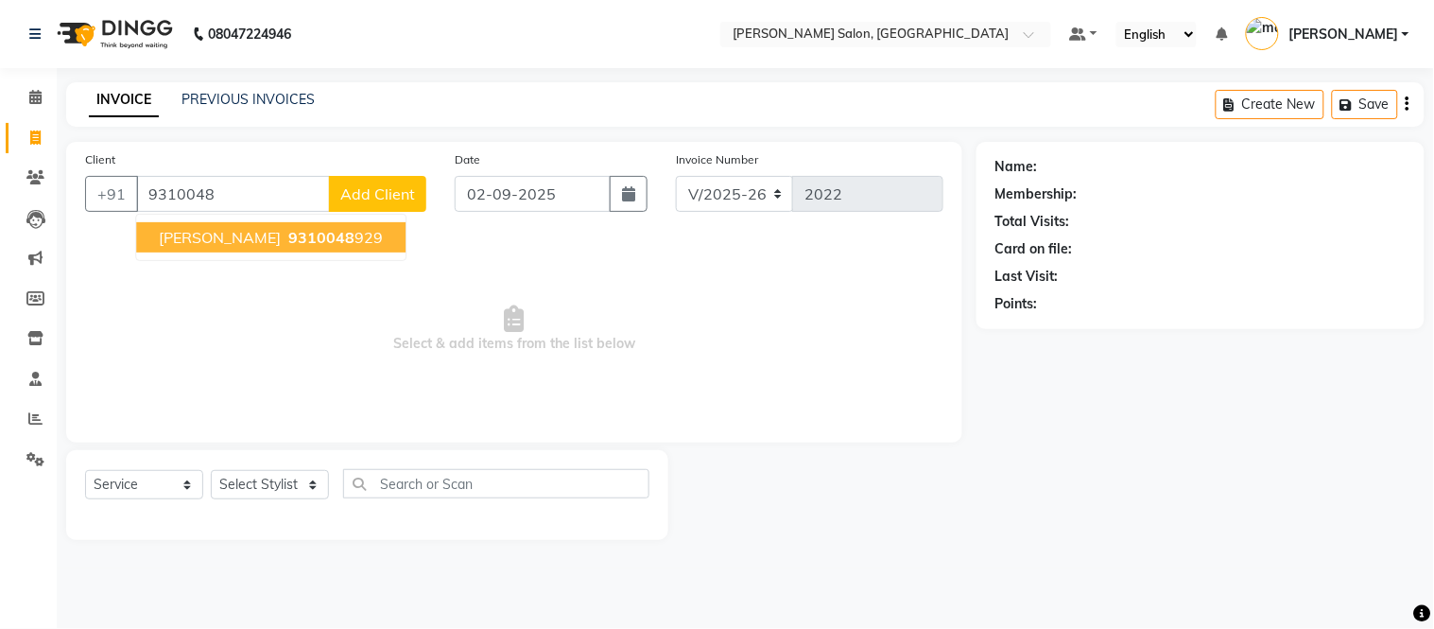
click at [281, 236] on span "[PERSON_NAME]" at bounding box center [220, 237] width 122 height 19
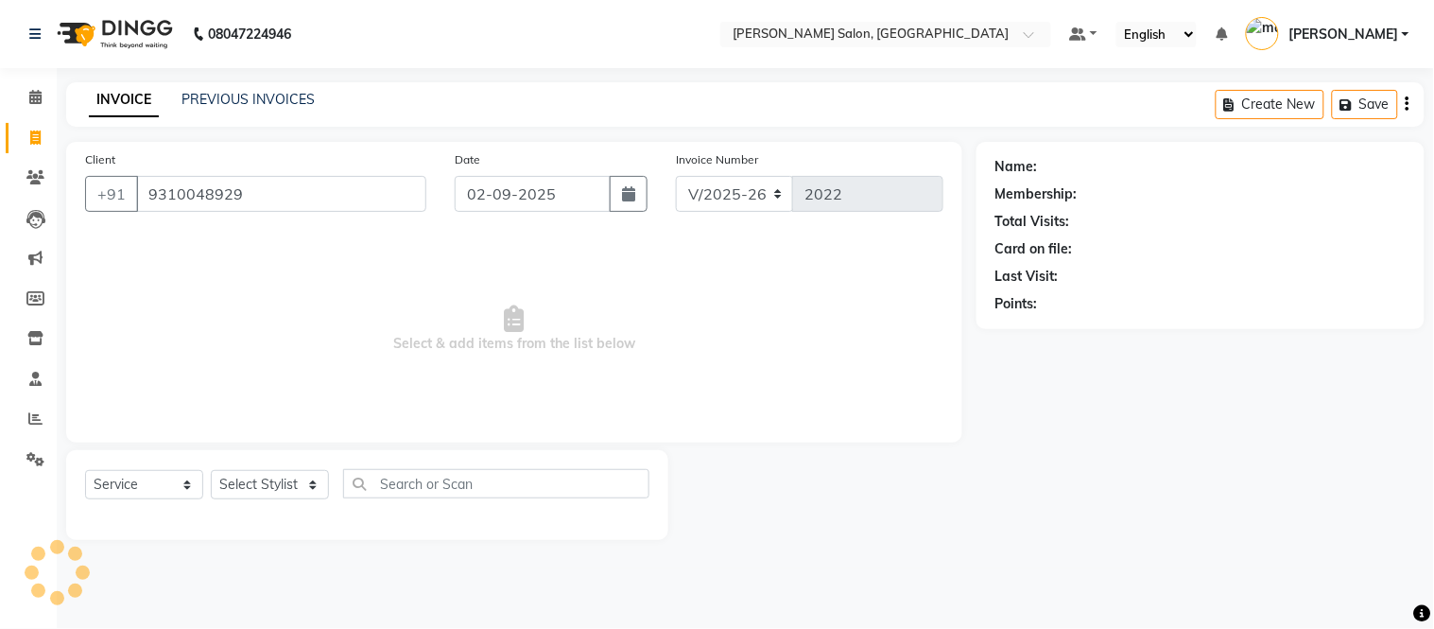
type input "9310048929"
select select "1: Object"
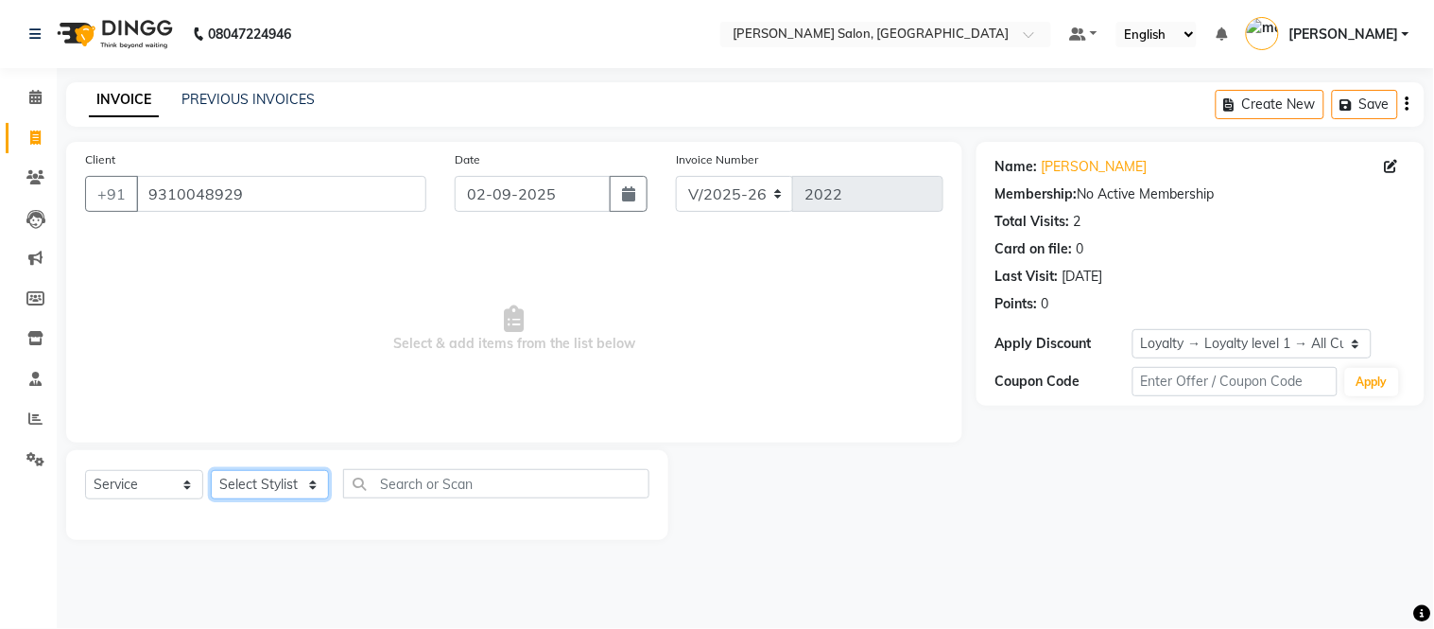
click at [317, 483] on select "Select Stylist [PERSON_NAME] [PERSON_NAME] [PERSON_NAME] [PERSON_NAME] [PERSON_…" at bounding box center [270, 484] width 118 height 29
select select "49733"
click at [211, 471] on select "Select Stylist [PERSON_NAME] [PERSON_NAME] [PERSON_NAME] [PERSON_NAME] [PERSON_…" at bounding box center [270, 484] width 118 height 29
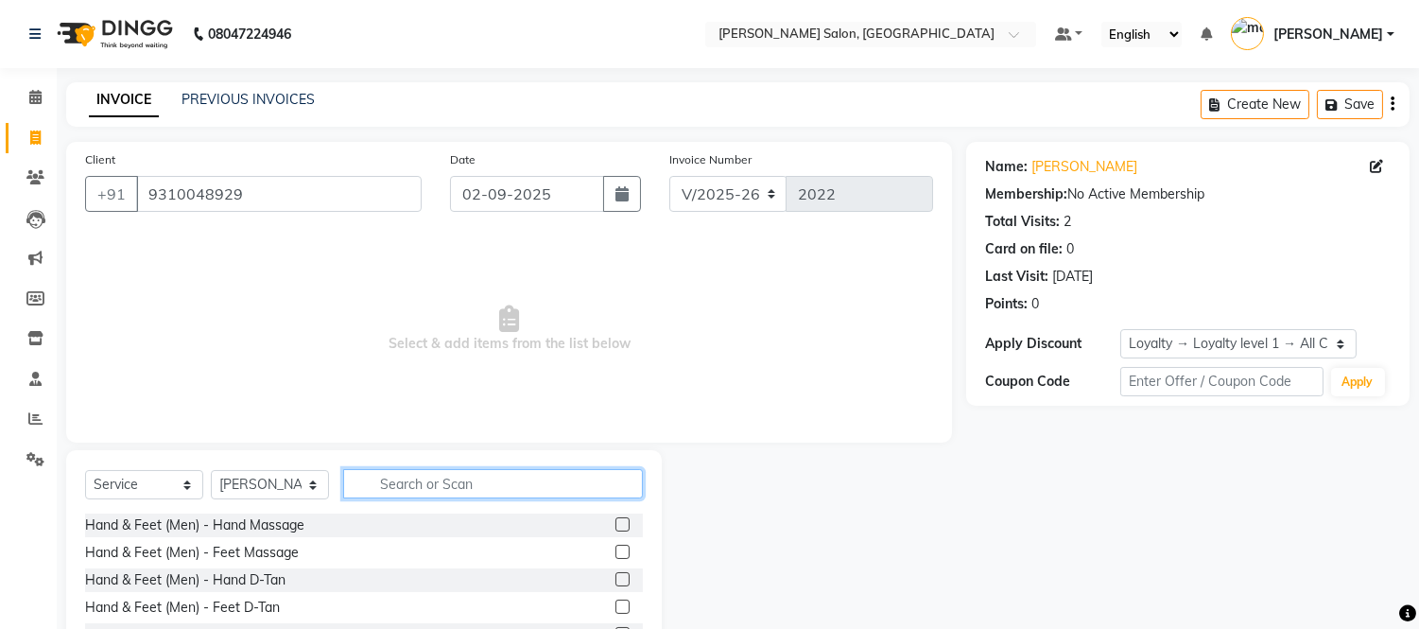
click at [388, 477] on input "text" at bounding box center [493, 483] width 300 height 29
type input "eye"
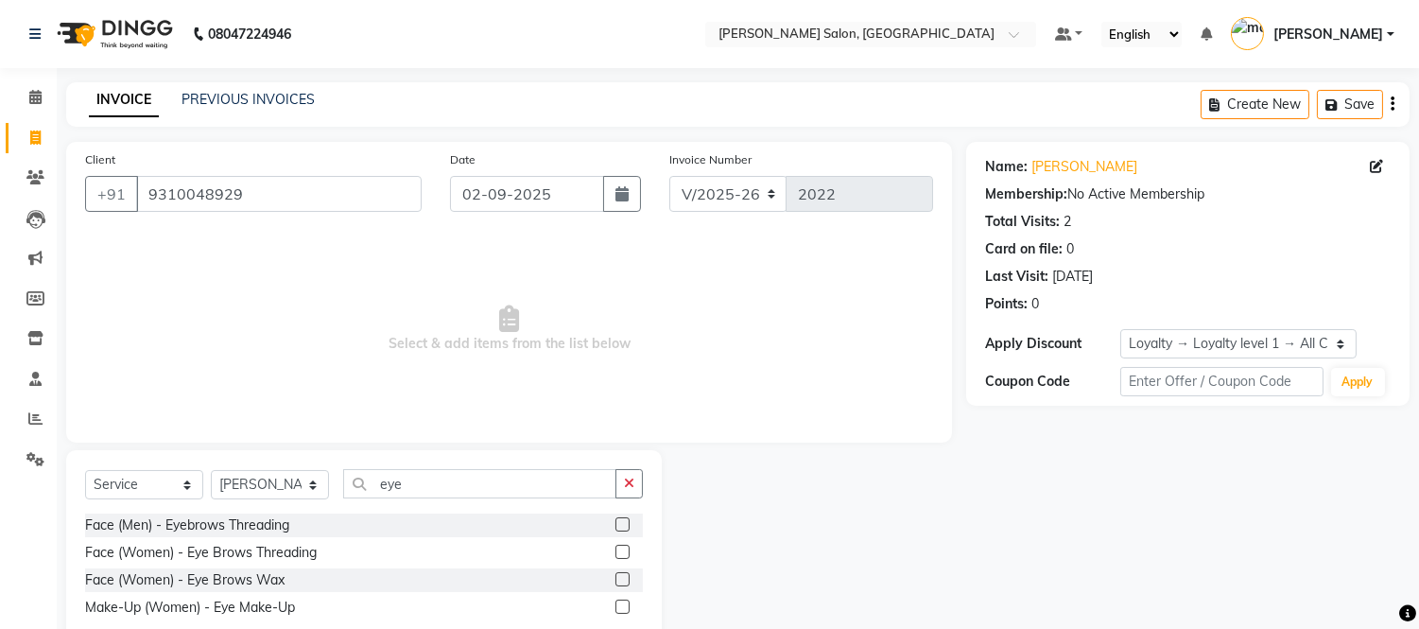
click at [620, 578] on label at bounding box center [623, 579] width 14 height 14
click at [620, 578] on input "checkbox" at bounding box center [622, 580] width 12 height 12
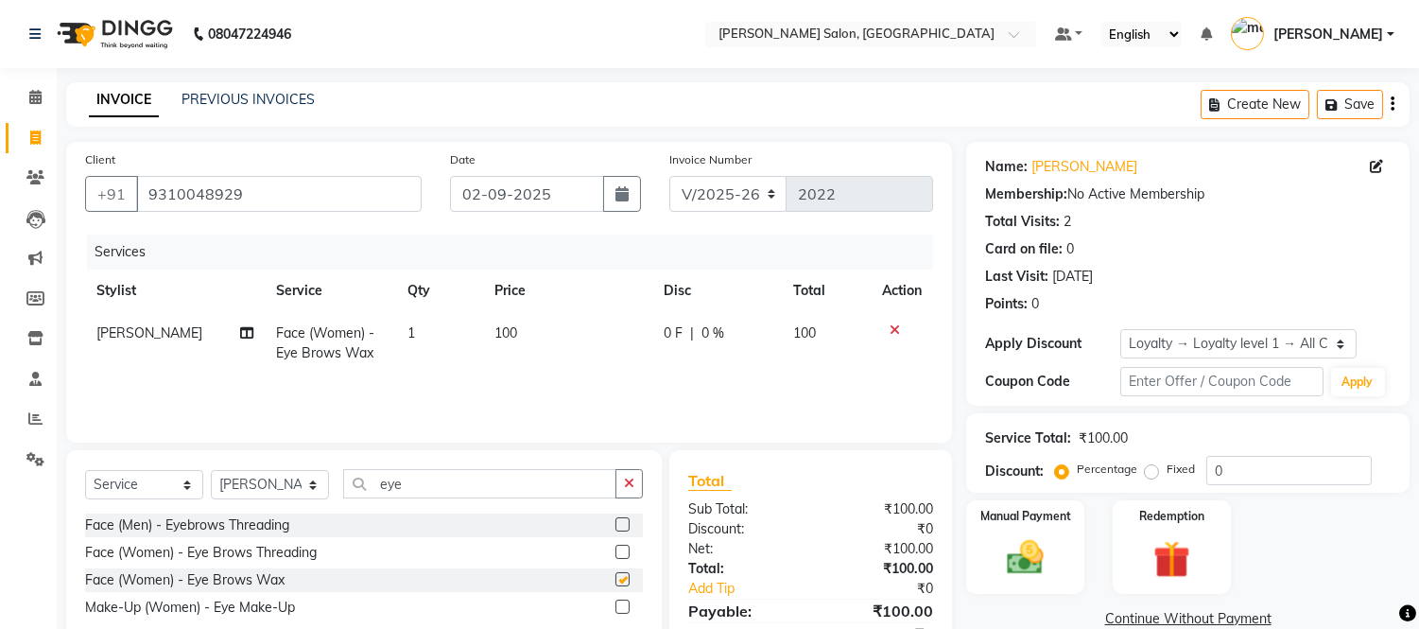
checkbox input "false"
click at [1026, 522] on label "Manual Payment" at bounding box center [1026, 515] width 95 height 18
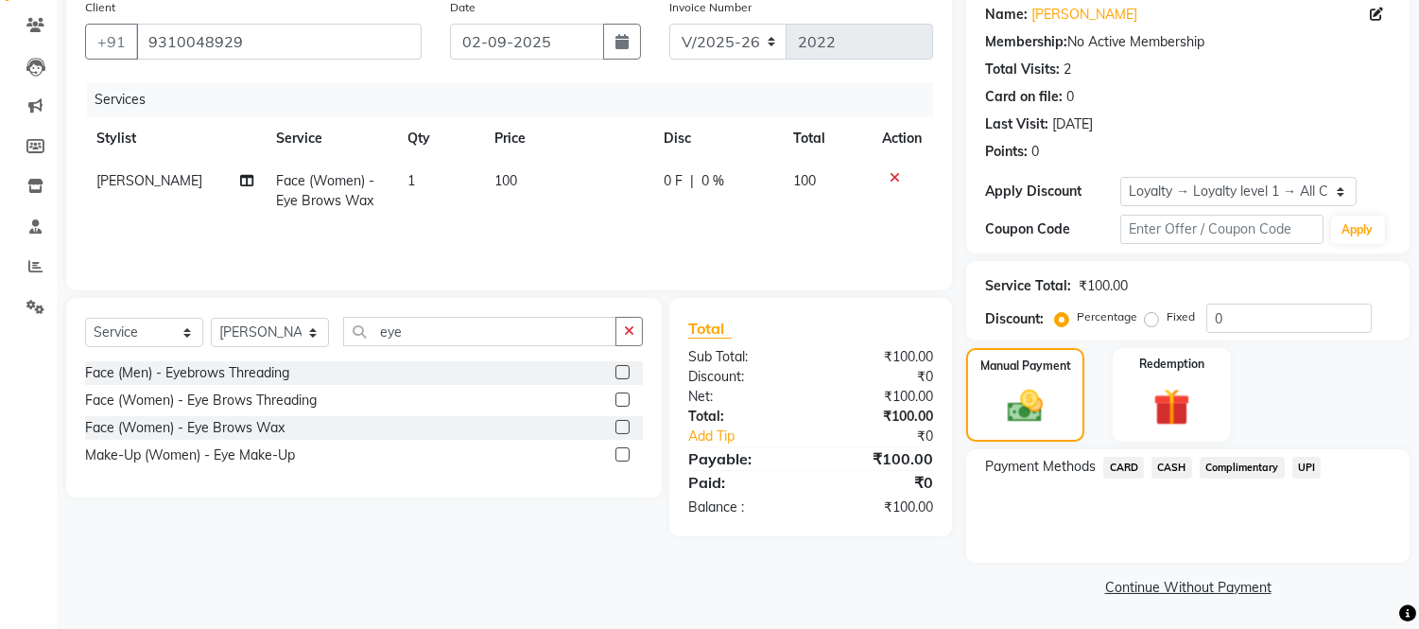
click at [1298, 468] on span "UPI" at bounding box center [1307, 468] width 29 height 22
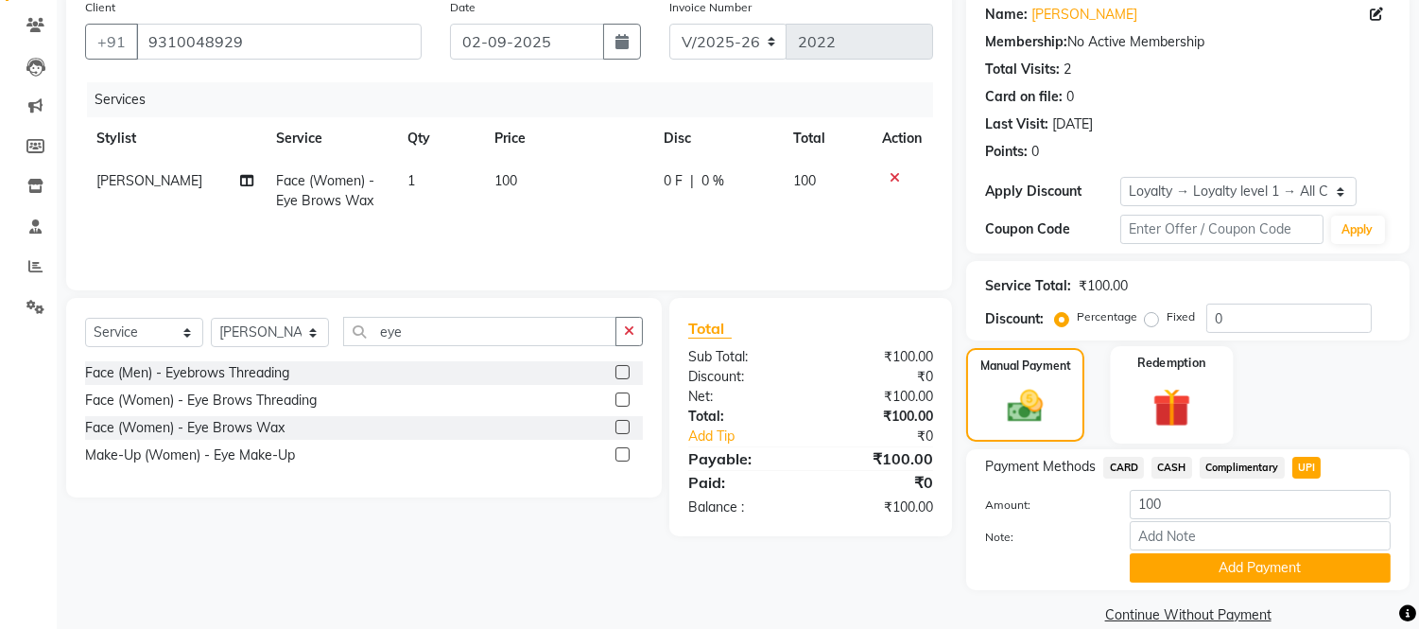
scroll to position [180, 0]
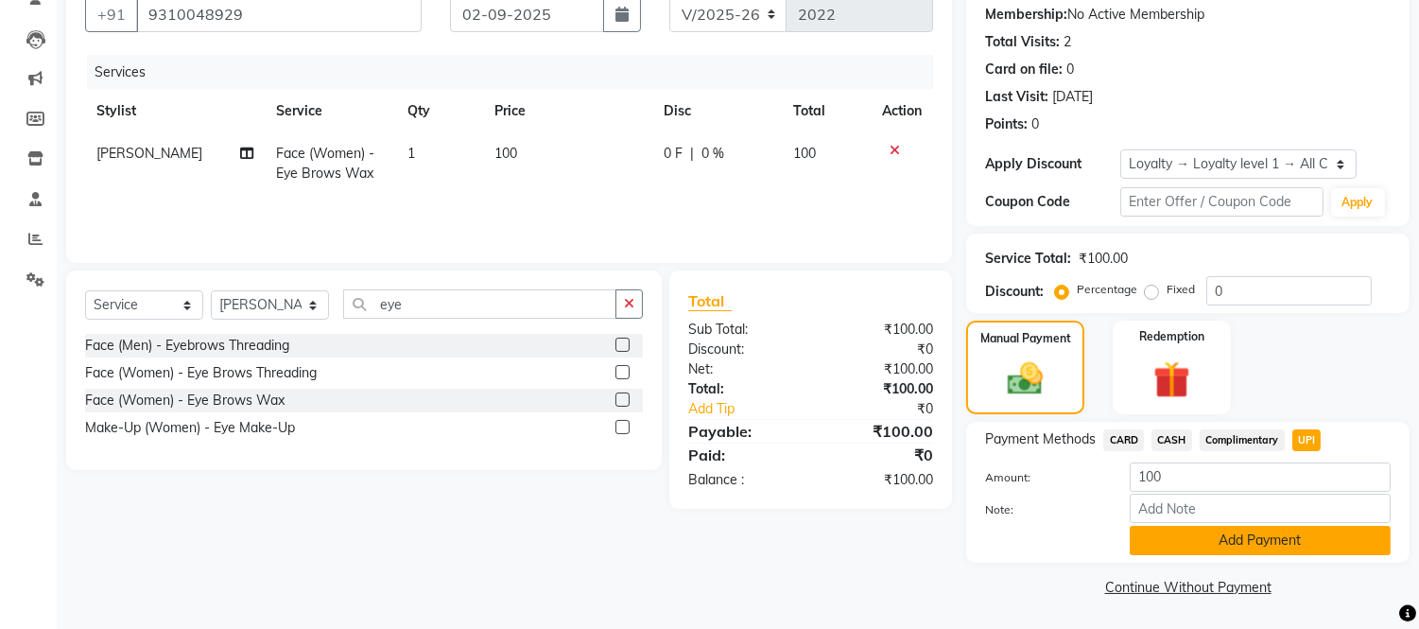
click at [1261, 533] on button "Add Payment" at bounding box center [1260, 540] width 261 height 29
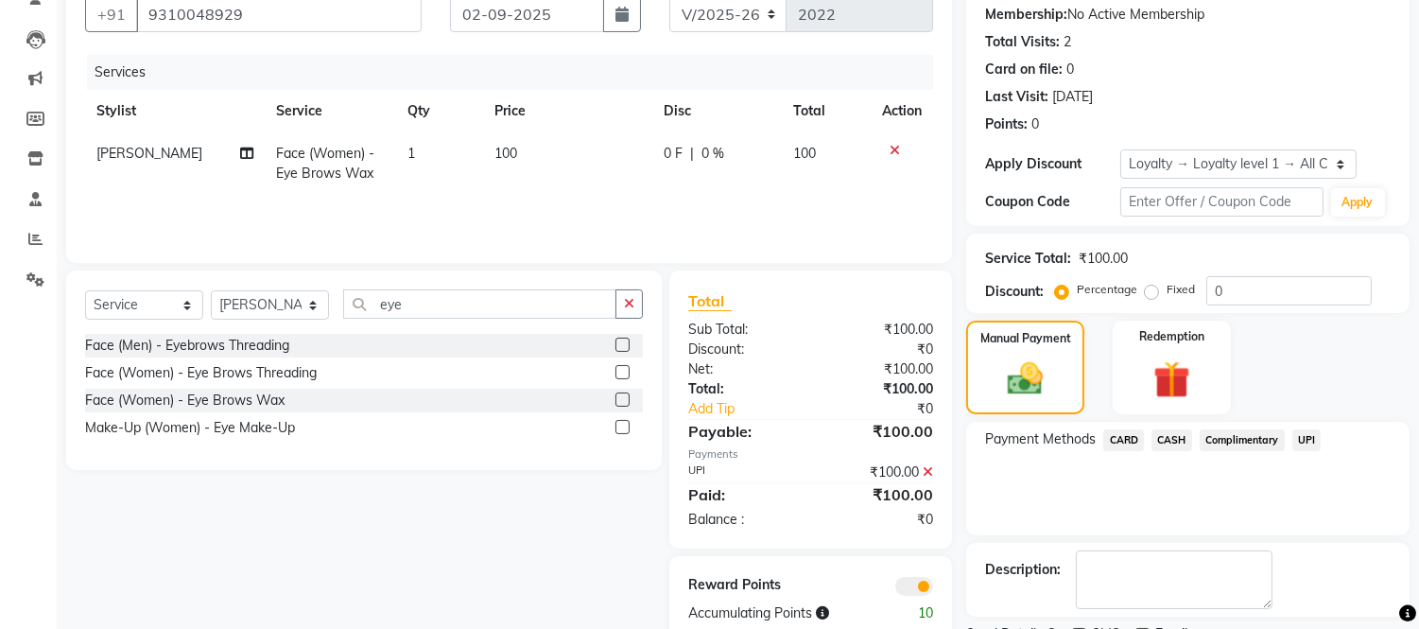
scroll to position [259, 0]
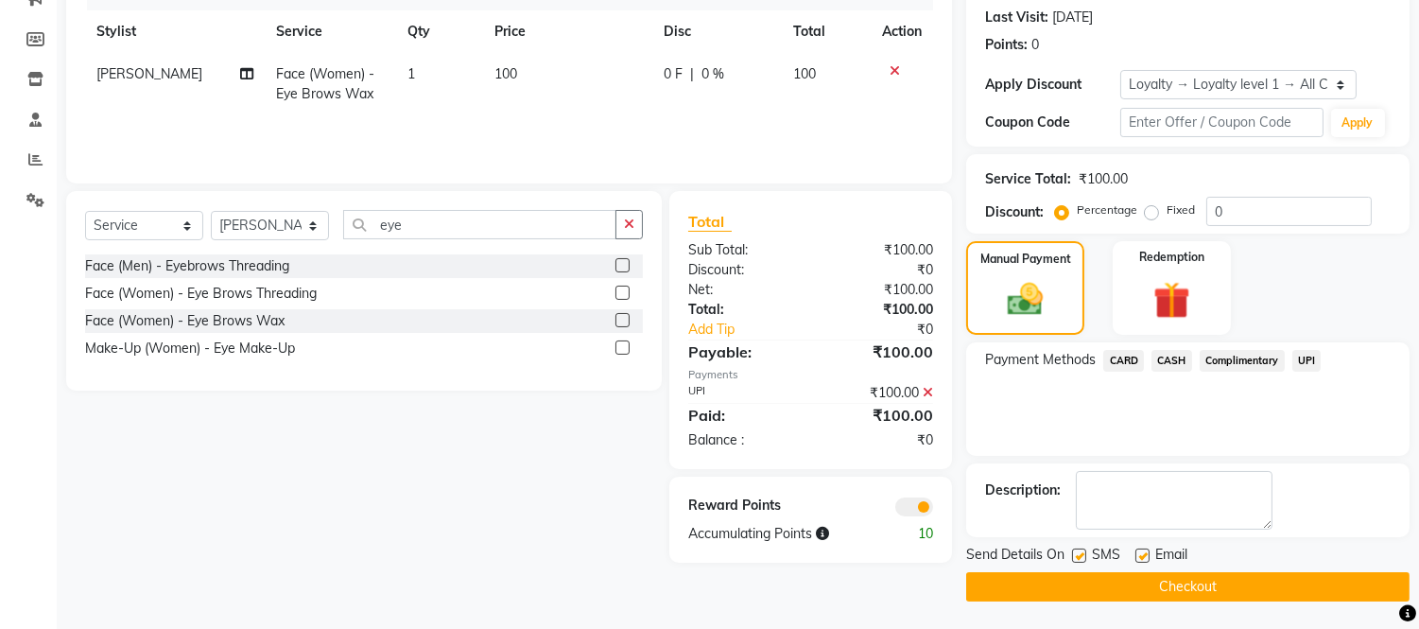
click at [1236, 577] on button "Checkout" at bounding box center [1187, 586] width 443 height 29
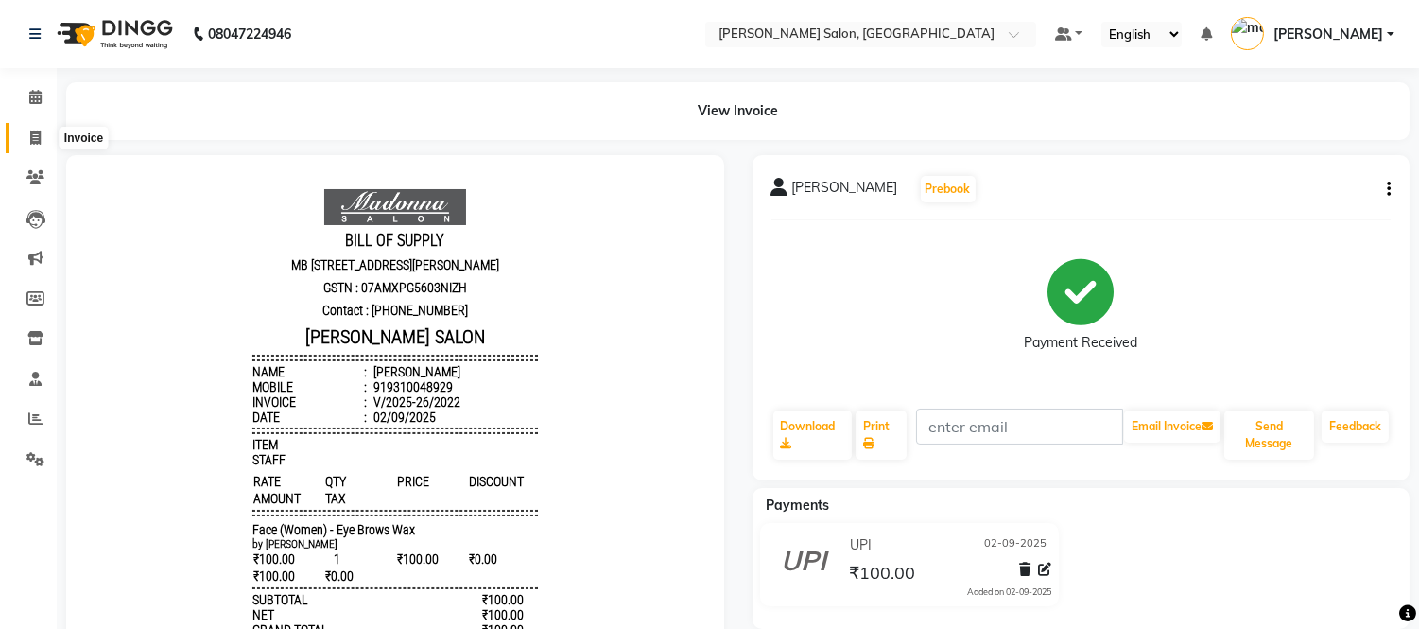
click at [38, 134] on icon at bounding box center [35, 137] width 10 height 14
select select "service"
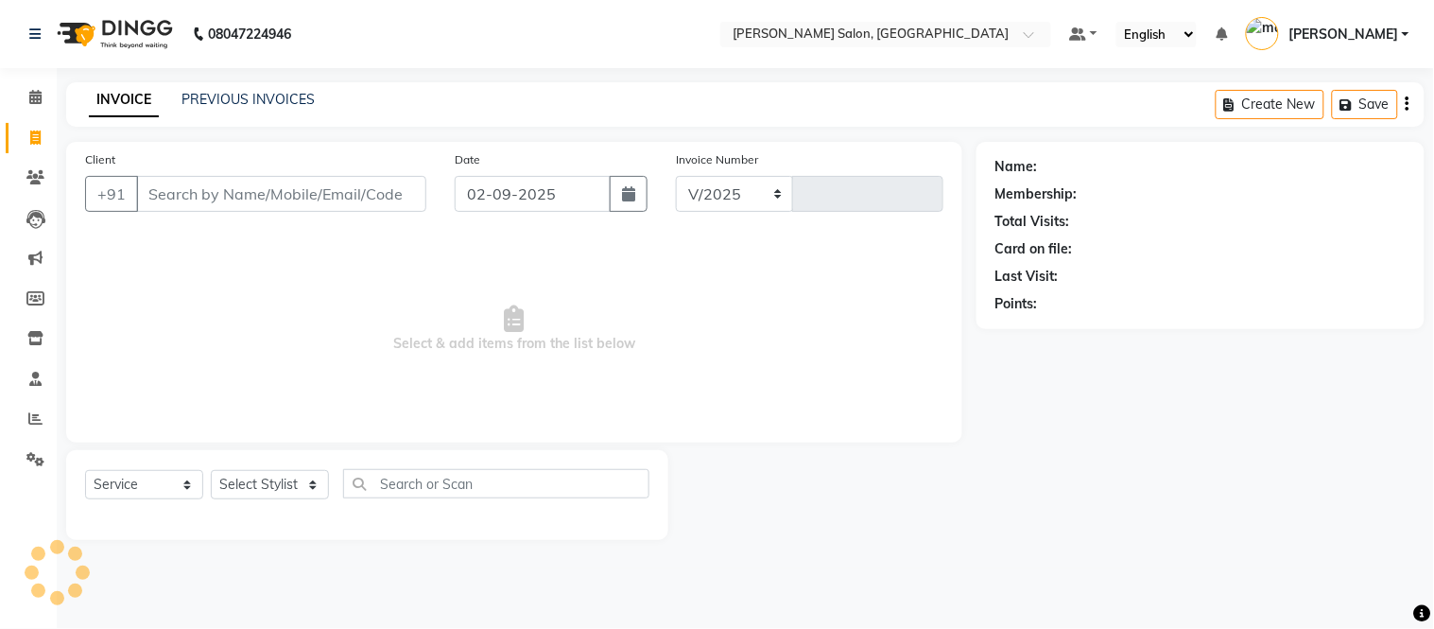
select select "6469"
type input "2023"
